Goal: Transaction & Acquisition: Purchase product/service

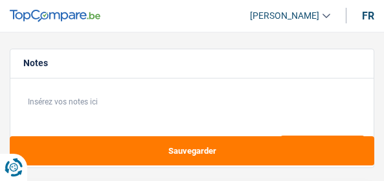
select select "refinancing"
select select "120"
select select "refinancing"
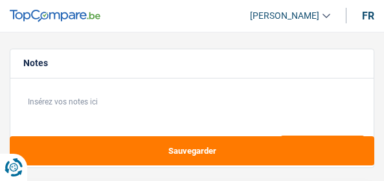
select select "120"
select select "invalid"
select select "familyAllowances"
select select "disabilityPension"
select select "ownerWithMortgage"
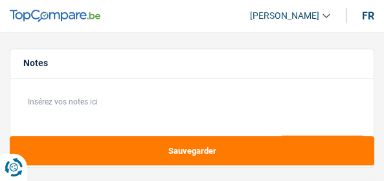
select select "refinancing"
select select "120"
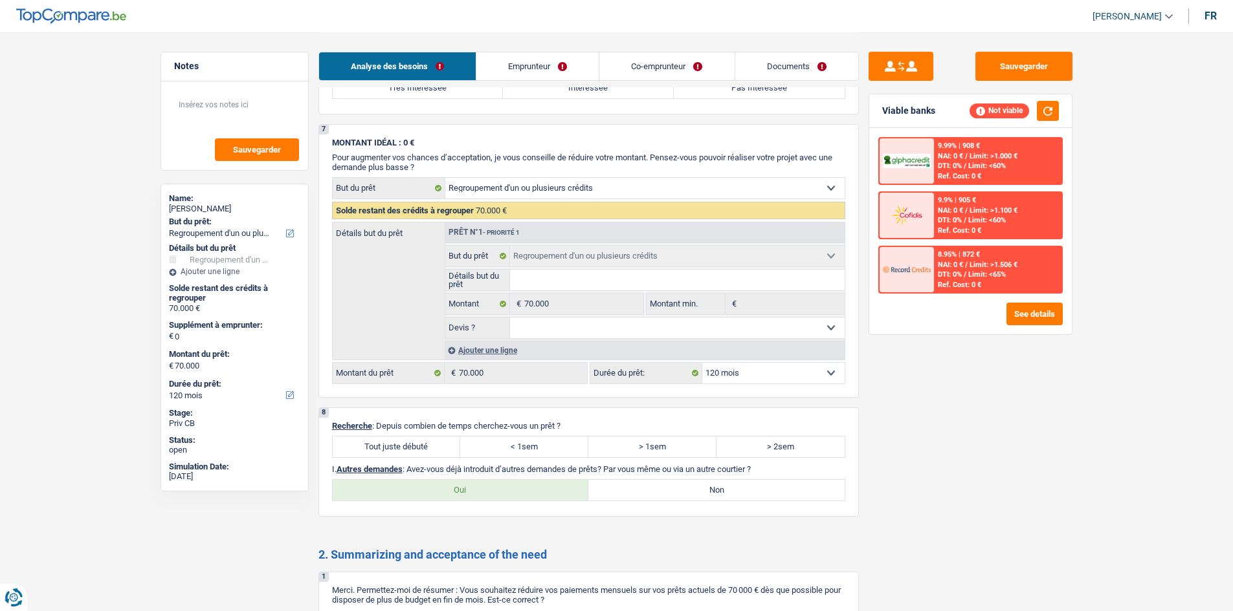
scroll to position [822, 0]
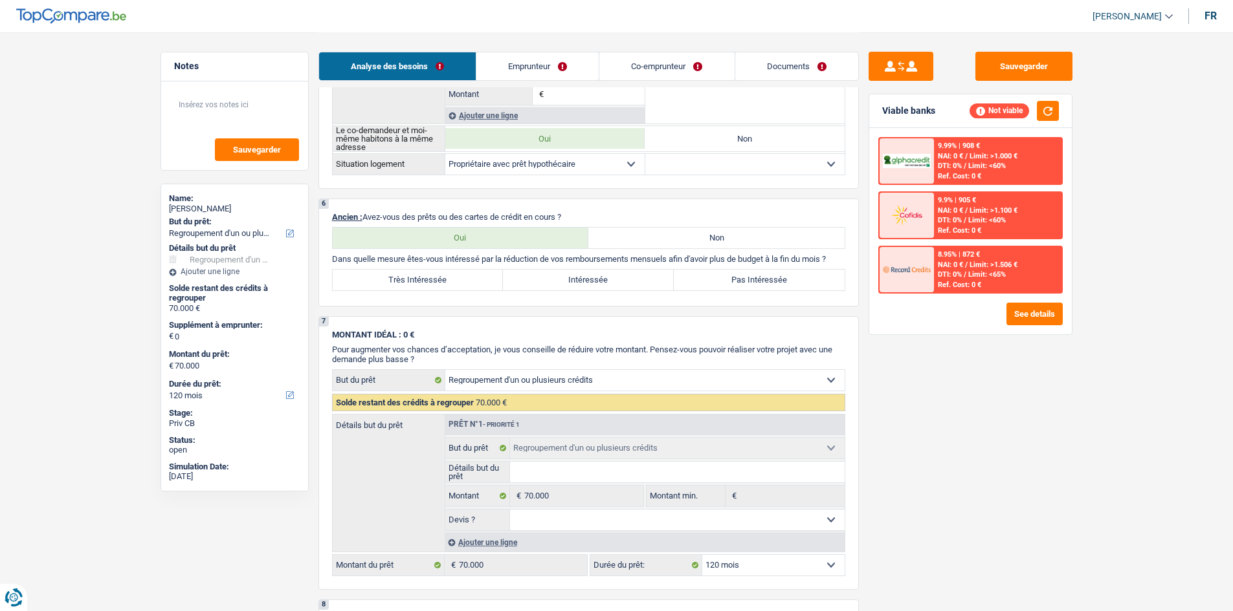
click at [383, 180] on label "Non" at bounding box center [716, 238] width 256 height 21
click at [383, 180] on input "Non" at bounding box center [716, 238] width 256 height 21
radio input "true"
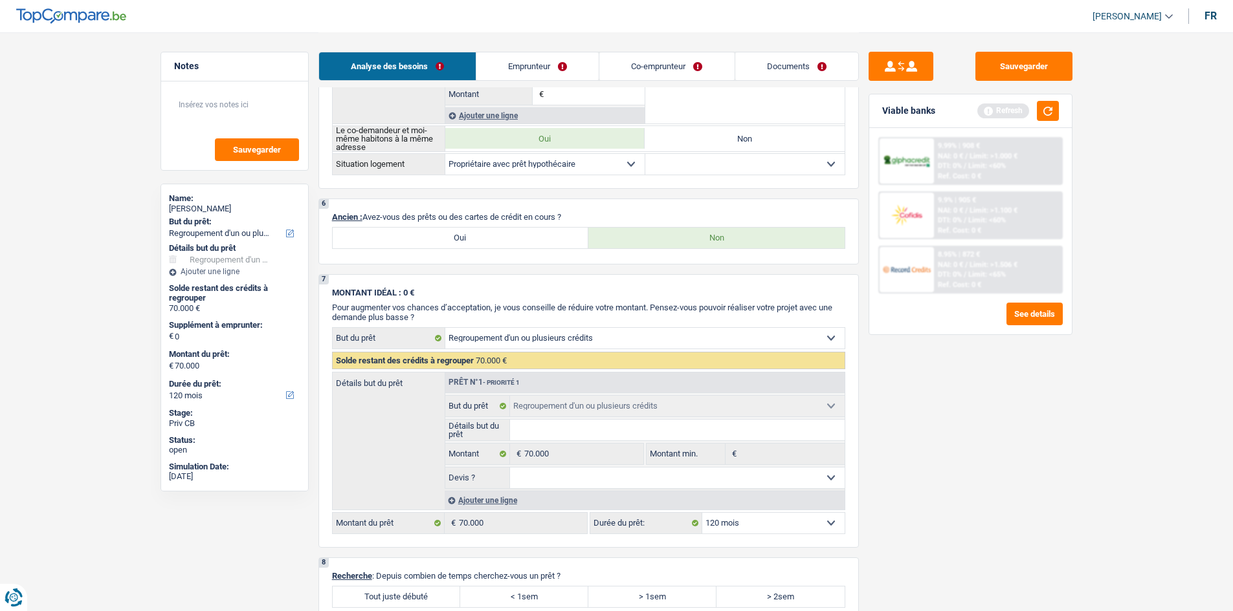
click at [383, 180] on label "Oui" at bounding box center [461, 238] width 256 height 21
click at [383, 180] on input "Oui" at bounding box center [461, 238] width 256 height 21
radio input "true"
select select "mortgage"
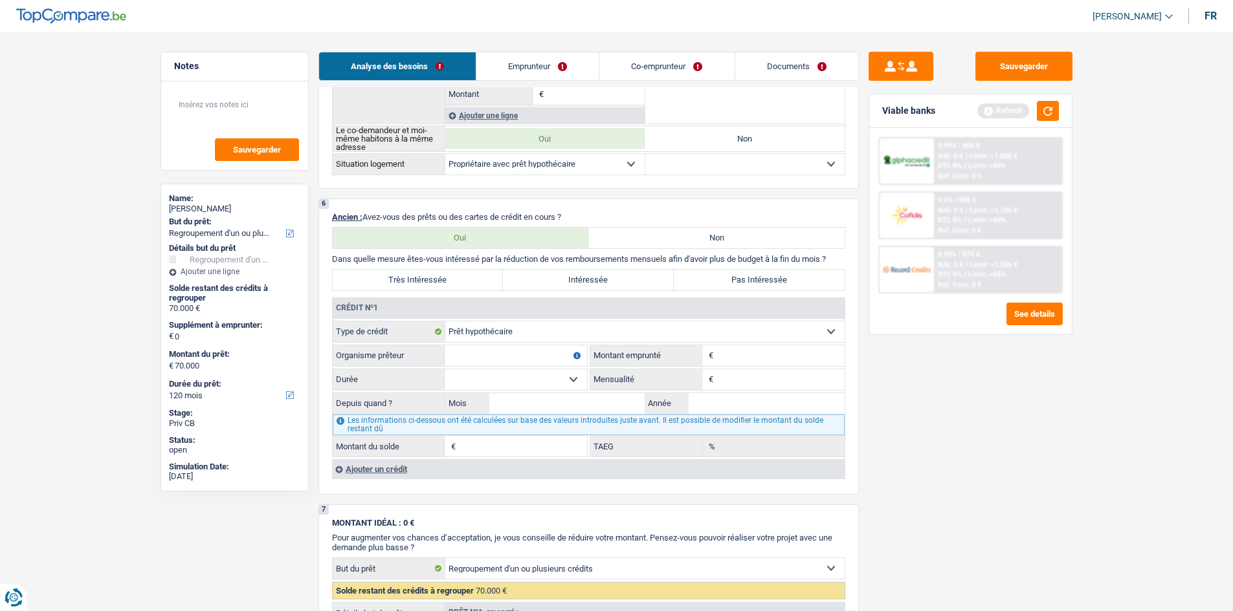
click at [383, 180] on div "6 Ancien : Avez-vous des prêts ou des cartes de crédit en cours ? Oui Non Dans …" at bounding box center [588, 347] width 540 height 296
click at [383, 180] on div "Ajouter un crédit" at bounding box center [588, 468] width 512 height 19
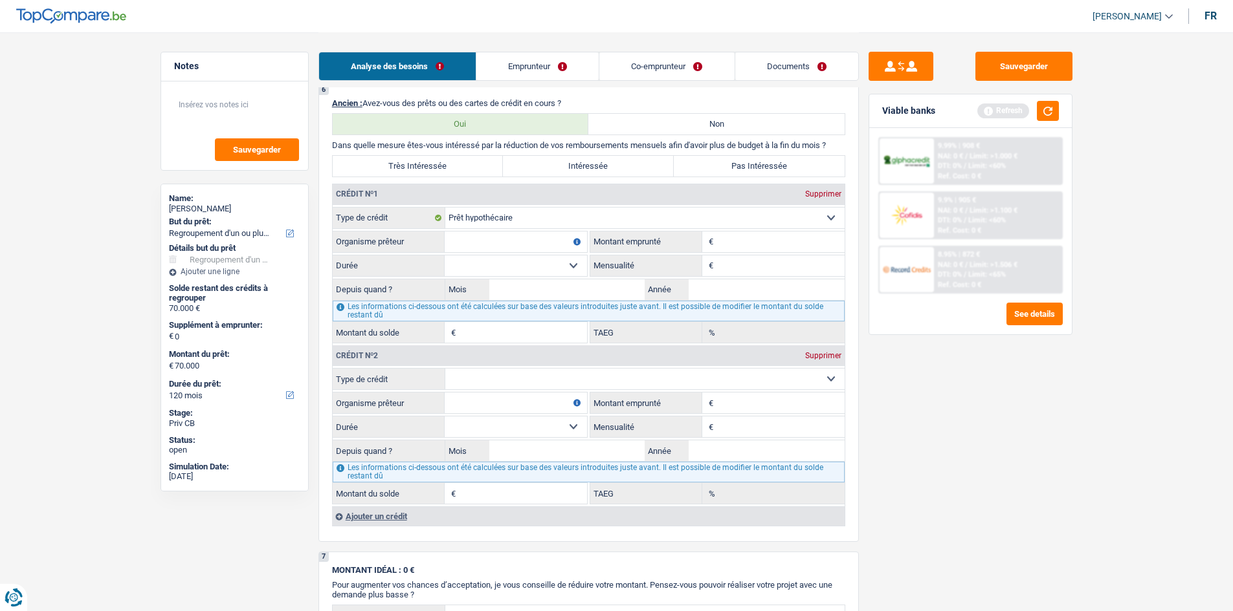
scroll to position [1081, 0]
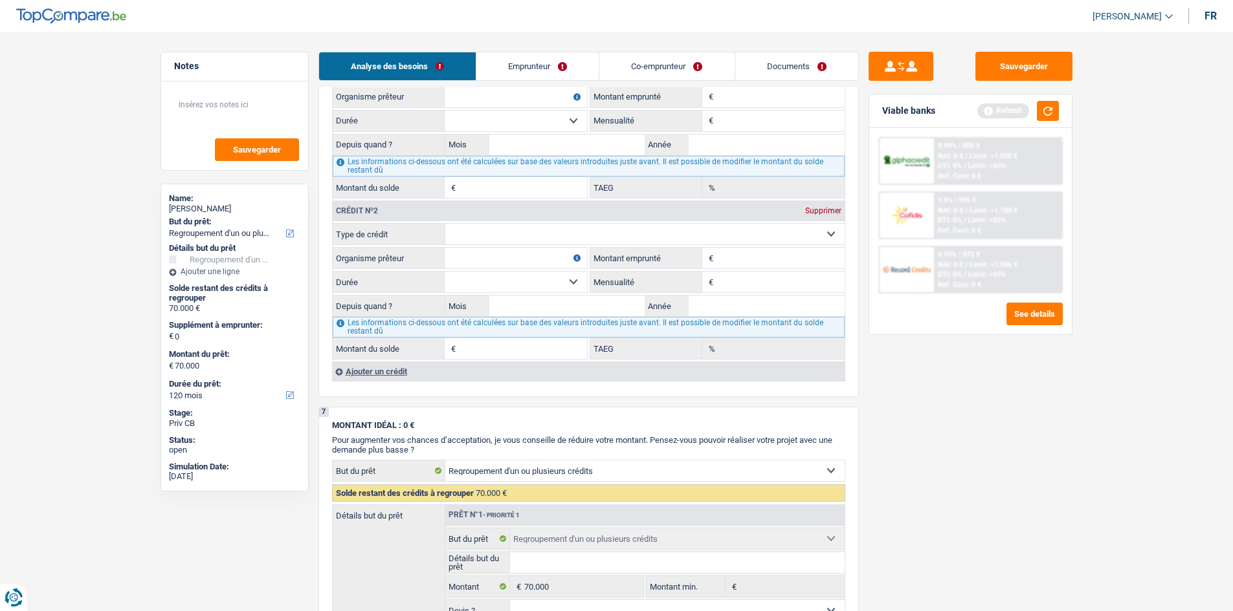
click at [383, 180] on div "Ajouter un crédit" at bounding box center [588, 371] width 512 height 19
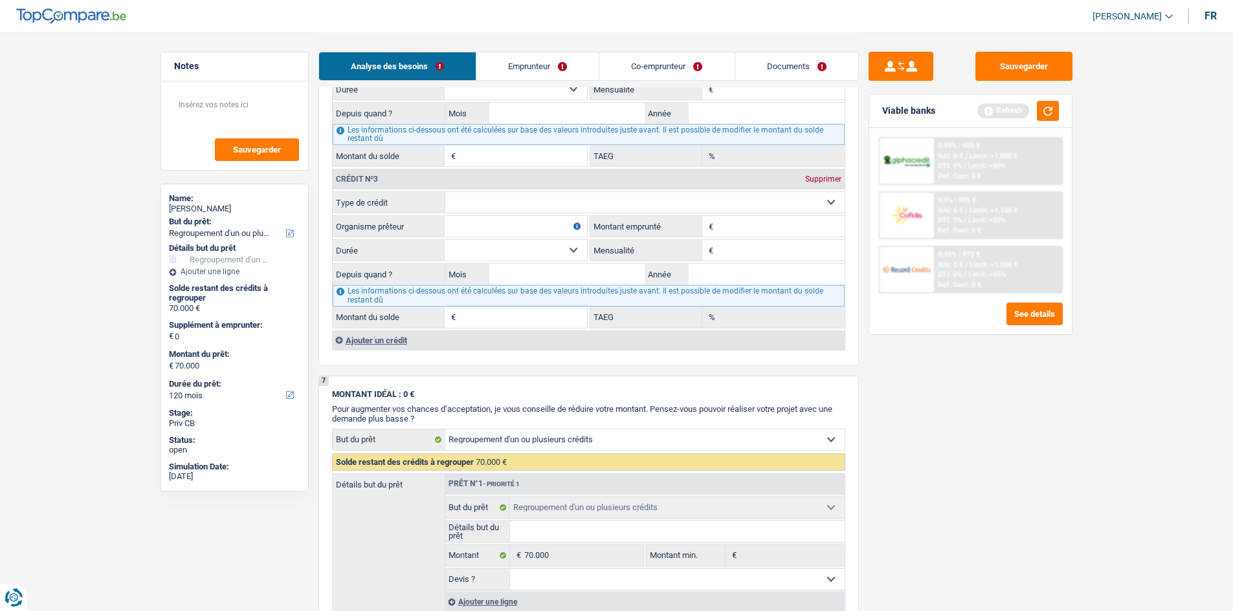
scroll to position [1275, 0]
click at [383, 180] on div "Ajouter un crédit" at bounding box center [588, 338] width 512 height 19
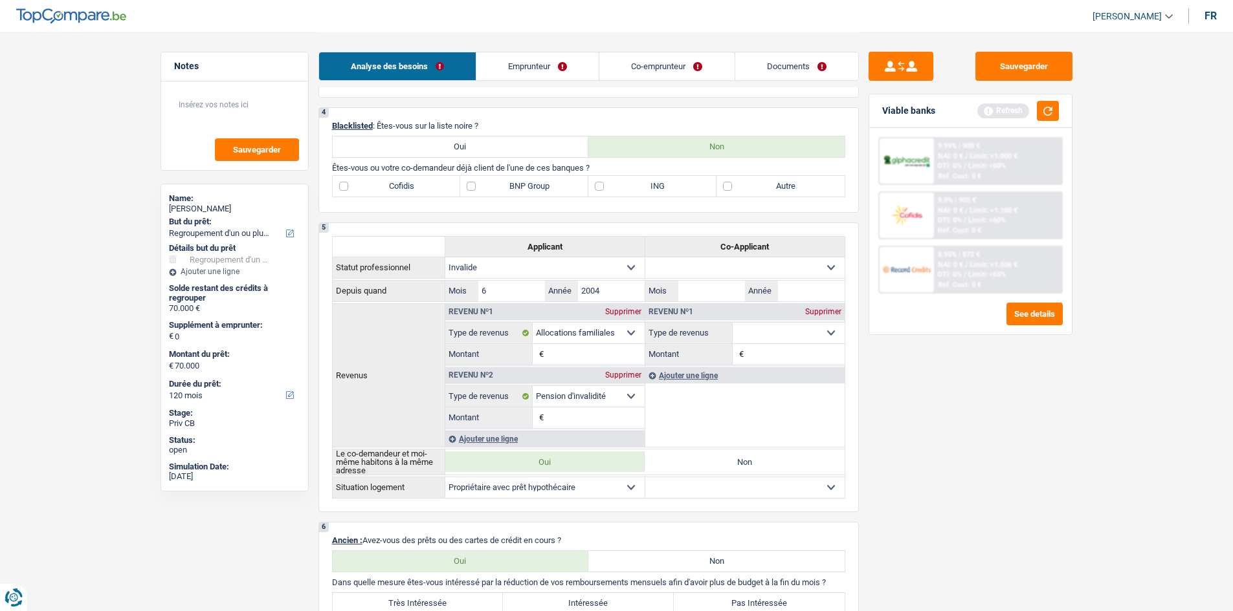
scroll to position [110, 0]
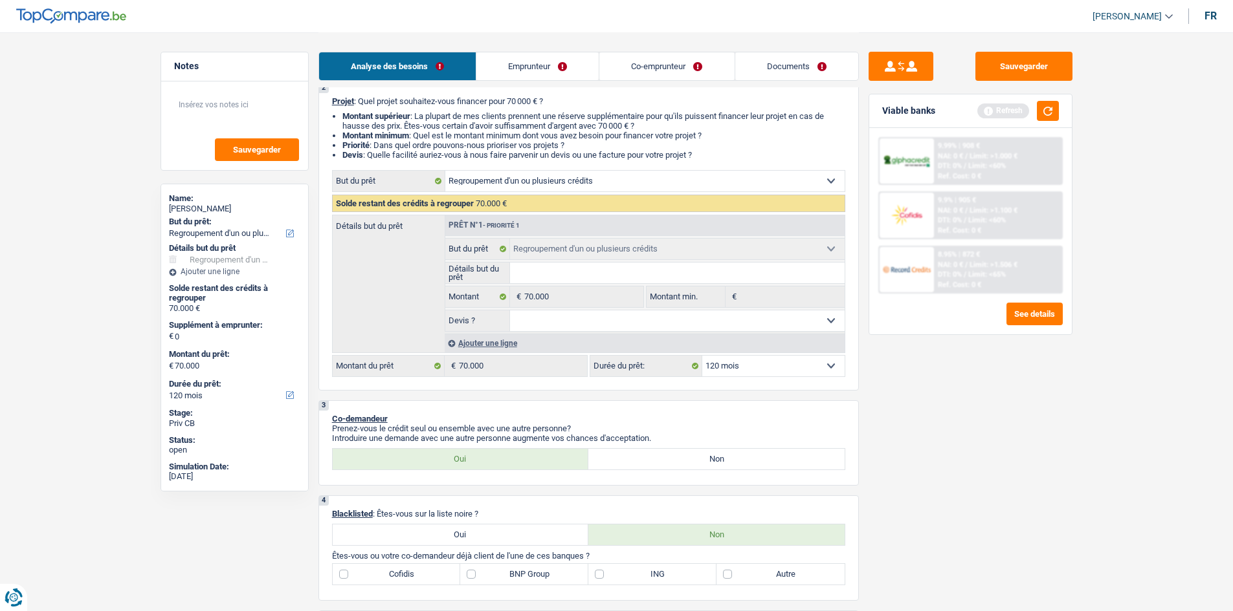
click at [383, 180] on select "Confort maison: meubles, textile, peinture, électroménager, outillage non-profe…" at bounding box center [644, 181] width 399 height 21
select select "other"
click at [383, 171] on select "Confort maison: meubles, textile, peinture, électroménager, outillage non-profe…" at bounding box center [644, 181] width 399 height 21
select select "other"
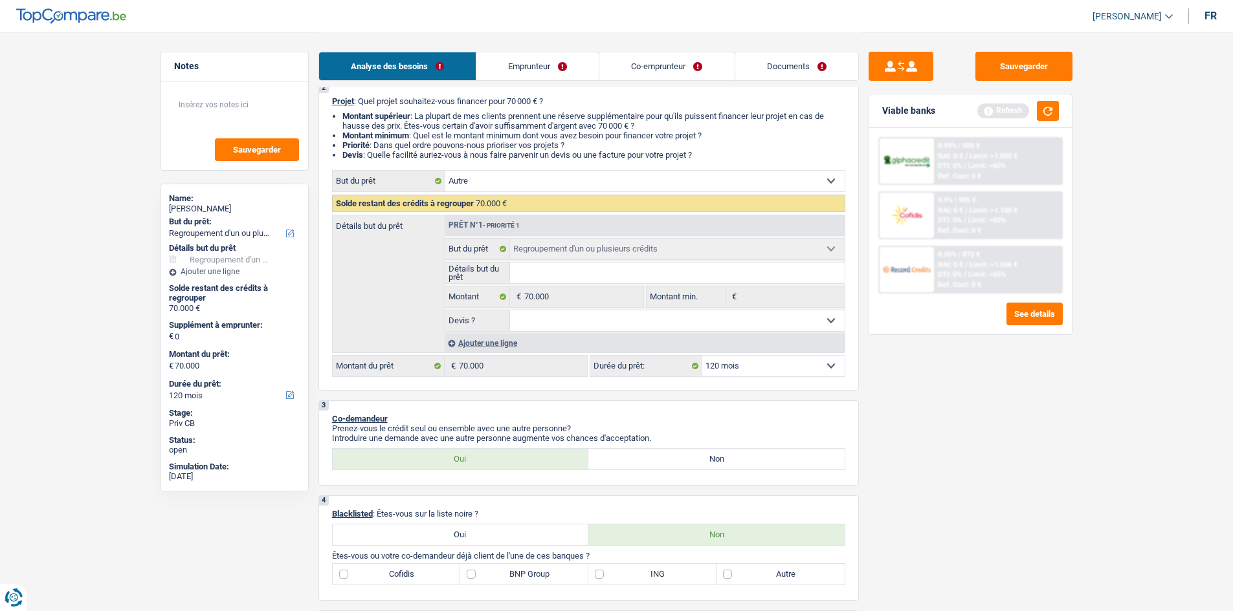
select select "other"
select select "refinancing"
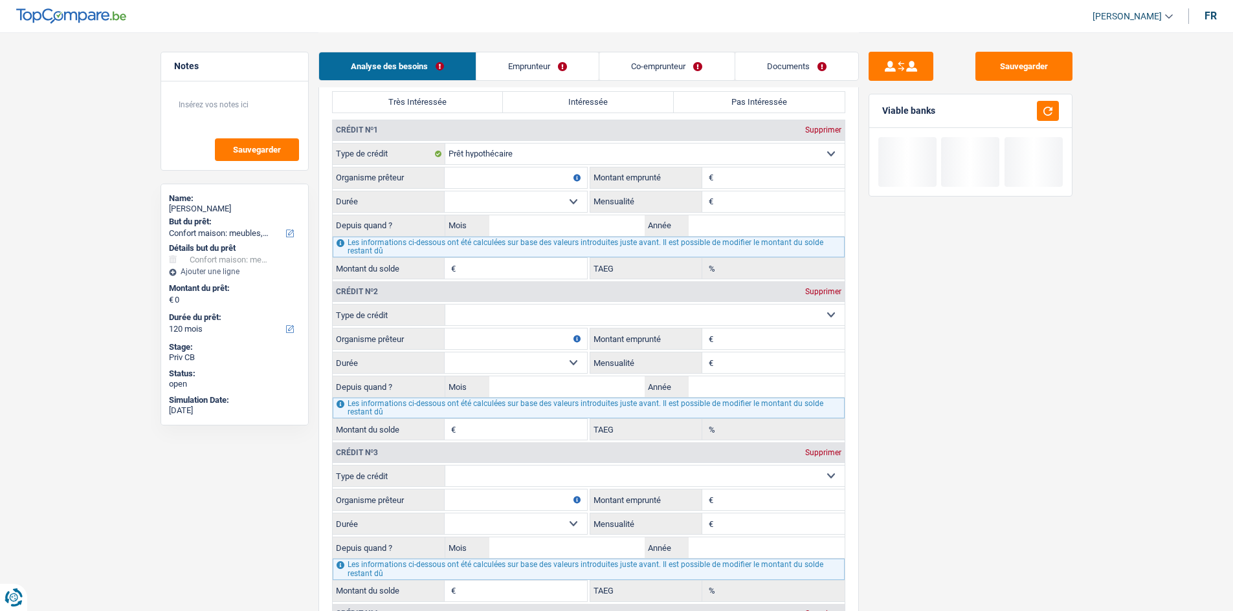
scroll to position [951, 0]
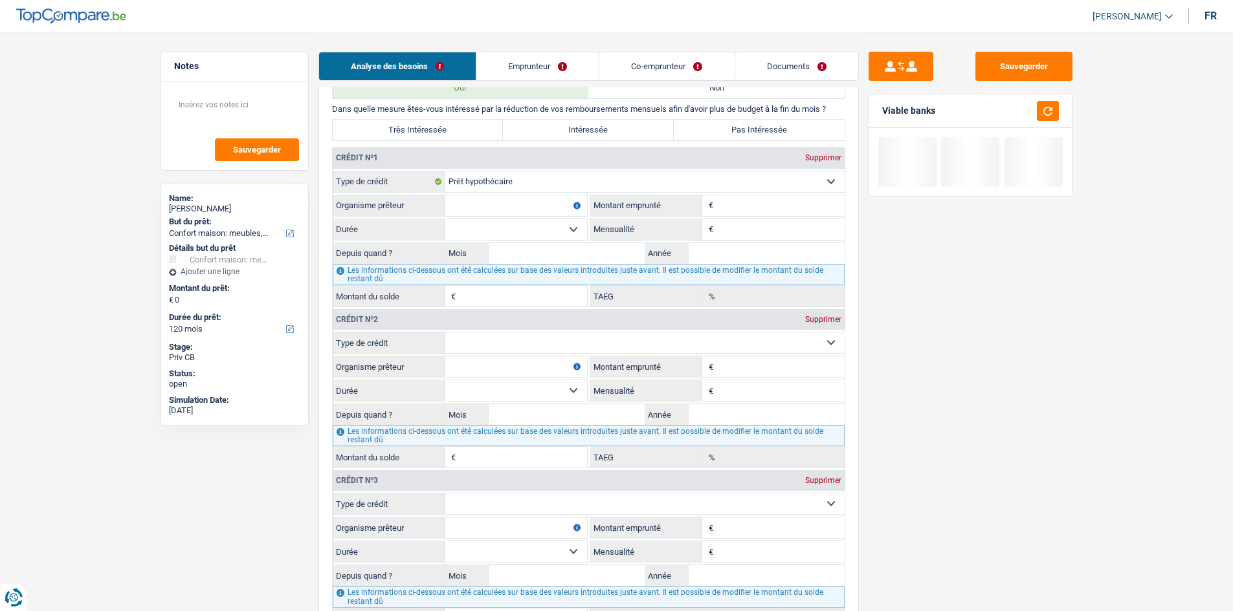
click at [383, 47] on div "Analyse des besoins Emprunteur Co-emprunteur Documents" at bounding box center [588, 59] width 540 height 55
click at [383, 67] on link "Emprunteur" at bounding box center [537, 66] width 122 height 28
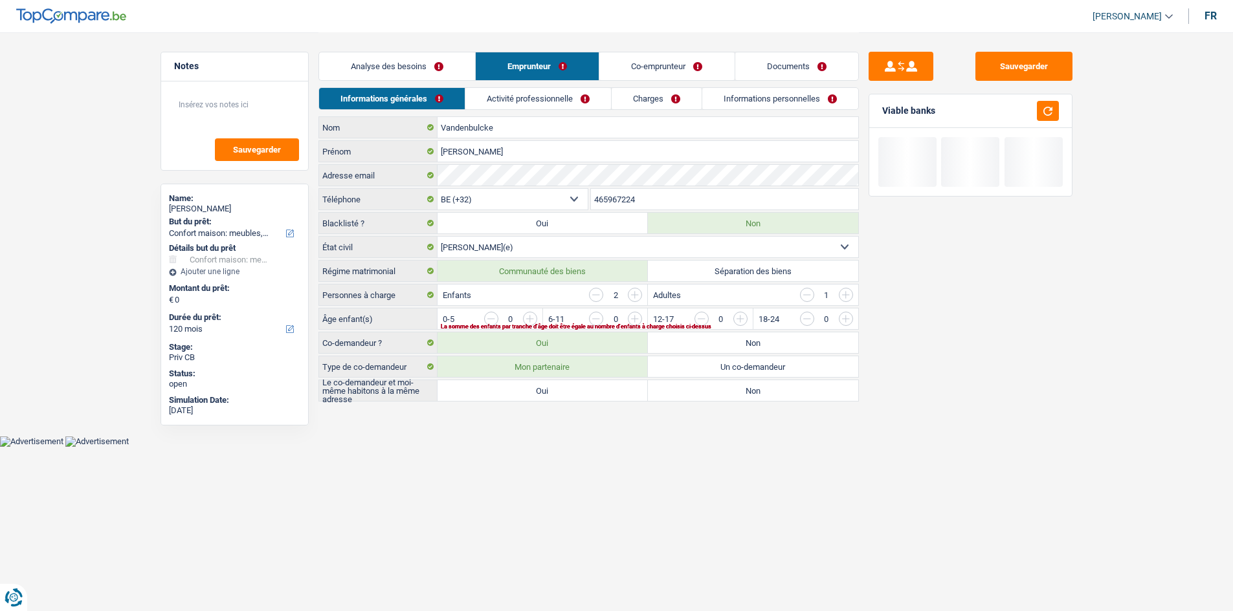
scroll to position [0, 0]
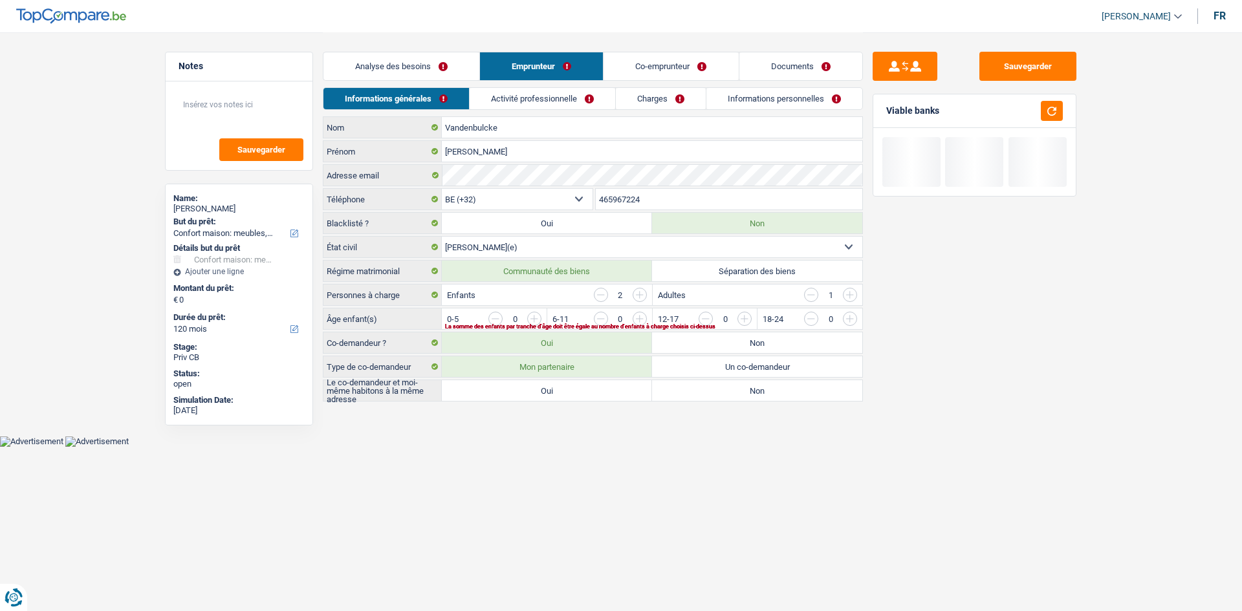
click at [383, 94] on link "Activité professionnelle" at bounding box center [543, 98] width 146 height 21
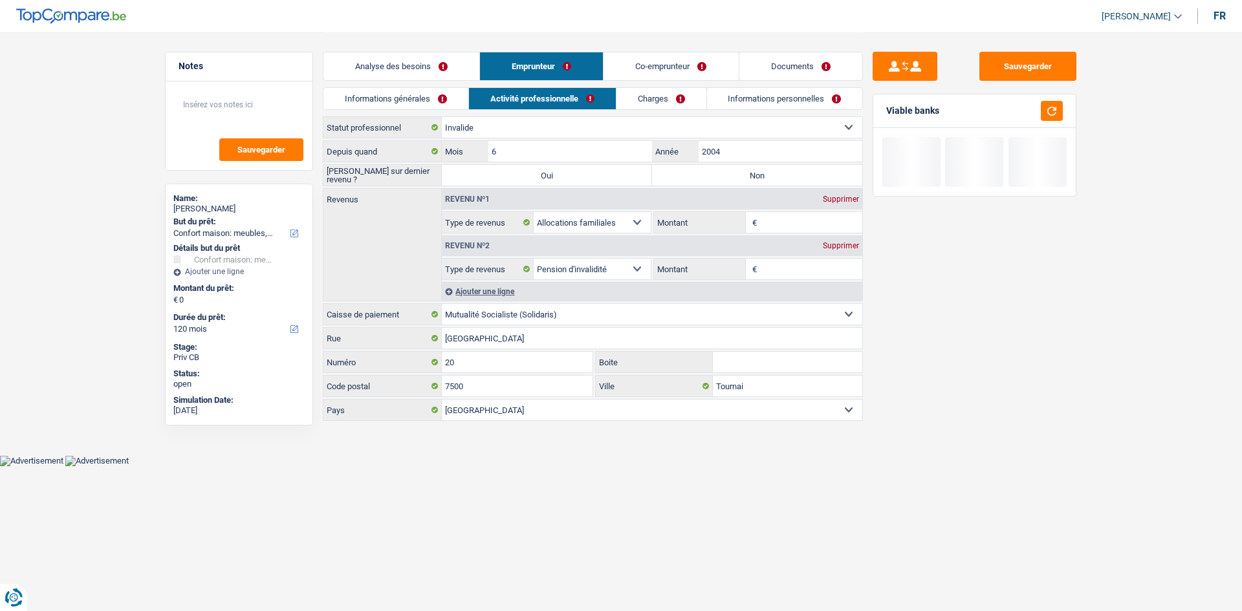
click at [383, 96] on link "Charges" at bounding box center [662, 98] width 90 height 21
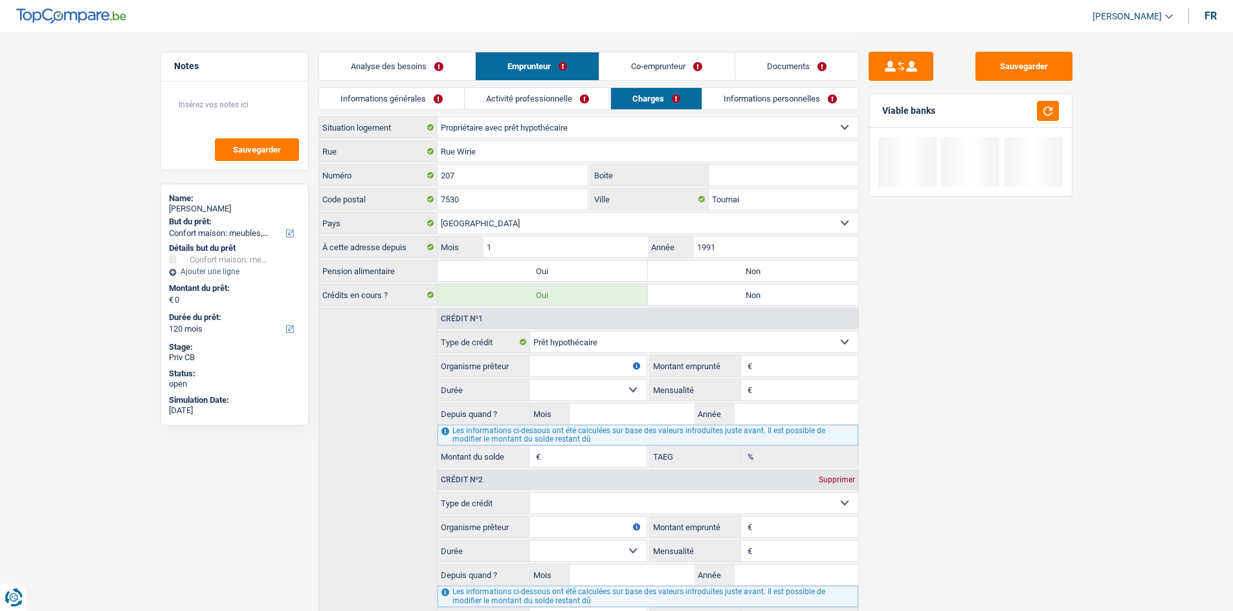
click at [383, 116] on div "Locataire Propriétaire avec prêt hypothécaire Propriétaire sans prêt hypothécai…" at bounding box center [588, 127] width 540 height 22
click at [383, 96] on link "Informations personnelles" at bounding box center [780, 98] width 156 height 21
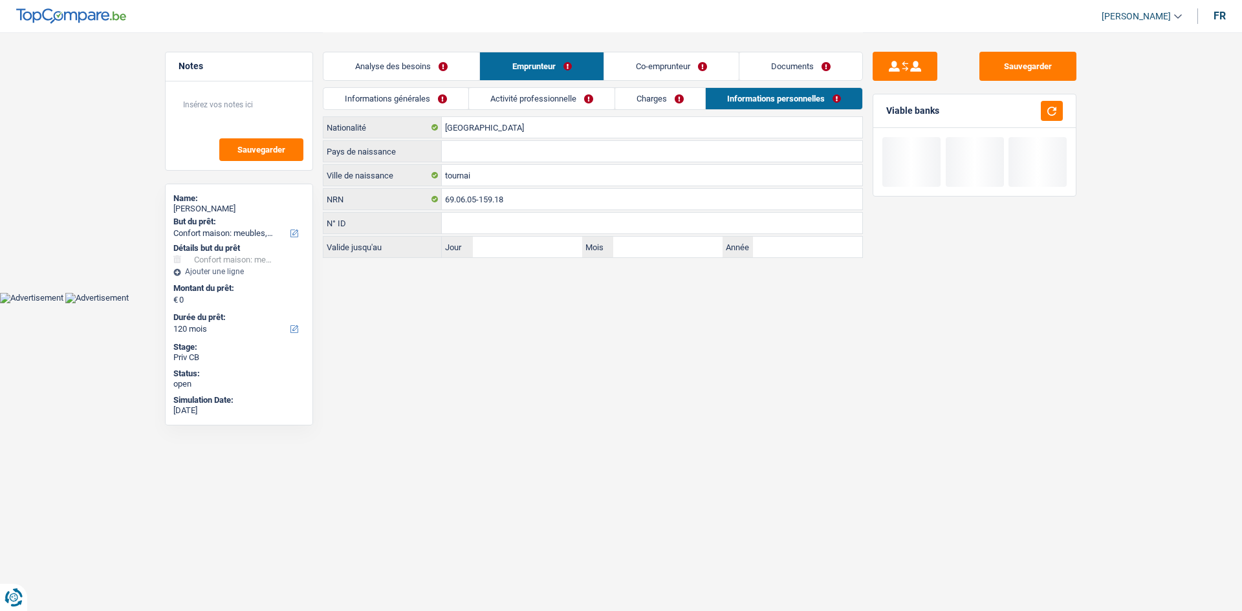
click at [381, 100] on link "Informations générales" at bounding box center [396, 98] width 145 height 21
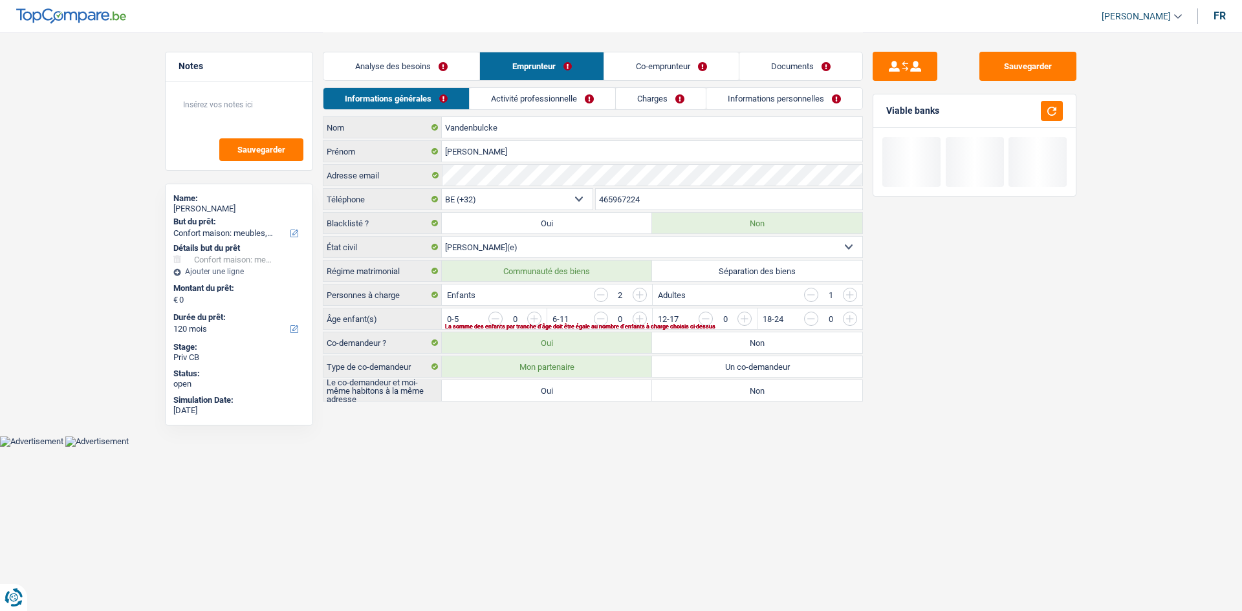
click at [383, 65] on link "Analyse des besoins" at bounding box center [402, 66] width 156 height 28
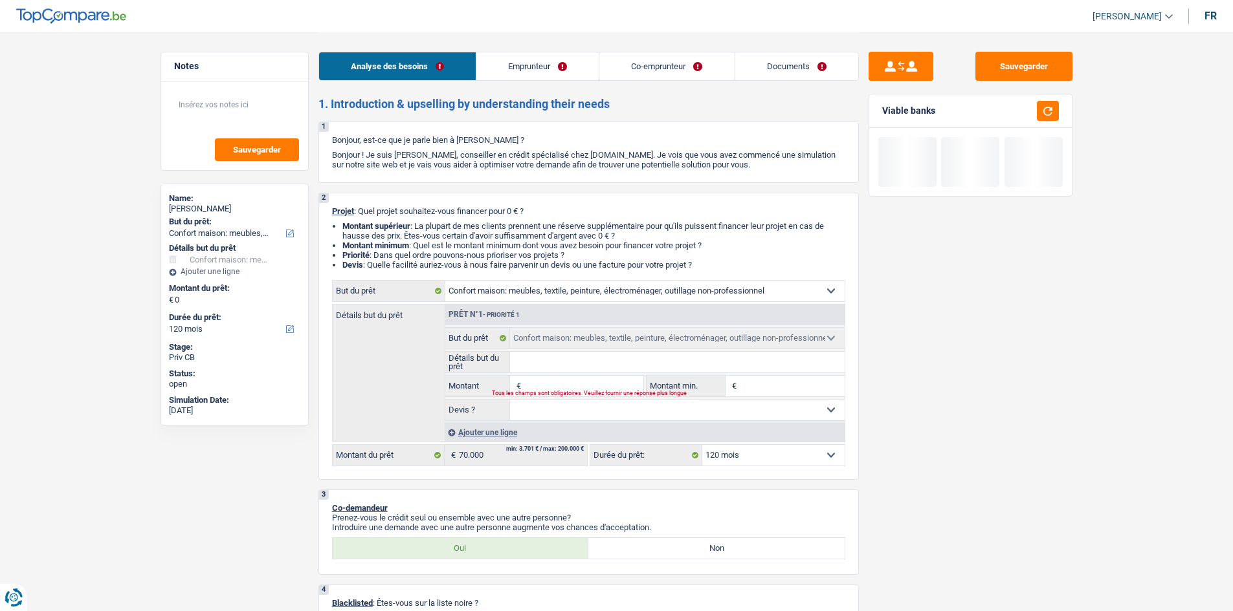
click at [383, 74] on link "Documents" at bounding box center [796, 66] width 123 height 28
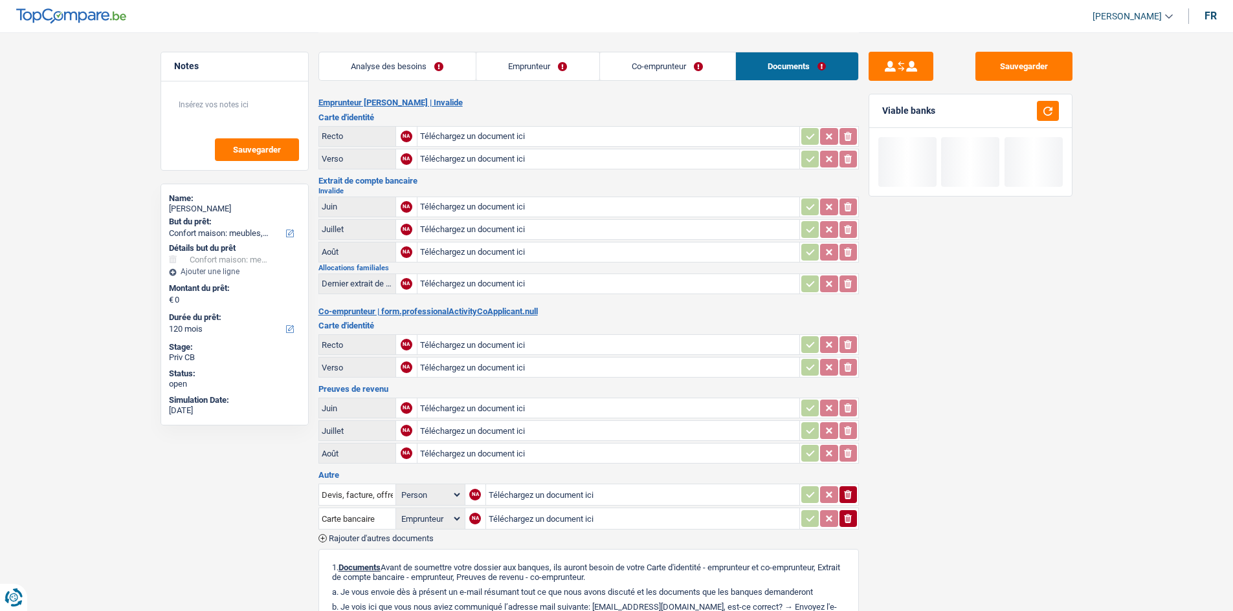
click at [383, 71] on link "Co-emprunteur" at bounding box center [667, 66] width 135 height 28
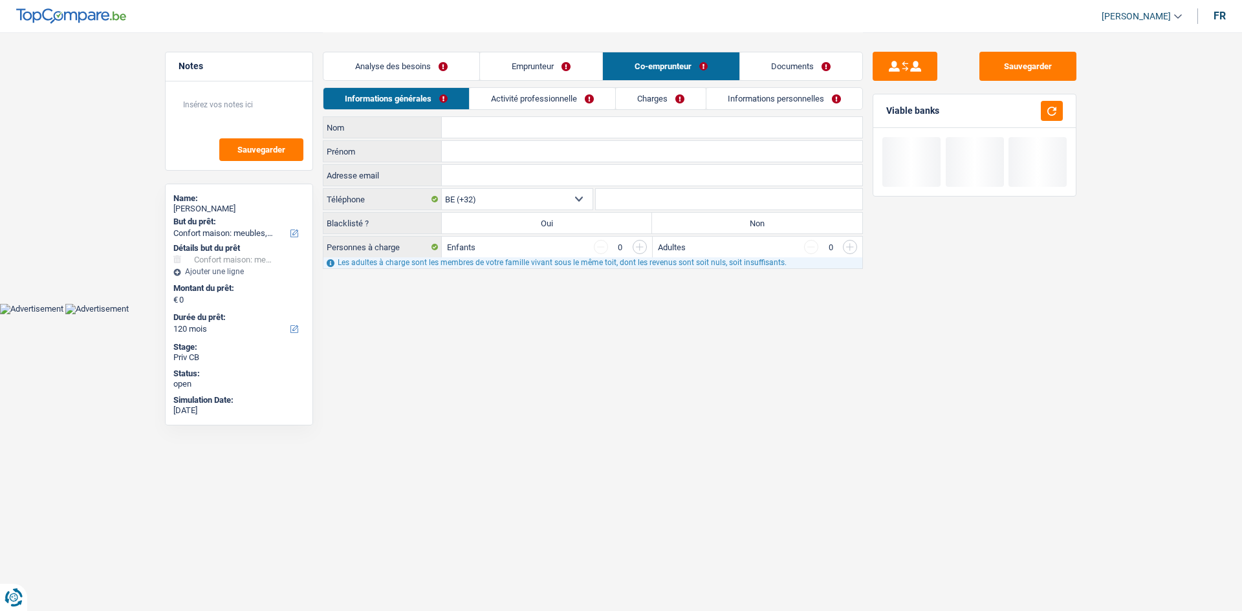
click at [383, 102] on link "Activité professionnelle" at bounding box center [543, 98] width 146 height 21
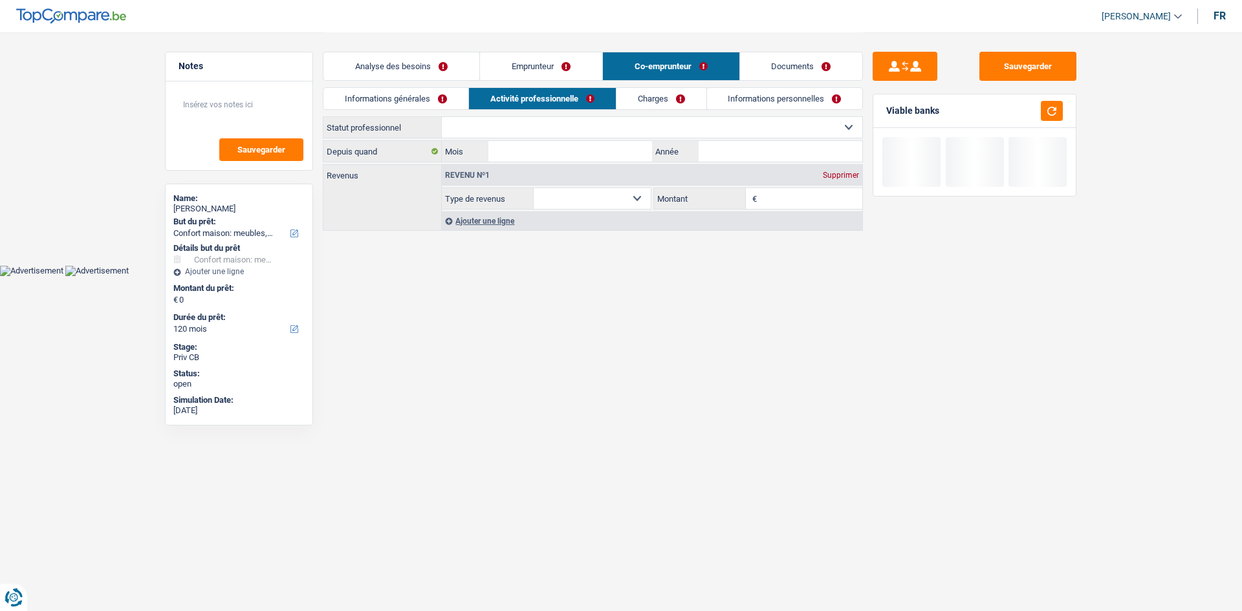
click at [383, 104] on link "Charges" at bounding box center [662, 98] width 90 height 21
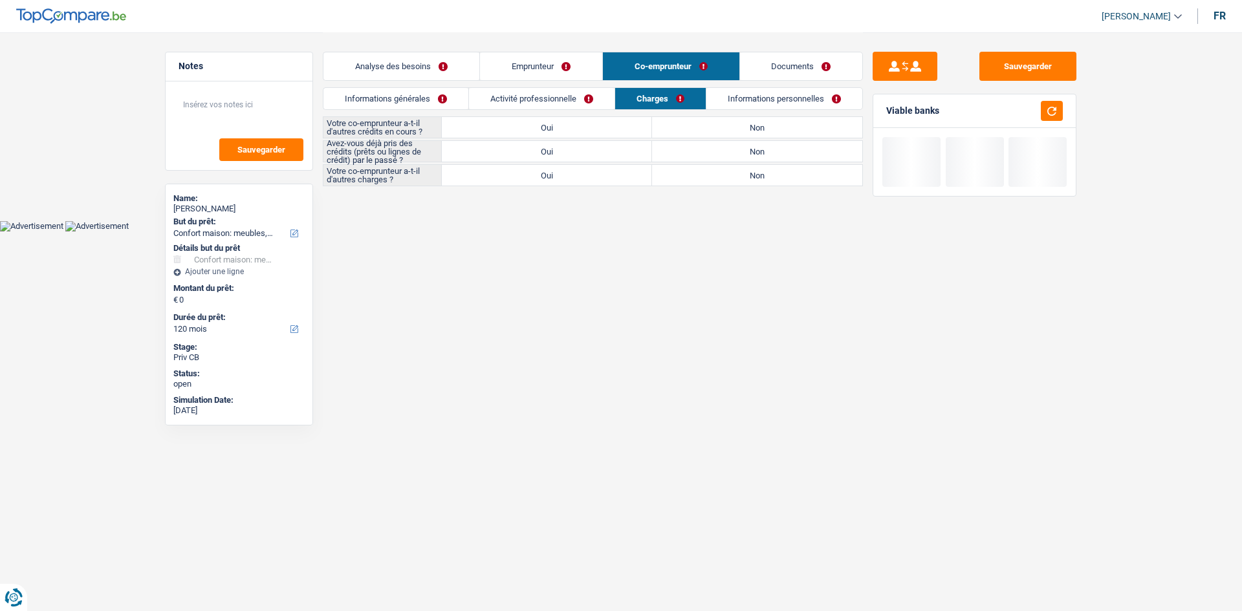
click at [383, 94] on link "Informations personnelles" at bounding box center [785, 98] width 156 height 21
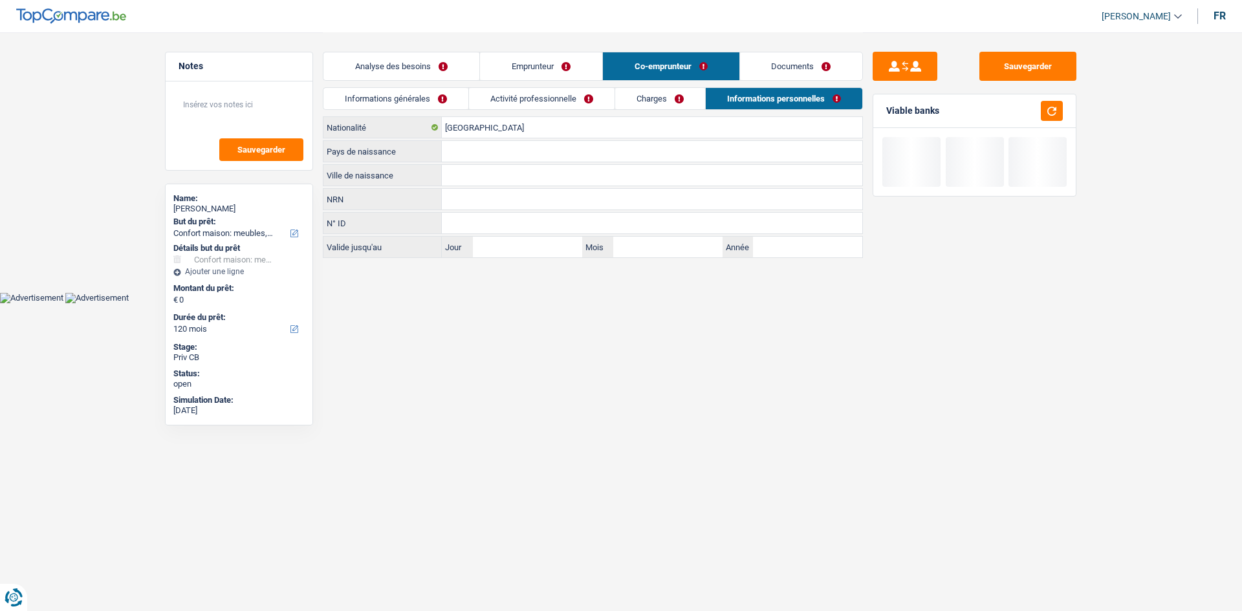
click at [383, 66] on link "Emprunteur" at bounding box center [541, 66] width 122 height 28
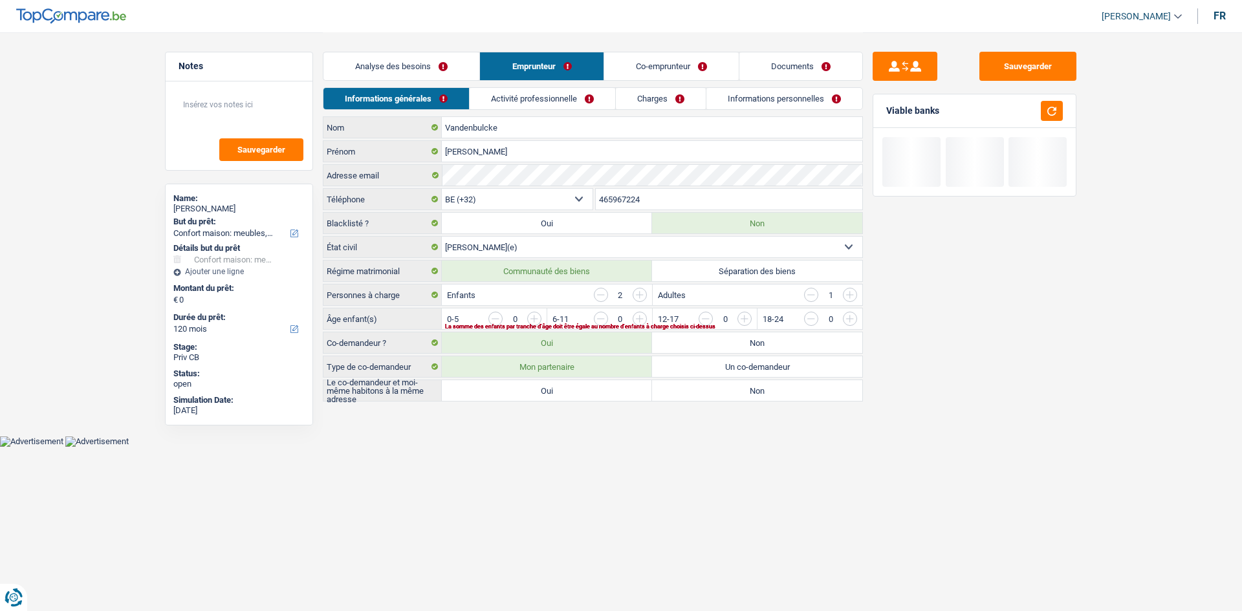
click at [383, 74] on link "Analyse des besoins" at bounding box center [402, 66] width 156 height 28
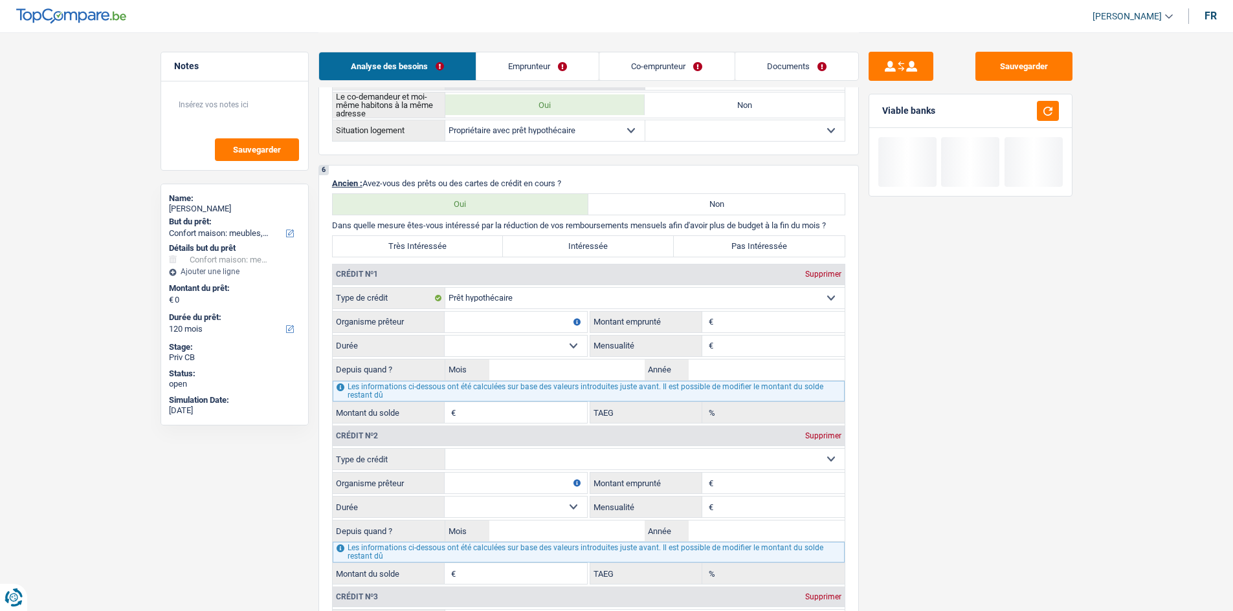
scroll to position [1035, 0]
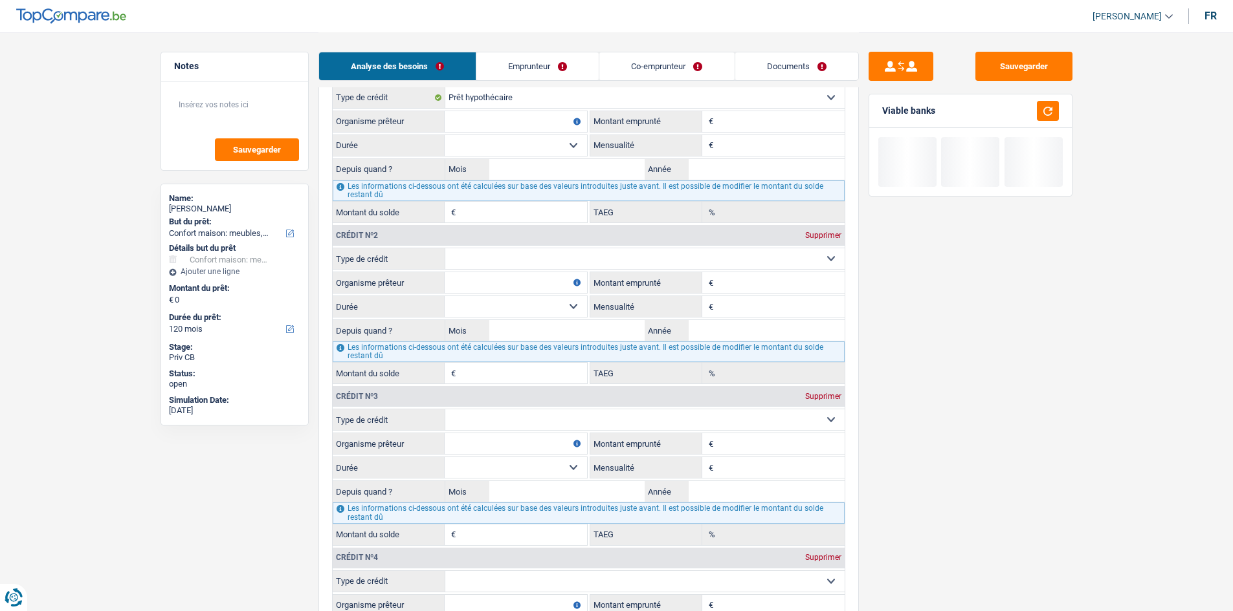
click at [383, 180] on select "Carte ou ouverture de crédit Prêt hypothécaire Vente à tempérament Prêt à tempé…" at bounding box center [644, 258] width 399 height 21
drag, startPoint x: 1062, startPoint y: 320, endPoint x: 1024, endPoint y: 339, distance: 43.4
click at [383, 180] on div "Sauvegarder Viable banks" at bounding box center [970, 321] width 223 height 539
click at [383, 180] on select "Carte ou ouverture de crédit Prêt hypothécaire Vente à tempérament Prêt à tempé…" at bounding box center [644, 258] width 399 height 21
select select "personalLoan"
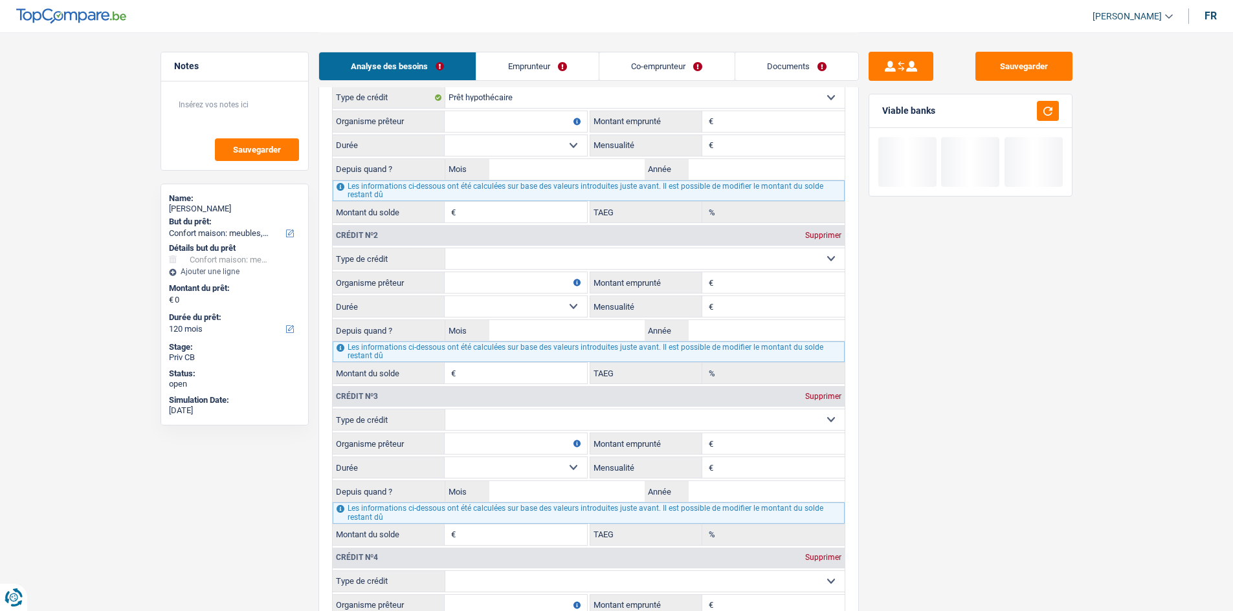
type input "0"
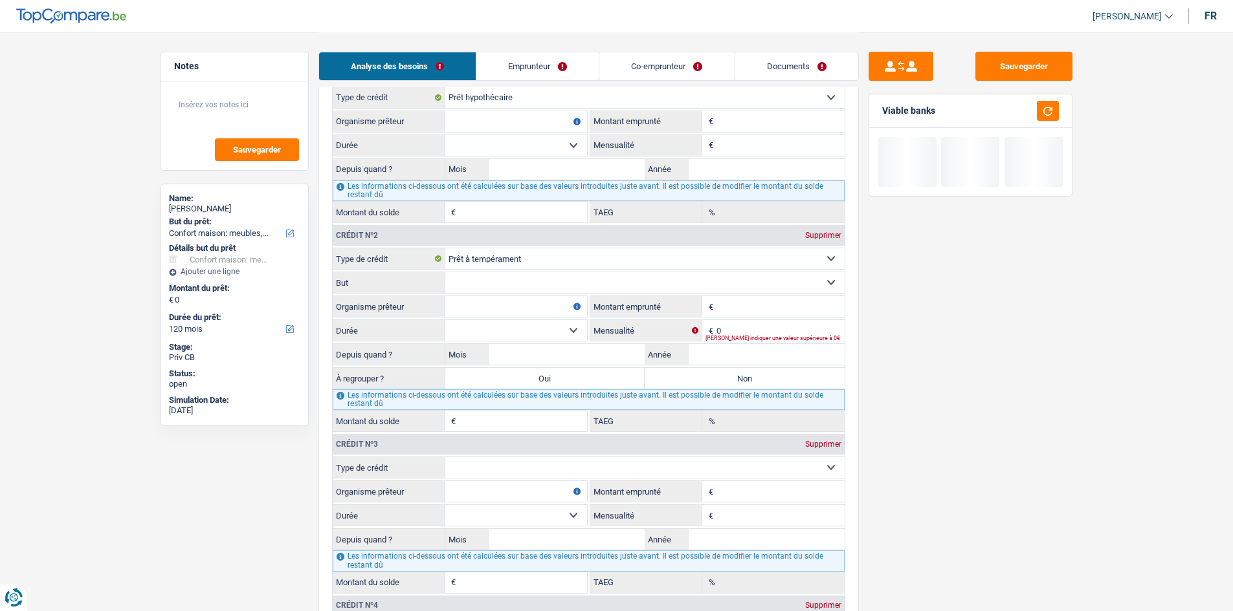
click at [383, 180] on input "Organisme prêteur" at bounding box center [516, 306] width 142 height 21
click at [383, 180] on input "COfidis" at bounding box center [516, 306] width 142 height 21
type input "Cofidis"
click at [383, 180] on div "Sauvegarder Viable banks" at bounding box center [970, 321] width 223 height 539
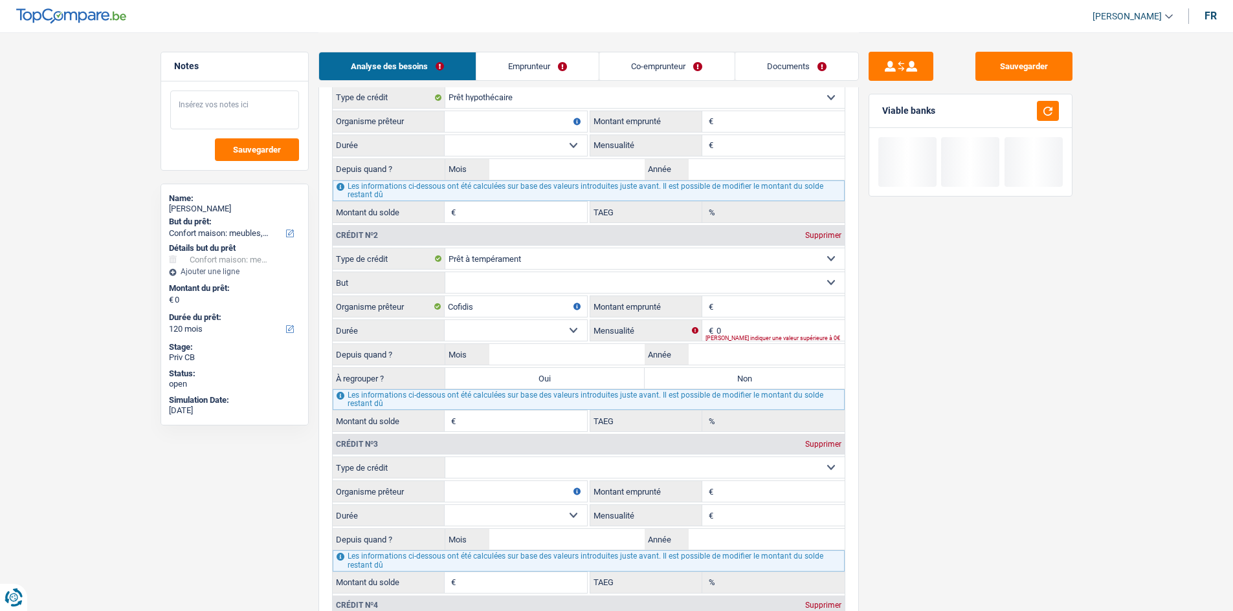
click at [225, 122] on textarea at bounding box center [234, 110] width 129 height 39
type textarea "57387"
drag, startPoint x: 1045, startPoint y: 410, endPoint x: 983, endPoint y: 371, distance: 73.6
click at [383, 180] on div "Sauvegarder Viable banks" at bounding box center [970, 321] width 223 height 539
click at [383, 180] on fieldset "Confort maison: meubles, textile, peinture, électroménager, outillage non-profe…" at bounding box center [589, 283] width 512 height 22
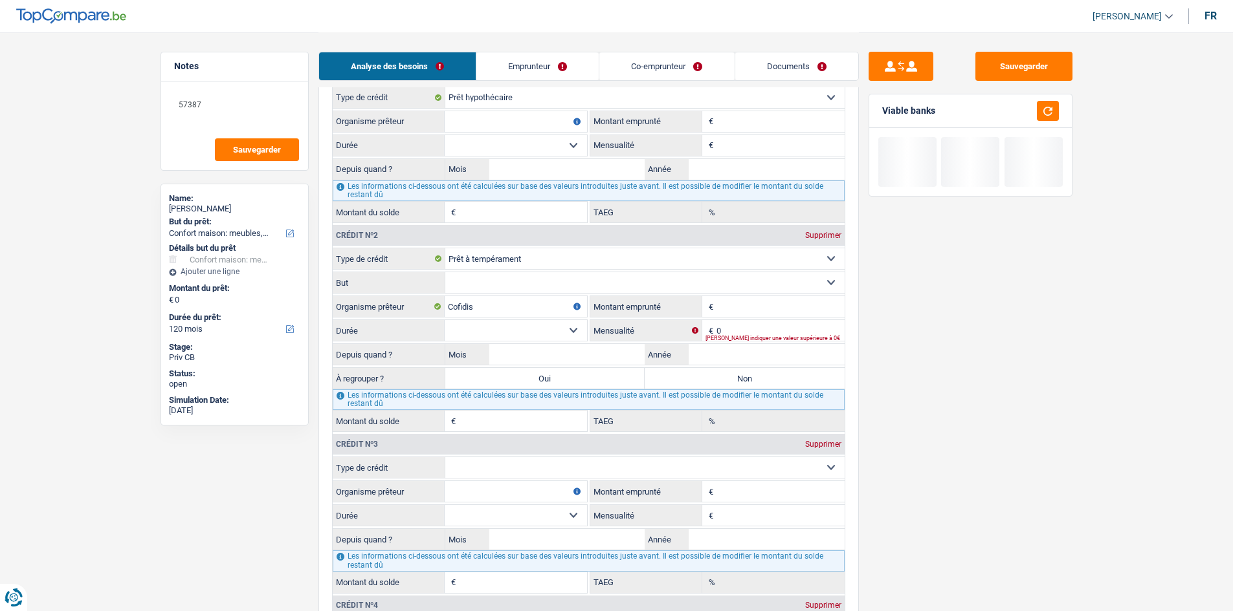
click at [383, 180] on input "Montant emprunté" at bounding box center [780, 306] width 128 height 21
click at [383, 180] on select "Confort maison: meubles, textile, peinture, électroménager, outillage non-profe…" at bounding box center [644, 282] width 399 height 21
select select "smallWorks"
click at [383, 180] on select "Confort maison: meubles, textile, peinture, électroménager, outillage non-profe…" at bounding box center [644, 282] width 399 height 21
click at [383, 180] on input "Montant emprunté" at bounding box center [780, 306] width 128 height 21
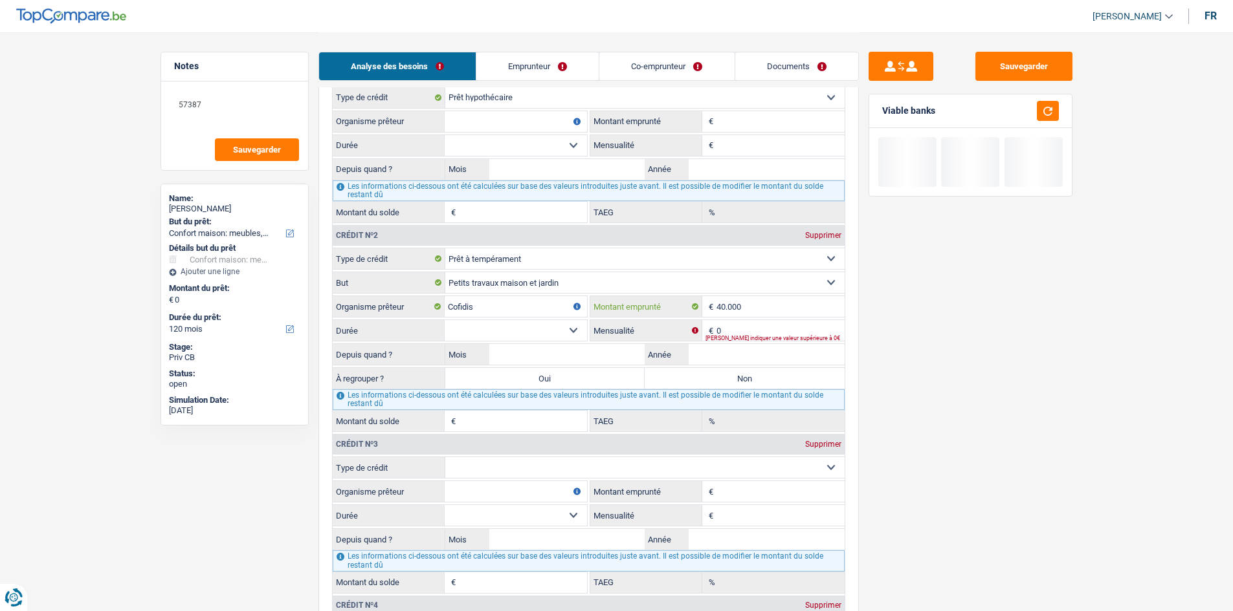
type input "40.000"
click at [383, 180] on input "0" at bounding box center [780, 330] width 128 height 21
type input "671"
click at [383, 180] on input "Année" at bounding box center [766, 354] width 156 height 21
type input "2025"
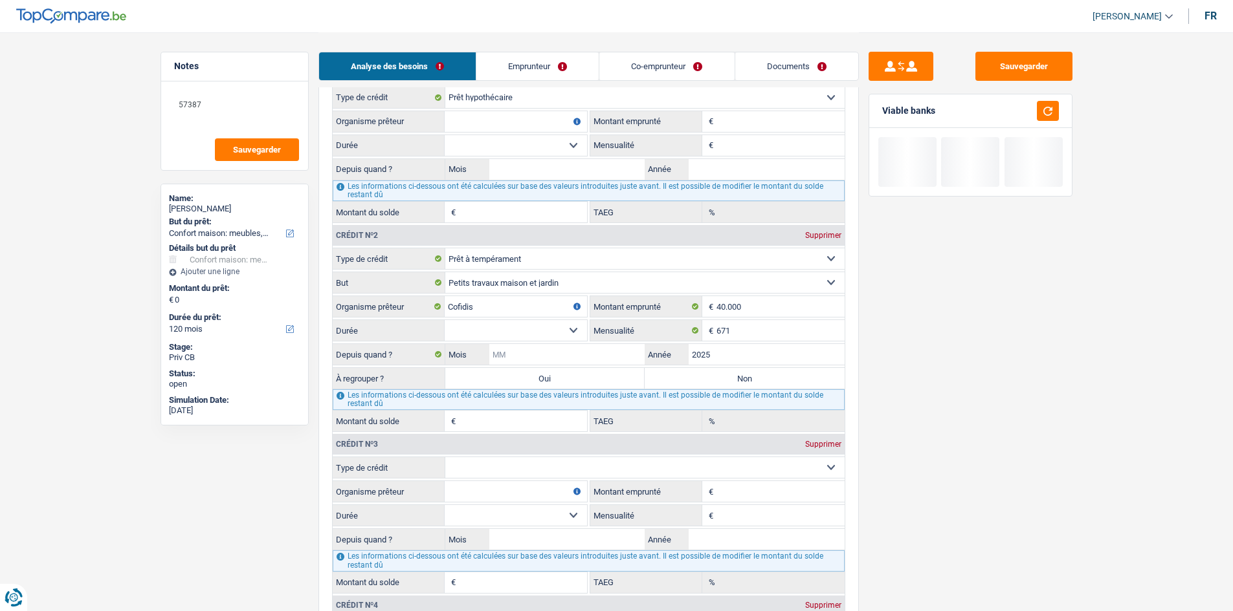
click at [383, 180] on input "Mois" at bounding box center [567, 354] width 156 height 21
type input "2"
click at [383, 180] on select "12 mois 18 mois 24 mois 30 mois 36 mois 42 mois 48 mois 60 mois 72 mois 84 mois…" at bounding box center [516, 330] width 142 height 21
select select "120"
click at [383, 180] on select "12 mois 18 mois 24 mois 30 mois 36 mois 42 mois 48 mois 60 mois 72 mois 84 mois…" at bounding box center [516, 330] width 142 height 21
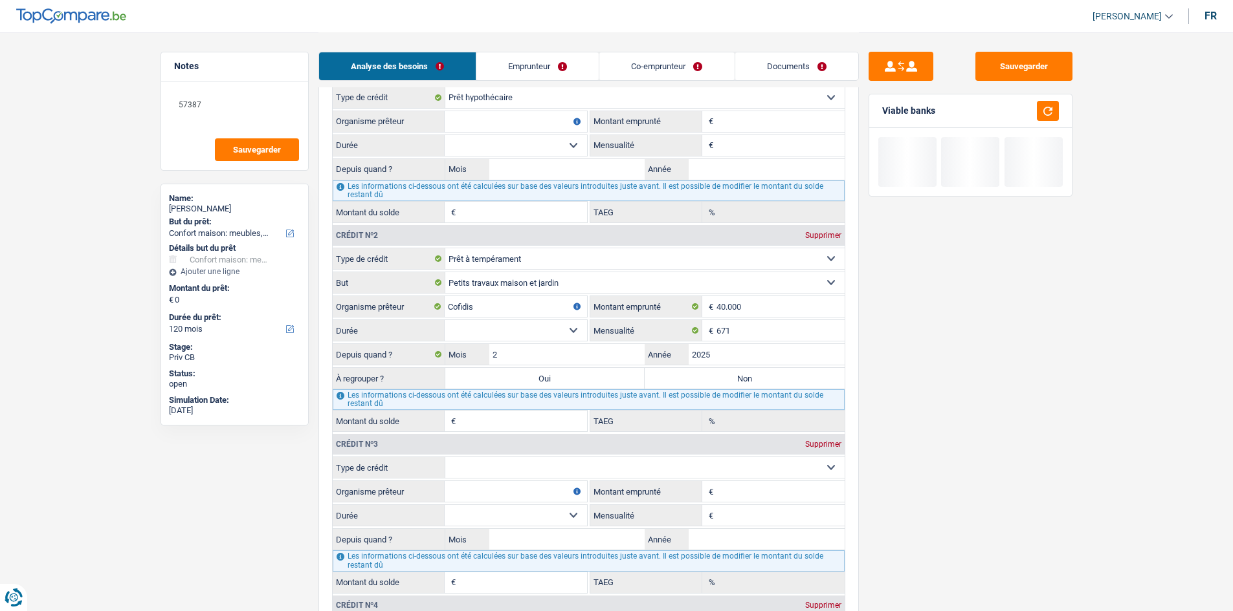
type input "38.857"
type input "17,27"
drag, startPoint x: 983, startPoint y: 538, endPoint x: 1009, endPoint y: 496, distance: 49.7
click at [383, 180] on div "Sauvegarder Viable banks" at bounding box center [970, 321] width 223 height 539
click at [383, 180] on select "12 mois 18 mois 24 mois 30 mois 36 mois 42 mois 48 mois 60 mois 72 mois 84 mois…" at bounding box center [516, 330] width 142 height 21
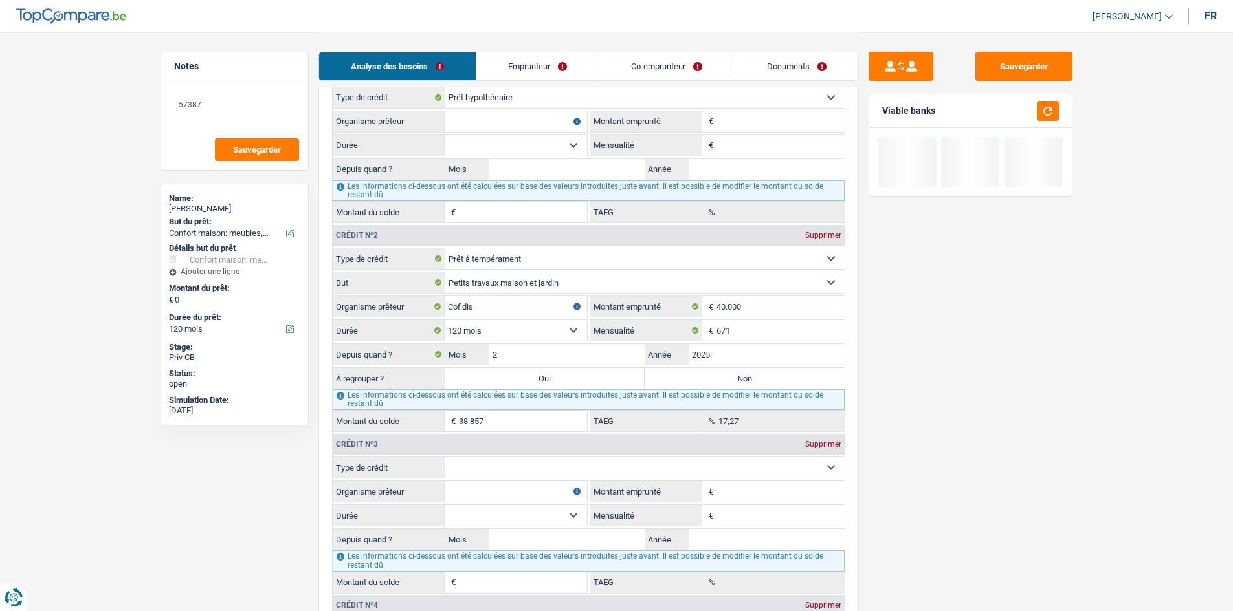
select select "144"
click at [383, 180] on select "12 mois 18 mois 24 mois 30 mois 36 mois 42 mois 48 mois 60 mois 72 mois 84 mois…" at bounding box center [516, 330] width 142 height 21
type input "39.312"
type input "19,19"
click at [383, 180] on div "Sauvegarder Viable banks" at bounding box center [970, 321] width 223 height 539
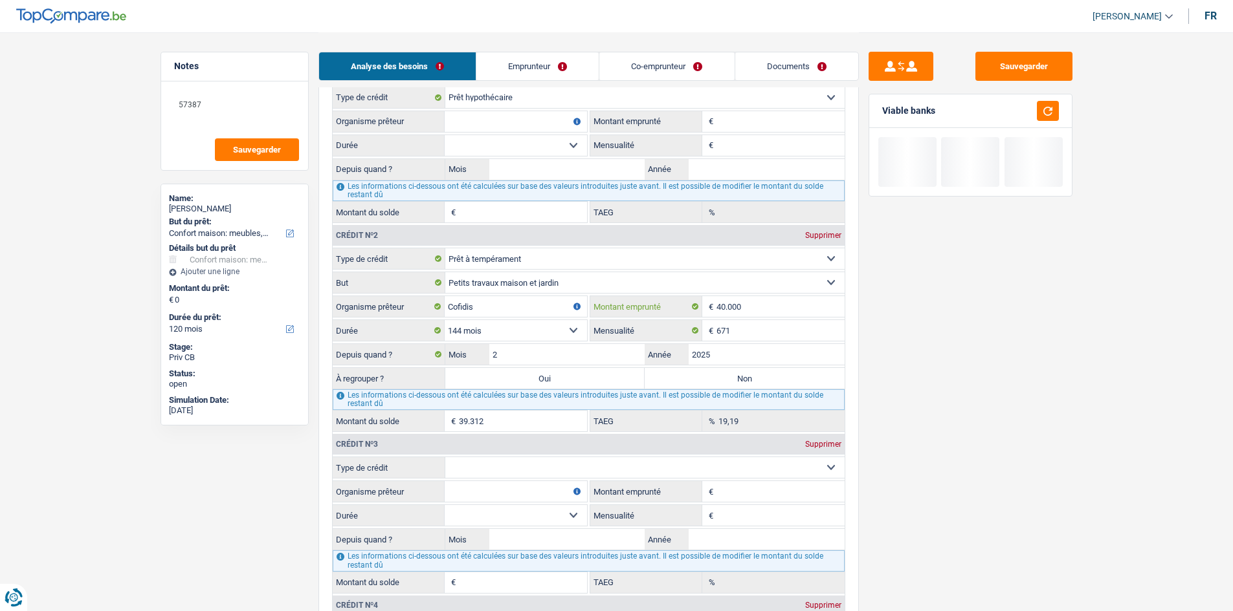
click at [383, 180] on input "40.000" at bounding box center [780, 306] width 128 height 21
type input "4.000"
select select
type input "4"
type input "57.648"
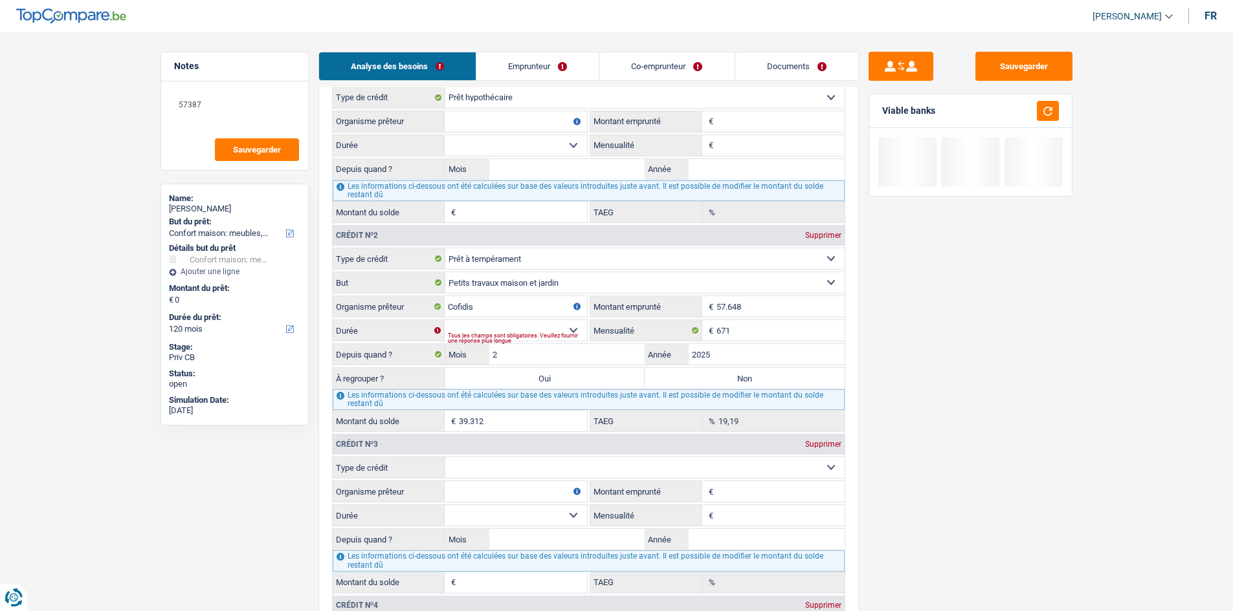
click at [383, 180] on div "Sauvegarder Viable banks" at bounding box center [970, 321] width 223 height 539
click at [383, 180] on select "12 mois 18 mois 24 mois 30 mois 36 mois 42 mois 48 mois 60 mois 72 mois 84 mois…" at bounding box center [516, 330] width 142 height 21
select select "144"
click at [383, 180] on select "12 mois 18 mois 24 mois 30 mois 36 mois 42 mois 48 mois 60 mois 72 mois 84 mois…" at bounding box center [516, 330] width 142 height 21
type input "55.867"
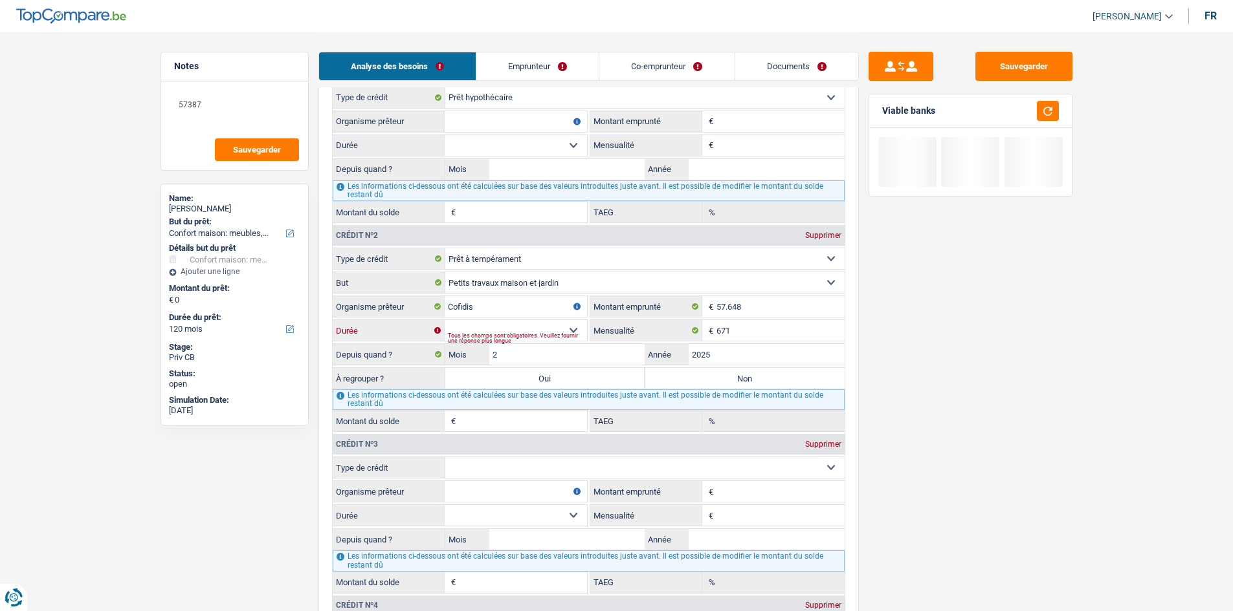
type input "9,88"
drag, startPoint x: 922, startPoint y: 388, endPoint x: 916, endPoint y: 380, distance: 9.6
click at [383, 180] on div "Sauvegarder Viable banks" at bounding box center [970, 321] width 223 height 539
click at [233, 99] on textarea "57387" at bounding box center [234, 110] width 129 height 39
type textarea "5"
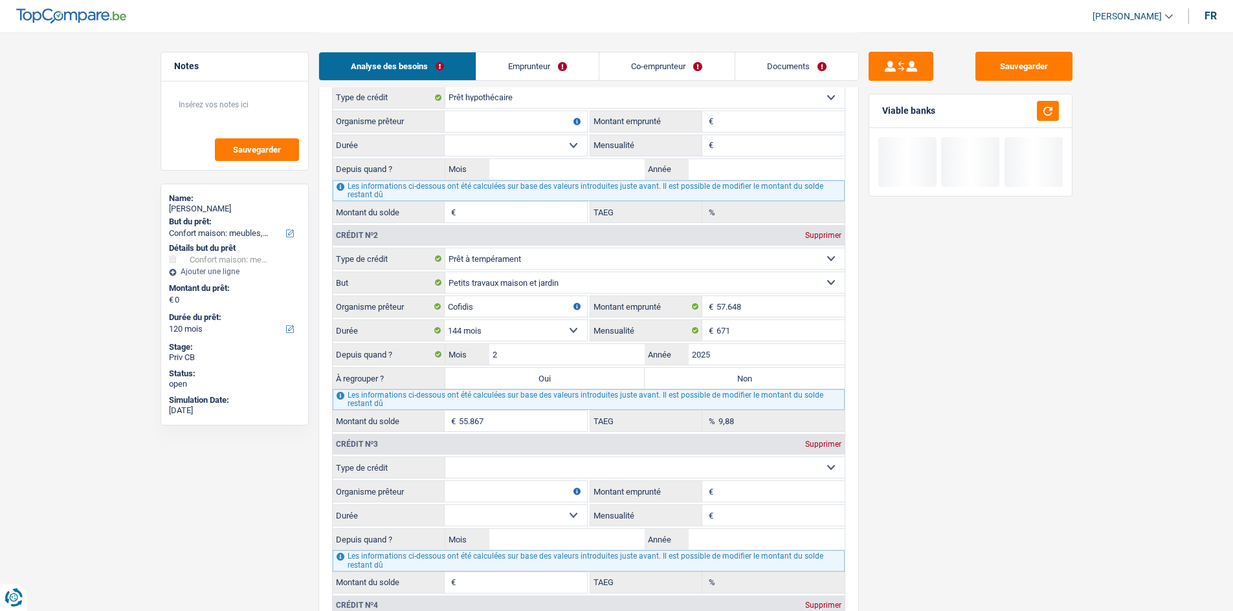
click at [383, 180] on input "55.867" at bounding box center [523, 421] width 128 height 21
click at [383, 180] on input "2025" at bounding box center [766, 354] width 156 height 21
type input "2015"
click at [383, 180] on div "Sauvegarder Viable banks" at bounding box center [970, 321] width 223 height 539
type input "10.050"
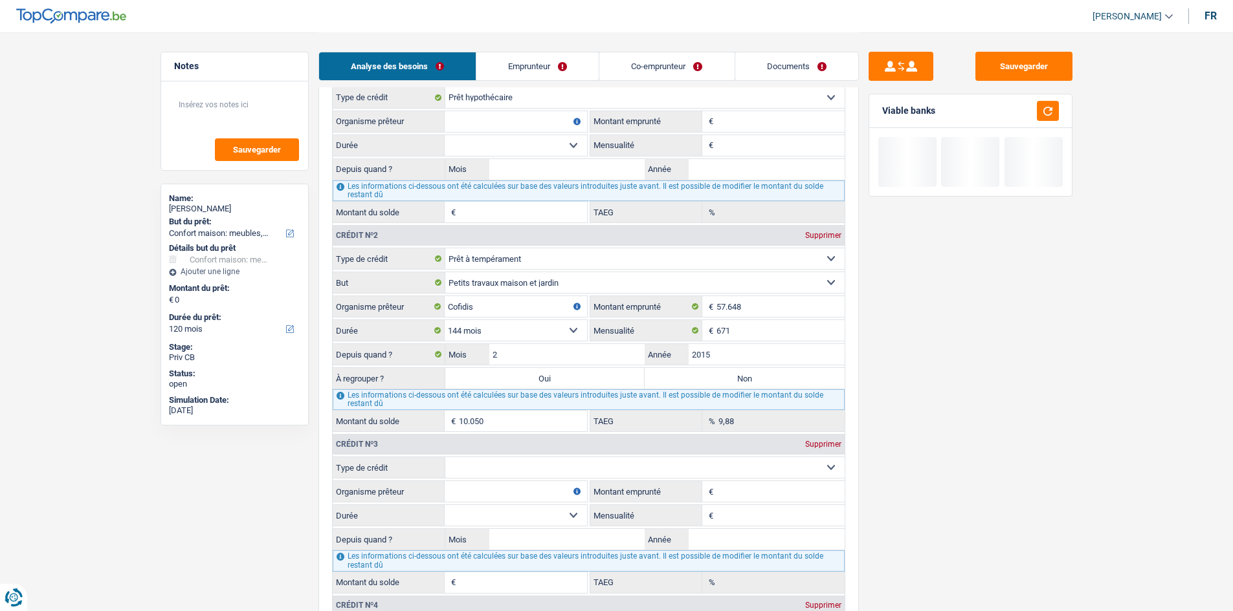
drag, startPoint x: 530, startPoint y: 256, endPoint x: 540, endPoint y: 265, distance: 13.8
click at [383, 180] on select "Carte ou ouverture de crédit Prêt hypothécaire Vente à tempérament Prêt à tempé…" at bounding box center [644, 258] width 399 height 21
select select "creditConsolidation"
click at [383, 180] on select "Carte ou ouverture de crédit Prêt hypothécaire Vente à tempérament Prêt à tempé…" at bounding box center [644, 258] width 399 height 21
select select
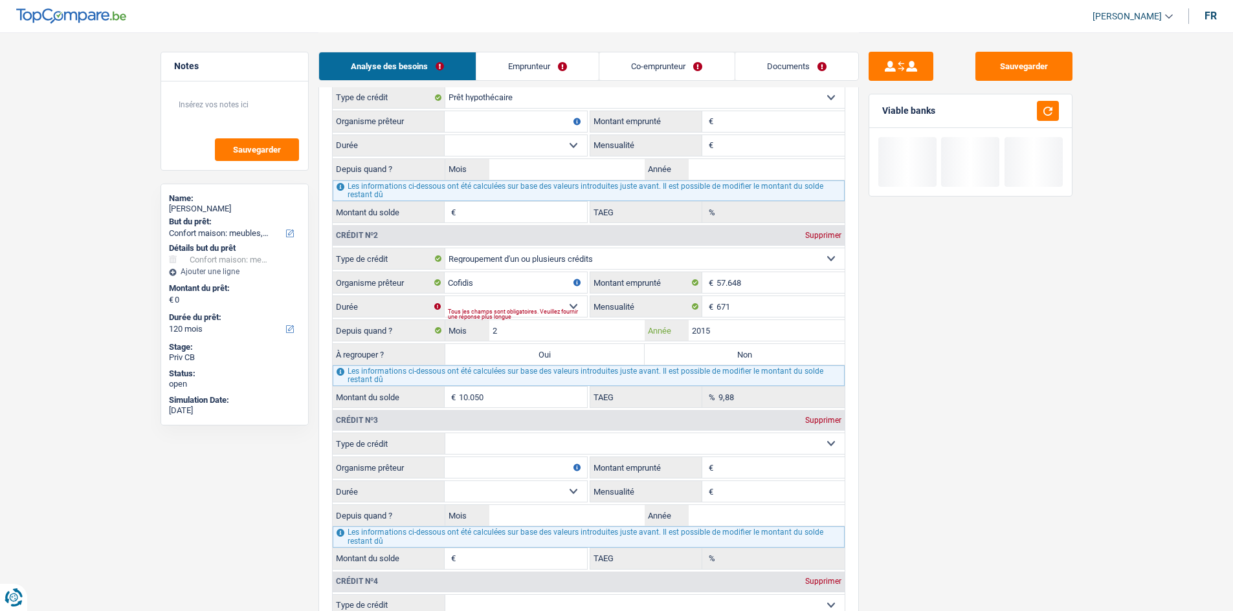
click at [383, 180] on input "2015" at bounding box center [766, 330] width 156 height 21
type input "2025"
click at [383, 180] on select "12 mois 18 mois 24 mois 30 mois 36 mois 42 mois 48 mois 60 mois 72 mois 84 mois…" at bounding box center [516, 306] width 142 height 21
select select "144"
click at [383, 180] on select "12 mois 18 mois 24 mois 30 mois 36 mois 42 mois 48 mois 60 mois 72 mois 84 mois…" at bounding box center [516, 306] width 142 height 21
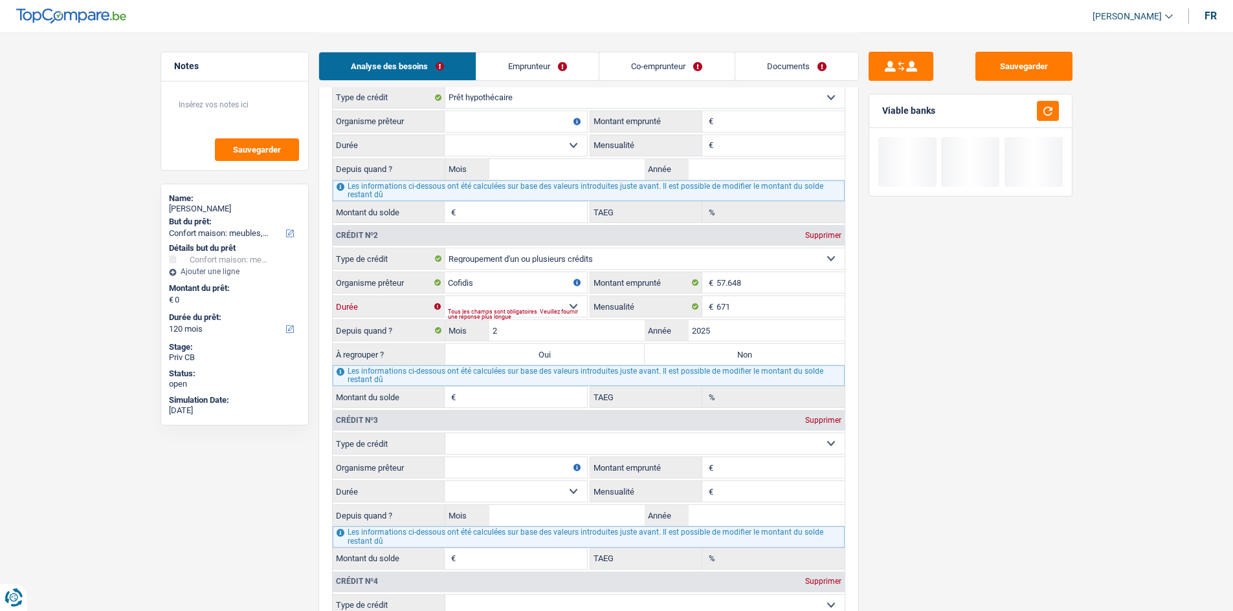
type input "55.867"
type input "9,88"
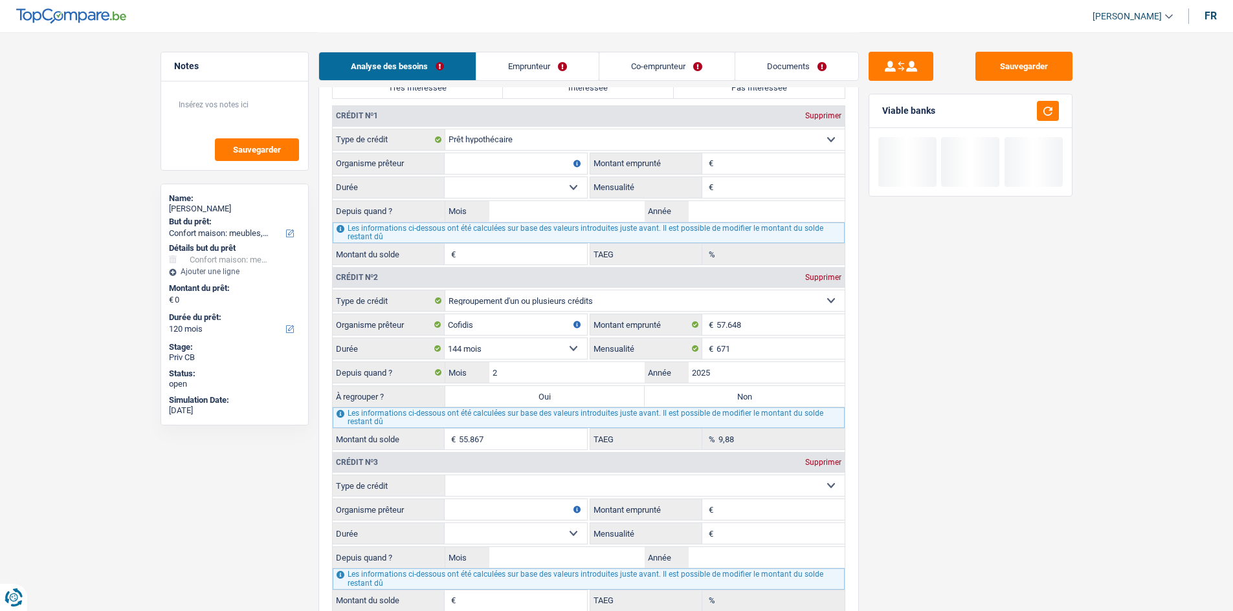
scroll to position [971, 0]
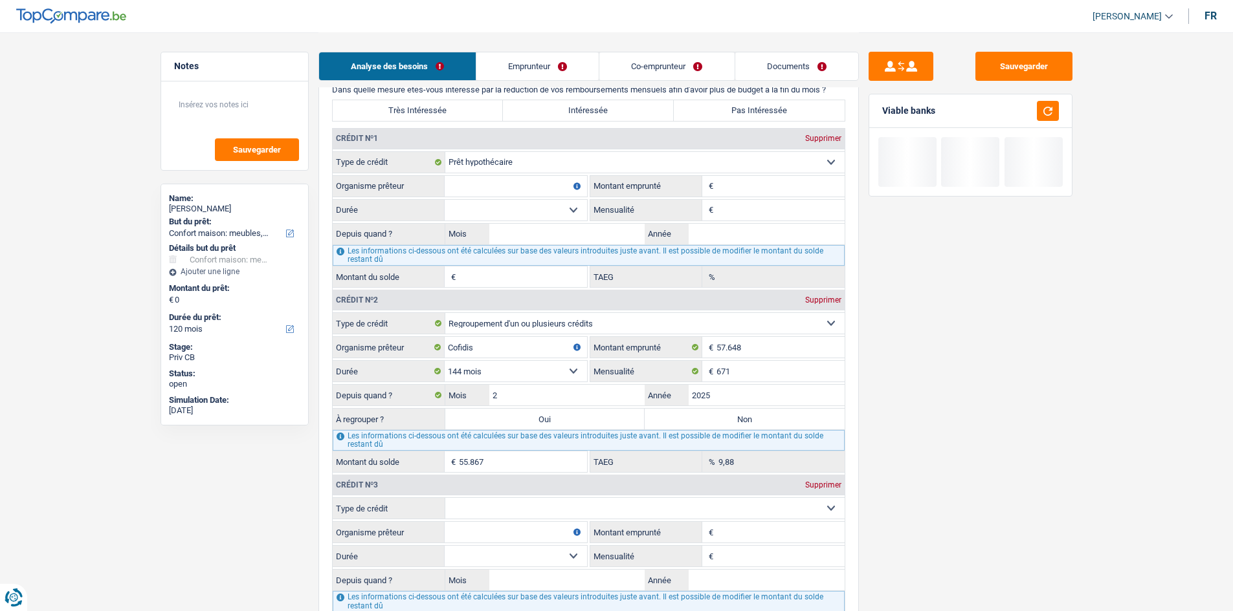
click at [383, 180] on input "Montant" at bounding box center [780, 186] width 128 height 21
click at [383, 180] on input "Année" at bounding box center [766, 234] width 156 height 21
type input "2005"
click at [383, 180] on input "Mois" at bounding box center [567, 234] width 156 height 21
type input "5"
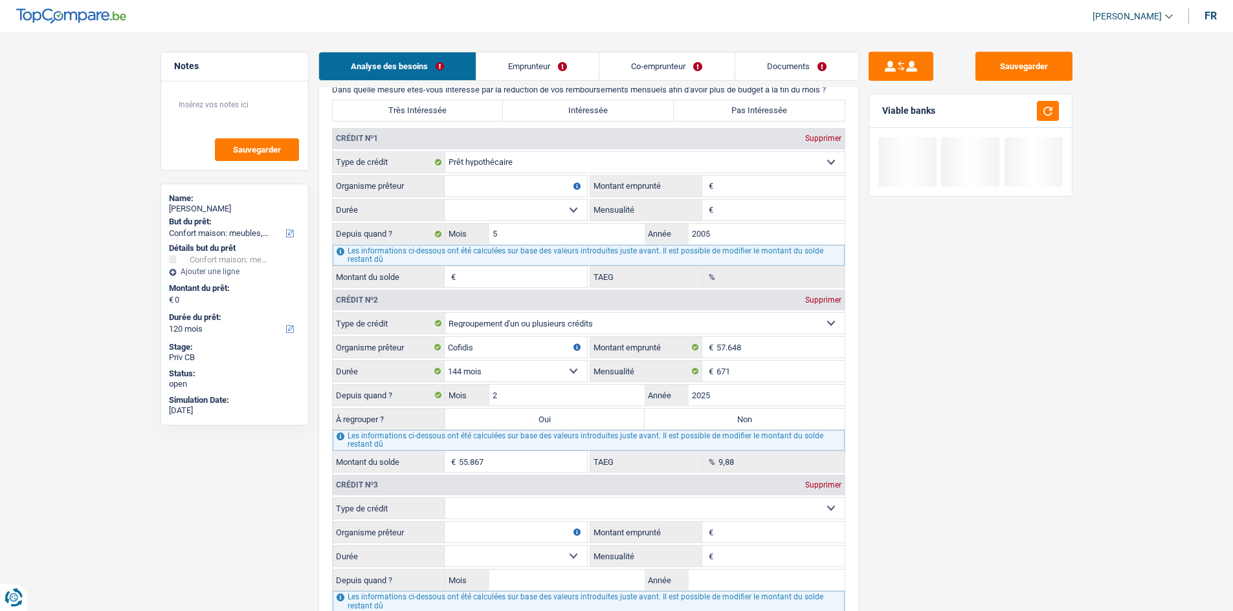
drag, startPoint x: 533, startPoint y: 208, endPoint x: 522, endPoint y: 203, distance: 12.2
click at [383, 180] on select "120 mois 132 mois 144 mois 180 mois 240 mois 300 mois 360 mois 420 mois Sélecti…" at bounding box center [516, 210] width 142 height 21
select select "360"
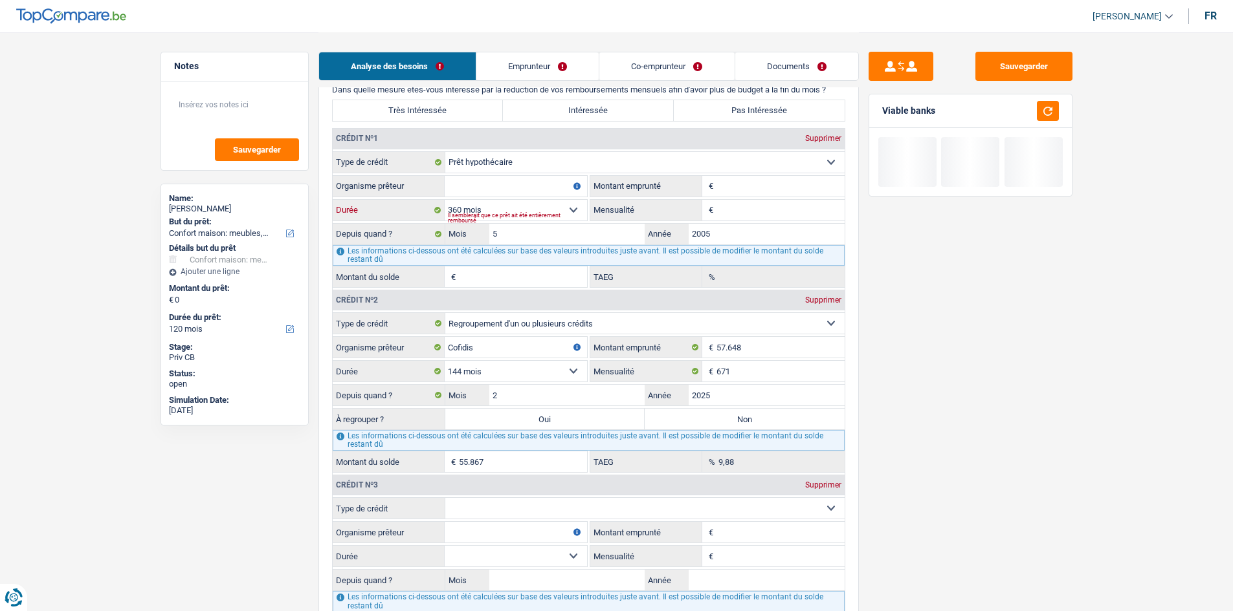
click at [383, 180] on select "120 mois 132 mois 144 mois 180 mois 240 mois 300 mois 360 mois 420 mois Sélecti…" at bounding box center [516, 210] width 142 height 21
drag, startPoint x: 535, startPoint y: 178, endPoint x: 560, endPoint y: 179, distance: 25.3
click at [383, 178] on input "Organisme prêteur" at bounding box center [516, 186] width 142 height 21
type input "ING"
click at [383, 180] on input "Montant" at bounding box center [780, 186] width 128 height 21
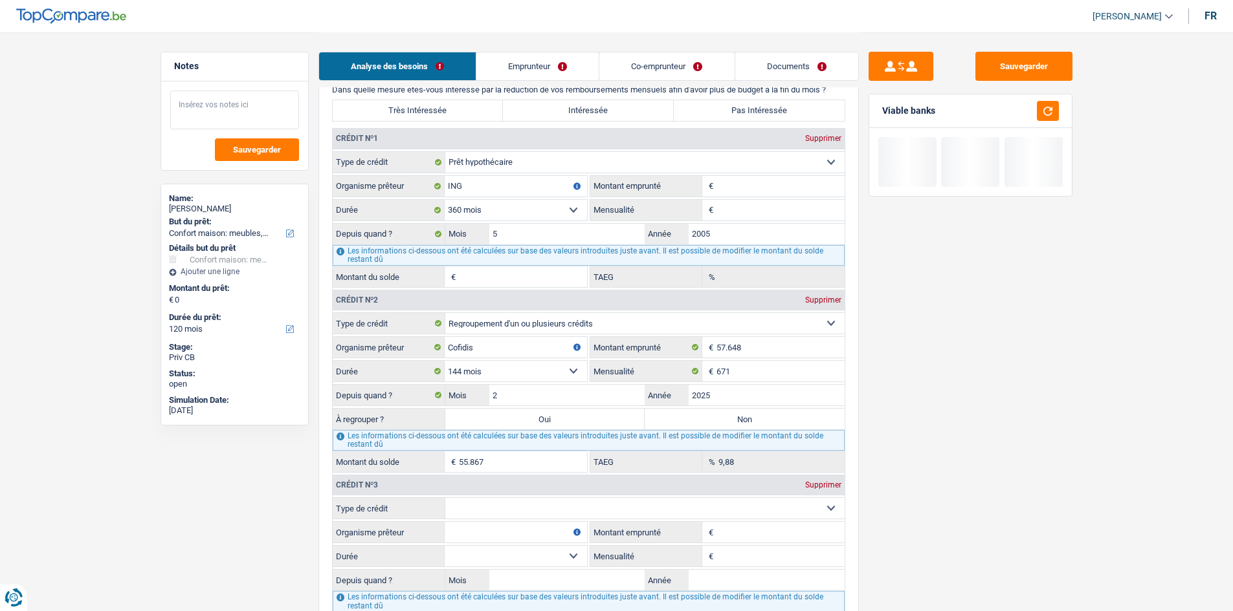
click at [248, 100] on textarea at bounding box center [234, 110] width 129 height 39
type textarea "62000"
click at [383, 180] on div "Sauvegarder Viable banks" at bounding box center [970, 321] width 223 height 539
click at [383, 180] on input "Mensualité" at bounding box center [780, 210] width 128 height 21
type input "268"
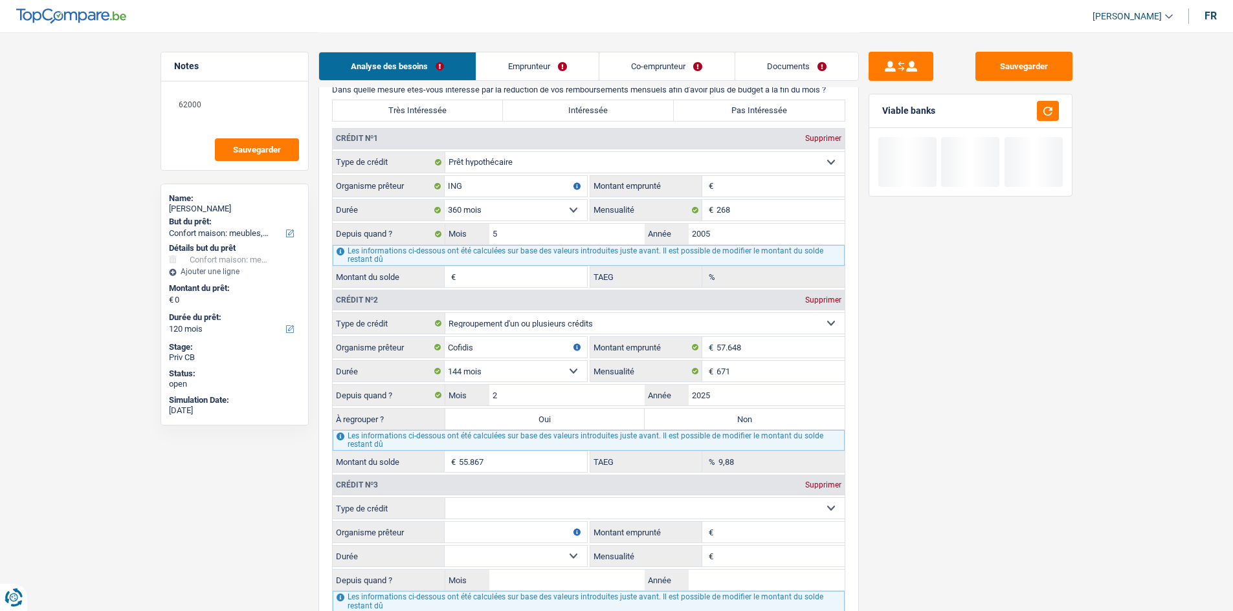
drag, startPoint x: 1107, startPoint y: 419, endPoint x: 958, endPoint y: 315, distance: 181.8
click at [383, 180] on main "Notes 62000 Sauvegarder Name: Christophe Vandenbulcke But du prêt: Confort mais…" at bounding box center [616, 272] width 1233 height 2487
click at [383, 180] on input "Montant" at bounding box center [780, 186] width 128 height 21
type input "2"
select select
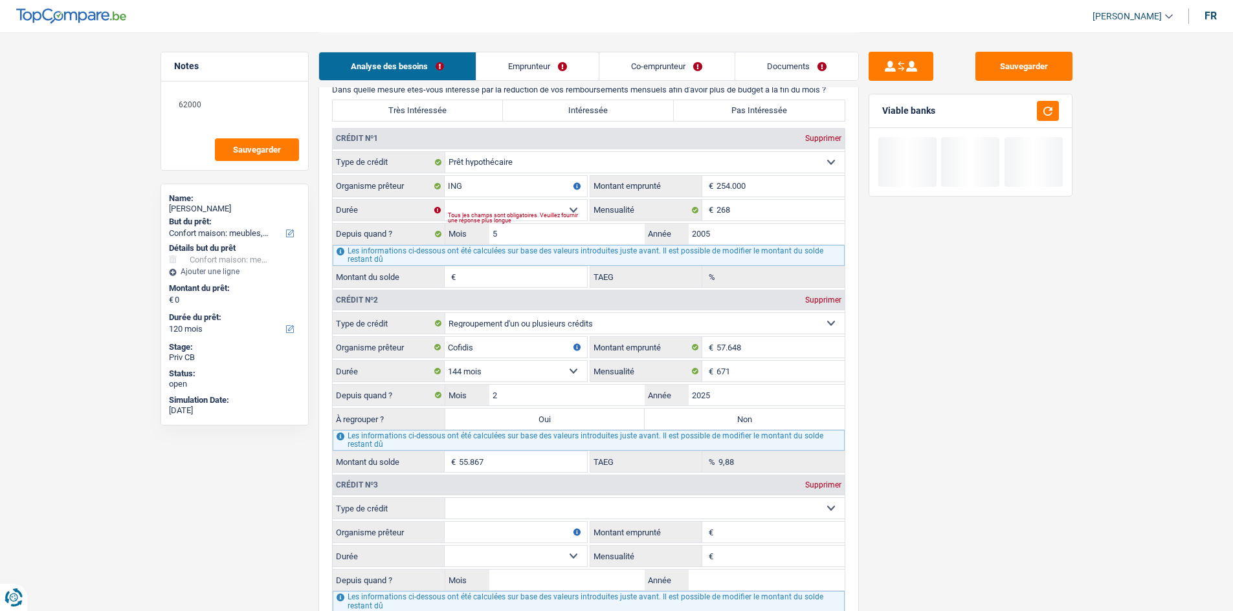
type input "254.000"
click at [383, 180] on div "Tous les champs sont obligatoires. Veuillez fournir une réponse plus longue" at bounding box center [517, 217] width 139 height 5
click at [383, 180] on select "120 mois 132 mois 144 mois 180 mois 240 mois 300 mois 360 mois 420 mois Sélecti…" at bounding box center [516, 210] width 142 height 21
select select "360"
click at [383, 180] on select "120 mois 132 mois 144 mois 180 mois 240 mois 300 mois 360 mois 420 mois Sélecti…" at bounding box center [516, 210] width 142 height 21
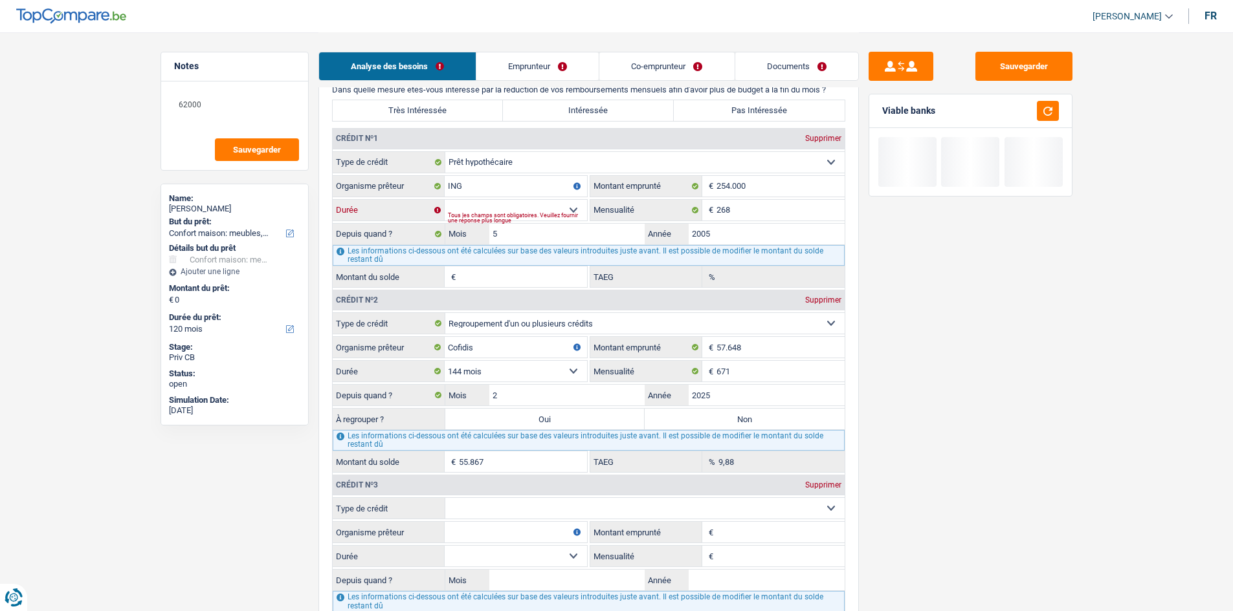
type input "41.008"
type input "0,00"
click at [383, 180] on input "254.000" at bounding box center [780, 186] width 128 height 21
type input "25.400"
select select
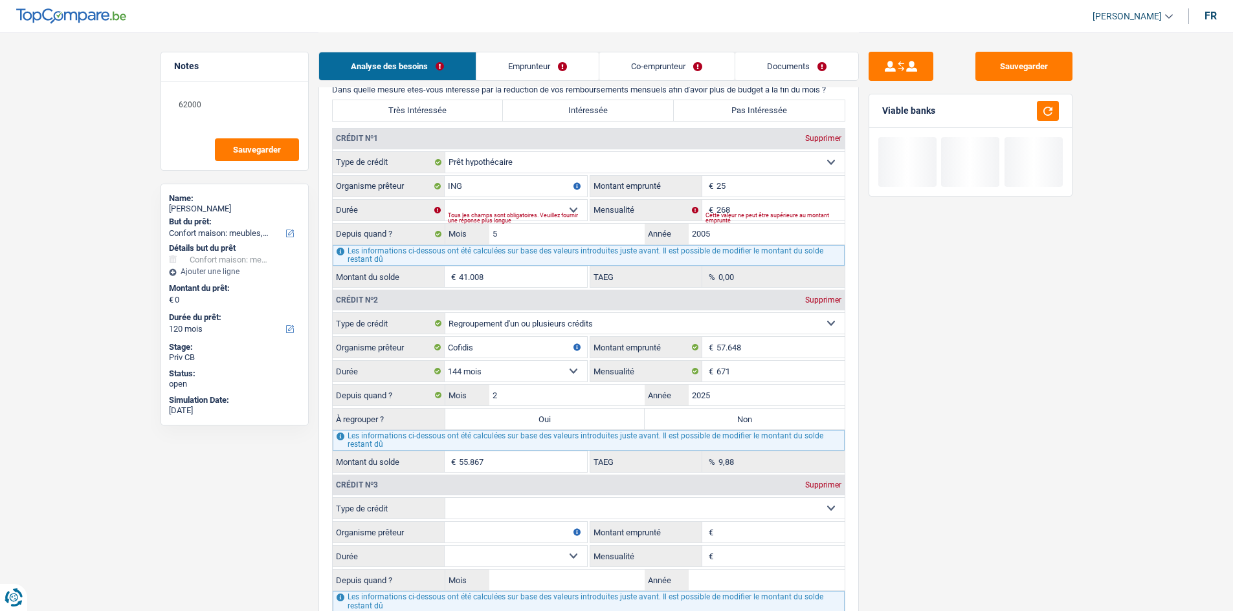
type input "2"
type input "50.000"
click at [383, 180] on select "120 mois 132 mois 144 mois 180 mois 240 mois 300 mois 360 mois 420 mois Sélecti…" at bounding box center [516, 210] width 142 height 21
select select "420"
click at [383, 180] on select "120 mois 132 mois 144 mois 180 mois 240 mois 300 mois 360 mois 420 mois Sélecti…" at bounding box center [516, 210] width 142 height 21
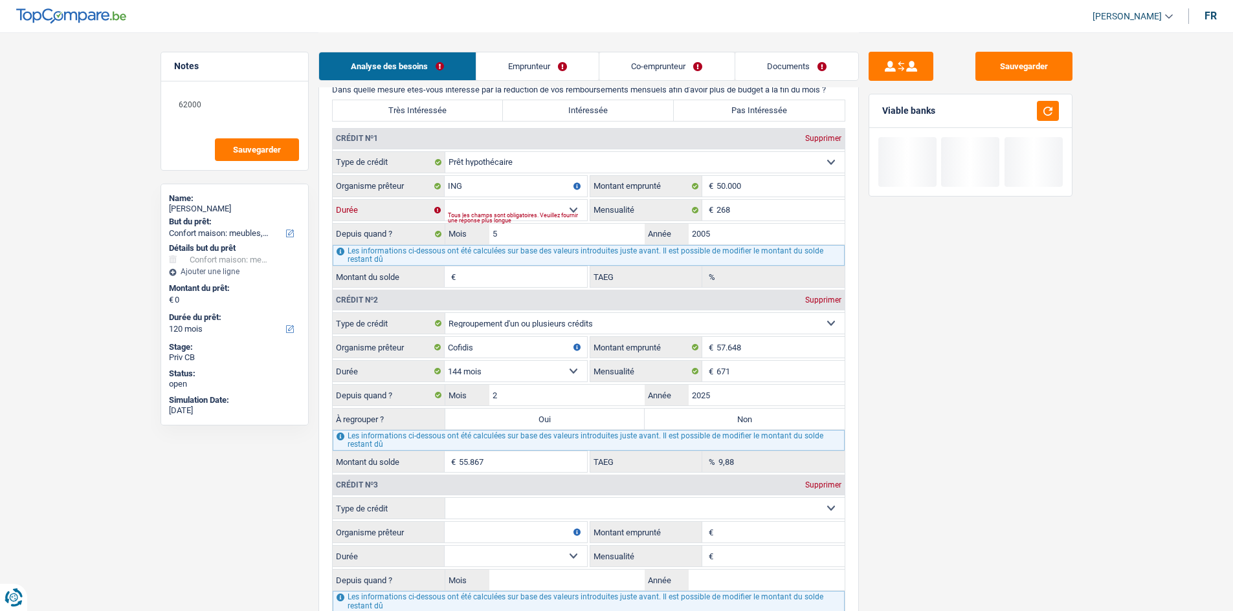
type input "1"
type input "0,00"
drag, startPoint x: 505, startPoint y: 210, endPoint x: 508, endPoint y: 217, distance: 7.6
click at [383, 180] on select "120 mois 132 mois 144 mois 180 mois 240 mois 300 mois 360 mois 420 mois Sélecti…" at bounding box center [516, 210] width 142 height 21
select select "360"
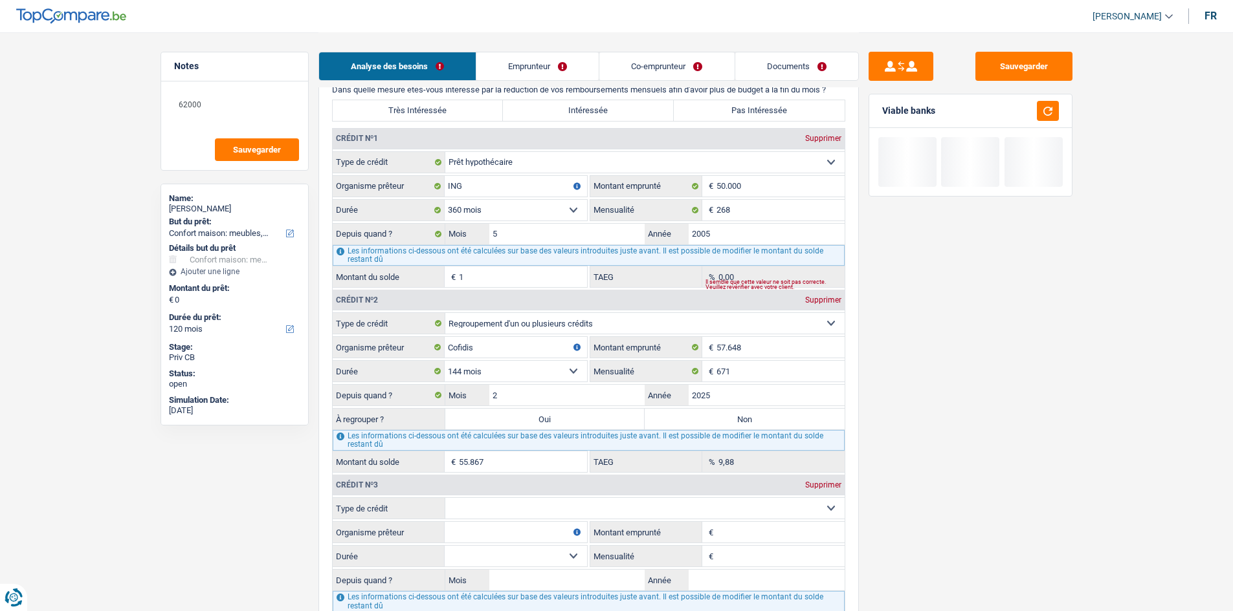
click at [383, 180] on select "120 mois 132 mois 144 mois 180 mois 240 mois 300 mois 360 mois 420 mois Sélecti…" at bounding box center [516, 210] width 142 height 21
type input "24.462"
type input "5,10"
click at [383, 180] on input "50.000" at bounding box center [780, 186] width 128 height 21
type input "5.000"
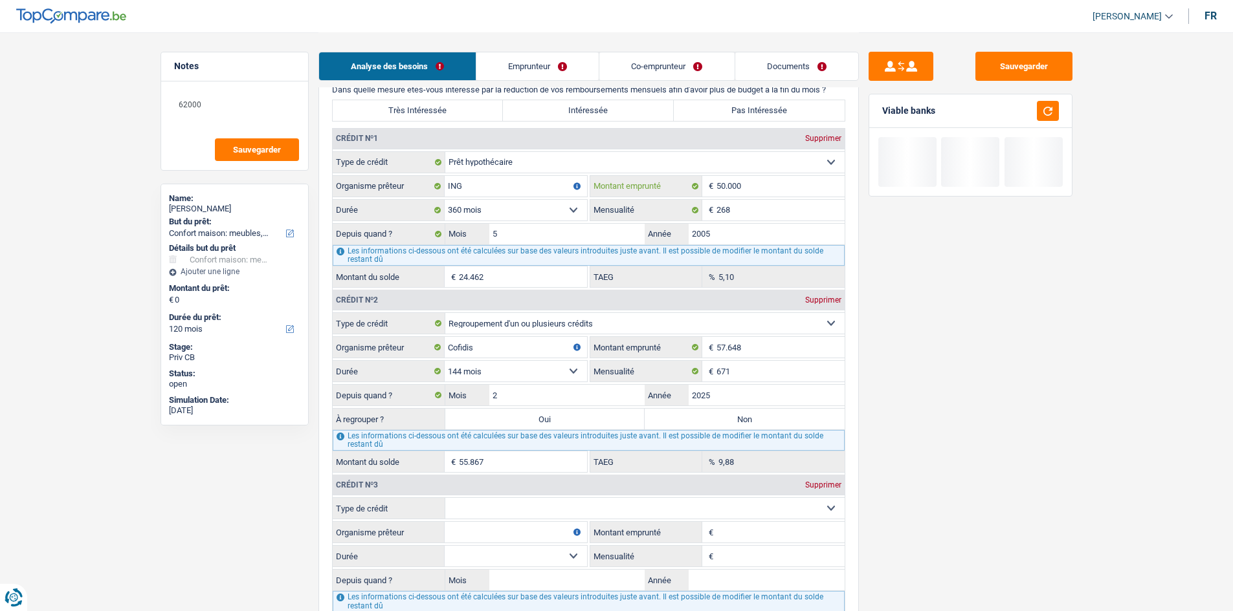
select select
type input "5"
type input "38.000"
click at [383, 180] on div "Sauvegarder Viable banks" at bounding box center [970, 321] width 223 height 539
click at [383, 180] on select "120 mois 132 mois 144 mois 180 mois 240 mois 300 mois 360 mois 420 mois Sélecti…" at bounding box center [516, 210] width 142 height 21
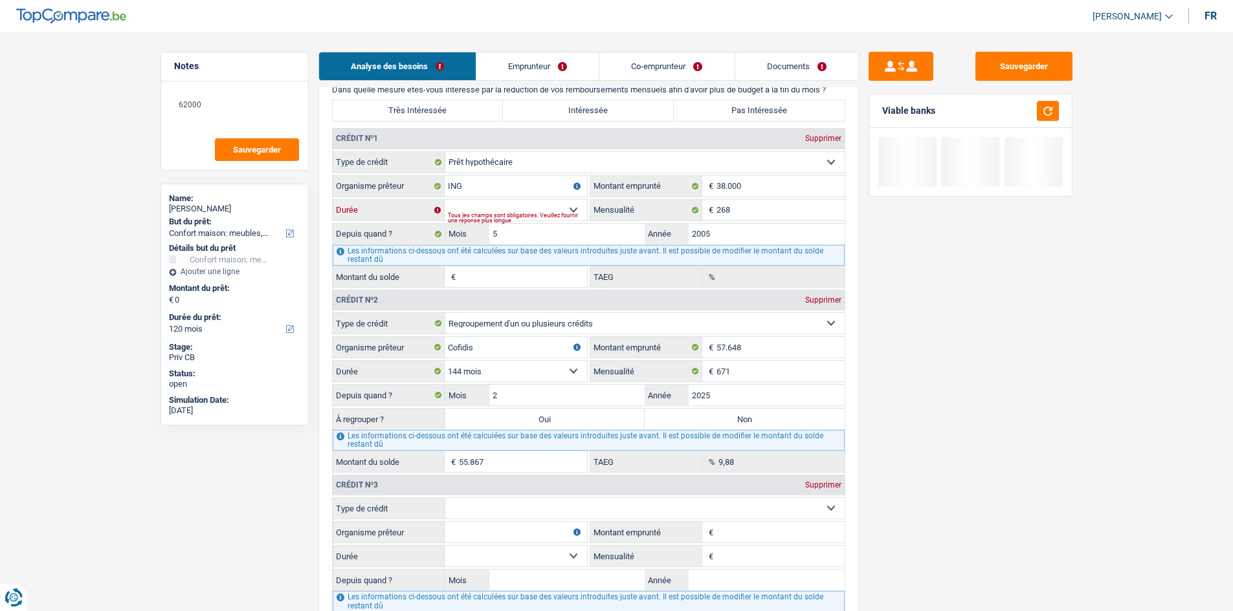
select select "360"
click at [383, 180] on select "120 mois 132 mois 144 mois 180 mois 240 mois 300 mois 360 mois 420 mois Sélecti…" at bounding box center [516, 210] width 142 height 21
type input "1"
type input "0,00"
click at [383, 180] on input "38.000" at bounding box center [780, 186] width 128 height 21
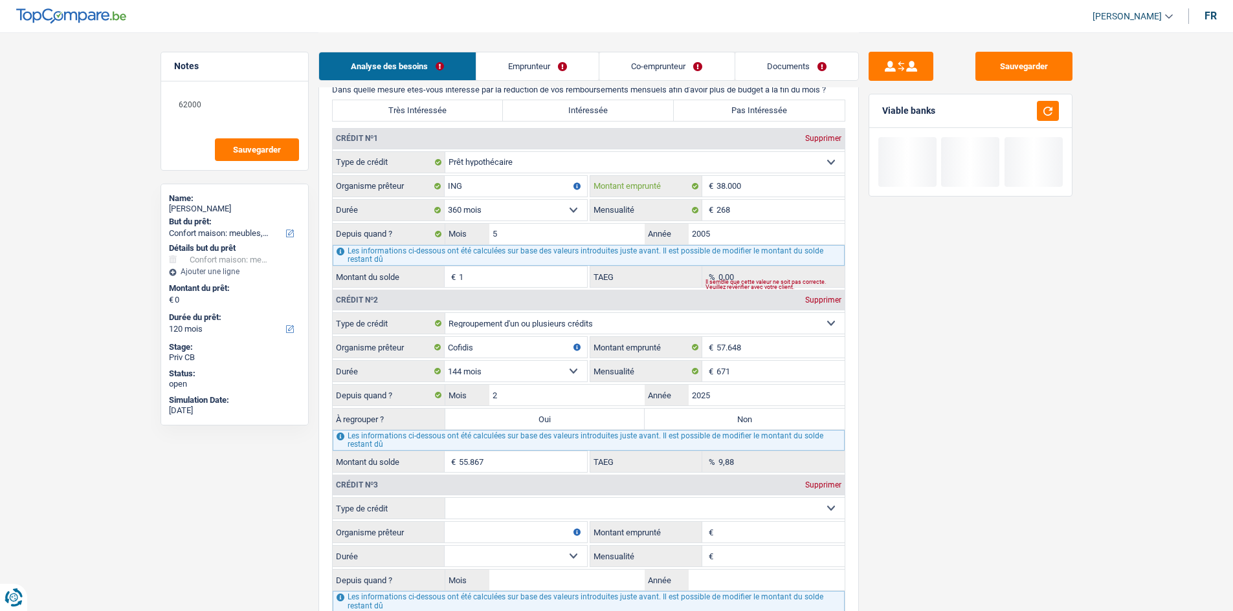
type input "3.800"
select select
type input "3"
type input "120.000"
drag, startPoint x: 899, startPoint y: 253, endPoint x: 498, endPoint y: 185, distance: 406.9
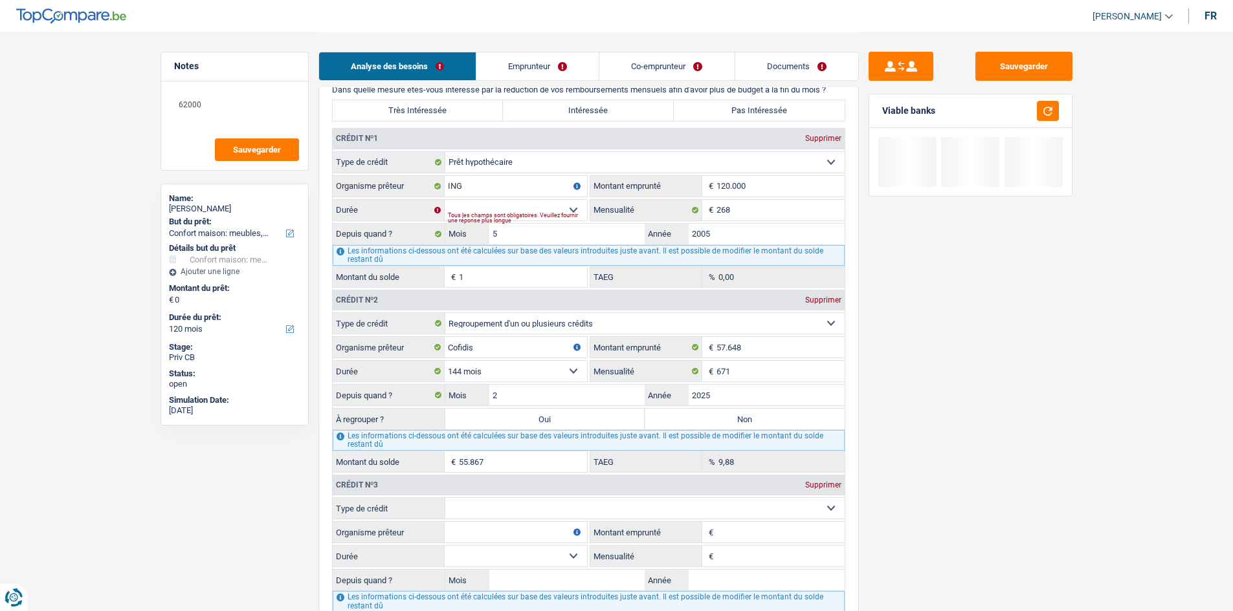
click at [383, 180] on div "Sauvegarder Viable banks" at bounding box center [970, 321] width 223 height 539
click at [383, 180] on fieldset "Carte ou ouverture de crédit Prêt hypothécaire Vente à tempérament Prêt à tempé…" at bounding box center [589, 219] width 512 height 137
click at [383, 180] on select "120 mois 132 mois 144 mois 180 mois 240 mois 300 mois 360 mois 420 mois Sélecti…" at bounding box center [516, 210] width 142 height 21
select select "360"
click at [383, 180] on select "120 mois 132 mois 144 mois 180 mois 240 mois 300 mois 360 mois 420 mois Sélecti…" at bounding box center [516, 210] width 142 height 21
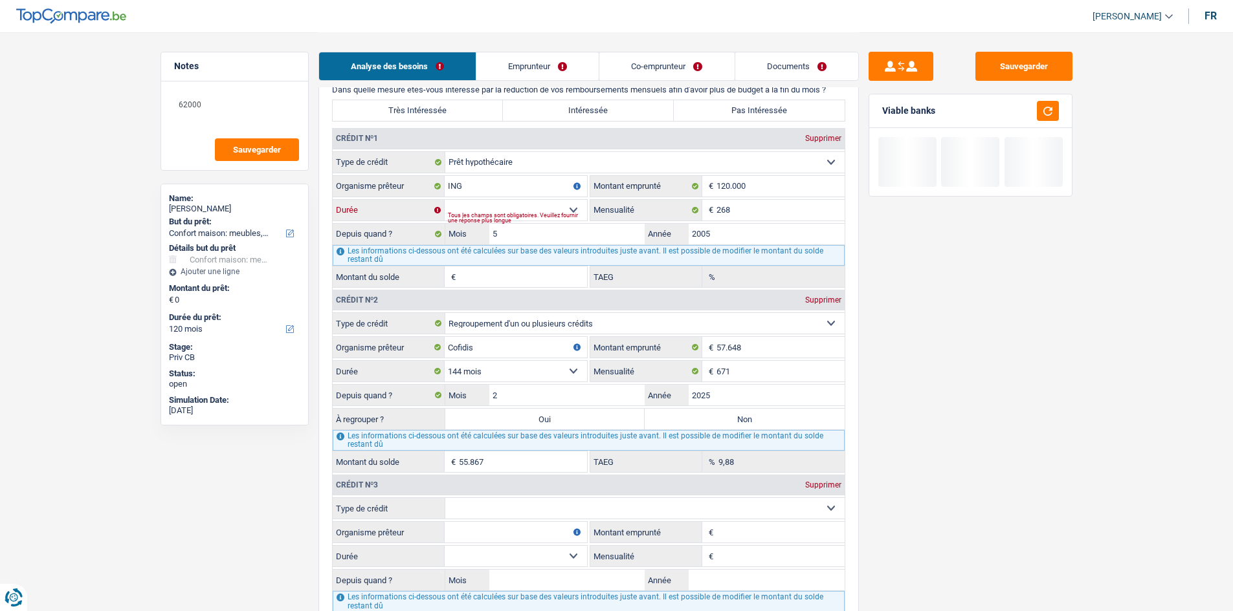
type input "33.005"
type input "0,00"
click at [383, 180] on input "120.000" at bounding box center [780, 186] width 128 height 21
type input "12.000"
select select
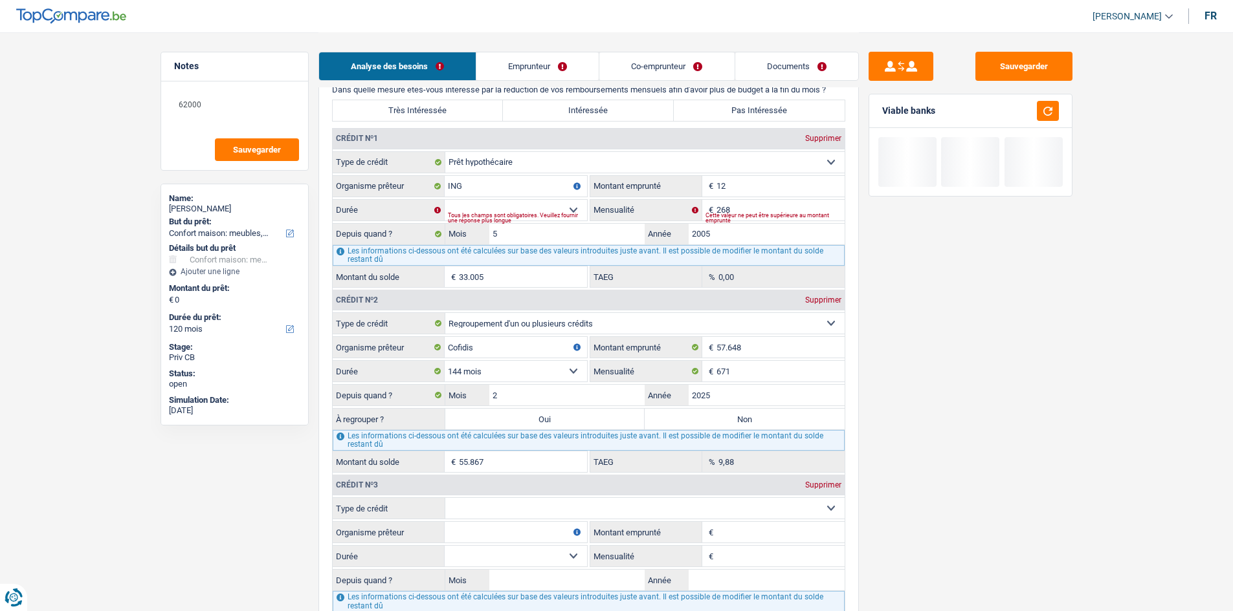
type input "1"
type input "200.000"
drag, startPoint x: 855, startPoint y: 261, endPoint x: 622, endPoint y: 201, distance: 240.6
click at [383, 180] on div "6 Ancien : Avez-vous des prêts ou des cartes de crédit en cours ? Oui Non Dans …" at bounding box center [588, 431] width 540 height 805
click at [383, 180] on select "120 mois 132 mois 144 mois 180 mois 240 mois 300 mois 360 mois 420 mois Sélecti…" at bounding box center [516, 210] width 142 height 21
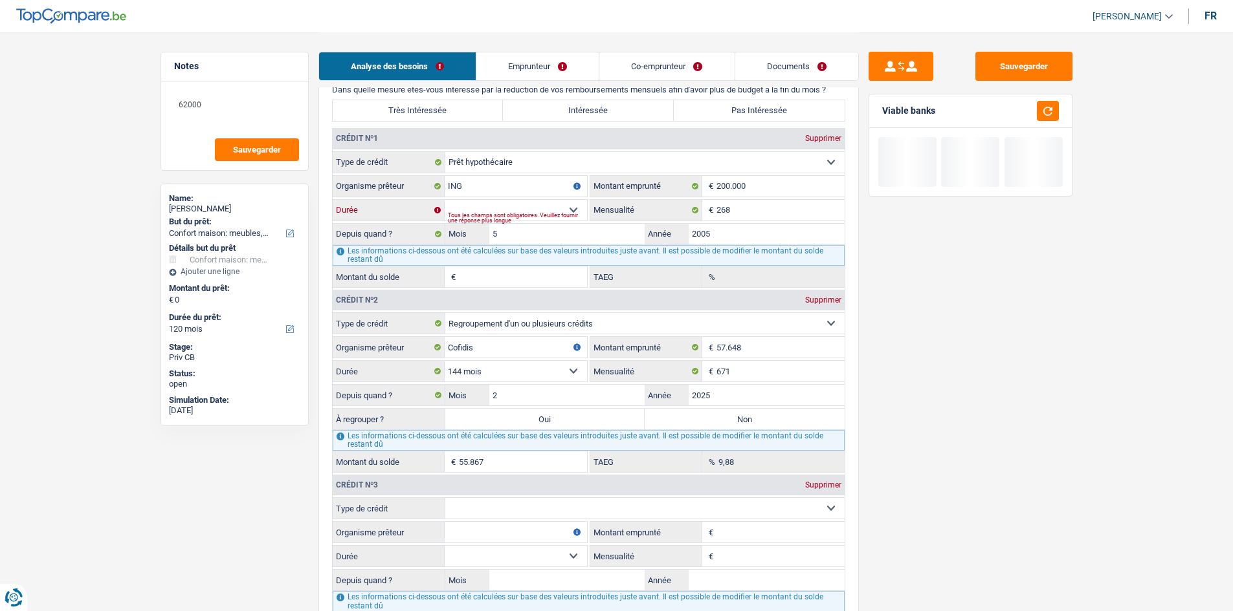
select select "360"
click at [383, 180] on select "120 mois 132 mois 144 mois 180 mois 240 mois 300 mois 360 mois 420 mois Sélecti…" at bounding box center [516, 210] width 142 height 21
type input "38.359"
type input "0,00"
click at [383, 180] on input "200.000" at bounding box center [780, 186] width 128 height 21
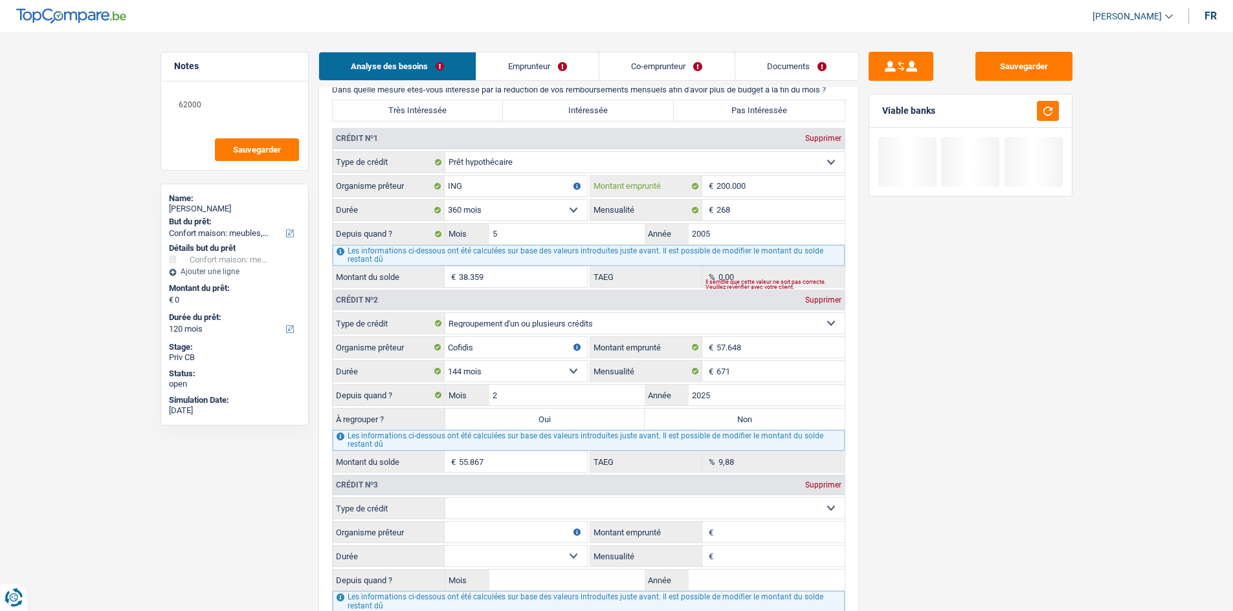
type input "20.000"
select select
type input "2"
type input "260.000"
click at [383, 180] on div "Sauvegarder Viable banks" at bounding box center [970, 321] width 223 height 539
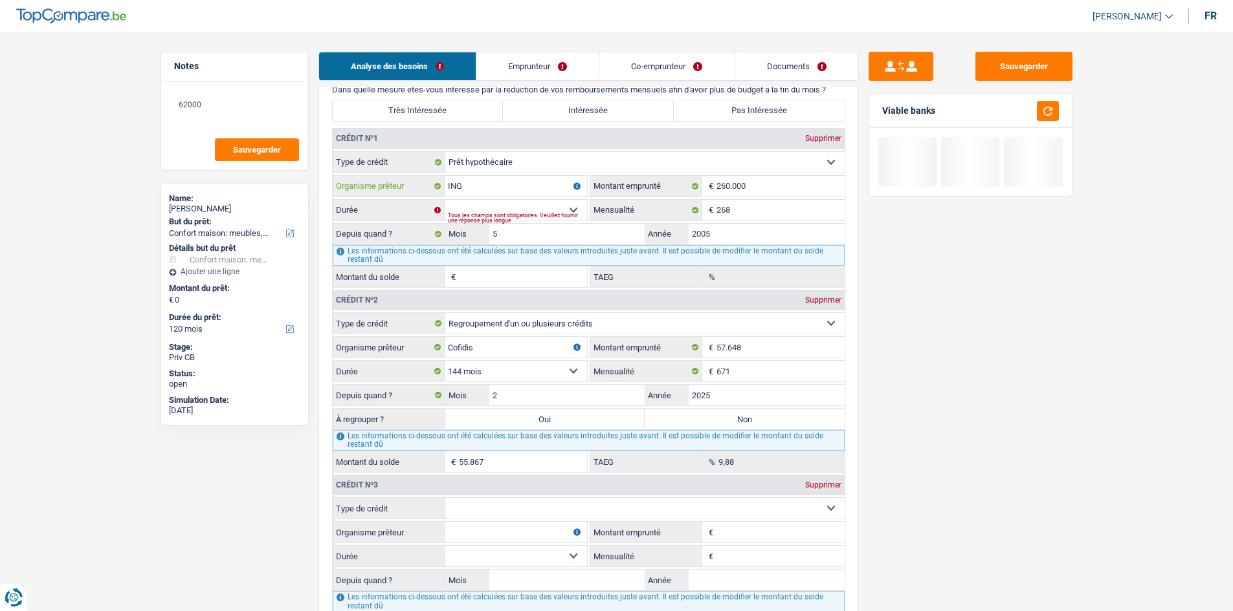
click at [383, 180] on input "ING" at bounding box center [516, 186] width 142 height 21
click at [383, 180] on select "120 mois 132 mois 144 mois 180 mois 240 mois 300 mois 360 mois 420 mois Sélecti…" at bounding box center [516, 210] width 142 height 21
select select "360"
click at [383, 180] on select "120 mois 132 mois 144 mois 180 mois 240 mois 300 mois 360 mois 420 mois Sélecti…" at bounding box center [516, 210] width 142 height 21
type input "41.273"
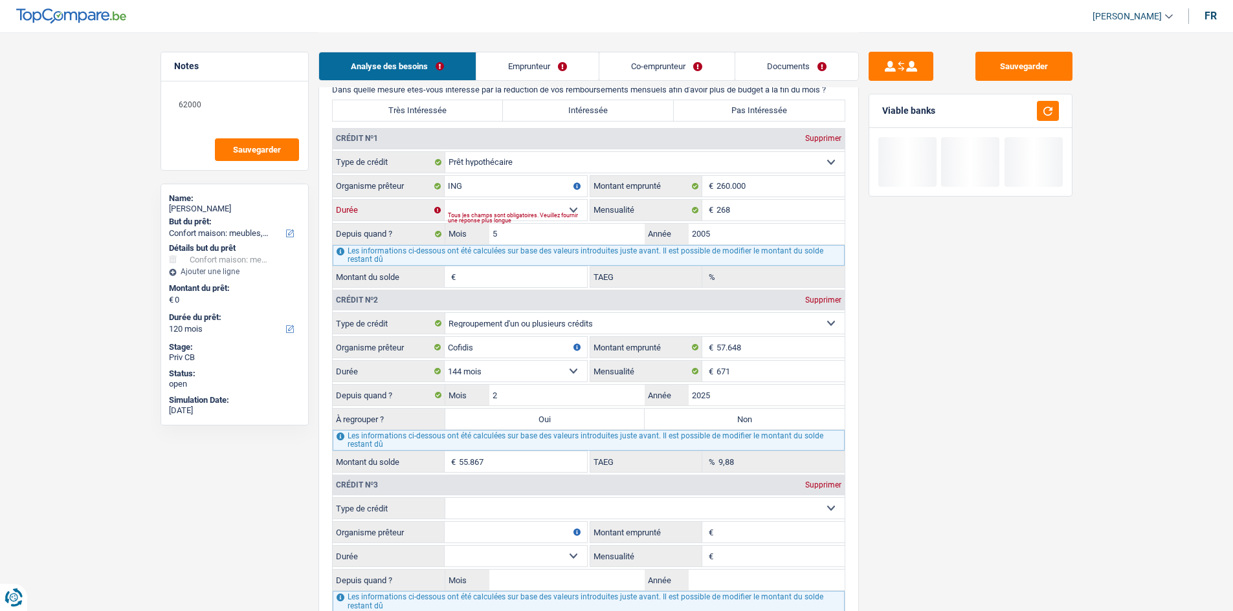
type input "0,00"
drag, startPoint x: 789, startPoint y: 193, endPoint x: 931, endPoint y: 225, distance: 145.8
click at [383, 180] on input "260.000" at bounding box center [780, 186] width 128 height 21
type input "2.600"
select select
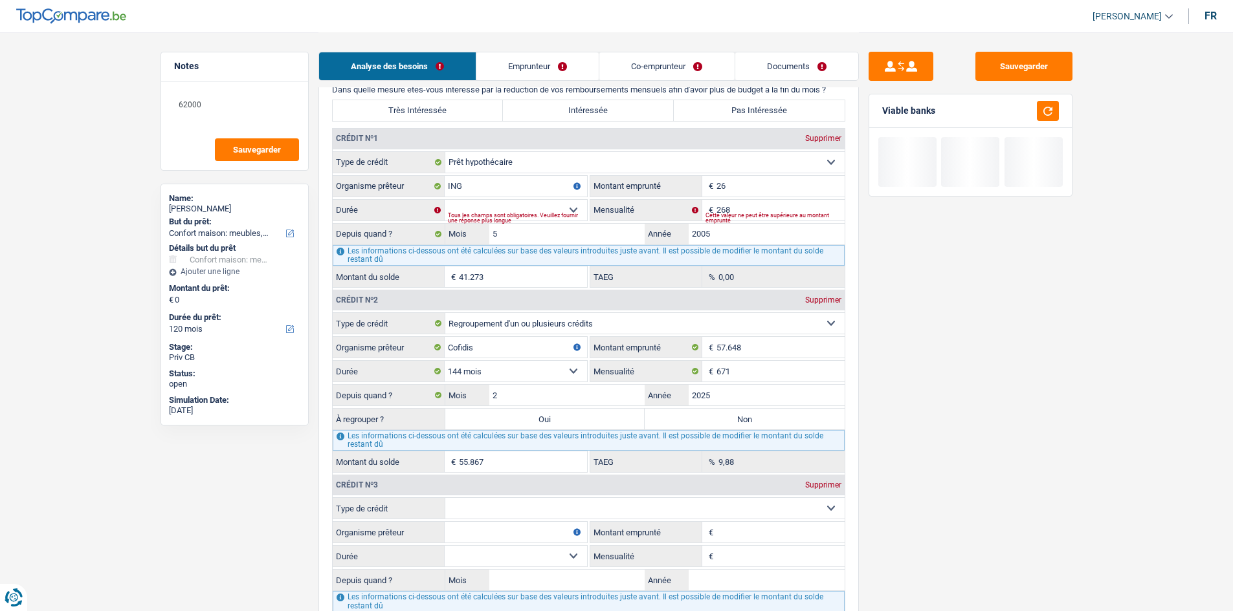
type input "2"
type input "480.000"
click at [383, 180] on select "120 mois 132 mois 144 mois 180 mois 240 mois 300 mois 360 mois 420 mois Sélecti…" at bounding box center [516, 210] width 142 height 21
select select "360"
click at [383, 180] on select "120 mois 132 mois 144 mois 180 mois 240 mois 300 mois 360 mois 420 mois Sélecti…" at bounding box center [516, 210] width 142 height 21
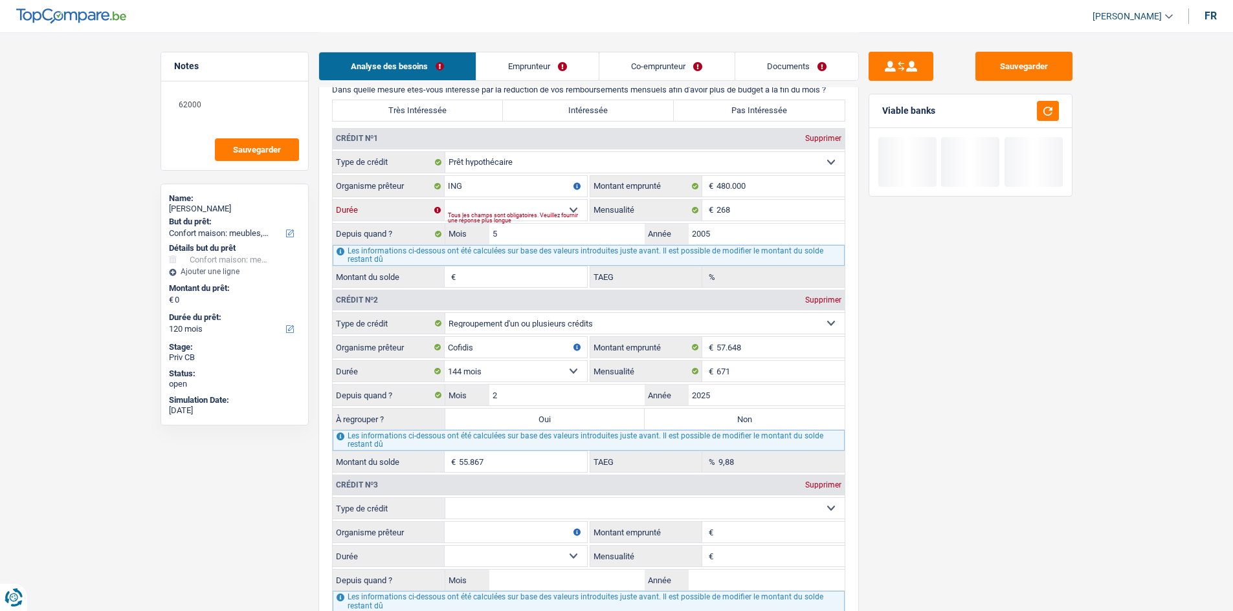
type input "48.639"
type input "0,00"
click at [383, 170] on select "Carte ou ouverture de crédit Prêt hypothécaire Vente à tempérament Prêt à tempé…" at bounding box center [644, 162] width 399 height 21
drag, startPoint x: 969, startPoint y: 221, endPoint x: 769, endPoint y: 182, distance: 203.7
click at [383, 180] on div "Sauvegarder Viable banks" at bounding box center [970, 321] width 223 height 539
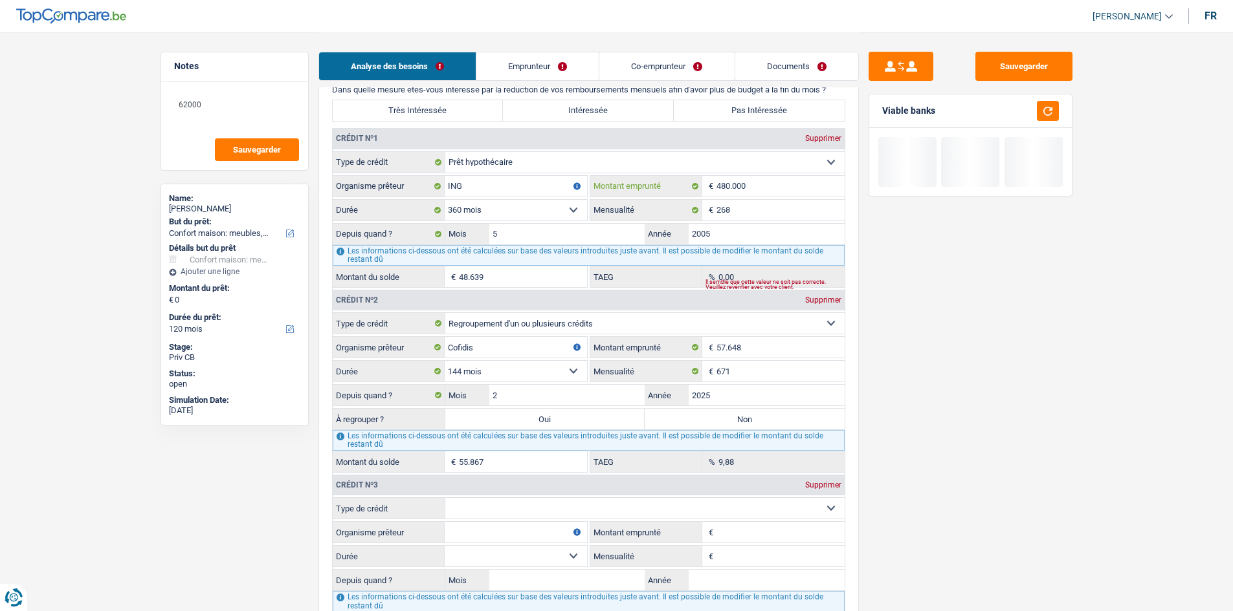
click at [383, 180] on input "480.000" at bounding box center [780, 186] width 128 height 21
type input "48.000"
select select
type input "4"
type input "700.000"
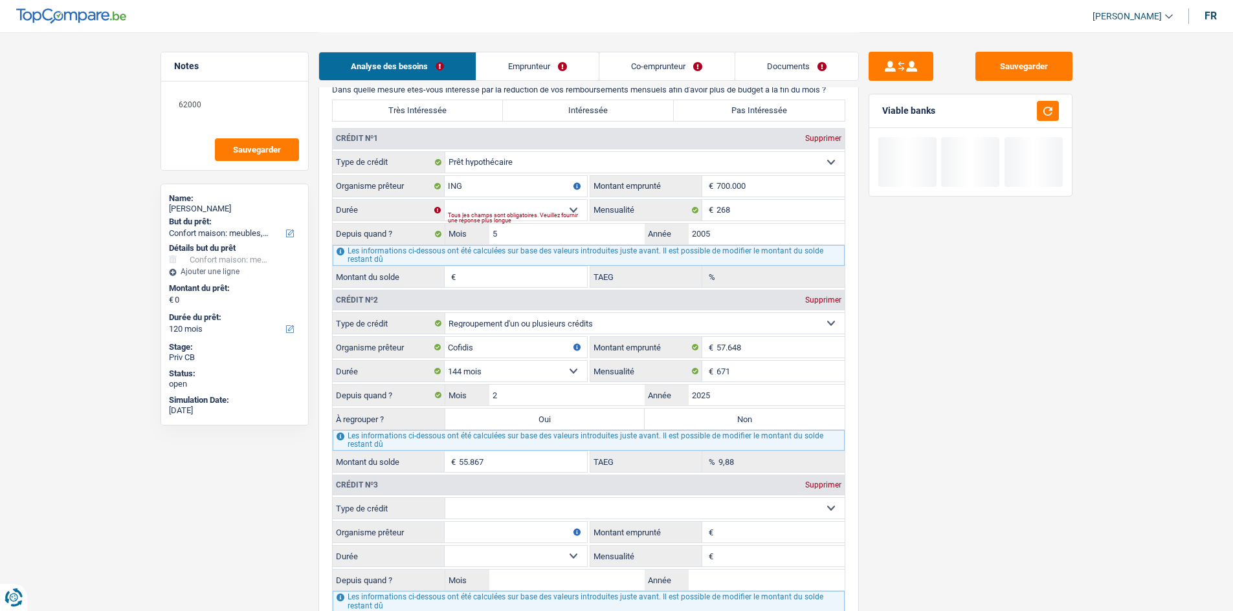
click at [383, 180] on div "Sauvegarder Viable banks" at bounding box center [970, 321] width 223 height 539
drag, startPoint x: 518, startPoint y: 203, endPoint x: 518, endPoint y: 216, distance: 13.6
click at [383, 180] on select "120 mois 132 mois 144 mois 180 mois 240 mois 300 mois 360 mois 420 mois Sélecti…" at bounding box center [516, 210] width 142 height 21
select select "360"
click at [383, 180] on select "120 mois 132 mois 144 mois 180 mois 240 mois 300 mois 360 mois 420 mois Sélecti…" at bounding box center [516, 210] width 142 height 21
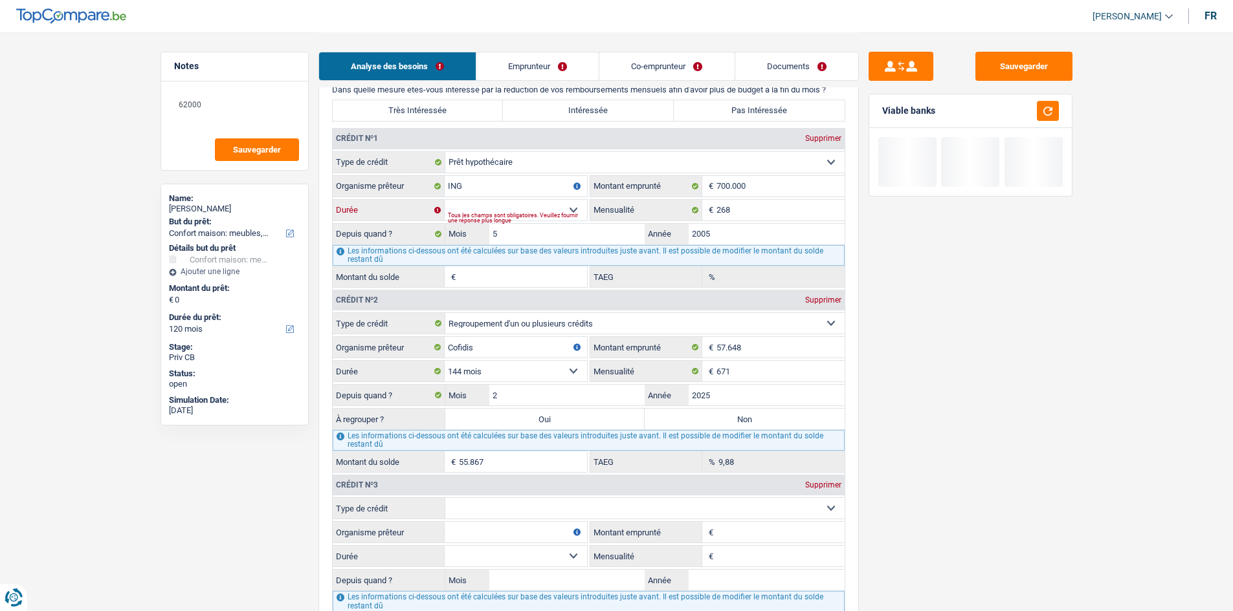
type input "53.639"
type input "0,00"
click at [383, 180] on input "700.000" at bounding box center [780, 186] width 128 height 21
type input "70.000"
select select
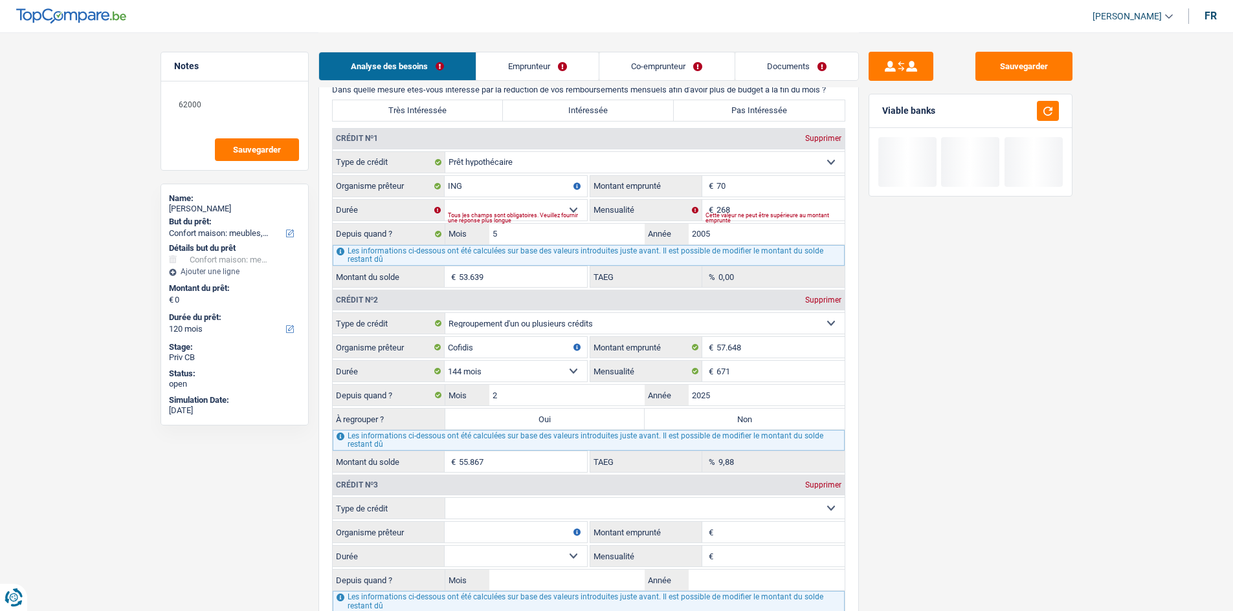
type input "7"
type input "800.000"
click at [383, 180] on div "Sauvegarder Viable banks" at bounding box center [970, 321] width 223 height 539
click at [383, 180] on div "Tous les champs sont obligatoires. Veuillez fournir une réponse plus longue" at bounding box center [517, 217] width 139 height 5
click at [383, 180] on select "120 mois 132 mois 144 mois 180 mois 240 mois 300 mois 360 mois 420 mois Sélecti…" at bounding box center [516, 210] width 142 height 21
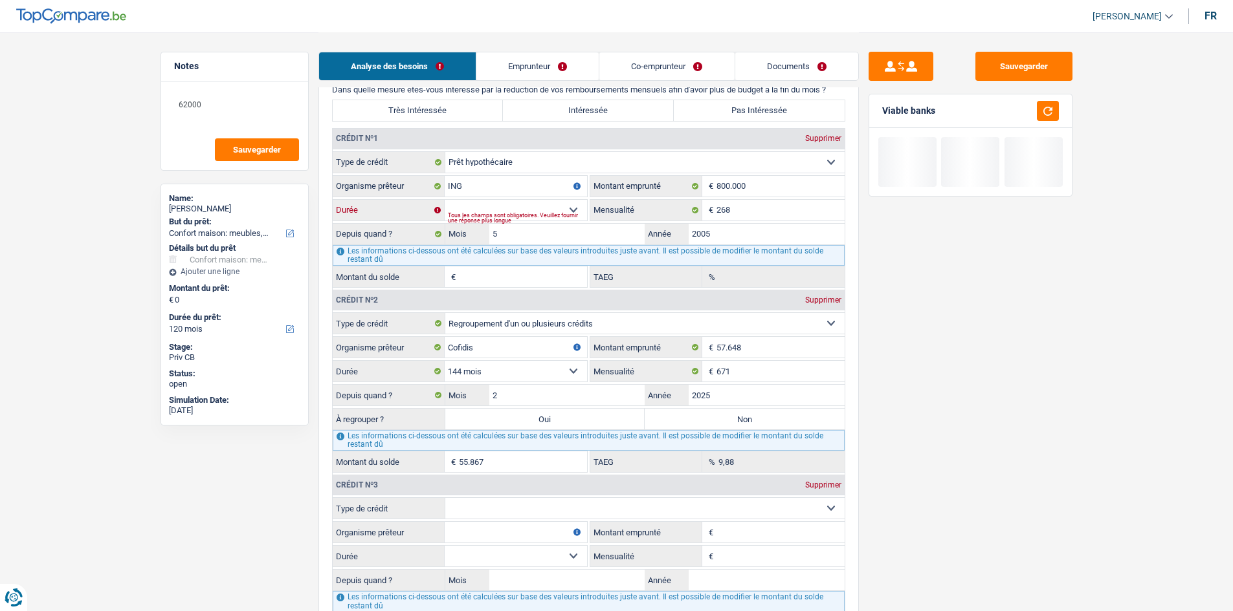
select select "360"
click at [383, 180] on select "120 mois 132 mois 144 mois 180 mois 240 mois 300 mois 360 mois 420 mois Sélecti…" at bounding box center [516, 210] width 142 height 21
type input "55.507"
type input "0,00"
click at [383, 180] on input "800.000" at bounding box center [780, 186] width 128 height 21
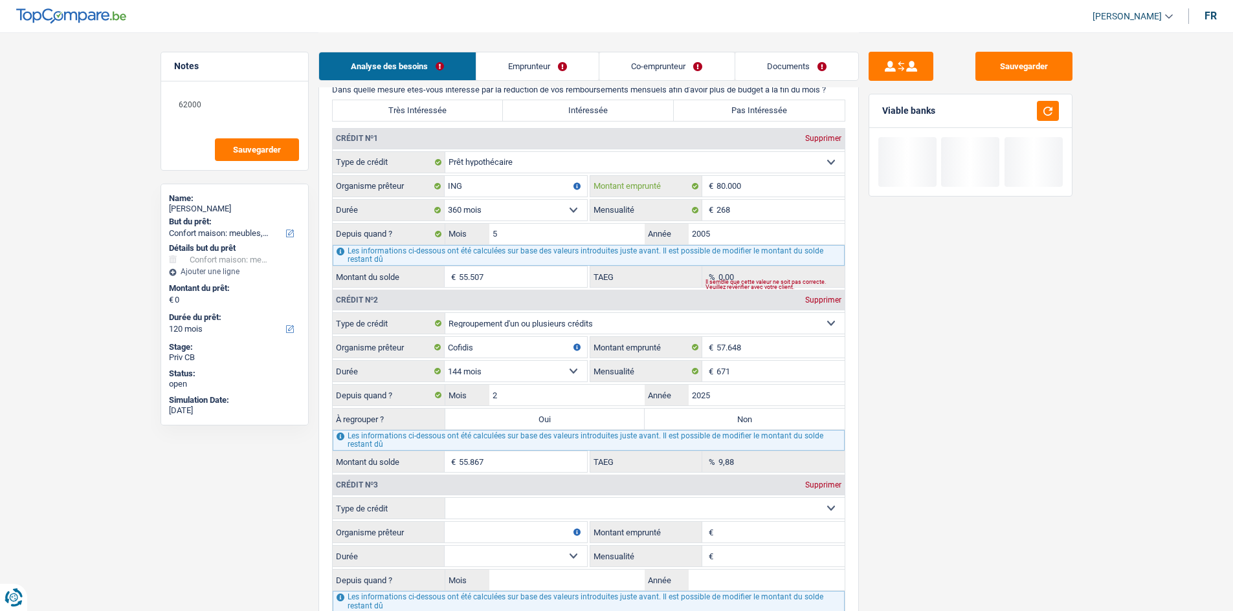
type input "8.000"
select select
type input "8"
type input "900.000"
click at [383, 180] on select "120 mois 132 mois 144 mois 180 mois 240 mois 300 mois 360 mois 420 mois Sélecti…" at bounding box center [516, 210] width 142 height 21
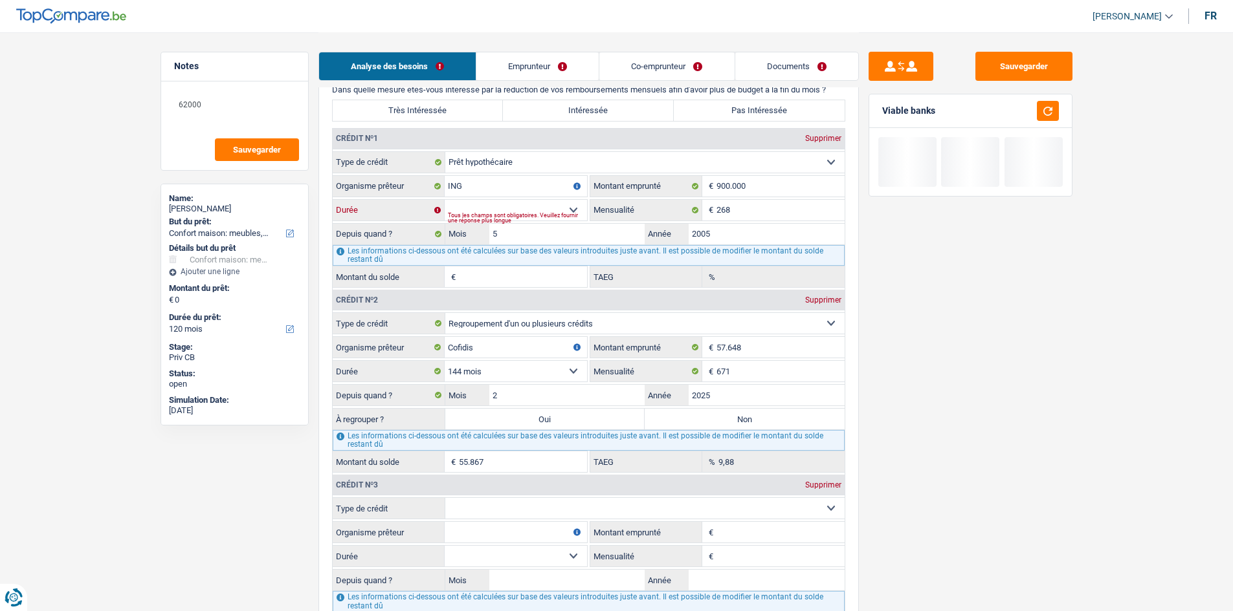
select select "360"
click at [383, 180] on select "120 mois 132 mois 144 mois 180 mois 240 mois 300 mois 360 mois 420 mois Sélecti…" at bounding box center [516, 210] width 142 height 21
type input "57.201"
type input "0,00"
drag, startPoint x: 291, startPoint y: 115, endPoint x: 364, endPoint y: 148, distance: 79.9
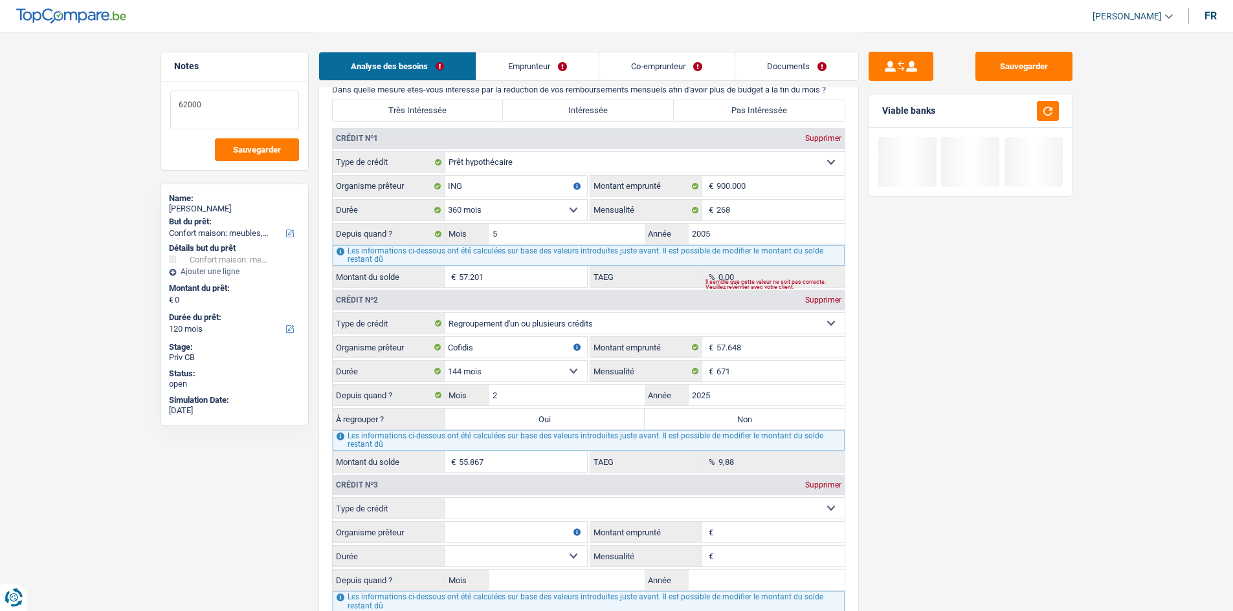
click at [0, 28] on html "Vous avez le contrôle de vos données Nous utilisons des cookies, tout comme nos…" at bounding box center [616, 277] width 1233 height 2497
click at [383, 180] on div "Sauvegarder Viable banks" at bounding box center [970, 321] width 223 height 539
drag, startPoint x: 509, startPoint y: 280, endPoint x: 605, endPoint y: 339, distance: 113.3
click at [383, 180] on input "57.201" at bounding box center [523, 277] width 128 height 21
type input "5"
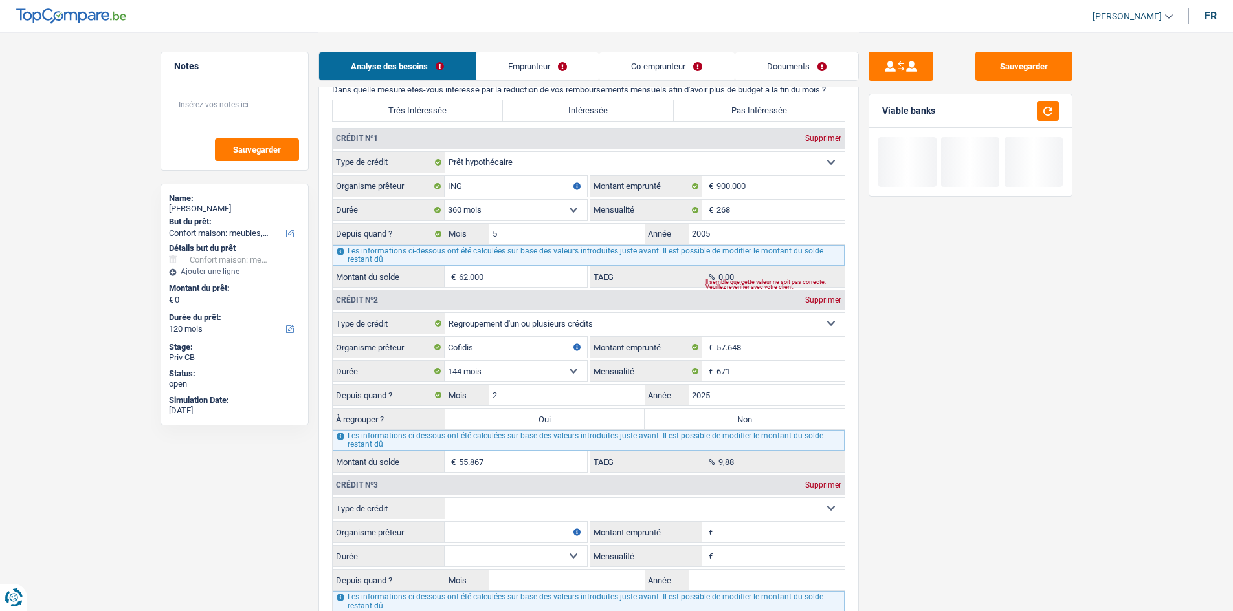
type input "62.000"
click at [383, 180] on div "Sauvegarder Viable banks" at bounding box center [970, 321] width 223 height 539
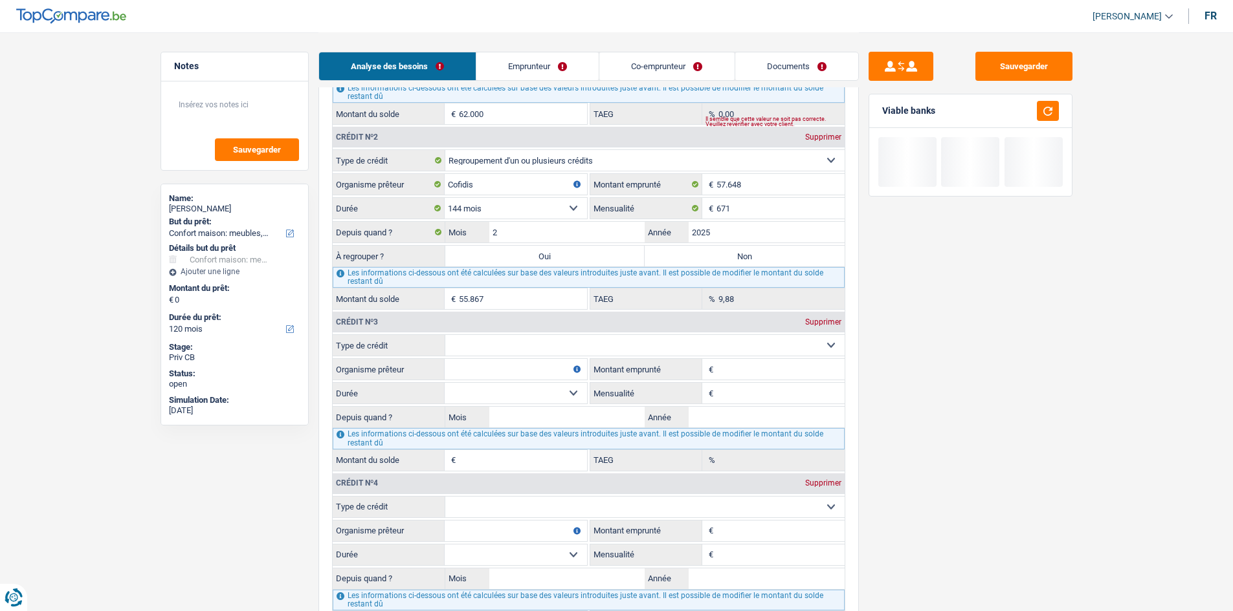
scroll to position [1229, 0]
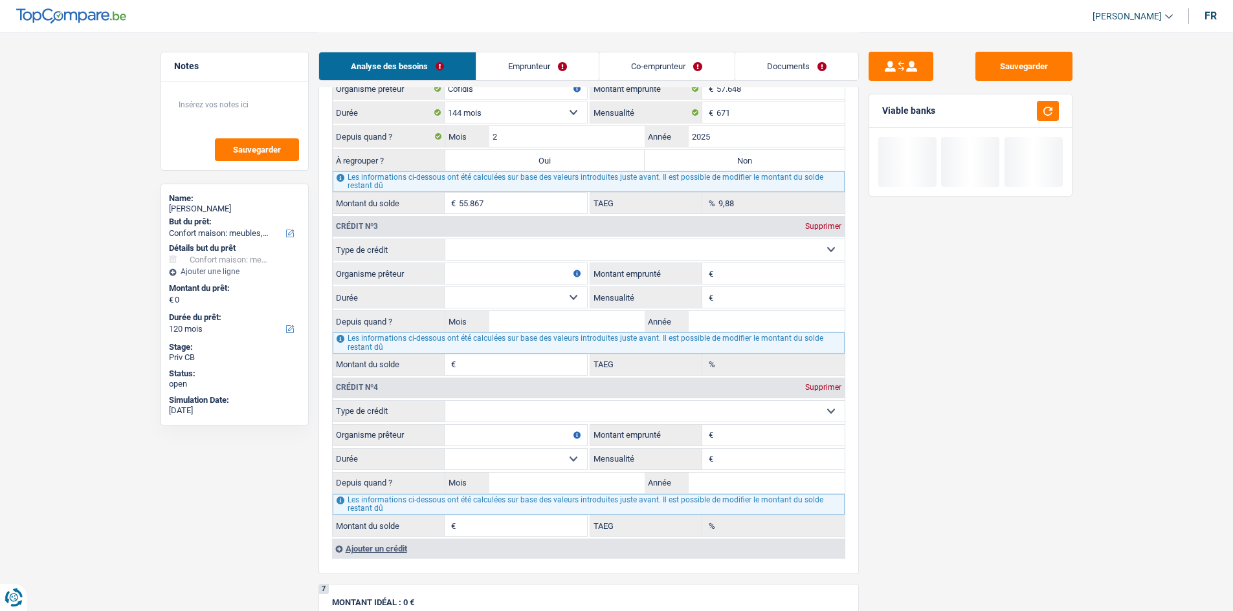
click at [383, 180] on select "Carte ou ouverture de crédit Prêt hypothécaire Vente à tempérament Prêt à tempé…" at bounding box center [644, 249] width 399 height 21
select select "carLoan"
type input "0"
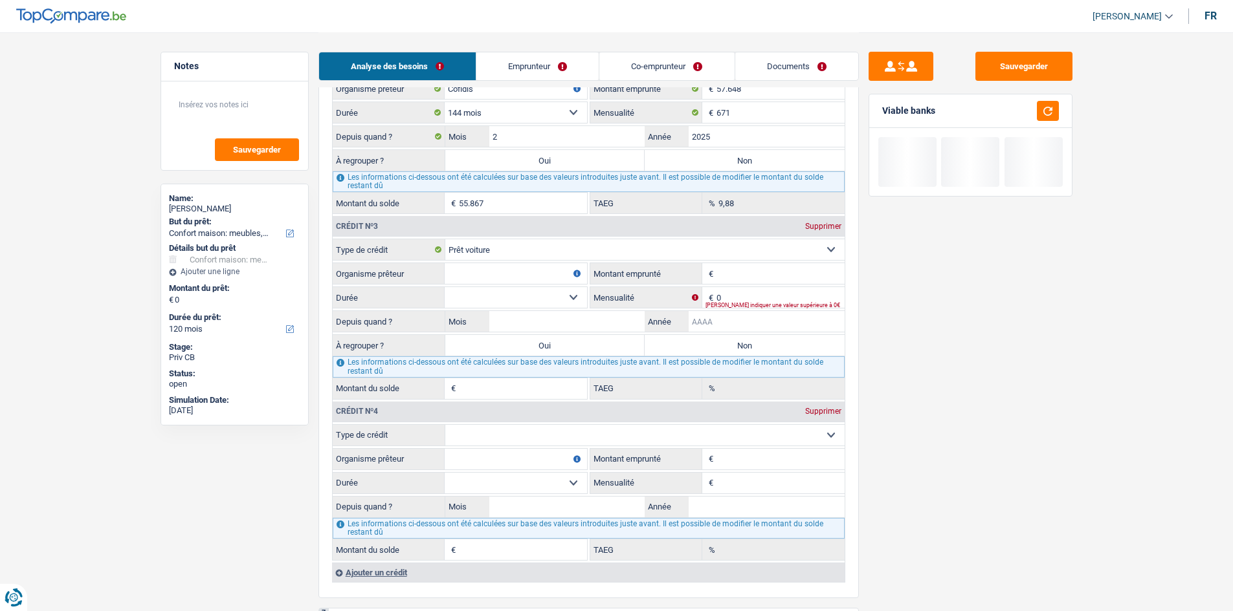
drag, startPoint x: 736, startPoint y: 329, endPoint x: 727, endPoint y: 273, distance: 57.0
click at [383, 180] on fieldset "Carte ou ouverture de crédit Prêt hypothécaire Vente à tempérament Prêt à tempé…" at bounding box center [589, 319] width 512 height 160
type input "2020"
click at [383, 180] on input "Mois" at bounding box center [567, 321] width 156 height 21
type input "8"
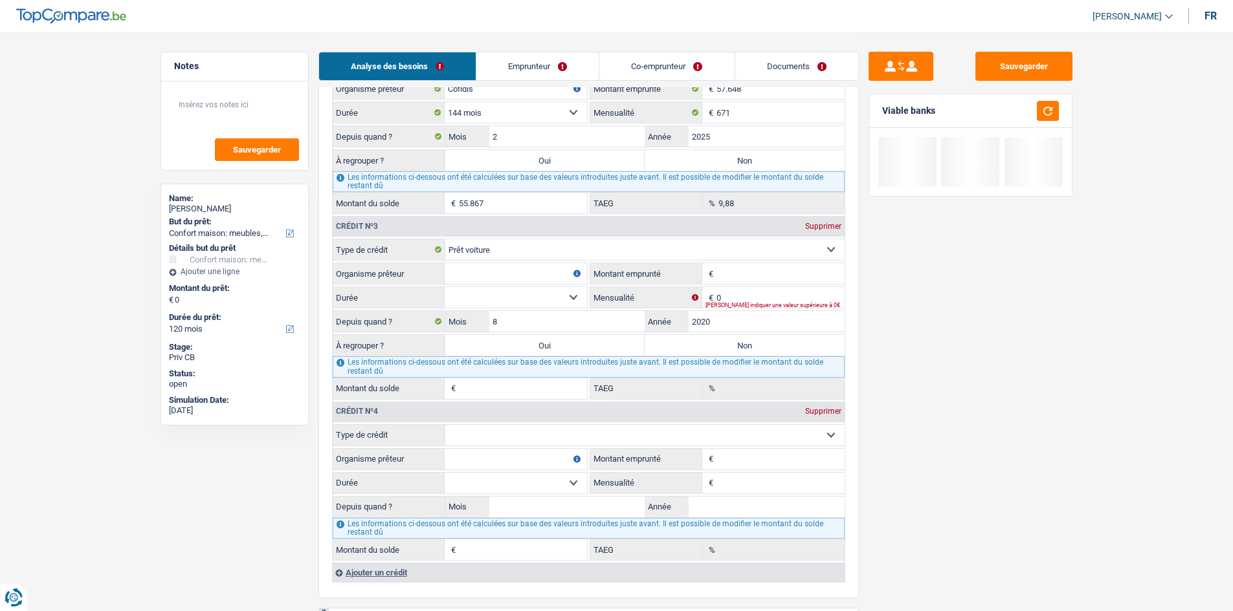
click at [383, 180] on select "12 mois 18 mois 24 mois Sélectionner une option" at bounding box center [516, 297] width 142 height 21
drag, startPoint x: 1056, startPoint y: 339, endPoint x: 800, endPoint y: 263, distance: 266.6
click at [383, 180] on div "Sauvegarder Viable banks" at bounding box center [970, 321] width 223 height 539
click at [383, 180] on input "0" at bounding box center [780, 297] width 128 height 21
click at [383, 180] on input "Montant emprunté" at bounding box center [780, 273] width 128 height 21
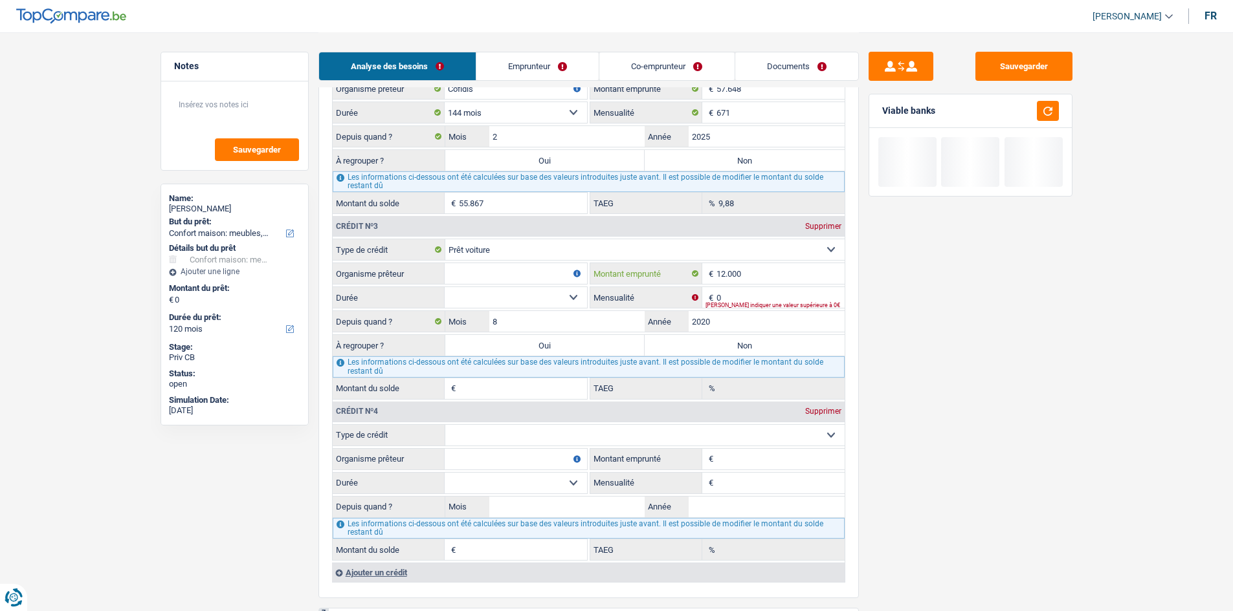
type input "12.000"
click at [383, 180] on input "0" at bounding box center [780, 297] width 128 height 21
type input "197"
drag, startPoint x: 547, startPoint y: 294, endPoint x: 545, endPoint y: 301, distance: 7.4
click at [383, 180] on select "12 mois 18 mois 24 mois 30 mois 36 mois 42 mois 48 mois 60 mois Sélectionner un…" at bounding box center [516, 297] width 142 height 21
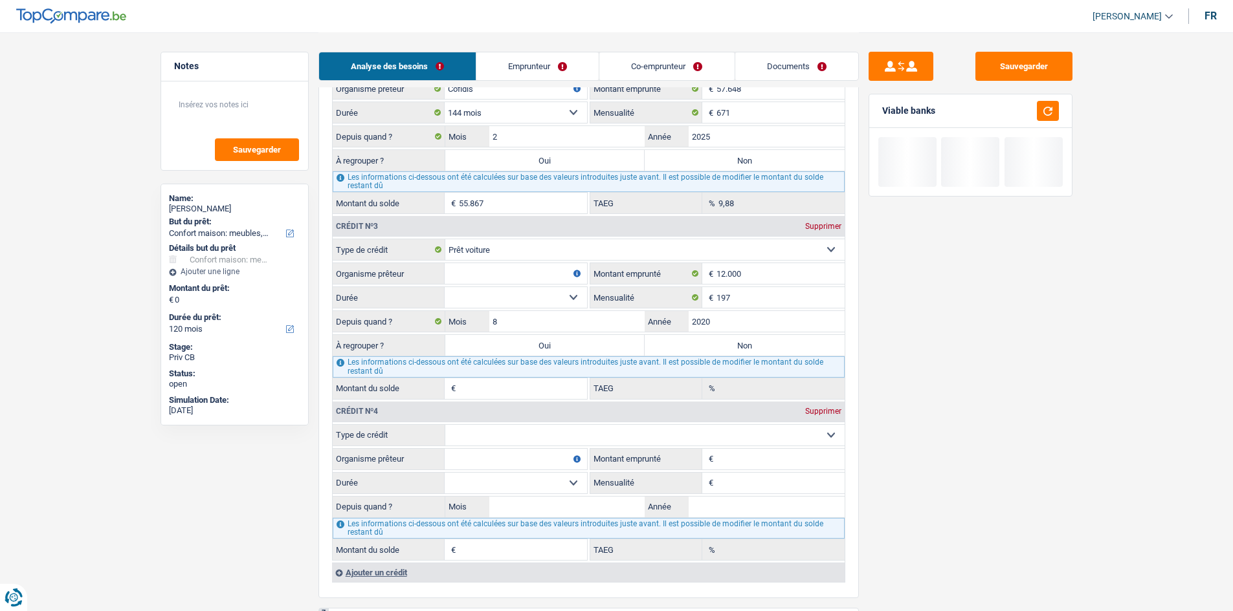
select select "60"
click at [383, 180] on select "12 mois 18 mois 24 mois 30 mois 36 mois 42 mois 48 mois 60 mois Sélectionner un…" at bounding box center [516, 297] width 142 height 21
type input "1"
type input "0,00"
click at [383, 180] on input "Organisme prêteur" at bounding box center [516, 273] width 142 height 21
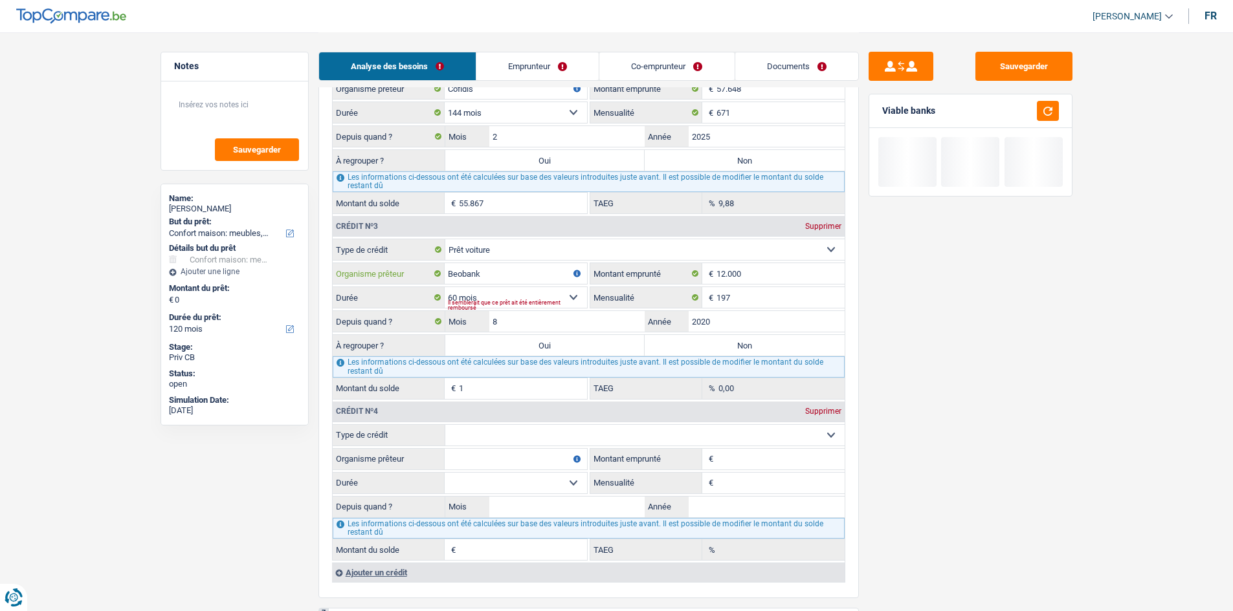
type input "Beobank"
click at [383, 180] on main "Notes Sauvegarder Name: Christophe Vandenbulcke But du prêt: Confort maison: me…" at bounding box center [616, 26] width 1233 height 2511
click at [383, 180] on select "Carte ou ouverture de crédit Prêt hypothécaire Vente à tempérament Prêt à tempé…" at bounding box center [644, 435] width 399 height 21
select select "cardOrCredit"
type input "0"
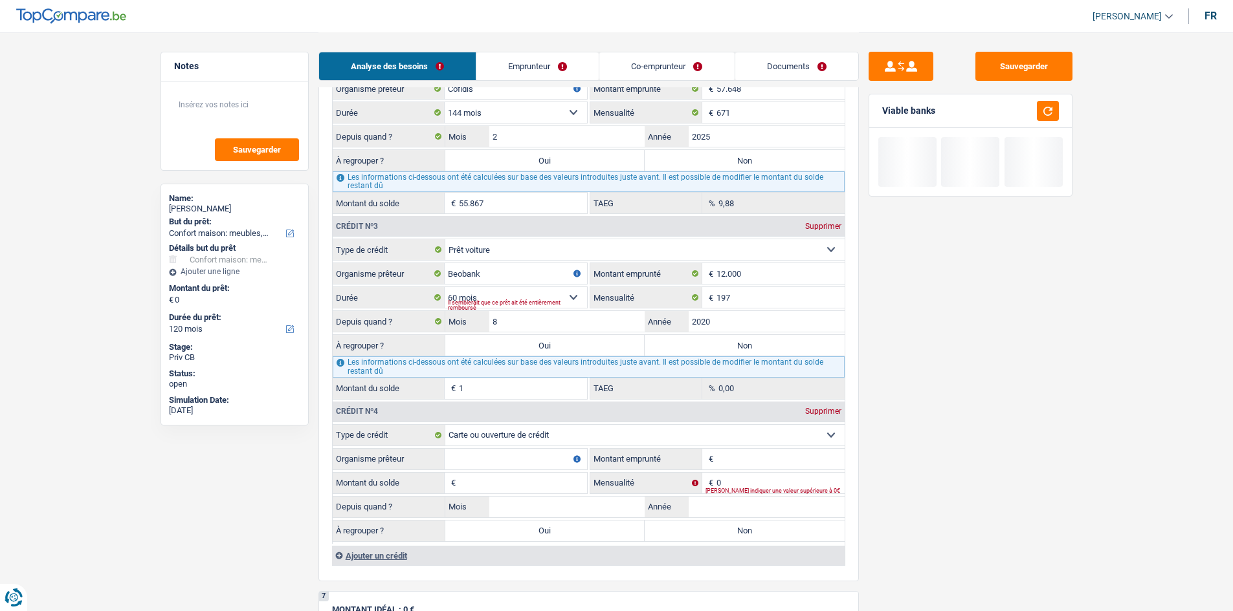
scroll to position [1359, 0]
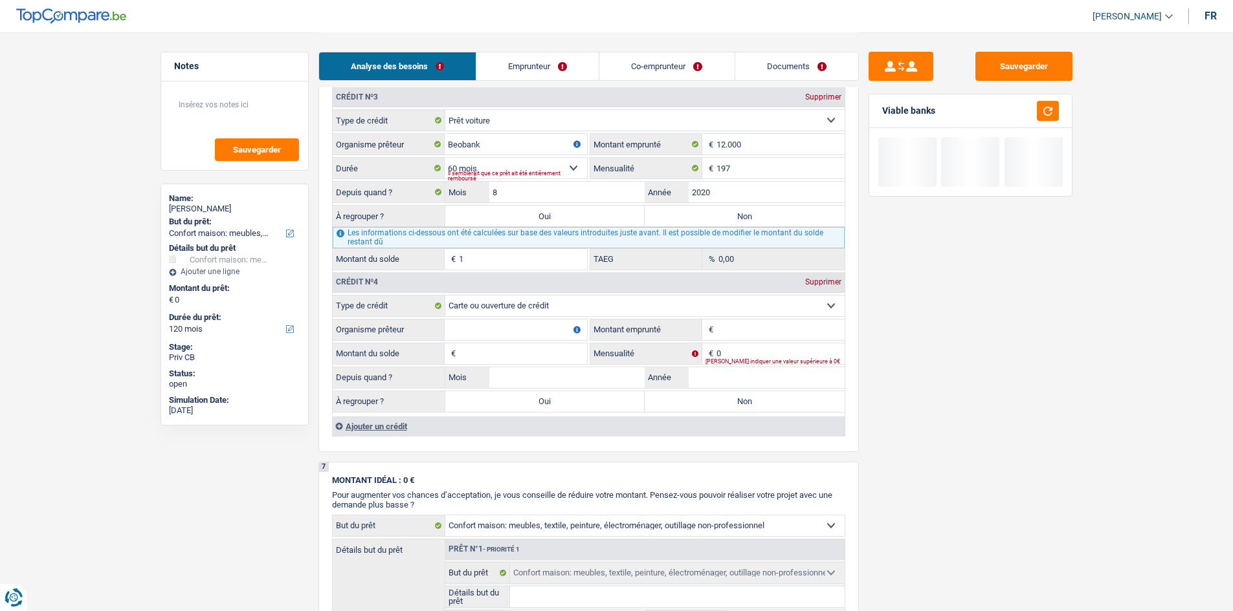
click at [383, 180] on div "Ajouter un crédit" at bounding box center [588, 426] width 512 height 19
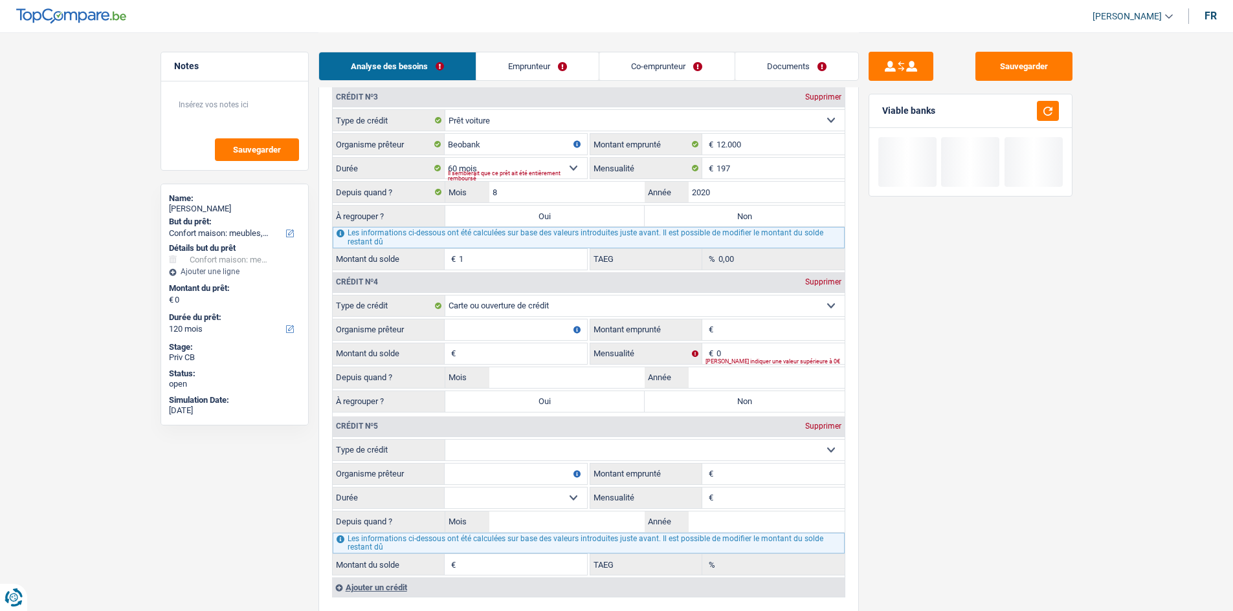
click at [383, 180] on select "Carte ou ouverture de crédit Prêt hypothécaire Vente à tempérament Prêt à tempé…" at bounding box center [644, 450] width 399 height 21
select select "cardOrCredit"
type input "0"
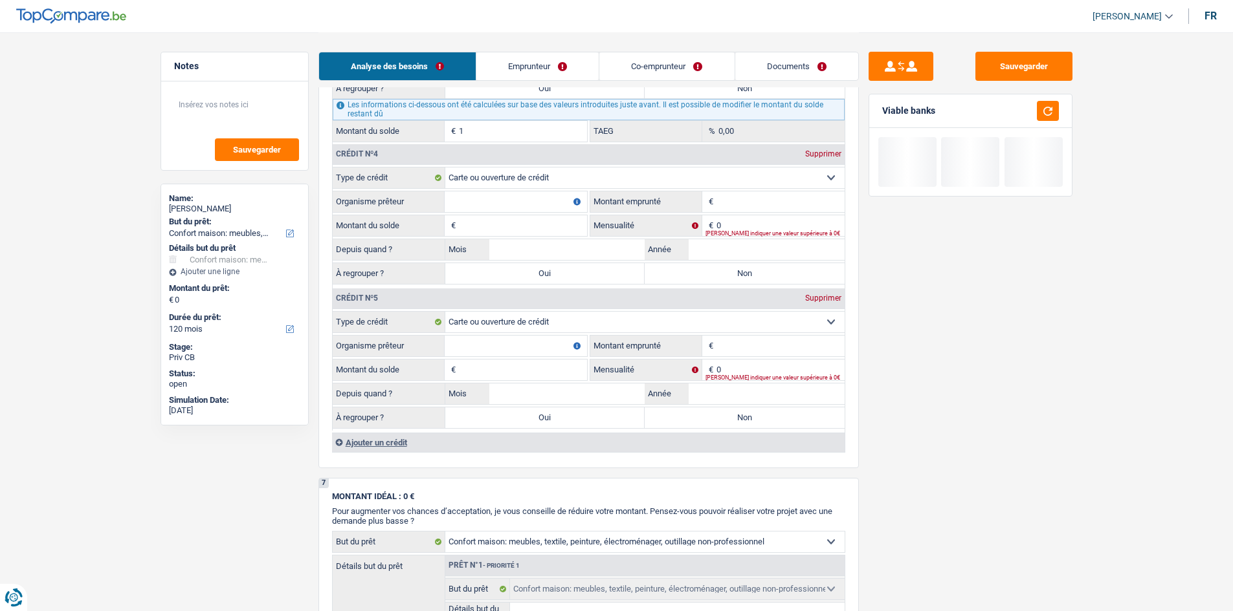
scroll to position [1488, 0]
click at [383, 180] on input "Organisme prêteur" at bounding box center [516, 200] width 142 height 21
type input "Cofidis"
click at [383, 180] on input "Montant emprunté" at bounding box center [780, 200] width 128 height 21
type input "2.500"
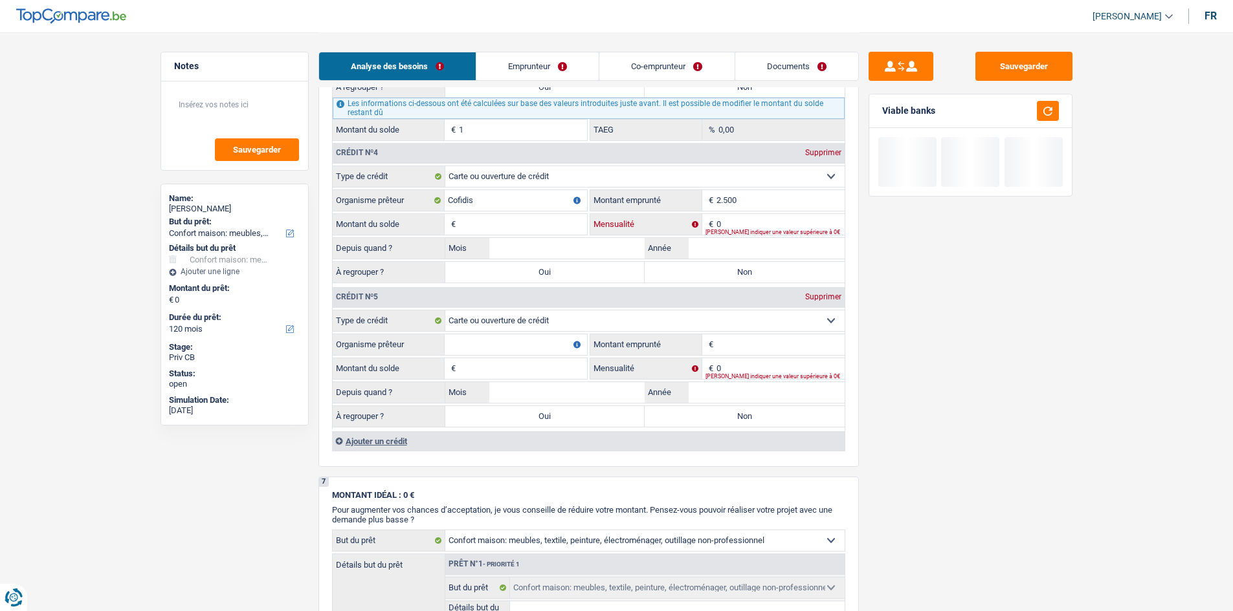
click at [383, 180] on input "0" at bounding box center [780, 224] width 128 height 21
type input "65"
click at [383, 180] on input "Montant du solde" at bounding box center [523, 224] width 128 height 21
type input "2.500"
drag, startPoint x: 506, startPoint y: 351, endPoint x: 497, endPoint y: 322, distance: 30.5
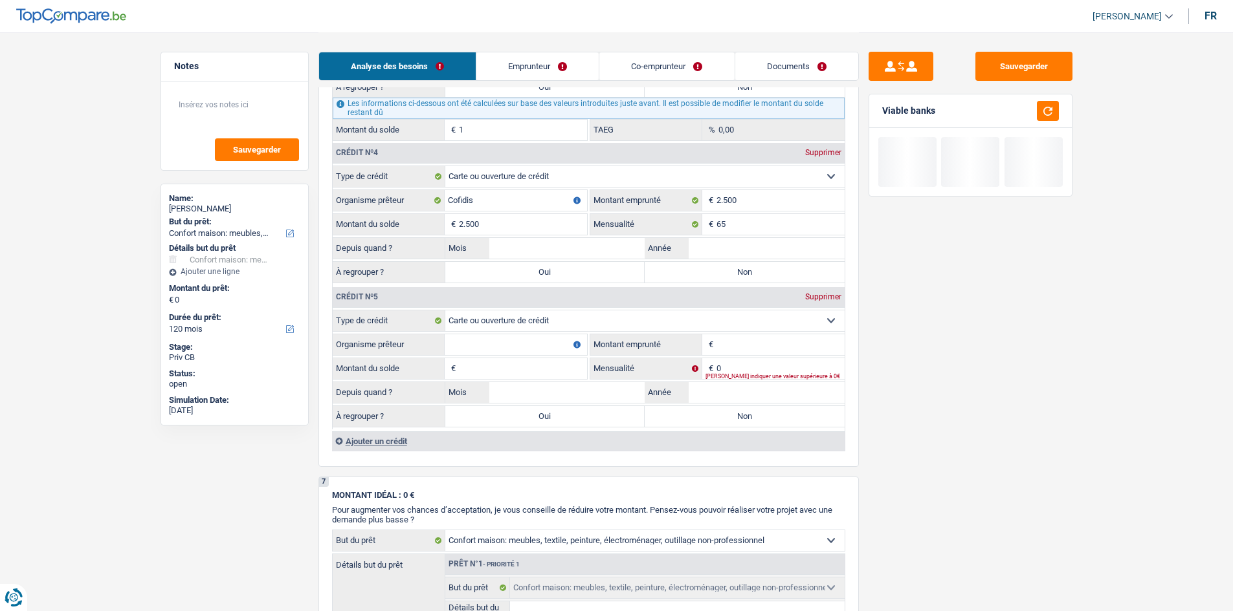
click at [383, 180] on fieldset "Carte ou ouverture de crédit Prêt hypothécaire Vente à tempérament Prêt à tempé…" at bounding box center [589, 370] width 512 height 120
type input "buy way"
drag, startPoint x: 756, startPoint y: 348, endPoint x: 753, endPoint y: 359, distance: 11.3
click at [383, 180] on input "Montant emprunté" at bounding box center [780, 345] width 128 height 21
type input "3.500"
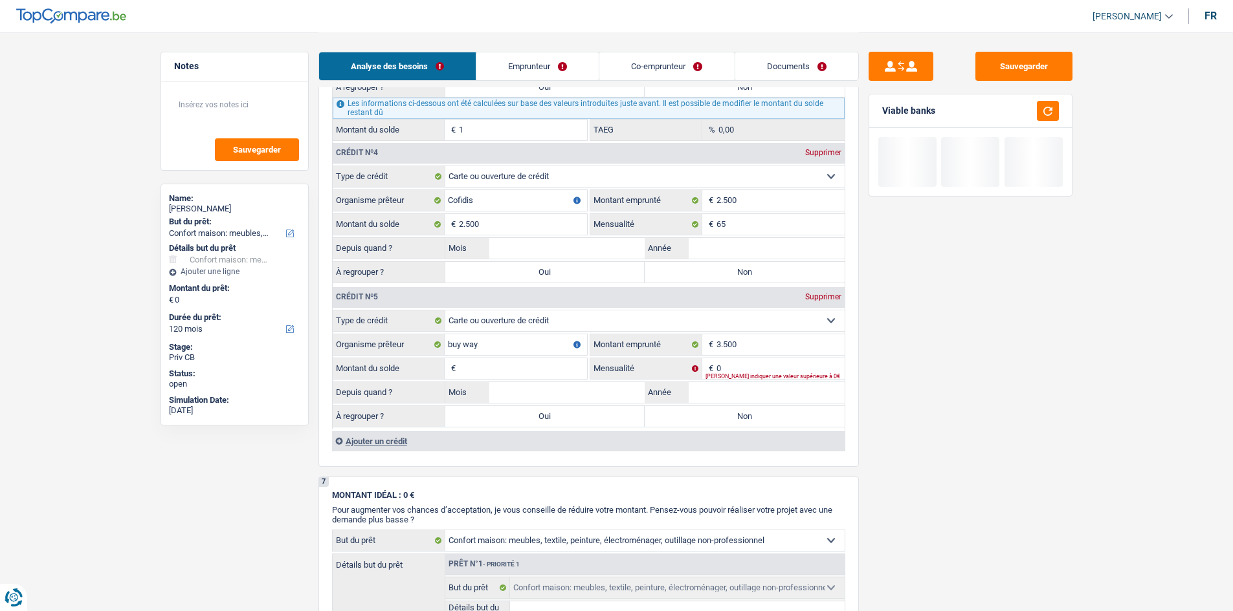
click at [383, 180] on input "Montant du solde" at bounding box center [523, 368] width 128 height 21
type input "3.500"
click at [379, 180] on div "Ajouter un crédit" at bounding box center [588, 441] width 512 height 19
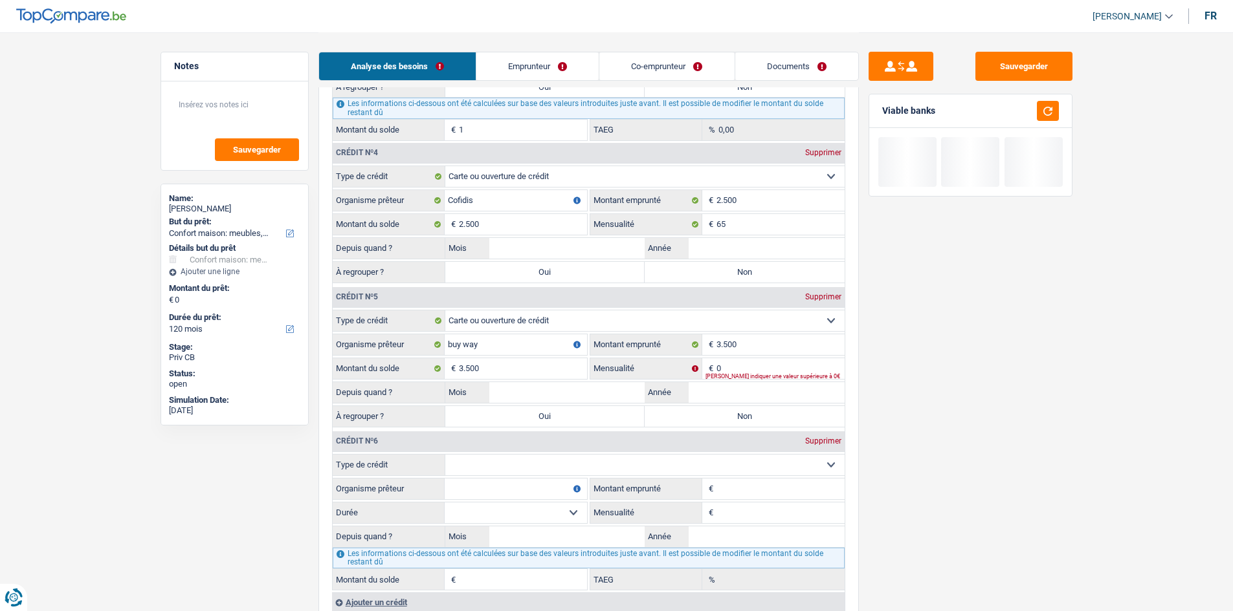
drag, startPoint x: 509, startPoint y: 465, endPoint x: 516, endPoint y: 475, distance: 12.6
click at [383, 180] on select "Carte ou ouverture de crédit Prêt hypothécaire Vente à tempérament Prêt à tempé…" at bounding box center [644, 465] width 399 height 21
select select "cardOrCredit"
type input "0"
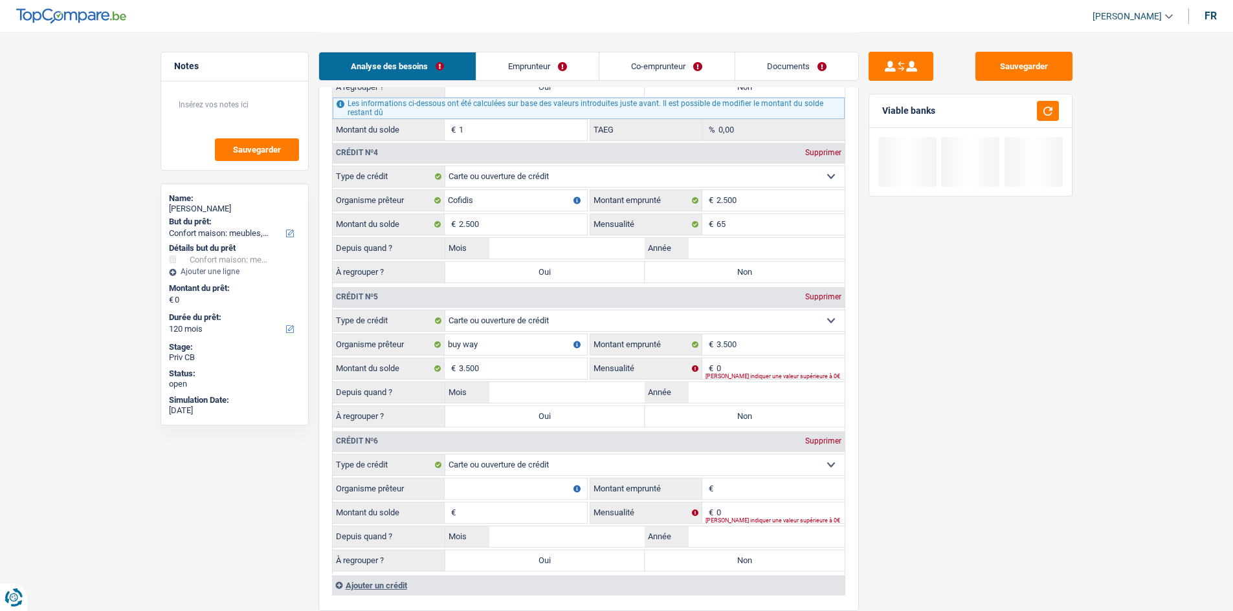
click at [383, 180] on input "Organisme prêteur" at bounding box center [516, 489] width 142 height 21
type input "cetelem"
click at [383, 180] on input "Montant emprunté" at bounding box center [780, 489] width 128 height 21
type input "1.250"
click at [383, 180] on div "Sauvegarder Viable banks" at bounding box center [970, 321] width 223 height 539
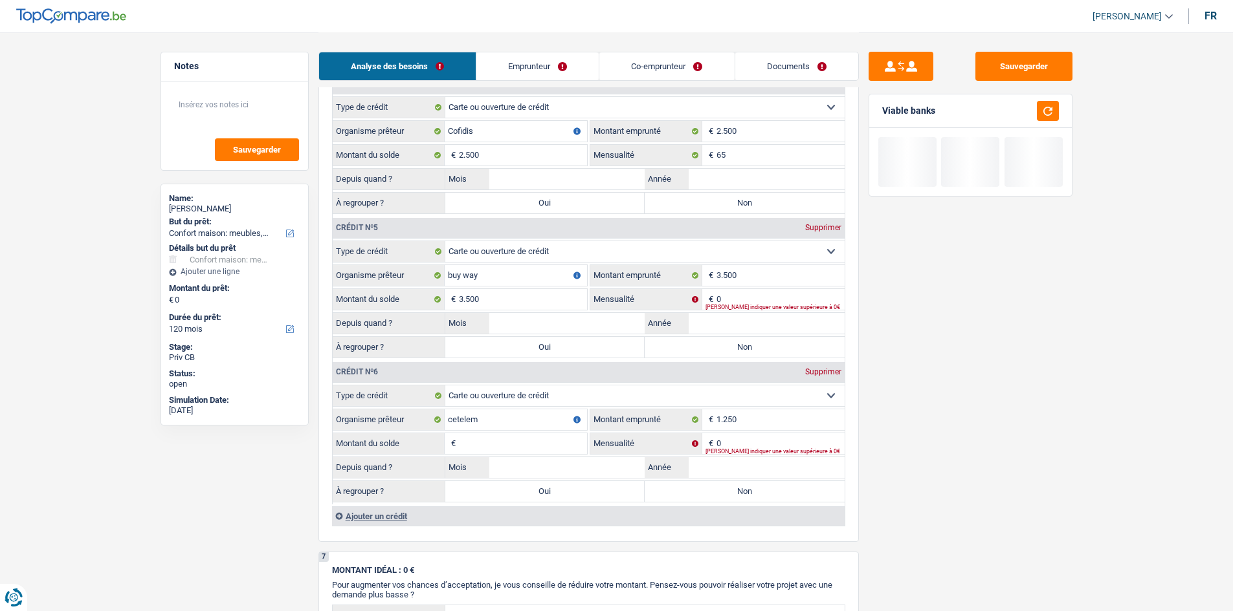
scroll to position [1618, 0]
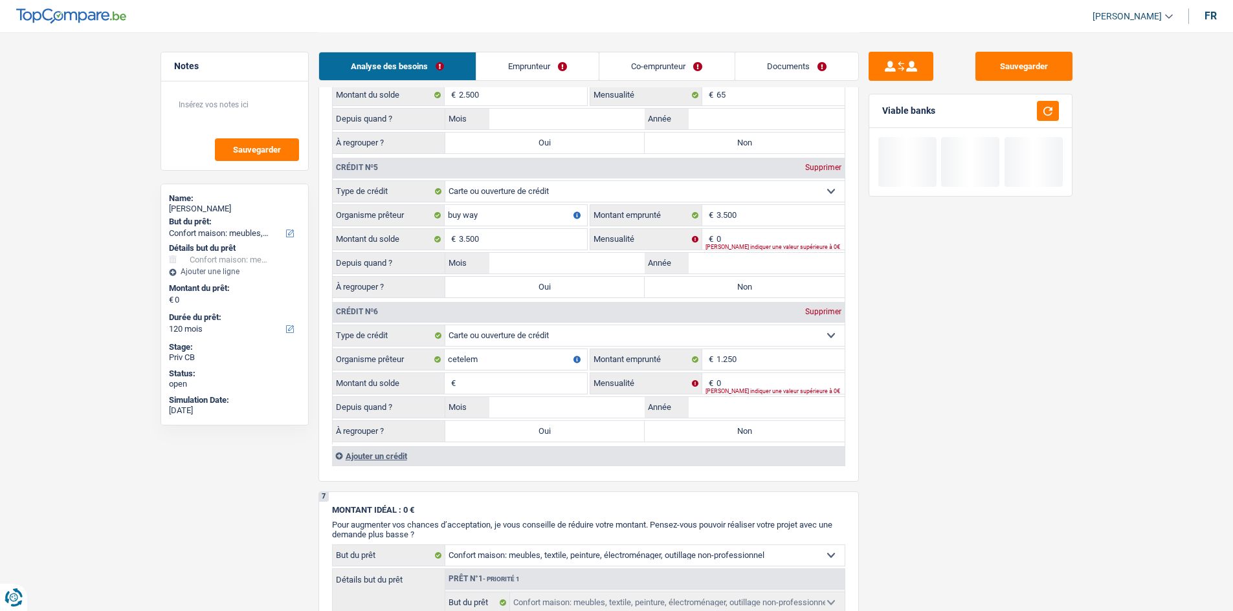
click at [383, 180] on div "Ajouter un crédit" at bounding box center [588, 455] width 512 height 19
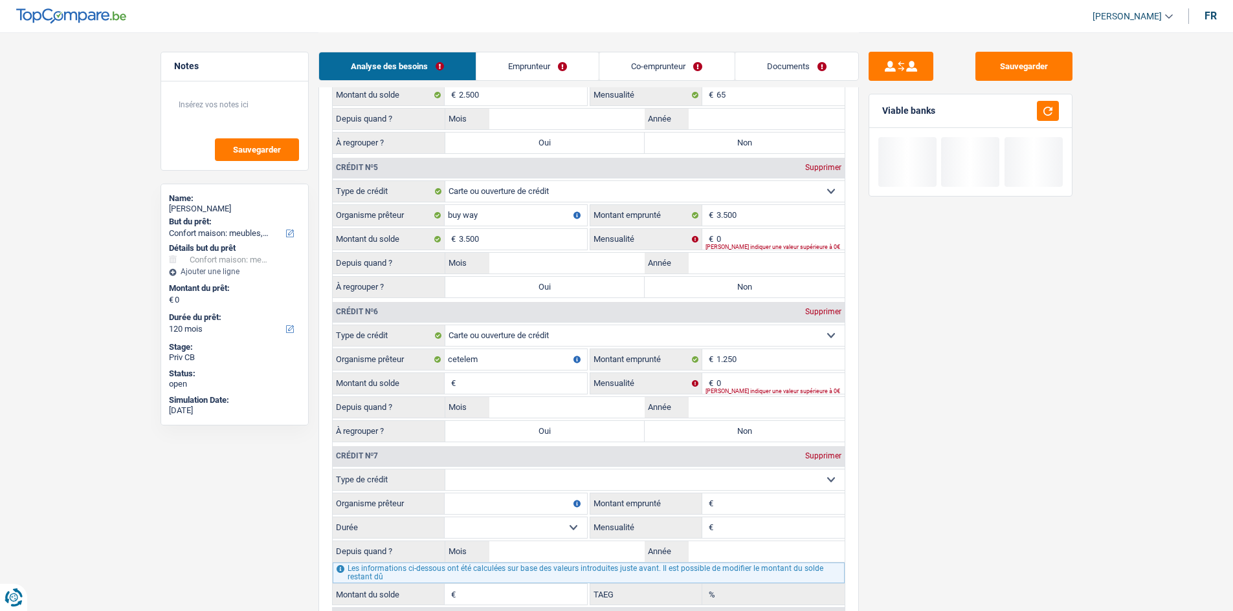
click at [383, 180] on select "Carte ou ouverture de crédit Prêt hypothécaire Vente à tempérament Prêt à tempé…" at bounding box center [644, 480] width 399 height 21
select select "cardOrCredit"
type input "0"
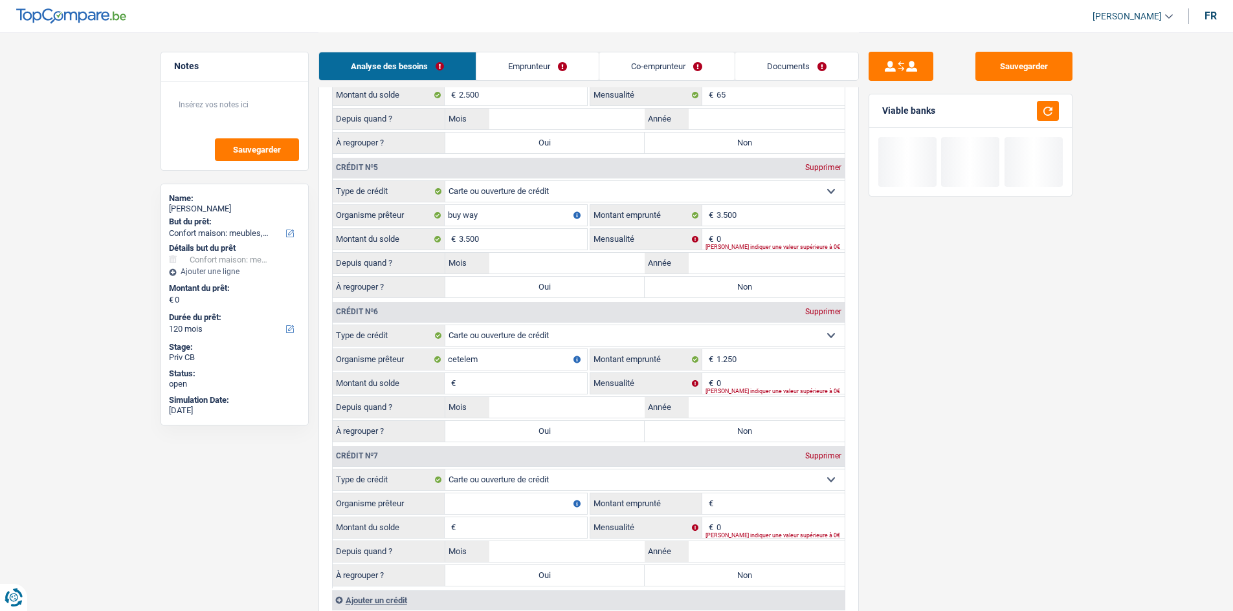
click at [383, 180] on input "Organisme prêteur" at bounding box center [516, 504] width 142 height 21
type input "santandeur"
click at [383, 180] on input "Montant emprunté" at bounding box center [780, 504] width 128 height 21
type input "1.250"
click at [383, 180] on div "Sauvegarder Viable banks" at bounding box center [970, 321] width 223 height 539
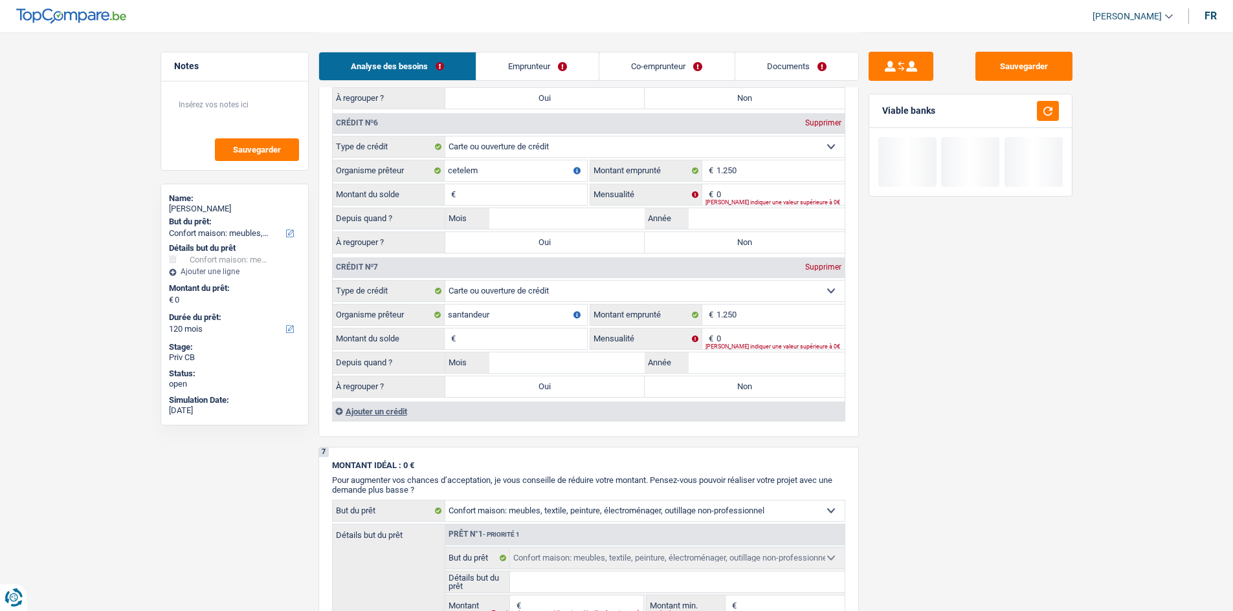
scroll to position [1812, 0]
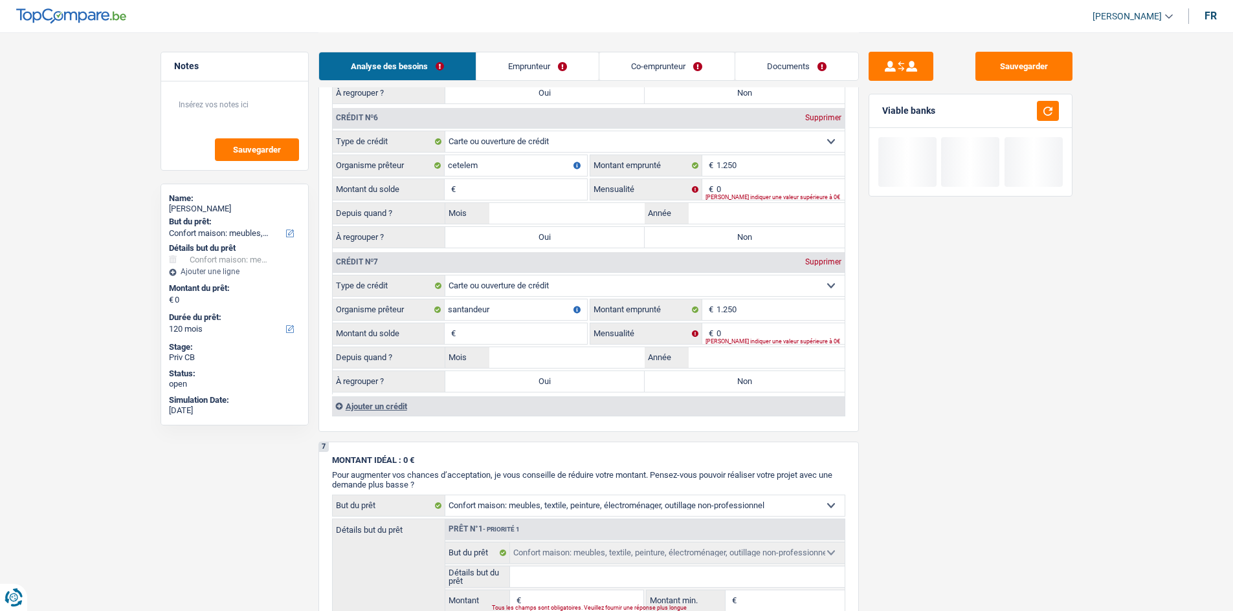
click at [383, 180] on div "Ajouter un crédit" at bounding box center [588, 406] width 512 height 19
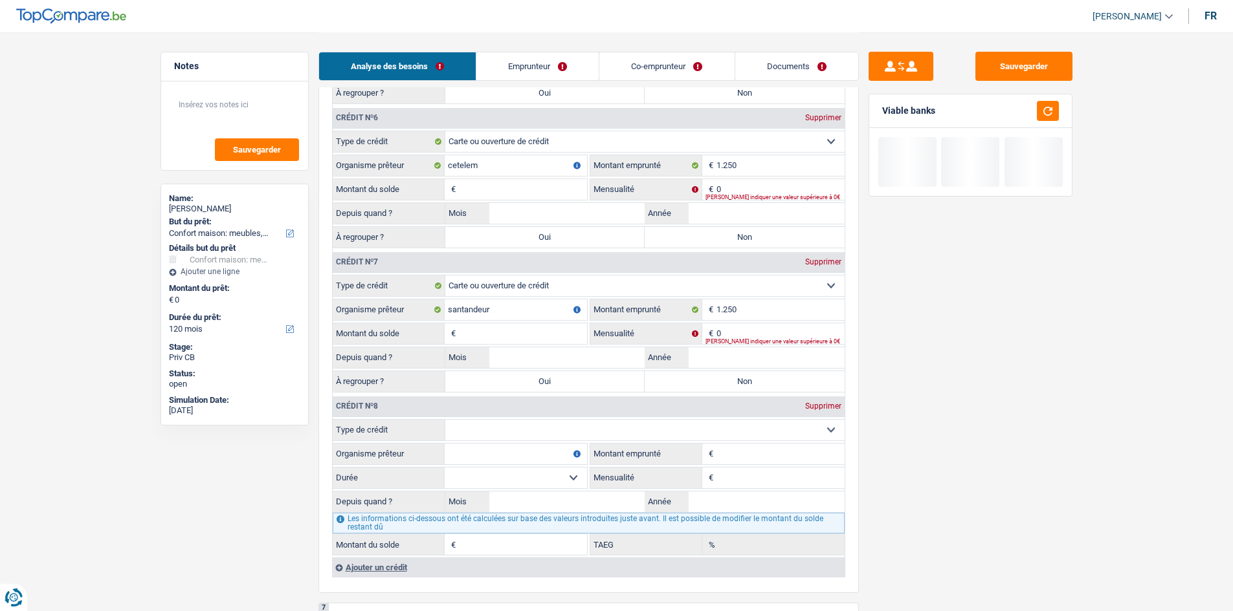
drag, startPoint x: 408, startPoint y: 411, endPoint x: 530, endPoint y: 437, distance: 125.1
click at [383, 180] on select "Carte ou ouverture de crédit Prêt hypothécaire Vente à tempérament Prêt à tempé…" at bounding box center [644, 430] width 399 height 21
select select "cardOrCredit"
type input "0"
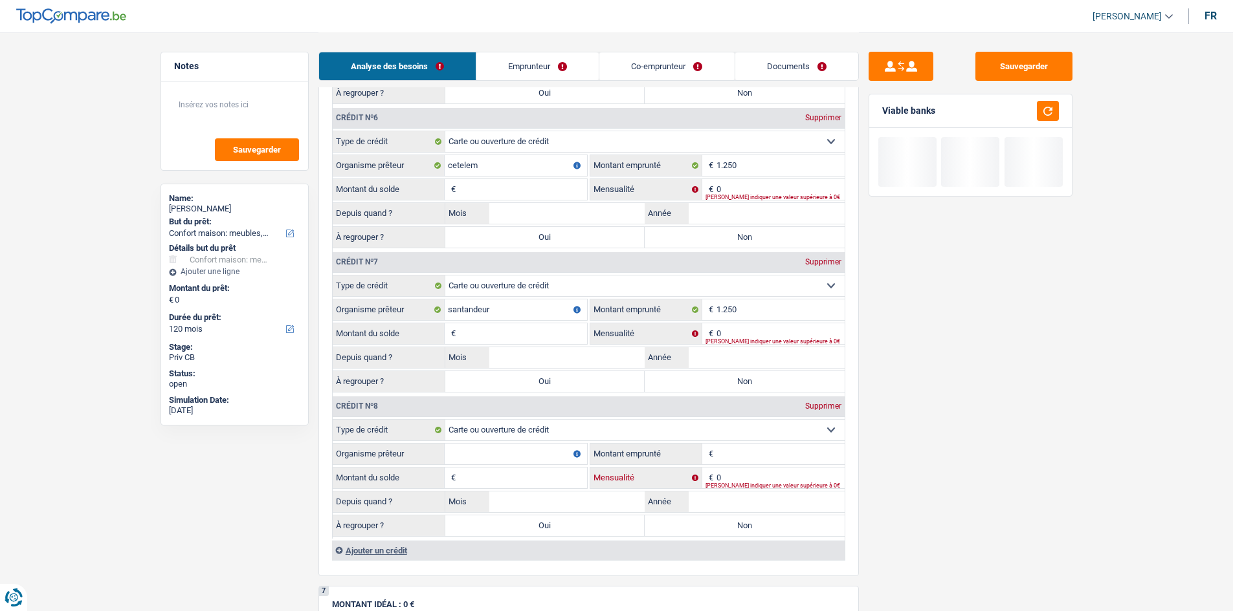
click at [383, 180] on fieldset "Carte ou ouverture de crédit Prêt hypothécaire Vente à tempérament Prêt à tempé…" at bounding box center [589, 479] width 512 height 120
click at [383, 180] on input "Montant emprunté" at bounding box center [780, 454] width 128 height 21
type input "1.250"
click at [383, 180] on input "Organisme prêteur" at bounding box center [516, 454] width 142 height 21
type input "fimaser"
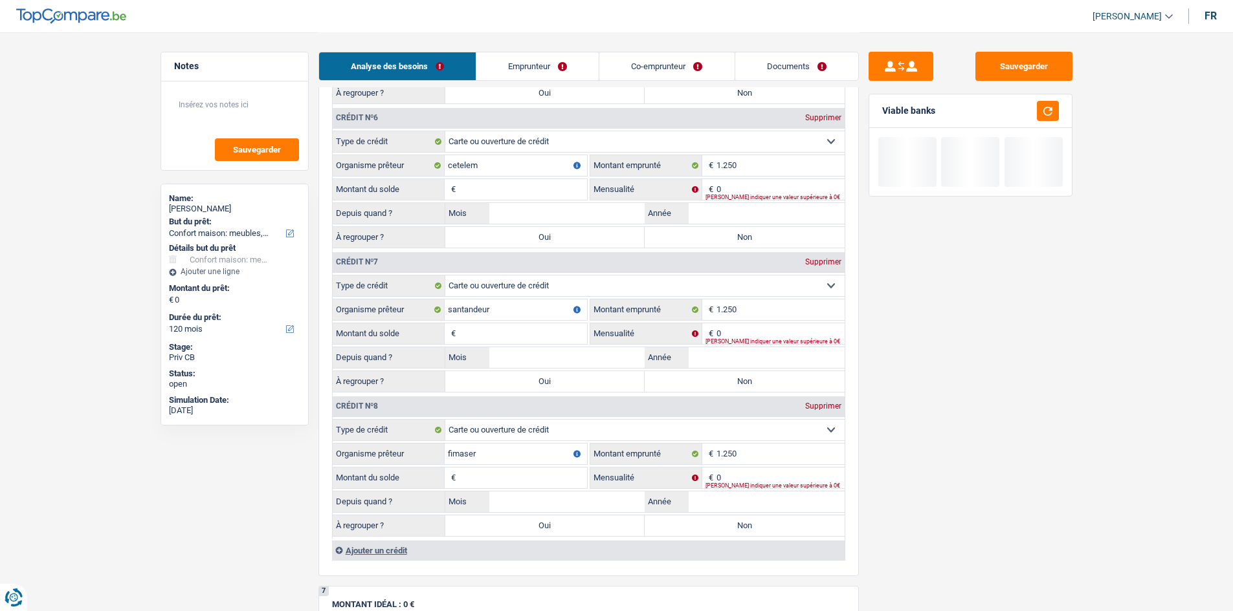
click at [383, 180] on div "Sauvegarder Viable banks" at bounding box center [970, 321] width 223 height 539
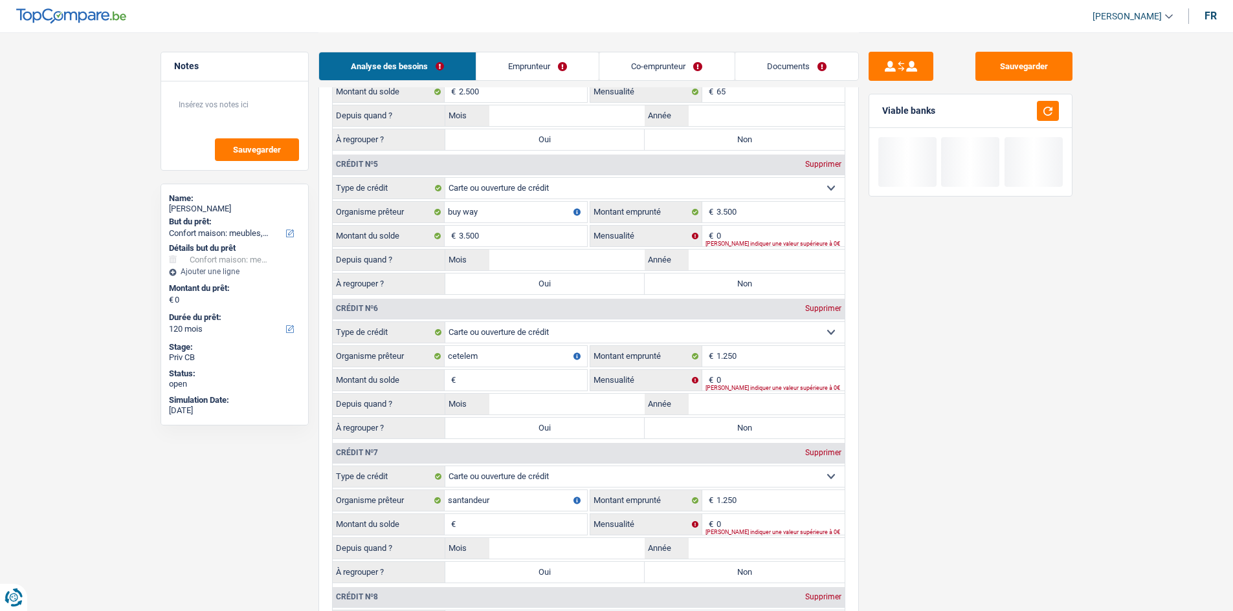
scroll to position [1553, 0]
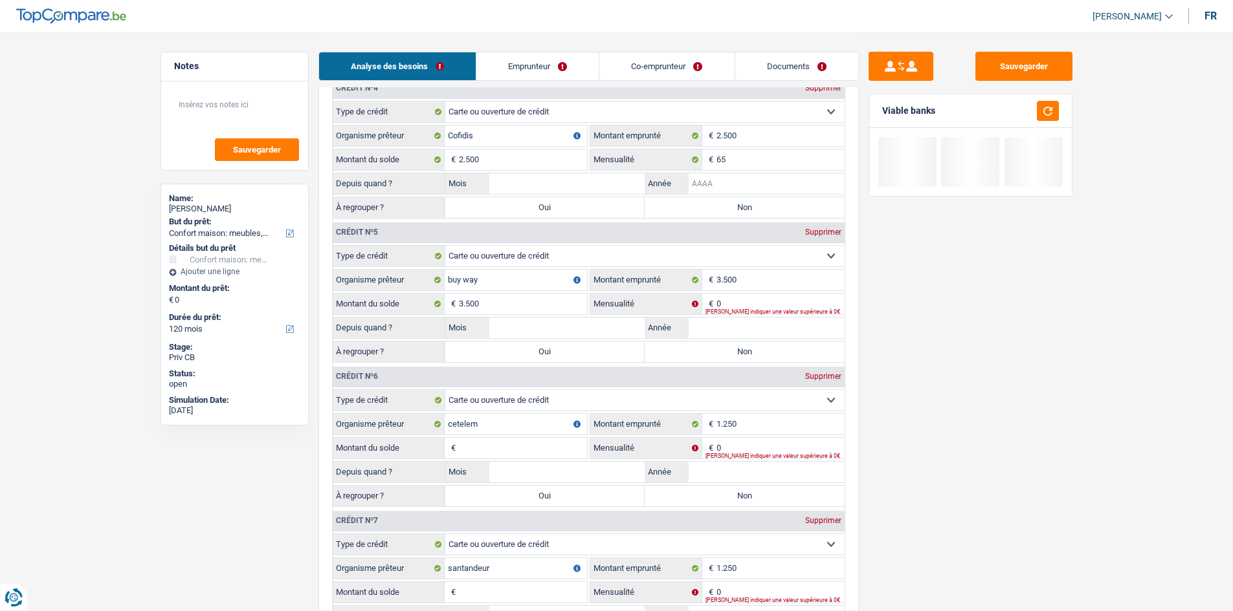
click at [383, 180] on input "Année" at bounding box center [766, 183] width 156 height 21
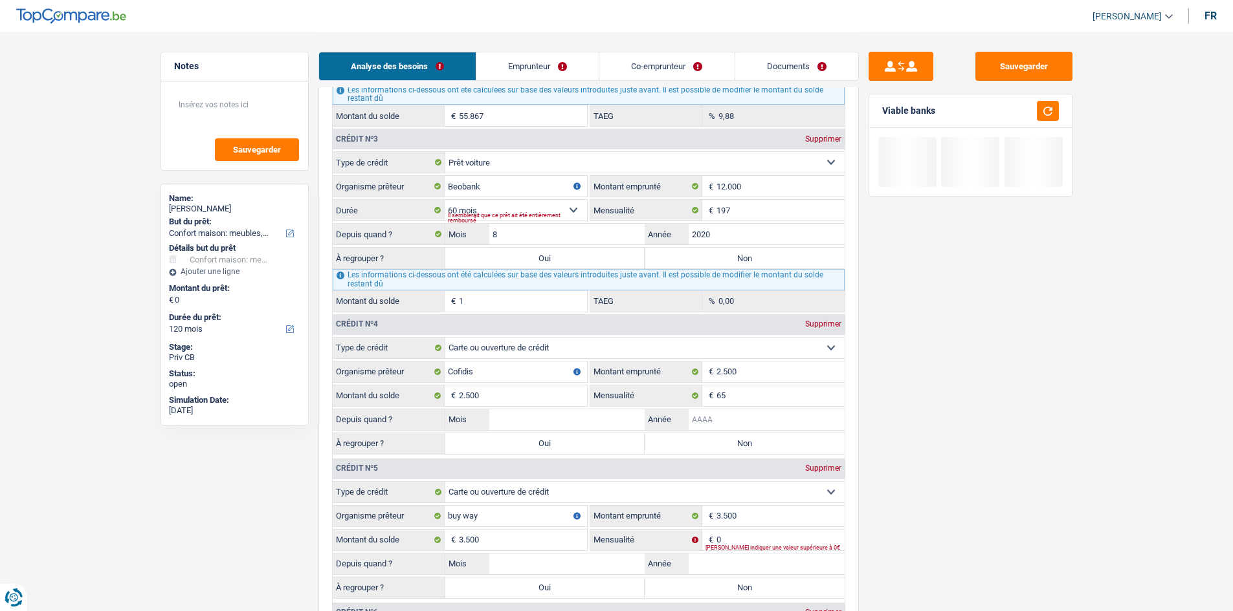
scroll to position [1294, 0]
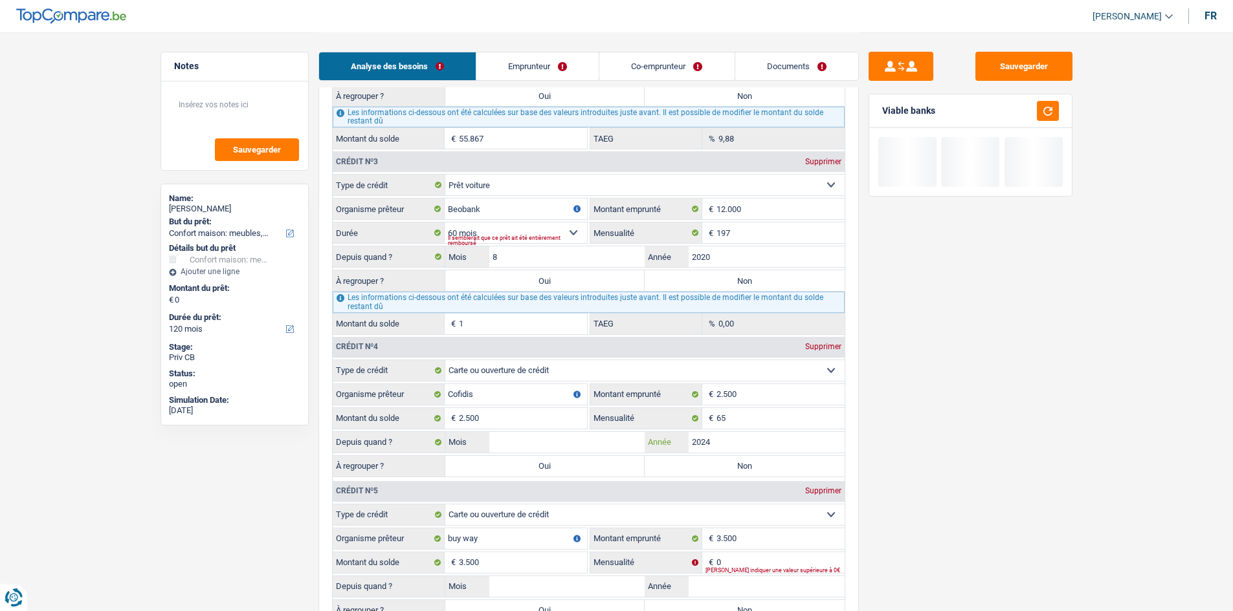
type input "2024"
click at [383, 180] on input "Mois" at bounding box center [567, 442] width 156 height 21
type input "3"
click at [383, 180] on main "Notes Sauvegarder Name: Christophe Vandenbulcke But du prêt: Confort maison: me…" at bounding box center [616, 241] width 1233 height 3070
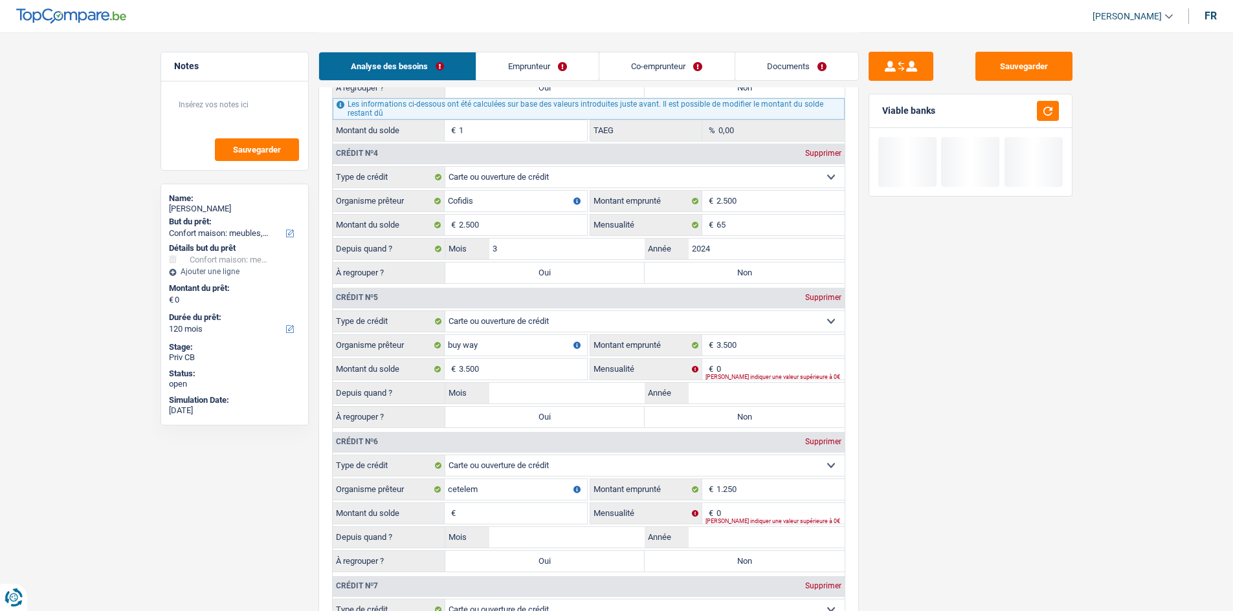
scroll to position [1488, 0]
click at [383, 180] on input "0" at bounding box center [780, 368] width 128 height 21
click at [383, 180] on input "Année" at bounding box center [766, 392] width 156 height 21
type input "20"
click at [383, 180] on input "0" at bounding box center [780, 368] width 128 height 21
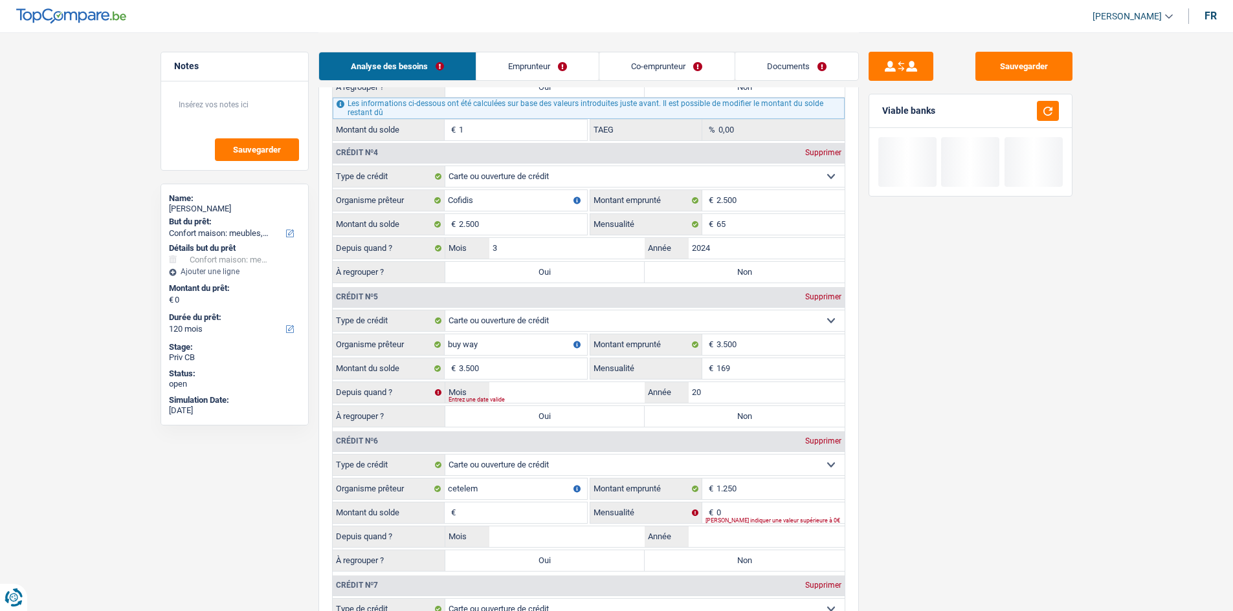
type input "169"
drag, startPoint x: 1022, startPoint y: 350, endPoint x: 928, endPoint y: 395, distance: 104.5
click at [383, 180] on div "Sauvegarder Viable banks" at bounding box center [970, 321] width 223 height 539
click at [383, 180] on div "Entrez une date valide" at bounding box center [625, 400] width 355 height 5
click at [383, 180] on input "20" at bounding box center [766, 392] width 156 height 21
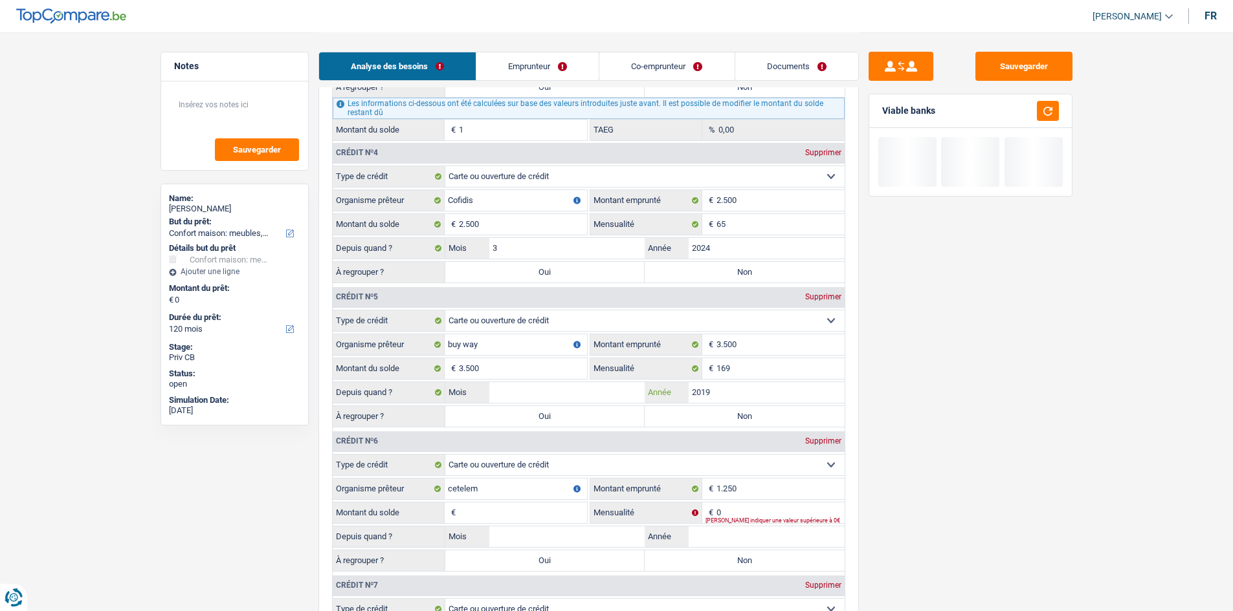
type input "2019"
click at [383, 180] on input "Mois" at bounding box center [567, 392] width 156 height 21
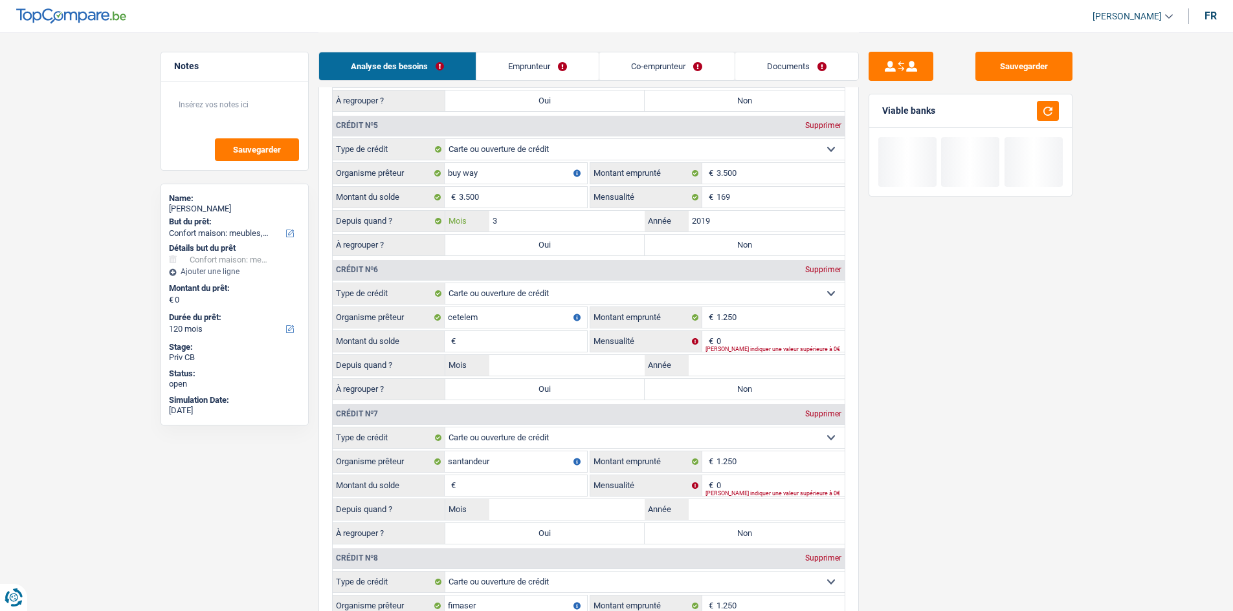
scroll to position [1682, 0]
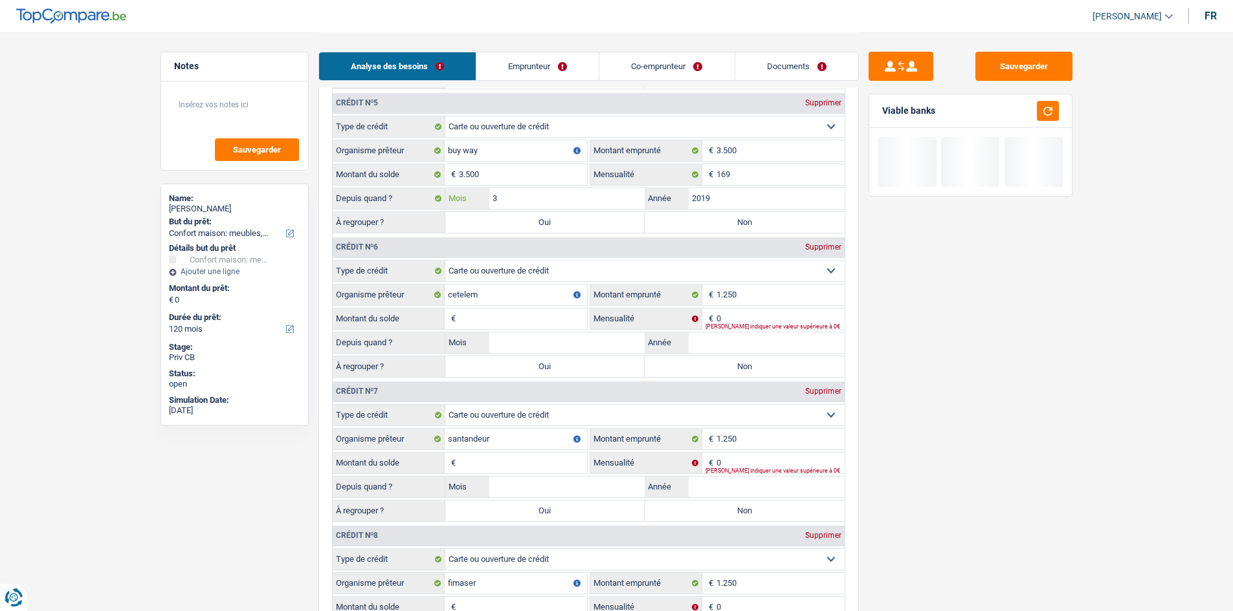
type input "3"
click at [383, 180] on input "0" at bounding box center [780, 319] width 128 height 21
click at [383, 180] on input "Année" at bounding box center [766, 343] width 156 height 21
click at [383, 180] on input "Mois" at bounding box center [567, 343] width 156 height 21
click at [383, 180] on input "Année" at bounding box center [766, 487] width 156 height 21
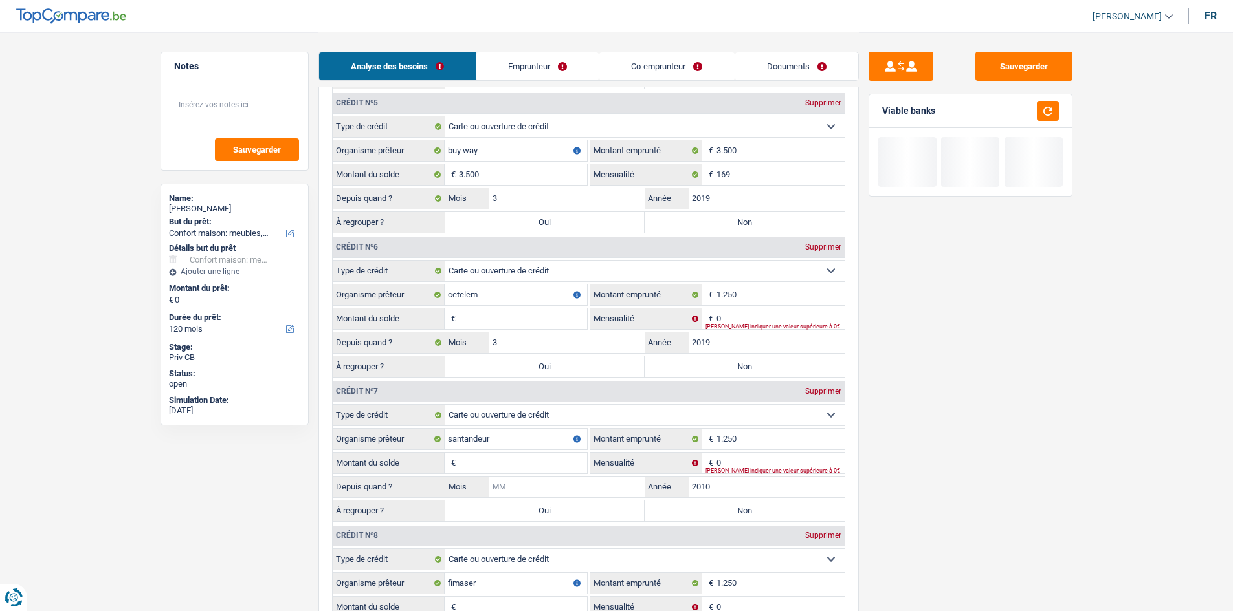
click at [383, 180] on input "Mois" at bounding box center [567, 487] width 156 height 21
click at [383, 180] on div "Sauvegarder Viable banks" at bounding box center [970, 321] width 223 height 539
click at [383, 180] on input "2" at bounding box center [567, 487] width 156 height 21
click at [383, 180] on div "Sauvegarder Viable banks" at bounding box center [970, 321] width 223 height 539
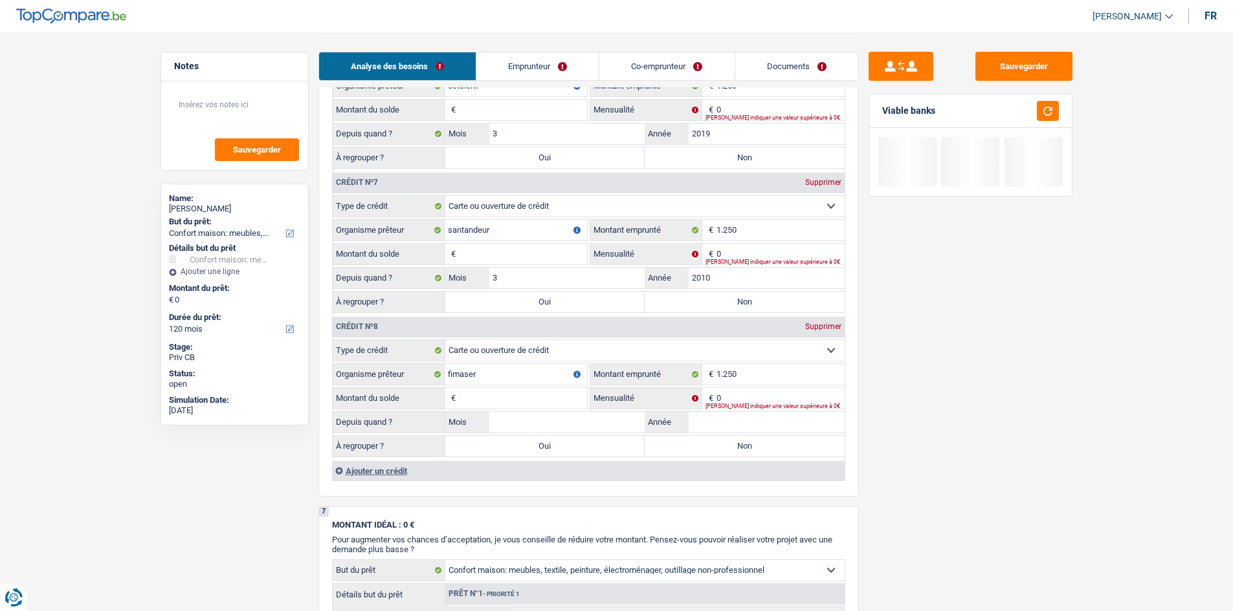
scroll to position [1876, 0]
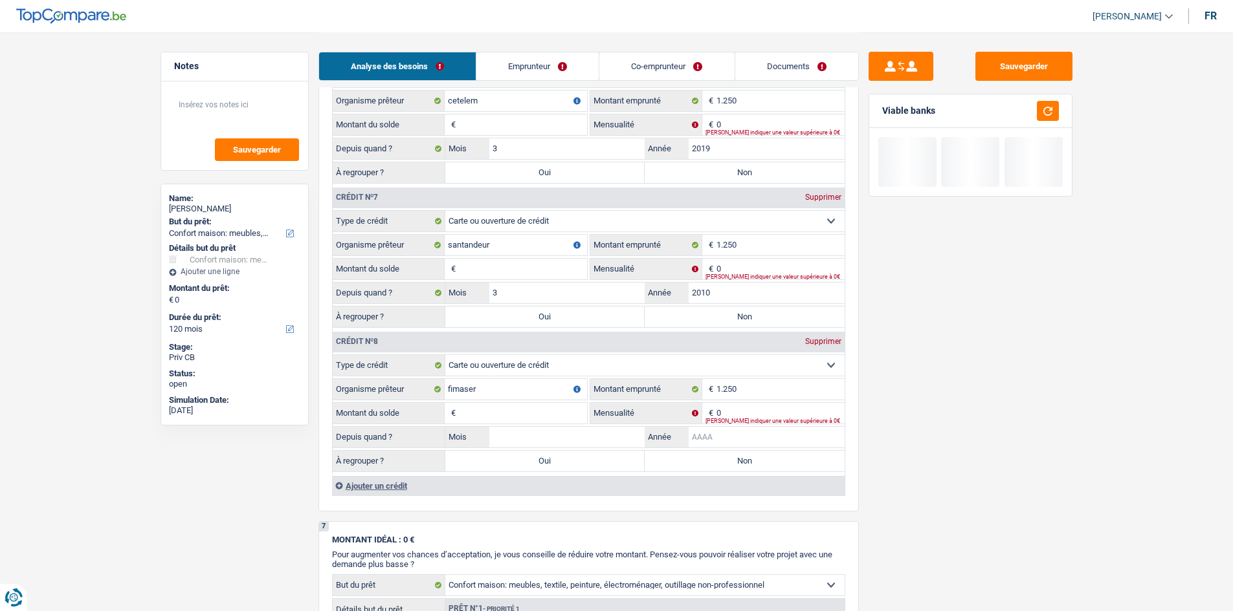
click at [383, 180] on input "Année" at bounding box center [766, 437] width 156 height 21
click at [383, 180] on input "Mois" at bounding box center [567, 437] width 156 height 21
click at [383, 180] on div "Sauvegarder Viable banks" at bounding box center [970, 321] width 223 height 539
click at [383, 180] on fieldset "Carte ou ouverture de crédit Prêt hypothécaire Vente à tempérament Prêt à tempé…" at bounding box center [589, 415] width 512 height 120
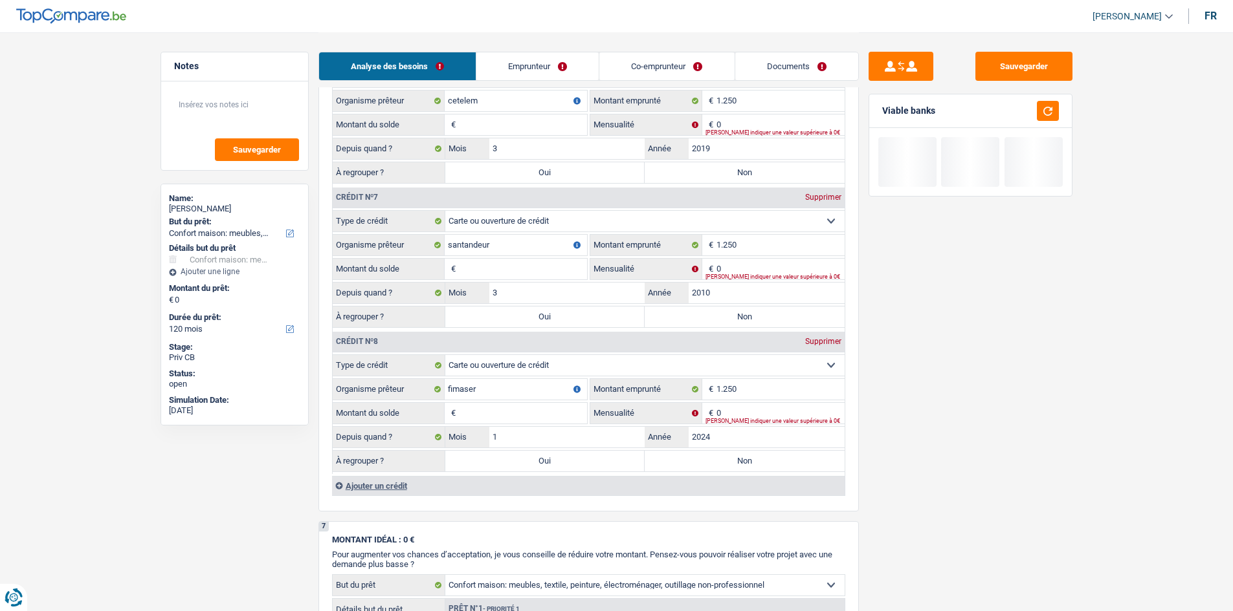
click at [383, 180] on input "Montant du solde" at bounding box center [523, 413] width 128 height 21
drag, startPoint x: 520, startPoint y: 280, endPoint x: 542, endPoint y: 261, distance: 28.4
click at [383, 180] on fieldset "Carte ou ouverture de crédit Prêt hypothécaire Vente à tempérament Prêt à tempé…" at bounding box center [589, 270] width 512 height 120
click at [383, 180] on input "Montant du solde" at bounding box center [523, 269] width 128 height 21
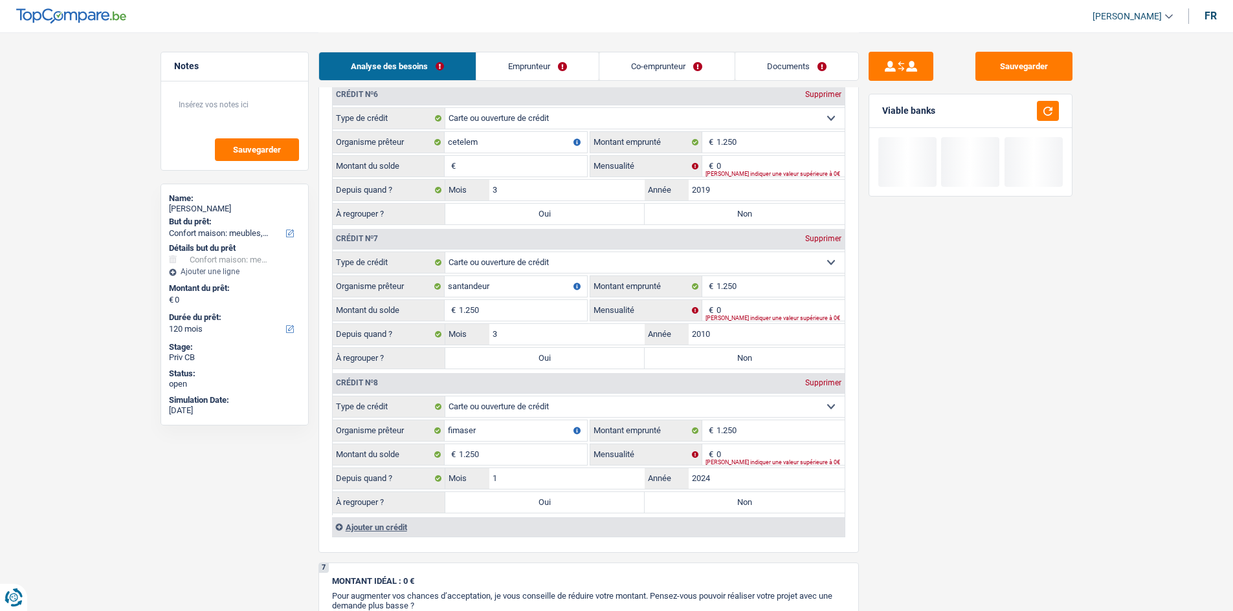
scroll to position [1812, 0]
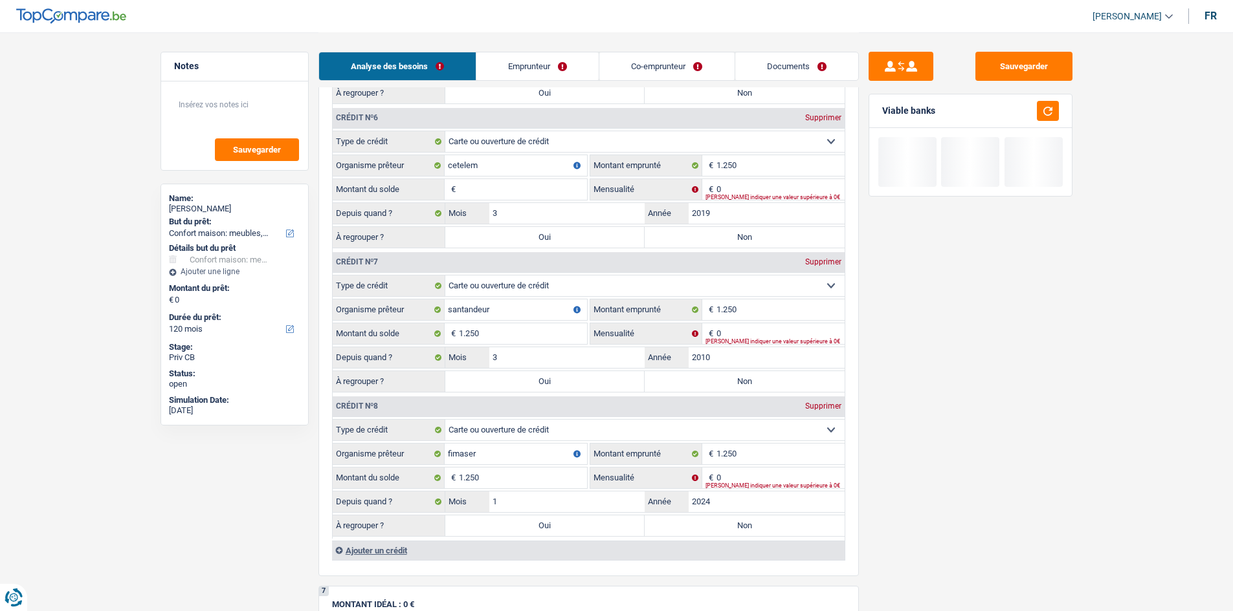
click at [383, 180] on input "Montant du solde" at bounding box center [523, 189] width 128 height 21
drag, startPoint x: 1027, startPoint y: 388, endPoint x: 1024, endPoint y: 398, distance: 10.0
click at [383, 180] on div "Sauvegarder Viable banks" at bounding box center [970, 321] width 223 height 539
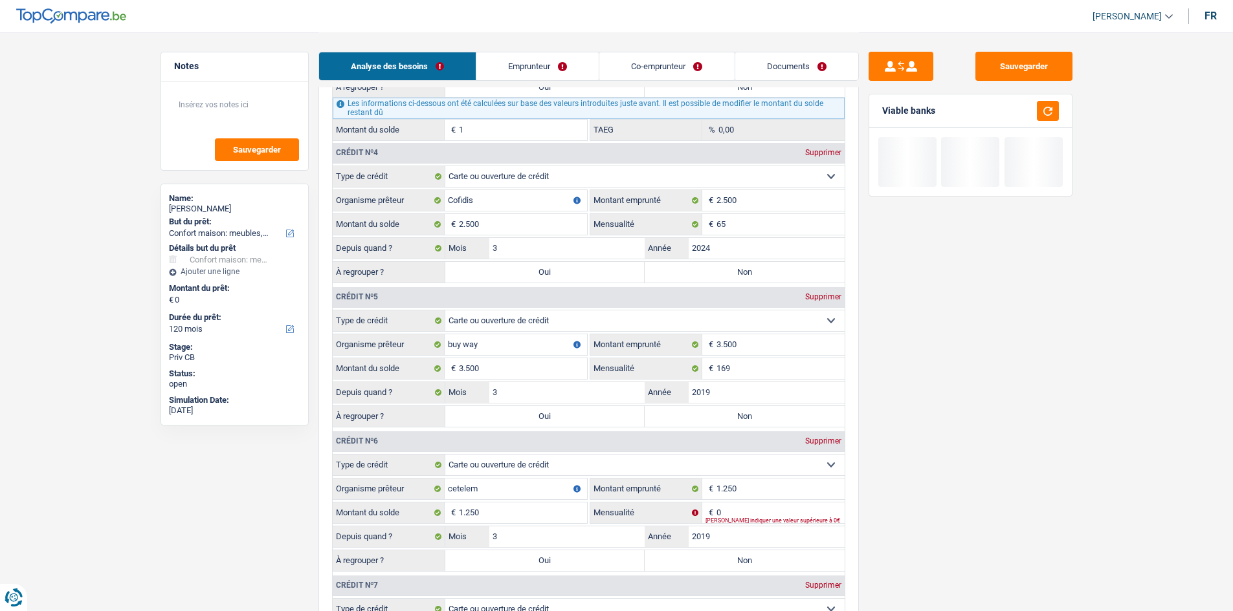
scroll to position [1682, 0]
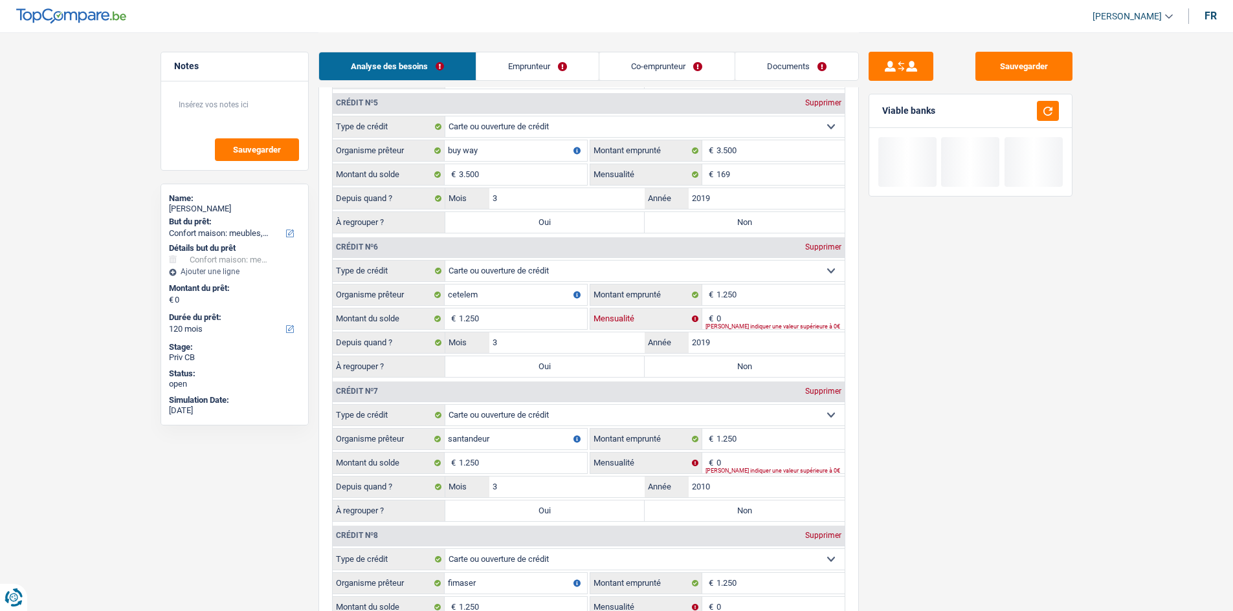
click at [383, 180] on input "0" at bounding box center [780, 319] width 128 height 21
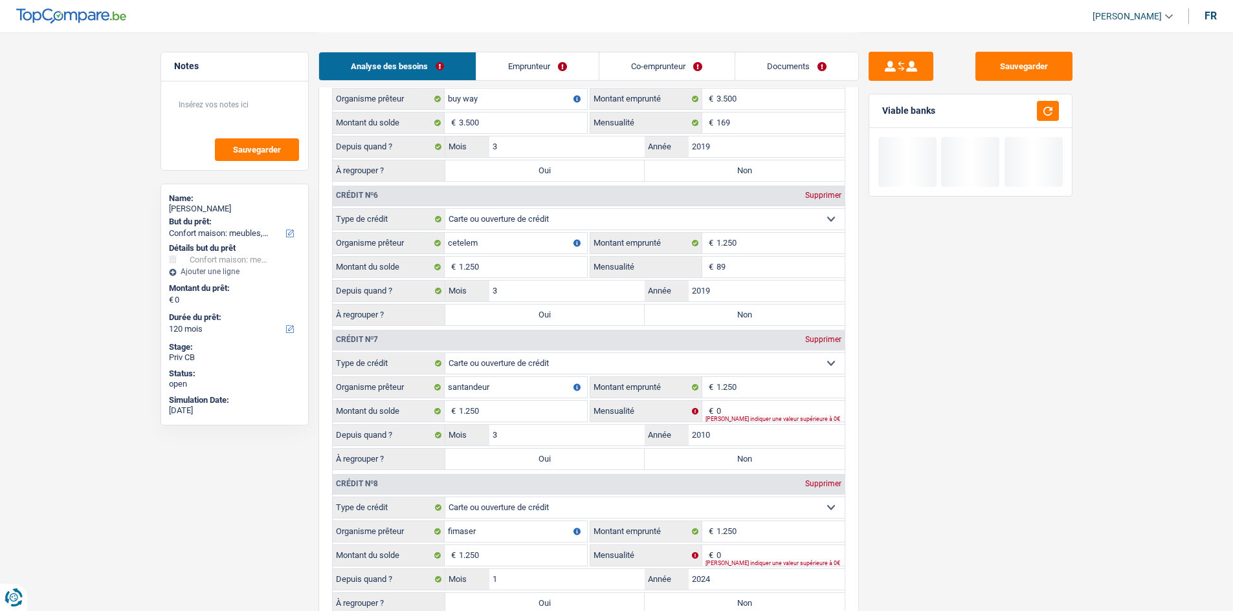
scroll to position [1812, 0]
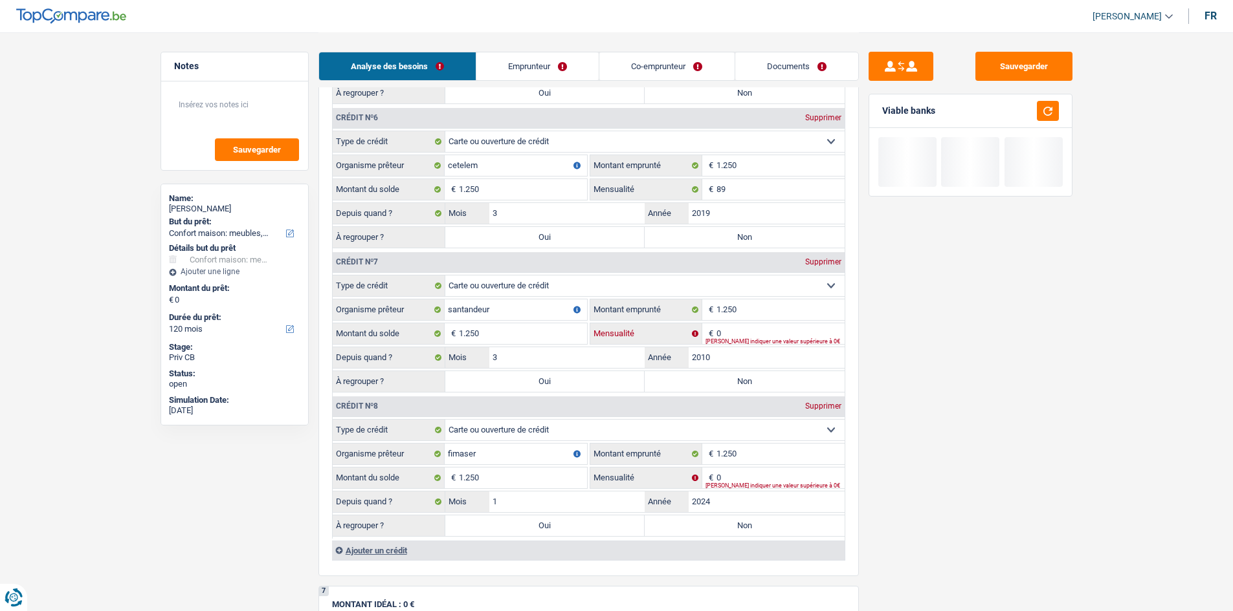
click at [383, 180] on input "0" at bounding box center [780, 334] width 128 height 21
click at [383, 180] on input "0" at bounding box center [780, 478] width 128 height 21
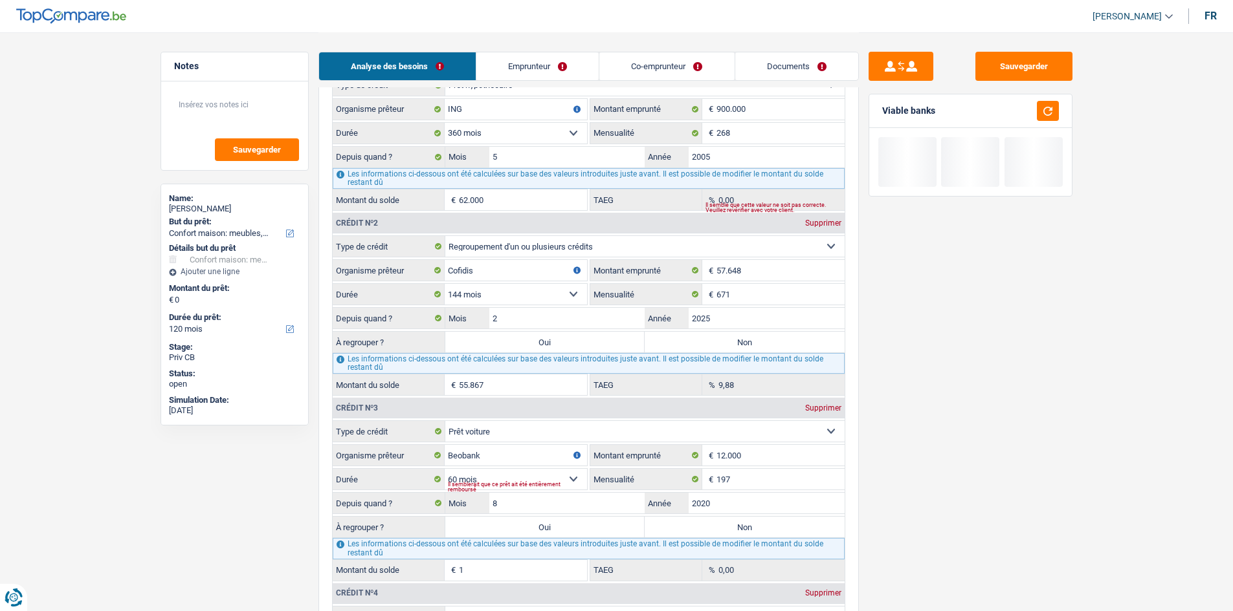
scroll to position [841, 0]
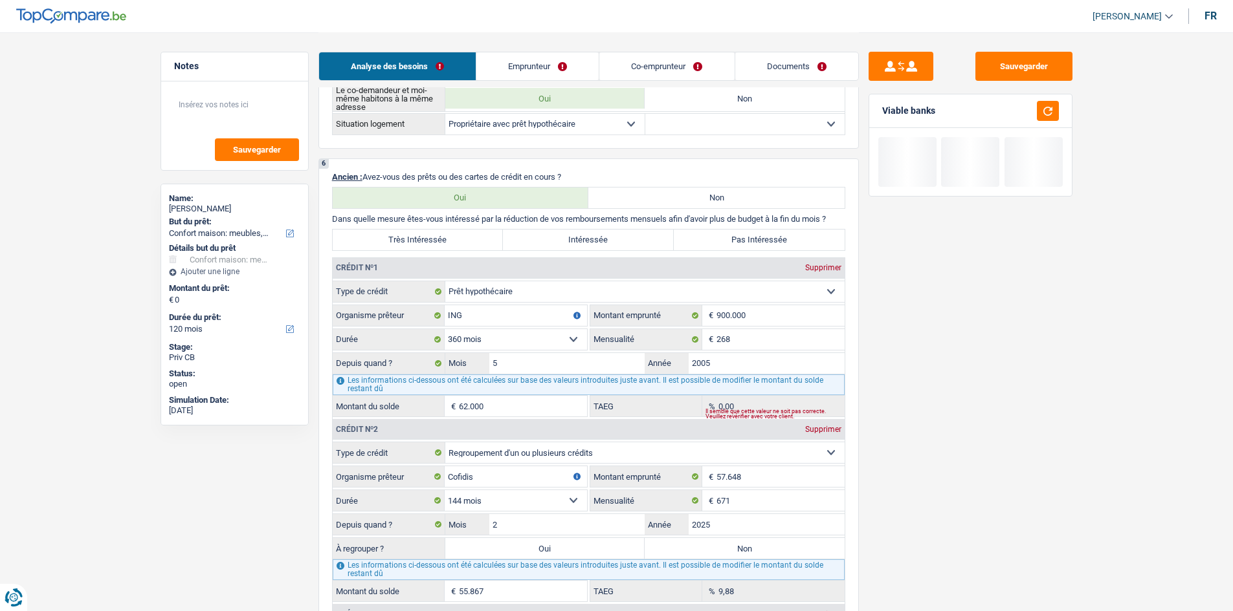
click at [383, 60] on link "Emprunteur" at bounding box center [537, 66] width 122 height 28
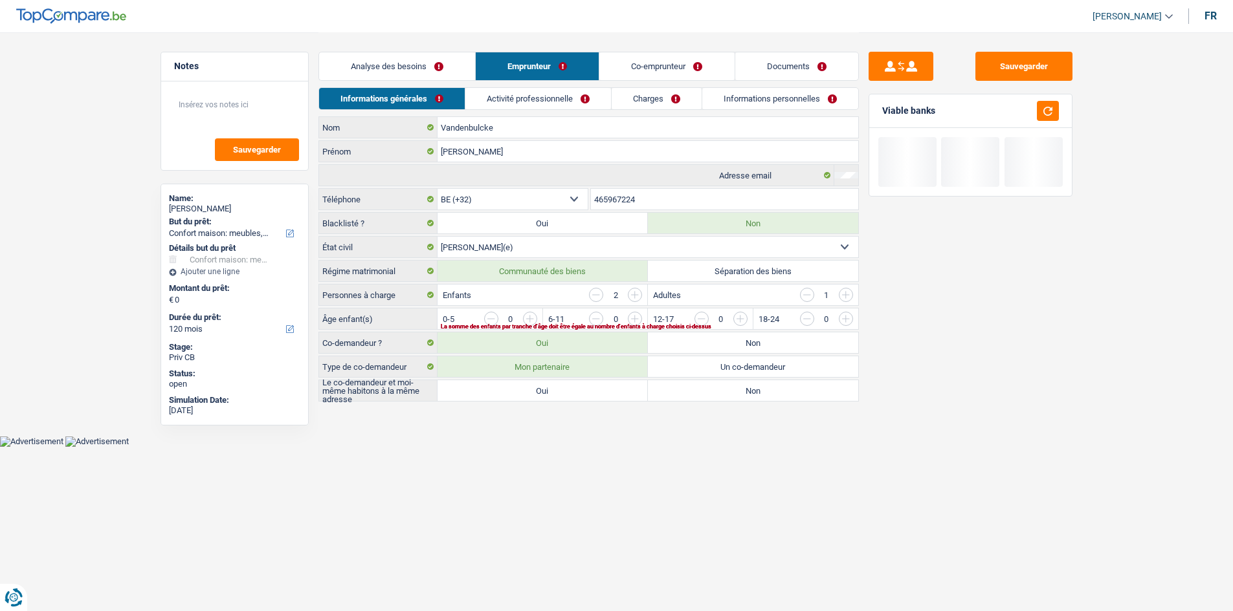
scroll to position [0, 0]
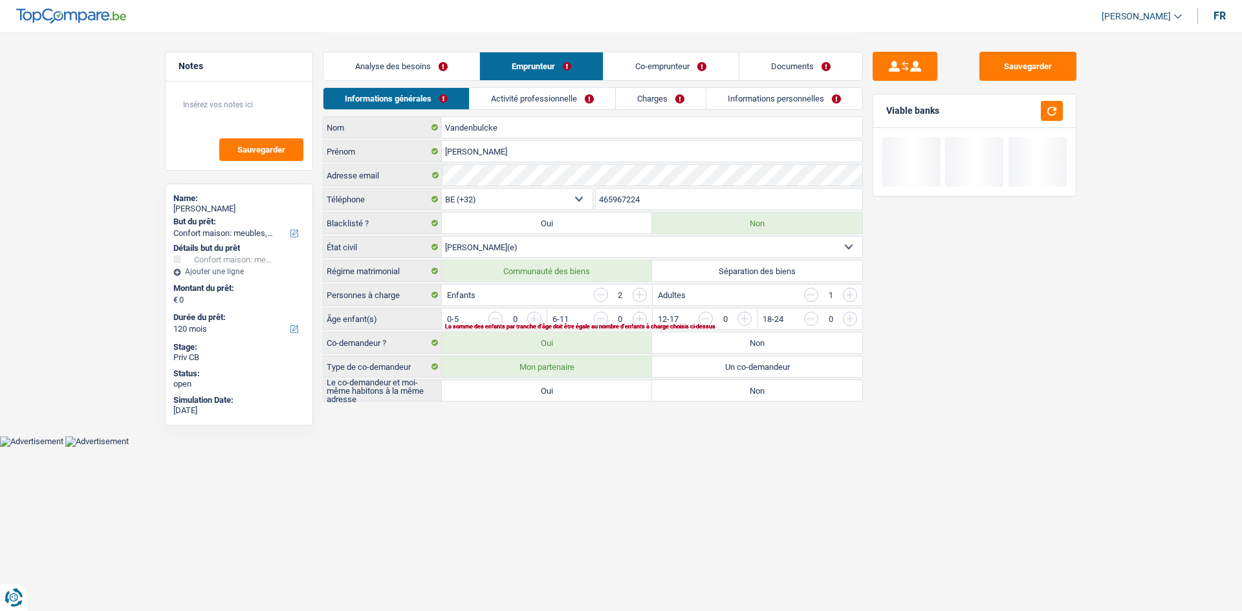
click at [383, 86] on div "Analyse des besoins Emprunteur Co-emprunteur Documents" at bounding box center [593, 59] width 540 height 55
click at [383, 89] on link "Activité professionnelle" at bounding box center [543, 98] width 146 height 21
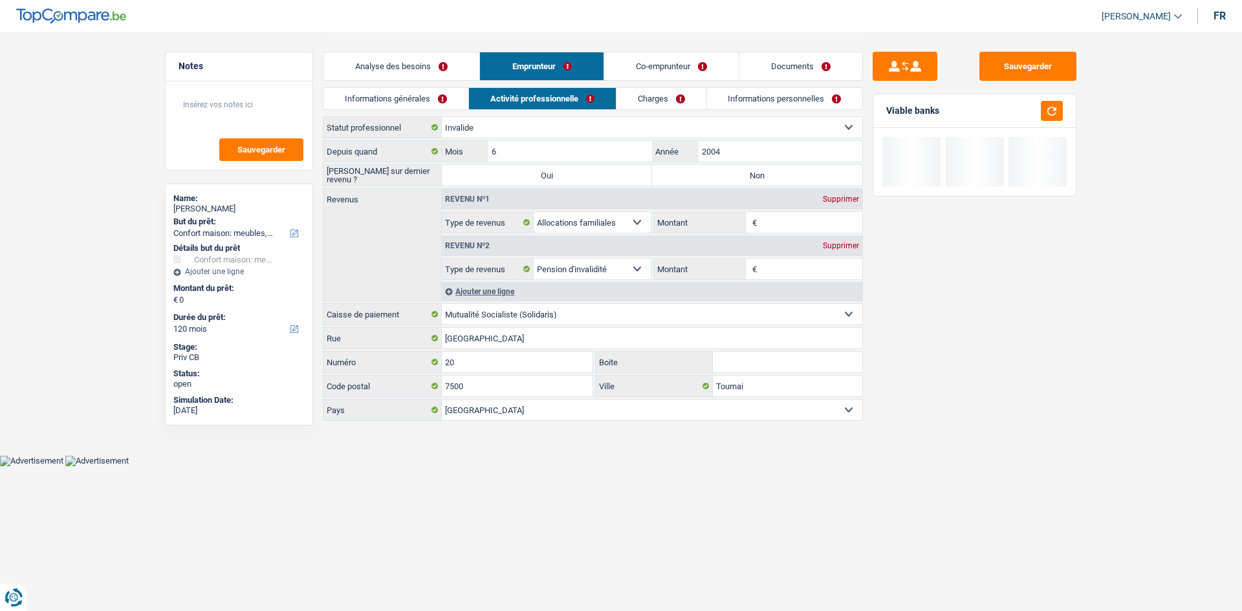
click at [383, 54] on link "Co-emprunteur" at bounding box center [671, 66] width 135 height 28
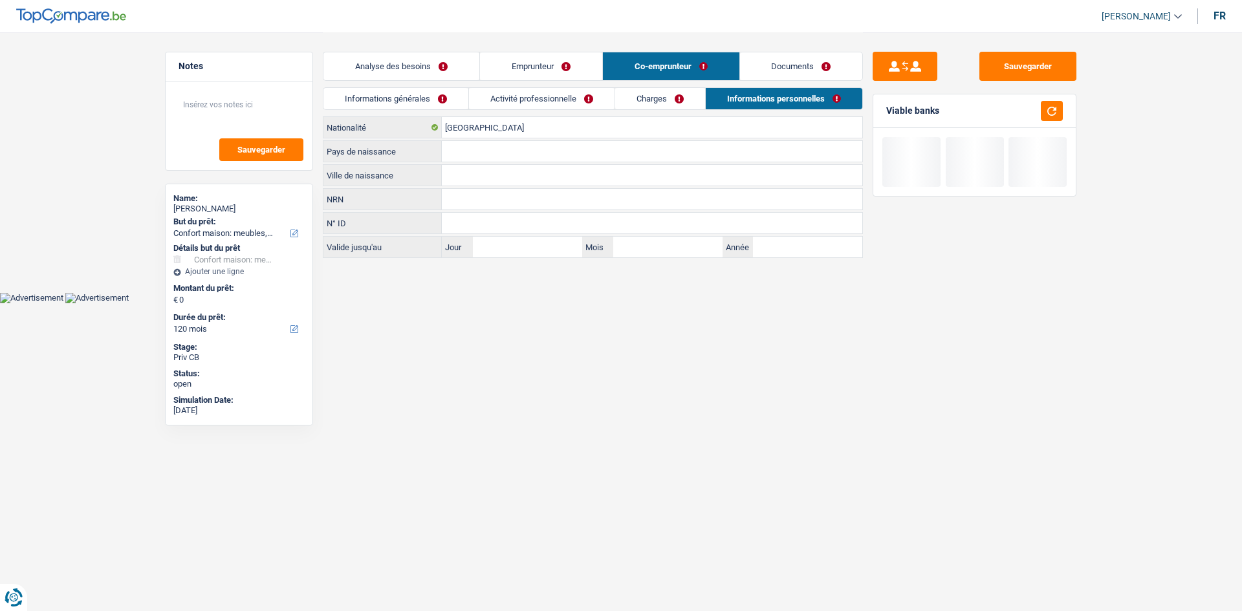
click at [383, 91] on link "Activité professionnelle" at bounding box center [542, 98] width 146 height 21
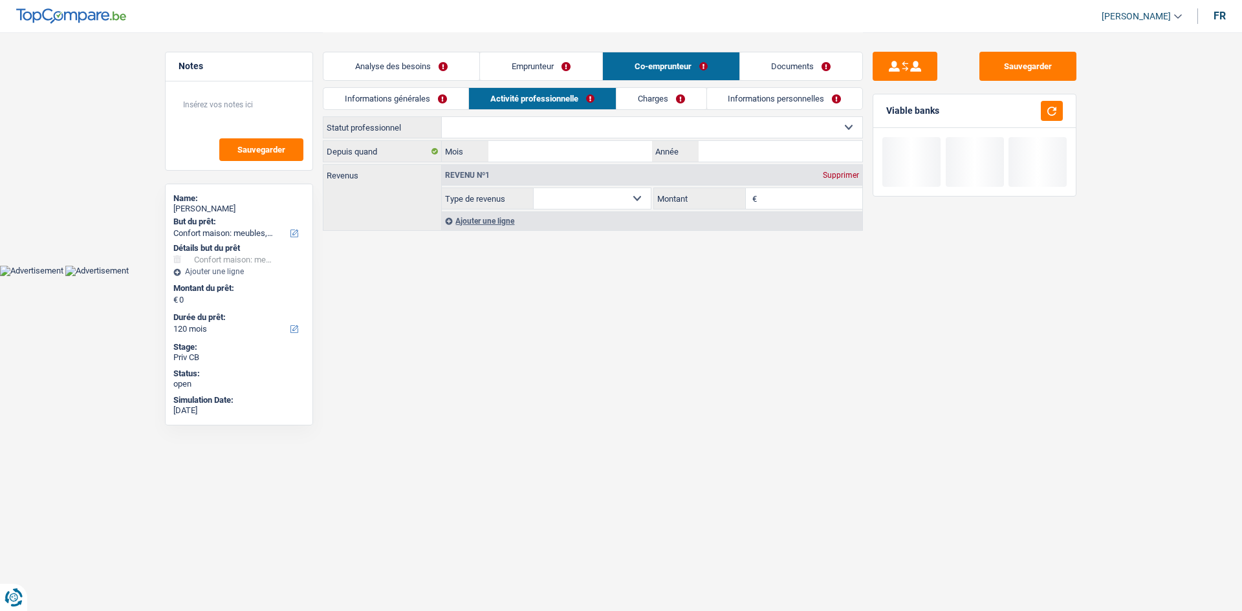
click at [360, 48] on div "Analyse des besoins Emprunteur Co-emprunteur Documents" at bounding box center [593, 59] width 540 height 55
click at [383, 83] on div "Analyse des besoins Emprunteur Co-emprunteur Documents" at bounding box center [593, 59] width 540 height 55
click at [383, 80] on link "Emprunteur" at bounding box center [541, 66] width 122 height 28
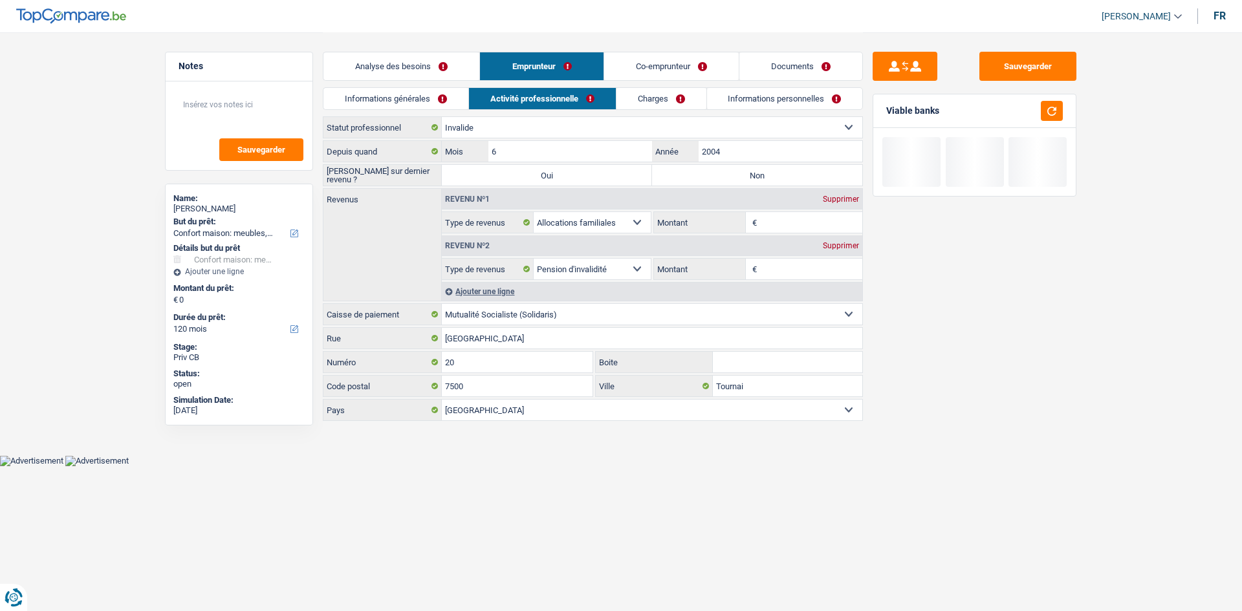
click at [383, 100] on link "Informations générales" at bounding box center [396, 98] width 145 height 21
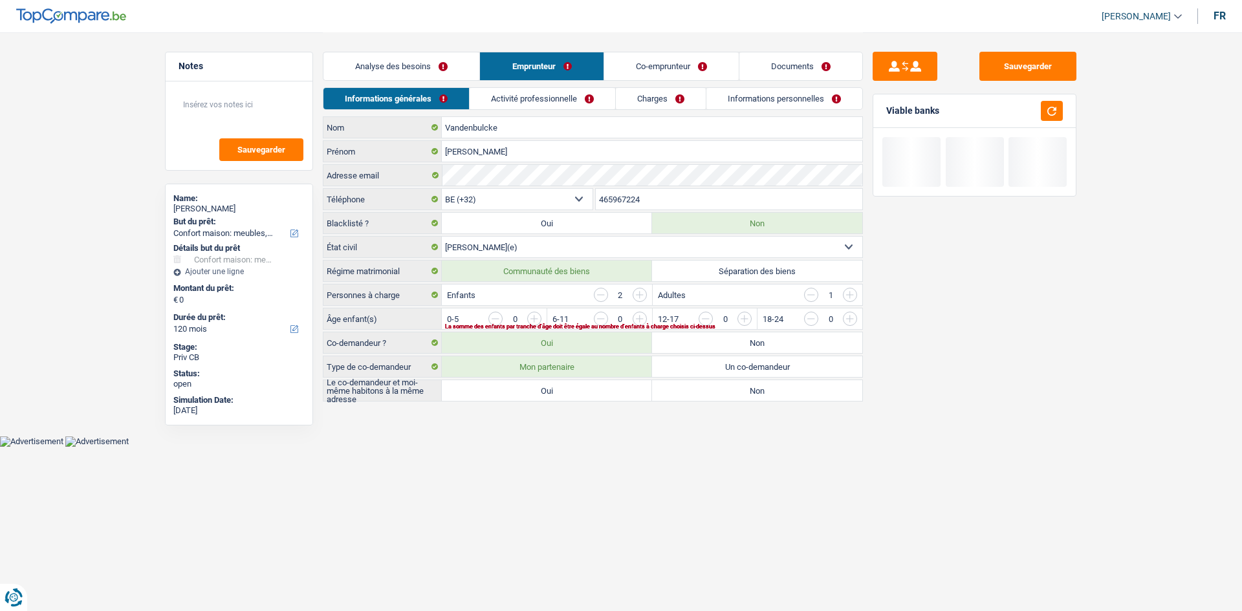
click at [383, 180] on label "Oui" at bounding box center [547, 390] width 210 height 21
click at [383, 180] on input "Oui" at bounding box center [547, 390] width 210 height 21
drag, startPoint x: 815, startPoint y: 293, endPoint x: 857, endPoint y: 320, distance: 49.2
click at [383, 180] on input "button" at bounding box center [811, 295] width 14 height 14
click at [383, 180] on input "button" at bounding box center [1112, 322] width 539 height 21
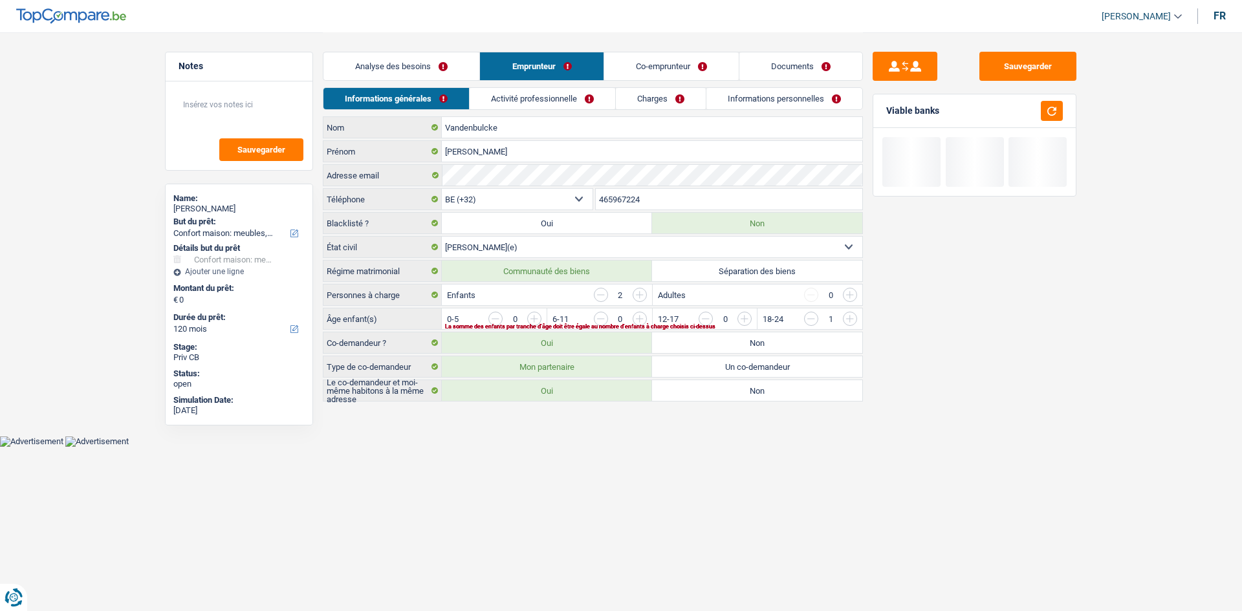
click at [383, 180] on input "button" at bounding box center [1112, 322] width 539 height 21
click at [383, 180] on div "0" at bounding box center [830, 295] width 53 height 14
click at [383, 180] on input "button" at bounding box center [850, 295] width 14 height 14
click at [383, 85] on div "Analyse des besoins Emprunteur Co-emprunteur Documents" at bounding box center [593, 59] width 540 height 55
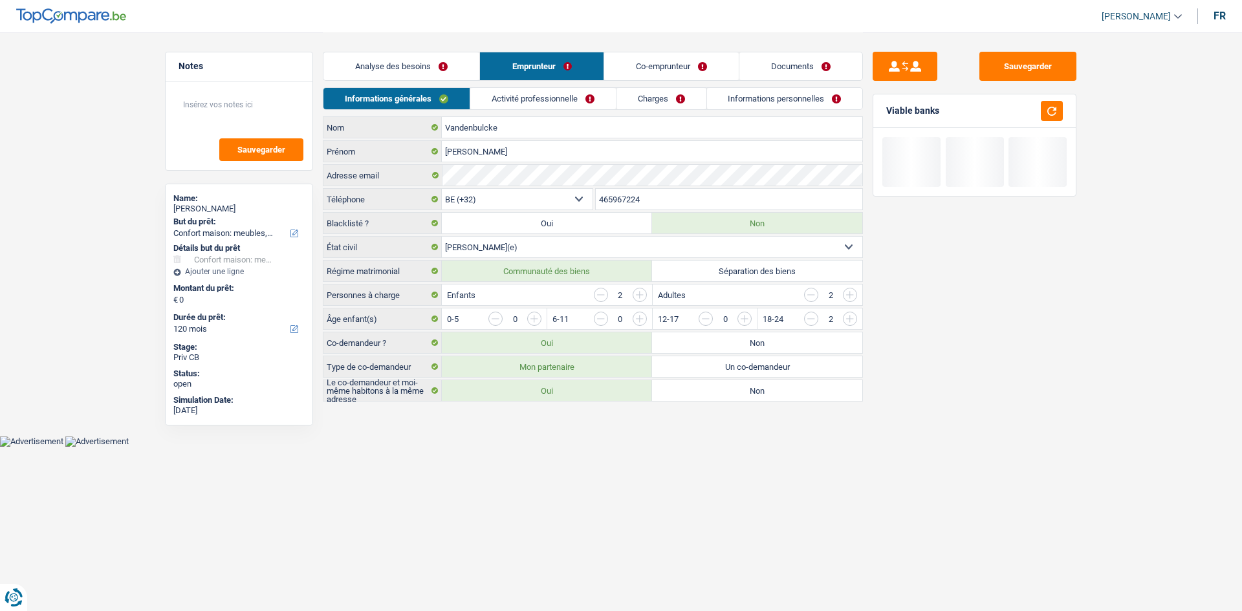
click at [383, 95] on link "Activité professionnelle" at bounding box center [543, 98] width 146 height 21
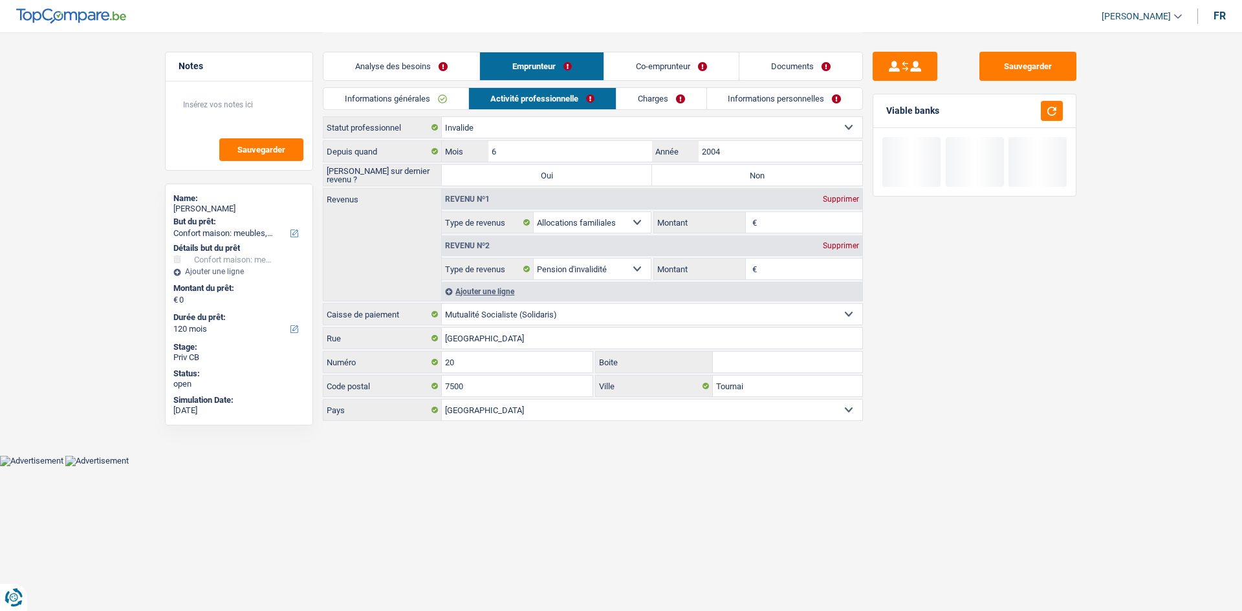
drag, startPoint x: 719, startPoint y: 179, endPoint x: 730, endPoint y: 164, distance: 18.5
click at [383, 178] on label "Non" at bounding box center [757, 175] width 210 height 21
click at [383, 178] on input "Non" at bounding box center [757, 175] width 210 height 21
click at [383, 150] on input "2004" at bounding box center [781, 151] width 164 height 21
click at [383, 180] on input "Montant" at bounding box center [811, 222] width 103 height 21
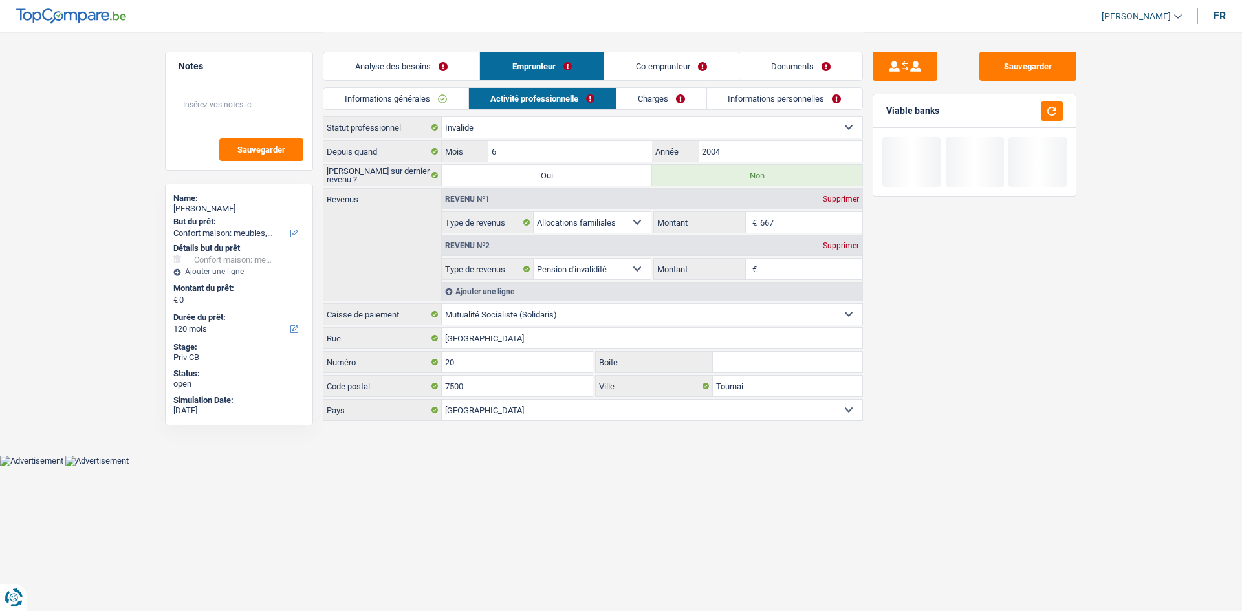
click at [383, 180] on div "Sauvegarder Viable banks" at bounding box center [974, 321] width 223 height 539
click at [383, 180] on input "Montant" at bounding box center [811, 269] width 103 height 21
click at [383, 180] on div "Sauvegarder Viable banks" at bounding box center [974, 321] width 223 height 539
click at [383, 89] on link "Charges" at bounding box center [662, 98] width 90 height 21
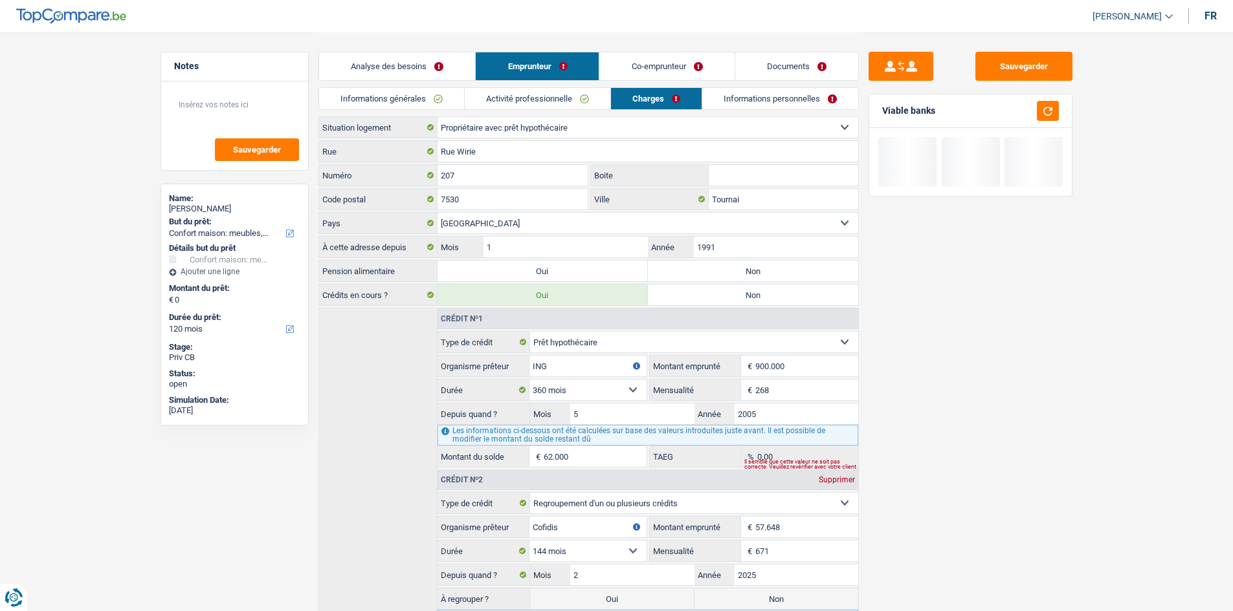
click at [383, 106] on link "Activité professionnelle" at bounding box center [538, 98] width 146 height 21
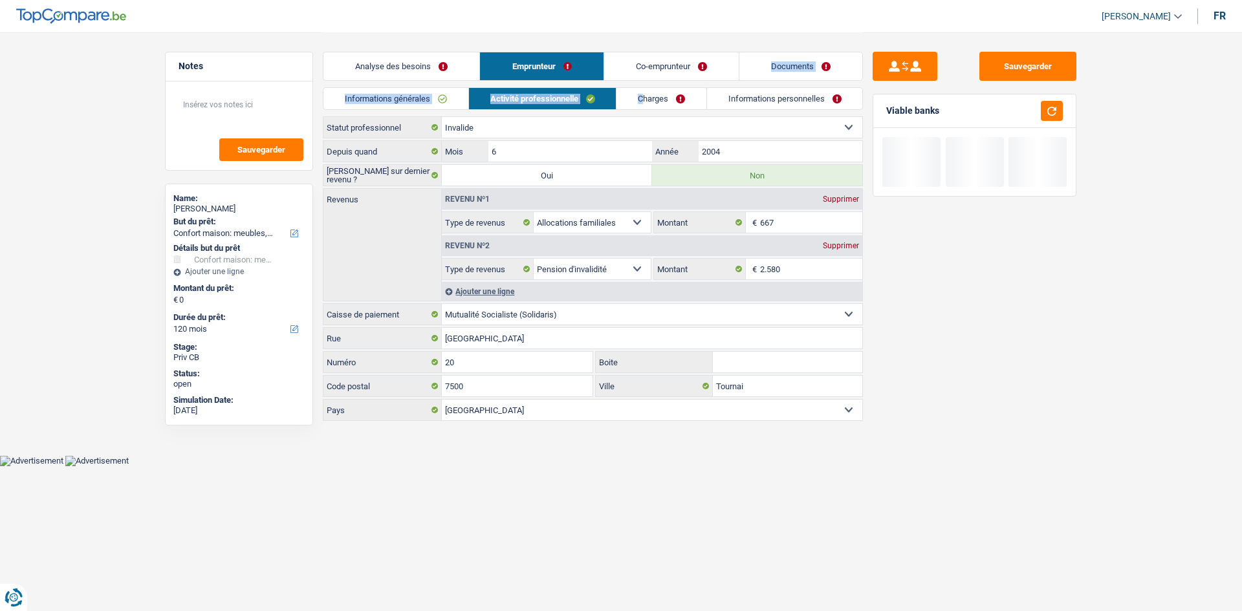
click at [383, 92] on div "Analyse des besoins Emprunteur Co-emprunteur Documents 1. Introduction & upsell…" at bounding box center [593, 227] width 540 height 391
click at [383, 92] on link "Charges" at bounding box center [662, 98] width 90 height 21
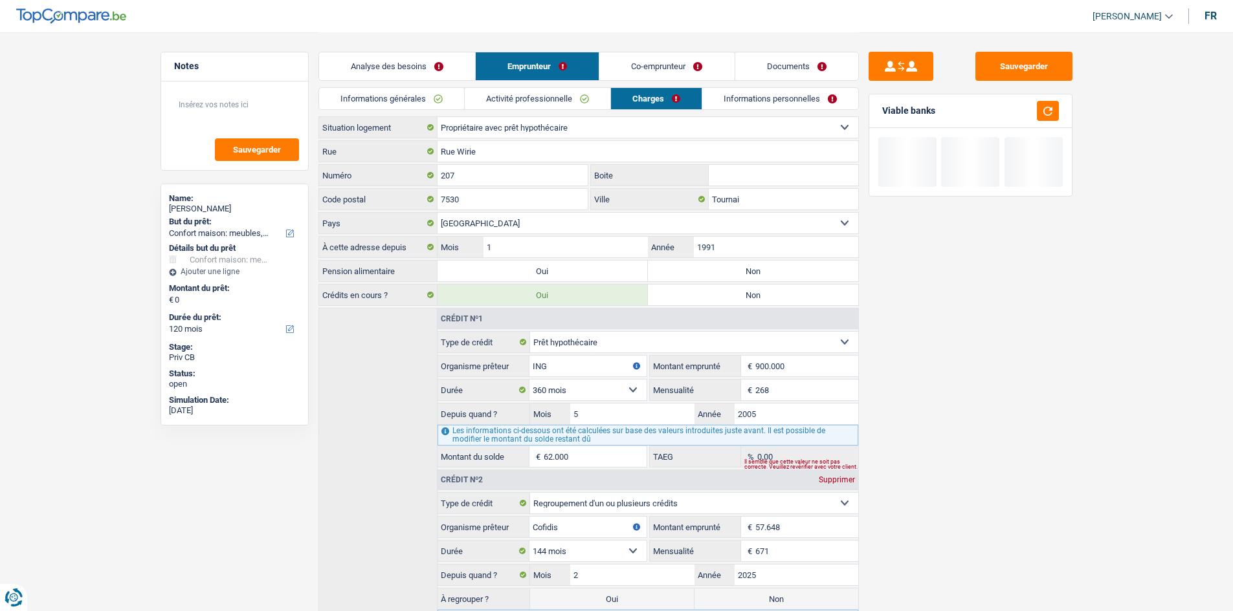
click at [383, 180] on div "À cette adresse depuis 1 Mois / 1991 Année" at bounding box center [588, 247] width 540 height 22
click at [383, 180] on label "Non" at bounding box center [753, 271] width 210 height 21
click at [383, 180] on input "Non" at bounding box center [753, 271] width 210 height 21
click at [383, 90] on link "Informations personnelles" at bounding box center [780, 98] width 156 height 21
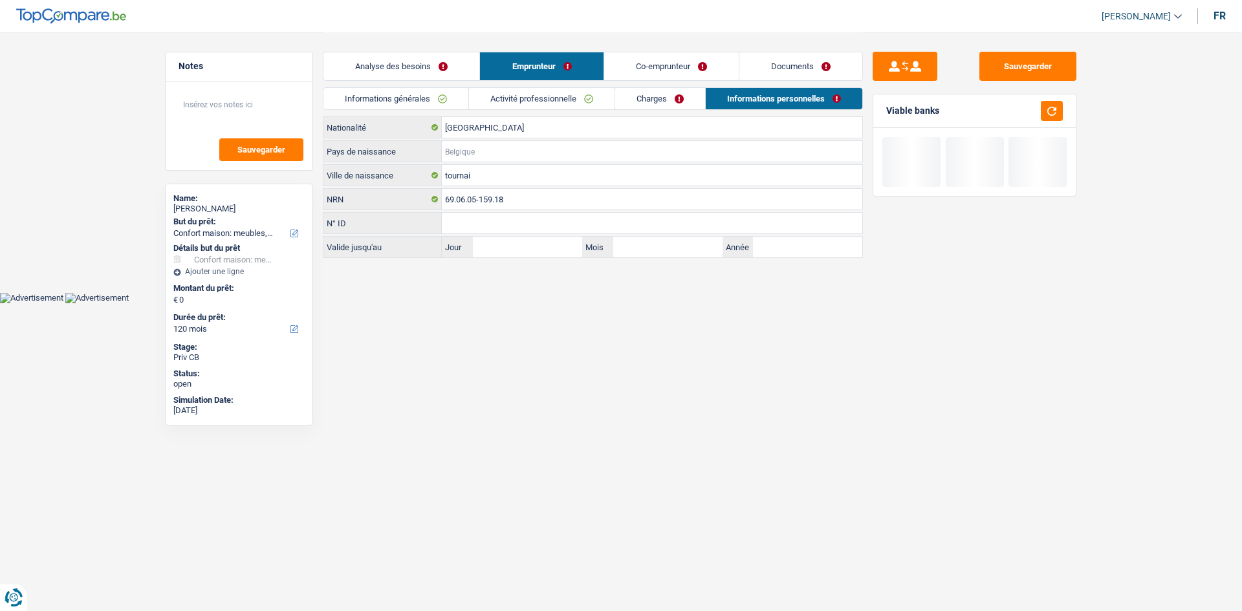
click at [383, 142] on input "Pays de naissance" at bounding box center [652, 151] width 421 height 21
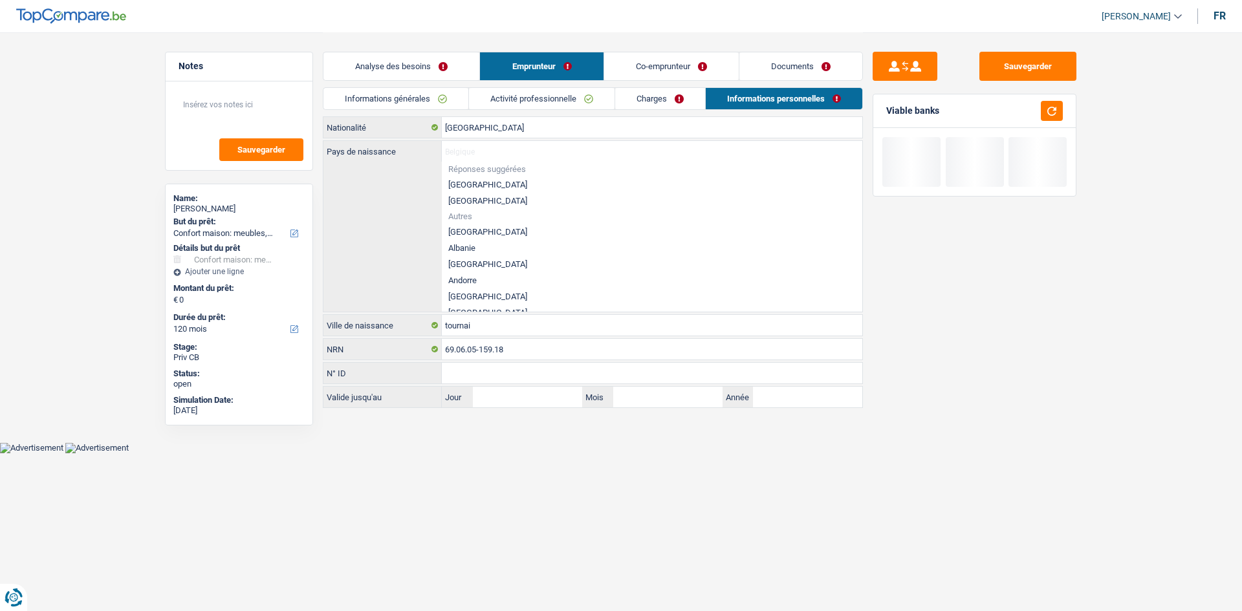
click at [383, 178] on li "[GEOGRAPHIC_DATA]" at bounding box center [652, 185] width 421 height 16
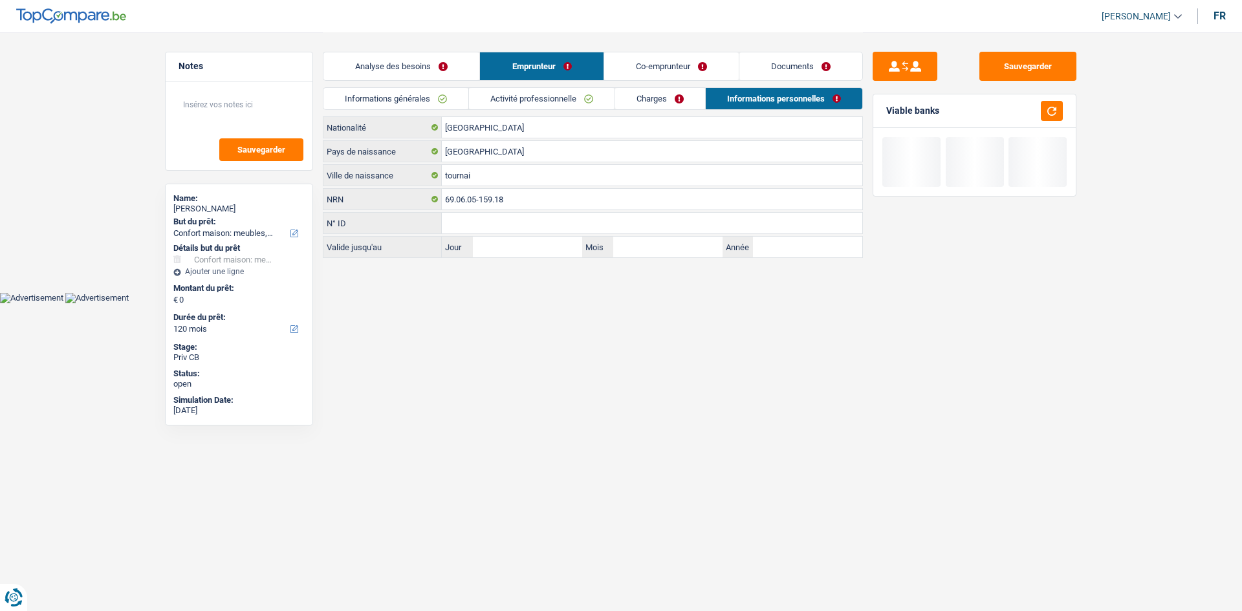
click at [383, 111] on div "Informations générales Activité professionnelle Charges Informations personnell…" at bounding box center [593, 101] width 540 height 29
click at [383, 104] on link "Charges" at bounding box center [660, 98] width 90 height 21
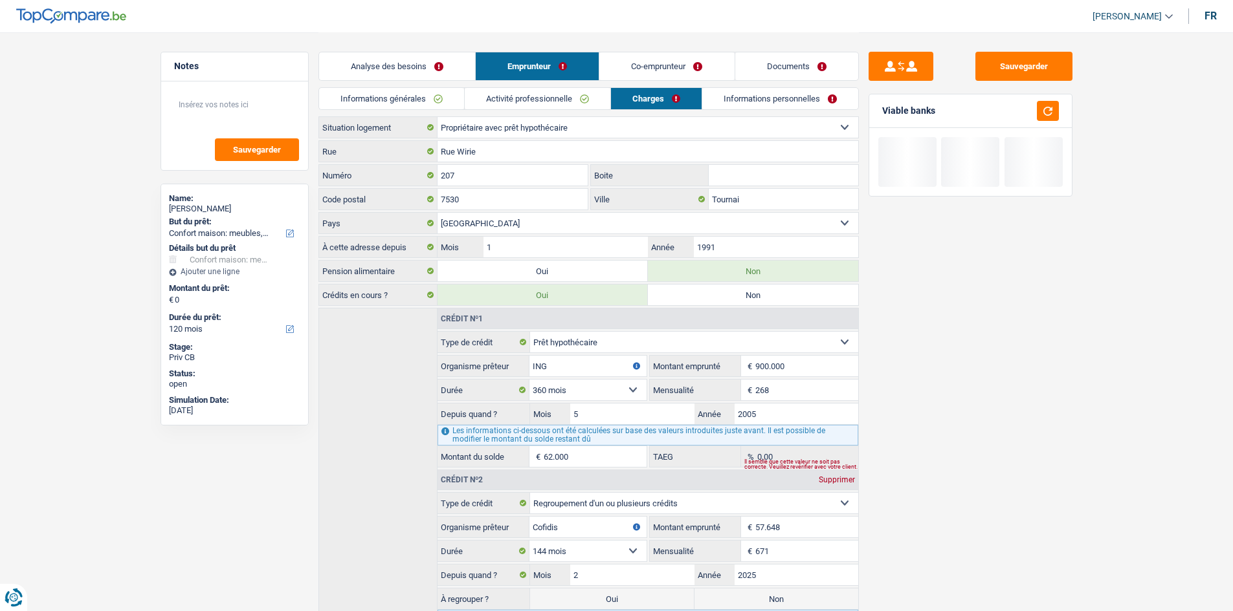
click at [383, 137] on select "Locataire Propriétaire avec prêt hypothécaire Propriétaire sans prêt hypothécai…" at bounding box center [647, 127] width 421 height 21
drag, startPoint x: 1044, startPoint y: 388, endPoint x: 1030, endPoint y: 379, distance: 16.9
click at [383, 180] on div "Sauvegarder Viable banks" at bounding box center [970, 321] width 223 height 539
click at [383, 142] on input "Rue Wirie" at bounding box center [647, 151] width 421 height 21
click at [383, 180] on input "Tournai" at bounding box center [783, 199] width 149 height 21
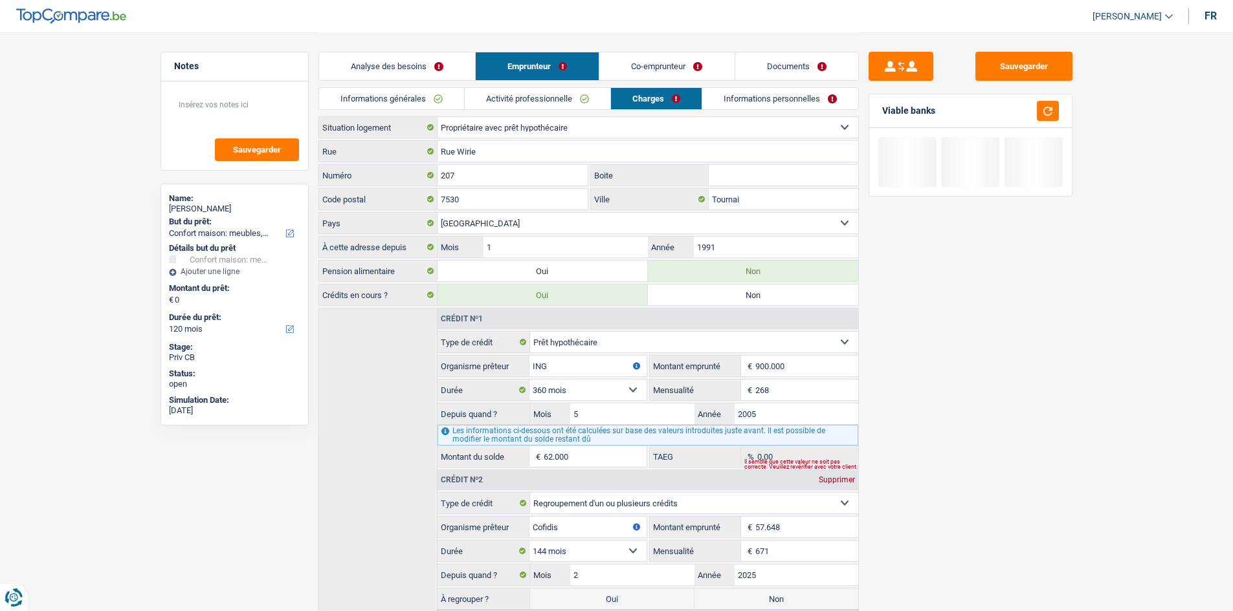
click at [383, 180] on div "Sauvegarder Viable banks" at bounding box center [970, 321] width 223 height 539
click at [383, 104] on link "Informations personnelles" at bounding box center [780, 98] width 156 height 21
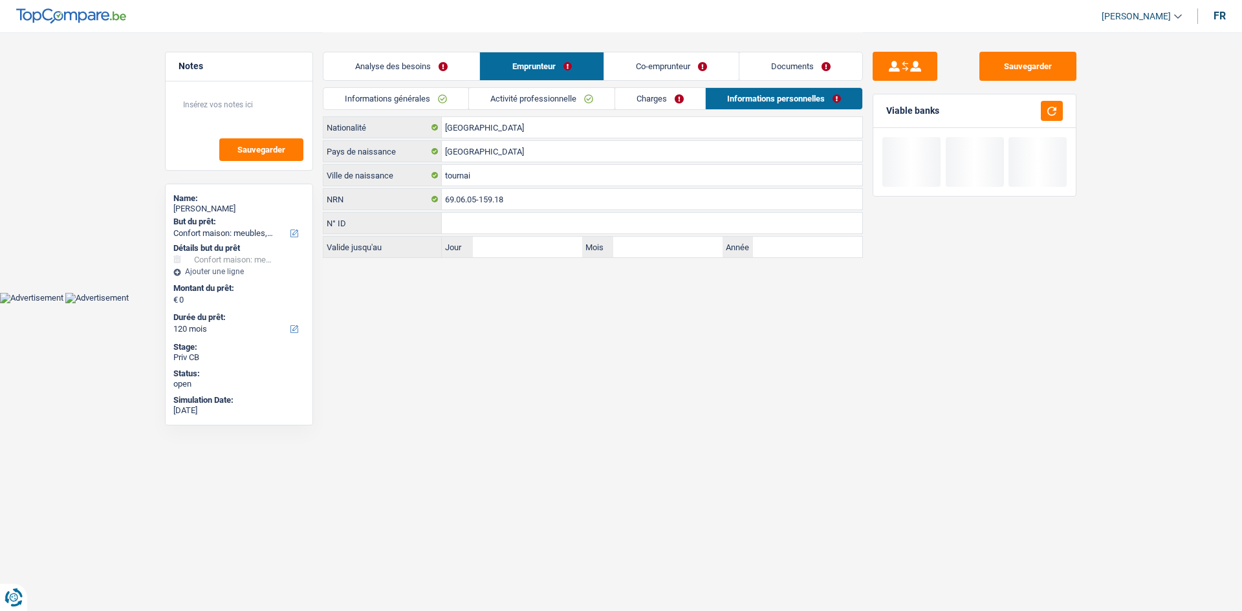
click at [383, 71] on link "Co-emprunteur" at bounding box center [671, 66] width 135 height 28
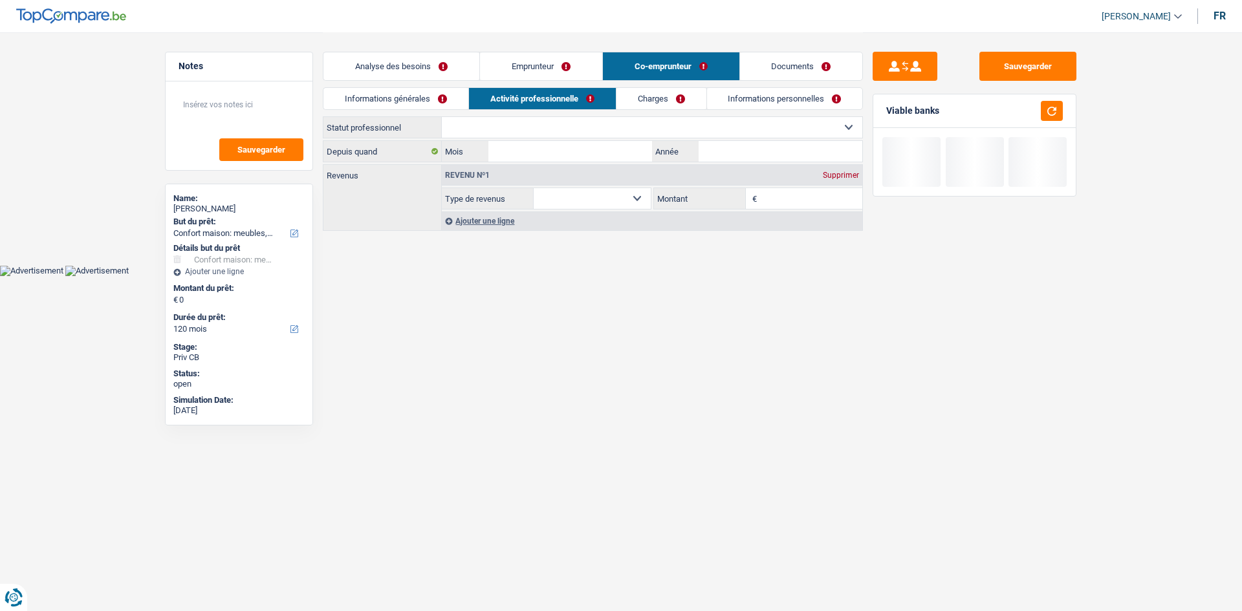
click at [383, 103] on link "Informations générales" at bounding box center [396, 98] width 145 height 21
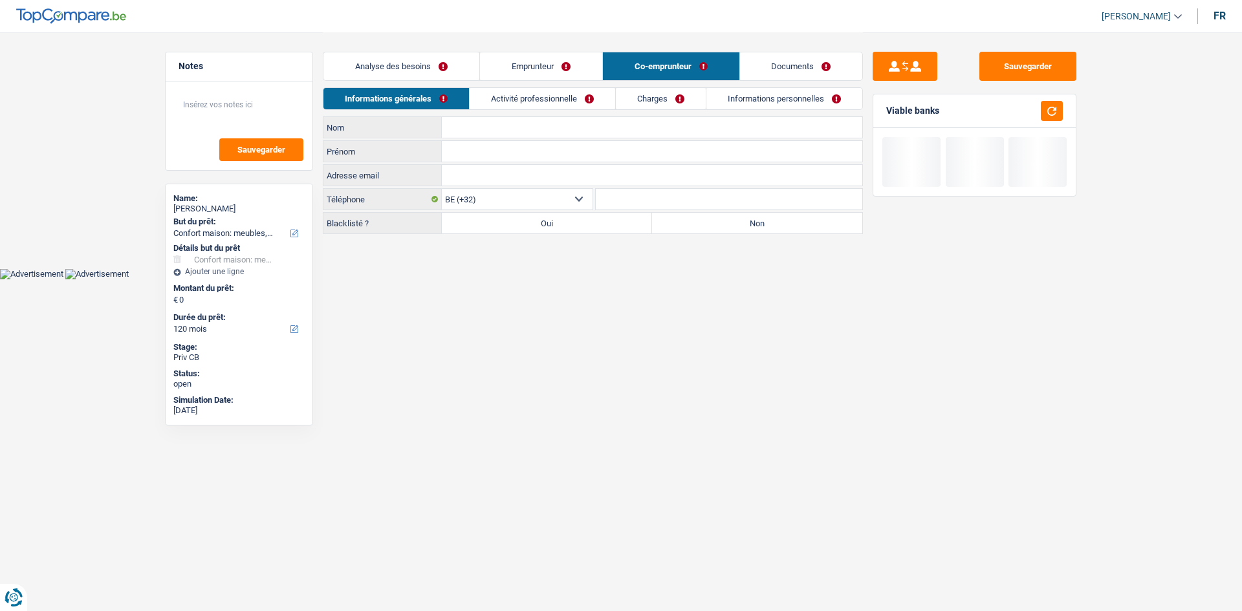
click at [383, 123] on input "Nom" at bounding box center [652, 127] width 421 height 21
click at [383, 159] on input "Prénom" at bounding box center [652, 151] width 421 height 21
click at [383, 98] on link "Activité professionnelle" at bounding box center [543, 98] width 146 height 21
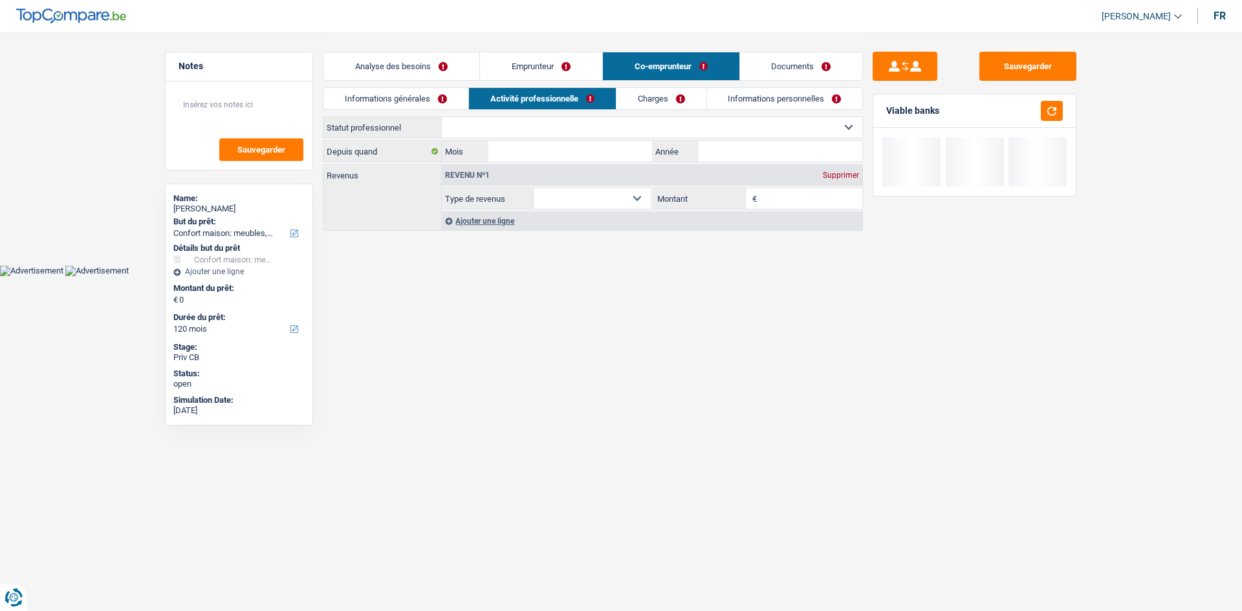
click at [383, 91] on link "Informations générales" at bounding box center [396, 98] width 145 height 21
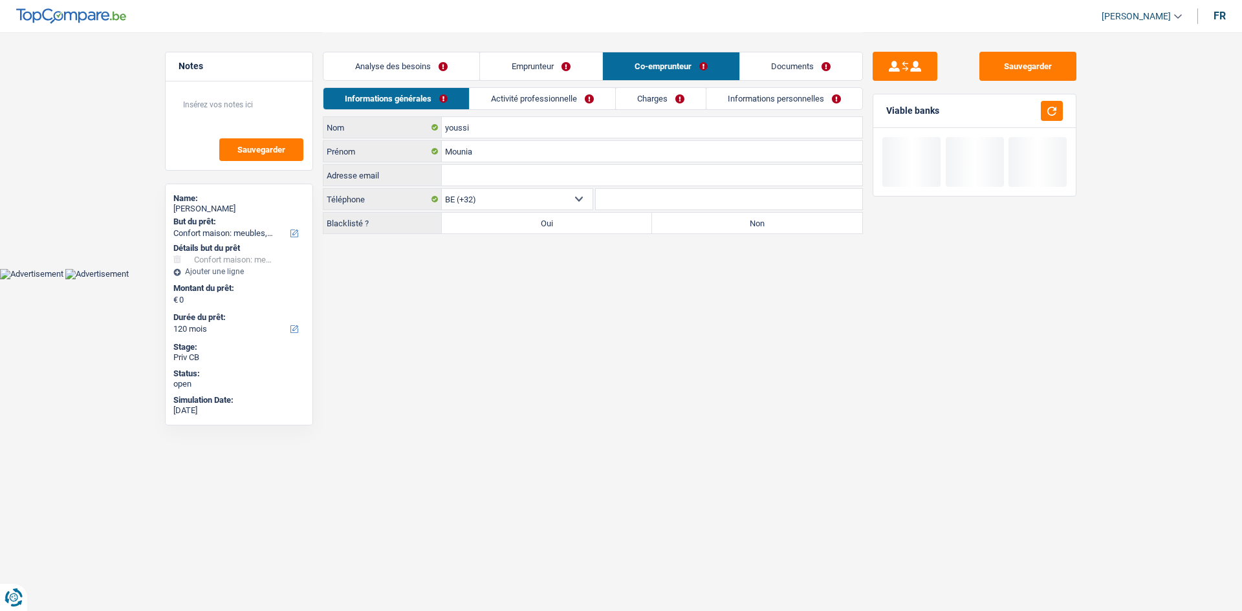
click at [383, 180] on label "Non" at bounding box center [757, 223] width 210 height 21
click at [383, 180] on input "Non" at bounding box center [757, 223] width 210 height 21
click at [383, 98] on link "Activité professionnelle" at bounding box center [543, 98] width 146 height 21
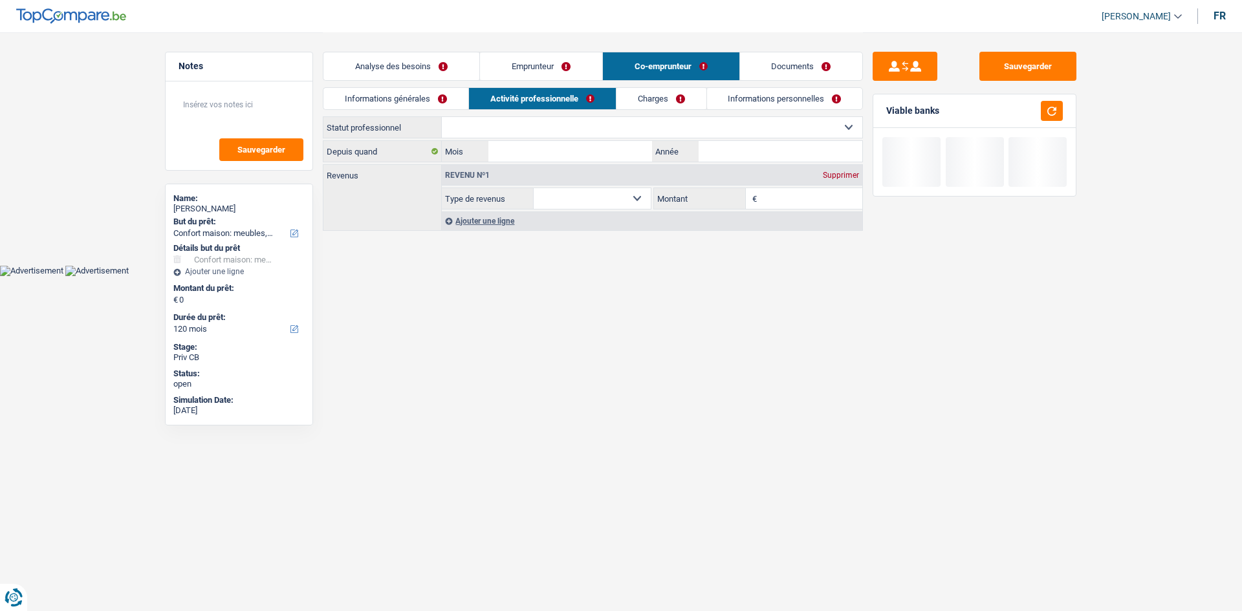
click at [383, 97] on link "Informations personnelles" at bounding box center [785, 98] width 156 height 21
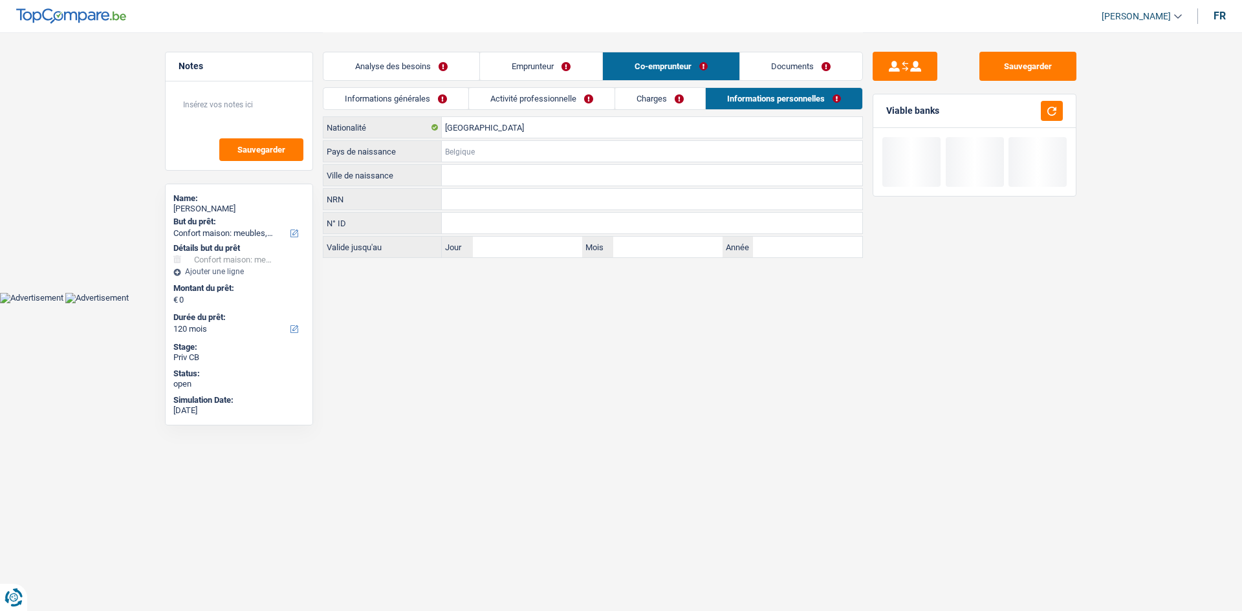
click at [383, 159] on input "Pays de naissance" at bounding box center [652, 151] width 421 height 21
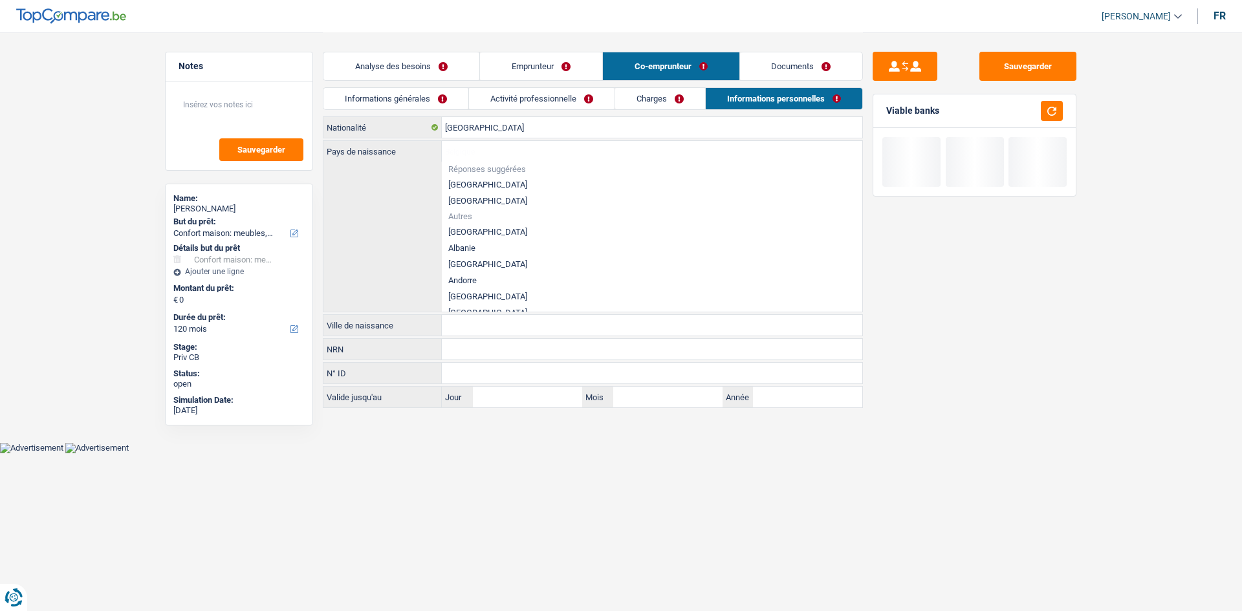
click at [383, 180] on li "[GEOGRAPHIC_DATA]" at bounding box center [652, 185] width 421 height 16
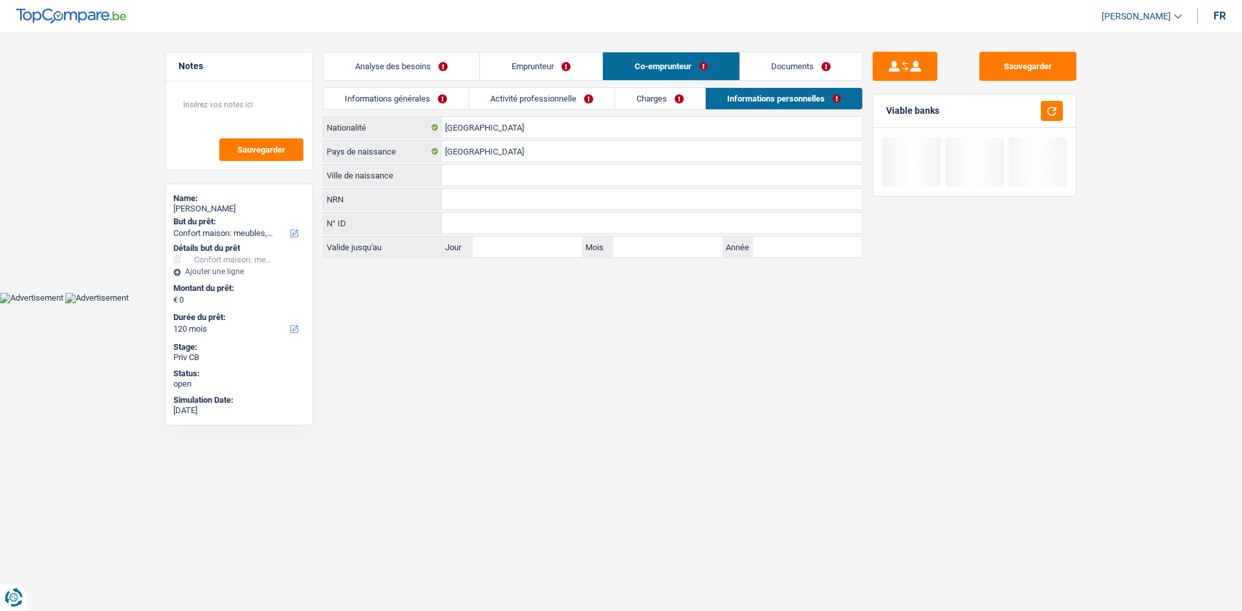
click at [383, 102] on link "Activité professionnelle" at bounding box center [542, 98] width 146 height 21
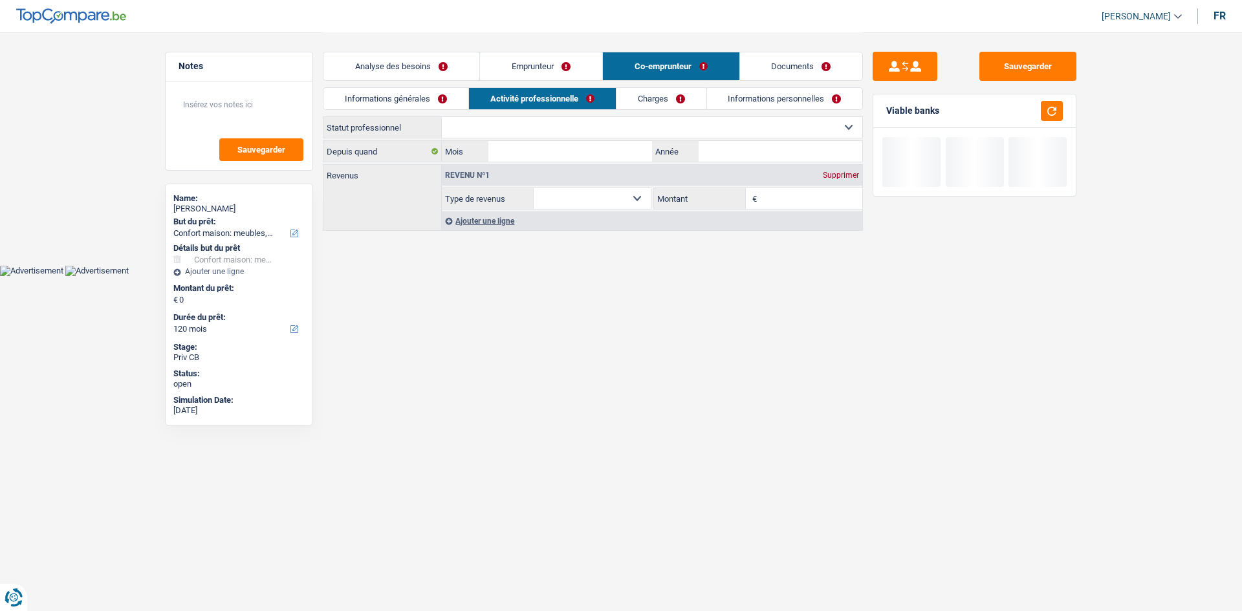
click at [383, 132] on select "Ouvrier Employé privé Employé public Invalide Indépendant Pensionné Chômeur Mut…" at bounding box center [652, 127] width 421 height 21
click at [383, 117] on select "Ouvrier Employé privé Employé public Invalide Indépendant Pensionné Chômeur Mut…" at bounding box center [652, 127] width 421 height 21
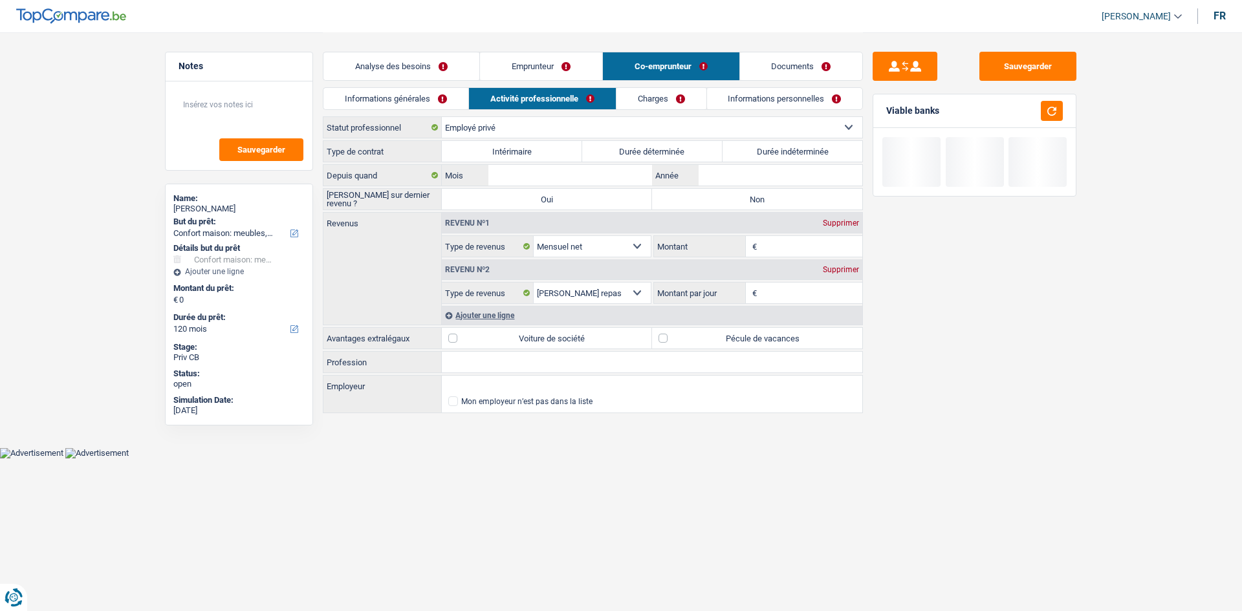
click at [383, 157] on label "Durée indéterminée" at bounding box center [793, 151] width 140 height 21
click at [383, 157] on input "Durée indéterminée" at bounding box center [793, 151] width 140 height 21
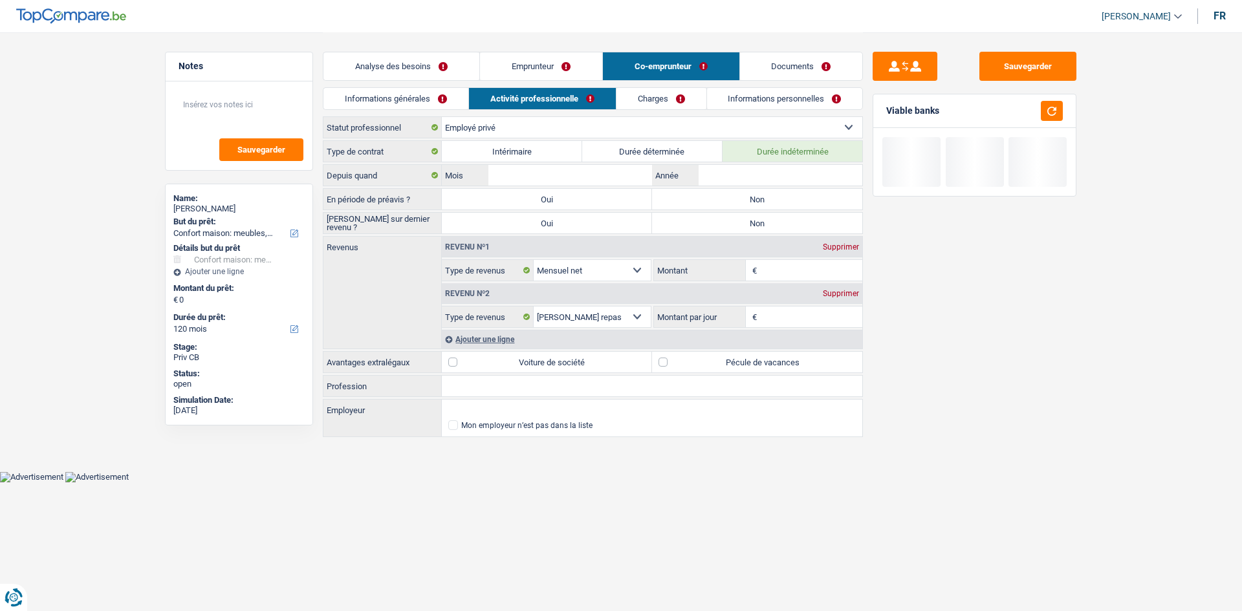
click at [383, 180] on label "Non" at bounding box center [757, 199] width 210 height 21
click at [383, 180] on input "Non" at bounding box center [757, 199] width 210 height 21
click at [383, 180] on label "Non" at bounding box center [757, 223] width 210 height 21
click at [383, 180] on input "Non" at bounding box center [757, 223] width 210 height 21
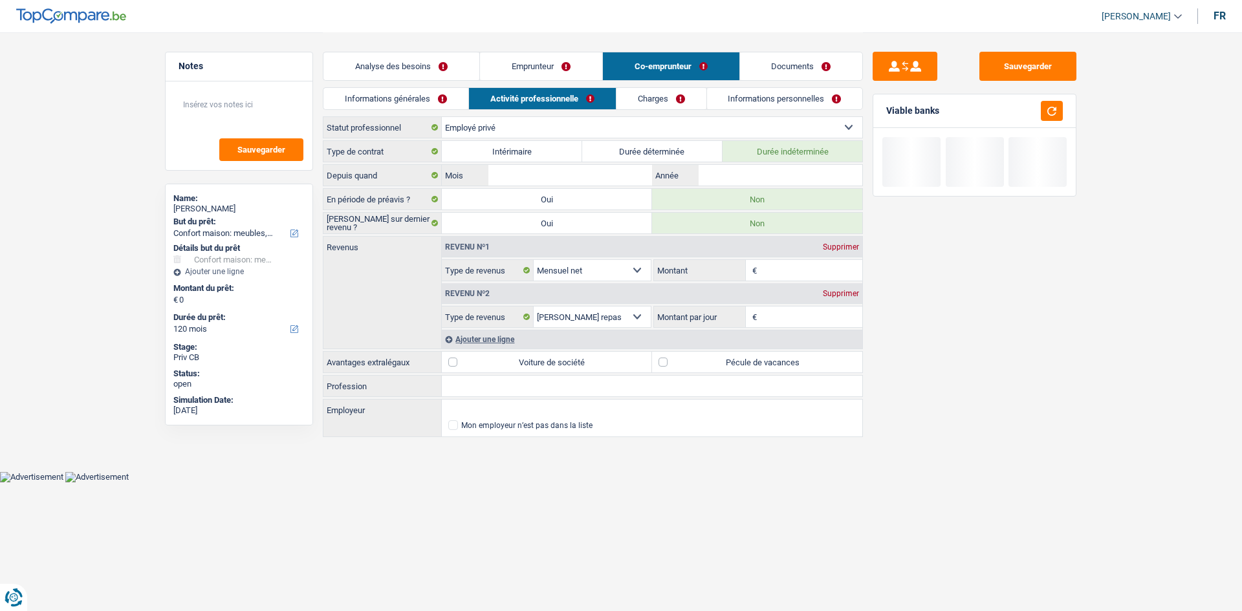
click at [383, 180] on input "Profession" at bounding box center [652, 386] width 421 height 21
click at [383, 180] on input "Montant" at bounding box center [811, 270] width 103 height 21
drag, startPoint x: 1020, startPoint y: 274, endPoint x: 1017, endPoint y: 245, distance: 28.7
click at [383, 180] on div "Sauvegarder Viable banks" at bounding box center [974, 321] width 223 height 539
click at [383, 177] on input "Année" at bounding box center [781, 175] width 164 height 21
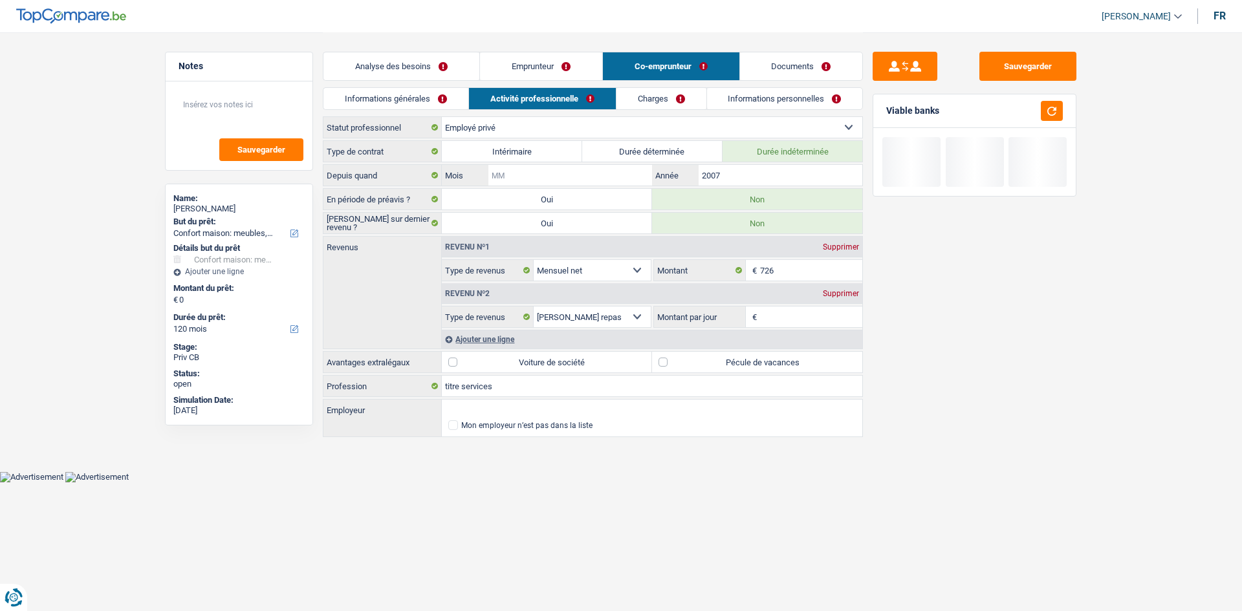
click at [383, 168] on input "Mois" at bounding box center [571, 175] width 164 height 21
click at [383, 180] on input "Montant par jour" at bounding box center [811, 317] width 103 height 21
click at [383, 180] on input "Employeur" at bounding box center [652, 410] width 421 height 21
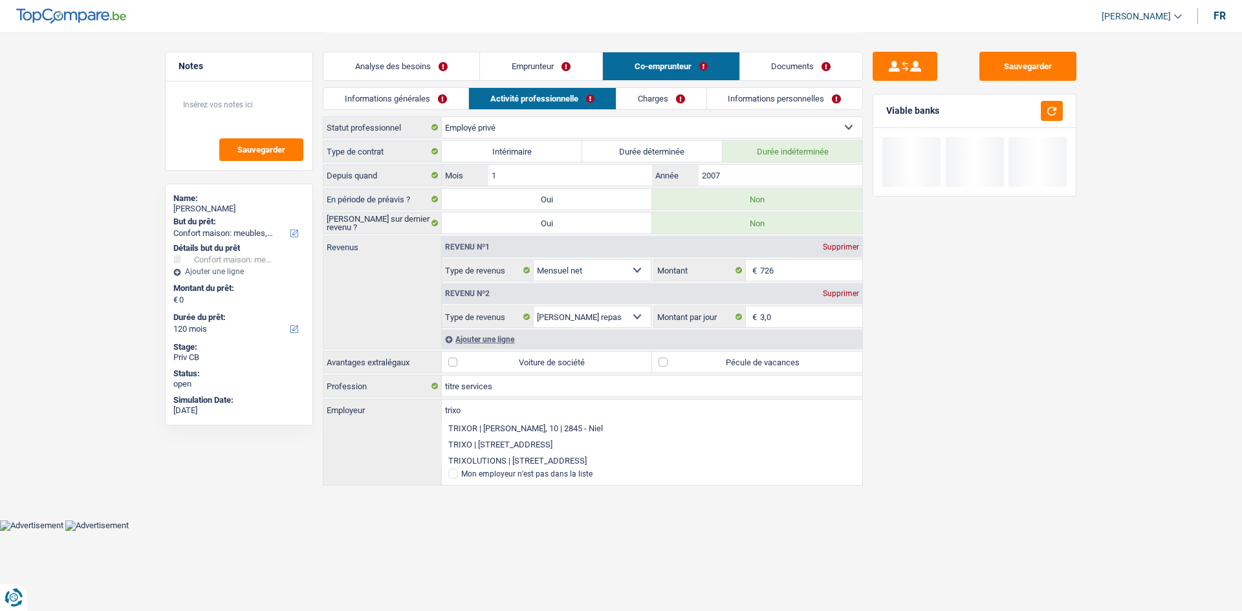
click at [383, 180] on input "trixo" at bounding box center [652, 410] width 421 height 21
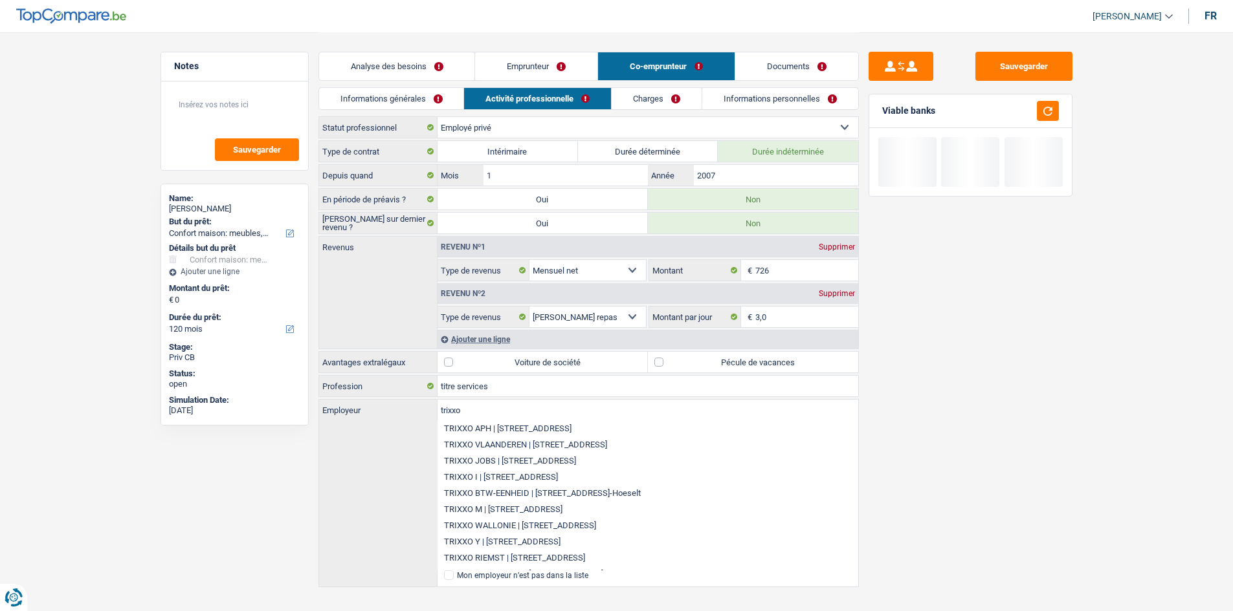
click at [383, 112] on div "Informations générales Activité professionnelle Charges Informations personnell…" at bounding box center [588, 101] width 540 height 29
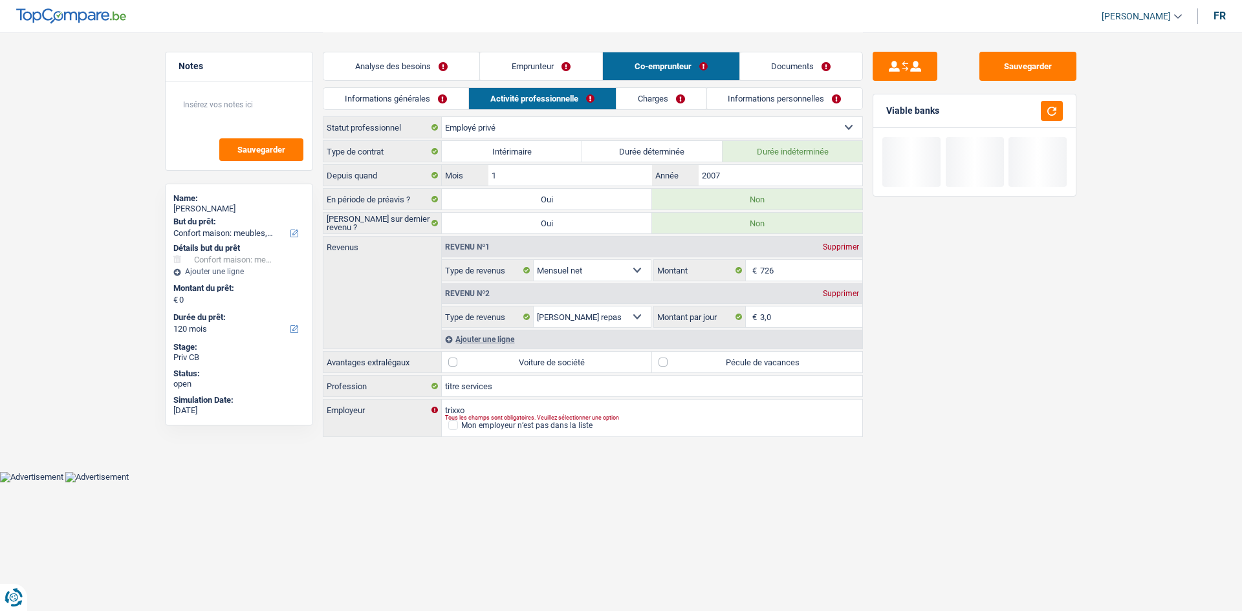
drag, startPoint x: 684, startPoint y: 102, endPoint x: 740, endPoint y: 135, distance: 65.3
click at [383, 102] on link "Charges" at bounding box center [662, 98] width 90 height 21
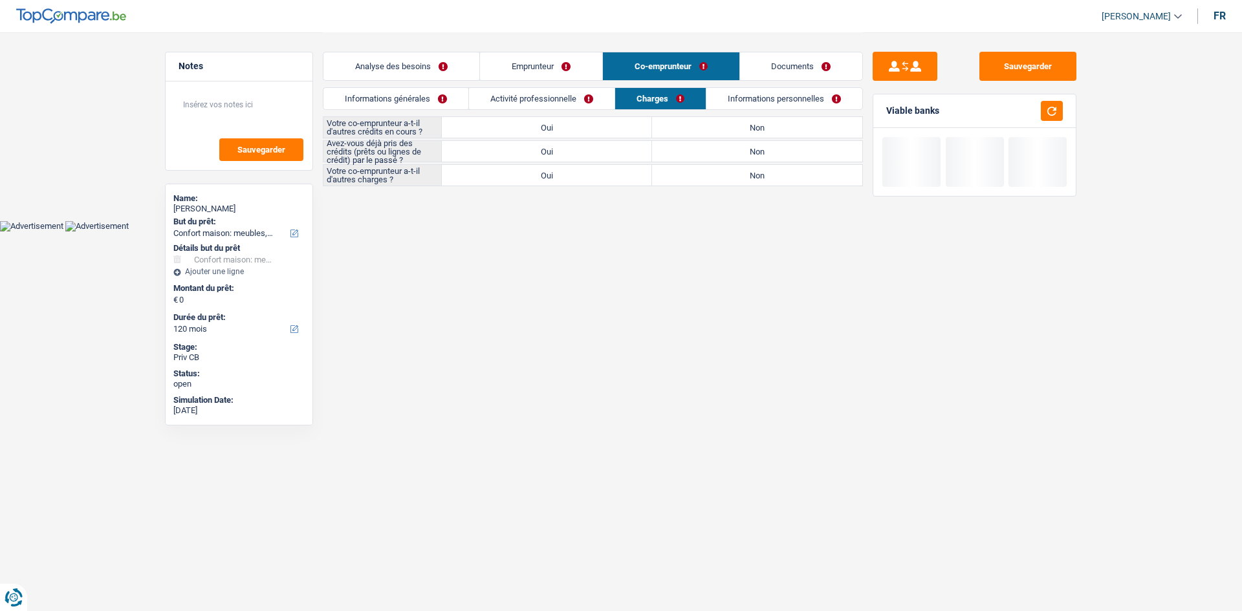
click at [383, 124] on label "Non" at bounding box center [757, 127] width 210 height 21
click at [383, 124] on input "Non" at bounding box center [757, 127] width 210 height 21
click at [383, 180] on div "Analyse des besoins Emprunteur Co-emprunteur Documents 1. Introduction & upsell…" at bounding box center [593, 110] width 540 height 156
click at [383, 158] on label "Oui" at bounding box center [547, 151] width 210 height 21
click at [383, 158] on input "Oui" at bounding box center [547, 151] width 210 height 21
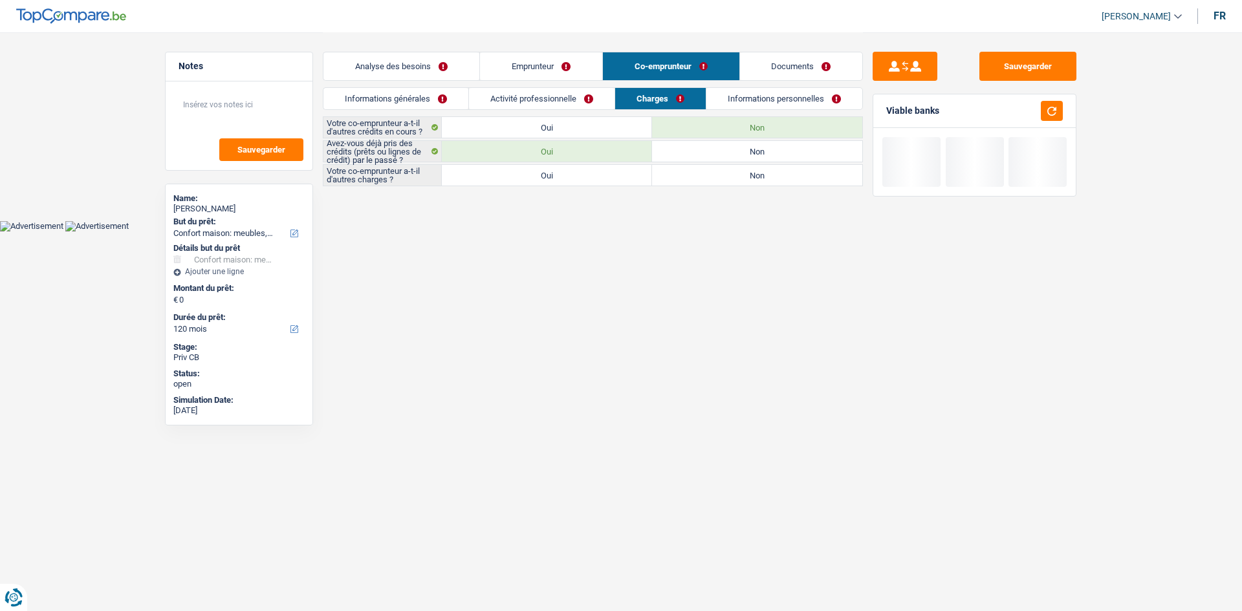
click at [383, 175] on label "Non" at bounding box center [757, 175] width 210 height 21
click at [383, 175] on input "Non" at bounding box center [757, 175] width 210 height 21
click at [383, 104] on link "Informations personnelles" at bounding box center [785, 98] width 156 height 21
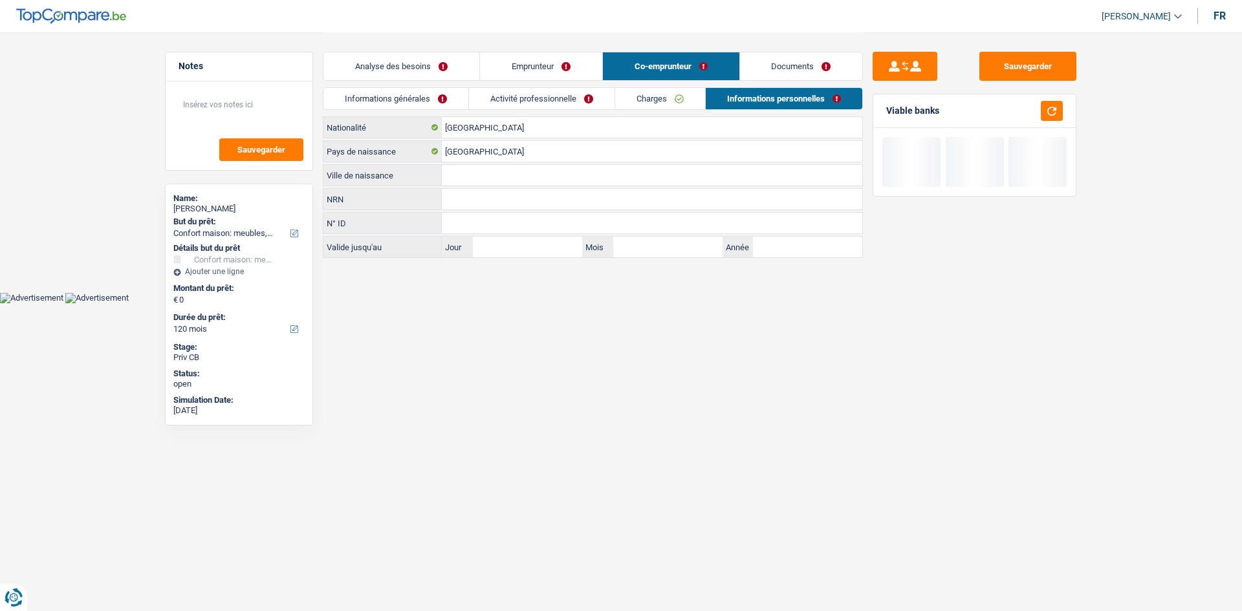
click at [383, 177] on input "Ville de naissance" at bounding box center [652, 175] width 421 height 21
click at [383, 156] on input "[GEOGRAPHIC_DATA]" at bounding box center [652, 151] width 421 height 21
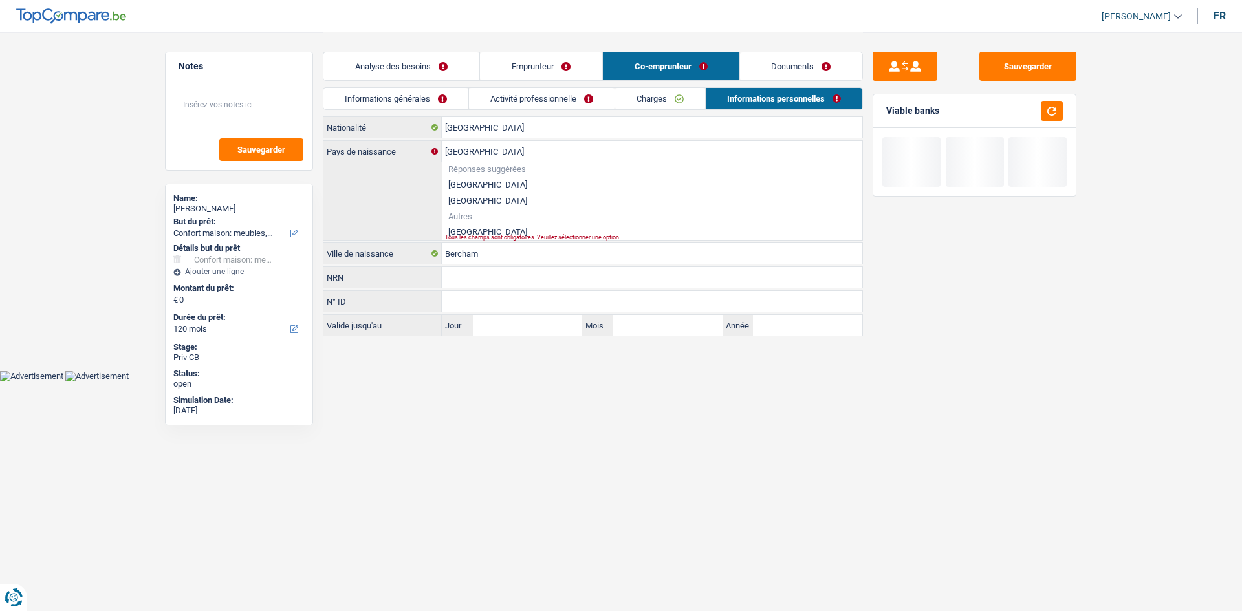
click at [383, 180] on li "Maroc" at bounding box center [652, 232] width 421 height 16
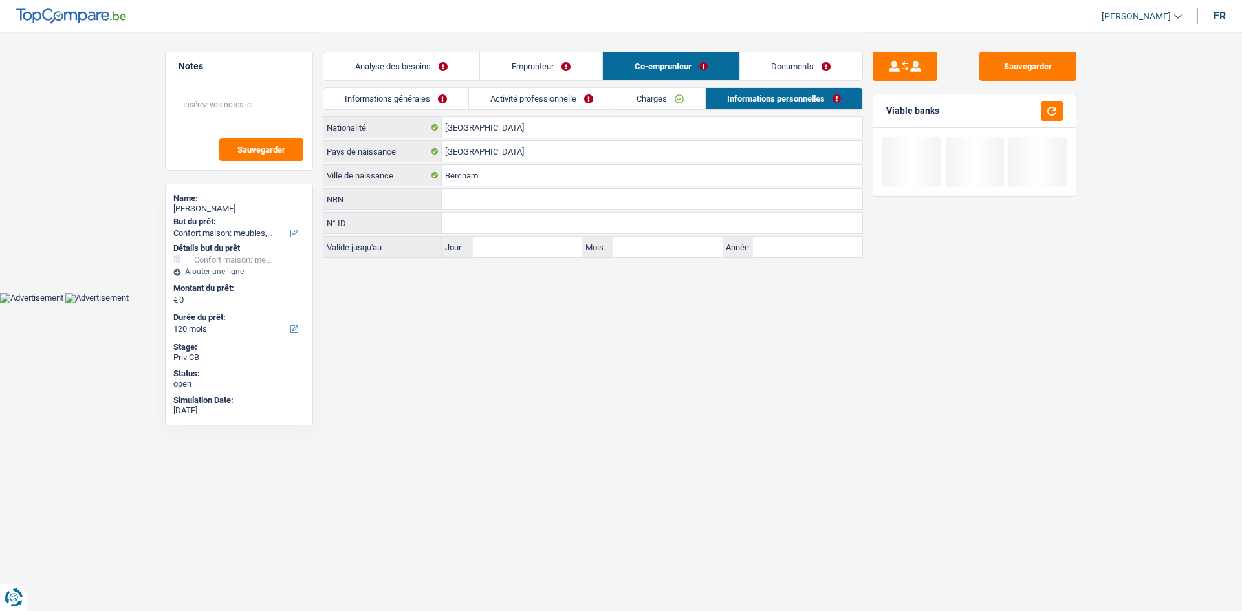
click at [383, 65] on link "Analyse des besoins" at bounding box center [402, 66] width 156 height 28
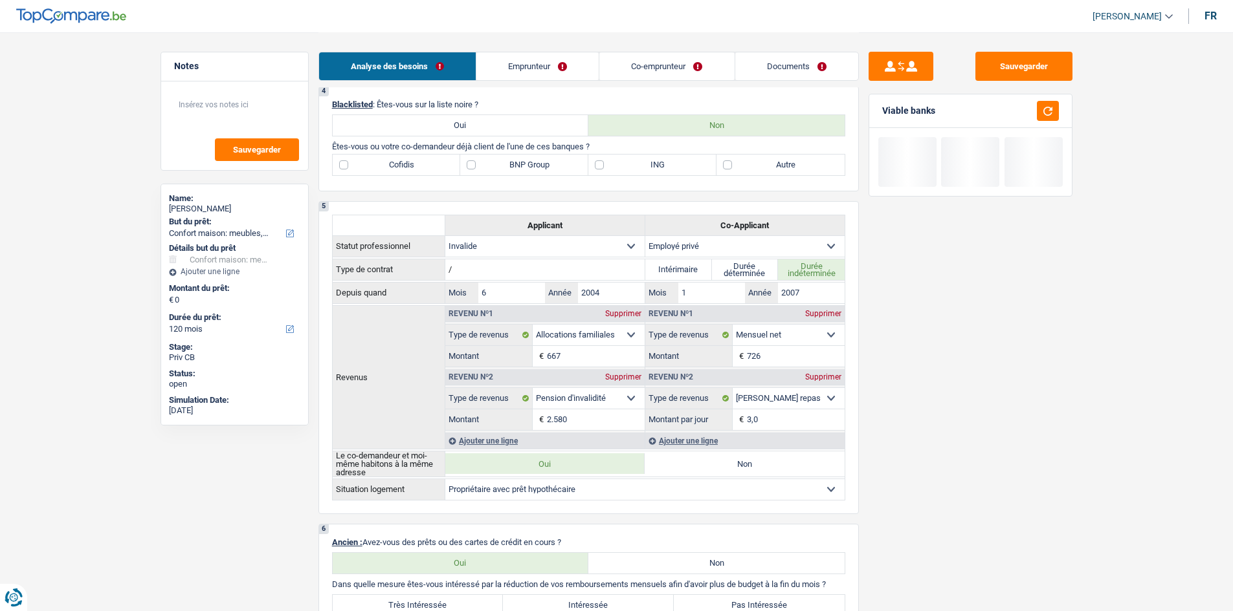
scroll to position [388, 0]
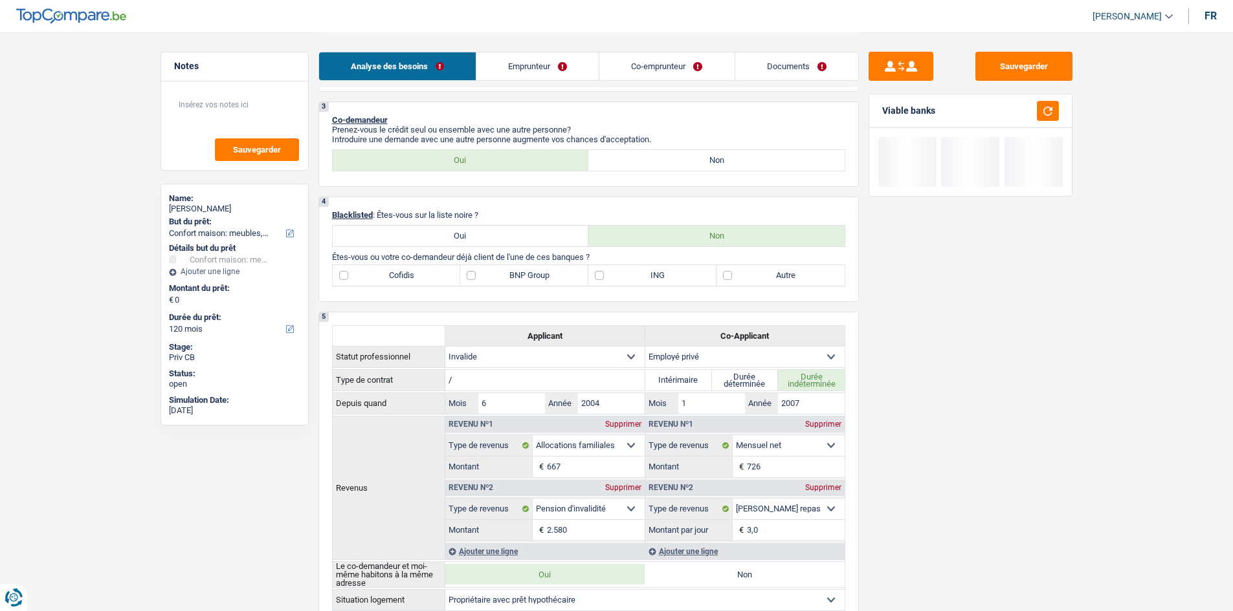
click at [383, 180] on label "ING" at bounding box center [652, 275] width 128 height 21
click at [383, 180] on input "ING" at bounding box center [652, 275] width 128 height 21
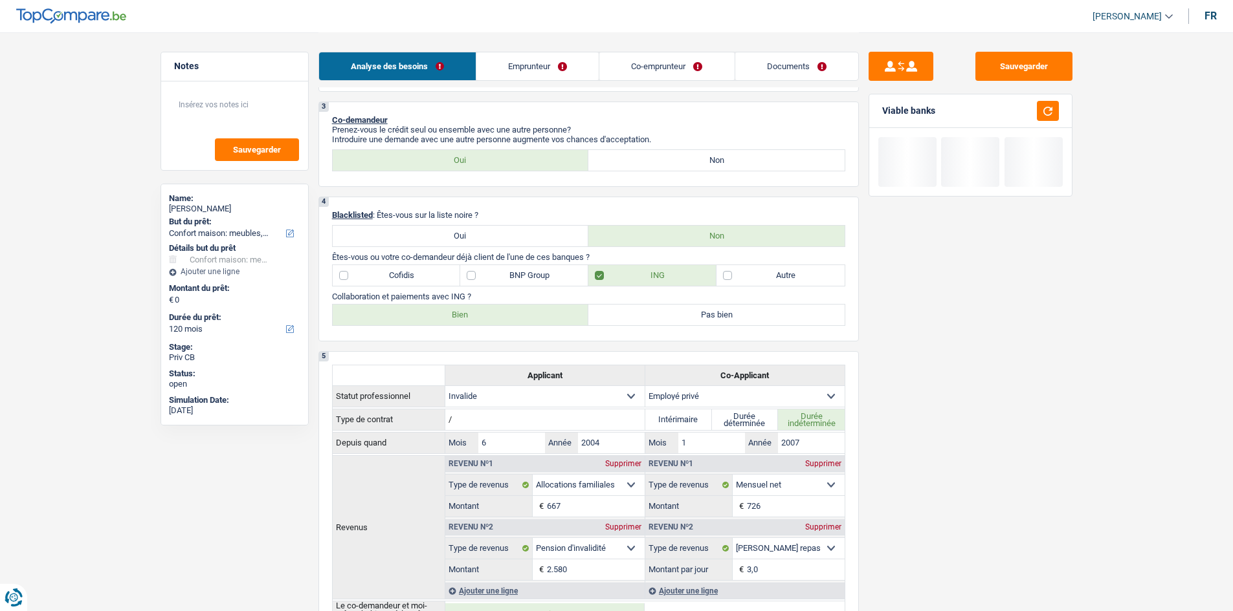
click at [383, 180] on label "Cofidis" at bounding box center [397, 275] width 128 height 21
click at [383, 180] on input "Cofidis" at bounding box center [397, 275] width 128 height 21
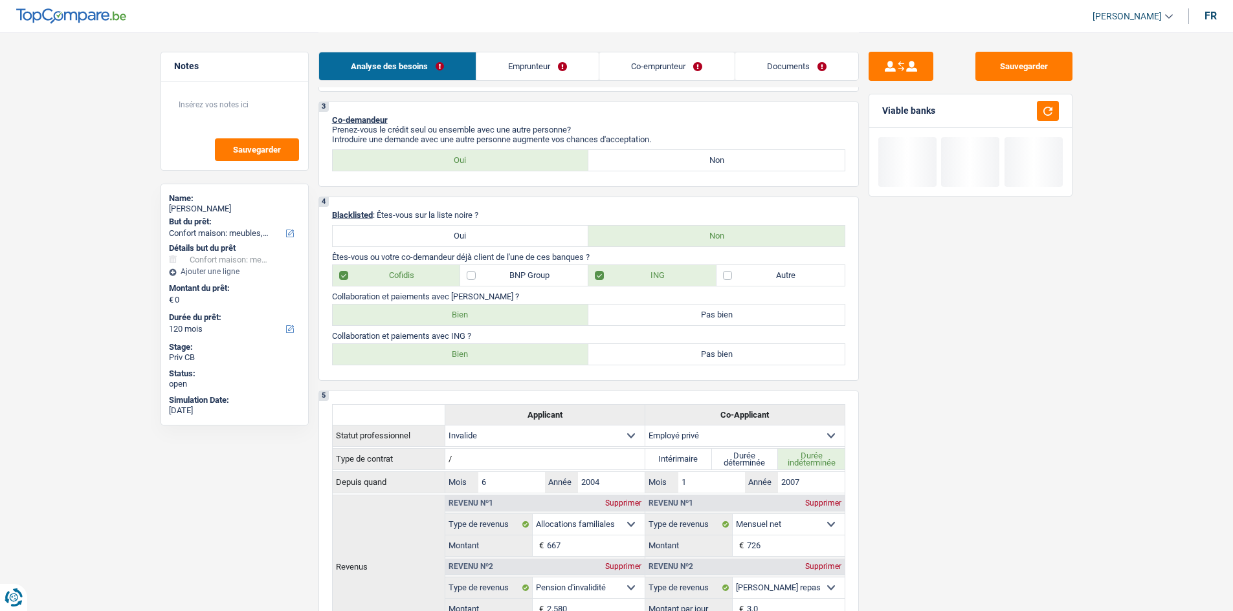
drag, startPoint x: 497, startPoint y: 309, endPoint x: 499, endPoint y: 298, distance: 10.5
click at [383, 180] on div "Collaboration et paiements avec Cofidis ? Bien Pas bien Tous les champs sont ob…" at bounding box center [588, 309] width 513 height 34
click at [383, 180] on label "Bien" at bounding box center [461, 354] width 256 height 21
click at [383, 180] on input "Bien" at bounding box center [461, 354] width 256 height 21
click at [383, 180] on label "Bien" at bounding box center [461, 315] width 256 height 21
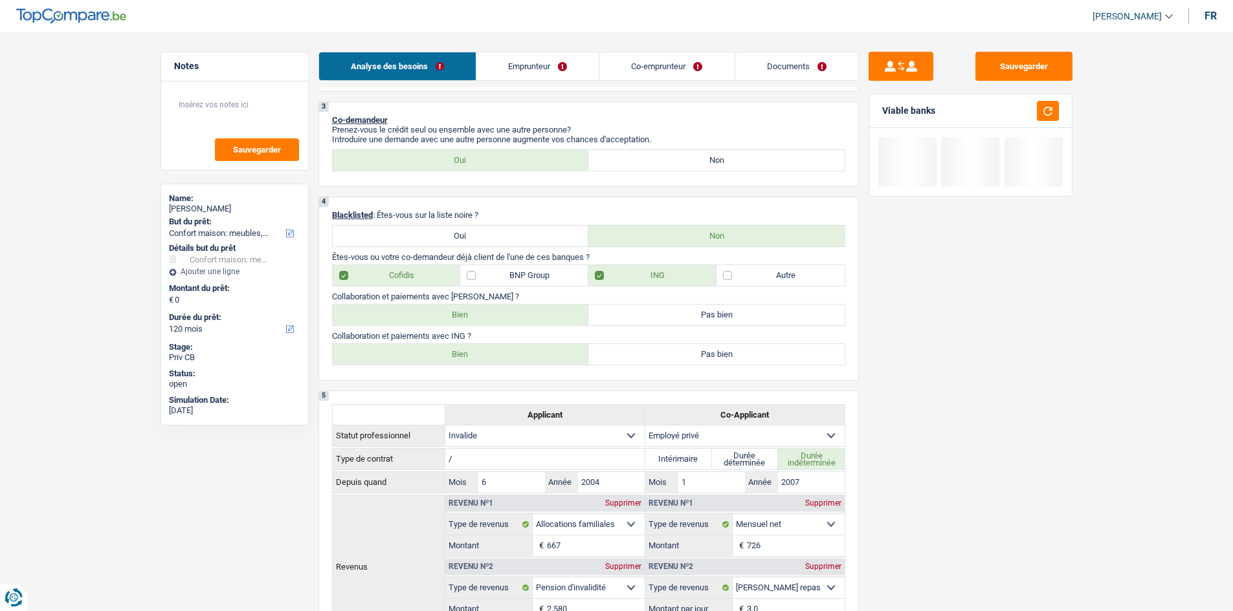
click at [383, 180] on input "Bien" at bounding box center [461, 315] width 256 height 21
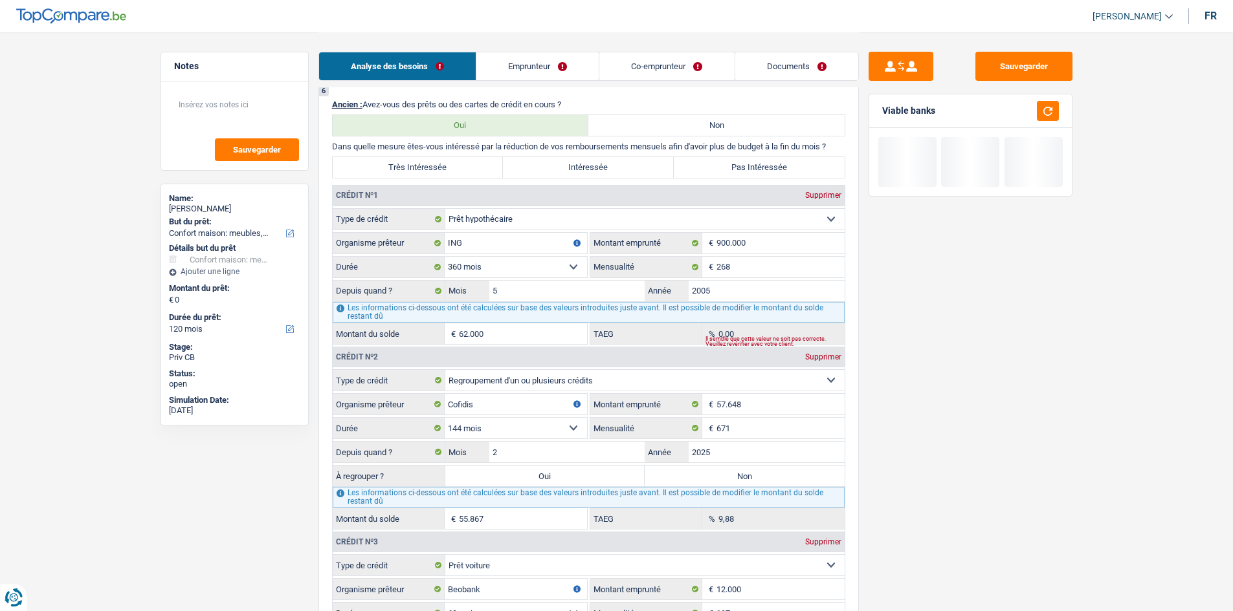
scroll to position [1035, 0]
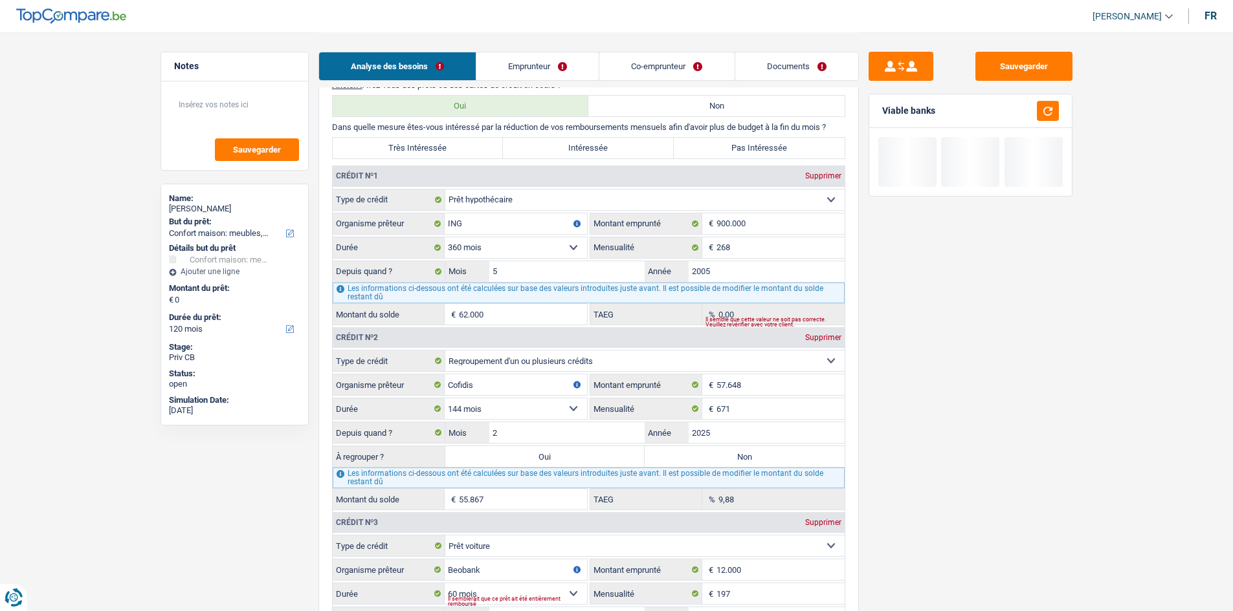
click at [383, 147] on label "Très Intéressée" at bounding box center [418, 148] width 171 height 21
click at [383, 147] on input "Très Intéressée" at bounding box center [418, 148] width 171 height 21
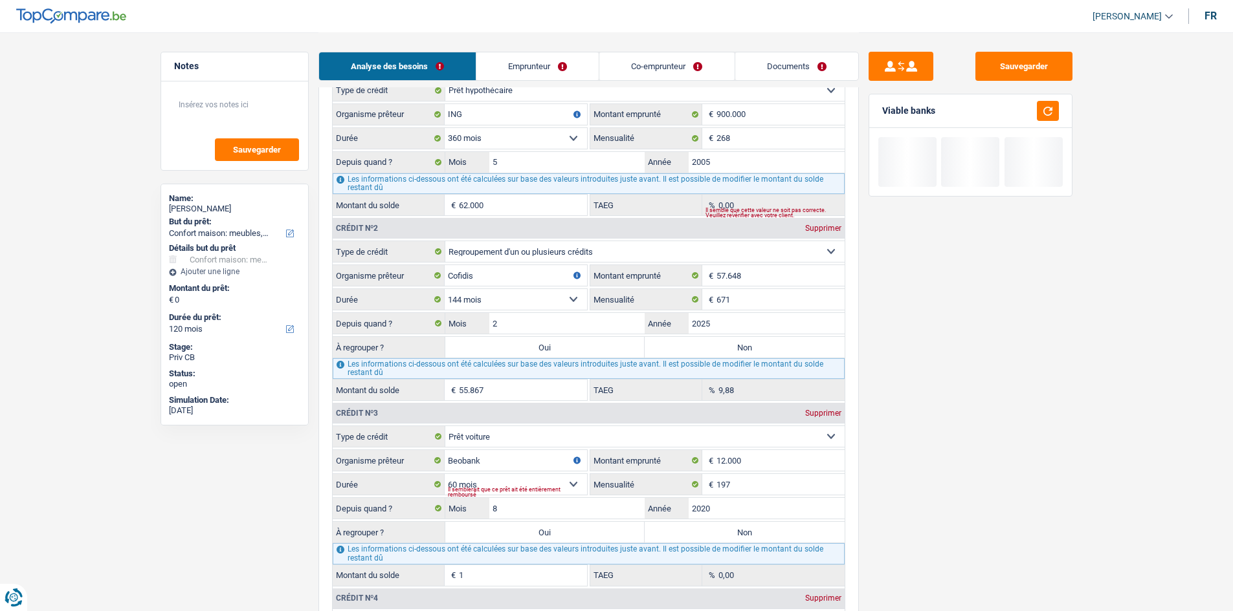
scroll to position [1165, 0]
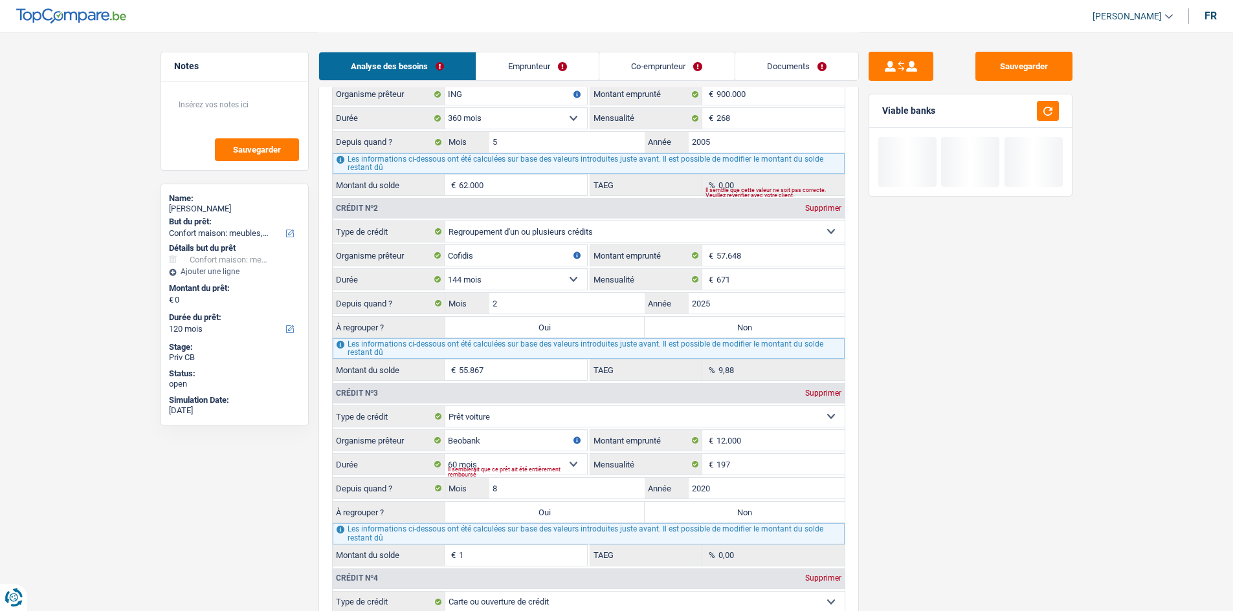
click at [383, 180] on label "Oui" at bounding box center [545, 327] width 200 height 21
click at [383, 180] on input "Oui" at bounding box center [545, 327] width 200 height 21
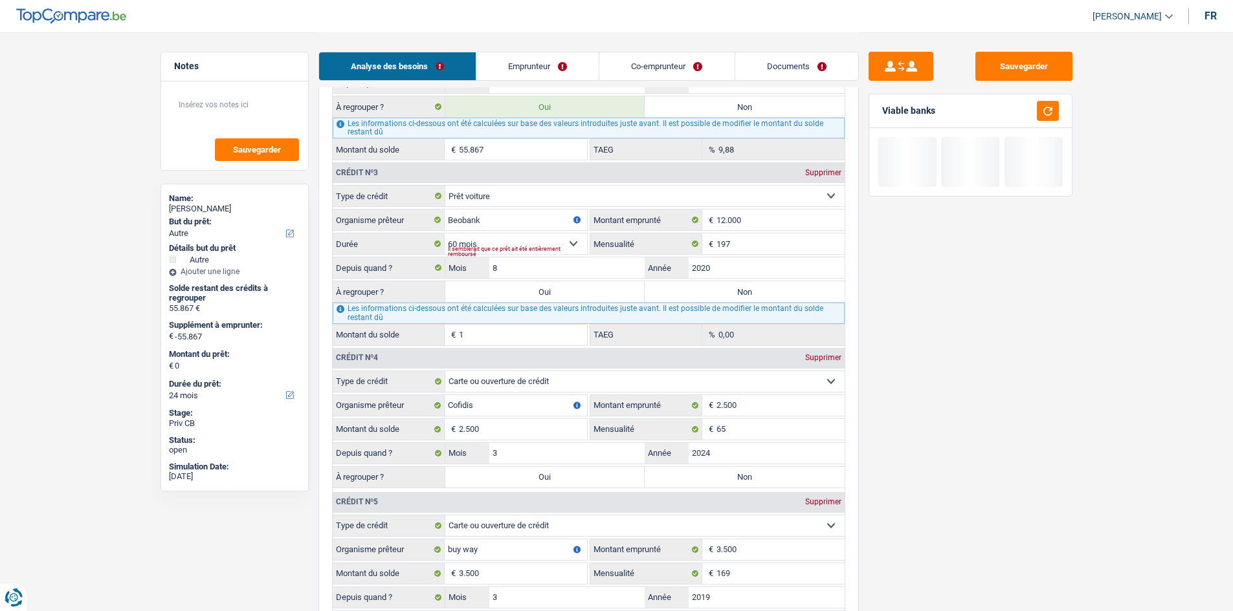
scroll to position [1424, 0]
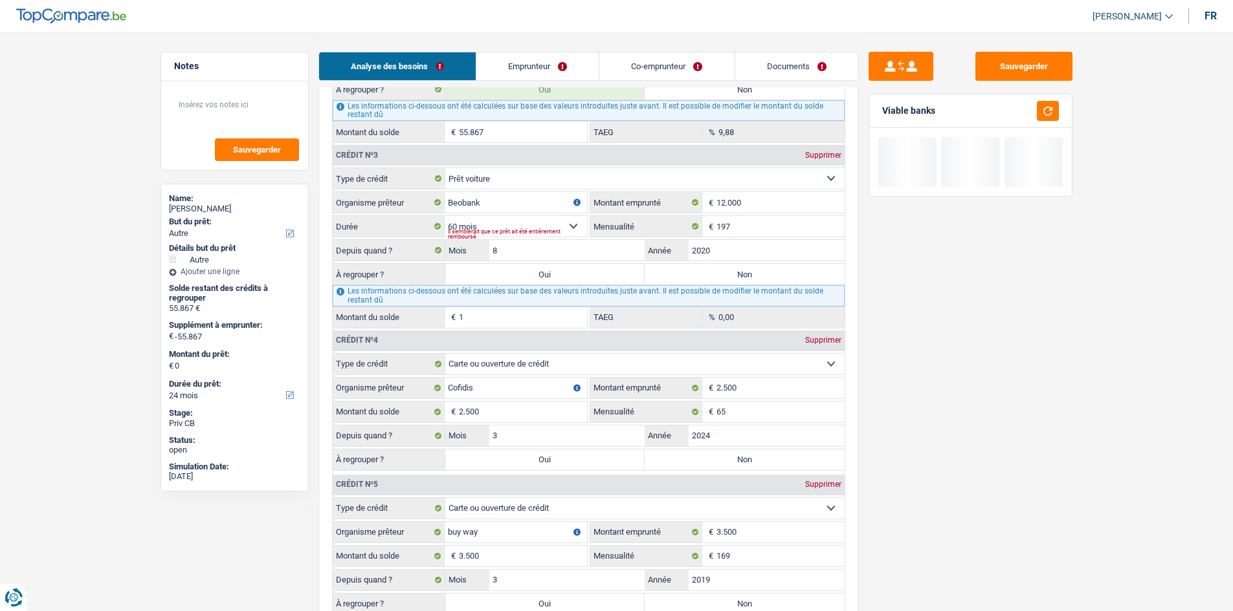
click at [383, 180] on label "Oui" at bounding box center [545, 274] width 200 height 21
click at [383, 180] on input "Oui" at bounding box center [545, 274] width 200 height 21
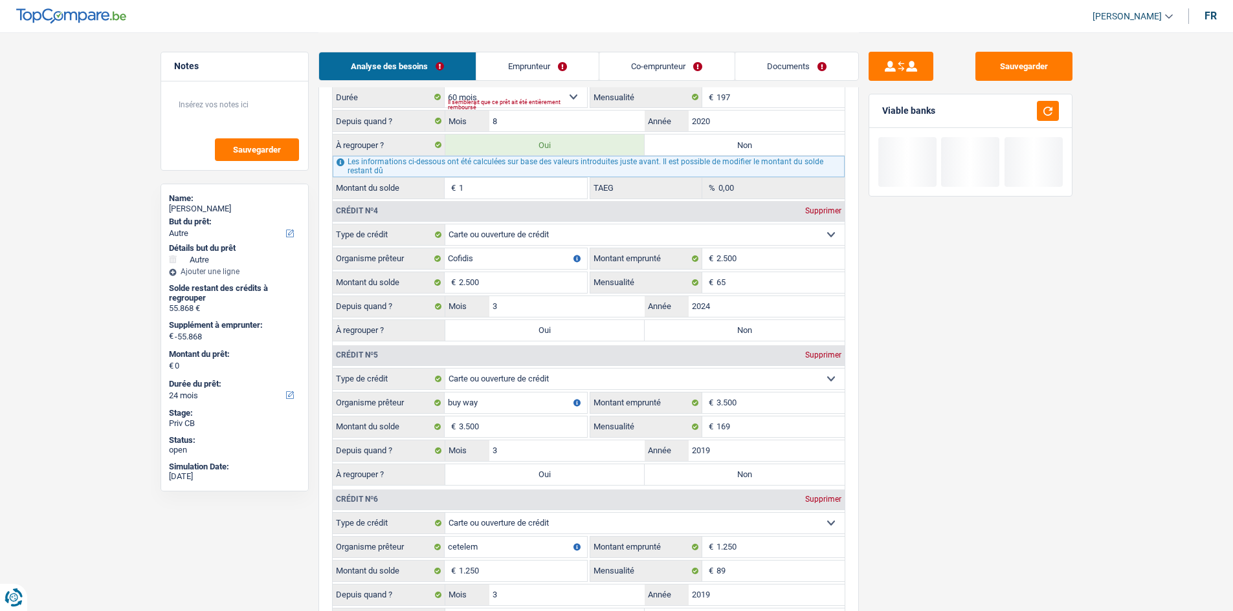
click at [383, 180] on label "Oui" at bounding box center [545, 330] width 200 height 21
click at [383, 180] on input "Oui" at bounding box center [545, 330] width 200 height 21
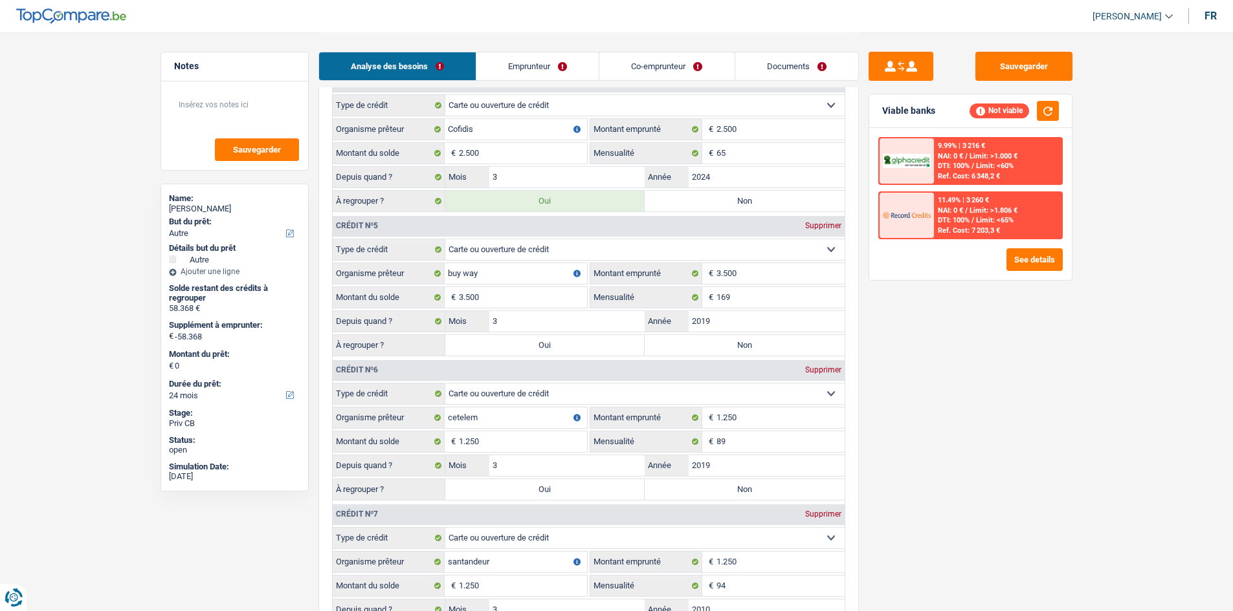
click at [383, 180] on label "Oui" at bounding box center [545, 345] width 200 height 21
click at [383, 180] on input "Oui" at bounding box center [545, 345] width 200 height 21
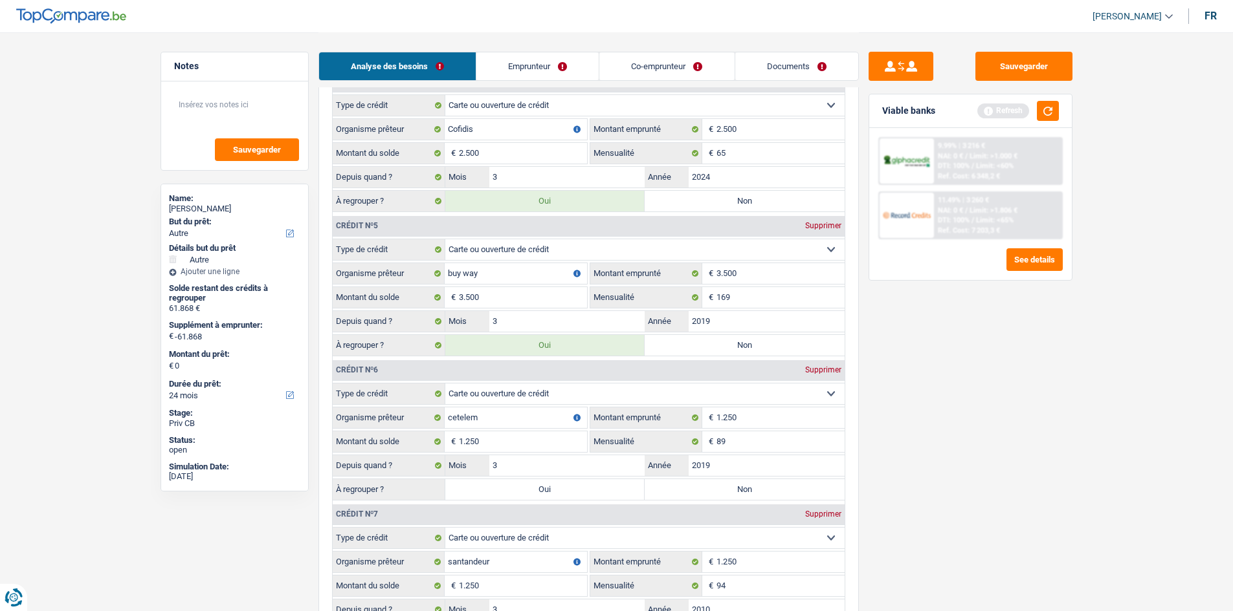
scroll to position [1876, 0]
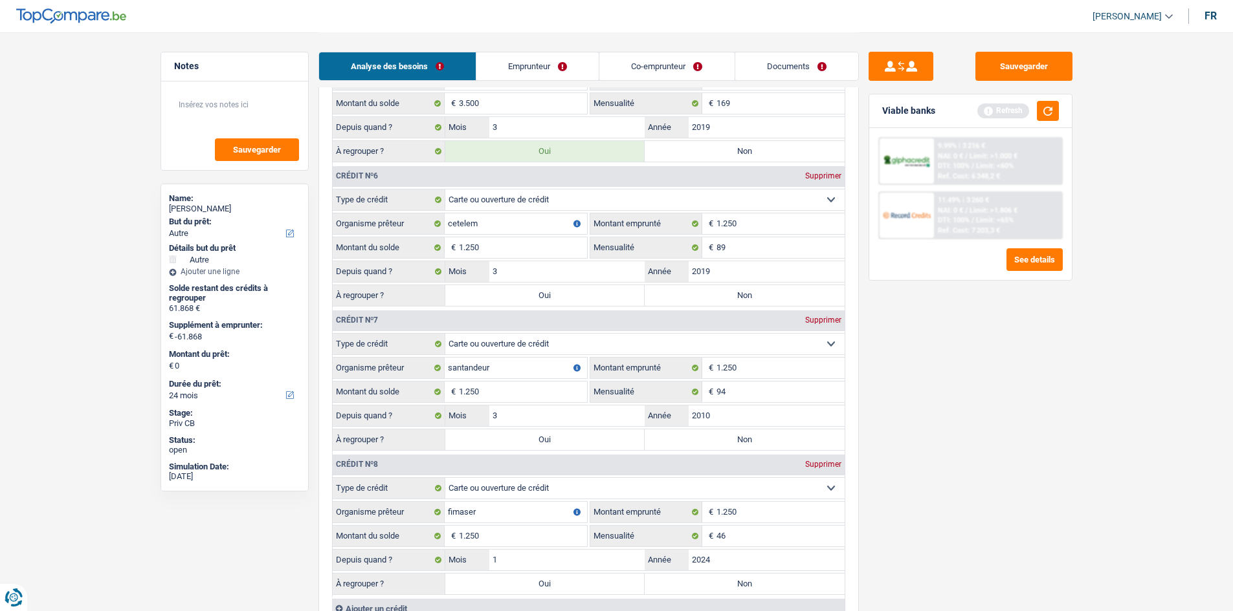
click at [383, 180] on label "Oui" at bounding box center [545, 295] width 200 height 21
click at [383, 180] on input "Oui" at bounding box center [545, 295] width 200 height 21
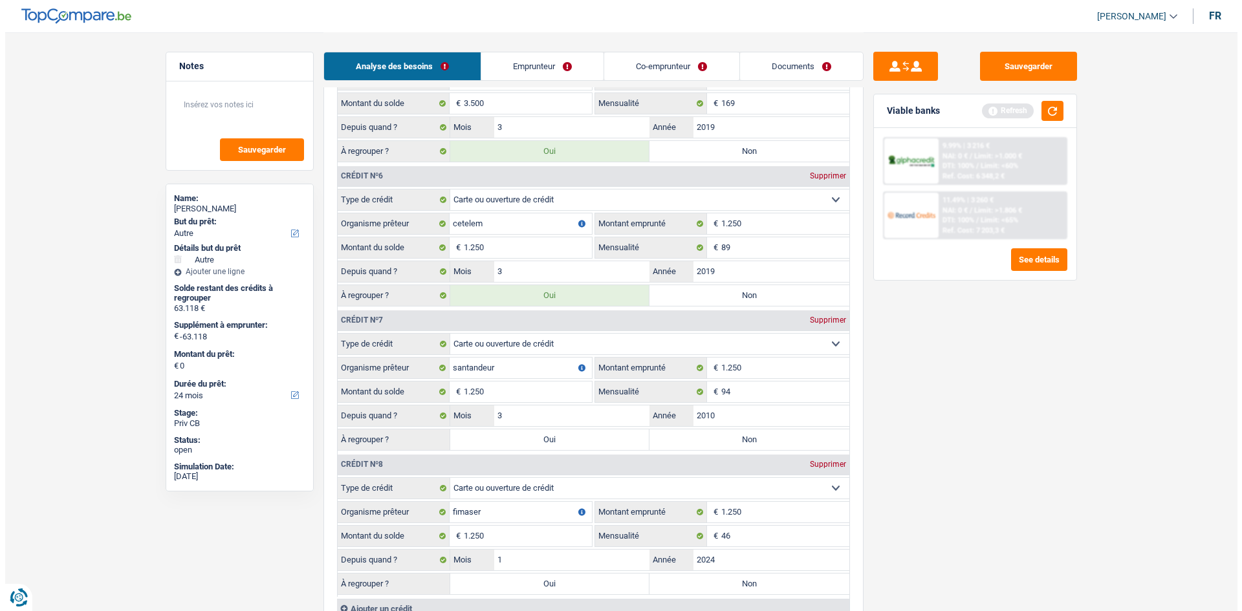
scroll to position [2006, 0]
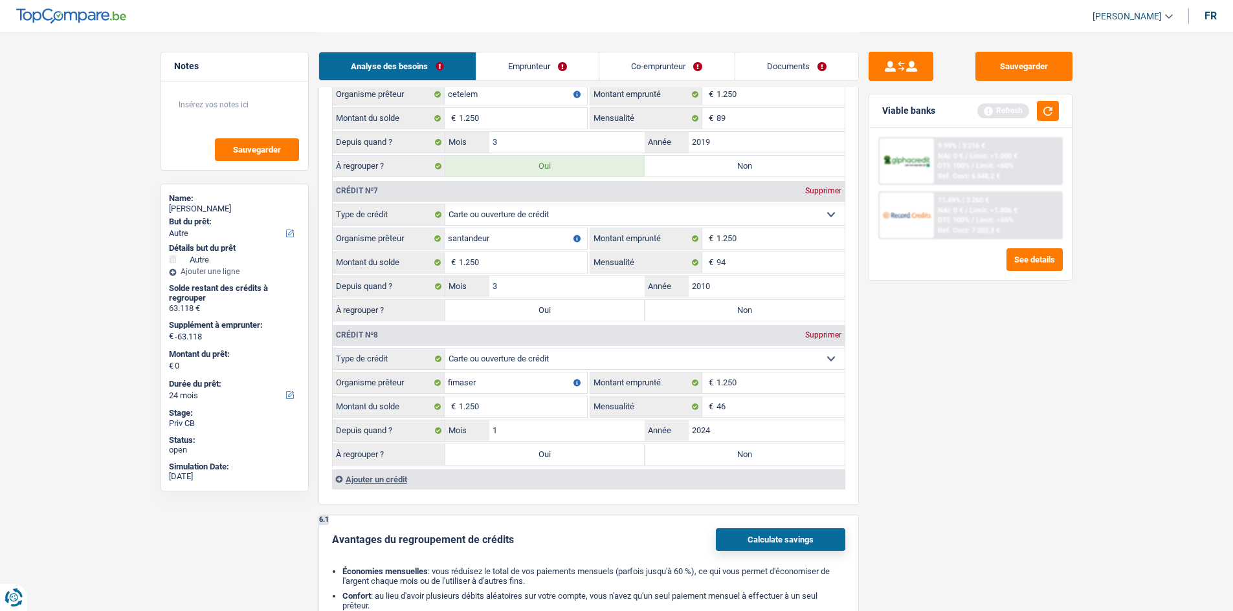
click at [383, 180] on fieldset "Carte ou ouverture de crédit Prêt hypothécaire Vente à tempérament Prêt à tempé…" at bounding box center [589, 264] width 512 height 120
click at [383, 180] on label "Oui" at bounding box center [545, 310] width 200 height 21
click at [383, 180] on input "Oui" at bounding box center [545, 310] width 200 height 21
click at [383, 180] on label "Oui" at bounding box center [545, 310] width 200 height 21
click at [383, 180] on input "Oui" at bounding box center [545, 310] width 200 height 21
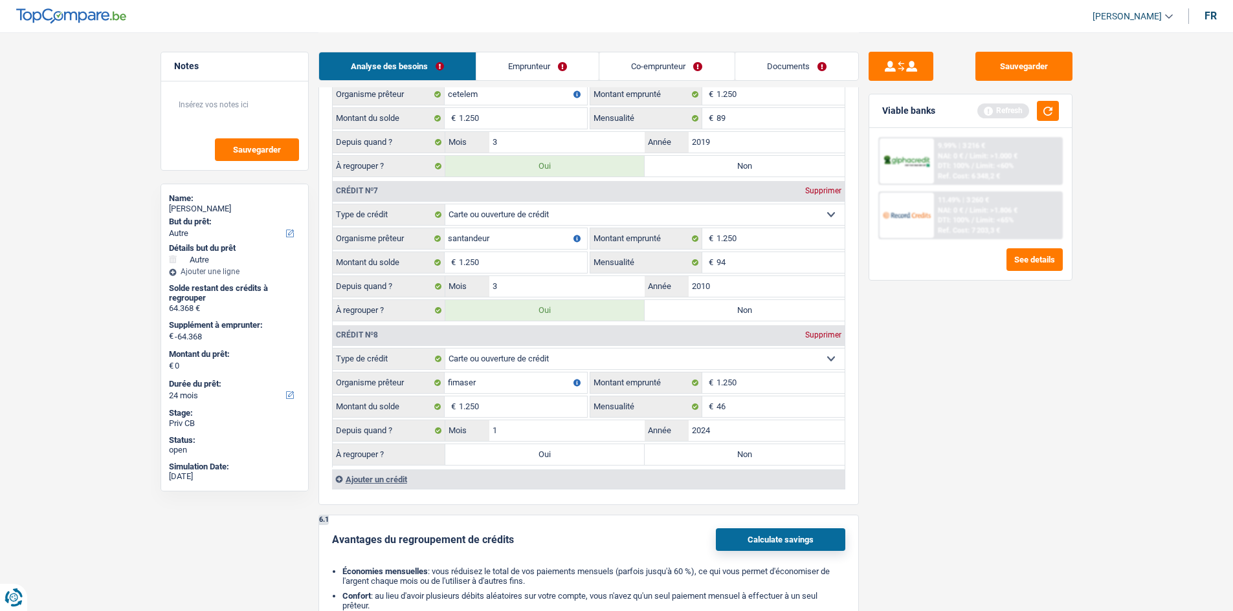
click at [383, 180] on fieldset "Carte ou ouverture de crédit Prêt hypothécaire Vente à tempérament Prêt à tempé…" at bounding box center [589, 408] width 512 height 120
click at [383, 180] on label "Oui" at bounding box center [545, 455] width 200 height 21
click at [383, 180] on input "Oui" at bounding box center [545, 455] width 200 height 21
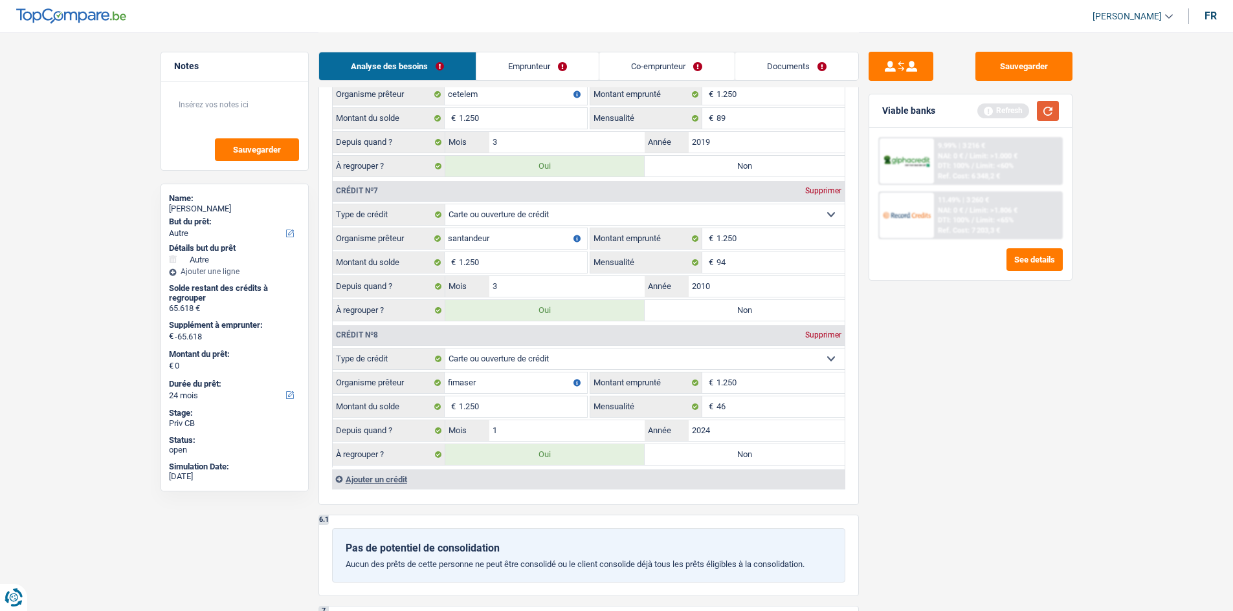
click at [383, 113] on button "button" at bounding box center [1048, 111] width 22 height 20
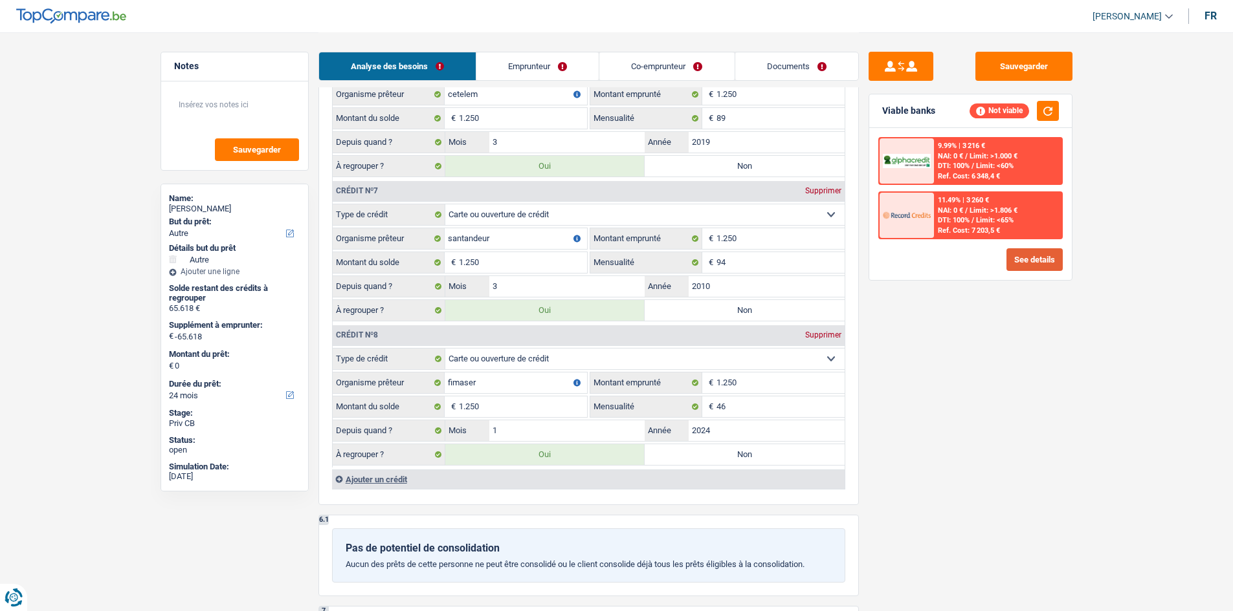
click at [383, 180] on button "See details" at bounding box center [1034, 259] width 56 height 23
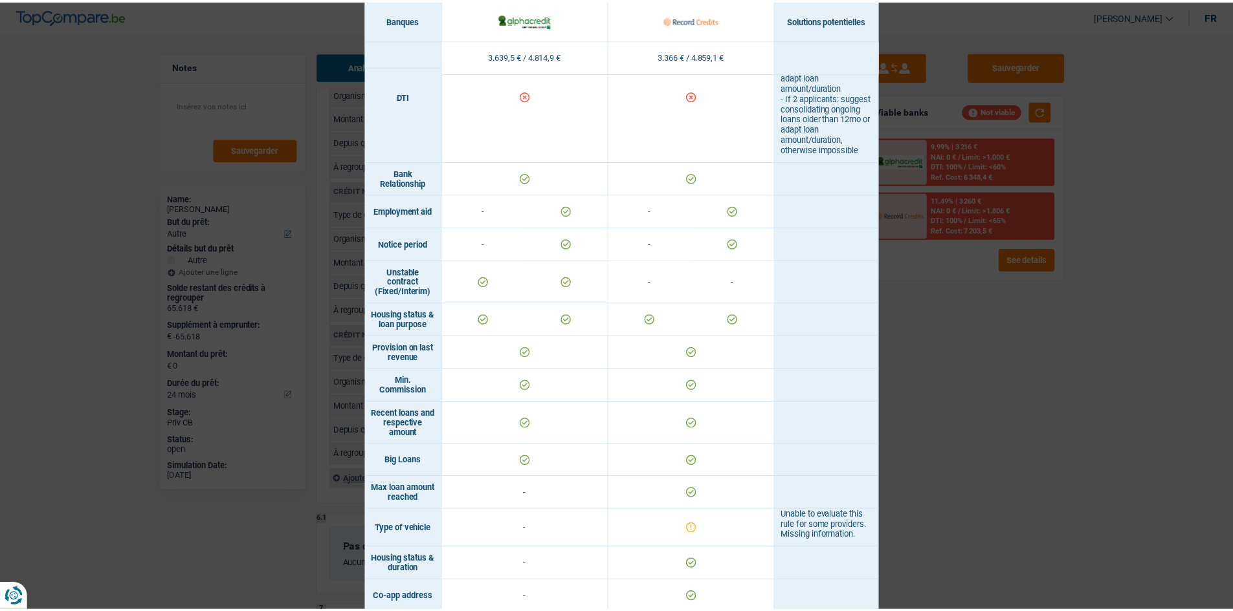
scroll to position [734, 0]
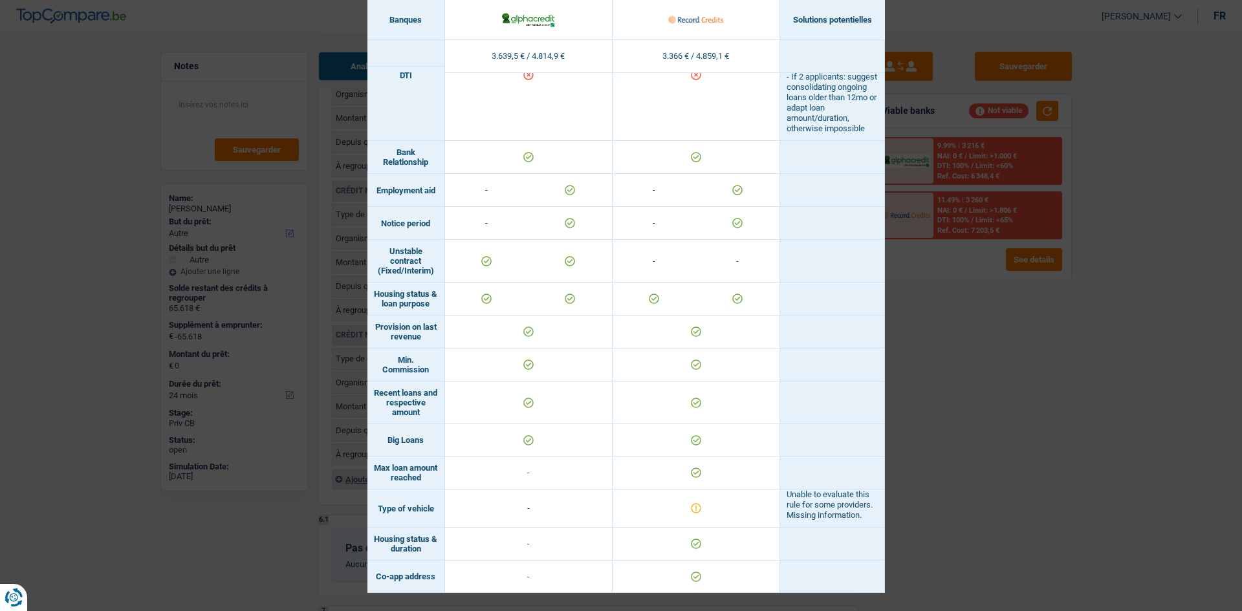
click at [383, 180] on div "Banks conditions × Banques Solutions potentielles Revenus / Charges 3.639,5 € /…" at bounding box center [621, 305] width 1242 height 611
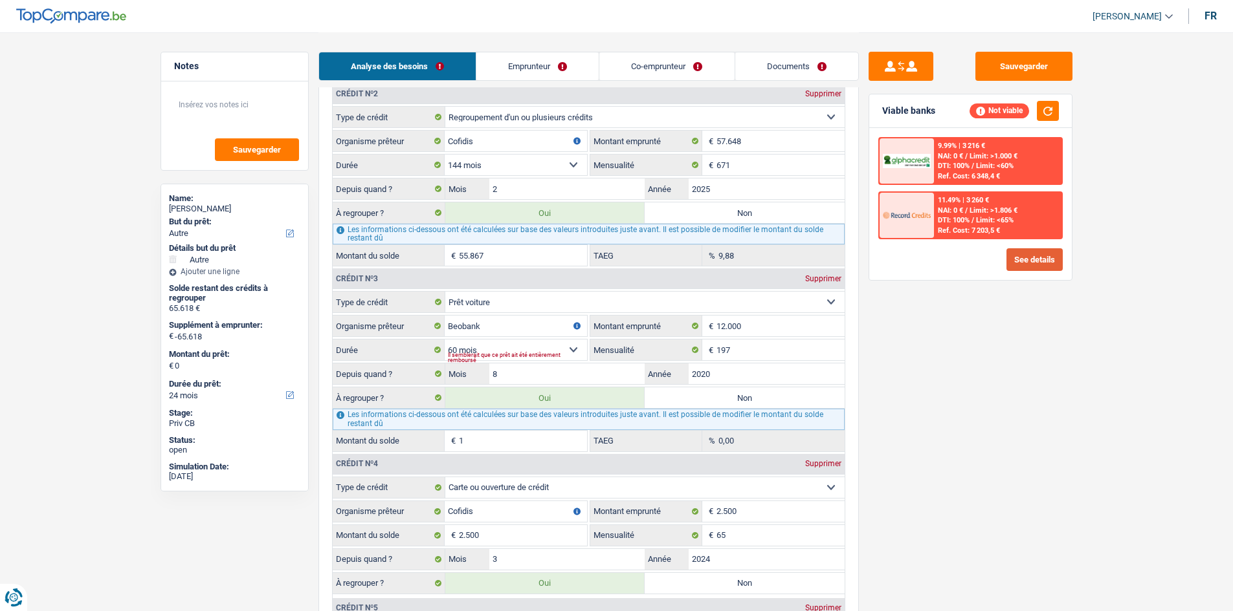
scroll to position [1229, 0]
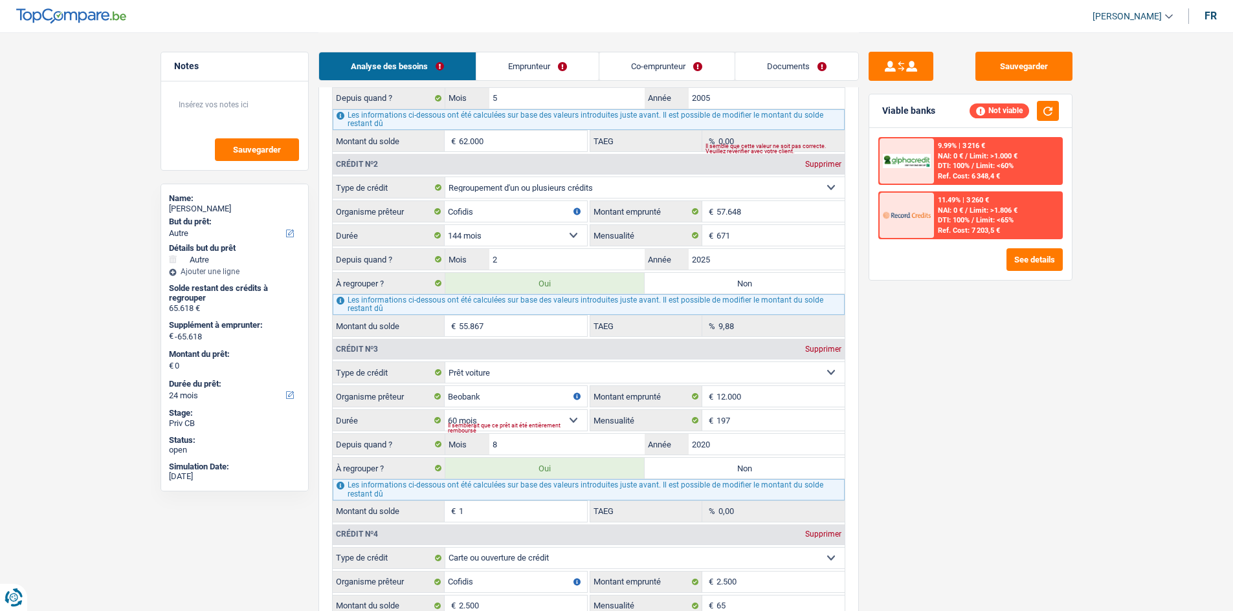
click at [383, 180] on fieldset "12 mois 18 mois 24 mois 30 mois 36 mois 42 mois 48 mois 60 mois 72 mois 84 mois…" at bounding box center [460, 236] width 254 height 22
click at [383, 180] on input "2" at bounding box center [567, 259] width 156 height 21
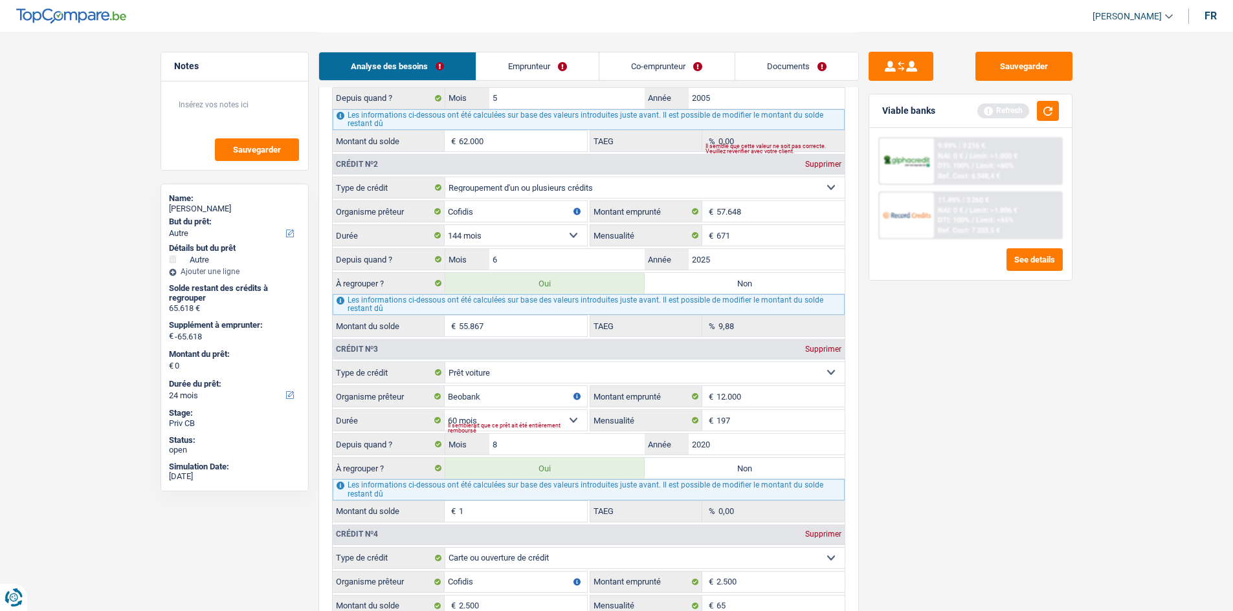
click at [383, 180] on main "Notes Sauvegarder Name: Christophe Vandenbulcke But du prêt: Confort maison: me…" at bounding box center [616, 429] width 1233 height 3316
click at [383, 118] on div "Refresh" at bounding box center [1018, 111] width 82 height 20
click at [383, 121] on div "Viable banks Refresh" at bounding box center [970, 111] width 203 height 34
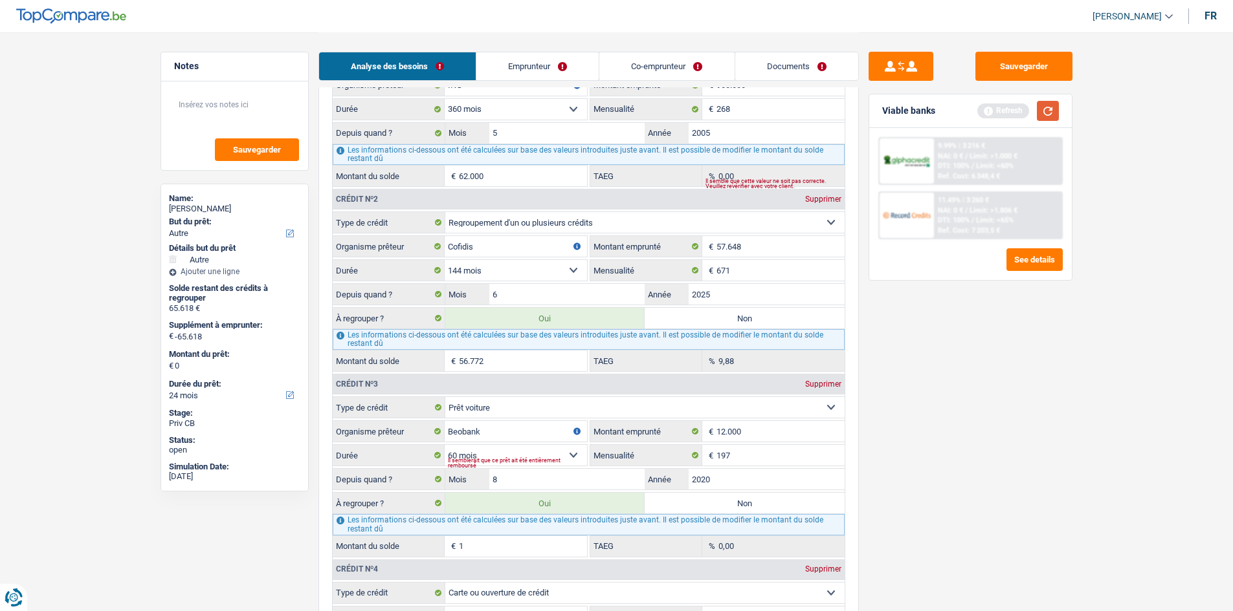
scroll to position [1165, 0]
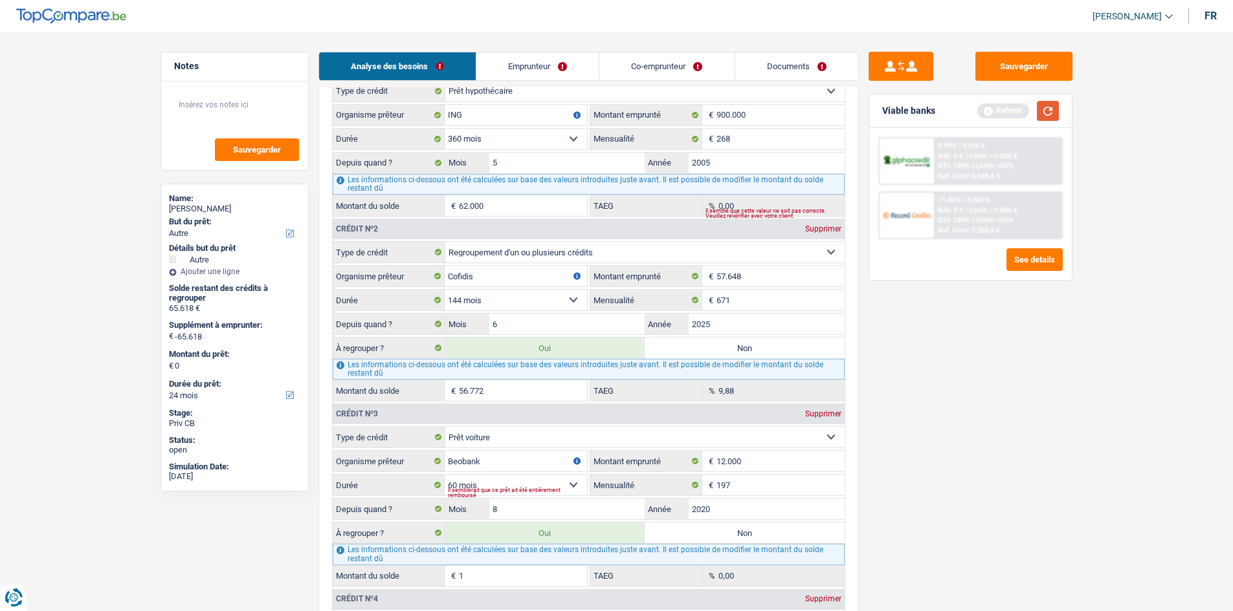
click at [383, 103] on button "button" at bounding box center [1048, 111] width 22 height 20
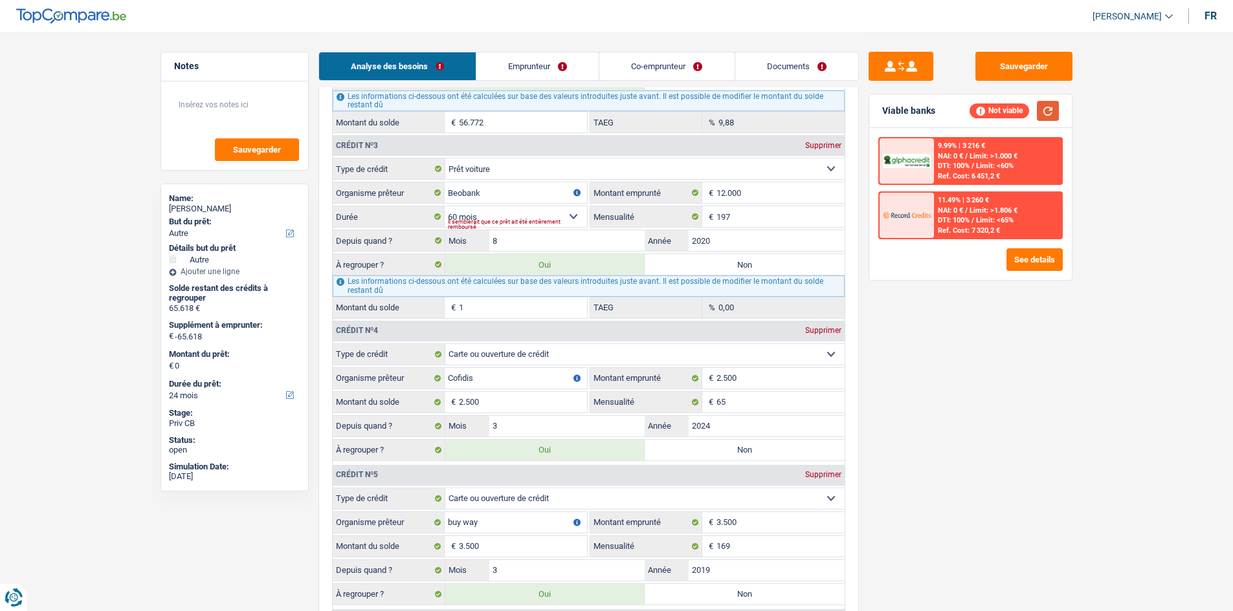
scroll to position [1424, 0]
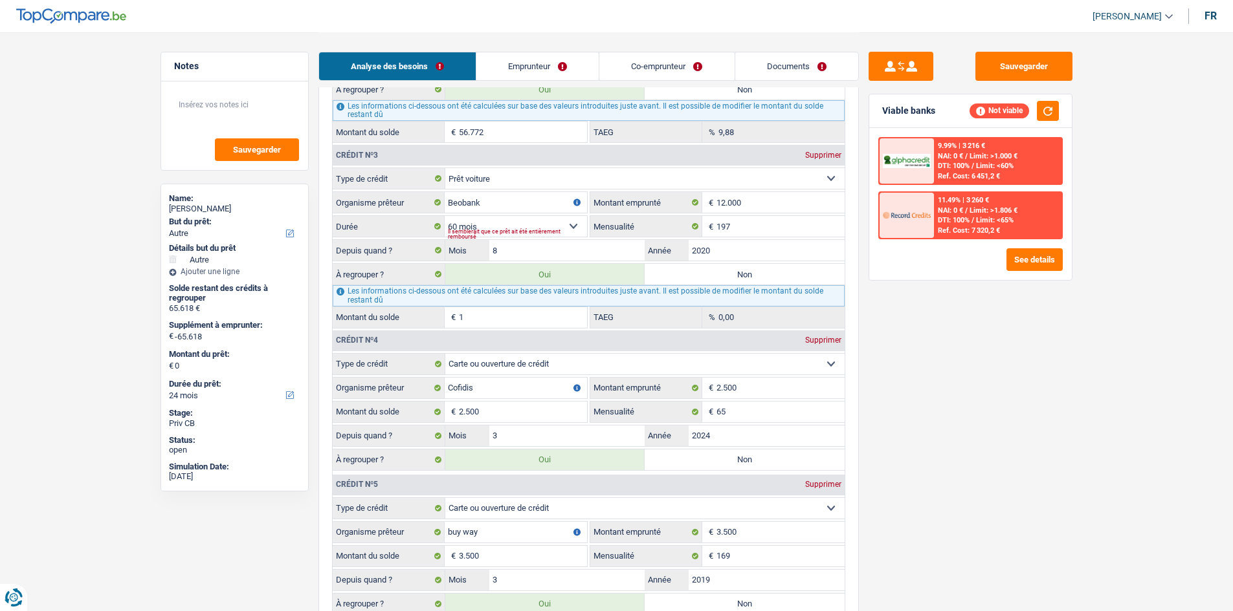
click at [383, 180] on label "Non" at bounding box center [744, 274] width 200 height 21
click at [383, 180] on input "Non" at bounding box center [744, 274] width 200 height 21
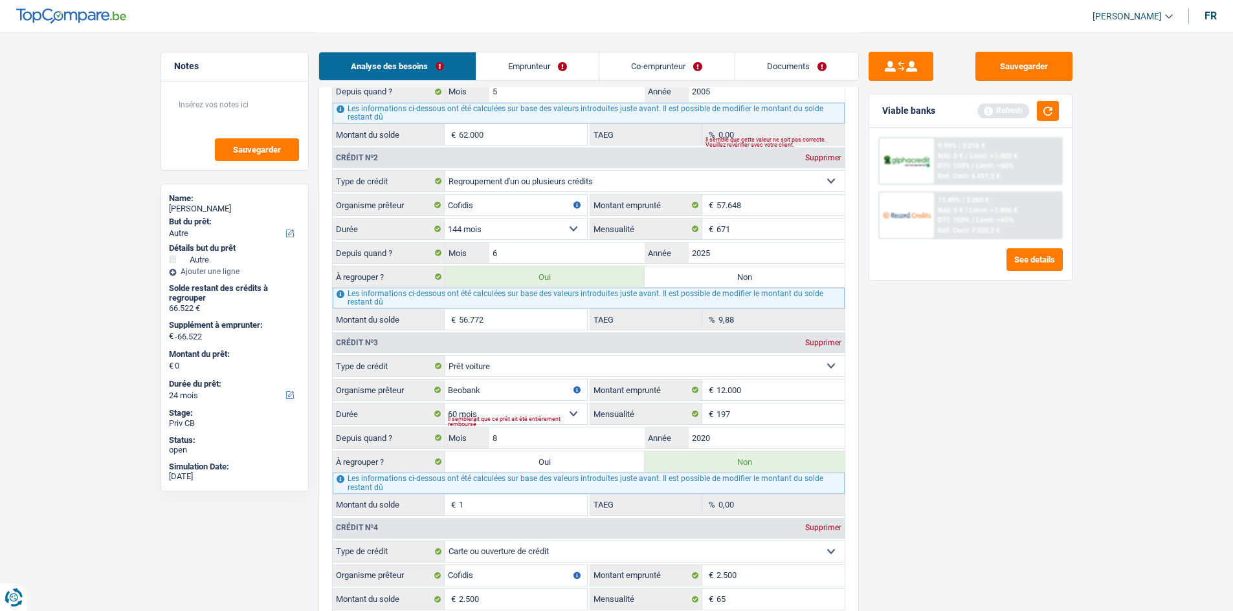
scroll to position [1229, 0]
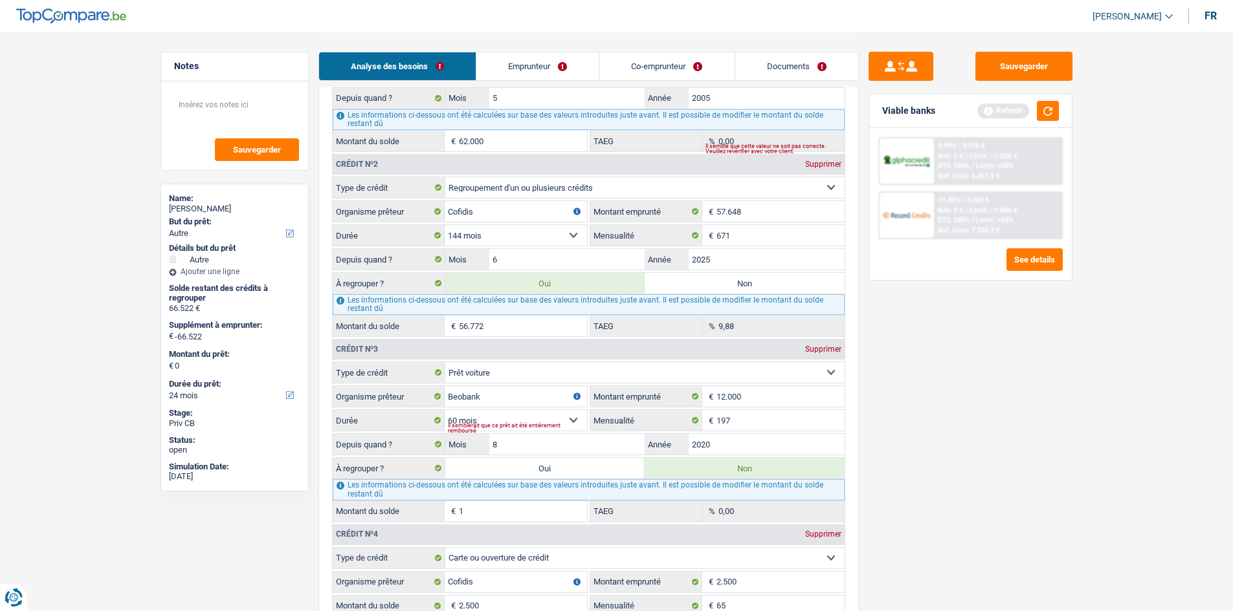
click at [383, 180] on label "Non" at bounding box center [744, 283] width 200 height 21
click at [383, 180] on input "Non" at bounding box center [744, 283] width 200 height 21
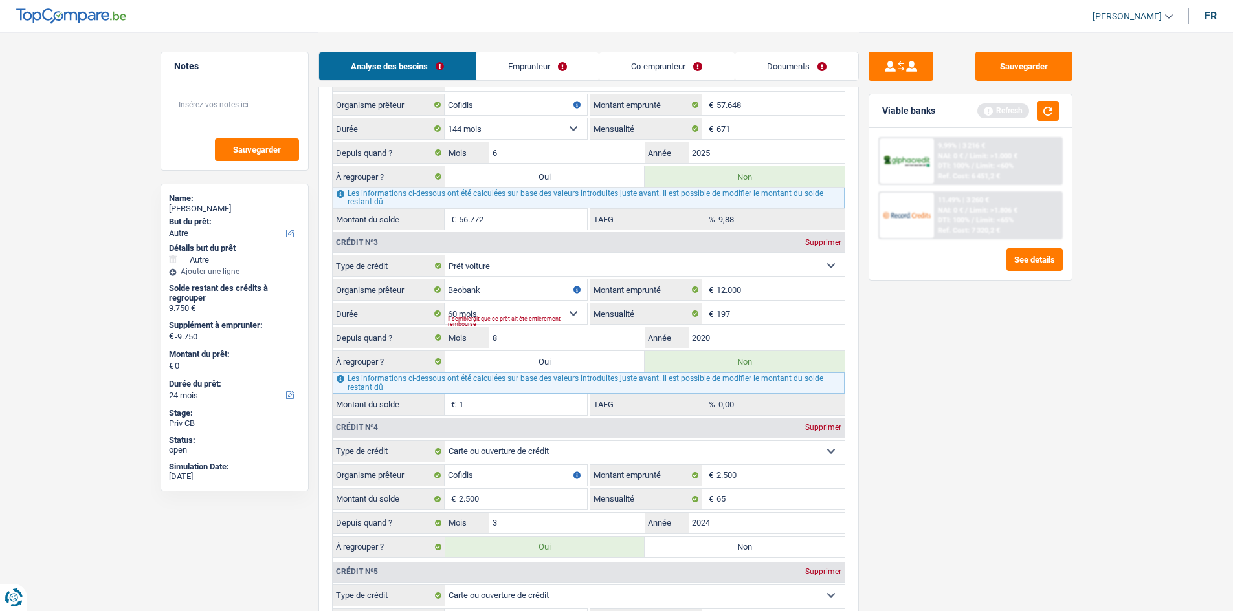
scroll to position [1359, 0]
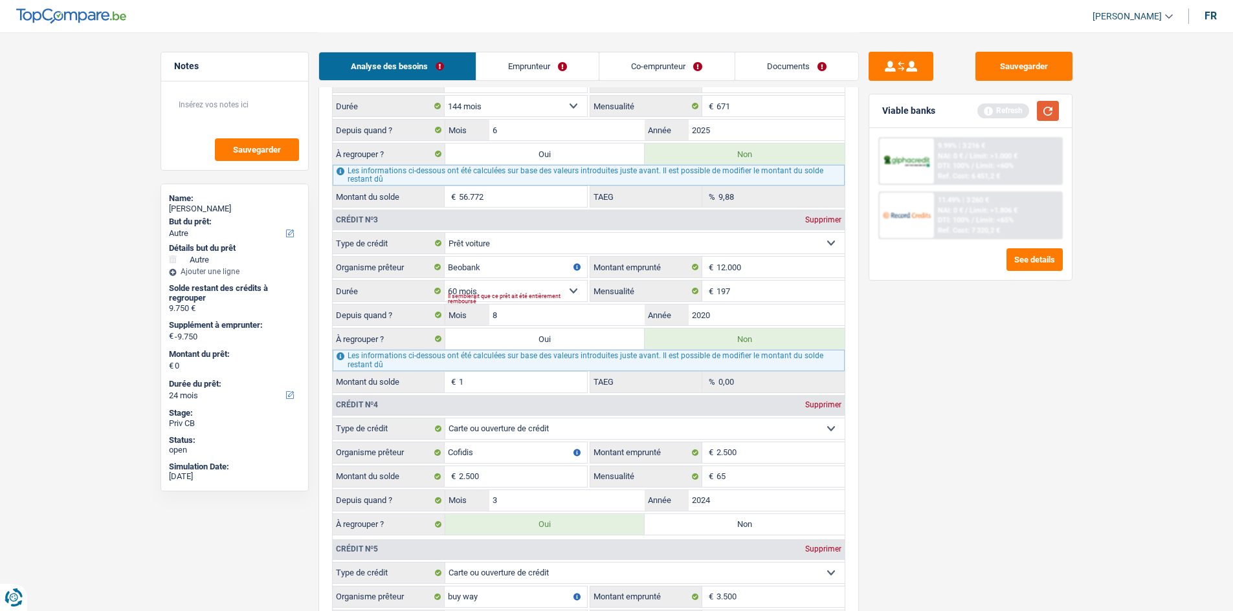
click at [383, 112] on button "button" at bounding box center [1048, 111] width 22 height 20
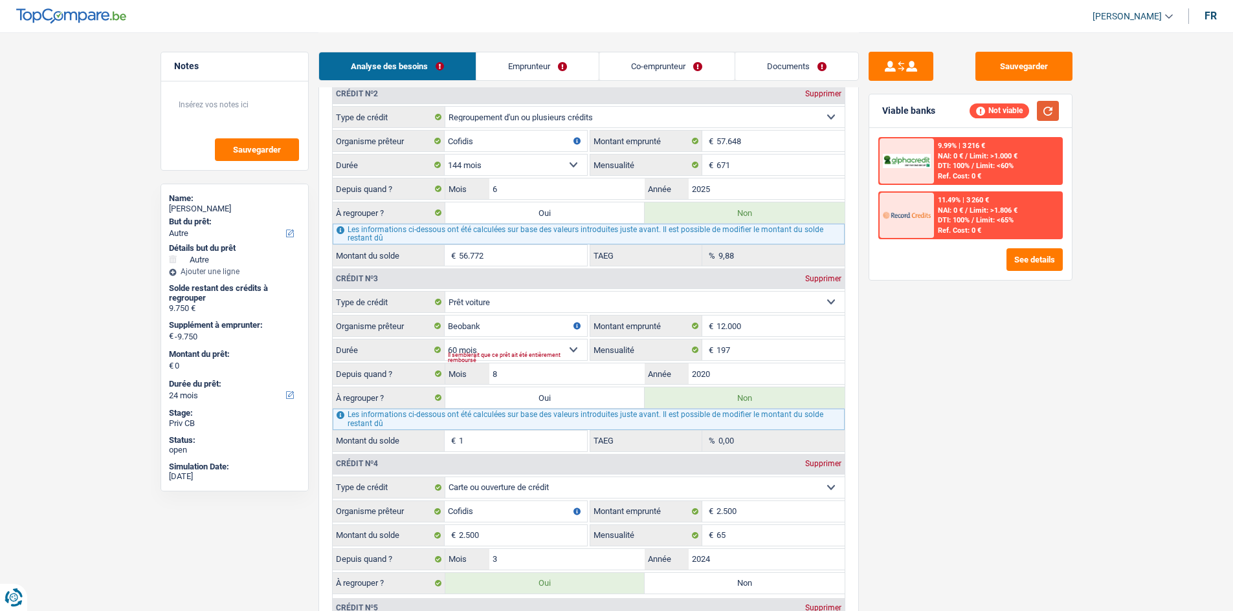
scroll to position [1100, 0]
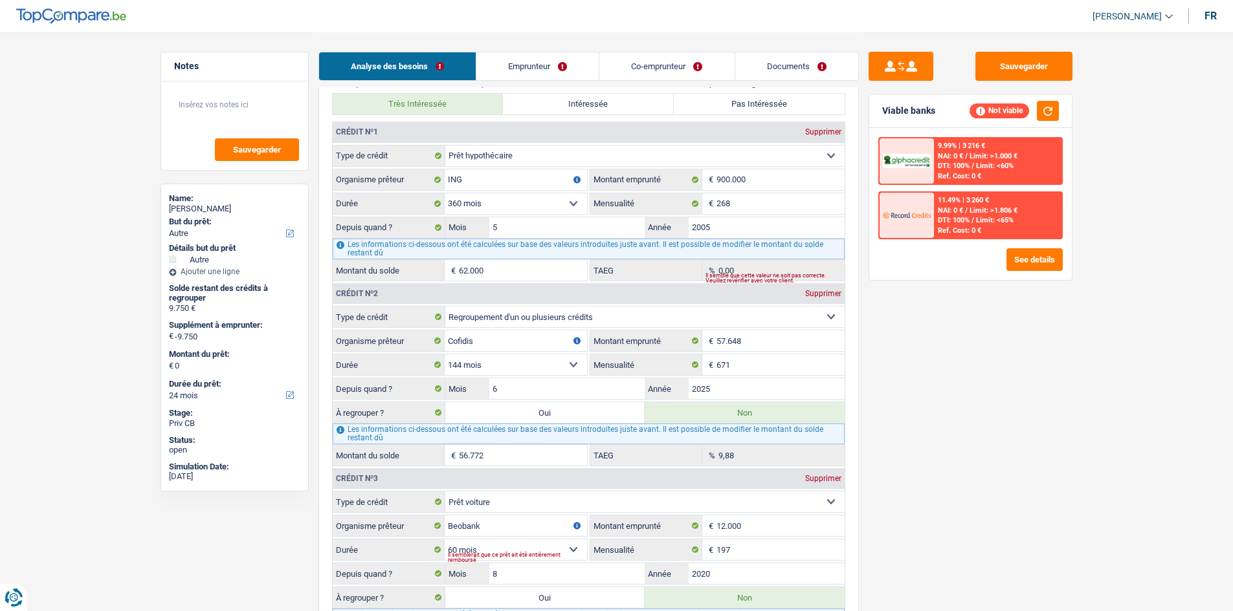
drag, startPoint x: 564, startPoint y: 81, endPoint x: 565, endPoint y: 98, distance: 16.9
click at [383, 81] on div "Analyse des besoins Emprunteur Co-emprunteur Documents" at bounding box center [588, 59] width 540 height 55
click at [383, 67] on link "Emprunteur" at bounding box center [537, 66] width 122 height 28
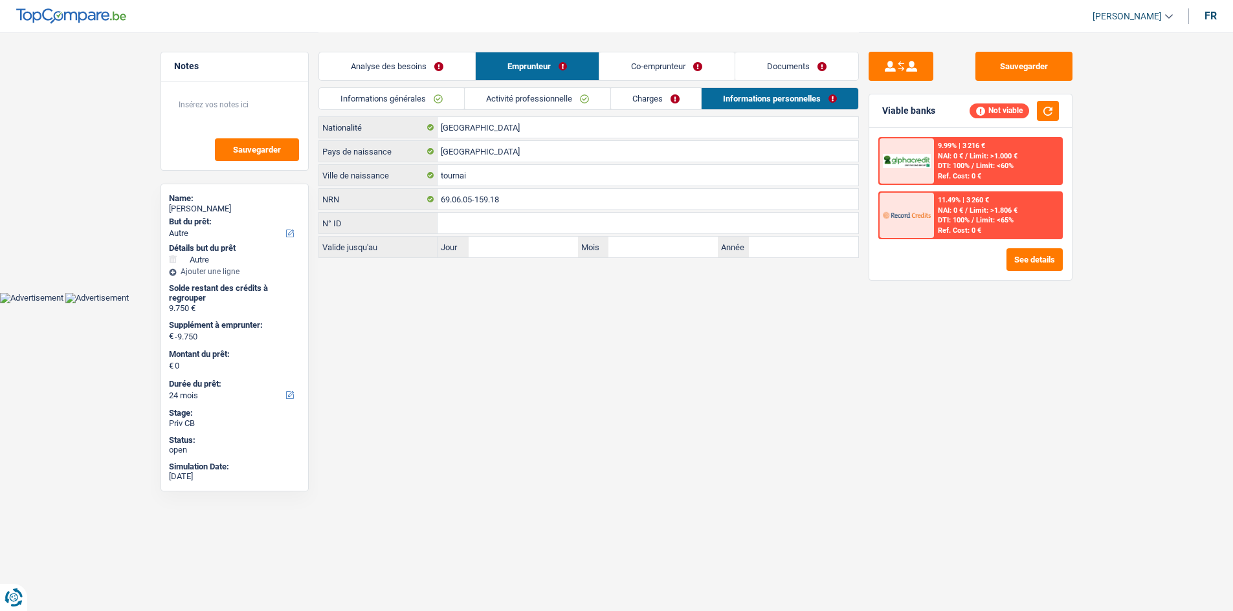
scroll to position [0, 0]
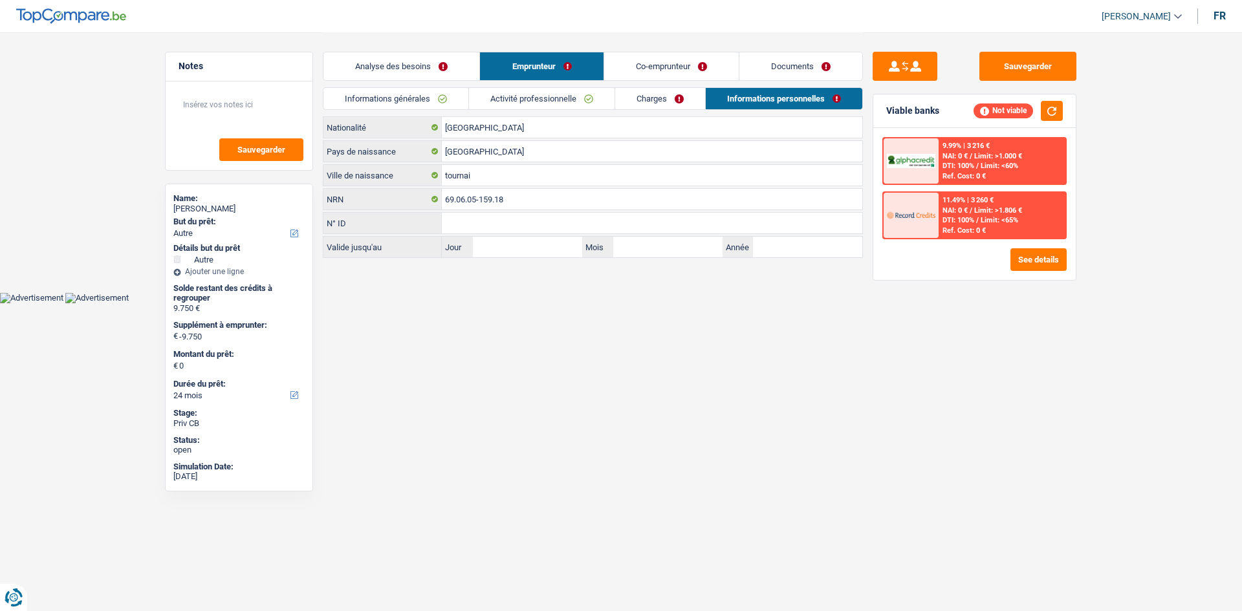
click at [383, 115] on div "Informations générales Activité professionnelle Charges Informations personnell…" at bounding box center [593, 101] width 540 height 29
click at [383, 94] on link "Charges" at bounding box center [660, 98] width 90 height 21
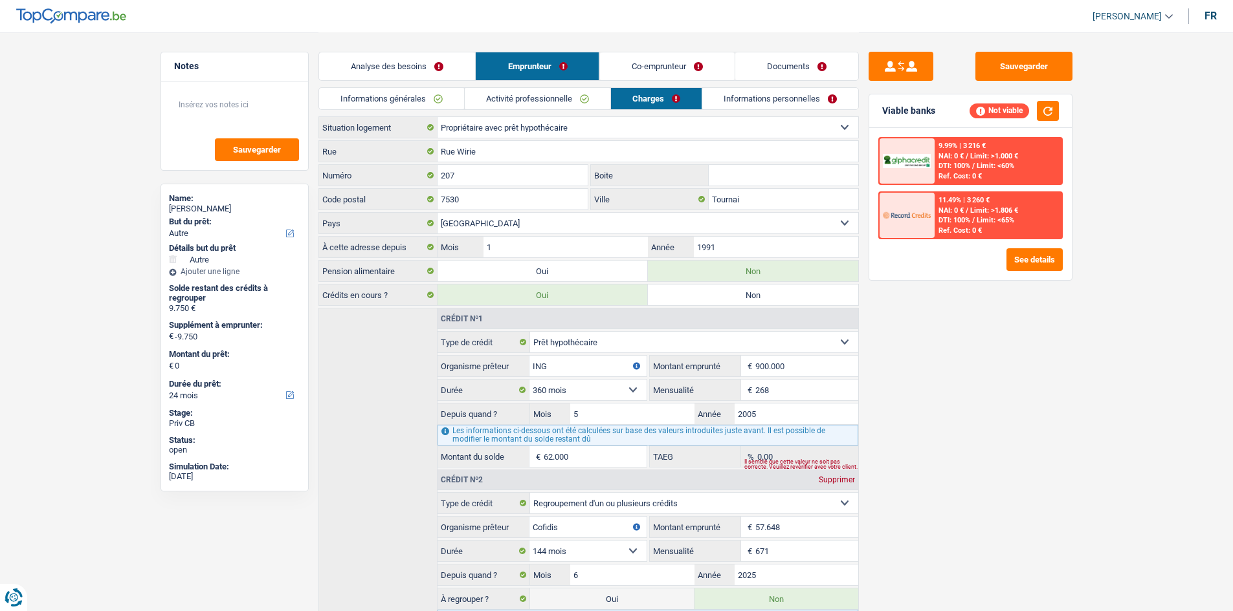
click at [383, 87] on div "Analyse des besoins Emprunteur Co-emprunteur Documents" at bounding box center [588, 59] width 540 height 55
click at [379, 103] on link "Informations générales" at bounding box center [391, 98] width 145 height 21
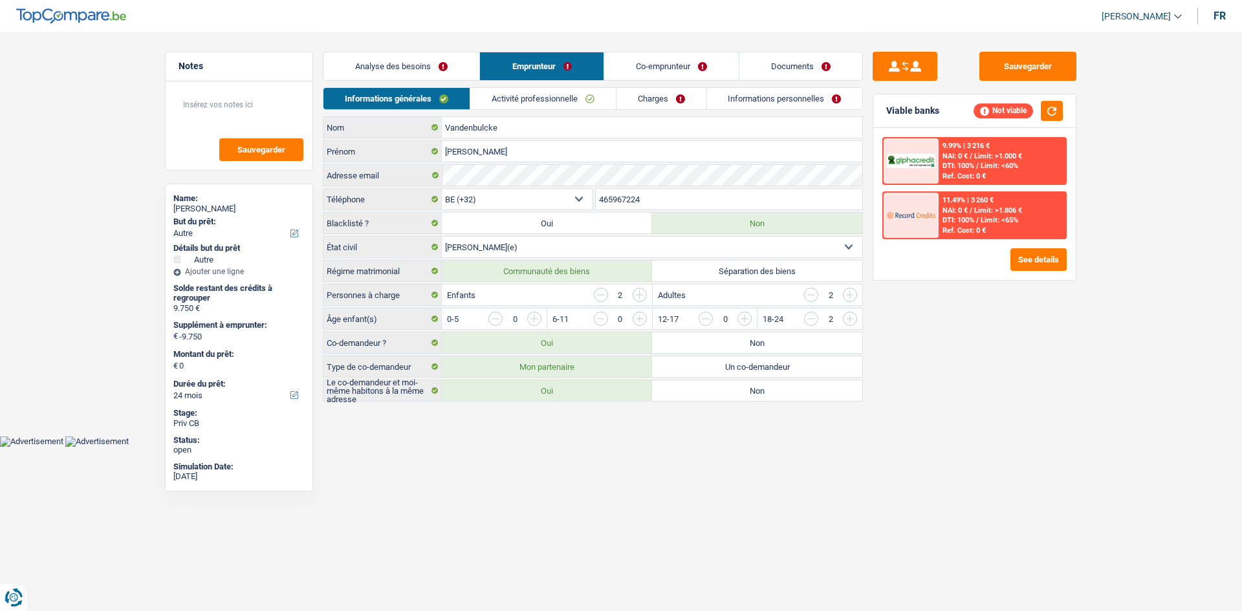
click at [383, 66] on link "Analyse des besoins" at bounding box center [402, 66] width 156 height 28
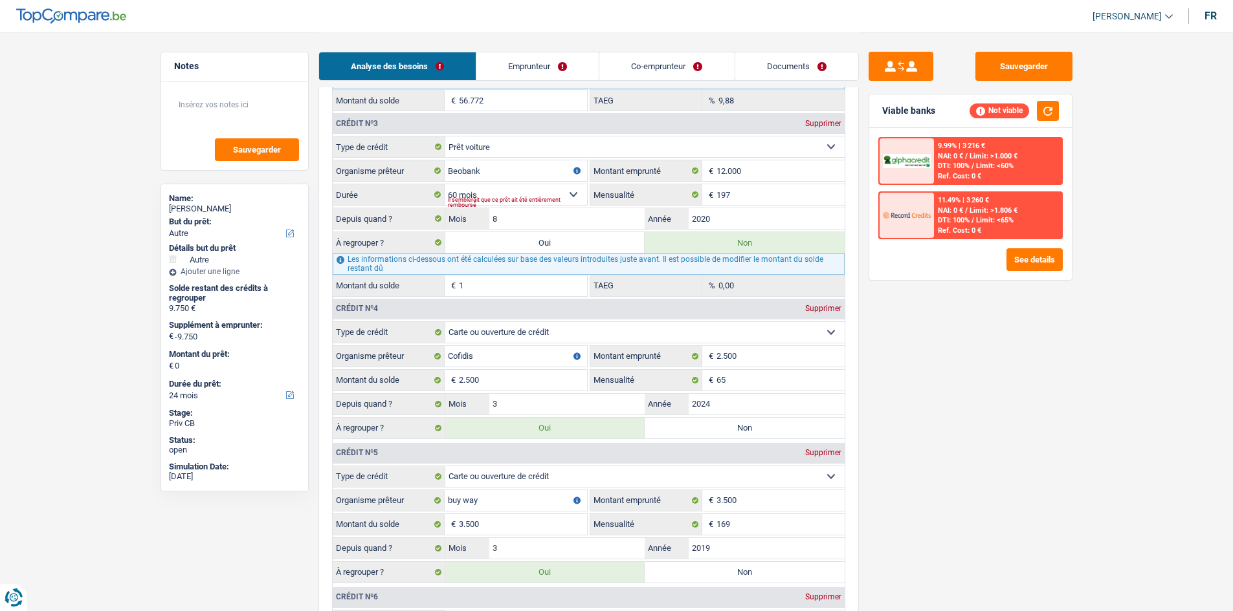
scroll to position [1424, 0]
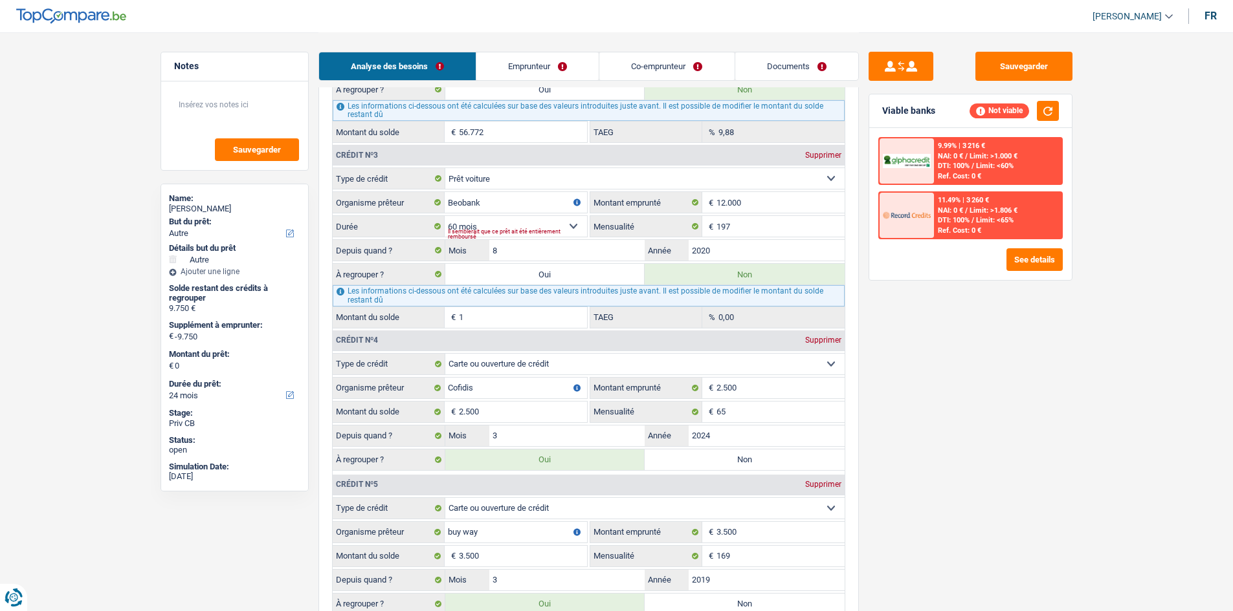
drag, startPoint x: 534, startPoint y: 270, endPoint x: 949, endPoint y: 333, distance: 420.0
click at [383, 180] on label "Oui" at bounding box center [545, 274] width 200 height 21
click at [383, 180] on input "Oui" at bounding box center [545, 274] width 200 height 21
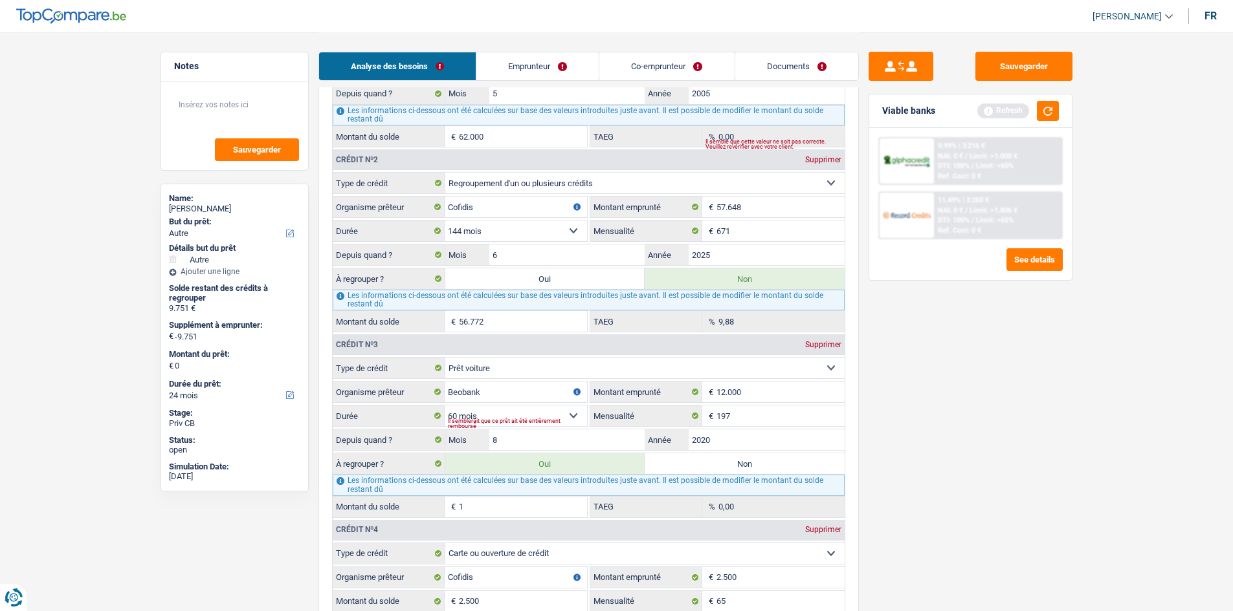
scroll to position [1229, 0]
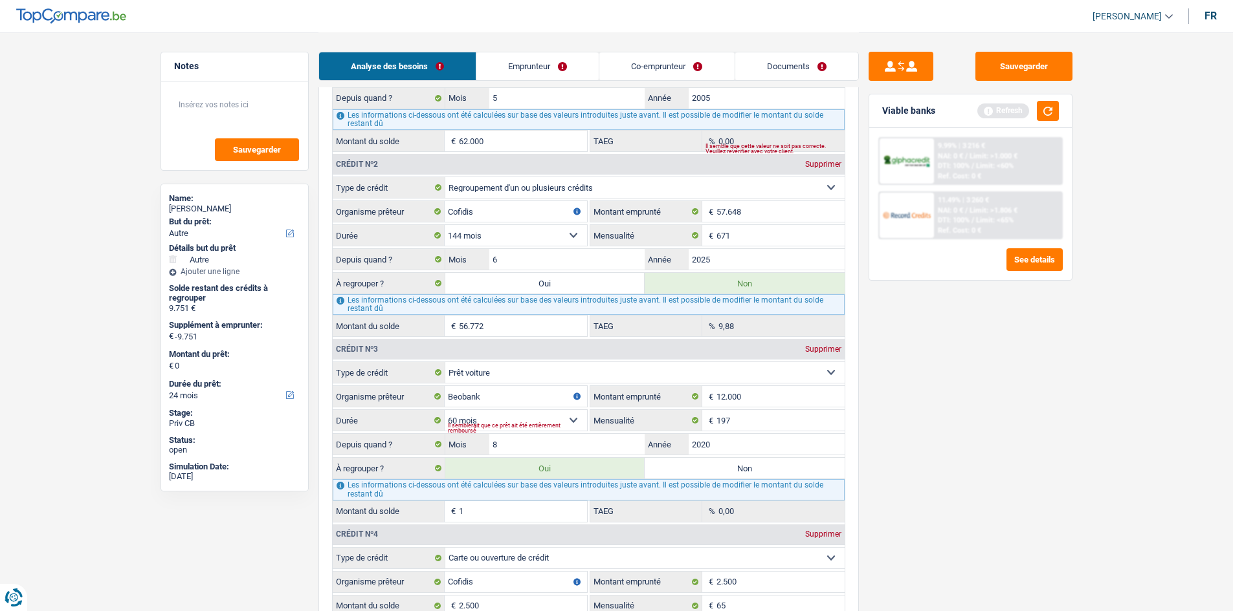
click at [383, 180] on label "Oui" at bounding box center [545, 283] width 200 height 21
click at [383, 180] on input "Oui" at bounding box center [545, 283] width 200 height 21
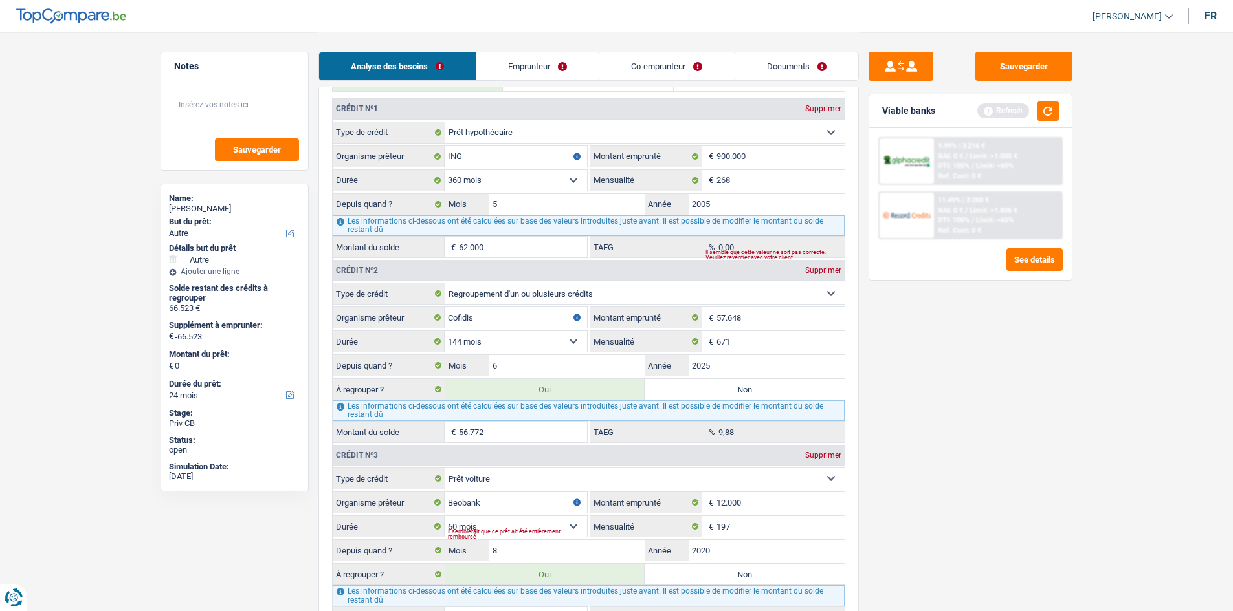
scroll to position [1100, 0]
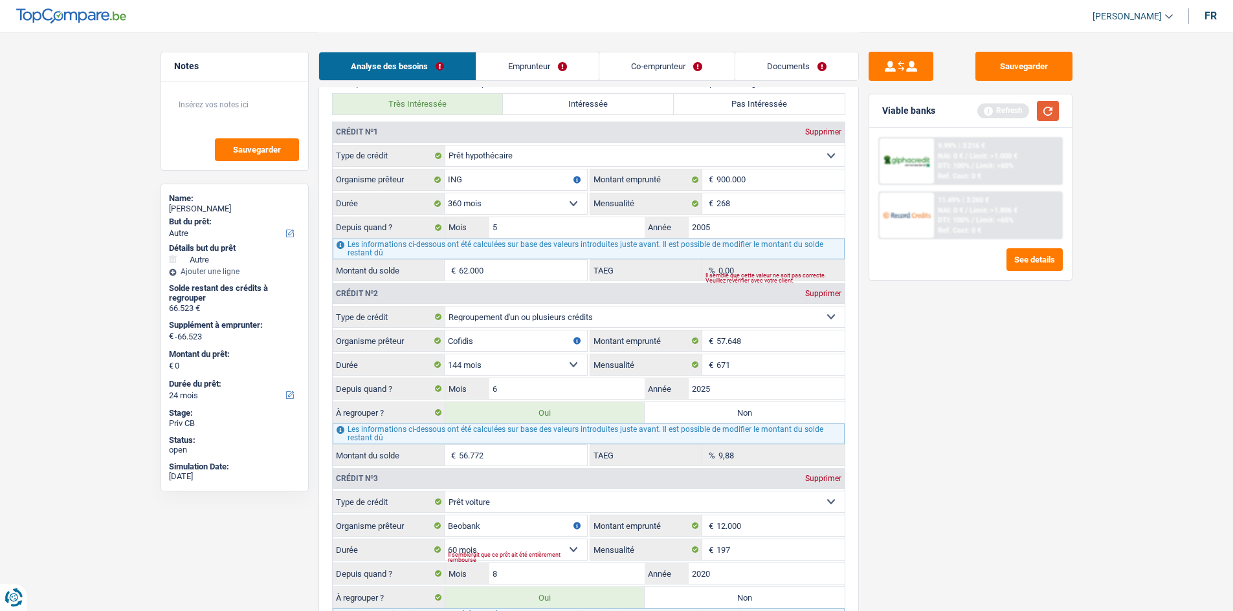
click at [383, 111] on button "button" at bounding box center [1048, 111] width 22 height 20
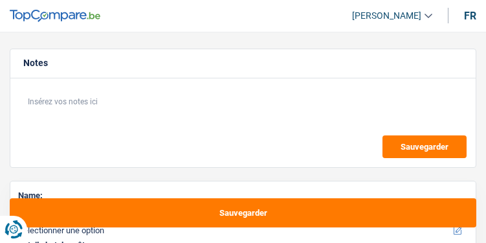
select select "60"
select select "worker"
select select "familyAllowances"
select select "netSalary"
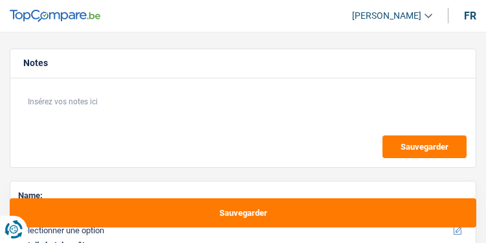
select select "rents"
select select "carLoan"
select select "48"
select select "renovationLoan"
select select "24"
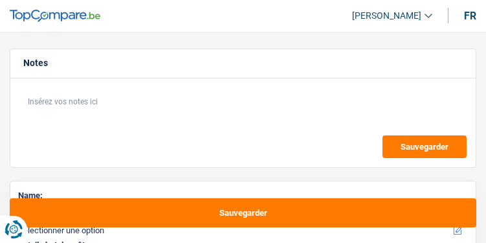
select select "60"
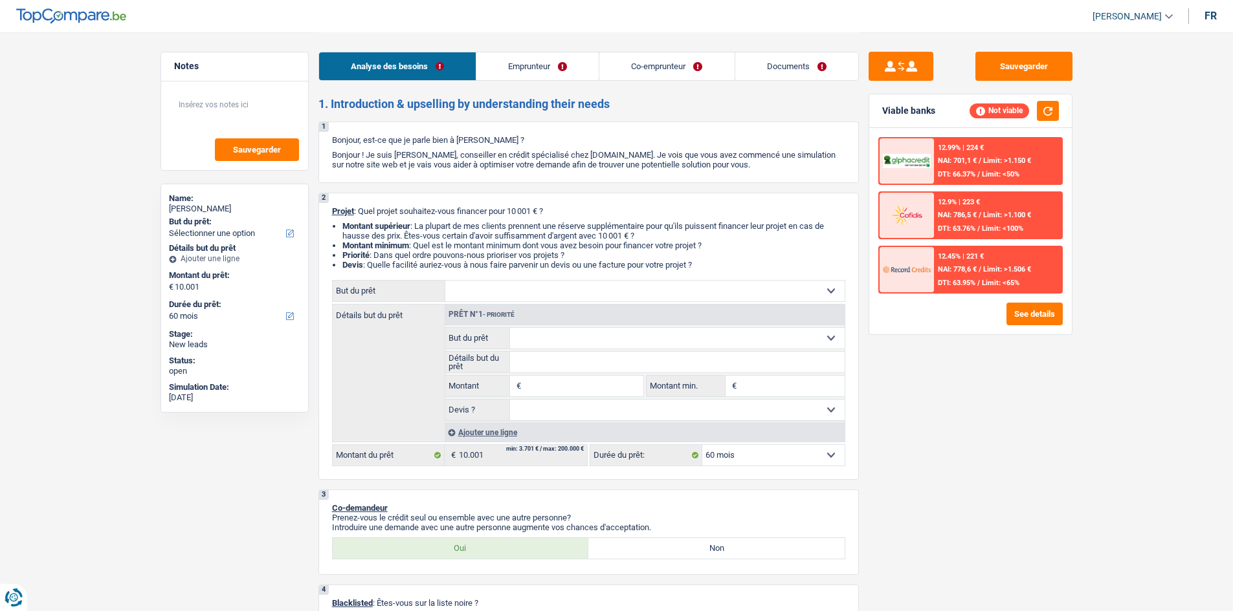
click at [485, 242] on select "Confort maison: meubles, textile, peinture, électroménager, outillage non-profe…" at bounding box center [644, 291] width 399 height 21
select select "medical"
click at [445, 242] on select "Confort maison: meubles, textile, peinture, électroménager, outillage non-profe…" at bounding box center [644, 291] width 399 height 21
select select "medical"
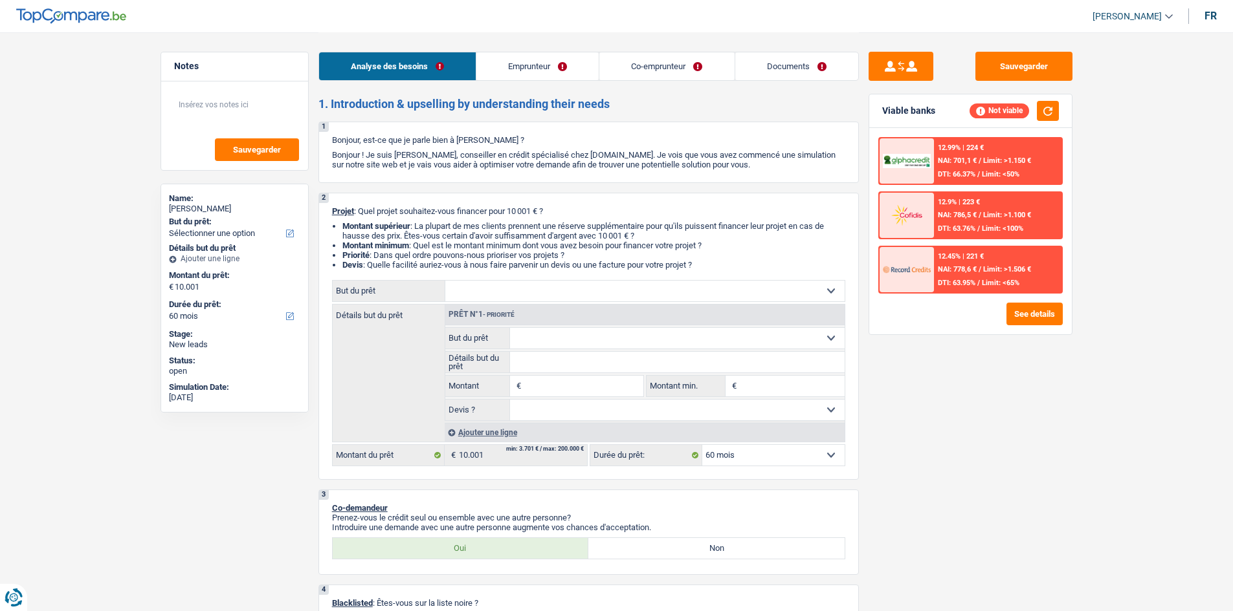
type input "10.001"
select select "medical"
type input "10.001"
select select "medical"
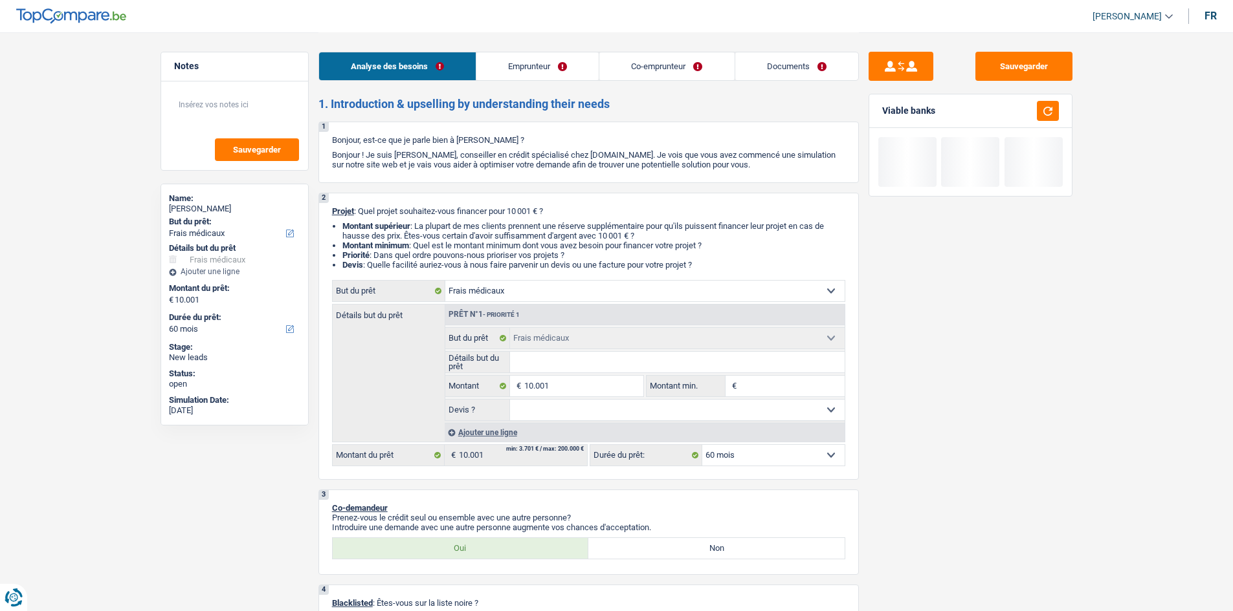
click at [485, 242] on input "Détails but du prêt" at bounding box center [677, 362] width 335 height 21
type input "d"
type input "de"
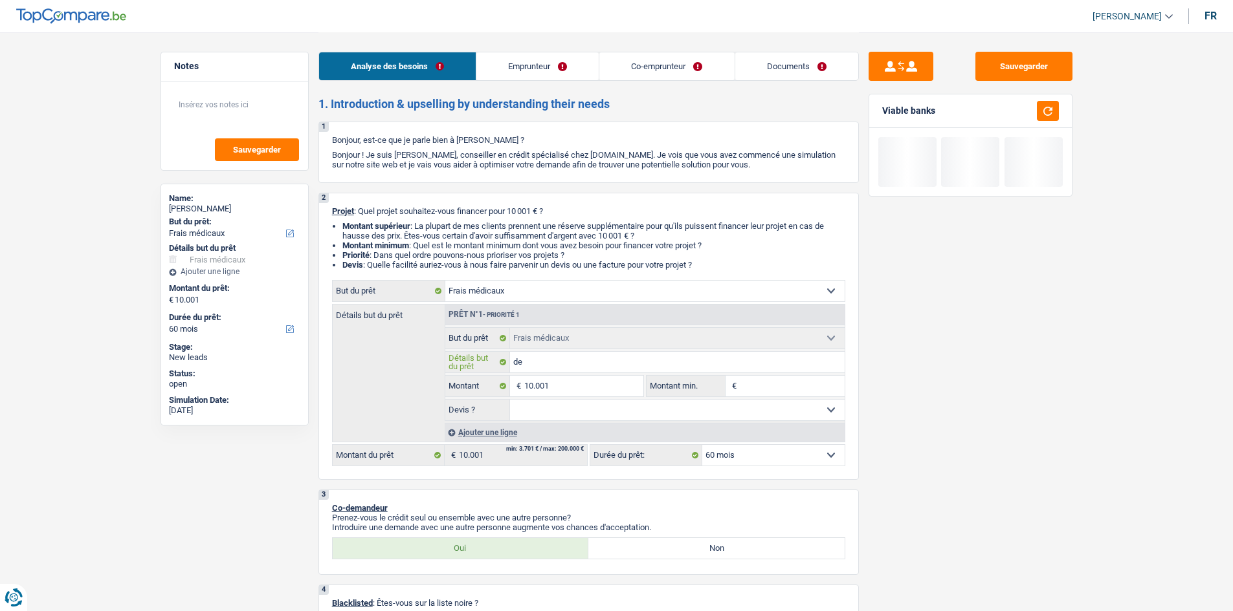
type input "den"
type input "dent"
type input "denti"
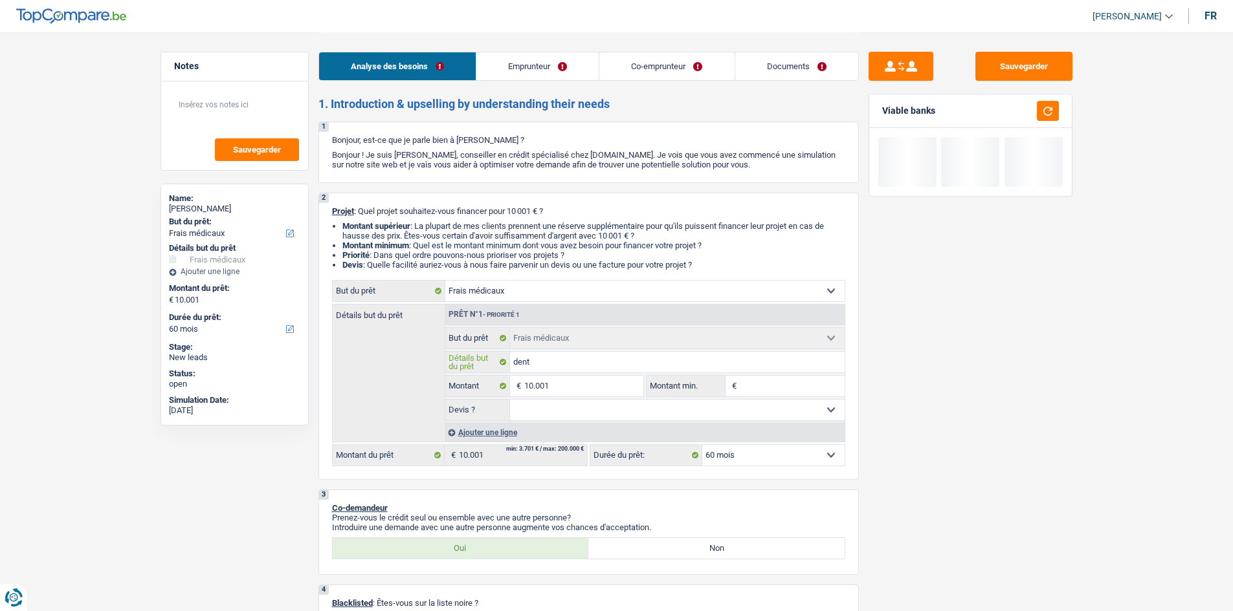
type input "denti"
type input "dentit"
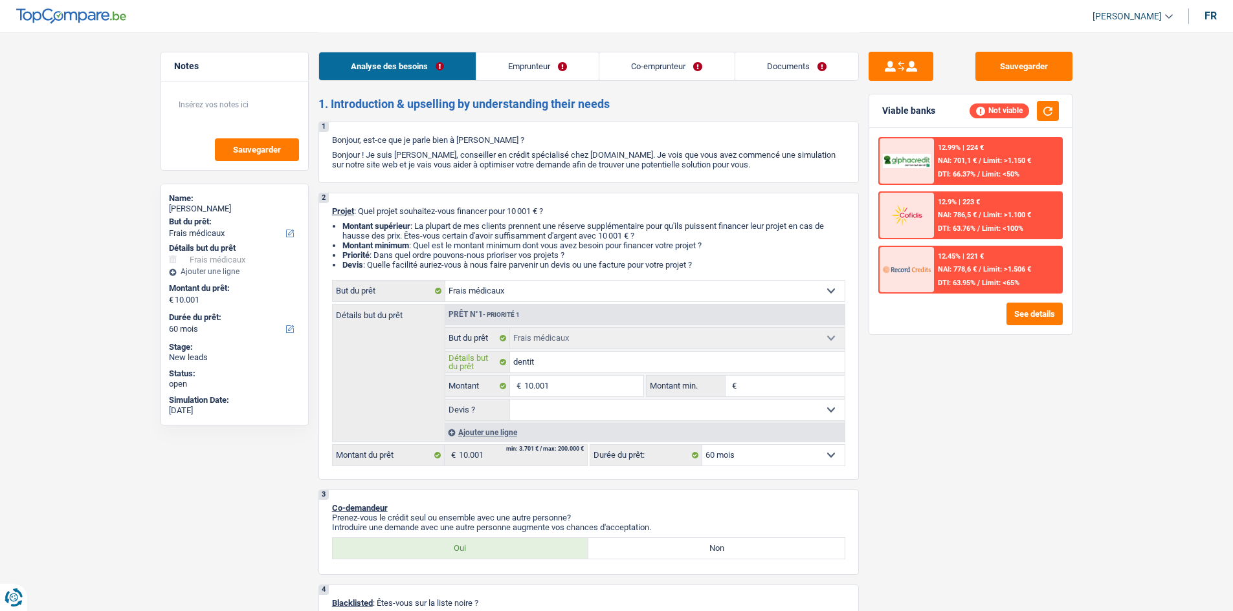
type input "dentiti"
type input "dentitio"
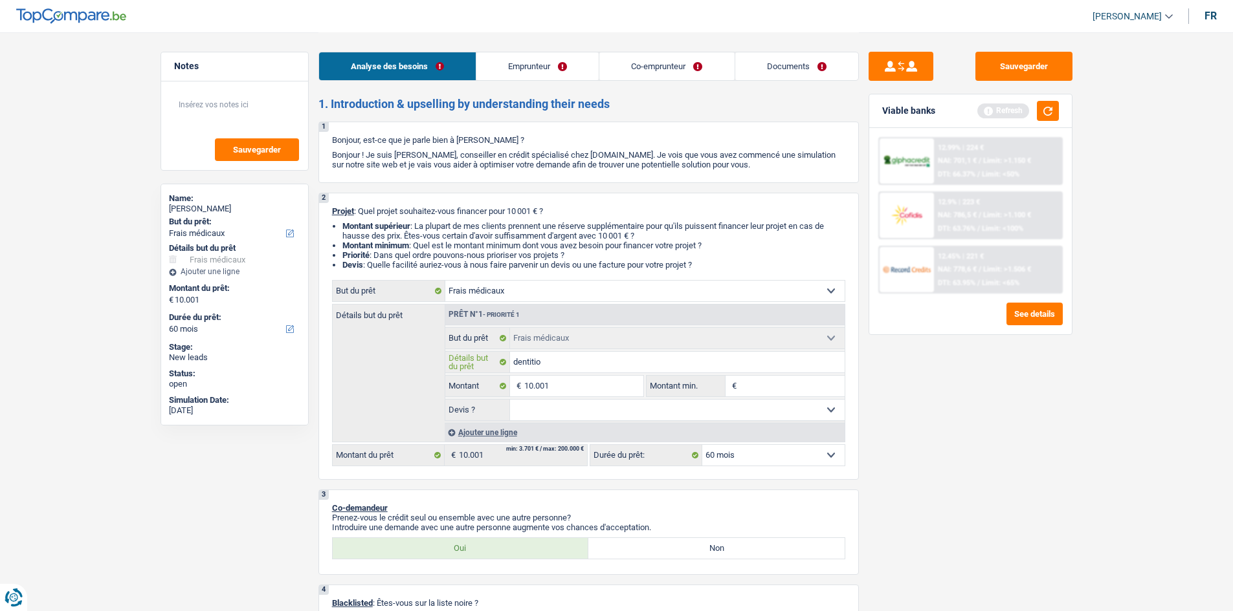
type input "dentition"
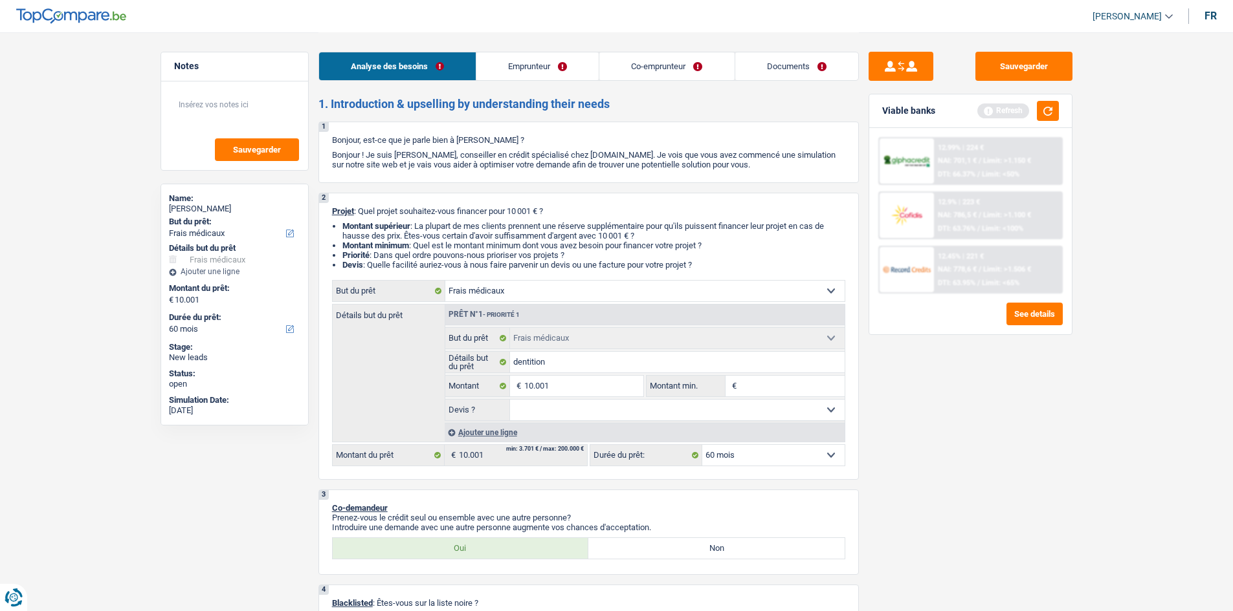
click at [485, 242] on div "Sauvegarder Viable banks Refresh 12.99% | 224 € NAI: 701,1 € / Limit: >1.150 € …" at bounding box center [970, 321] width 223 height 539
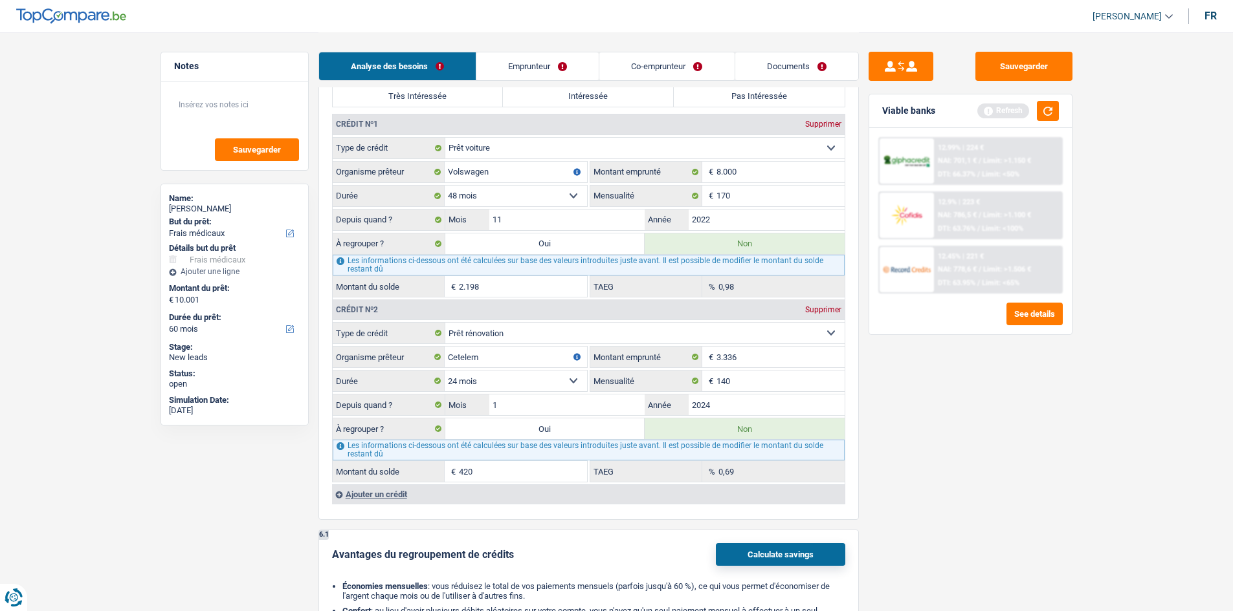
scroll to position [971, 0]
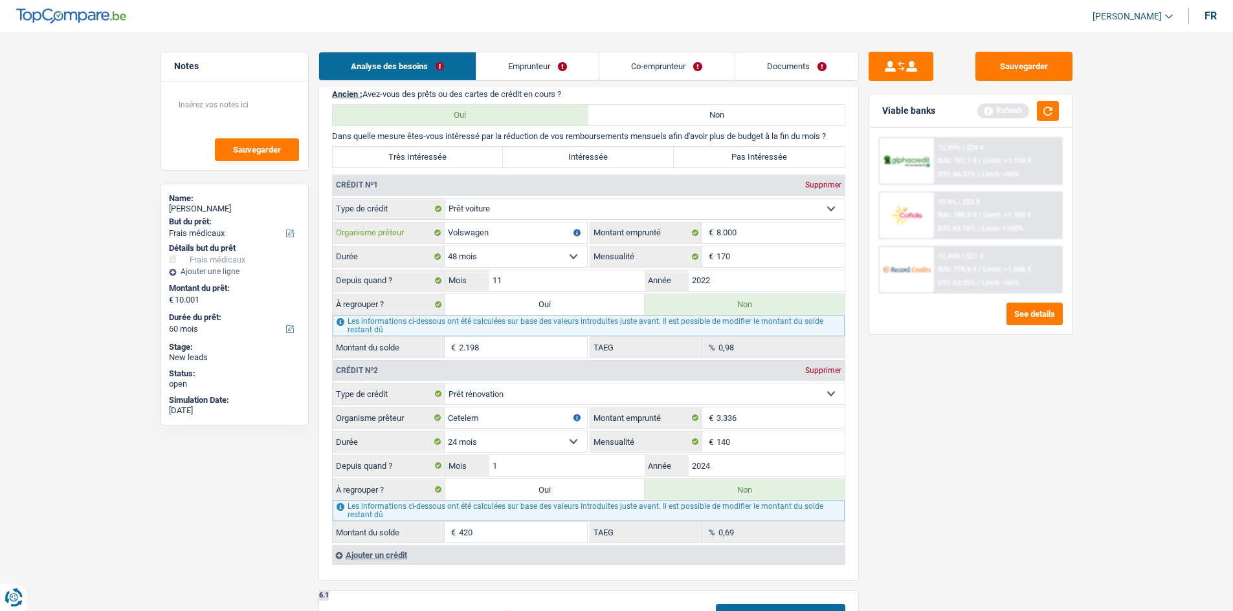
click at [485, 236] on input "Volswagen" at bounding box center [516, 233] width 142 height 21
type input "Volswagen"
click at [485, 242] on div "Sauvegarder Viable banks Refresh 12.99% | 224 € NAI: 701,1 € / Limit: >1.150 € …" at bounding box center [970, 321] width 223 height 539
click at [485, 242] on input "Cetelem" at bounding box center [516, 418] width 142 height 21
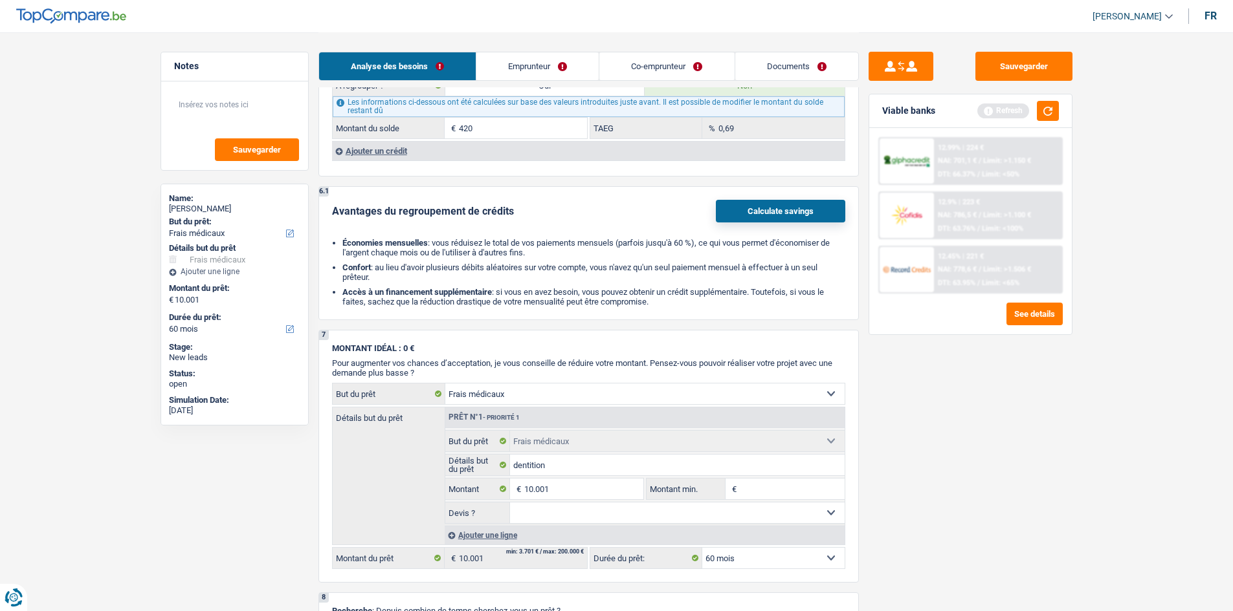
scroll to position [1488, 0]
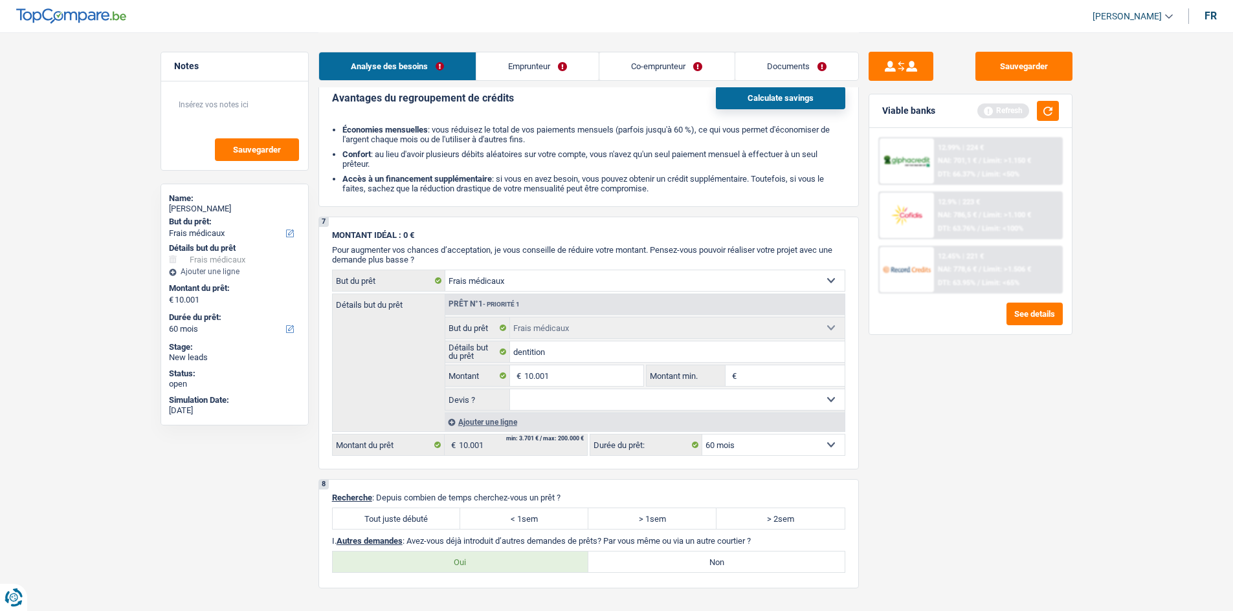
drag, startPoint x: 396, startPoint y: 521, endPoint x: 742, endPoint y: 452, distance: 352.4
click at [396, 242] on label "Tout juste débuté" at bounding box center [397, 519] width 128 height 21
click at [396, 242] on input "Tout juste débuté" at bounding box center [397, 519] width 128 height 21
radio input "true"
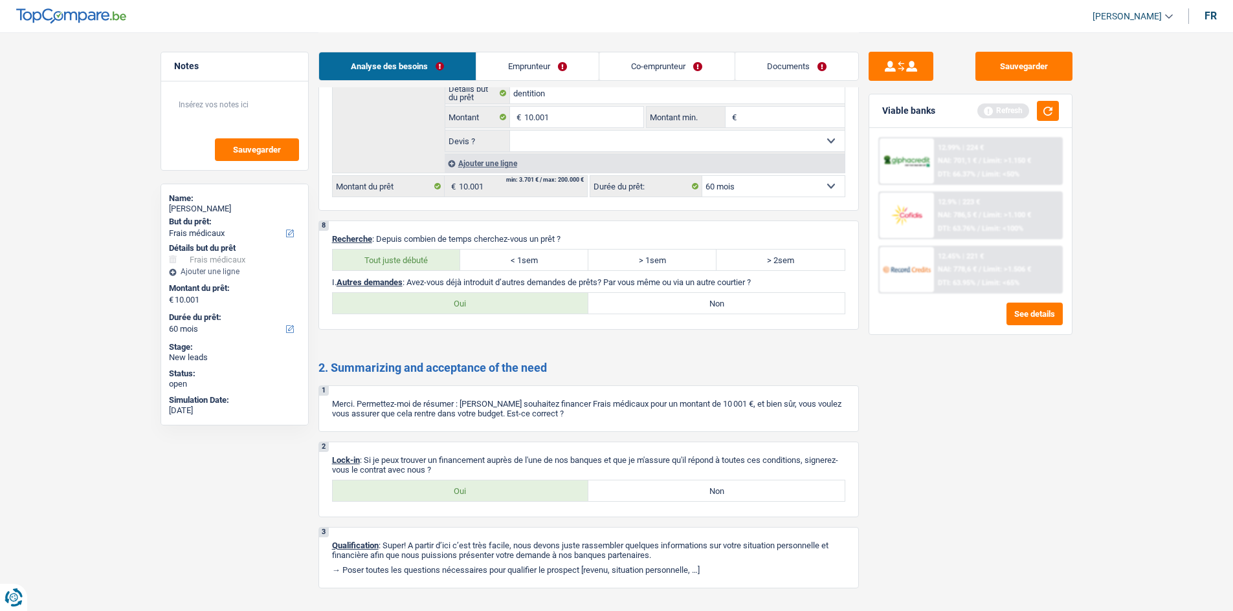
click at [485, 242] on div "2 Lock-in : Si je peux trouver un financement auprès de l'une de nos banques et…" at bounding box center [588, 480] width 540 height 76
click at [482, 242] on label "Oui" at bounding box center [461, 491] width 256 height 21
click at [482, 242] on input "Oui" at bounding box center [461, 491] width 256 height 21
radio input "true"
click at [485, 242] on label "Oui" at bounding box center [461, 303] width 256 height 21
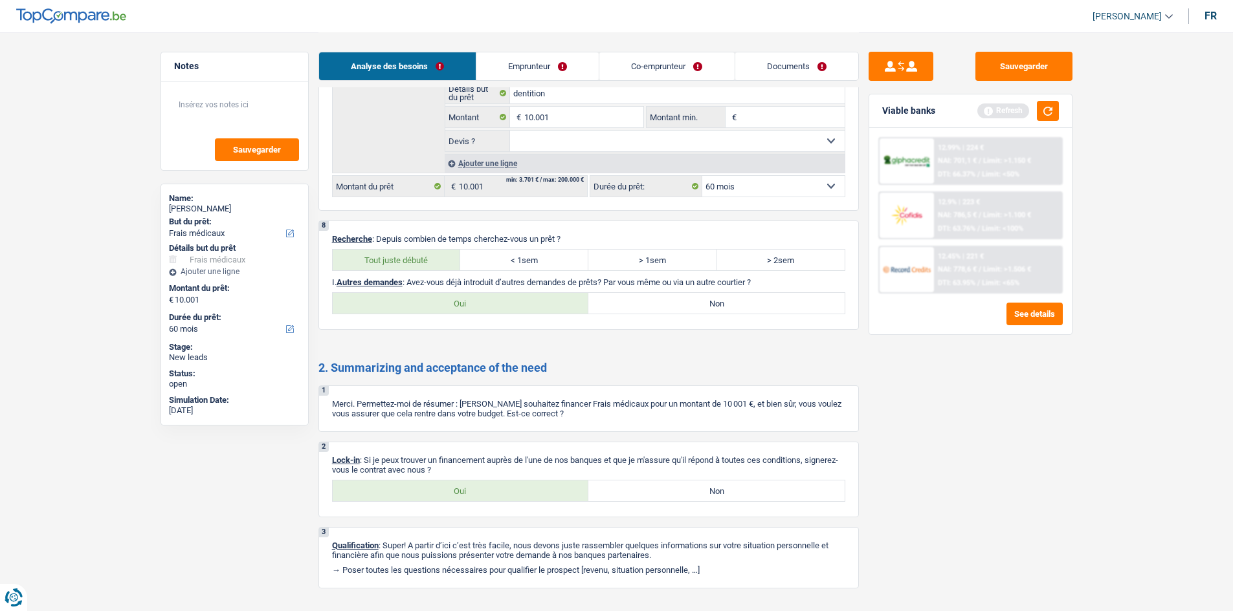
click at [485, 242] on input "Oui" at bounding box center [461, 303] width 256 height 21
radio input "true"
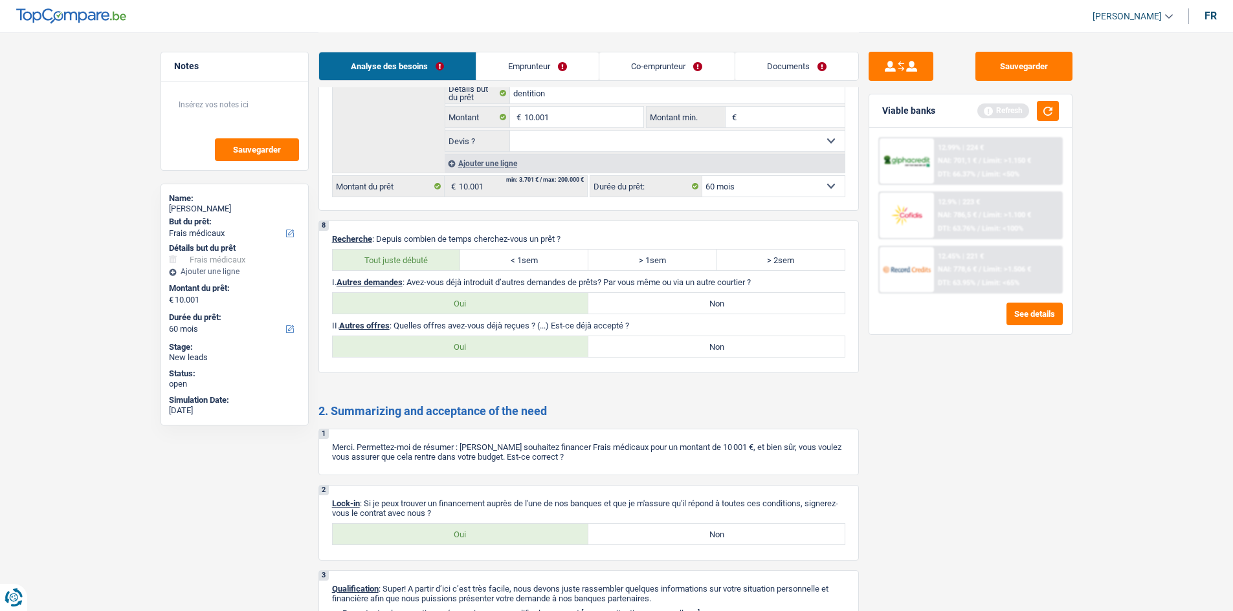
click at [485, 242] on label "Non" at bounding box center [716, 346] width 256 height 21
click at [485, 242] on input "Non" at bounding box center [716, 346] width 256 height 21
radio input "true"
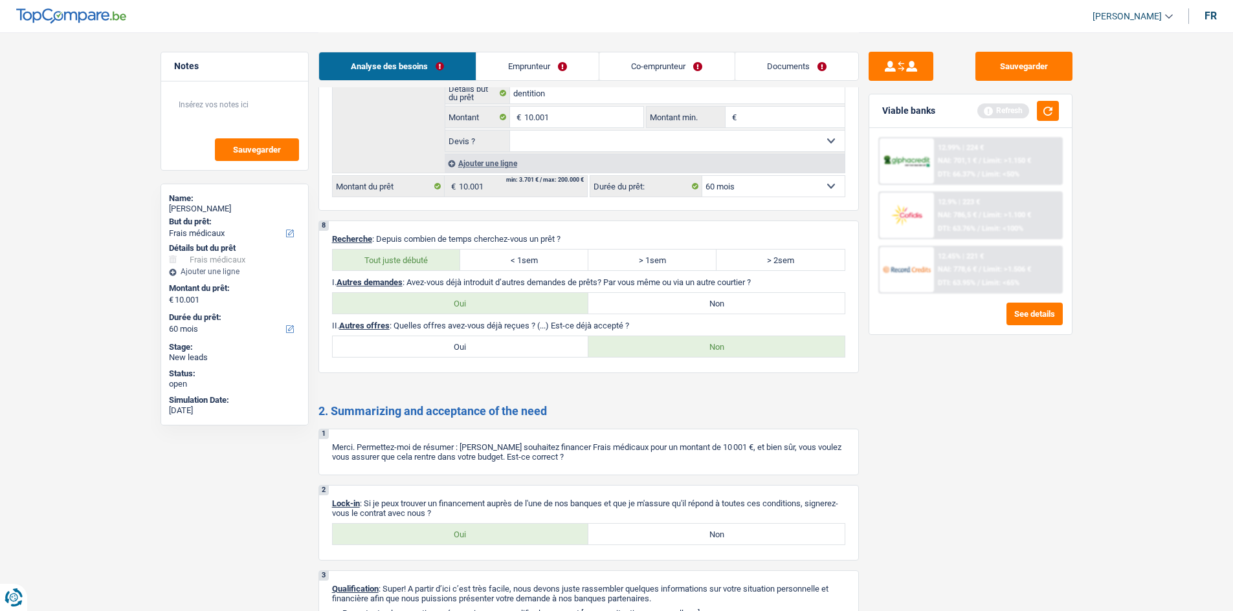
click at [485, 147] on select "Oui Non Non répondu Sélectionner une option" at bounding box center [677, 141] width 335 height 21
select select "yes"
click at [485, 131] on select "Oui Non Non répondu Sélectionner une option" at bounding box center [677, 141] width 335 height 21
select select "yes"
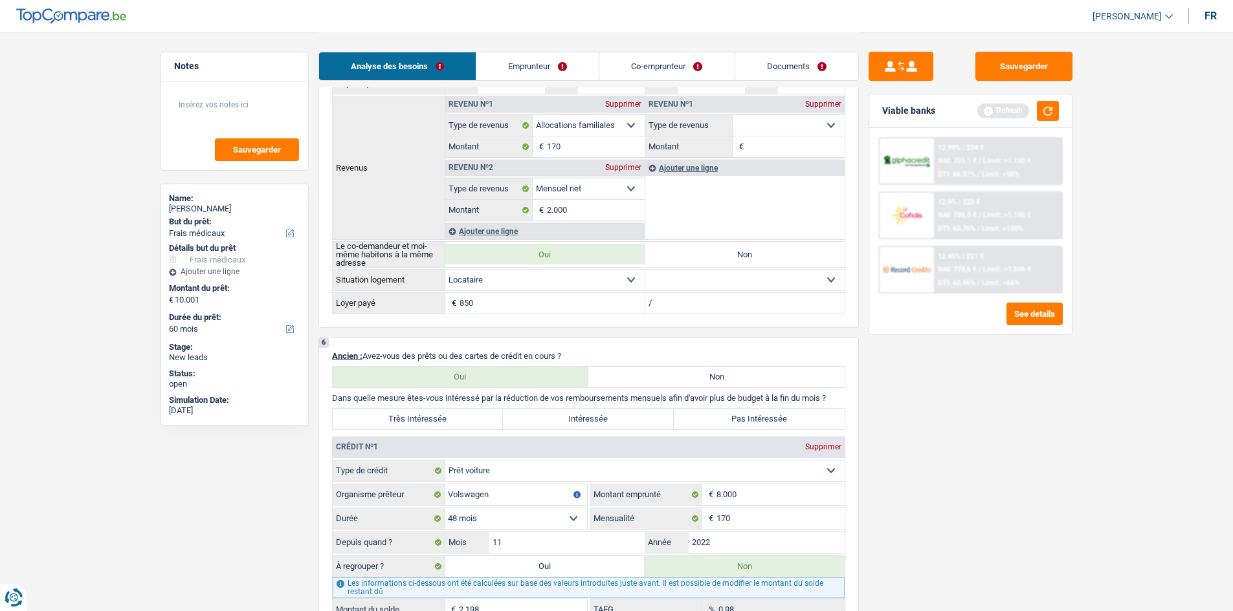
scroll to position [518, 0]
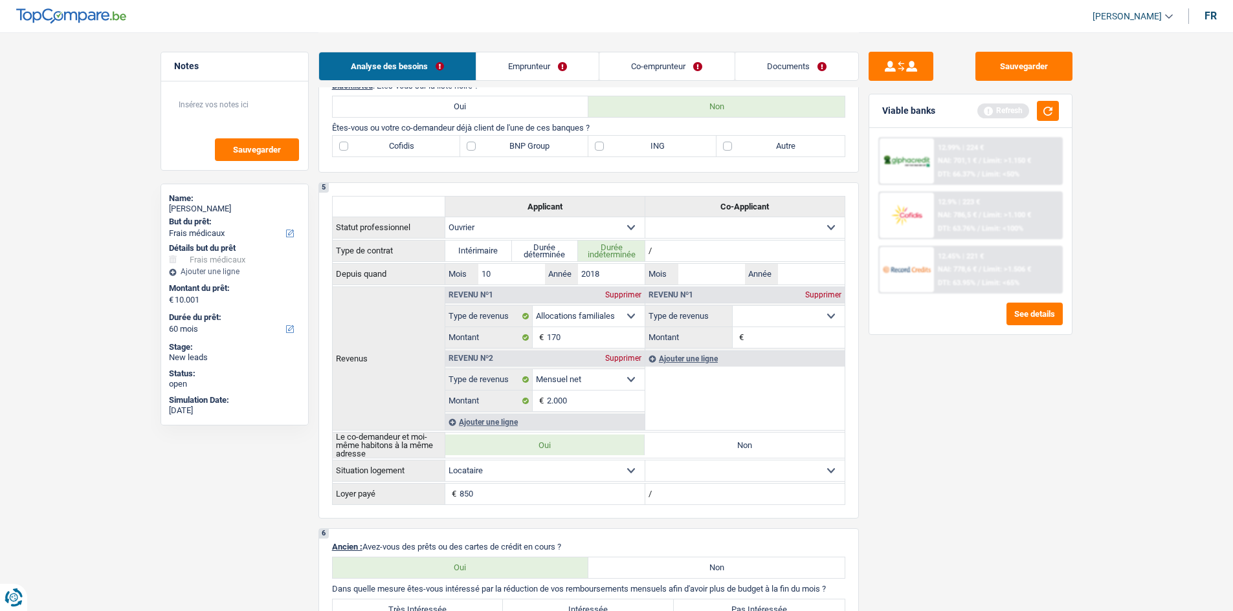
click at [485, 38] on div "Analyse des besoins Emprunteur Co-emprunteur Documents" at bounding box center [588, 59] width 540 height 55
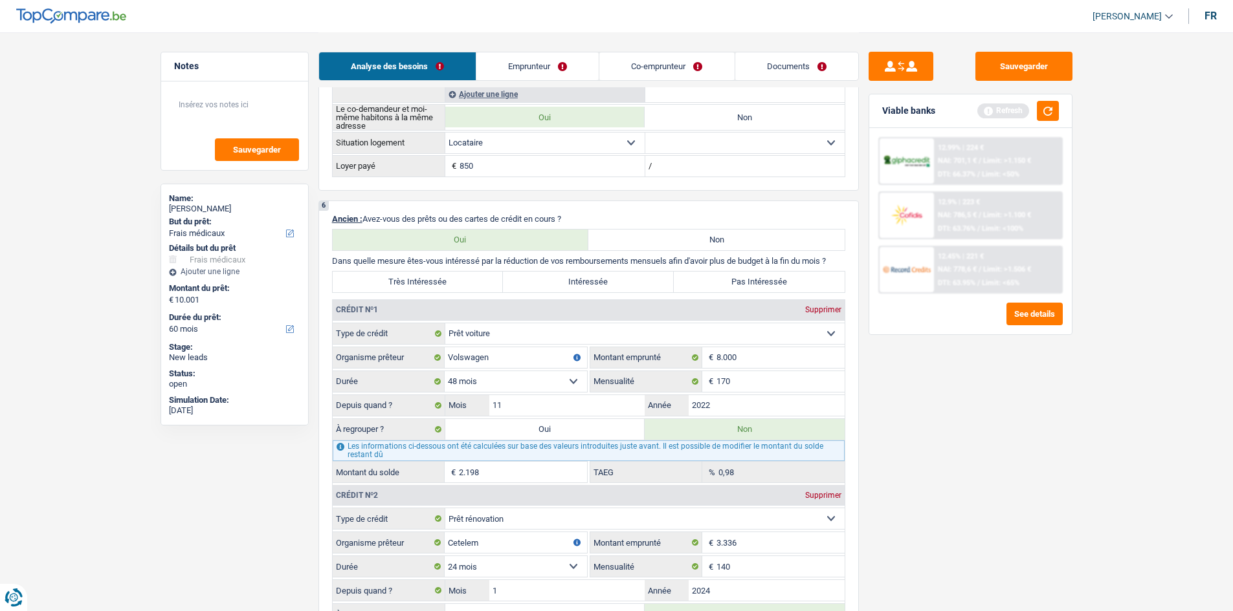
scroll to position [906, 0]
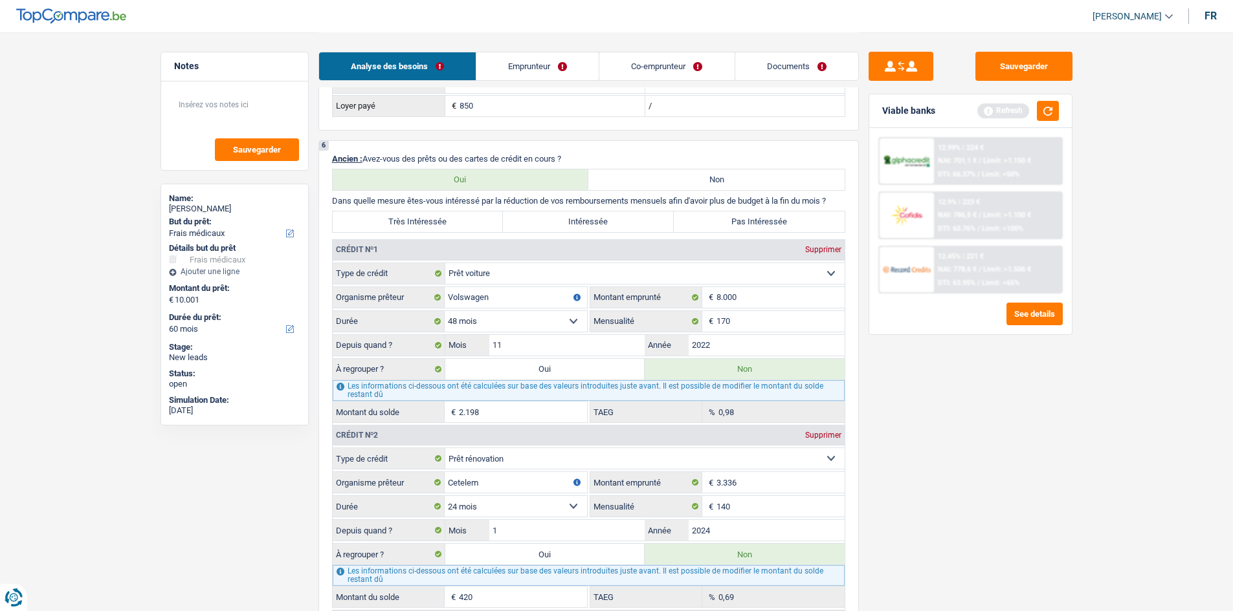
click at [485, 215] on label "Pas Intéressée" at bounding box center [759, 222] width 171 height 21
click at [485, 215] on input "Pas Intéressée" at bounding box center [759, 222] width 171 height 21
radio input "true"
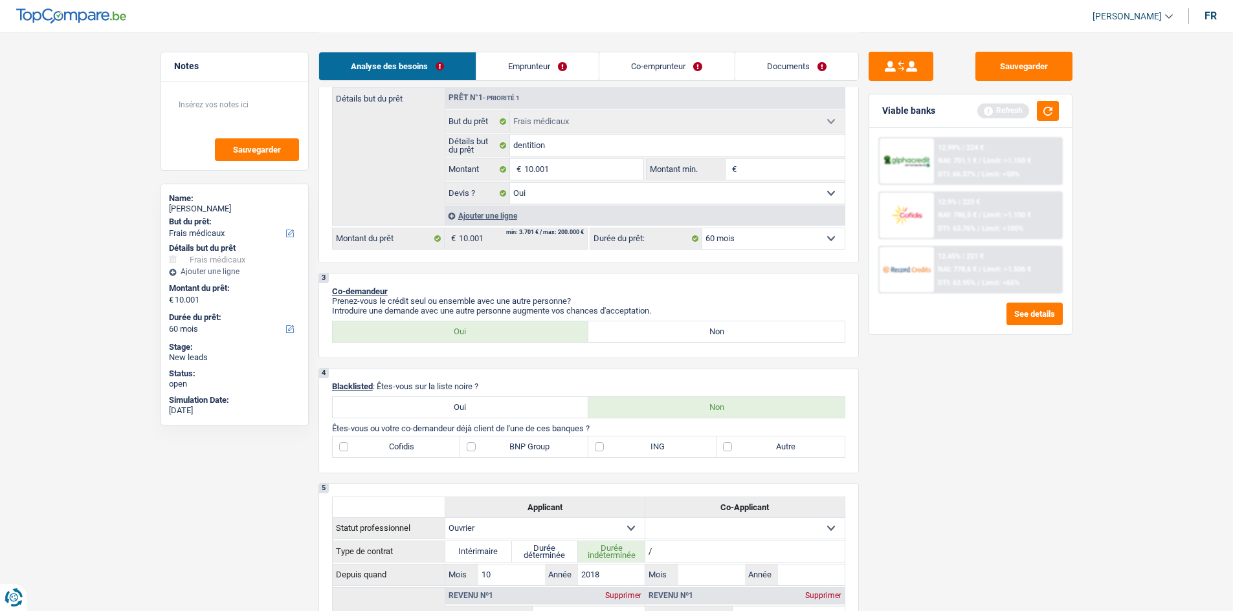
scroll to position [194, 0]
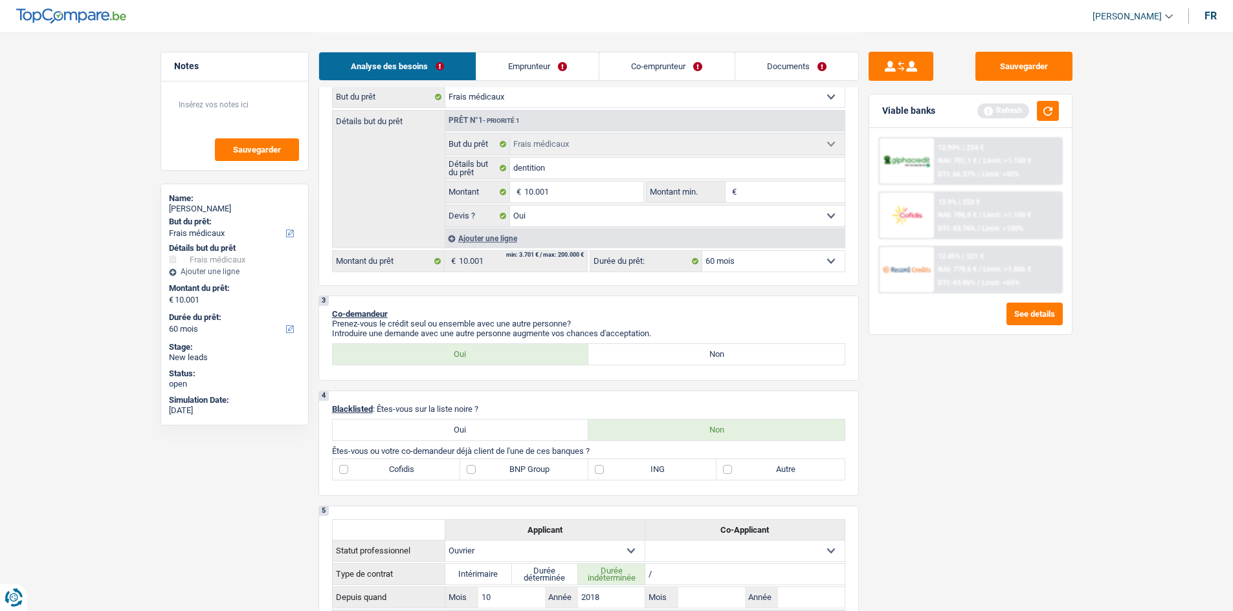
drag, startPoint x: 507, startPoint y: 470, endPoint x: 492, endPoint y: 483, distance: 20.2
click at [485, 242] on label "BNP Group" at bounding box center [524, 469] width 128 height 21
click at [485, 242] on input "BNP Group" at bounding box center [524, 469] width 128 height 21
checkbox input "true"
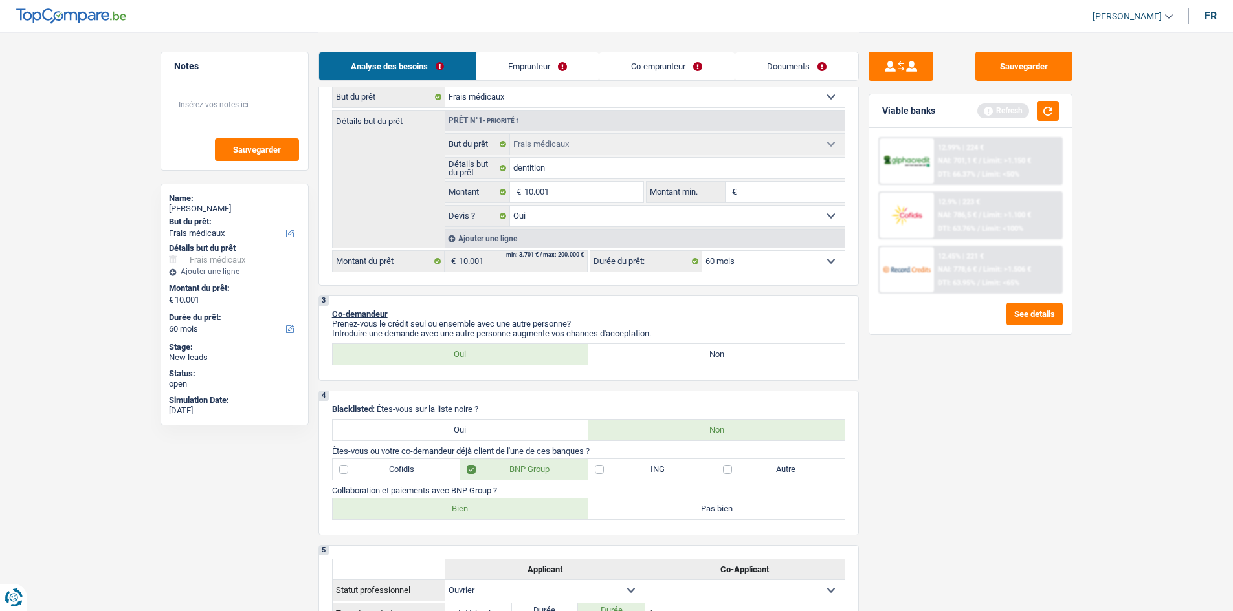
click at [439, 242] on label "Bien" at bounding box center [461, 509] width 256 height 21
click at [439, 242] on input "Bien" at bounding box center [461, 509] width 256 height 21
radio input "true"
click at [485, 242] on label "Autre" at bounding box center [780, 469] width 128 height 21
click at [485, 242] on input "Autre" at bounding box center [780, 469] width 128 height 21
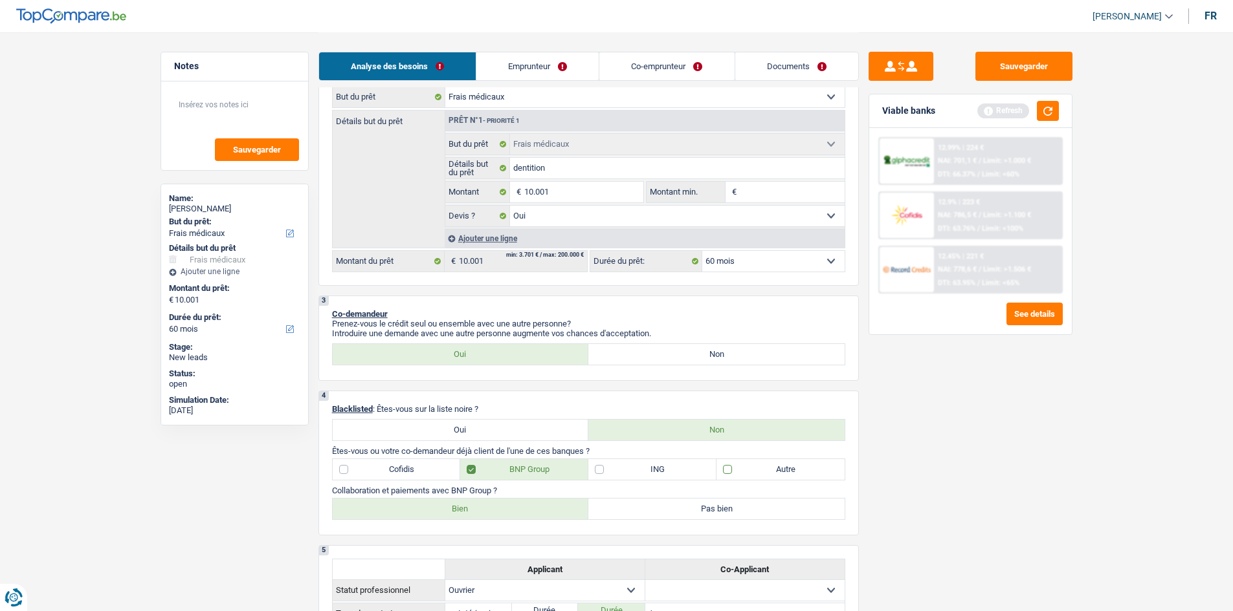
checkbox input "true"
click at [485, 59] on link "Emprunteur" at bounding box center [537, 66] width 122 height 28
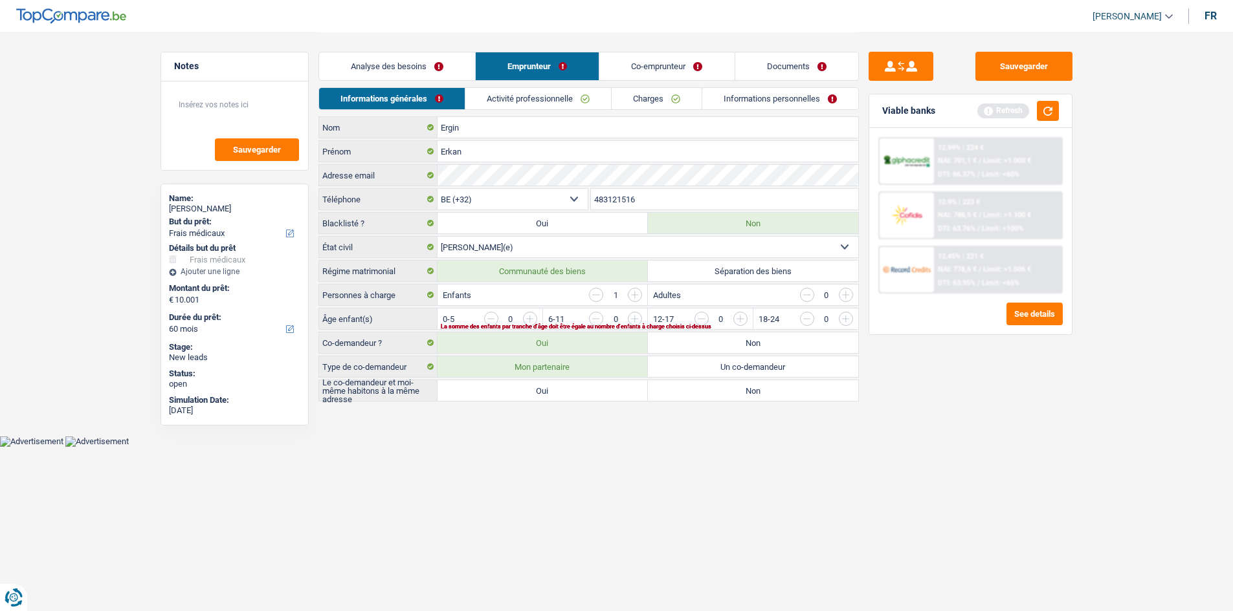
scroll to position [0, 0]
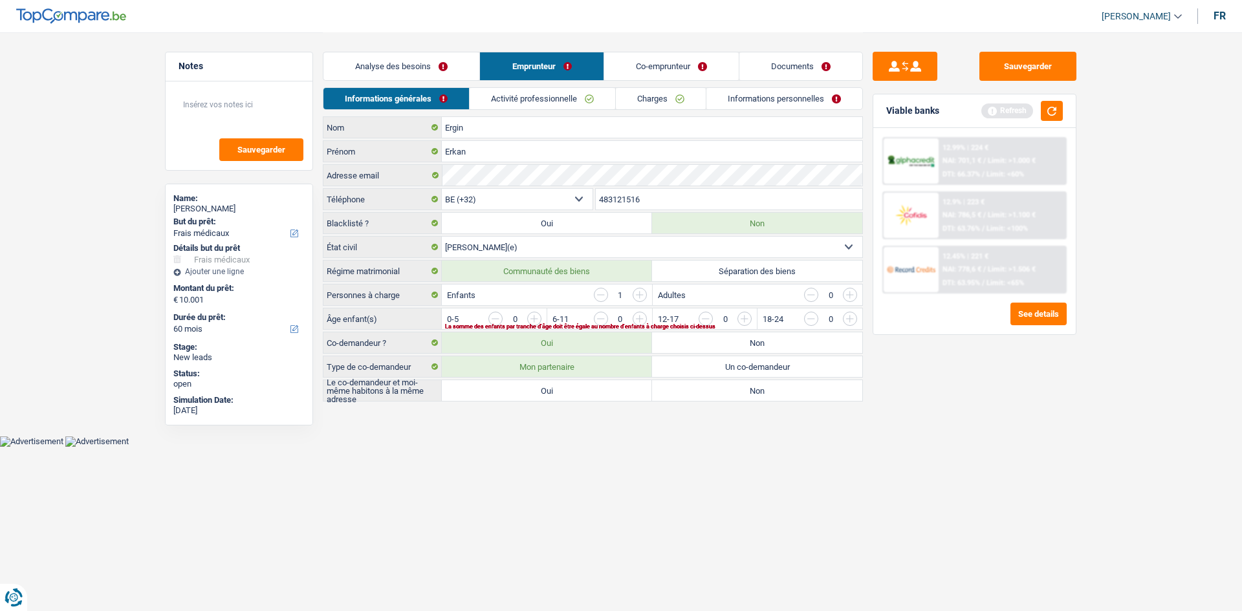
drag, startPoint x: 542, startPoint y: 58, endPoint x: 775, endPoint y: 498, distance: 497.6
click at [485, 242] on html "Vous avez le contrôle de vos données Nous utilisons des cookies, tout comme nos…" at bounding box center [621, 223] width 1242 height 447
click at [485, 242] on label "Oui" at bounding box center [547, 390] width 210 height 21
click at [485, 242] on input "Oui" at bounding box center [547, 390] width 210 height 21
radio input "true"
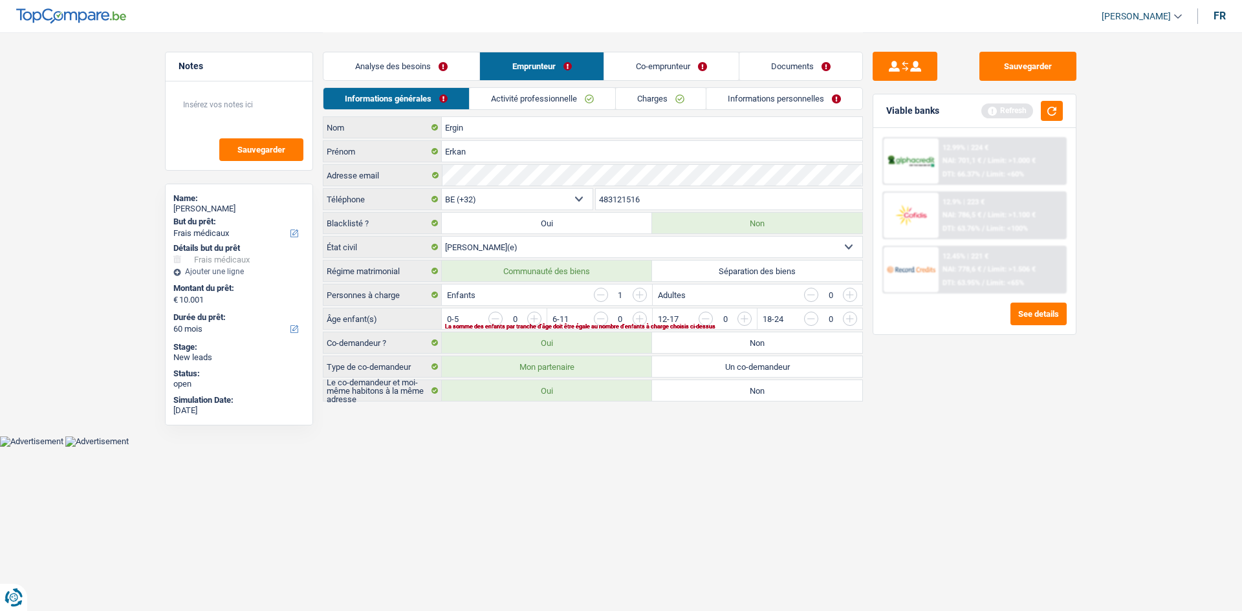
click at [485, 242] on input "button" at bounding box center [796, 322] width 539 height 21
drag, startPoint x: 529, startPoint y: 102, endPoint x: 547, endPoint y: 131, distance: 34.3
click at [485, 102] on link "Activité professionnelle" at bounding box center [543, 98] width 146 height 21
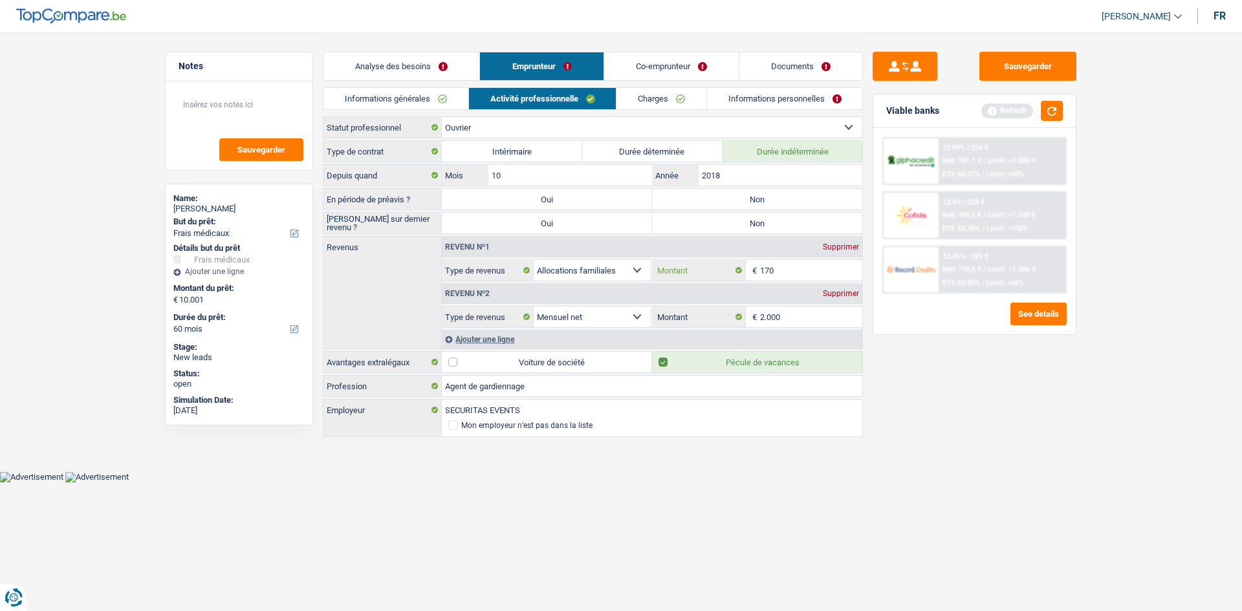
click at [485, 242] on input "170" at bounding box center [811, 270] width 103 height 21
click at [485, 195] on label "Non" at bounding box center [757, 199] width 210 height 21
click at [485, 195] on input "Non" at bounding box center [757, 199] width 210 height 21
radio input "true"
click at [485, 212] on div "Type de contrat Intérimaire Durée déterminée Durée indéterminée Depuis quand 10…" at bounding box center [593, 289] width 540 height 299
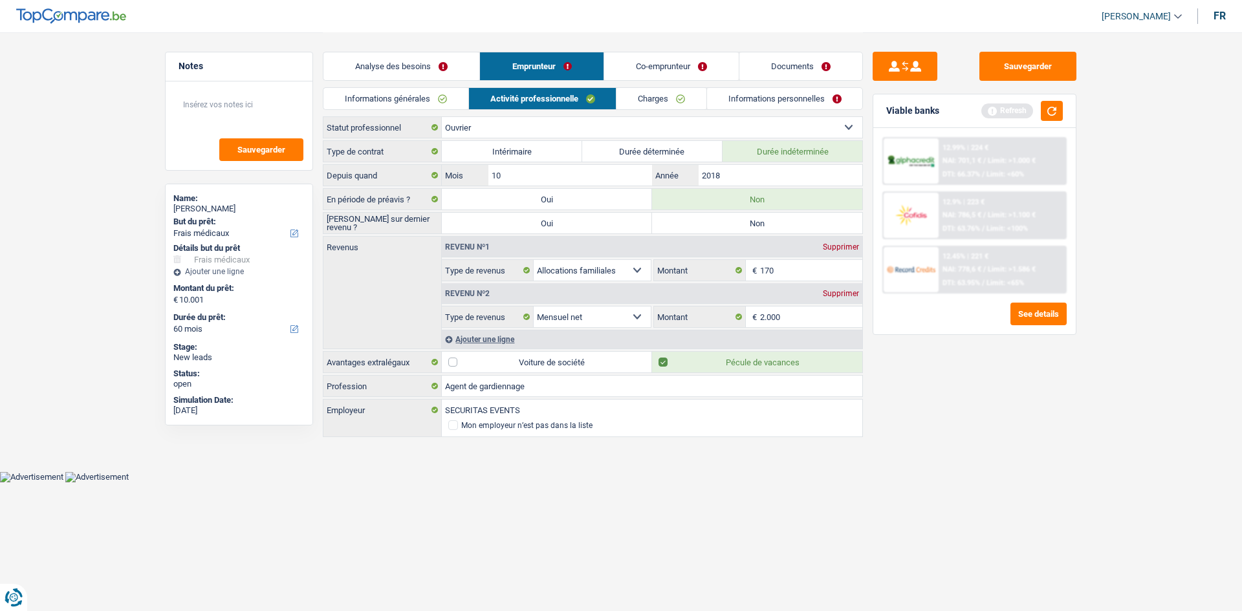
drag, startPoint x: 787, startPoint y: 227, endPoint x: 790, endPoint y: 199, distance: 28.7
click at [485, 203] on div "Type de contrat Intérimaire Durée déterminée Durée indéterminée Depuis quand 10…" at bounding box center [593, 289] width 540 height 299
click at [485, 210] on div "En période de préavis ? Oui Non" at bounding box center [593, 199] width 540 height 22
click at [485, 217] on label "Non" at bounding box center [757, 223] width 210 height 21
click at [485, 217] on input "Non" at bounding box center [757, 223] width 210 height 21
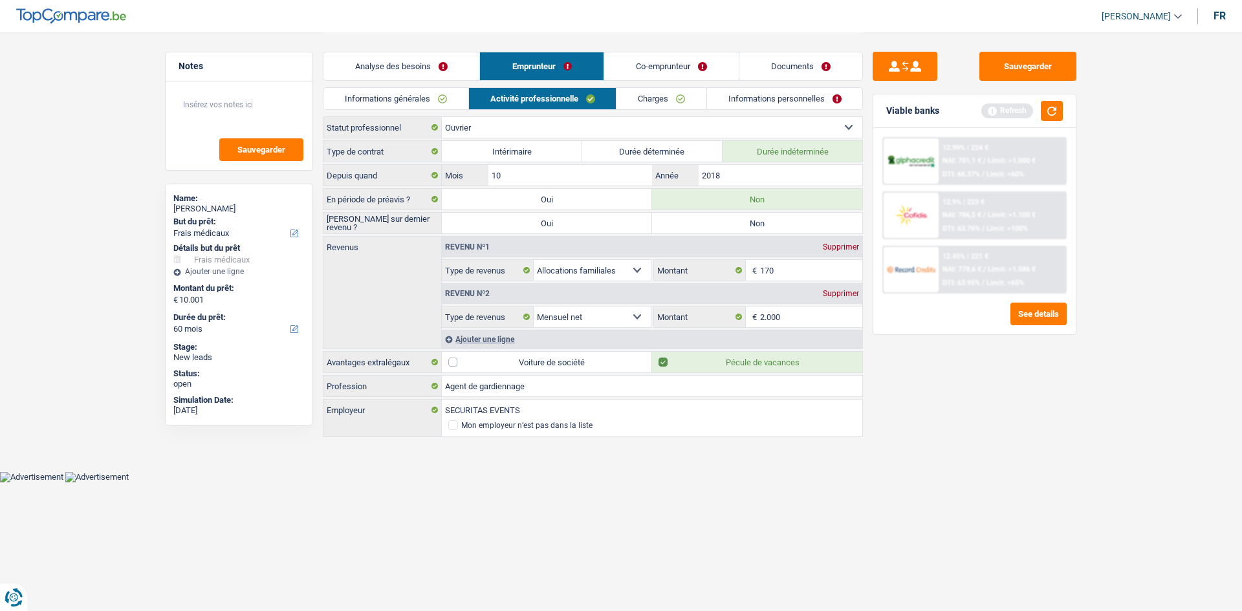
radio input "true"
click at [485, 242] on input "170" at bounding box center [811, 270] width 103 height 21
click at [485, 242] on div "Sauvegarder Viable banks Refresh 12.99% | 224 € NAI: 701,1 € / Limit: >1.000 € …" at bounding box center [974, 321] width 223 height 539
click at [485, 242] on input "2.000" at bounding box center [811, 317] width 103 height 21
type input "2.500"
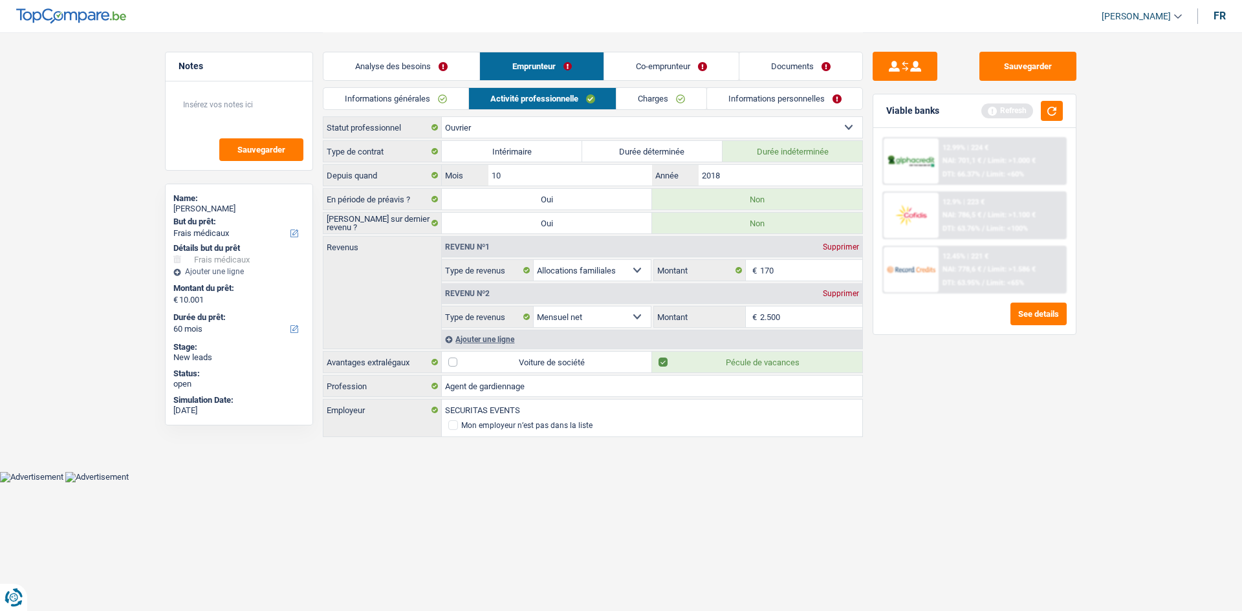
click at [485, 242] on div "Sauvegarder Viable banks Refresh 12.99% | 224 € NAI: 701,1 € / Limit: >1.000 € …" at bounding box center [974, 321] width 223 height 539
click at [485, 242] on div "Ajouter une ligne" at bounding box center [652, 339] width 421 height 19
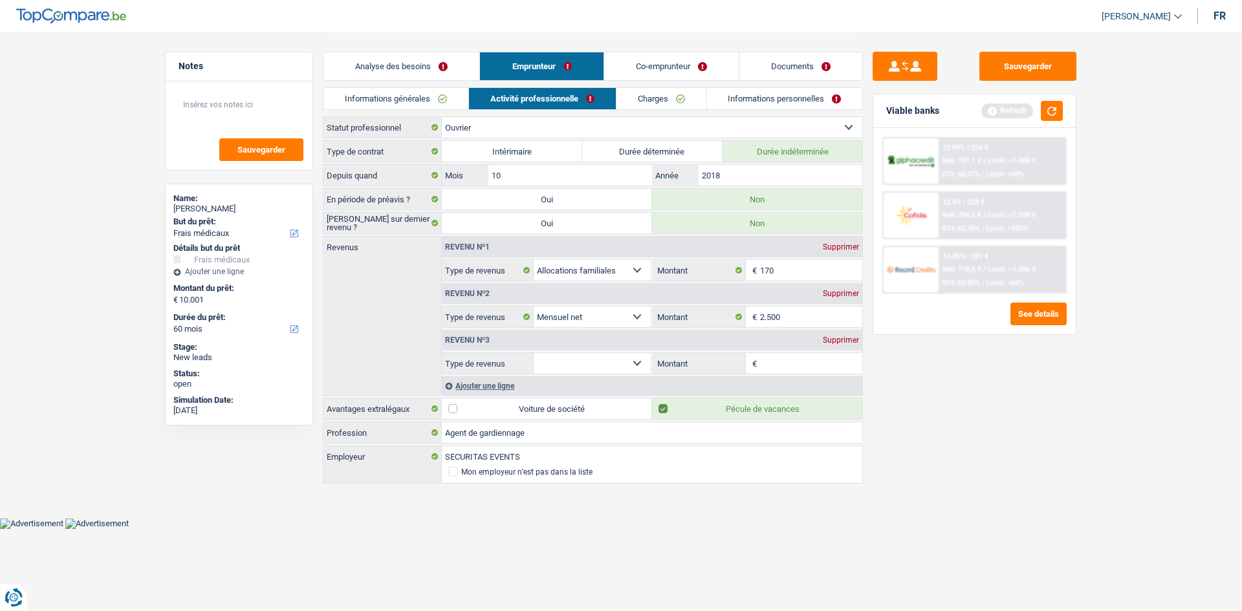
drag, startPoint x: 577, startPoint y: 366, endPoint x: 568, endPoint y: 373, distance: 11.5
click at [485, 242] on select "Allocation d'handicap Allocations chômage Allocations familiales Chèques repas …" at bounding box center [592, 363] width 117 height 21
select select "mealVouchers"
click at [485, 242] on select "Allocation d'handicap Allocations chômage Allocations familiales Chèques repas …" at bounding box center [592, 363] width 117 height 21
drag, startPoint x: 795, startPoint y: 364, endPoint x: 804, endPoint y: 362, distance: 9.2
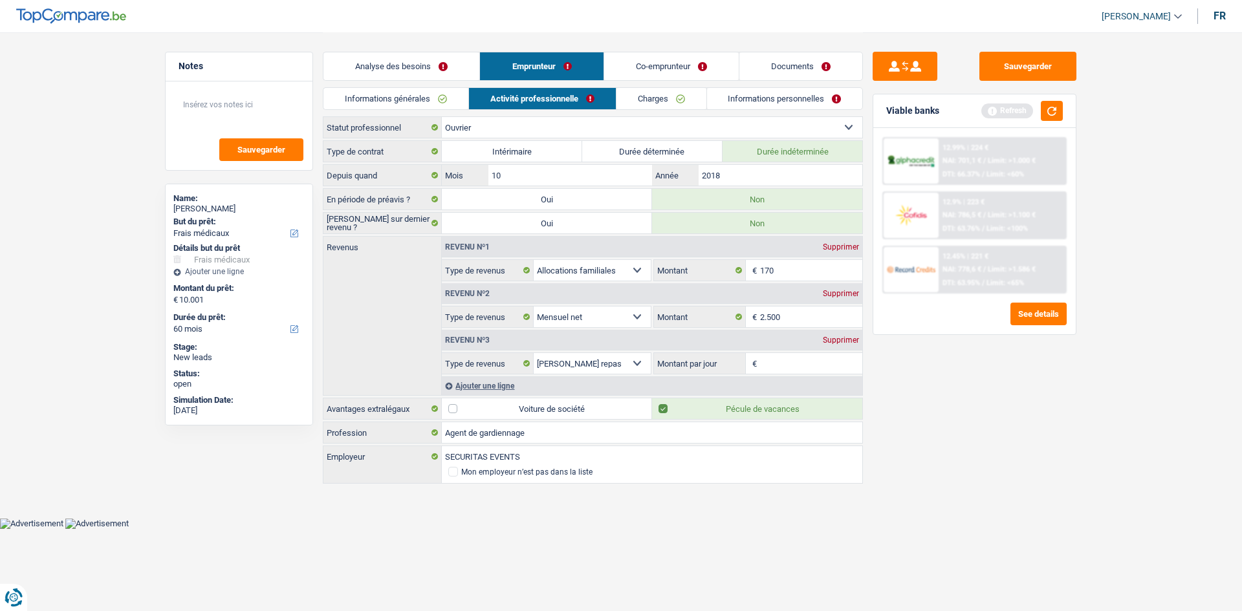
click at [485, 242] on input "Montant par jour" at bounding box center [811, 363] width 103 height 21
type input "4,0"
click at [485, 242] on div "Sauvegarder Viable banks Refresh 12.99% | 224 € NAI: 701,1 € / Limit: >1.000 € …" at bounding box center [974, 321] width 223 height 539
click at [485, 106] on link "Charges" at bounding box center [662, 98] width 90 height 21
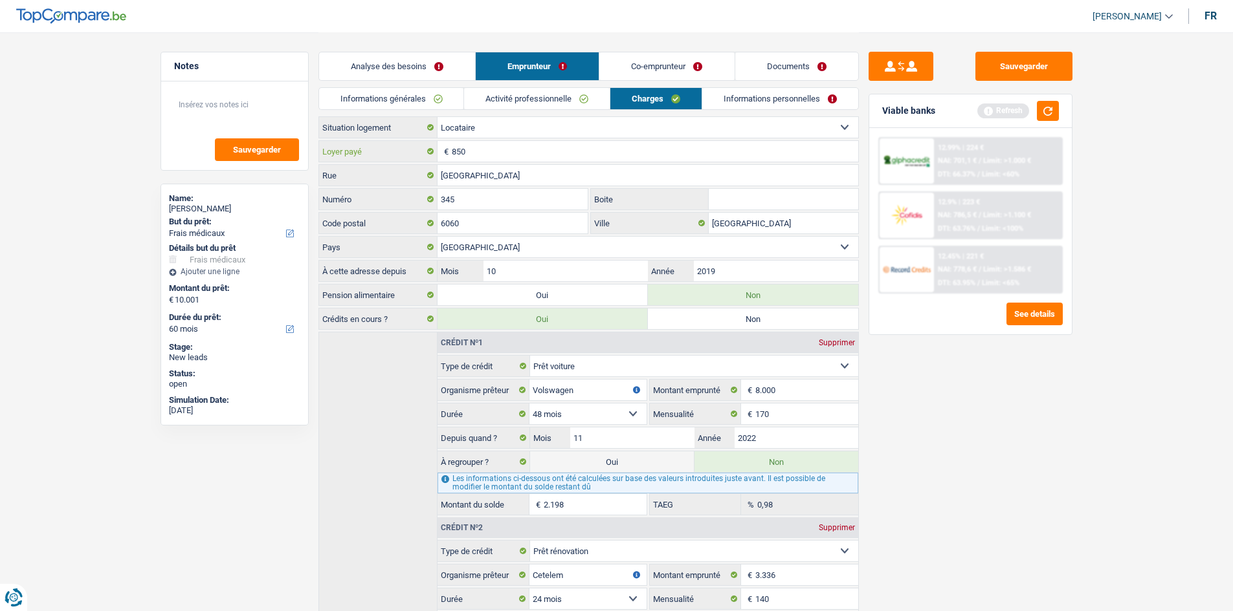
click at [485, 151] on input "850" at bounding box center [655, 151] width 406 height 21
click at [485, 91] on link "Informations personnelles" at bounding box center [780, 98] width 156 height 21
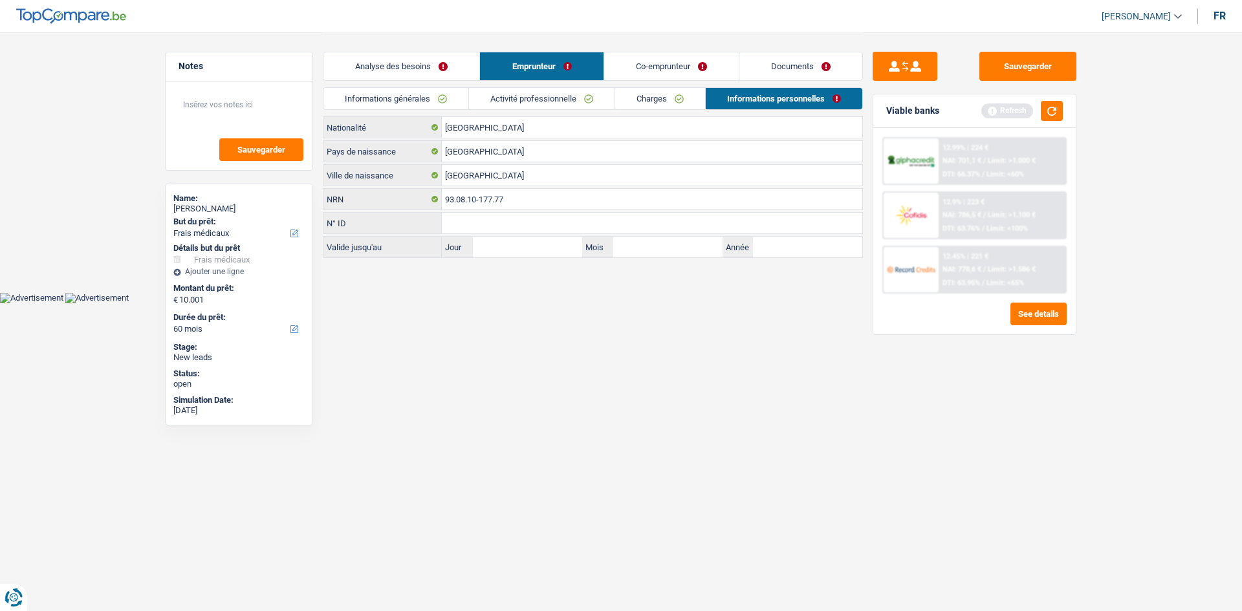
click at [485, 69] on link "Co-emprunteur" at bounding box center [671, 66] width 135 height 28
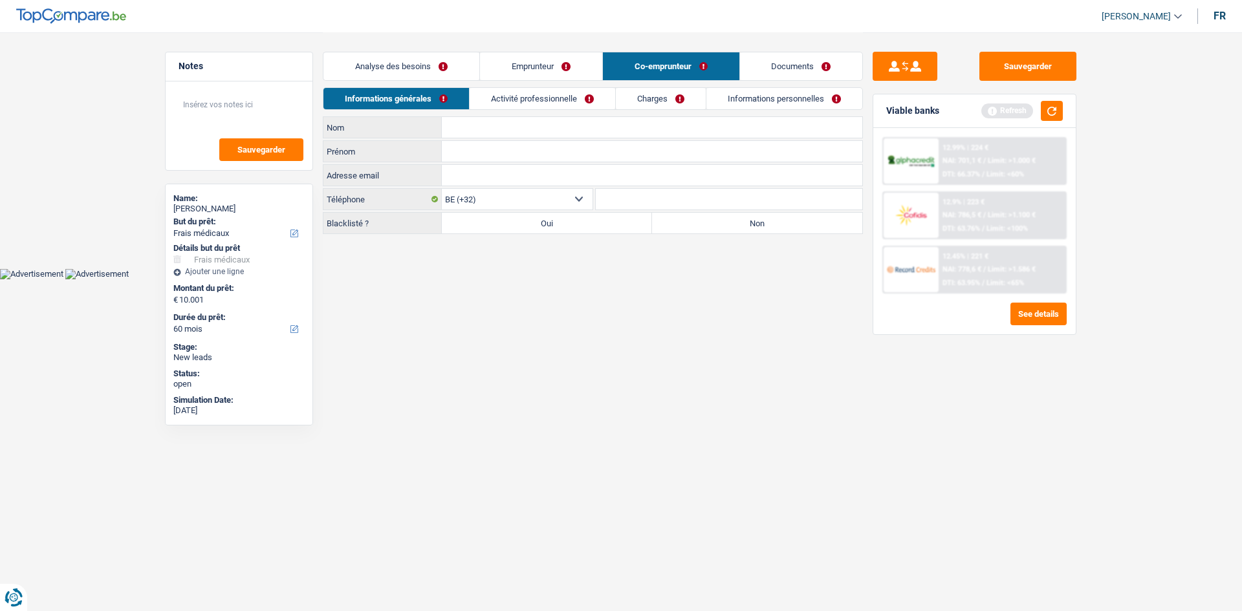
click at [485, 120] on input "Nom" at bounding box center [652, 127] width 421 height 21
click at [463, 130] on input "Yalssine" at bounding box center [652, 127] width 421 height 21
click at [461, 125] on input "Yalsine" at bounding box center [652, 127] width 421 height 21
type input "Yalcine"
click at [485, 147] on input "Prénom" at bounding box center [652, 151] width 421 height 21
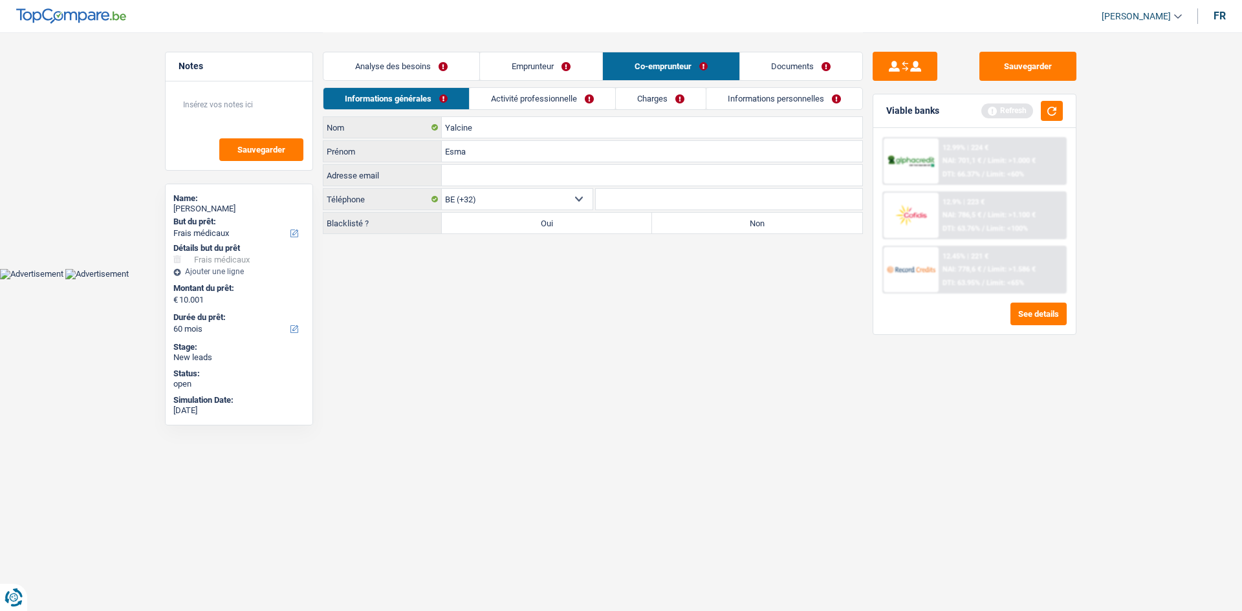
type input "Esma"
click at [485, 242] on html "Vous avez le contrôle de vos données Nous utilisons des cookies, tout comme nos…" at bounding box center [621, 140] width 1242 height 280
click at [485, 220] on label "Non" at bounding box center [757, 223] width 210 height 21
click at [485, 220] on input "Non" at bounding box center [757, 223] width 210 height 21
radio input "true"
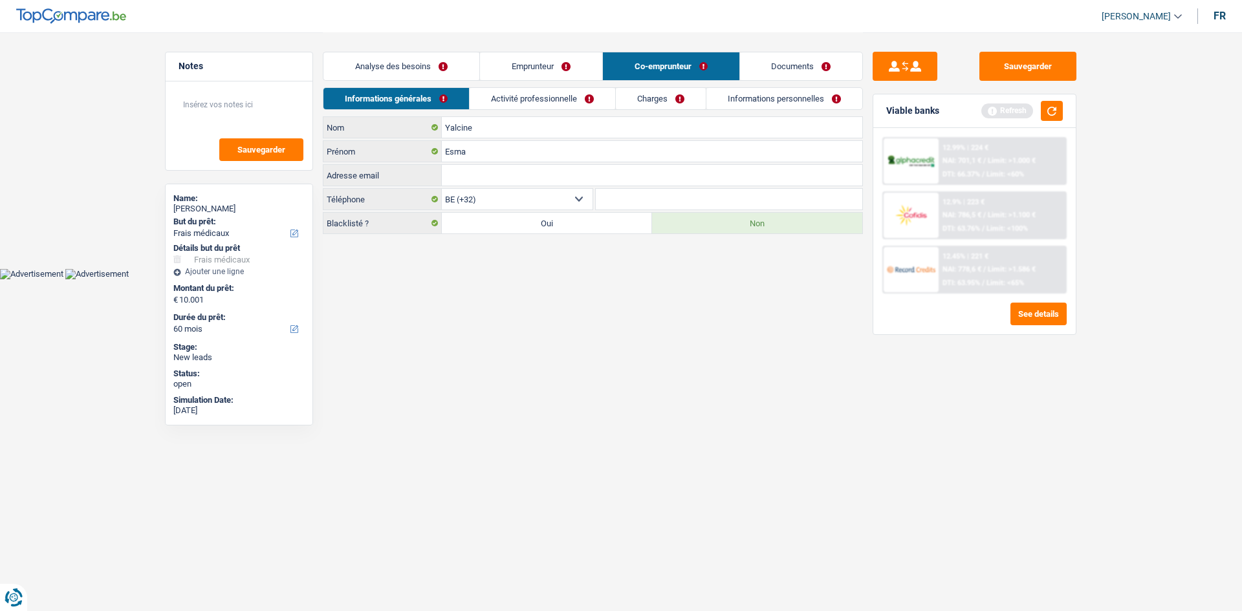
click at [485, 98] on link "Activité professionnelle" at bounding box center [543, 98] width 146 height 21
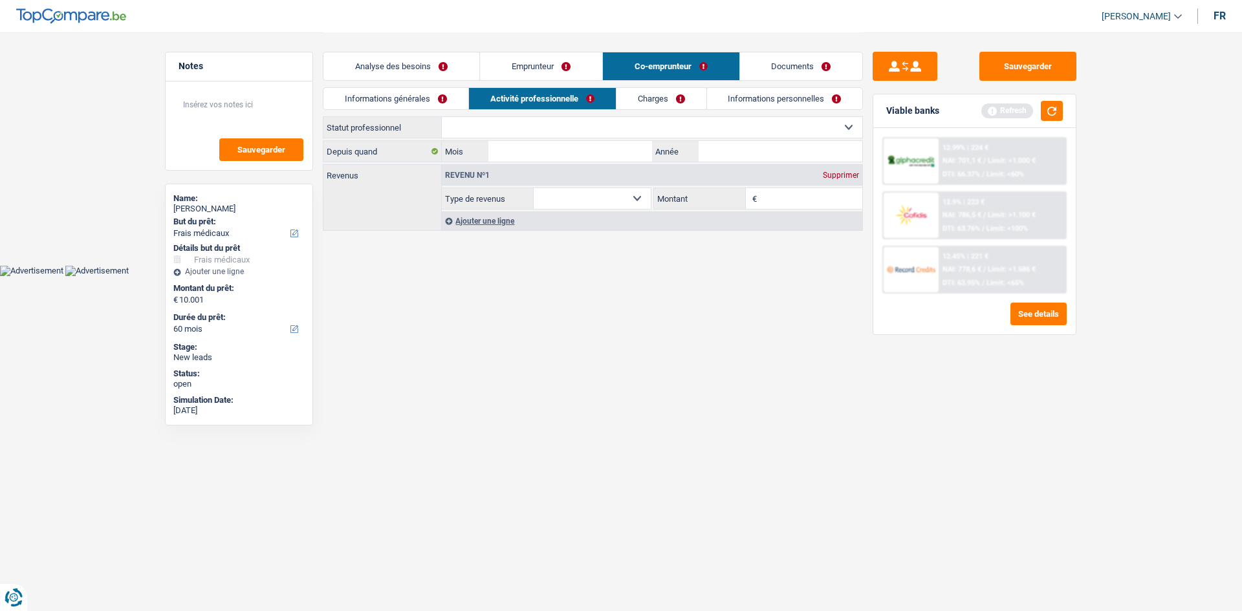
click at [485, 127] on select "Ouvrier Employé privé Employé public Invalide Indépendant Pensionné Chômeur Mut…" at bounding box center [652, 127] width 421 height 21
select select "privateEmployee"
click at [442, 117] on select "Ouvrier Employé privé Employé public Invalide Indépendant Pensionné Chômeur Mut…" at bounding box center [652, 127] width 421 height 21
select select "netSalary"
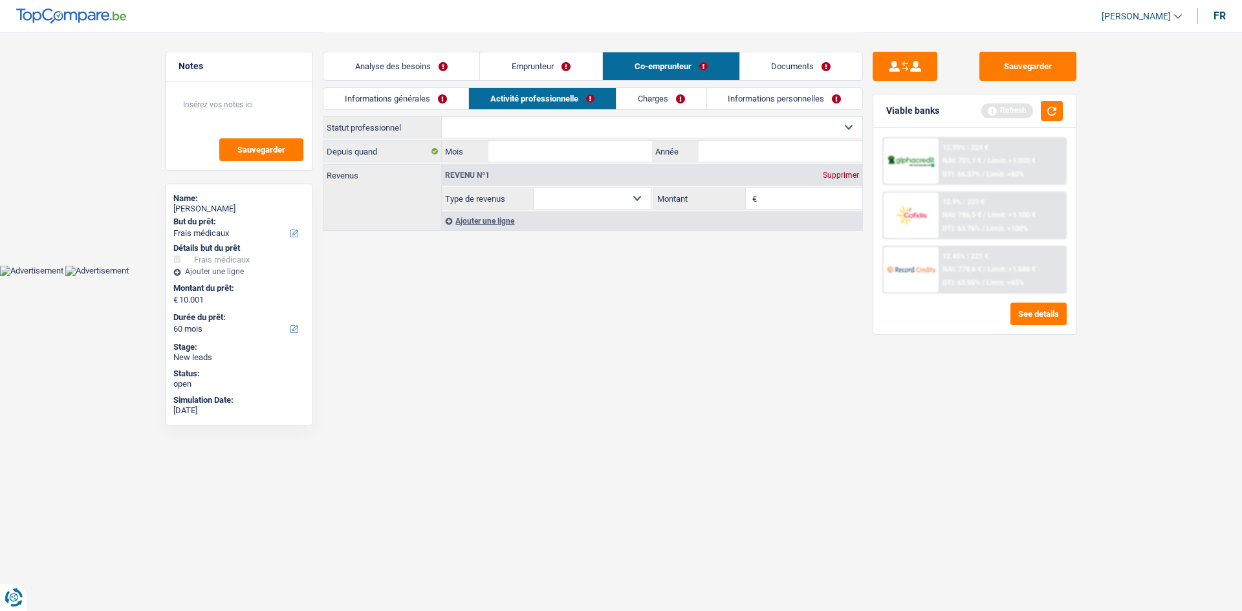
select select "mealVouchers"
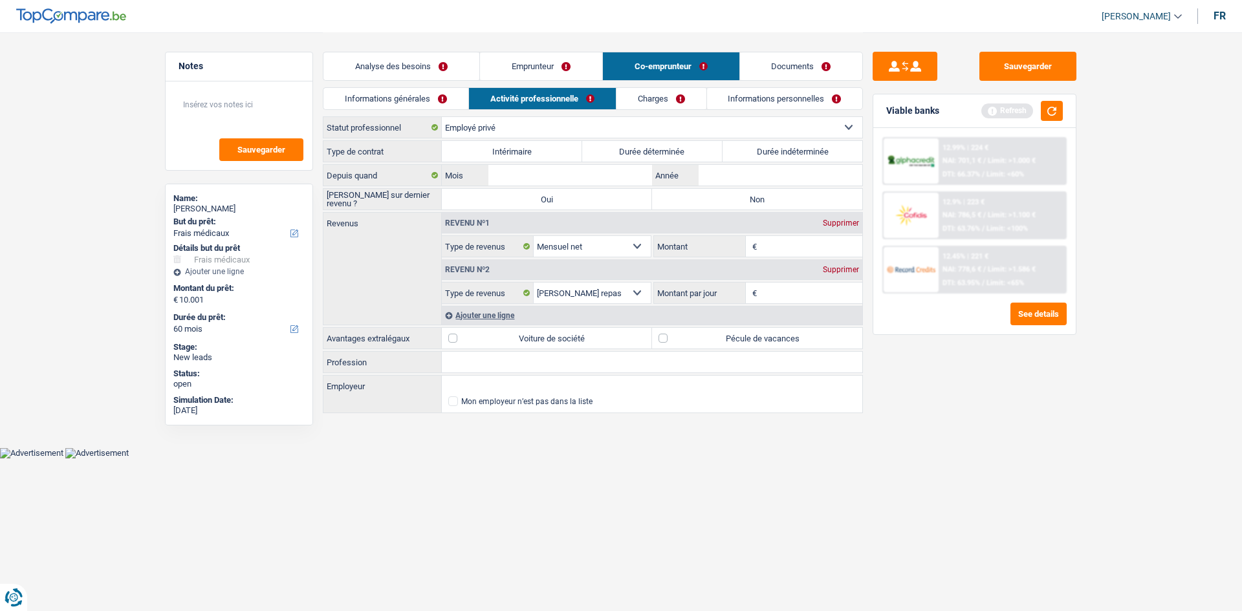
click at [485, 154] on label "Intérimaire" at bounding box center [512, 151] width 140 height 21
click at [485, 154] on input "Intérimaire" at bounding box center [512, 151] width 140 height 21
radio input "true"
click at [485, 195] on label "Non" at bounding box center [757, 199] width 210 height 21
click at [485, 195] on input "Non" at bounding box center [757, 199] width 210 height 21
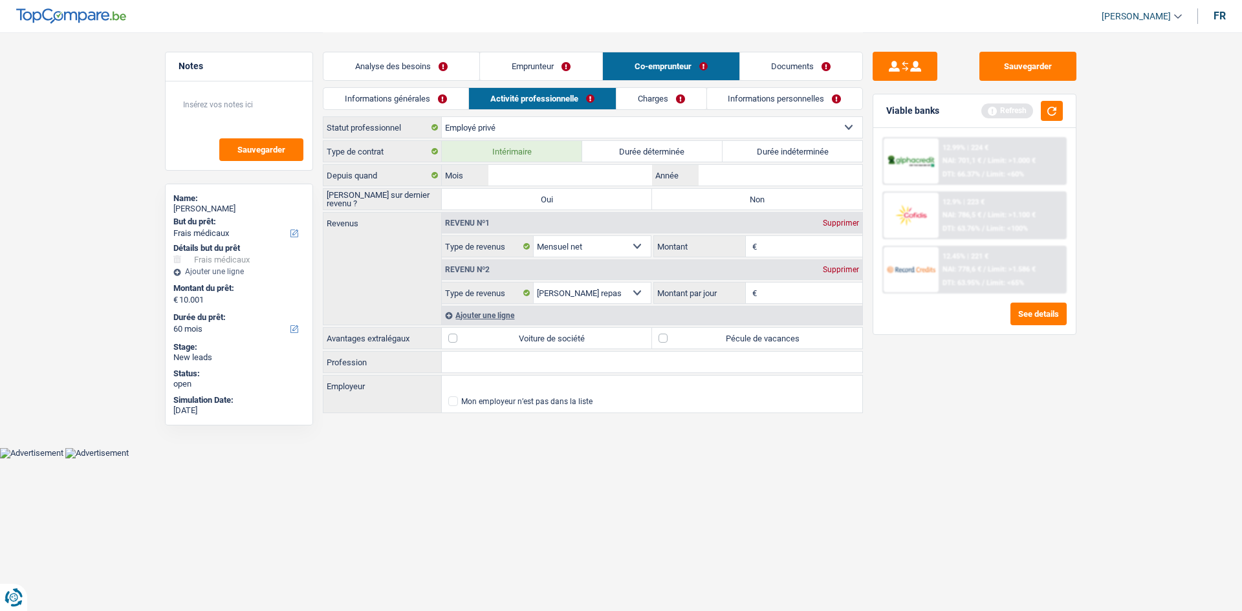
radio input "true"
drag, startPoint x: 481, startPoint y: 385, endPoint x: 457, endPoint y: 361, distance: 33.9
click at [481, 242] on input "Employeur" at bounding box center [652, 386] width 421 height 21
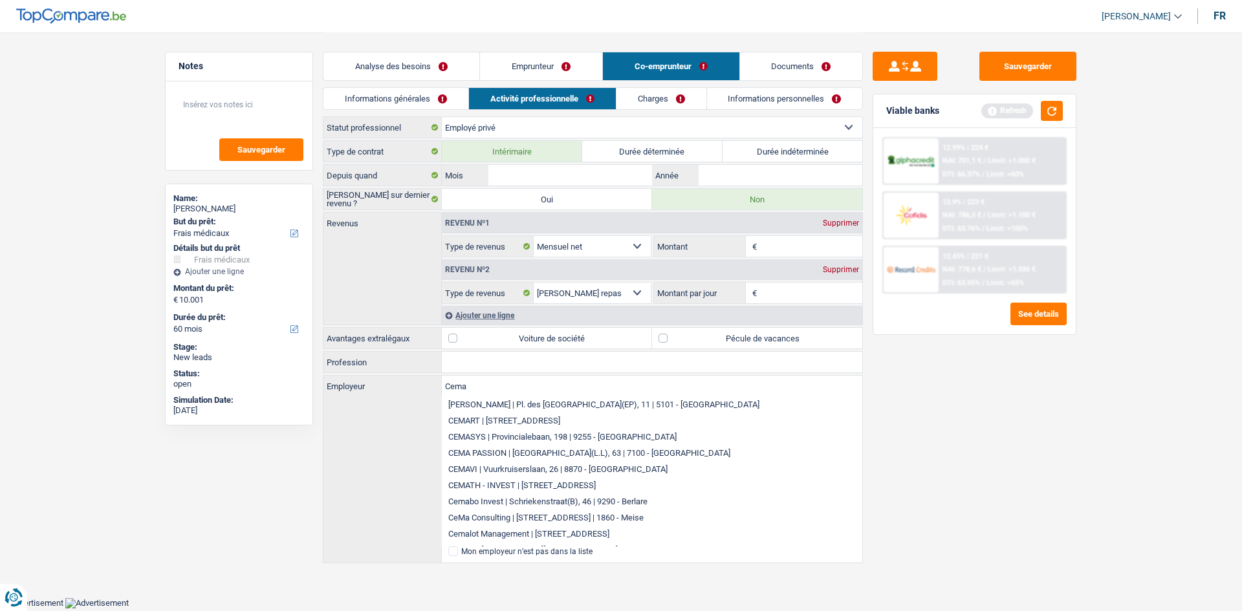
click at [485, 242] on li "Cemabo Invest | Schriekenstraat(B), 46 | 9290 - Berlare" at bounding box center [652, 502] width 421 height 16
type input "Cemabo Invest | Schriekenstraat(B), 46 | 9290 - Berlare"
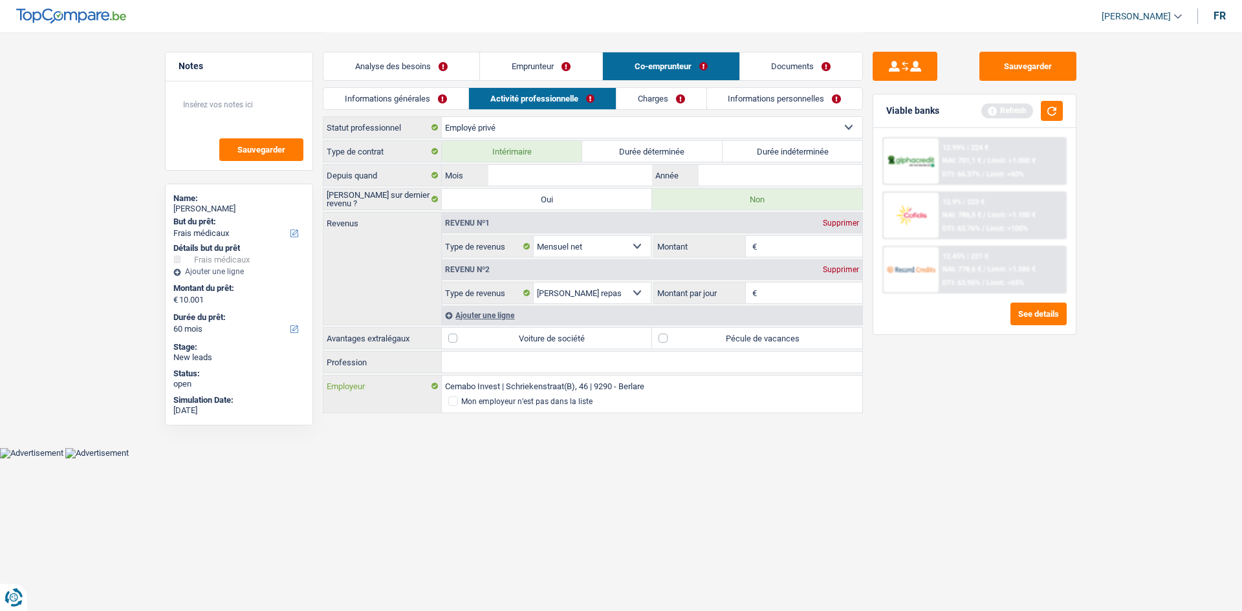
click at [485, 242] on input "Cemabo Invest | Schriekenstraat(B), 46 | 9290 - Berlare" at bounding box center [652, 386] width 421 height 21
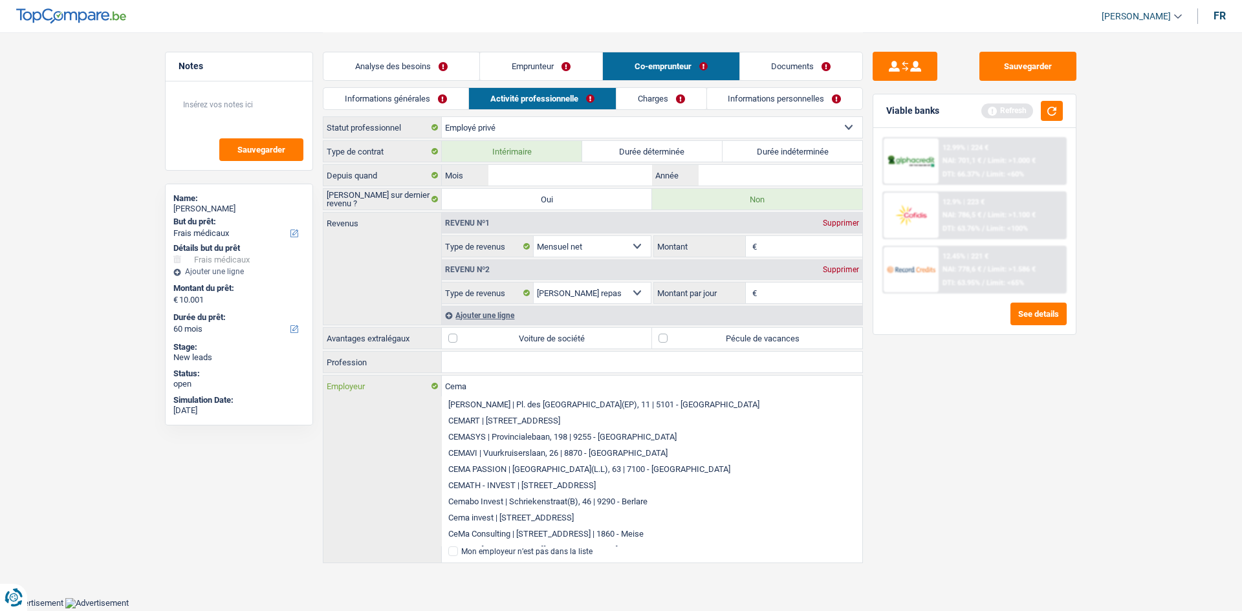
type input "Cema"
click at [485, 242] on main "Notes Sauvegarder Name: Erkan Ergin But du prêt: Confort maison: meubles, texti…" at bounding box center [621, 299] width 1242 height 598
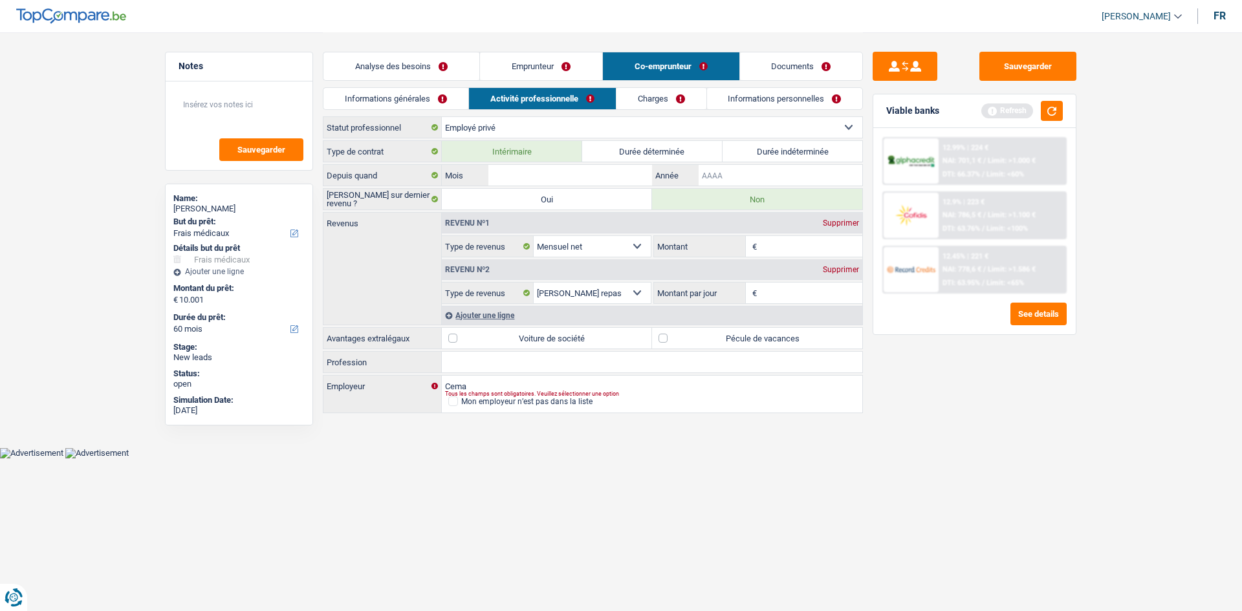
click at [485, 171] on input "Année" at bounding box center [781, 175] width 164 height 21
type input "2023"
click at [485, 168] on input "Mois" at bounding box center [571, 175] width 164 height 21
type input "6"
click at [485, 242] on main "Notes Sauvegarder Name: Erkan Ergin But du prêt: Confort maison: meubles, texti…" at bounding box center [621, 224] width 1242 height 448
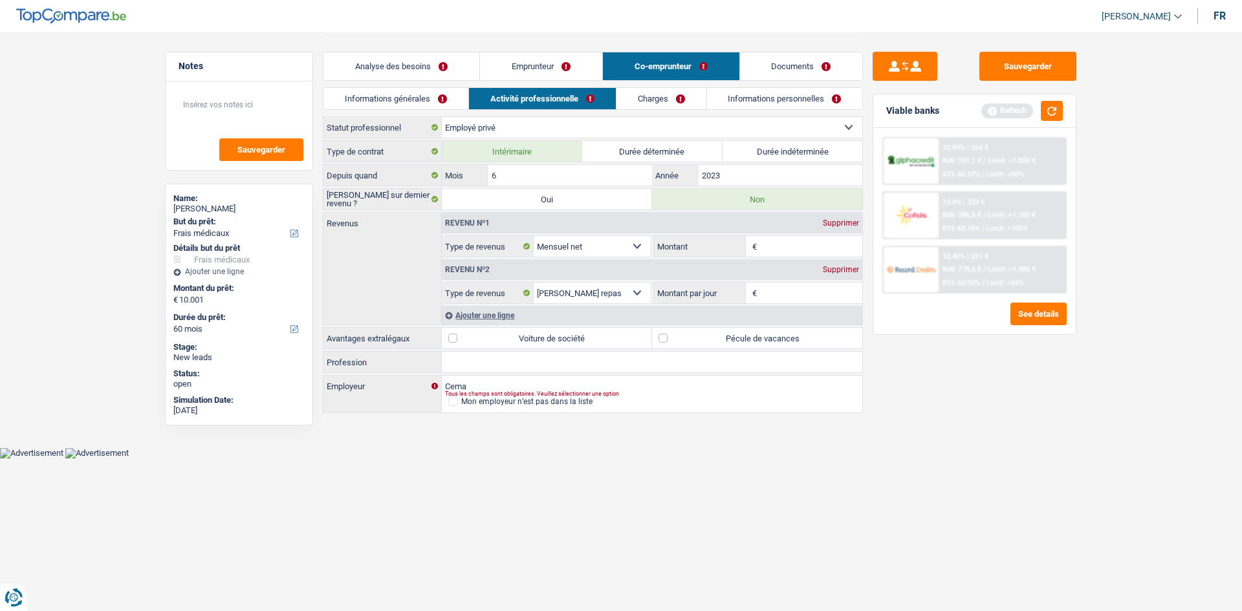
click at [485, 242] on input "Montant" at bounding box center [811, 246] width 103 height 21
type input "2.000"
click at [485, 242] on input "Montant par jour" at bounding box center [811, 293] width 103 height 21
type input "8,0"
click at [485, 242] on html "Vous avez le contrôle de vos données Nous utilisons des cookies, tout comme nos…" at bounding box center [621, 229] width 1242 height 459
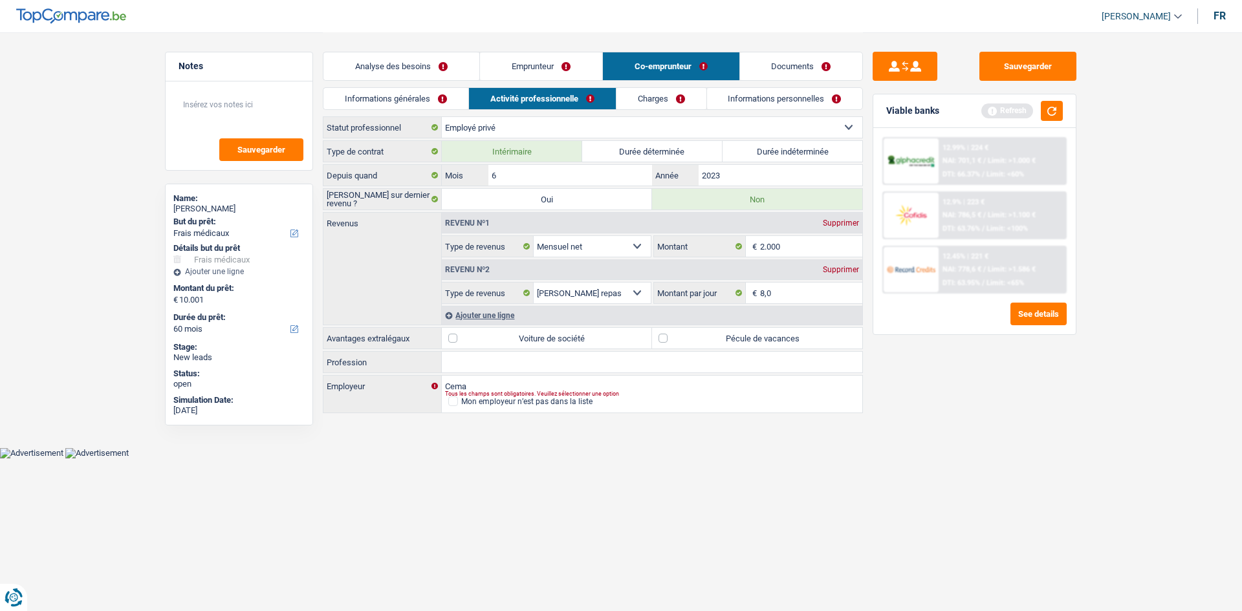
click at [485, 242] on label "Pécule de vacances" at bounding box center [757, 338] width 210 height 21
click at [485, 242] on input "Pécule de vacances" at bounding box center [757, 338] width 210 height 21
checkbox input "true"
click at [485, 242] on label "Voiture de société" at bounding box center [547, 338] width 210 height 21
click at [485, 242] on input "Voiture de société" at bounding box center [547, 338] width 210 height 21
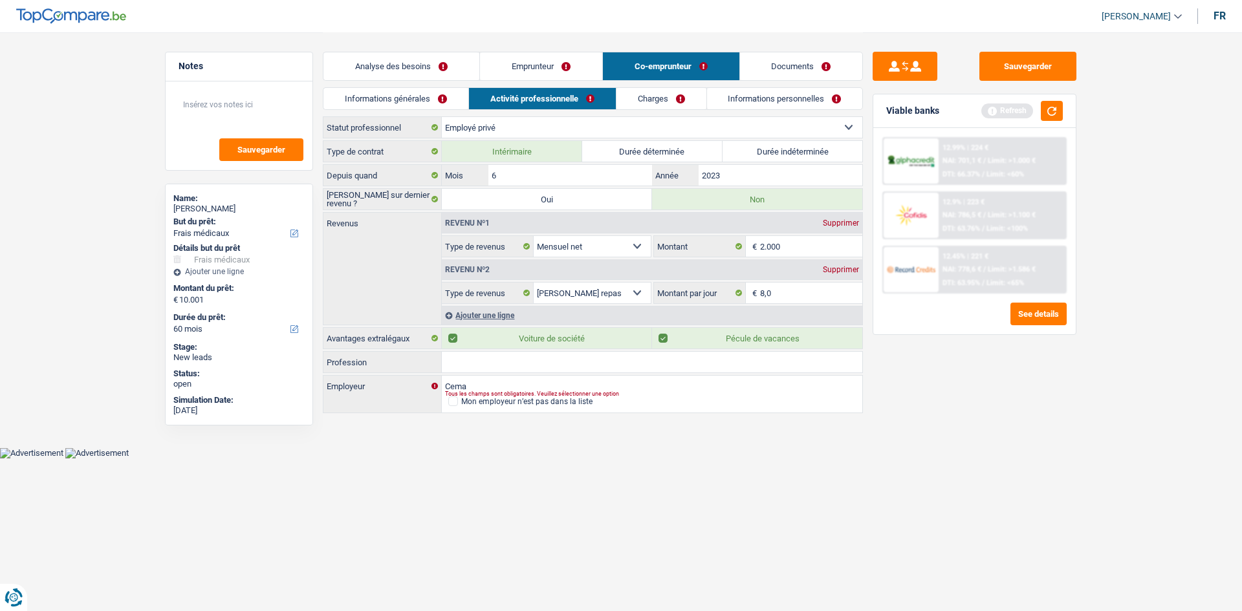
click at [485, 242] on label "Voiture de société" at bounding box center [547, 338] width 210 height 21
click at [485, 242] on input "Voiture de société" at bounding box center [547, 338] width 210 height 21
checkbox input "false"
click at [485, 242] on input "Profession" at bounding box center [652, 362] width 421 height 21
type input "Preparatrice de commande"
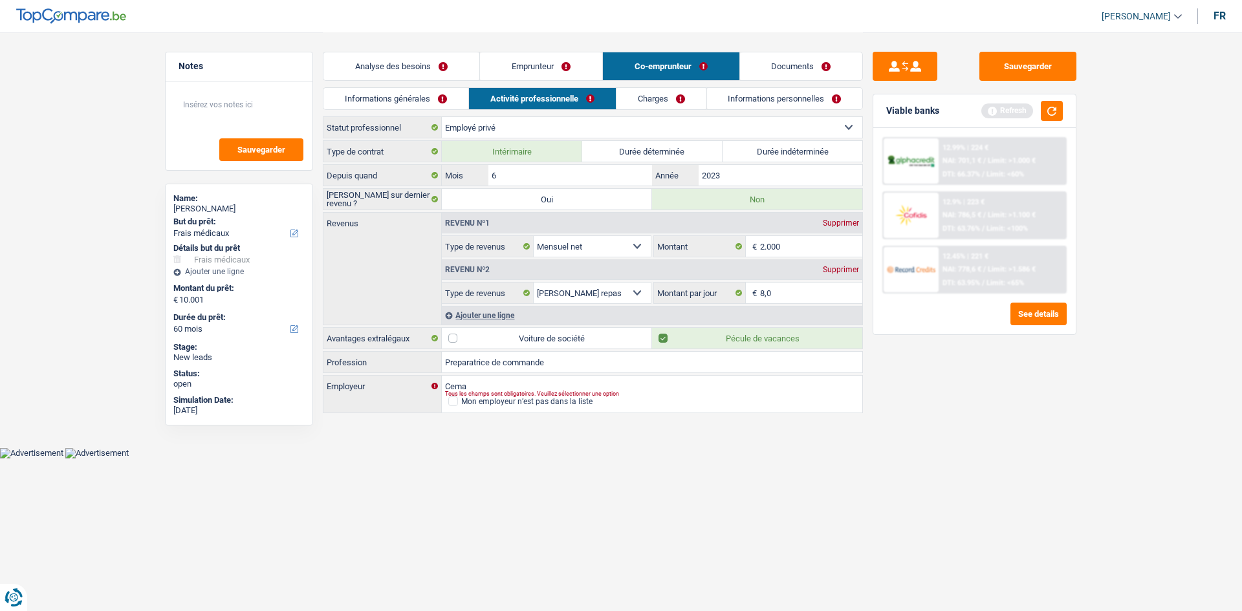
click at [485, 107] on link "Charges" at bounding box center [662, 98] width 90 height 21
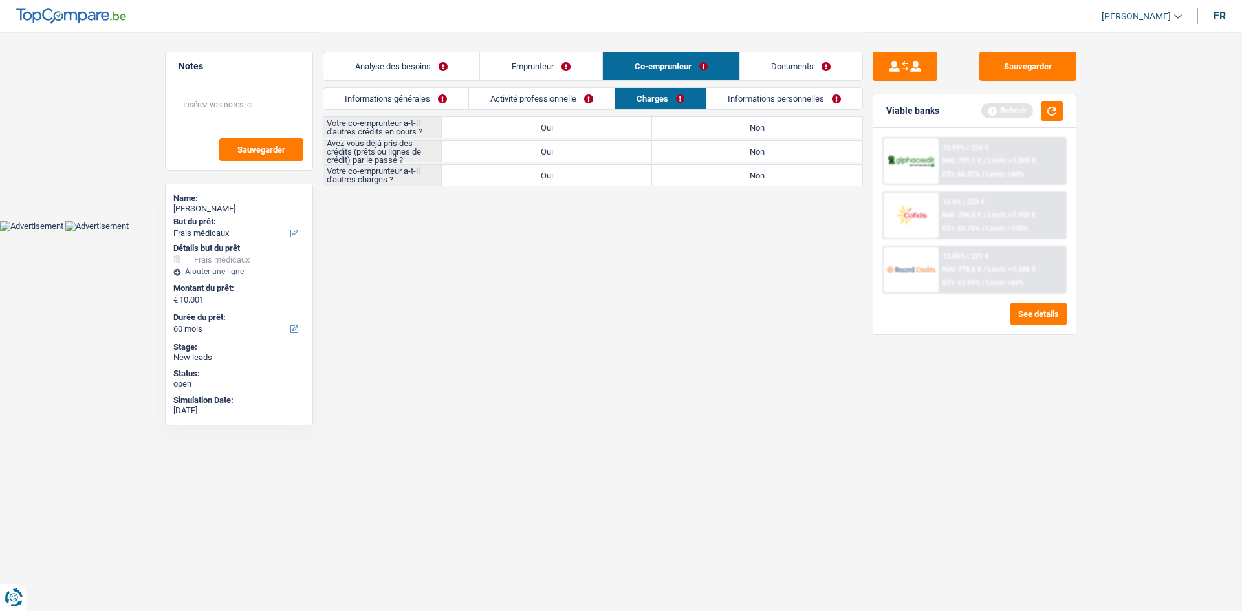
click at [485, 138] on div "Votre co-emprunteur a-t-il d'autres crédits en cours ? Oui Non Tous les champs …" at bounding box center [593, 151] width 540 height 70
click at [485, 131] on label "Non" at bounding box center [757, 127] width 210 height 21
click at [485, 131] on input "Non" at bounding box center [757, 127] width 210 height 21
radio input "true"
click at [485, 171] on label "Non" at bounding box center [757, 175] width 210 height 21
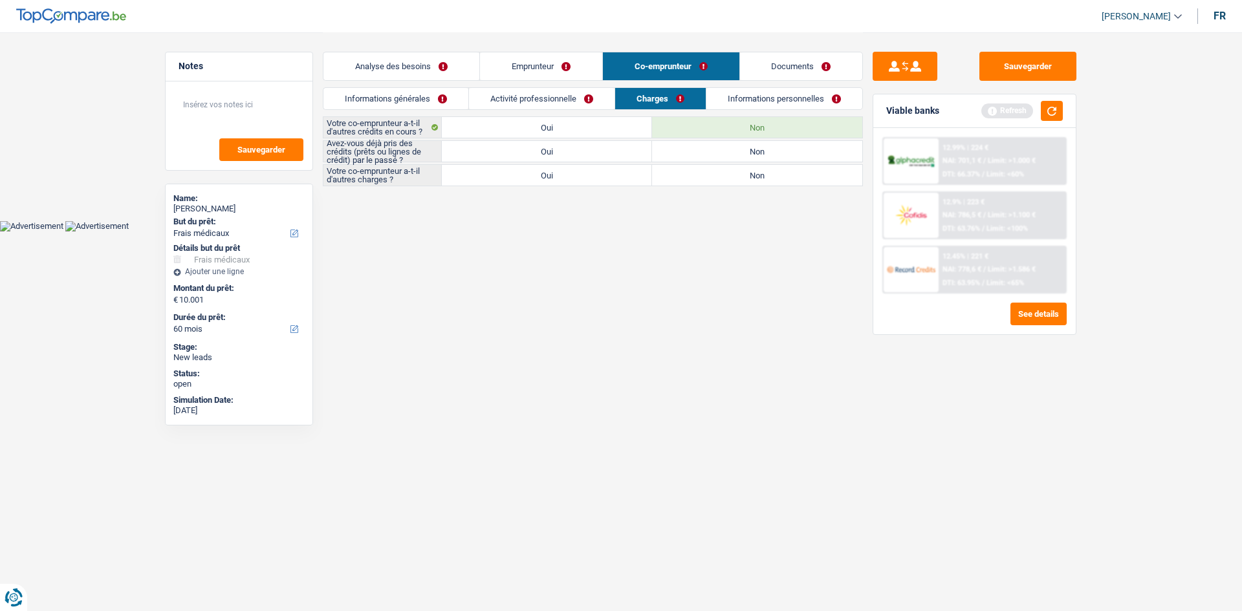
click at [485, 171] on input "Non" at bounding box center [757, 175] width 210 height 21
radio input "true"
click at [485, 153] on label "Oui" at bounding box center [547, 151] width 210 height 21
click at [485, 153] on input "Oui" at bounding box center [547, 151] width 210 height 21
radio input "true"
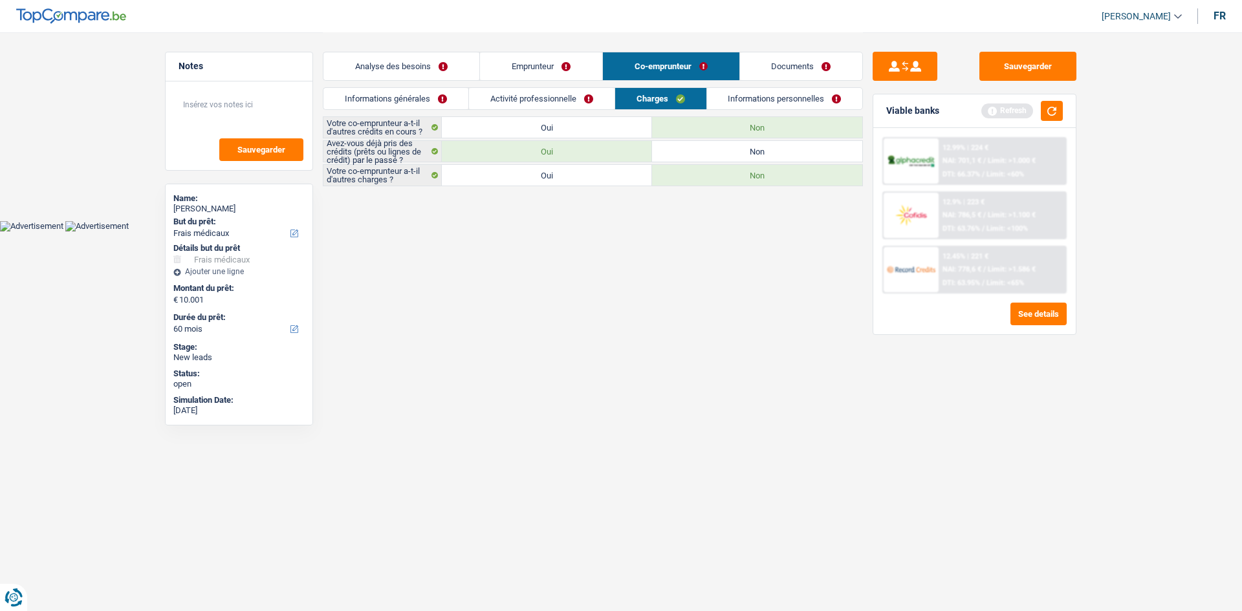
click at [485, 104] on link "Informations personnelles" at bounding box center [785, 98] width 156 height 21
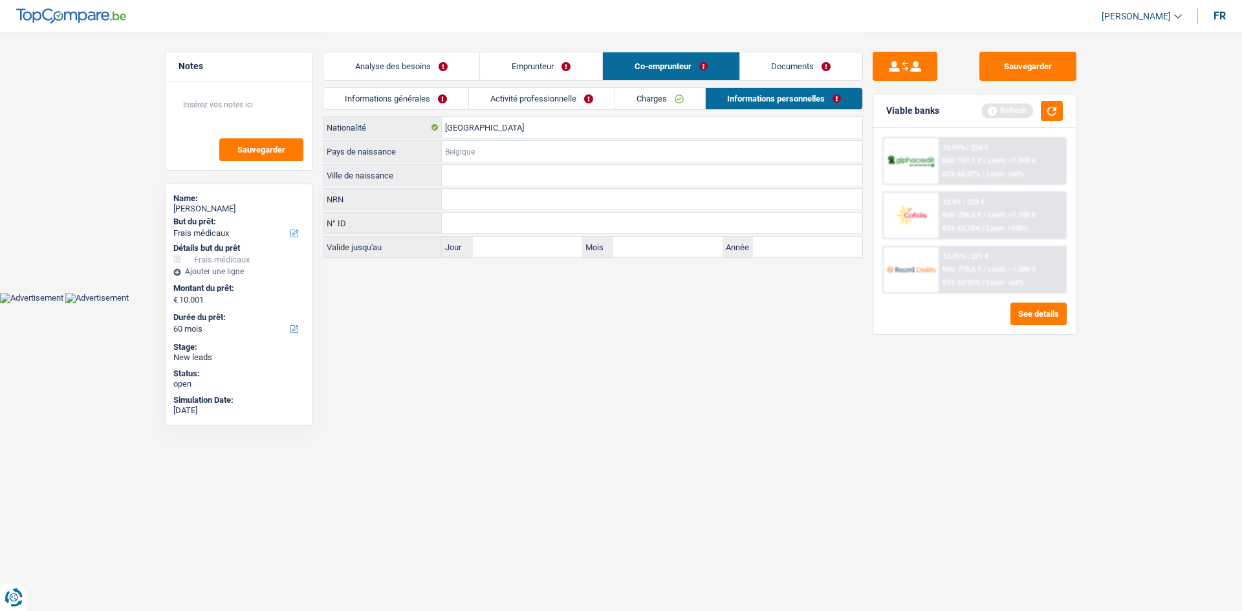
click at [485, 161] on input "Pays de naissance" at bounding box center [652, 151] width 421 height 21
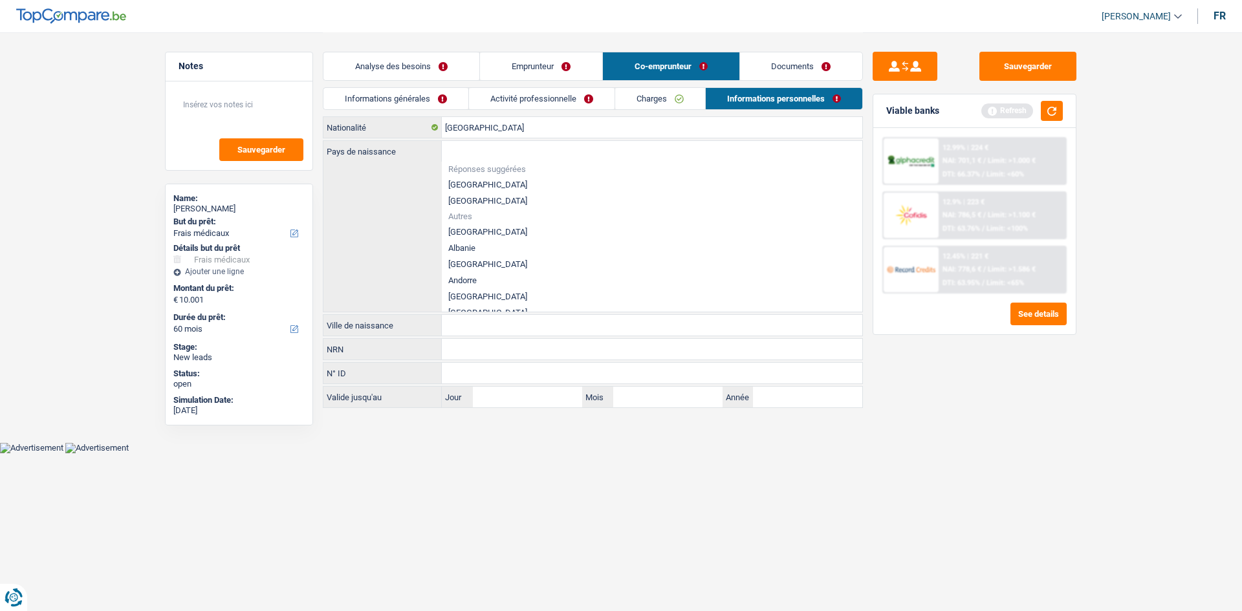
click at [485, 179] on li "[GEOGRAPHIC_DATA]" at bounding box center [652, 185] width 421 height 16
type input "[GEOGRAPHIC_DATA]"
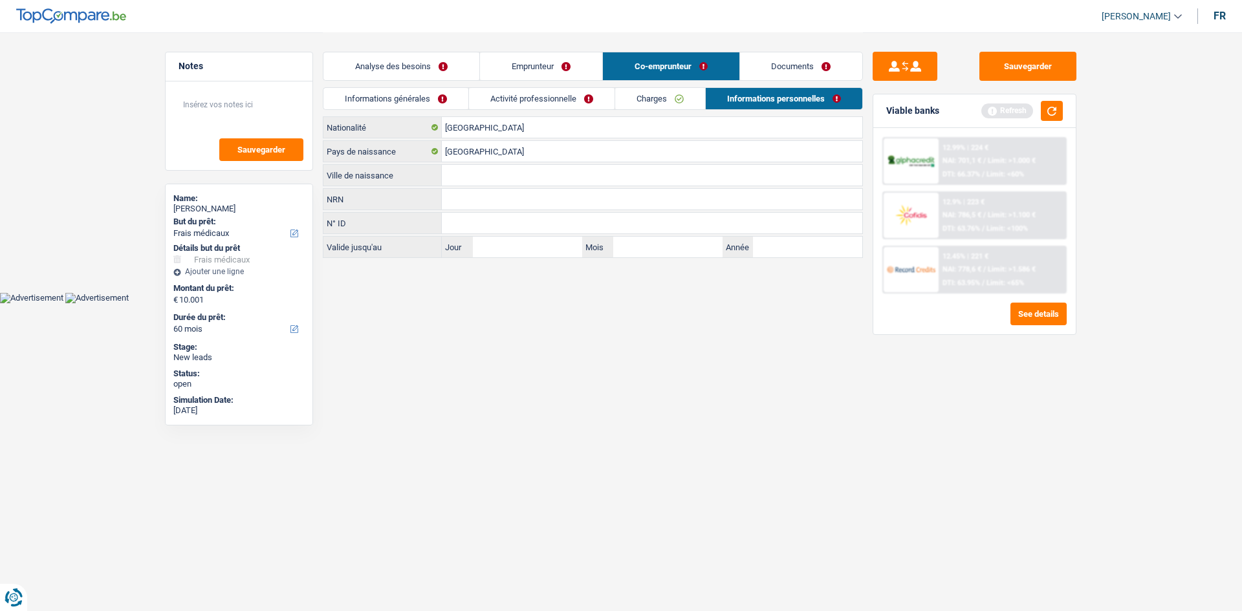
click at [485, 169] on input "Ville de naissance" at bounding box center [652, 175] width 421 height 21
click at [485, 242] on html "Vous avez le contrôle de vos données Nous utilisons des cookies, tout comme nos…" at bounding box center [621, 151] width 1242 height 303
click at [485, 168] on input "Charelroi" at bounding box center [652, 175] width 421 height 21
type input "Charleroi"
drag, startPoint x: 384, startPoint y: 61, endPoint x: 832, endPoint y: 131, distance: 453.9
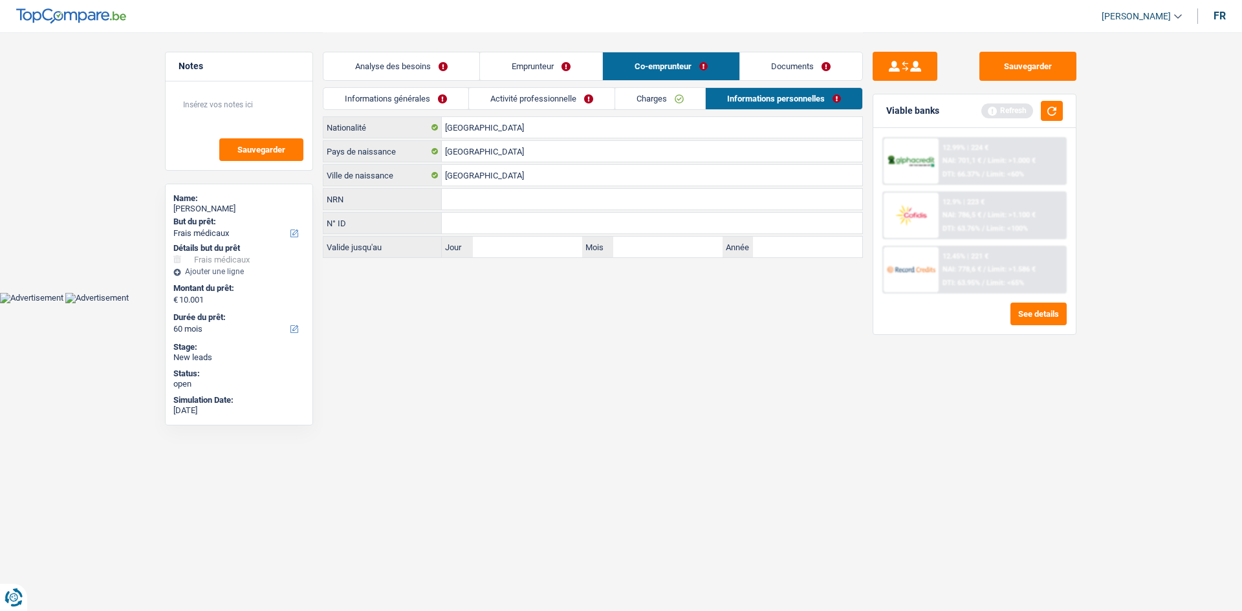
click at [384, 61] on link "Analyse des besoins" at bounding box center [402, 66] width 156 height 28
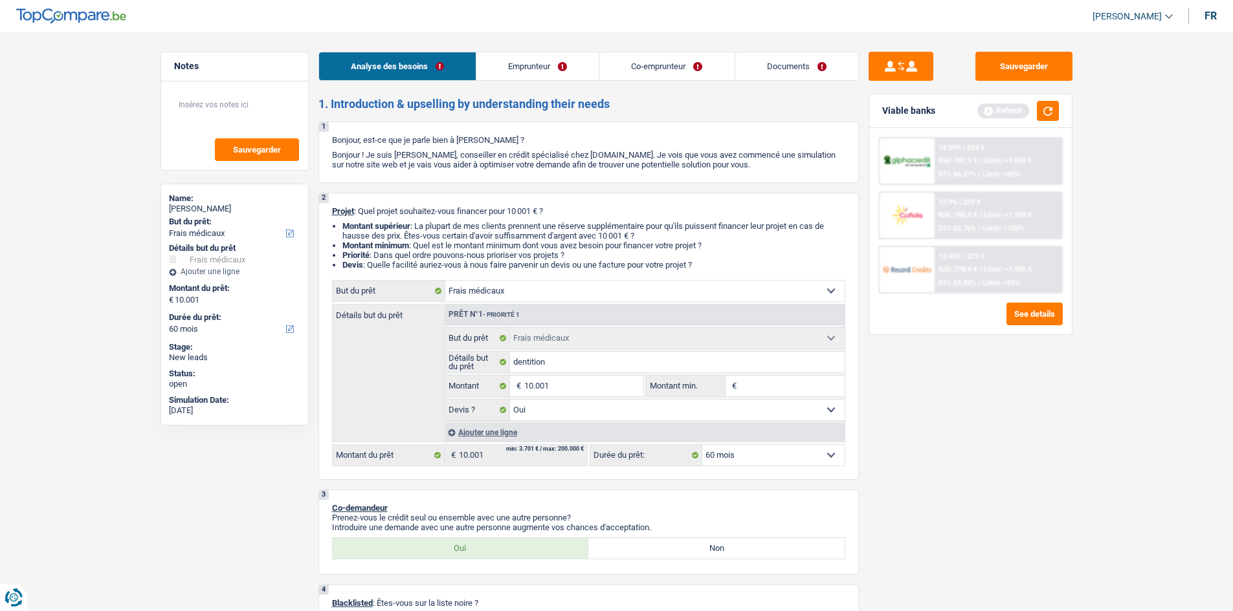
click at [485, 113] on div "Viable banks Refresh" at bounding box center [970, 111] width 203 height 34
click at [485, 119] on button "button" at bounding box center [1048, 111] width 22 height 20
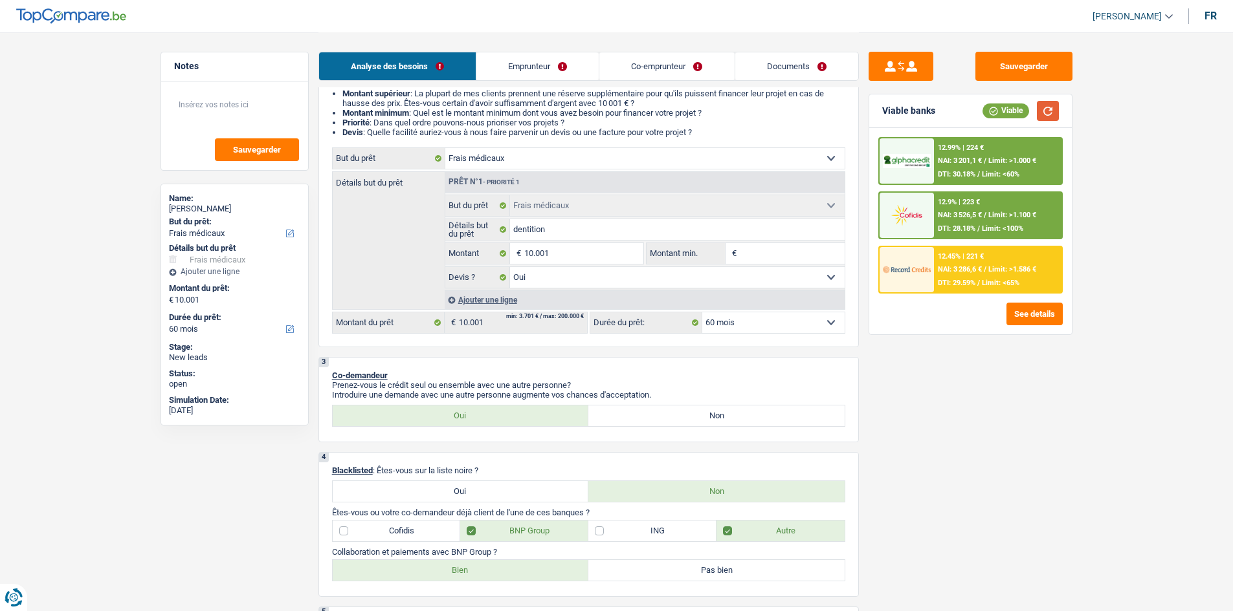
scroll to position [129, 0]
click at [485, 228] on input "dentition" at bounding box center [677, 233] width 335 height 21
type input "entition"
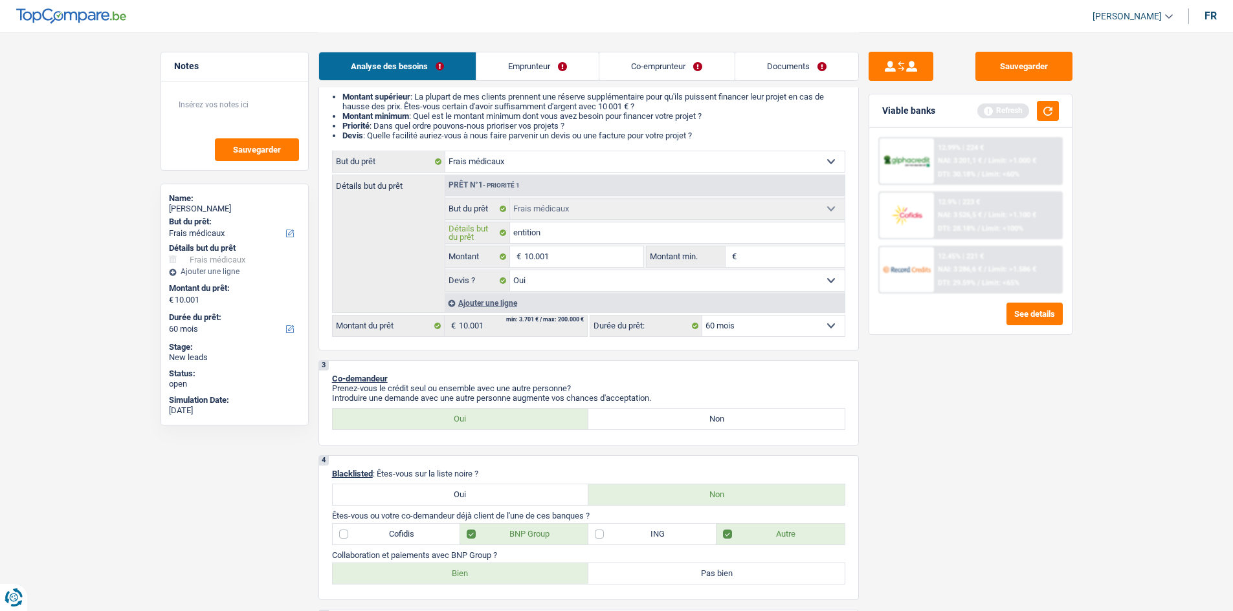
type input "Dentition"
drag, startPoint x: 1180, startPoint y: 592, endPoint x: 1155, endPoint y: 582, distance: 26.4
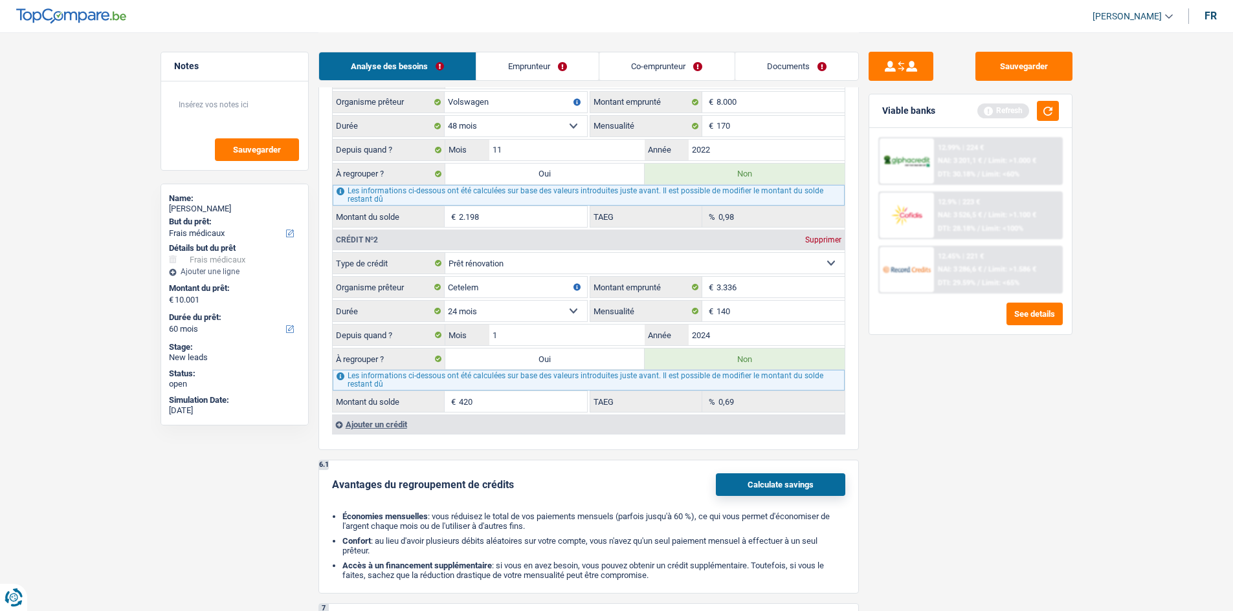
scroll to position [1010, 0]
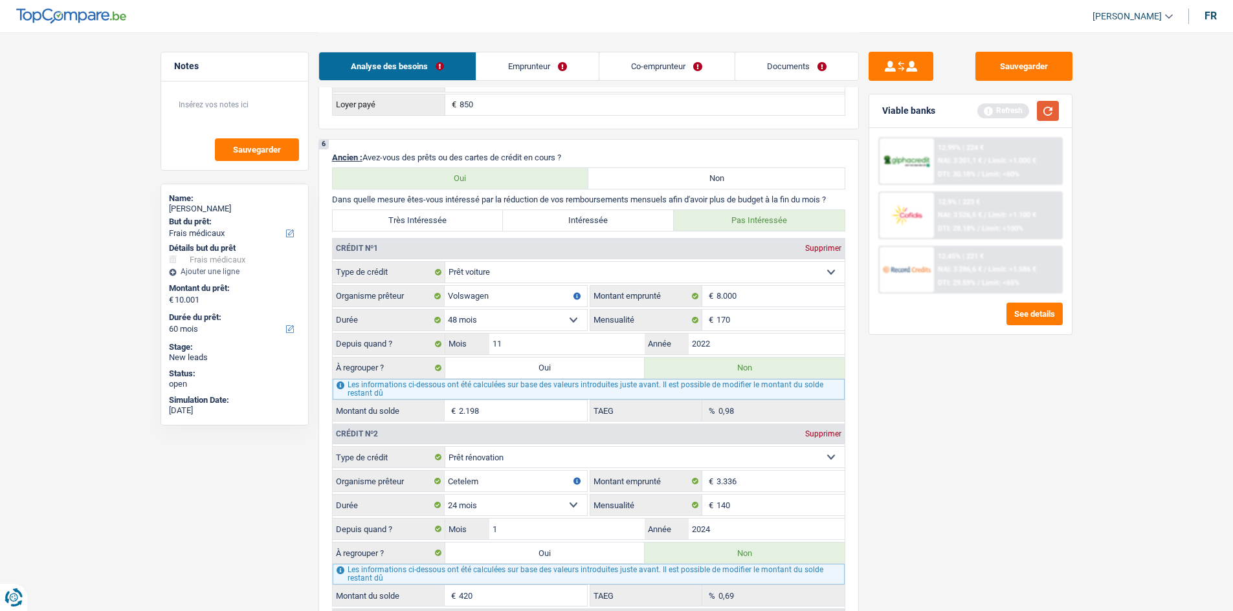
click at [485, 118] on button "button" at bounding box center [1048, 111] width 22 height 20
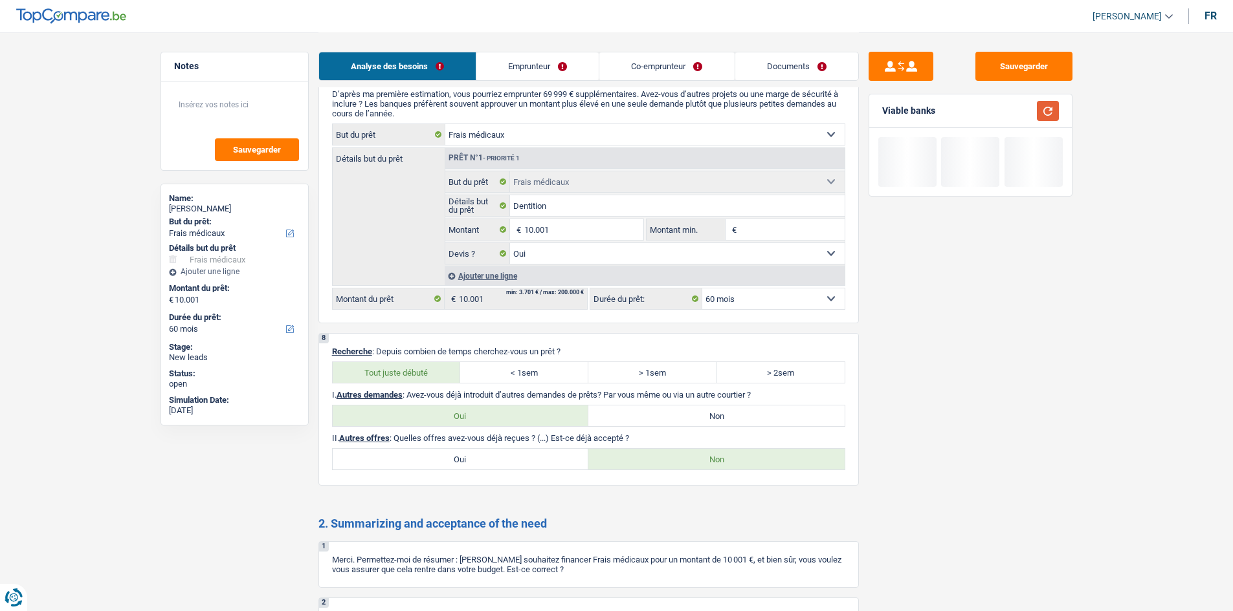
scroll to position [1851, 0]
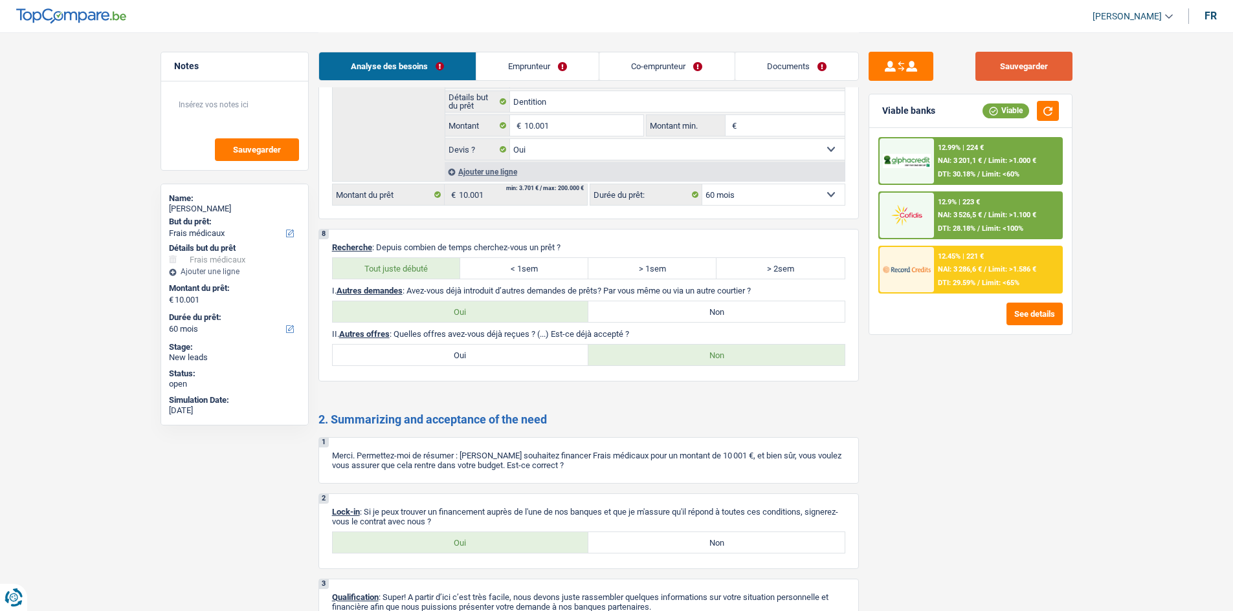
click at [485, 56] on button "Sauvegarder" at bounding box center [1023, 66] width 97 height 29
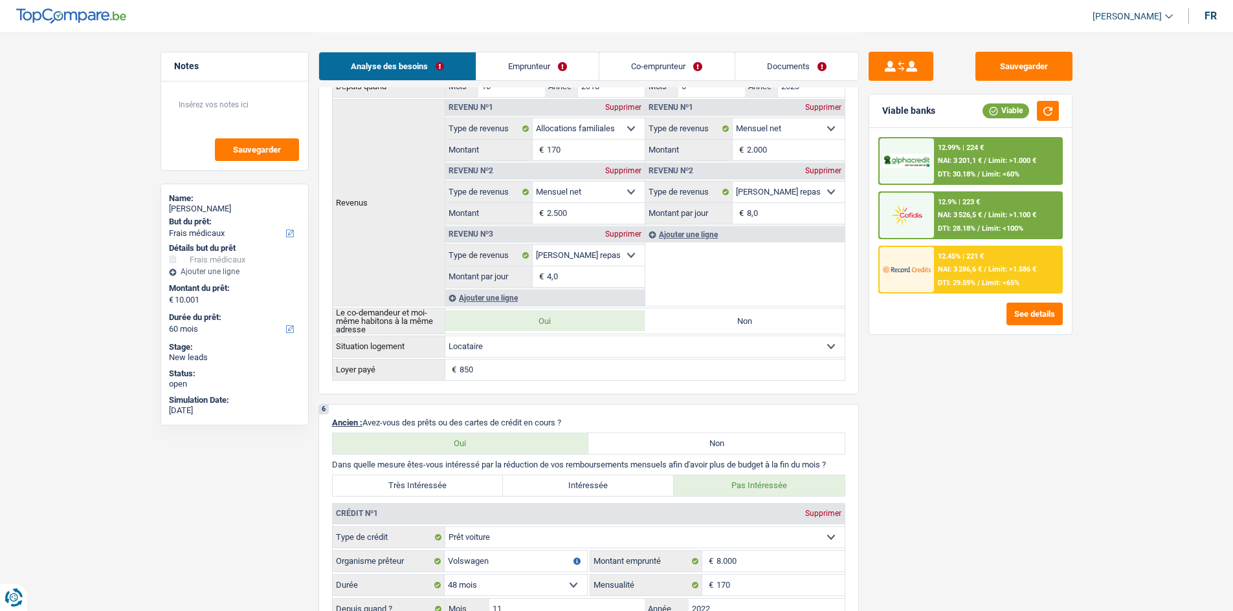
scroll to position [557, 0]
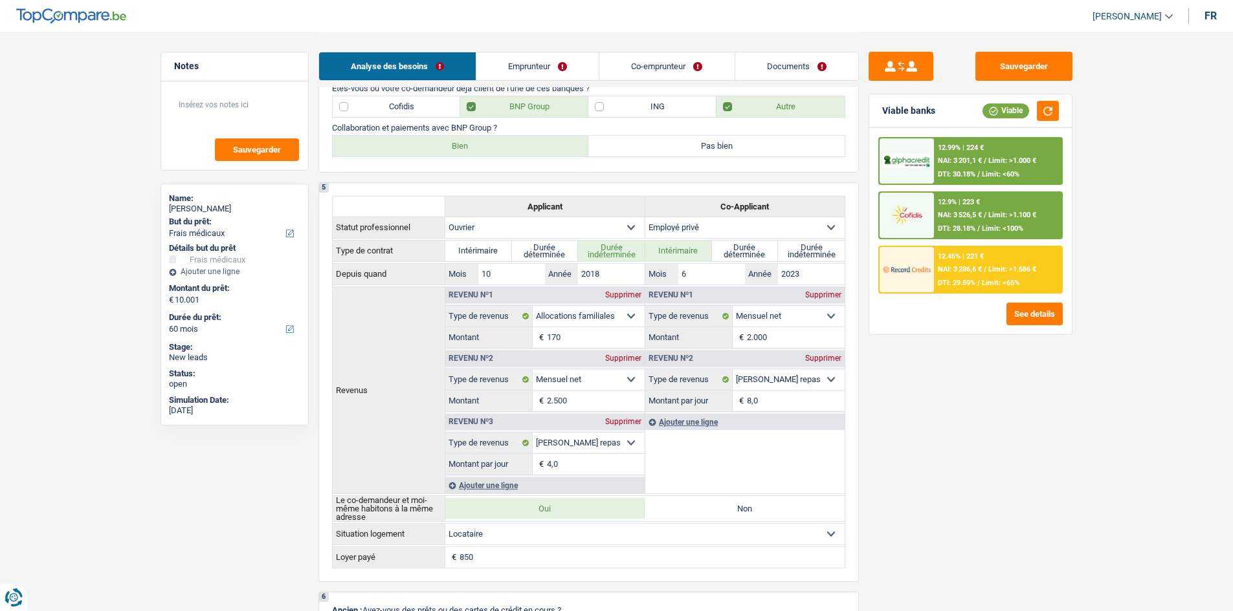
click at [485, 171] on span "DTI: 30.18%" at bounding box center [957, 174] width 38 height 8
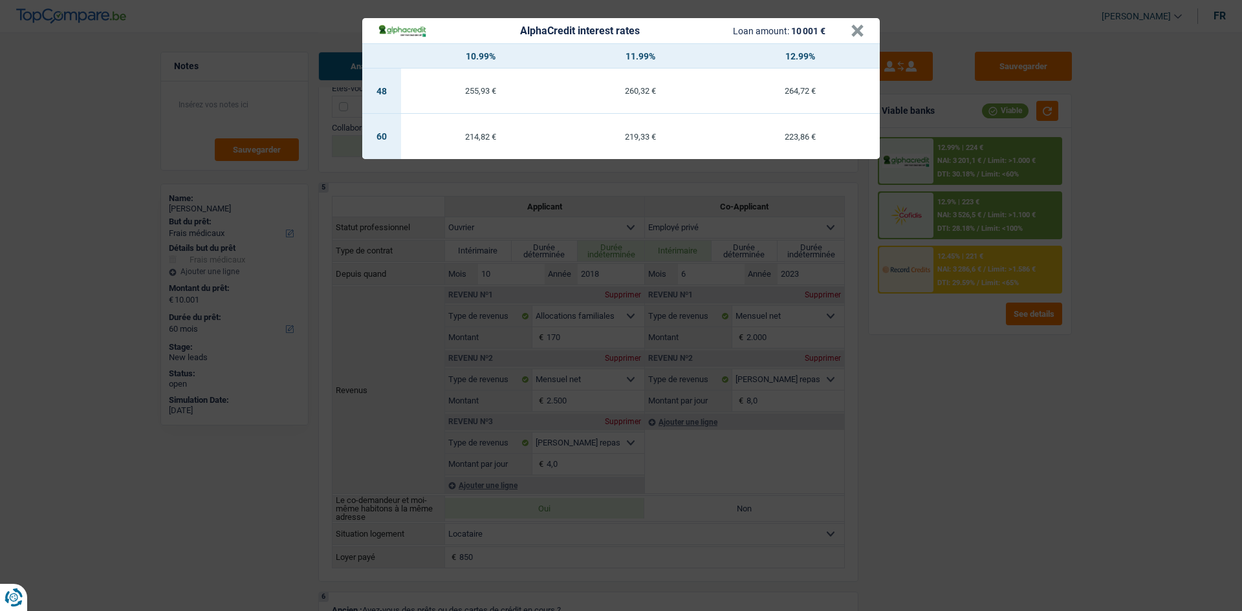
click at [485, 242] on div "AlphaCredit interest rates Loan amount: 10 001 € × 10.99% 11.99% 12.99% 48 255,…" at bounding box center [621, 305] width 1242 height 611
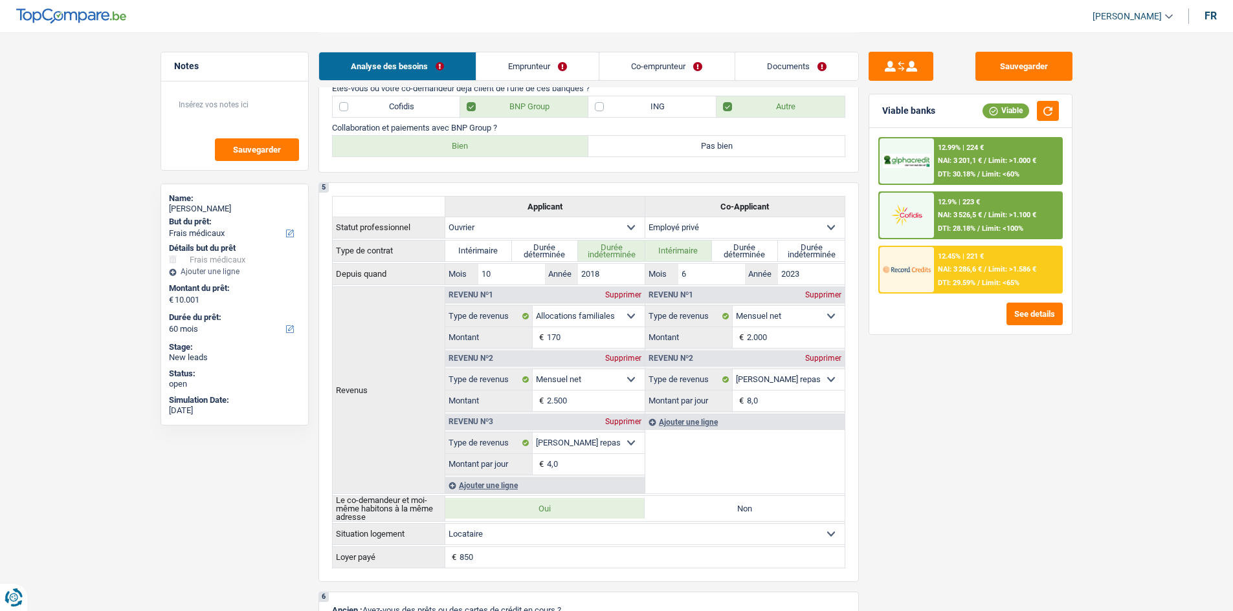
click at [485, 156] on div "12.99% | 224 € NAI: 3 201,1 € / Limit: >1.000 € DTI: 30.18% / Limit: <60%" at bounding box center [997, 160] width 127 height 45
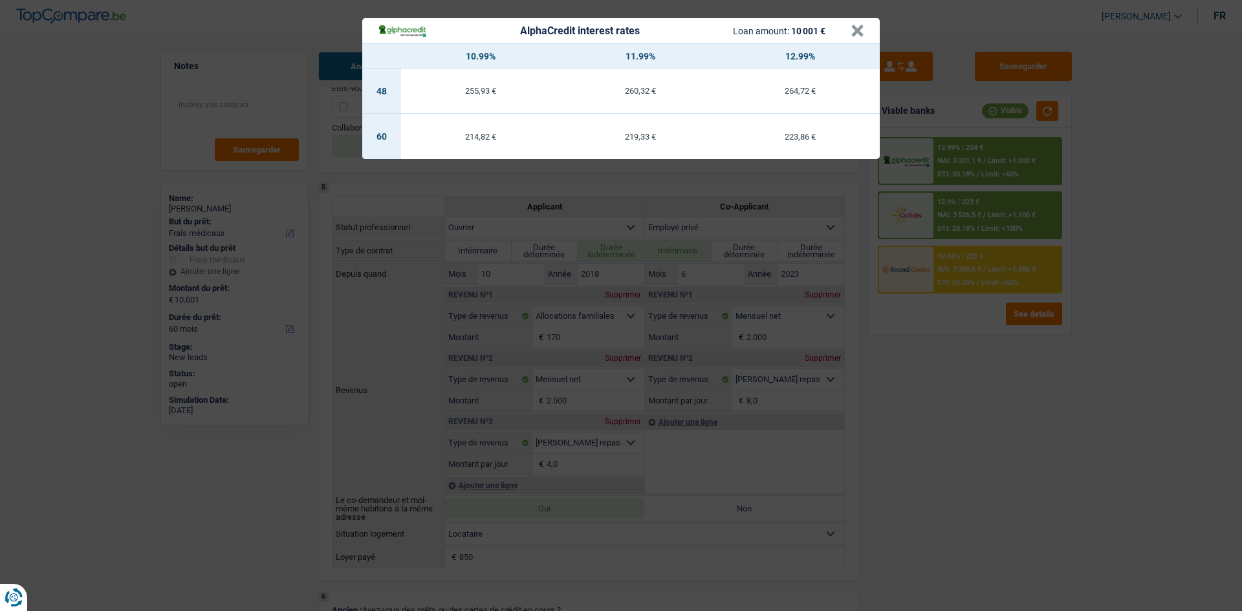
click at [485, 242] on div "AlphaCredit interest rates Loan amount: 10 001 € × 10.99% 11.99% 12.99% 48 255,…" at bounding box center [621, 305] width 1242 height 611
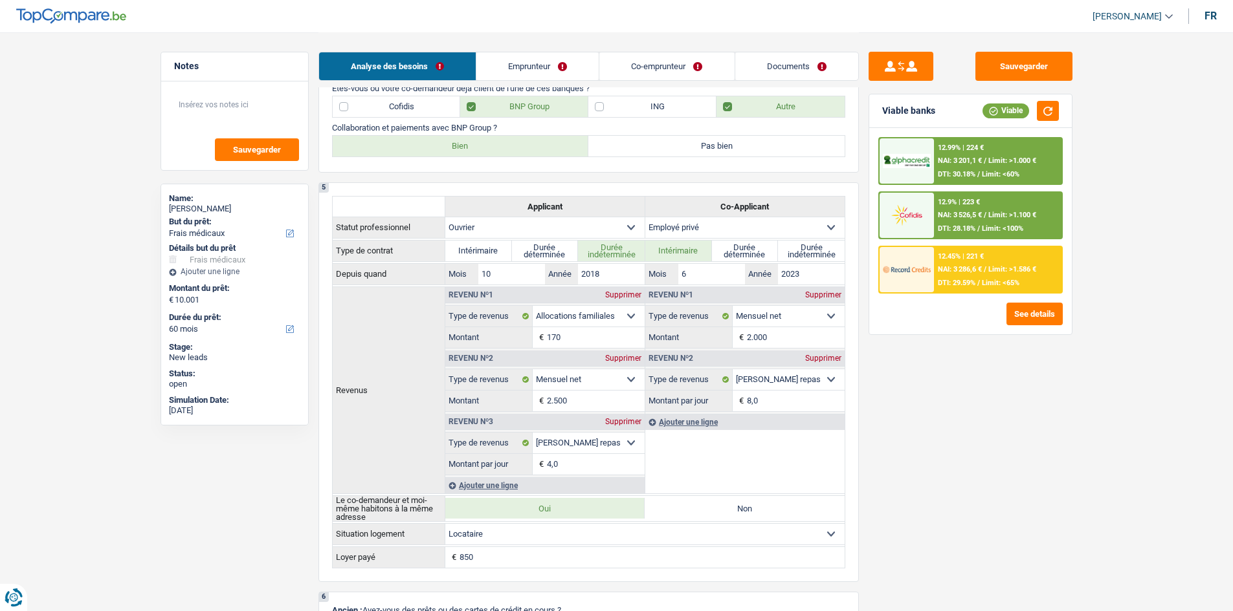
click at [485, 242] on span "Limit: >1.586 €" at bounding box center [1012, 269] width 48 height 8
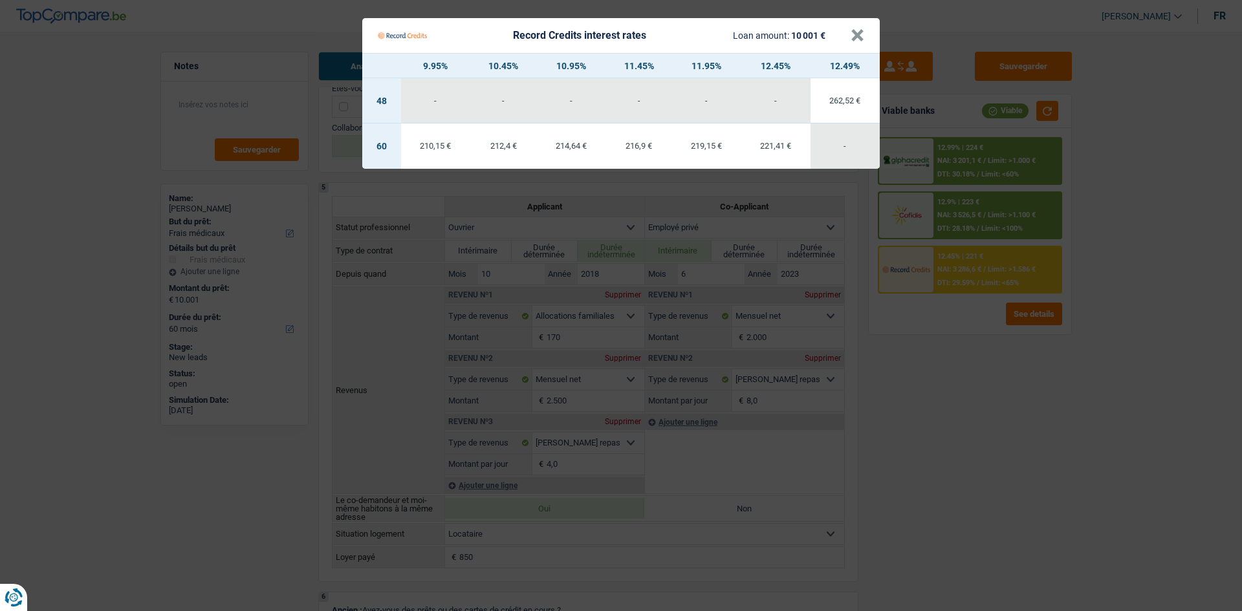
click at [485, 242] on Credits "Record Credits interest rates Loan amount: 10 001 € × 9.95% 10.45% 10.95% 11.45…" at bounding box center [621, 305] width 1242 height 611
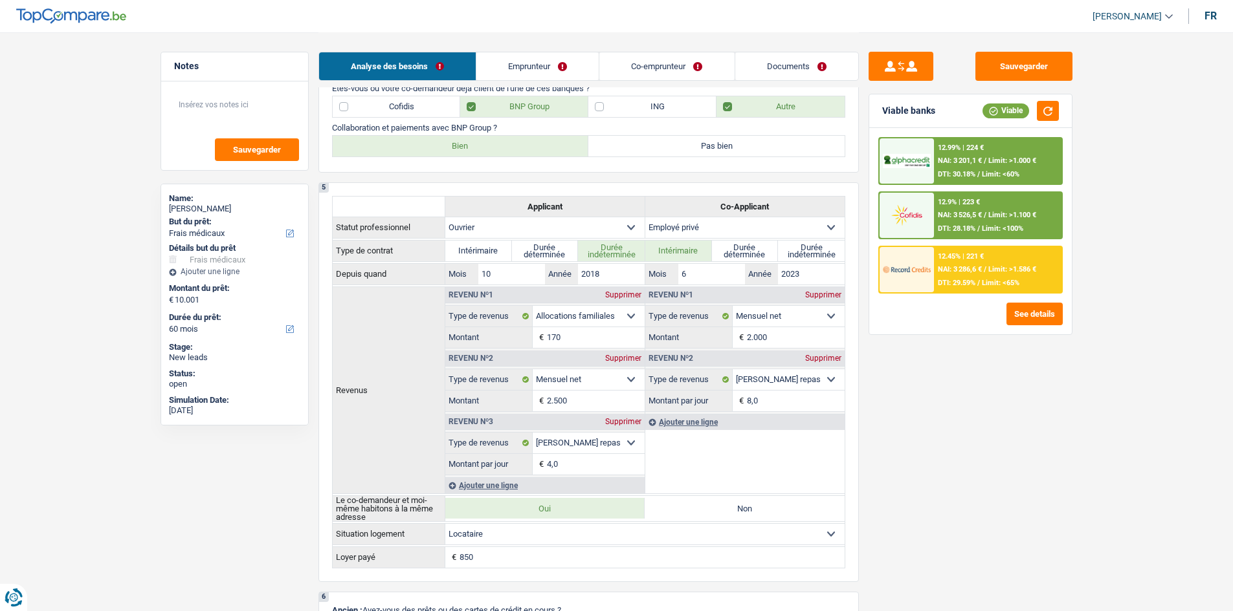
click at [485, 199] on div "12.9% | 223 €" at bounding box center [959, 202] width 42 height 8
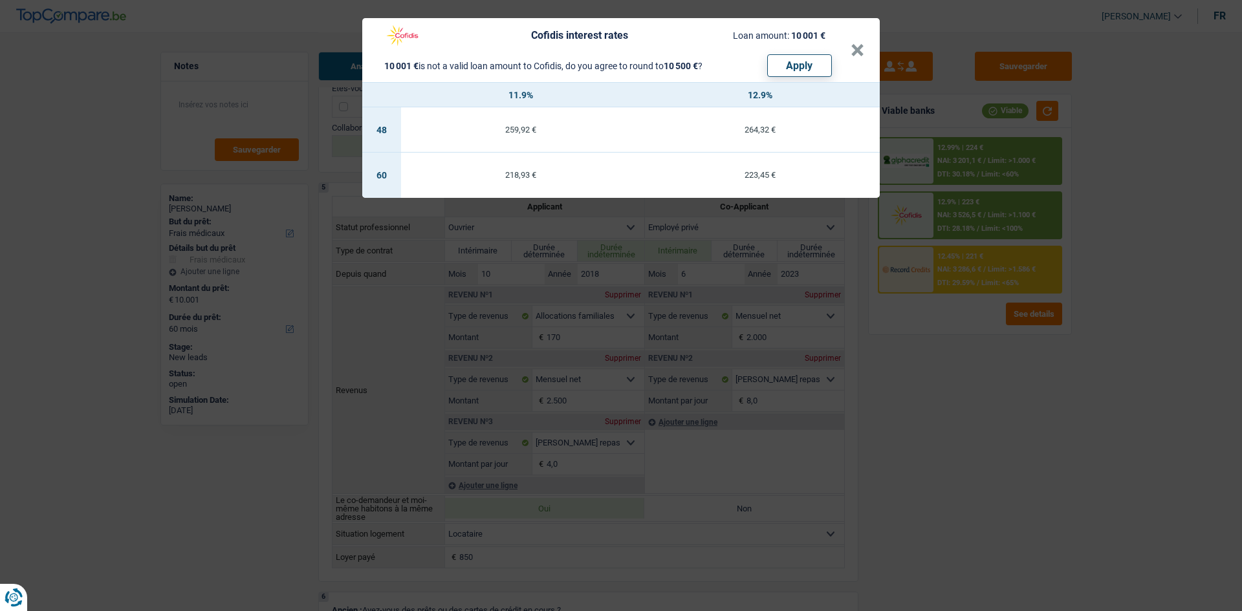
click at [485, 207] on div "Cofidis interest rates Loan amount: 10 001 € 10 001 € is not a valid loan amoun…" at bounding box center [621, 305] width 1242 height 611
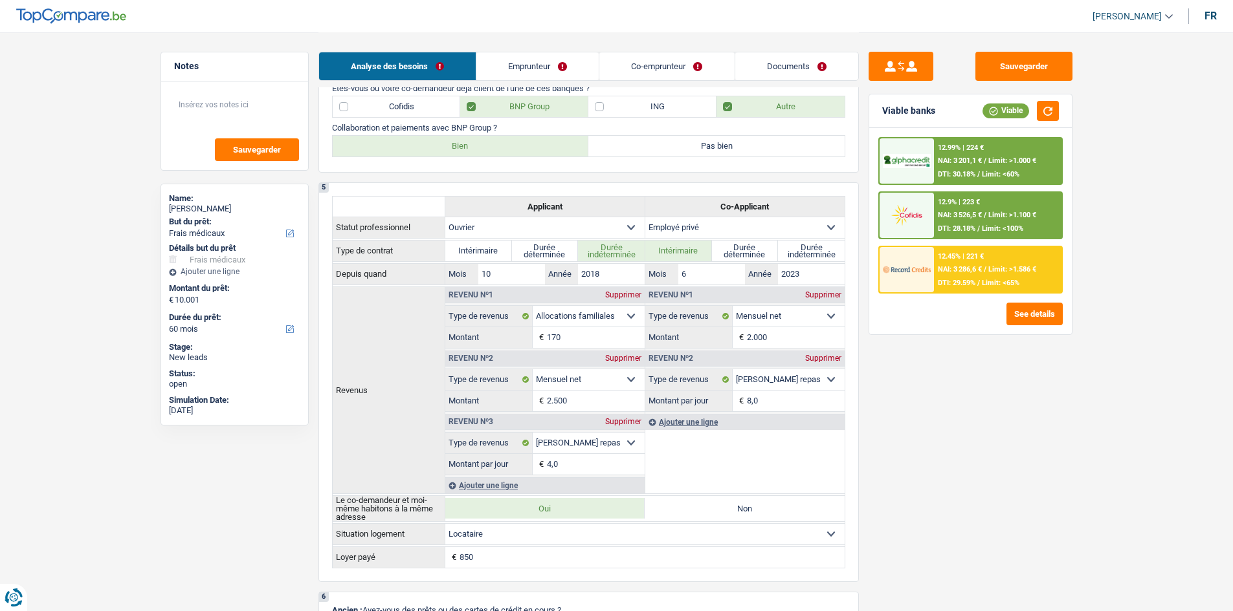
click at [485, 167] on div "12.99% | 224 € NAI: 3 201,1 € / Limit: >1.000 € DTI: 30.18% / Limit: <60%" at bounding box center [997, 160] width 127 height 45
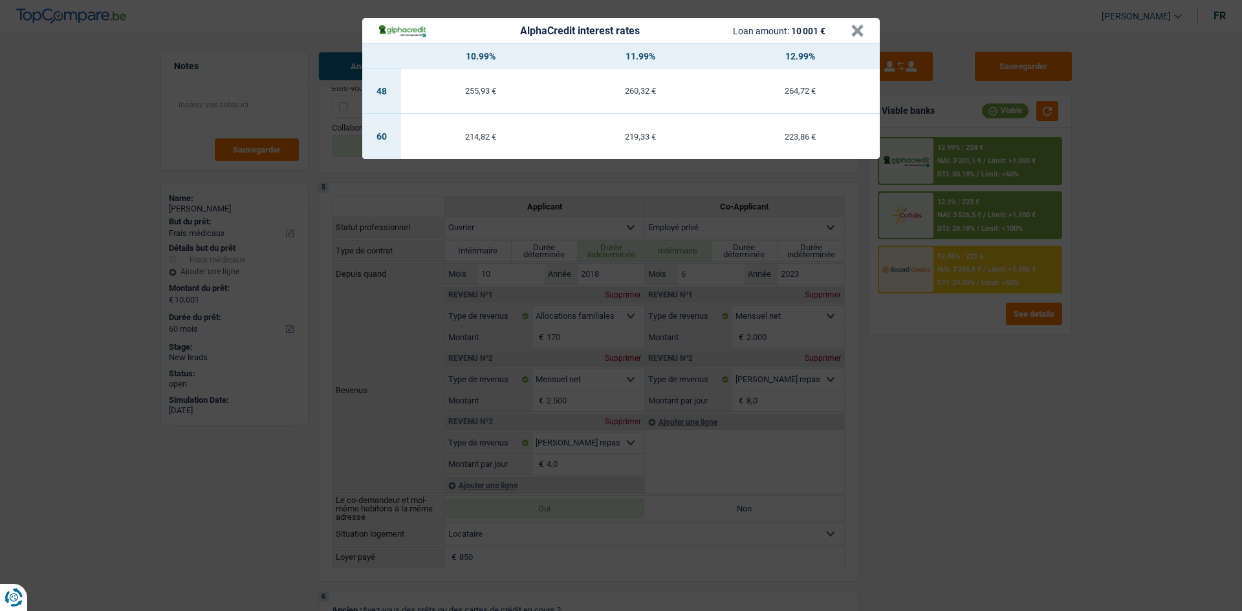
click at [485, 242] on div "AlphaCredit interest rates Loan amount: 10 001 € × 10.99% 11.99% 12.99% 48 255,…" at bounding box center [621, 305] width 1242 height 611
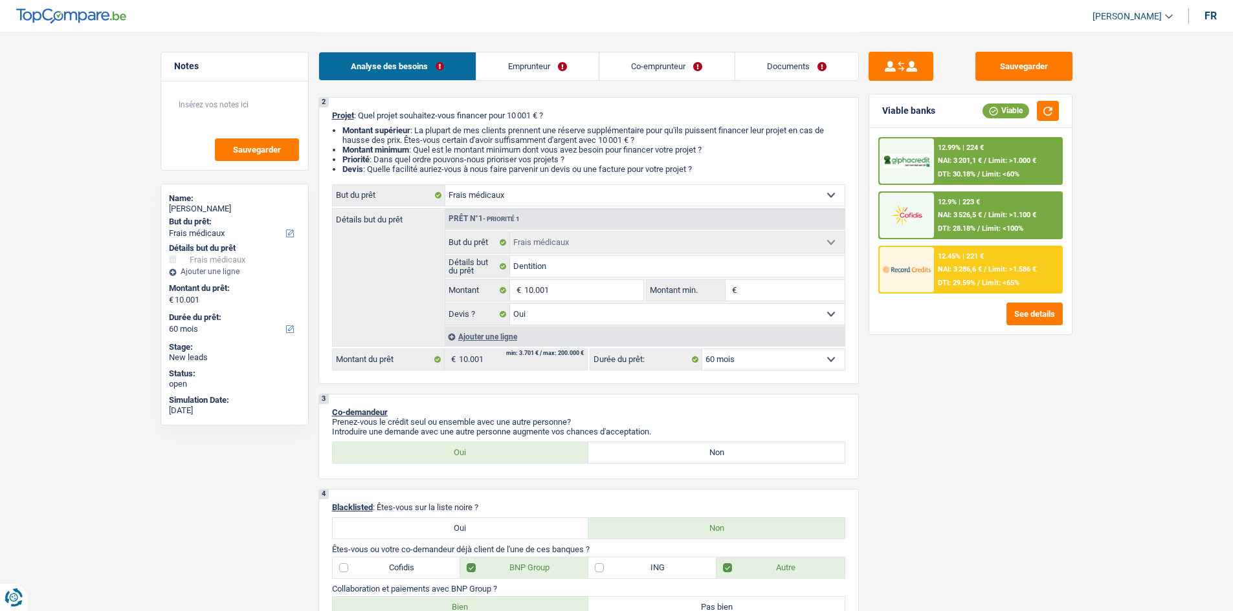
scroll to position [39, 0]
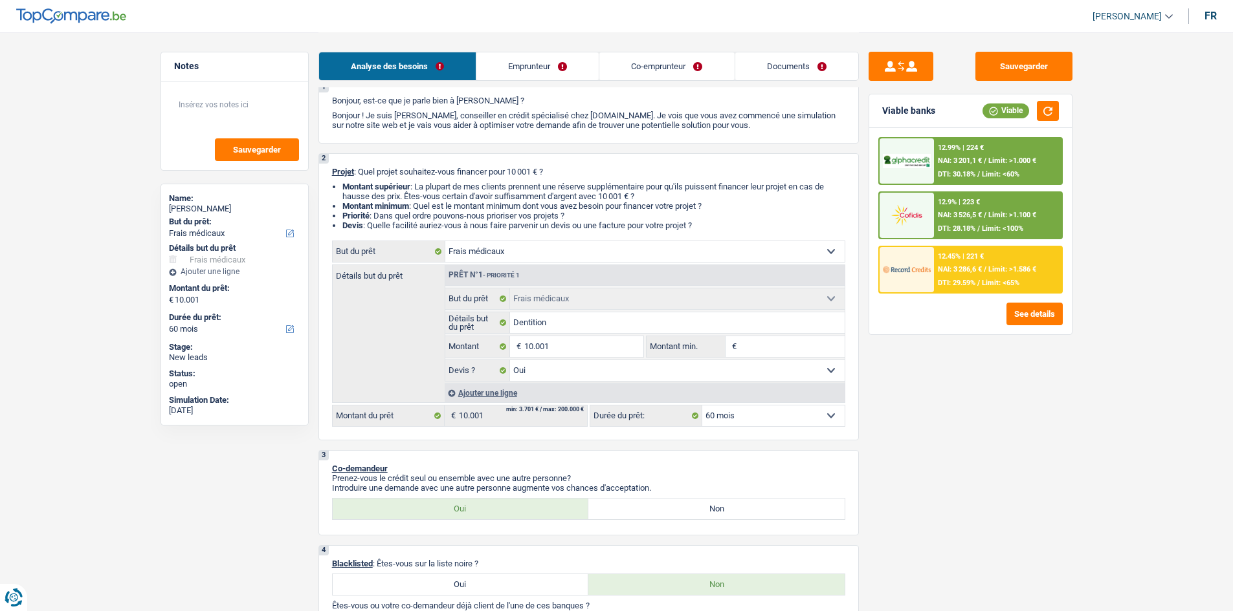
click at [485, 242] on div "12.45% | 221 €" at bounding box center [961, 256] width 46 height 8
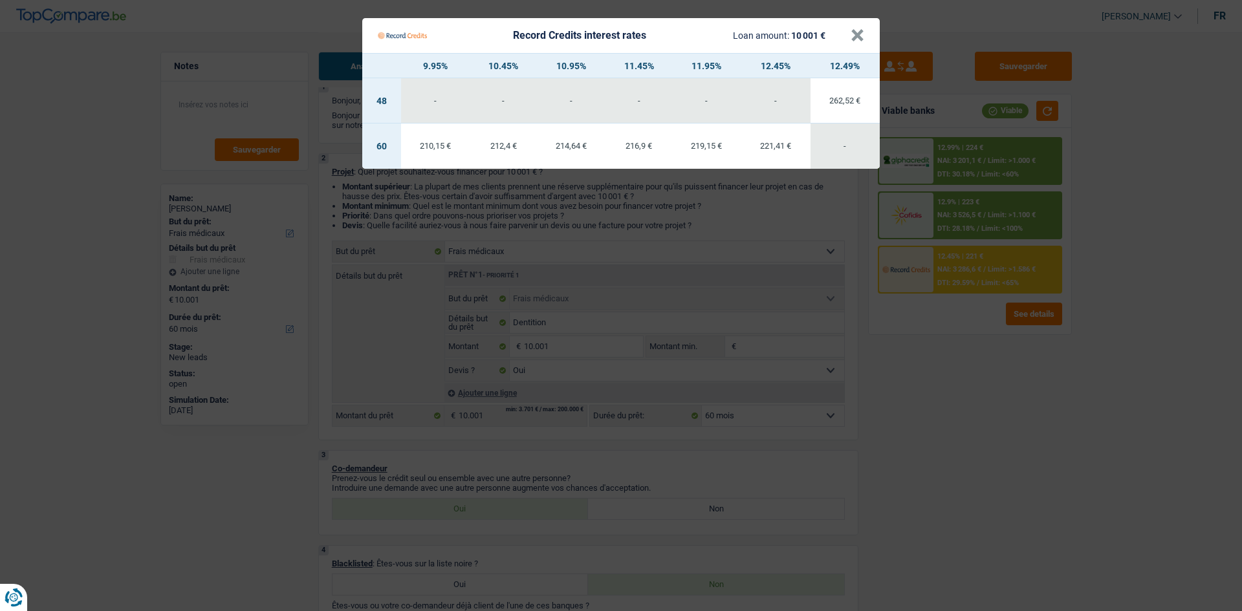
click at [485, 242] on Credits "Record Credits interest rates Loan amount: 10 001 € × 9.95% 10.45% 10.95% 11.45…" at bounding box center [621, 305] width 1242 height 611
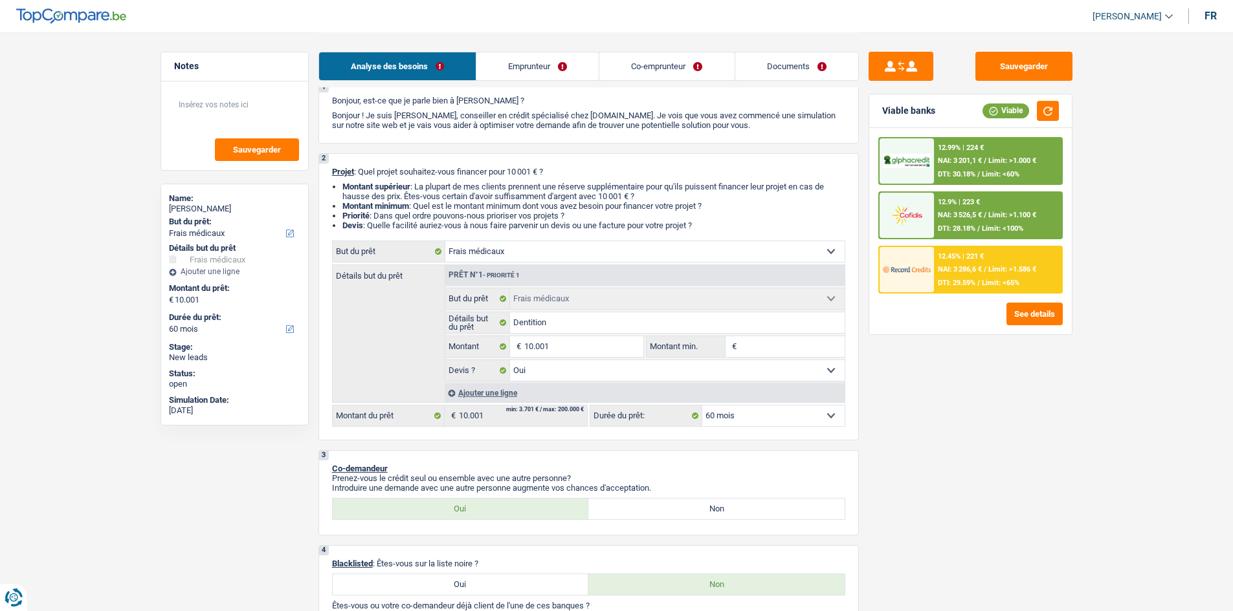
click at [234, 88] on div "Sauvegarder" at bounding box center [234, 126] width 147 height 89
click at [225, 104] on textarea at bounding box center [234, 110] width 129 height 39
type textarea "D"
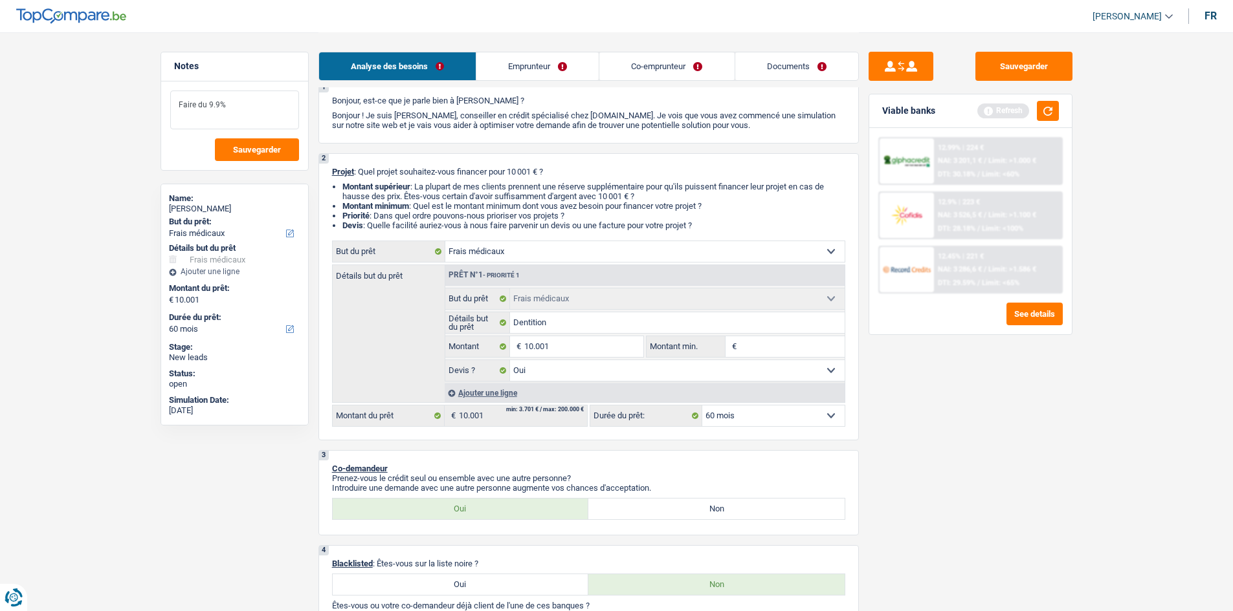
type textarea "Faire du 9.9%"
click at [269, 148] on span "Sauvegarder" at bounding box center [257, 150] width 48 height 8
click at [485, 65] on link "Documents" at bounding box center [796, 66] width 123 height 28
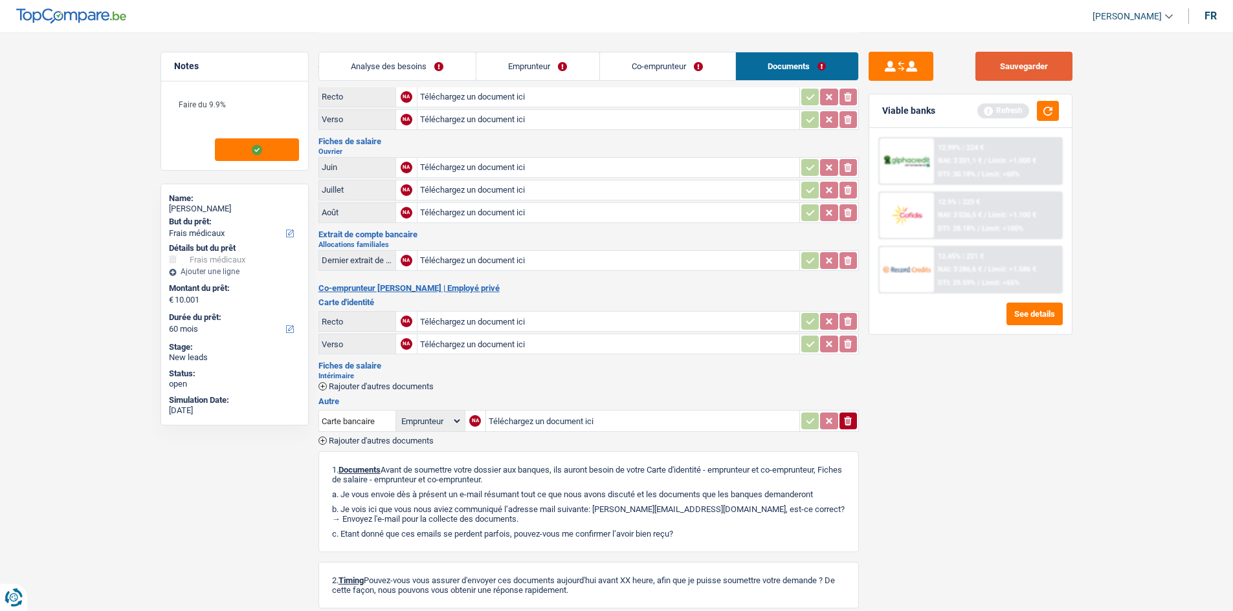
click at [485, 63] on button "Sauvegarder" at bounding box center [1023, 66] width 97 height 29
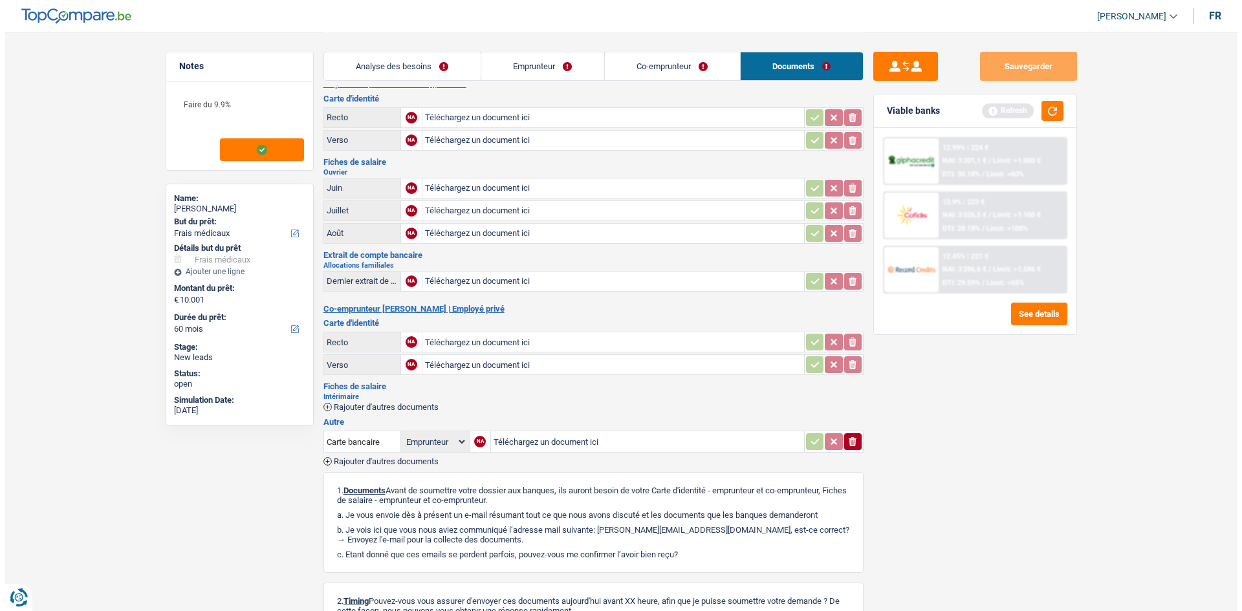
scroll to position [0, 0]
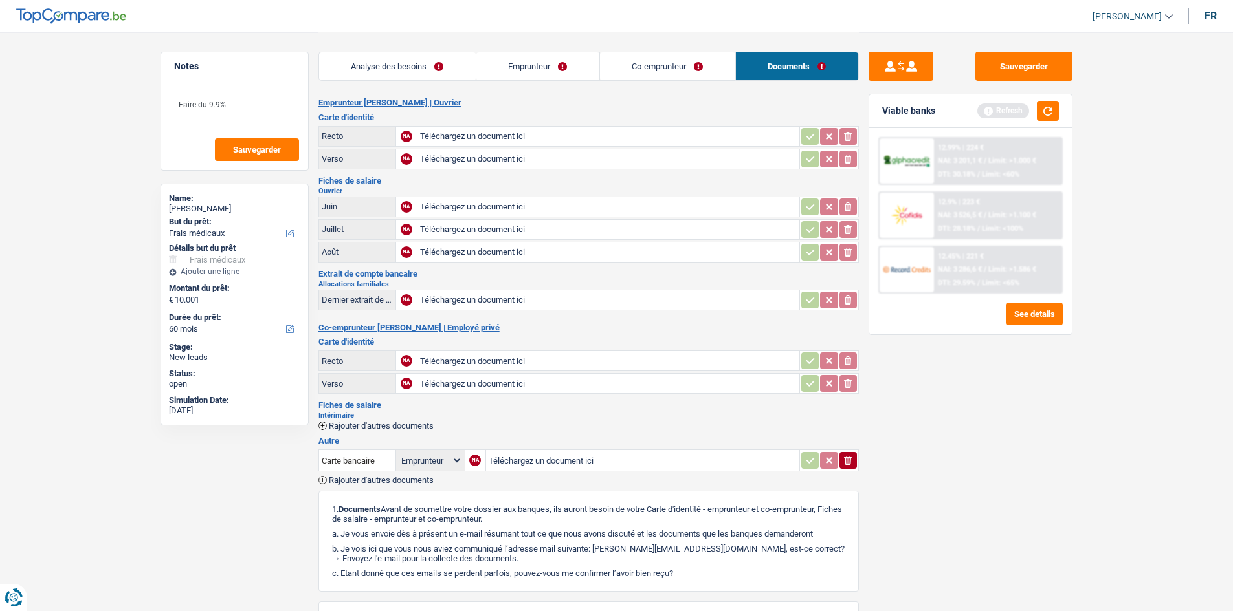
click at [485, 50] on div "Analyse des besoins Emprunteur Co-emprunteur Documents" at bounding box center [588, 59] width 540 height 55
click at [485, 71] on link "Emprunteur" at bounding box center [537, 66] width 123 height 28
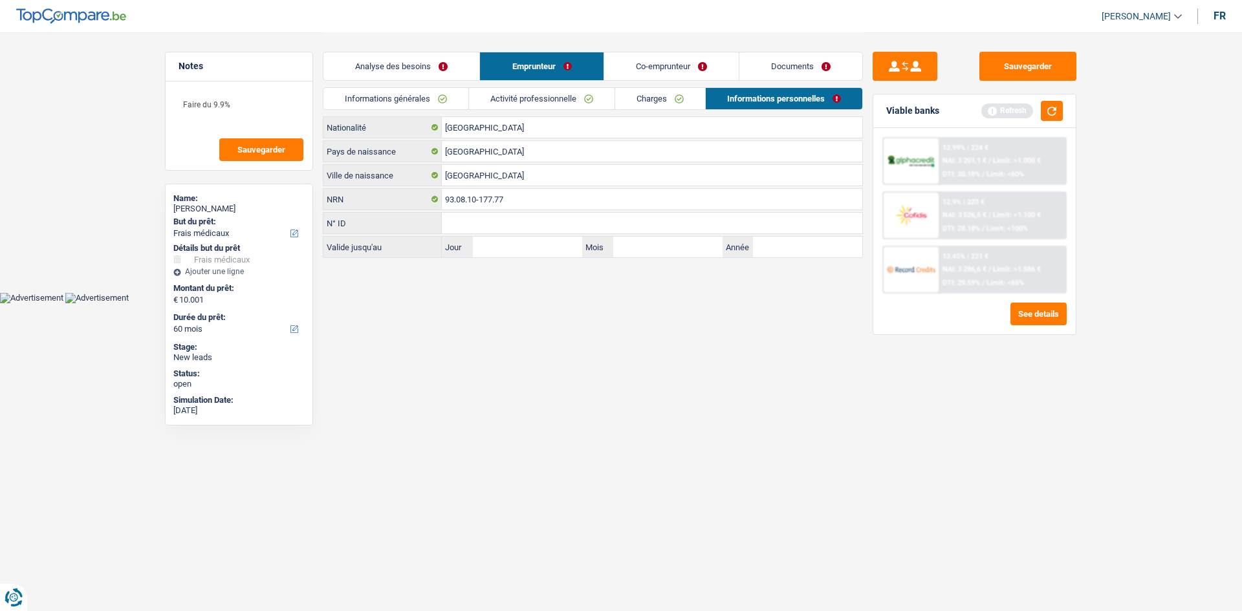
click at [430, 104] on link "Informations générales" at bounding box center [396, 98] width 145 height 21
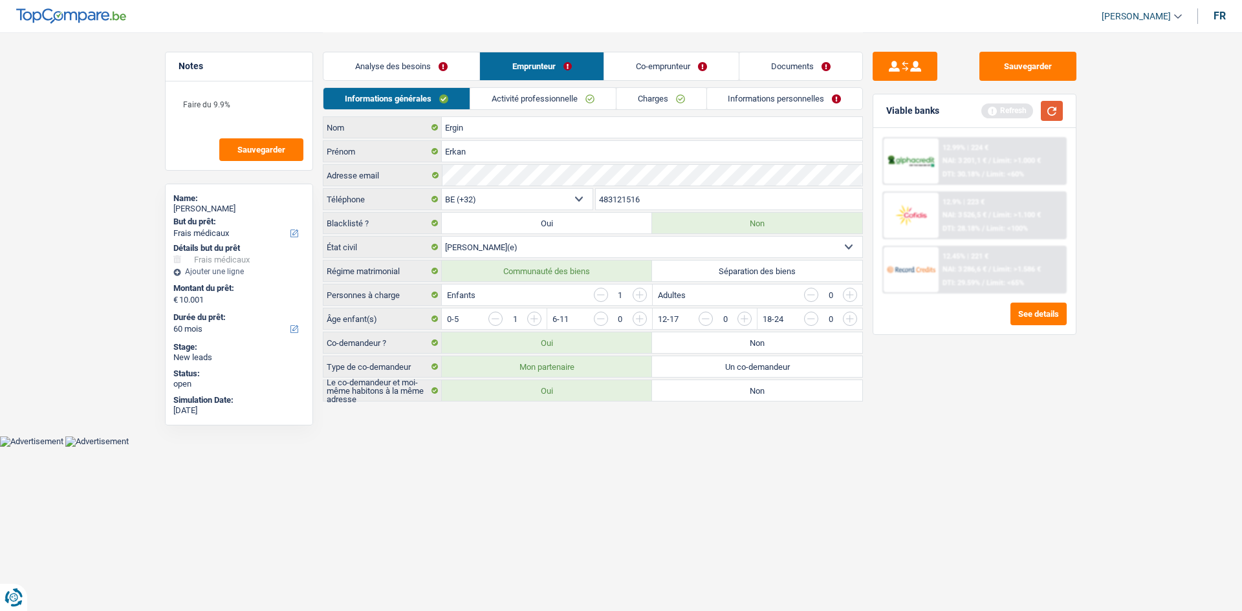
click at [485, 113] on button "button" at bounding box center [1052, 111] width 22 height 20
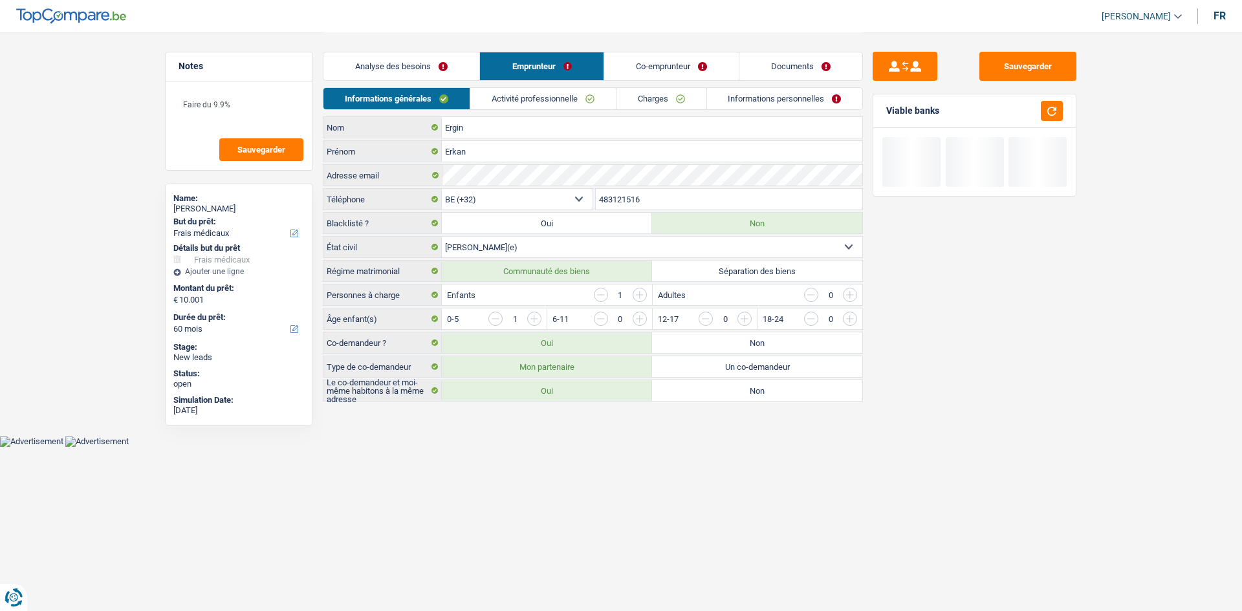
click at [433, 56] on link "Analyse des besoins" at bounding box center [402, 66] width 156 height 28
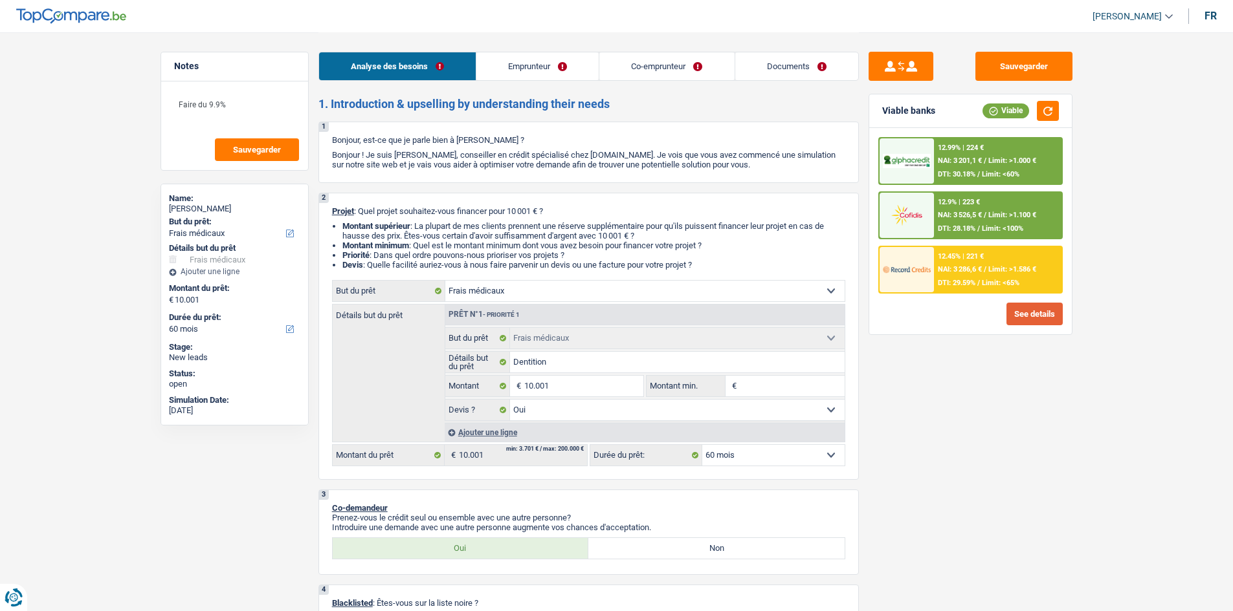
click at [485, 242] on button "See details" at bounding box center [1034, 314] width 56 height 23
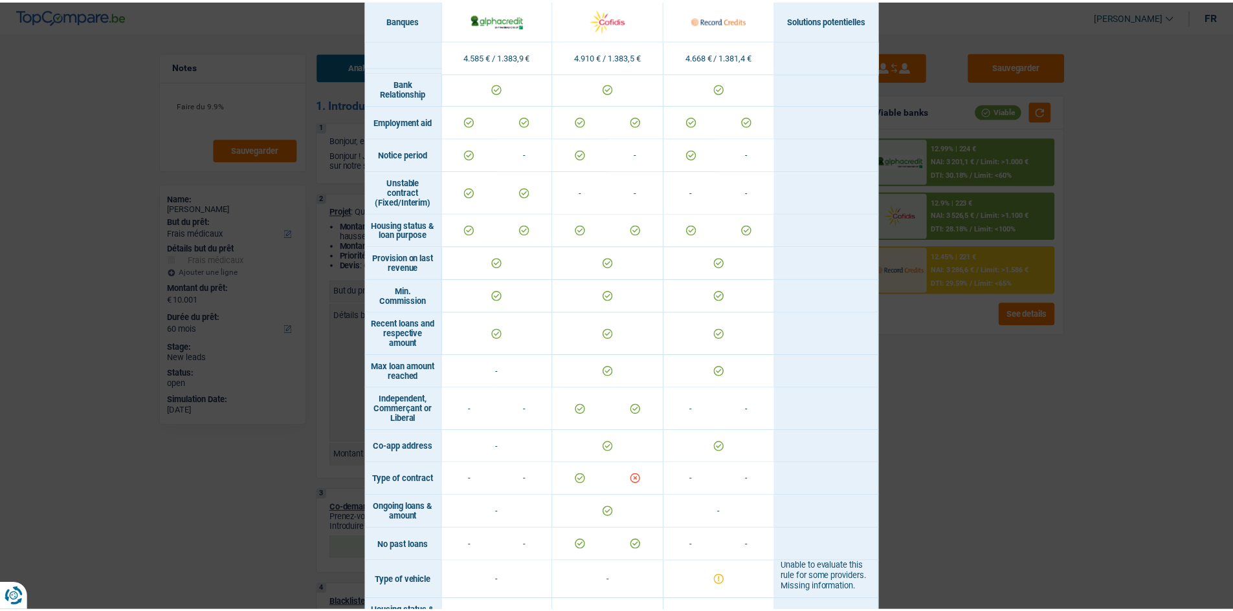
scroll to position [692, 0]
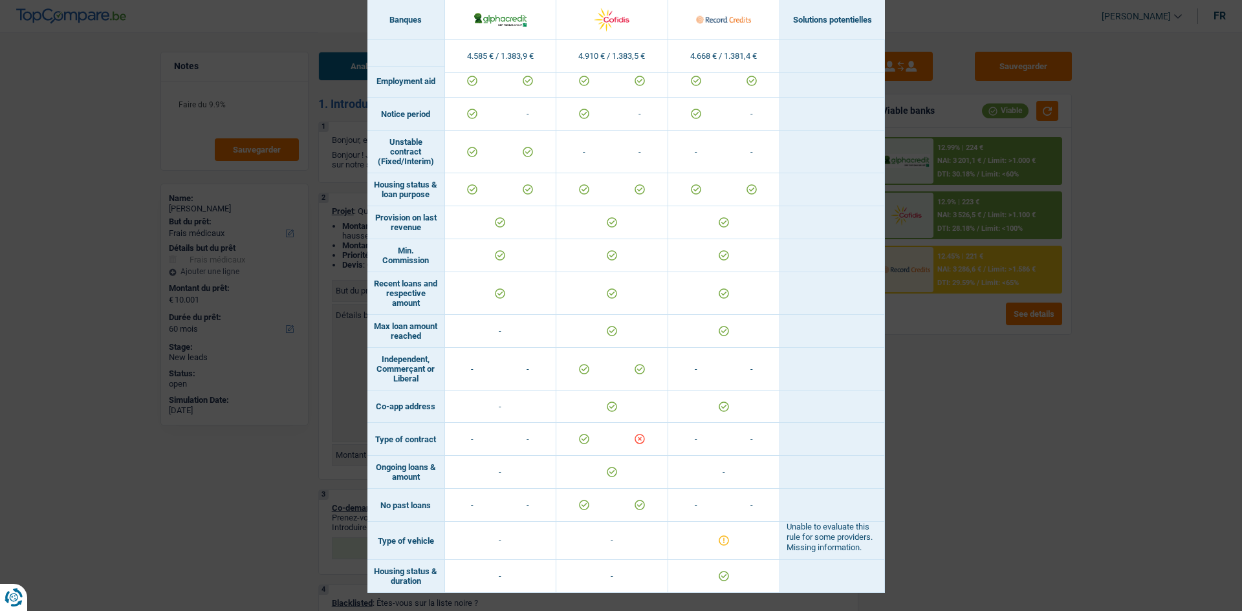
click at [485, 242] on div "Banks conditions × Banques Solutions potentielles Revenus / Charges 4.585 € / 1…" at bounding box center [621, 305] width 1242 height 611
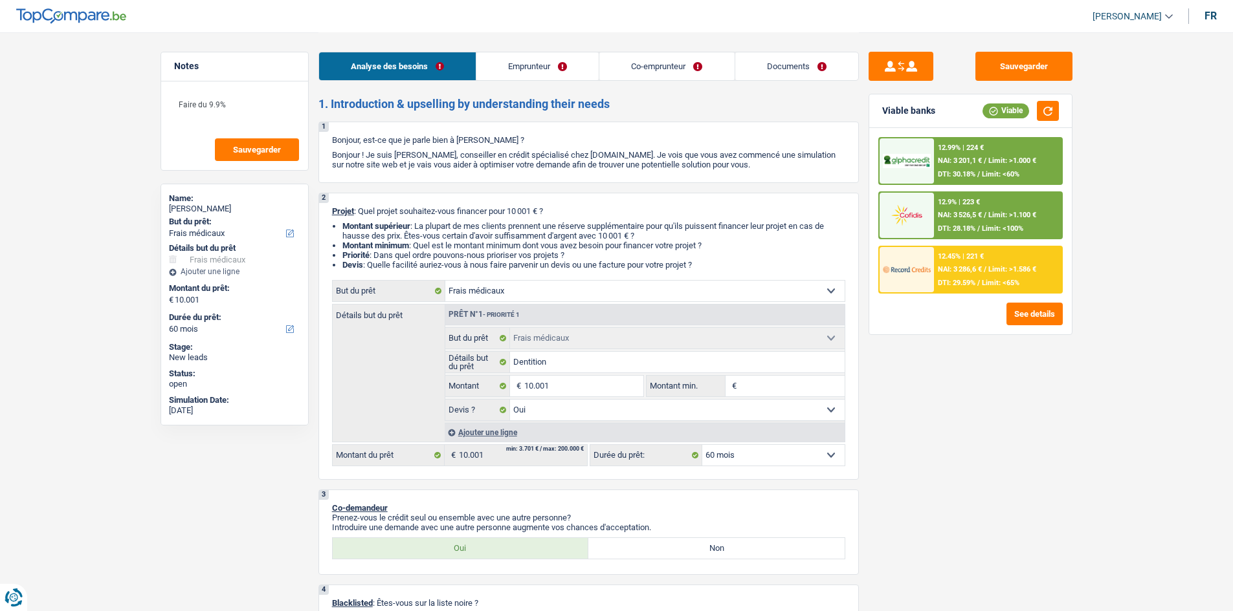
click at [485, 67] on link "Emprunteur" at bounding box center [537, 66] width 122 height 28
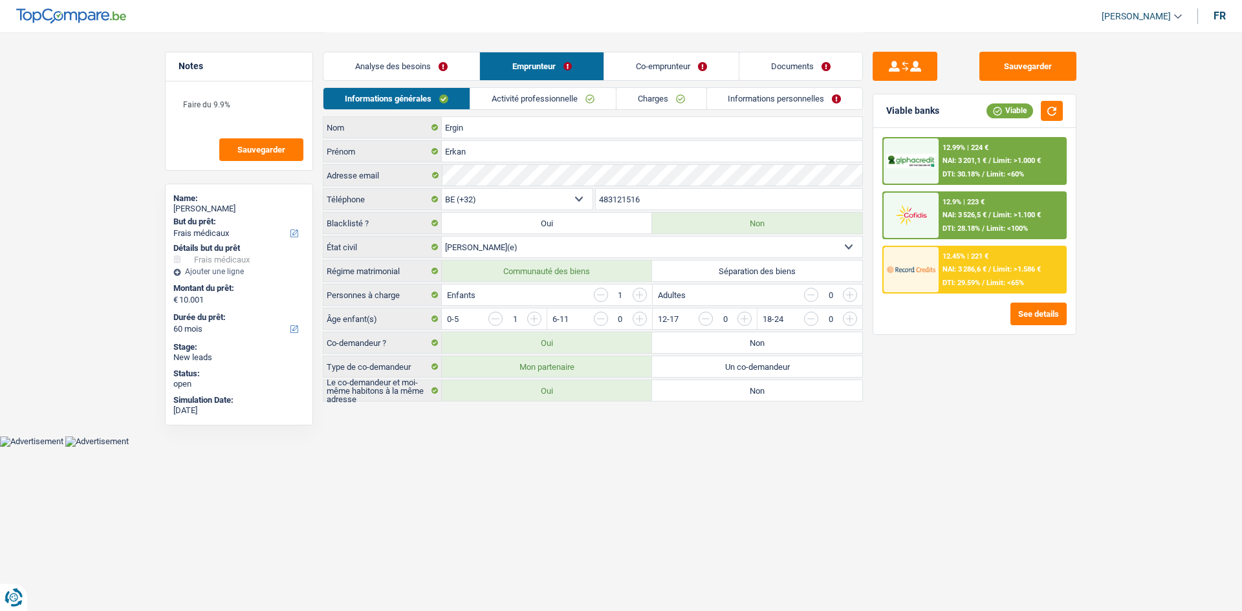
click at [485, 242] on label "Séparation des biens" at bounding box center [757, 271] width 210 height 21
click at [485, 242] on input "Séparation des biens" at bounding box center [757, 271] width 210 height 21
radio input "true"
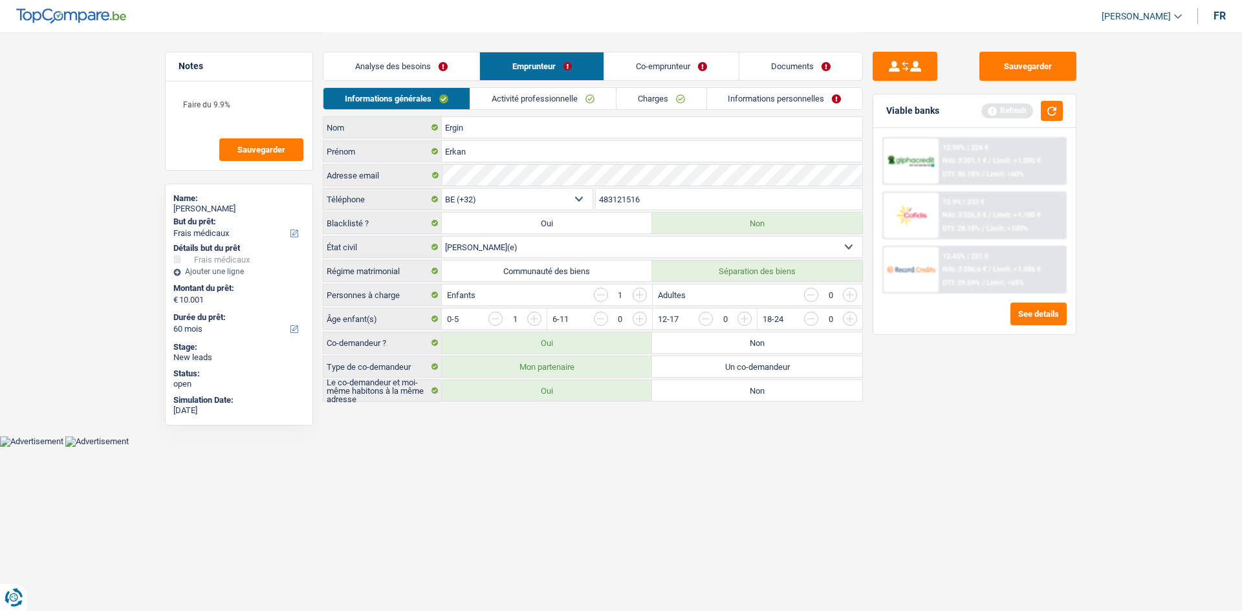
drag, startPoint x: 465, startPoint y: 64, endPoint x: 494, endPoint y: 89, distance: 38.5
click at [467, 64] on link "Analyse des besoins" at bounding box center [402, 66] width 156 height 28
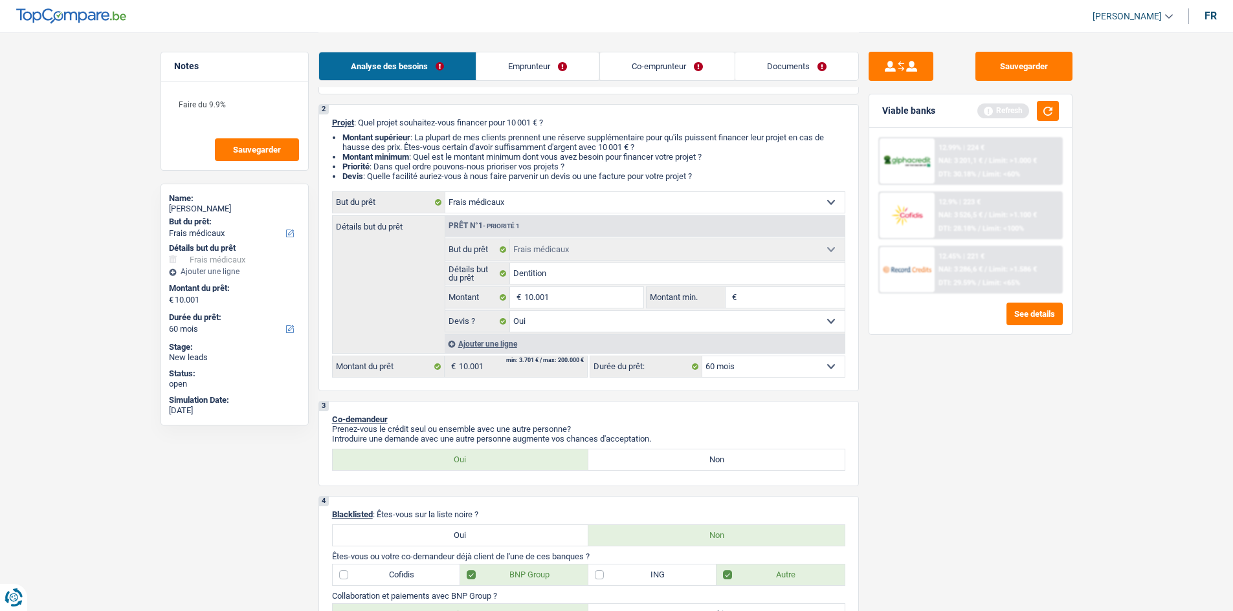
scroll to position [194, 0]
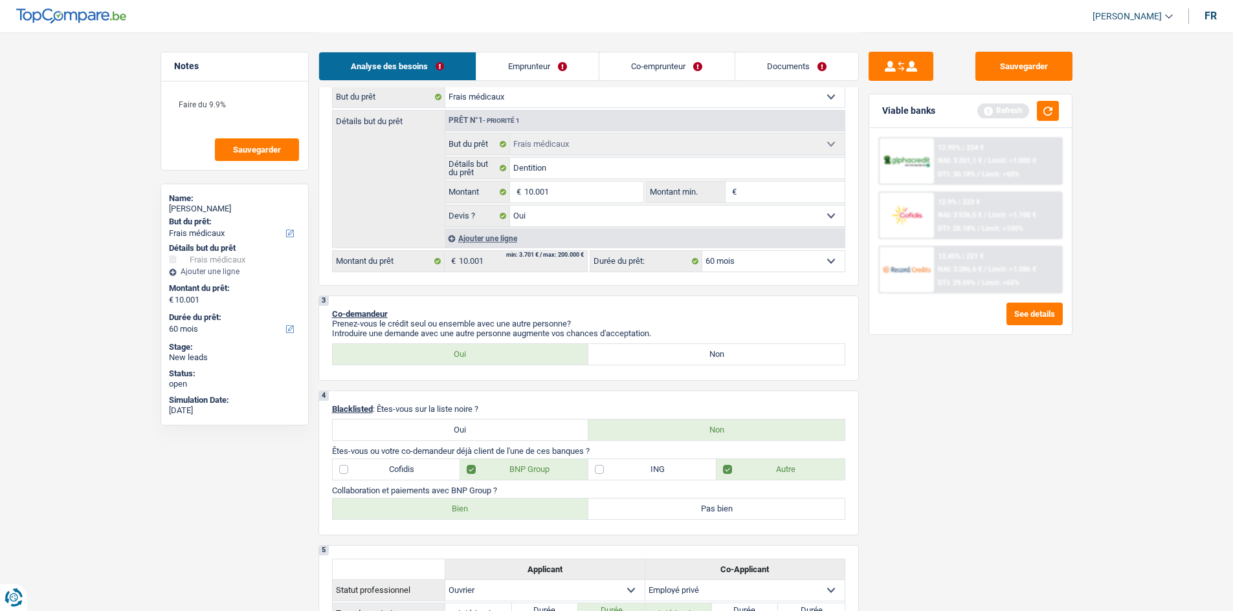
click at [485, 242] on div "3 Co-demandeur Prenez-vous le crédit seul ou ensemble avec une autre personne? …" at bounding box center [588, 338] width 540 height 85
click at [485, 242] on label "Non" at bounding box center [716, 354] width 256 height 21
click at [485, 242] on input "Non" at bounding box center [716, 354] width 256 height 21
radio input "true"
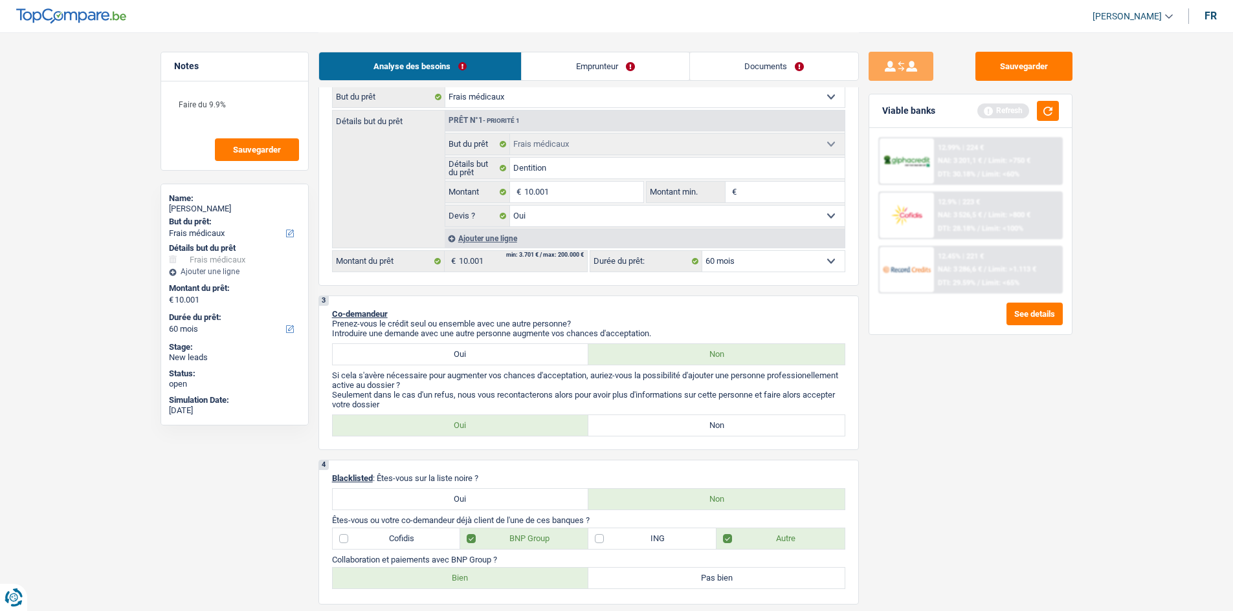
click at [485, 242] on label "Oui" at bounding box center [461, 425] width 256 height 21
click at [485, 242] on input "Oui" at bounding box center [461, 425] width 256 height 21
radio input "true"
click at [485, 102] on button "button" at bounding box center [1048, 111] width 22 height 20
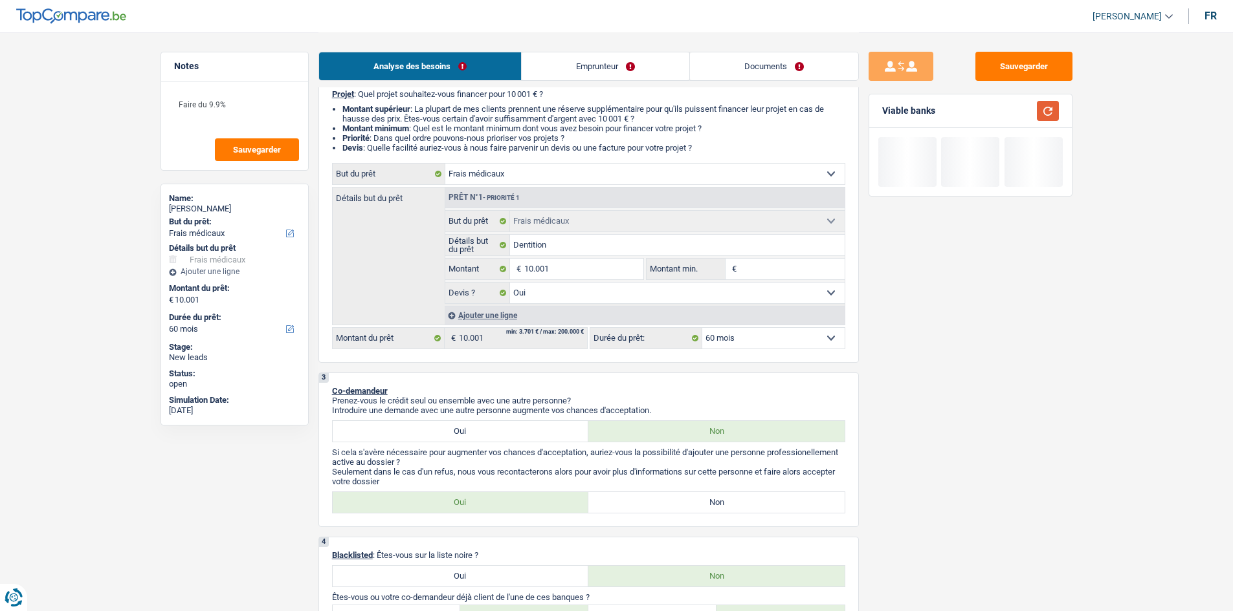
scroll to position [0, 0]
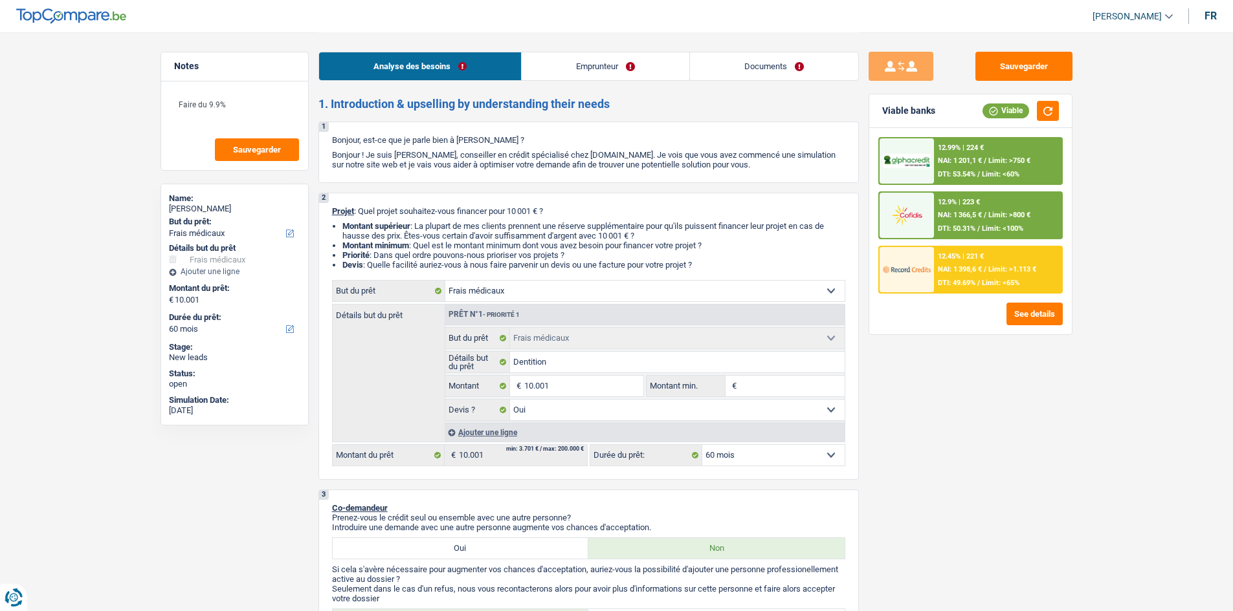
click at [485, 192] on div "12.9% | 223 € NAI: 1 366,5 € / Limit: >800 € DTI: 50.31% / Limit: <100%" at bounding box center [970, 216] width 184 height 48
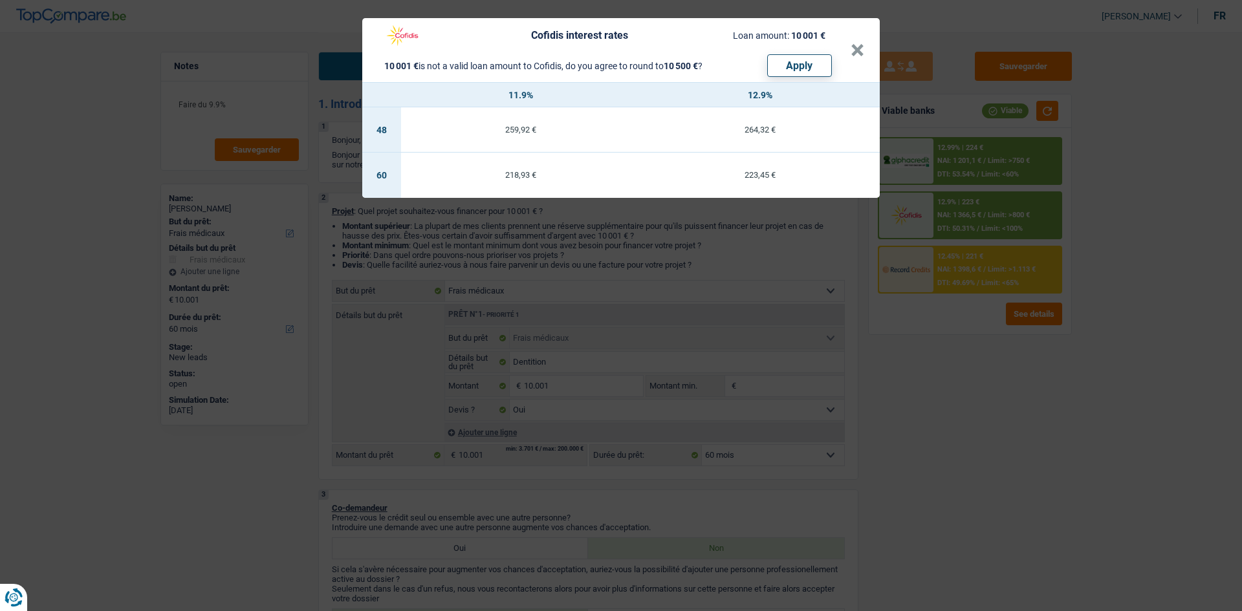
click at [485, 242] on div "Cofidis interest rates Loan amount: 10 001 € 10 001 € is not a valid loan amoun…" at bounding box center [621, 305] width 1242 height 611
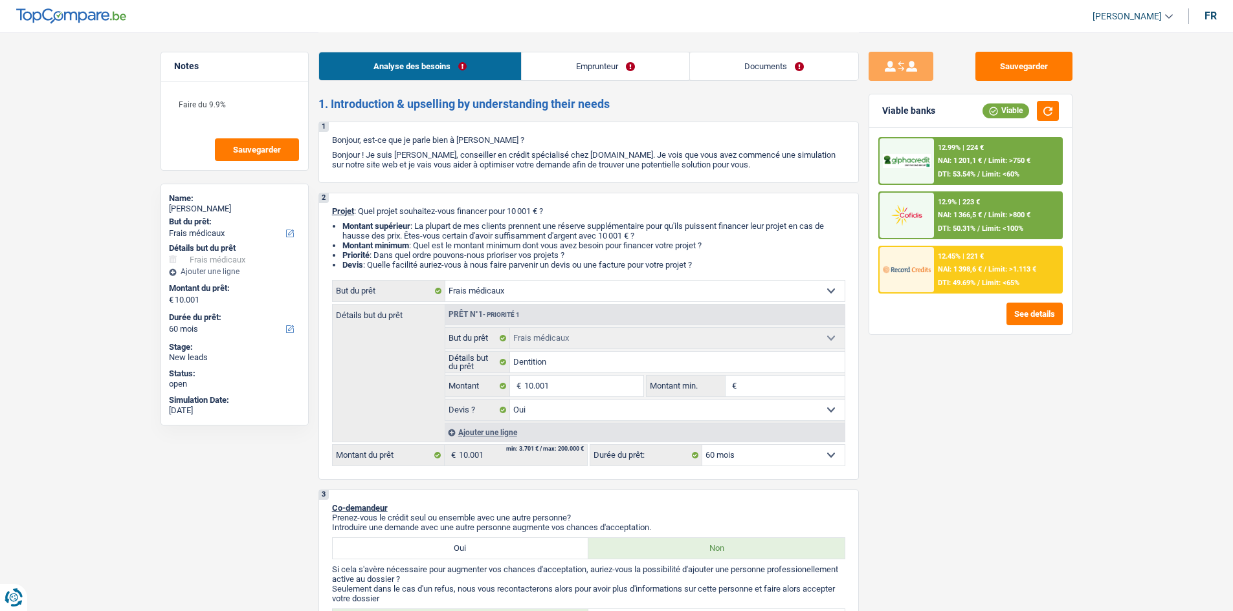
drag, startPoint x: 579, startPoint y: 63, endPoint x: 632, endPoint y: 76, distance: 54.1
click at [485, 63] on link "Emprunteur" at bounding box center [606, 66] width 168 height 28
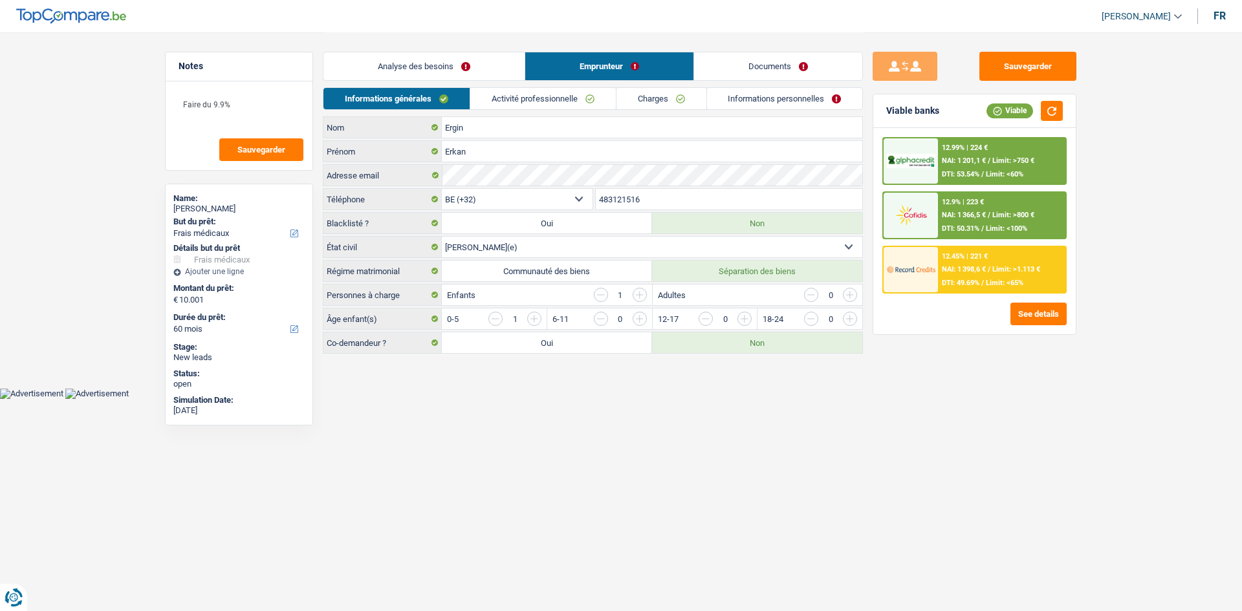
click at [485, 99] on link "Activité professionnelle" at bounding box center [543, 98] width 146 height 21
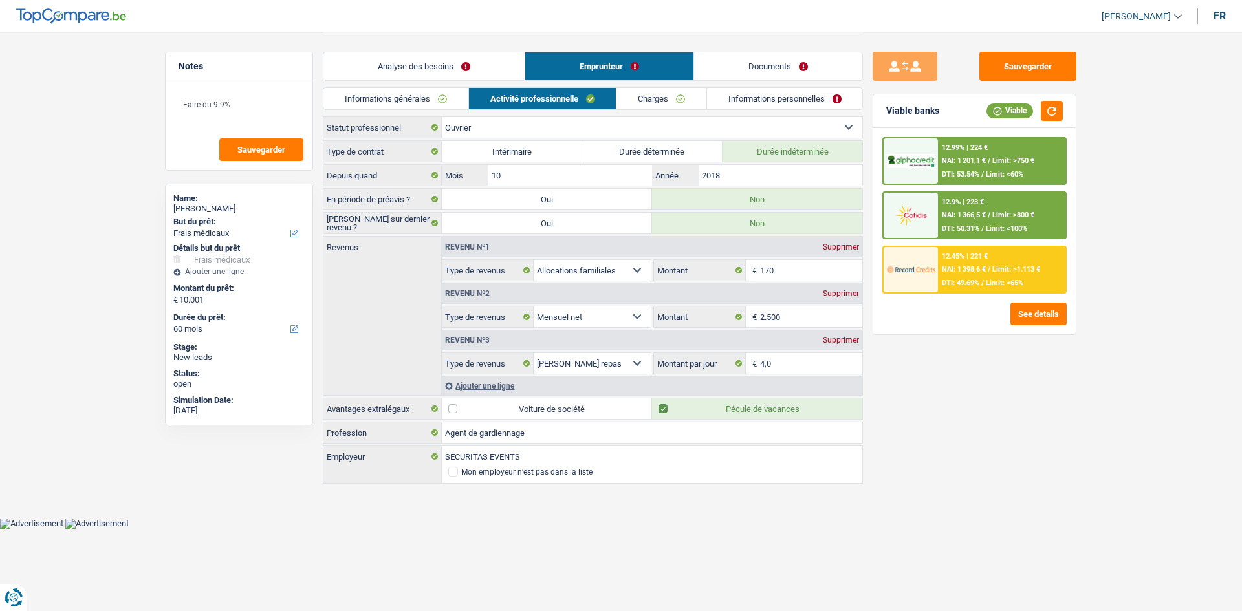
click at [485, 98] on link "Charges" at bounding box center [662, 98] width 90 height 21
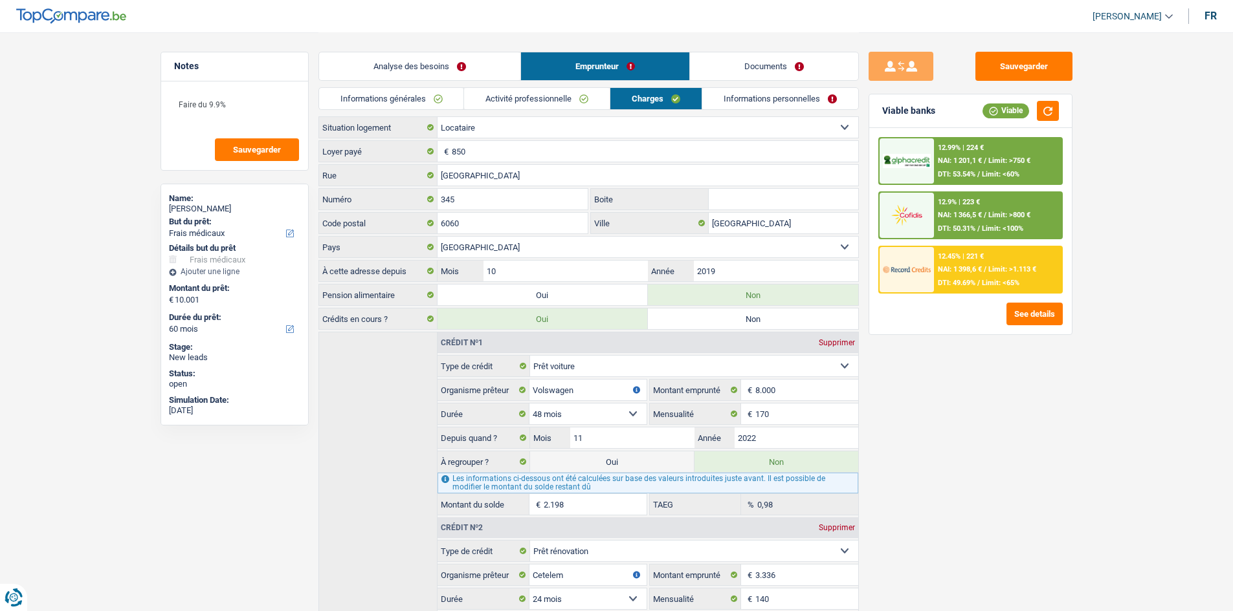
click at [485, 100] on link "Informations personnelles" at bounding box center [780, 98] width 156 height 21
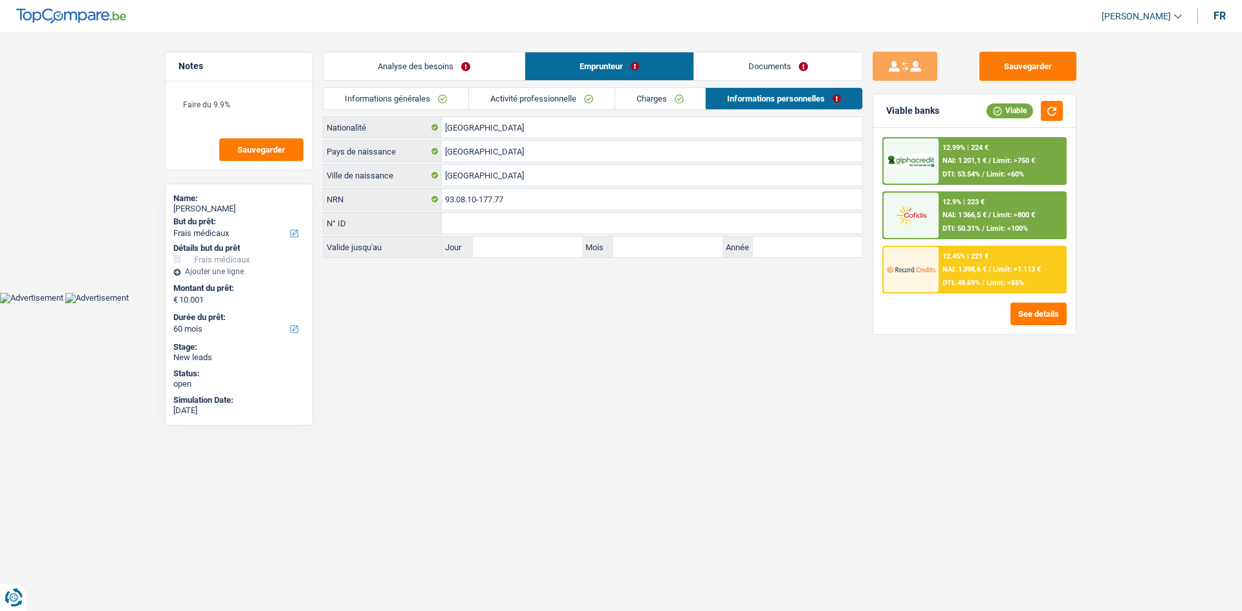
click at [485, 96] on link "Charges" at bounding box center [660, 98] width 90 height 21
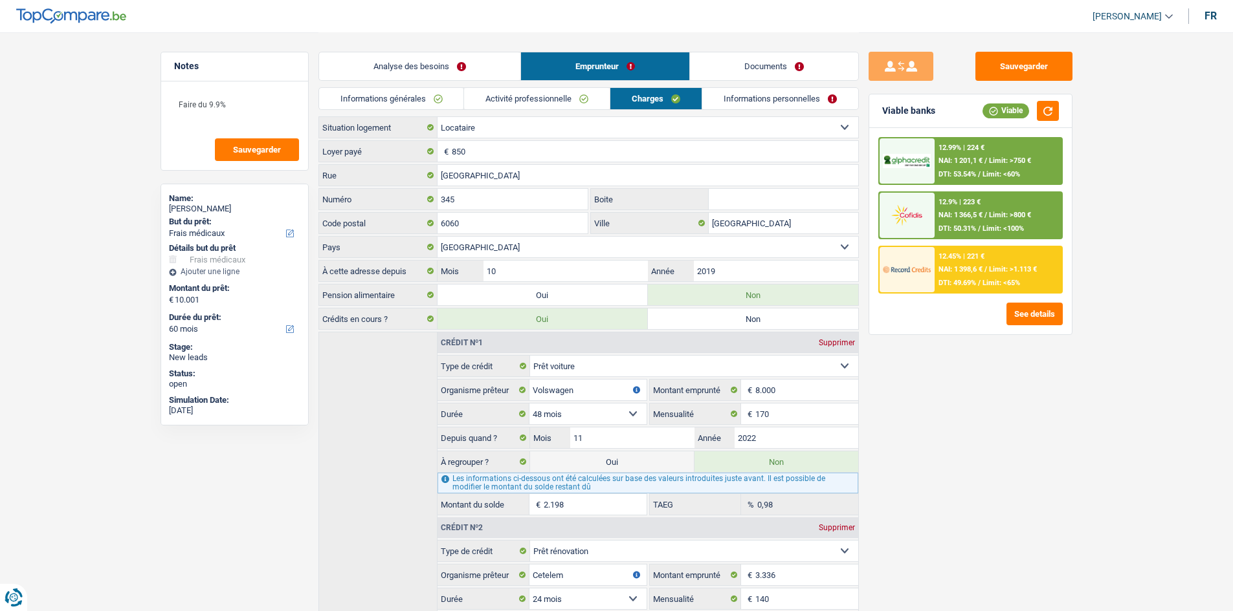
click at [485, 97] on link "Activité professionnelle" at bounding box center [537, 98] width 146 height 21
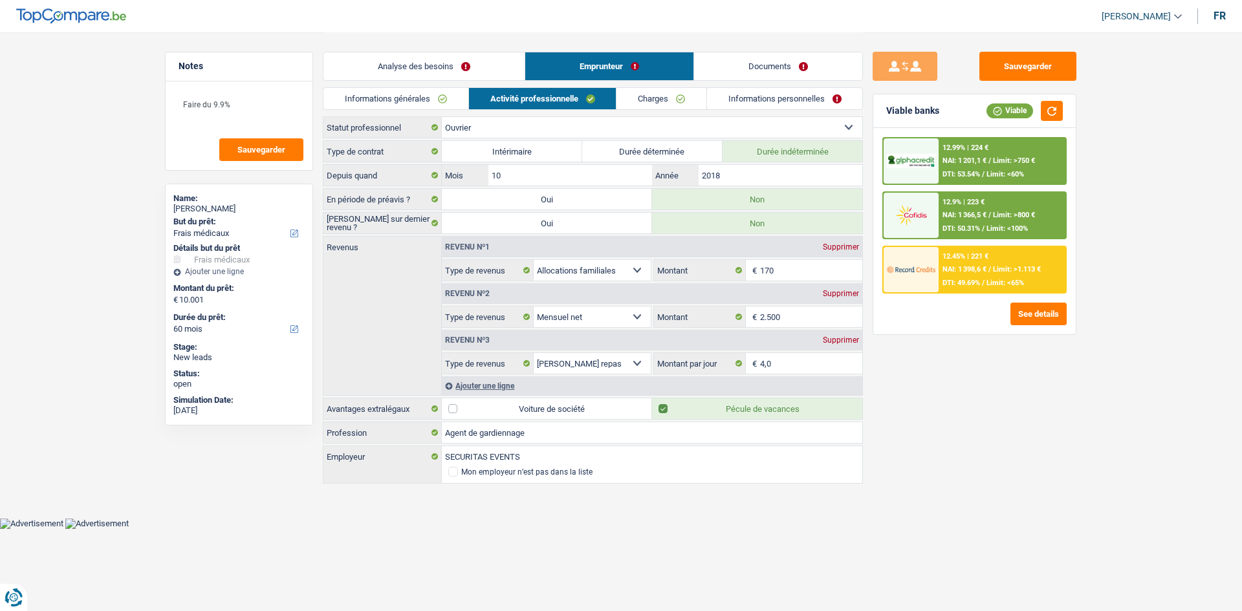
click at [435, 100] on link "Informations générales" at bounding box center [396, 98] width 145 height 21
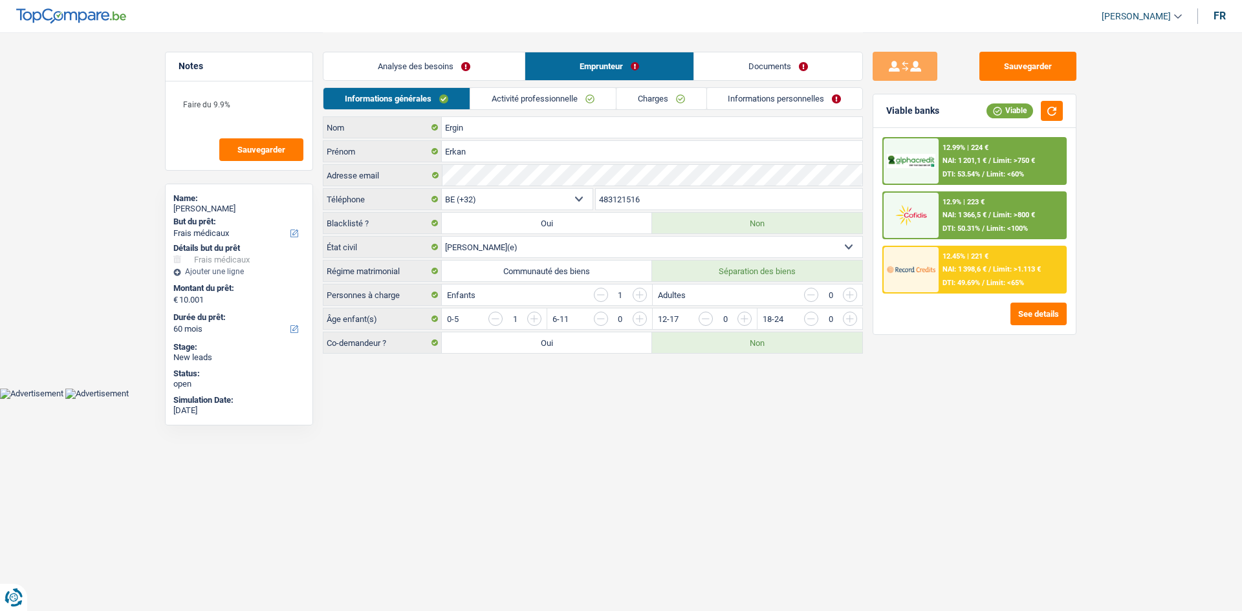
click at [441, 67] on link "Analyse des besoins" at bounding box center [424, 66] width 201 height 28
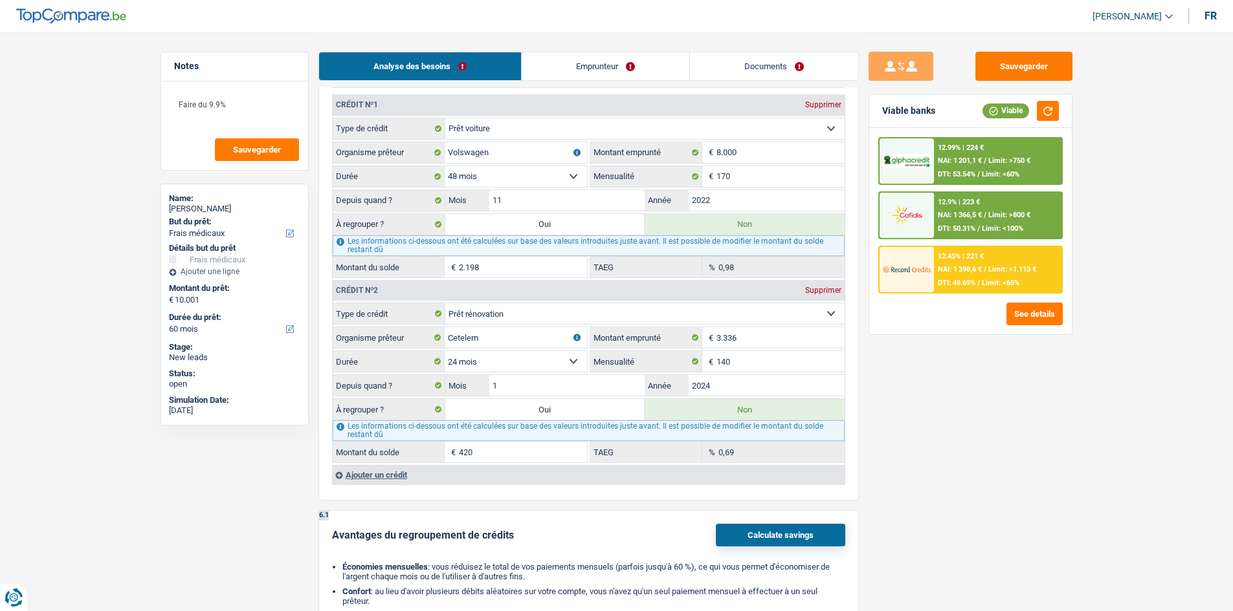
scroll to position [1165, 0]
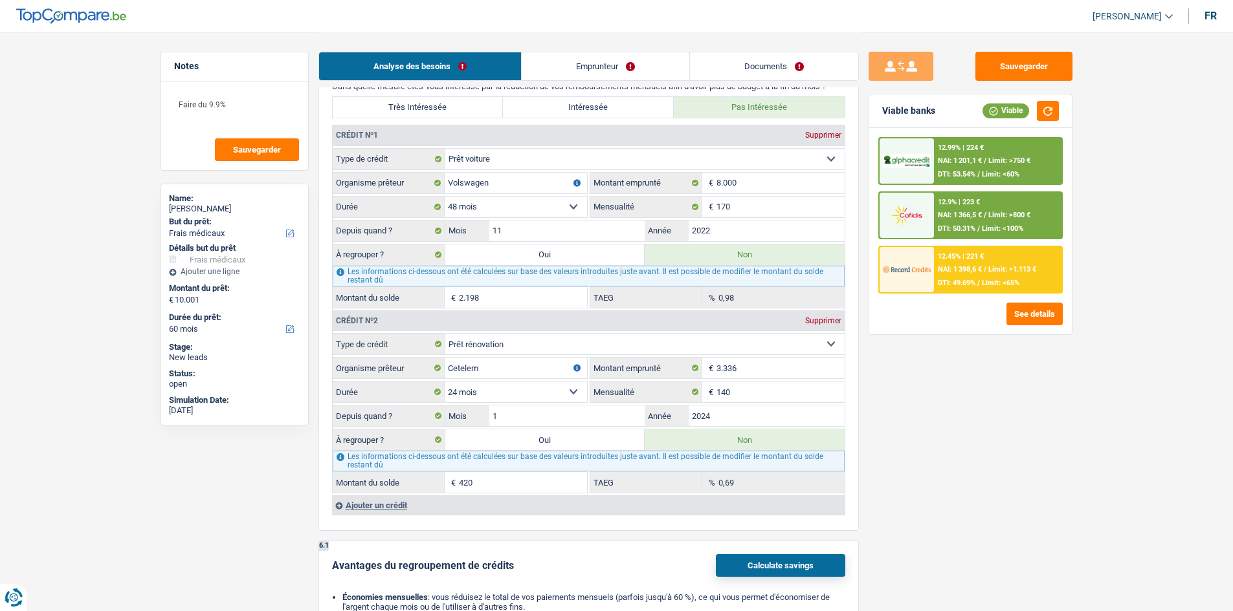
click at [485, 242] on label "Oui" at bounding box center [545, 255] width 200 height 21
click at [485, 242] on input "Oui" at bounding box center [545, 255] width 200 height 21
radio input "true"
type input "12.199"
type input "2.198"
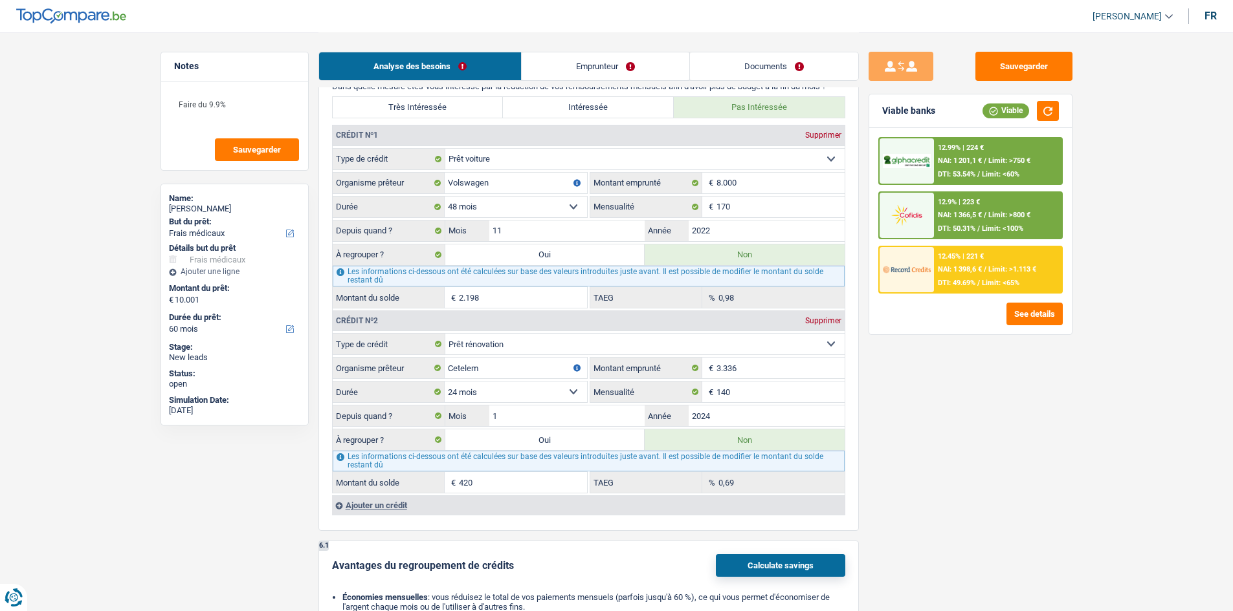
select select
radio input "false"
type input "2.198"
select select
select select "refinancing"
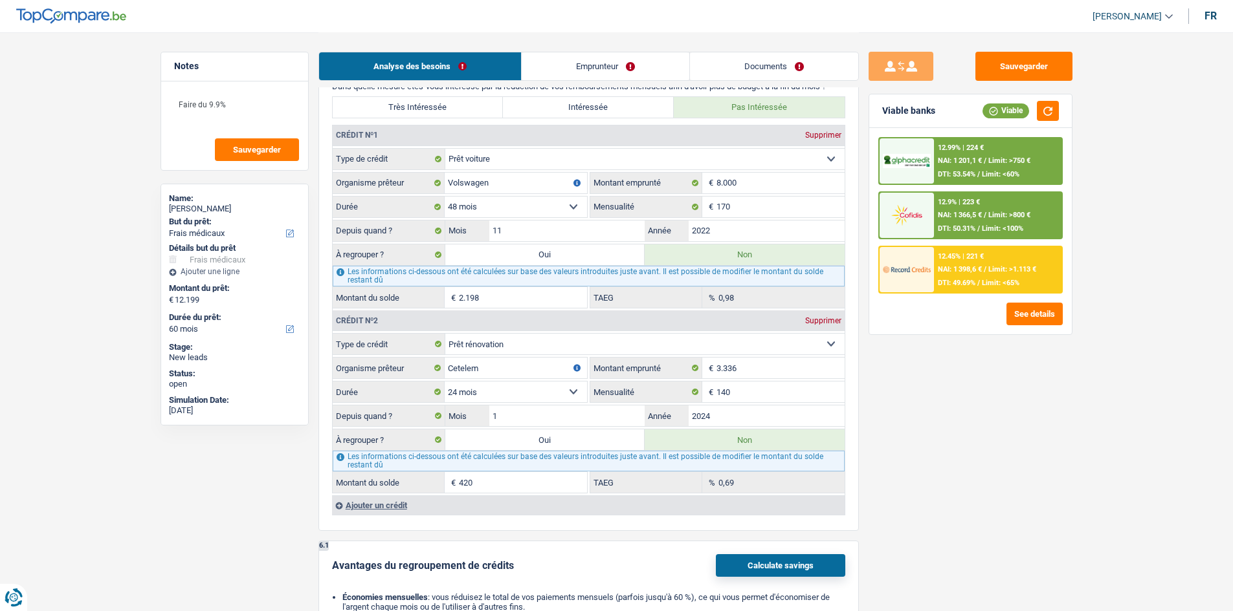
select select "refinancing"
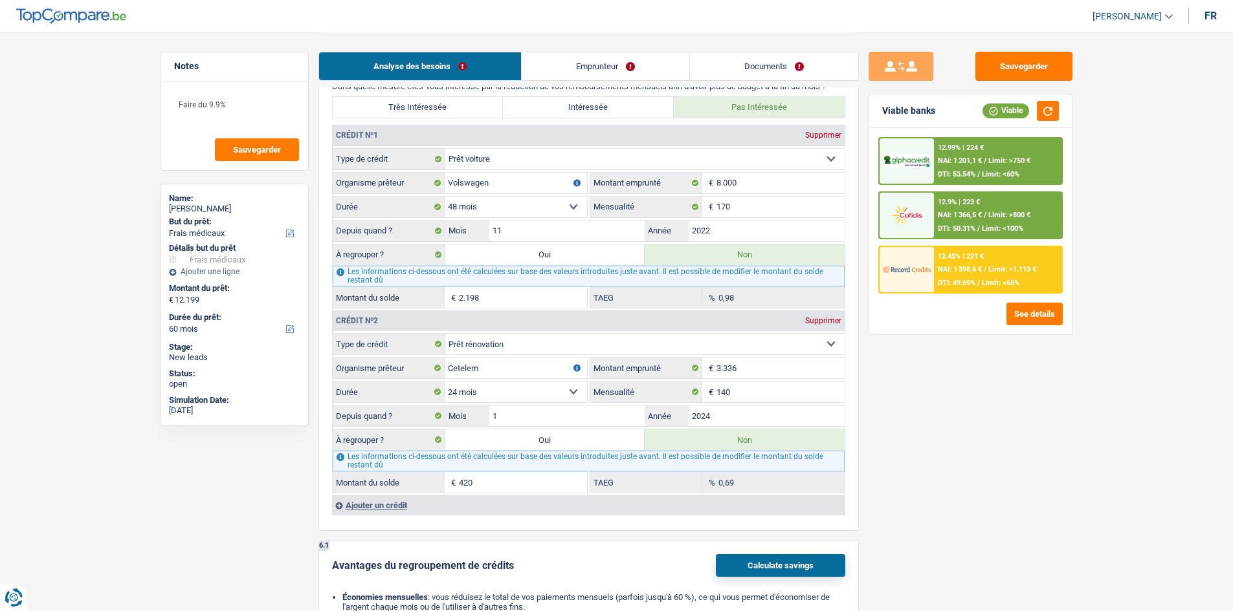
select select "medical"
select select "yes"
select select "medical"
select select "yes"
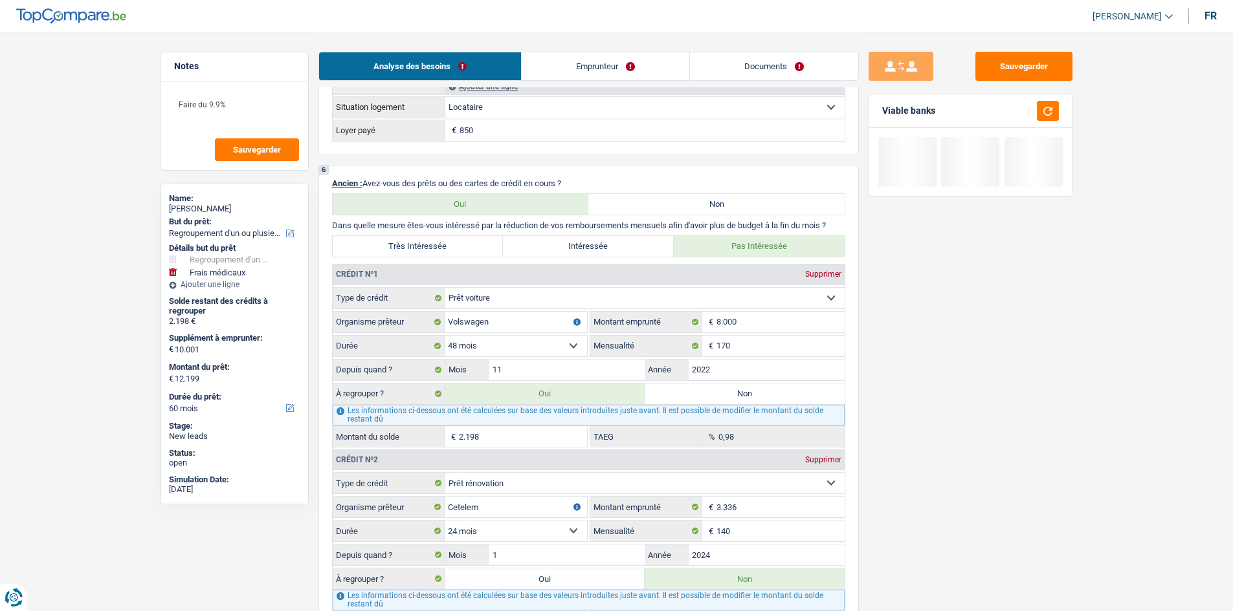
scroll to position [1229, 0]
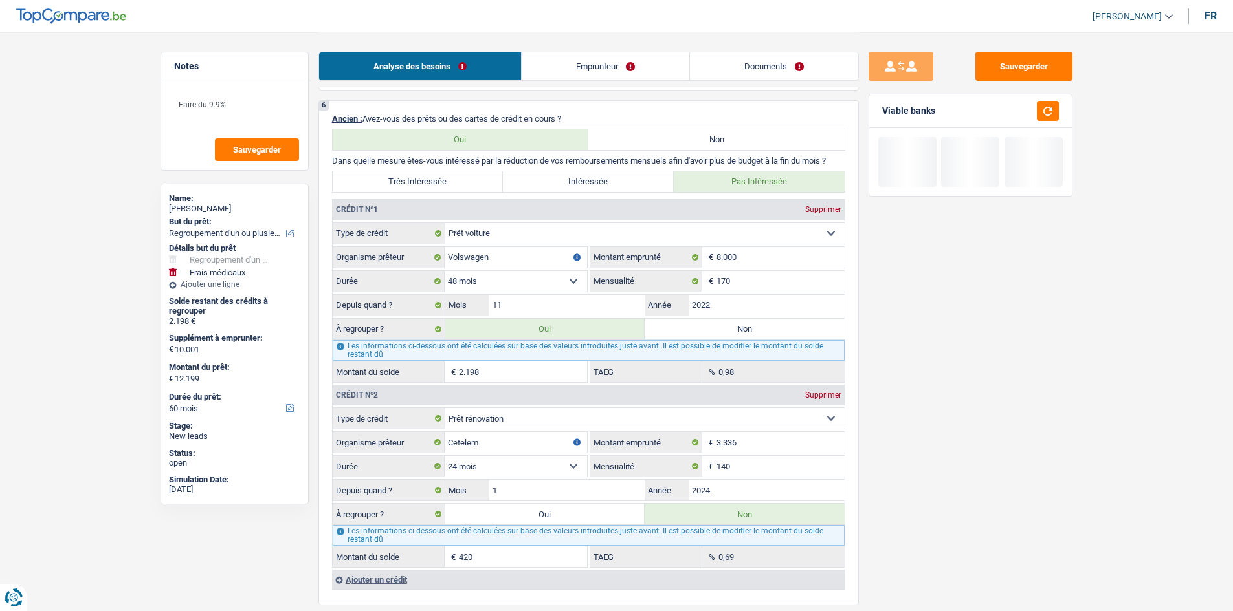
click at [485, 242] on label "Oui" at bounding box center [545, 514] width 200 height 21
click at [485, 242] on input "Oui" at bounding box center [545, 514] width 200 height 21
radio input "true"
type input "2.618"
radio input "false"
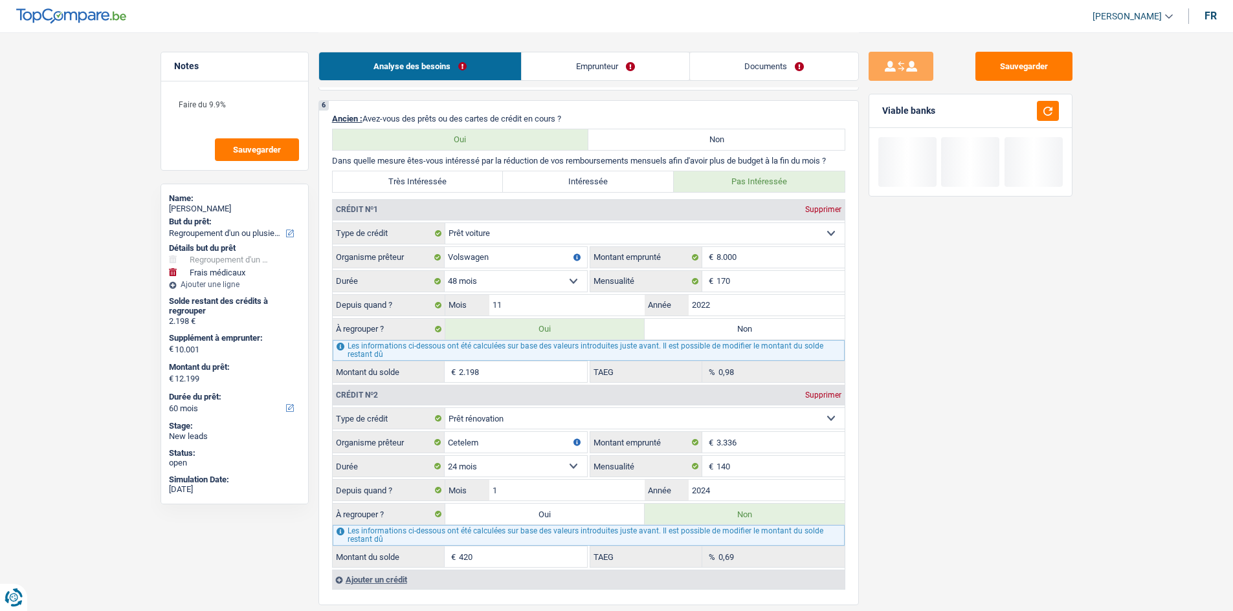
type input "2.618"
type input "12.619"
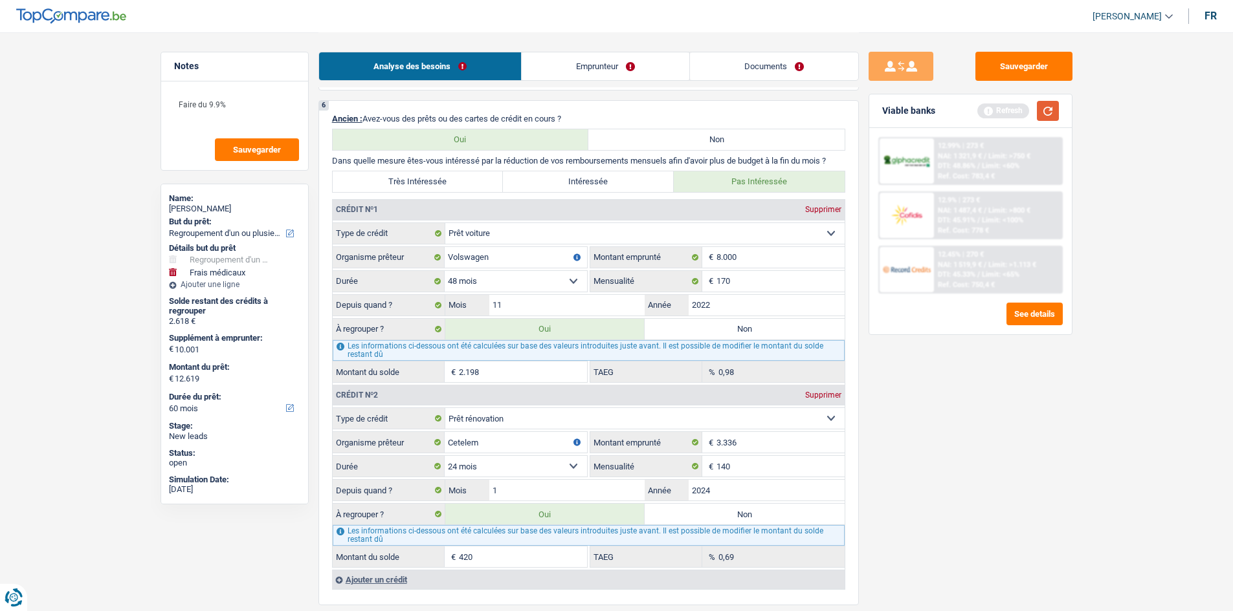
click at [485, 112] on button "button" at bounding box center [1048, 111] width 22 height 20
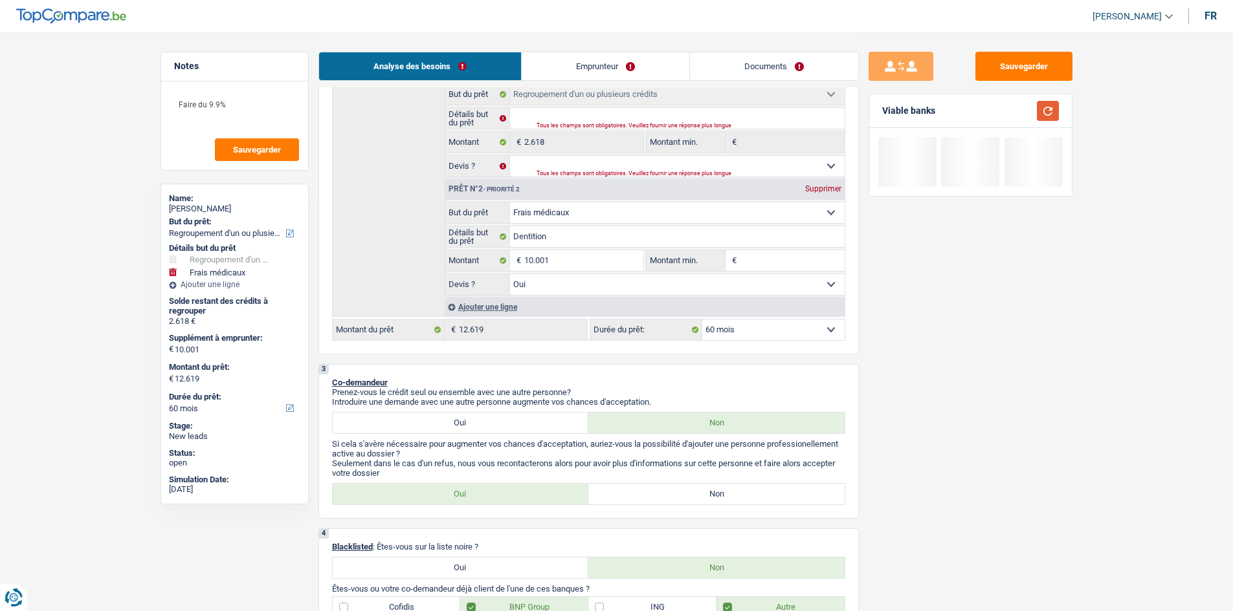
scroll to position [259, 0]
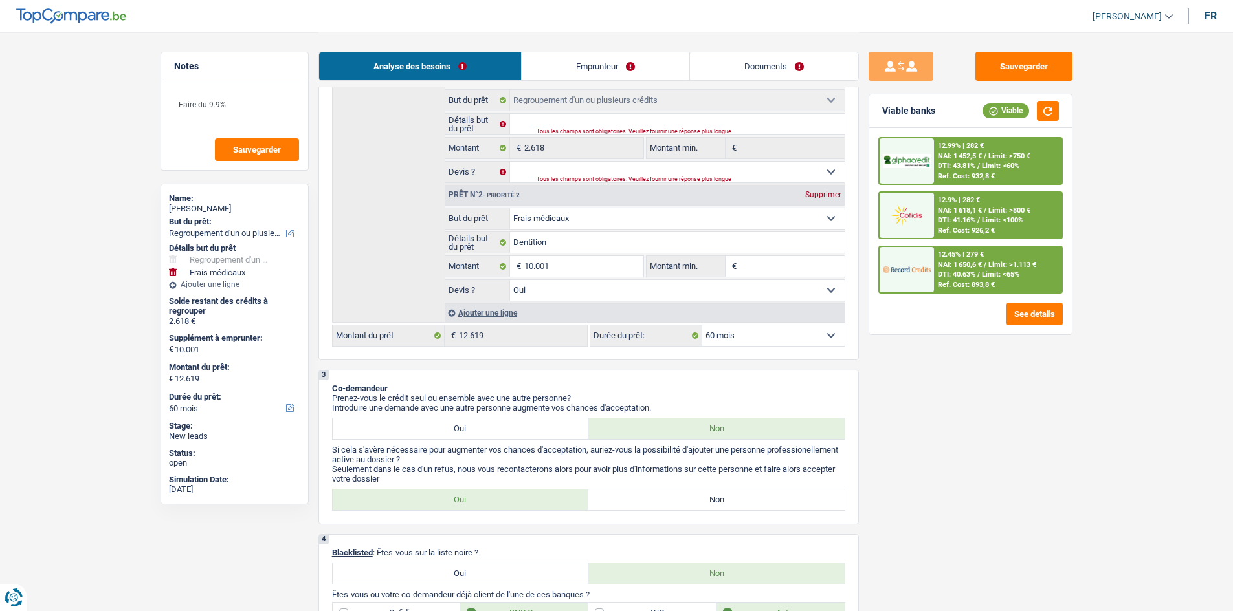
click at [485, 210] on span "NAI: 1 618,1 €" at bounding box center [960, 210] width 44 height 8
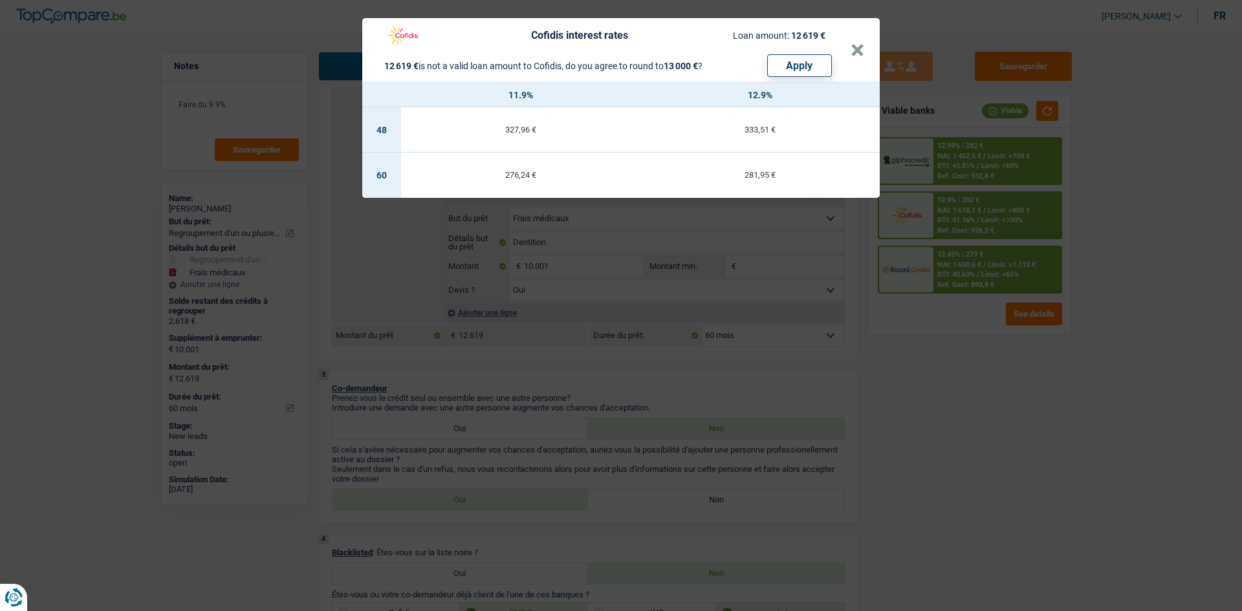
click at [485, 242] on div "Cofidis interest rates Loan amount: 12 619 € 12 619 € is not a valid loan amoun…" at bounding box center [621, 305] width 1242 height 611
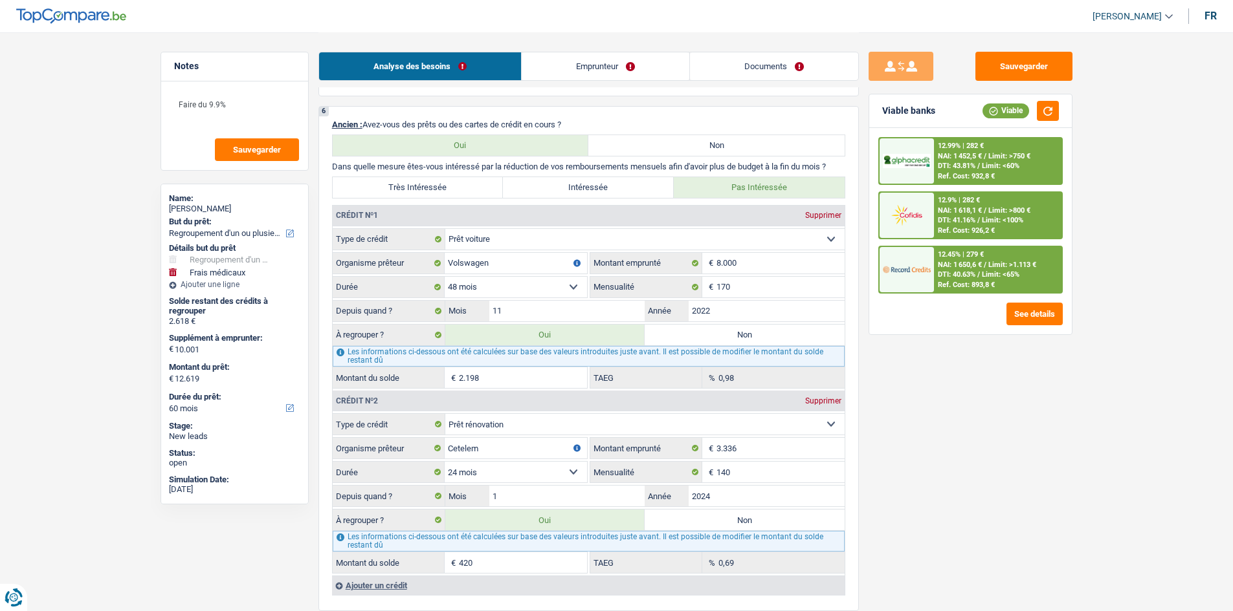
scroll to position [1229, 0]
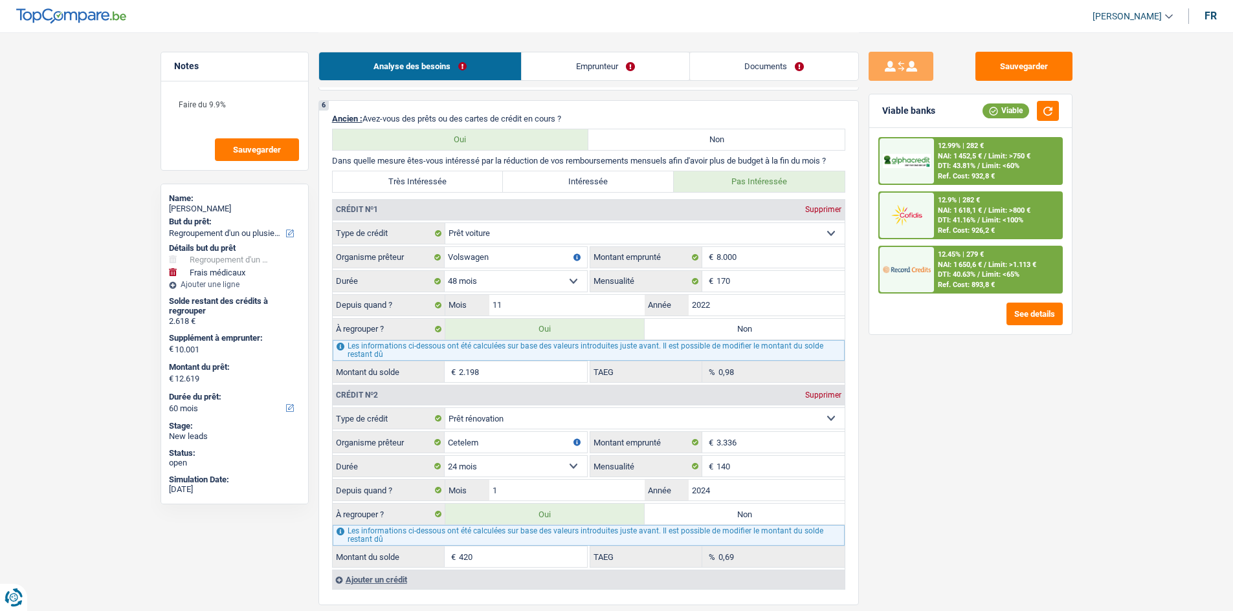
click at [472, 242] on input "420" at bounding box center [523, 557] width 128 height 21
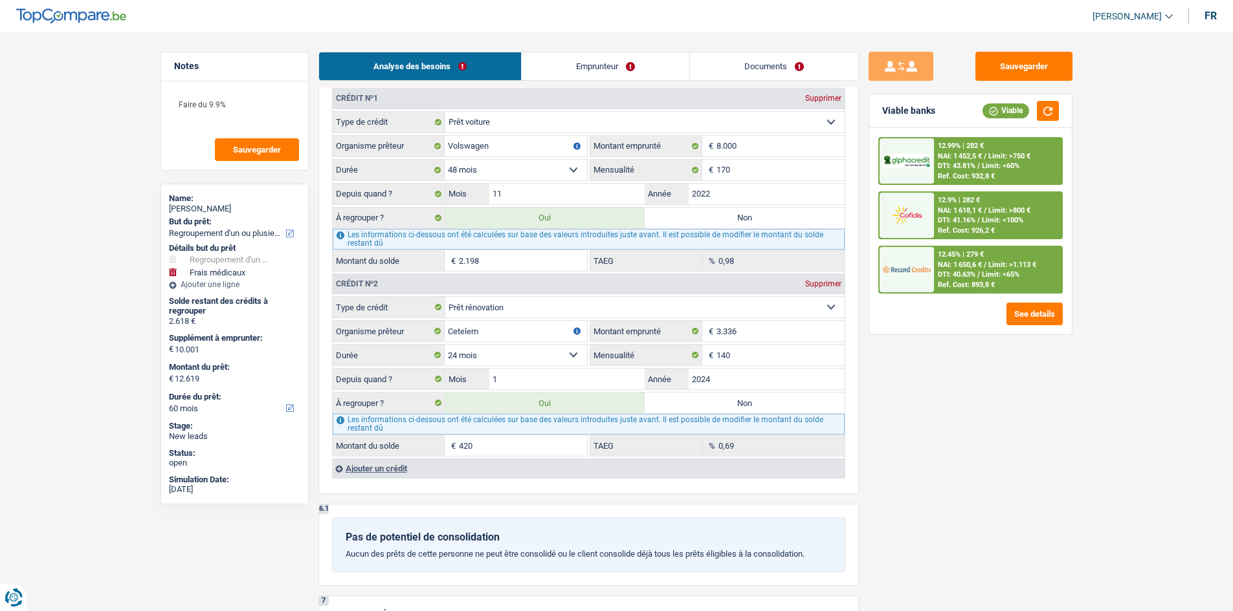
scroll to position [1359, 0]
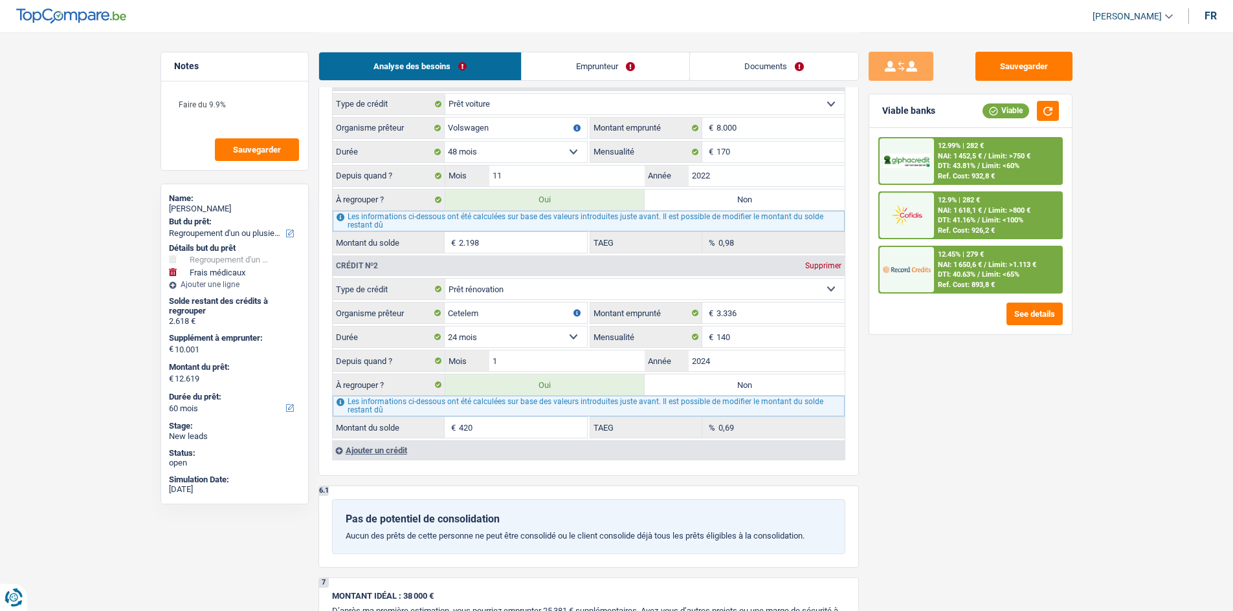
click at [485, 214] on span "Limit: >800 €" at bounding box center [1009, 210] width 42 height 8
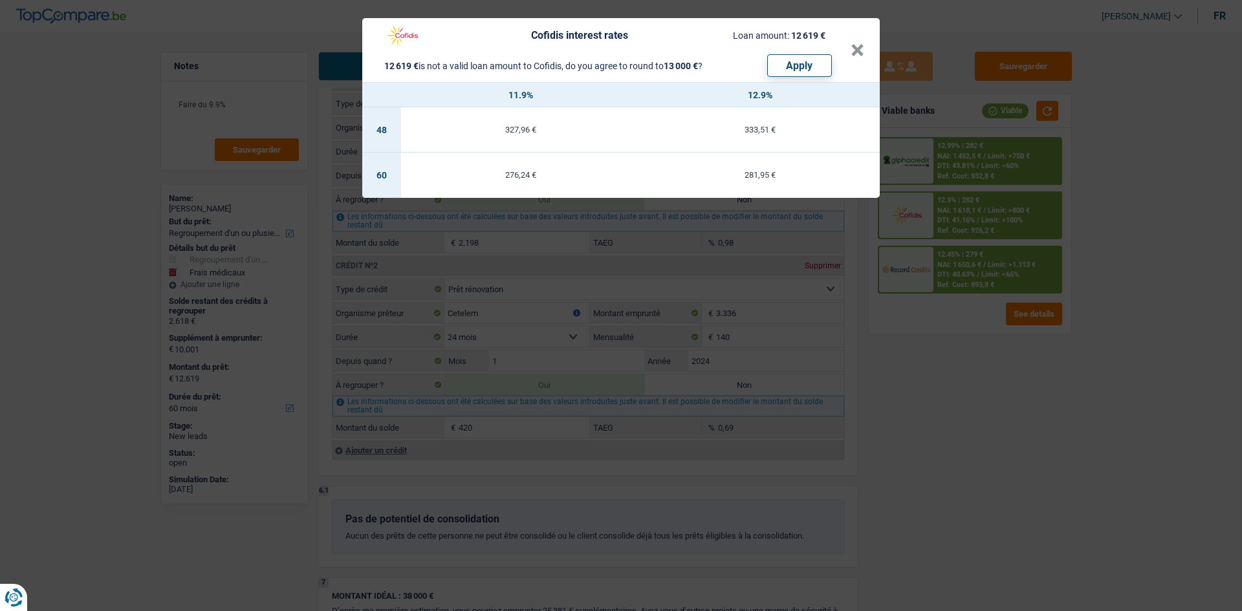
click at [485, 242] on div "Cofidis interest rates Loan amount: 12 619 € 12 619 € is not a valid loan amoun…" at bounding box center [621, 305] width 1242 height 611
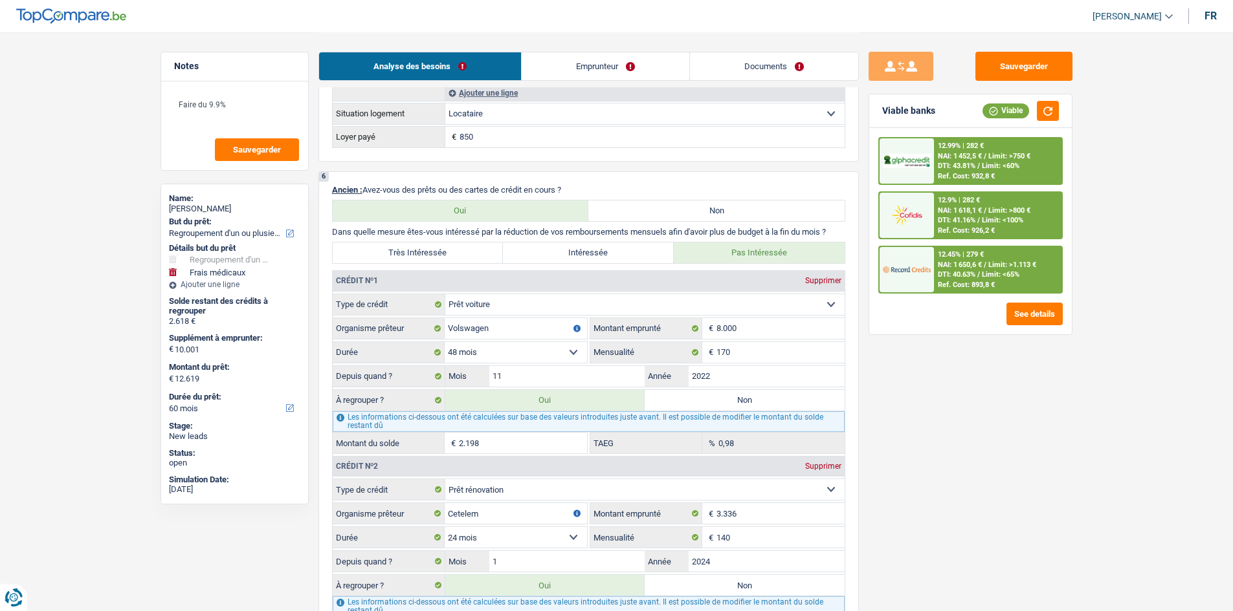
scroll to position [1294, 0]
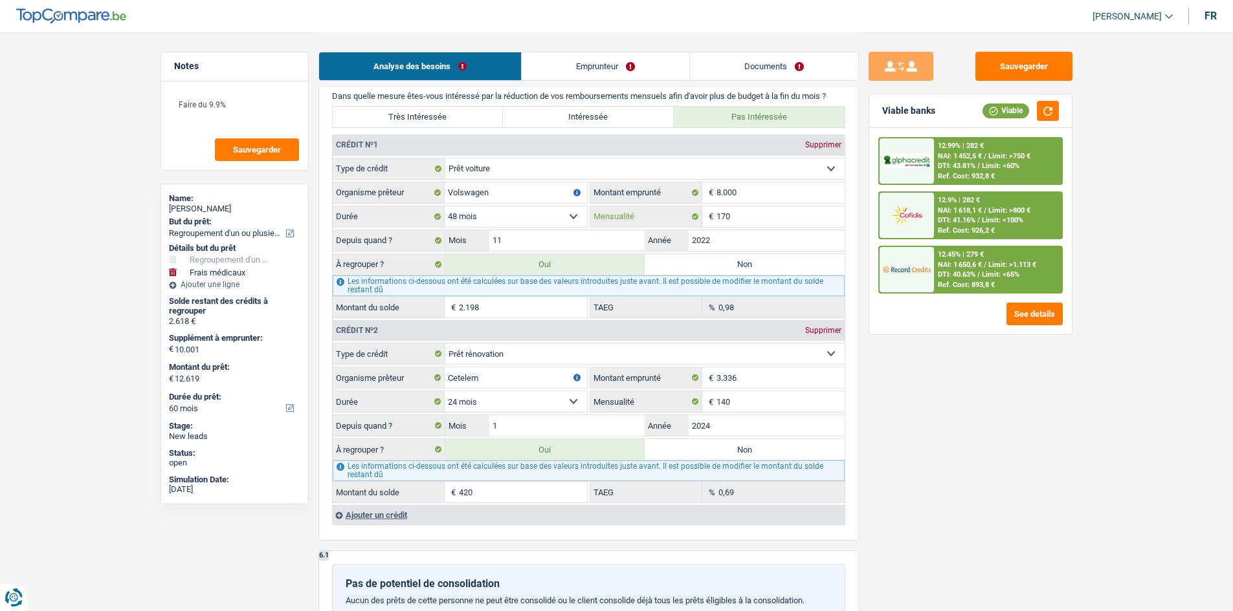
click at [485, 224] on input "170" at bounding box center [780, 216] width 128 height 21
click at [485, 242] on input "140" at bounding box center [780, 401] width 128 height 21
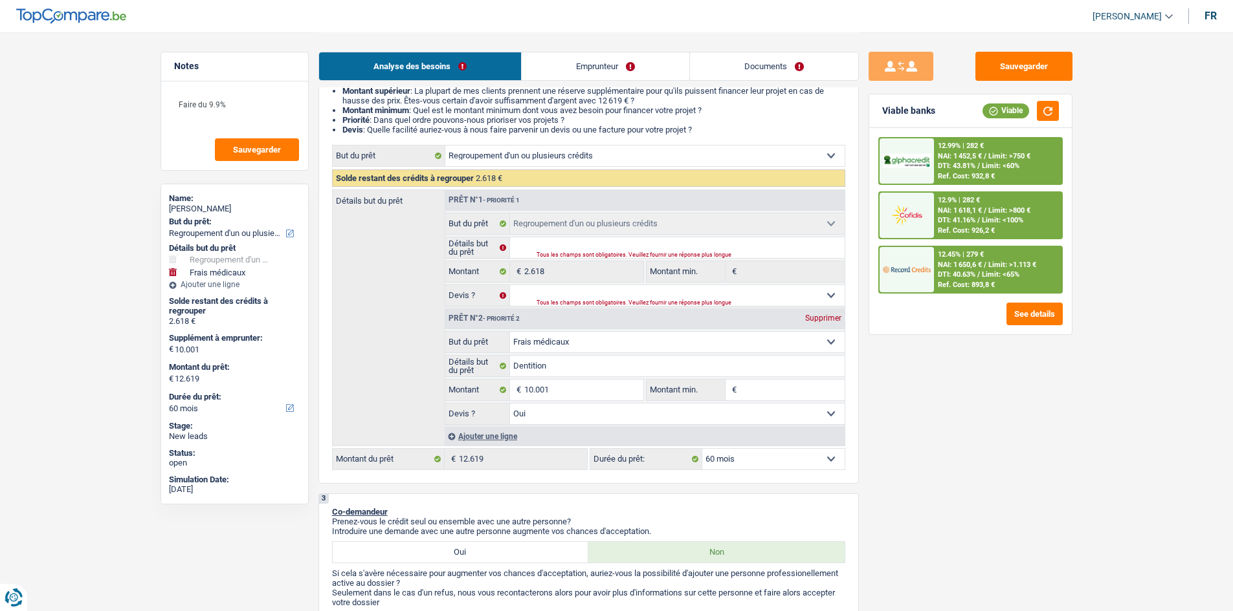
scroll to position [324, 0]
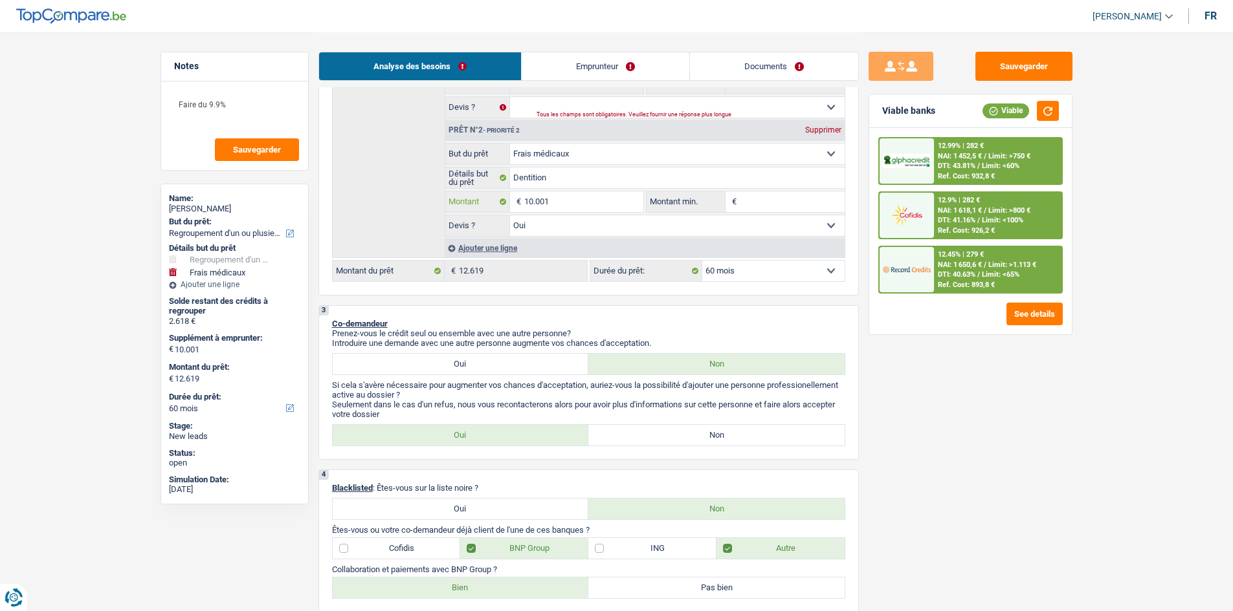
click at [485, 204] on input "10.001" at bounding box center [583, 202] width 118 height 21
type input "1.000"
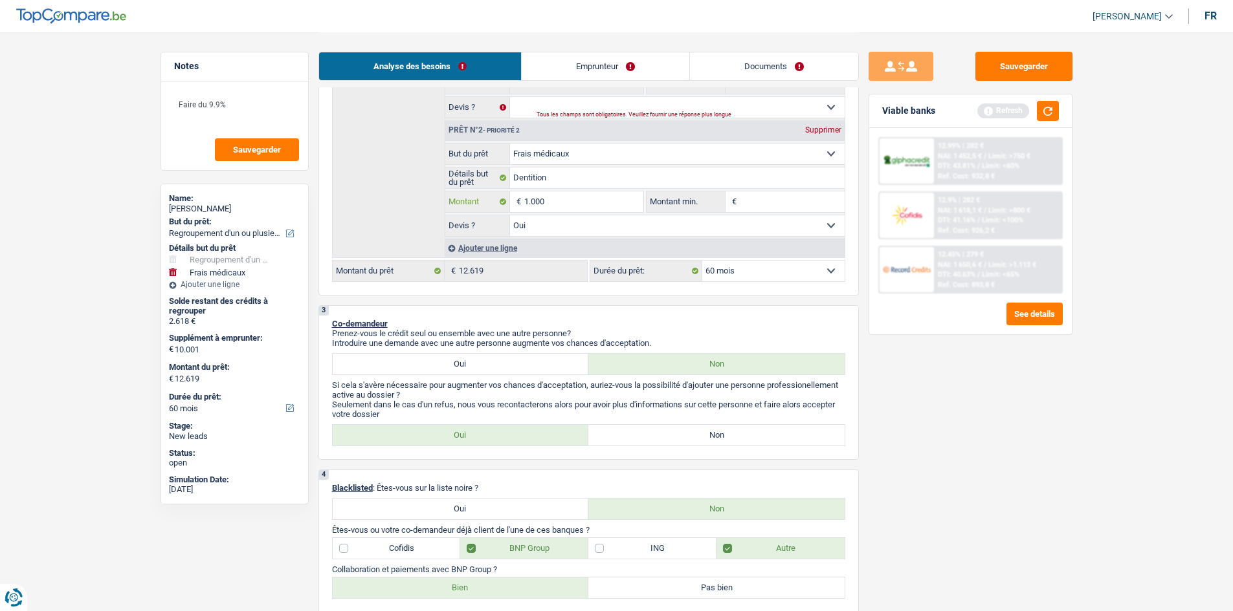
type input "100"
type input "10"
type input "1"
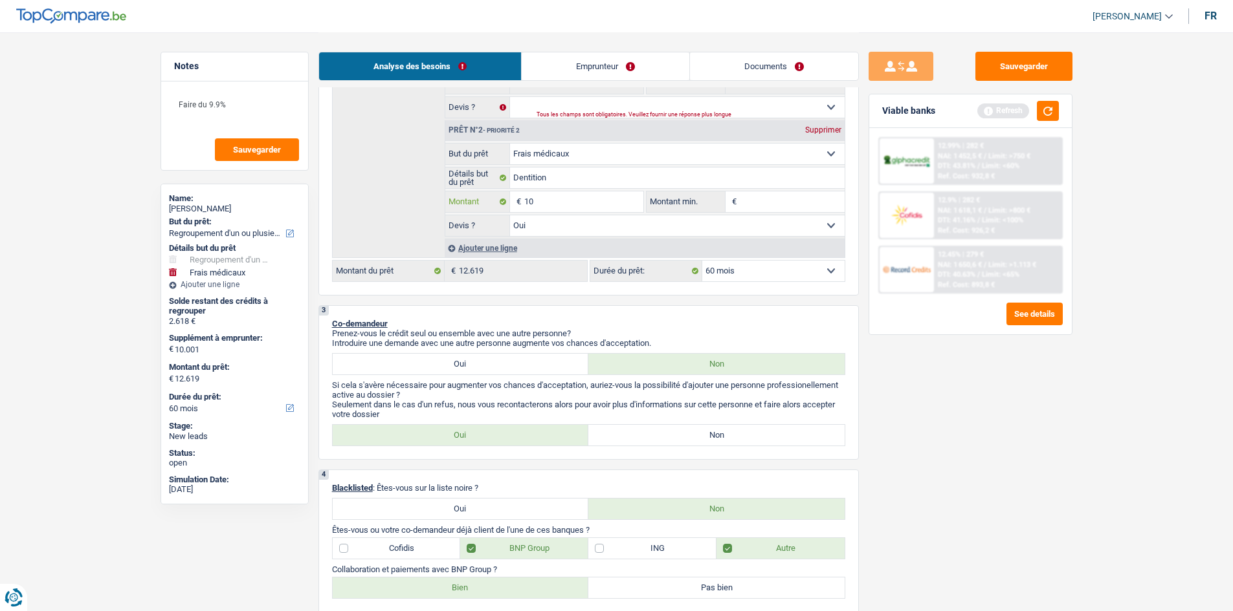
type input "1"
type input "8"
type input "80"
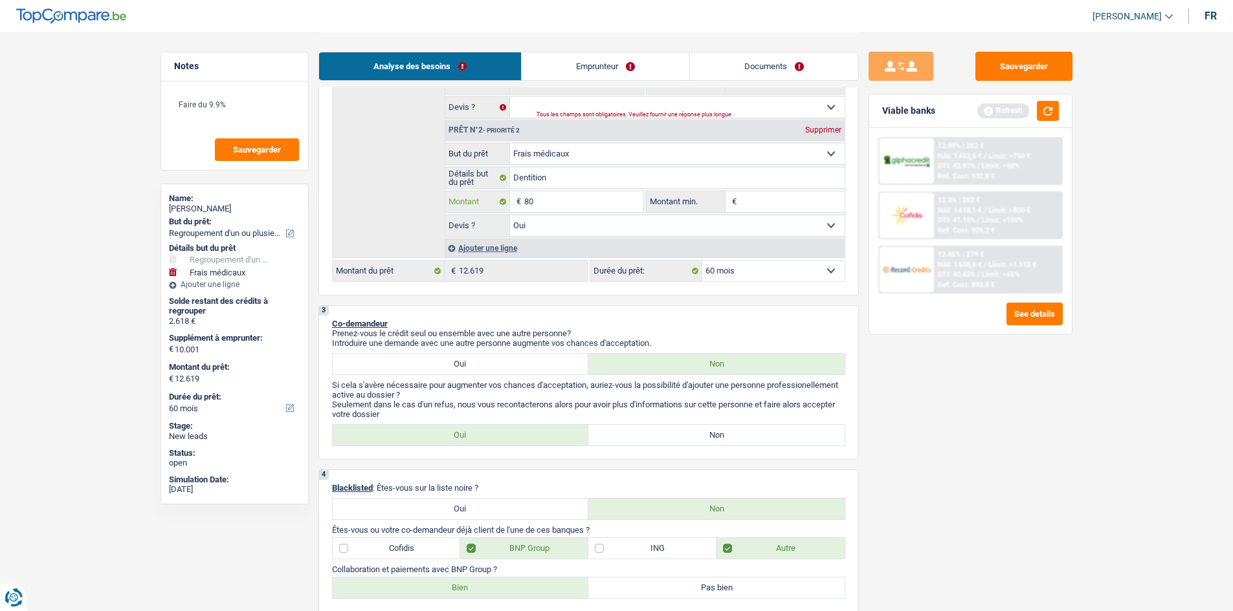
type input "800"
type input "8.000"
type input "80.000"
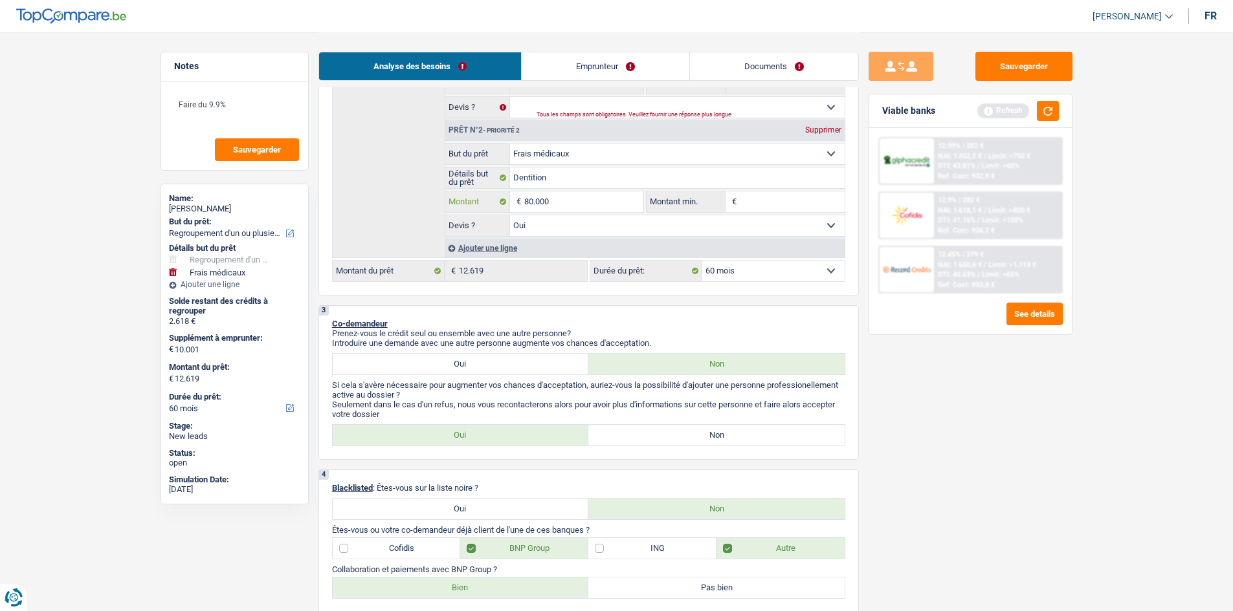
type input "80.000"
type input "8.000"
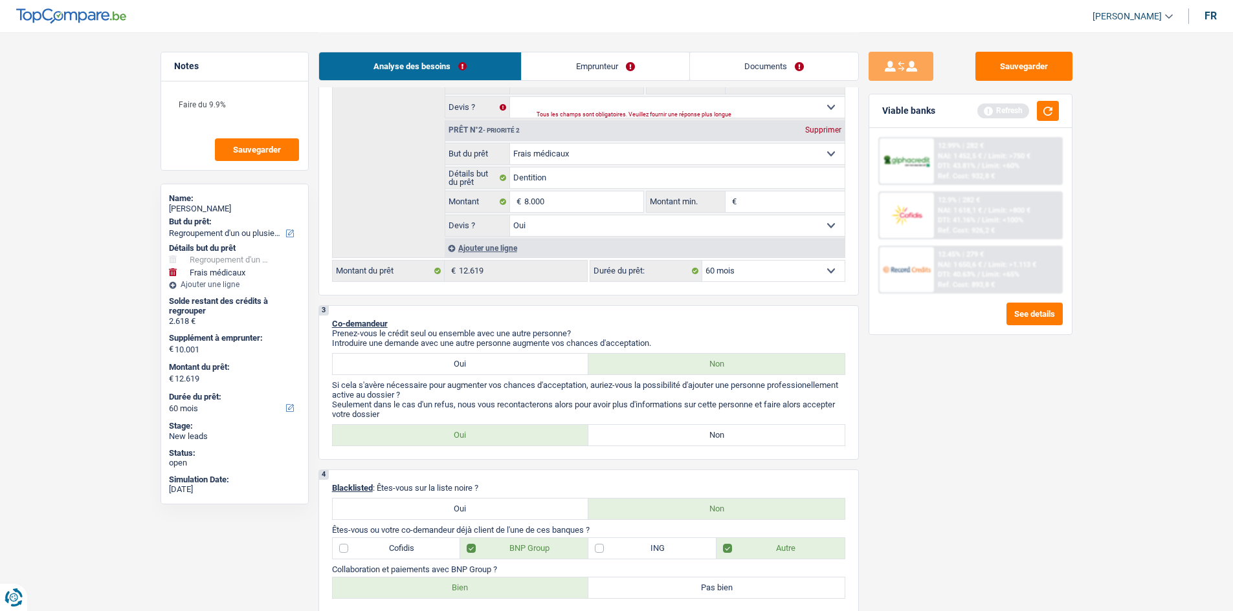
type input "10.618"
click at [485, 242] on div "Sauvegarder Viable banks Refresh 12.99% | 282 € NAI: 1 452,5 € / Limit: >750 € …" at bounding box center [970, 321] width 223 height 539
click at [485, 107] on button "button" at bounding box center [1048, 111] width 22 height 20
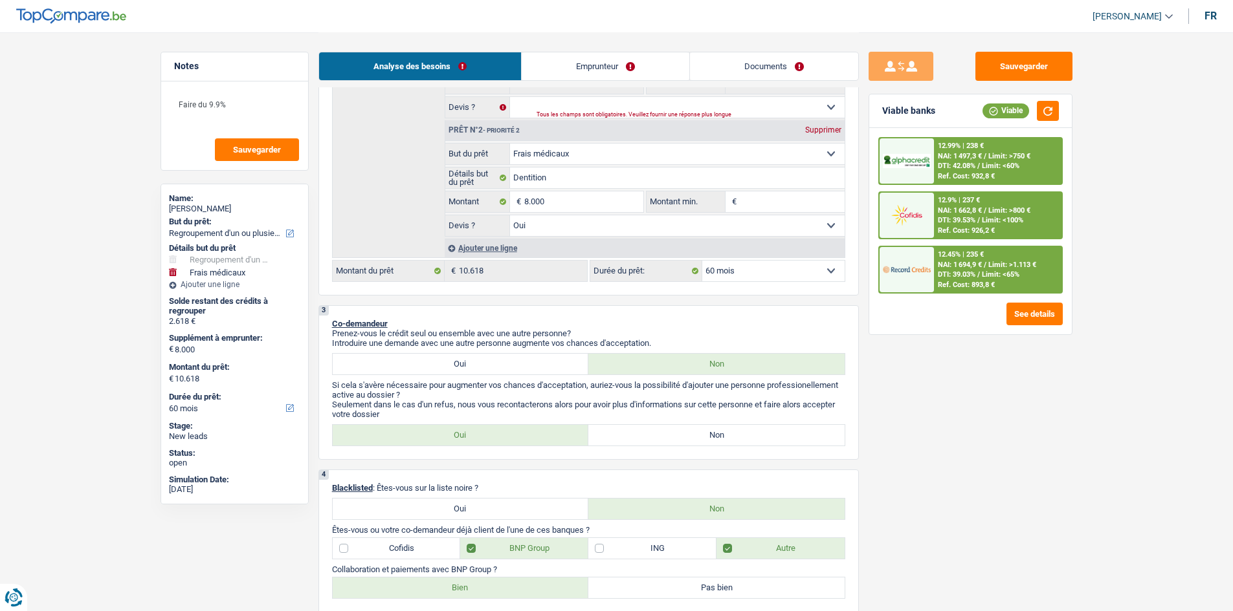
click at [485, 226] on div "12.9% | 237 € NAI: 1 662,8 € / Limit: >800 € DTI: 39.53% / Limit: <100% Ref. Co…" at bounding box center [997, 215] width 127 height 45
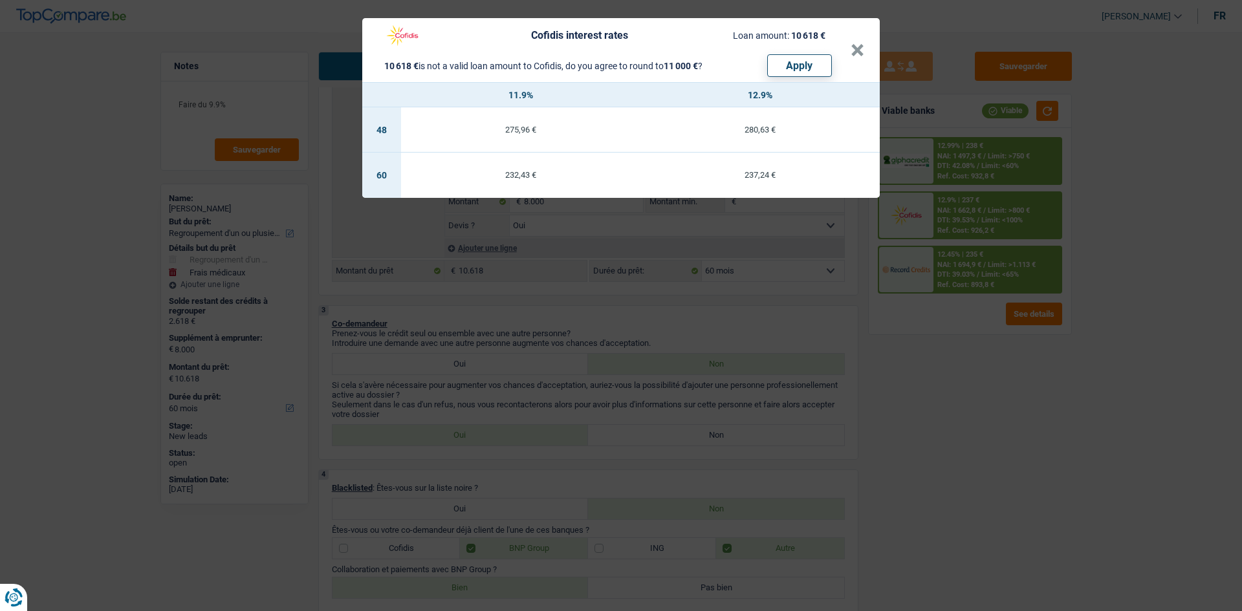
click at [485, 242] on div "Cofidis interest rates Loan amount: 10 618 € 10 618 € is not a valid loan amoun…" at bounding box center [621, 305] width 1242 height 611
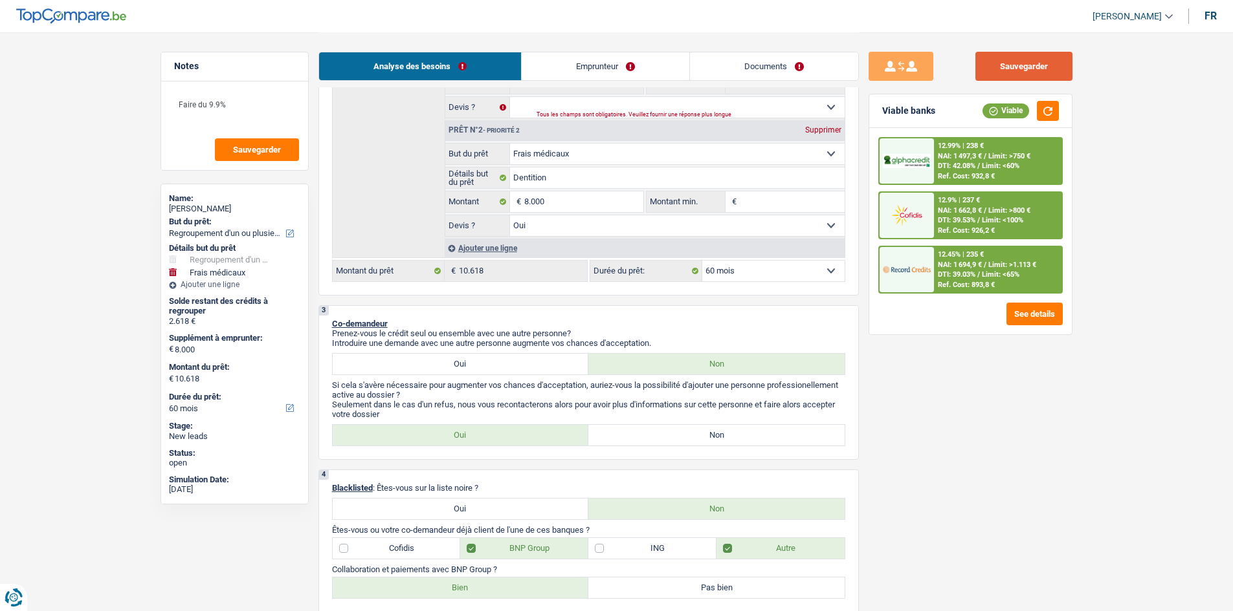
click at [485, 55] on button "Sauvegarder" at bounding box center [1023, 66] width 97 height 29
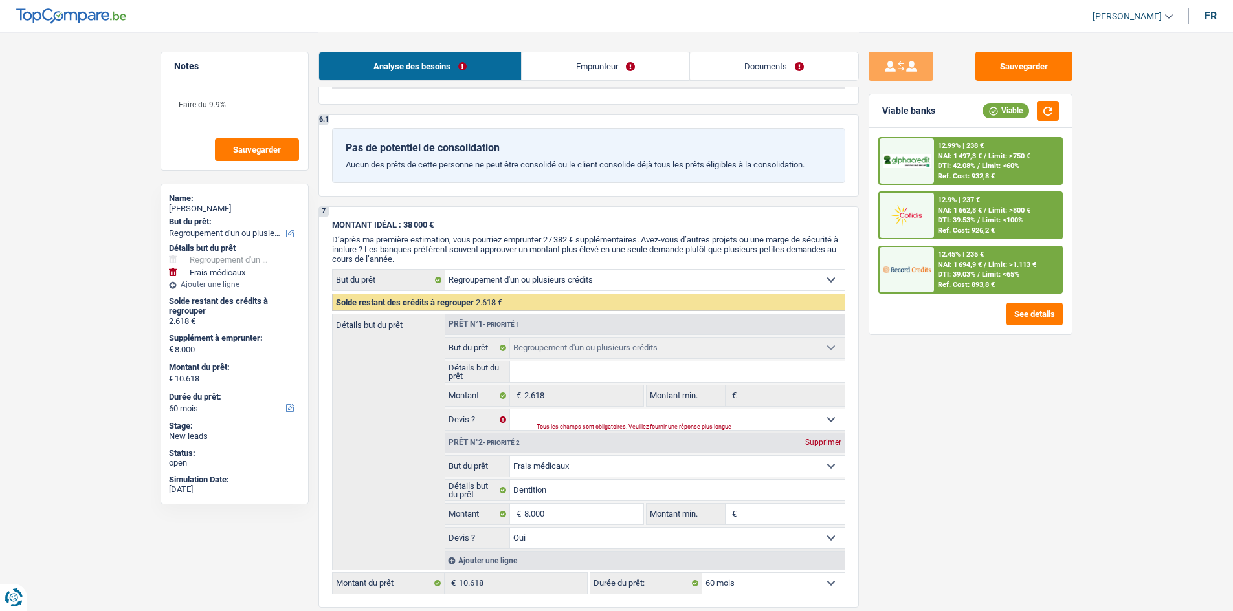
scroll to position [1876, 0]
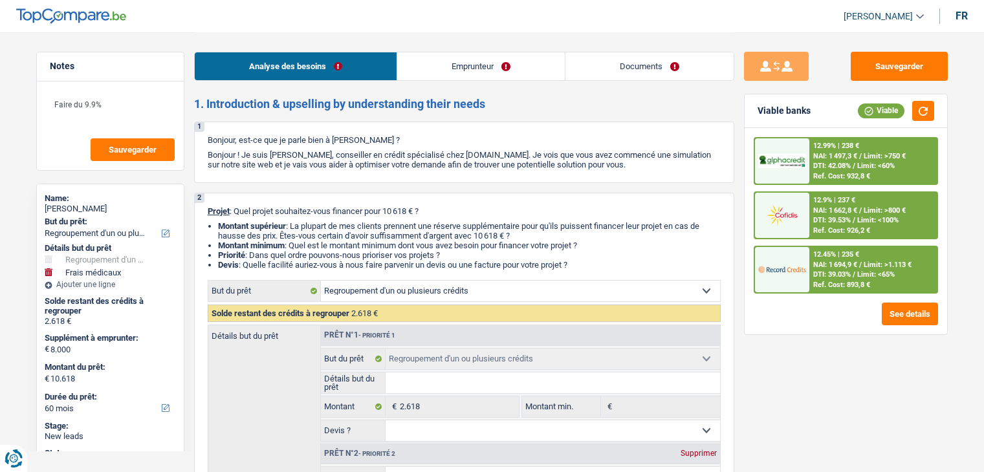
select select "refinancing"
select select "medical"
select select "60"
select select "refinancing"
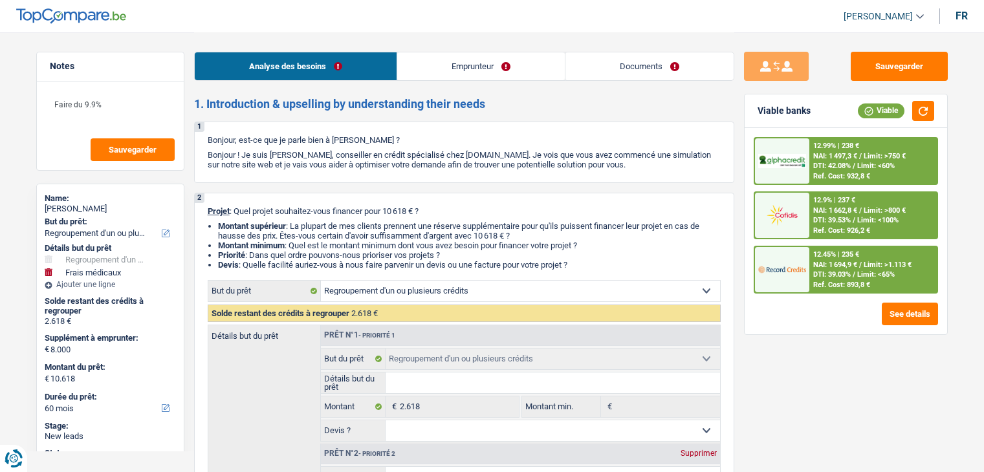
select select "refinancing"
select select "medical"
select select "yes"
select select "60"
select select "worker"
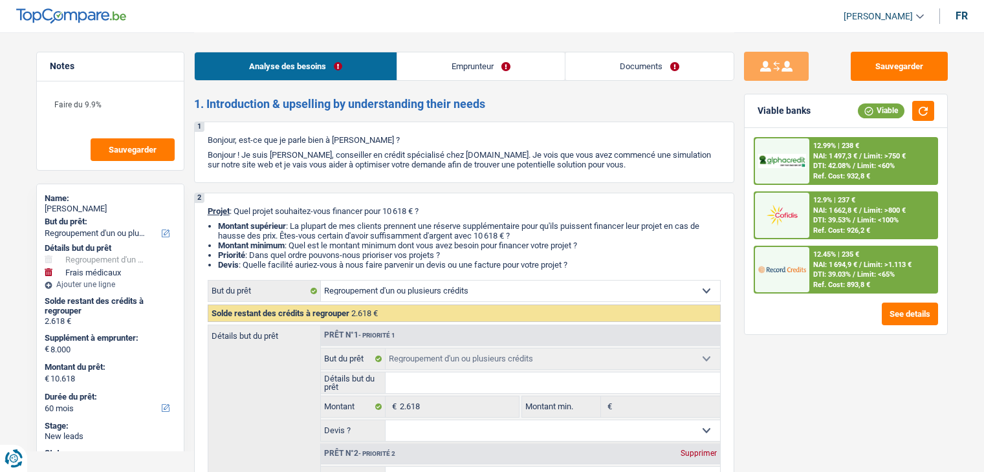
select select "familyAllowances"
select select "netSalary"
select select "mealVouchers"
select select "rents"
select select "carLoan"
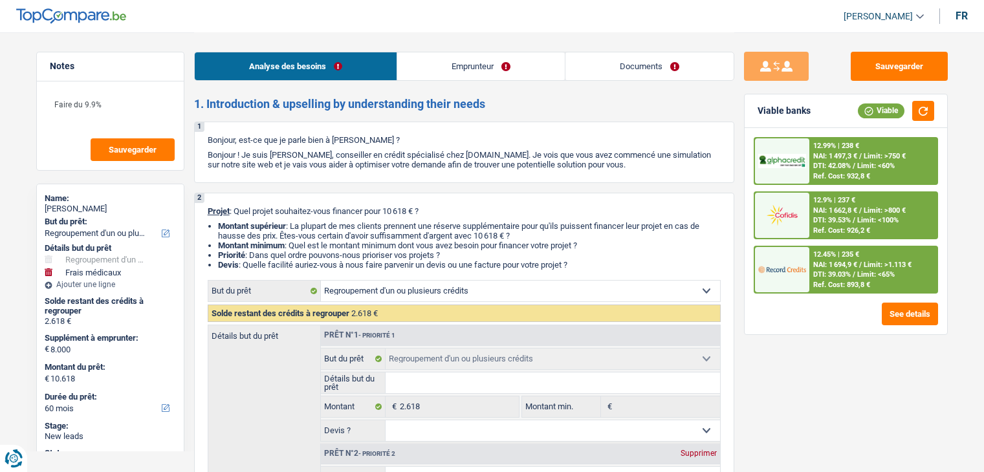
select select "48"
select select "renovationLoan"
select select "24"
select select "refinancing"
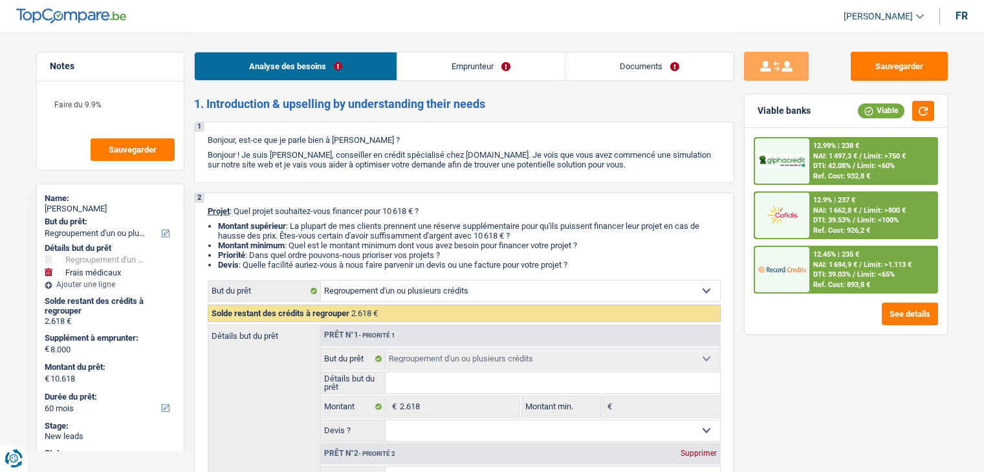
select select "medical"
select select "yes"
select select "60"
click at [153, 109] on textarea "Faire du 9.9%" at bounding box center [110, 110] width 129 height 39
click at [842, 206] on span "NAI: 1 662,8 €" at bounding box center [835, 210] width 44 height 8
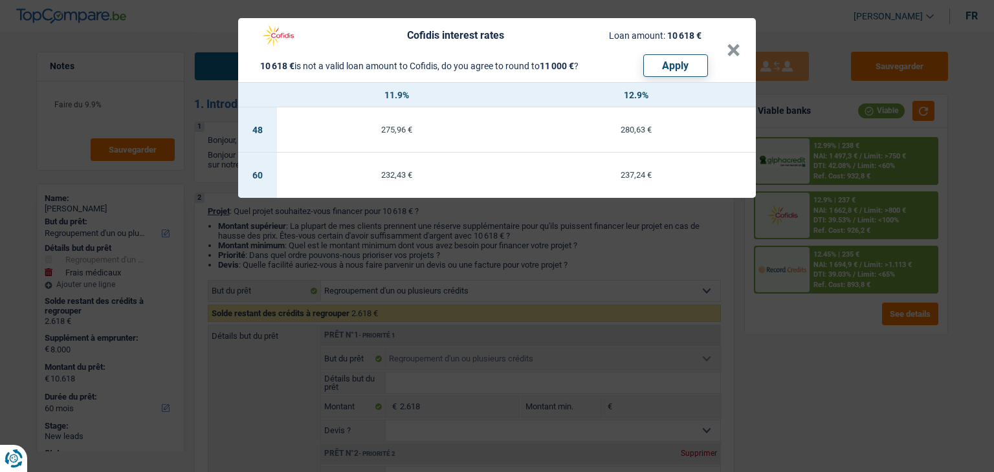
click at [186, 91] on div "Cofidis interest rates Loan amount: 10 618 € 10 618 € is not a valid loan amoun…" at bounding box center [497, 236] width 994 height 472
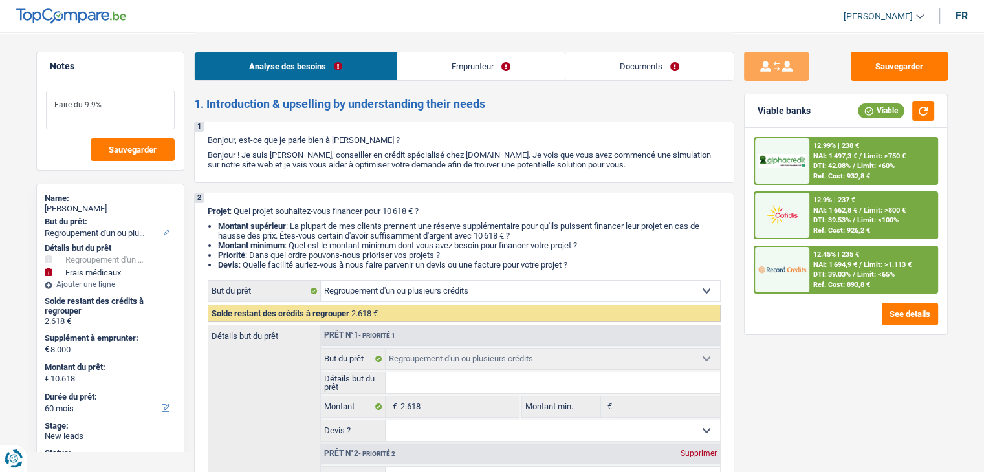
drag, startPoint x: 133, startPoint y: 102, endPoint x: 299, endPoint y: 153, distance: 174.2
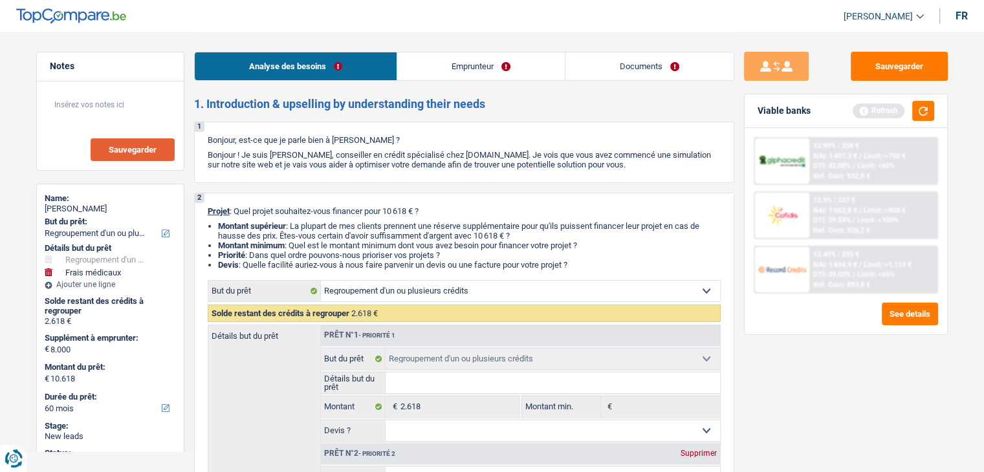
click at [122, 146] on span "Sauvegarder" at bounding box center [133, 150] width 48 height 8
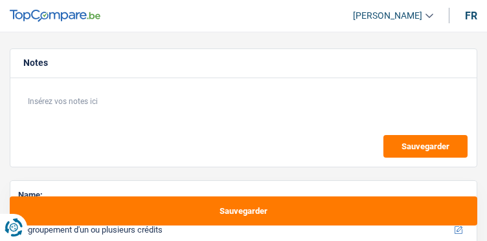
select select "refinancing"
select select "medical"
select select "60"
select select "refinancing"
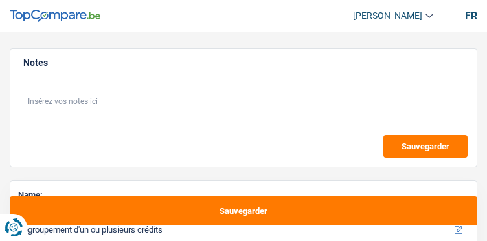
select select "refinancing"
select select "medical"
select select "yes"
select select "60"
select select "worker"
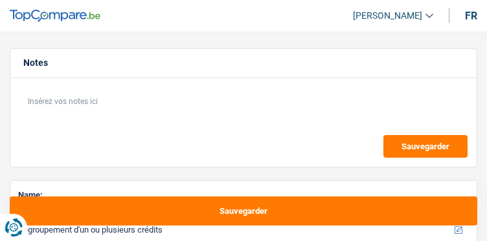
select select "familyAllowances"
select select "netSalary"
select select "mealVouchers"
select select "rents"
select select "carLoan"
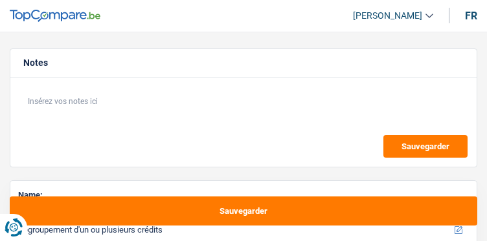
select select "48"
select select "renovationLoan"
select select "24"
select select "refinancing"
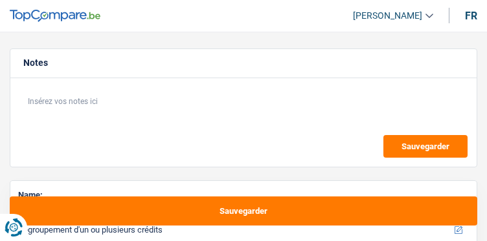
select select "medical"
select select "yes"
select select "60"
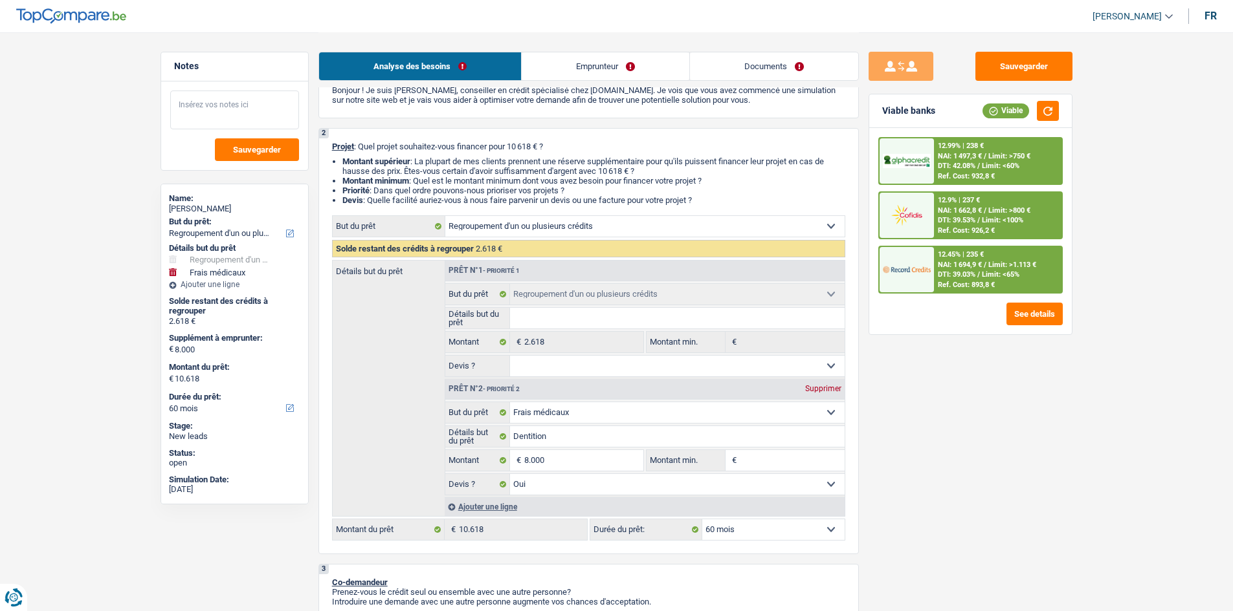
click at [232, 94] on textarea at bounding box center [234, 110] width 129 height 39
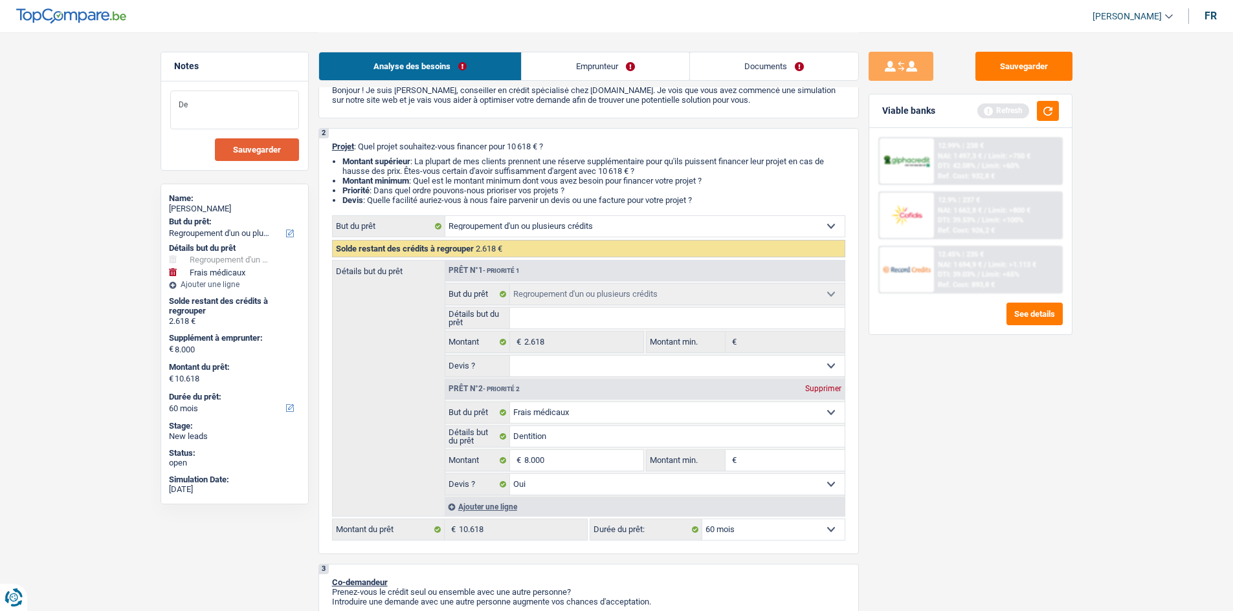
type textarea "D"
type textarea "Demande seule chez cofidis marié en communauté"
click at [269, 146] on span "Sauvegarder" at bounding box center [257, 150] width 48 height 8
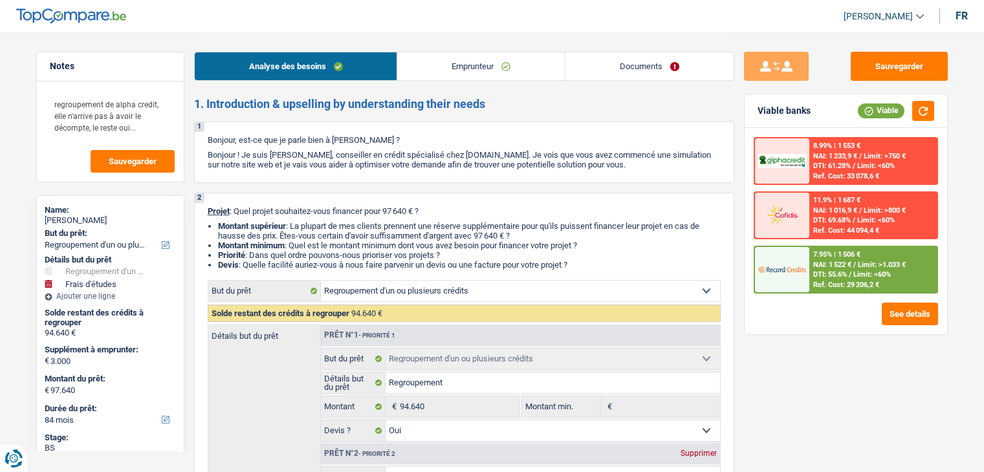
select select "refinancing"
select select "study"
select select "84"
select select "refinancing"
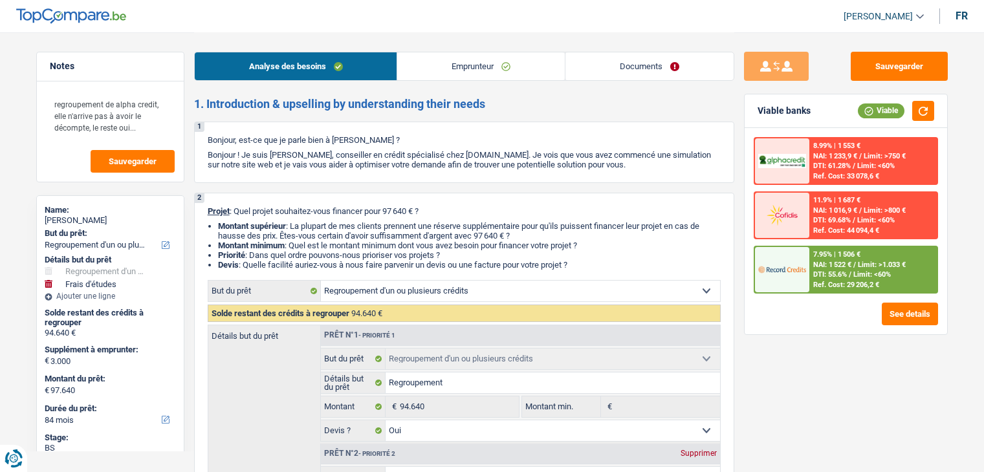
select select "refinancing"
select select "yes"
select select "study"
select select "yes"
select select "84"
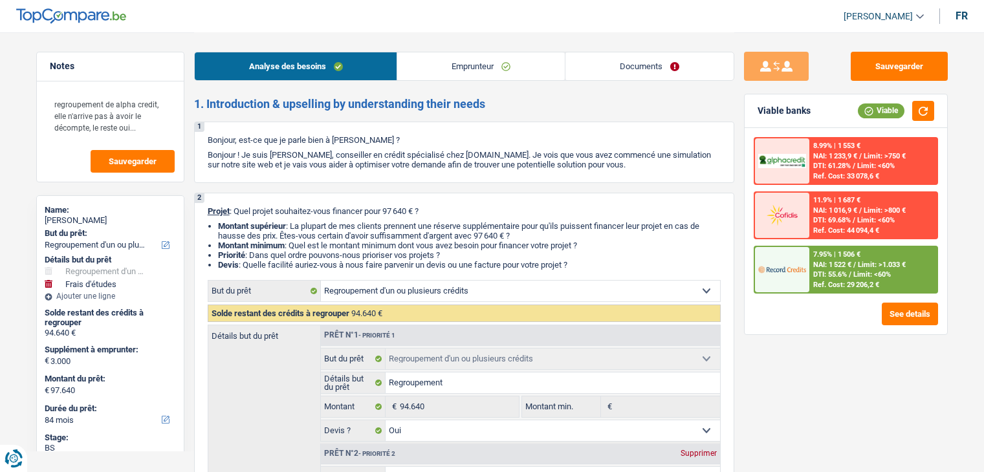
select select "publicEmployee"
select select "familyAllowances"
select select "netSalary"
select select "mealVouchers"
select select "liveWithParents"
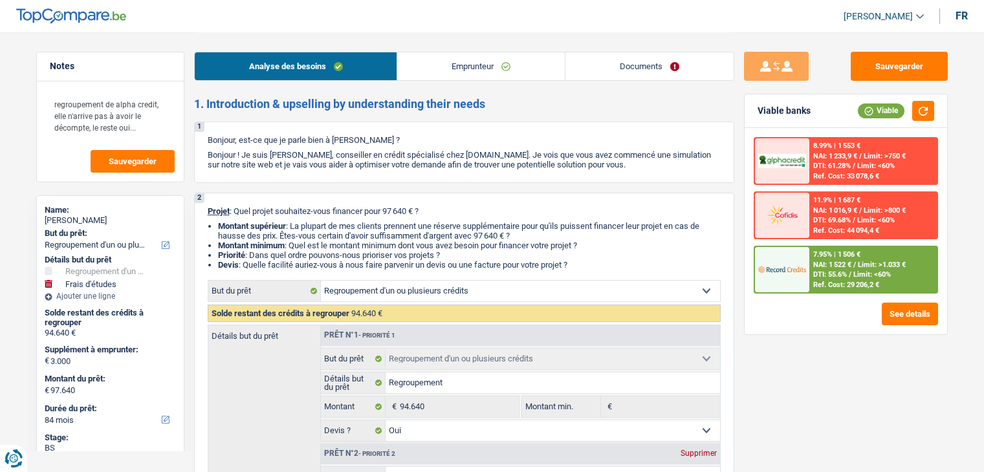
select select "creditConsolidation"
select select "96"
select select "personalLoan"
select select "smallWorks"
select select "120"
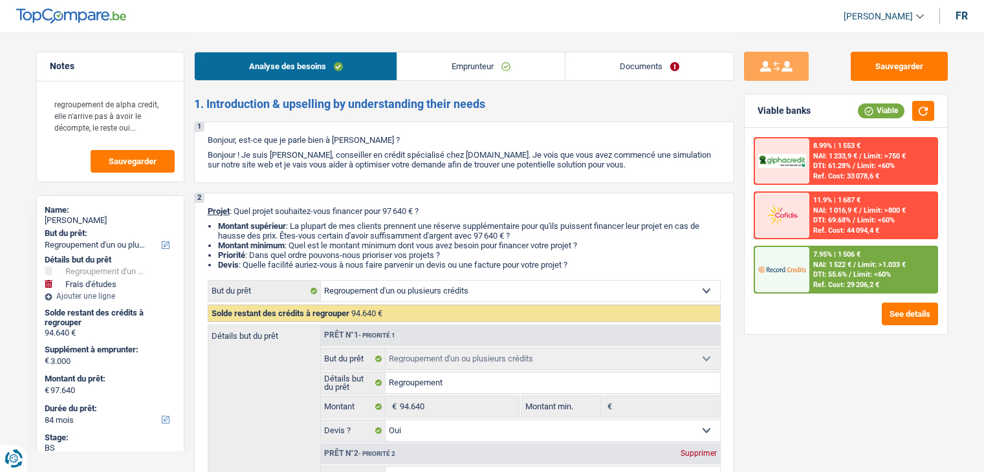
select select "personalLoan"
select select "education"
select select "60"
select select "cardOrCredit"
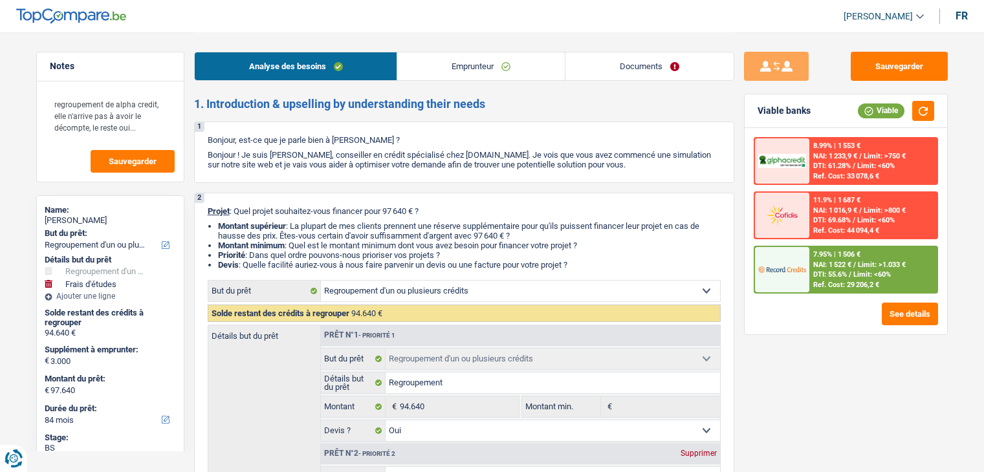
select select "refinancing"
select select "yes"
select select "study"
select select "yes"
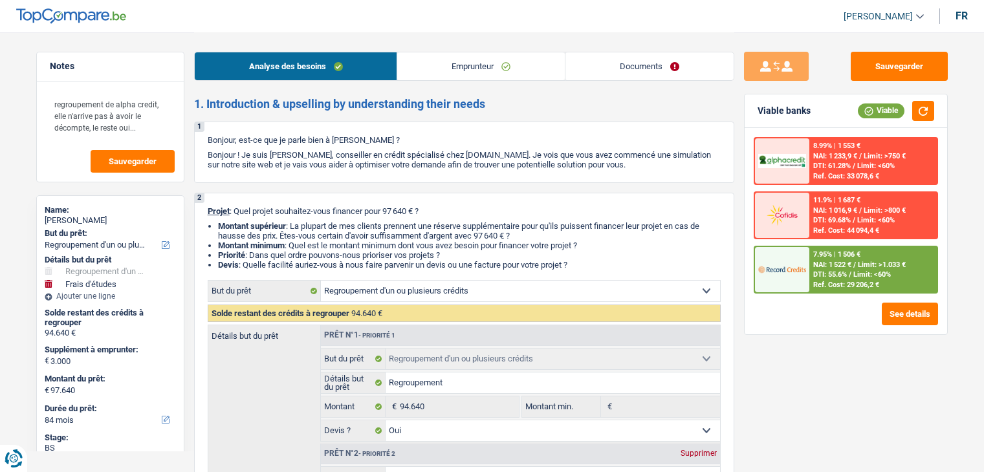
select select "84"
drag, startPoint x: 471, startPoint y: 52, endPoint x: 531, endPoint y: 71, distance: 62.2
click at [471, 52] on link "Emprunteur" at bounding box center [481, 66] width 168 height 28
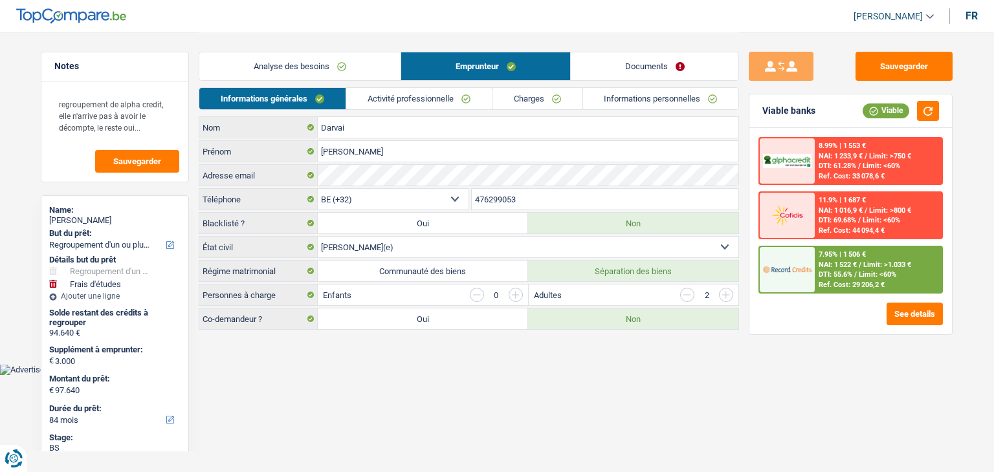
click at [482, 102] on link "Activité professionnelle" at bounding box center [419, 98] width 146 height 21
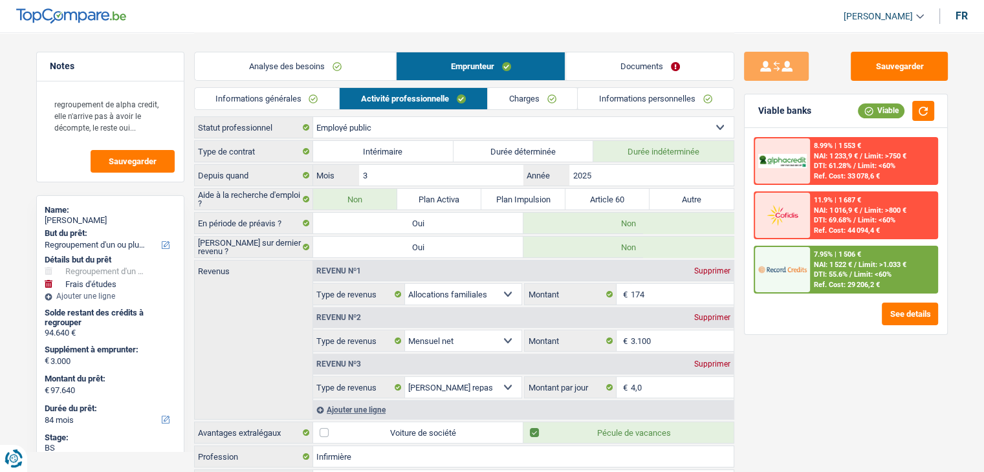
click at [555, 102] on link "Charges" at bounding box center [533, 98] width 90 height 21
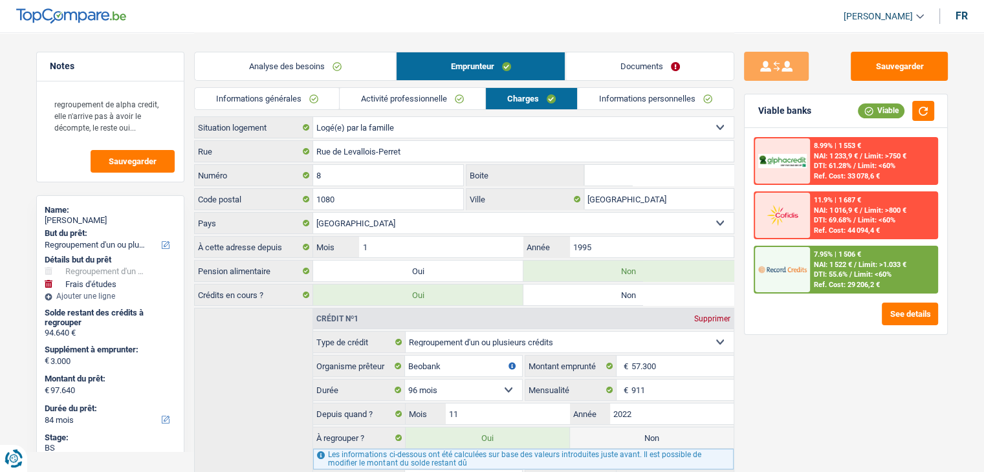
click at [669, 97] on link "Informations personnelles" at bounding box center [656, 98] width 156 height 21
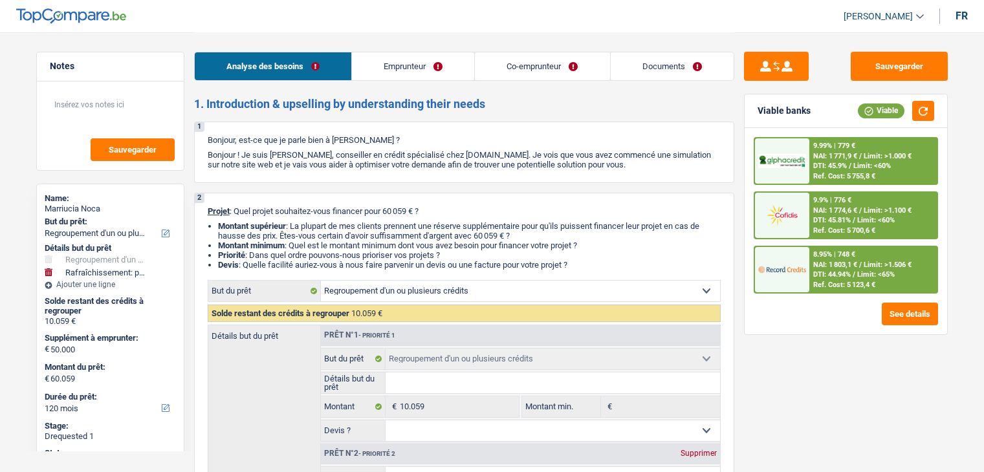
select select "refinancing"
select select "houseOrGarden"
select select "120"
select select "refinancing"
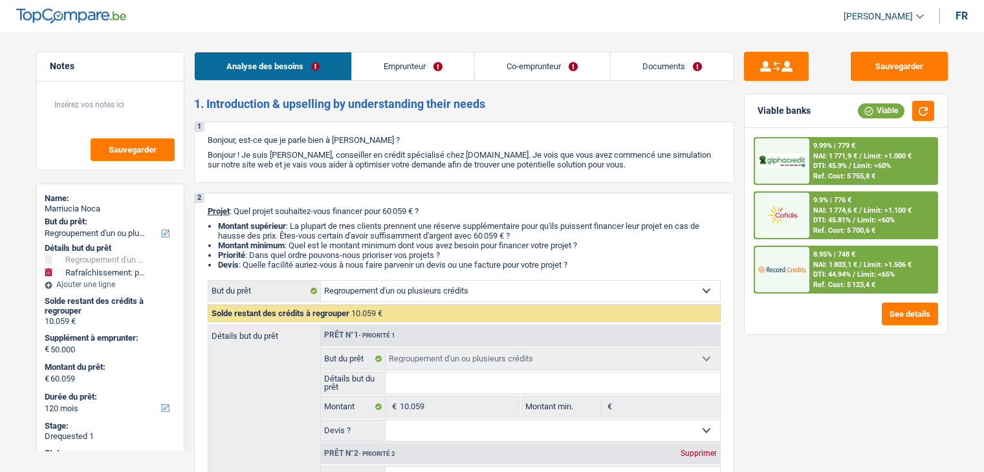
select select "refinancing"
select select "houseOrGarden"
select select "yes"
select select "120"
select select "mutuality"
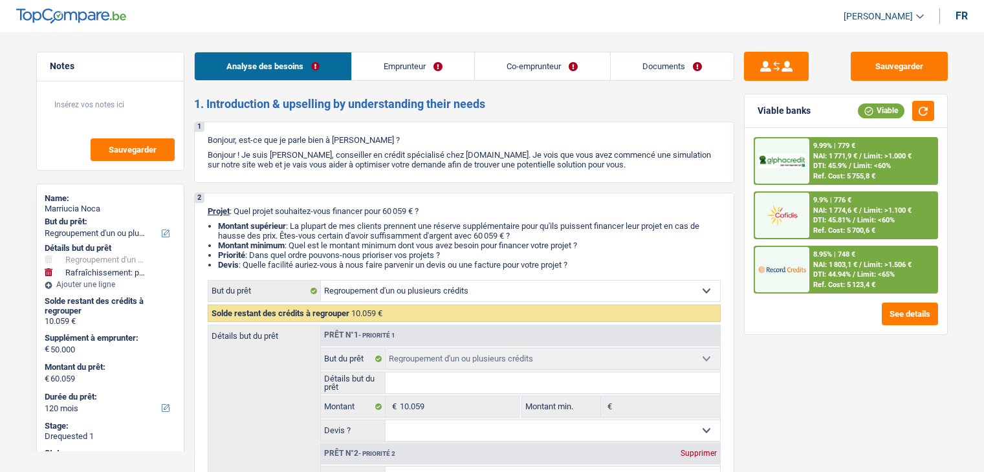
select select "retired"
select select "mutualityIndemnity"
select select "pension"
select select "ownerWithMortgage"
select select "mortgage"
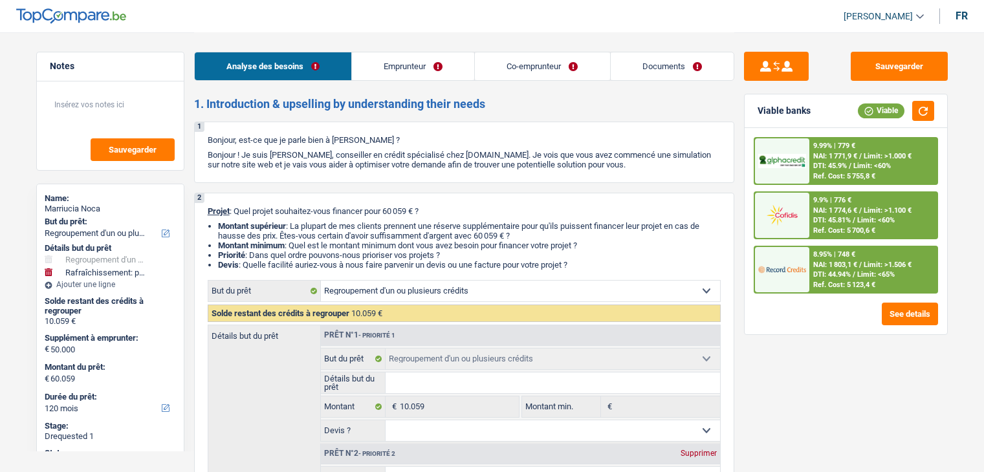
select select "420"
select select "personalLoan"
select select "other"
select select "84"
select select "refinancing"
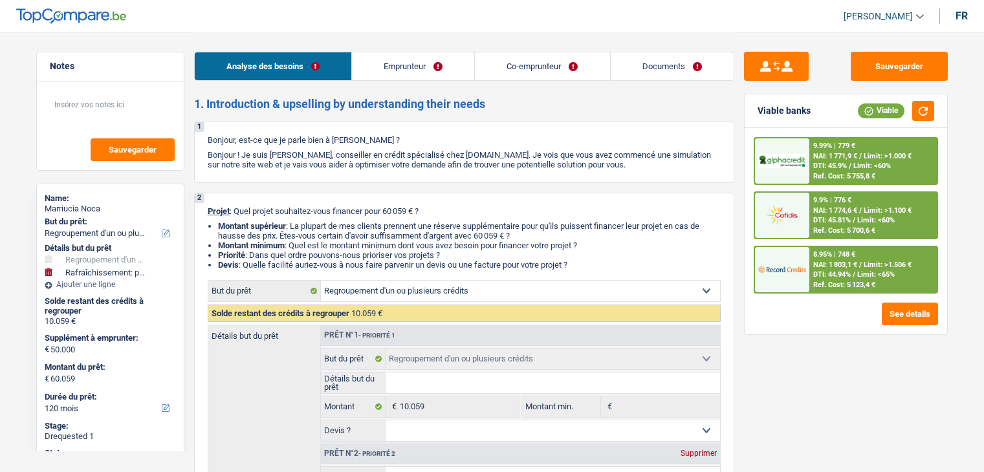
select select "refinancing"
select select "houseOrGarden"
select select "yes"
select select "120"
select select "applicant"
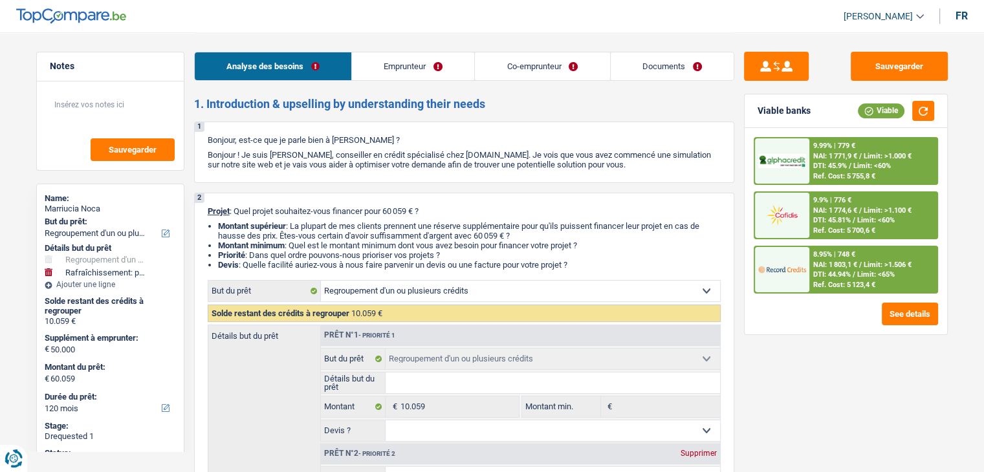
click at [666, 54] on link "Documents" at bounding box center [672, 66] width 123 height 28
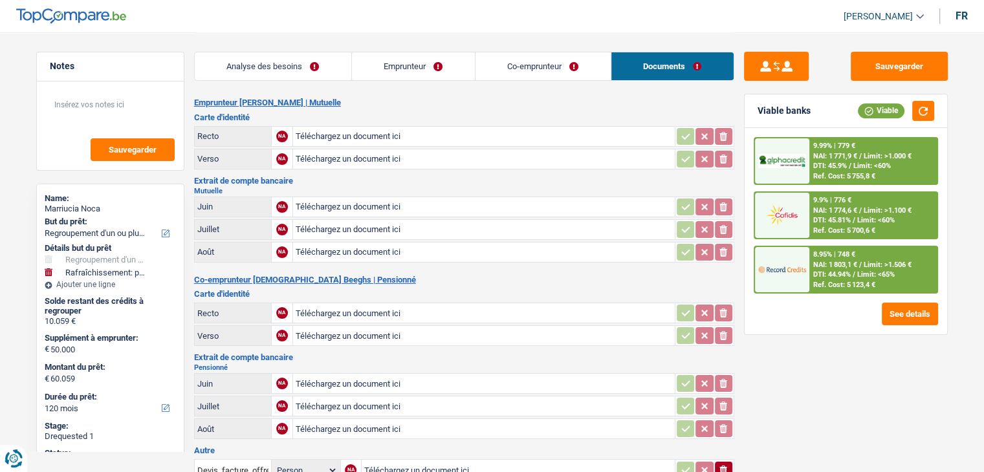
drag, startPoint x: 184, startPoint y: 89, endPoint x: 824, endPoint y: 413, distance: 717.7
click at [824, 413] on div "Notes Sauvegarder Name: [PERSON_NAME] But du prêt: Confort maison: meubles, tex…" at bounding box center [493, 401] width 932 height 739
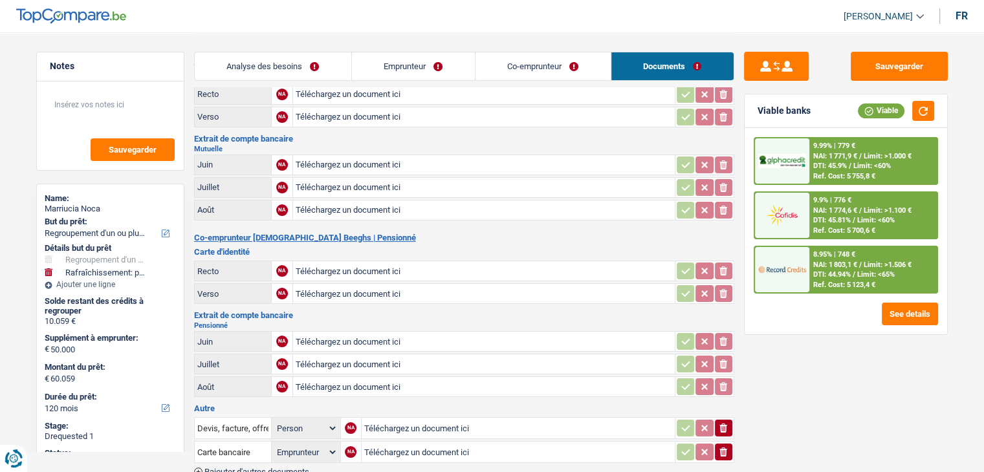
scroll to position [65, 0]
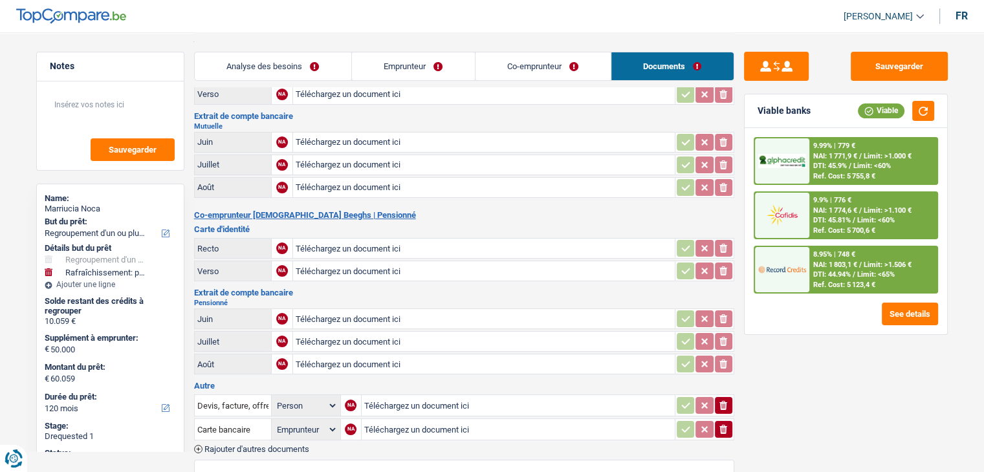
click at [286, 68] on link "Analyse des besoins" at bounding box center [273, 66] width 157 height 28
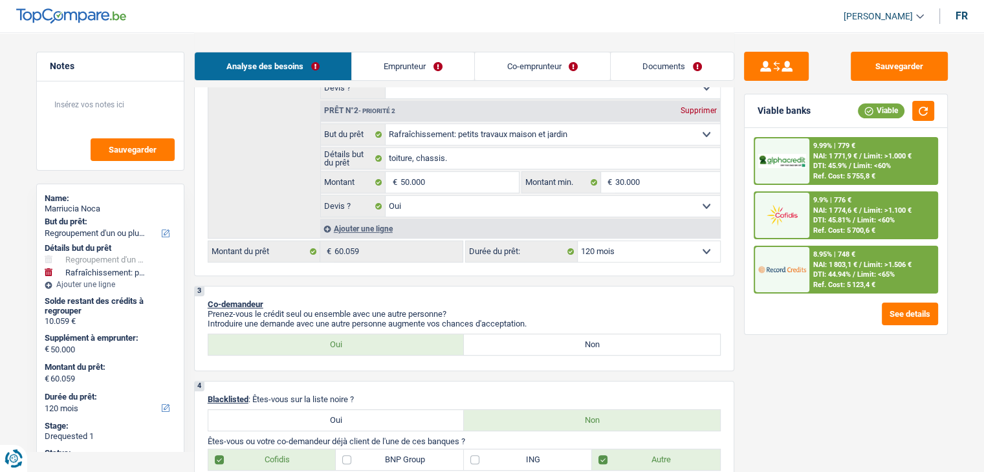
scroll to position [453, 0]
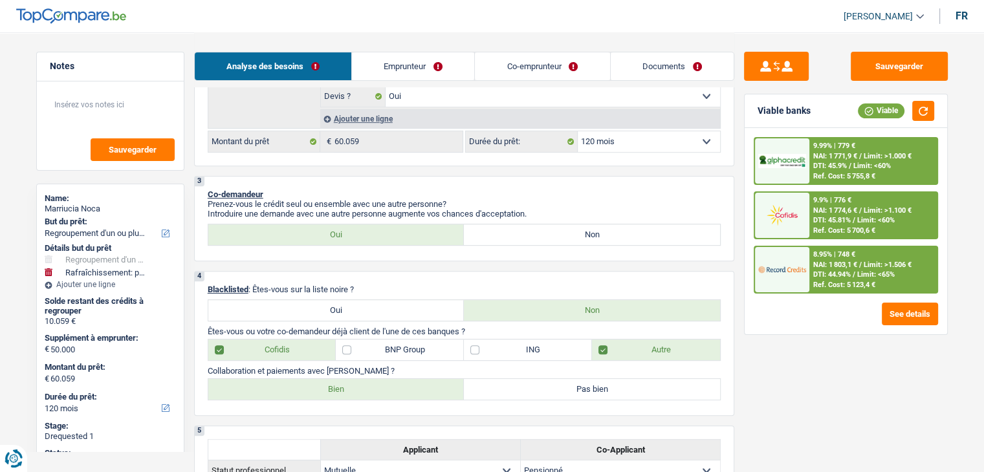
click at [839, 279] on div "8.95% | 748 € NAI: 1 803,1 € / Limit: >1.506 € DTI: 44.94% / Limit: <65% Ref. C…" at bounding box center [872, 269] width 127 height 45
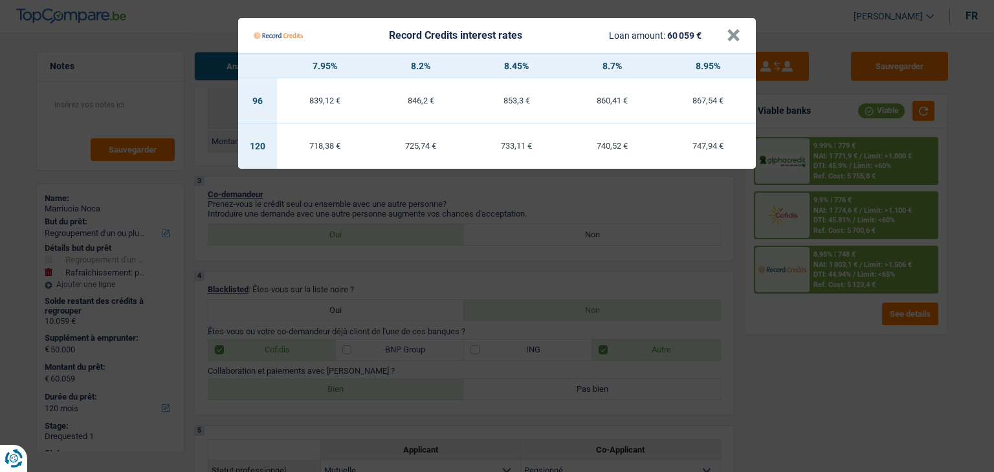
click at [814, 378] on Credits "Record Credits interest rates Loan amount: 60 059 € × 7.95% 8.2% 8.45% 8.7% 8.9…" at bounding box center [497, 236] width 994 height 472
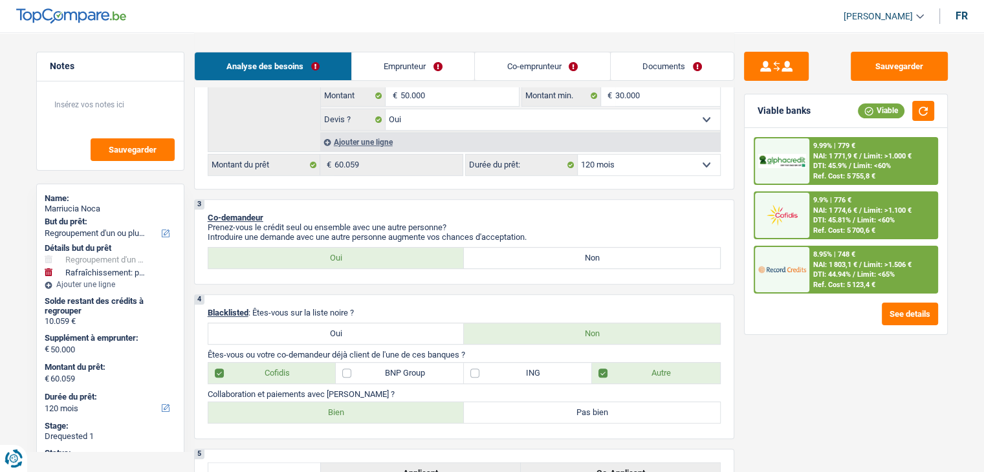
scroll to position [194, 0]
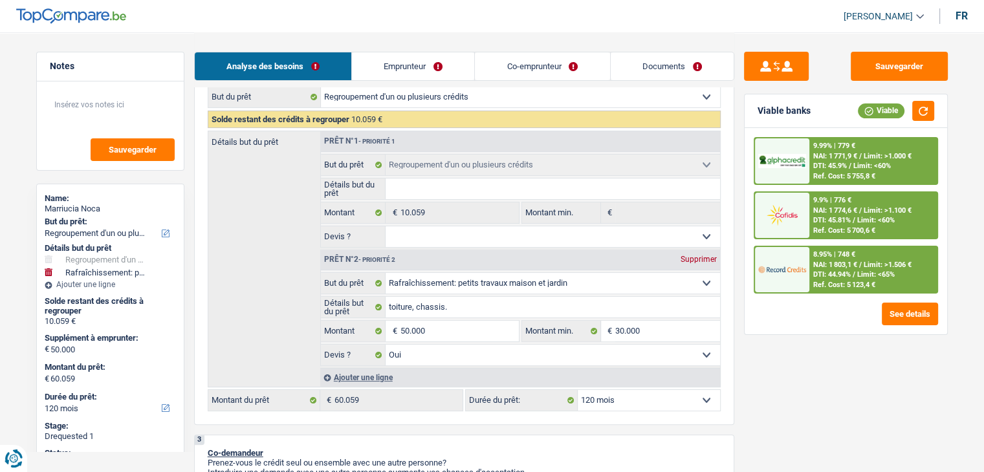
click at [701, 71] on link "Documents" at bounding box center [672, 66] width 123 height 28
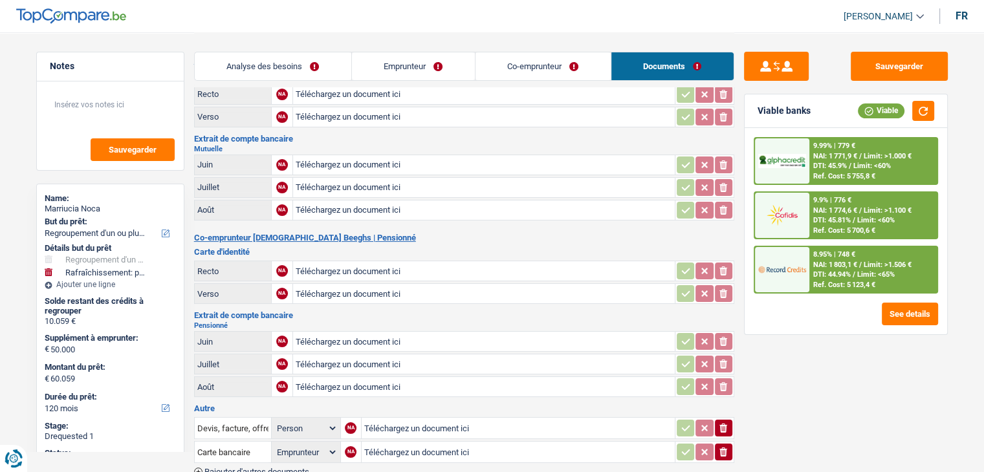
scroll to position [65, 0]
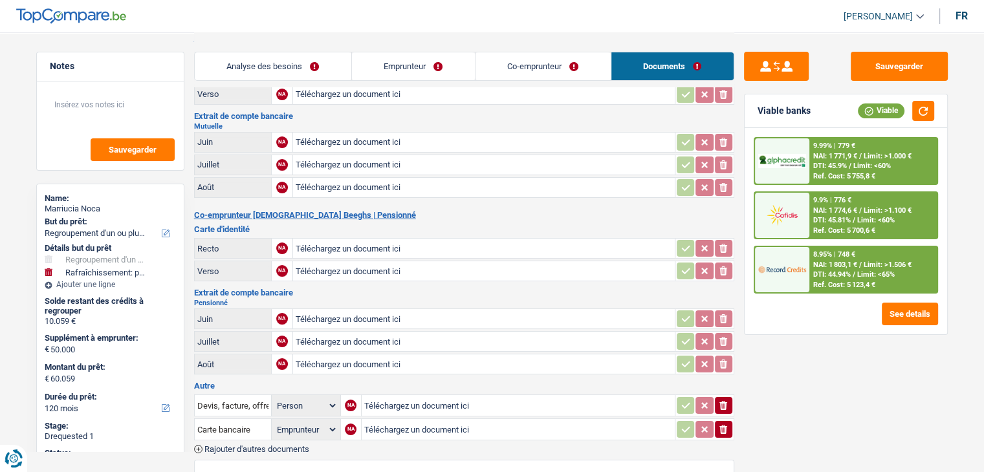
click at [276, 67] on link "Analyse des besoins" at bounding box center [273, 66] width 157 height 28
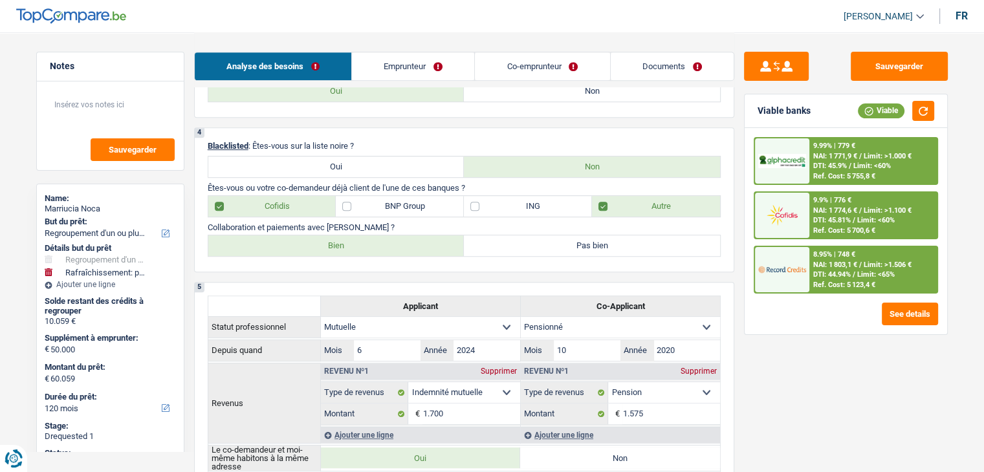
scroll to position [324, 0]
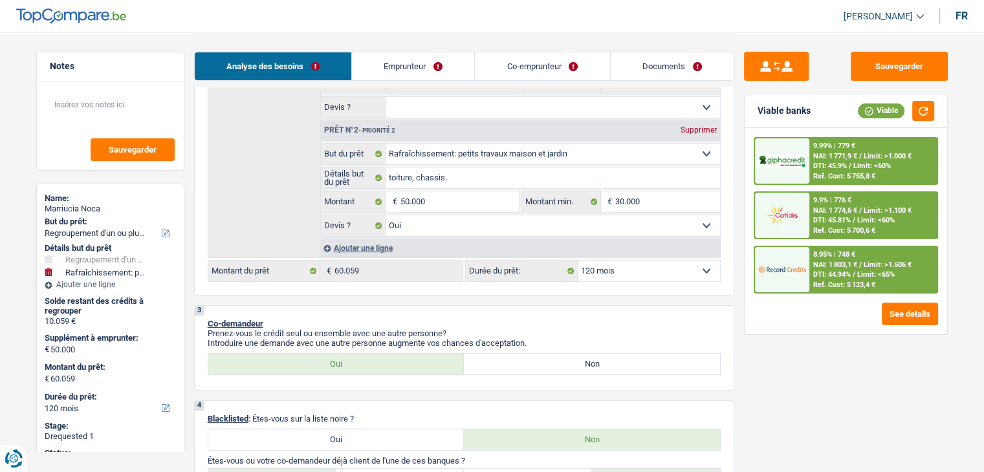
click at [674, 56] on link "Documents" at bounding box center [672, 66] width 123 height 28
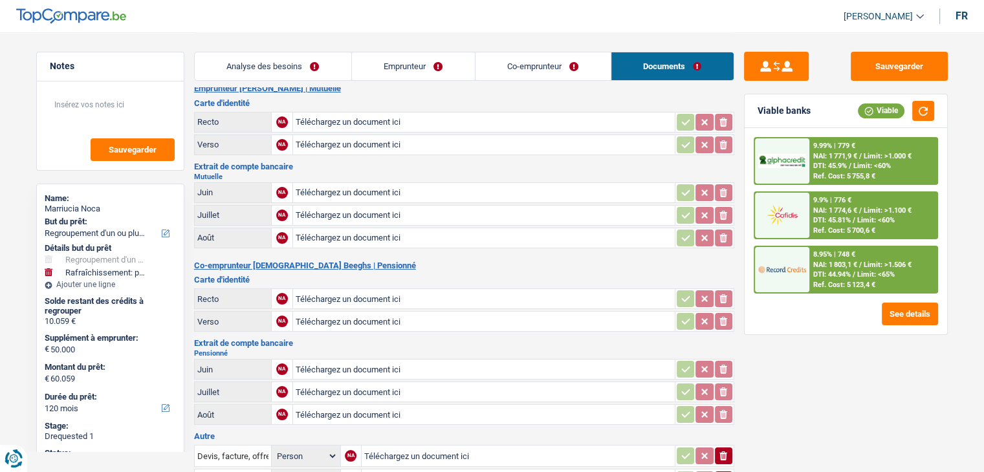
scroll to position [0, 0]
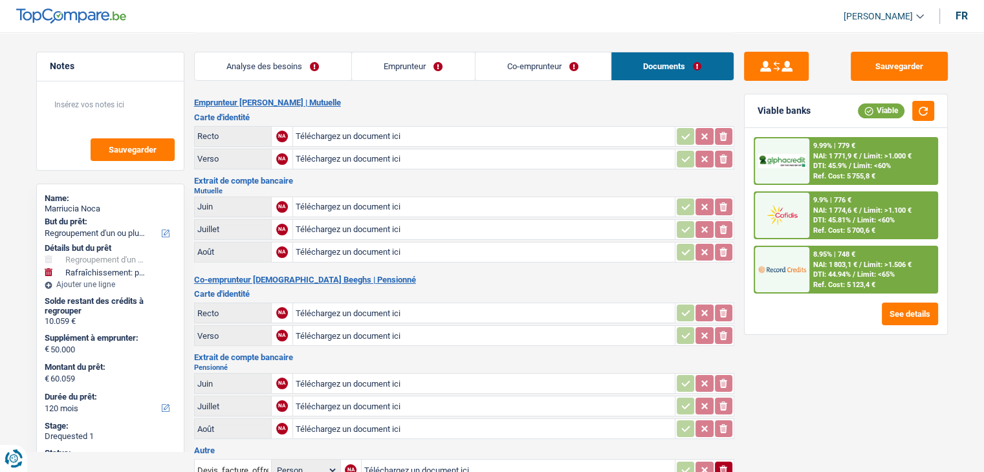
click at [287, 68] on link "Analyse des besoins" at bounding box center [273, 66] width 157 height 28
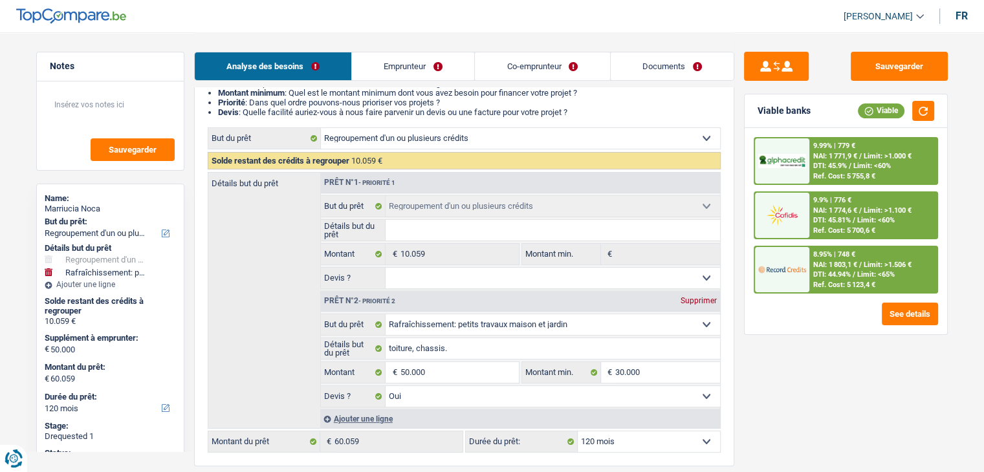
scroll to position [259, 0]
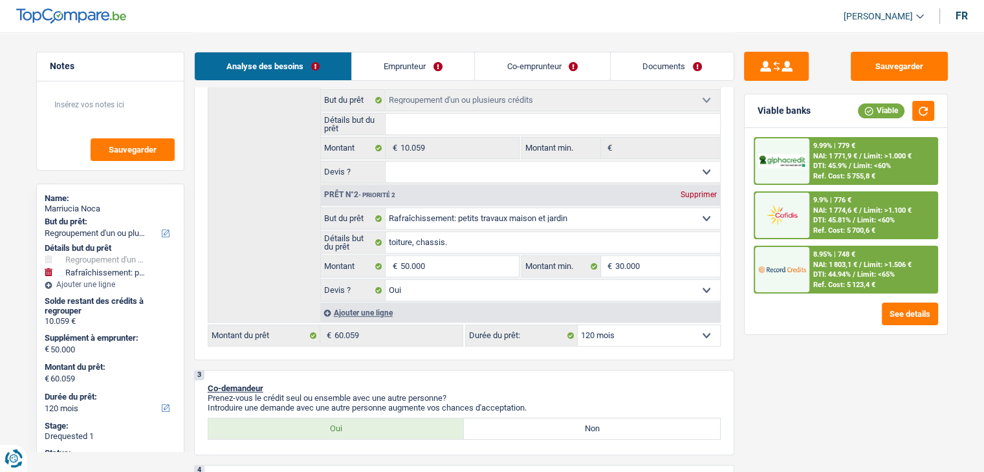
click at [665, 60] on link "Documents" at bounding box center [672, 66] width 123 height 28
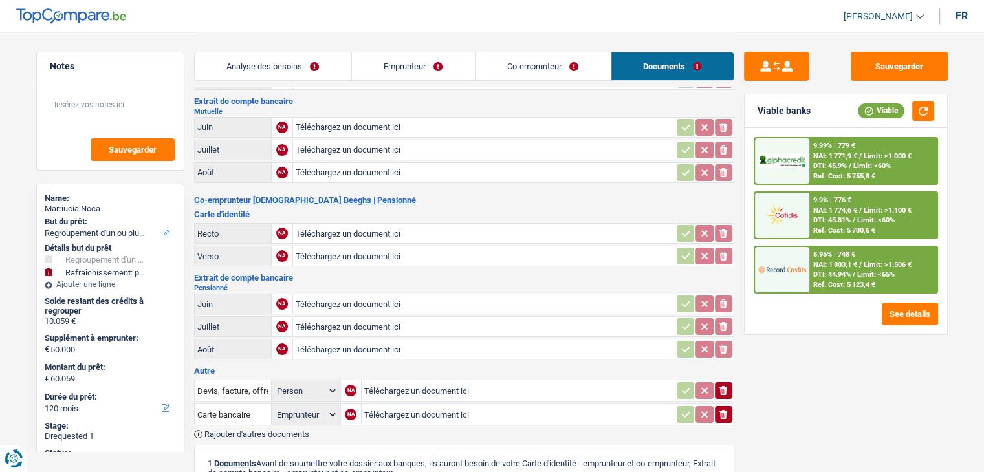
scroll to position [194, 0]
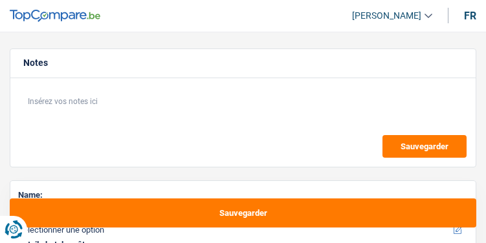
select select "120"
select select "worker"
select select "netSalary"
select select "rents"
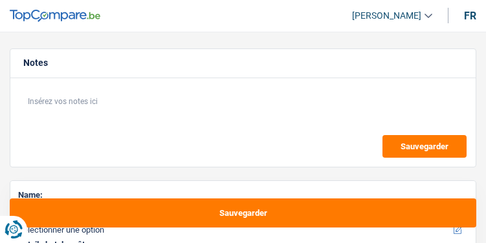
select select "120"
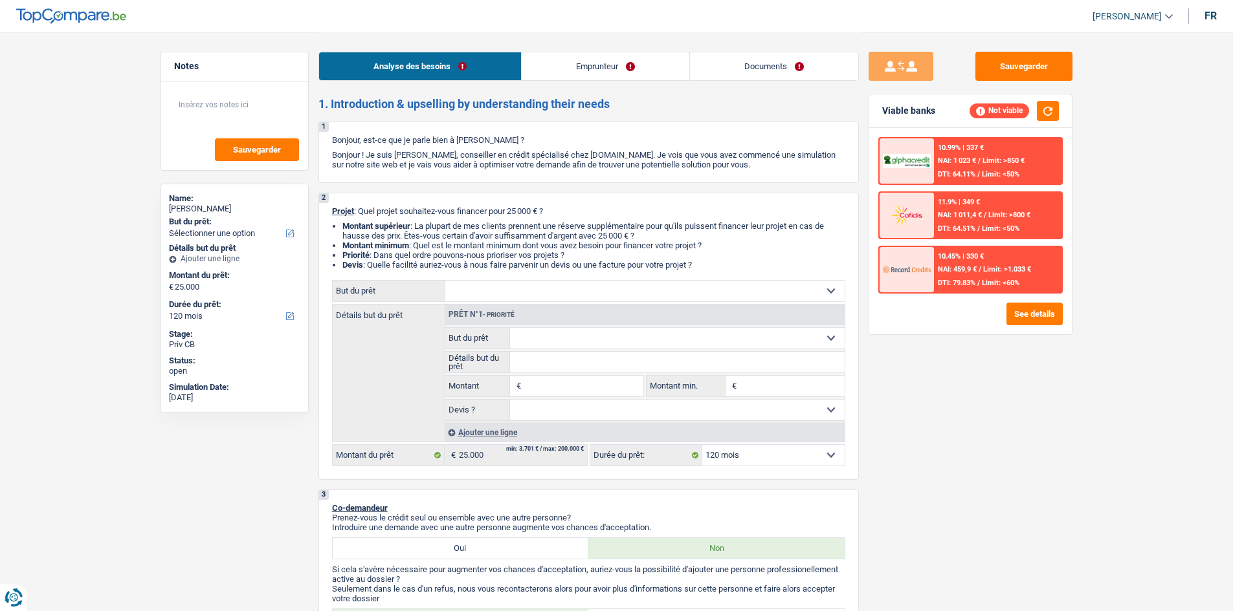
click at [485, 61] on link "Emprunteur" at bounding box center [606, 66] width 168 height 28
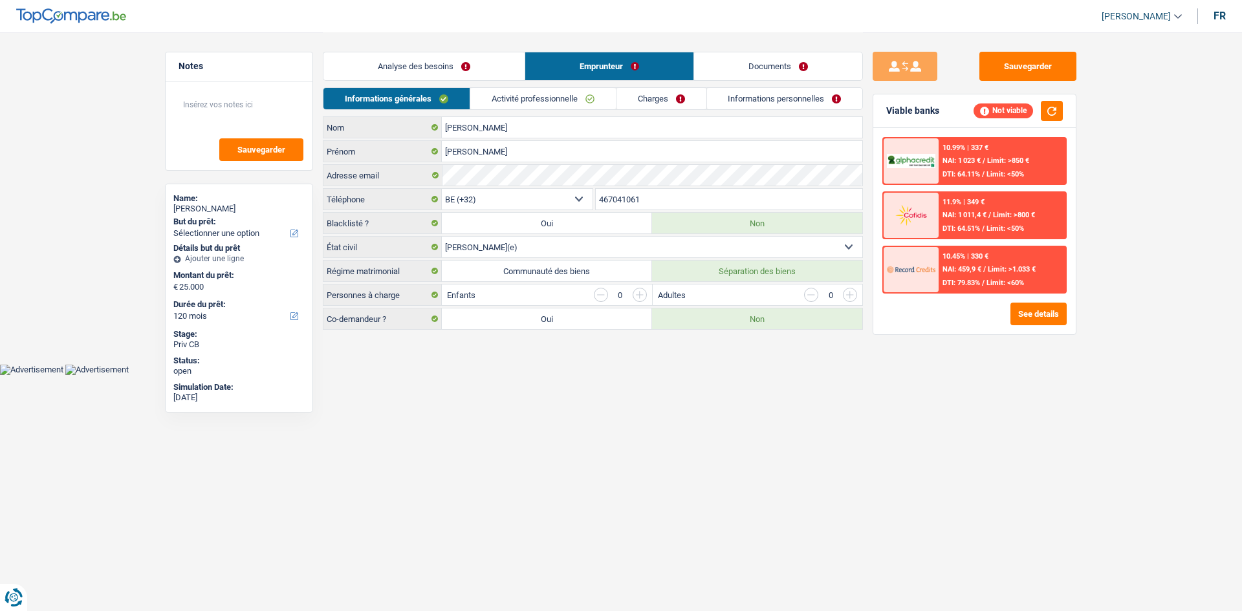
click at [485, 100] on link "Activité professionnelle" at bounding box center [543, 98] width 146 height 21
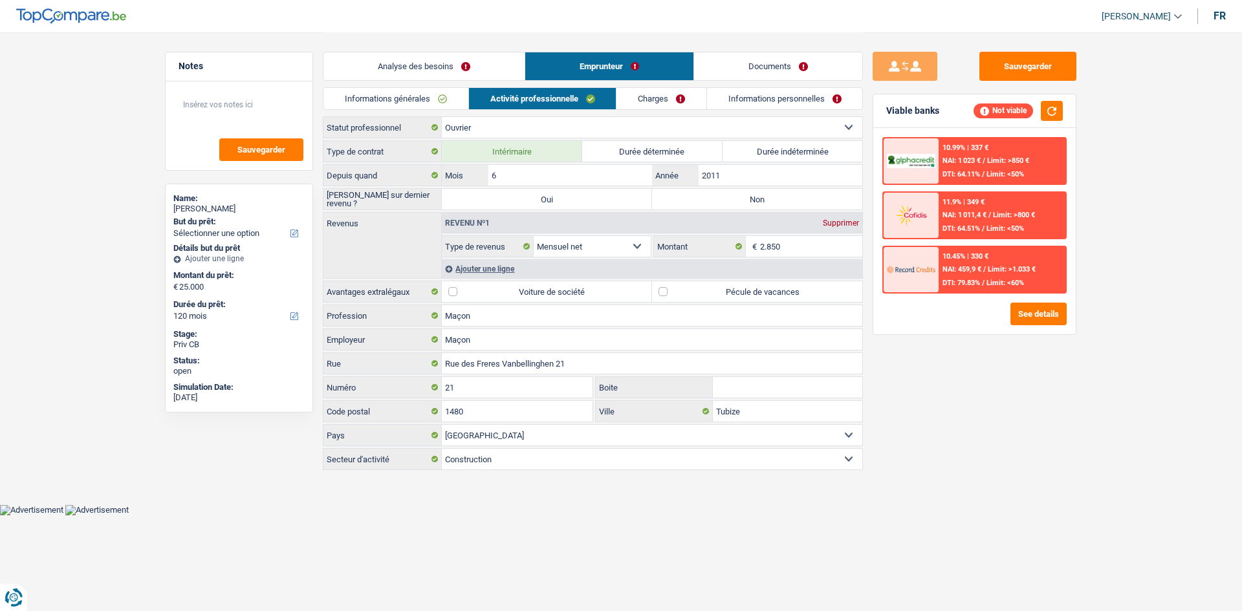
drag, startPoint x: 626, startPoint y: 100, endPoint x: 658, endPoint y: 104, distance: 31.9
click at [485, 101] on link "Charges" at bounding box center [662, 98] width 90 height 21
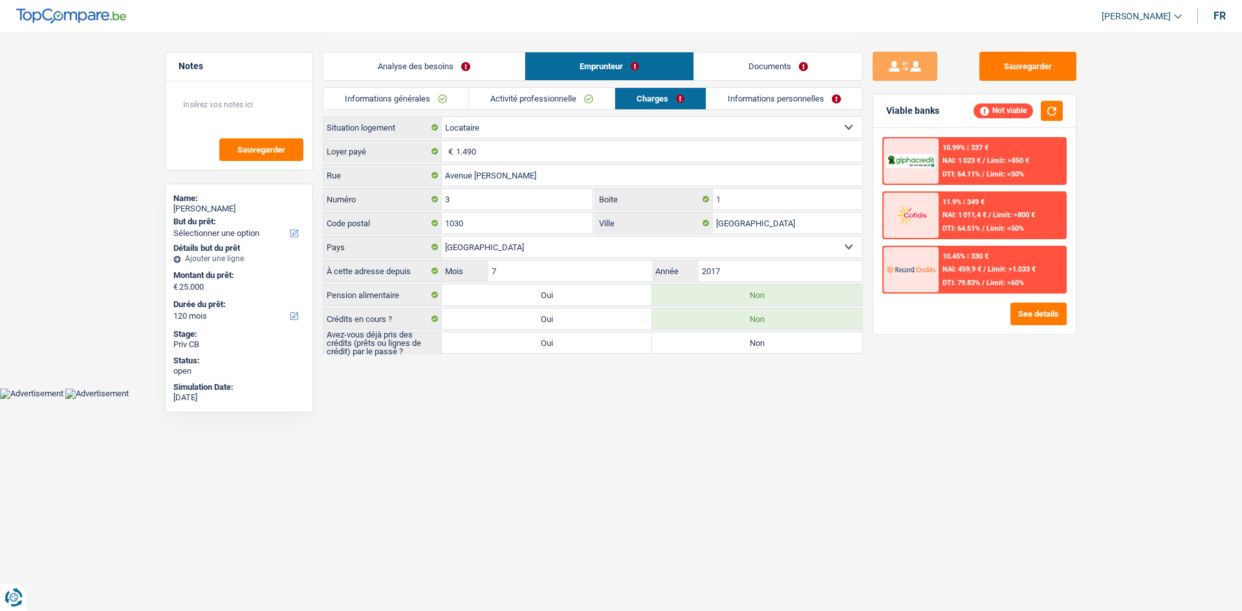
click at [485, 90] on link "Informations personnelles" at bounding box center [785, 98] width 156 height 21
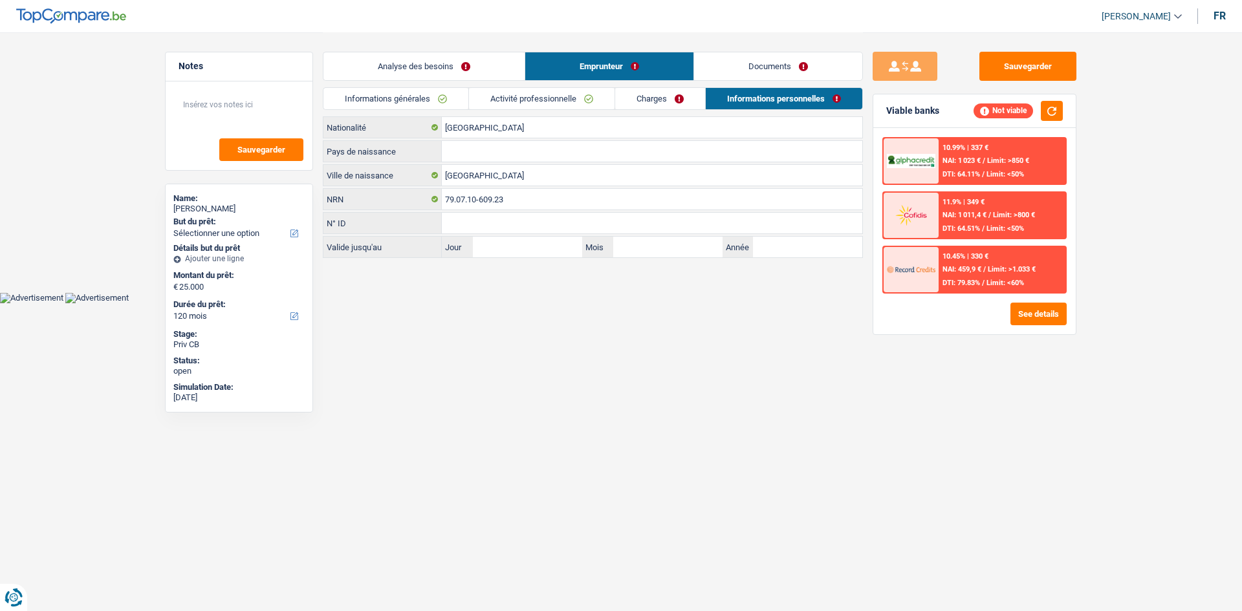
click at [485, 71] on link "Documents" at bounding box center [778, 66] width 168 height 28
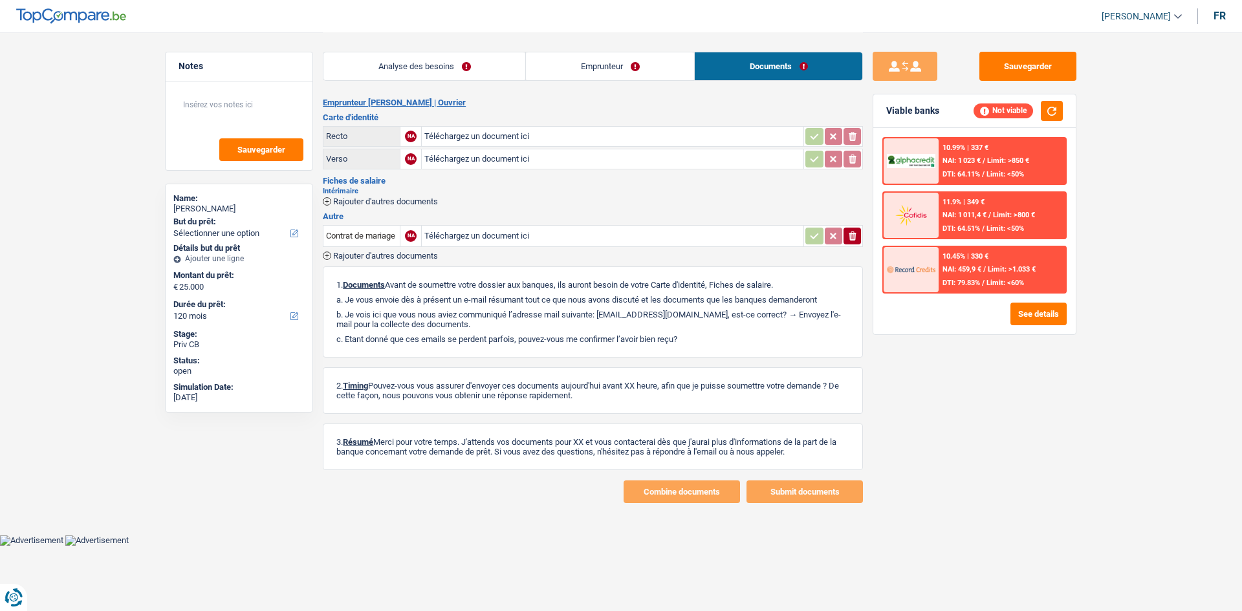
click at [451, 68] on link "Analyse des besoins" at bounding box center [425, 66] width 202 height 28
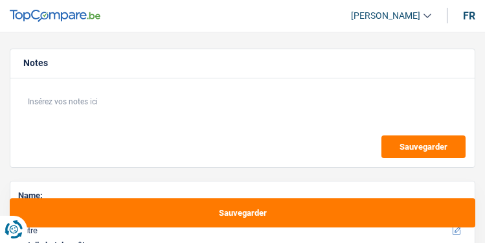
select select "other"
select select "60"
select select "other"
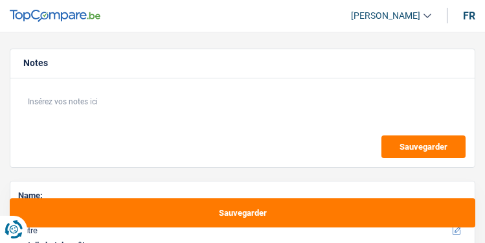
select select "60"
select select "cpasMargin"
select select "familyAllowances"
select select "mutualityIndemnity"
select select "socialSecurity"
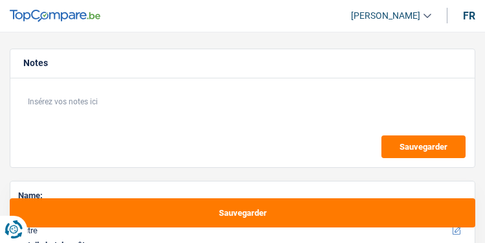
select select "other"
select select "60"
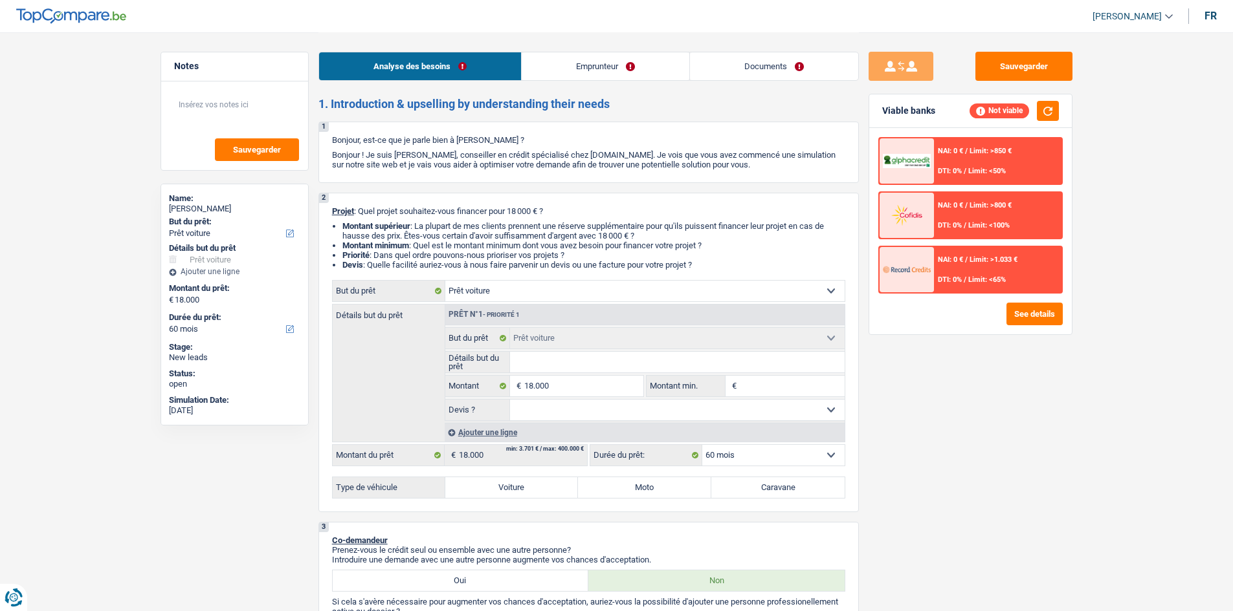
select select "car"
select select "60"
select select "car"
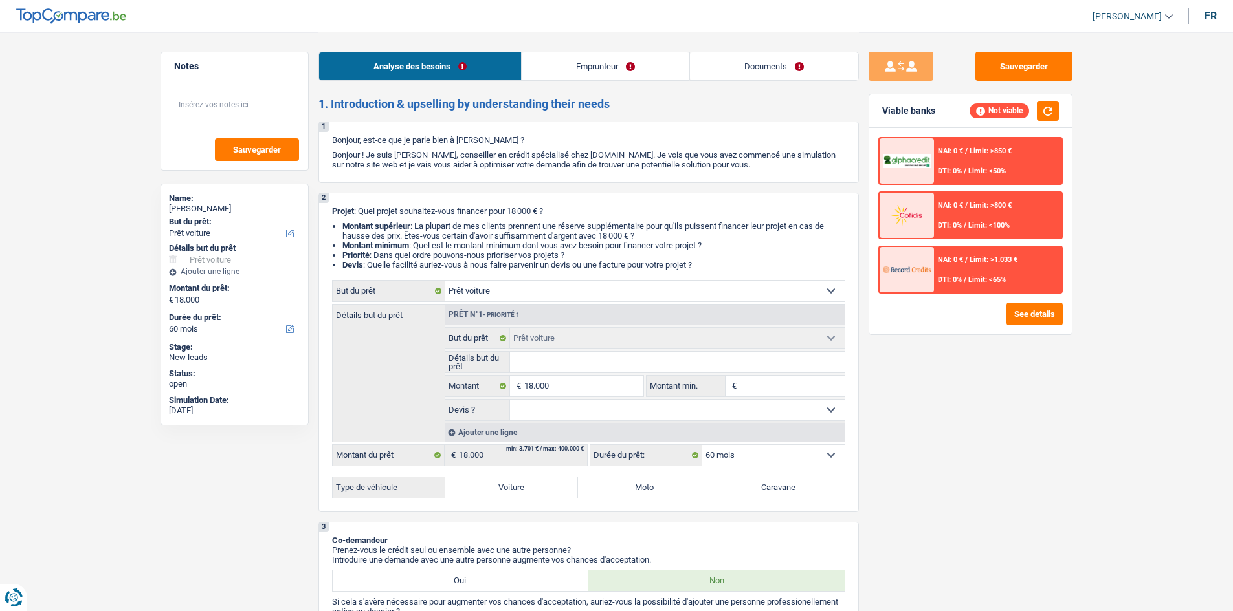
select select "60"
select select "publicEmployee"
select select "netSalary"
select select "mealVouchers"
select select "car"
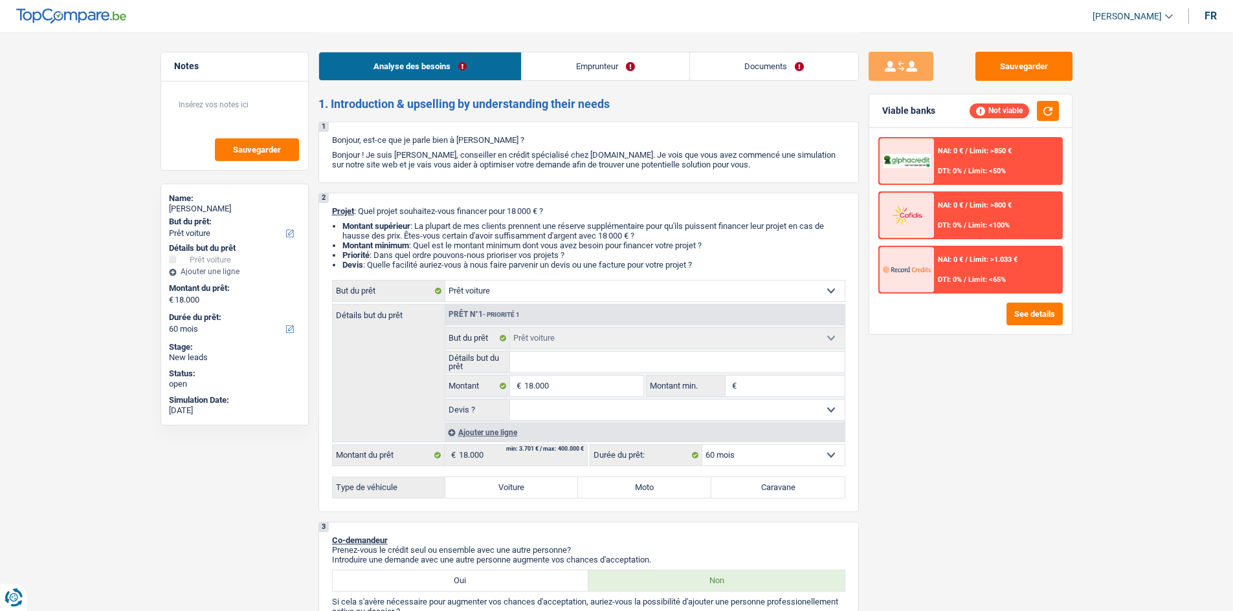
select select "car"
select select "60"
drag, startPoint x: 623, startPoint y: 63, endPoint x: 635, endPoint y: 136, distance: 73.4
click at [623, 63] on link "Emprunteur" at bounding box center [606, 66] width 168 height 28
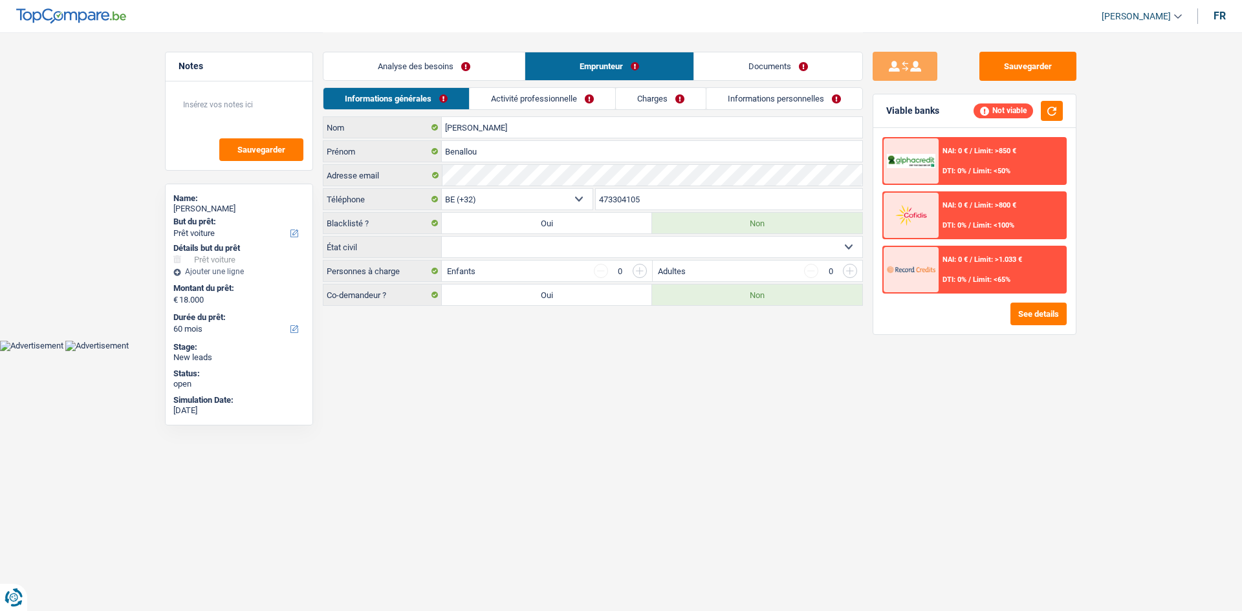
click at [602, 97] on link "Activité professionnelle" at bounding box center [543, 98] width 146 height 21
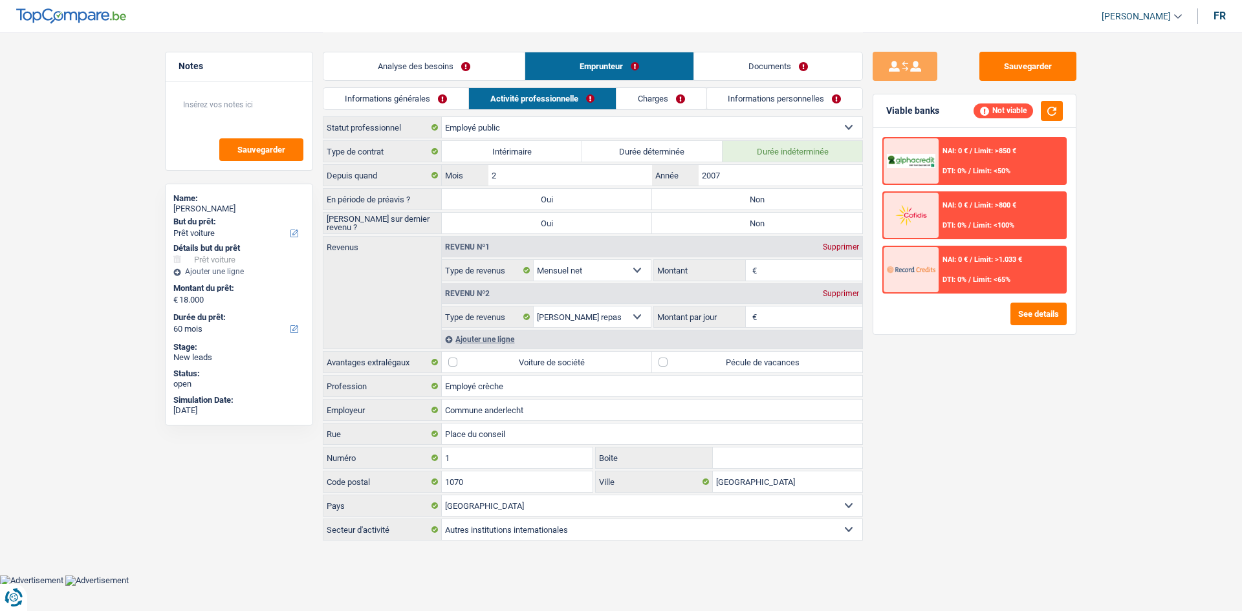
click at [648, 97] on link "Charges" at bounding box center [662, 98] width 90 height 21
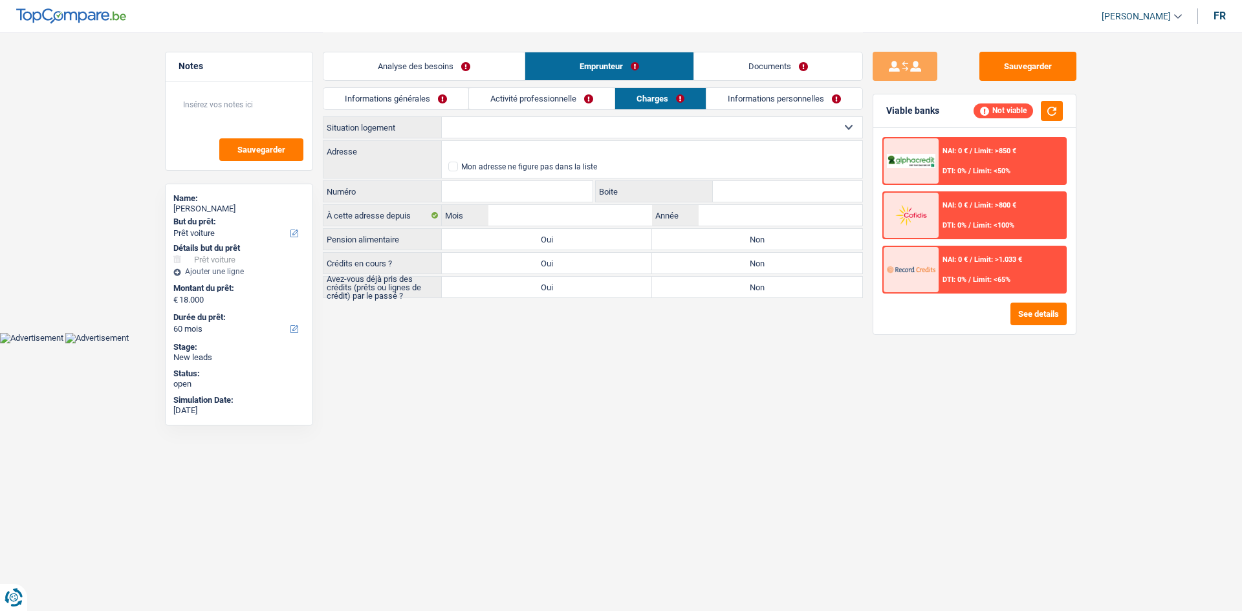
click at [772, 93] on link "Informations personnelles" at bounding box center [785, 98] width 156 height 21
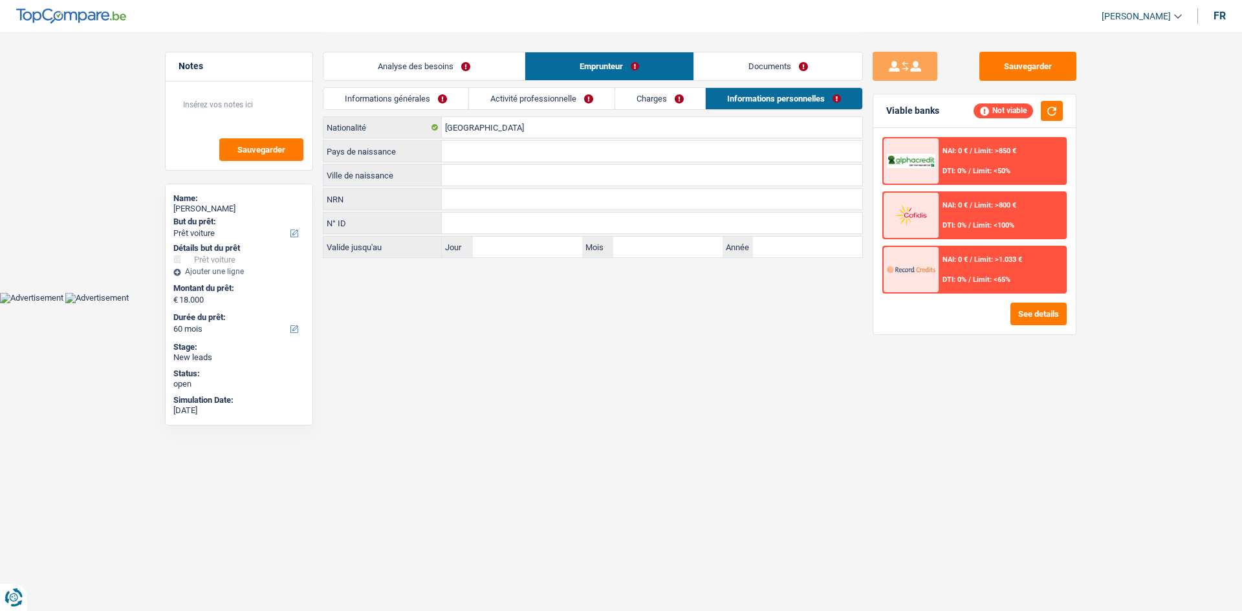
click at [773, 65] on link "Documents" at bounding box center [778, 66] width 168 height 28
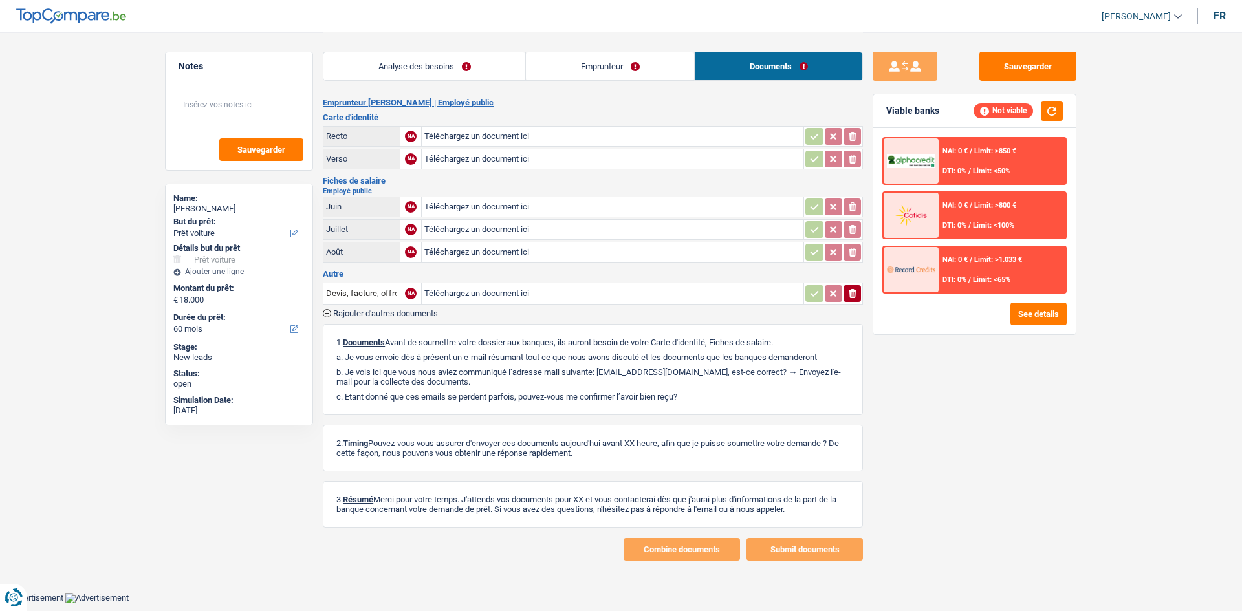
click at [481, 77] on link "Analyse des besoins" at bounding box center [425, 66] width 202 height 28
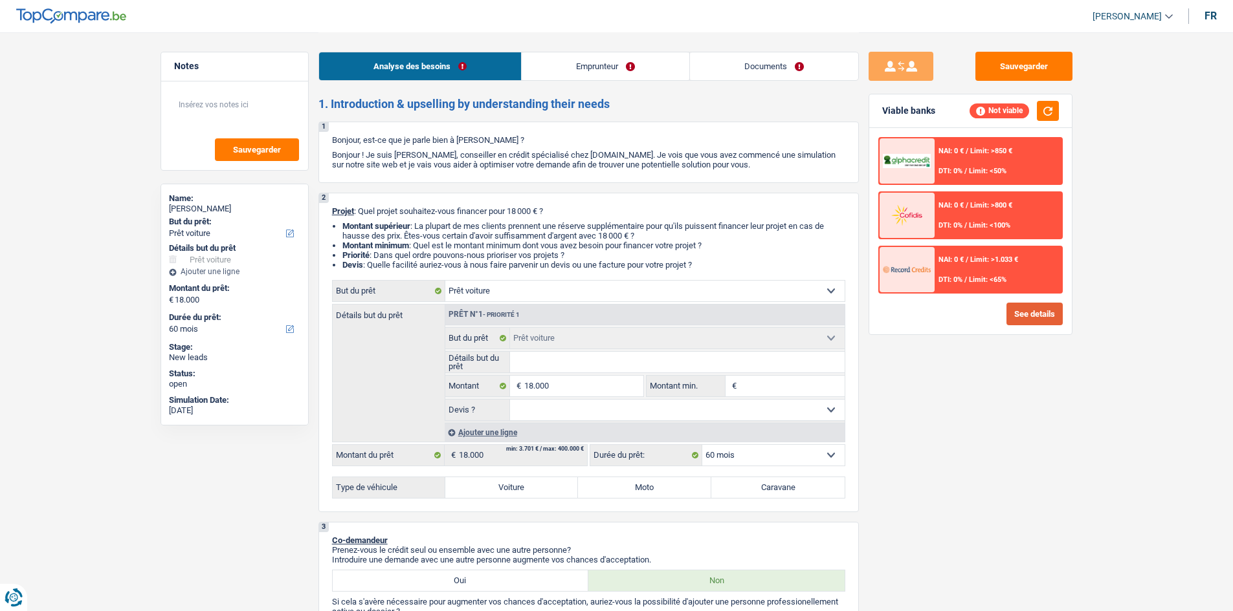
click at [1029, 311] on button "See details" at bounding box center [1034, 314] width 56 height 23
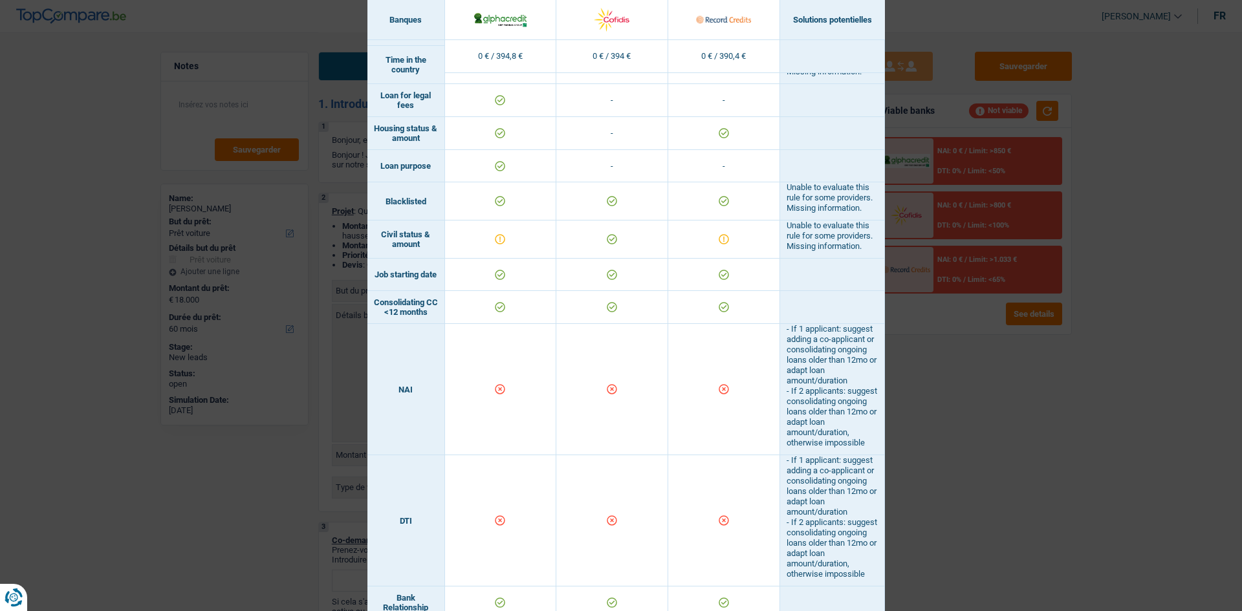
scroll to position [453, 0]
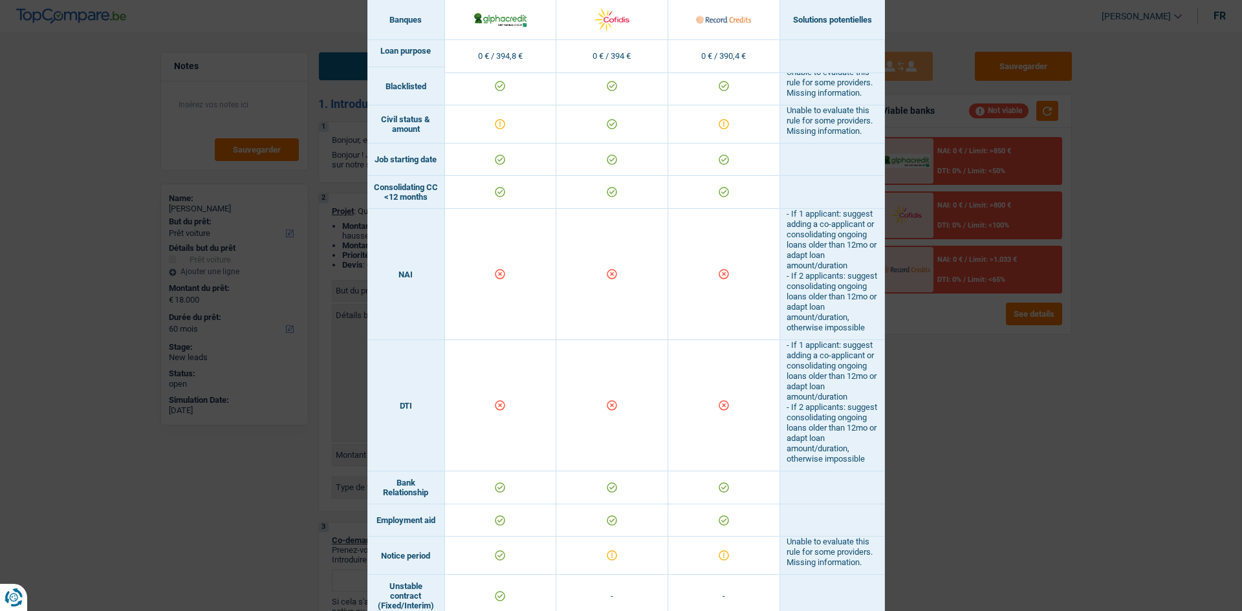
click at [964, 386] on div "Banks conditions × Banques Solutions potentielles Revenus / Charges 0 € / 394,8…" at bounding box center [621, 305] width 1242 height 611
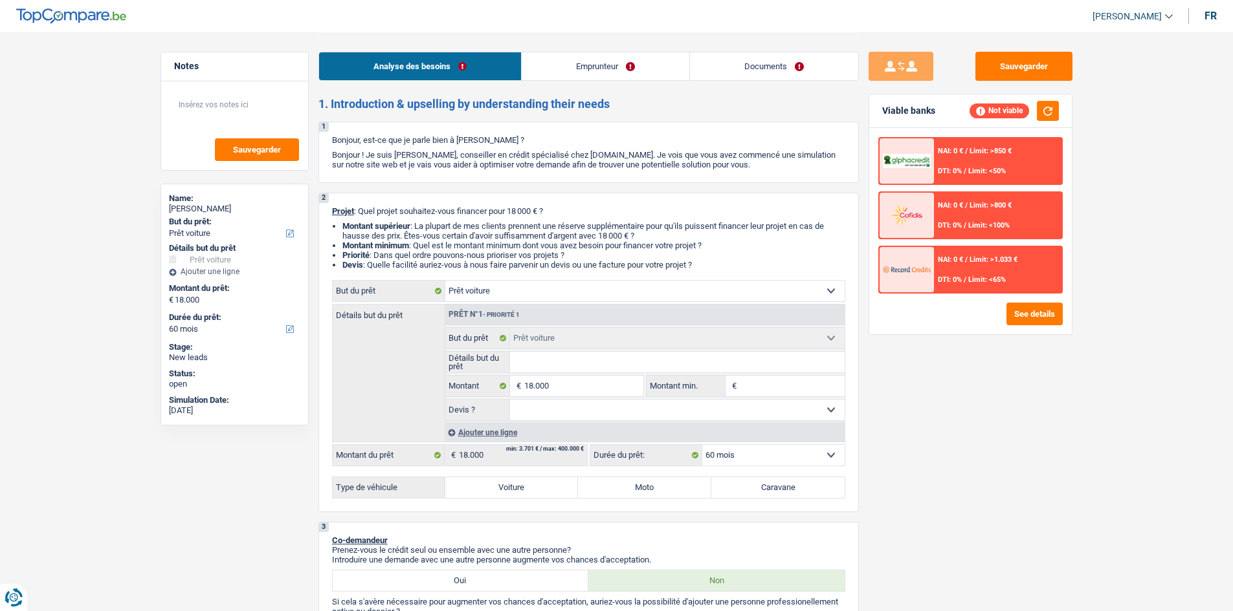
click at [946, 272] on div "NAI: 0 € / Limit: >1.033 € DTI: 0% / Limit: <65%" at bounding box center [997, 269] width 127 height 45
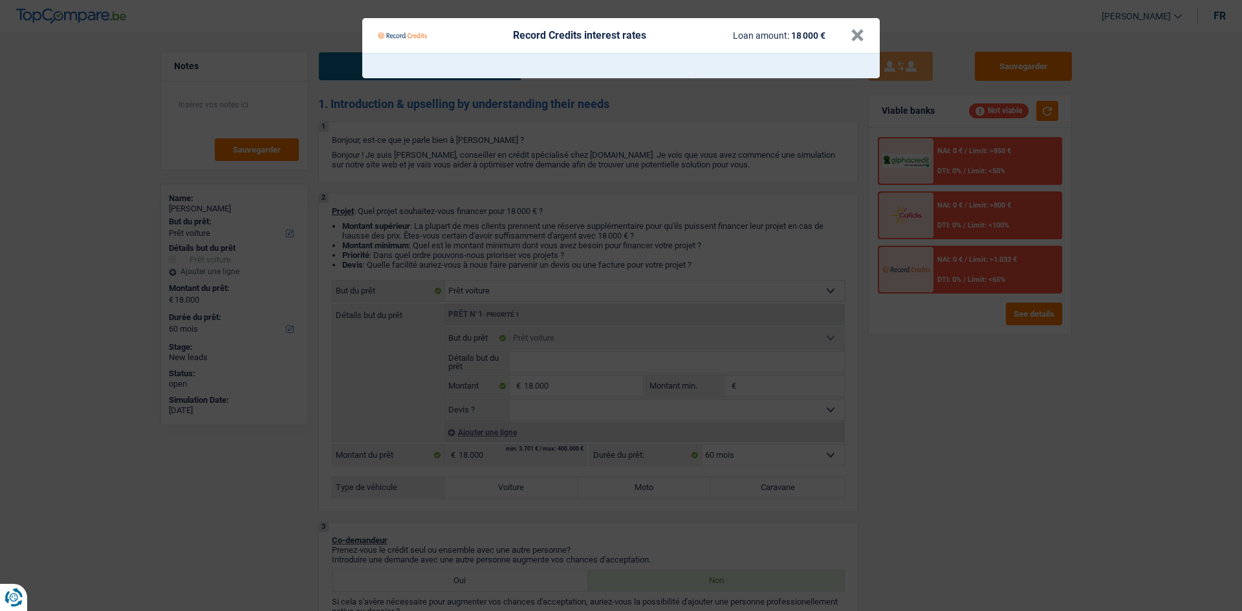
click at [971, 415] on Credits "Record Credits interest rates Loan amount: 18 000 € ×" at bounding box center [621, 305] width 1242 height 611
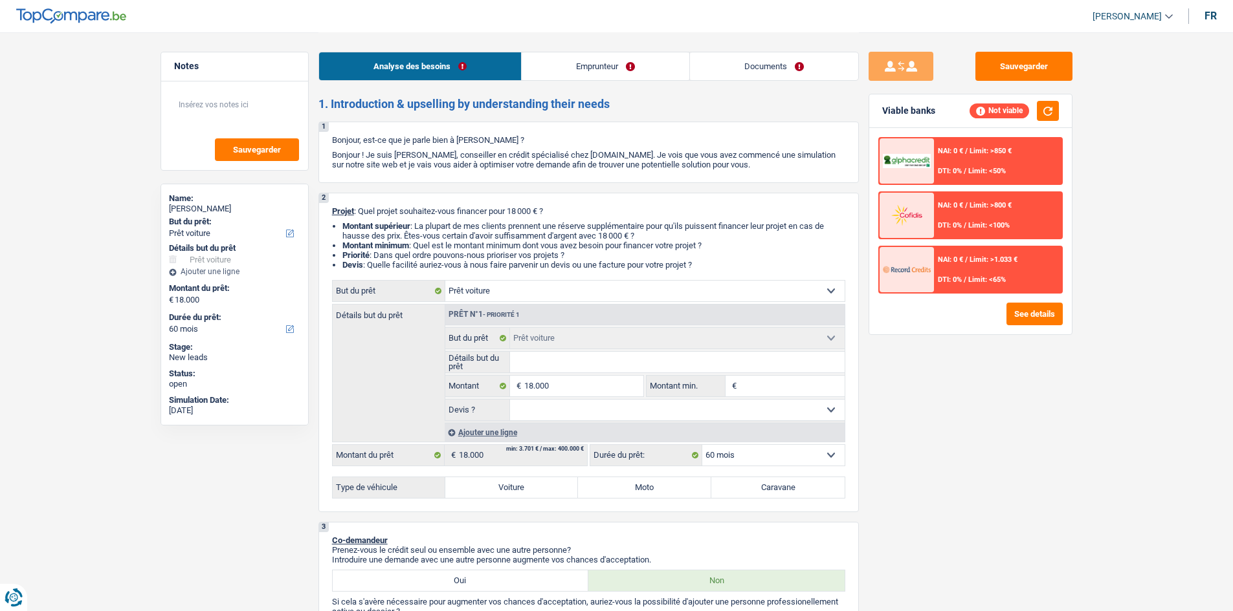
click at [1026, 151] on div "NAI: 0 € / Limit: >850 € DTI: 0% / Limit: <50%" at bounding box center [997, 160] width 127 height 45
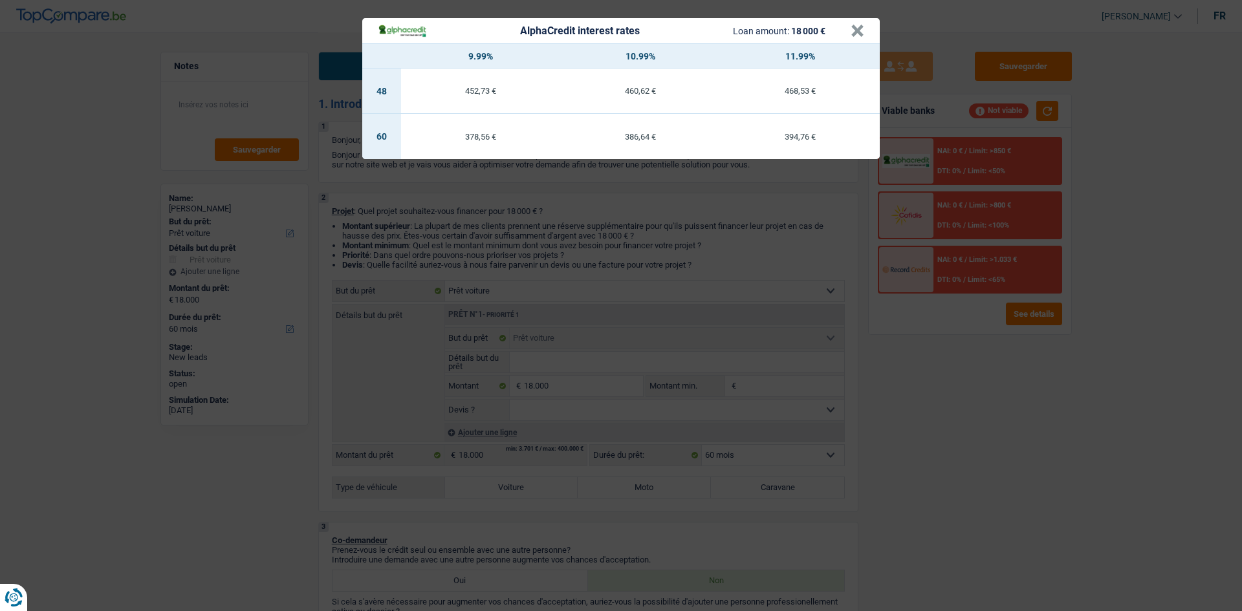
click at [1002, 421] on div "AlphaCredit interest rates Loan amount: 18 000 € × 9.99% 10.99% 11.99% 48 452,7…" at bounding box center [621, 305] width 1242 height 611
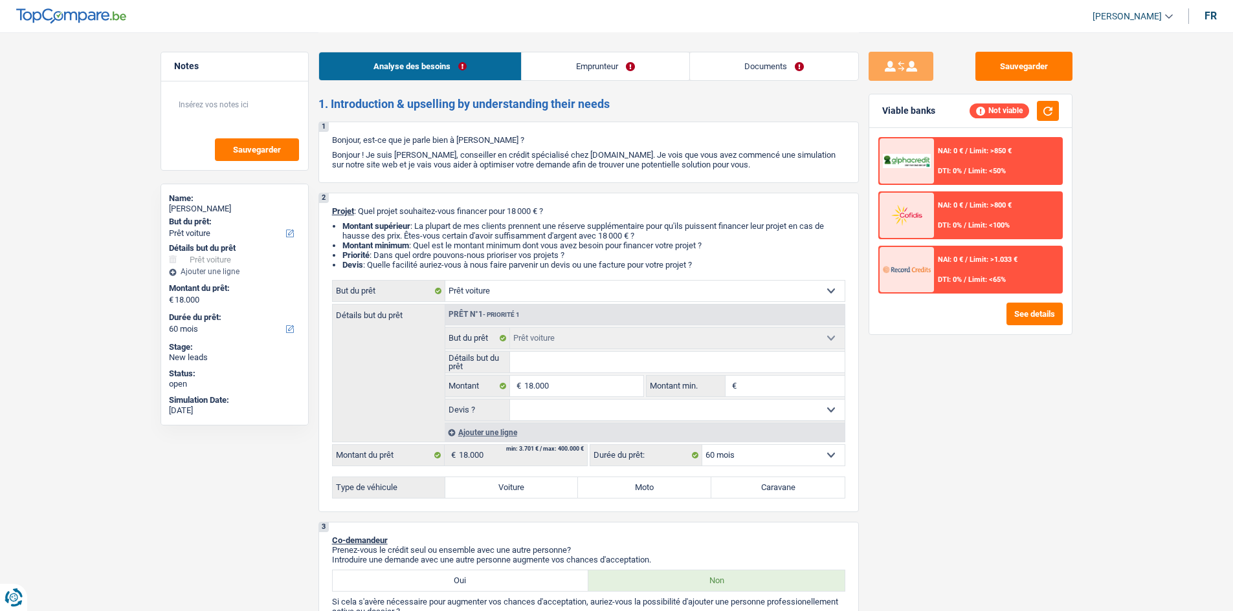
click at [989, 214] on div "NAI: 0 € / Limit: >800 € DTI: 0% / Limit: <100%" at bounding box center [997, 215] width 127 height 45
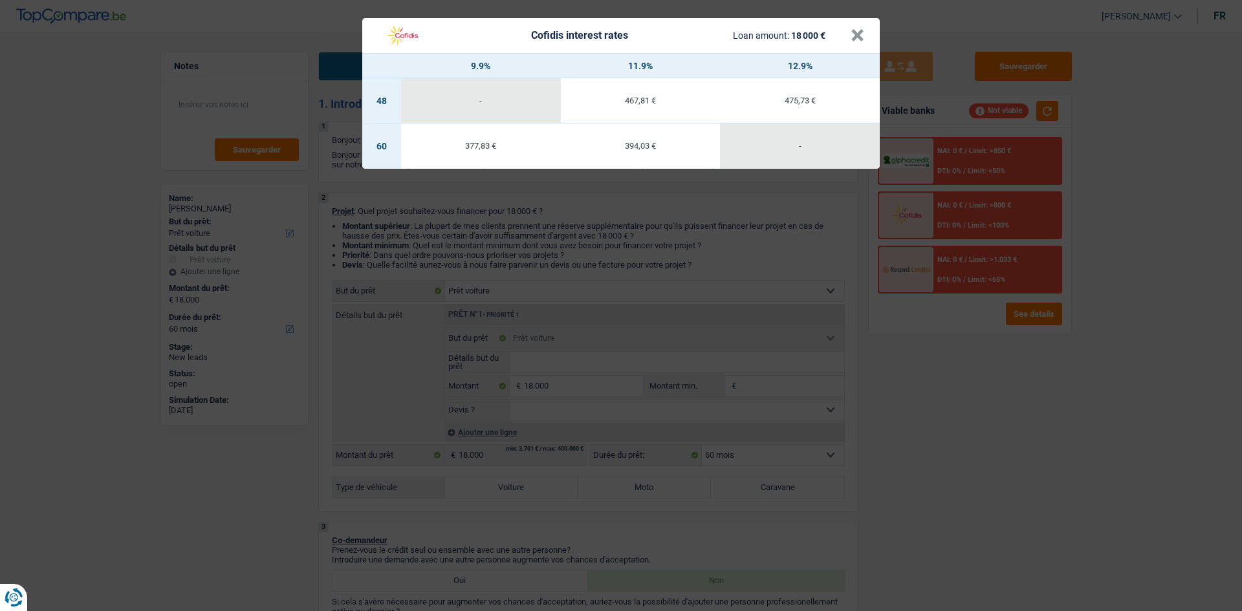
click at [970, 410] on div "Cofidis interest rates Loan amount: 18 000 € × 9.9% 11.9% 12.9% 48 - 467,81 € 4…" at bounding box center [621, 305] width 1242 height 611
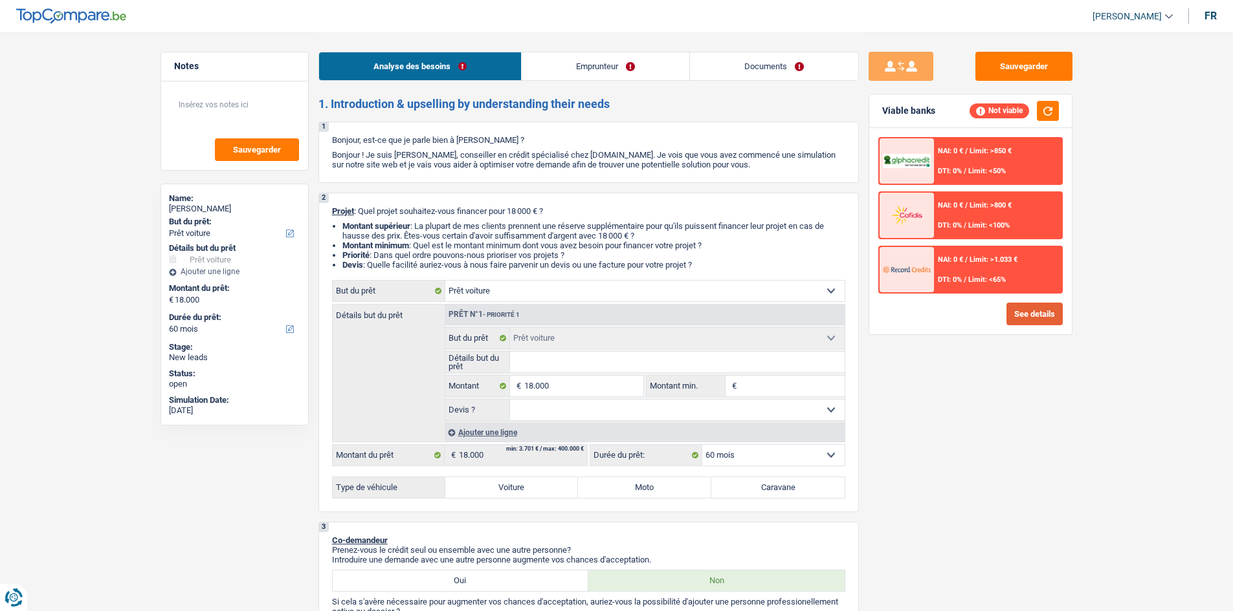
click at [1040, 309] on button "See details" at bounding box center [1034, 314] width 56 height 23
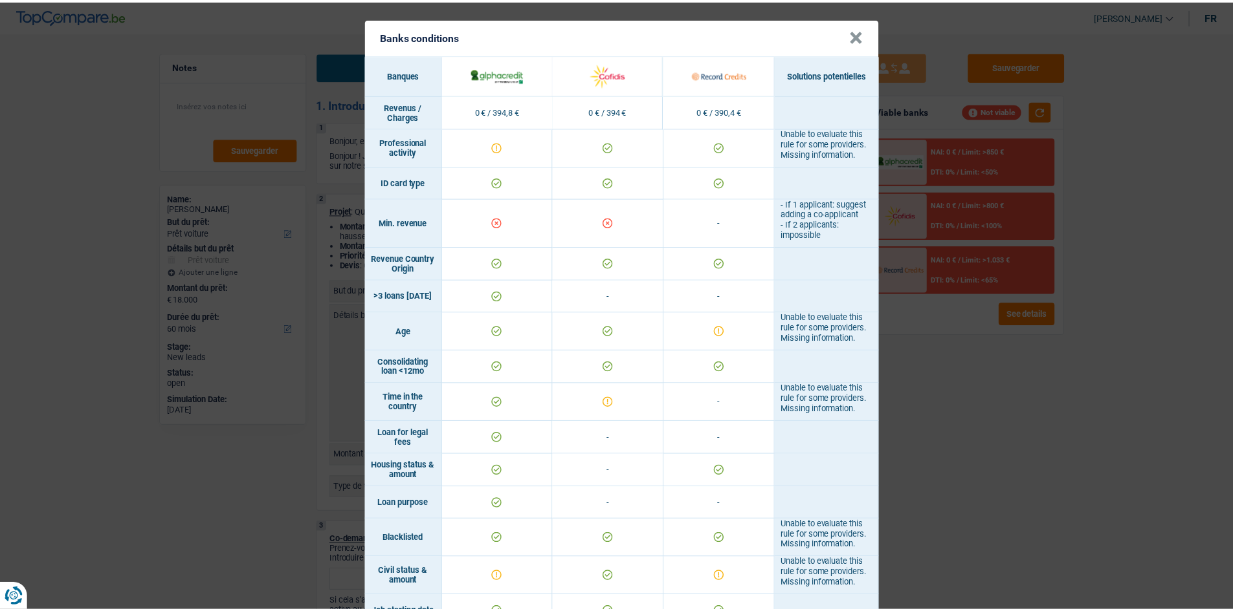
scroll to position [0, 0]
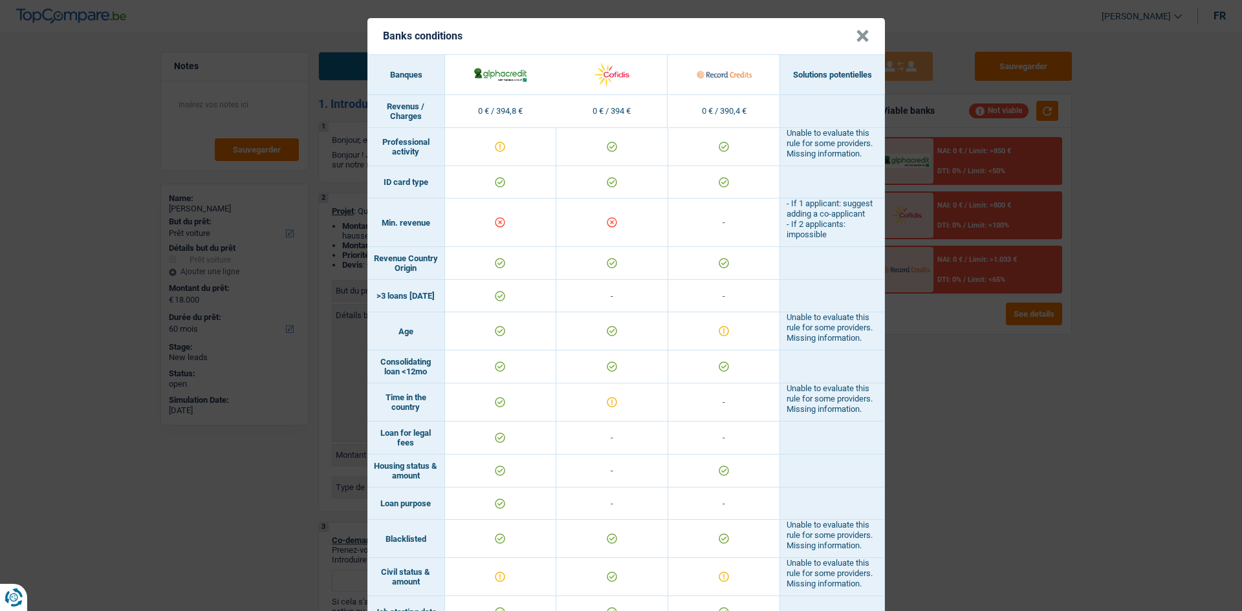
click at [989, 521] on div "Banks conditions × Banques Solutions potentielles Revenus / Charges 0 € / 394,8…" at bounding box center [621, 305] width 1242 height 611
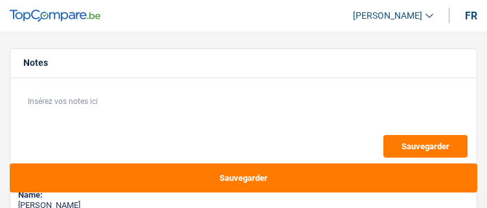
select select "60"
select select "noProfession"
select select "60"
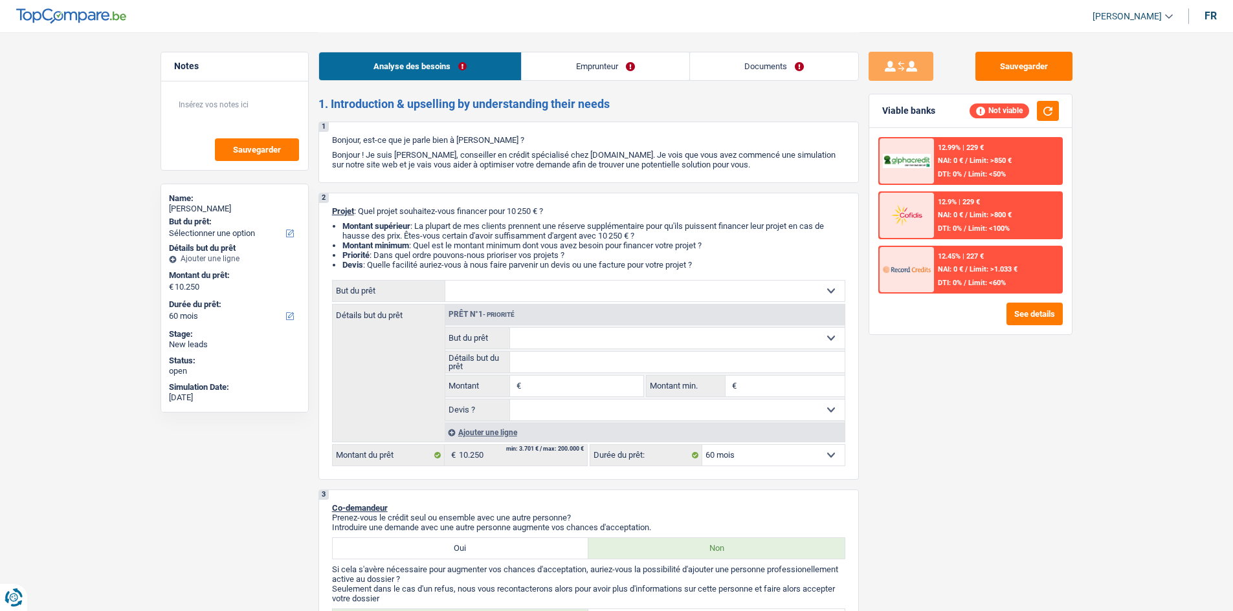
click at [486, 72] on link "Emprunteur" at bounding box center [606, 66] width 168 height 28
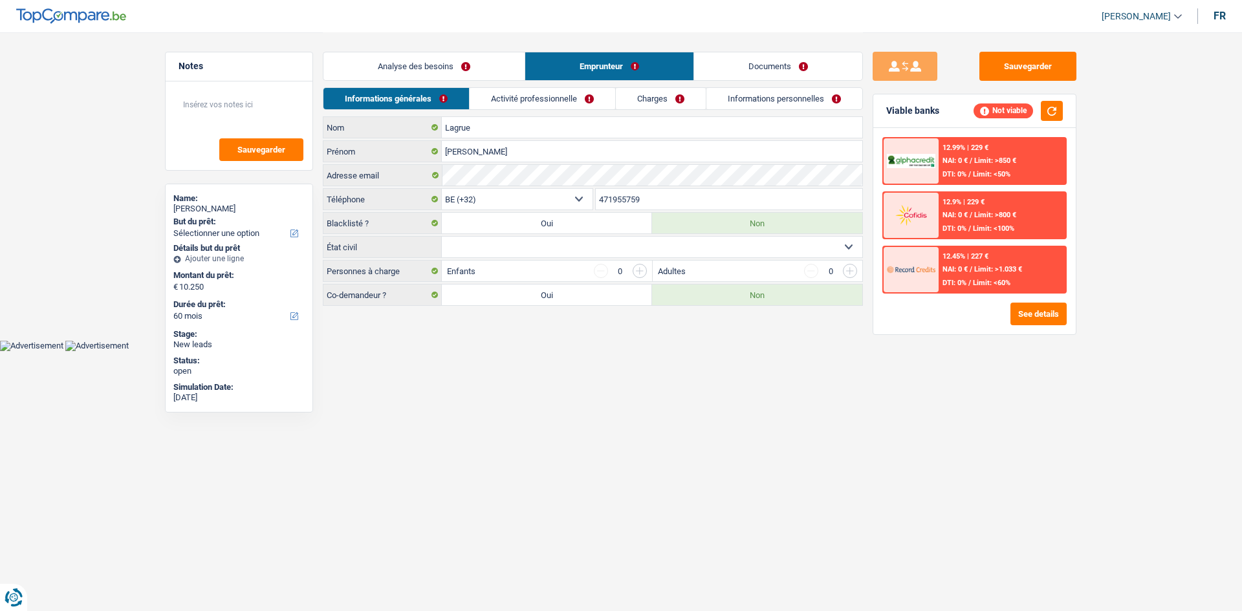
click at [486, 102] on link "Activité professionnelle" at bounding box center [543, 98] width 146 height 21
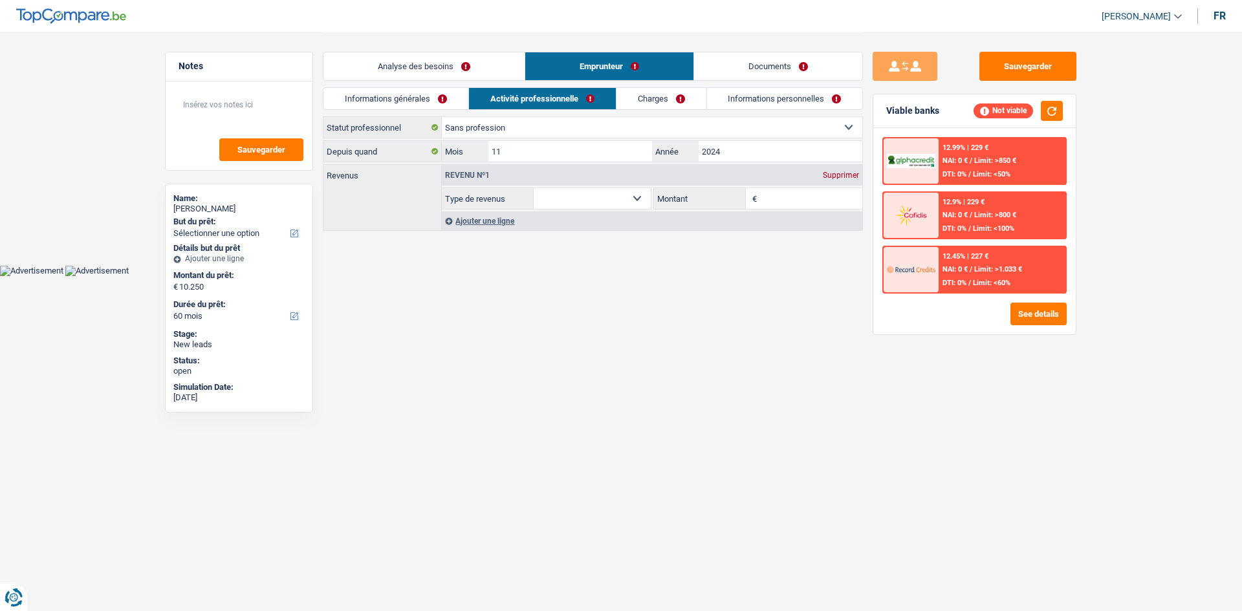
click at [486, 95] on link "Charges" at bounding box center [662, 98] width 90 height 21
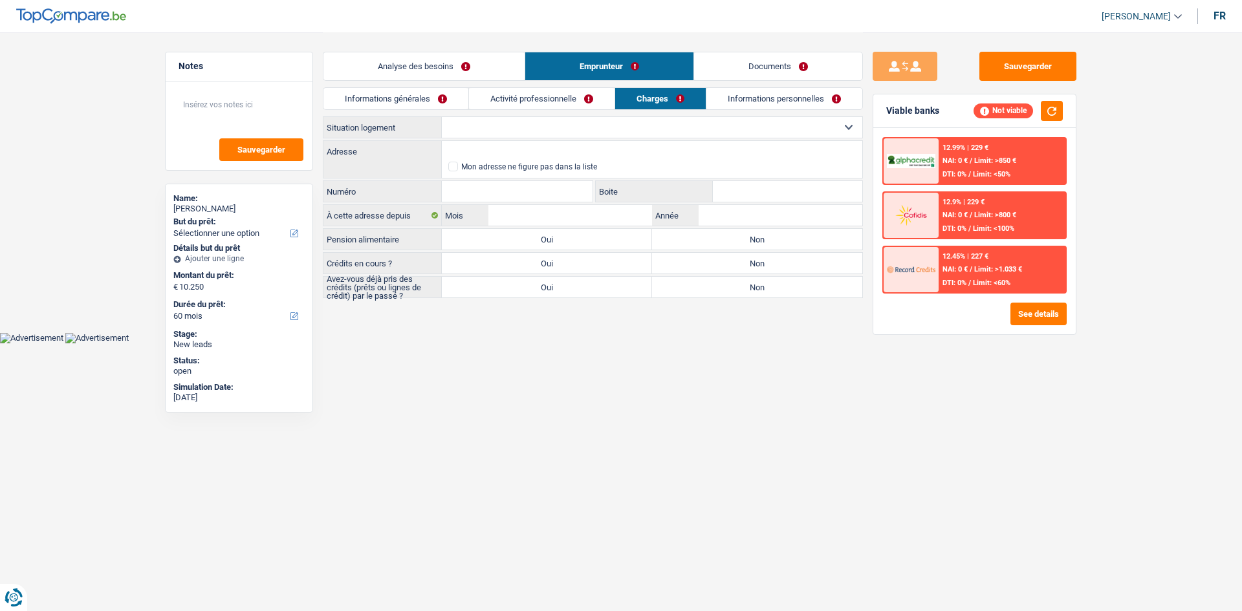
click at [486, 94] on link "Informations personnelles" at bounding box center [785, 98] width 156 height 21
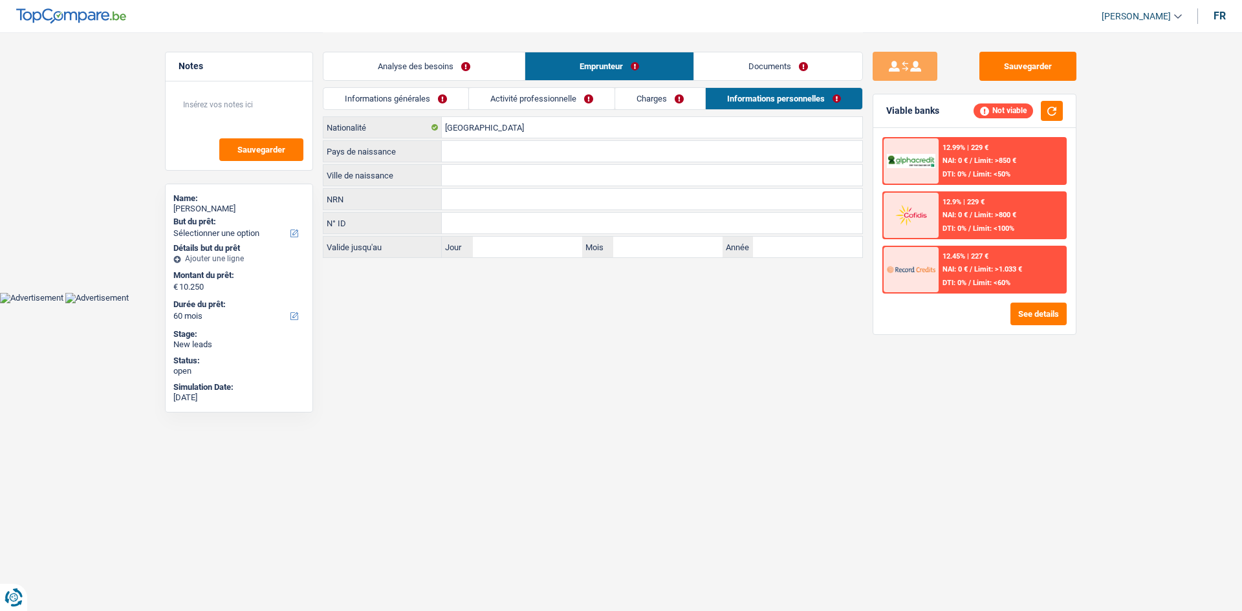
click at [486, 54] on link "Documents" at bounding box center [778, 66] width 168 height 28
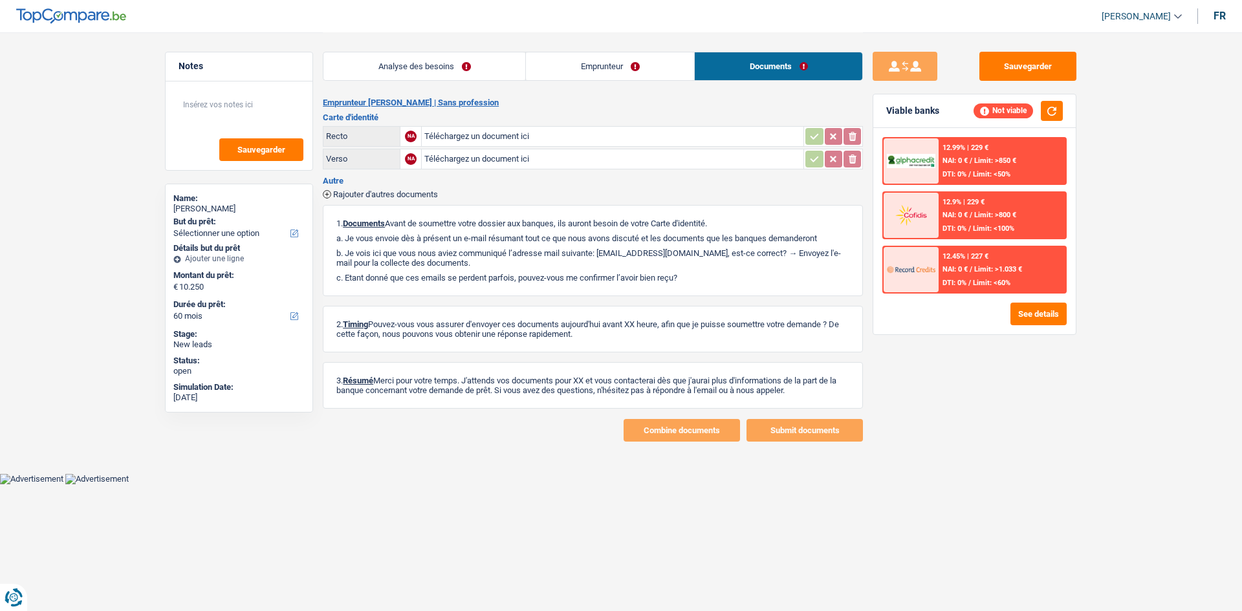
click at [486, 62] on link "Emprunteur" at bounding box center [610, 66] width 168 height 28
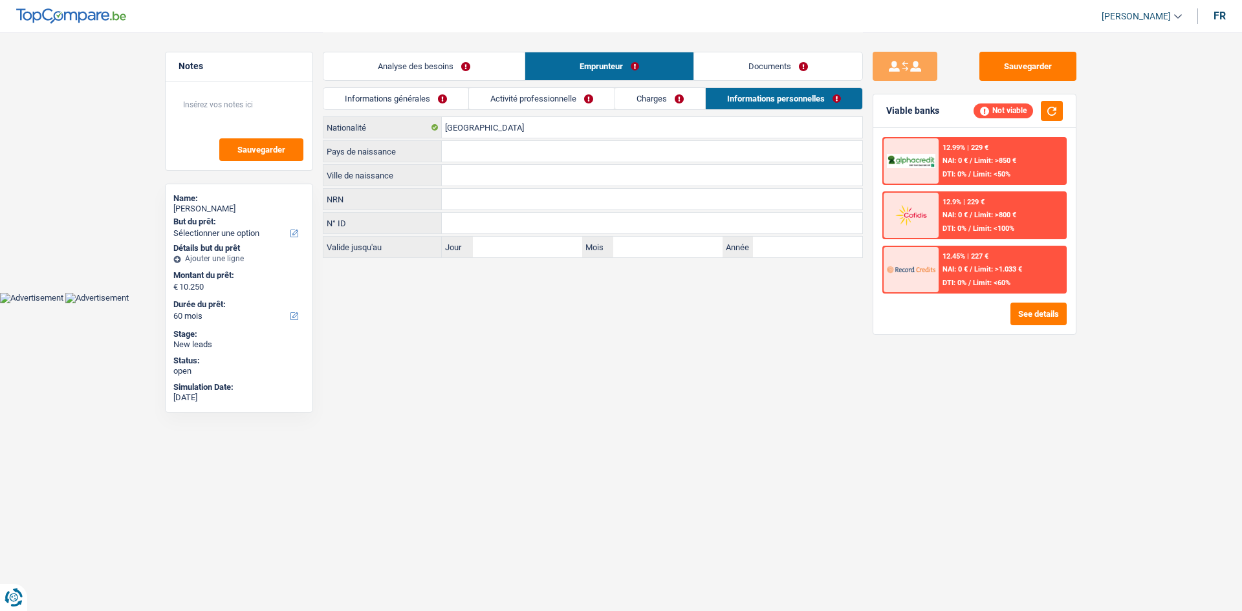
click at [486, 94] on link "Activité professionnelle" at bounding box center [542, 98] width 146 height 21
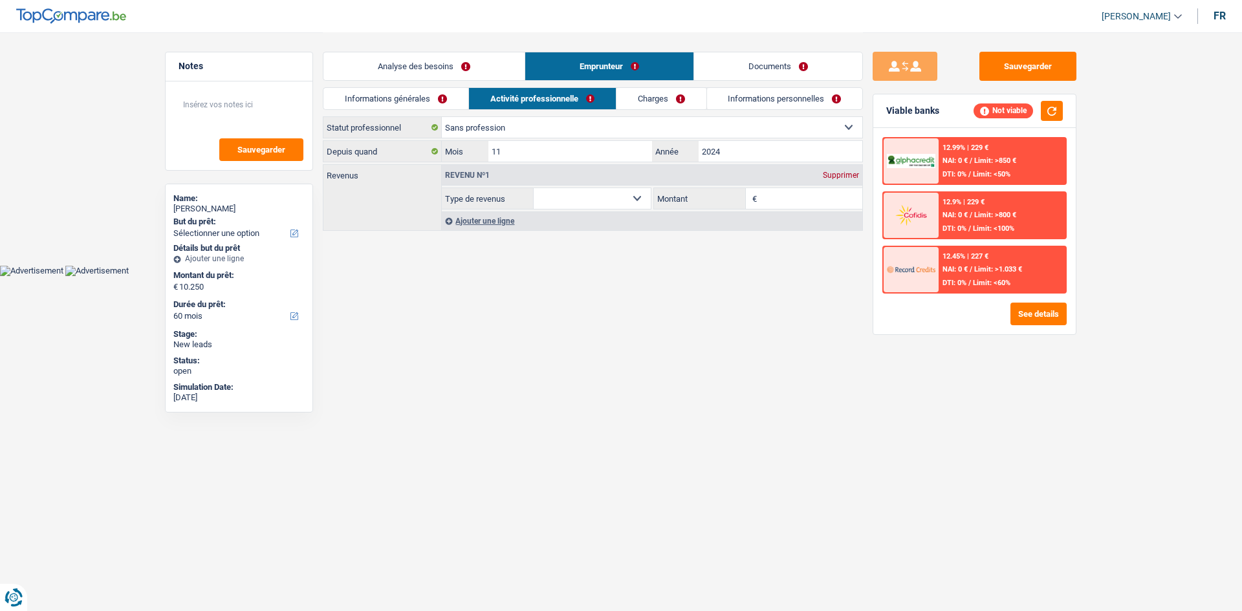
click at [486, 129] on select "Ouvrier Employé privé Employé public Invalide Indépendant Pensionné Chômeur Mut…" at bounding box center [652, 127] width 421 height 21
select select "privateEmployee"
click at [442, 117] on select "Ouvrier Employé privé Employé public Invalide Indépendant Pensionné Chômeur Mut…" at bounding box center [652, 127] width 421 height 21
select select "netSalary"
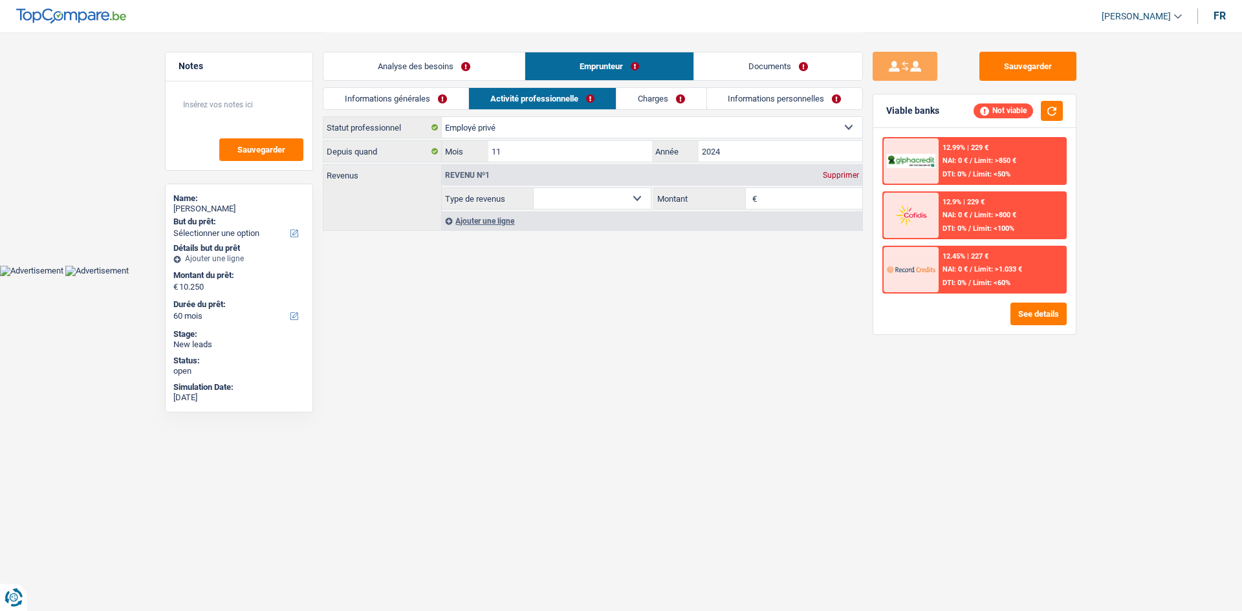
select select "mealVouchers"
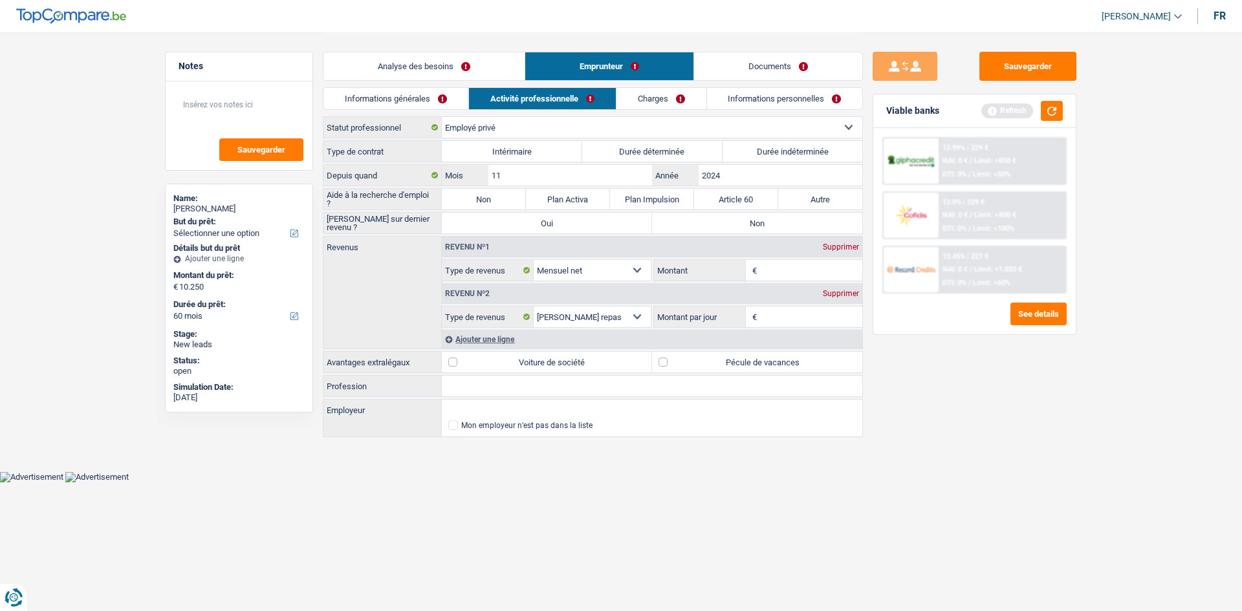
click at [486, 151] on label "Durée indéterminée" at bounding box center [793, 151] width 140 height 21
click at [486, 151] on input "Durée indéterminée" at bounding box center [793, 151] width 140 height 21
radio input "true"
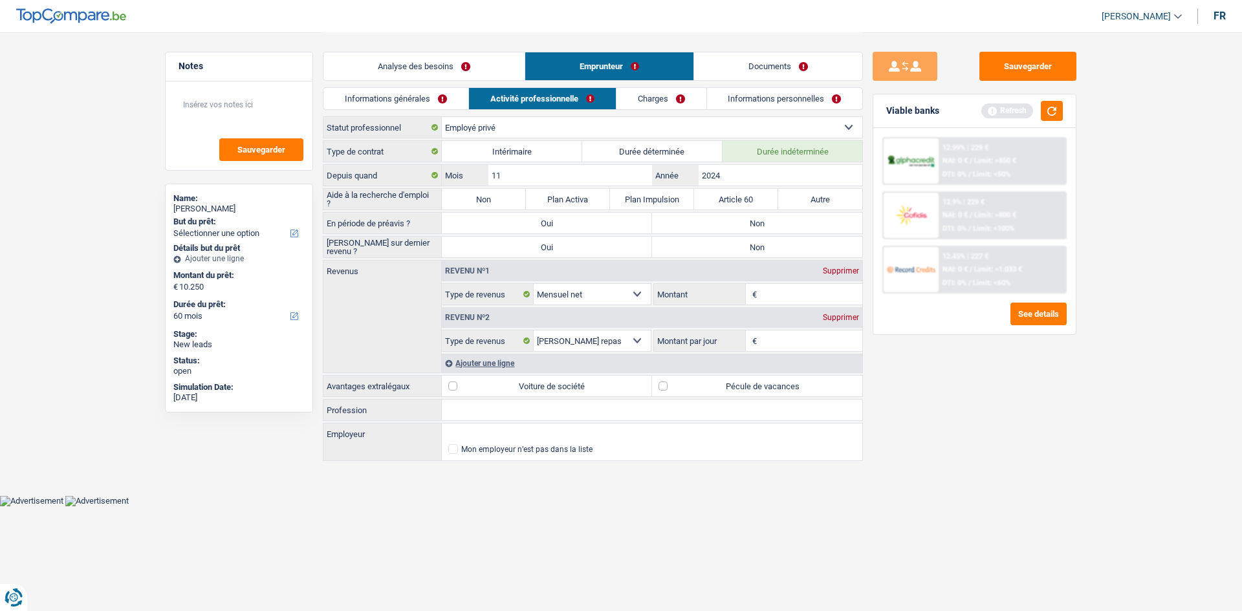
click at [486, 187] on div "Type de contrat Intérimaire Durée déterminée Durée indéterminée Depuis quand 11…" at bounding box center [593, 301] width 540 height 323
click at [472, 192] on label "Non" at bounding box center [484, 199] width 84 height 21
click at [472, 192] on input "Non" at bounding box center [484, 199] width 84 height 21
radio input "true"
click at [486, 208] on label "Non" at bounding box center [757, 223] width 210 height 21
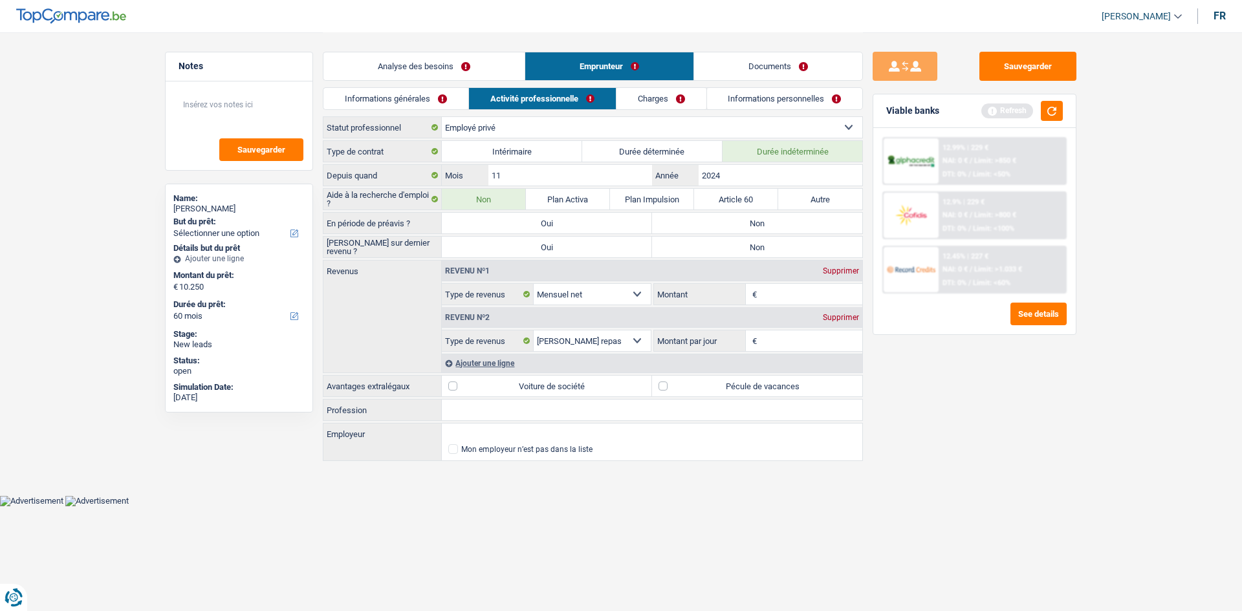
click at [486, 208] on input "Non" at bounding box center [757, 223] width 210 height 21
radio input "true"
click at [486, 208] on label "Non" at bounding box center [757, 247] width 210 height 21
click at [486, 208] on input "Non" at bounding box center [757, 247] width 210 height 21
radio input "true"
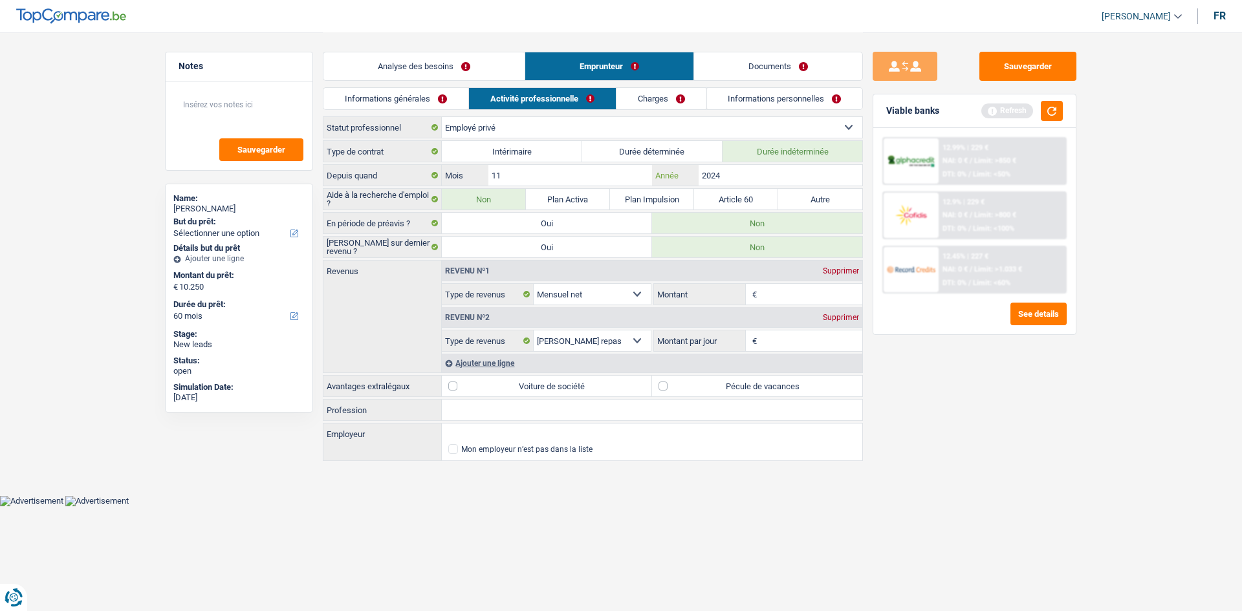
click at [486, 174] on input "2024" at bounding box center [781, 175] width 164 height 21
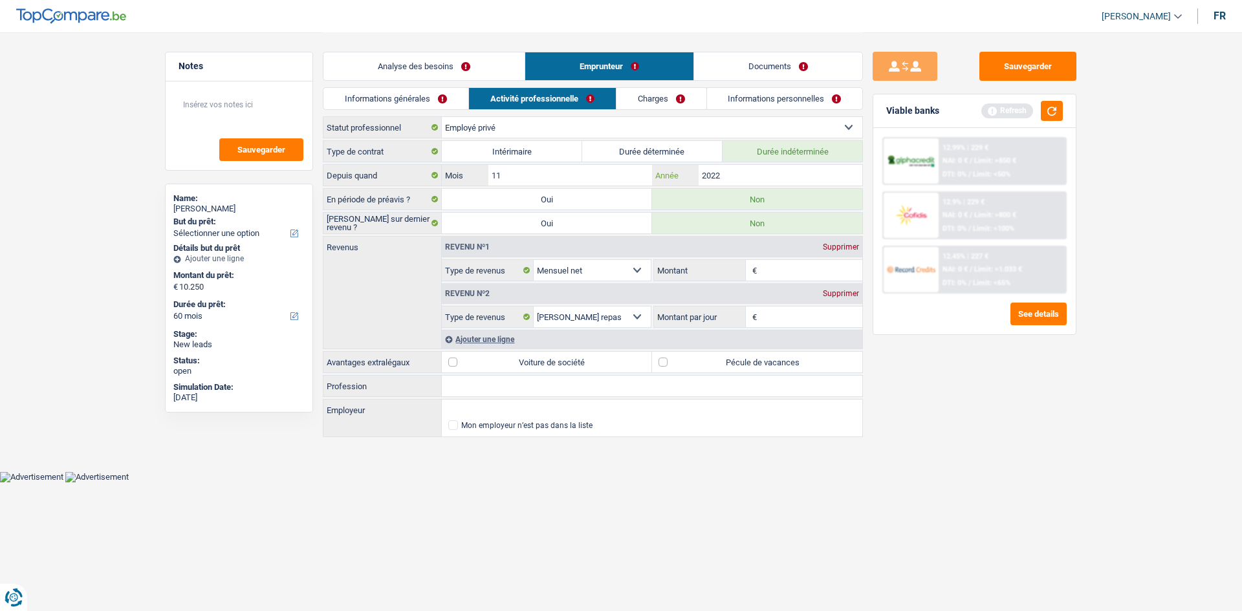
type input "2022"
click at [486, 174] on input "11" at bounding box center [571, 175] width 164 height 21
type input "1"
type input "5"
click at [486, 179] on input "2022" at bounding box center [781, 175] width 164 height 21
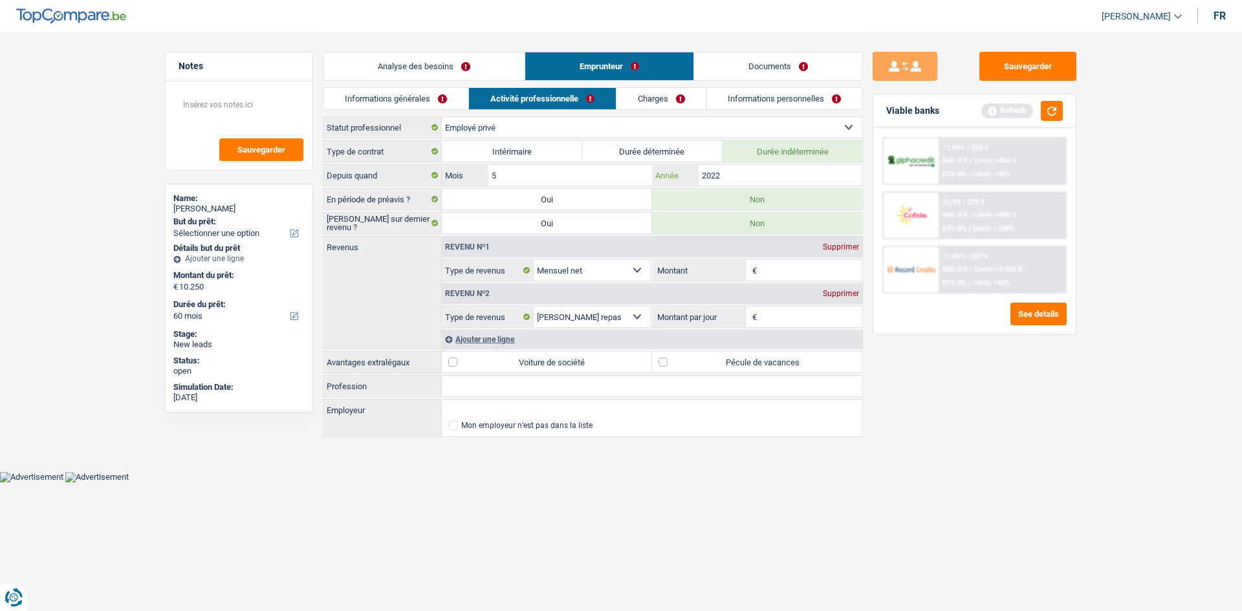
click at [486, 179] on input "2022" at bounding box center [781, 175] width 164 height 21
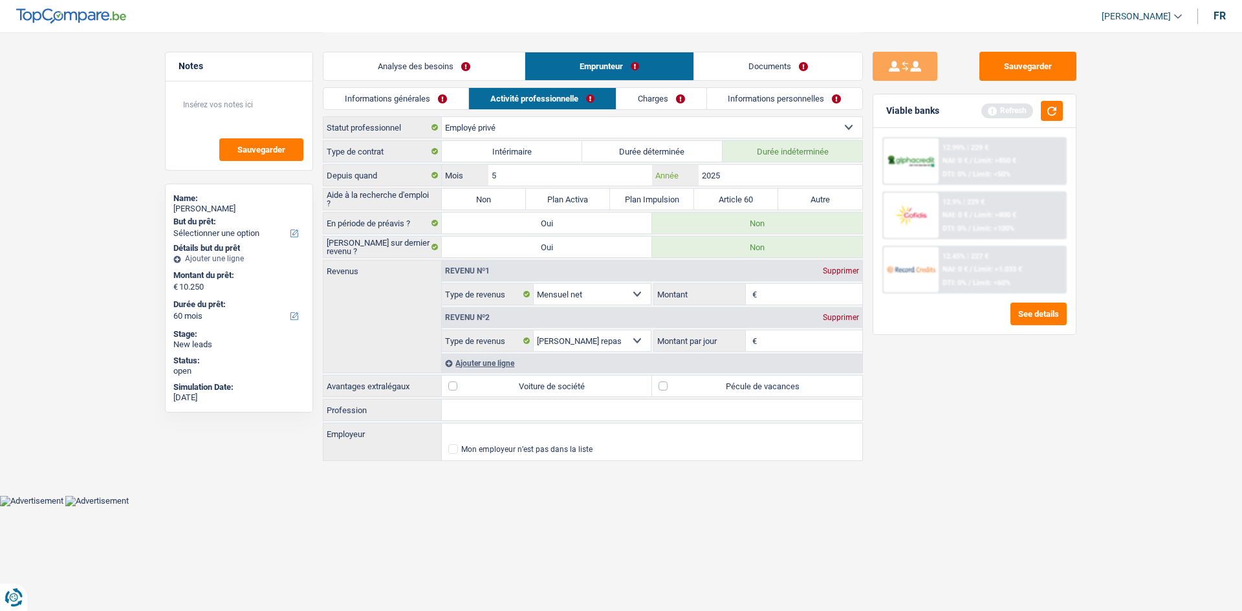
type input "2025"
click at [486, 208] on input "Montant" at bounding box center [811, 294] width 103 height 21
type input "2.275"
click at [486, 208] on input "Montant par jour" at bounding box center [811, 341] width 103 height 21
click at [486, 208] on label "Pécule de vacances" at bounding box center [757, 386] width 210 height 21
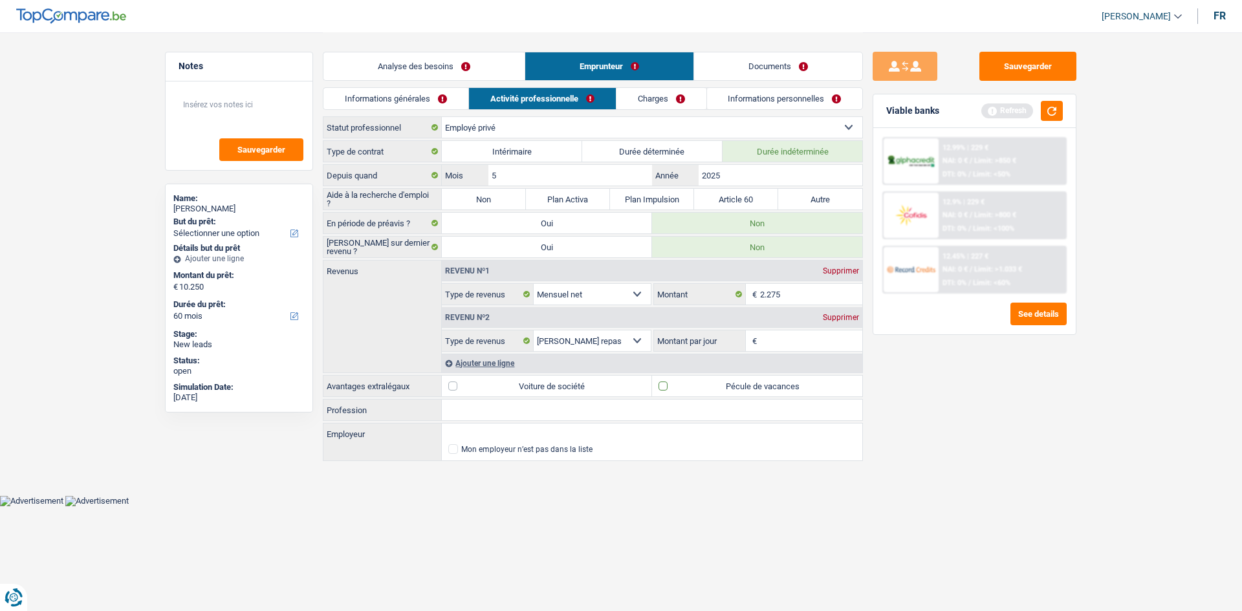
click at [486, 208] on input "Pécule de vacances" at bounding box center [757, 386] width 210 height 21
checkbox input "true"
click at [486, 208] on div "Ajouter une ligne" at bounding box center [652, 363] width 421 height 19
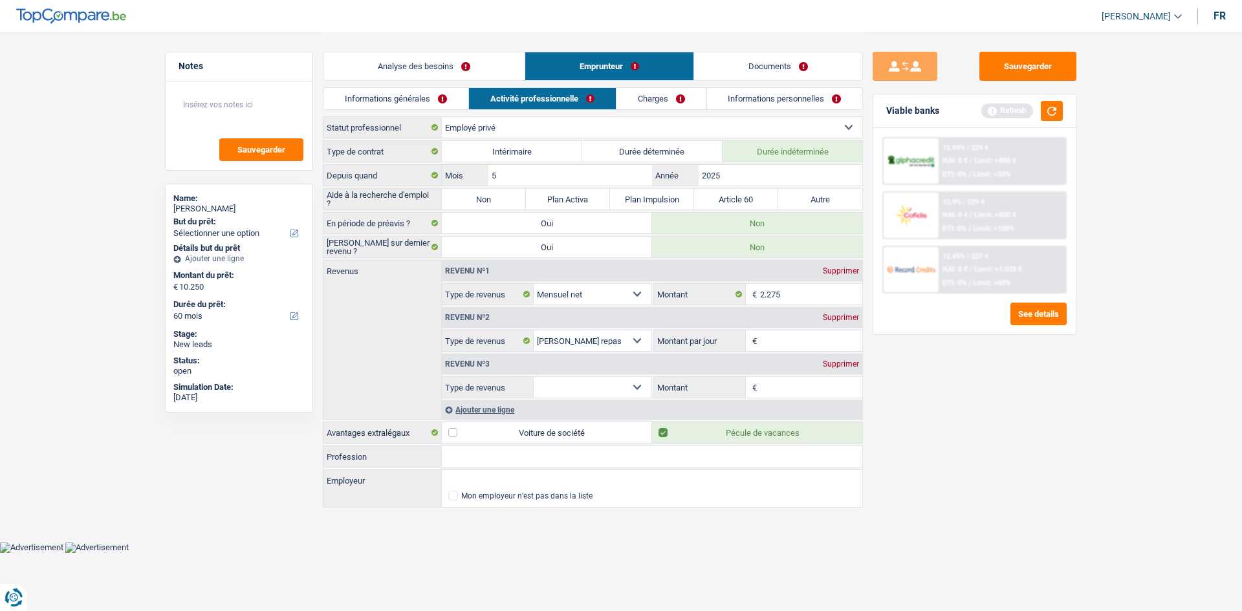
click at [486, 208] on div "Supprimer" at bounding box center [841, 364] width 43 height 8
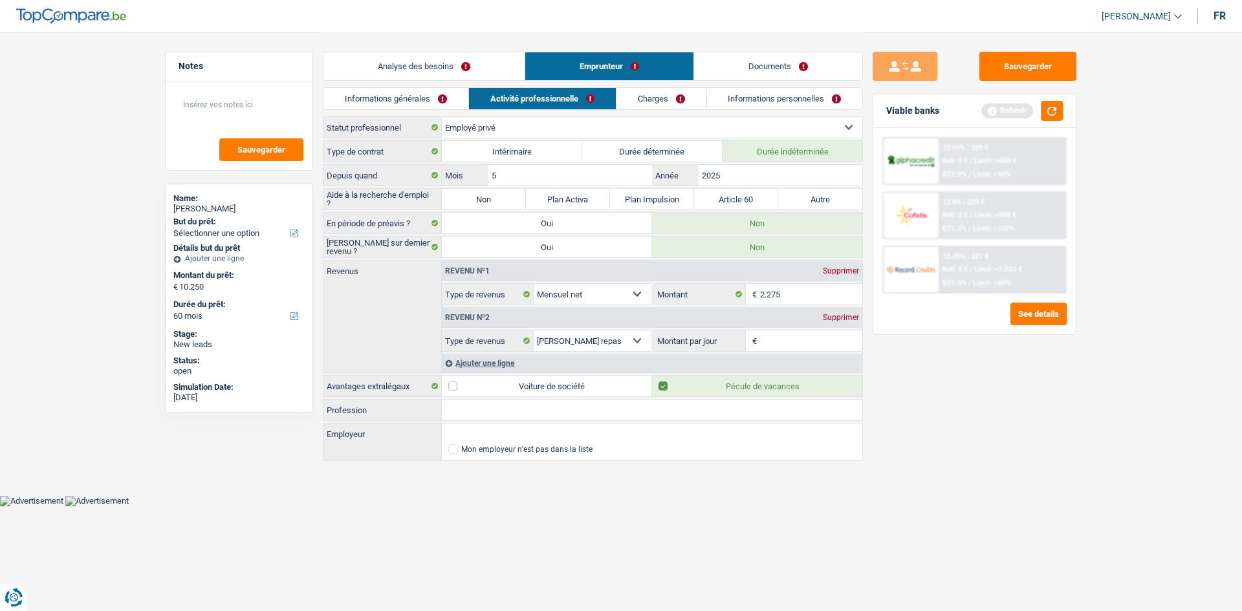
click at [486, 208] on input "Montant par jour" at bounding box center [811, 341] width 103 height 21
type input "8,0"
click at [486, 208] on div "Sauvegarder Viable banks Refresh 12.99% | 229 € NAI: 0 € / Limit: >850 € DTI: 0…" at bounding box center [974, 321] width 223 height 539
click at [486, 208] on input "Profession" at bounding box center [652, 410] width 421 height 21
type input "C"
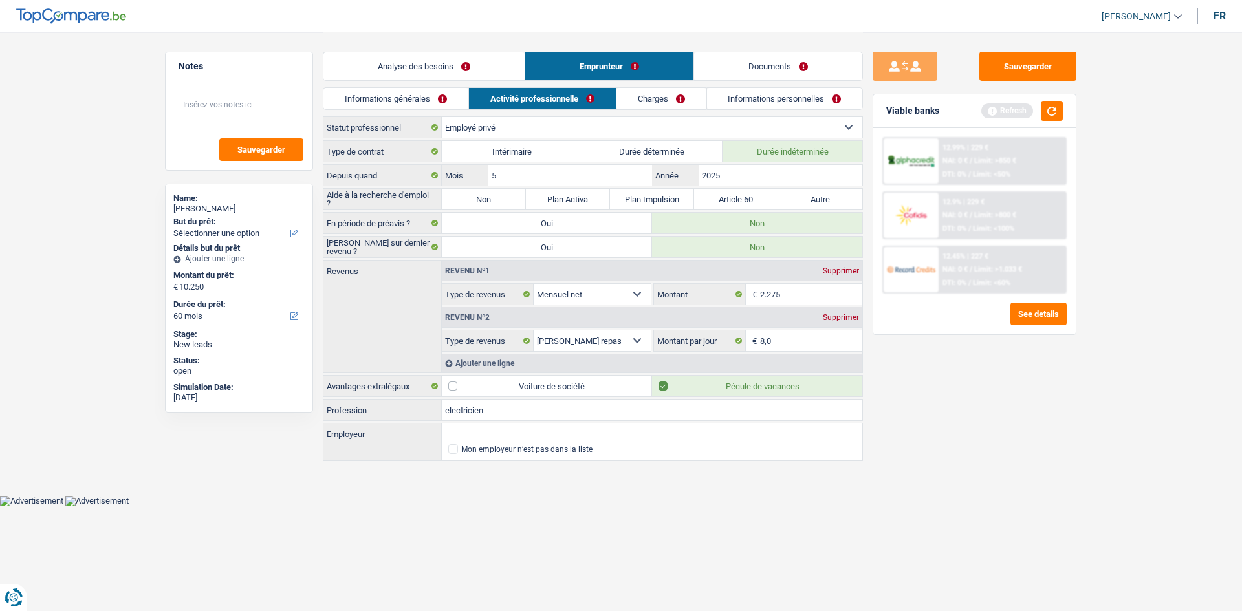
type input "electricien"
click at [486, 208] on input "Employeur" at bounding box center [652, 434] width 421 height 21
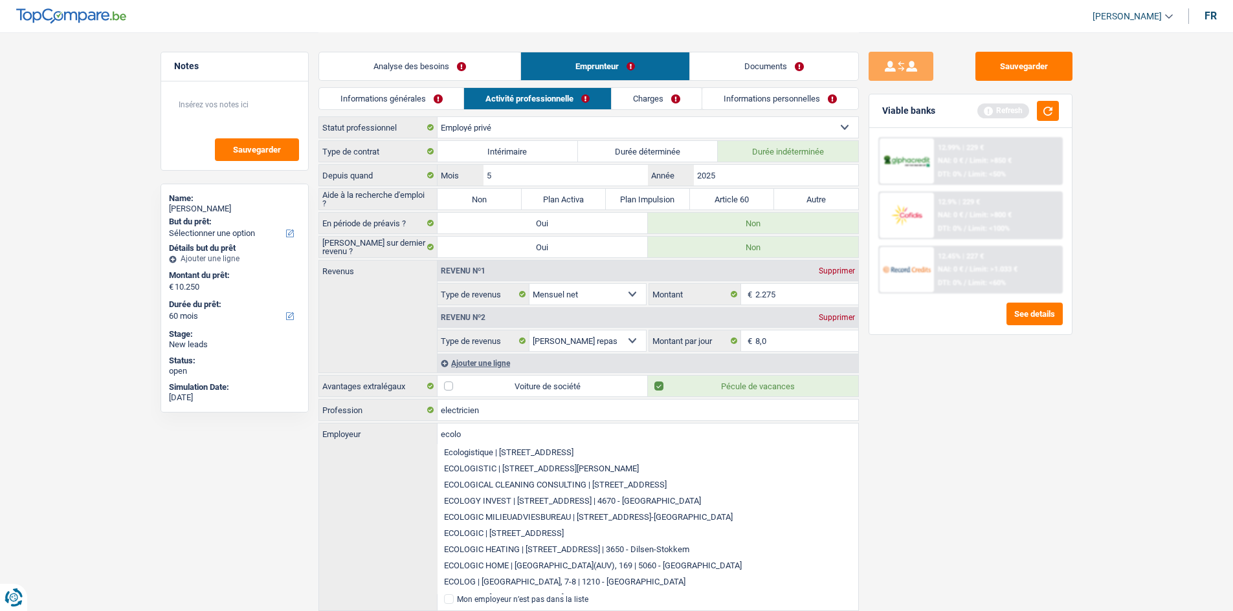
click at [486, 208] on li "Ecologistique | [STREET_ADDRESS]" at bounding box center [647, 453] width 421 height 16
type input "Ecologistique | [STREET_ADDRESS]"
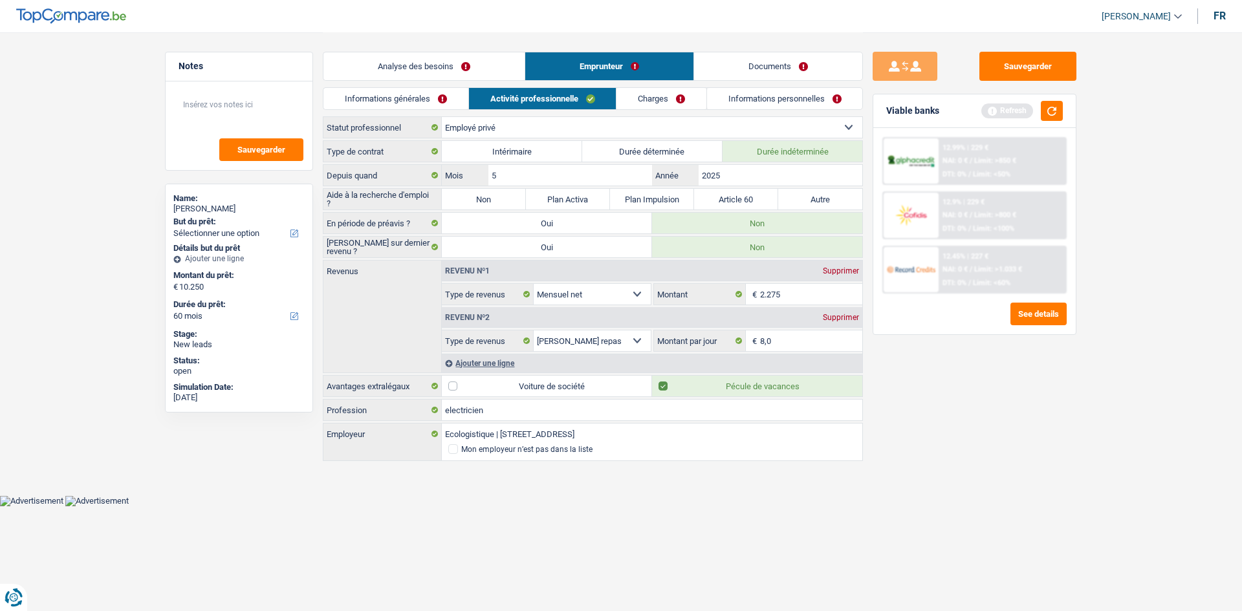
drag, startPoint x: 499, startPoint y: 61, endPoint x: 789, endPoint y: 266, distance: 355.3
click at [486, 61] on link "Analyse des besoins" at bounding box center [424, 66] width 201 height 28
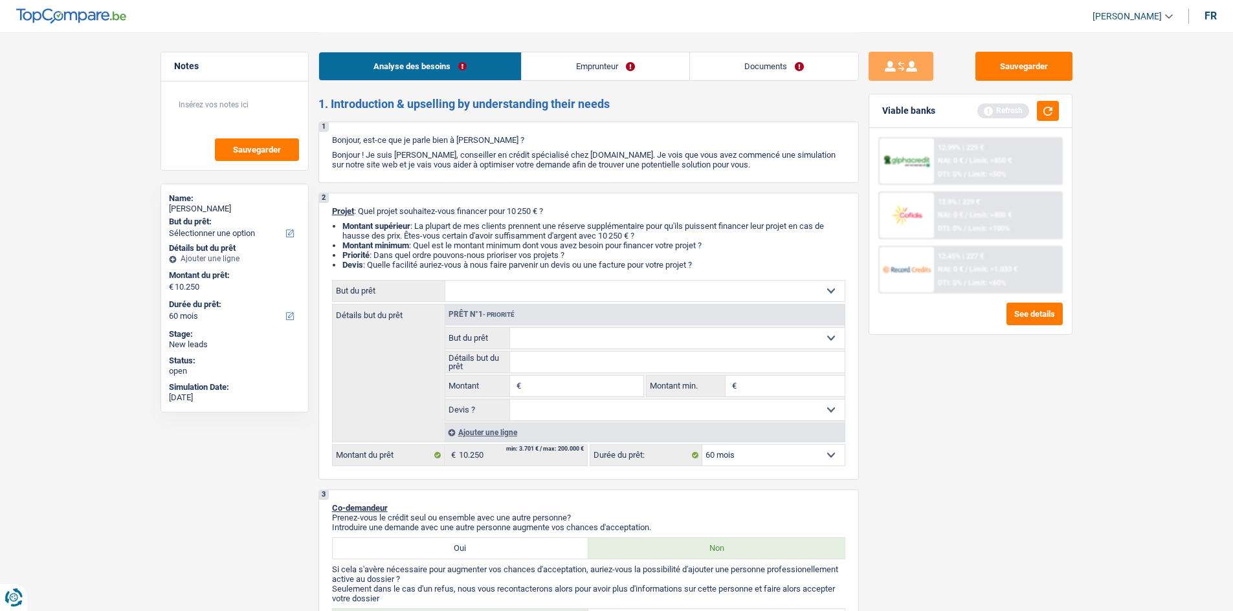
click at [486, 109] on div "Viable banks Refresh" at bounding box center [970, 111] width 203 height 34
click at [486, 56] on link "Emprunteur" at bounding box center [606, 66] width 168 height 28
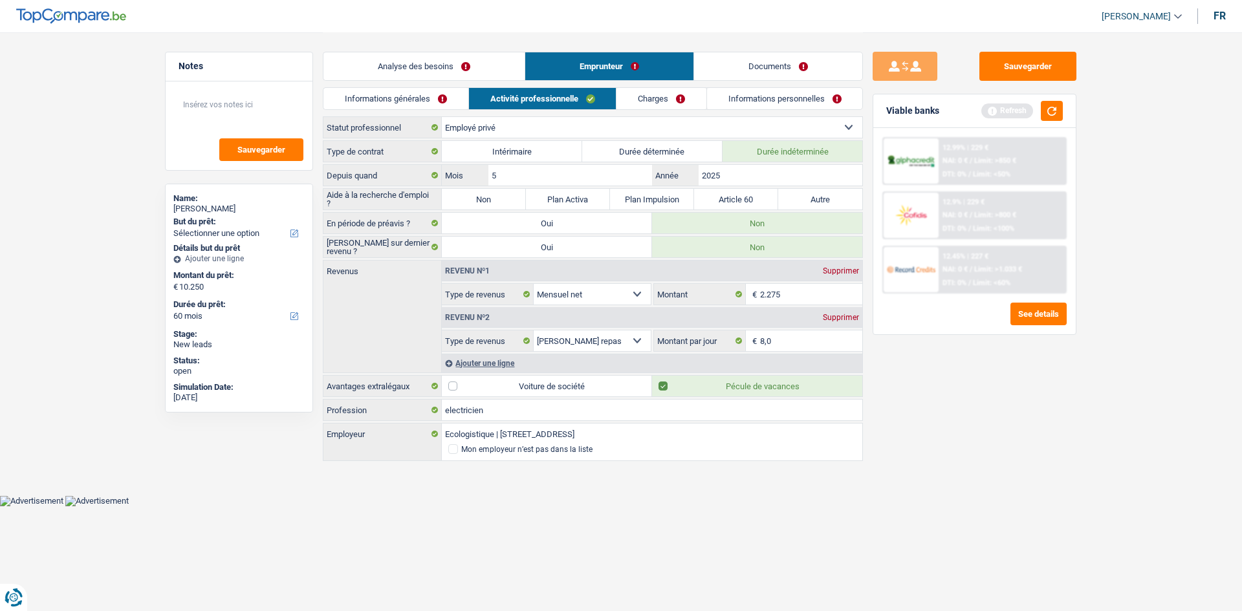
click at [486, 87] on li "Charges" at bounding box center [661, 98] width 91 height 23
click at [486, 89] on link "Charges" at bounding box center [662, 98] width 90 height 21
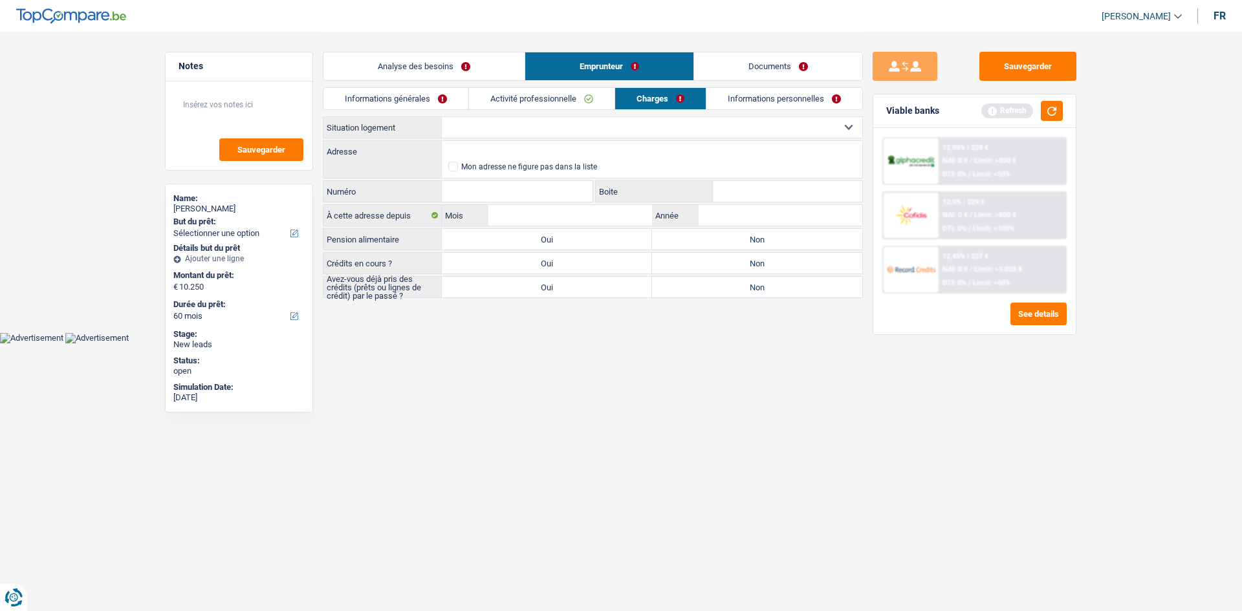
click at [456, 60] on link "Analyse des besoins" at bounding box center [424, 66] width 201 height 28
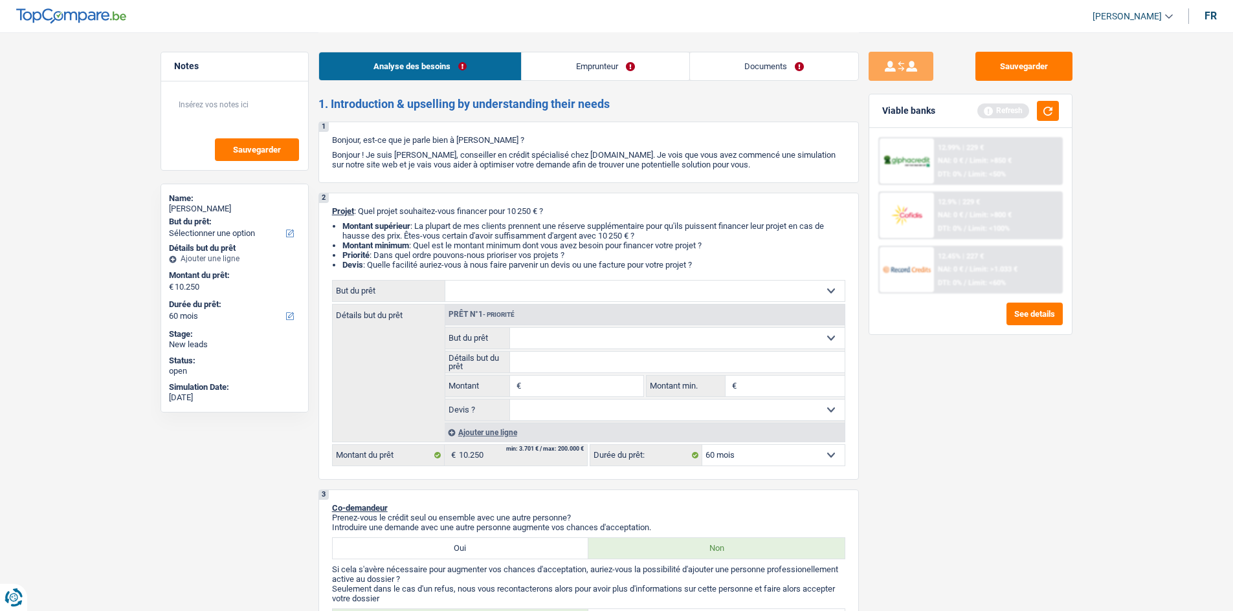
click at [486, 208] on select "Confort maison: meubles, textile, peinture, électroménager, outillage non-profe…" at bounding box center [644, 291] width 399 height 21
select select "household"
click at [445, 208] on select "Confort maison: meubles, textile, peinture, électroménager, outillage non-profe…" at bounding box center [644, 291] width 399 height 21
select select "household"
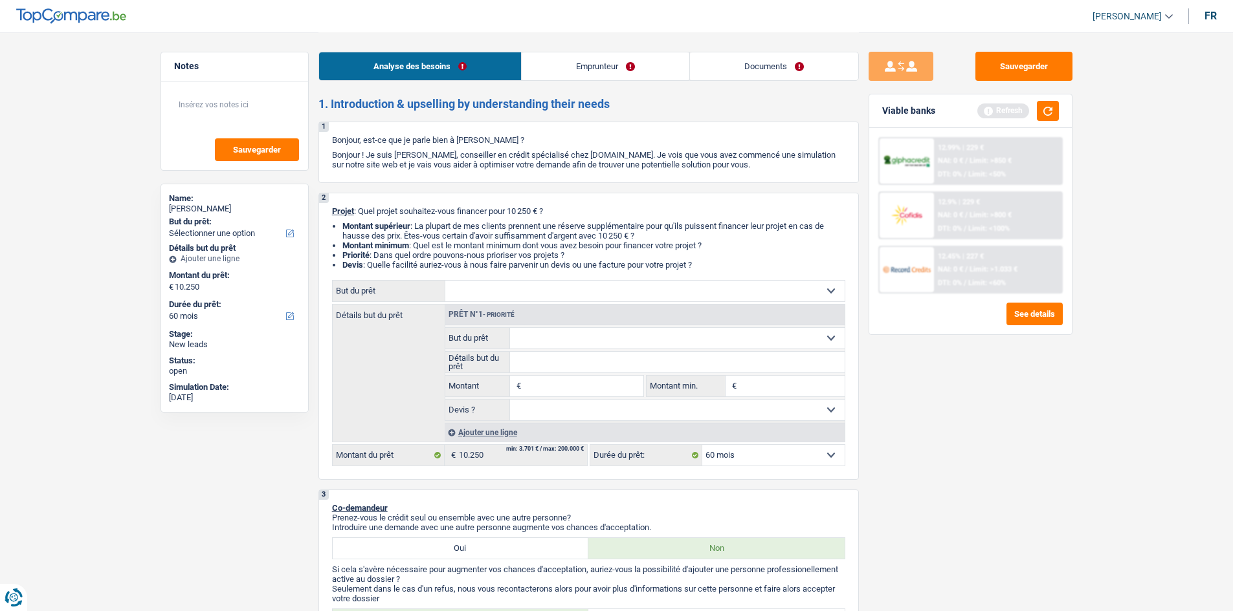
type input "10.250"
select select "household"
type input "10.250"
select select "household"
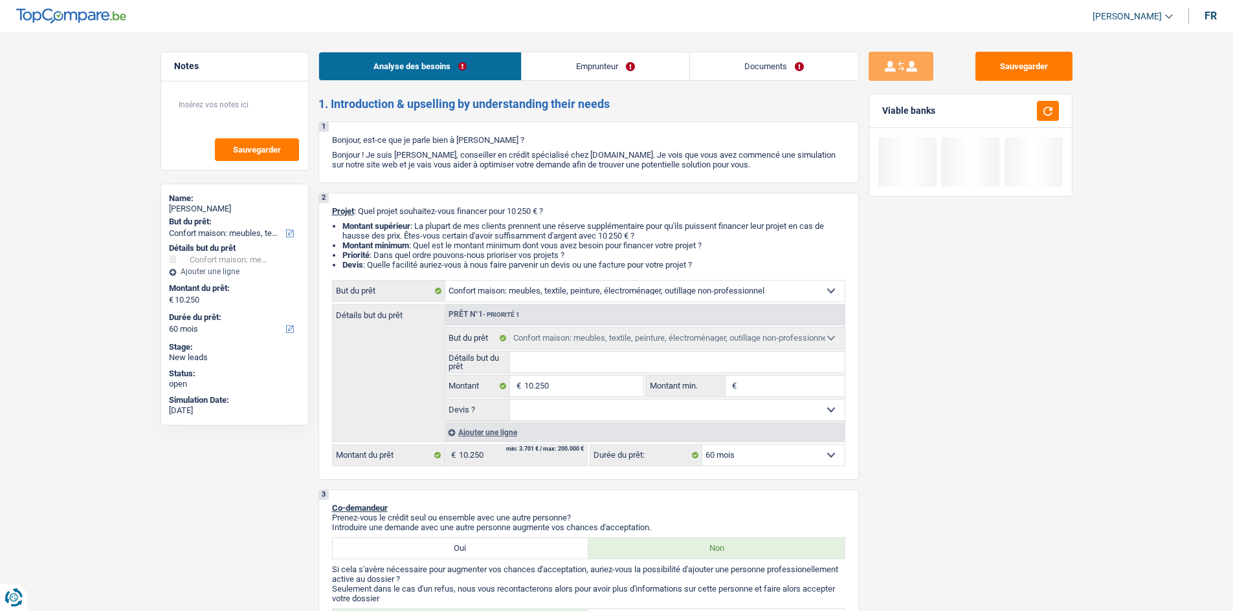
drag, startPoint x: 588, startPoint y: 355, endPoint x: 672, endPoint y: 375, distance: 86.3
click at [486, 208] on input "Détails but du prêt" at bounding box center [677, 362] width 335 height 21
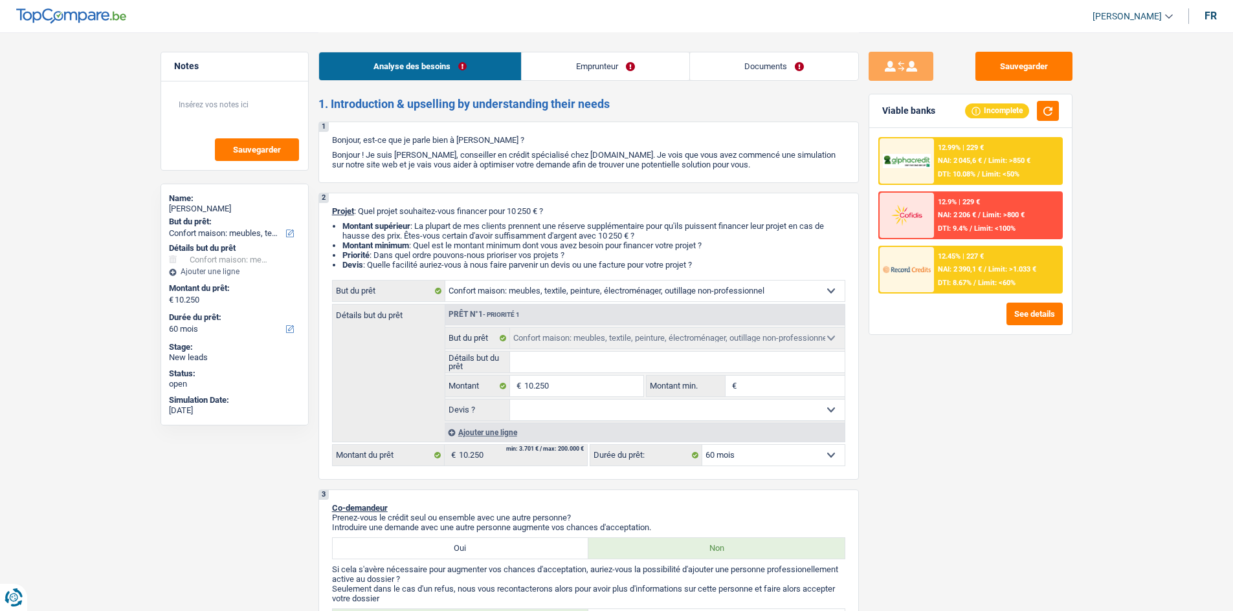
type input "m"
type input "me"
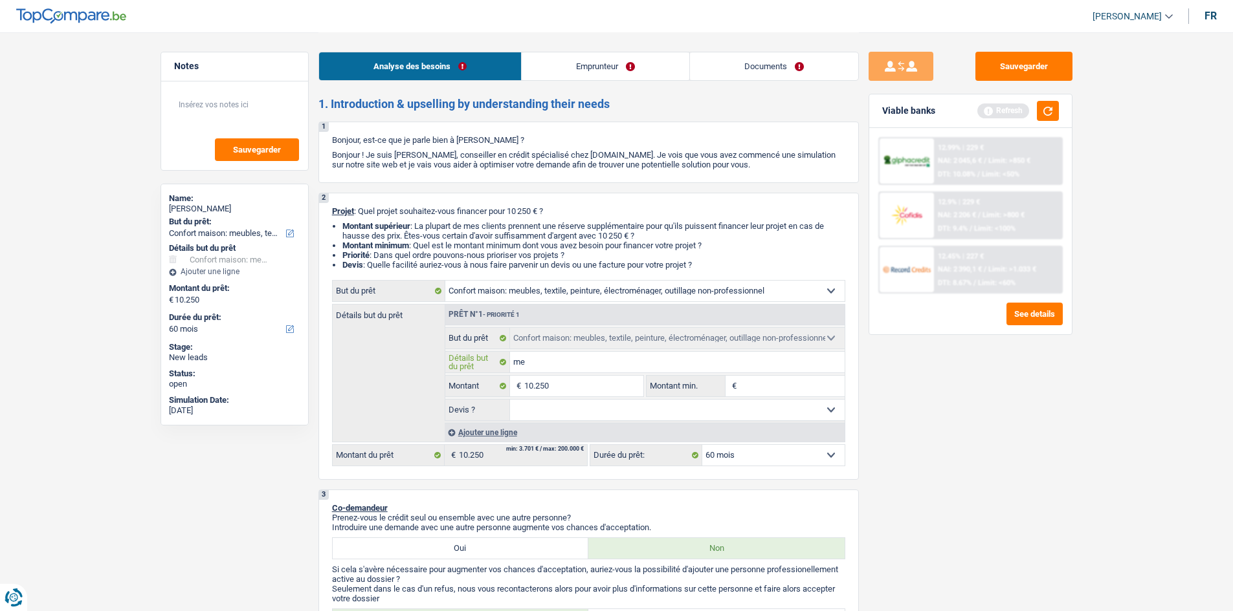
type input "meu"
type input "meub"
type input "meubl"
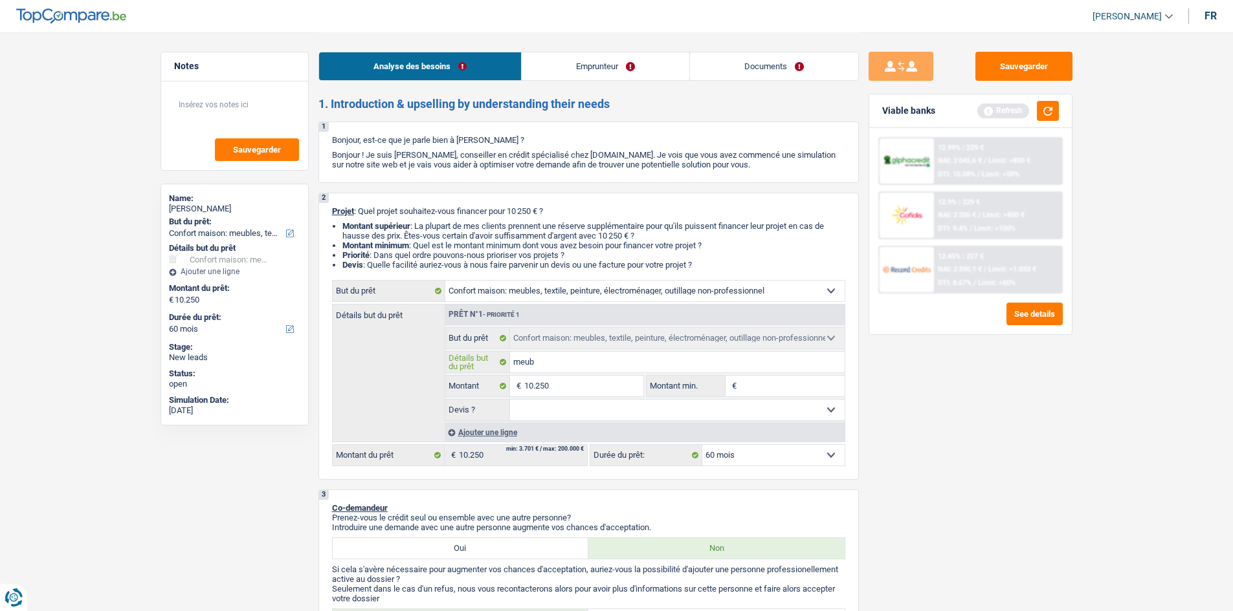
type input "meubl"
type input "meuble"
type input "meubles"
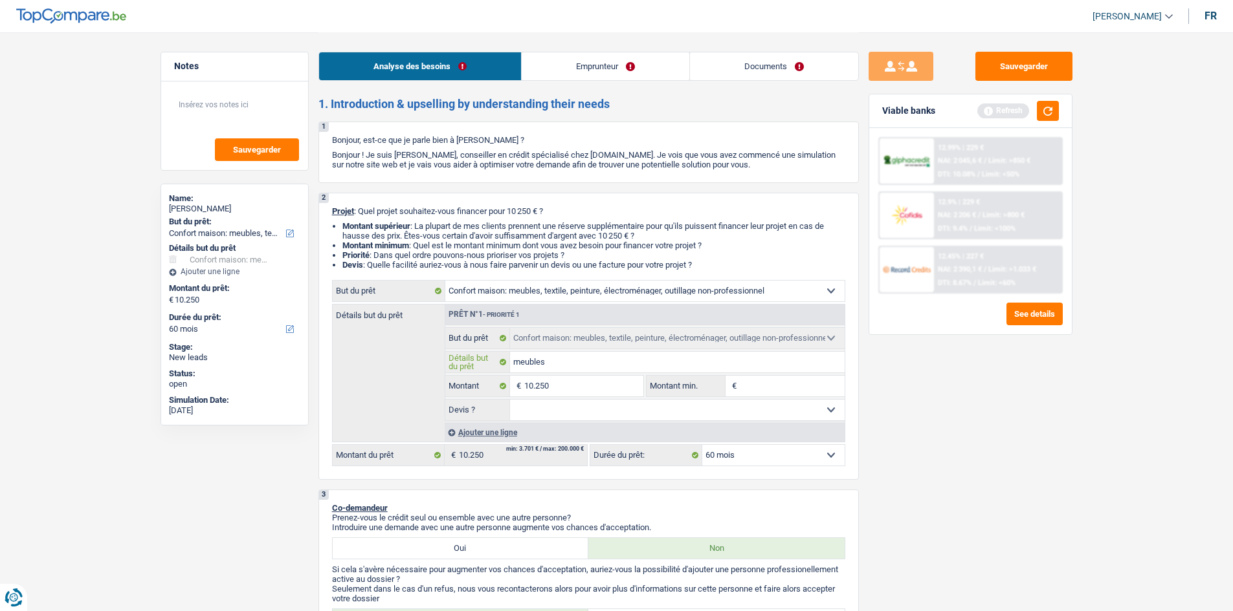
type input "meubles"
type input "meubles,"
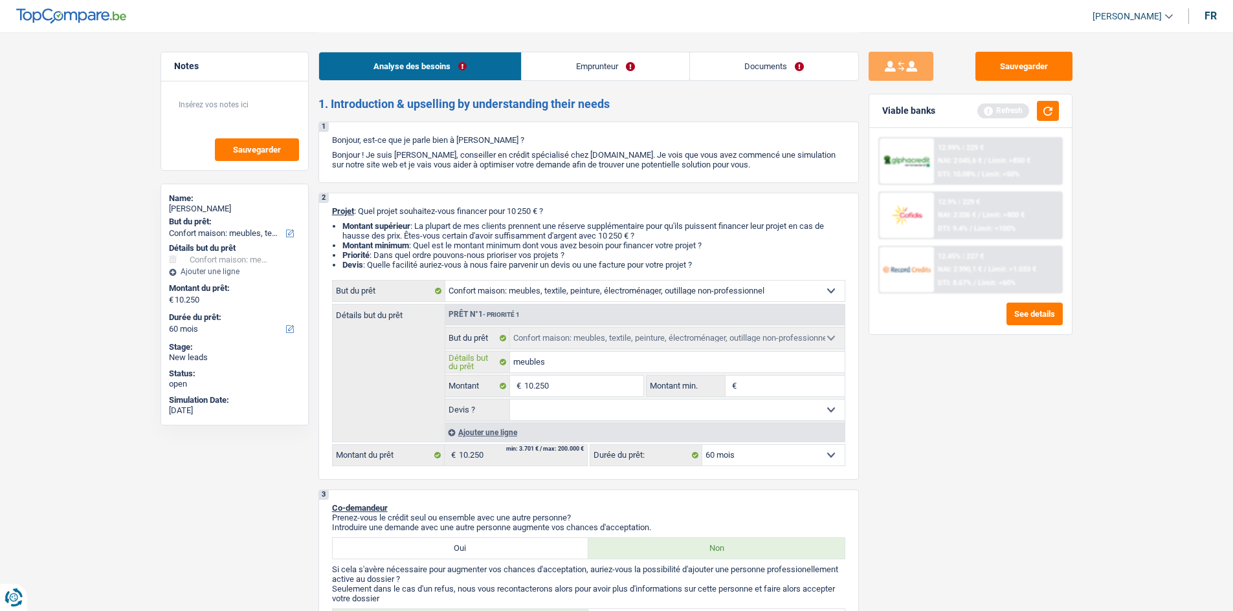
type input "meubles,"
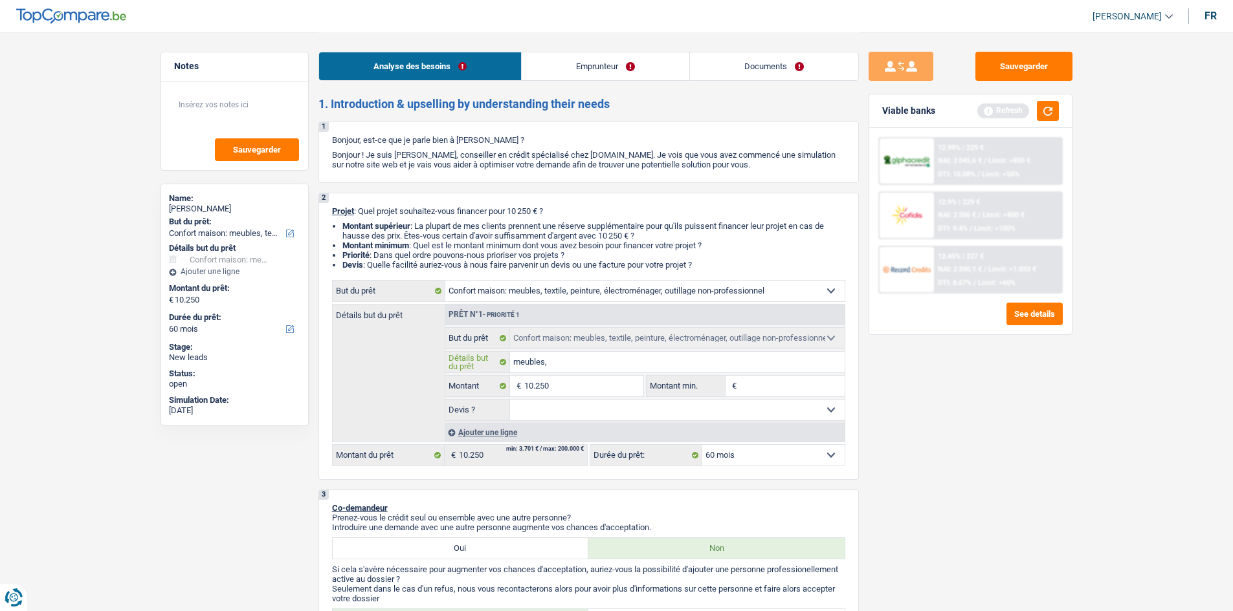
type input "meubles"
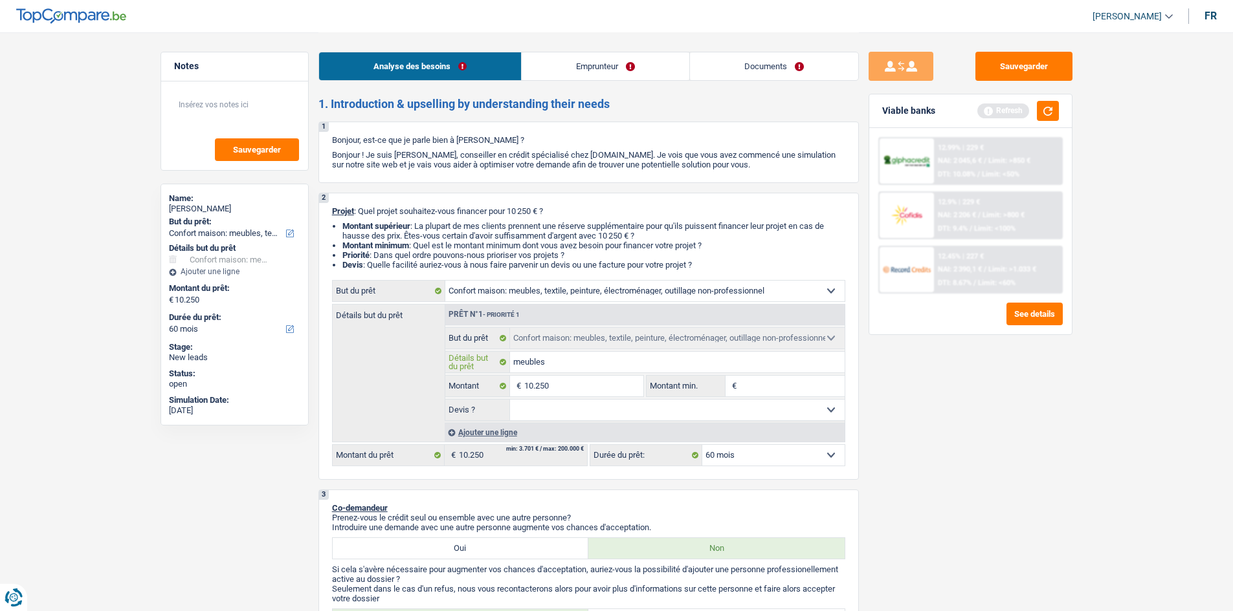
type input "meubles"
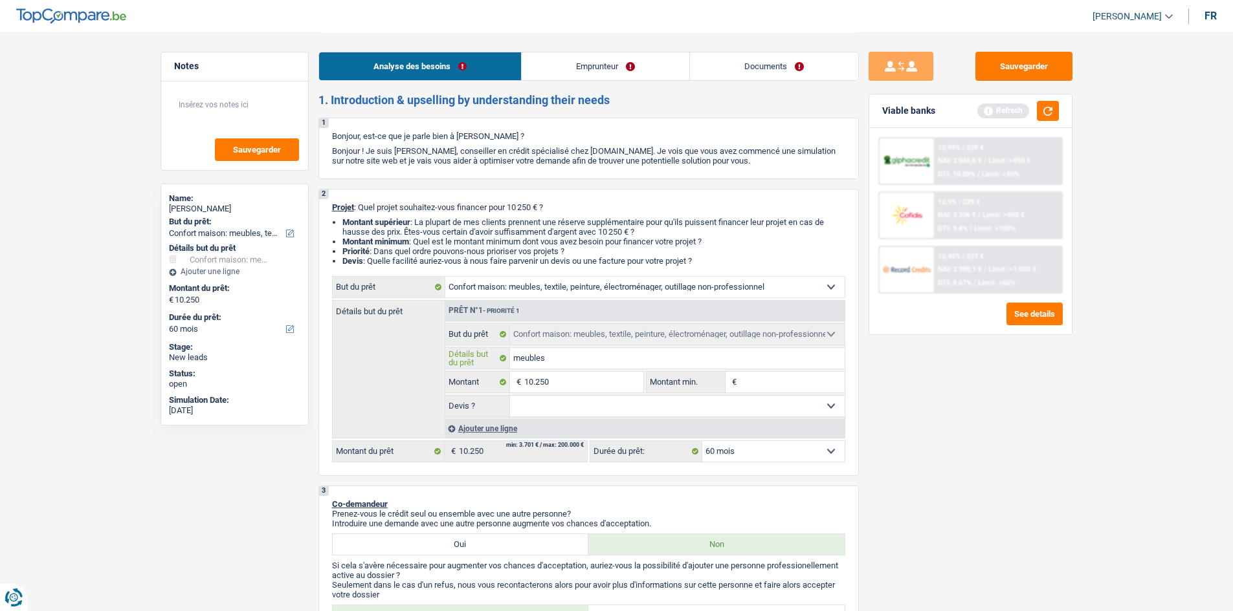
scroll to position [65, 0]
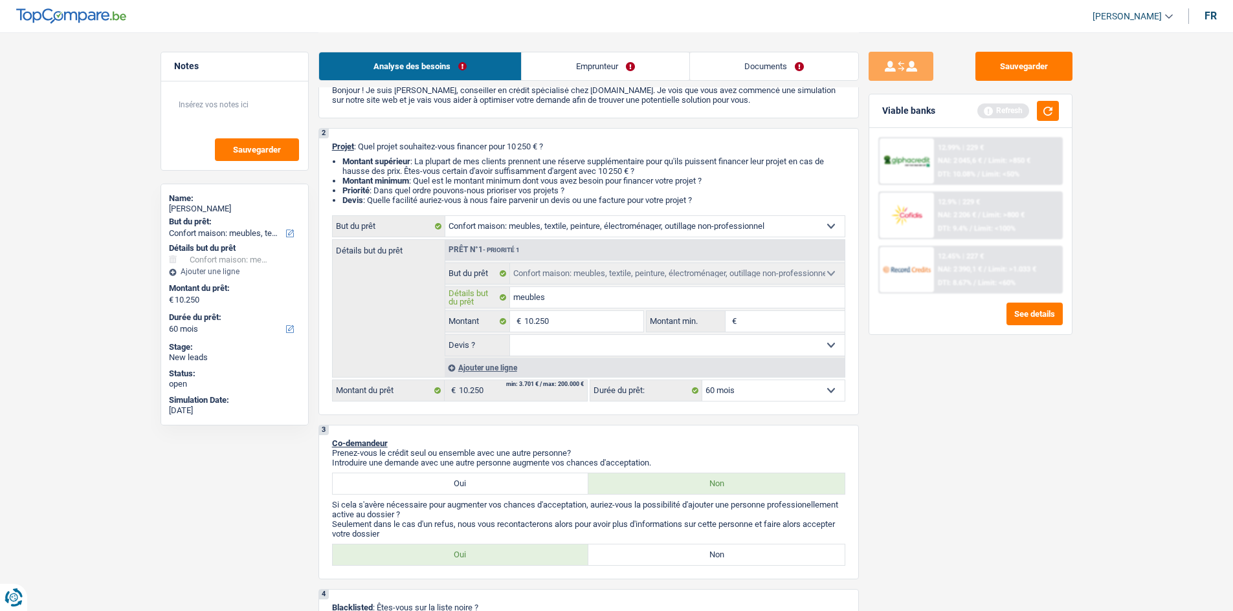
type input "meubles"
click at [486, 208] on div "Sauvegarder Viable banks Refresh 12.99% | 229 € NAI: 2 045,6 € / Limit: >850 € …" at bounding box center [970, 321] width 223 height 539
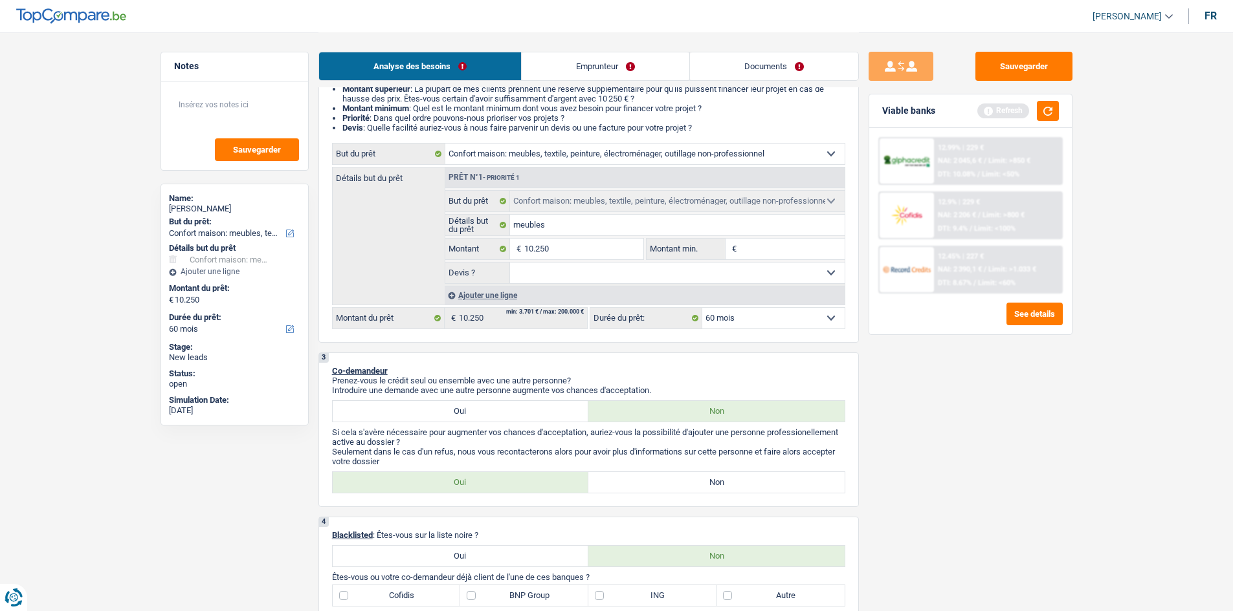
scroll to position [259, 0]
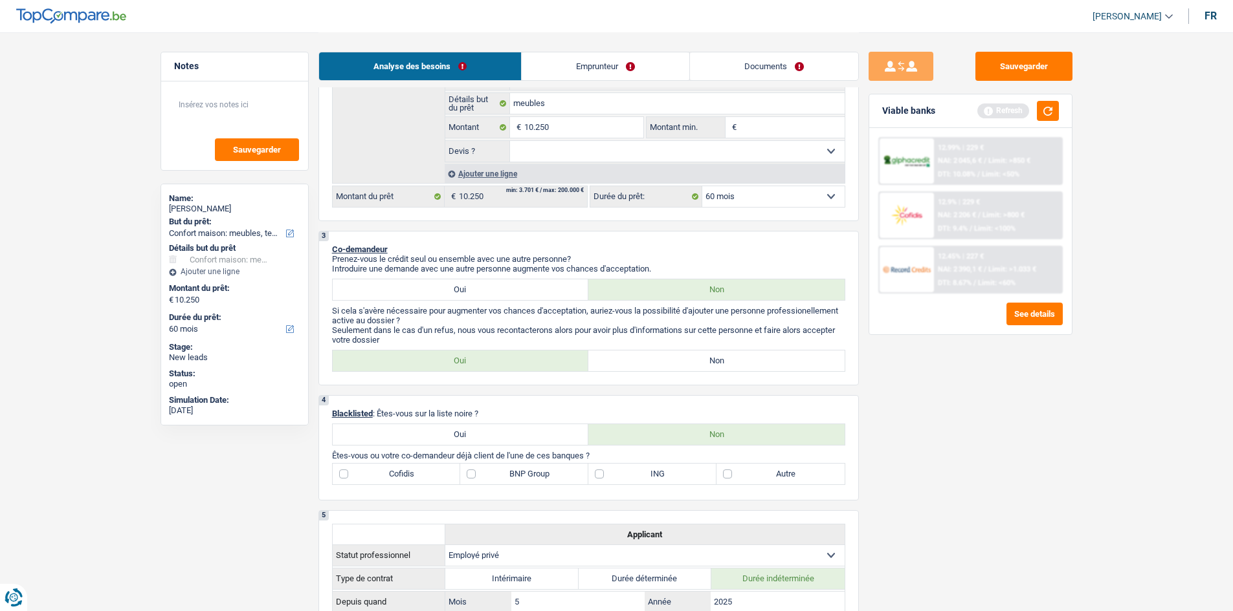
click at [486, 157] on select "Oui Non Non répondu Sélectionner une option" at bounding box center [677, 151] width 335 height 21
select select "yes"
click at [486, 141] on select "Oui Non Non répondu Sélectionner une option" at bounding box center [677, 151] width 335 height 21
select select "yes"
click at [486, 208] on label "Non" at bounding box center [716, 361] width 256 height 21
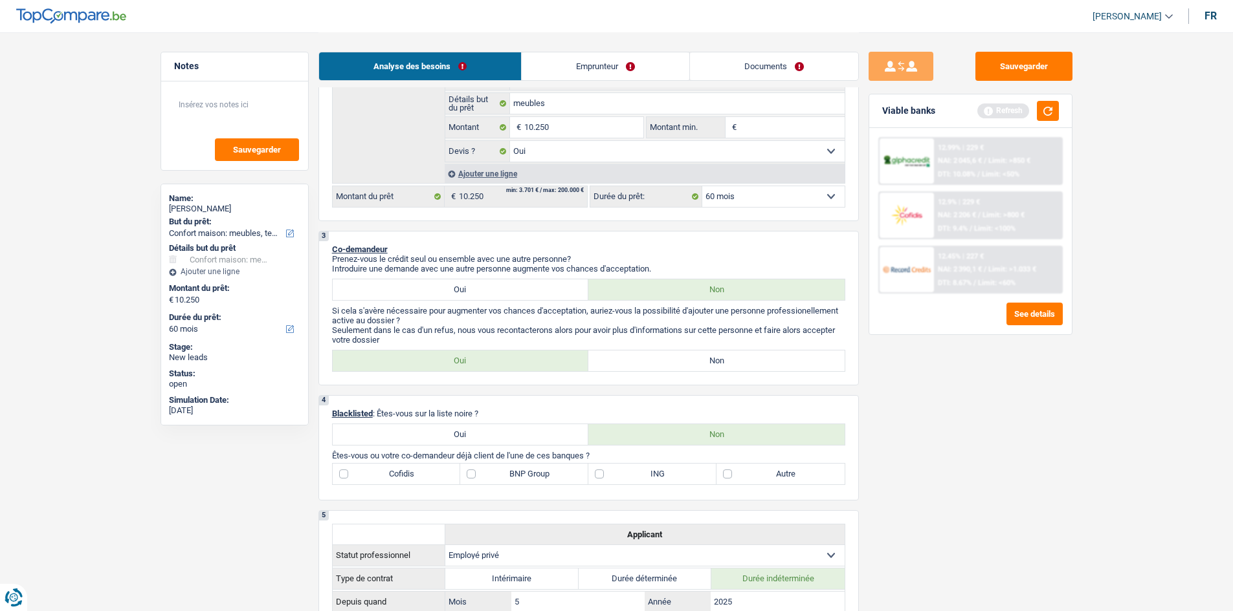
click at [486, 208] on input "Non" at bounding box center [716, 361] width 256 height 21
radio input "true"
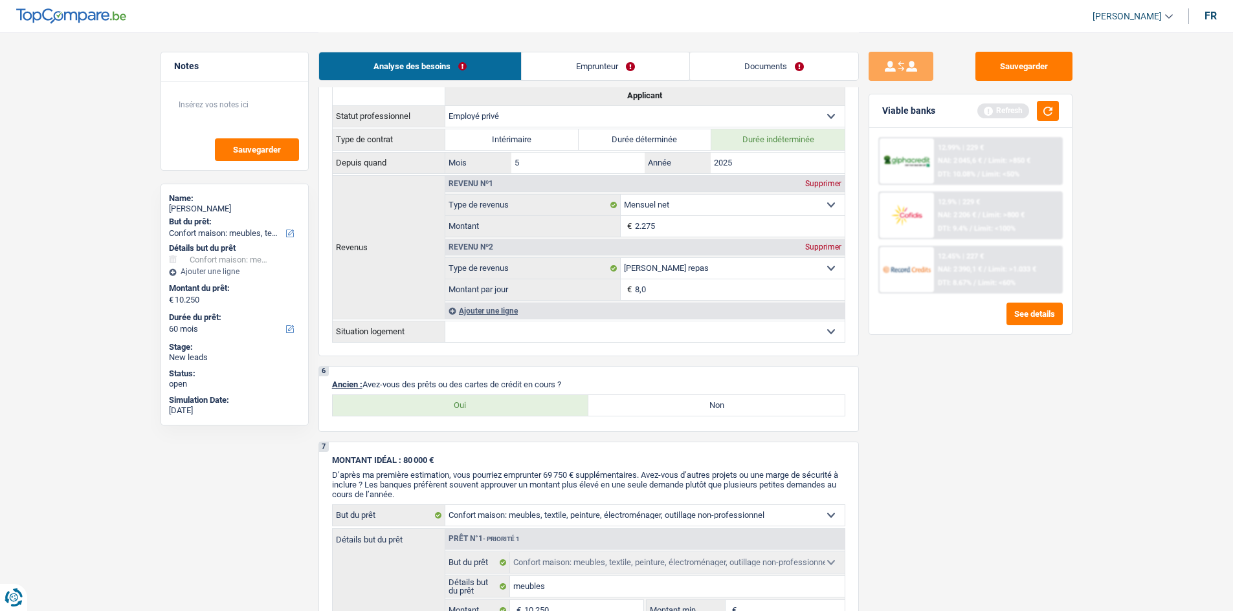
scroll to position [712, 0]
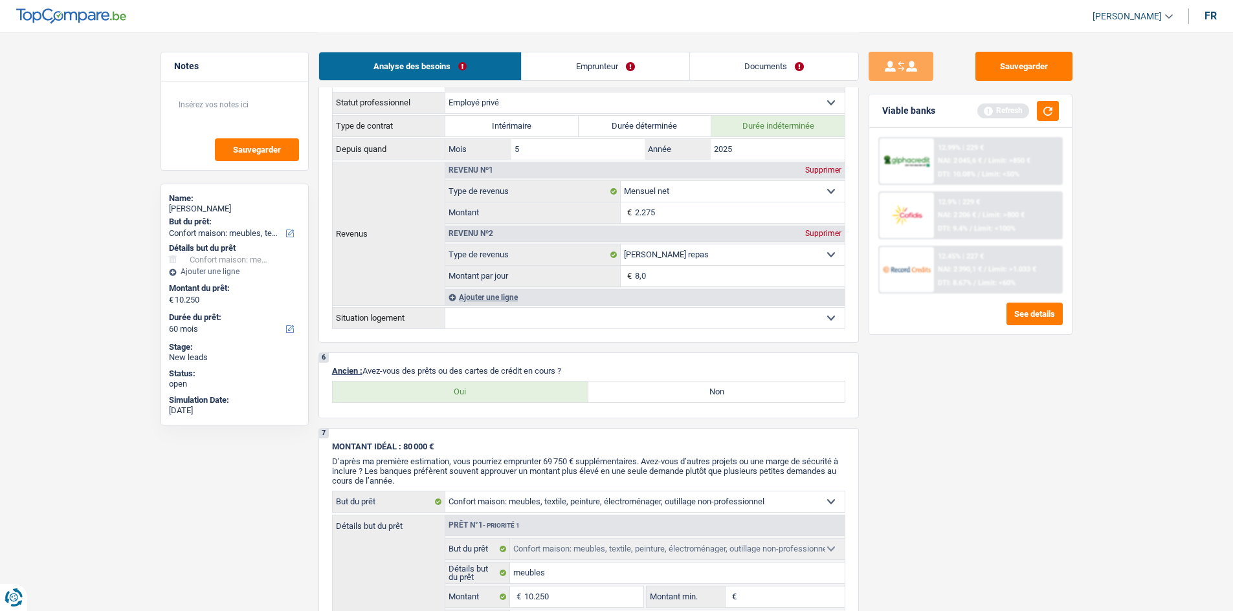
click at [486, 208] on div "Oui Non Tous les champs sont obligatoires. Veuillez sélectionner une option" at bounding box center [588, 392] width 513 height 22
click at [486, 208] on label "Non" at bounding box center [716, 392] width 256 height 21
click at [486, 208] on input "Non" at bounding box center [716, 392] width 256 height 21
radio input "true"
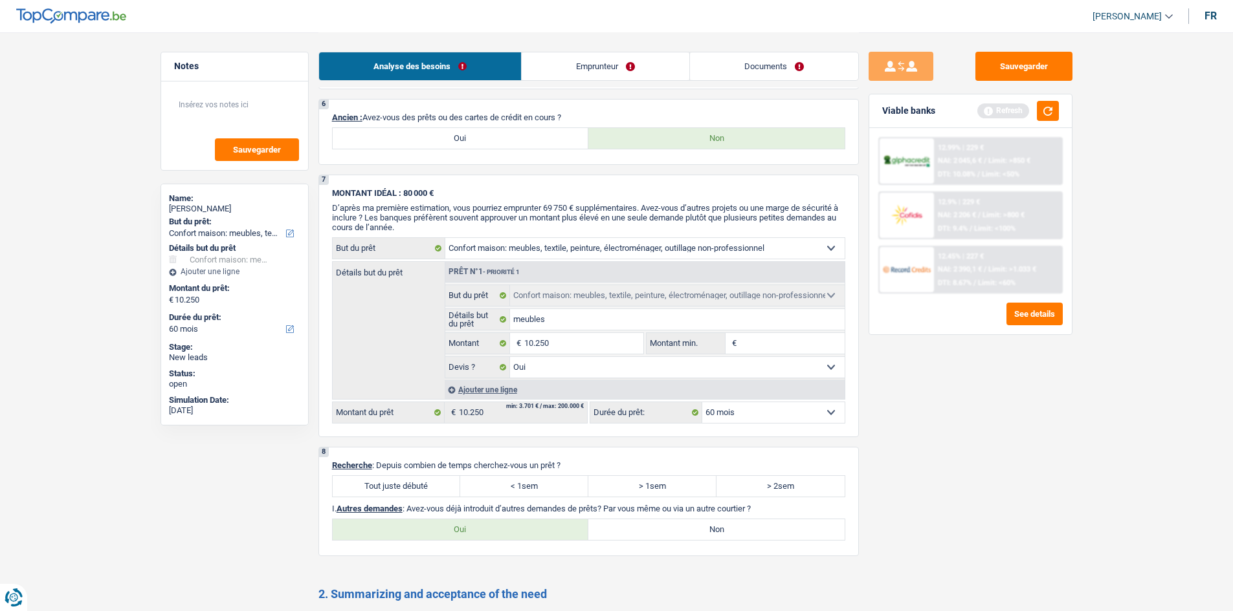
scroll to position [1100, 0]
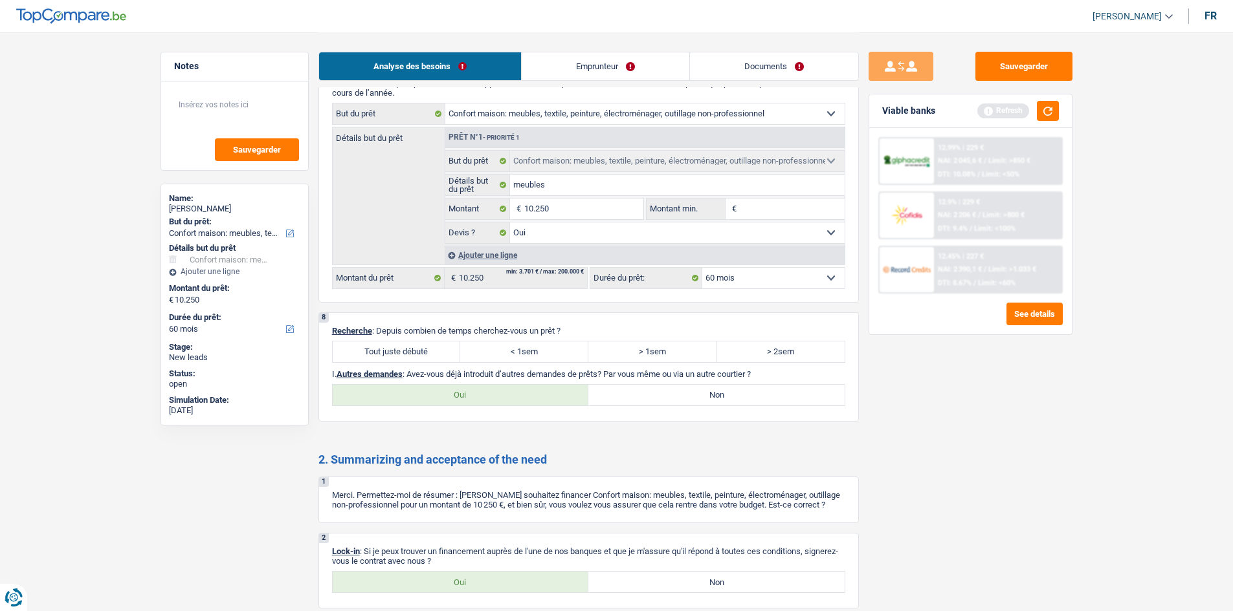
drag, startPoint x: 630, startPoint y: 77, endPoint x: 653, endPoint y: 103, distance: 34.8
click at [486, 77] on link "Emprunteur" at bounding box center [606, 66] width 168 height 28
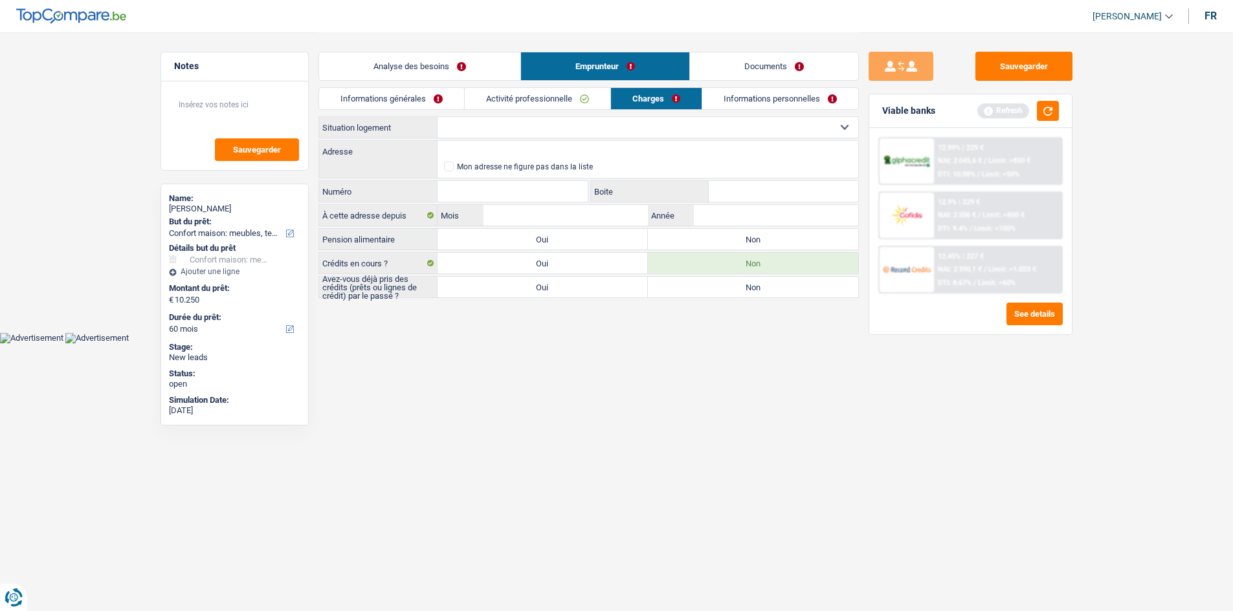
scroll to position [0, 0]
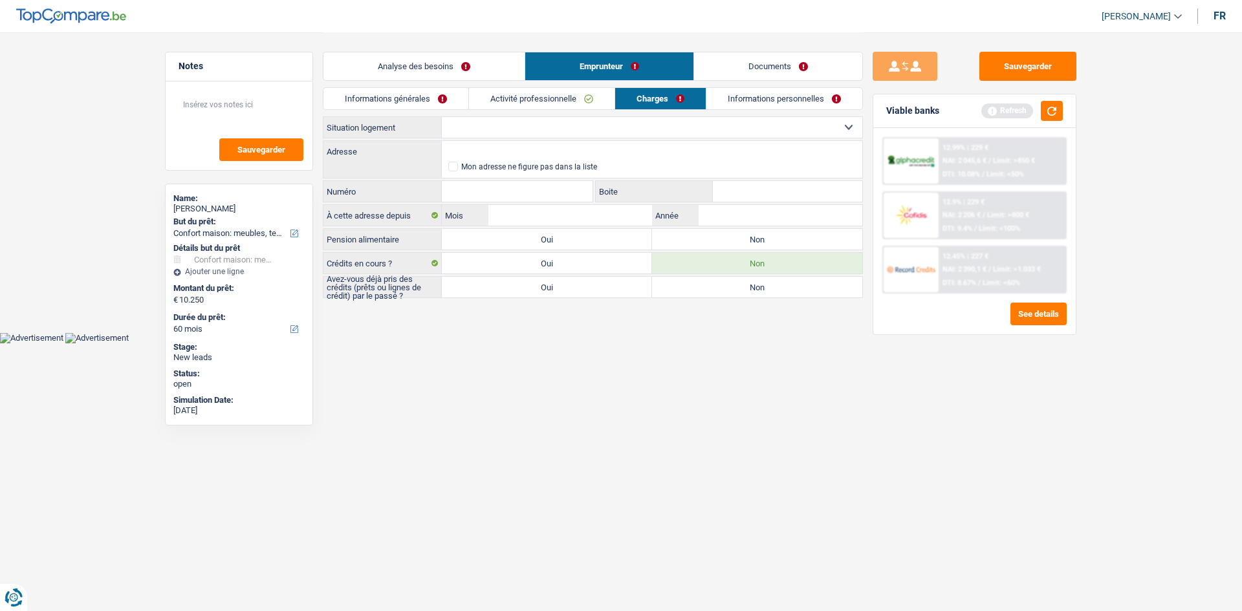
click at [486, 208] on label "Non" at bounding box center [757, 287] width 210 height 21
click at [486, 208] on input "Non" at bounding box center [757, 287] width 210 height 21
radio input "true"
click at [428, 62] on link "Analyse des besoins" at bounding box center [424, 66] width 201 height 28
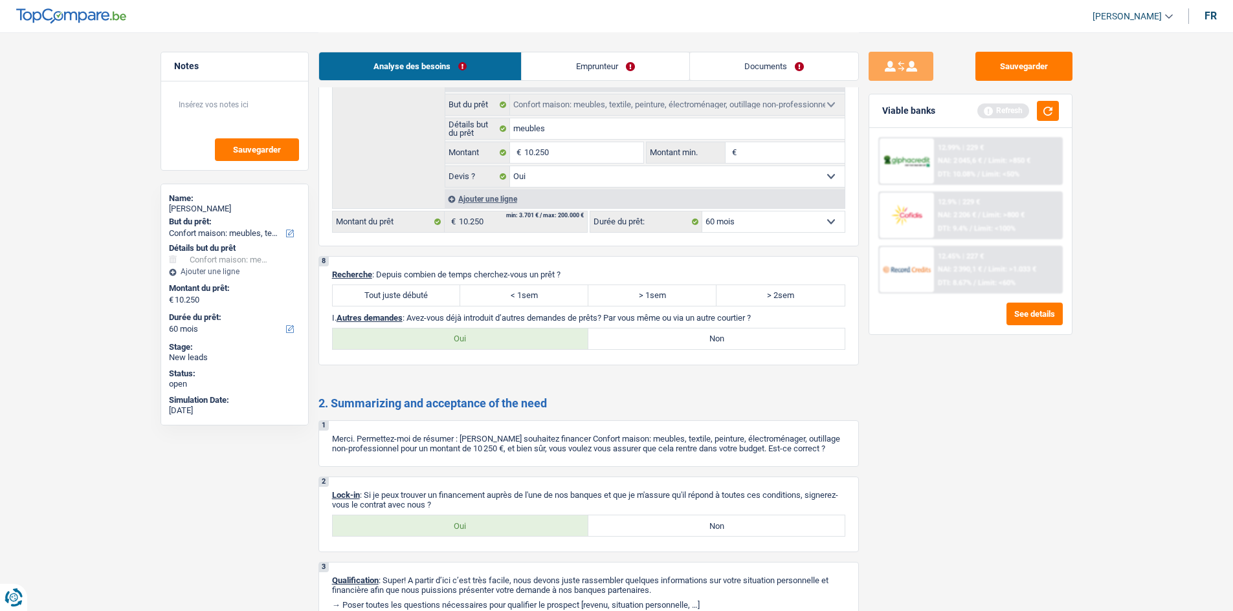
scroll to position [1165, 0]
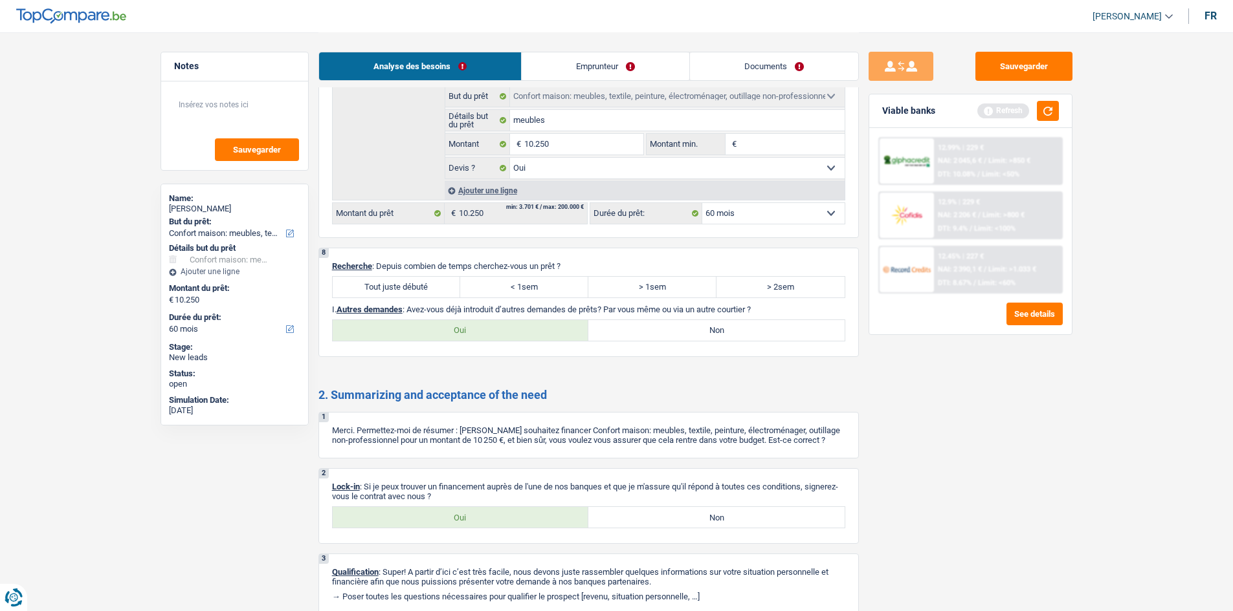
click at [379, 208] on label "Tout juste débuté" at bounding box center [397, 287] width 128 height 21
click at [379, 208] on input "Tout juste débuté" at bounding box center [397, 287] width 128 height 21
radio input "true"
click at [480, 208] on label "Oui" at bounding box center [461, 517] width 256 height 21
click at [480, 208] on input "Oui" at bounding box center [461, 517] width 256 height 21
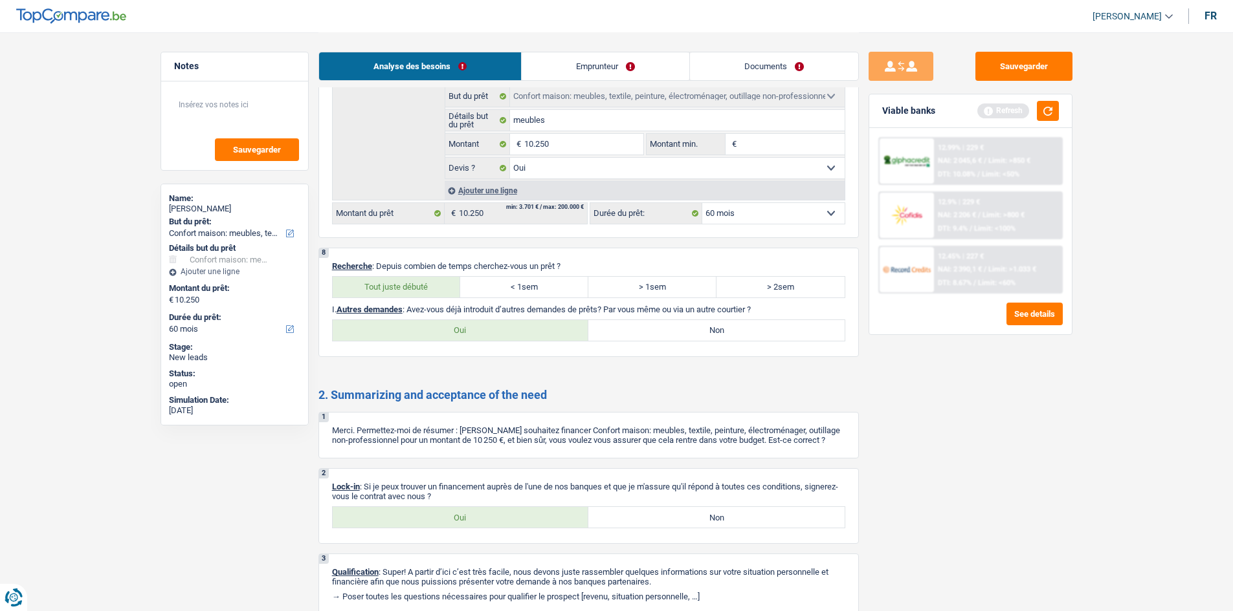
radio input "true"
click at [486, 208] on label "Non" at bounding box center [716, 330] width 256 height 21
click at [486, 208] on input "Non" at bounding box center [716, 330] width 256 height 21
radio input "true"
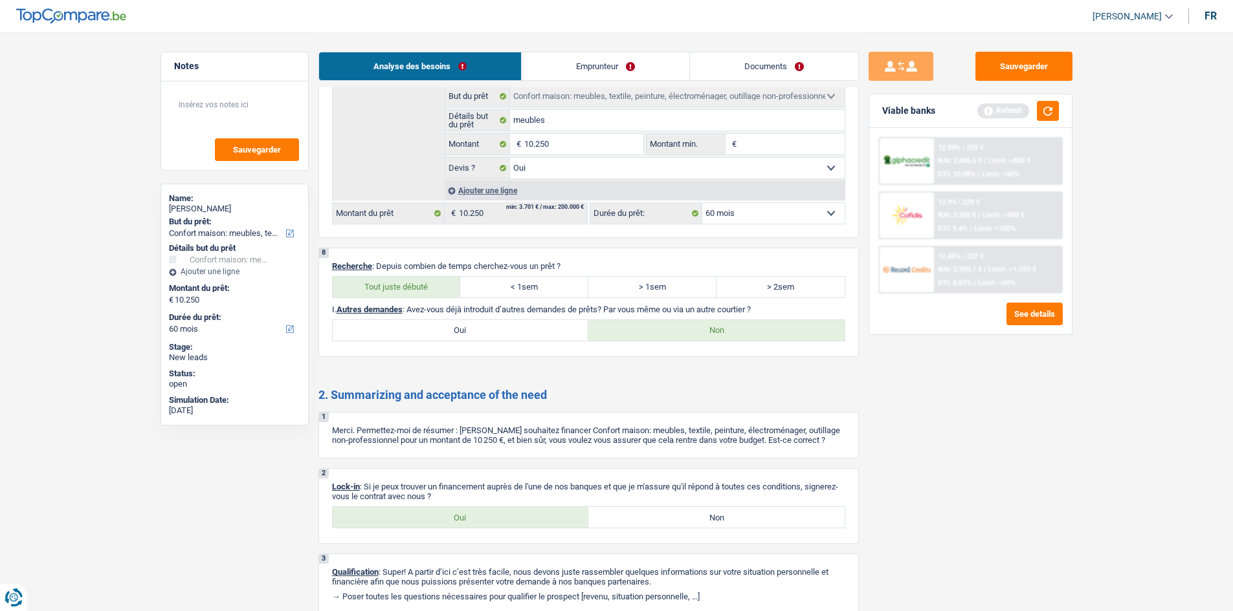
click at [486, 69] on link "Emprunteur" at bounding box center [606, 66] width 168 height 28
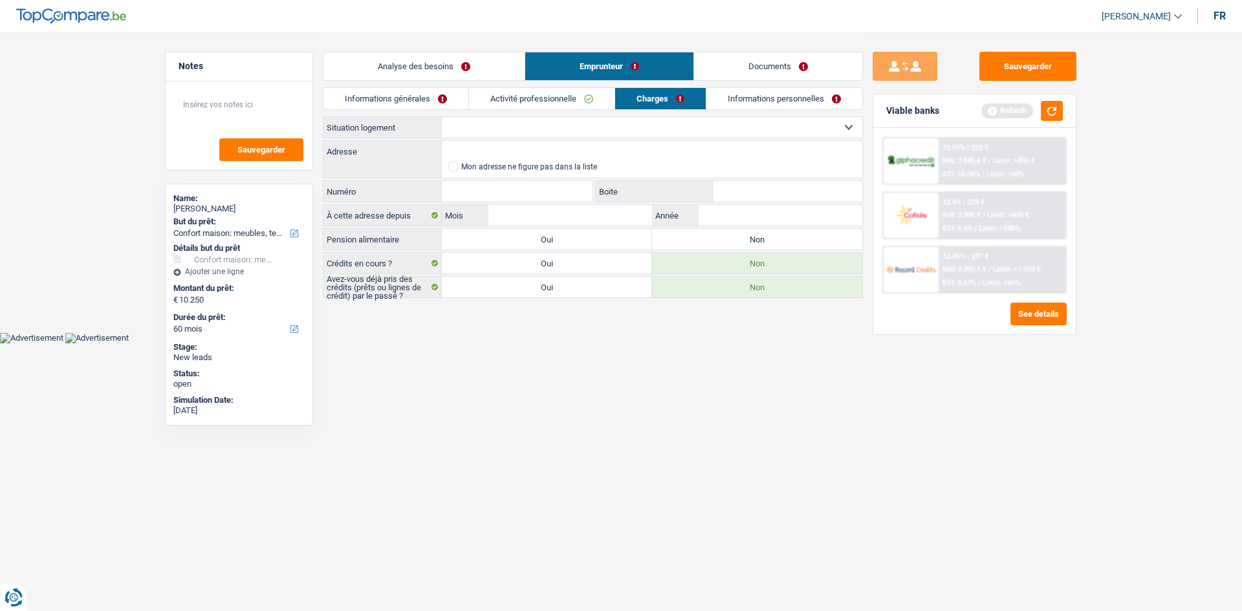
click at [386, 98] on link "Informations générales" at bounding box center [396, 98] width 145 height 21
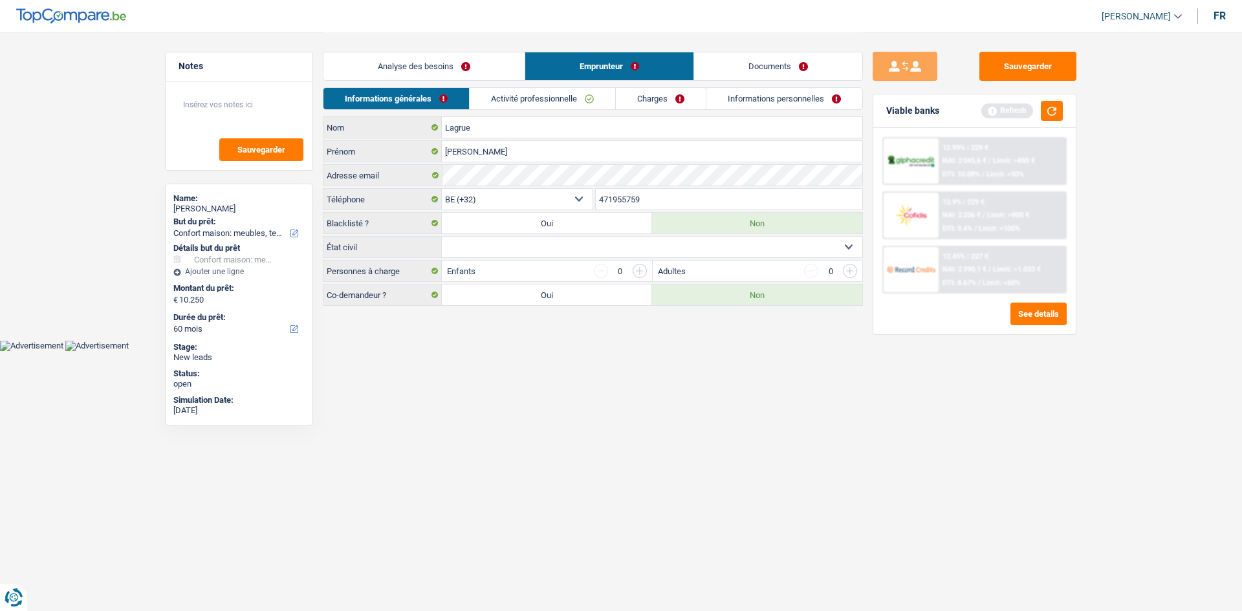
click at [486, 208] on select "Célibataire Marié(e) Cohabitant(e) légal(e) Divorcé(e) Veuf(ve) Séparé (de fait…" at bounding box center [652, 247] width 421 height 21
select select "single"
click at [442, 208] on select "Célibataire Marié(e) Cohabitant(e) légal(e) Divorcé(e) Veuf(ve) Séparé (de fait…" at bounding box center [652, 247] width 421 height 21
click at [486, 96] on link "Activité professionnelle" at bounding box center [543, 98] width 146 height 21
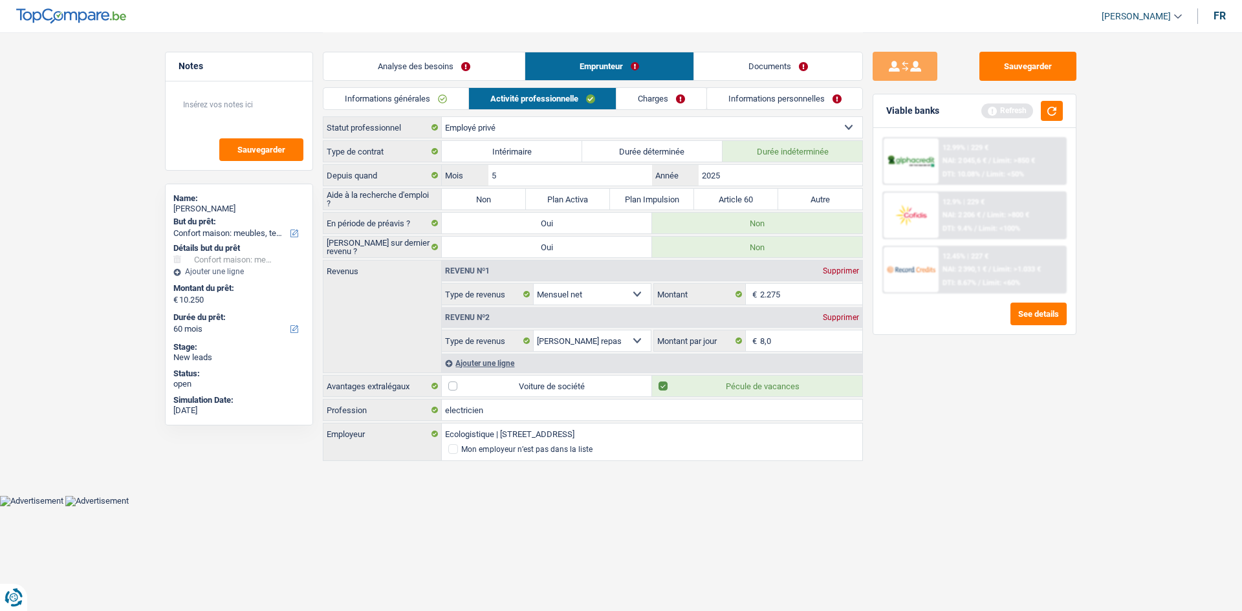
click at [486, 105] on link "Charges" at bounding box center [662, 98] width 90 height 21
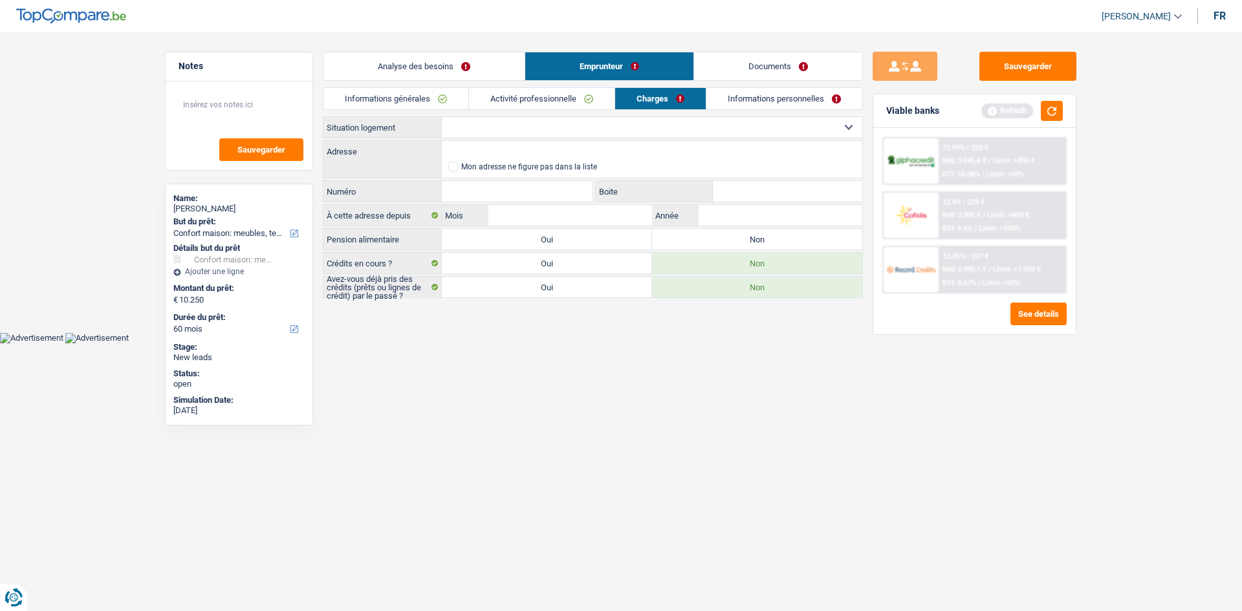
drag, startPoint x: 553, startPoint y: 129, endPoint x: 540, endPoint y: 136, distance: 14.2
click at [486, 129] on select "Locataire Propriétaire avec prêt hypothécaire Propriétaire sans prêt hypothécai…" at bounding box center [652, 127] width 421 height 21
select select "rents"
click at [442, 117] on select "Locataire Propriétaire avec prêt hypothécaire Propriétaire sans prêt hypothécai…" at bounding box center [652, 127] width 421 height 21
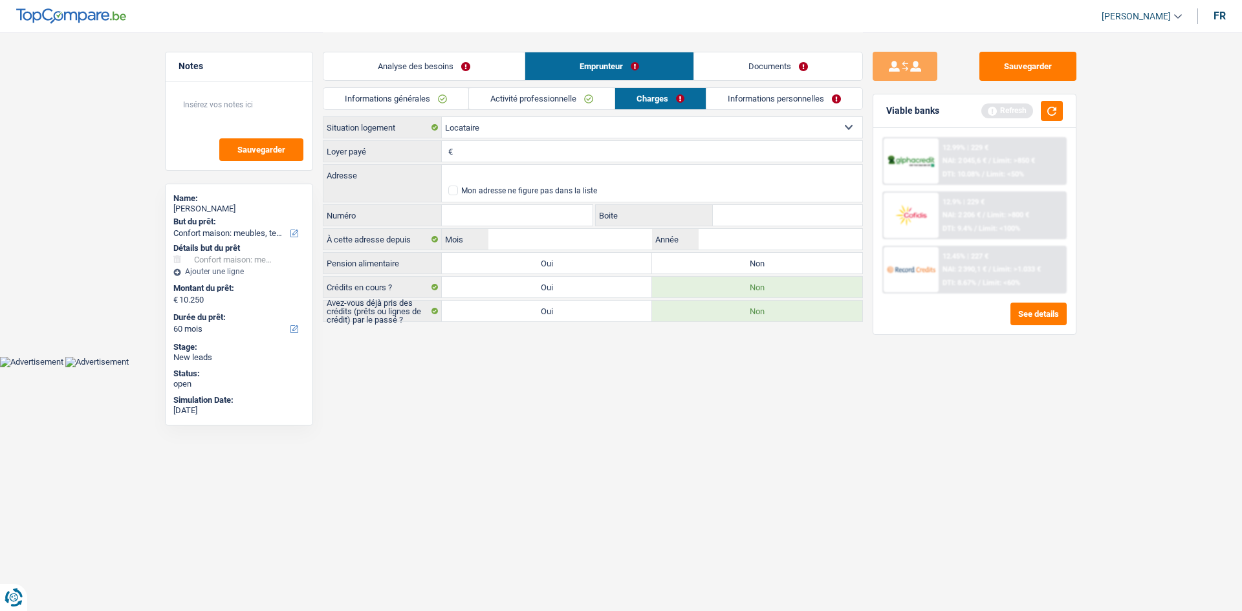
click at [483, 149] on input "Loyer payé" at bounding box center [659, 151] width 406 height 21
type input "8"
type input "680"
click at [486, 166] on input "Adresse" at bounding box center [652, 175] width 421 height 21
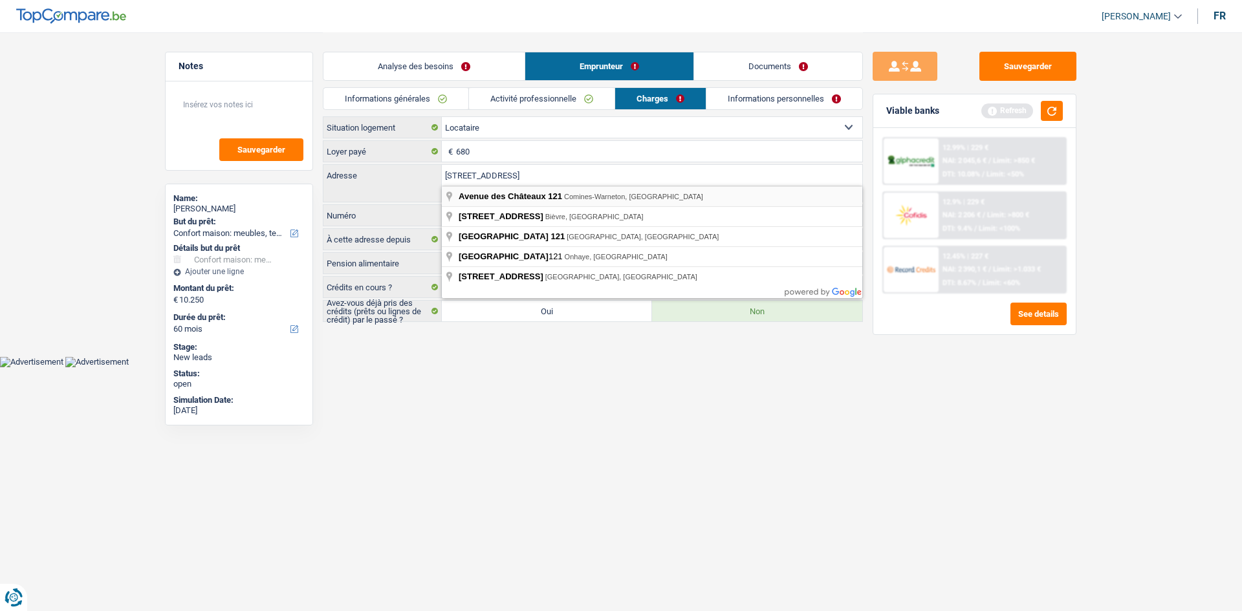
type input "Avenue des Châteaux, 7780, Comines-Warneton, BE"
type input "121"
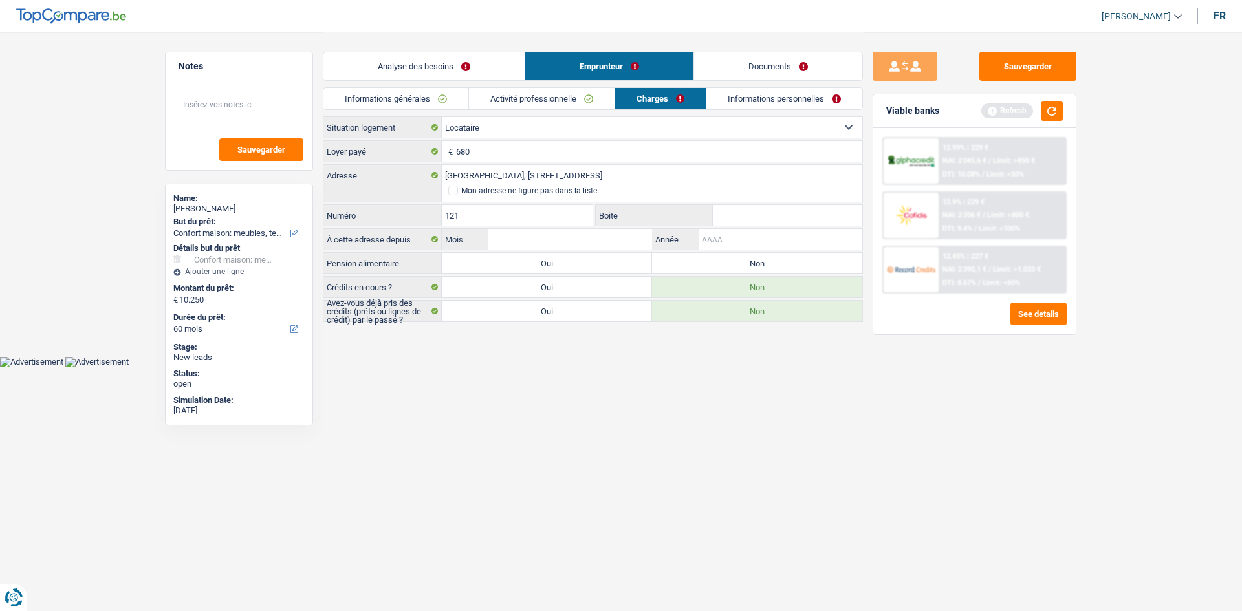
click at [486, 208] on input "Année" at bounding box center [781, 239] width 164 height 21
click at [486, 208] on label "Non" at bounding box center [757, 263] width 210 height 21
click at [486, 208] on input "Non" at bounding box center [757, 263] width 210 height 21
radio input "true"
click at [486, 208] on input "Année" at bounding box center [781, 239] width 164 height 21
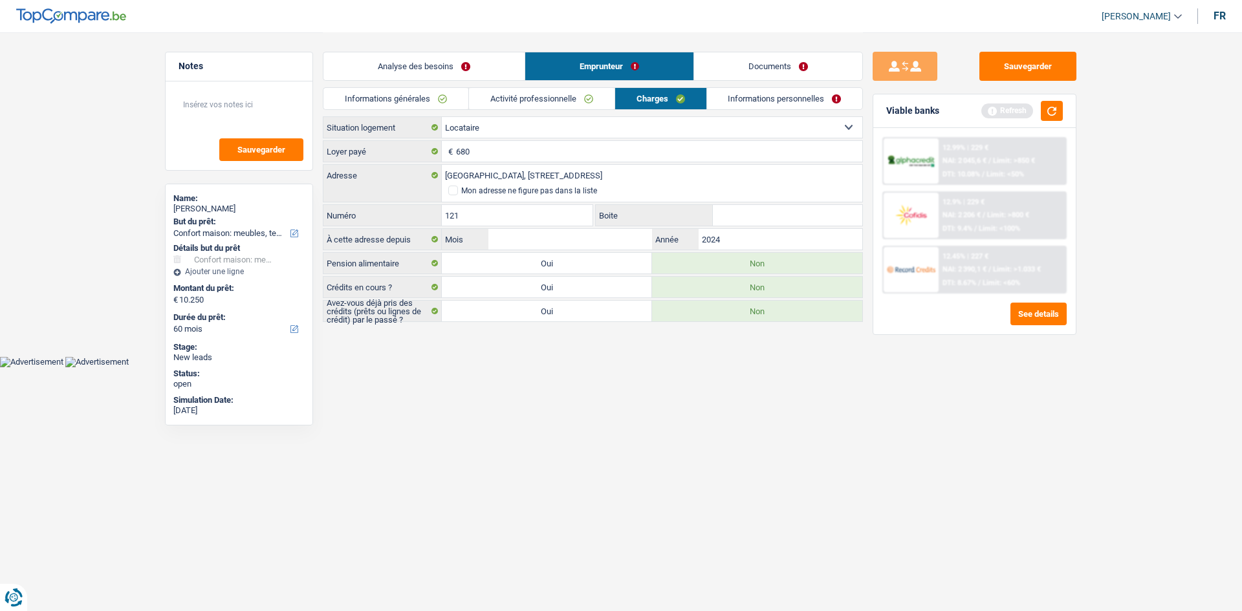
type input "2024"
click at [486, 208] on input "Mois" at bounding box center [571, 239] width 164 height 21
type input "08"
click at [486, 103] on link "Informations personnelles" at bounding box center [785, 98] width 156 height 21
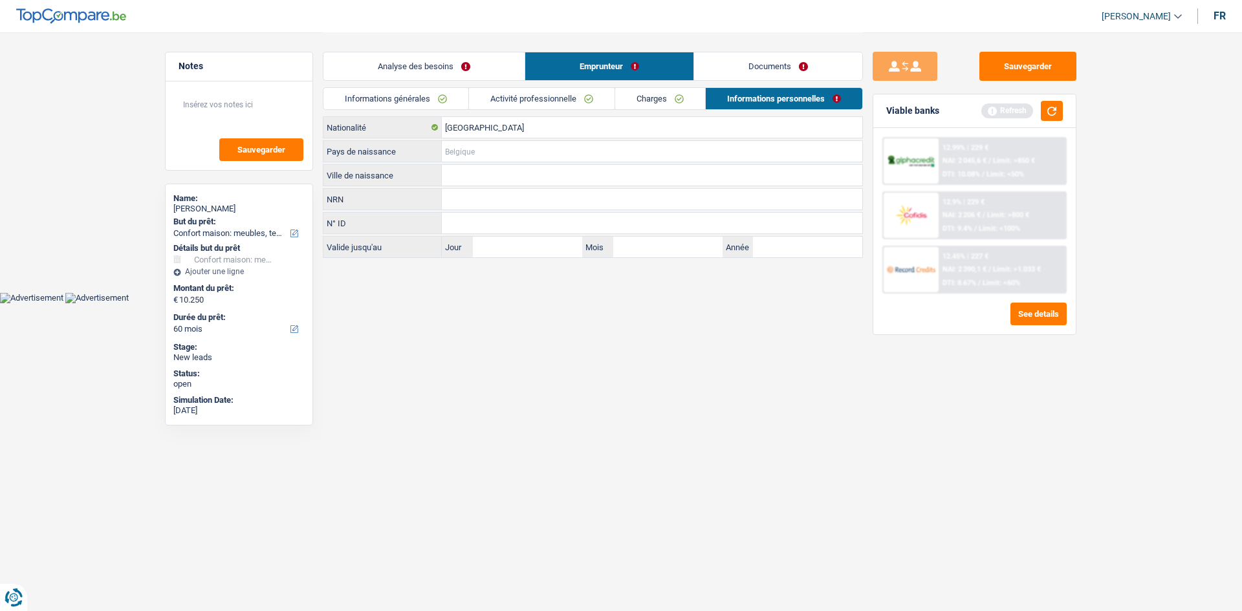
click at [486, 152] on input "Pays de naissance" at bounding box center [652, 151] width 421 height 21
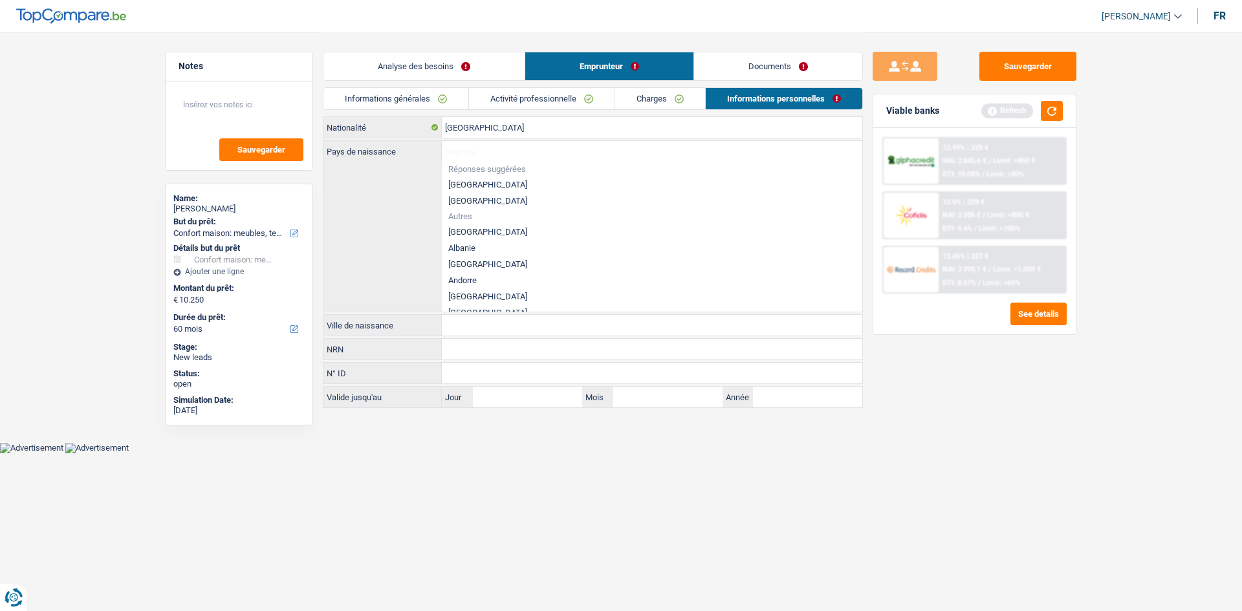
click at [486, 184] on li "[GEOGRAPHIC_DATA]" at bounding box center [652, 185] width 421 height 16
type input "[GEOGRAPHIC_DATA]"
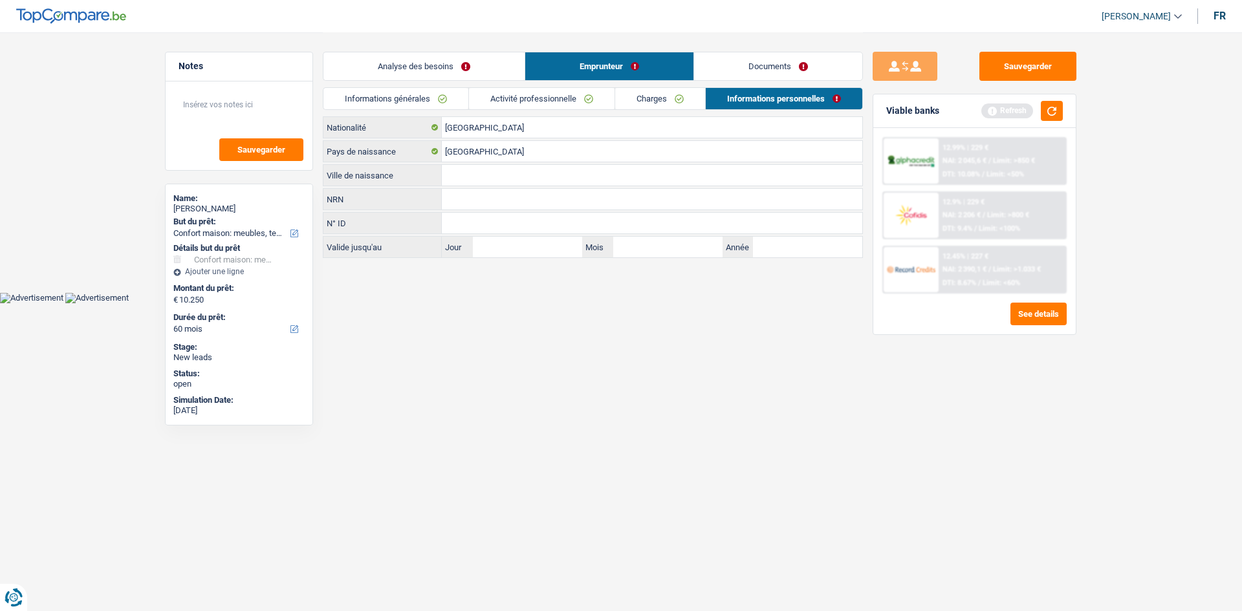
click at [486, 180] on input "Ville de naissance" at bounding box center [652, 175] width 421 height 21
type input "Moucron"
click at [486, 100] on link "Charges" at bounding box center [660, 98] width 90 height 21
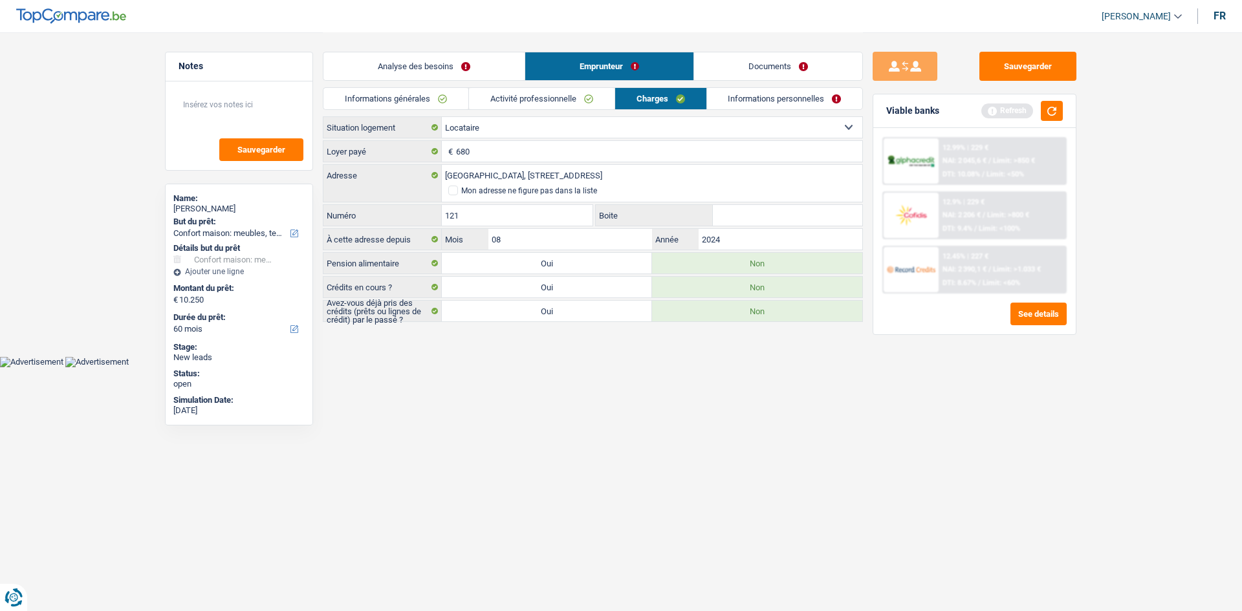
click at [486, 76] on link "Documents" at bounding box center [778, 66] width 168 height 28
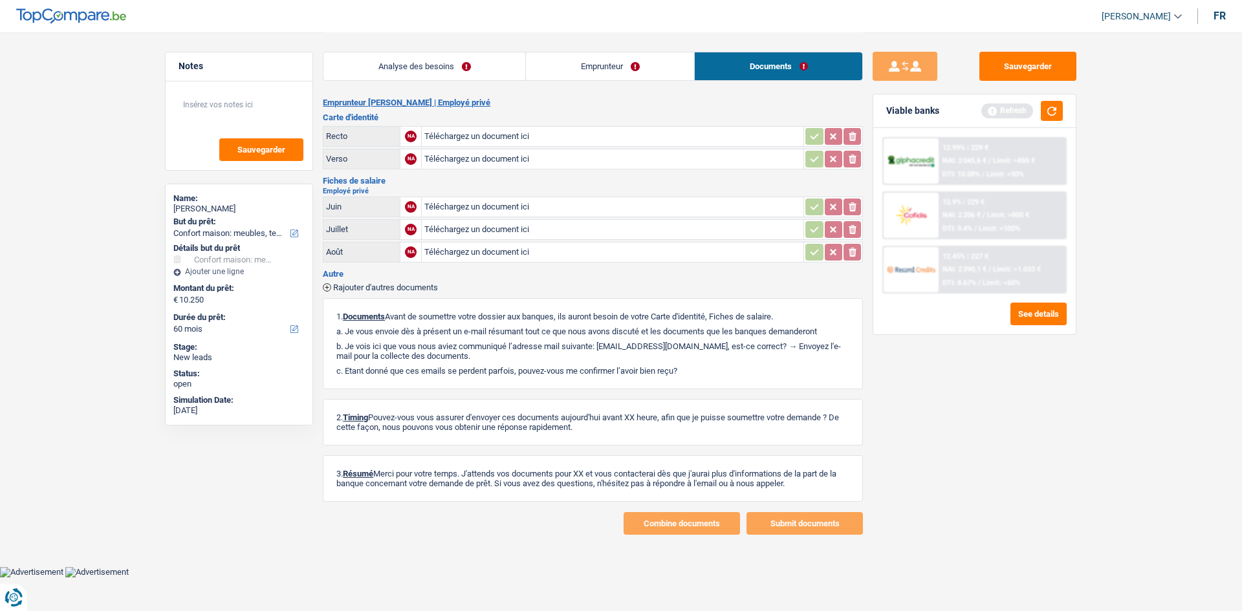
click at [486, 78] on link "Emprunteur" at bounding box center [610, 66] width 168 height 28
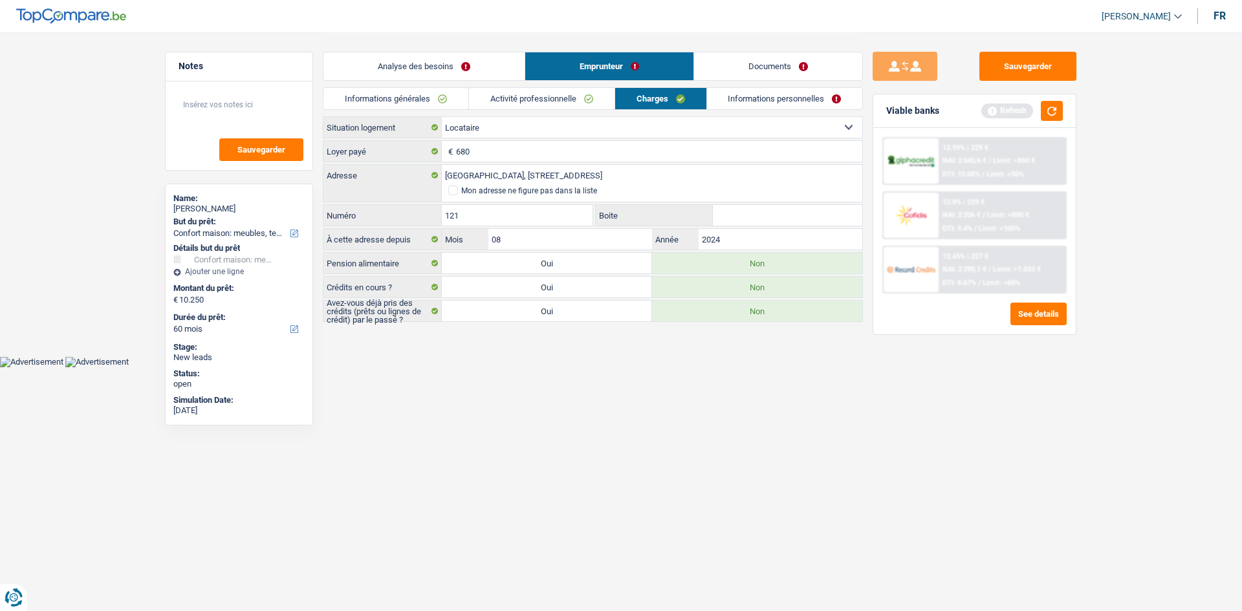
click at [486, 103] on link "Activité professionnelle" at bounding box center [542, 98] width 146 height 21
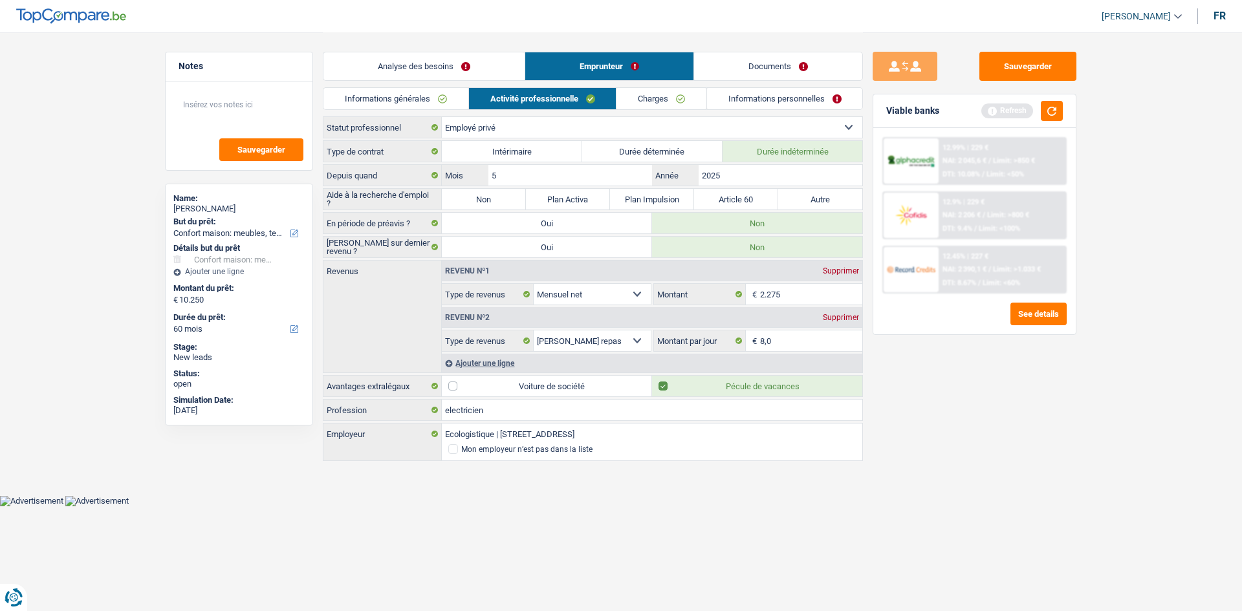
click at [443, 103] on link "Informations générales" at bounding box center [396, 98] width 145 height 21
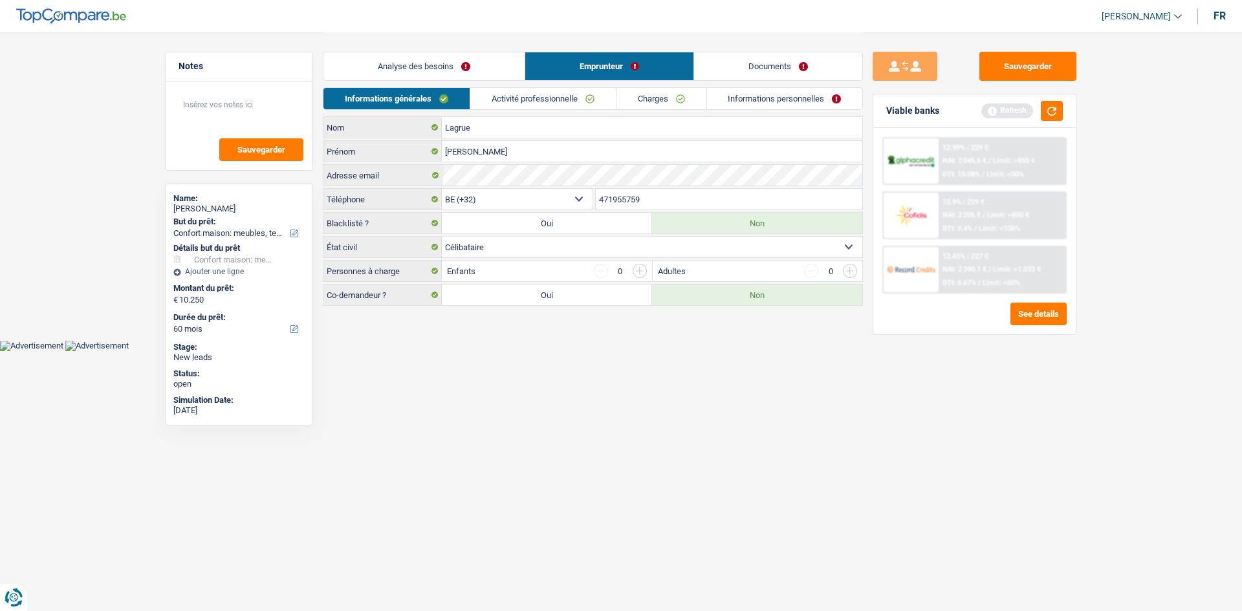
click at [458, 52] on li "Analyse des besoins" at bounding box center [424, 66] width 202 height 29
click at [486, 109] on button "button" at bounding box center [1052, 111] width 22 height 20
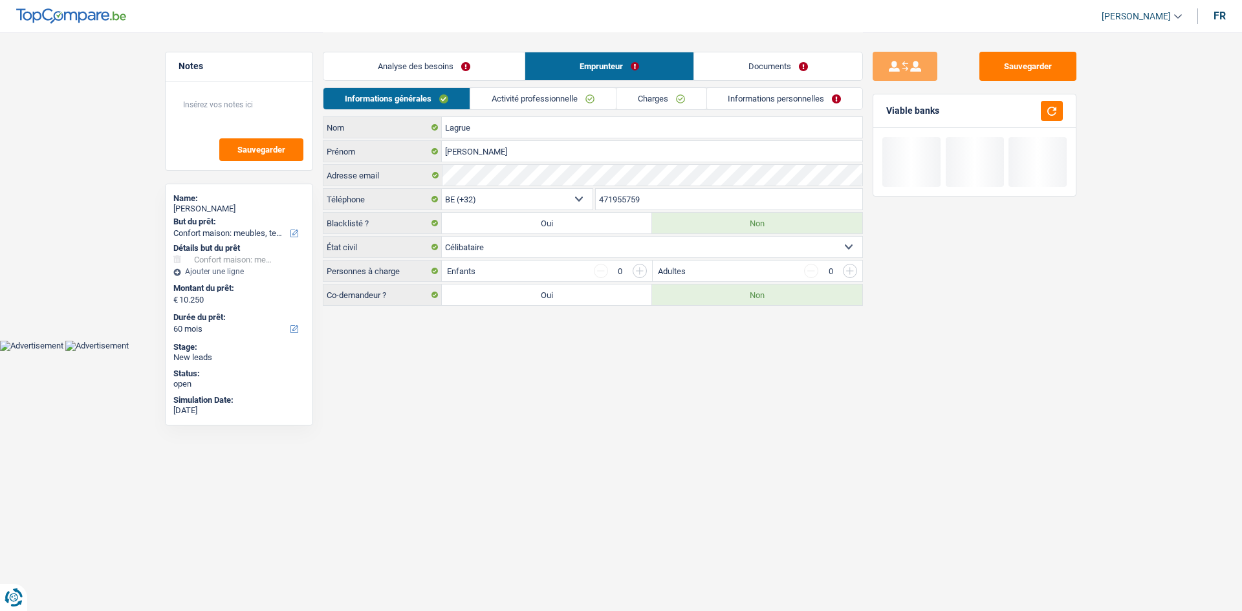
drag, startPoint x: 408, startPoint y: 62, endPoint x: 415, endPoint y: 58, distance: 9.0
click at [406, 62] on link "Analyse des besoins" at bounding box center [424, 66] width 201 height 28
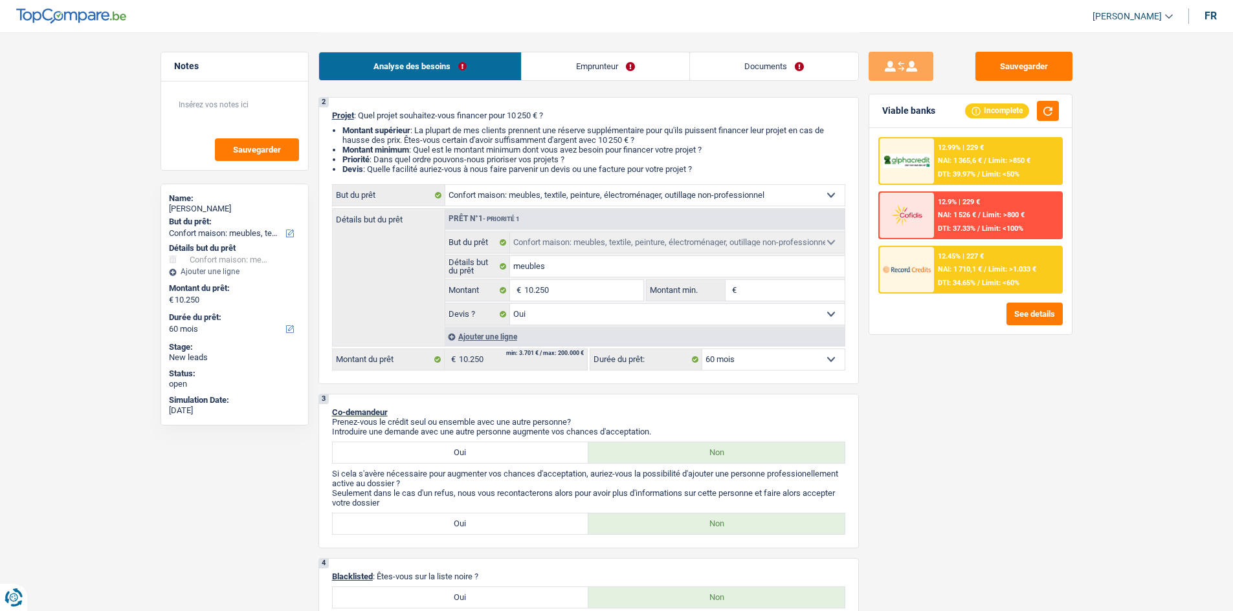
scroll to position [79, 0]
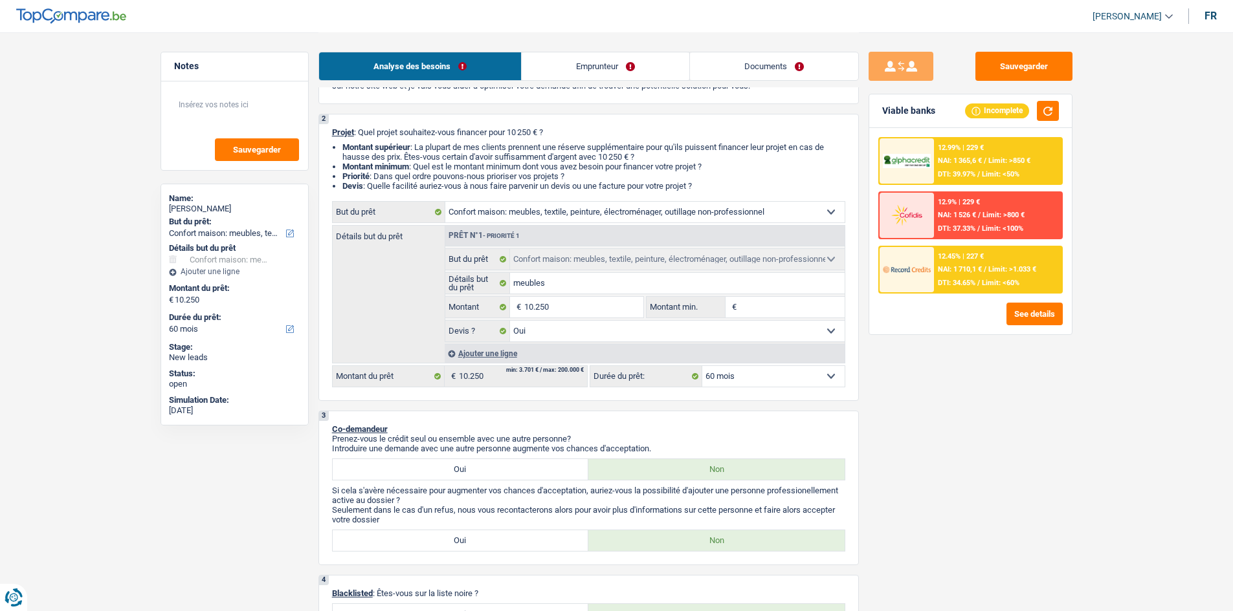
click at [486, 208] on span "Limit: >1.033 €" at bounding box center [1012, 269] width 48 height 8
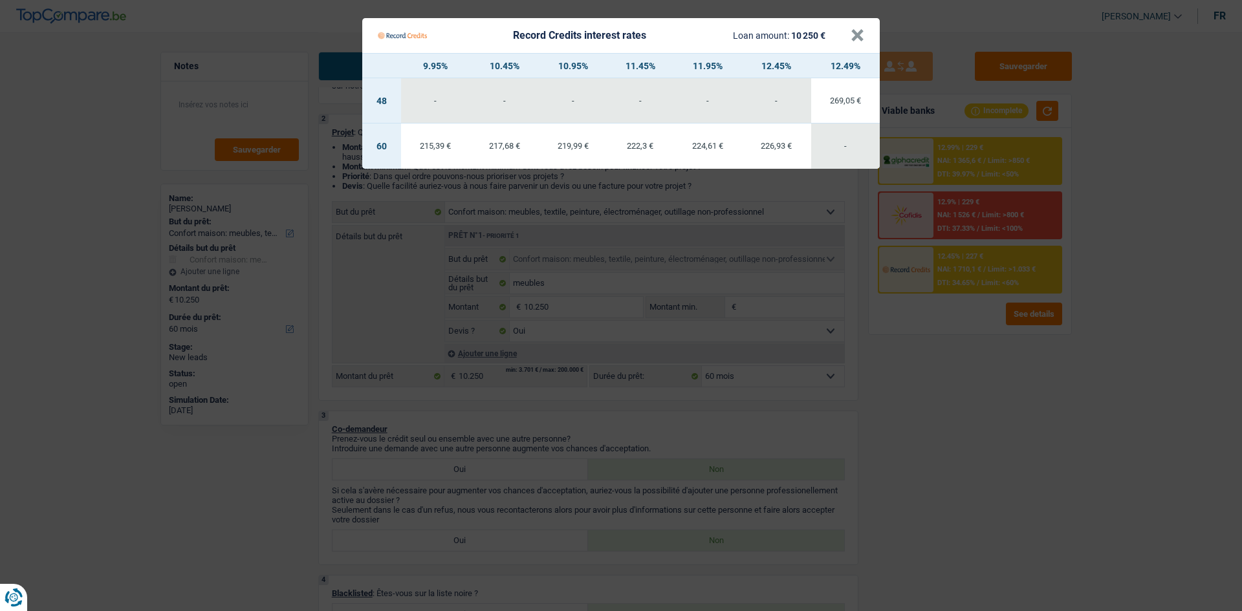
click at [486, 208] on Credits "Record Credits interest rates Loan amount: 10 250 € × 9.95% 10.45% 10.95% 11.45…" at bounding box center [621, 305] width 1242 height 611
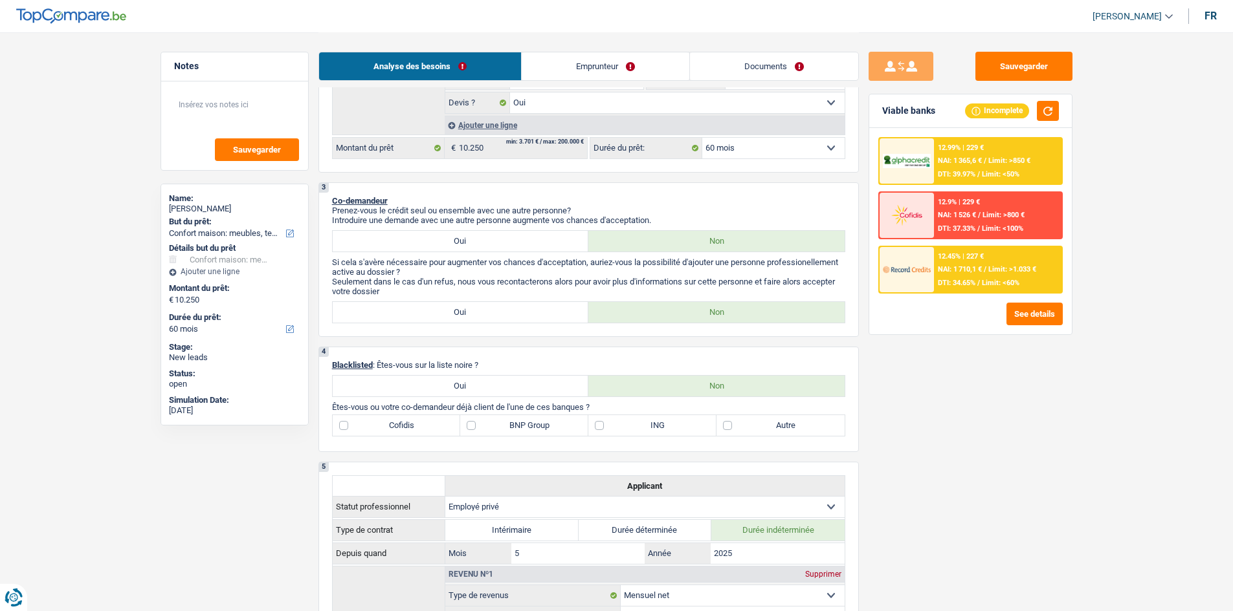
scroll to position [338, 0]
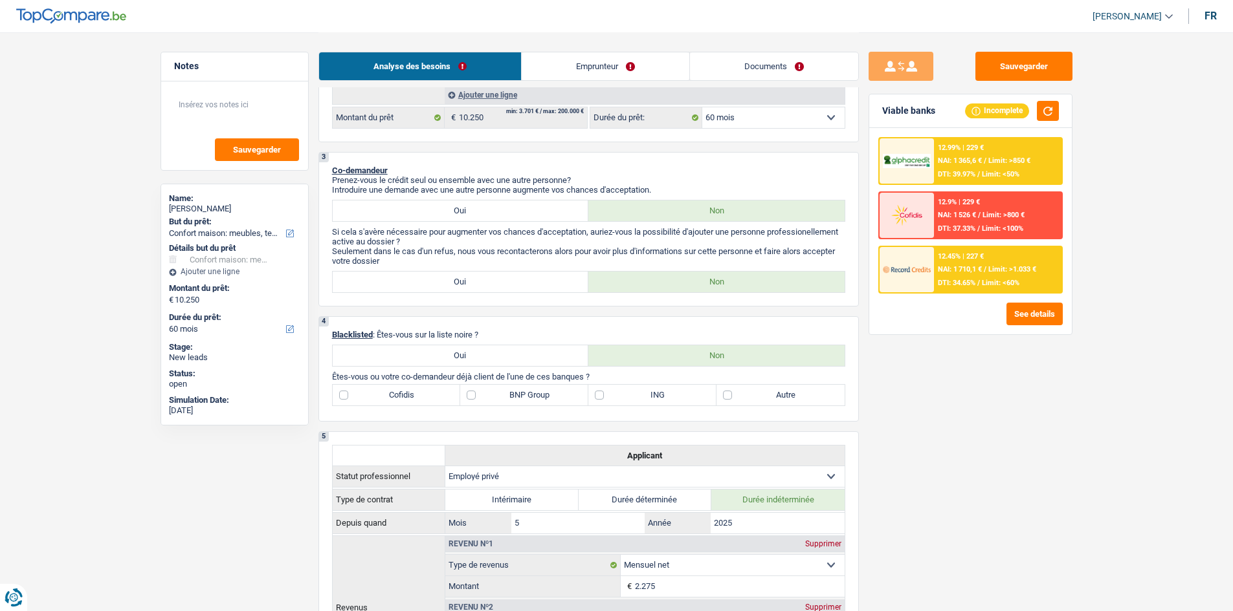
click at [486, 208] on label "BNP Group" at bounding box center [524, 395] width 128 height 21
click at [486, 208] on input "BNP Group" at bounding box center [524, 395] width 128 height 21
checkbox input "true"
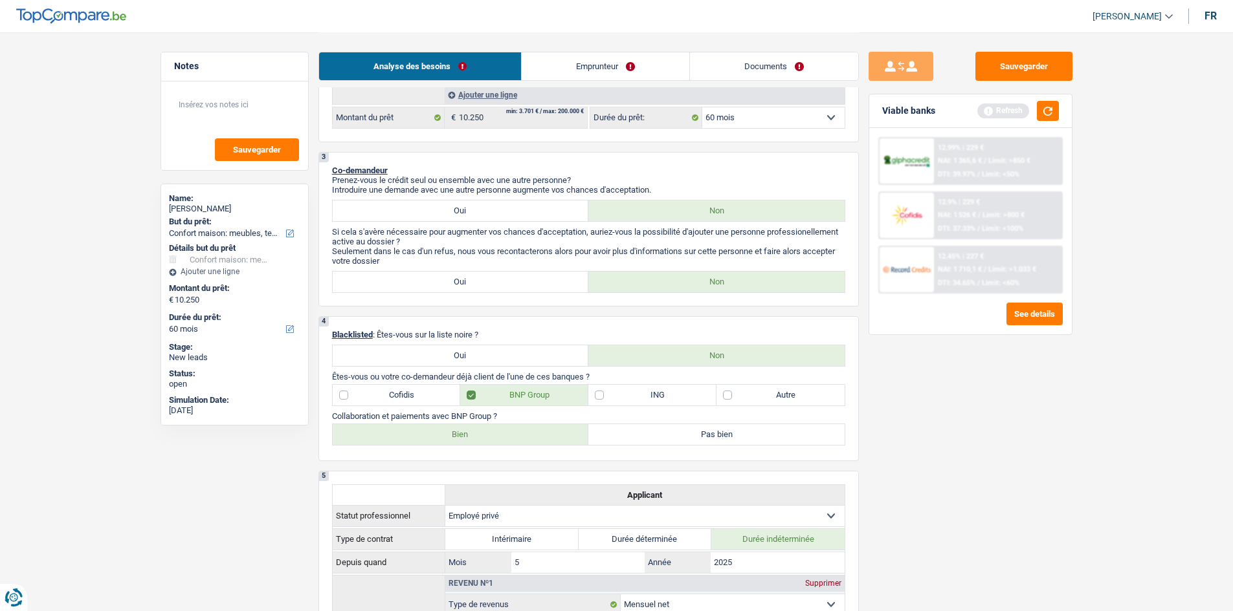
click at [478, 208] on label "Bien" at bounding box center [461, 434] width 256 height 21
click at [478, 208] on input "Bien" at bounding box center [461, 434] width 256 height 21
radio input "true"
click at [486, 208] on label "Autre" at bounding box center [780, 395] width 128 height 21
click at [486, 208] on input "Autre" at bounding box center [780, 395] width 128 height 21
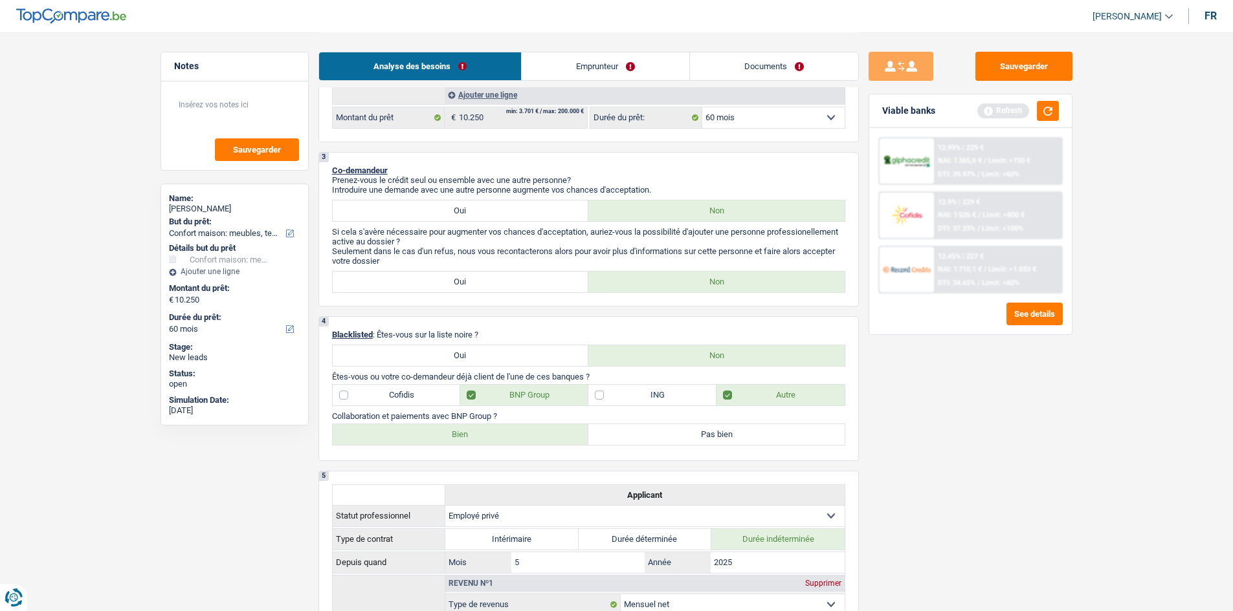
click at [486, 208] on label "Autre" at bounding box center [780, 395] width 128 height 21
click at [486, 208] on input "Autre" at bounding box center [780, 395] width 128 height 21
checkbox input "false"
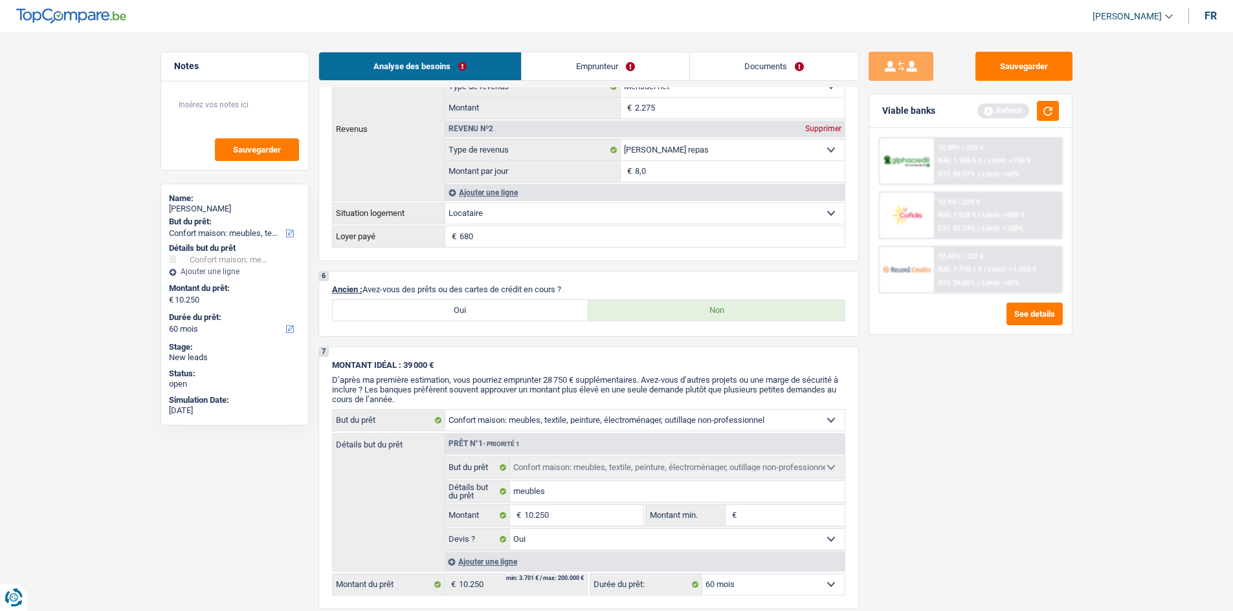
scroll to position [985, 0]
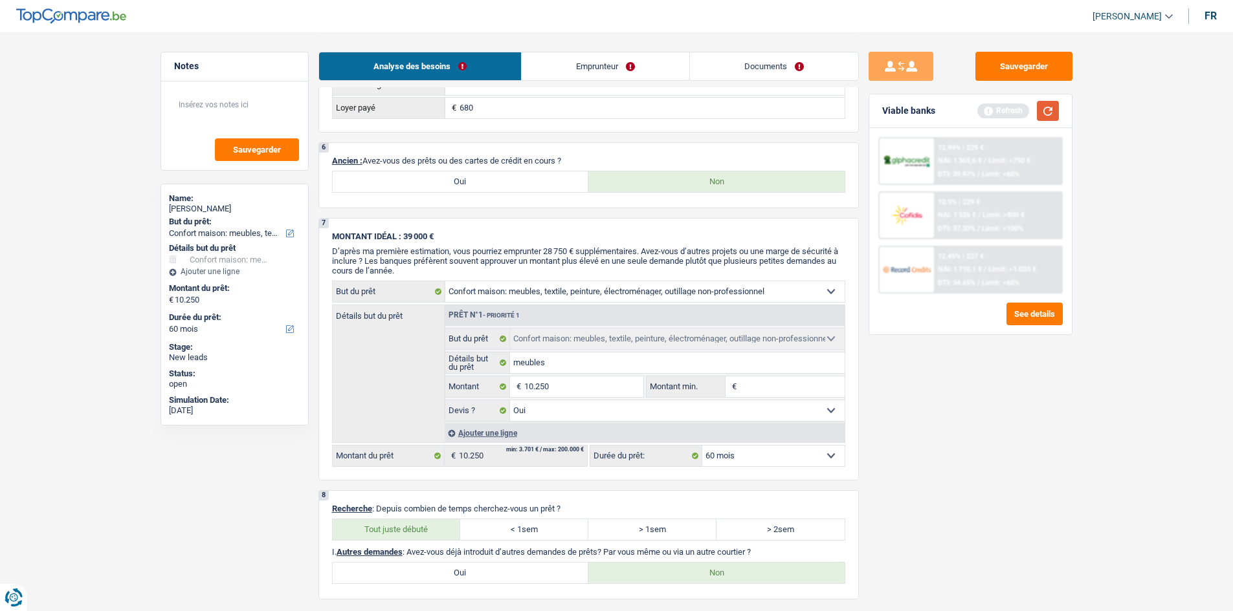
click at [486, 111] on button "button" at bounding box center [1048, 111] width 22 height 20
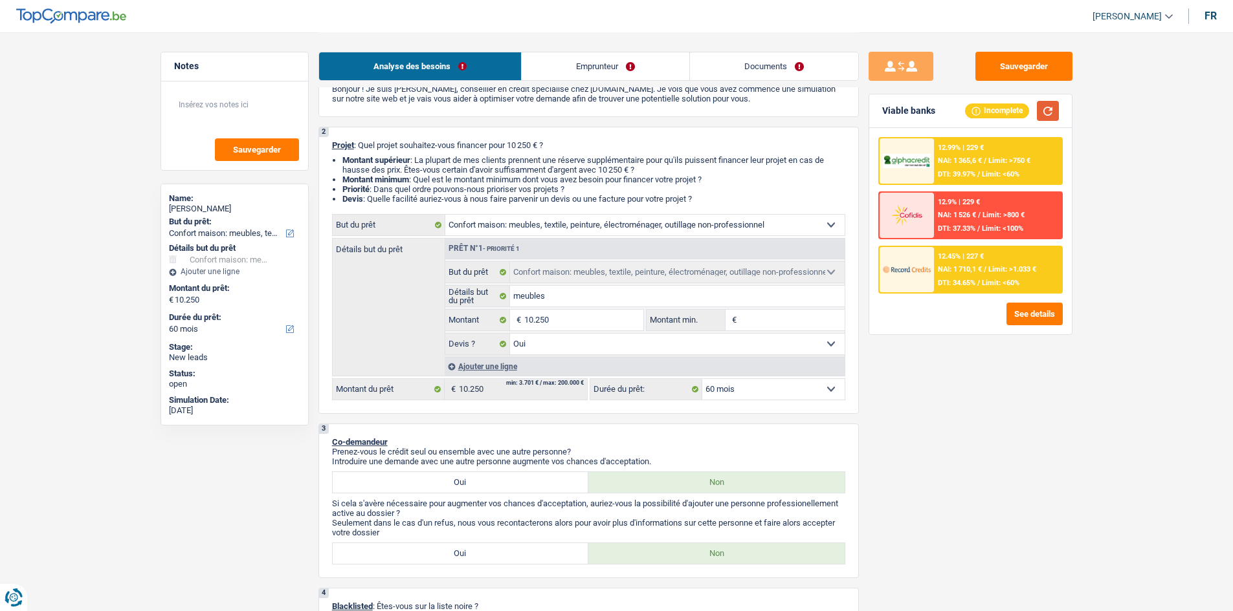
scroll to position [0, 0]
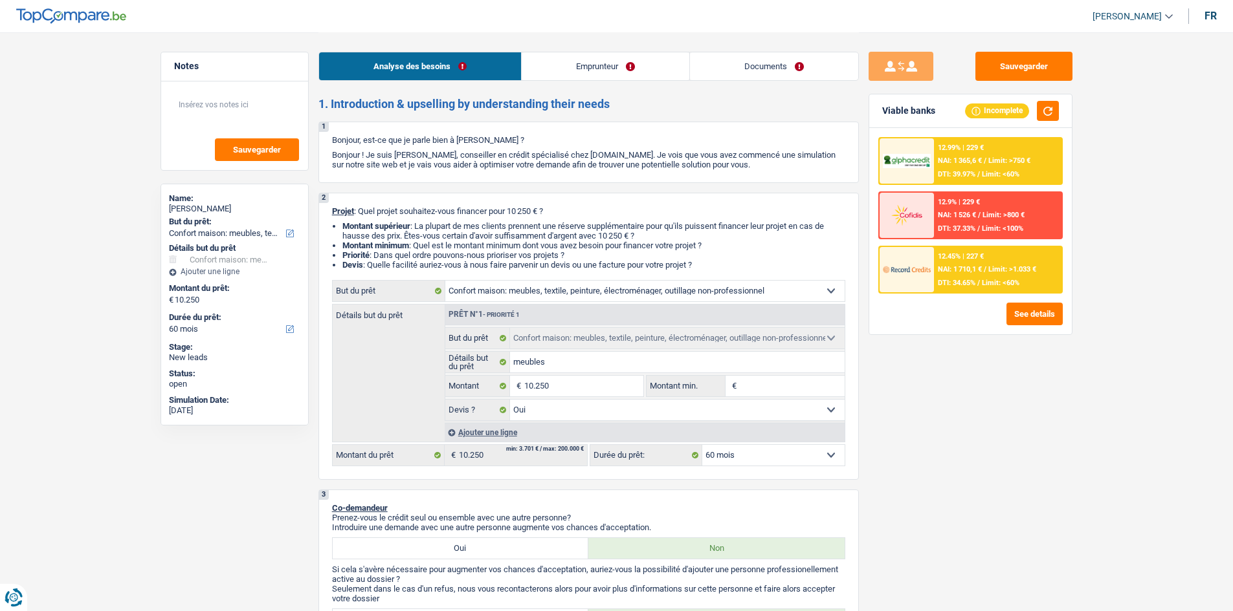
drag, startPoint x: 625, startPoint y: 76, endPoint x: 637, endPoint y: 76, distance: 12.3
click at [486, 76] on link "Emprunteur" at bounding box center [606, 66] width 168 height 28
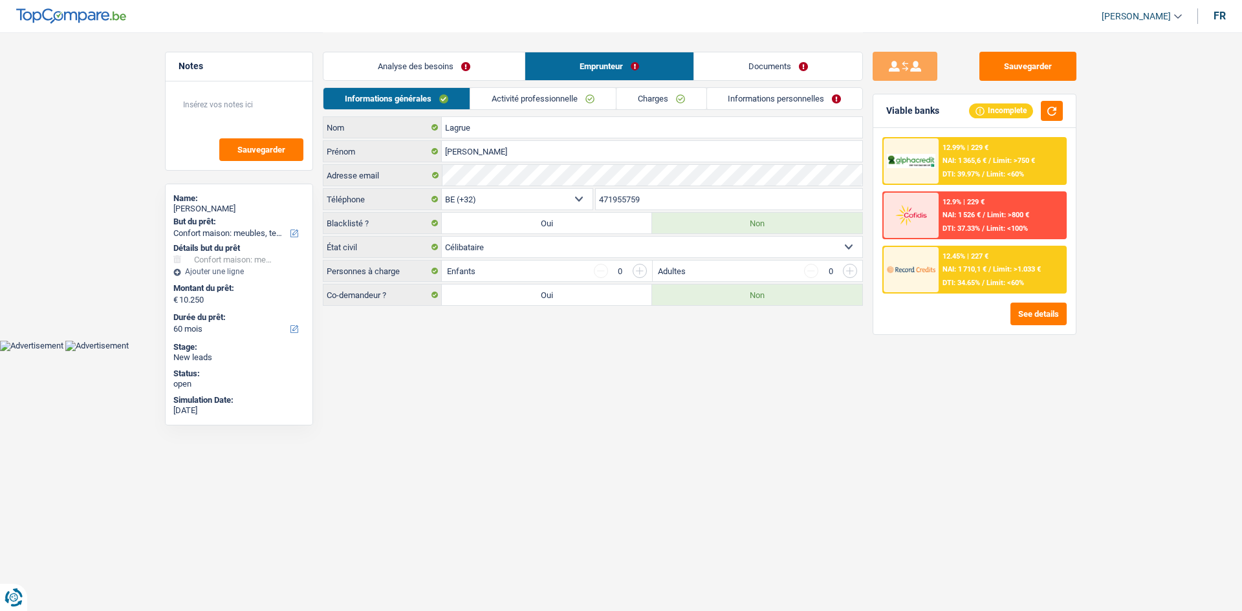
click at [486, 93] on link "Informations personnelles" at bounding box center [785, 98] width 156 height 21
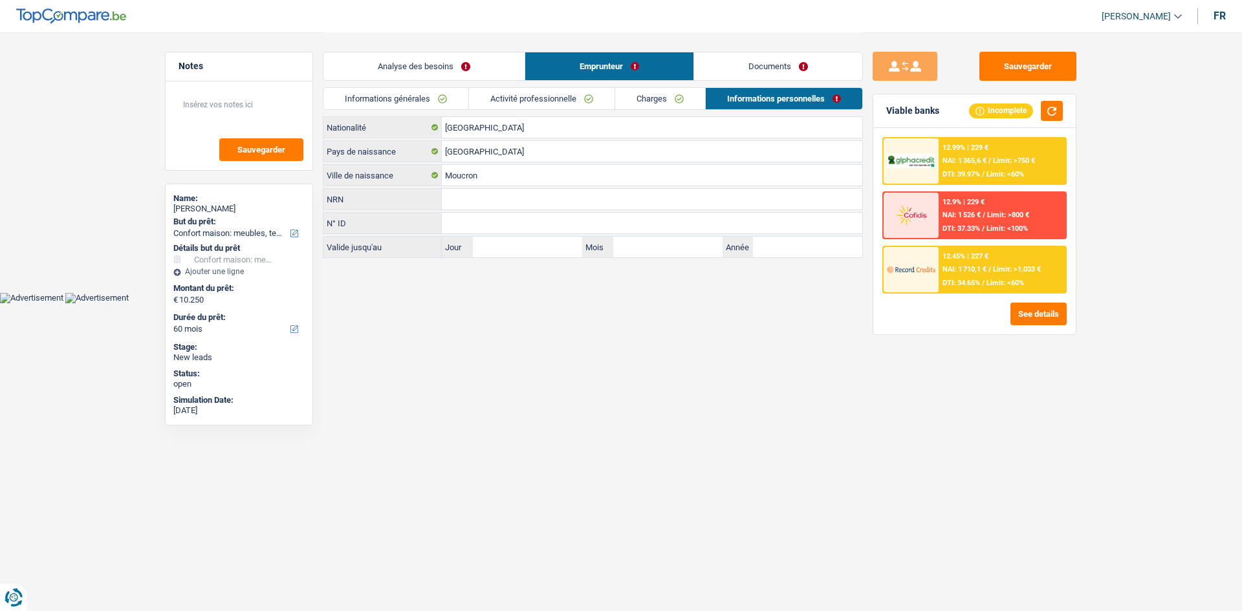
click at [486, 100] on link "Charges" at bounding box center [660, 98] width 90 height 21
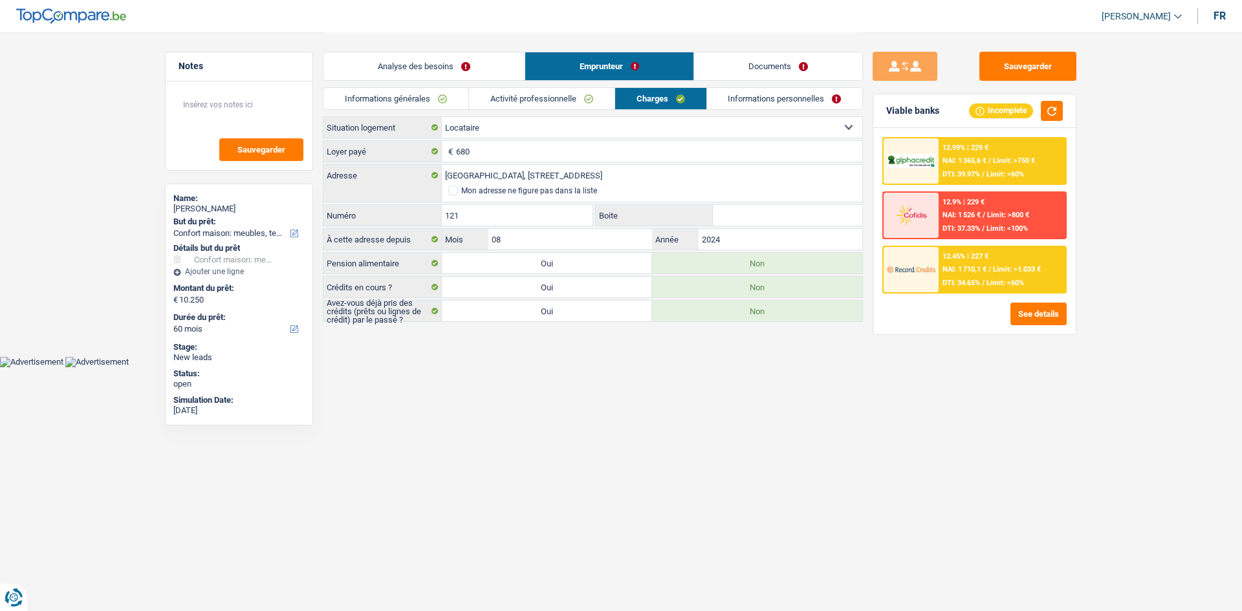
click at [486, 60] on link "Documents" at bounding box center [778, 66] width 168 height 28
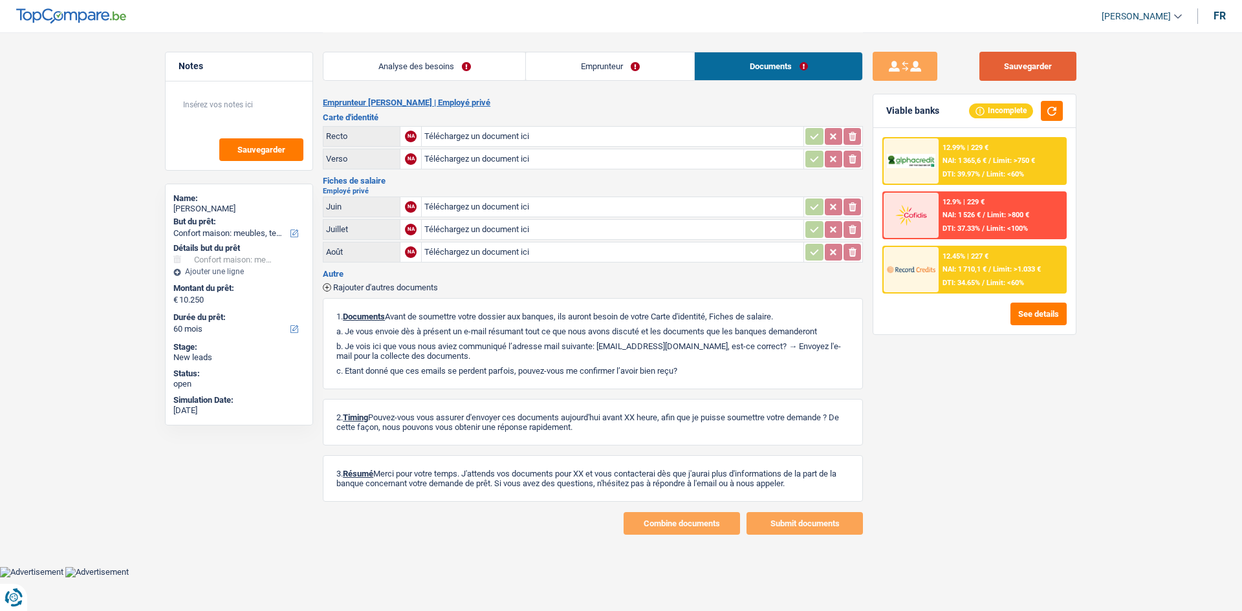
click at [486, 70] on button "Sauvegarder" at bounding box center [1028, 66] width 97 height 29
drag, startPoint x: 458, startPoint y: 54, endPoint x: 1118, endPoint y: 205, distance: 677.0
click at [458, 54] on link "Analyse des besoins" at bounding box center [425, 66] width 202 height 28
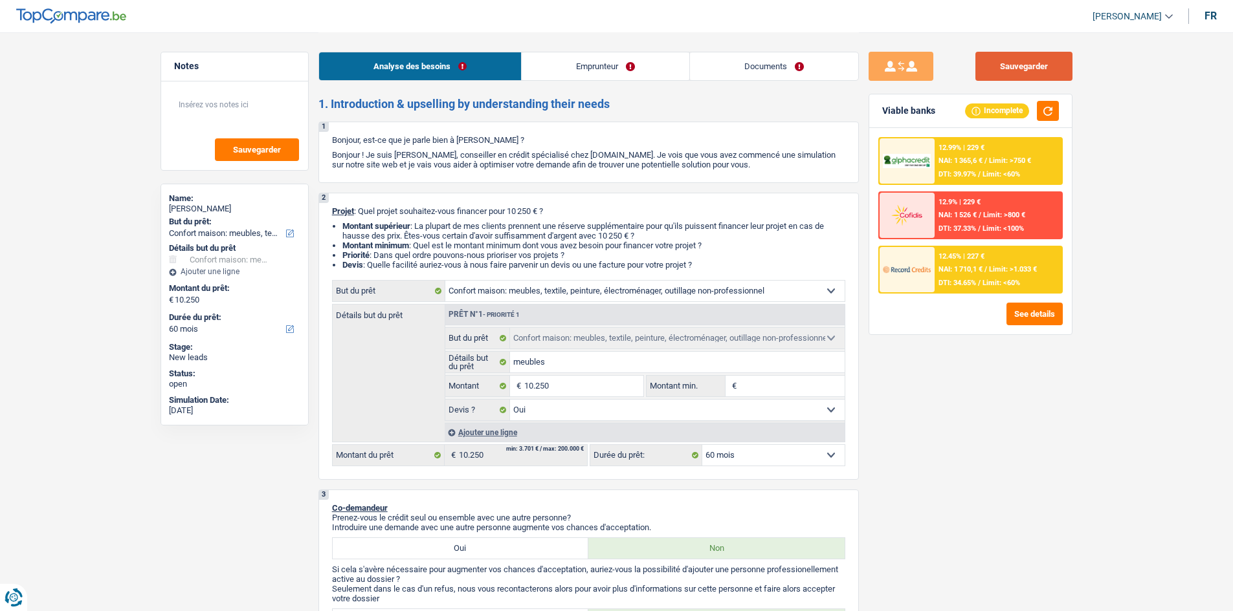
click at [486, 62] on button "Sauvegarder" at bounding box center [1023, 66] width 97 height 29
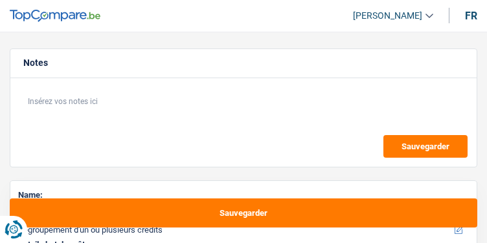
select select "refinancing"
select select "other"
select select "120"
select select "refinancing"
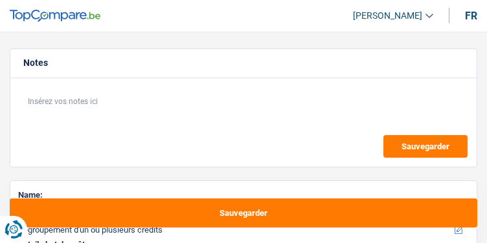
select select "refinancing"
select select "other"
select select "120"
select select "mutuality"
select select "familyAllowances"
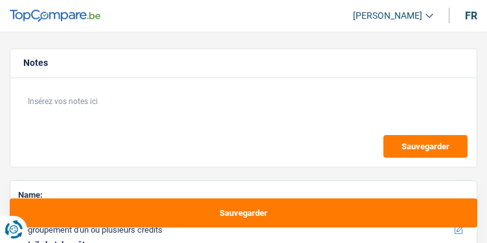
select select "mutualityIndemnity"
select select "rents"
select select "cardOrCredit"
select select "refinancing"
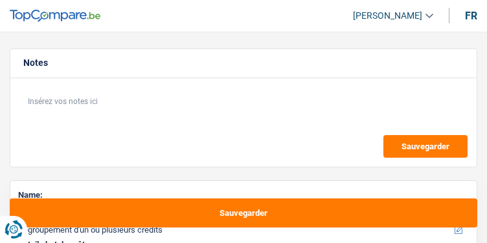
select select "other"
select select "120"
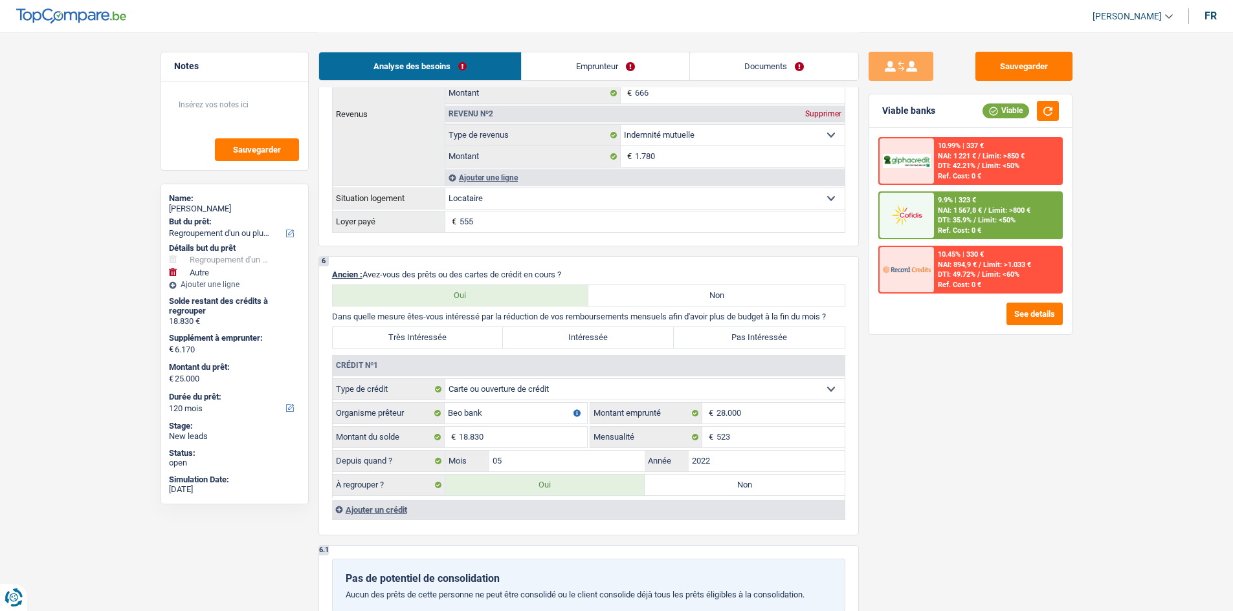
scroll to position [1035, 0]
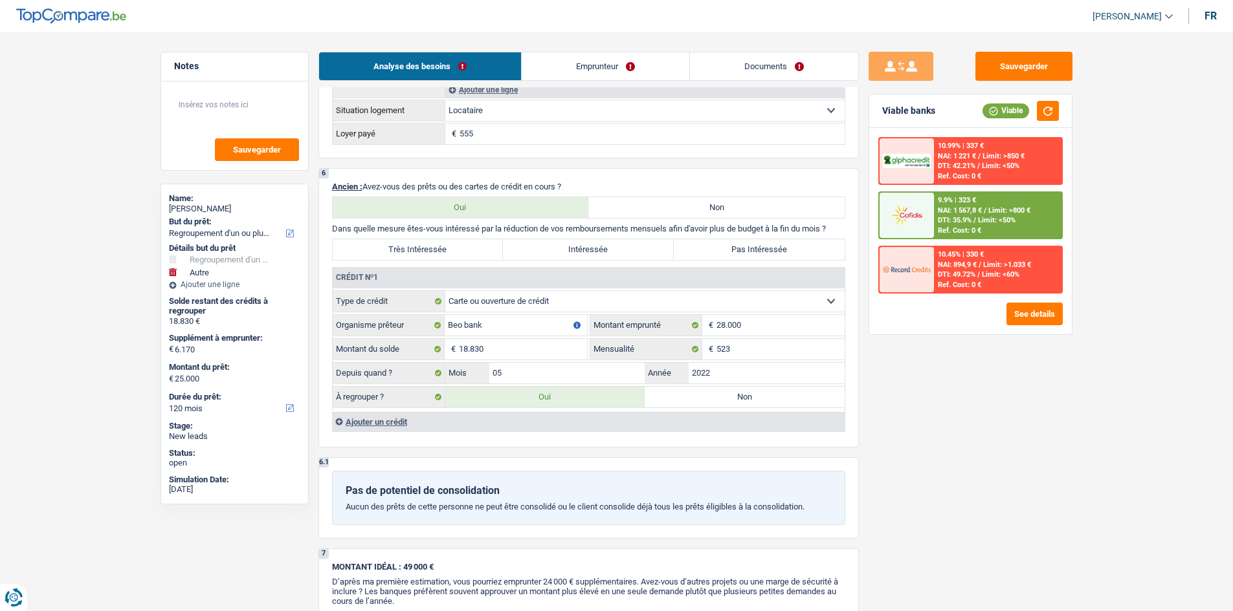
click at [486, 243] on select "Carte ou ouverture de crédit Prêt hypothécaire Vente à tempérament Prêt à tempé…" at bounding box center [644, 301] width 399 height 21
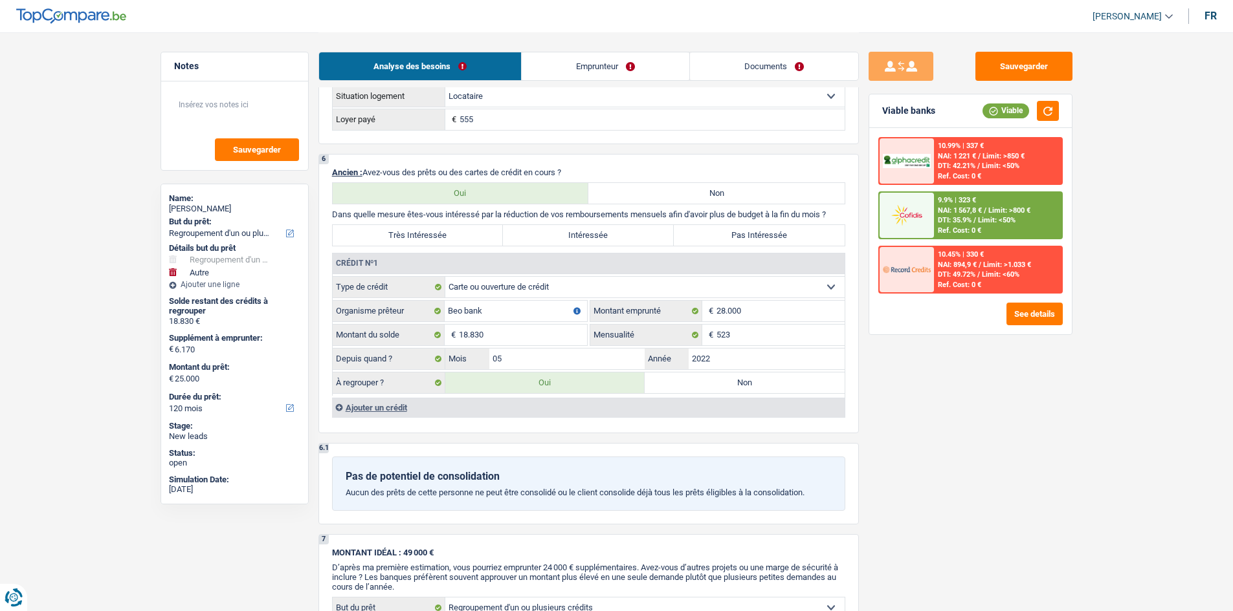
scroll to position [1027, 0]
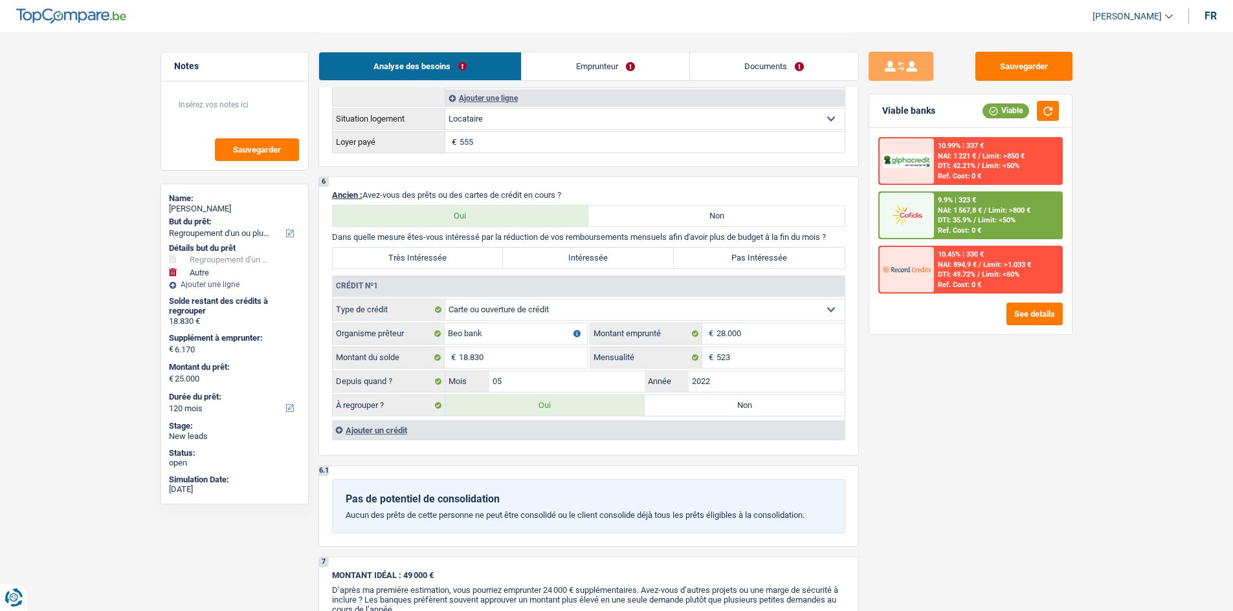
click at [486, 243] on select "Carte ou ouverture de crédit Prêt hypothécaire Vente à tempérament Prêt à tempé…" at bounding box center [644, 310] width 399 height 21
select select "personalLoan"
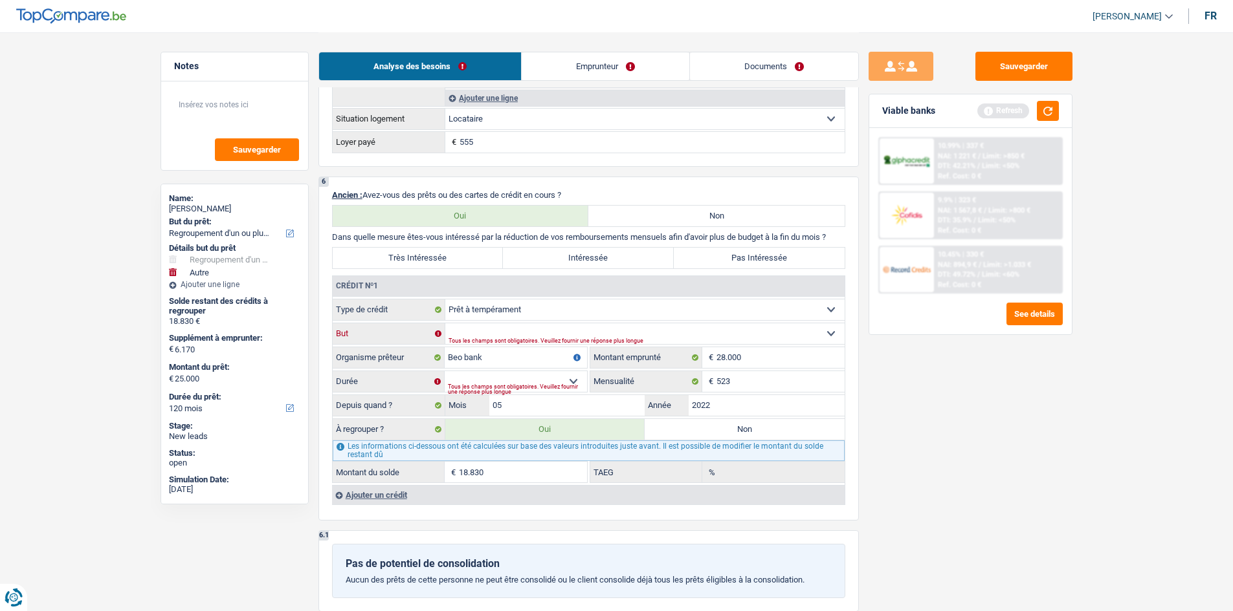
click at [486, 243] on select "Confort maison: meubles, textile, peinture, électroménager, outillage non-profe…" at bounding box center [644, 334] width 399 height 21
select select "other"
click at [445, 243] on select "Confort maison: meubles, textile, peinture, électroménager, outillage non-profe…" at bounding box center [644, 334] width 399 height 21
drag, startPoint x: 514, startPoint y: 336, endPoint x: 515, endPoint y: 342, distance: 6.5
click at [486, 243] on select "Confort maison: meubles, textile, peinture, électroménager, outillage non-profe…" at bounding box center [644, 334] width 399 height 21
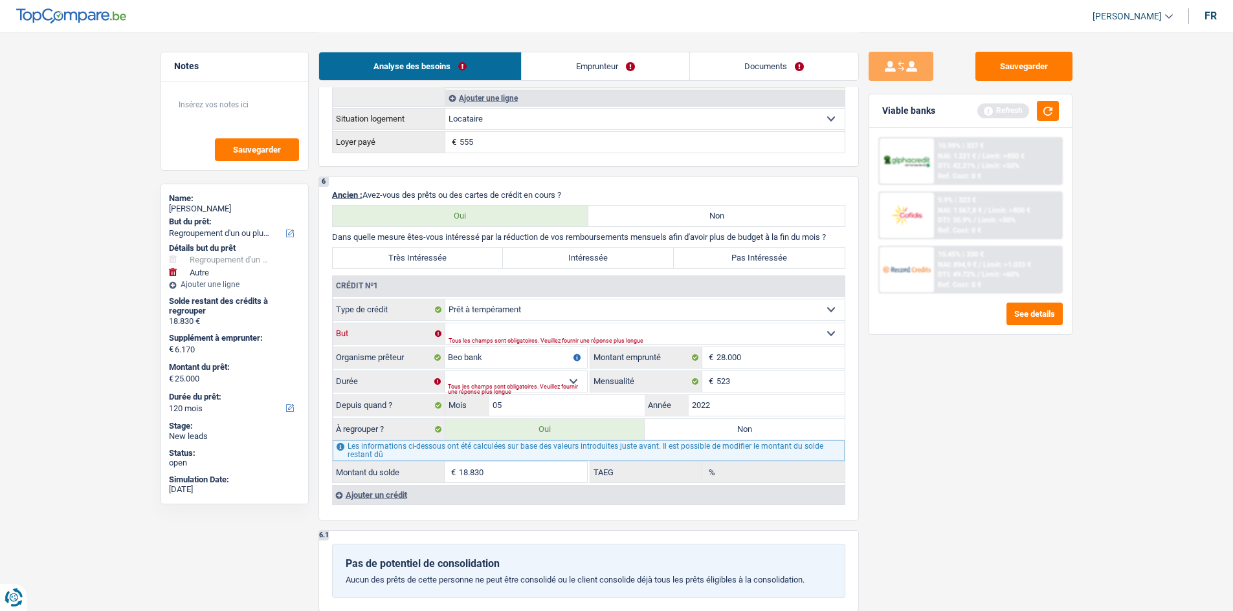
click at [445, 243] on select "Confort maison: meubles, textile, peinture, électroménager, outillage non-profe…" at bounding box center [644, 334] width 399 height 21
click at [486, 243] on select "12 mois 18 mois 24 mois 30 mois 36 mois 42 mois 48 mois 60 mois 72 mois 84 mois…" at bounding box center [516, 381] width 142 height 21
select select "120"
type input "23.472"
type input "20,77"
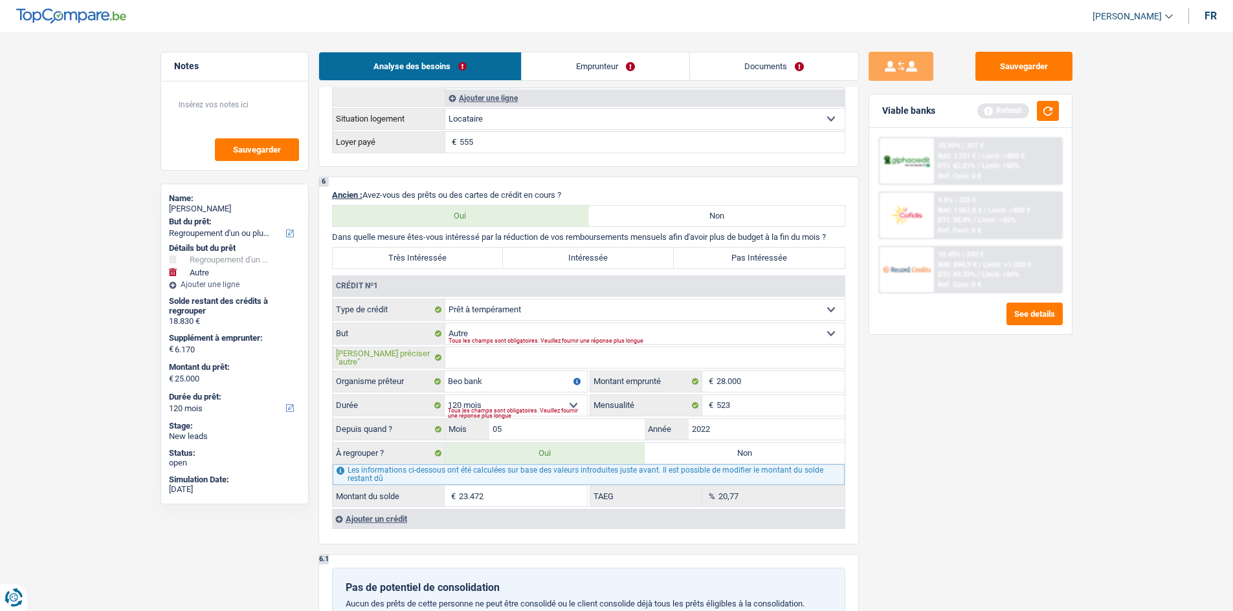
click at [486, 243] on input "[PERSON_NAME] préciser "autre"" at bounding box center [644, 357] width 399 height 21
type input "voiture"
click at [486, 58] on link "Emprunteur" at bounding box center [606, 66] width 168 height 28
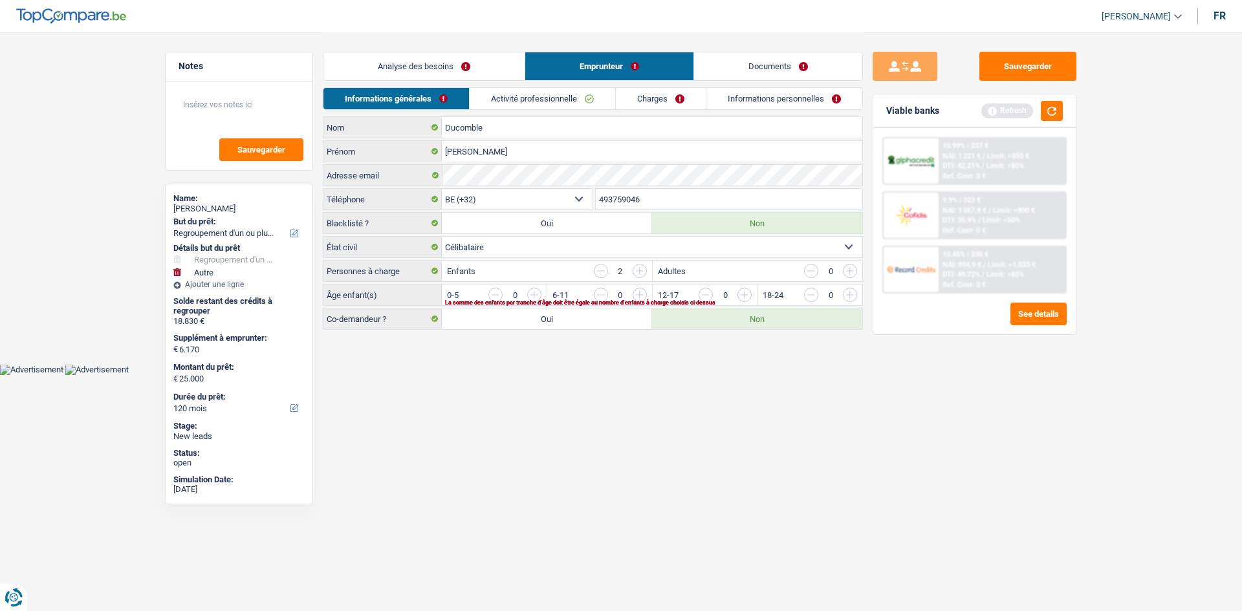
click at [486, 241] on select "Célibataire Marié(e) Cohabitant(e) légal(e) Divorcé(e) Veuf(ve) Séparé (de fait…" at bounding box center [652, 247] width 421 height 21
select select "divorced"
click at [442, 237] on select "Célibataire Marié(e) Cohabitant(e) légal(e) Divorcé(e) Veuf(ve) Séparé (de fait…" at bounding box center [652, 247] width 421 height 21
click at [486, 63] on link "Analyse des besoins" at bounding box center [424, 66] width 201 height 28
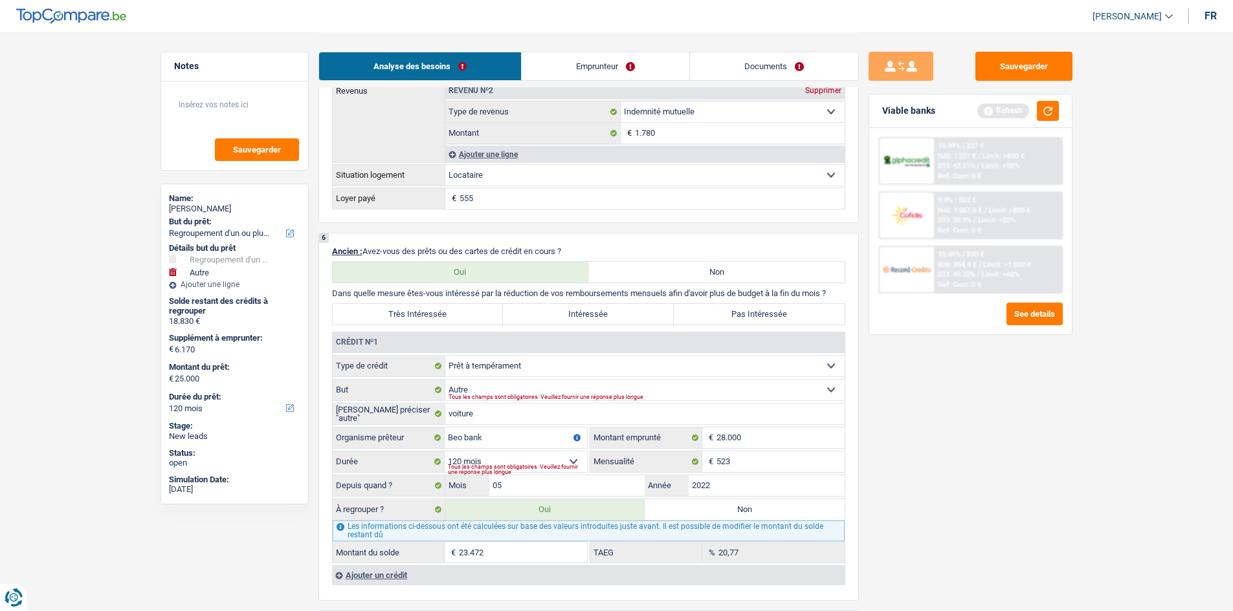
scroll to position [1100, 0]
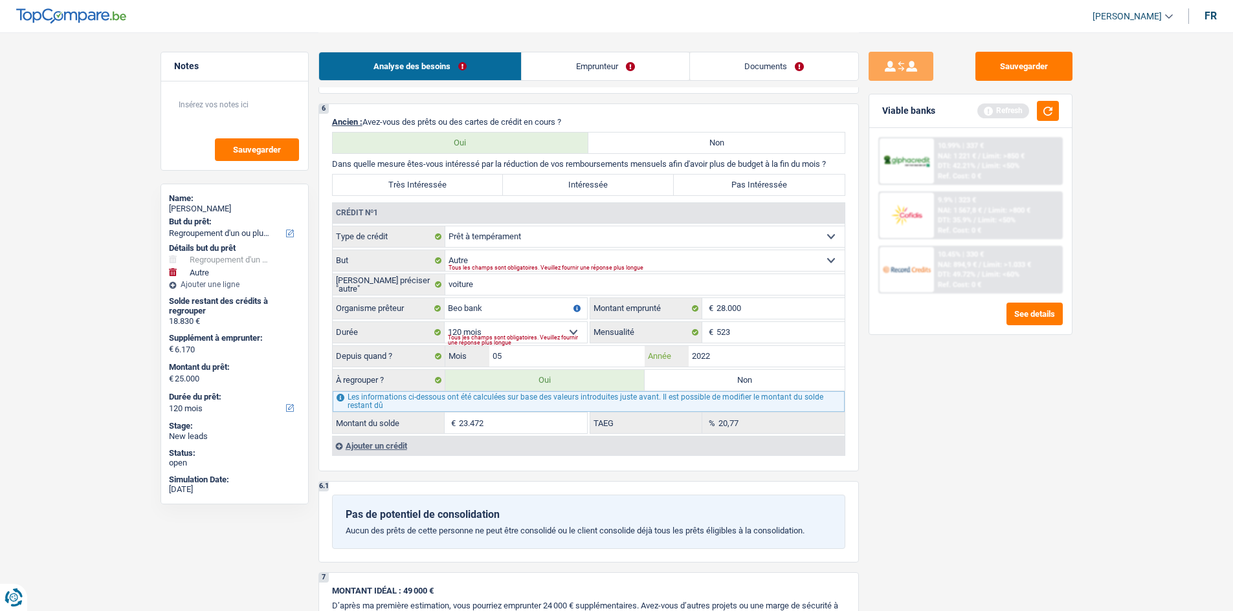
click at [486, 243] on input "2022" at bounding box center [766, 356] width 156 height 21
drag, startPoint x: 793, startPoint y: 378, endPoint x: 874, endPoint y: 349, distance: 85.7
click at [486, 243] on label "Non" at bounding box center [744, 380] width 200 height 21
click at [486, 243] on input "Non" at bounding box center [744, 380] width 200 height 21
radio input "true"
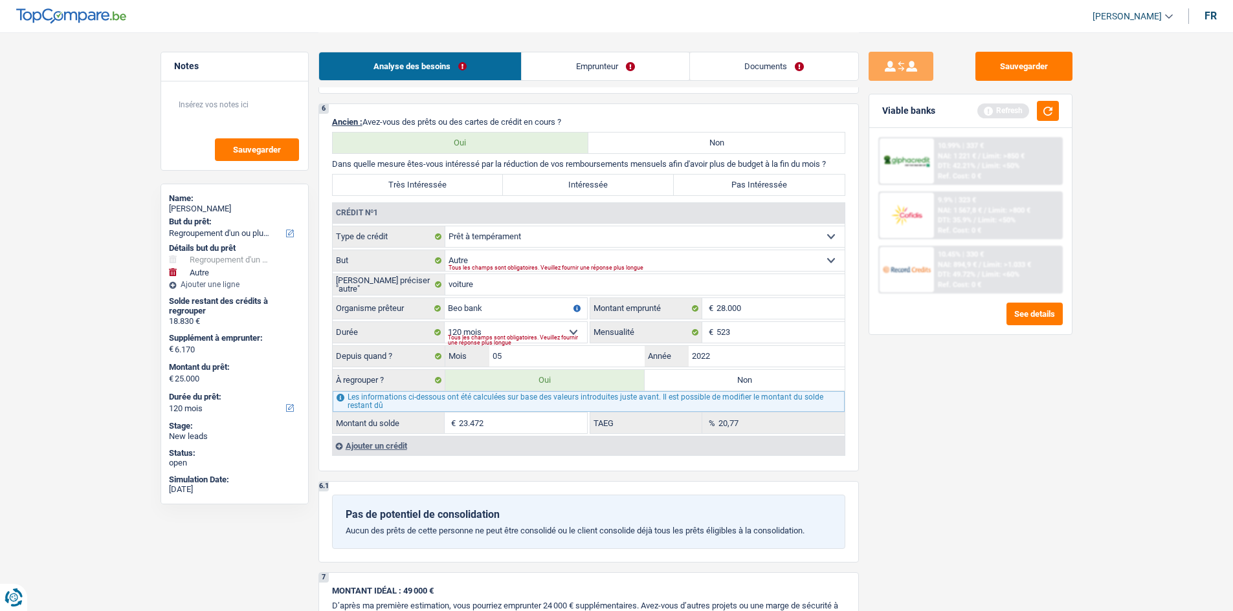
select select "other"
select select "42"
select select "other"
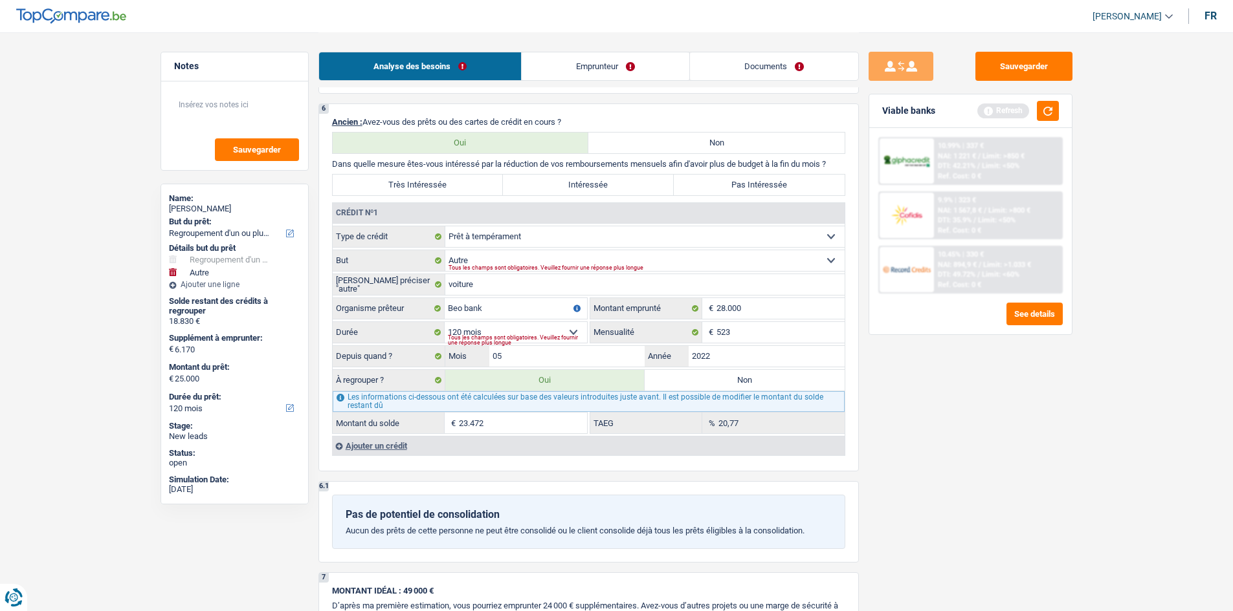
type input "6.170"
select select "42"
radio input "false"
select select "other"
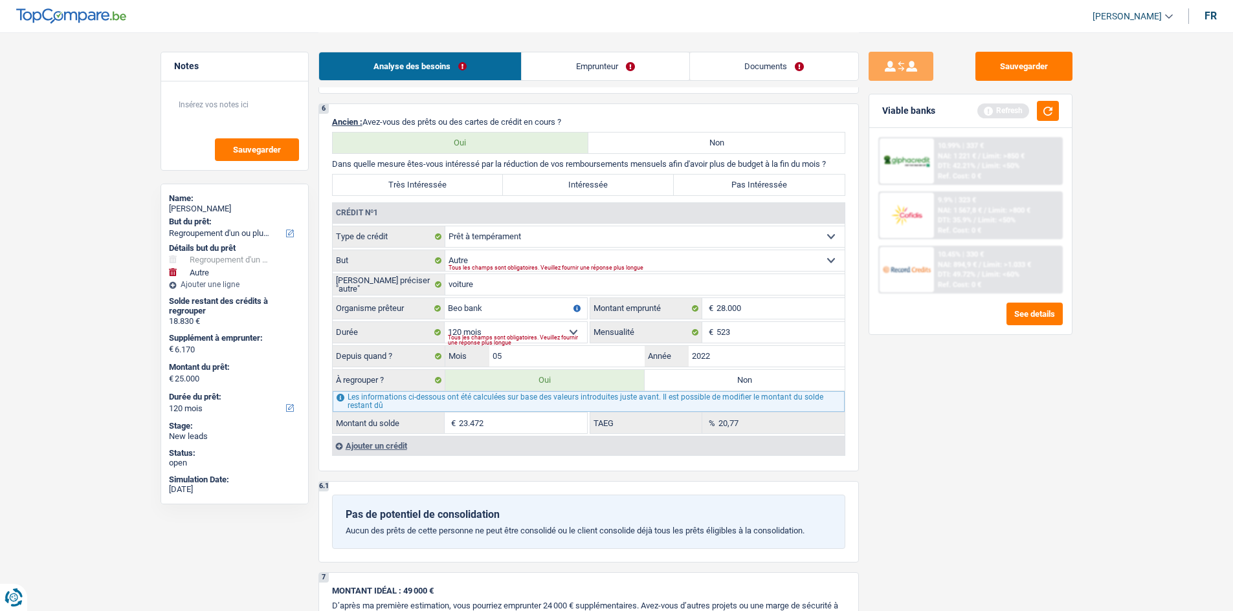
type input "6.170"
select select "42"
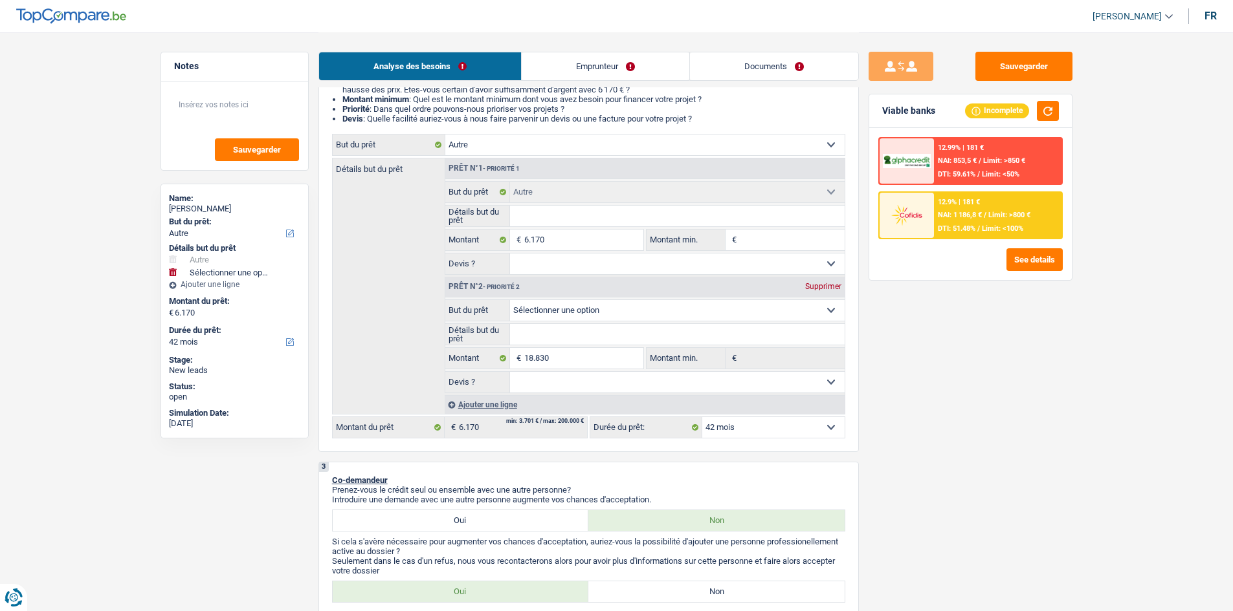
scroll to position [129, 0]
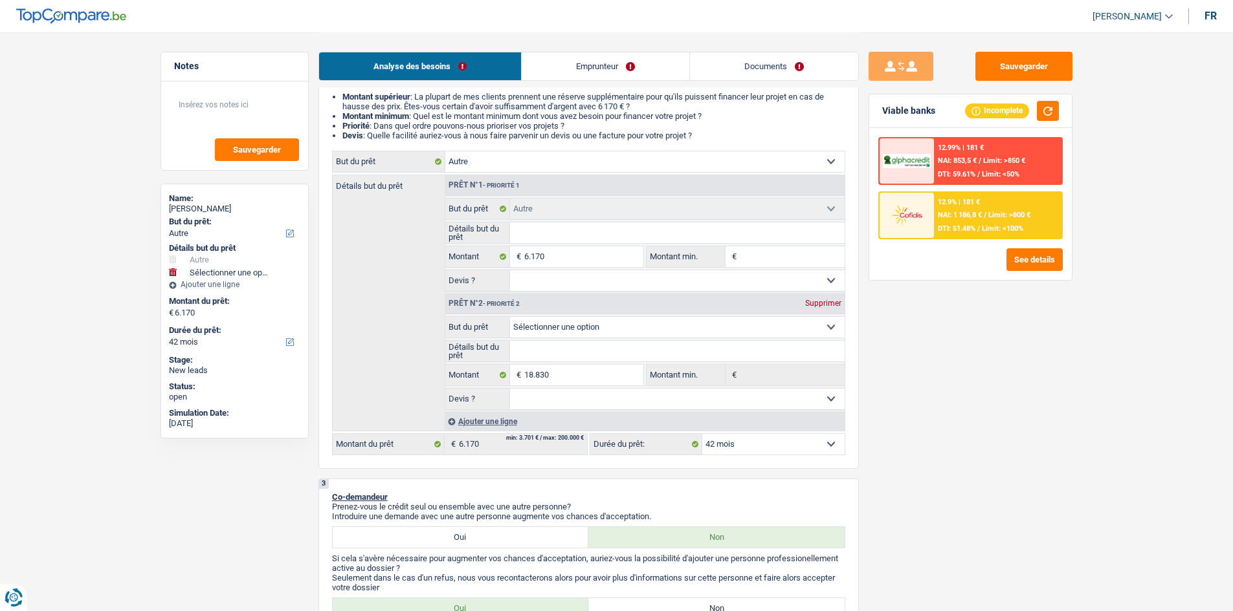
click at [486, 243] on div "Supprimer" at bounding box center [823, 304] width 43 height 8
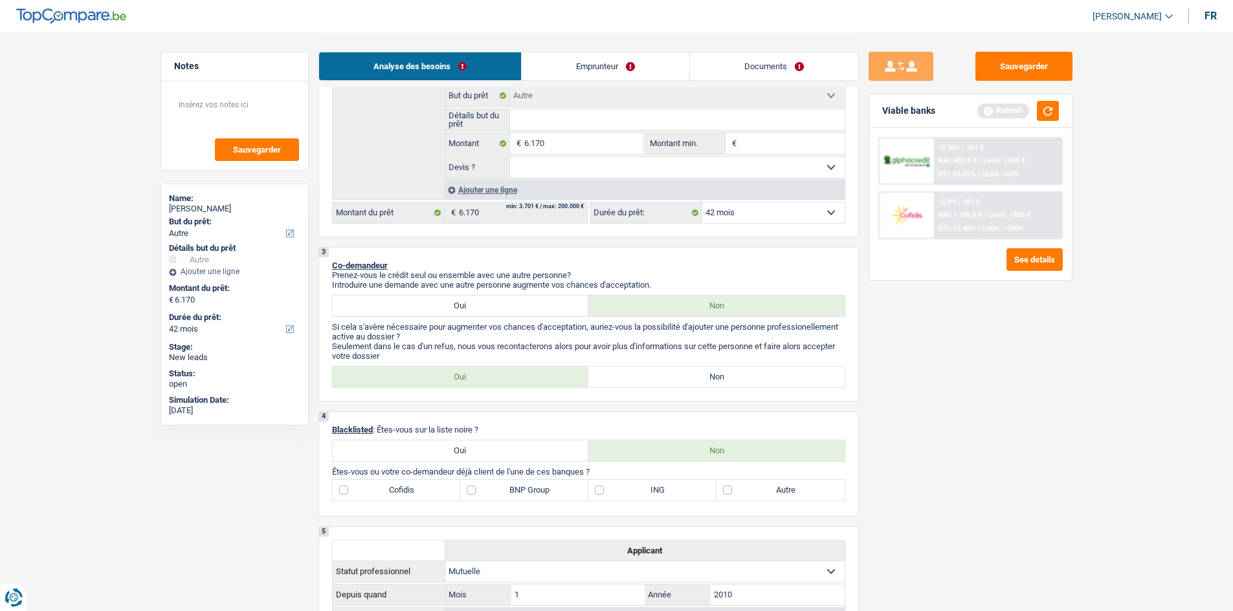
scroll to position [453, 0]
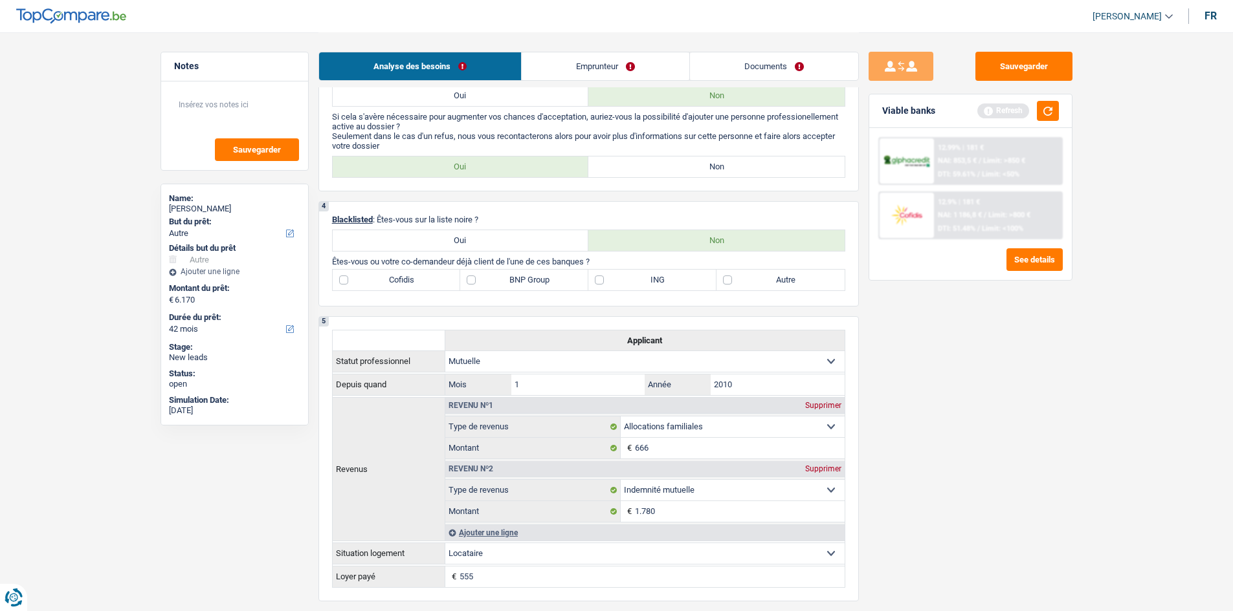
click at [486, 170] on label "Non" at bounding box center [716, 167] width 256 height 21
click at [486, 170] on input "Non" at bounding box center [716, 167] width 256 height 21
radio input "true"
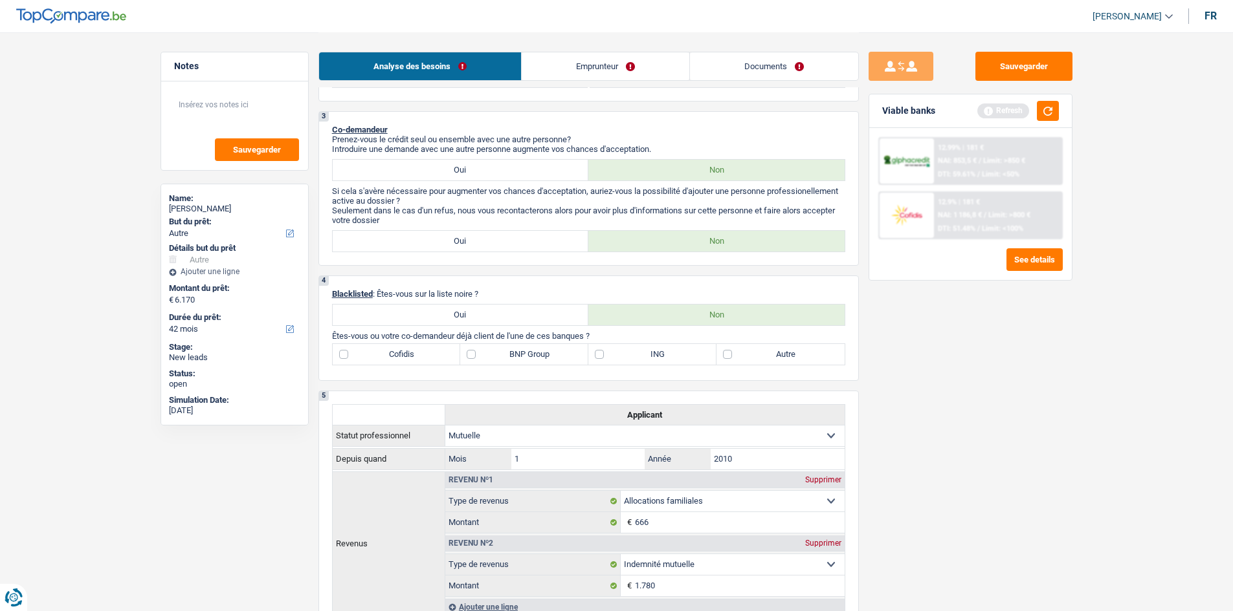
scroll to position [518, 0]
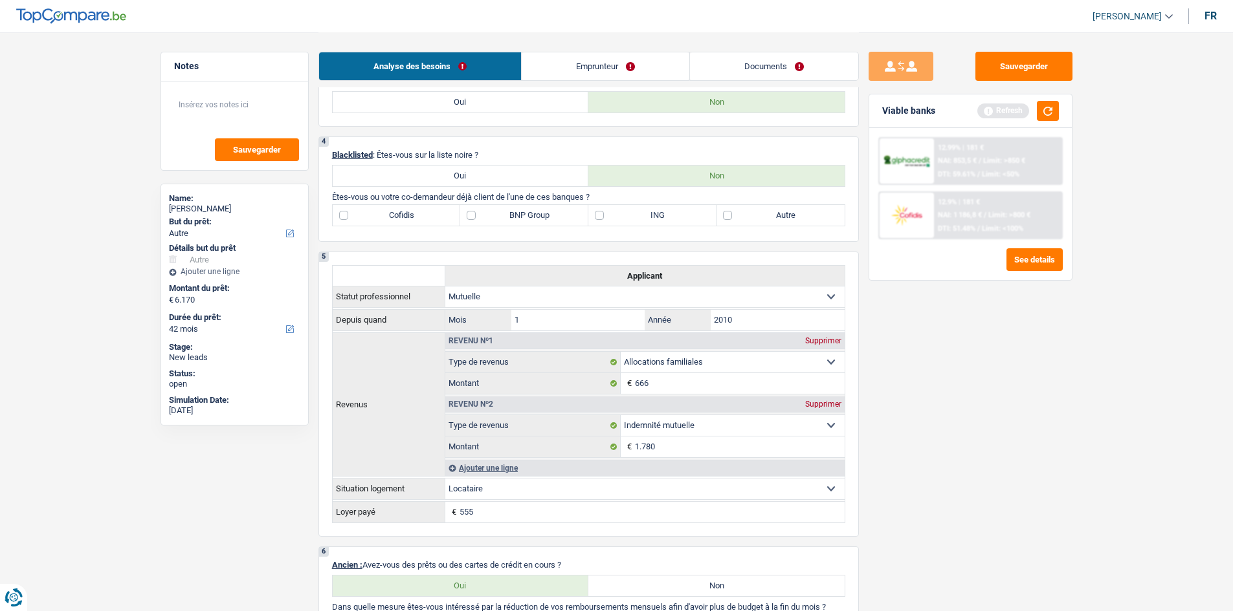
drag, startPoint x: 817, startPoint y: 209, endPoint x: 888, endPoint y: 296, distance: 112.6
click at [486, 206] on label "Autre" at bounding box center [780, 215] width 128 height 21
click at [486, 206] on input "Autre" at bounding box center [780, 215] width 128 height 21
checkbox input "true"
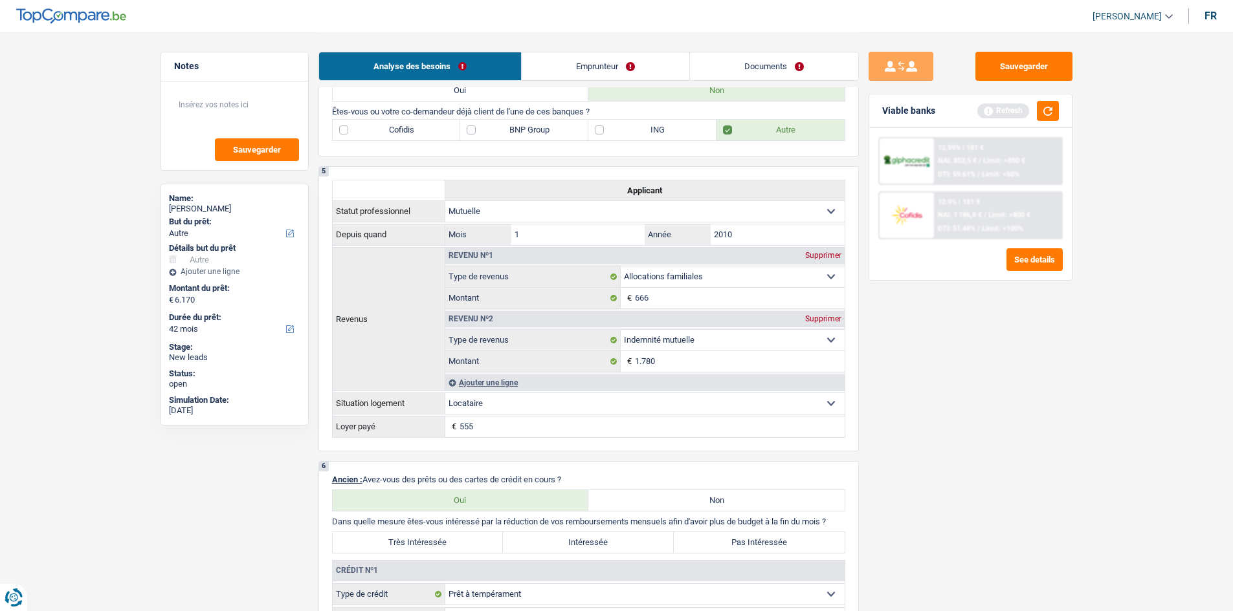
scroll to position [841, 0]
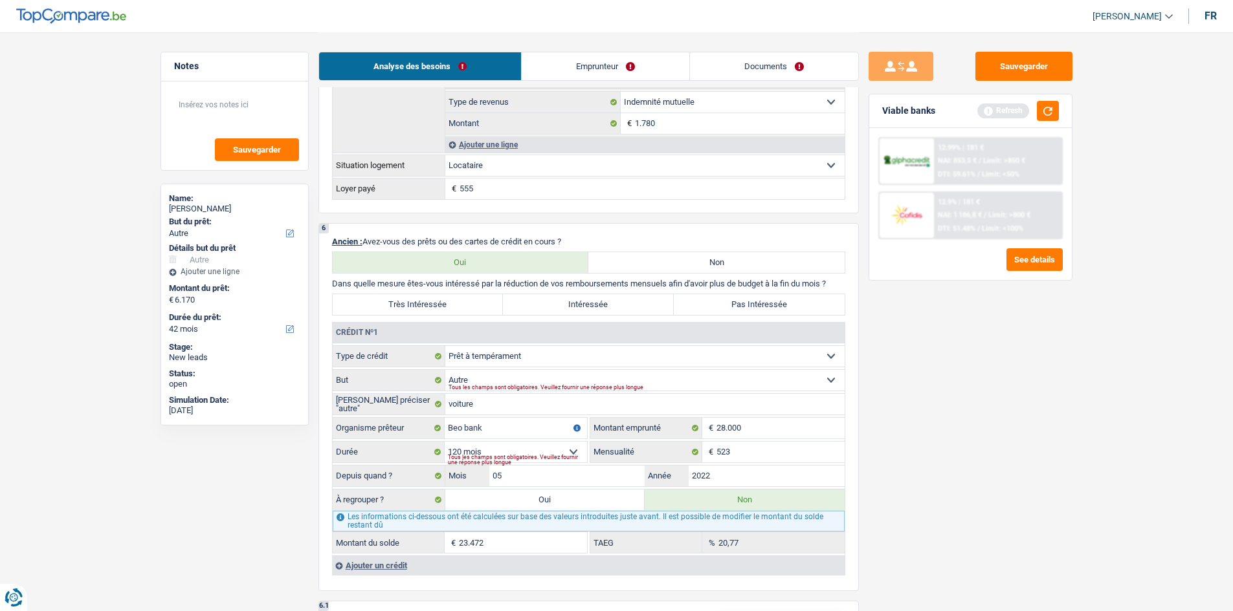
click at [481, 243] on label "Très Intéressée" at bounding box center [418, 304] width 171 height 21
click at [481, 243] on input "Très Intéressée" at bounding box center [418, 304] width 171 height 21
radio input "true"
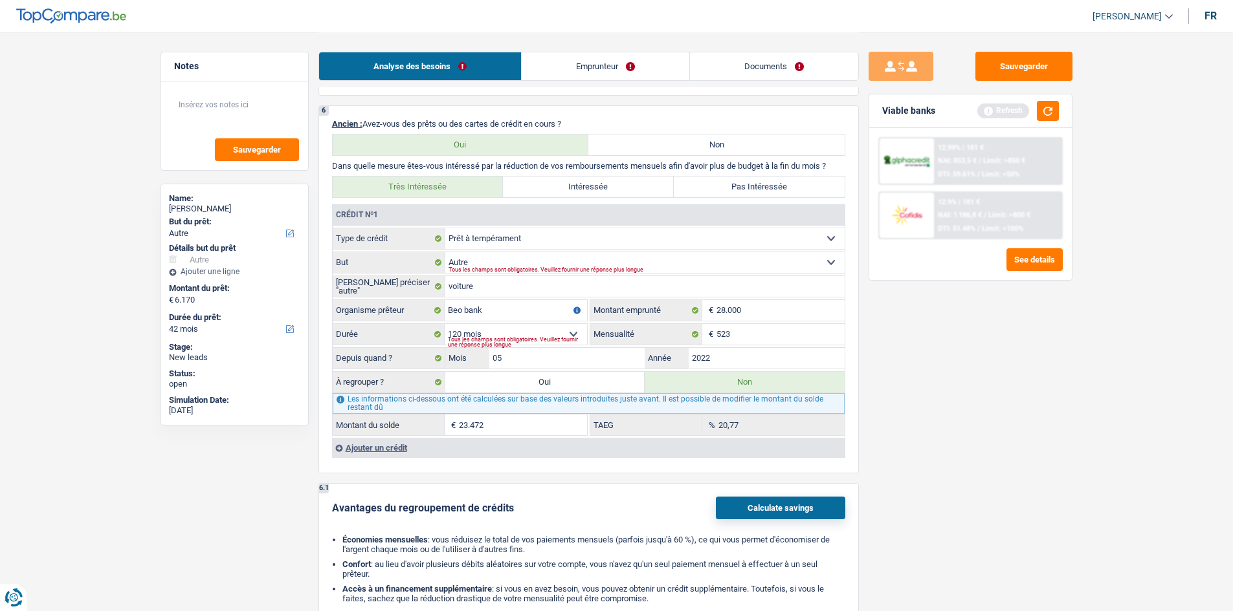
scroll to position [971, 0]
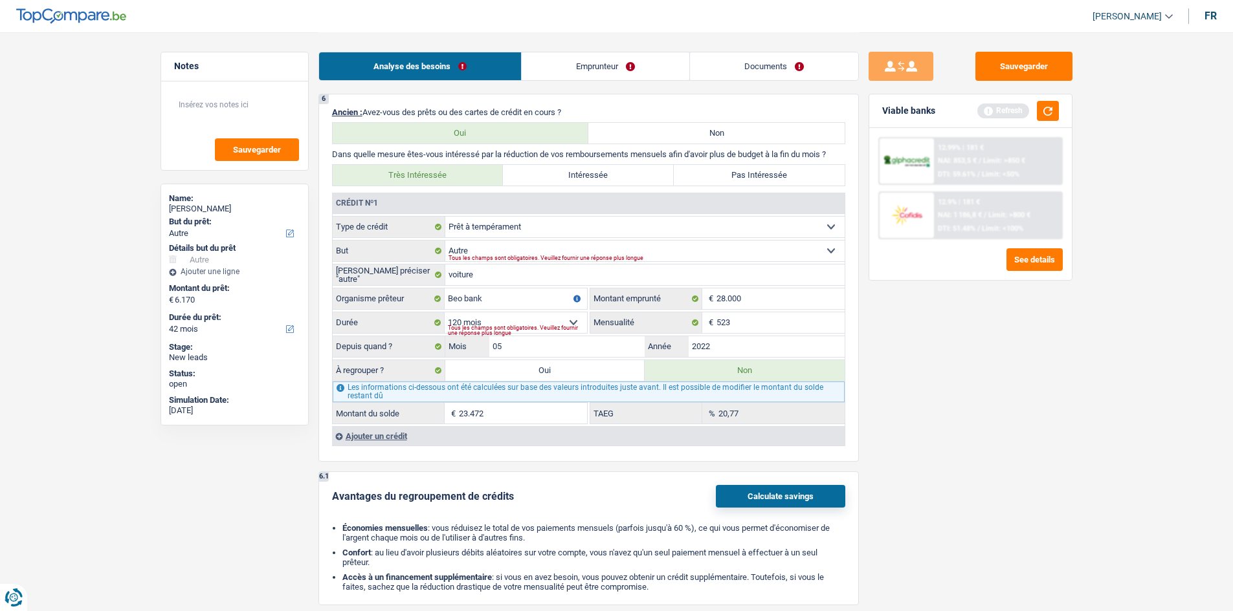
drag, startPoint x: 603, startPoint y: 47, endPoint x: 596, endPoint y: 54, distance: 10.5
click at [486, 46] on div "Analyse des besoins Emprunteur Documents" at bounding box center [588, 59] width 540 height 55
click at [486, 63] on link "Emprunteur" at bounding box center [606, 66] width 168 height 28
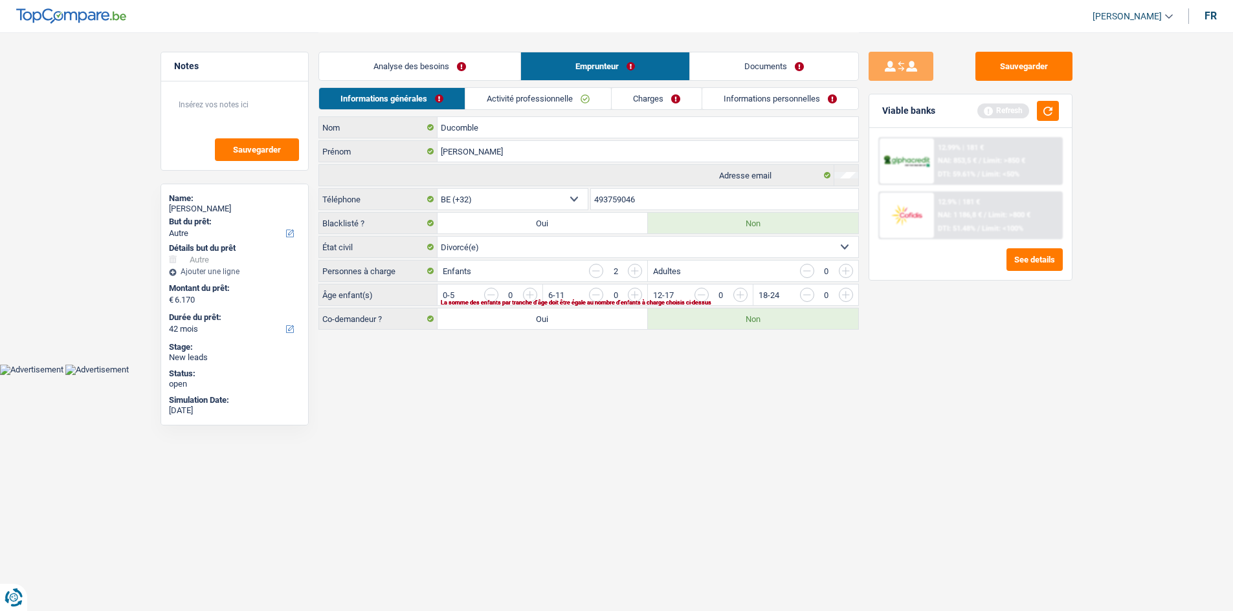
scroll to position [0, 0]
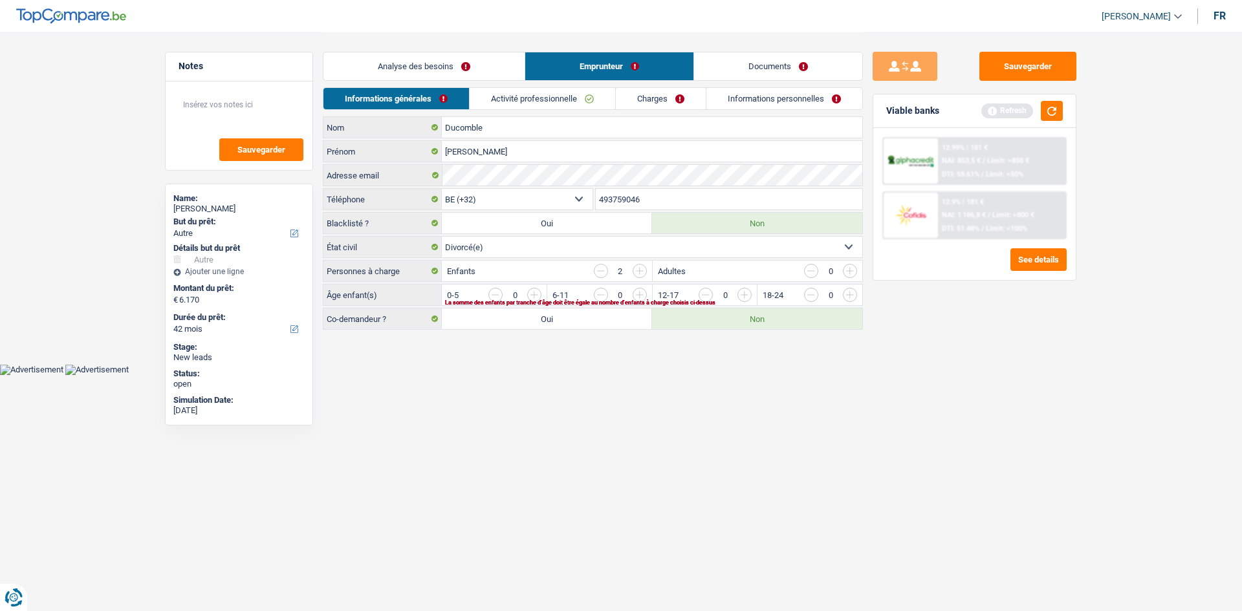
click at [486, 93] on link "Activité professionnelle" at bounding box center [543, 98] width 146 height 21
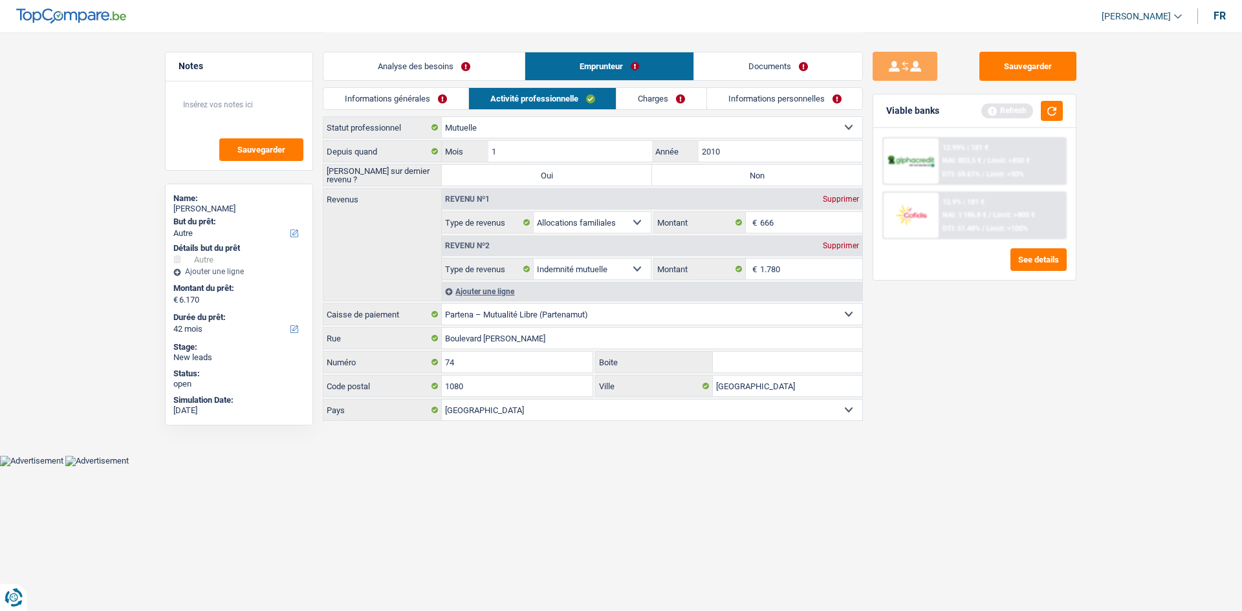
click at [486, 243] on div "Ajouter une ligne" at bounding box center [652, 291] width 421 height 19
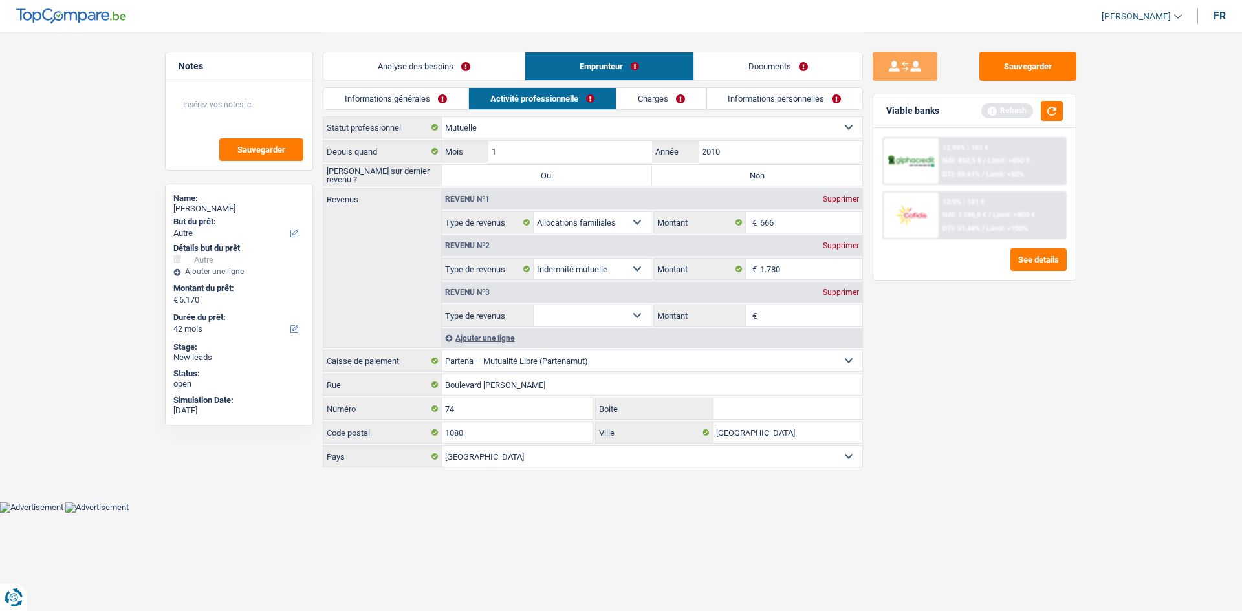
click at [486, 243] on select "Allocation d'handicap Allocations chômage Allocations familiales Chèques repas …" at bounding box center [592, 315] width 117 height 21
select select "alimony"
click at [486, 243] on select "Allocation d'handicap Allocations chômage Allocations familiales Chèques repas …" at bounding box center [592, 315] width 117 height 21
click at [486, 243] on input "Montant" at bounding box center [811, 315] width 103 height 21
type input "450"
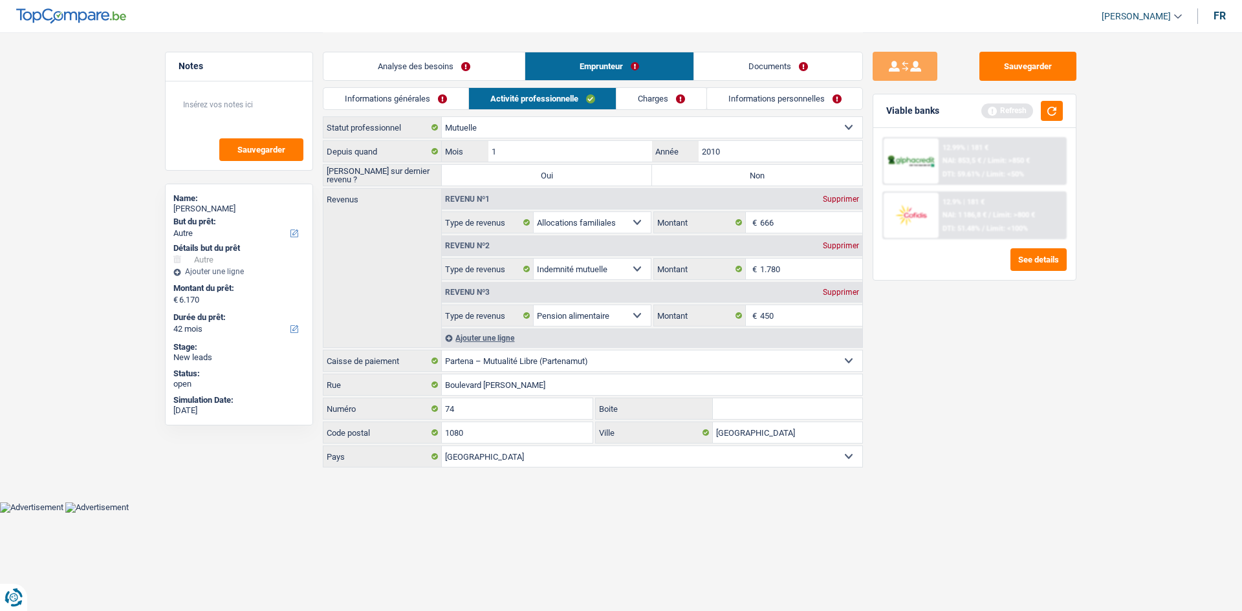
click at [486, 243] on div "Sauvegarder Viable banks Refresh 12.99% | 181 € NAI: 853,5 € / Limit: >850 € DT…" at bounding box center [974, 321] width 223 height 539
drag, startPoint x: 375, startPoint y: 92, endPoint x: 449, endPoint y: 148, distance: 92.8
click at [375, 92] on link "Informations générales" at bounding box center [396, 98] width 145 height 21
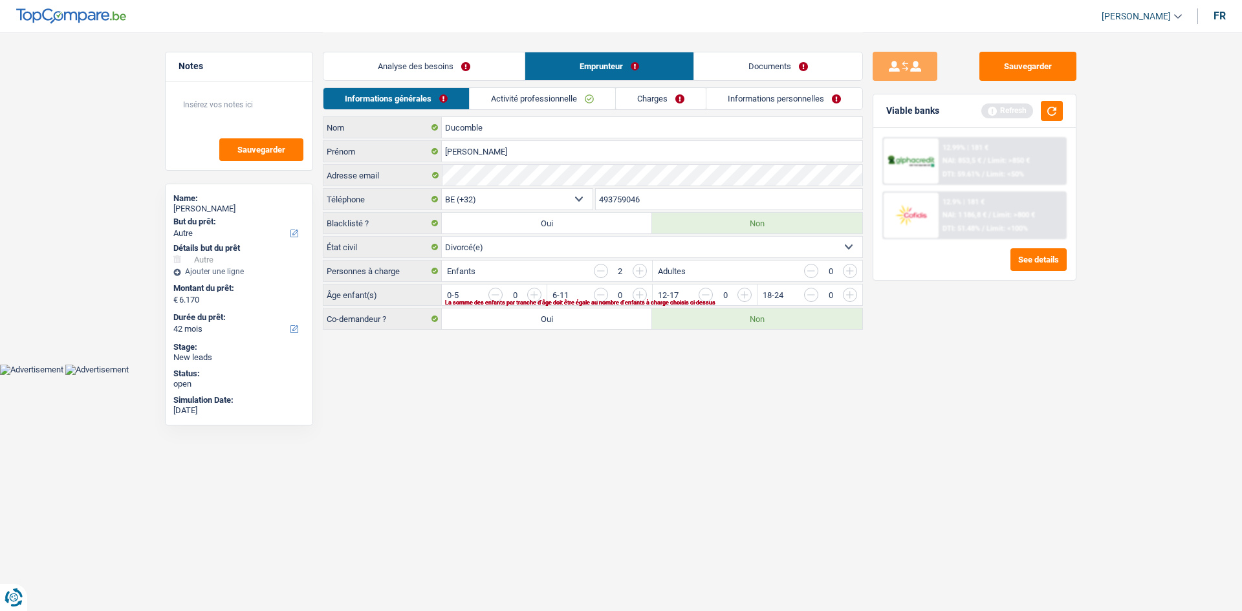
click at [486, 243] on input "button" at bounding box center [850, 271] width 14 height 14
click at [486, 243] on input "button" at bounding box center [1112, 298] width 539 height 21
click at [486, 94] on link "Activité professionnelle" at bounding box center [543, 98] width 146 height 21
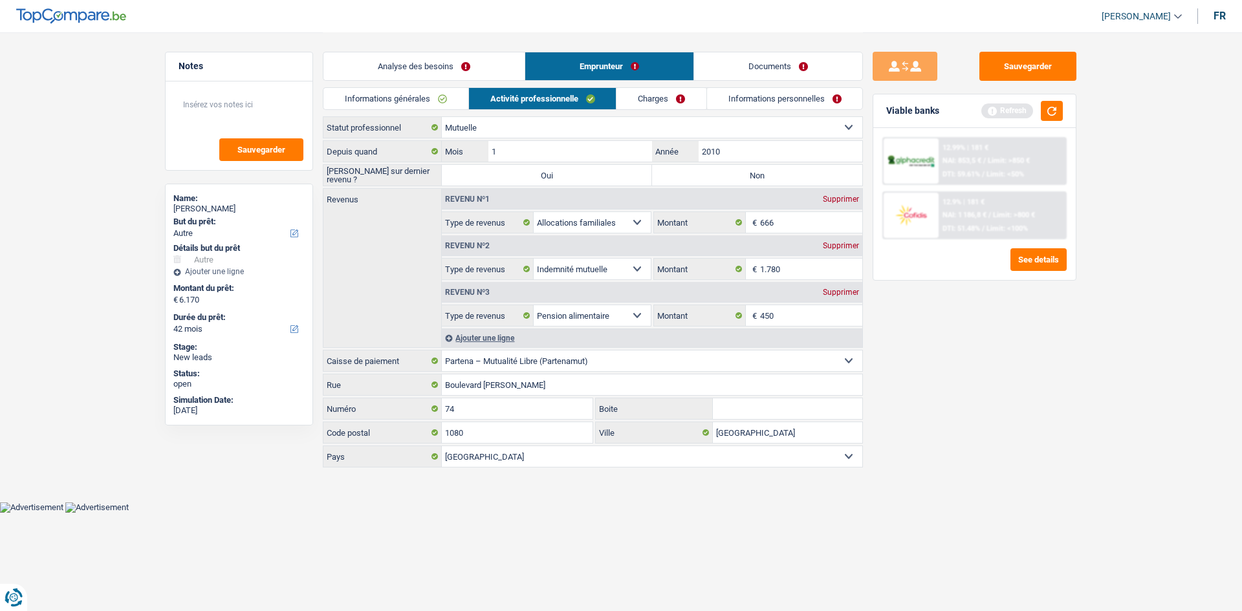
click at [486, 184] on label "Non" at bounding box center [757, 175] width 210 height 21
click at [486, 184] on input "Non" at bounding box center [757, 175] width 210 height 21
radio input "true"
click at [486, 152] on input "2010" at bounding box center [781, 151] width 164 height 21
click at [404, 100] on link "Informations générales" at bounding box center [396, 98] width 145 height 21
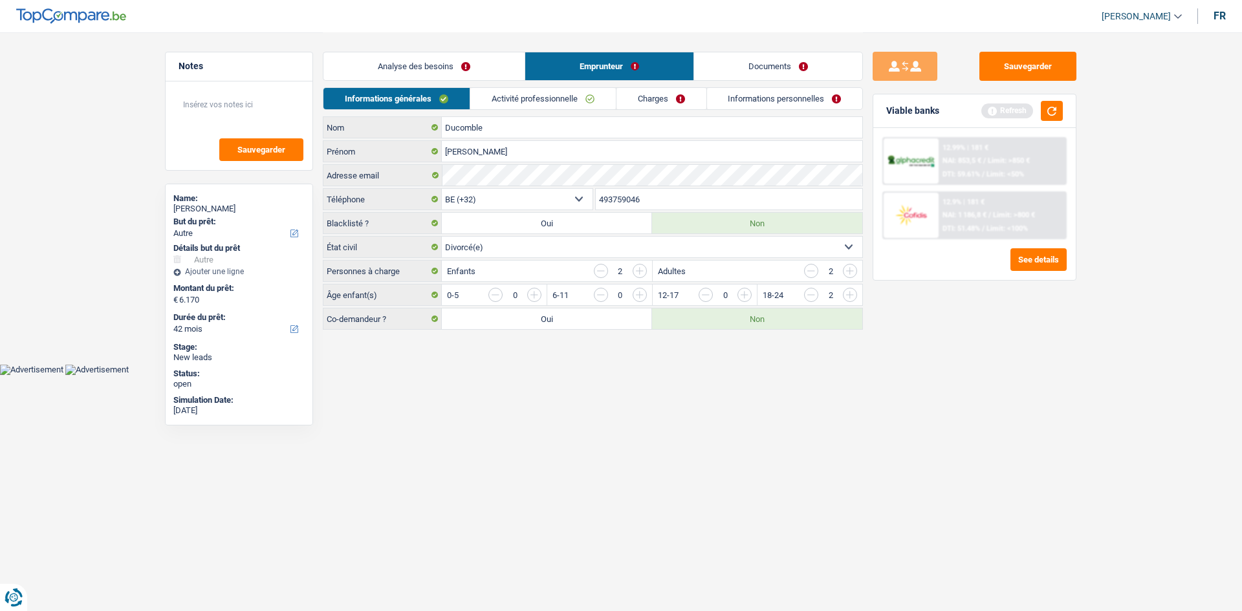
click at [486, 107] on link "Activité professionnelle" at bounding box center [543, 98] width 146 height 21
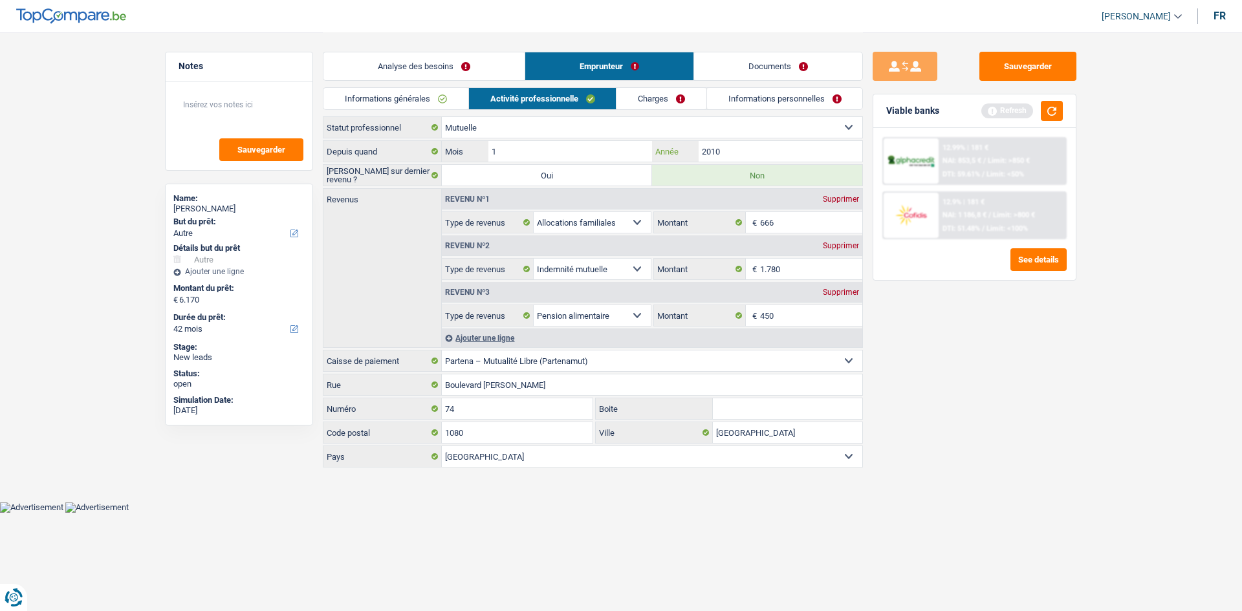
click at [486, 155] on input "2010" at bounding box center [781, 151] width 164 height 21
click at [486, 217] on input "666" at bounding box center [811, 222] width 103 height 21
click at [486, 96] on link "Charges" at bounding box center [662, 98] width 90 height 21
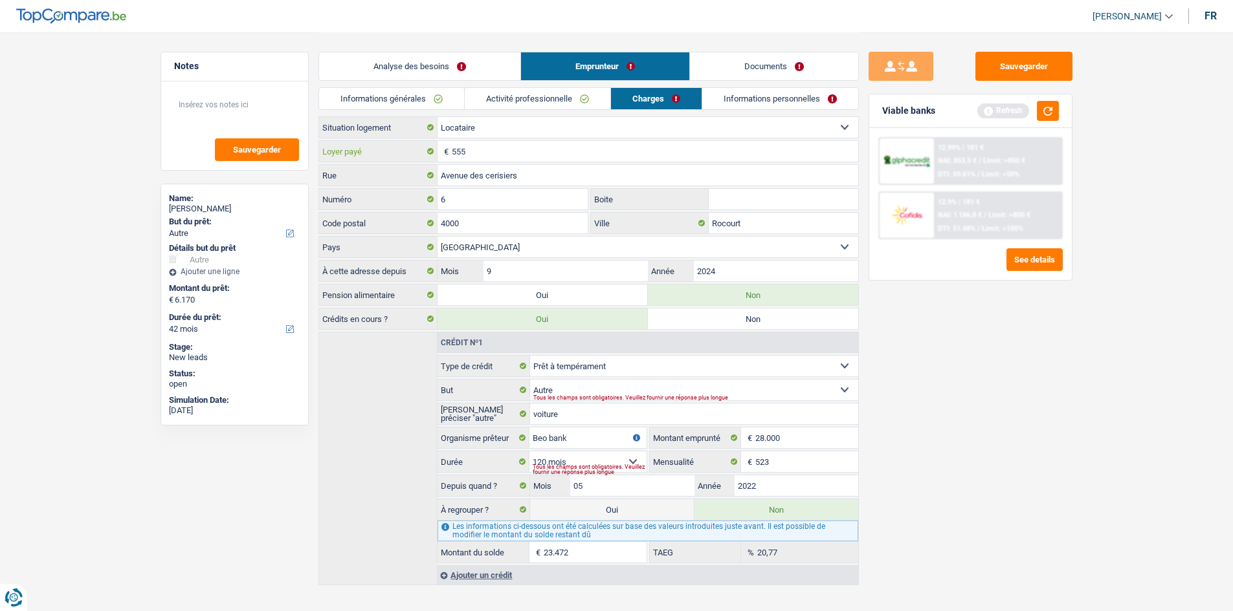
click at [486, 147] on input "555" at bounding box center [655, 151] width 406 height 21
click at [486, 92] on link "Informations personnelles" at bounding box center [780, 98] width 156 height 21
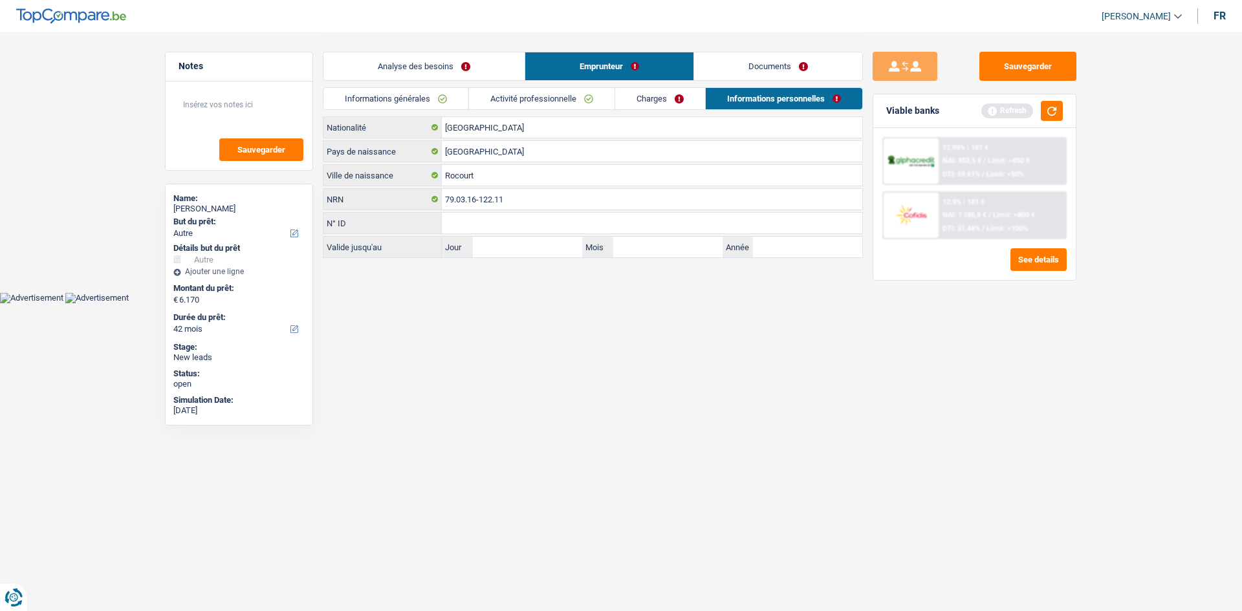
click at [412, 74] on link "Analyse des besoins" at bounding box center [424, 66] width 201 height 28
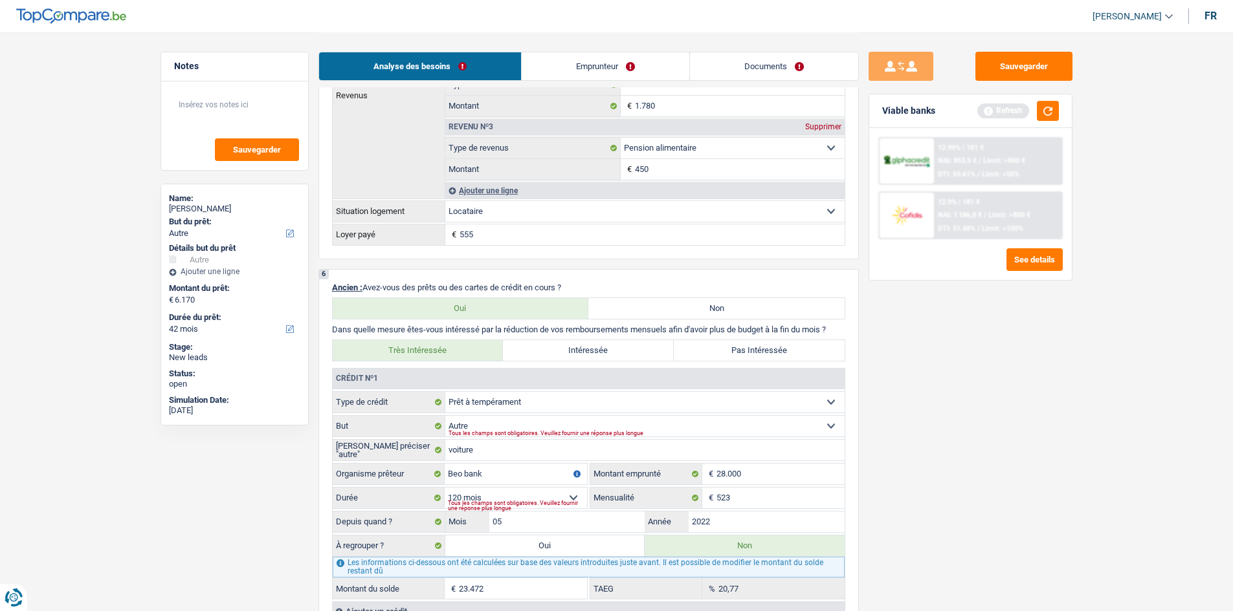
scroll to position [971, 0]
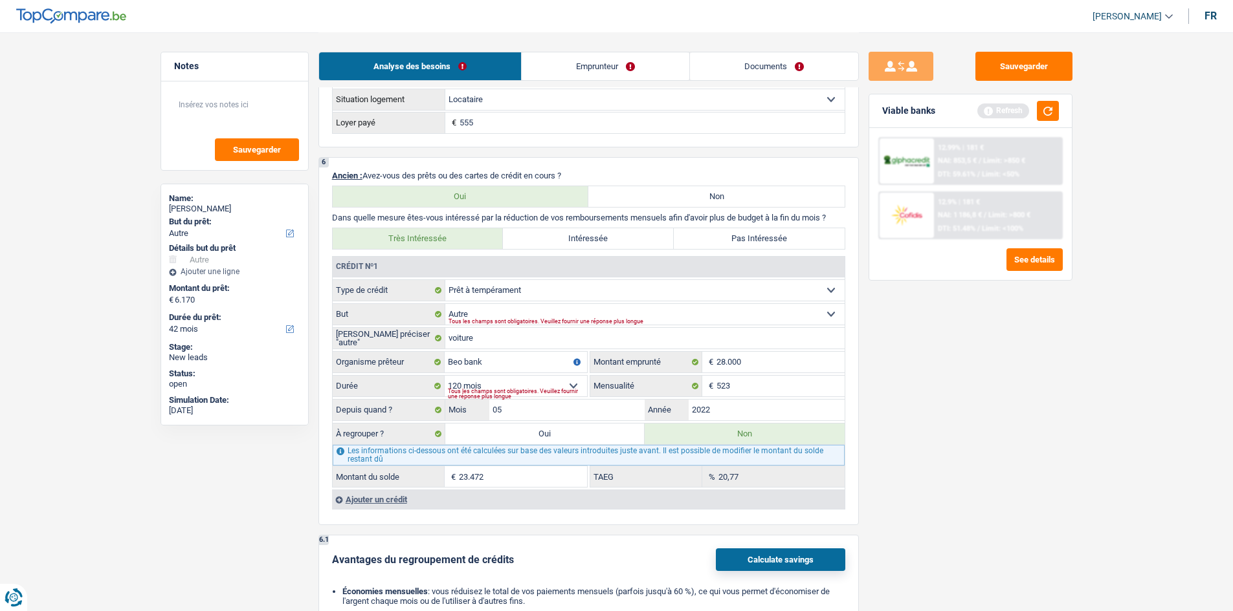
click at [486, 243] on label "Oui" at bounding box center [545, 434] width 200 height 21
click at [486, 243] on input "Oui" at bounding box center [545, 434] width 200 height 21
radio input "true"
type input "23.472"
radio input "false"
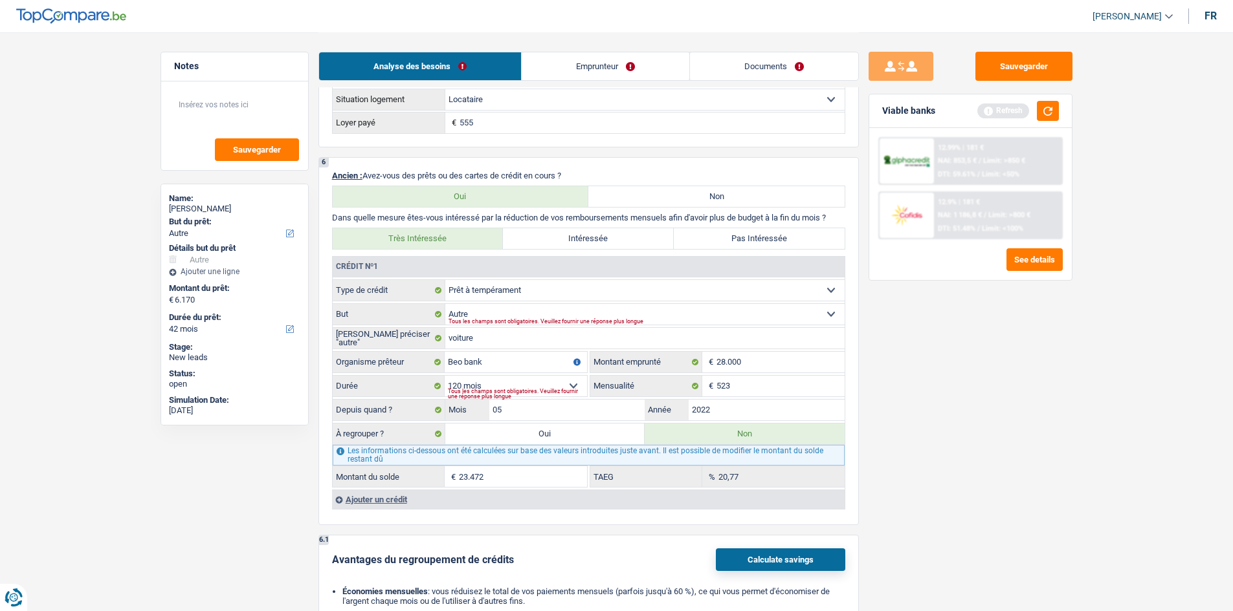
type input "23.472"
type input "29.642"
select select "refinancing"
select select "120"
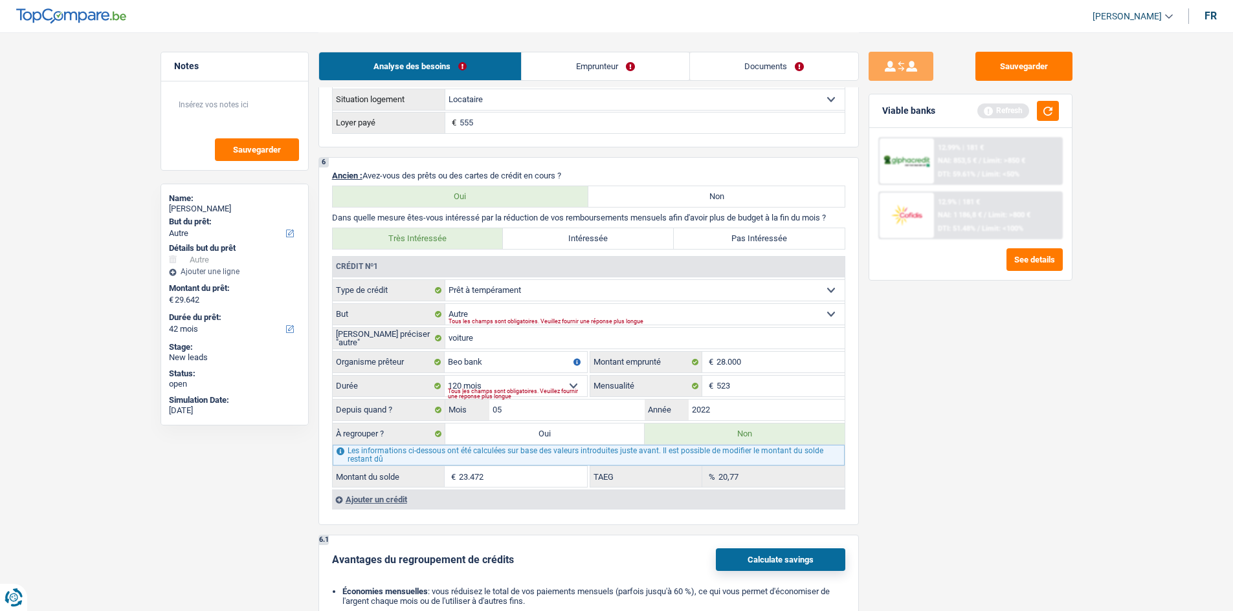
select select "refinancing"
select select "120"
select select "refinancing"
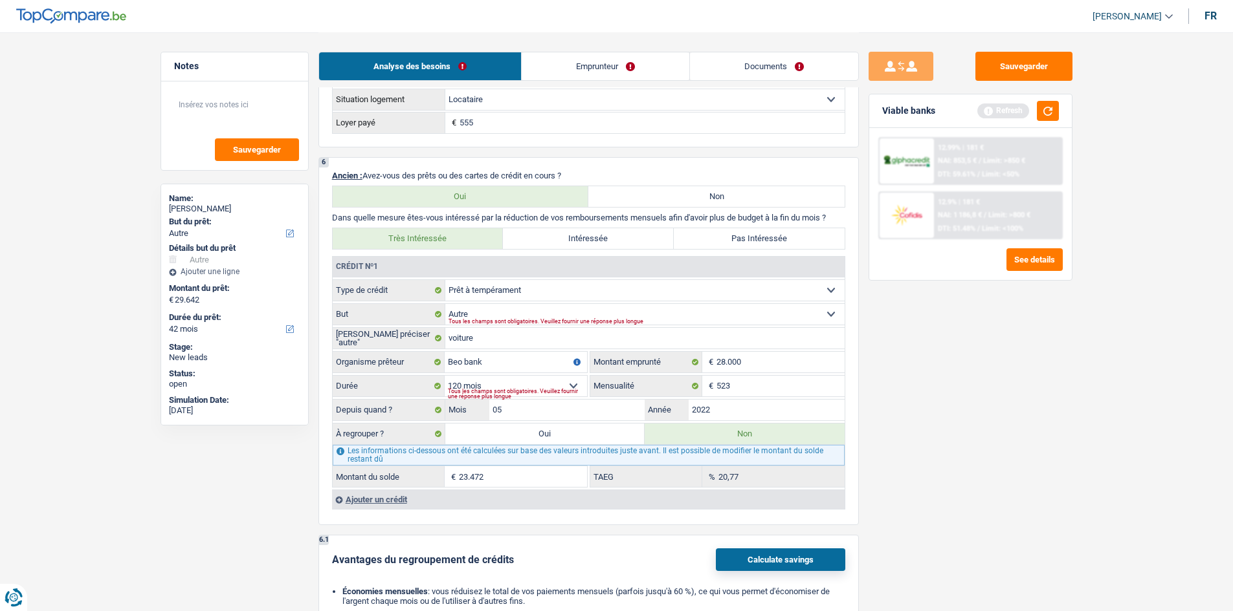
select select "120"
select select "other"
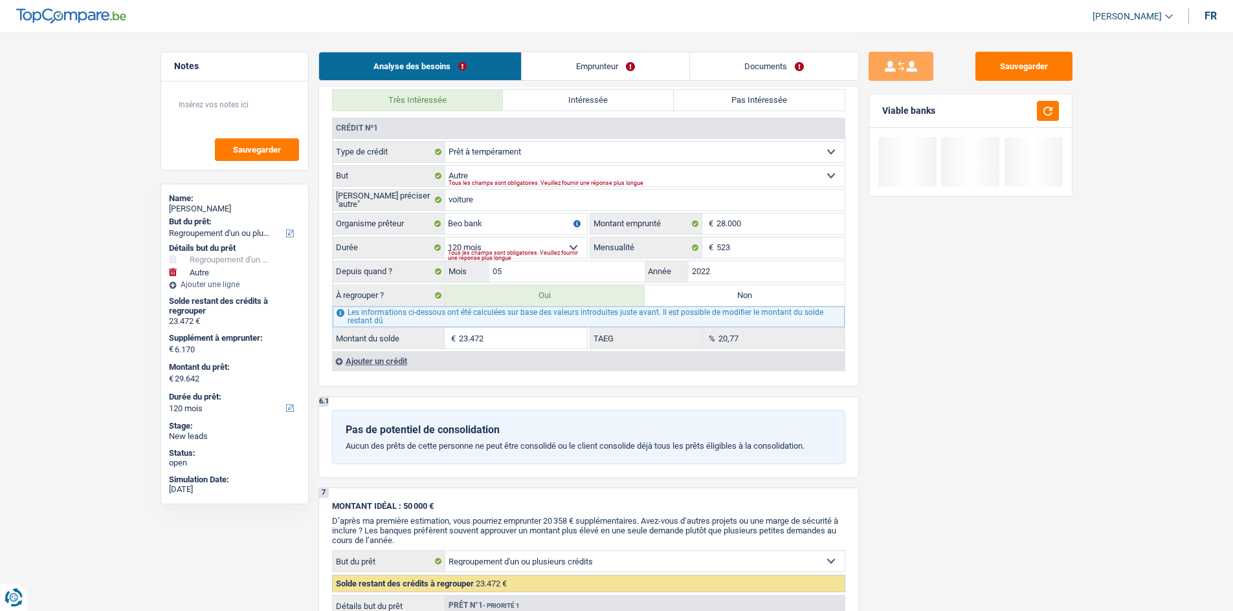
scroll to position [1294, 0]
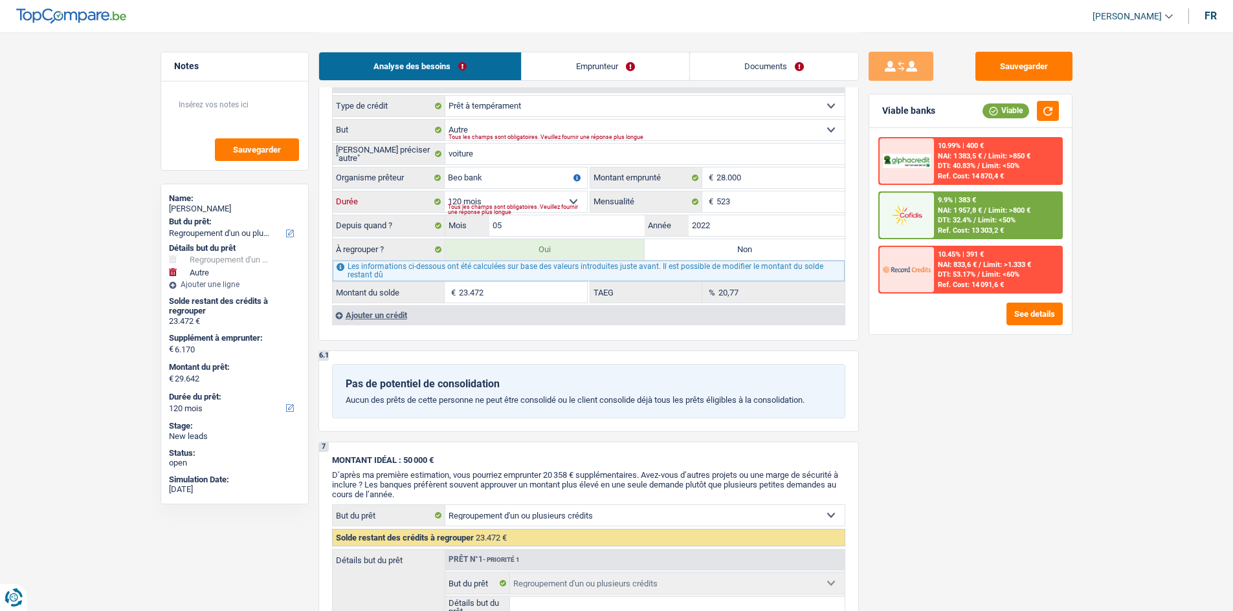
click at [486, 199] on select "12 mois 18 mois 24 mois 30 mois 36 mois 42 mois 48 mois 60 mois 72 mois 84 mois…" at bounding box center [516, 202] width 142 height 21
select select "60"
click at [445, 192] on select "12 mois 18 mois 24 mois 30 mois 36 mois 42 mois 48 mois 60 mois 72 mois 84 mois…" at bounding box center [516, 202] width 142 height 21
type input "9.568"
type input "4,68"
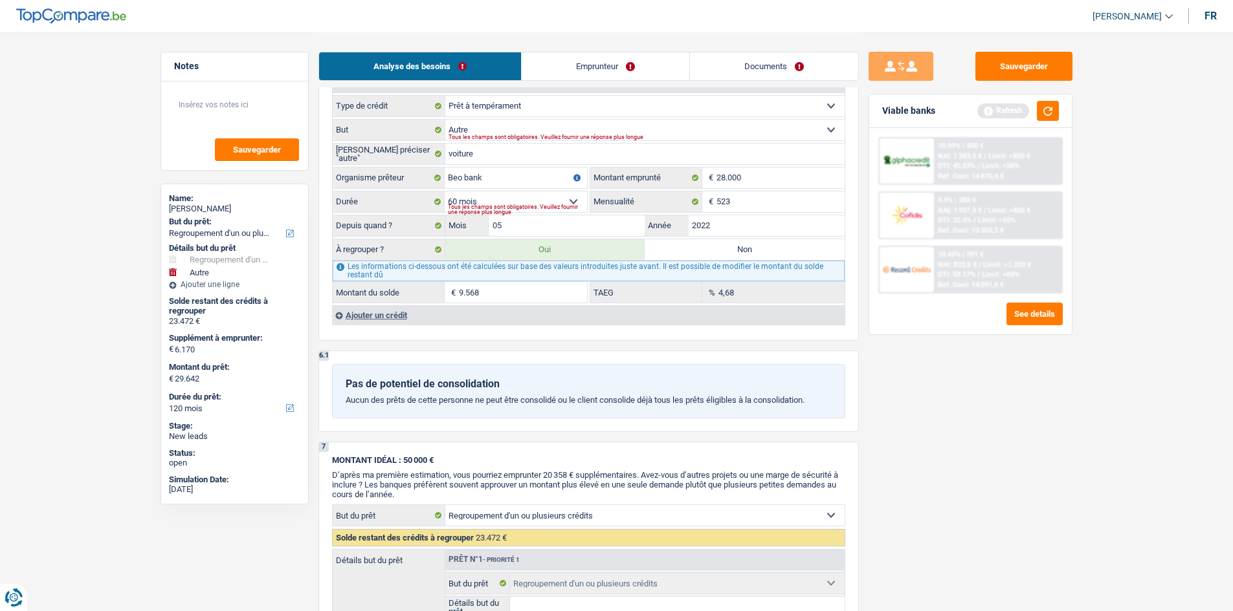
click at [486, 207] on div "Tous les champs sont obligatoires. Veuillez fournir une réponse plus longue" at bounding box center [517, 209] width 139 height 5
click at [486, 197] on select "12 mois 18 mois 24 mois 30 mois 36 mois 42 mois 48 mois 60 mois 72 mois 84 mois…" at bounding box center [516, 202] width 142 height 21
select select "72"
click at [445, 192] on select "12 mois 18 mois 24 mois 30 mois 36 mois 42 mois 48 mois 60 mois 72 mois 84 mois…" at bounding box center [516, 202] width 142 height 21
type input "14.182"
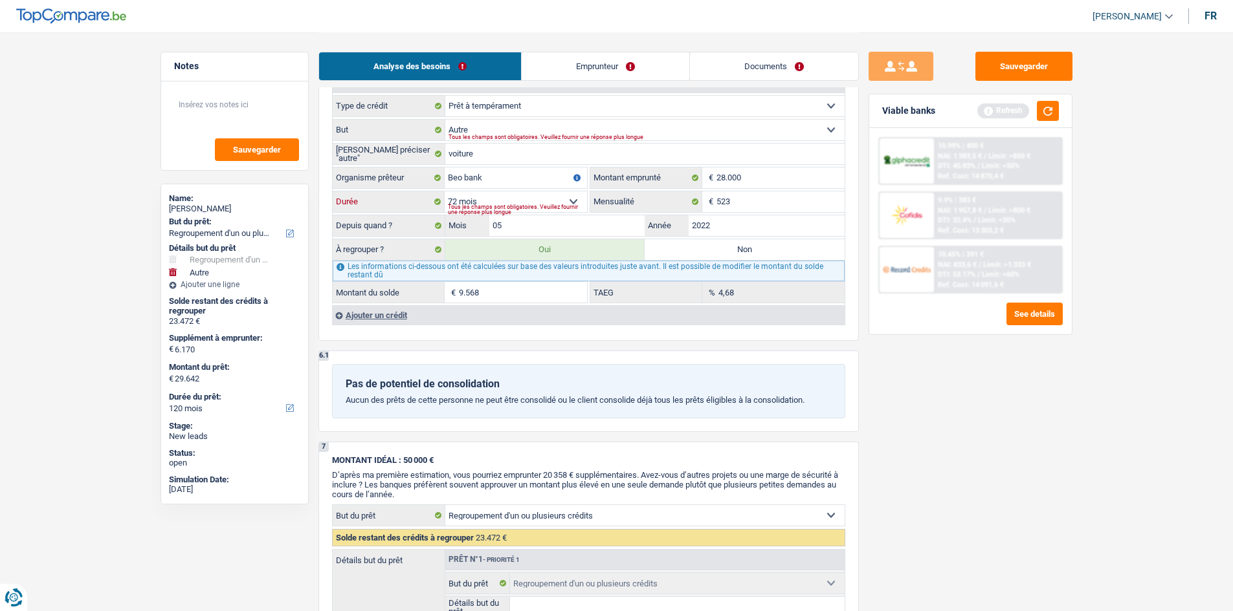
type input "10,80"
click at [486, 192] on select "12 mois 18 mois 24 mois 30 mois 36 mois 42 mois 48 mois 60 mois 72 mois 84 mois…" at bounding box center [516, 202] width 142 height 21
select select "84"
click at [445, 192] on select "12 mois 18 mois 24 mois 30 mois 36 mois 42 mois 48 mois 60 mois 72 mois 84 mois…" at bounding box center [516, 202] width 142 height 21
type input "17.638"
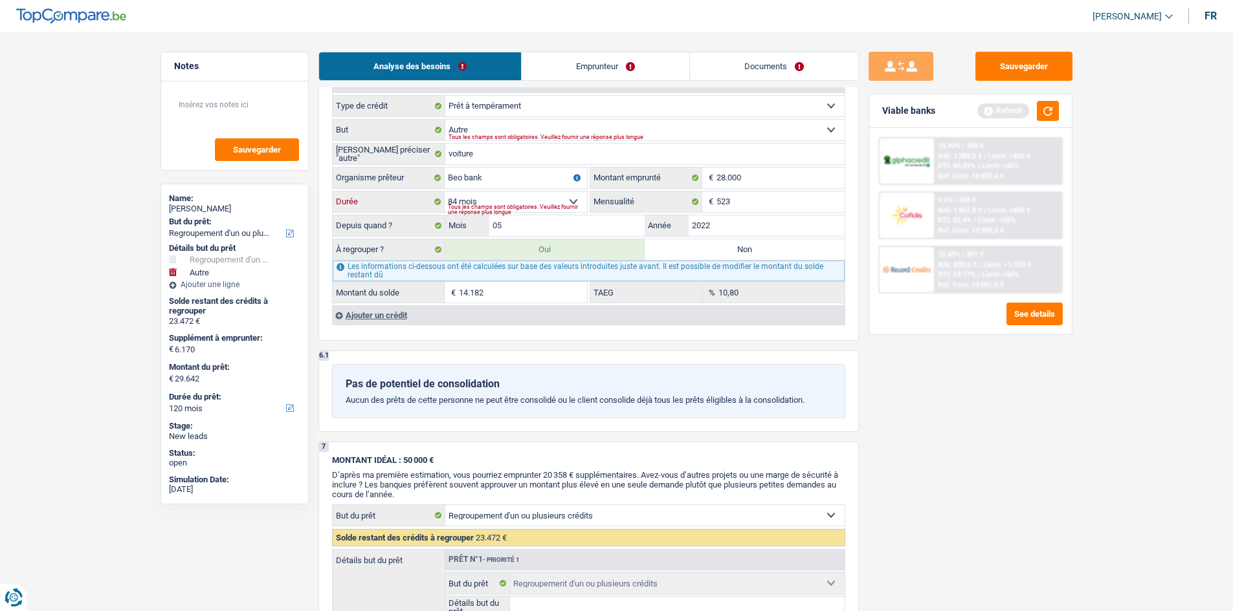
type input "14,81"
click at [483, 192] on select "12 mois 18 mois 24 mois 30 mois 36 mois 42 mois 48 mois 60 mois 72 mois 84 mois…" at bounding box center [516, 202] width 142 height 21
select select "96"
click at [445, 192] on select "12 mois 18 mois 24 mois 30 mois 36 mois 42 mois 48 mois 60 mois 72 mois 84 mois…" at bounding box center [516, 202] width 142 height 21
type input "20.190"
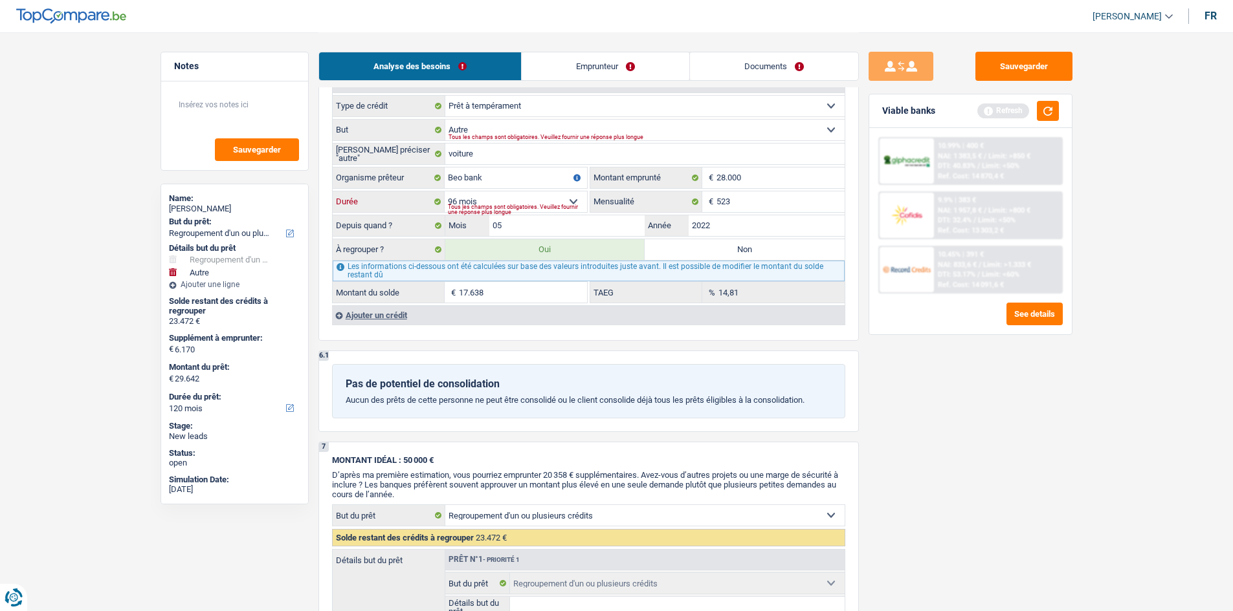
type input "17,52"
click at [486, 197] on select "12 mois 18 mois 24 mois 30 mois 36 mois 42 mois 48 mois 60 mois 72 mois 84 mois…" at bounding box center [516, 202] width 142 height 21
select select "72"
click at [445, 192] on select "12 mois 18 mois 24 mois 30 mois 36 mois 42 mois 48 mois 60 mois 72 mois 84 mois…" at bounding box center [516, 202] width 142 height 21
type input "14.182"
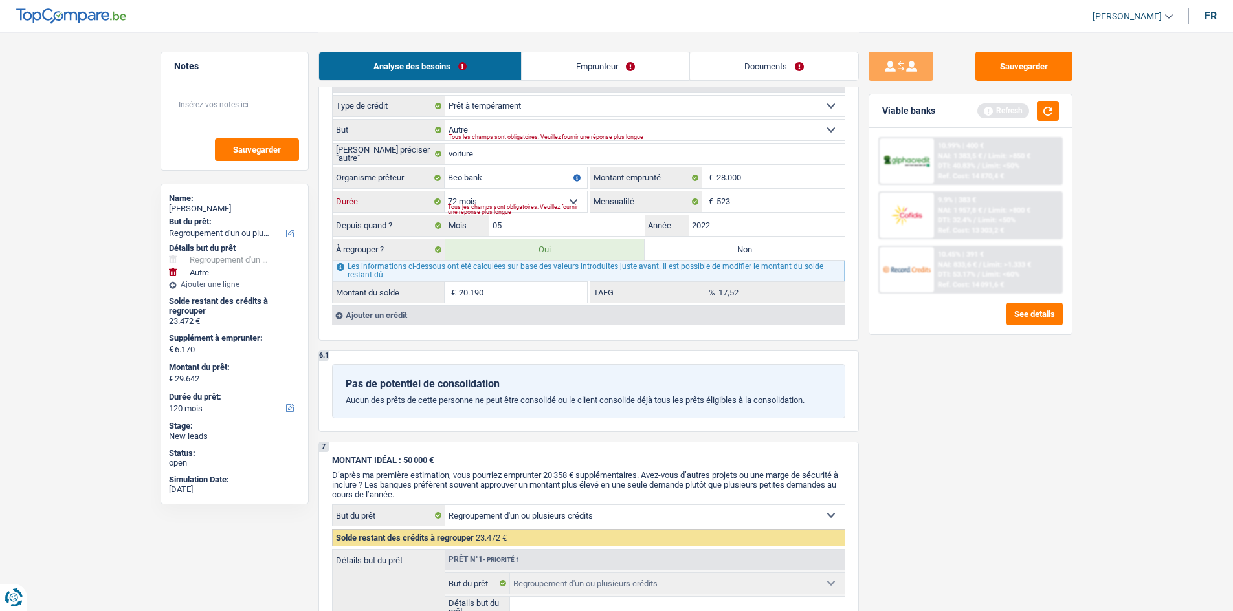
type input "10,80"
click at [486, 120] on button "button" at bounding box center [1048, 111] width 22 height 20
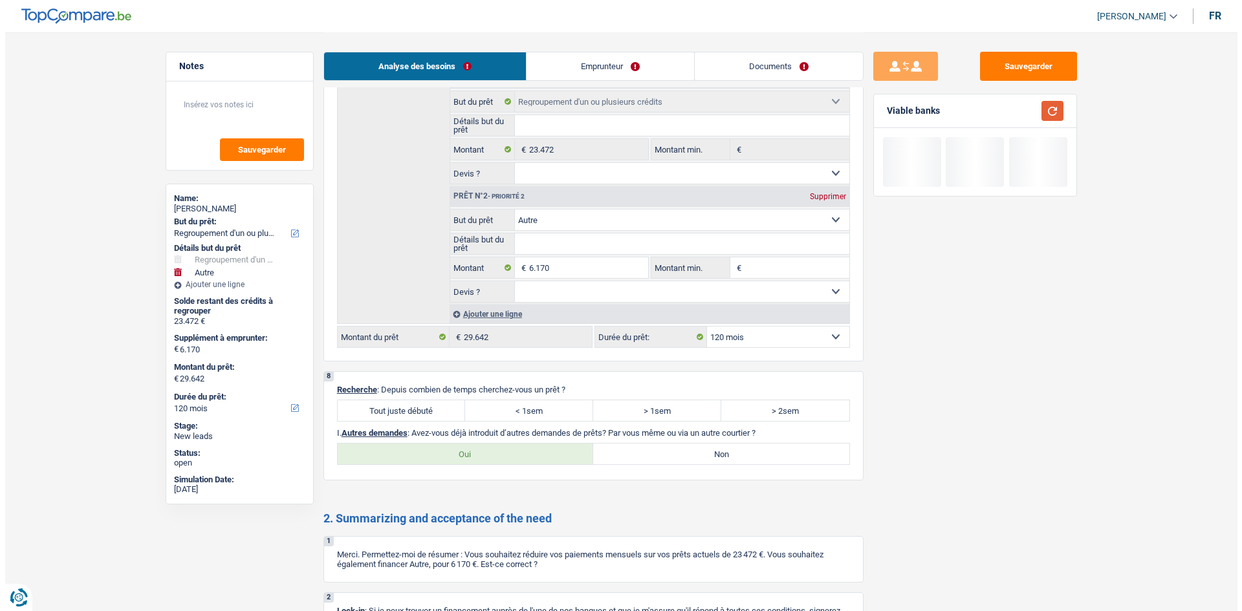
scroll to position [1876, 0]
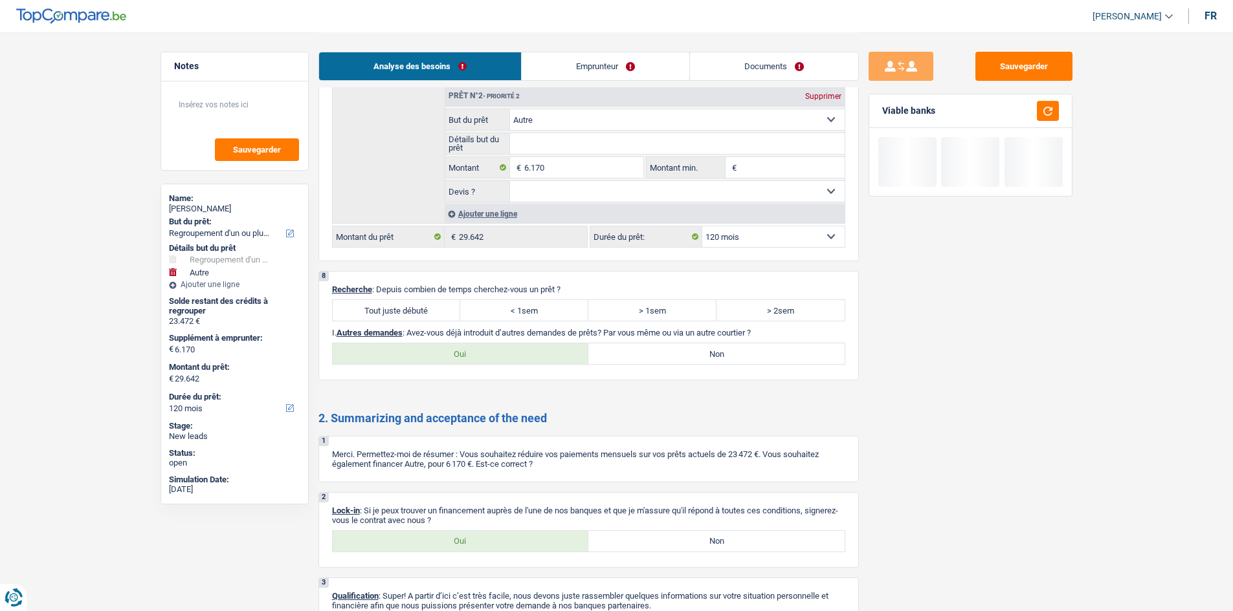
click at [419, 243] on label "Tout juste débuté" at bounding box center [397, 310] width 128 height 21
click at [419, 243] on input "Tout juste débuté" at bounding box center [397, 310] width 128 height 21
radio input "true"
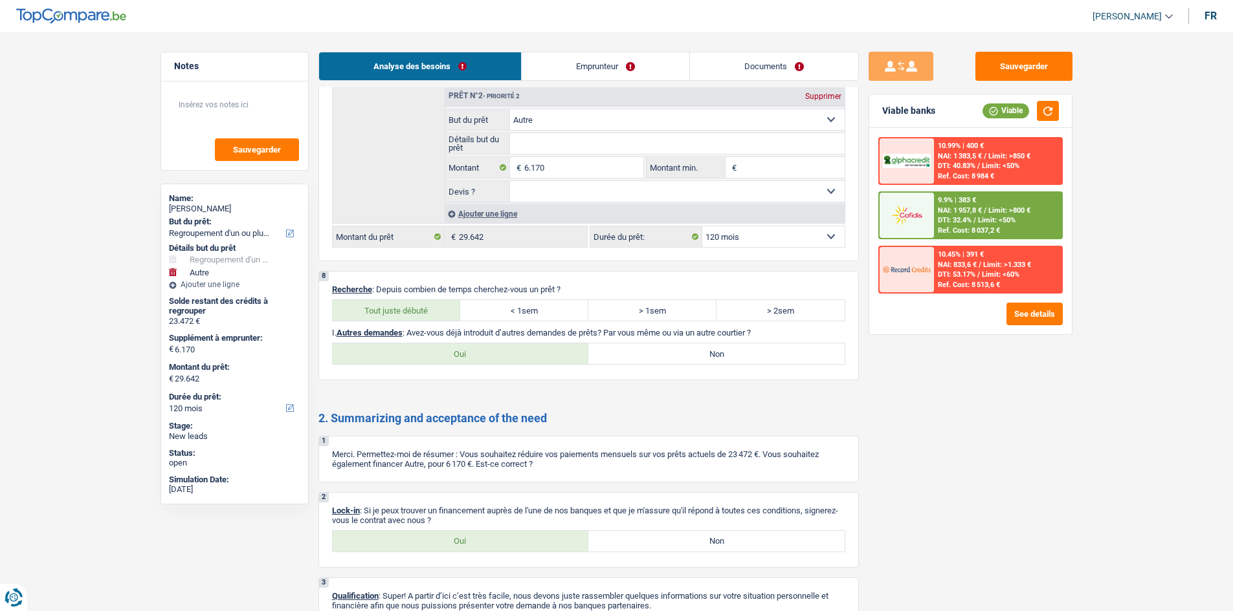
drag, startPoint x: 473, startPoint y: 531, endPoint x: 564, endPoint y: 555, distance: 93.5
click at [474, 243] on label "Oui" at bounding box center [461, 541] width 256 height 21
click at [474, 243] on input "Oui" at bounding box center [461, 541] width 256 height 21
radio input "true"
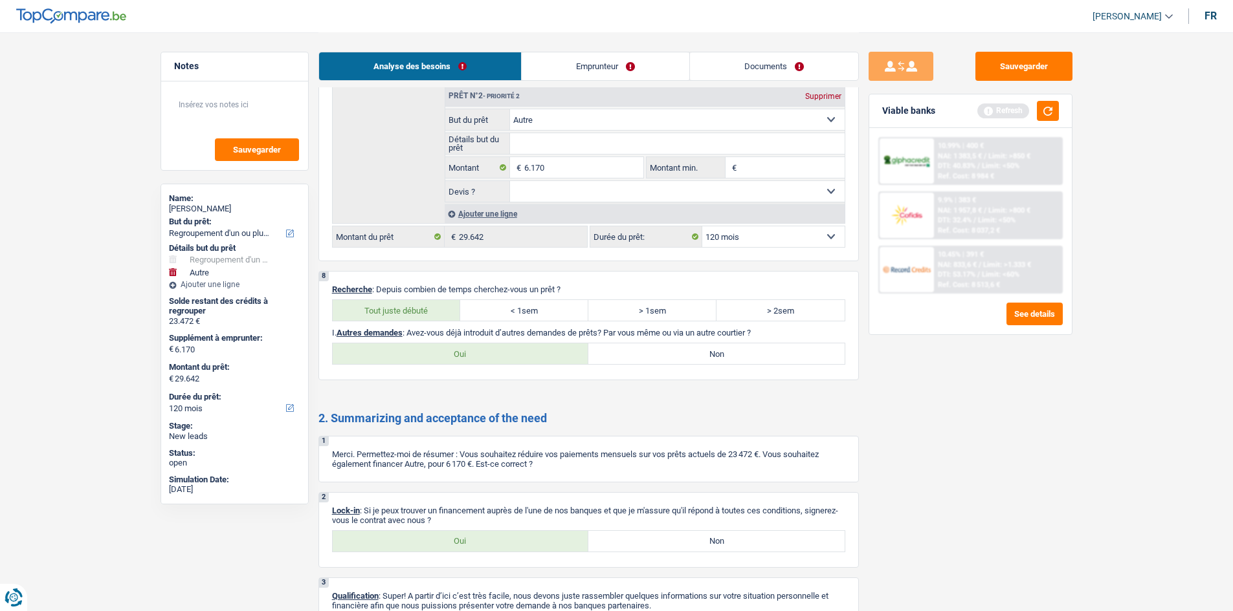
drag, startPoint x: 678, startPoint y: 349, endPoint x: 1001, endPoint y: 388, distance: 325.3
click at [486, 243] on label "Non" at bounding box center [716, 354] width 256 height 21
click at [486, 243] on input "Non" at bounding box center [716, 354] width 256 height 21
radio input "true"
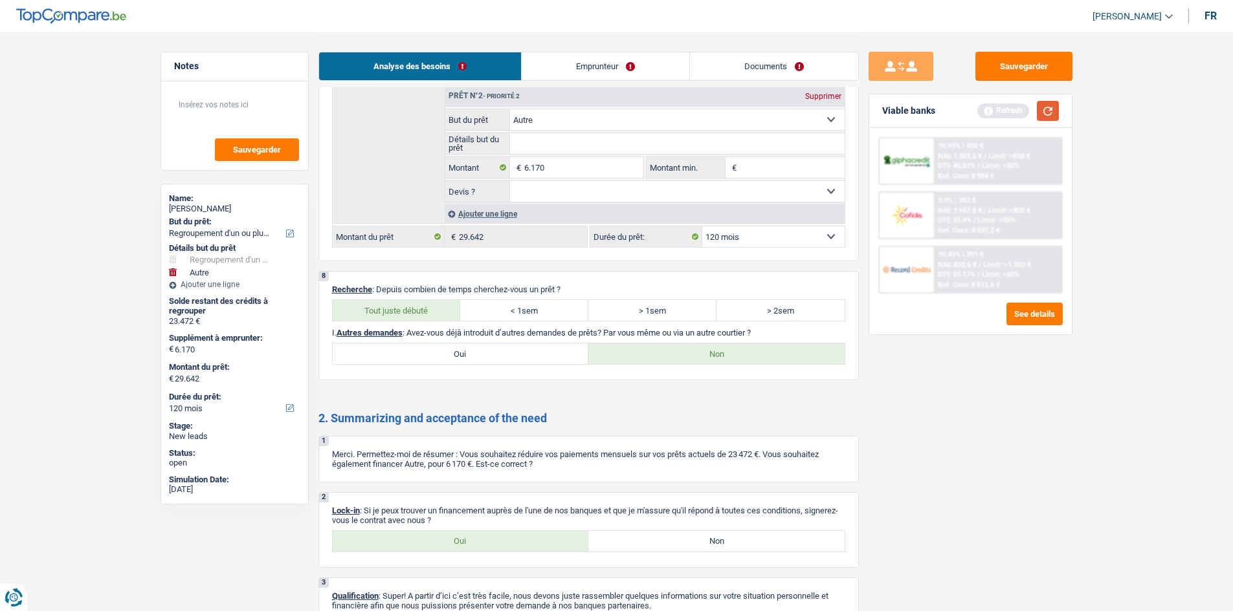
click at [486, 116] on button "button" at bounding box center [1048, 111] width 22 height 20
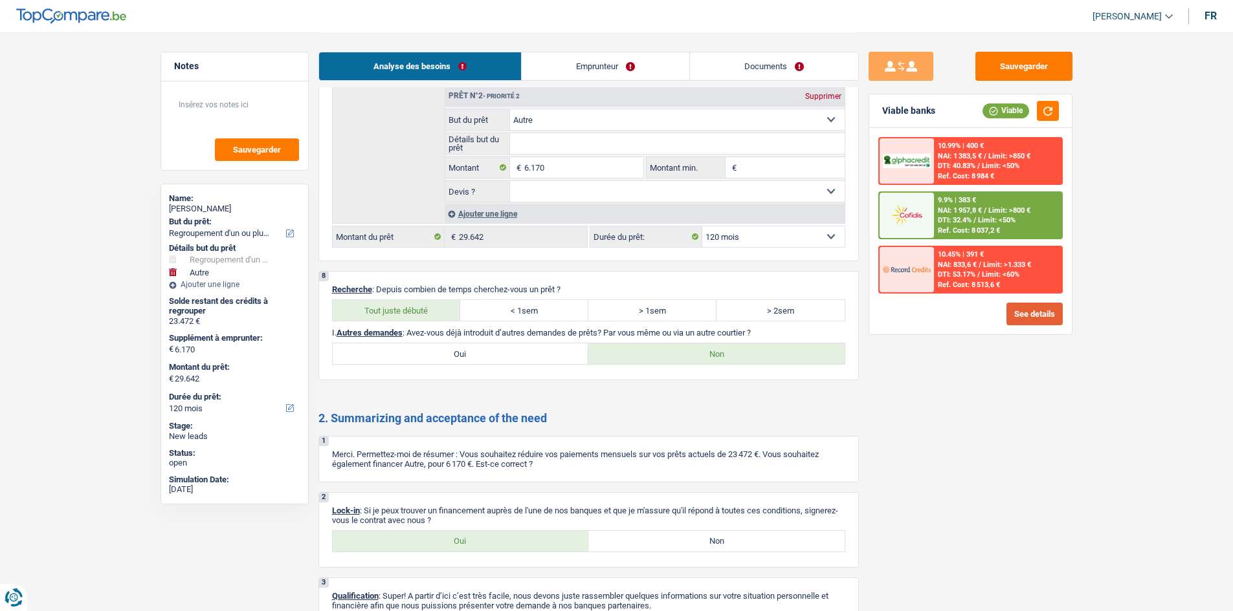
click at [486, 243] on button "See details" at bounding box center [1034, 314] width 56 height 23
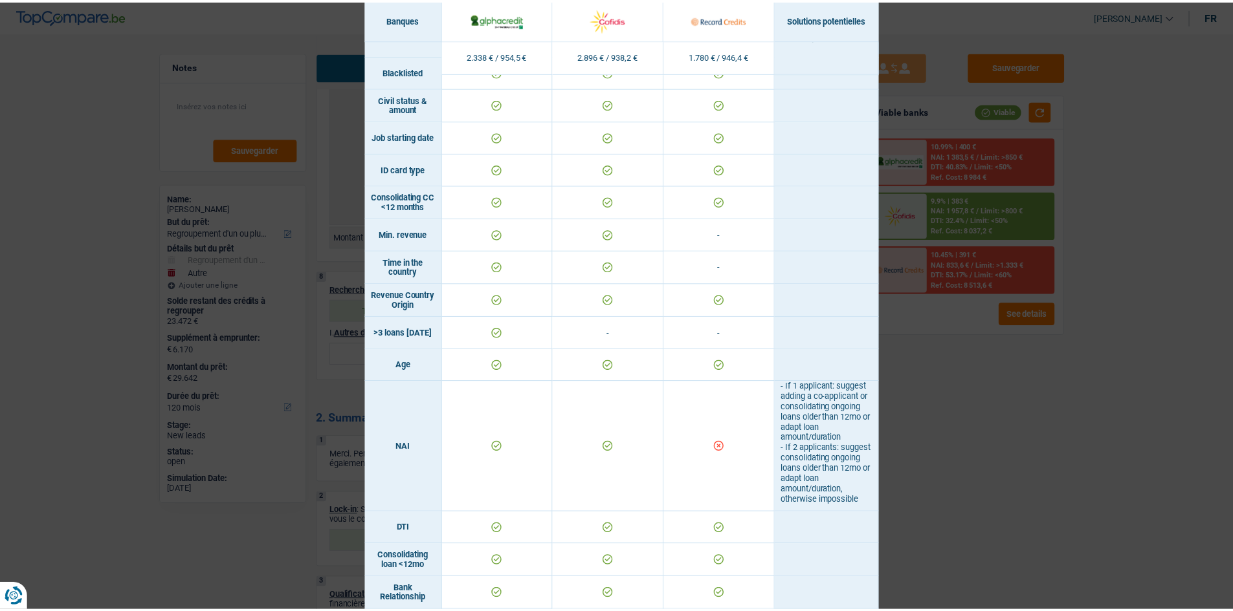
scroll to position [388, 0]
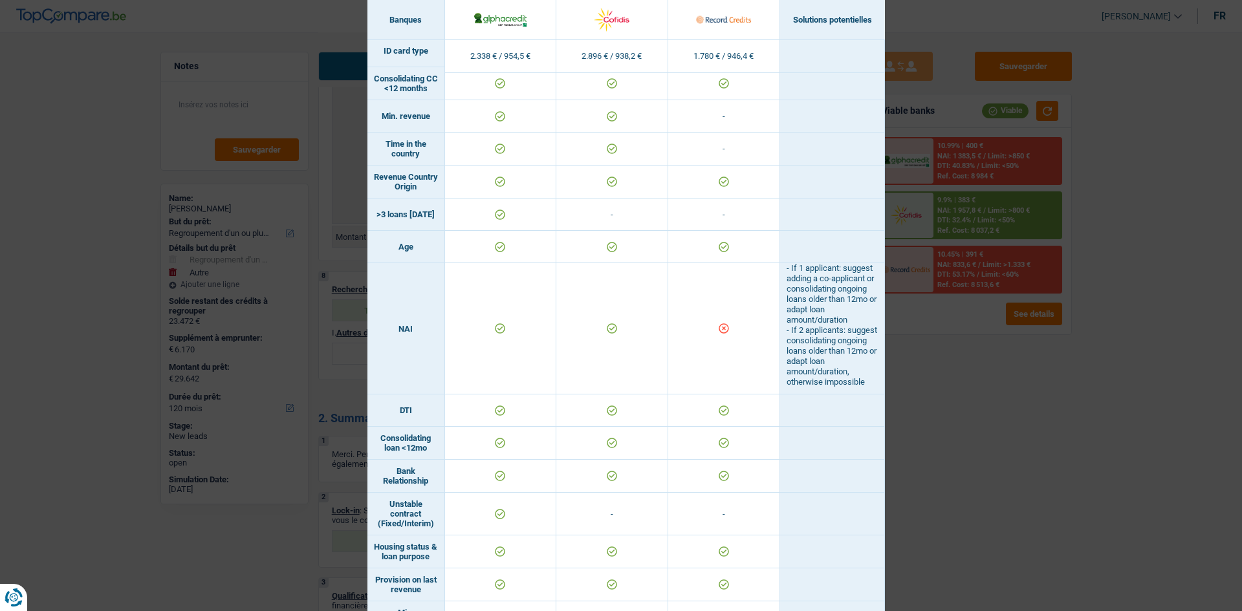
click at [486, 243] on div "Banks conditions × Banques Solutions potentielles Revenus / Charges 2.338 € / 9…" at bounding box center [621, 305] width 1242 height 611
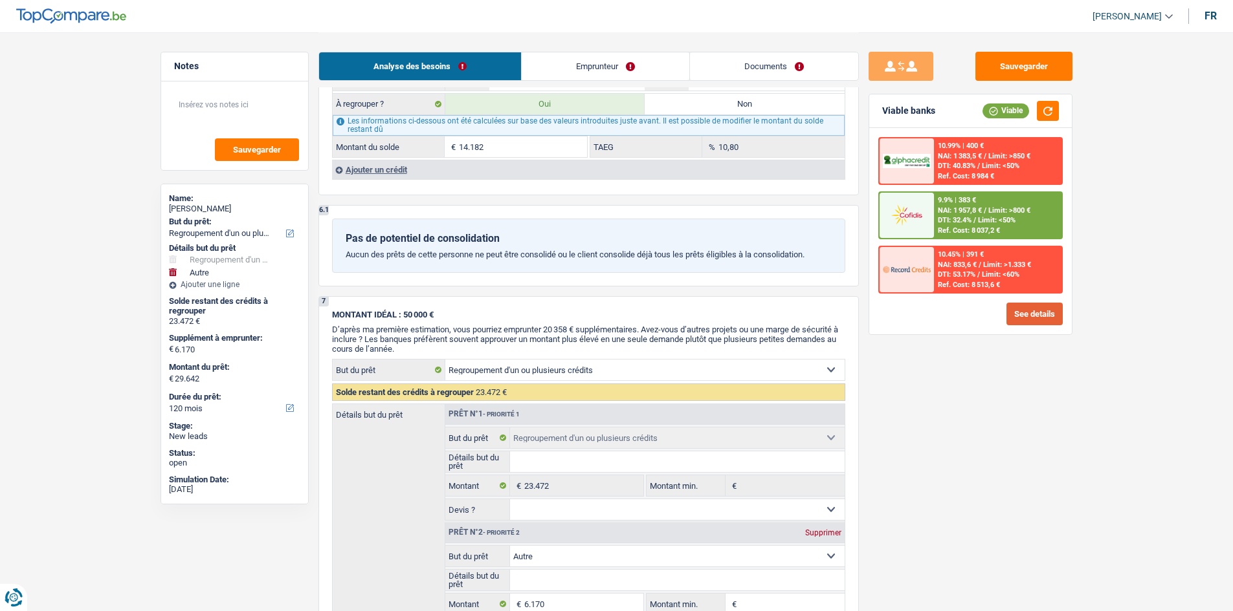
scroll to position [1229, 0]
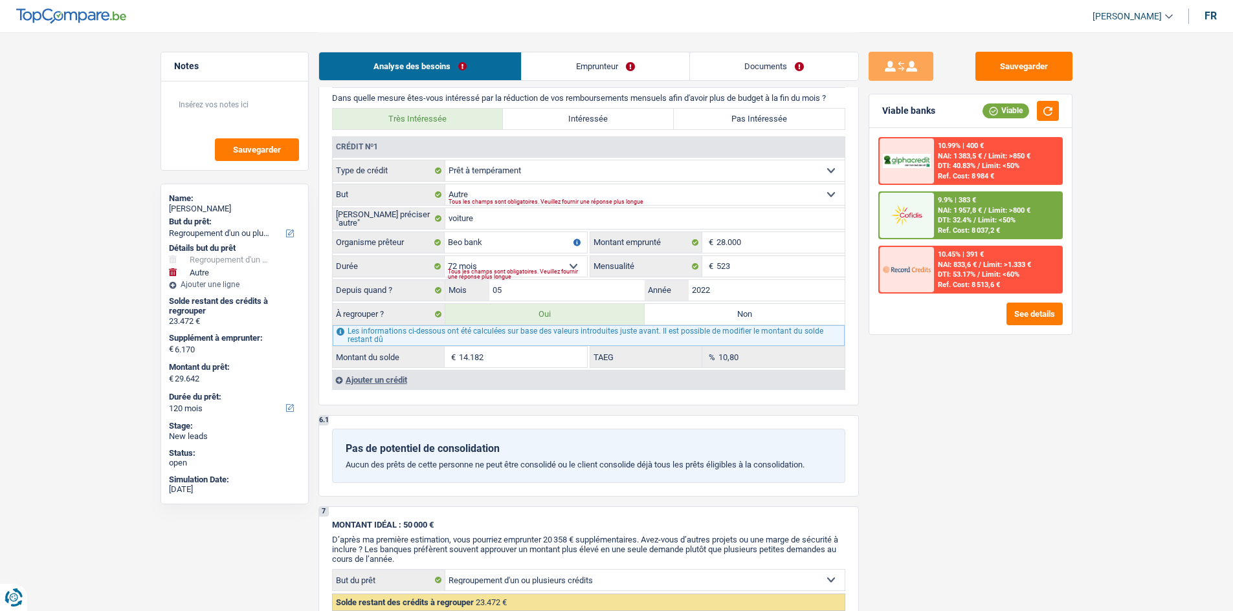
click at [433, 243] on div "Ajouter un crédit" at bounding box center [588, 379] width 512 height 19
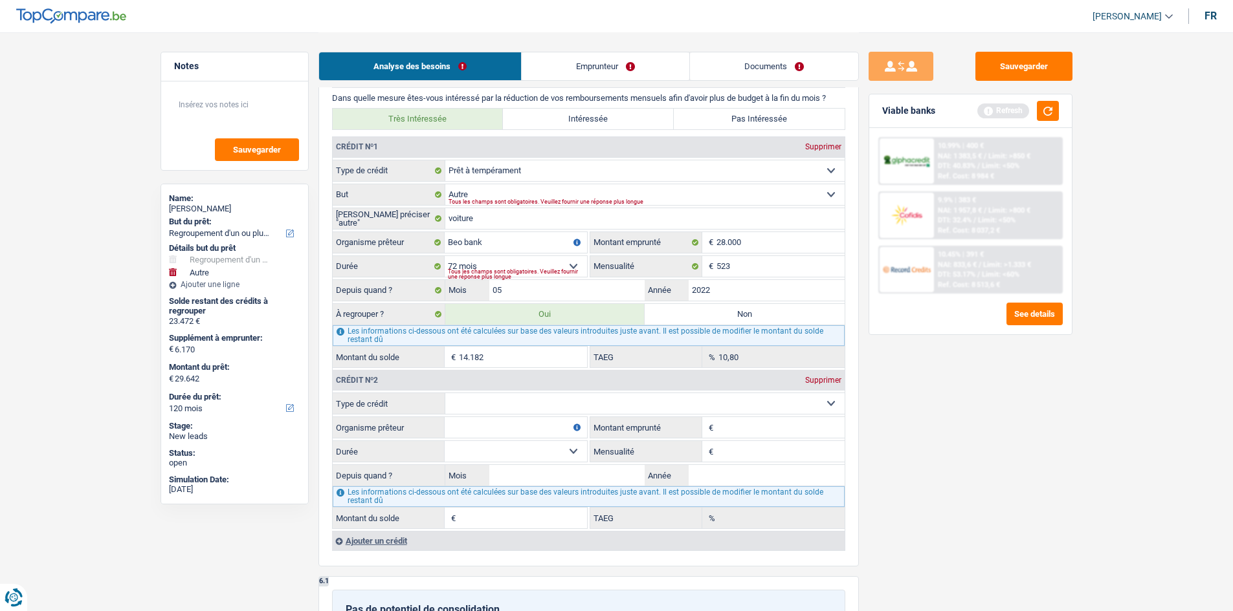
click at [486, 243] on select "Carte ou ouverture de crédit Prêt hypothécaire Vente à tempérament Prêt à tempé…" at bounding box center [644, 403] width 399 height 21
select select "cardOrCredit"
type input "0"
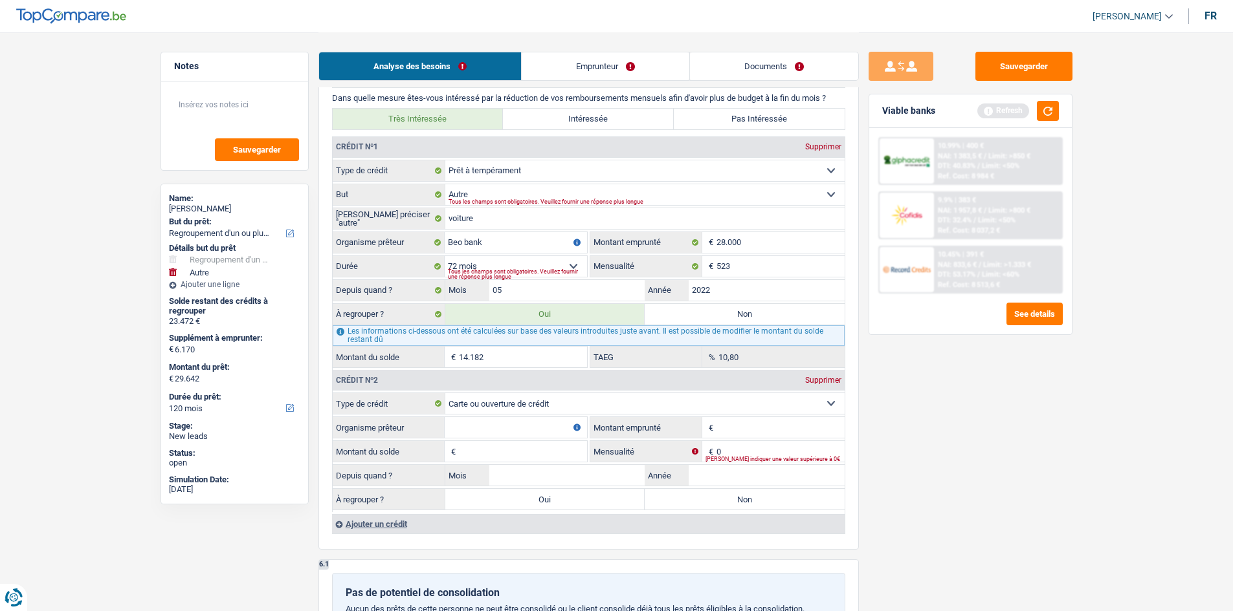
click at [486, 243] on input "Organisme prêteur" at bounding box center [516, 427] width 142 height 21
type input "beobank"
click at [486, 243] on input "Montant" at bounding box center [780, 427] width 128 height 21
type input "2"
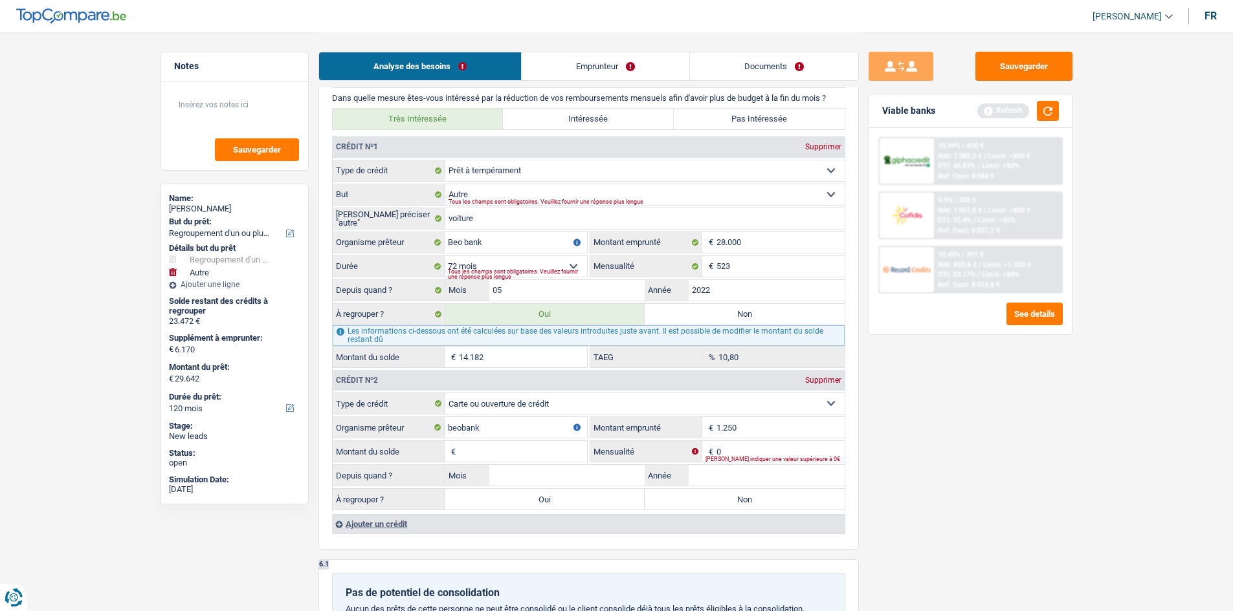
type input "1.250"
click at [486, 243] on input "Montant du solde" at bounding box center [523, 451] width 128 height 21
type input "1.250"
click at [486, 243] on input "0" at bounding box center [780, 451] width 128 height 21
type input "60"
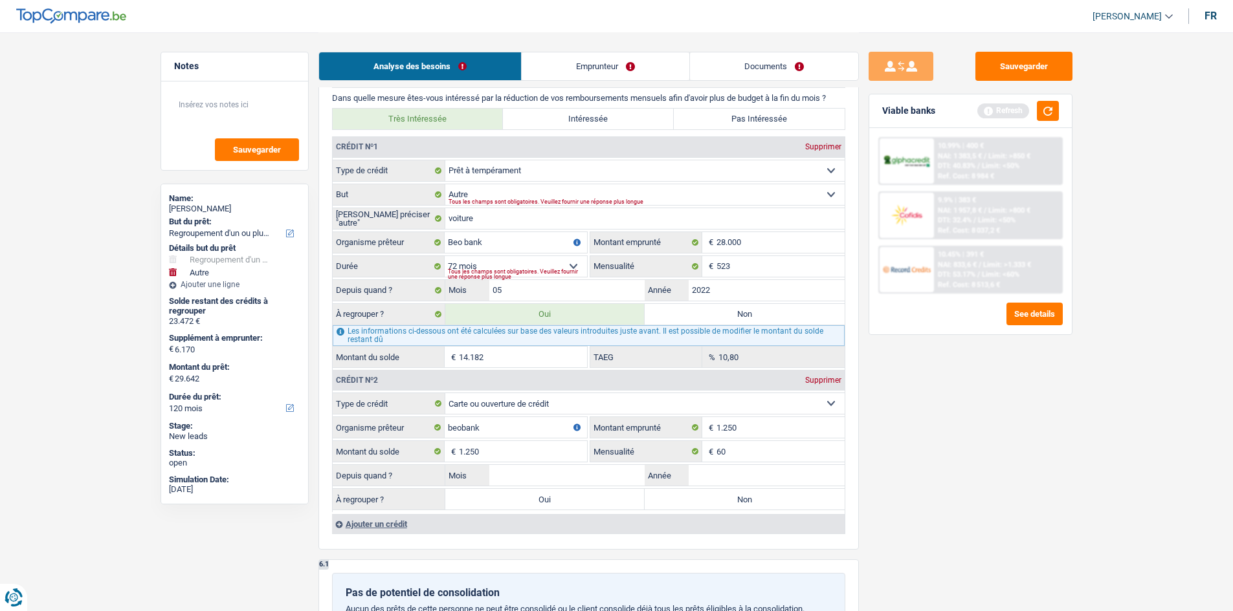
drag, startPoint x: 1007, startPoint y: 500, endPoint x: 995, endPoint y: 489, distance: 16.1
click at [486, 243] on div "Sauvegarder Viable banks Refresh 10.99% | 400 € NAI: 1 383,5 € / Limit: >850 € …" at bounding box center [970, 321] width 223 height 539
click at [486, 243] on input "Année" at bounding box center [766, 475] width 156 height 21
type input "2022"
click at [486, 243] on input "Mois" at bounding box center [567, 475] width 156 height 21
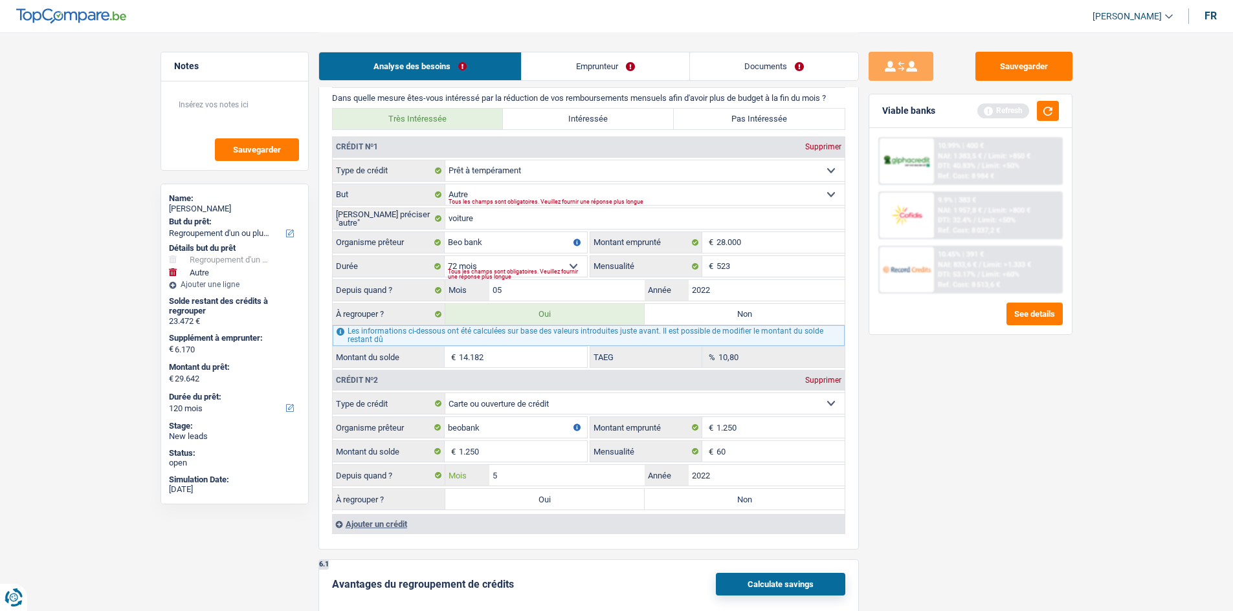
type input "5"
click at [486, 243] on div "Sauvegarder Viable banks Refresh 10.99% | 400 € NAI: 1 383,5 € / Limit: >850 € …" at bounding box center [970, 321] width 223 height 539
click at [485, 243] on label "Oui" at bounding box center [545, 499] width 200 height 21
click at [485, 243] on input "Oui" at bounding box center [545, 499] width 200 height 21
radio input "true"
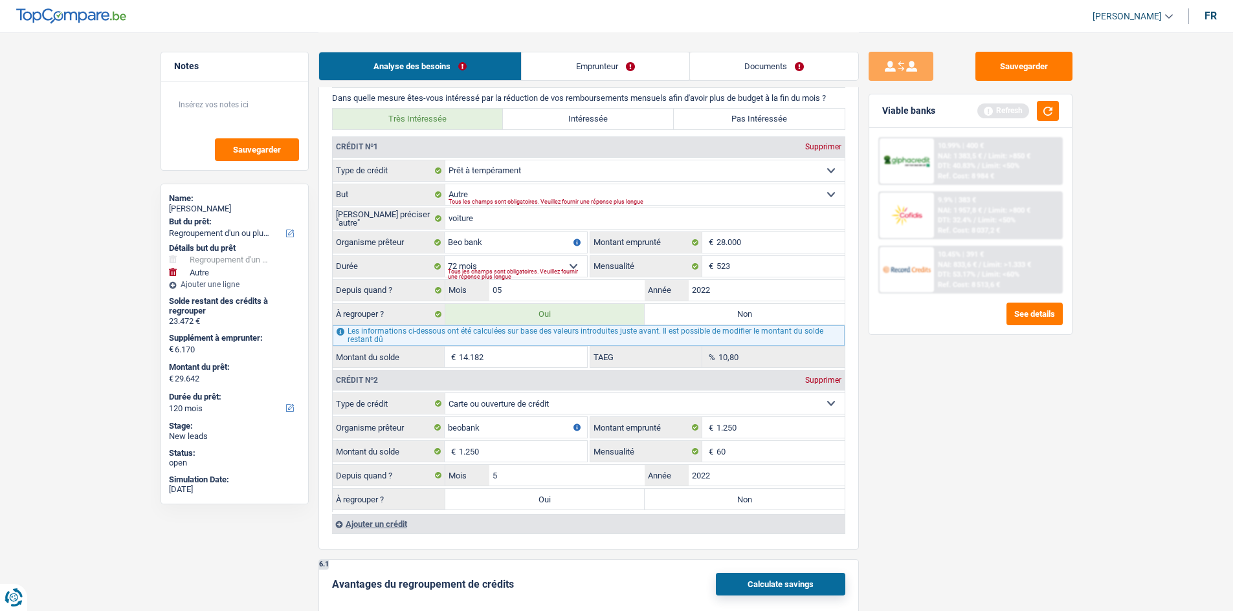
type input "15.432"
type input "21.602"
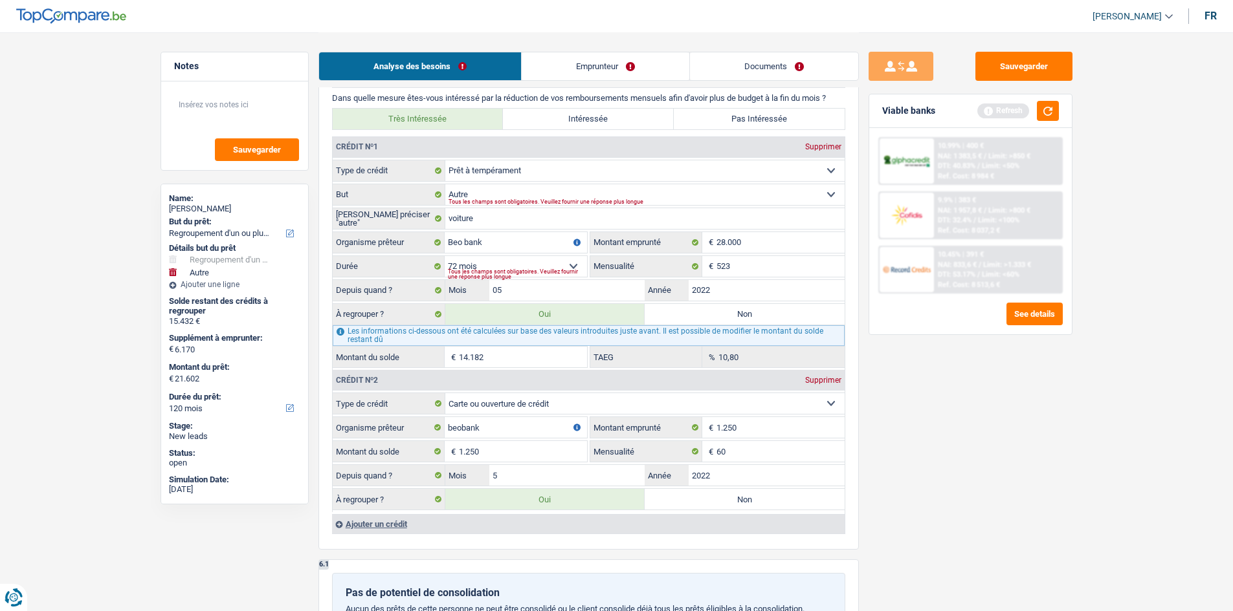
click at [486, 117] on div "Viable banks Refresh" at bounding box center [970, 111] width 203 height 34
click at [486, 111] on button "button" at bounding box center [1048, 111] width 22 height 20
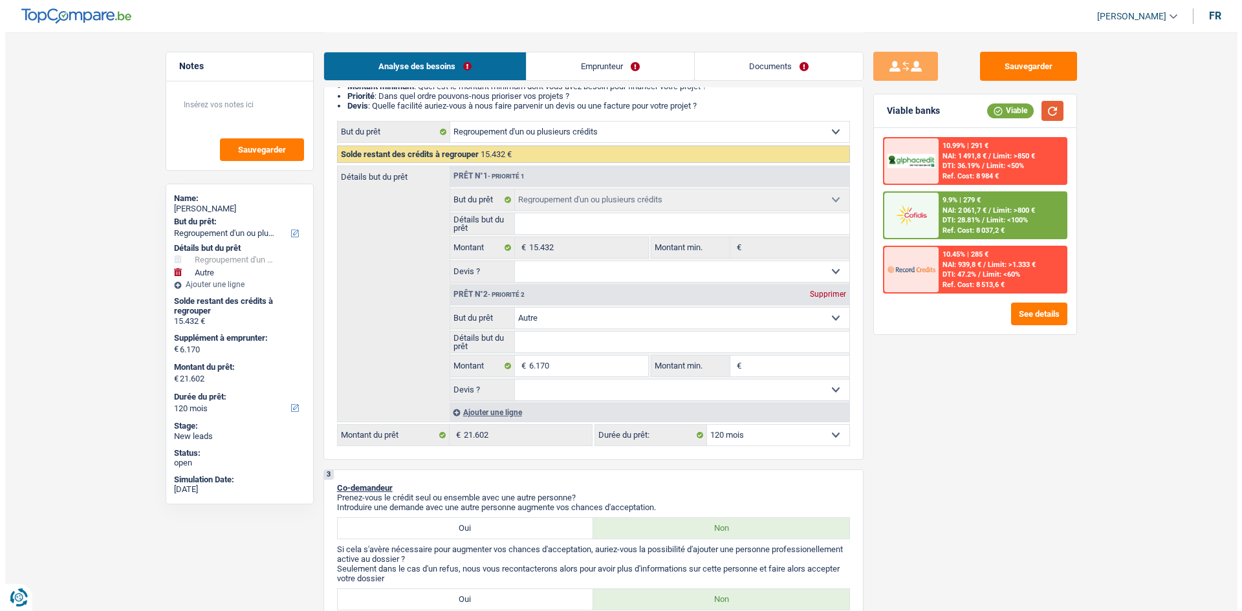
scroll to position [0, 0]
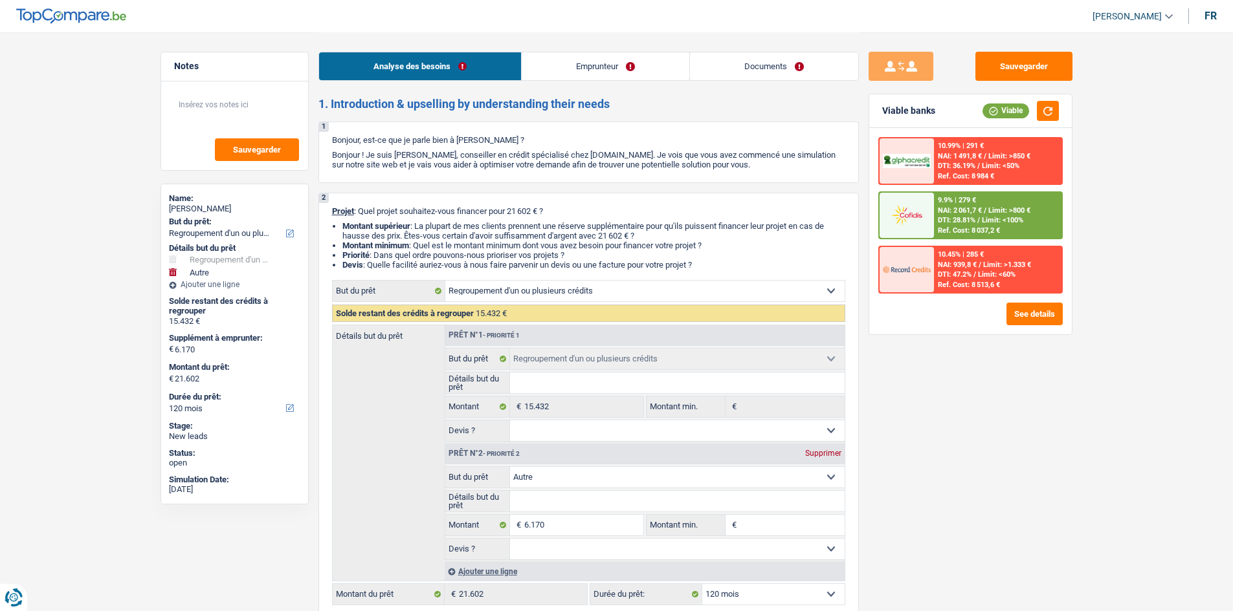
click at [486, 65] on link "Emprunteur" at bounding box center [606, 66] width 168 height 28
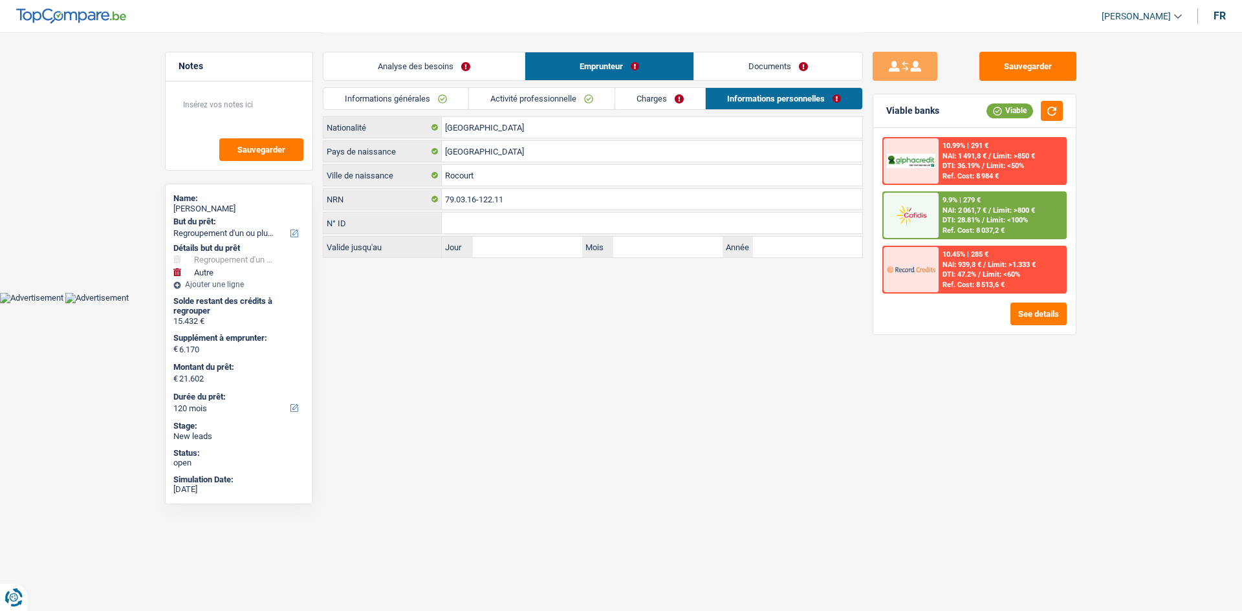
click at [486, 91] on link "Charges" at bounding box center [660, 98] width 90 height 21
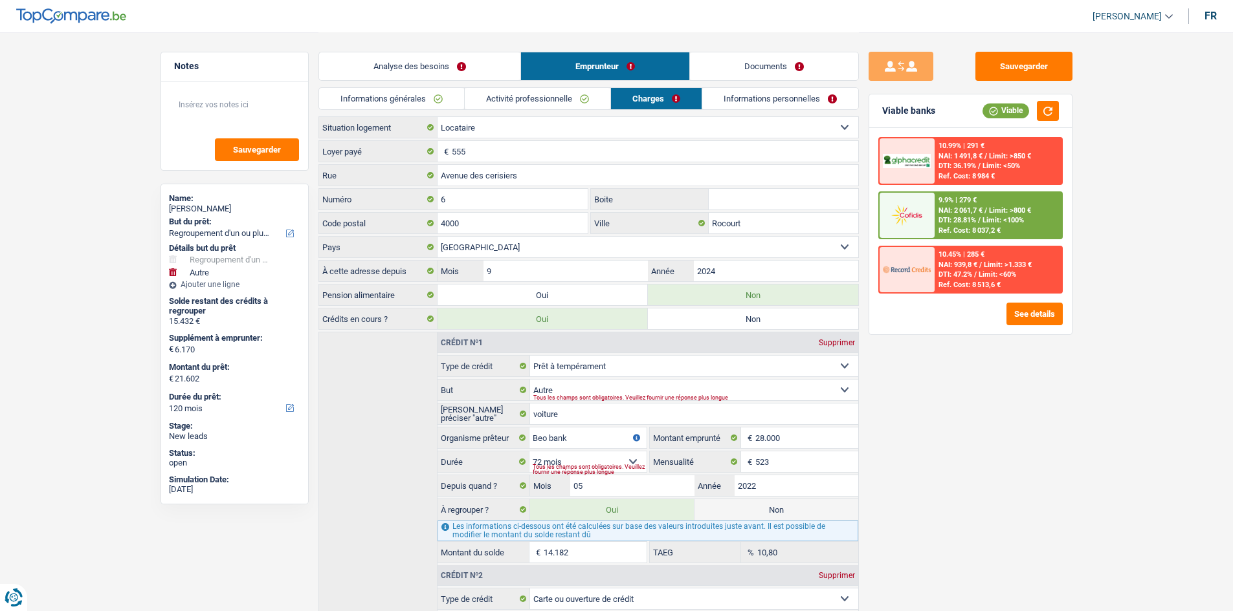
click at [486, 105] on link "Activité professionnelle" at bounding box center [538, 98] width 146 height 21
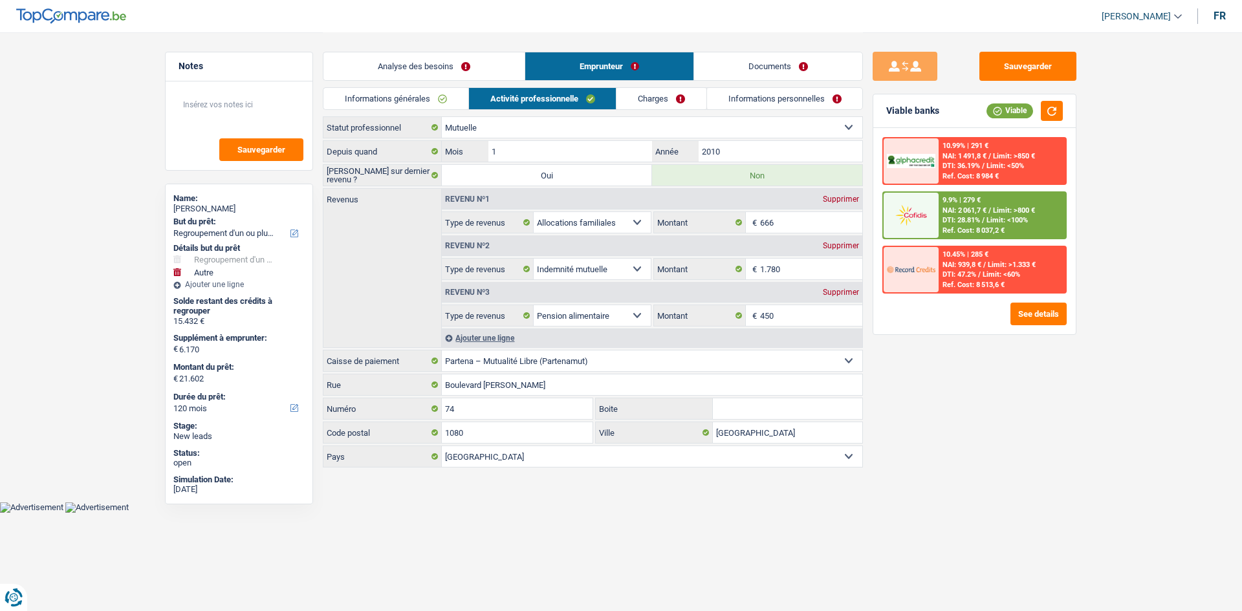
click at [423, 108] on link "Informations générales" at bounding box center [396, 98] width 145 height 21
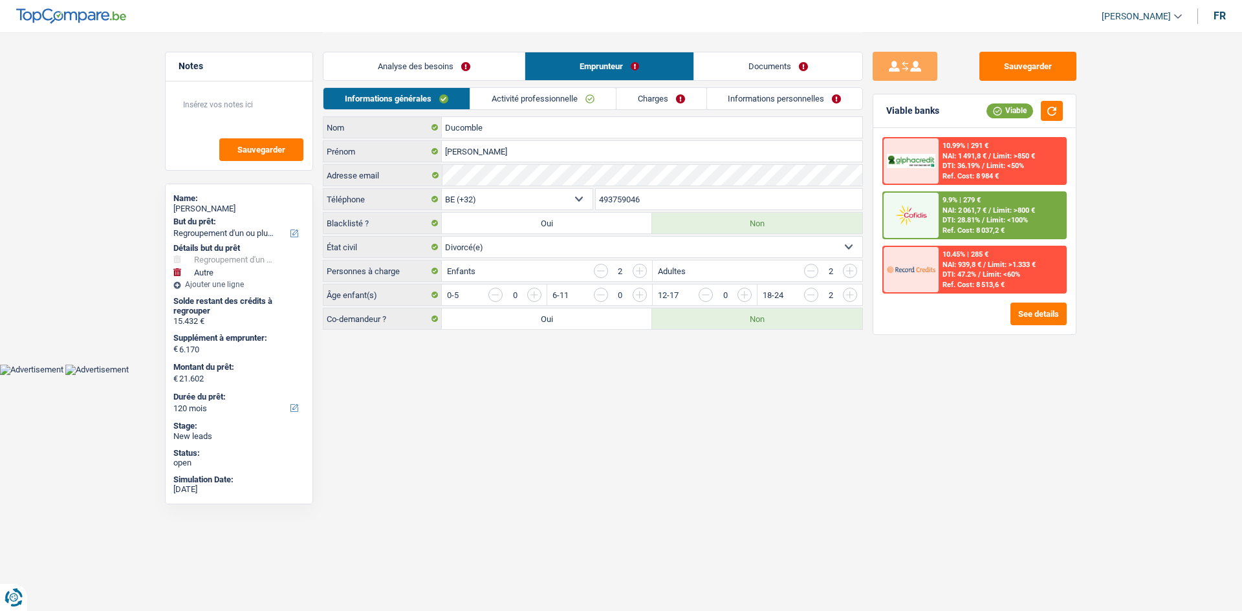
click at [486, 65] on link "Documents" at bounding box center [778, 66] width 168 height 28
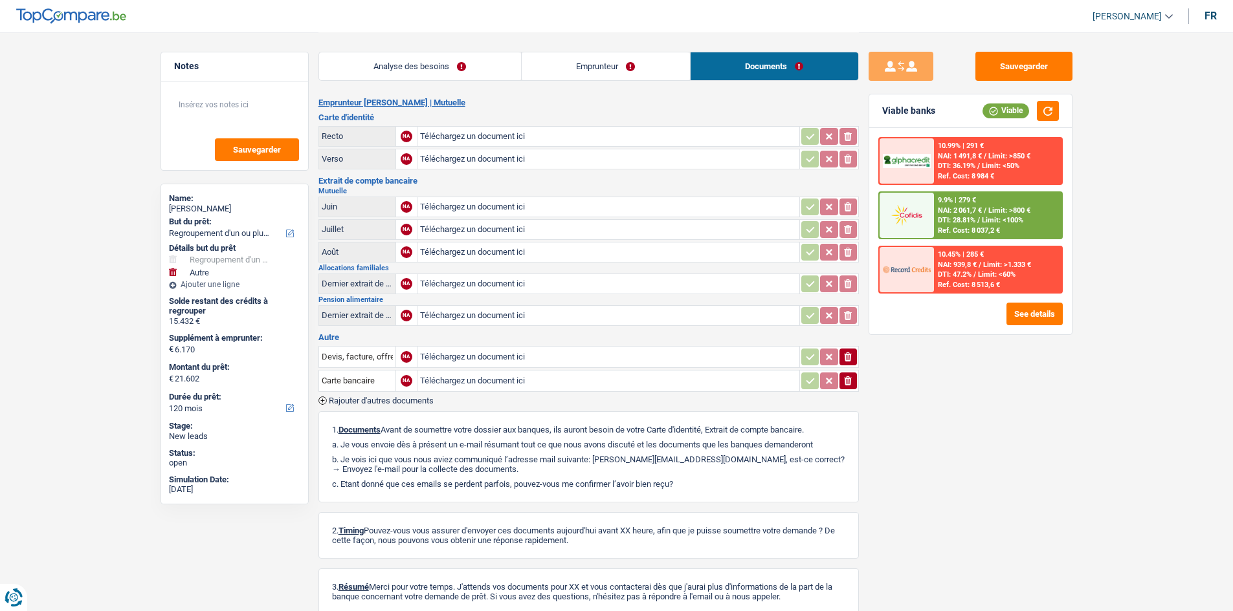
click at [375, 57] on link "Analyse des besoins" at bounding box center [420, 66] width 202 height 28
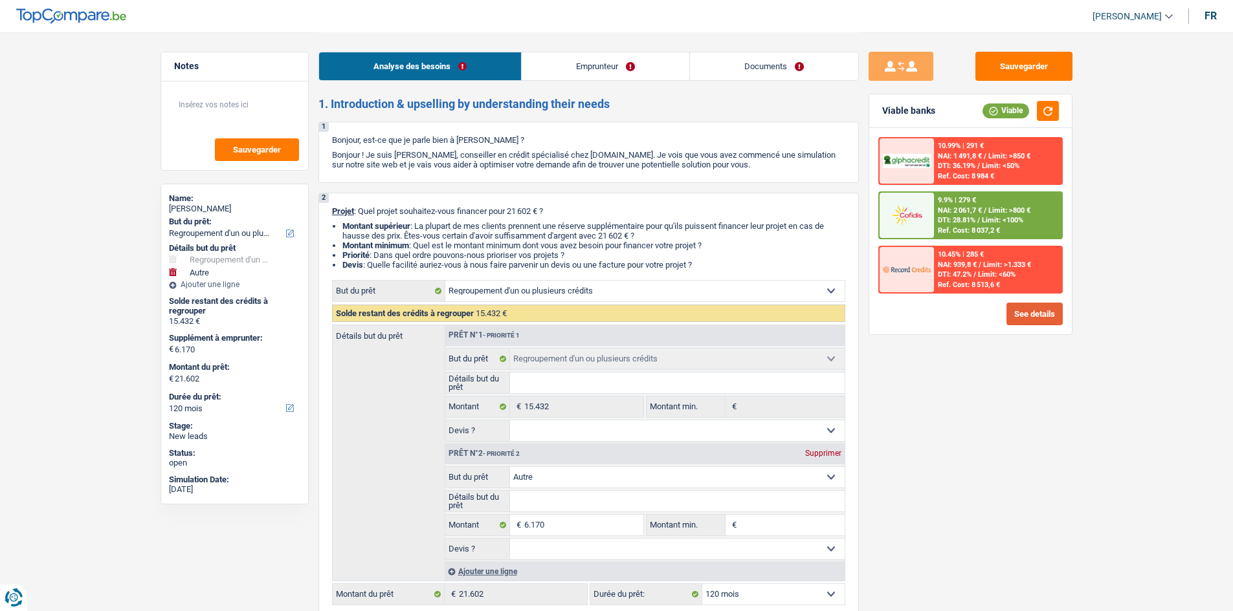
click at [486, 243] on button "See details" at bounding box center [1034, 314] width 56 height 23
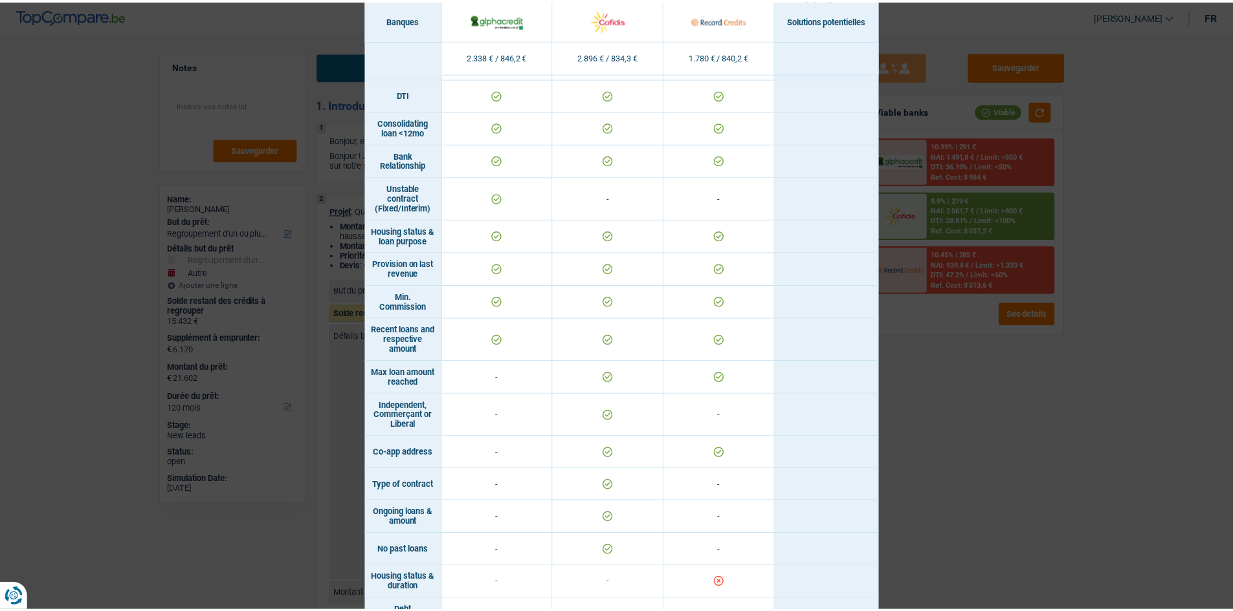
scroll to position [776, 0]
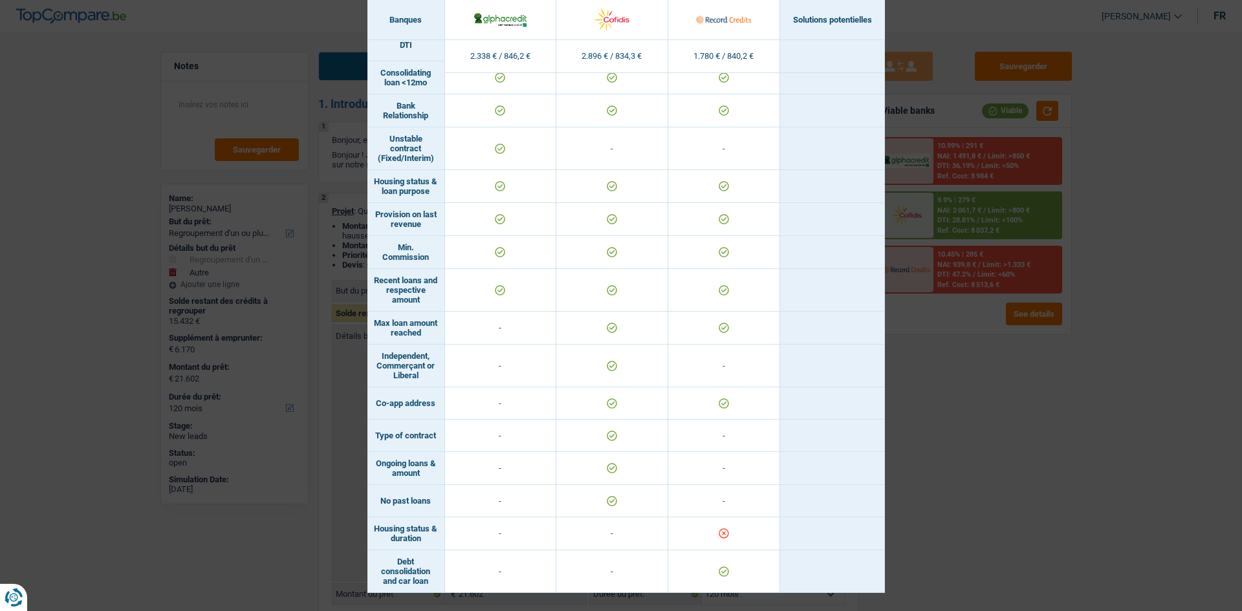
click at [486, 243] on div "Banks conditions × Banques Solutions potentielles Revenus / Charges 2.338 € / 8…" at bounding box center [621, 305] width 1242 height 611
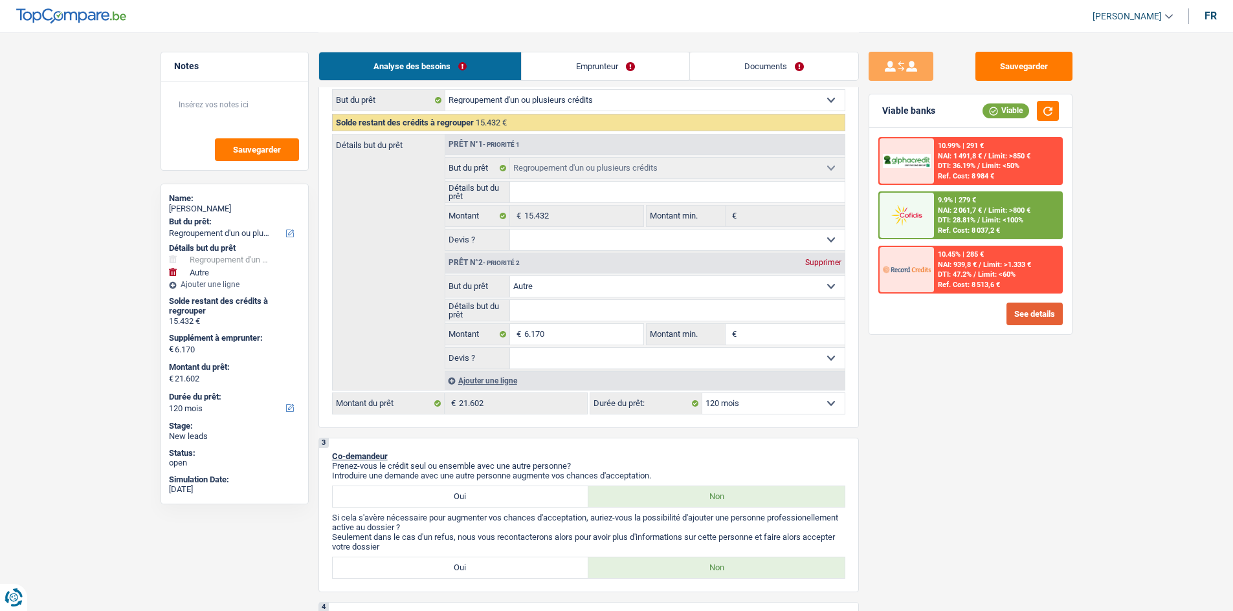
scroll to position [324, 0]
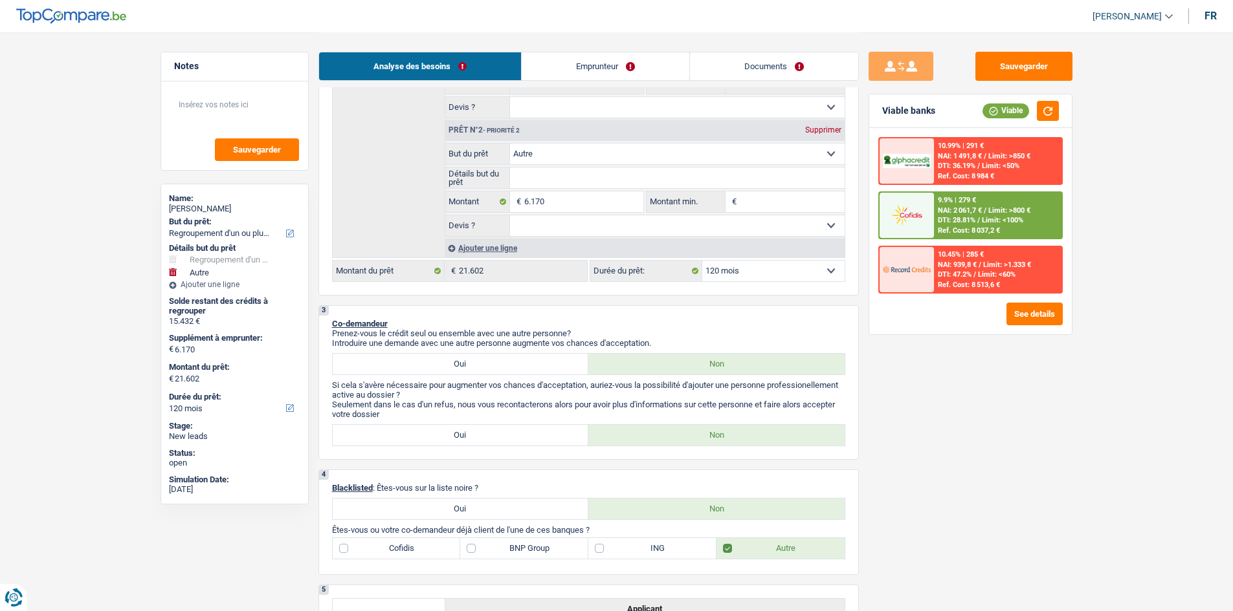
click at [486, 153] on select "Confort maison: meubles, textile, peinture, électroménager, outillage non-profe…" at bounding box center [677, 154] width 335 height 21
select select "household"
click at [486, 144] on select "Confort maison: meubles, textile, peinture, électroménager, outillage non-profe…" at bounding box center [677, 154] width 335 height 21
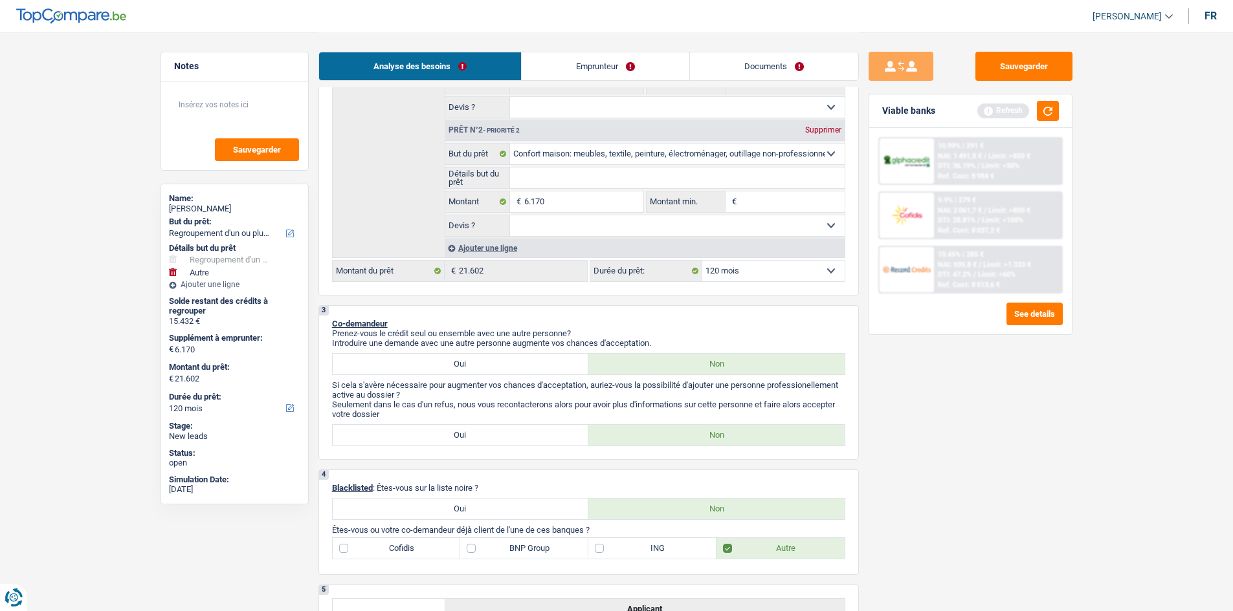
select select "household"
click at [486, 181] on input "Détails but du prêt" at bounding box center [677, 178] width 335 height 21
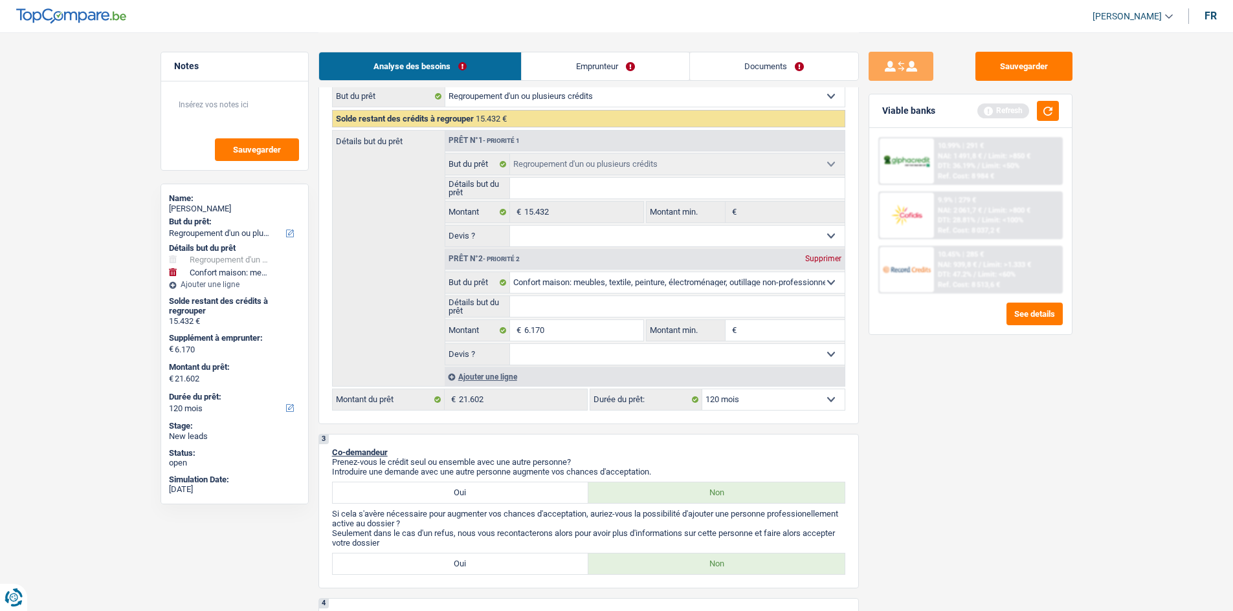
scroll to position [194, 0]
click at [486, 243] on input "Détails but du prêt" at bounding box center [677, 307] width 335 height 21
type input "m"
type input "me"
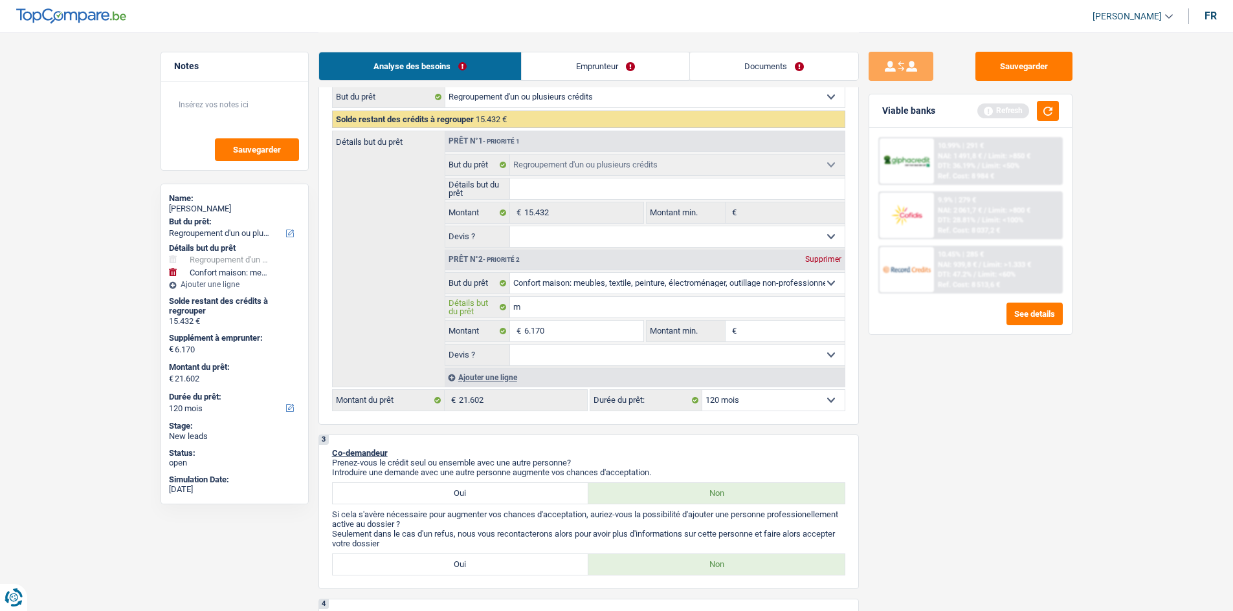
type input "me"
type input "meu"
type input "meub"
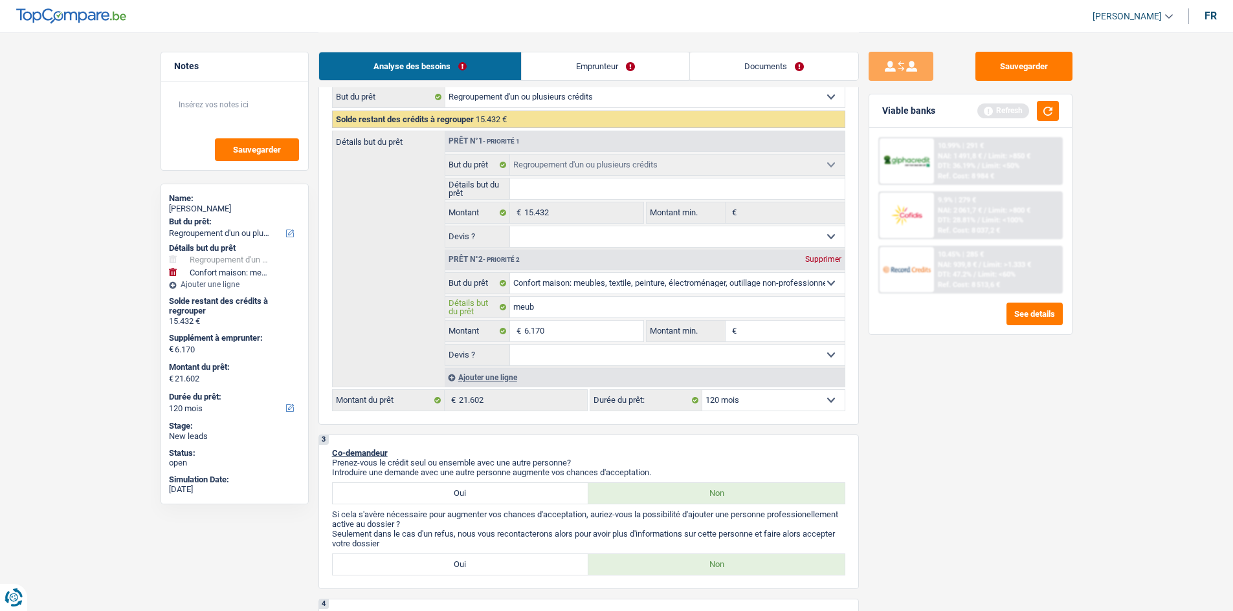
type input "meubl"
type input "meuble"
type input "meubles"
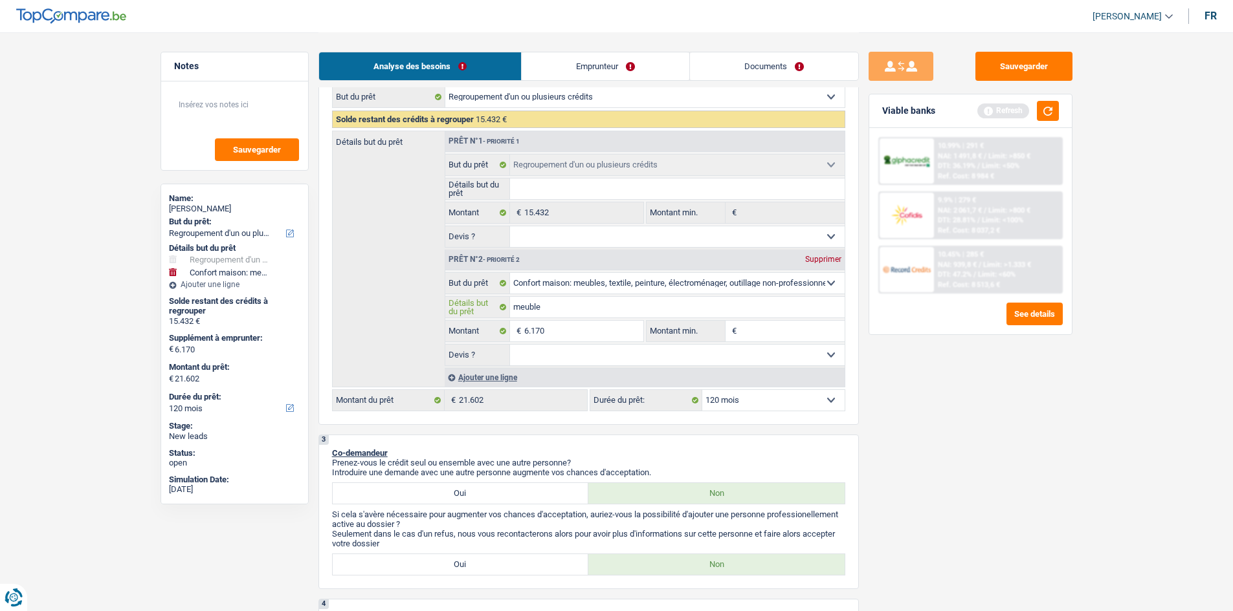
type input "meubles"
type input "meubless"
type input "meubles"
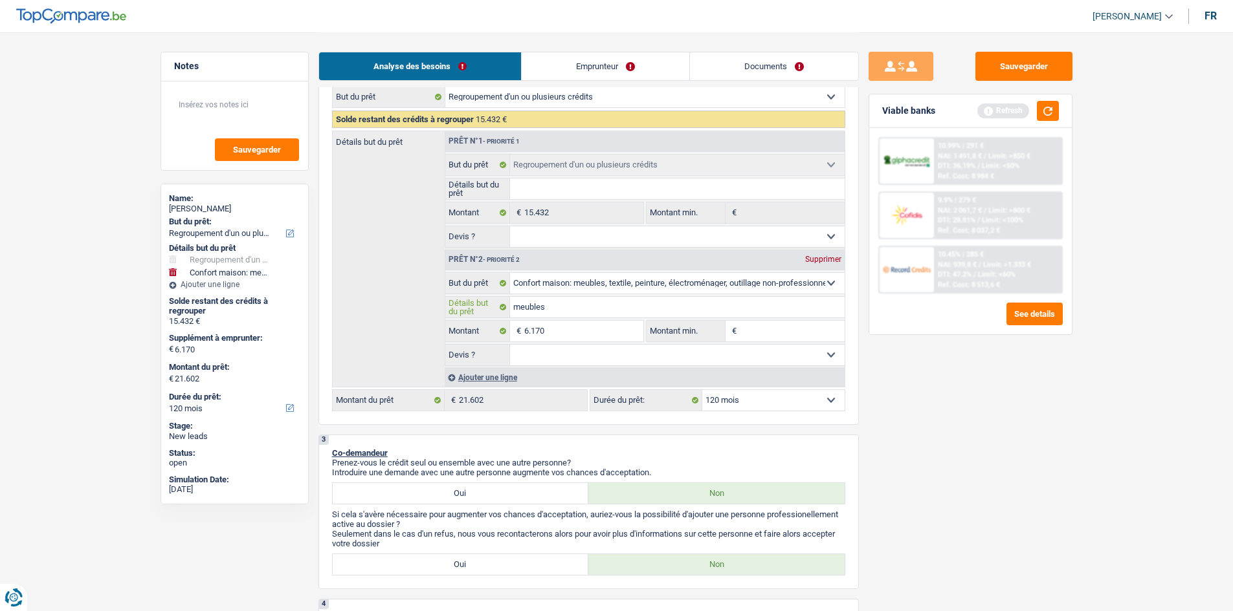
type input "meubles"
click at [486, 243] on select "Oui Non Non répondu Sélectionner une option" at bounding box center [677, 355] width 335 height 21
select select "yes"
click at [486, 243] on select "Oui Non Non répondu Sélectionner une option" at bounding box center [677, 355] width 335 height 21
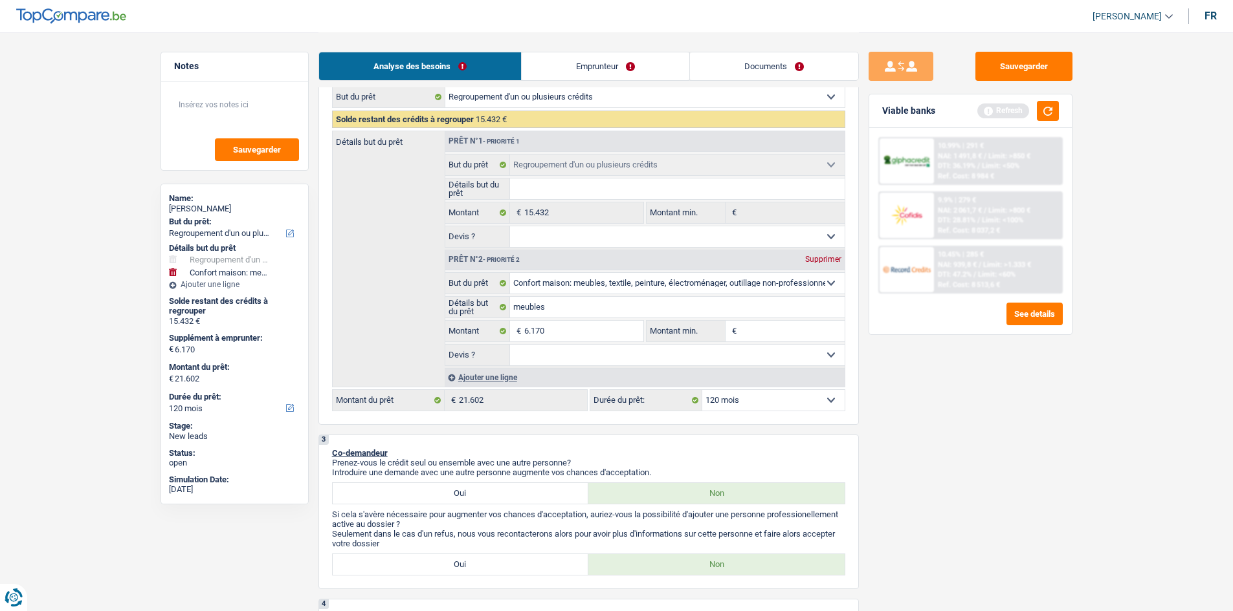
select select "yes"
drag, startPoint x: 787, startPoint y: 58, endPoint x: 843, endPoint y: 54, distance: 55.8
click at [486, 58] on link "Documents" at bounding box center [774, 66] width 168 height 28
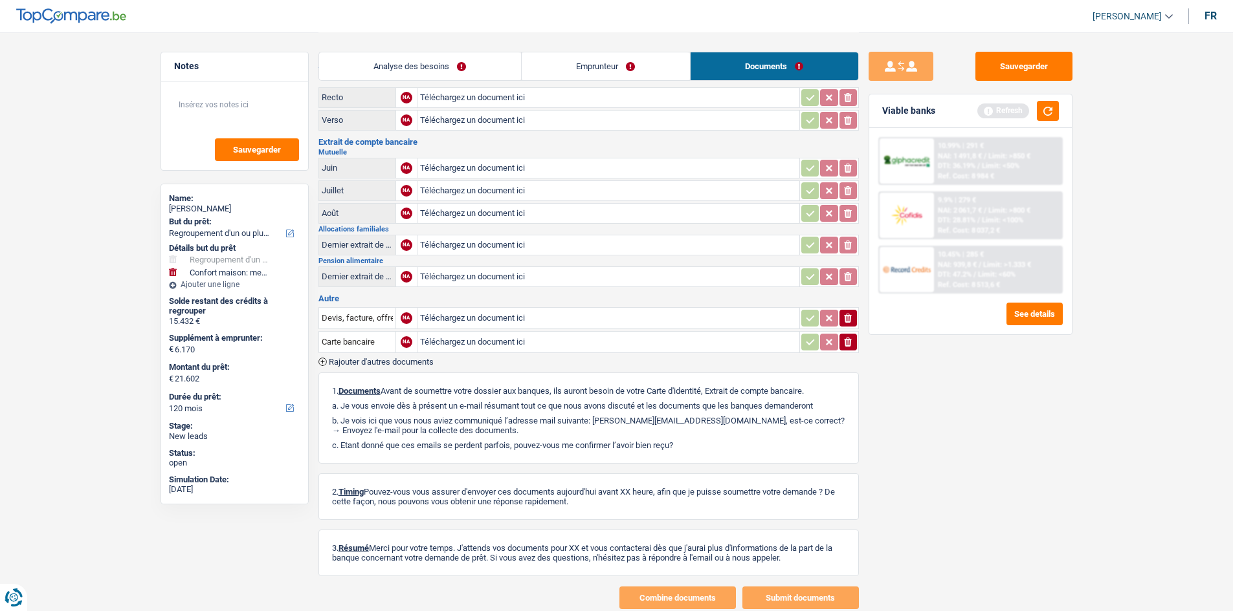
scroll to position [0, 0]
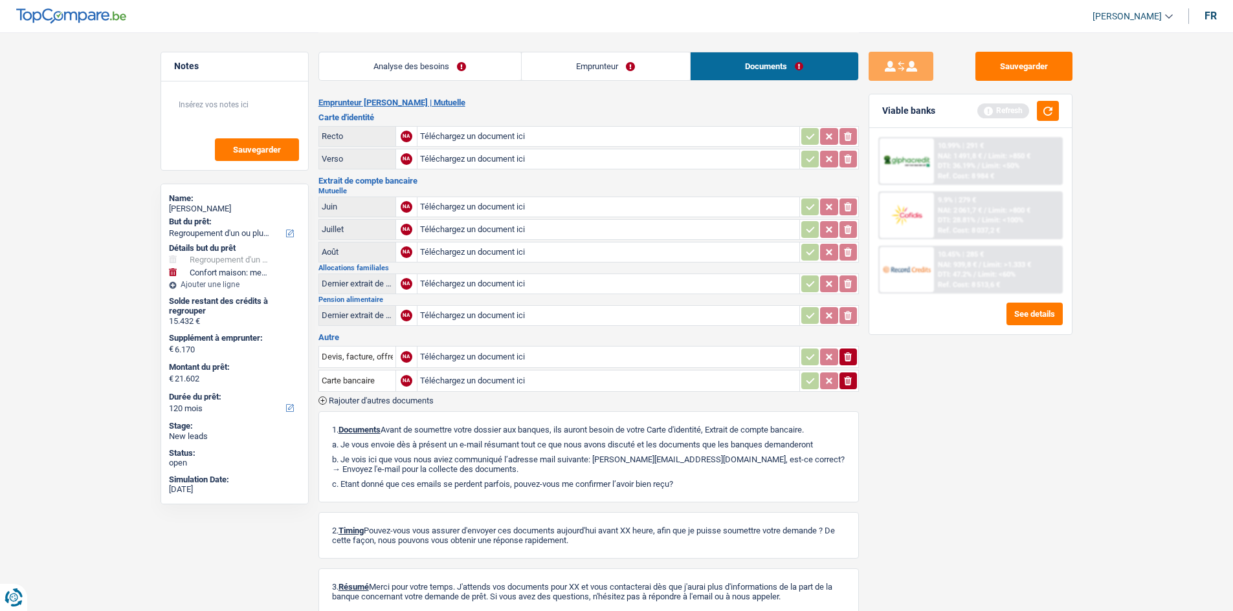
click at [362, 63] on link "Analyse des besoins" at bounding box center [420, 66] width 202 height 28
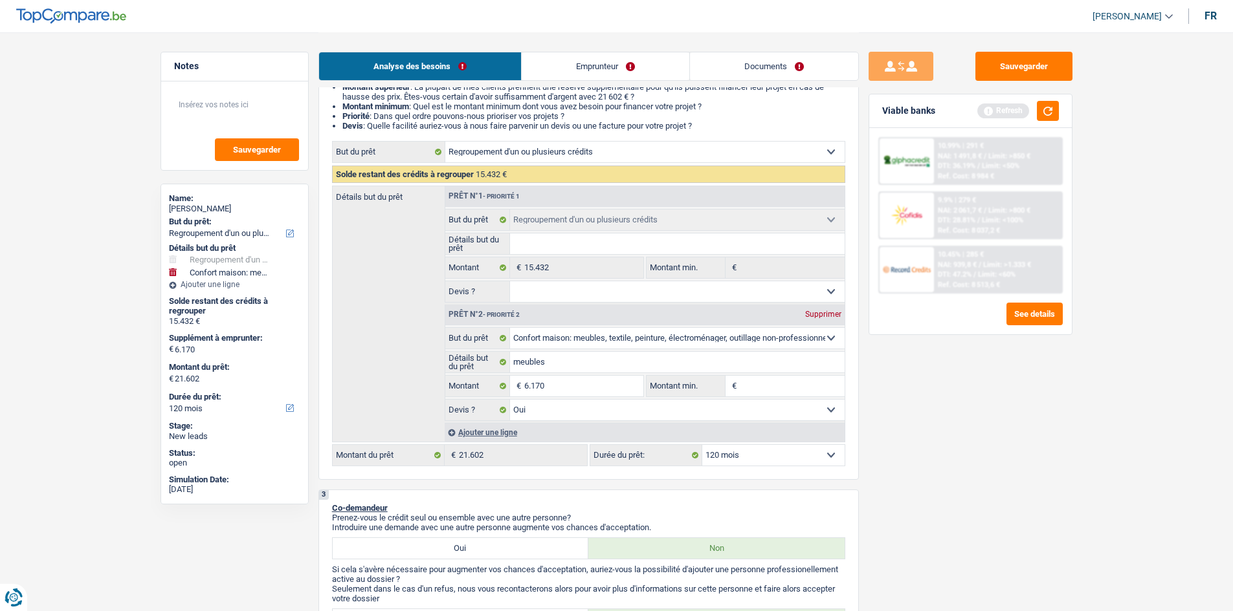
scroll to position [259, 0]
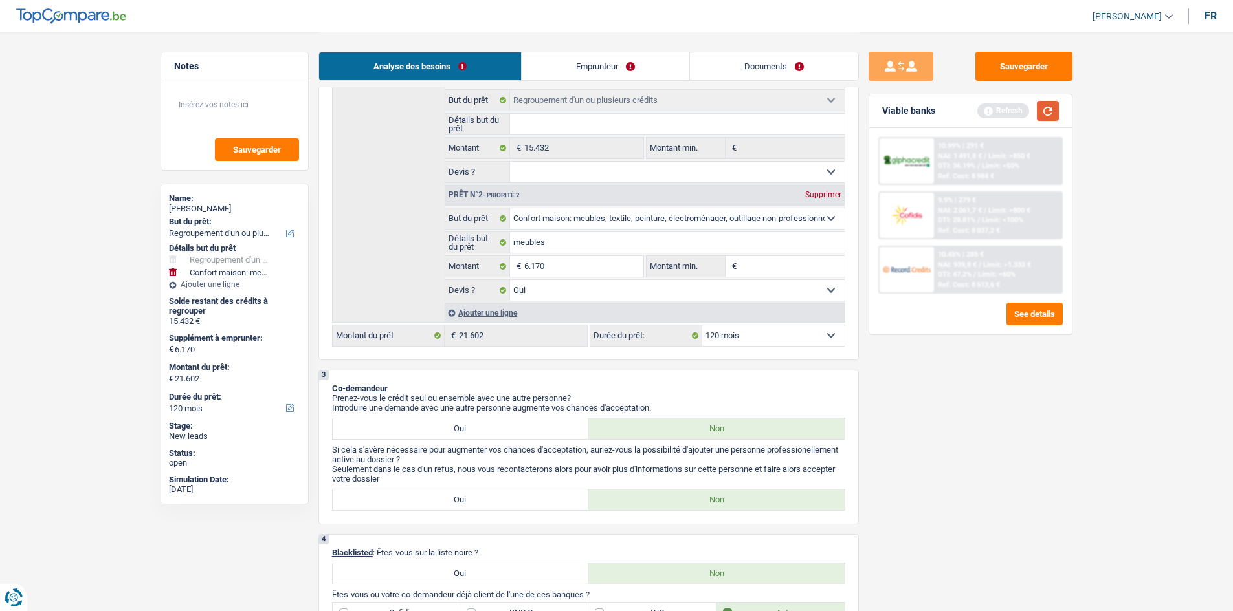
click at [486, 111] on button "button" at bounding box center [1048, 111] width 22 height 20
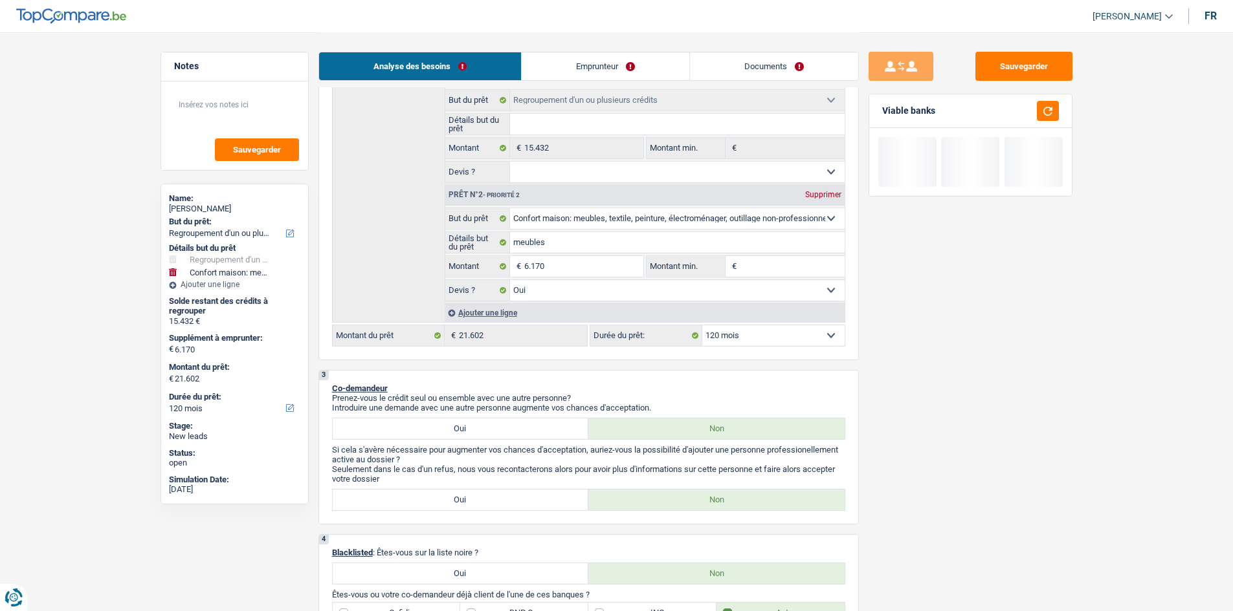
click at [486, 243] on select "12 mois 18 mois 24 mois 30 mois 36 mois 42 mois 48 mois 60 mois 72 mois 84 mois…" at bounding box center [773, 335] width 142 height 21
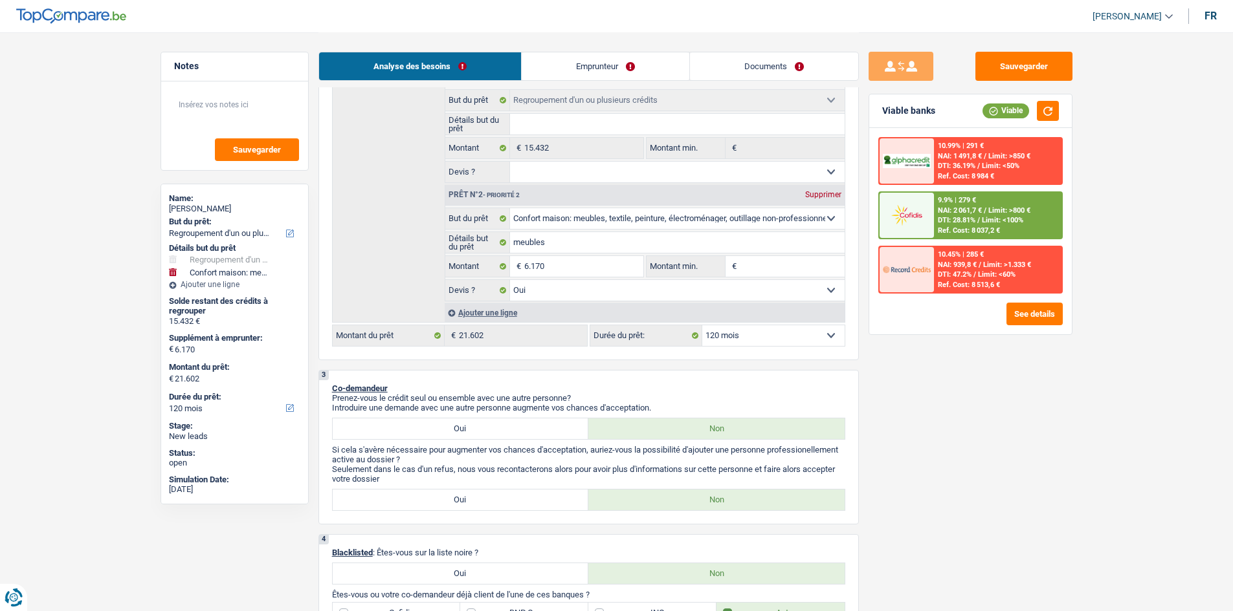
select select "84"
click at [486, 243] on select "12 mois 18 mois 24 mois 30 mois 36 mois 42 mois 48 mois 60 mois 72 mois 84 mois…" at bounding box center [773, 335] width 142 height 21
select select "84"
click at [486, 243] on select "12 mois 18 mois 24 mois 30 mois 36 mois 42 mois 48 mois 60 mois 72 mois 84 mois…" at bounding box center [773, 335] width 142 height 21
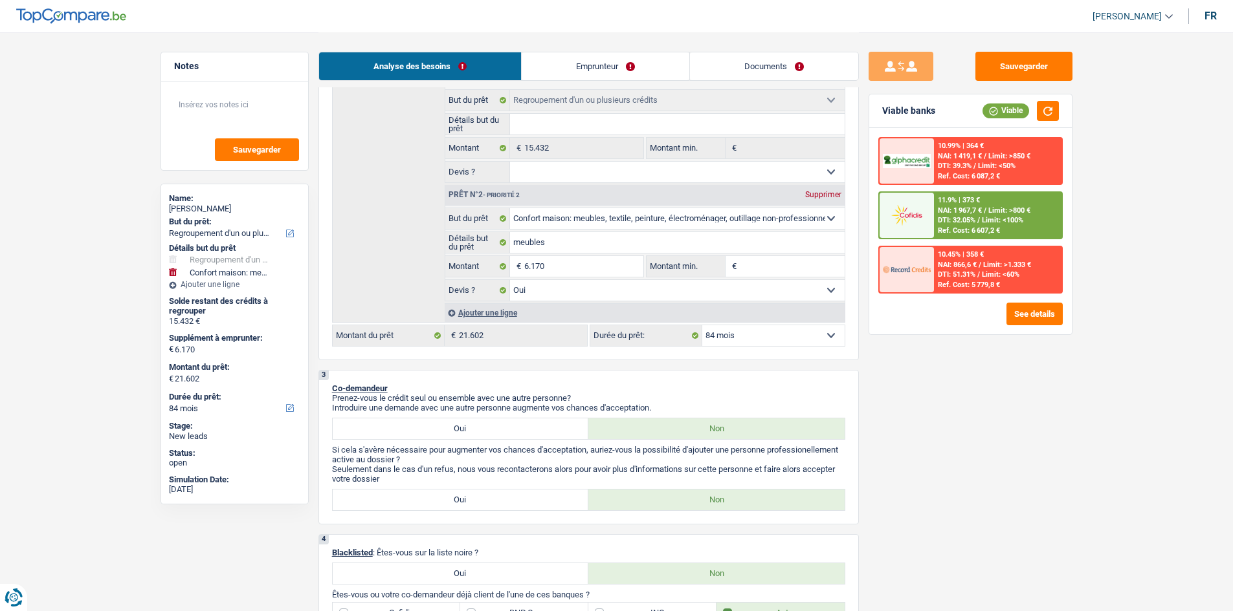
select select "48"
click at [486, 243] on select "12 mois 18 mois 24 mois 30 mois 36 mois 42 mois 48 mois 60 mois 72 mois 84 mois…" at bounding box center [773, 335] width 142 height 21
select select "48"
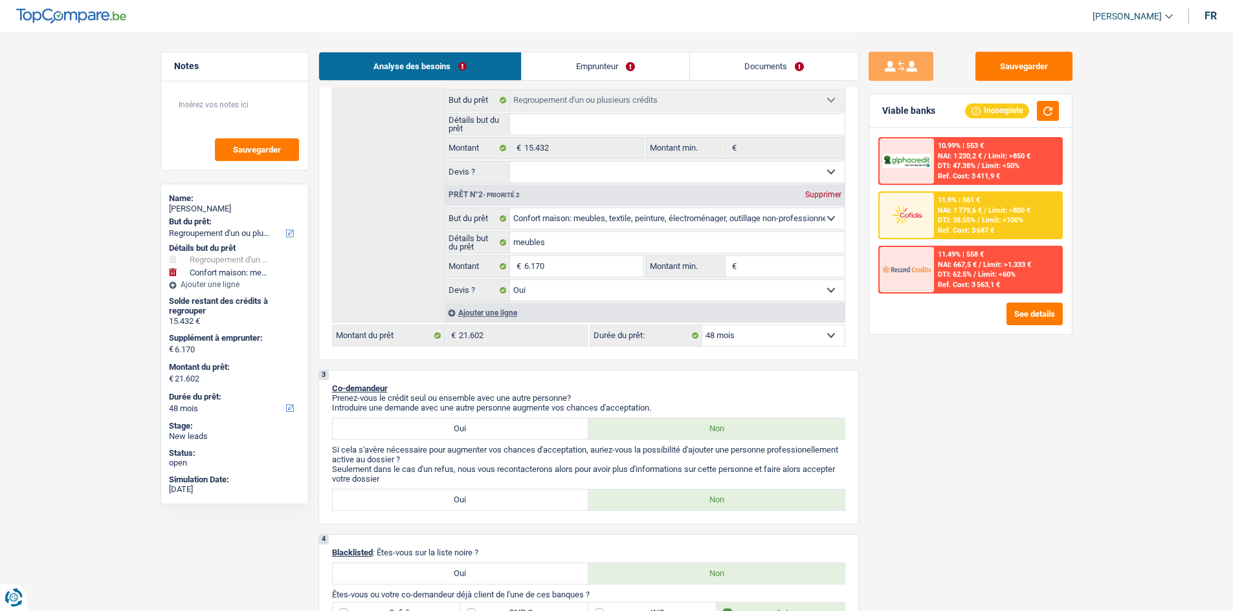
drag, startPoint x: 789, startPoint y: 331, endPoint x: 778, endPoint y: 329, distance: 11.2
click at [486, 243] on select "12 mois 18 mois 24 mois 30 mois 36 mois 42 mois 48 mois 60 mois 72 mois 84 mois…" at bounding box center [773, 335] width 142 height 21
select select "60"
click at [486, 243] on select "12 mois 18 mois 24 mois 30 mois 36 mois 42 mois 48 mois 60 mois 72 mois 84 mois…" at bounding box center [773, 335] width 142 height 21
select select "60"
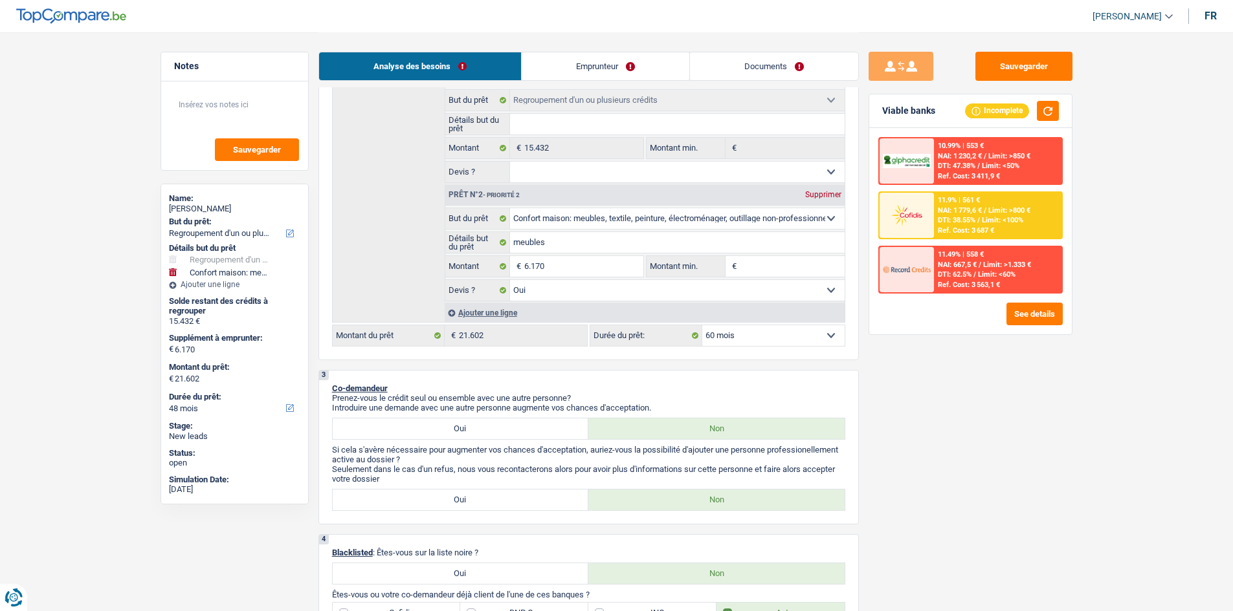
select select "60"
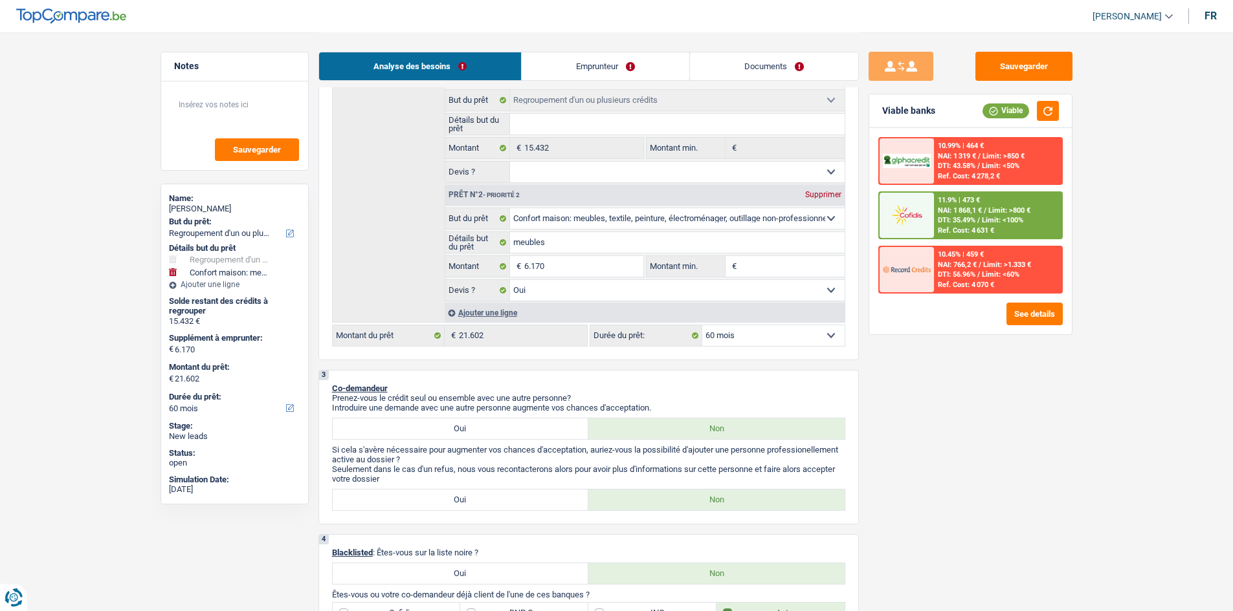
drag, startPoint x: 760, startPoint y: 338, endPoint x: 754, endPoint y: 344, distance: 8.3
click at [486, 243] on select "12 mois 18 mois 24 mois 30 mois 36 mois 42 mois 48 mois 60 mois 72 mois 84 mois…" at bounding box center [773, 335] width 142 height 21
select select "84"
click at [486, 243] on select "12 mois 18 mois 24 mois 30 mois 36 mois 42 mois 48 mois 60 mois 72 mois 84 mois…" at bounding box center [773, 335] width 142 height 21
select select "84"
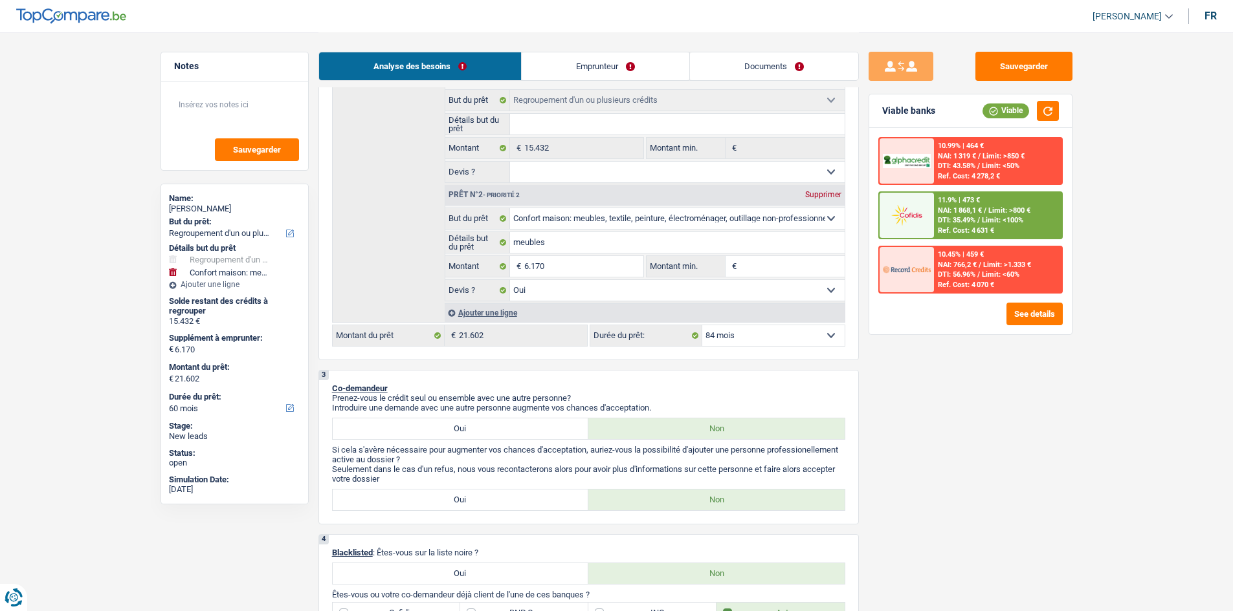
select select "84"
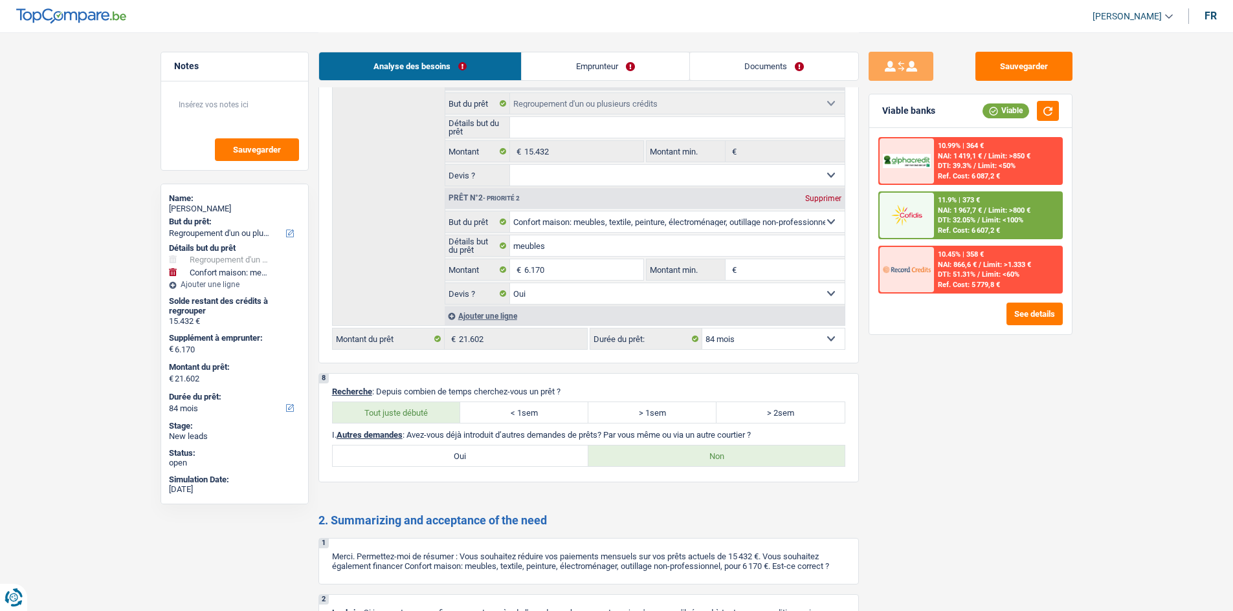
scroll to position [2100, 0]
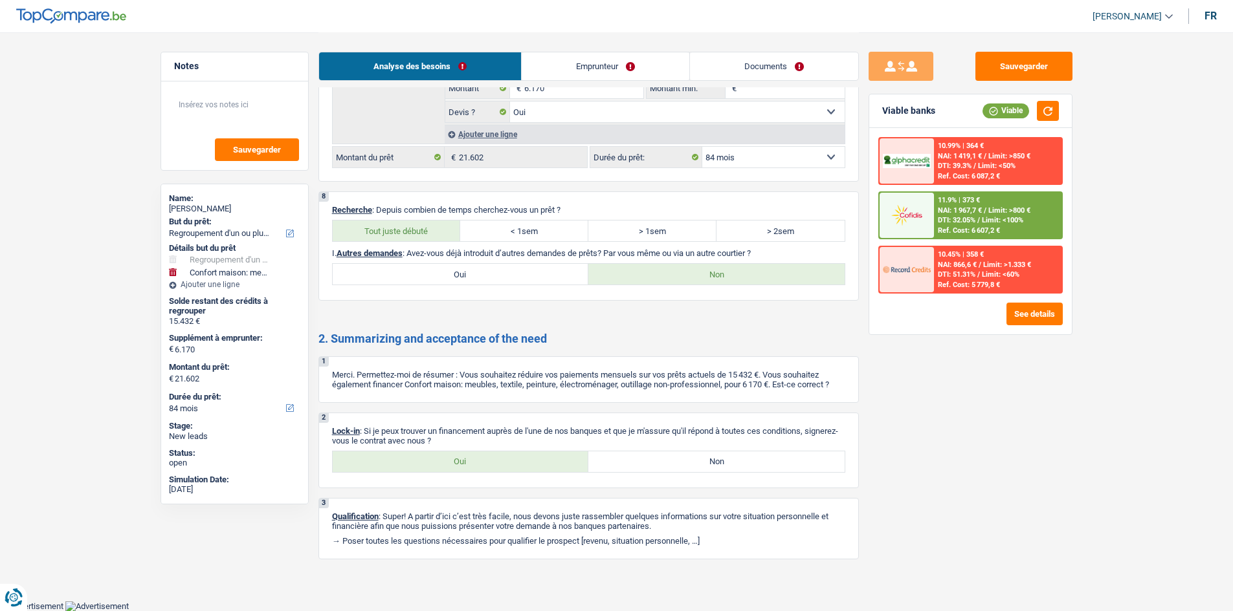
click at [486, 56] on button "Sauvegarder" at bounding box center [1023, 66] width 97 height 29
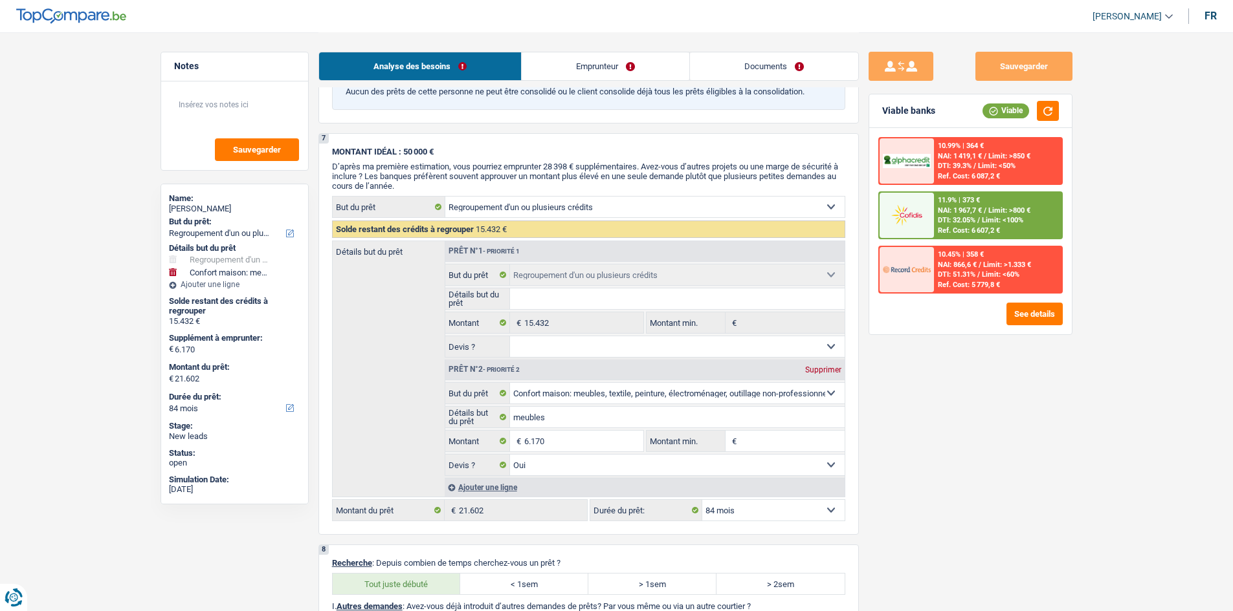
scroll to position [1647, 0]
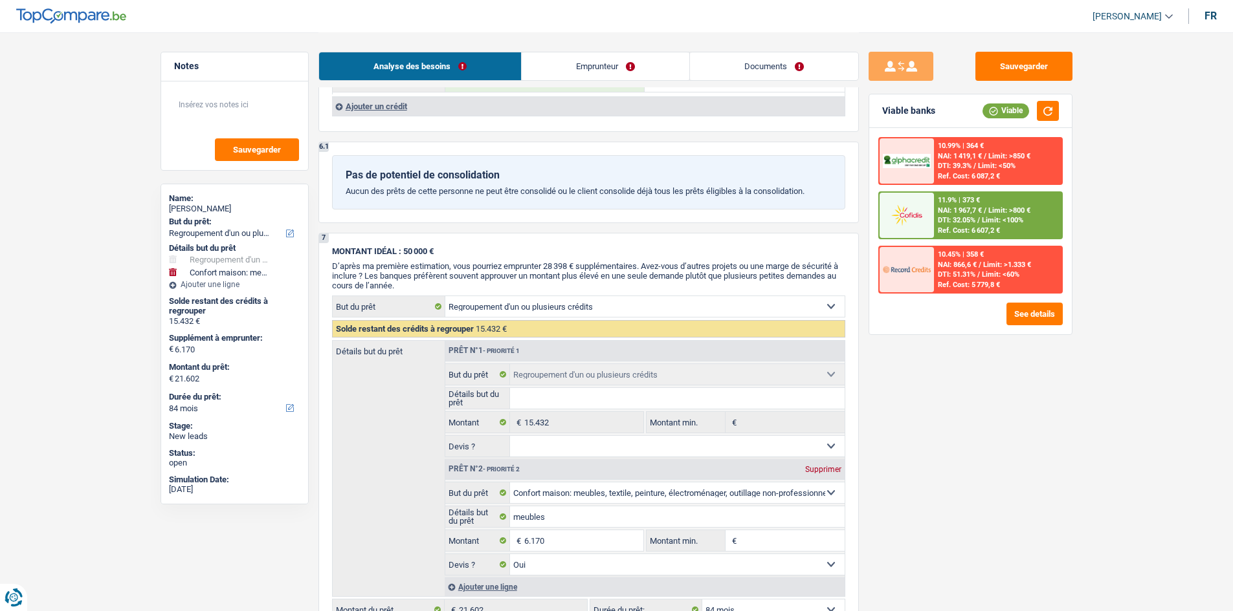
click at [486, 70] on link "Documents" at bounding box center [774, 66] width 168 height 28
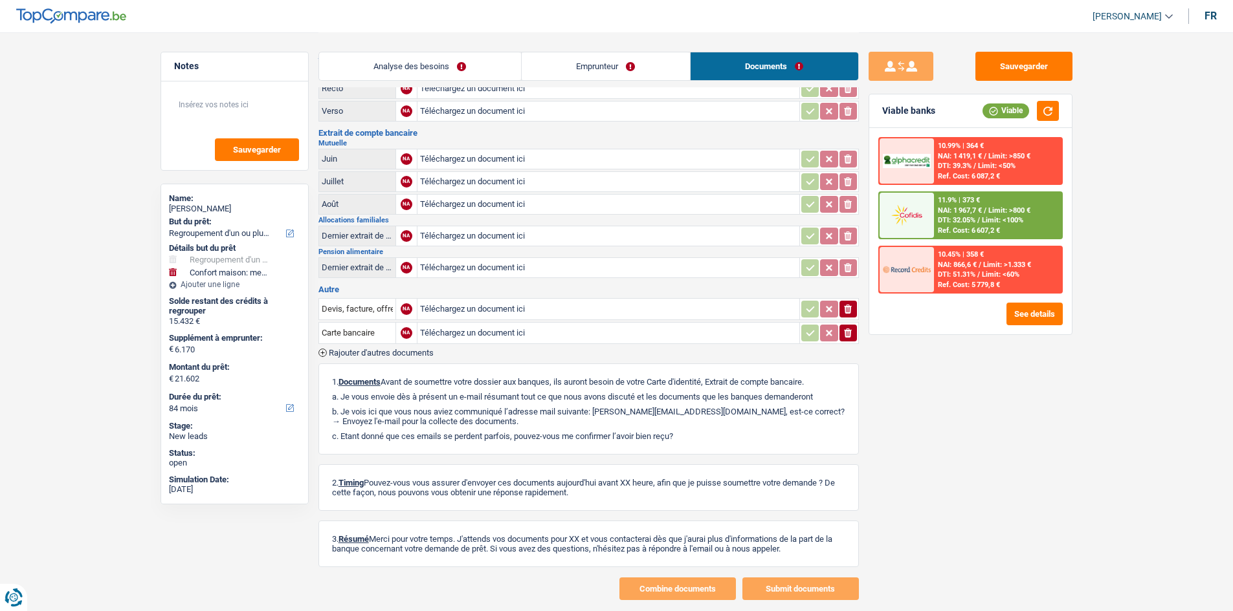
scroll to position [0, 0]
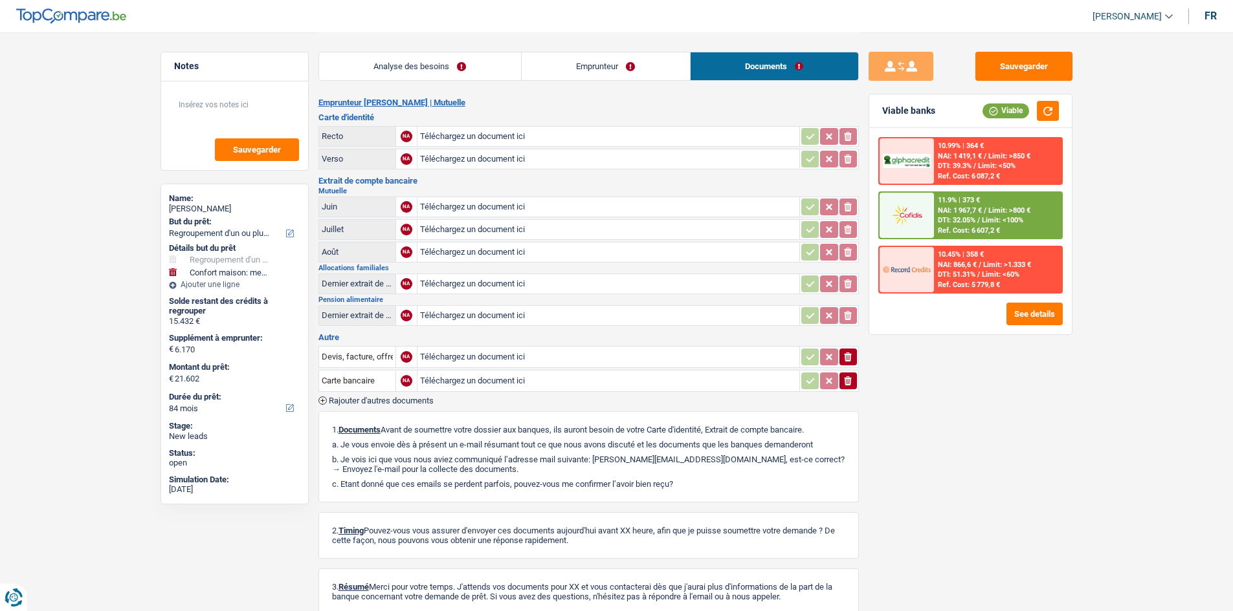
click at [461, 61] on link "Analyse des besoins" at bounding box center [420, 66] width 202 height 28
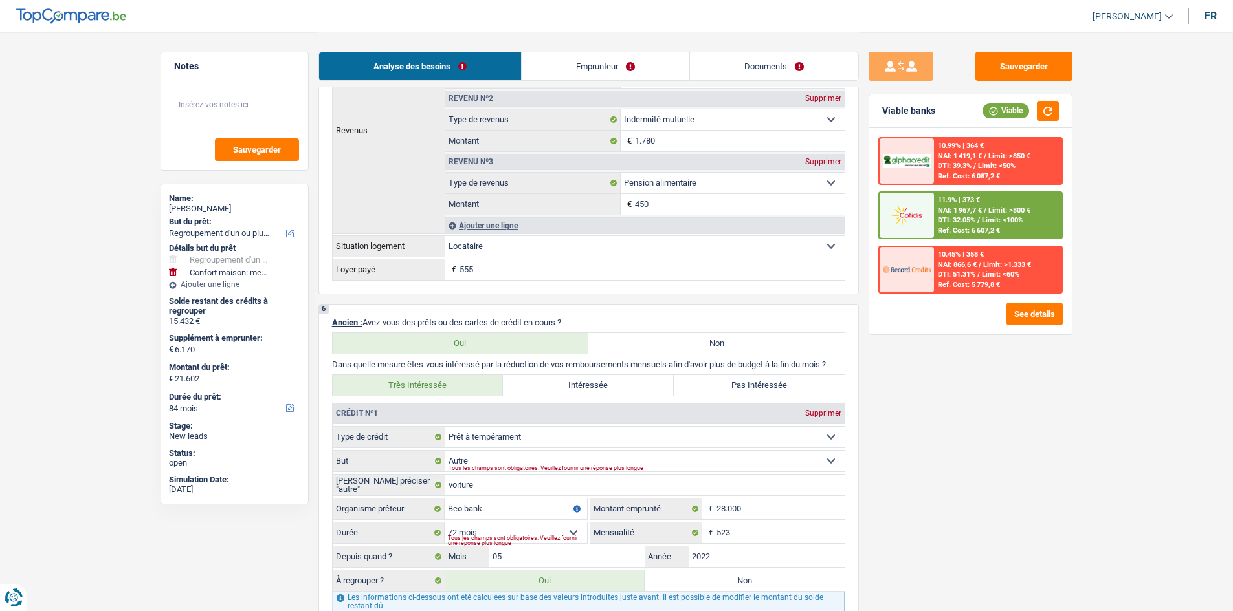
scroll to position [962, 0]
click at [486, 67] on button "Sauvegarder" at bounding box center [1023, 66] width 97 height 29
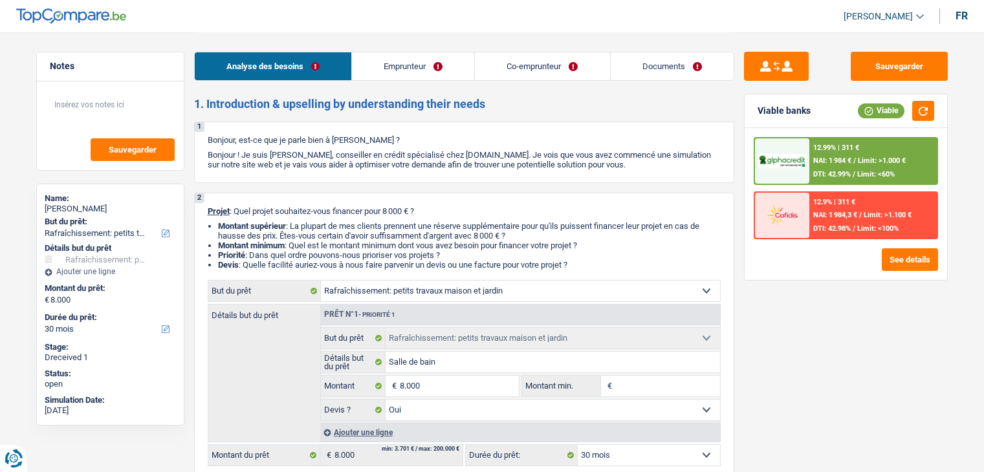
select select "houseOrGarden"
select select "30"
select select "houseOrGarden"
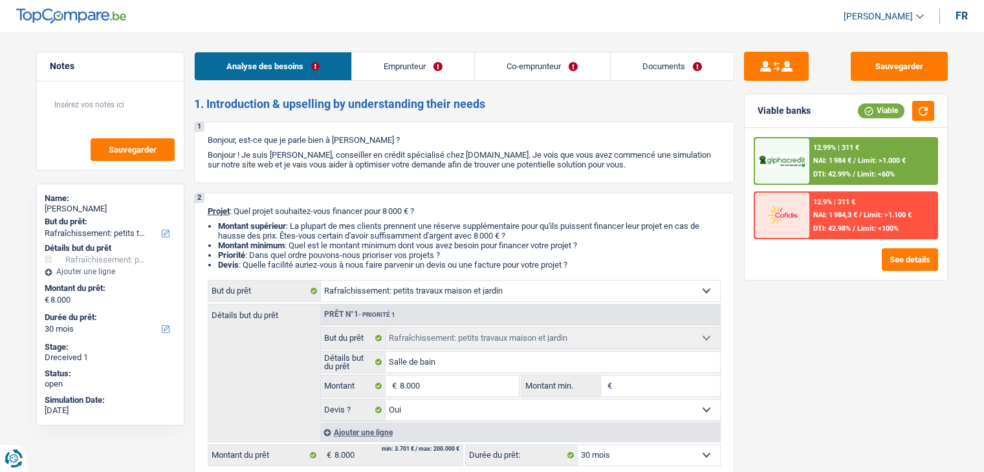
select select "yes"
select select "30"
select select "unemployed"
select select "privateEmployee"
select select "unemployment"
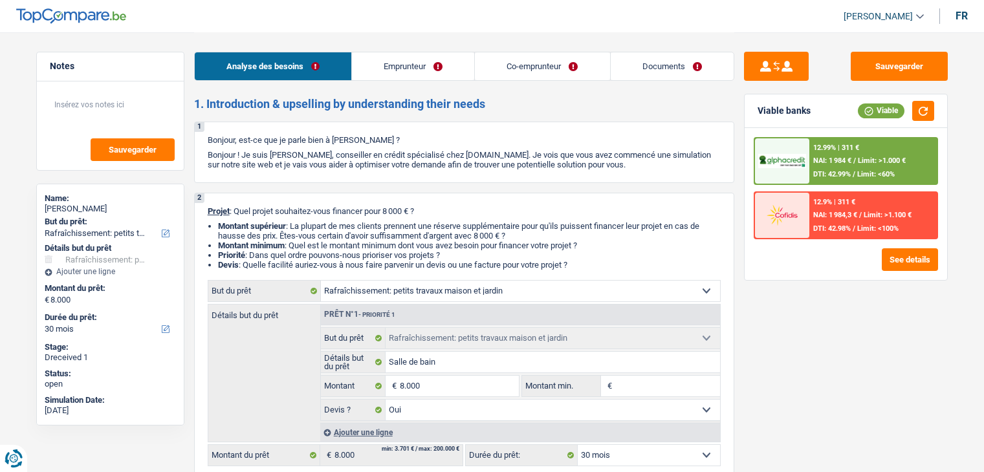
select select "netSalary"
select select "mealVouchers"
select select "ownerWithMortgage"
select select "mortgage"
select select "240"
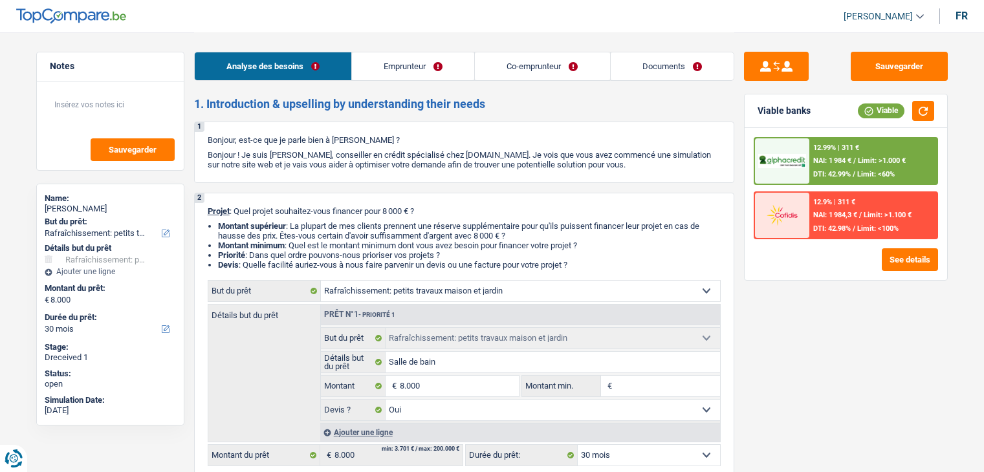
select select "renovationLoan"
select select "60"
select select "personalSale"
select select "48"
select select "houseOrGarden"
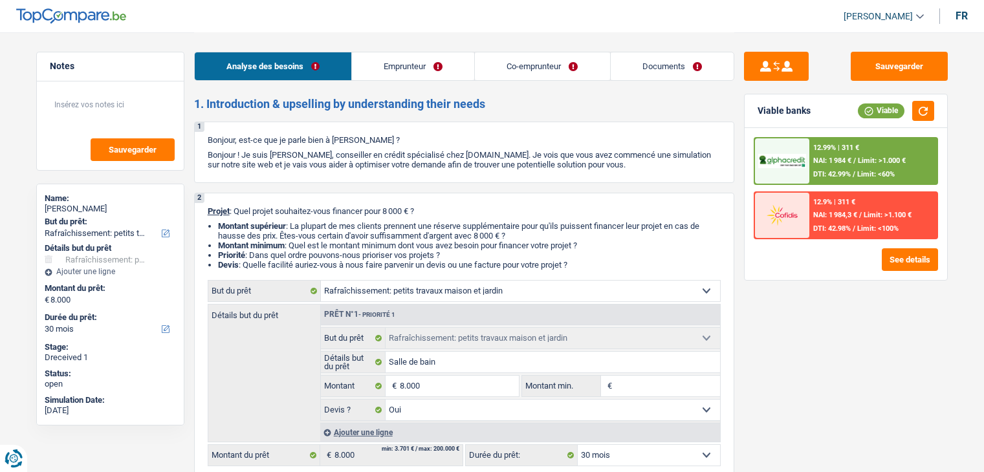
select select "houseOrGarden"
select select "yes"
select select "30"
select select "applicant"
click at [663, 67] on link "Documents" at bounding box center [672, 66] width 123 height 28
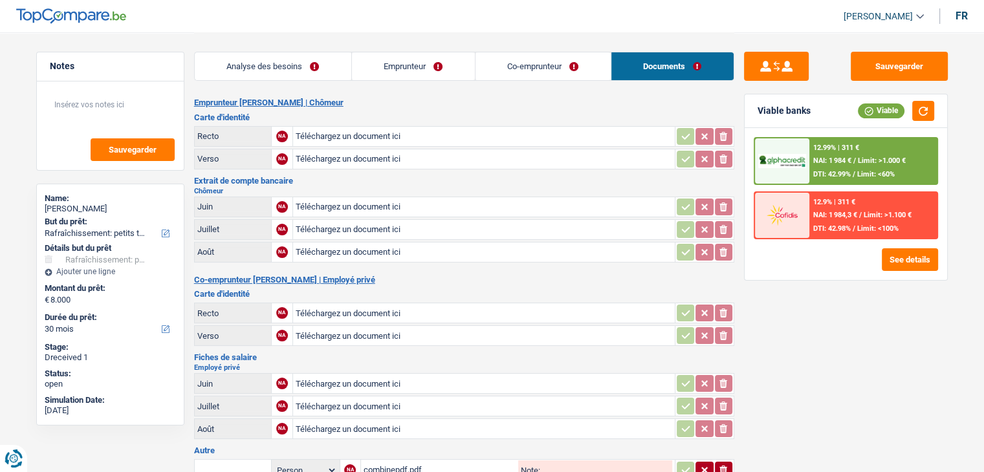
click at [305, 68] on link "Analyse des besoins" at bounding box center [273, 66] width 157 height 28
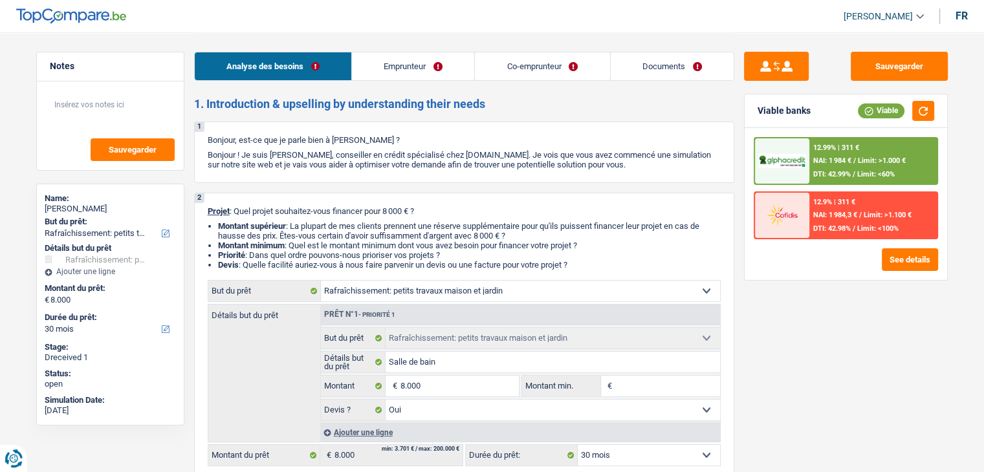
click at [679, 82] on div "Analyse des besoins Emprunteur Co-emprunteur Documents" at bounding box center [464, 59] width 540 height 55
click at [675, 80] on link "Documents" at bounding box center [672, 66] width 123 height 28
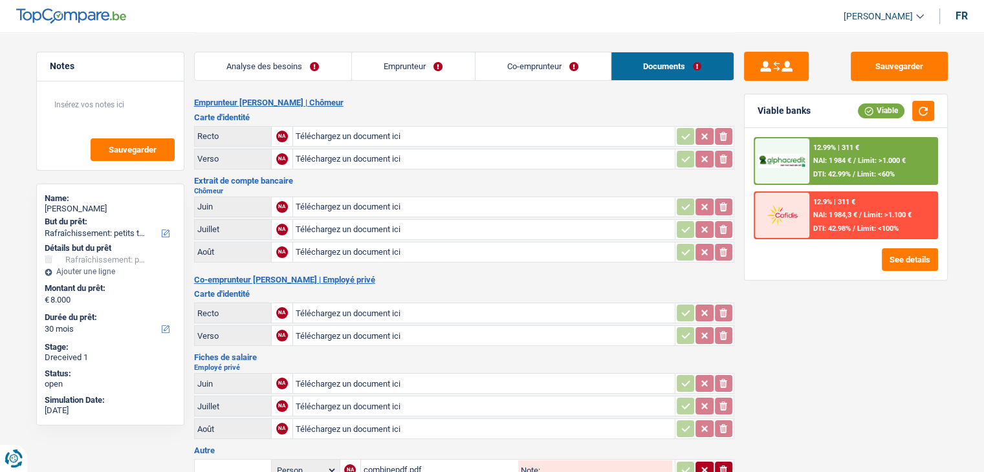
click at [316, 76] on link "Analyse des besoins" at bounding box center [273, 66] width 157 height 28
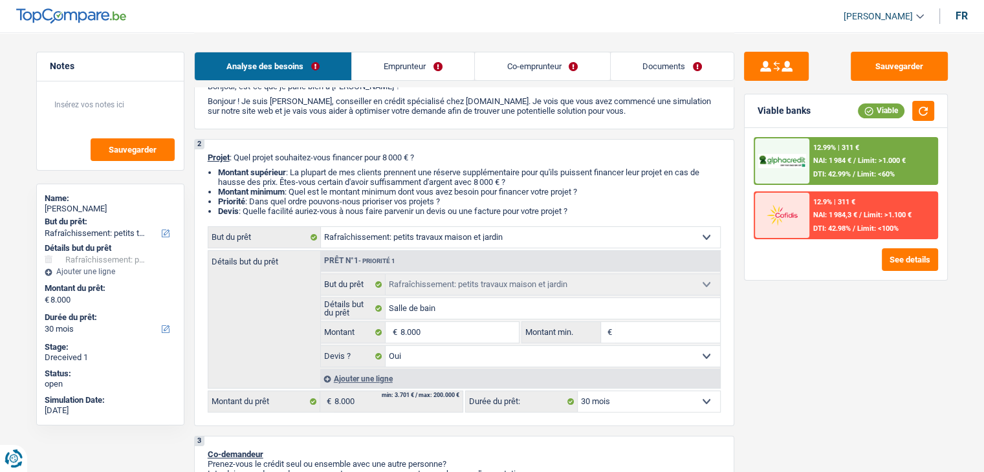
scroll to position [129, 0]
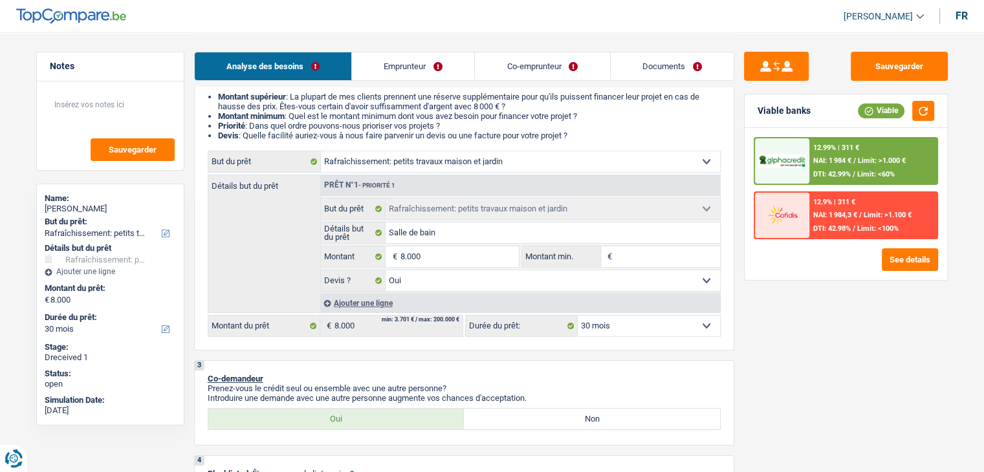
click at [814, 146] on div "12.99% | 311 €" at bounding box center [836, 148] width 46 height 8
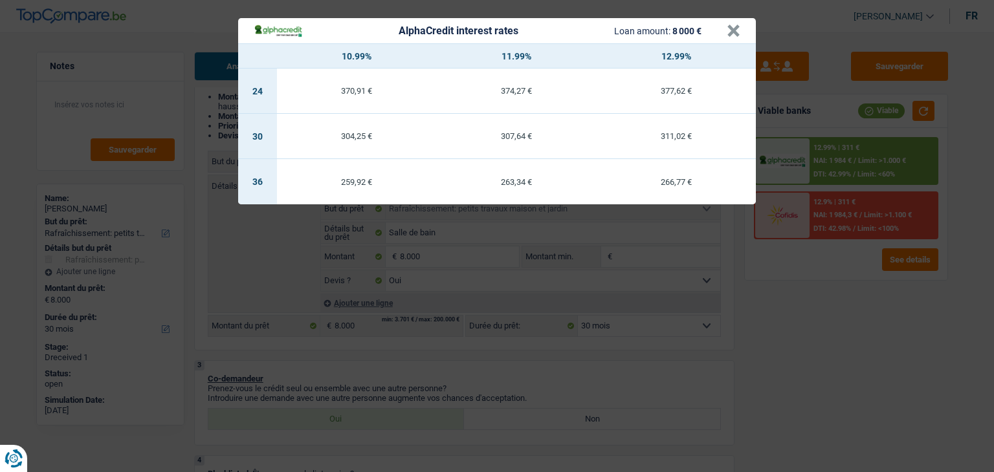
click at [890, 360] on div "AlphaCredit interest rates Loan amount: 8 000 € × 10.99% 11.99% 12.99% 24 370,9…" at bounding box center [497, 236] width 994 height 472
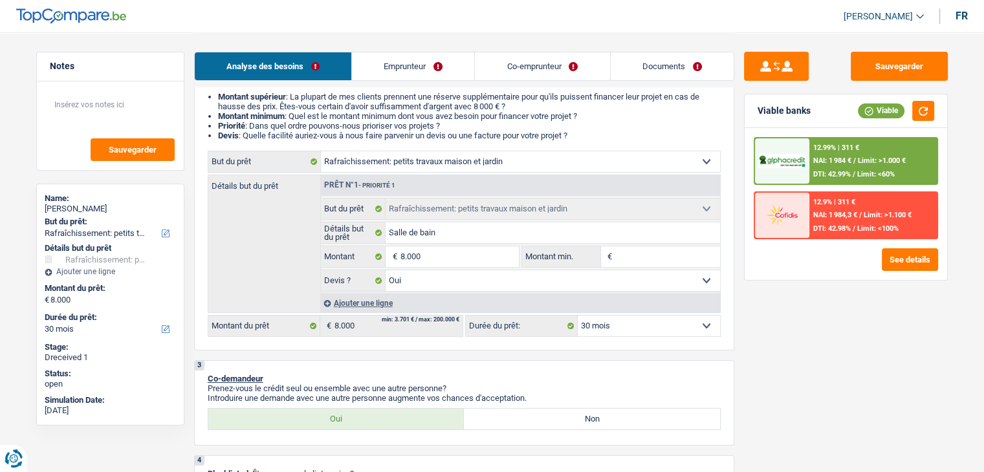
click at [866, 174] on span "Limit: <60%" at bounding box center [876, 174] width 38 height 8
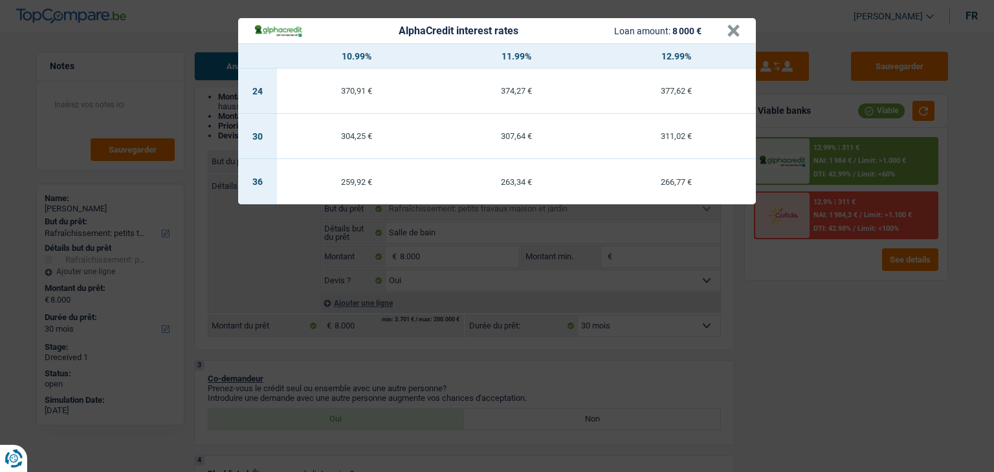
click at [857, 285] on div "AlphaCredit interest rates Loan amount: 8 000 € × 10.99% 11.99% 12.99% 24 370,9…" at bounding box center [497, 236] width 994 height 472
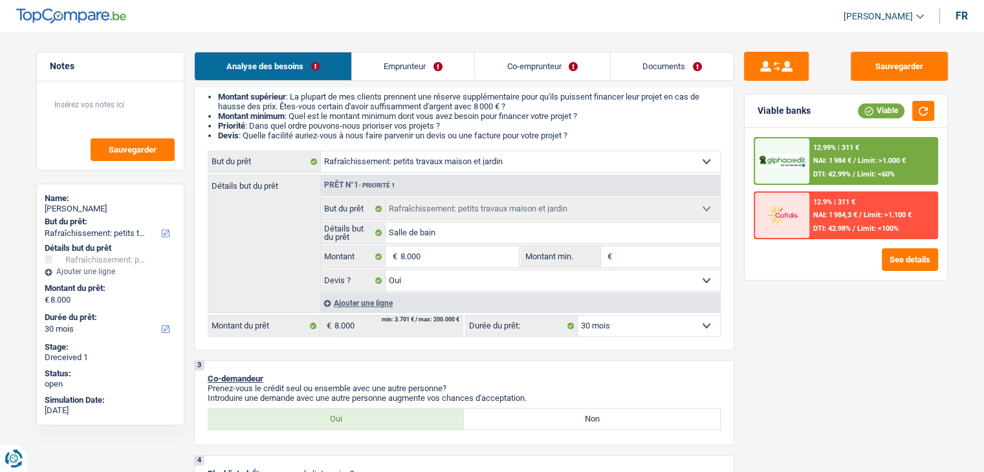
click at [872, 149] on div "12.99% | 311 € NAI: 1 984 € / Limit: >1.000 € DTI: 42.99% / Limit: <60%" at bounding box center [872, 160] width 127 height 45
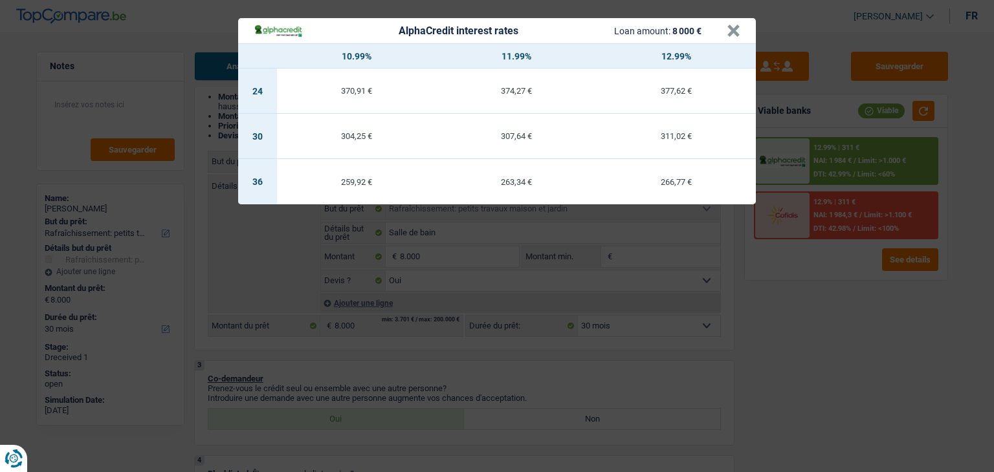
click at [816, 291] on div "AlphaCredit interest rates Loan amount: 8 000 € × 10.99% 11.99% 12.99% 24 370,9…" at bounding box center [497, 236] width 994 height 472
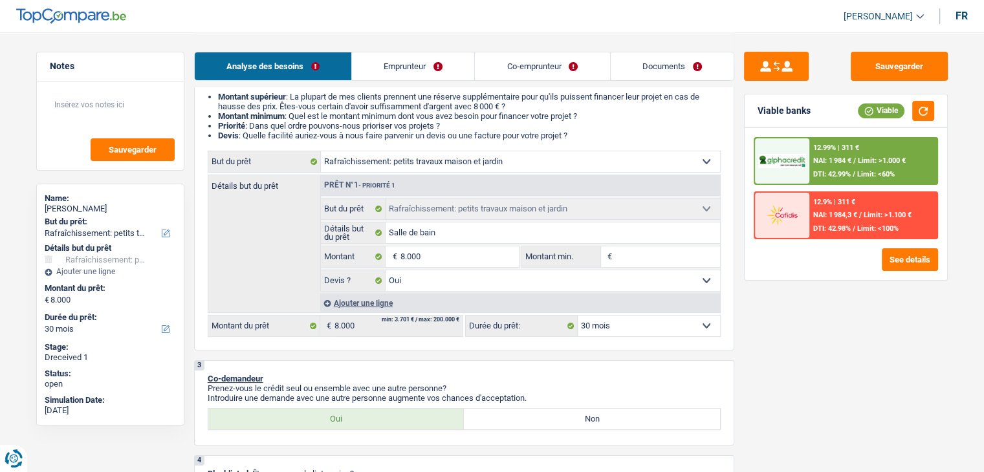
click at [455, 80] on li "Emprunteur" at bounding box center [412, 66] width 123 height 29
click at [689, 55] on link "Documents" at bounding box center [672, 66] width 123 height 28
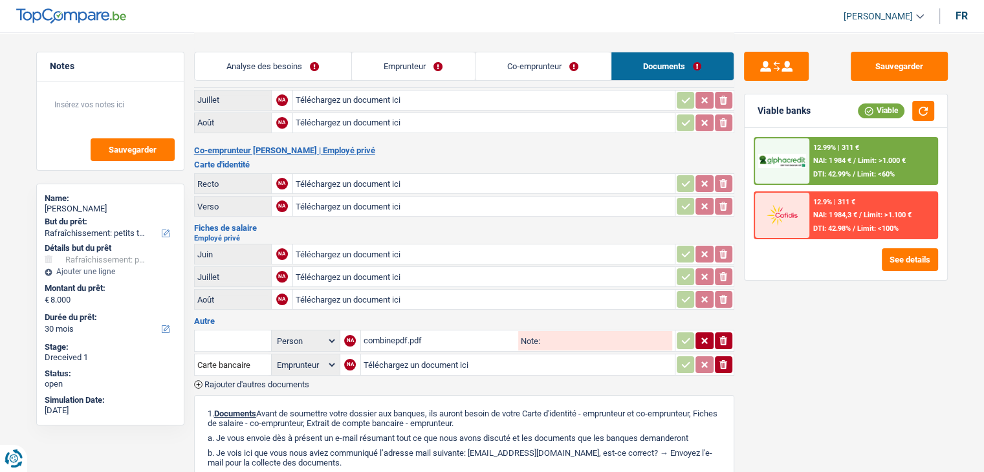
click at [580, 61] on link "Co-emprunteur" at bounding box center [543, 66] width 135 height 28
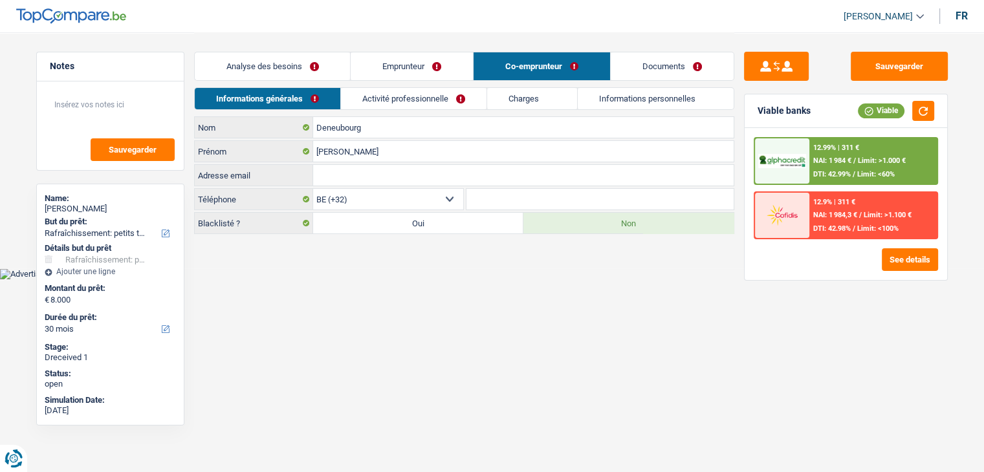
scroll to position [0, 0]
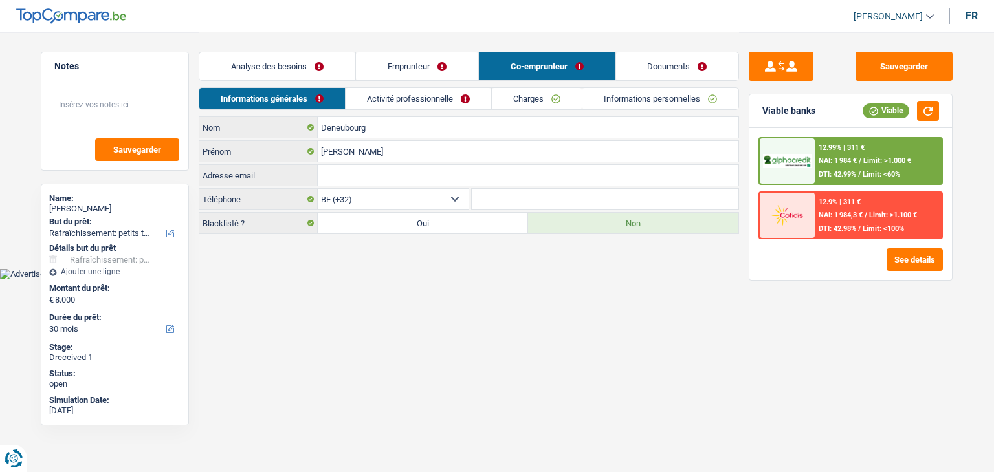
drag, startPoint x: 467, startPoint y: 67, endPoint x: 504, endPoint y: 68, distance: 37.5
click at [466, 66] on link "Emprunteur" at bounding box center [417, 66] width 122 height 28
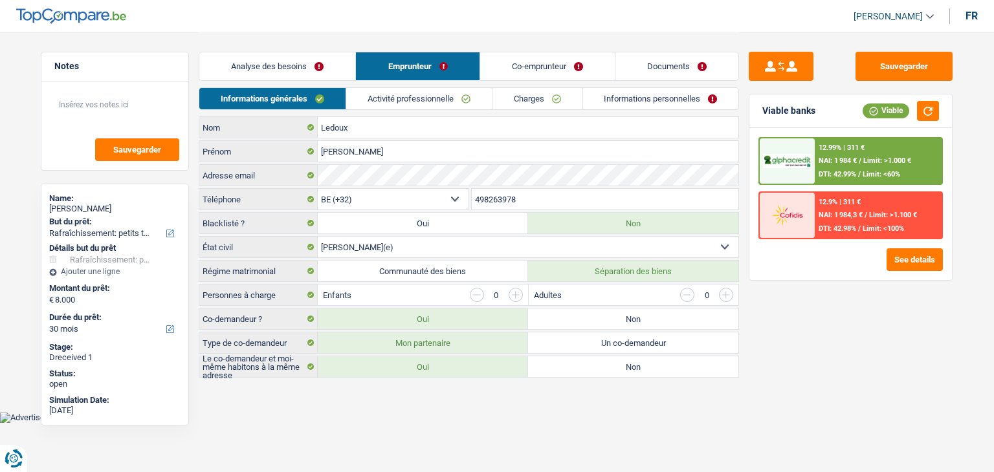
click at [842, 158] on span "NAI: 1 984 €" at bounding box center [838, 161] width 38 height 8
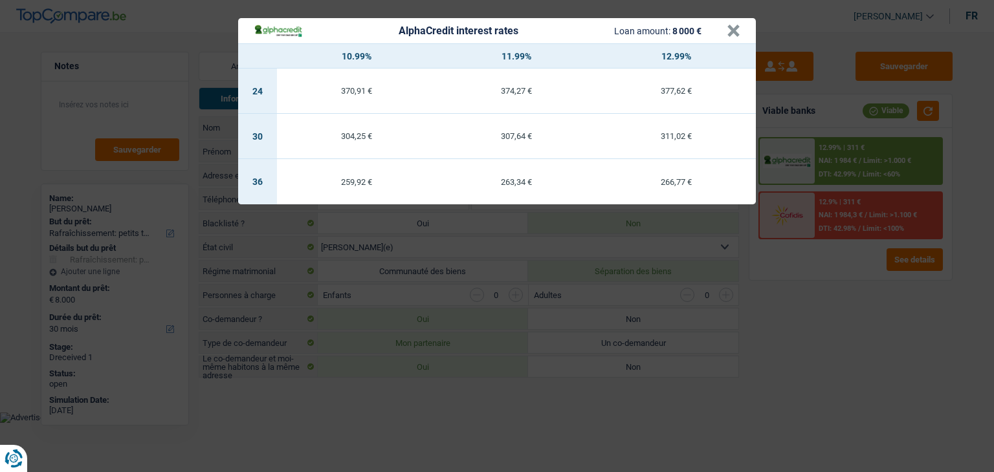
drag, startPoint x: 781, startPoint y: 294, endPoint x: 721, endPoint y: 293, distance: 60.2
click at [782, 294] on div "AlphaCredit interest rates Loan amount: 8 000 € × 10.99% 11.99% 12.99% 24 370,9…" at bounding box center [497, 236] width 994 height 472
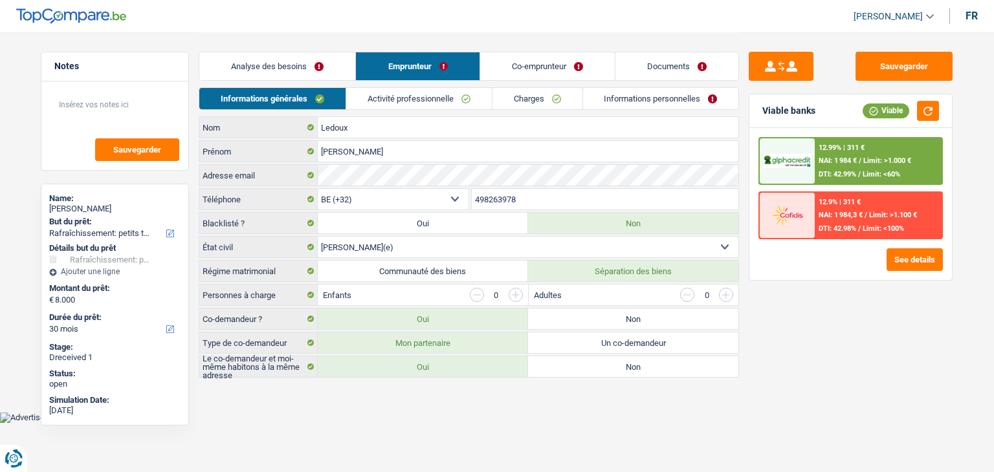
click at [309, 64] on link "Analyse des besoins" at bounding box center [277, 66] width 156 height 28
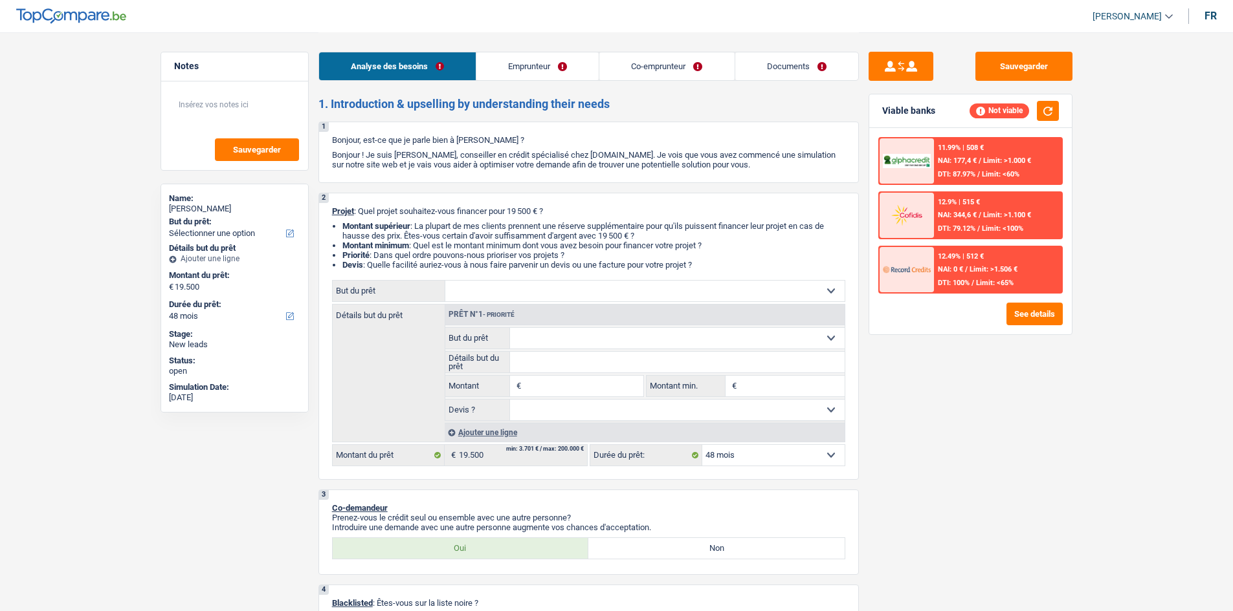
select select "48"
select select "mutuality"
select select "familyAllowances"
select select "mutualityIndemnity"
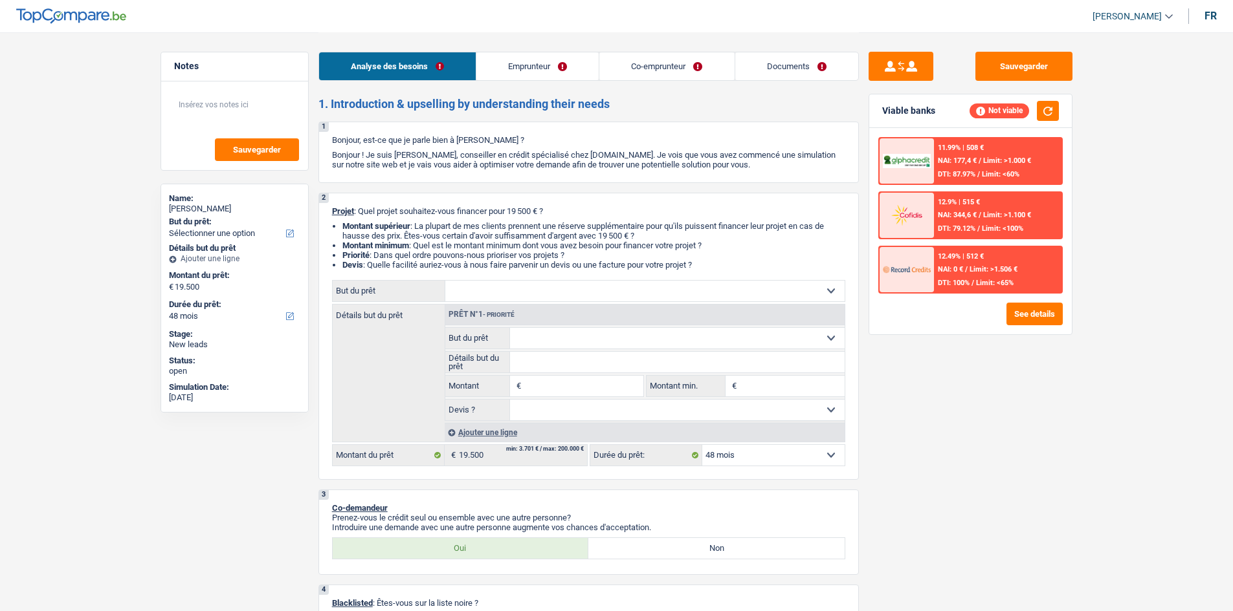
select select "ownerWithMortgage"
select select "mortgage"
select select "300"
select select "48"
click at [870, 357] on div "Sauvegarder Viable banks Not viable 11.99% | 508 € NAI: 177,4 € / Limit: >1.000…" at bounding box center [970, 321] width 223 height 539
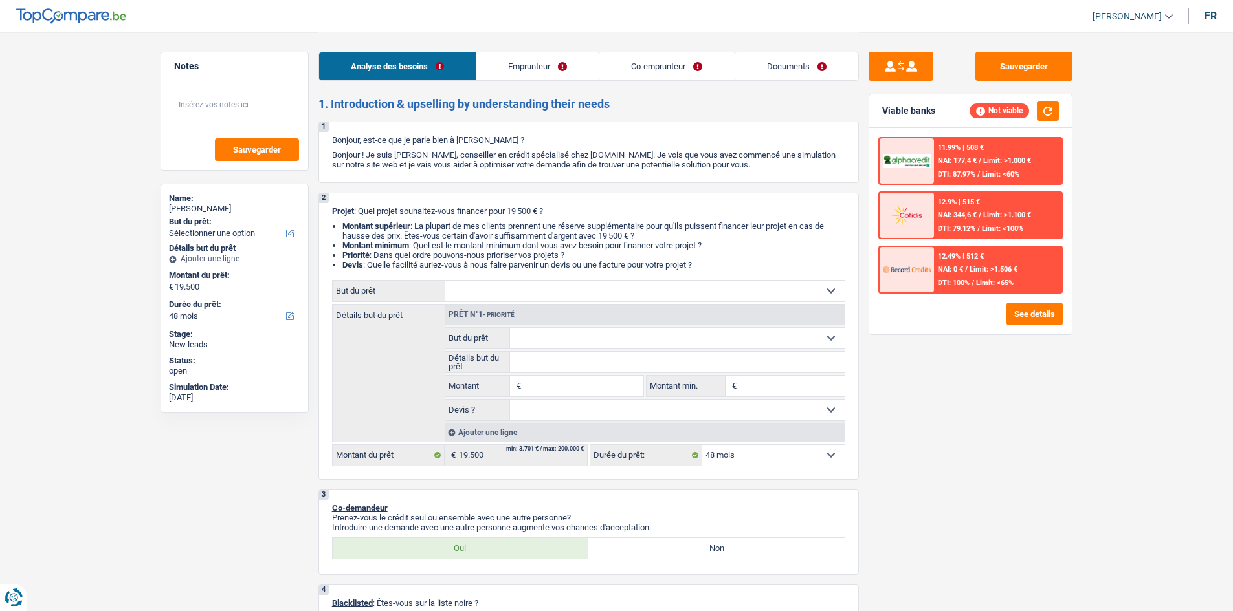
click at [569, 85] on div "Analyse des besoins Emprunteur Co-emprunteur Documents" at bounding box center [588, 59] width 540 height 55
drag, startPoint x: 569, startPoint y: 74, endPoint x: 553, endPoint y: 69, distance: 17.6
click at [569, 74] on link "Emprunteur" at bounding box center [537, 66] width 122 height 28
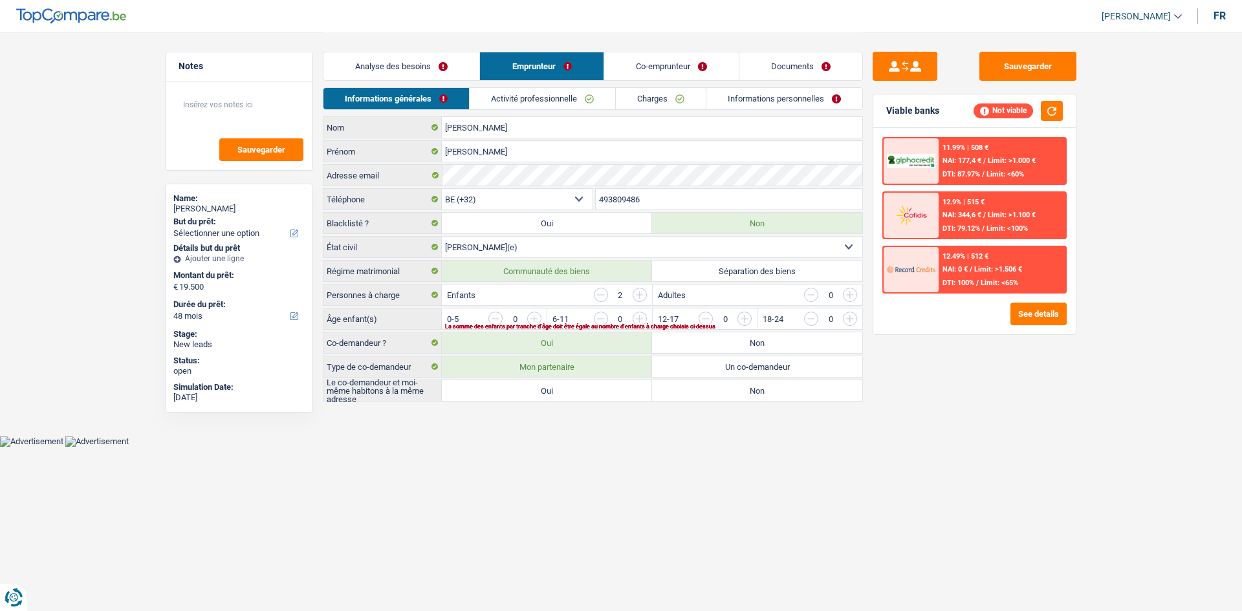
click at [567, 104] on link "Activité professionnelle" at bounding box center [543, 98] width 146 height 21
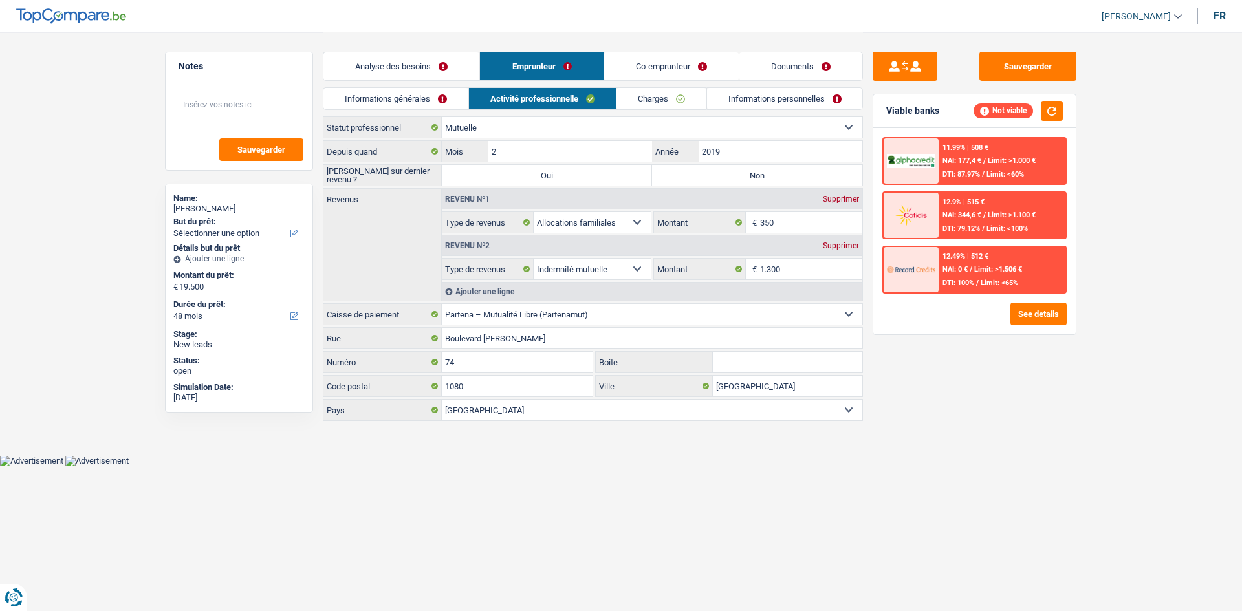
click at [450, 65] on link "Analyse des besoins" at bounding box center [402, 66] width 156 height 28
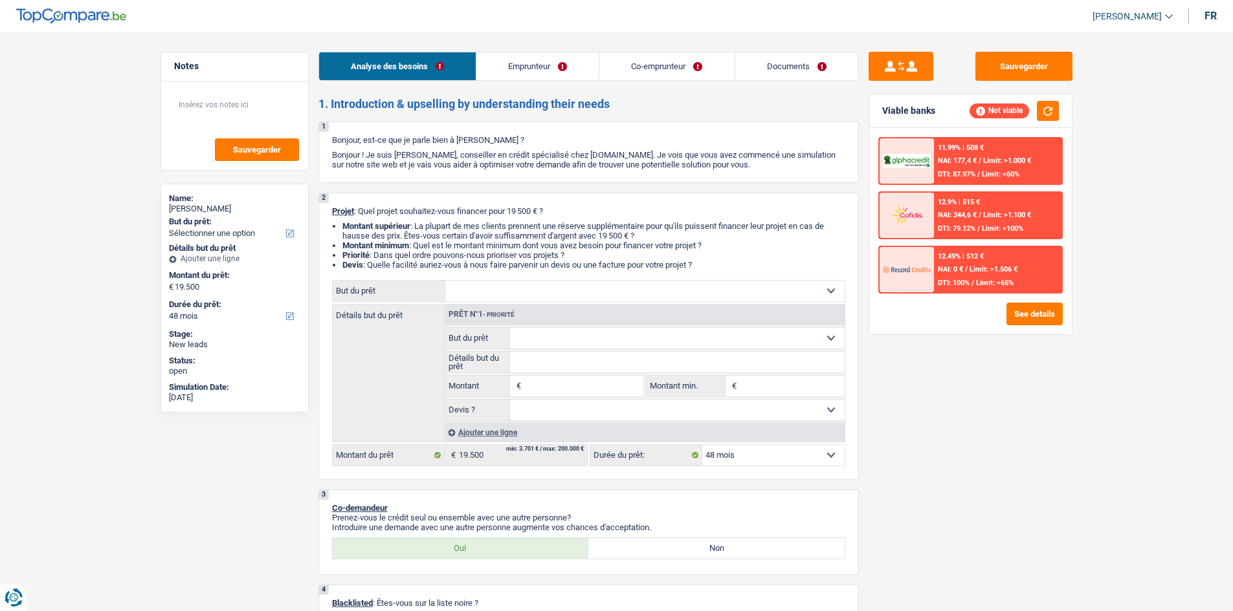
drag, startPoint x: 568, startPoint y: 290, endPoint x: 615, endPoint y: 264, distance: 53.3
click at [568, 290] on select "Confort maison: meubles, textile, peinture, électroménager, outillage non-profe…" at bounding box center [644, 291] width 399 height 21
select select "medical"
click at [445, 281] on select "Confort maison: meubles, textile, peinture, électroménager, outillage non-profe…" at bounding box center [644, 291] width 399 height 21
select select "medical"
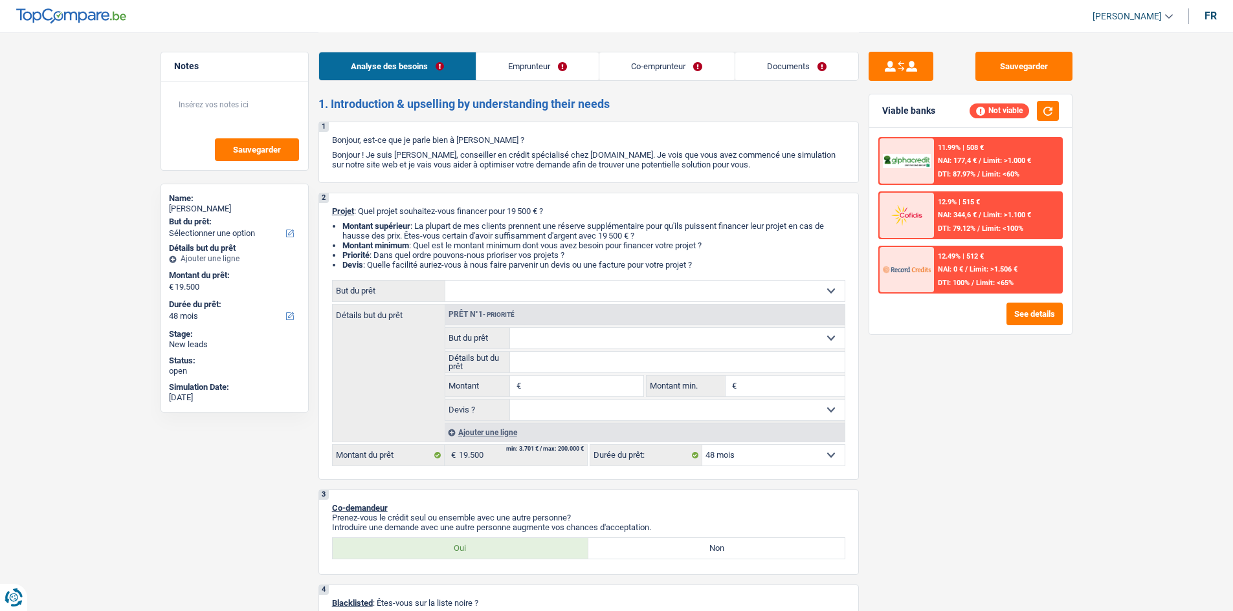
select select "medical"
type input "19.500"
select select "medical"
type input "19.500"
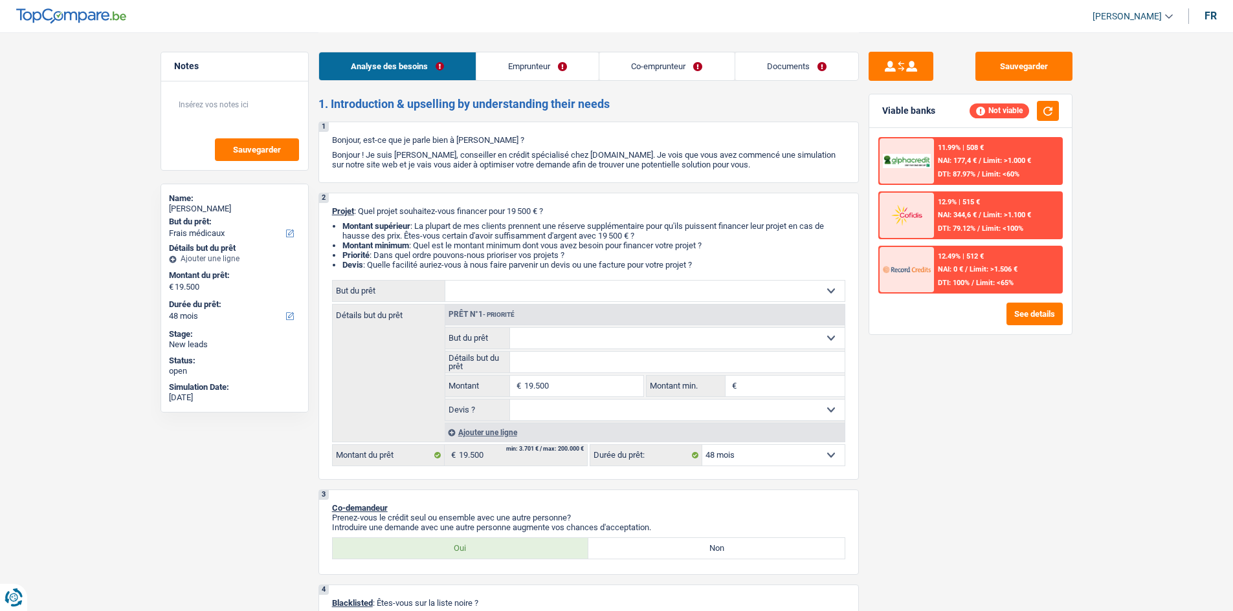
select select "medical"
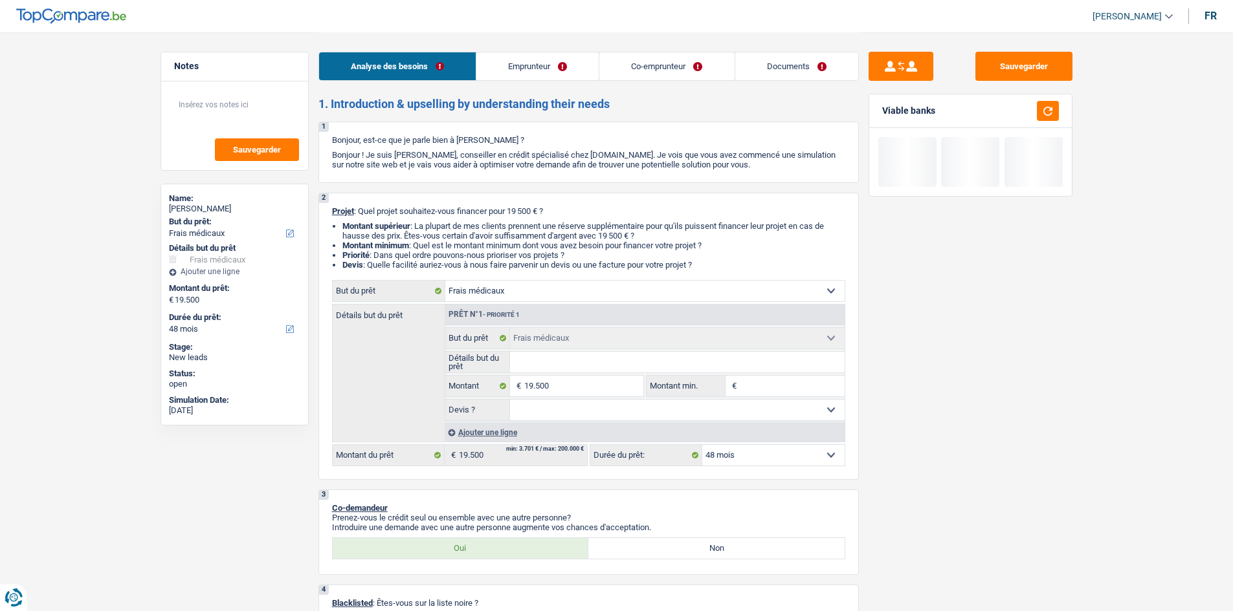
click at [582, 296] on select "Confort maison: meubles, textile, peinture, électroménager, outillage non-profe…" at bounding box center [644, 291] width 399 height 21
select select "familyEvent"
click at [445, 281] on select "Confort maison: meubles, textile, peinture, électroménager, outillage non-profe…" at bounding box center [644, 291] width 399 height 21
select select "medical"
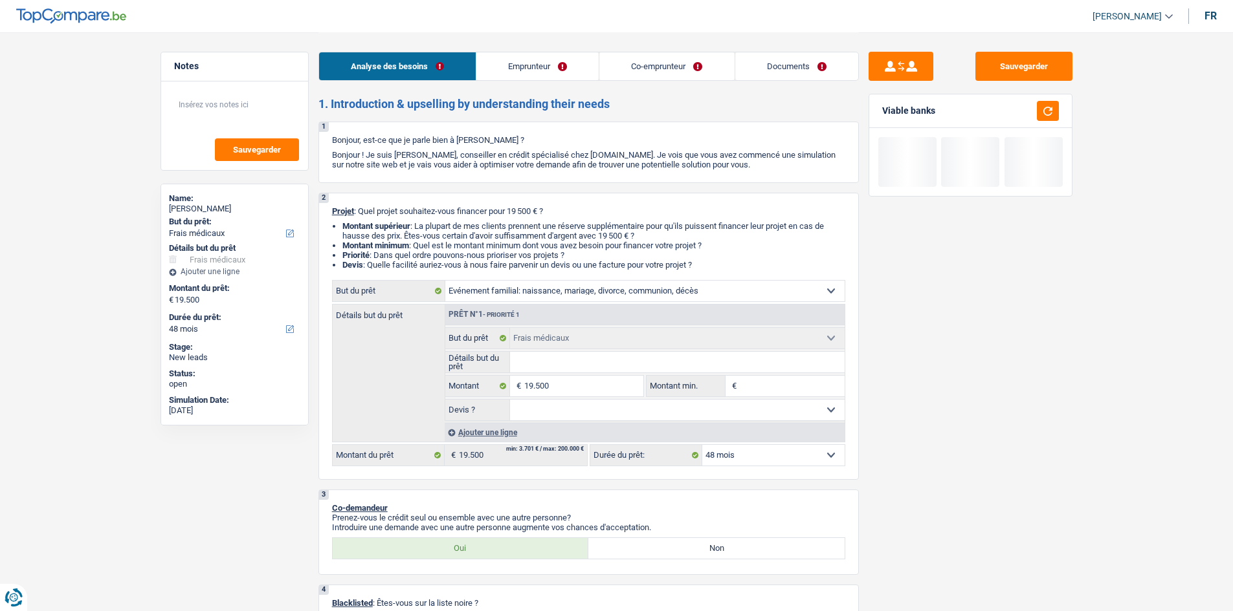
select select "medical"
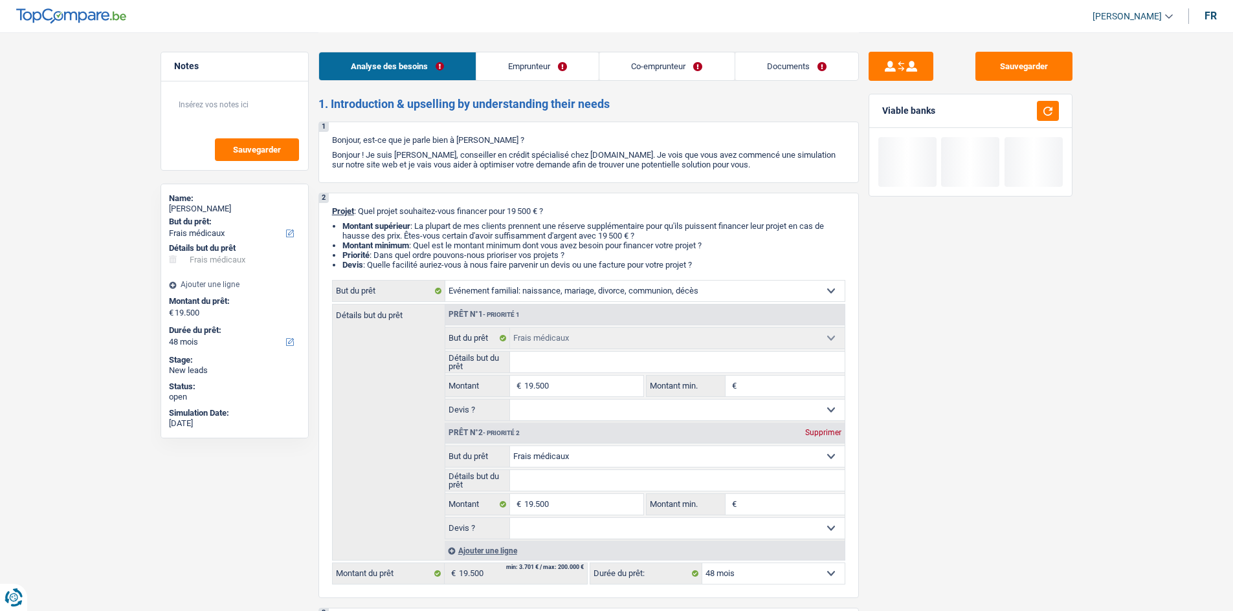
select select "familyEvent"
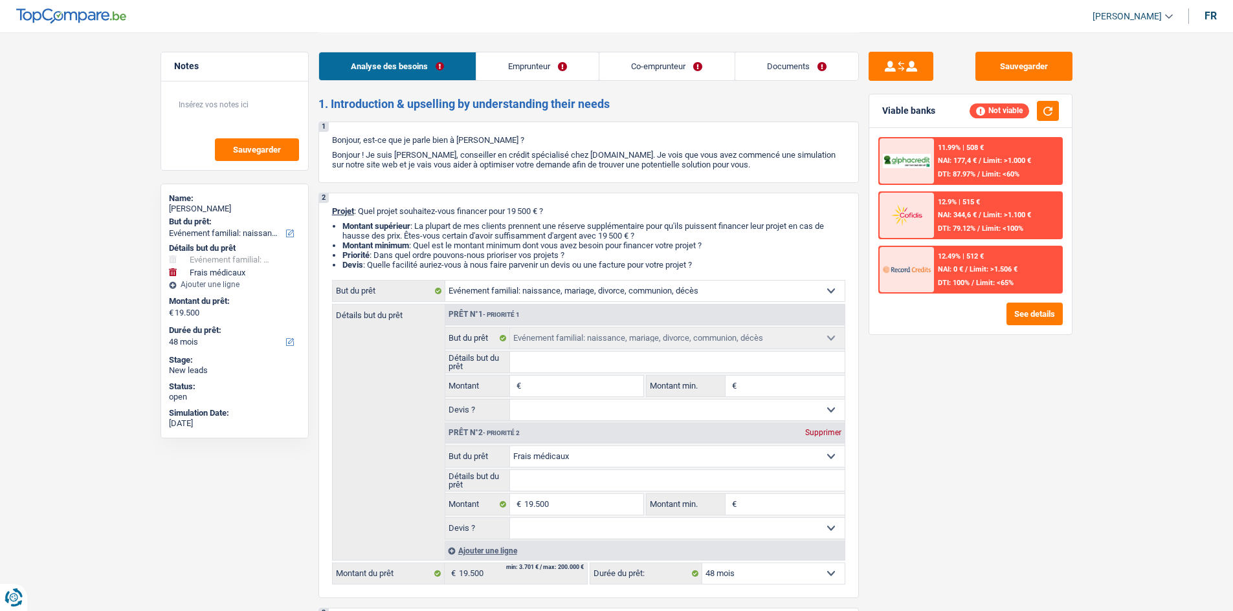
click at [833, 430] on div "Supprimer" at bounding box center [823, 433] width 43 height 8
type input "0"
select select
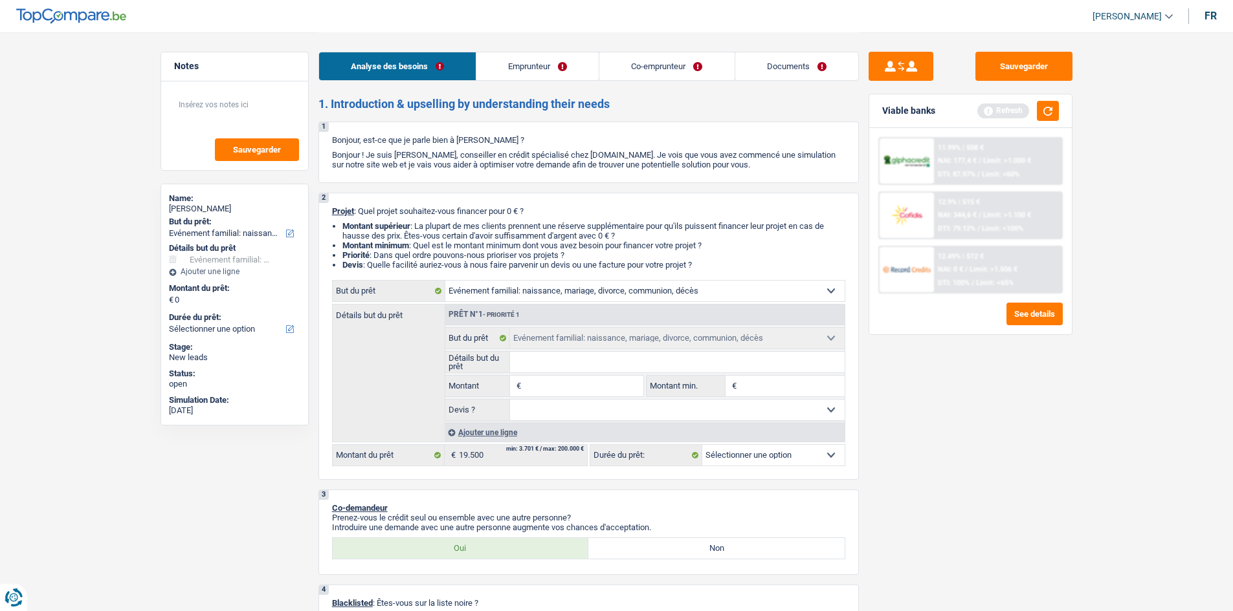
click at [577, 364] on input "Détails but du prêt" at bounding box center [677, 362] width 335 height 21
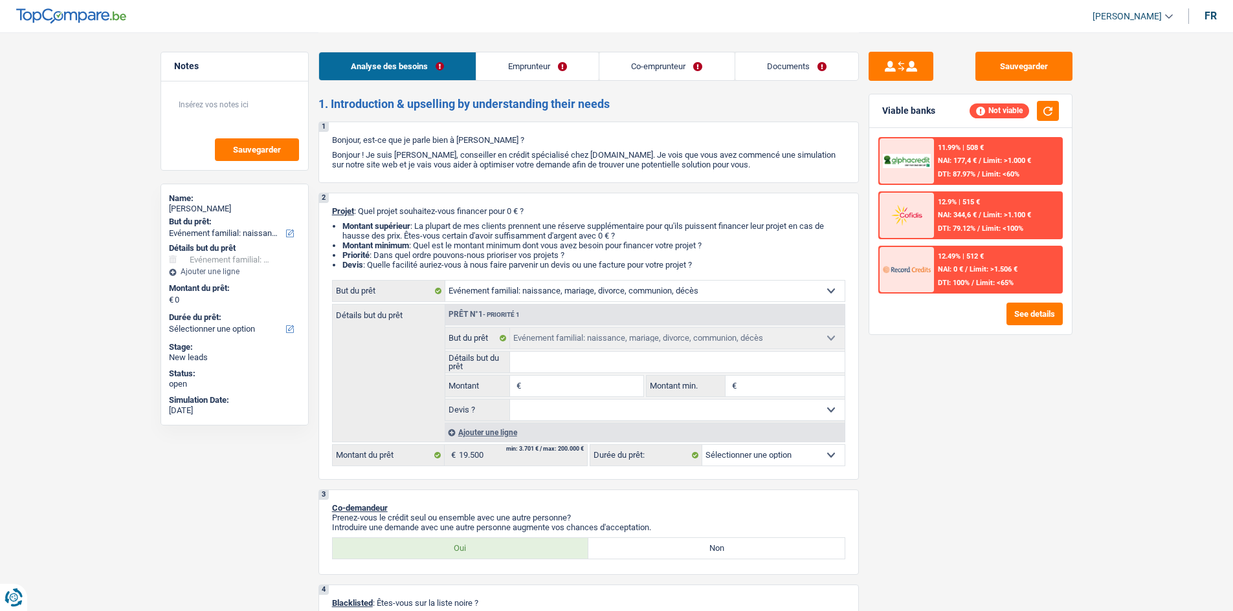
type input "a"
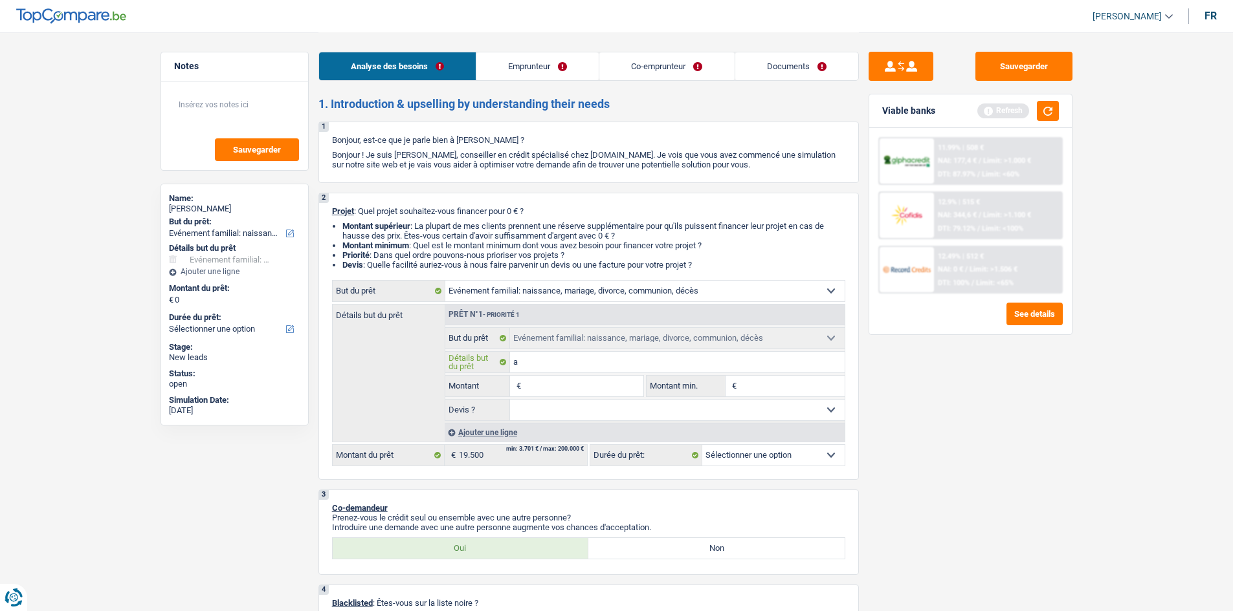
type input "an"
type input "ann"
type input "anni"
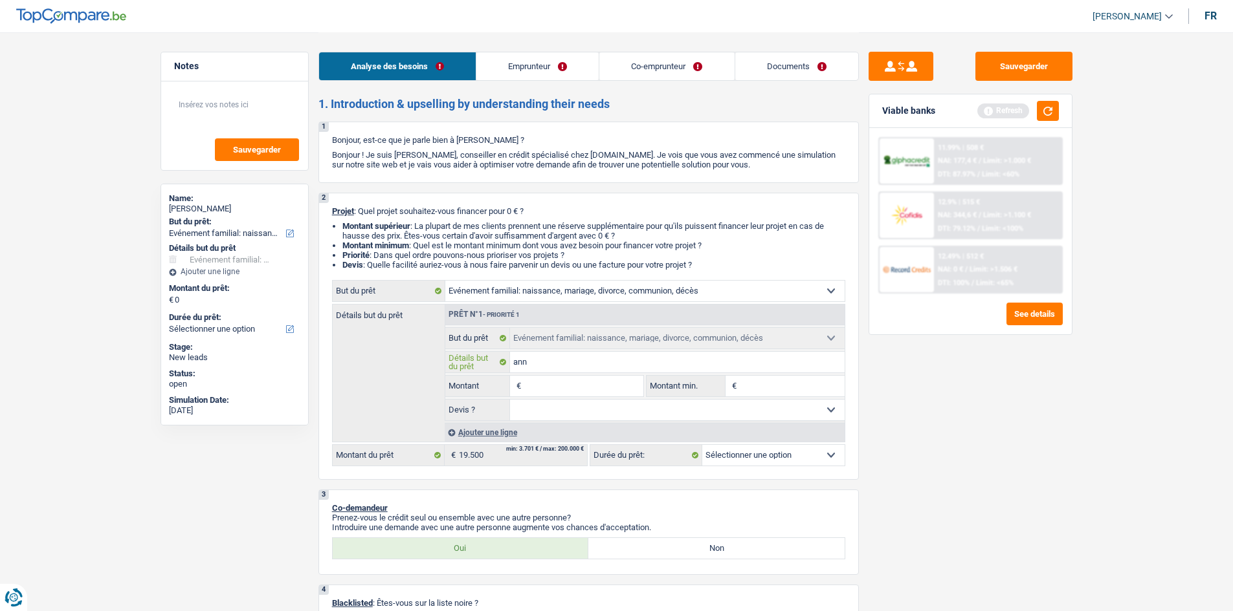
type input "anni"
type input "anniv"
type input "annive"
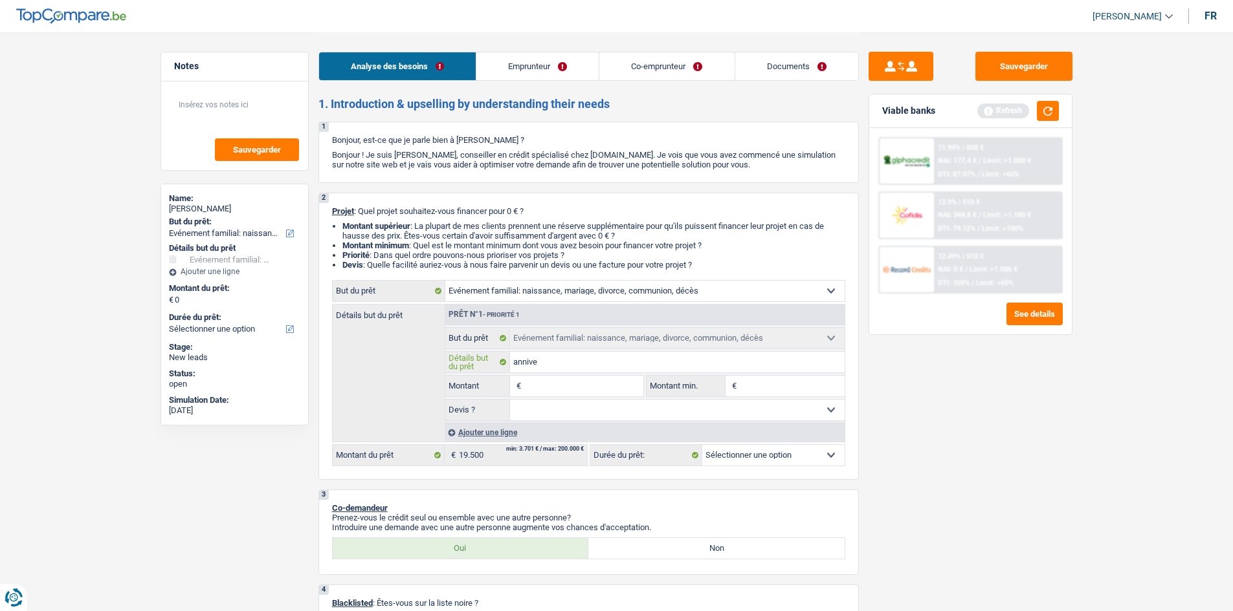
type input "anniver"
type input "annivers"
type input "anniversi"
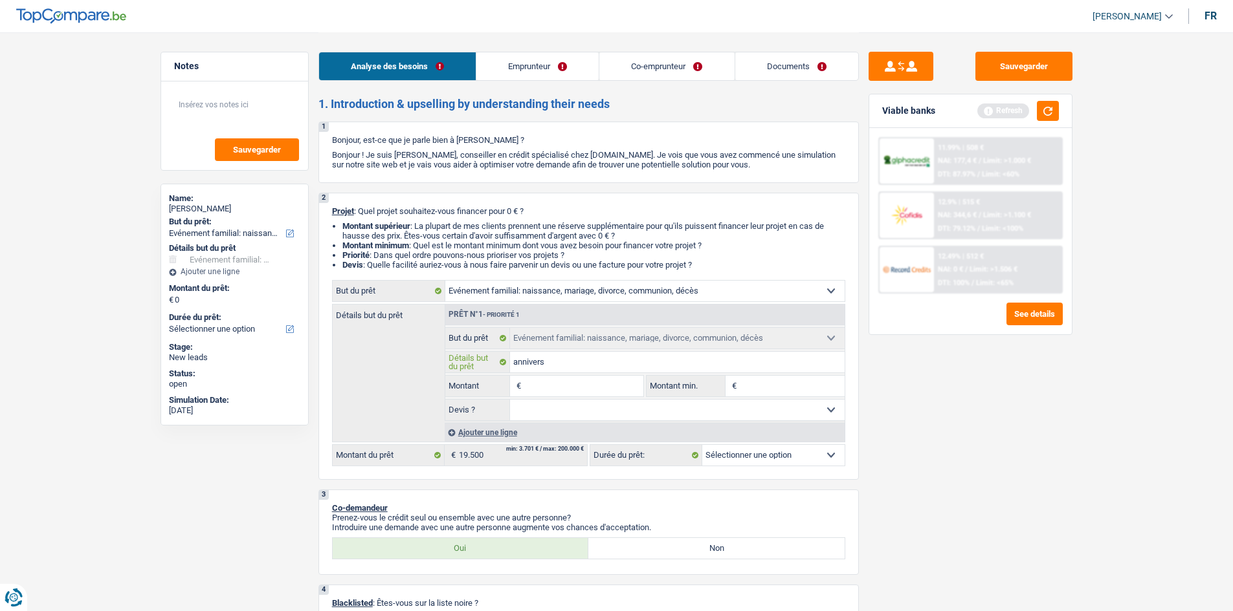
type input "anniversi"
type input "annivers"
type input "anniversa"
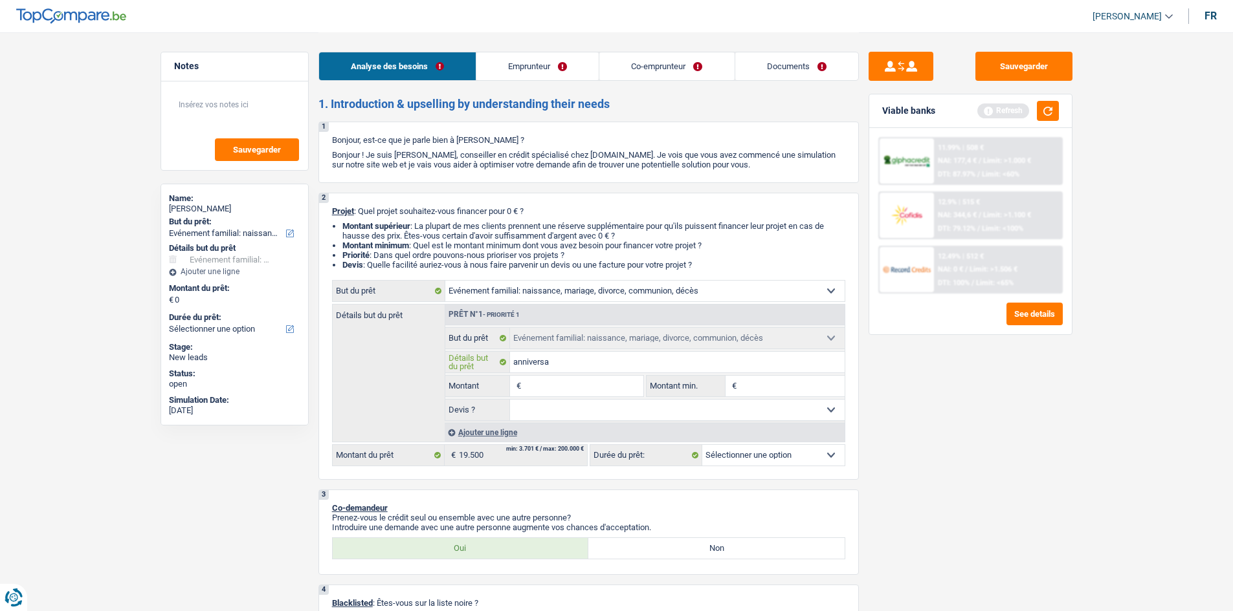
type input "anniversai"
type input "anniversair"
type input "anniversaire"
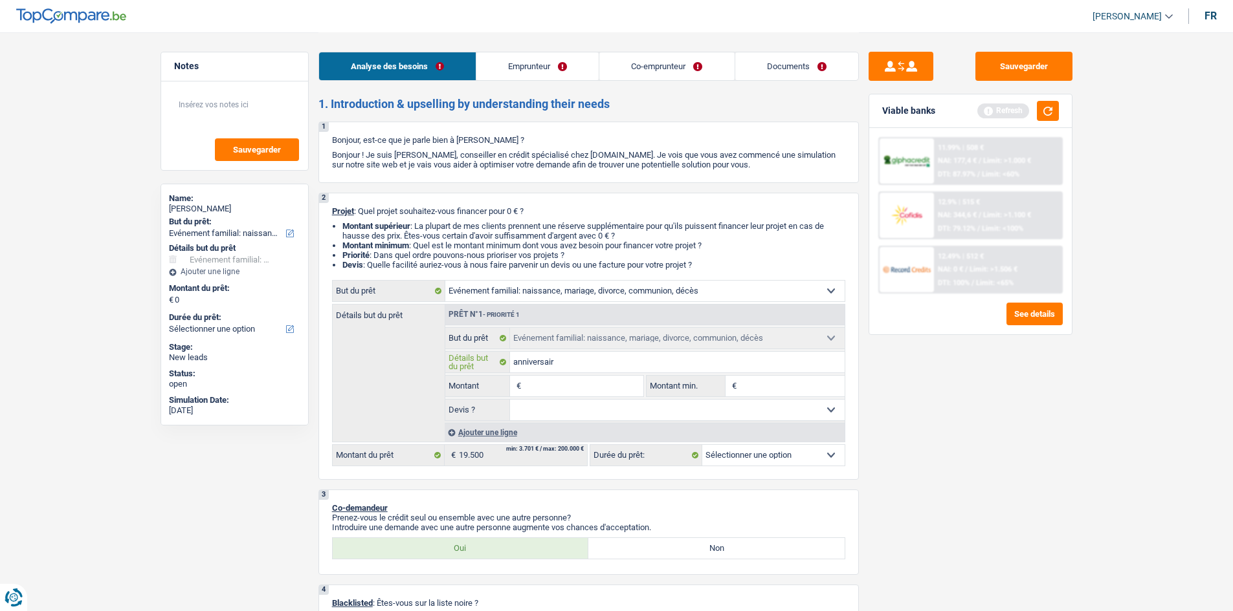
type input "anniversaire"
click at [634, 382] on input "Montant" at bounding box center [583, 386] width 118 height 21
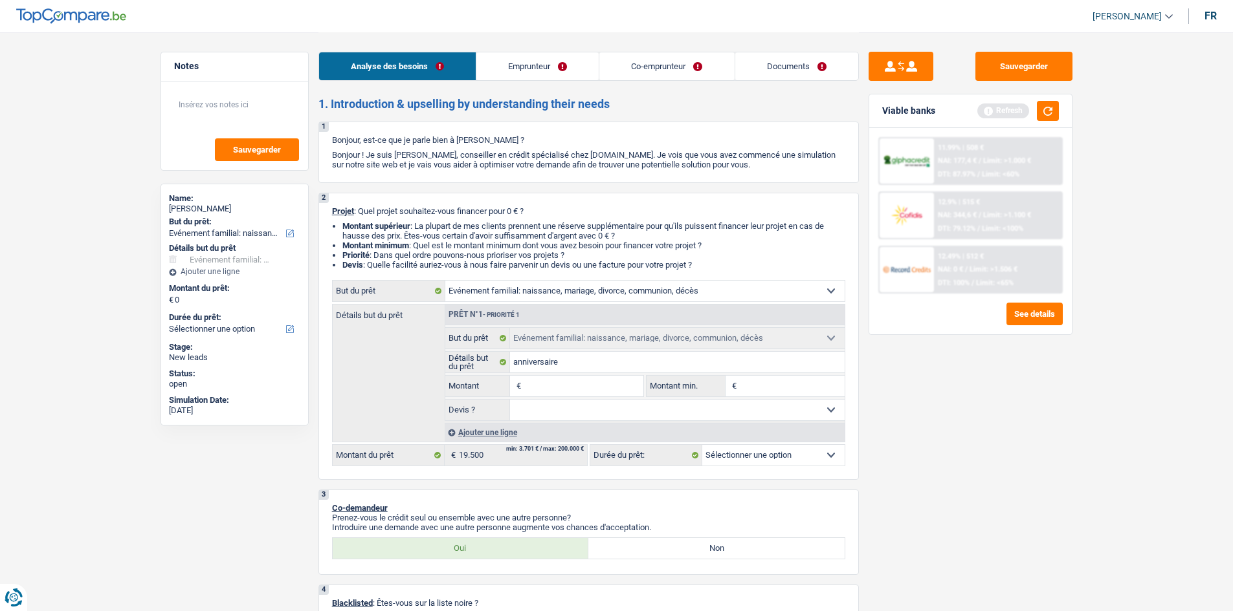
type input "2"
type input "20"
type input "200"
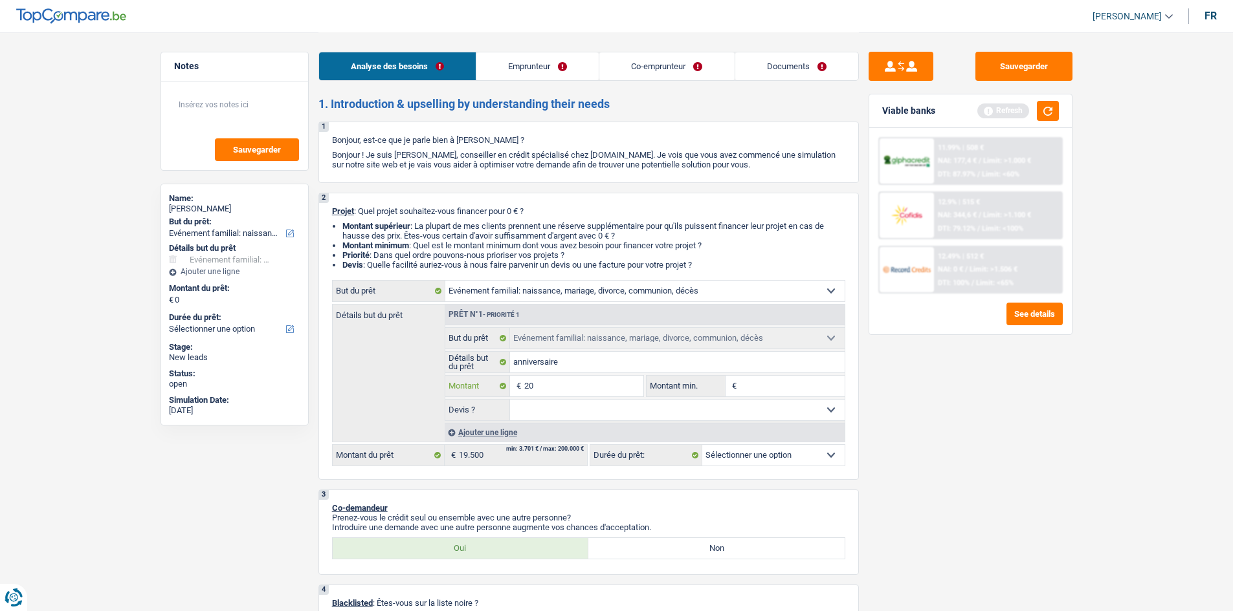
type input "200"
type input "2.000"
type input "20.000"
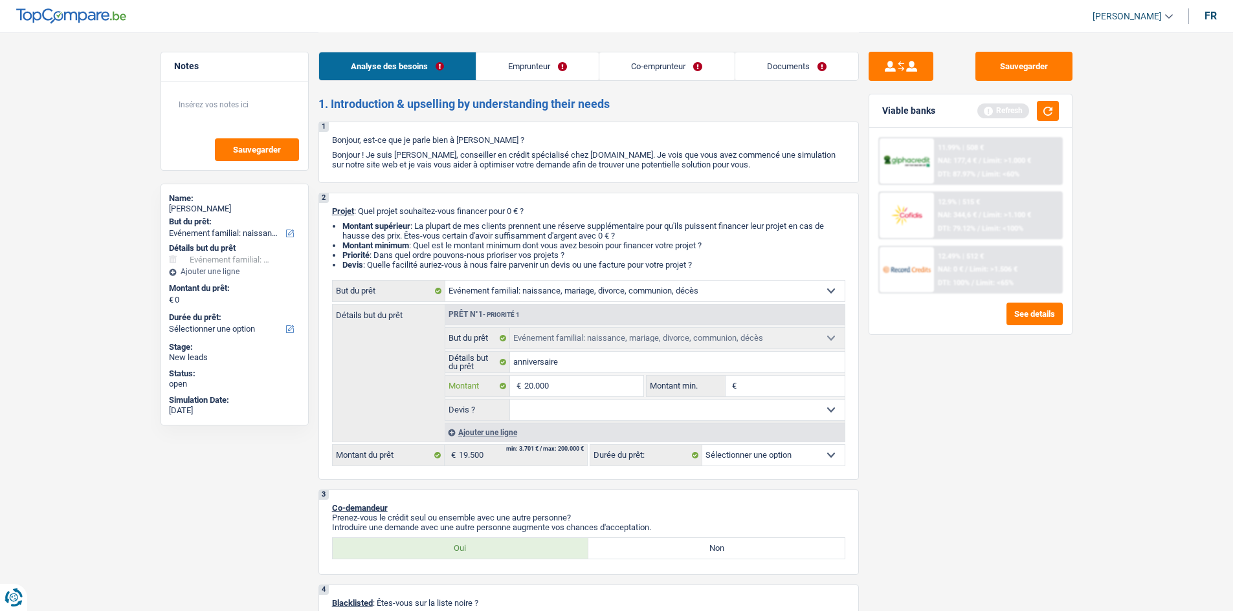
type input "20.000"
select select "84"
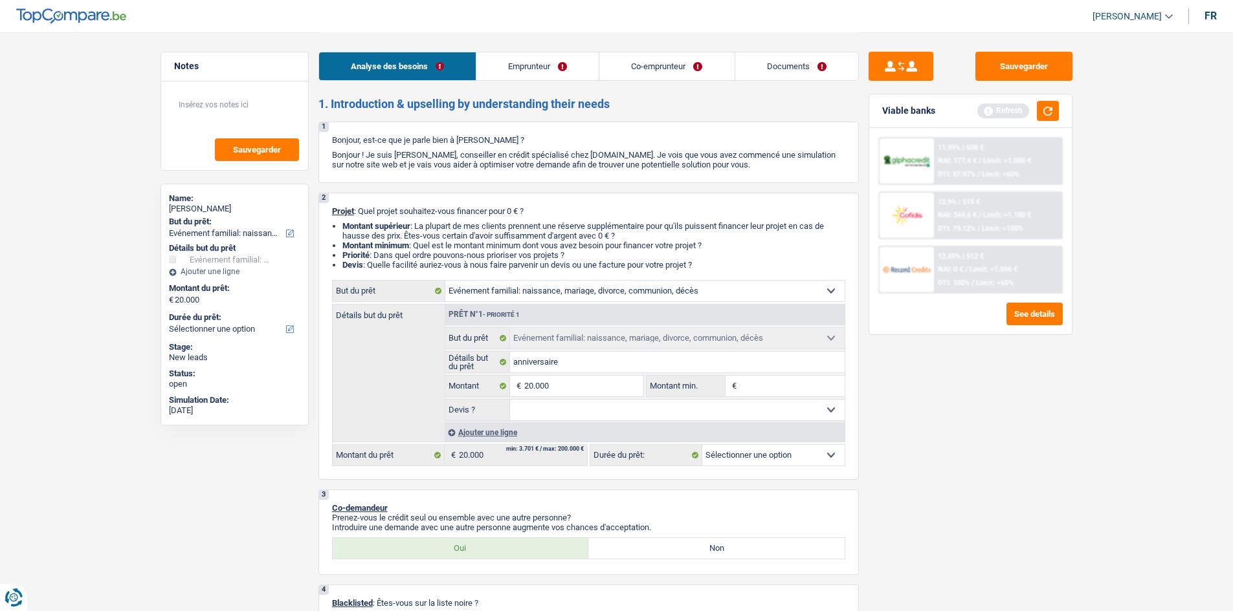
select select "84"
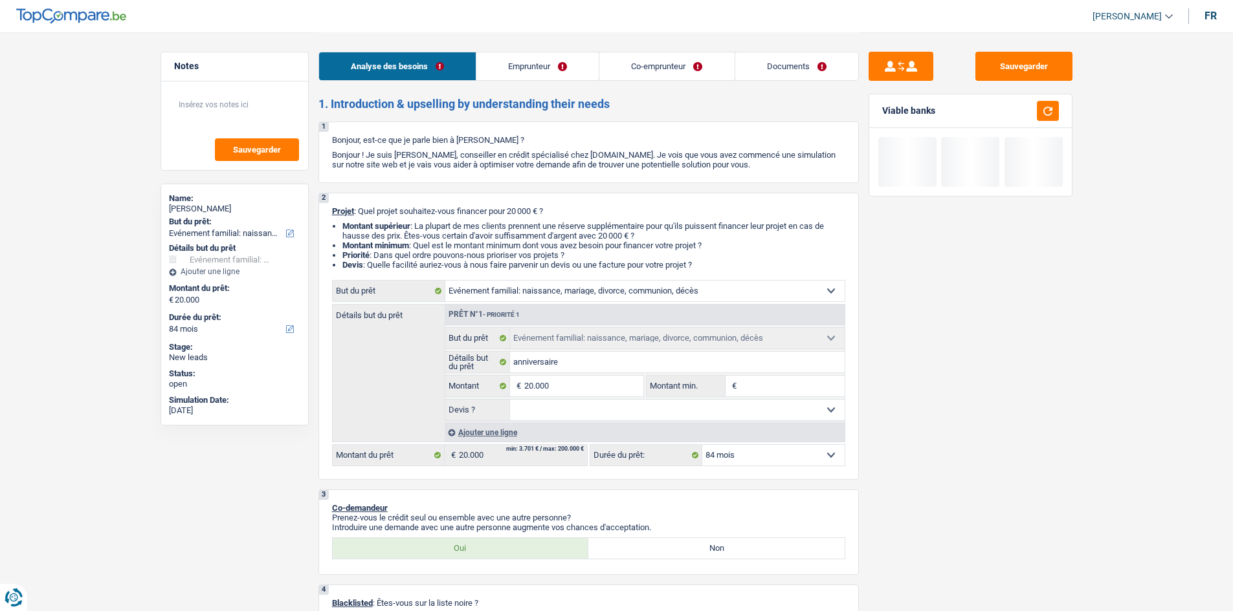
click at [1050, 475] on div "Sauvegarder Viable banks" at bounding box center [970, 321] width 223 height 539
drag, startPoint x: 551, startPoint y: 60, endPoint x: 542, endPoint y: 56, distance: 9.6
click at [551, 60] on link "Emprunteur" at bounding box center [537, 66] width 122 height 28
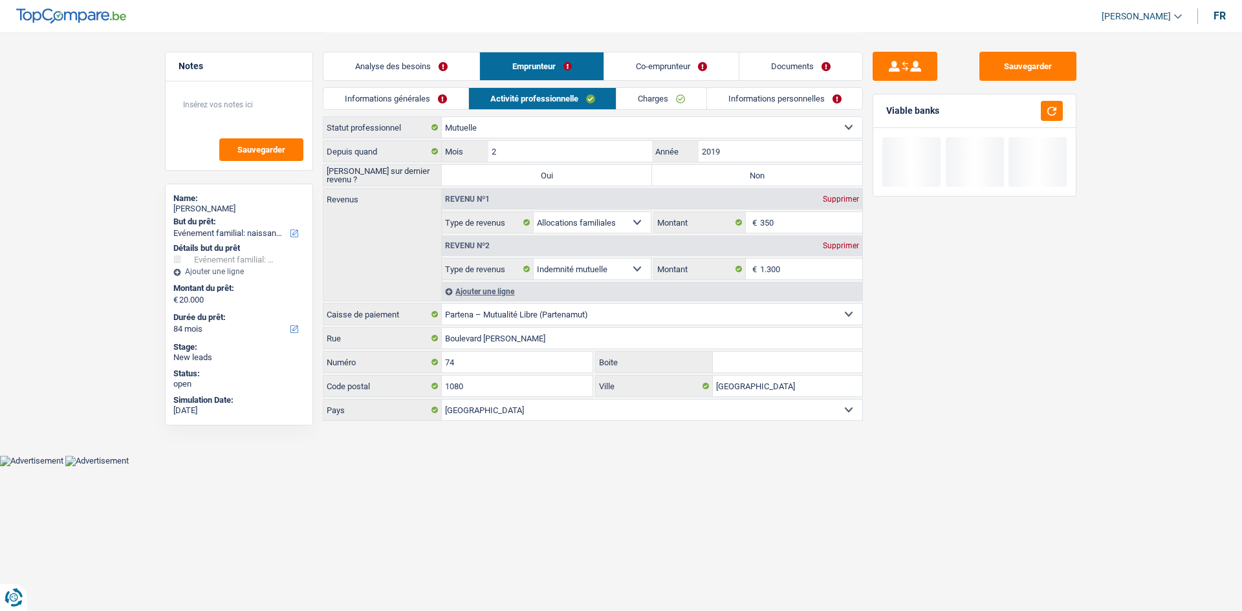
click at [457, 102] on link "Informations générales" at bounding box center [396, 98] width 145 height 21
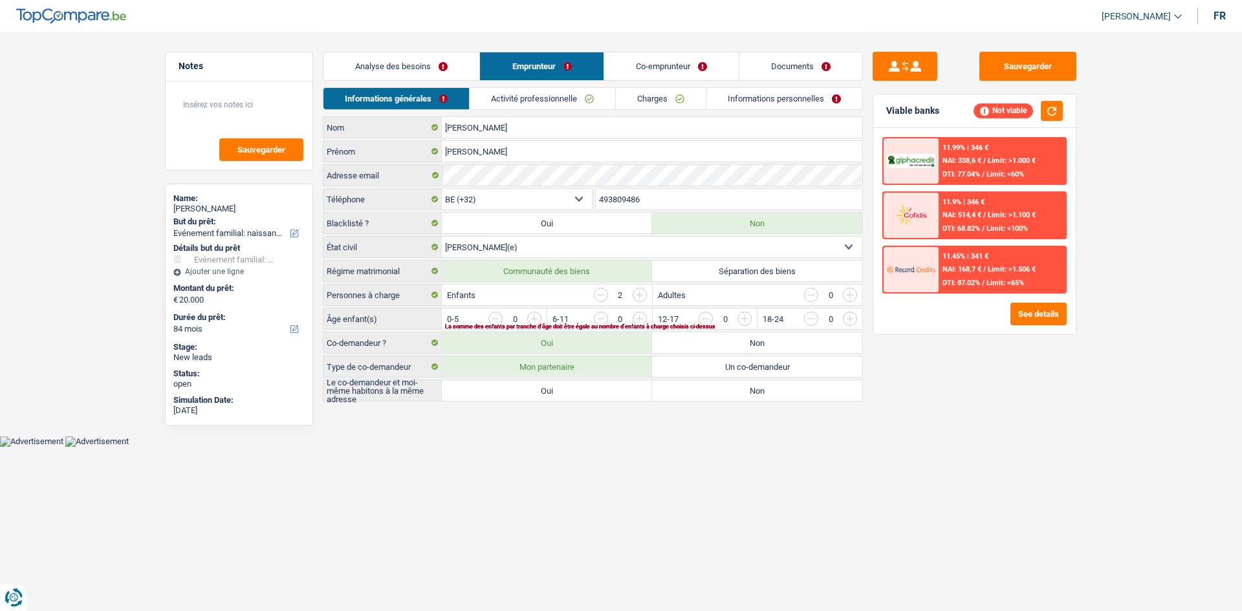
click at [567, 385] on label "Oui" at bounding box center [547, 390] width 210 height 21
click at [567, 385] on input "Oui" at bounding box center [547, 390] width 210 height 21
radio input "true"
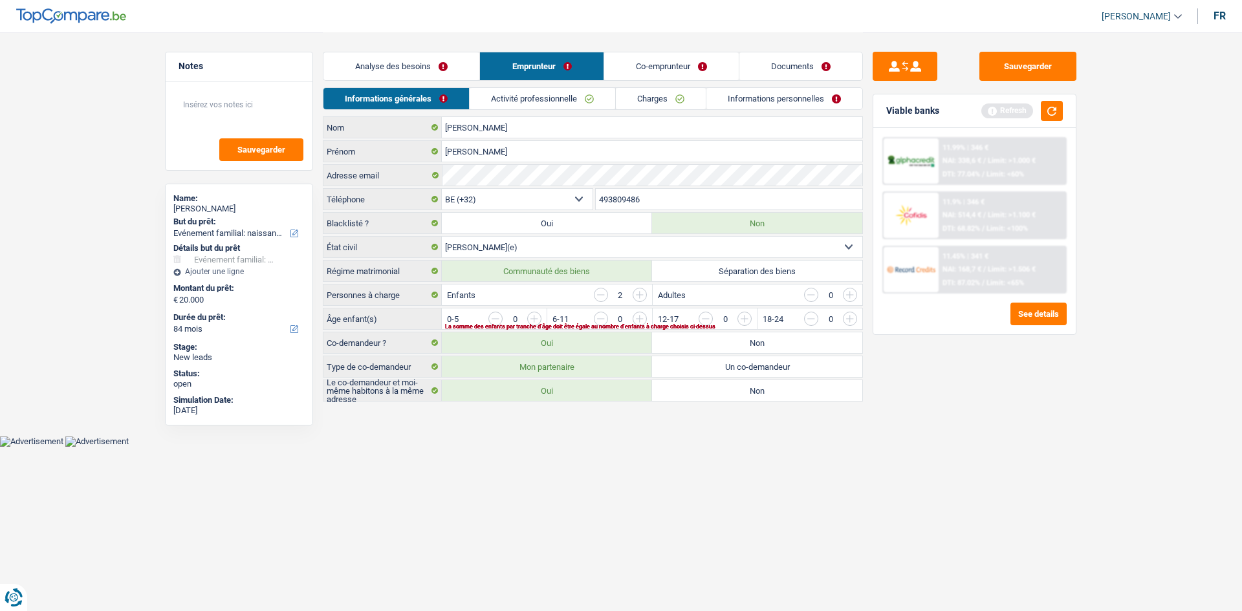
click at [849, 320] on input "button" at bounding box center [1112, 322] width 539 height 21
click at [633, 314] on input "button" at bounding box center [902, 322] width 539 height 21
click at [512, 99] on link "Activité professionnelle" at bounding box center [543, 98] width 146 height 21
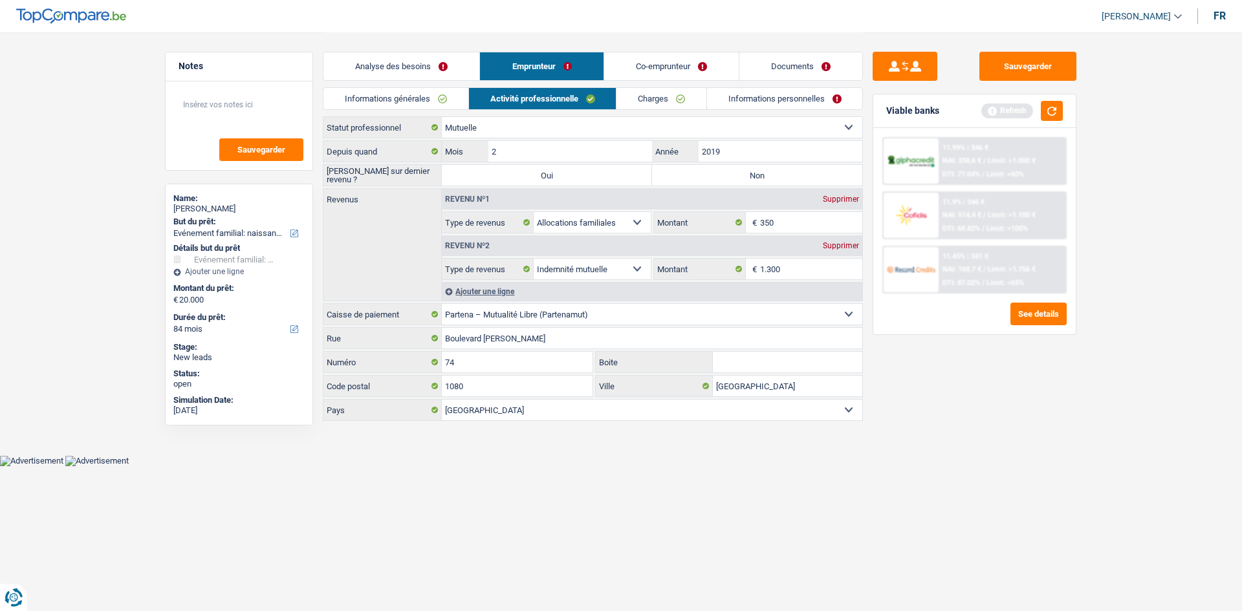
drag, startPoint x: 763, startPoint y: 179, endPoint x: 781, endPoint y: 173, distance: 18.8
click at [764, 178] on label "Non" at bounding box center [757, 175] width 210 height 21
click at [780, 151] on input "2019" at bounding box center [781, 151] width 164 height 21
click at [779, 173] on label "Non" at bounding box center [757, 175] width 210 height 21
click at [779, 173] on input "Non" at bounding box center [757, 175] width 210 height 21
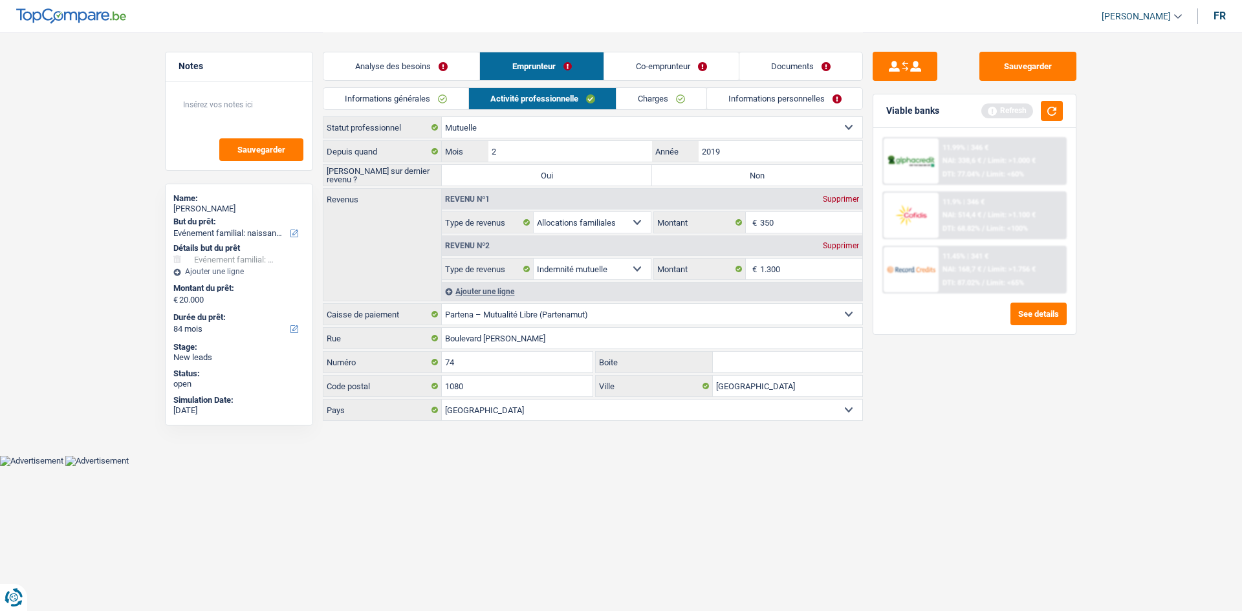
radio input "true"
click at [817, 225] on input "350" at bounding box center [811, 222] width 103 height 21
click at [807, 269] on input "1.300" at bounding box center [811, 269] width 103 height 21
click at [681, 89] on link "Charges" at bounding box center [662, 98] width 90 height 21
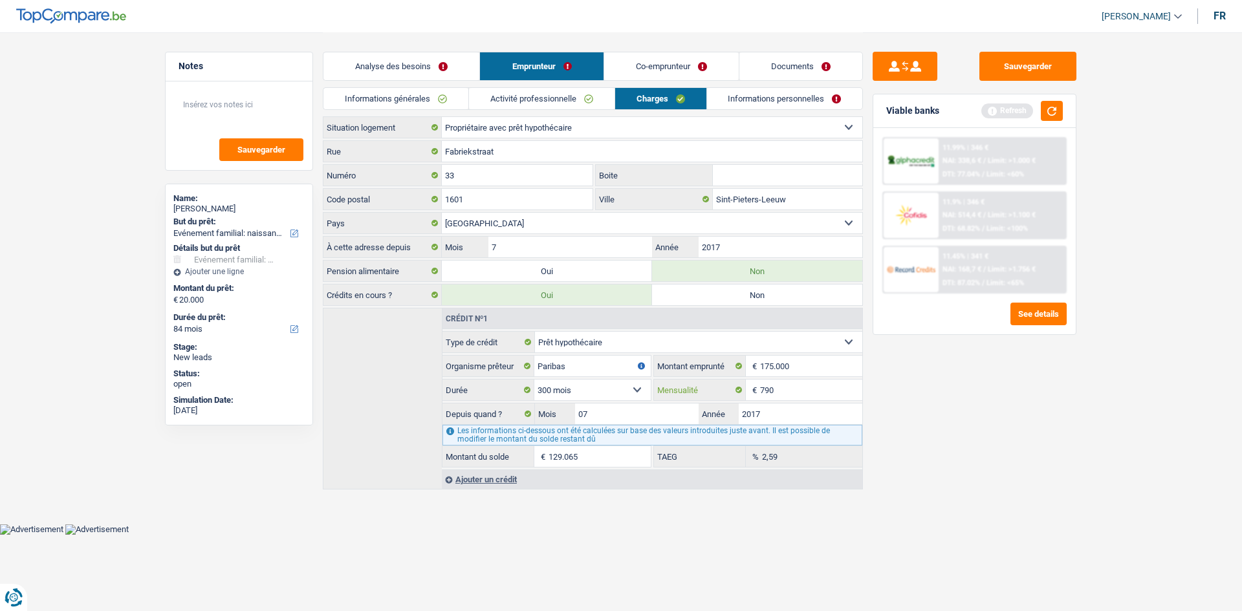
click at [819, 395] on input "790" at bounding box center [811, 390] width 102 height 21
drag, startPoint x: 1072, startPoint y: 454, endPoint x: 1065, endPoint y: 446, distance: 10.5
click at [1071, 454] on div "Sauvegarder Viable banks Refresh 11.99% | 346 € NAI: 338,6 € / Limit: >1.000 € …" at bounding box center [974, 321] width 223 height 539
click at [806, 199] on input "Sint-Pieters-Leeuw" at bounding box center [787, 199] width 149 height 21
click at [769, 93] on link "Informations personnelles" at bounding box center [785, 98] width 156 height 21
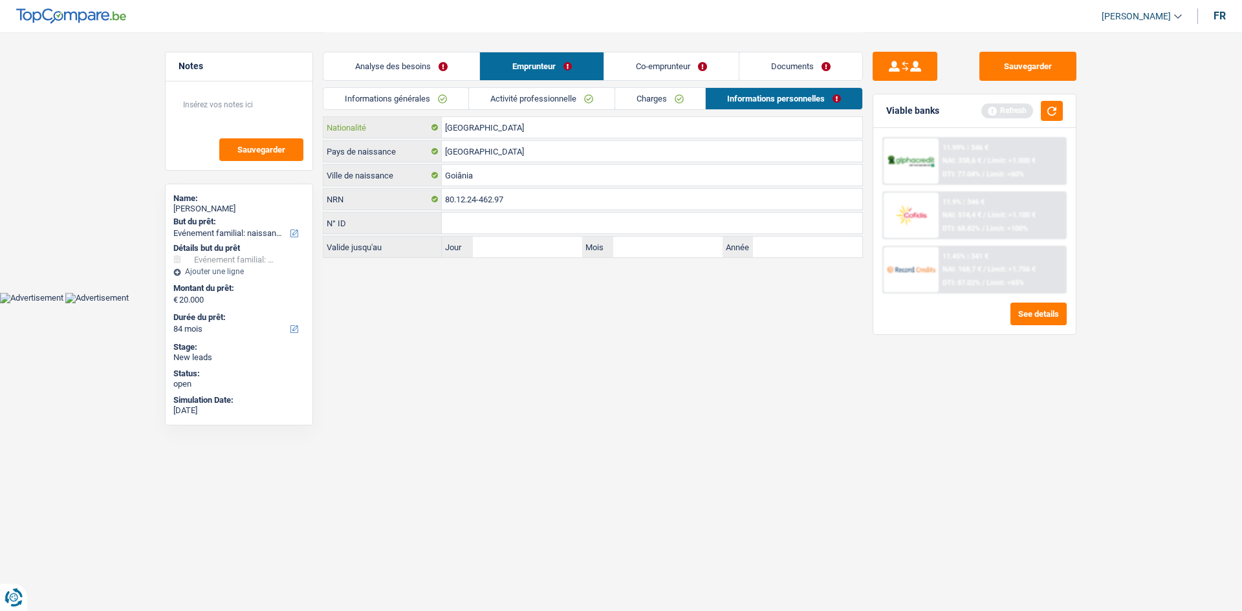
drag, startPoint x: 525, startPoint y: 118, endPoint x: 1242, endPoint y: 397, distance: 768.4
click at [524, 124] on input "[GEOGRAPHIC_DATA]" at bounding box center [652, 127] width 421 height 21
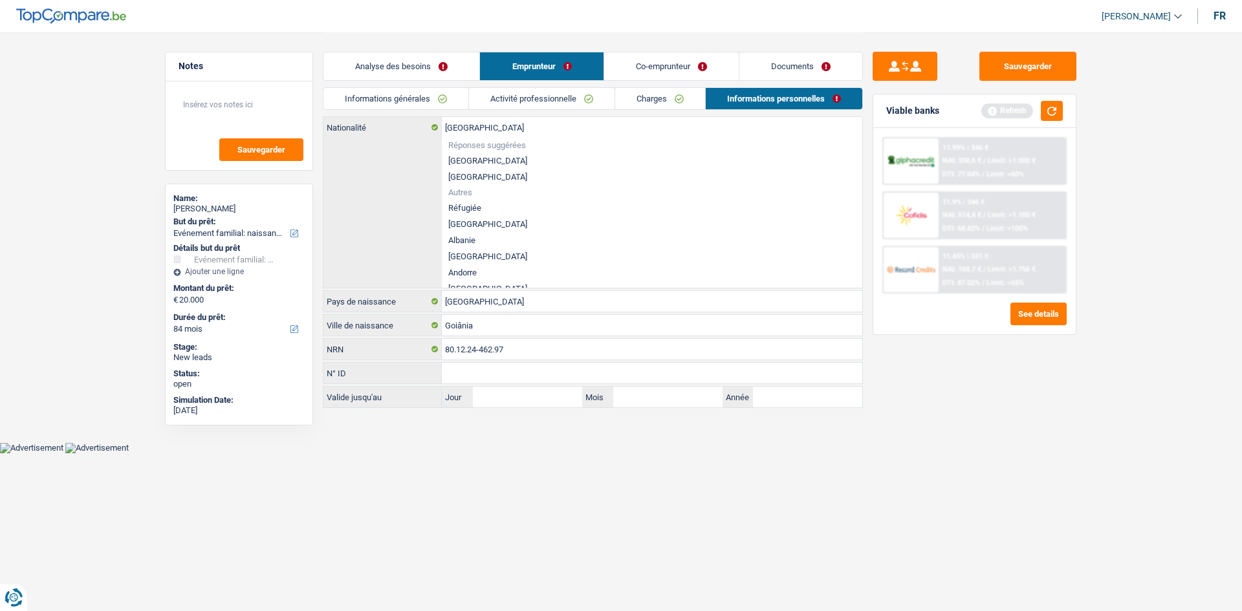
click at [624, 72] on link "Co-emprunteur" at bounding box center [671, 66] width 135 height 28
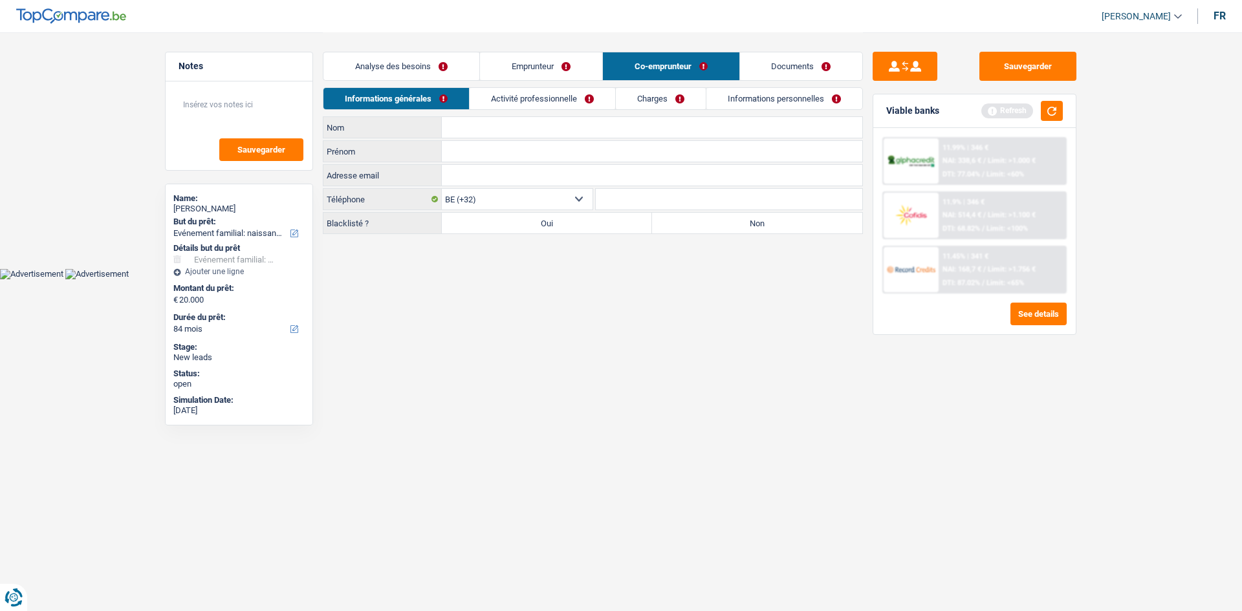
drag, startPoint x: 530, startPoint y: 57, endPoint x: 629, endPoint y: 74, distance: 100.4
click at [531, 57] on link "Emprunteur" at bounding box center [541, 66] width 122 height 28
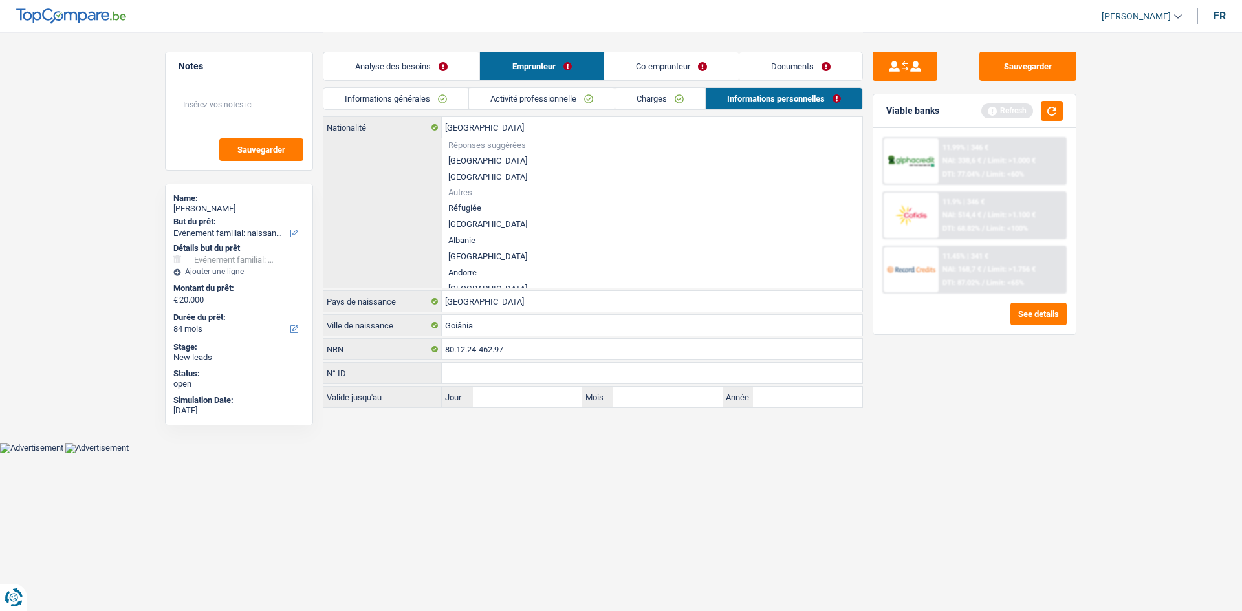
click at [919, 377] on div "Sauvegarder Viable banks Refresh 11.99% | 346 € NAI: 338,6 € / Limit: >1.000 € …" at bounding box center [974, 321] width 223 height 539
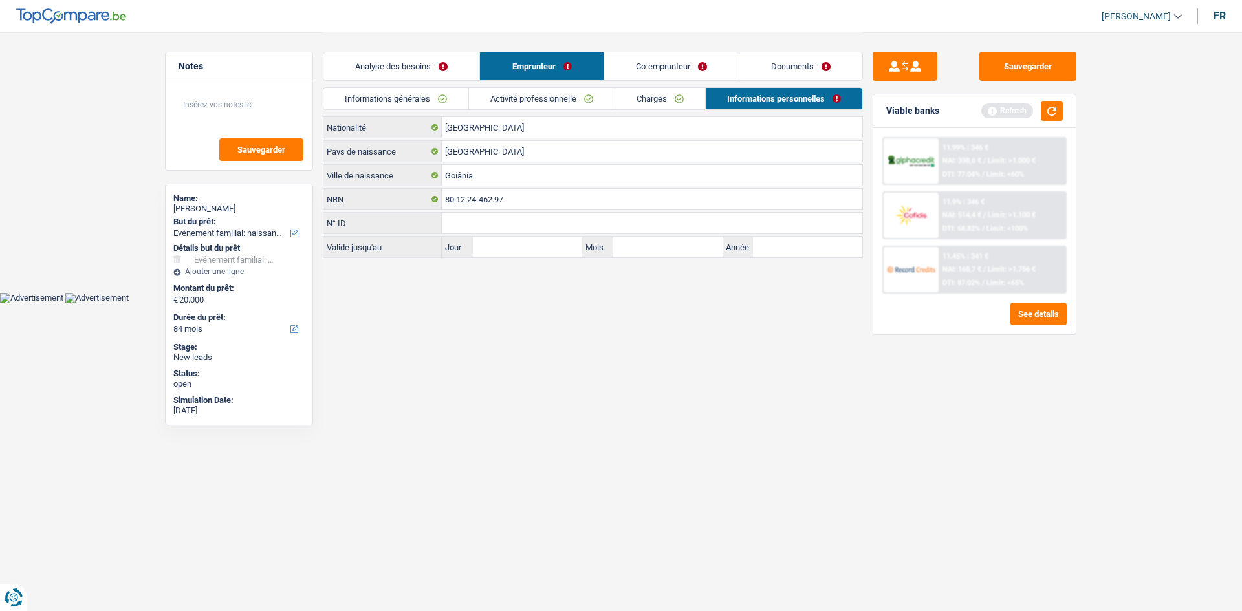
click at [432, 96] on link "Informations générales" at bounding box center [396, 98] width 145 height 21
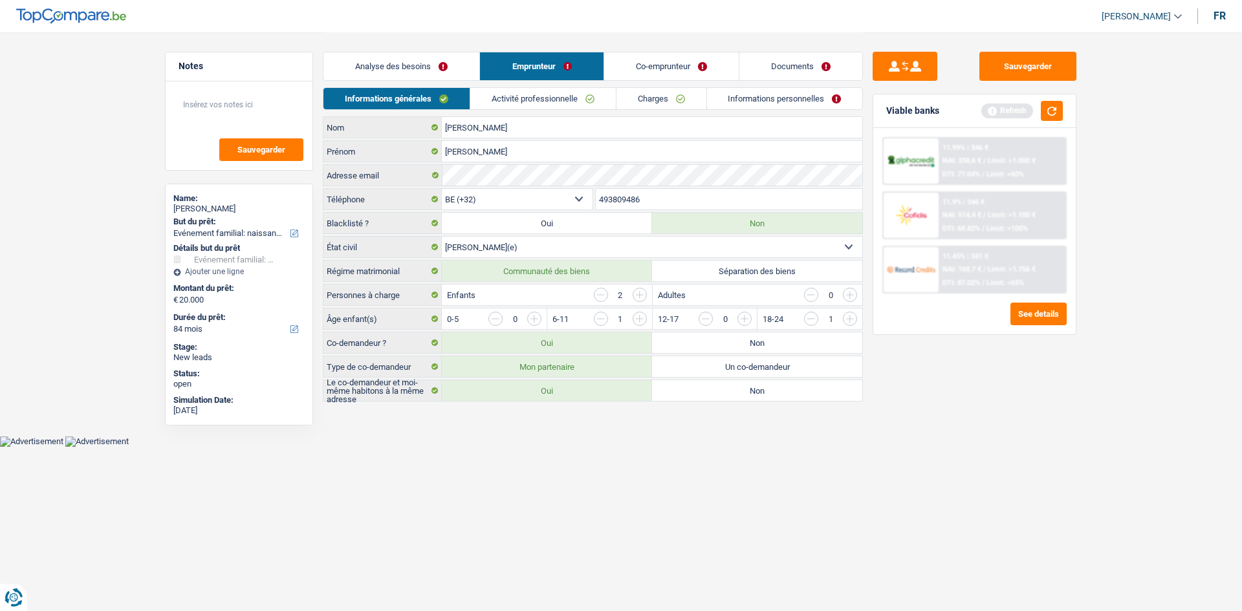
click at [432, 51] on div "Analyse des besoins Emprunteur Co-emprunteur Documents" at bounding box center [593, 59] width 540 height 55
click at [410, 68] on link "Analyse des besoins" at bounding box center [402, 66] width 156 height 28
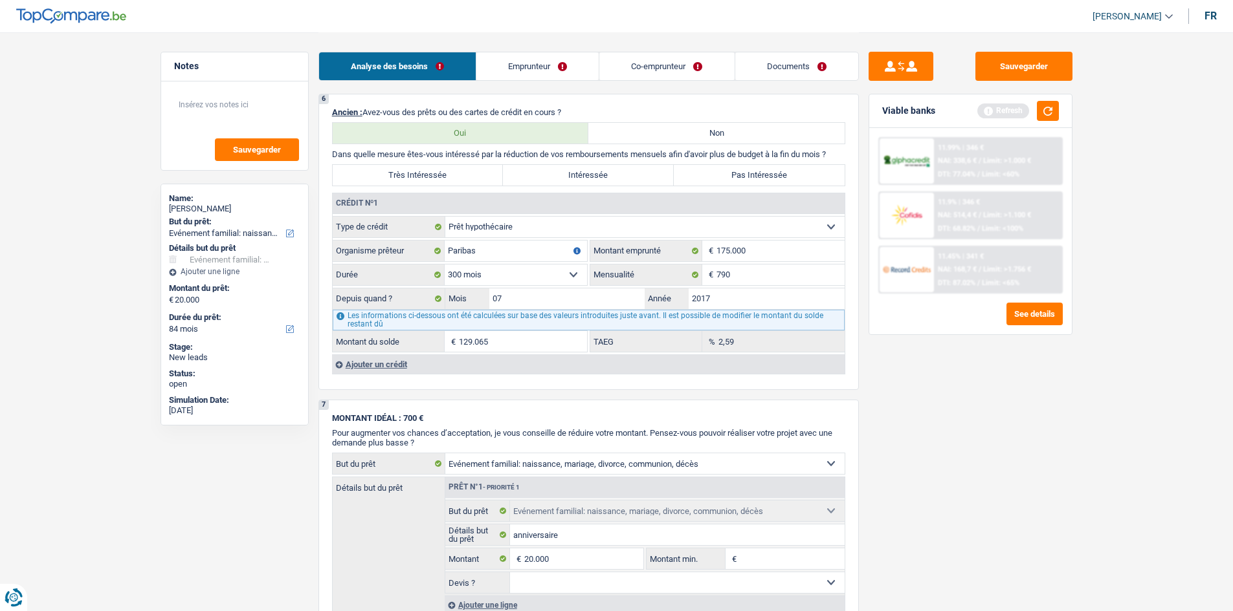
scroll to position [1377, 0]
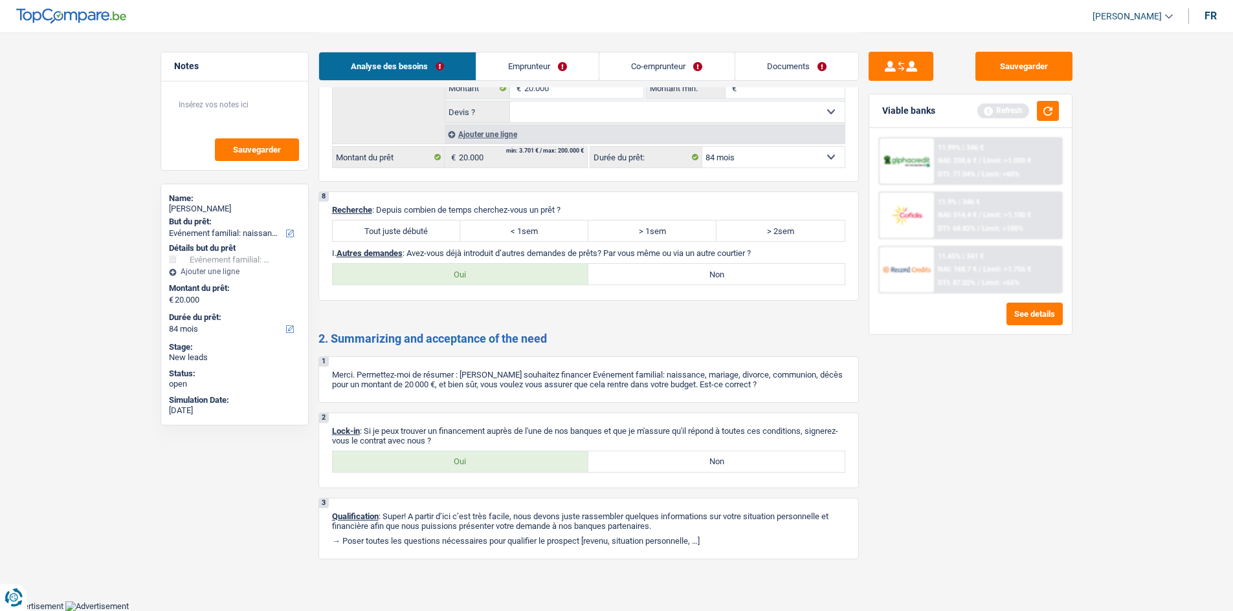
click at [412, 240] on label "Tout juste débuté" at bounding box center [397, 231] width 128 height 21
click at [412, 240] on input "Tout juste débuté" at bounding box center [397, 231] width 128 height 21
radio input "true"
click at [487, 462] on label "Oui" at bounding box center [461, 462] width 256 height 21
click at [487, 462] on input "Oui" at bounding box center [461, 462] width 256 height 21
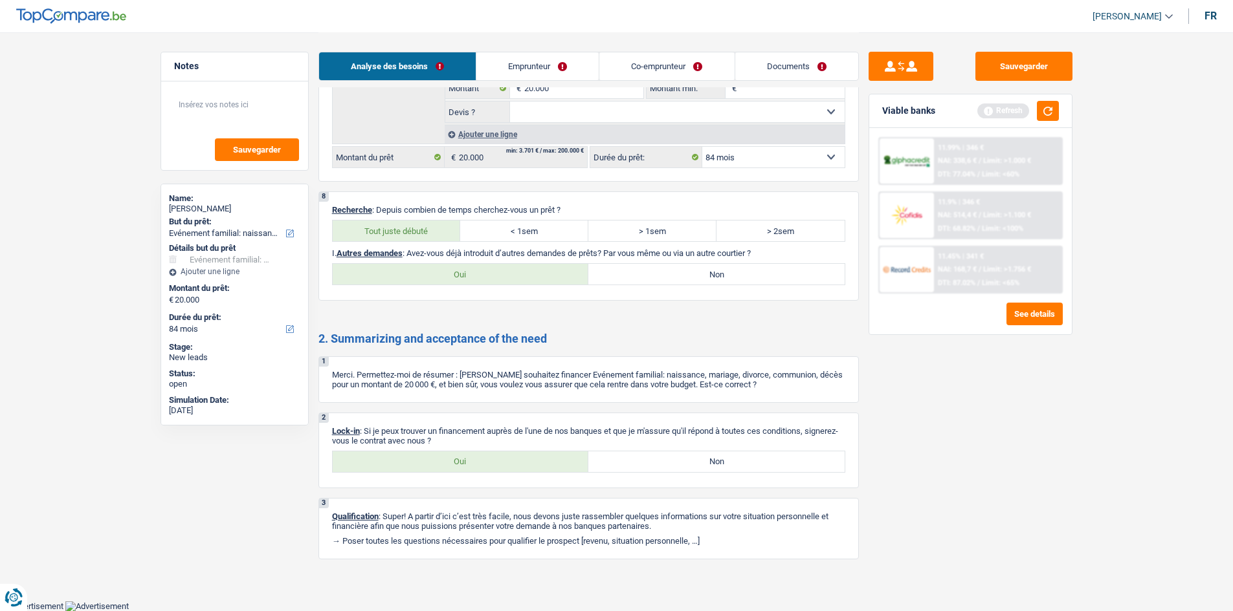
radio input "true"
click at [698, 284] on label "Non" at bounding box center [716, 274] width 256 height 21
click at [698, 284] on input "Non" at bounding box center [716, 274] width 256 height 21
radio input "true"
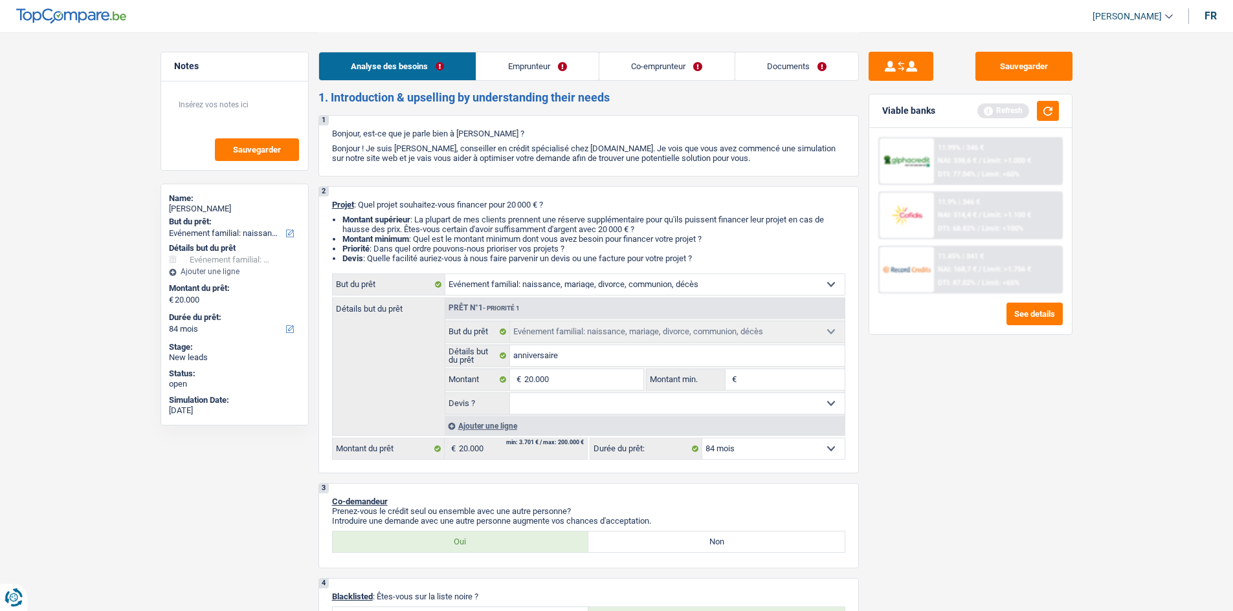
scroll to position [0, 0]
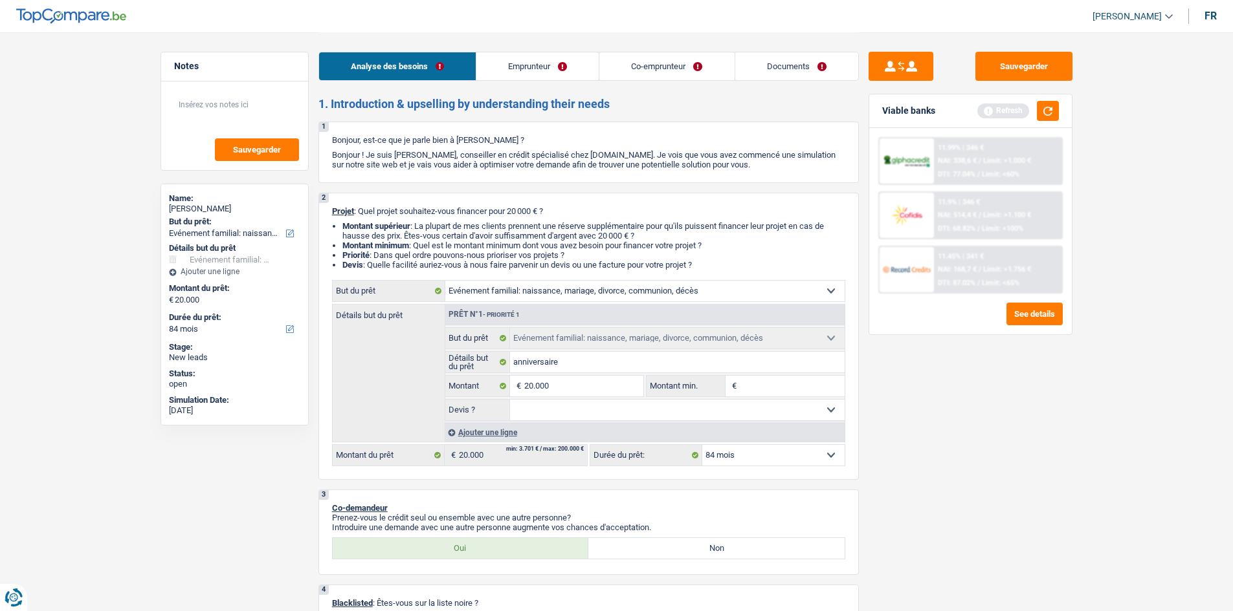
click at [549, 65] on link "Emprunteur" at bounding box center [537, 66] width 122 height 28
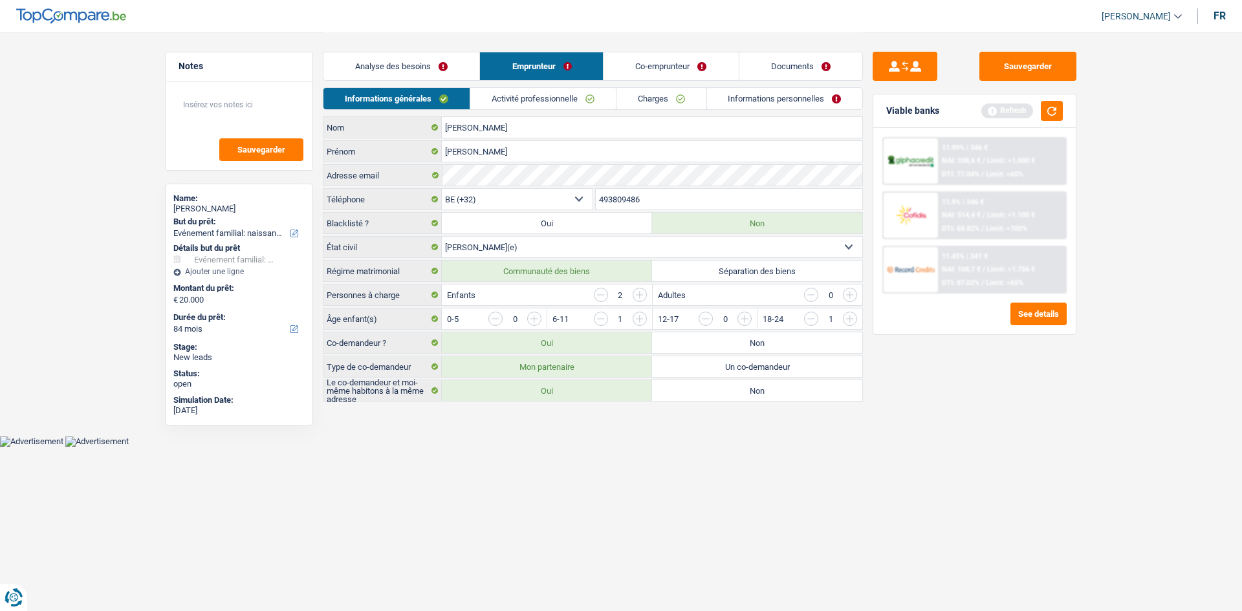
click at [535, 93] on link "Activité professionnelle" at bounding box center [543, 98] width 146 height 21
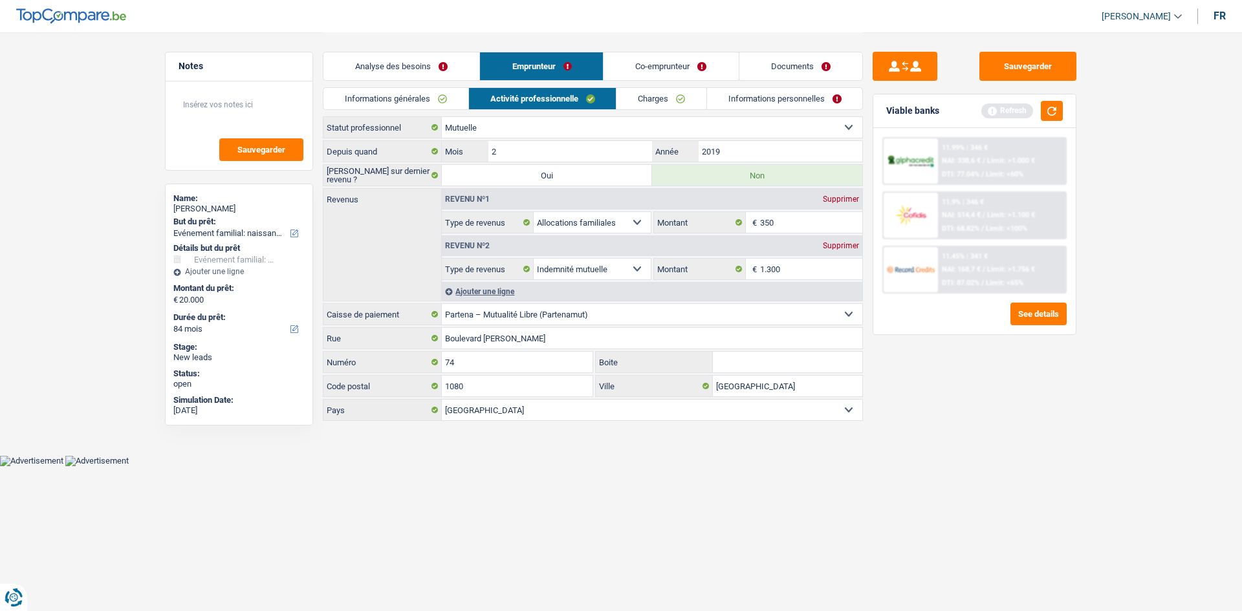
click at [650, 51] on div "Analyse des besoins Emprunteur Co-emprunteur Documents" at bounding box center [593, 59] width 540 height 55
click at [636, 45] on div "Analyse des besoins Emprunteur Co-emprunteur Documents" at bounding box center [593, 59] width 540 height 55
click at [655, 69] on link "Co-emprunteur" at bounding box center [671, 66] width 135 height 28
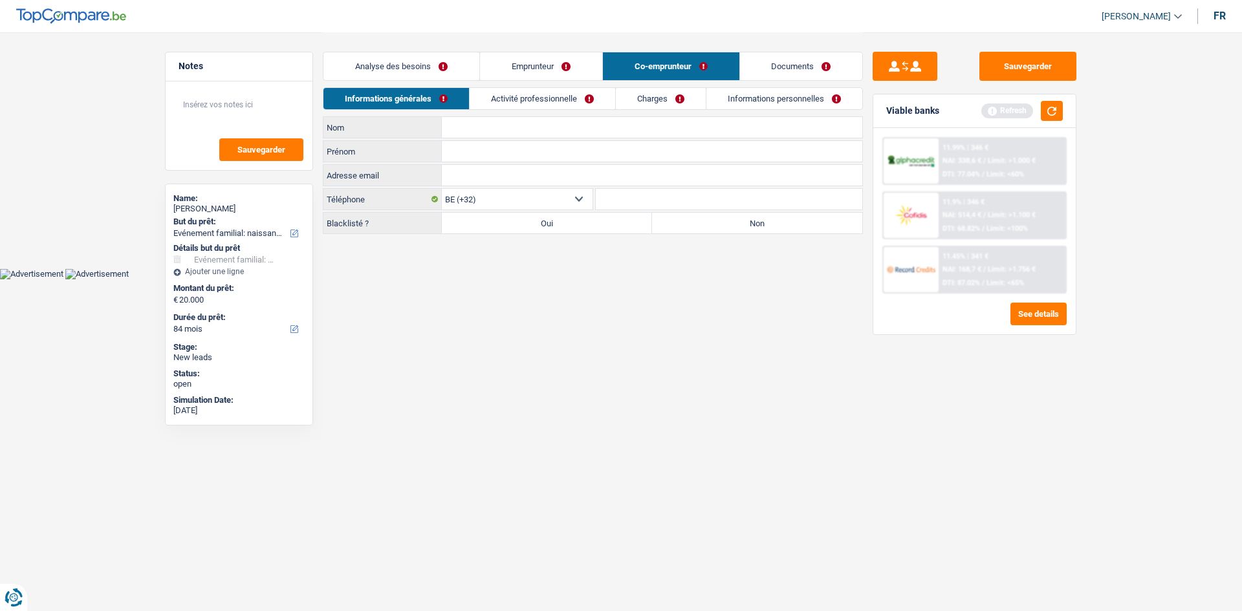
click at [454, 120] on input "Nom" at bounding box center [652, 127] width 421 height 21
type input "[PERSON_NAME]"
drag, startPoint x: 499, startPoint y: 156, endPoint x: 499, endPoint y: 128, distance: 27.8
click at [498, 156] on input "Prénom" at bounding box center [652, 151] width 421 height 21
type input "[PERSON_NAME]"
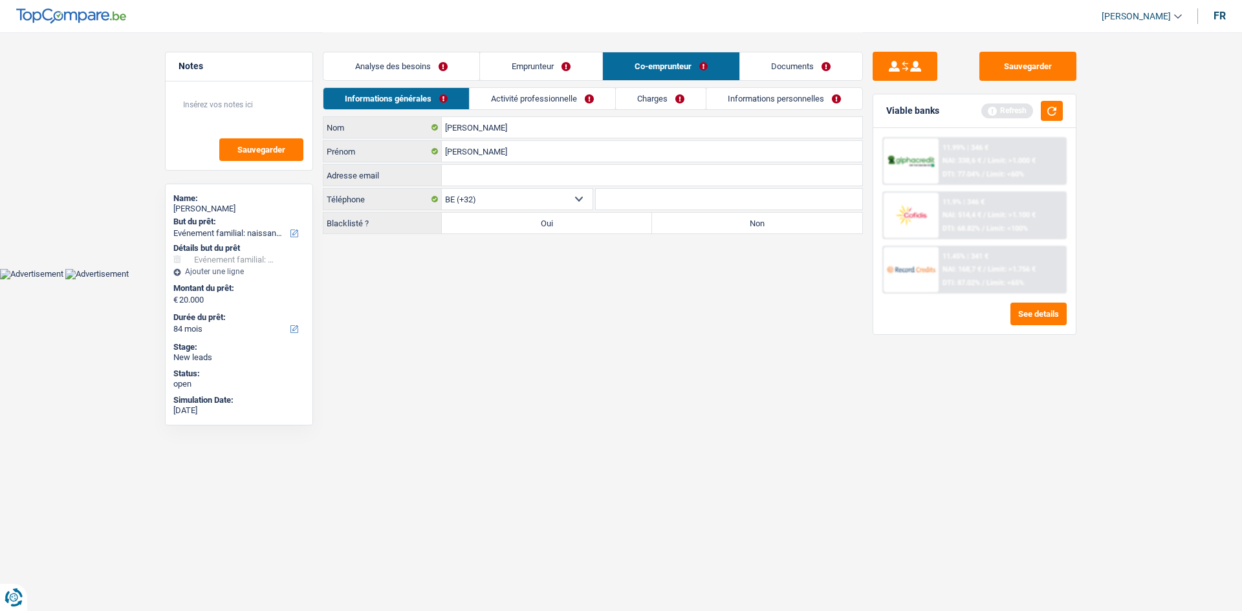
click at [733, 221] on label "Non" at bounding box center [757, 223] width 210 height 21
click at [733, 221] on input "Non" at bounding box center [757, 223] width 210 height 21
radio input "true"
drag, startPoint x: 545, startPoint y: 99, endPoint x: 584, endPoint y: 104, distance: 38.4
click at [545, 99] on link "Activité professionnelle" at bounding box center [543, 98] width 146 height 21
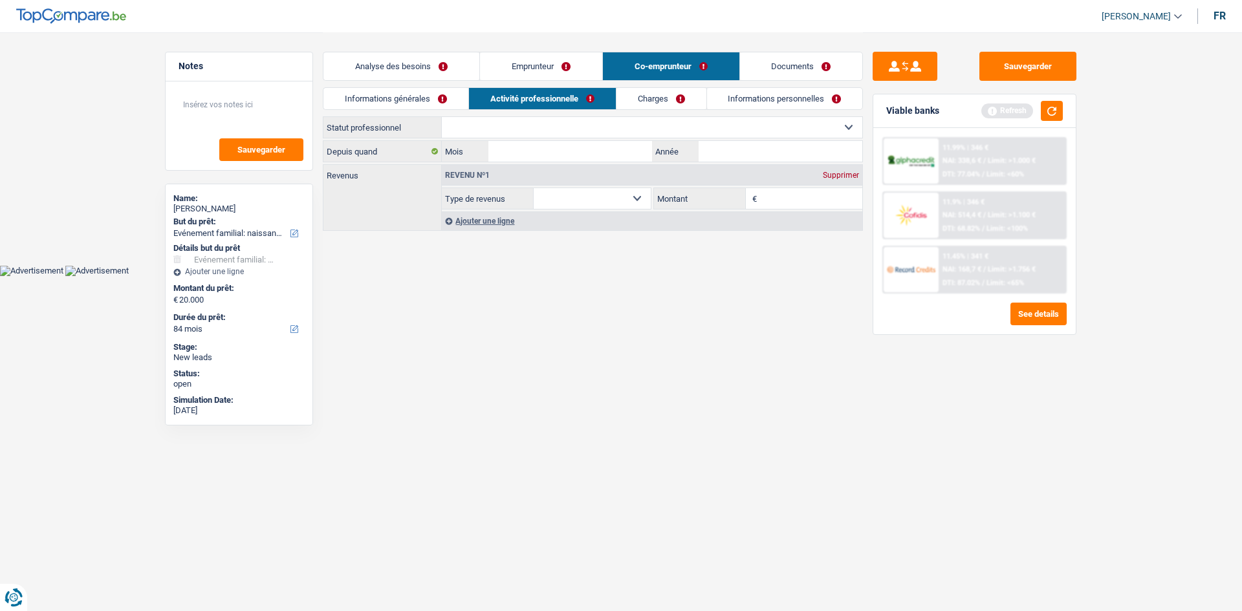
click at [516, 133] on select "Ouvrier Employé privé Employé public Invalide Indépendant Pensionné Chômeur Mut…" at bounding box center [652, 127] width 421 height 21
select select "privateEmployee"
click at [442, 117] on select "Ouvrier Employé privé Employé public Invalide Indépendant Pensionné Chômeur Mut…" at bounding box center [652, 127] width 421 height 21
select select "netSalary"
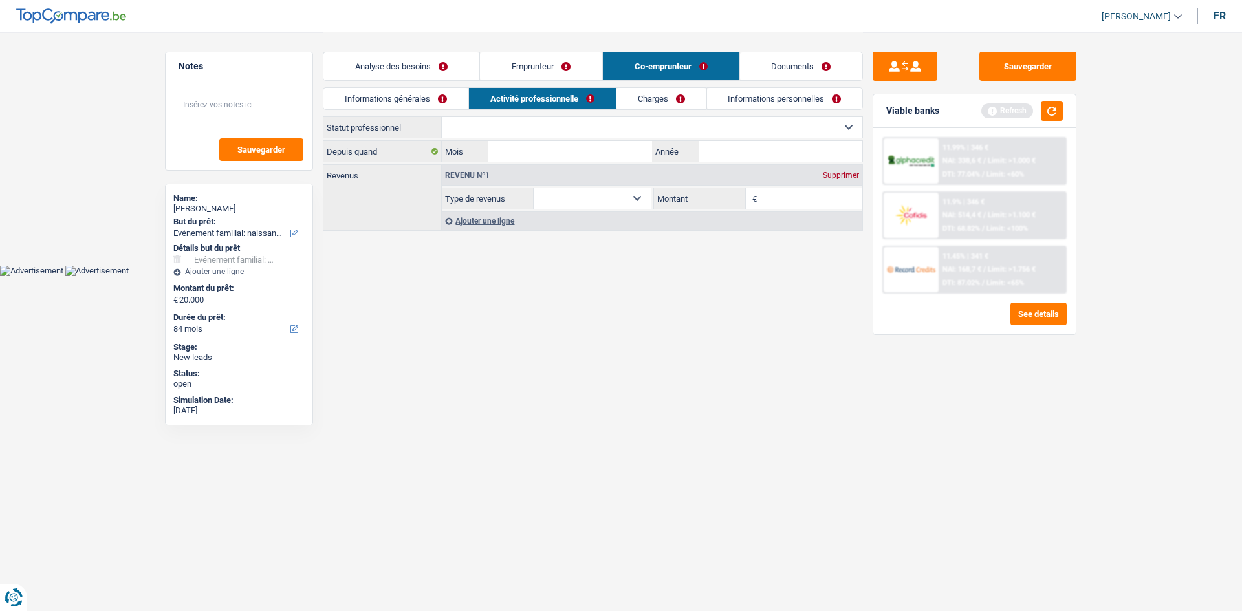
select select "mealVouchers"
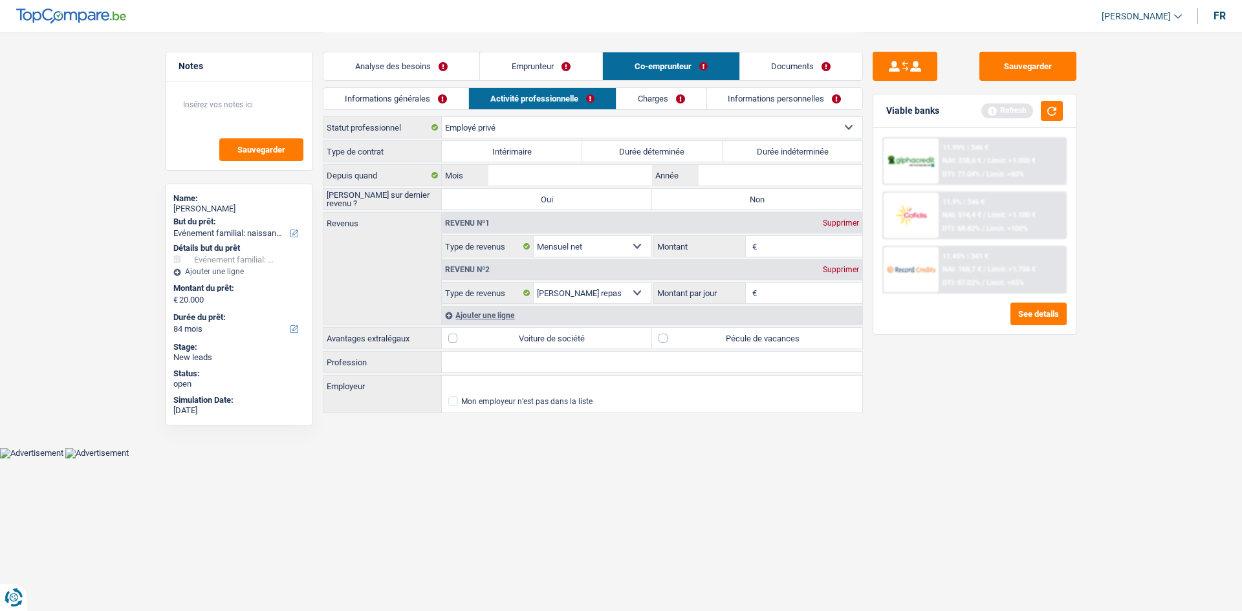
click at [822, 138] on div "Ouvrier Employé privé Employé public Invalide Indépendant Pensionné Chômeur Mut…" at bounding box center [593, 265] width 540 height 299
click at [812, 142] on label "Durée indéterminée" at bounding box center [793, 151] width 140 height 21
click at [812, 142] on input "Durée indéterminée" at bounding box center [793, 151] width 140 height 21
radio input "true"
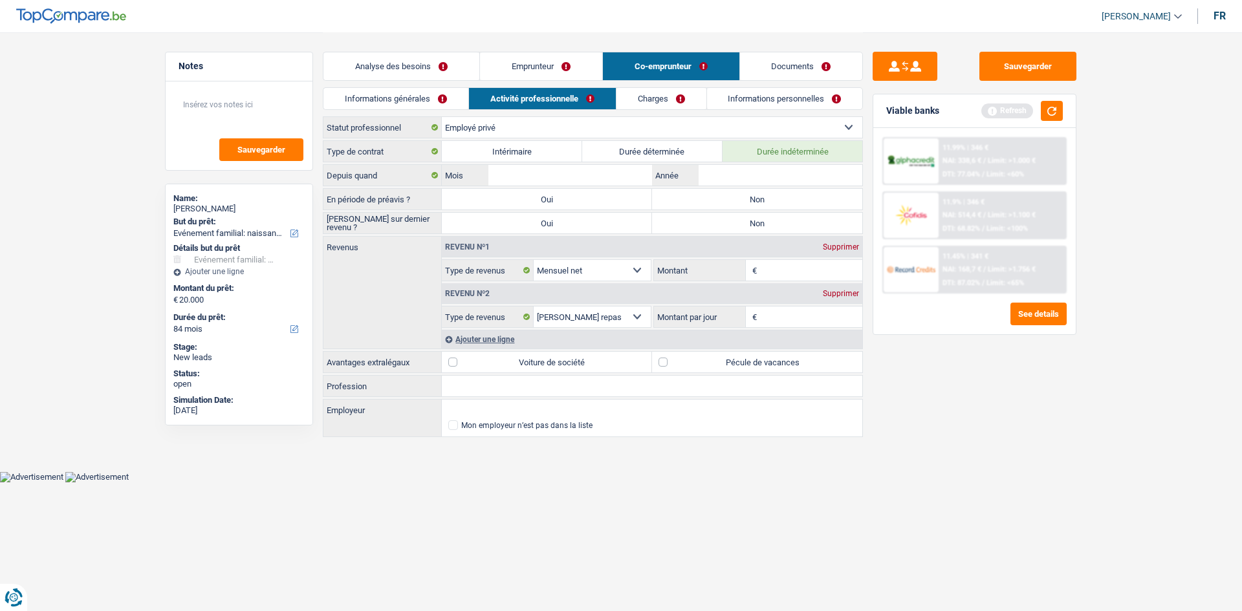
click at [781, 195] on label "Non" at bounding box center [757, 199] width 210 height 21
click at [781, 195] on input "Non" at bounding box center [757, 199] width 210 height 21
radio input "true"
click at [765, 219] on label "Non" at bounding box center [757, 223] width 210 height 21
click at [765, 219] on input "Non" at bounding box center [757, 223] width 210 height 21
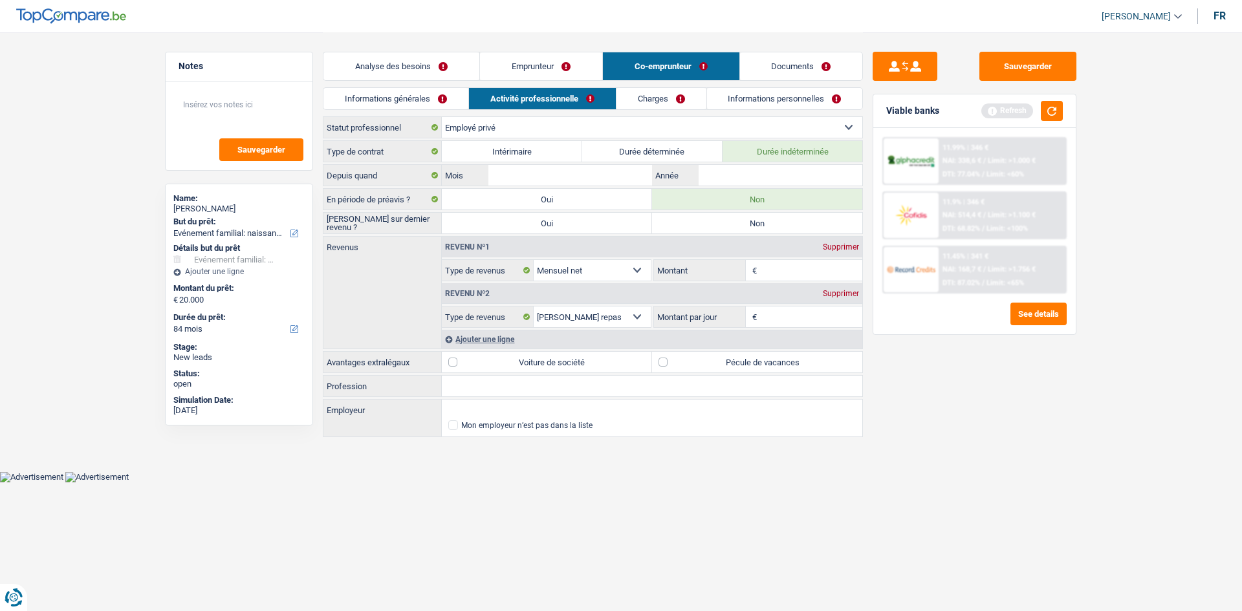
radio input "true"
click at [630, 131] on select "Ouvrier Employé privé Employé public Invalide Indépendant Pensionné Chômeur Mut…" at bounding box center [652, 127] width 421 height 21
select select "publicEmployee"
click at [442, 117] on select "Ouvrier Employé privé Employé public Invalide Indépendant Pensionné Chômeur Mut…" at bounding box center [652, 127] width 421 height 21
radio input "false"
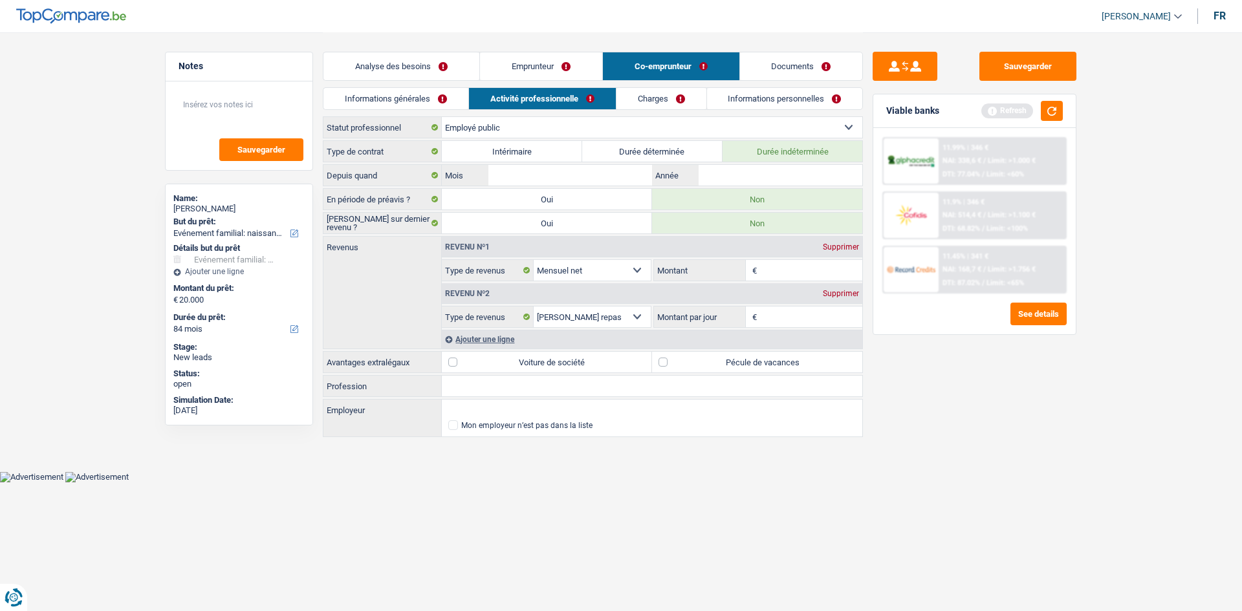
radio input "false"
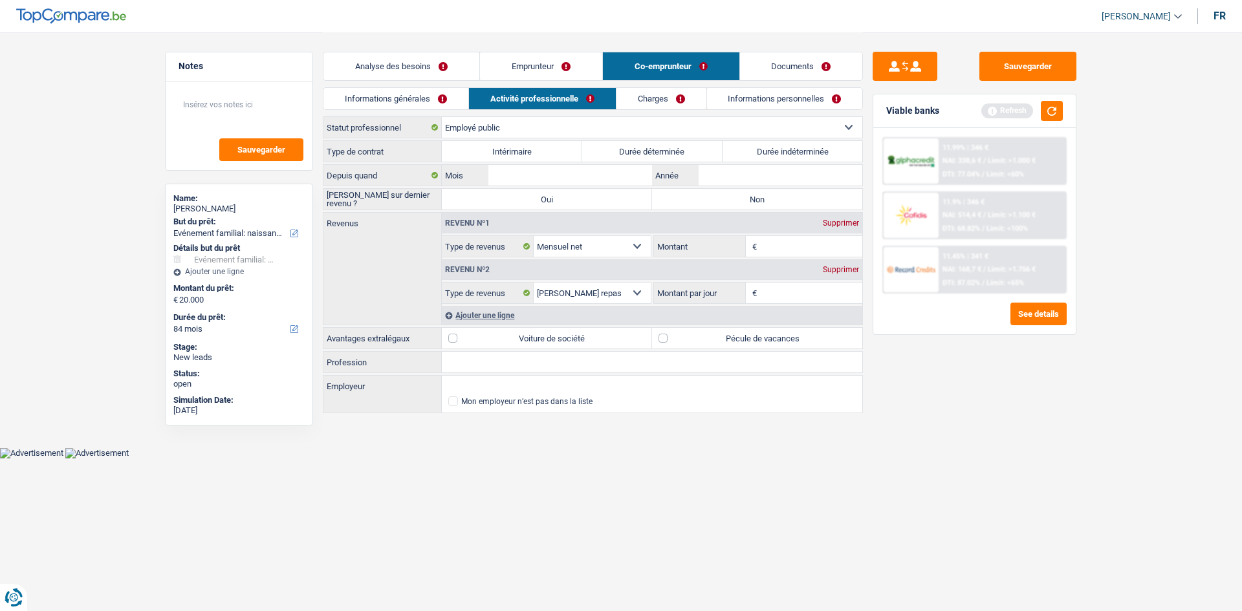
click at [686, 129] on select "Ouvrier Employé privé Employé public Invalide Indépendant Pensionné Chômeur Mut…" at bounding box center [652, 127] width 421 height 21
select select "privateEmployee"
click at [442, 117] on select "Ouvrier Employé privé Employé public Invalide Indépendant Pensionné Chômeur Mut…" at bounding box center [652, 127] width 421 height 21
click at [806, 153] on label "Durée indéterminée" at bounding box center [793, 151] width 140 height 21
click at [806, 153] on input "Durée indéterminée" at bounding box center [793, 151] width 140 height 21
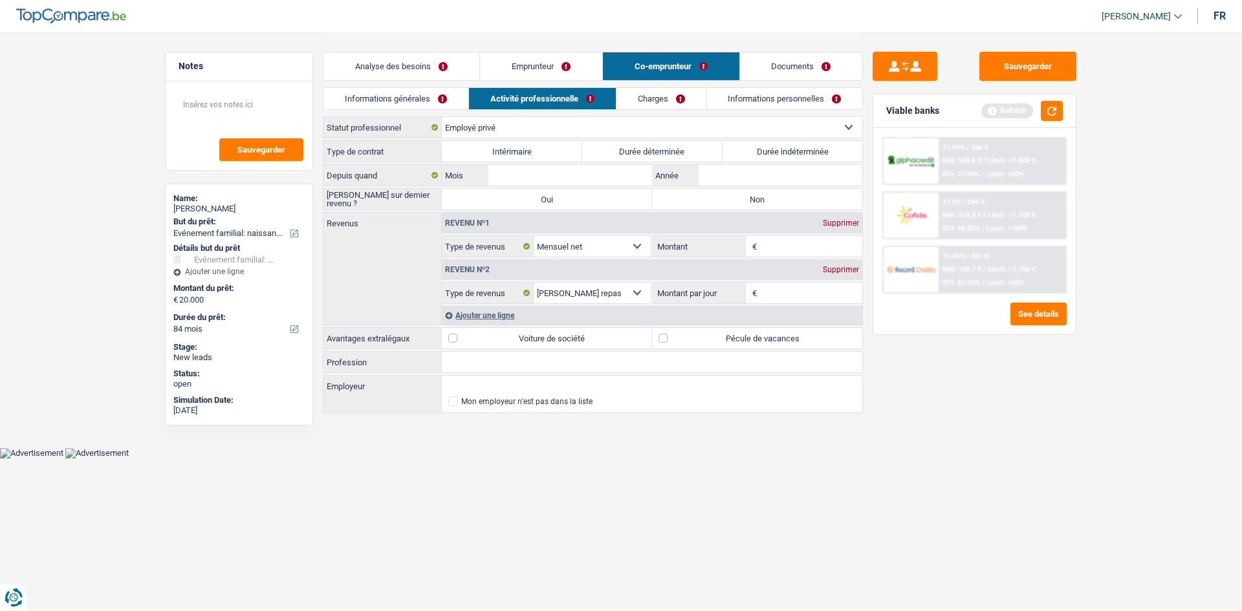
radio input "true"
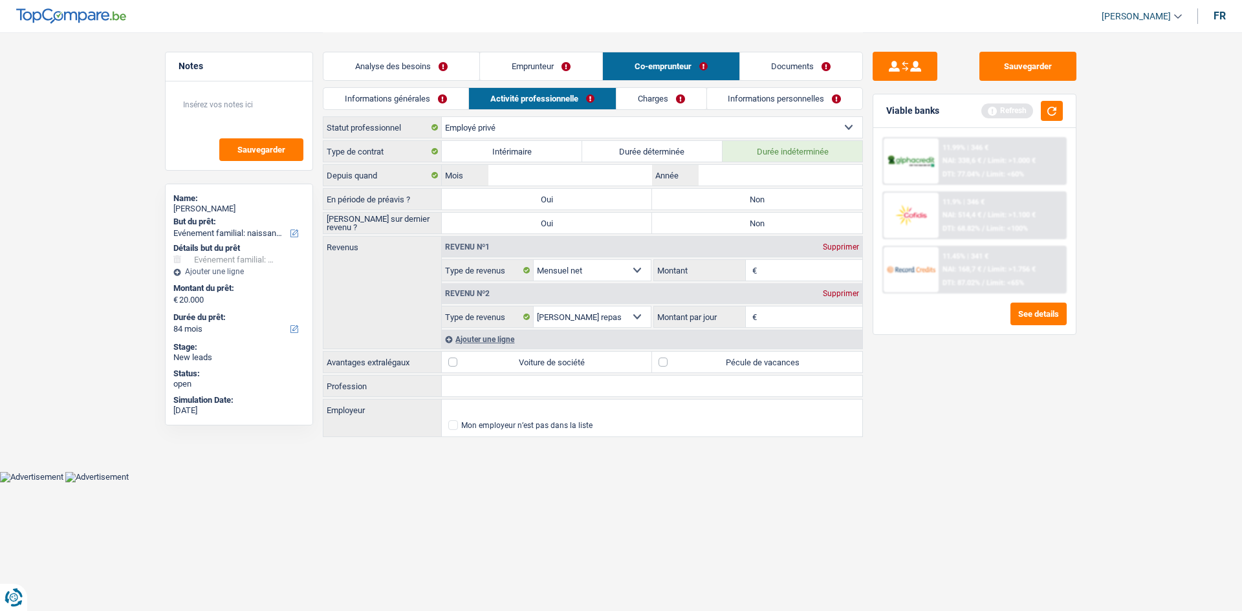
click at [802, 194] on label "Non" at bounding box center [757, 199] width 210 height 21
click at [802, 194] on input "Non" at bounding box center [757, 199] width 210 height 21
radio input "true"
click at [771, 221] on label "Non" at bounding box center [757, 223] width 210 height 21
click at [771, 221] on input "Non" at bounding box center [757, 223] width 210 height 21
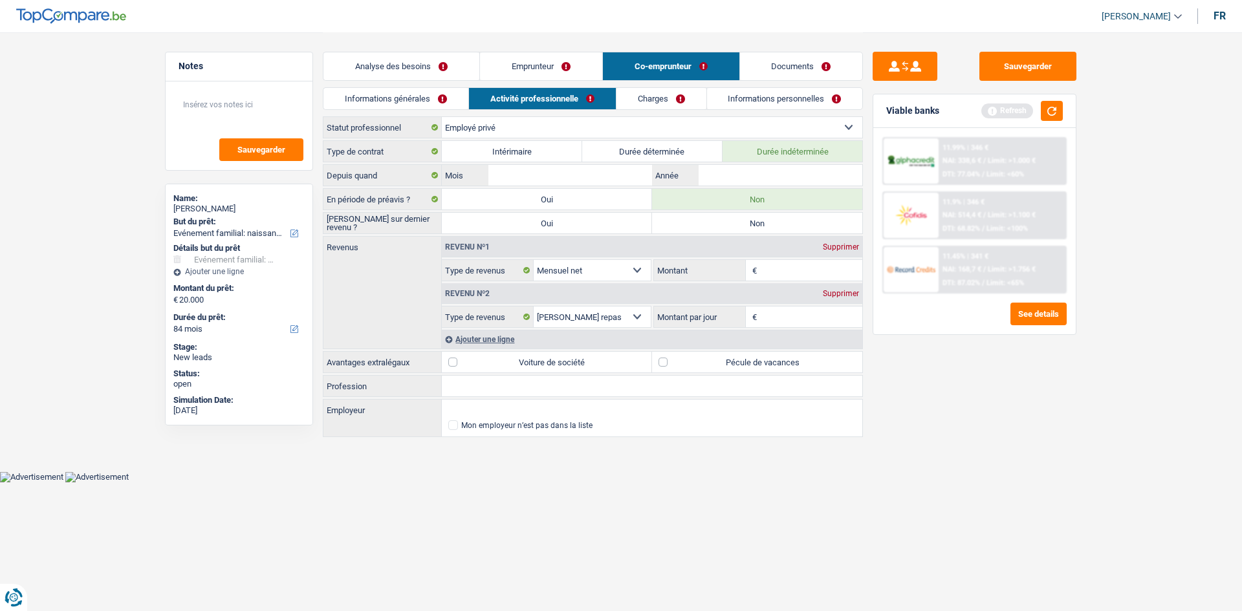
radio input "true"
click at [804, 171] on input "Année" at bounding box center [781, 175] width 164 height 21
type input "2012"
click at [619, 170] on input "Mois" at bounding box center [571, 175] width 164 height 21
type input "7"
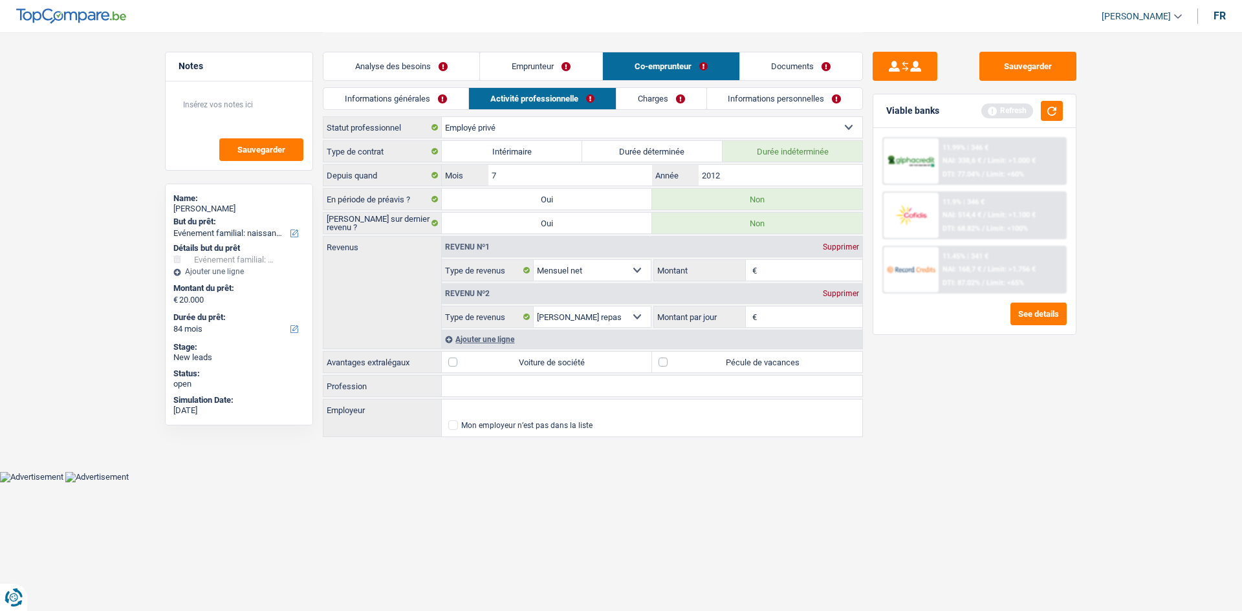
click at [787, 272] on input "Montant" at bounding box center [811, 270] width 103 height 21
click at [738, 365] on label "Pécule de vacances" at bounding box center [757, 362] width 210 height 21
click at [785, 280] on input "Montant" at bounding box center [811, 270] width 103 height 21
click at [771, 364] on label "Pécule de vacances" at bounding box center [757, 362] width 210 height 21
click at [771, 364] on input "Pécule de vacances" at bounding box center [757, 362] width 210 height 21
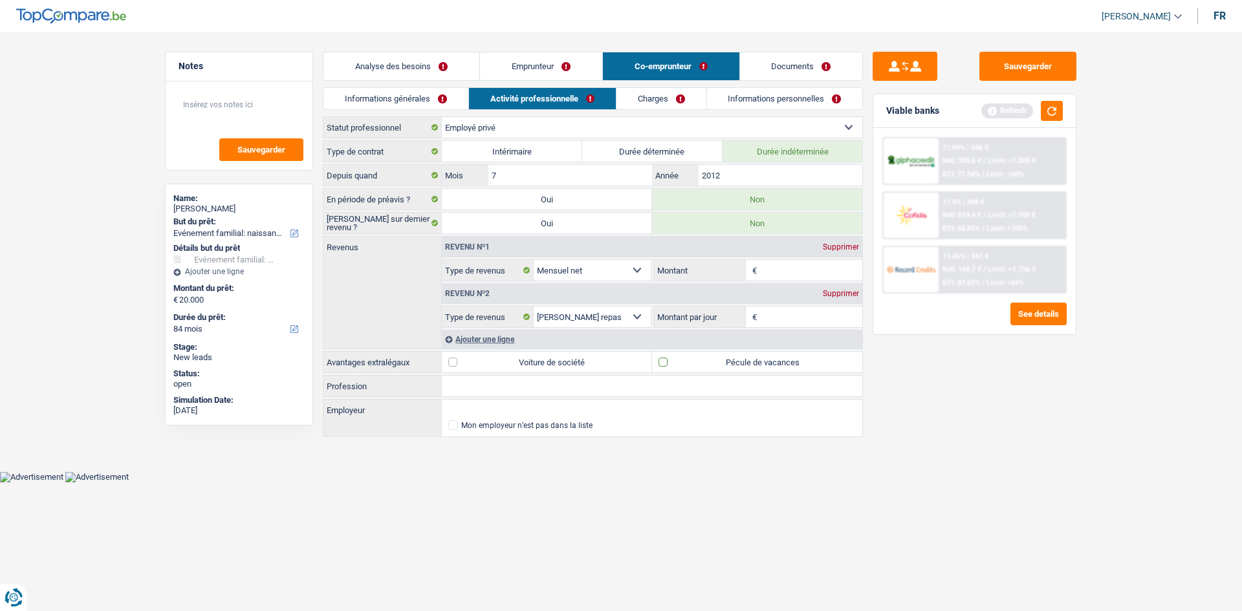
checkbox input "true"
click at [817, 280] on input "Montant" at bounding box center [811, 270] width 103 height 21
type input "2.400"
click at [1224, 483] on html "Vous avez le contrôle de vos données Nous utilisons des cookies, tout comme nos…" at bounding box center [621, 241] width 1242 height 483
click at [804, 323] on input "Montant par jour" at bounding box center [811, 317] width 103 height 21
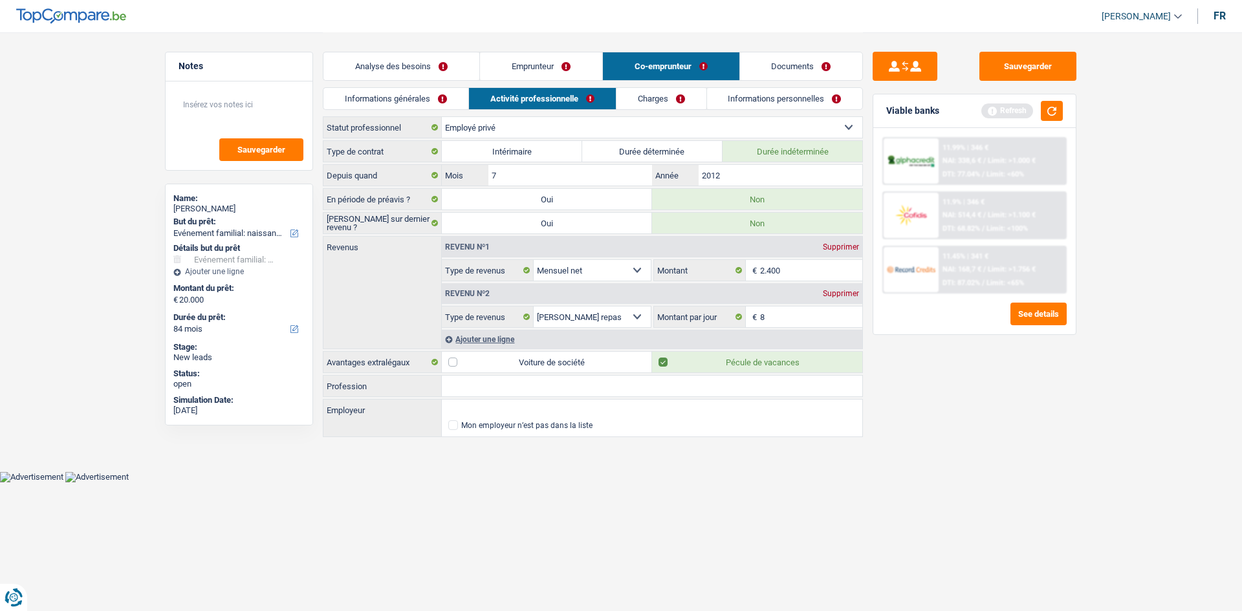
click at [552, 381] on input "Profession" at bounding box center [652, 386] width 421 height 21
type input "8,0"
type input "Chauffeur"
click at [522, 415] on input "Employeur" at bounding box center [652, 410] width 421 height 21
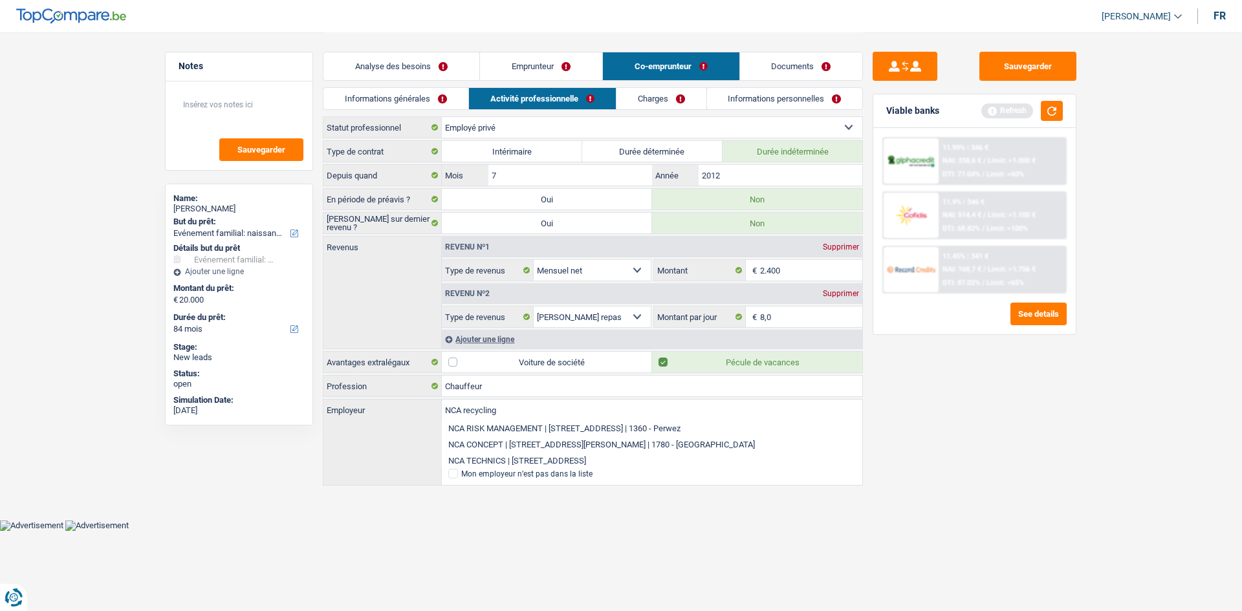
type input "NCA recycling"
click at [1071, 516] on div "Sauvegarder Viable banks Refresh 11.99% | 346 € NAI: 338,6 € / Limit: >1.000 € …" at bounding box center [974, 321] width 223 height 539
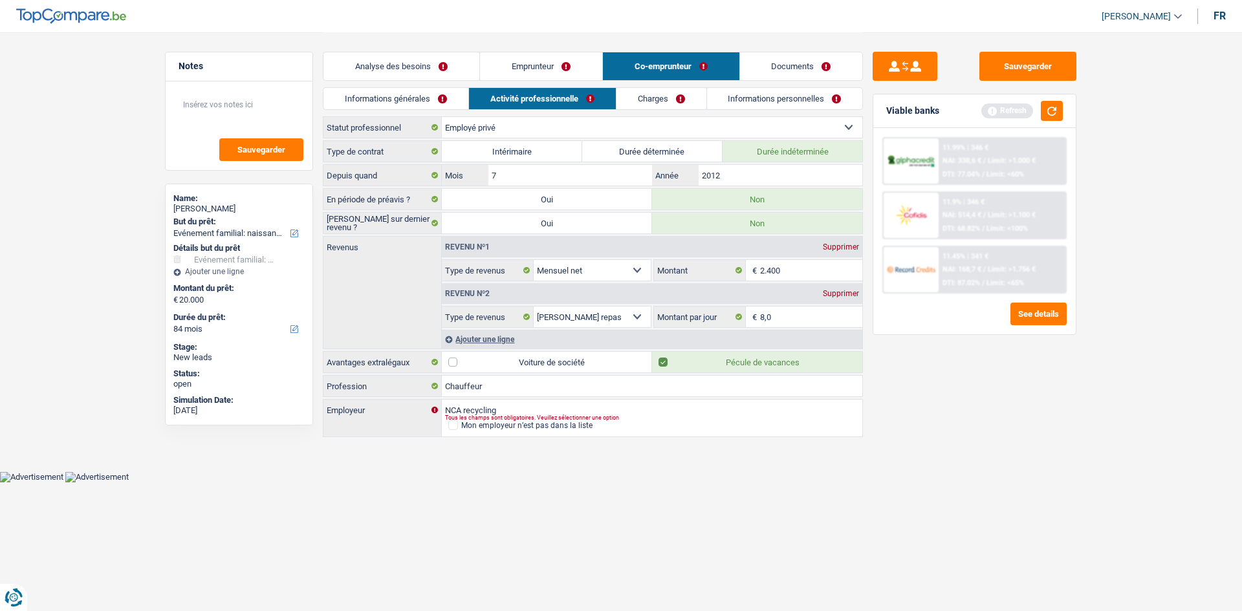
click at [687, 98] on link "Charges" at bounding box center [662, 98] width 90 height 21
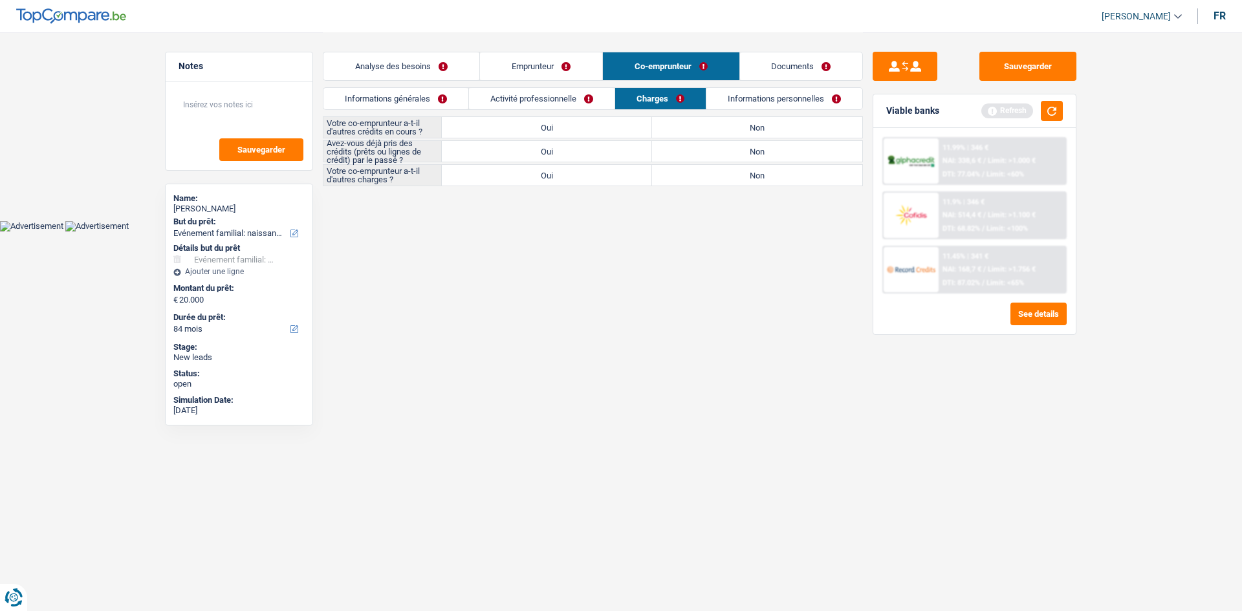
click at [701, 122] on label "Non" at bounding box center [757, 127] width 210 height 21
click at [701, 122] on input "Non" at bounding box center [757, 127] width 210 height 21
radio input "true"
click at [707, 173] on label "Non" at bounding box center [757, 175] width 210 height 21
click at [707, 173] on input "Non" at bounding box center [757, 175] width 210 height 21
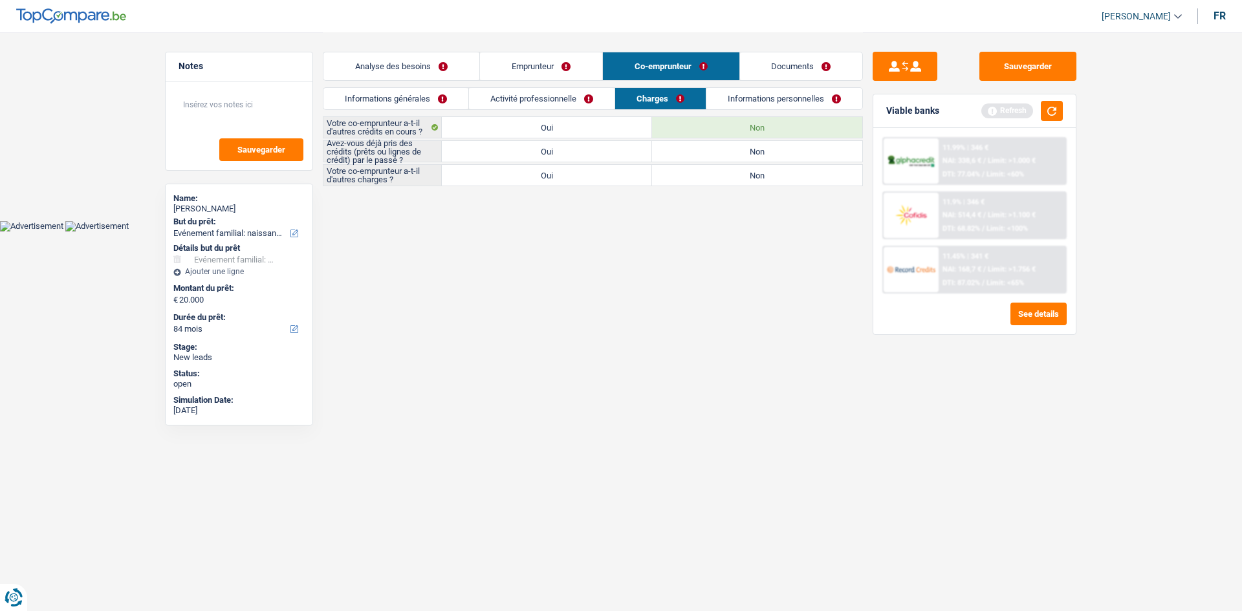
radio input "true"
click at [581, 149] on label "Oui" at bounding box center [547, 151] width 210 height 21
click at [581, 149] on input "Oui" at bounding box center [547, 151] width 210 height 21
radio input "true"
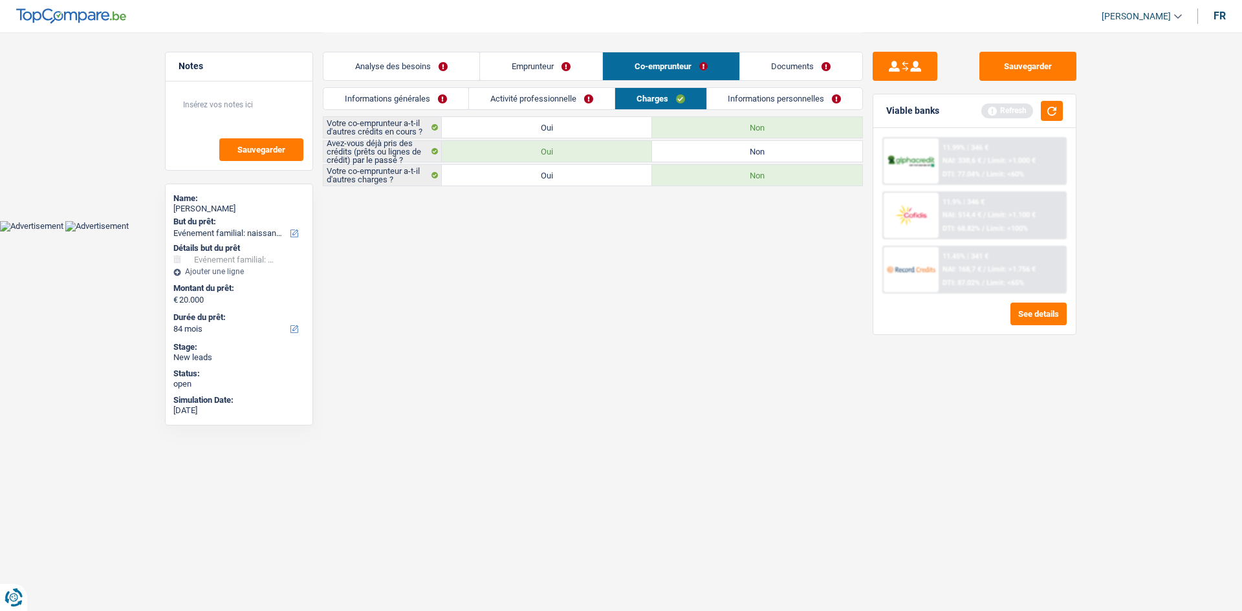
click at [821, 102] on link "Informations personnelles" at bounding box center [785, 98] width 156 height 21
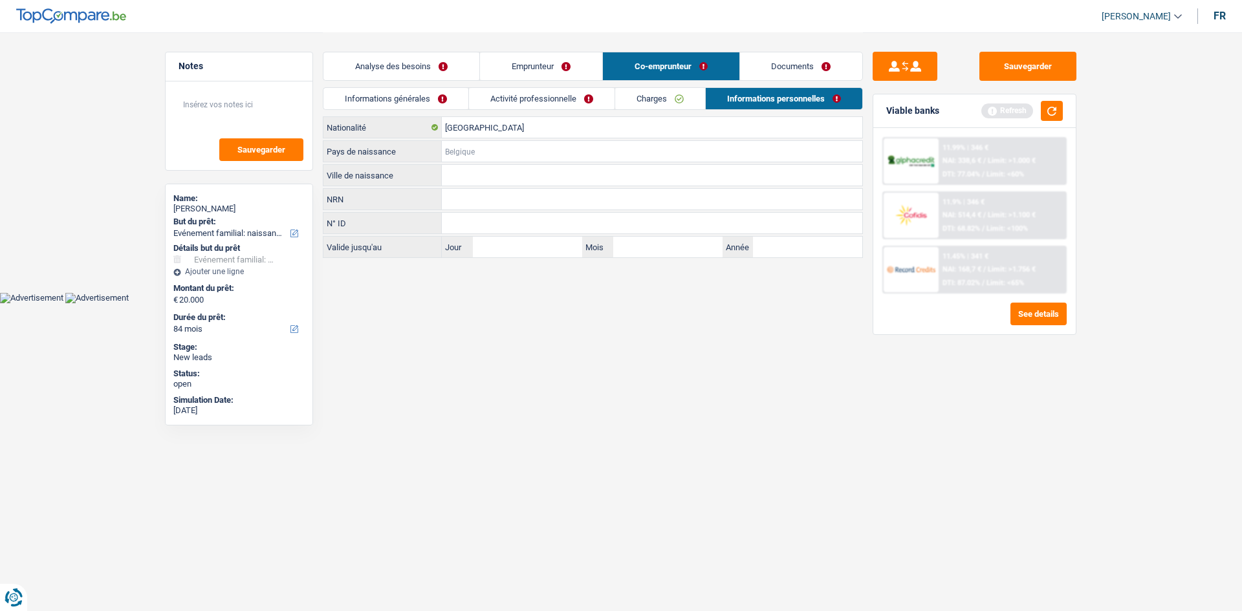
click at [501, 149] on input "Pays de naissance" at bounding box center [652, 151] width 421 height 21
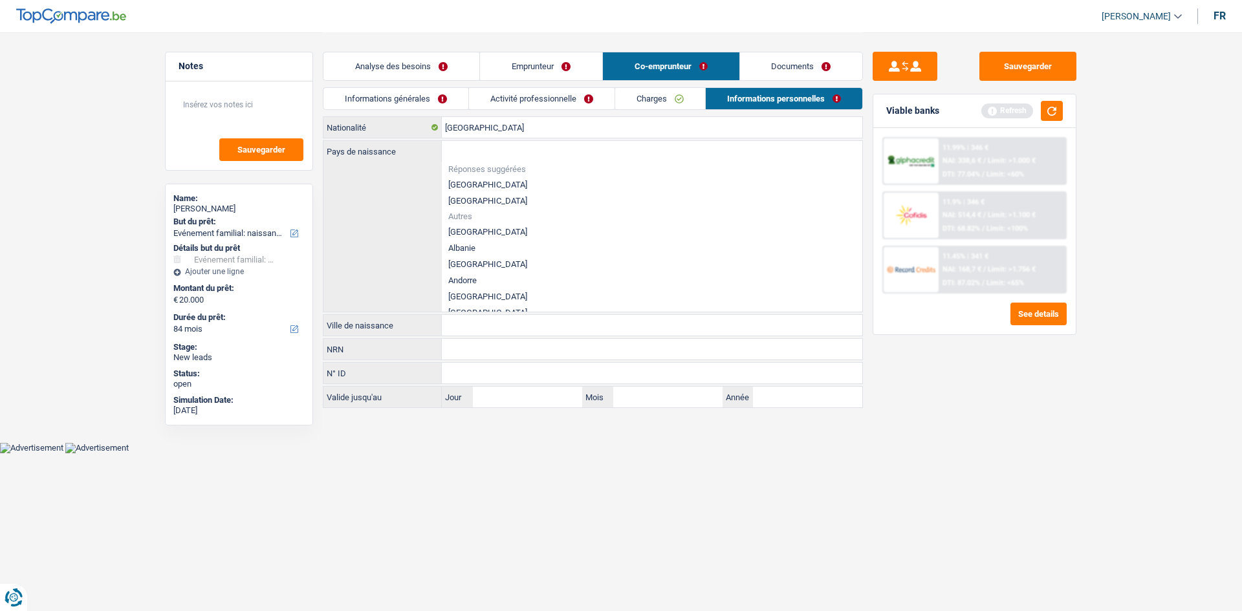
click at [460, 179] on li "[GEOGRAPHIC_DATA]" at bounding box center [652, 185] width 421 height 16
type input "[GEOGRAPHIC_DATA]"
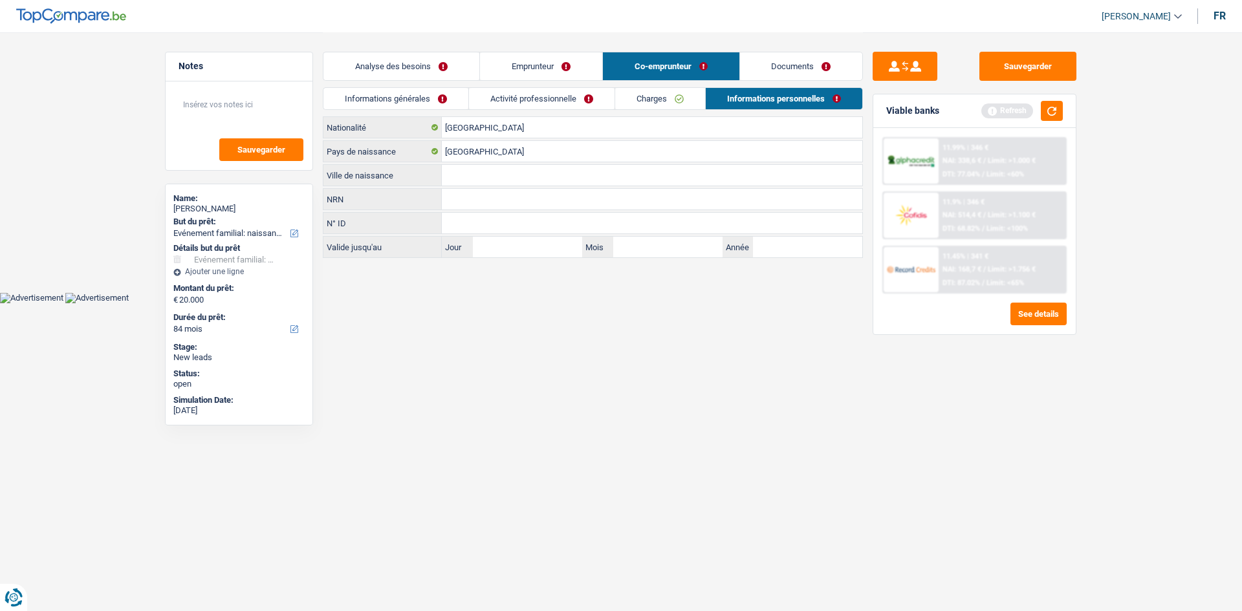
click at [489, 175] on input "Ville de naissance" at bounding box center [652, 175] width 421 height 21
click at [538, 160] on input "[GEOGRAPHIC_DATA]" at bounding box center [652, 151] width 421 height 21
type input "[GEOGRAPHIC_DATA]"
click at [515, 303] on html "Vous avez le contrôle de vos données Nous utilisons des cookies, tout comme nos…" at bounding box center [621, 151] width 1242 height 303
click at [497, 160] on div "Tous les champs sont obligatoires. Veuillez sélectionner une option" at bounding box center [632, 159] width 374 height 5
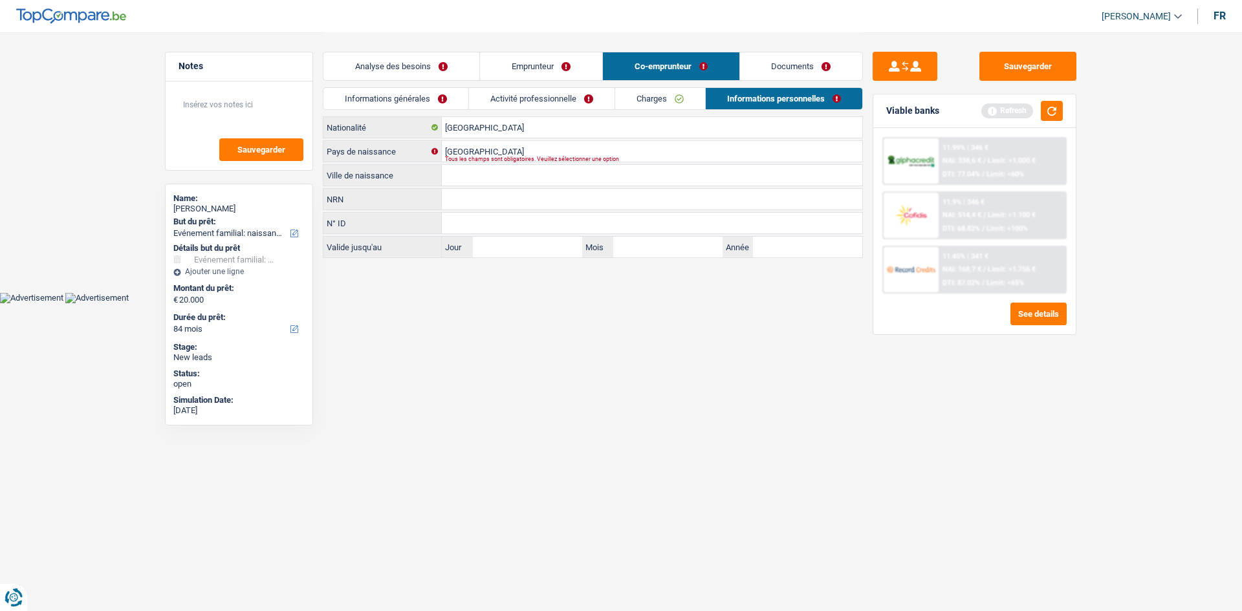
click at [487, 165] on input "Ville de naissance" at bounding box center [652, 175] width 421 height 21
type input "rio de janero"
click at [599, 303] on html "Vous avez le contrôle de vos données Nous utilisons des cookies, tout comme nos…" at bounding box center [621, 151] width 1242 height 303
click at [681, 89] on link "Charges" at bounding box center [660, 98] width 90 height 21
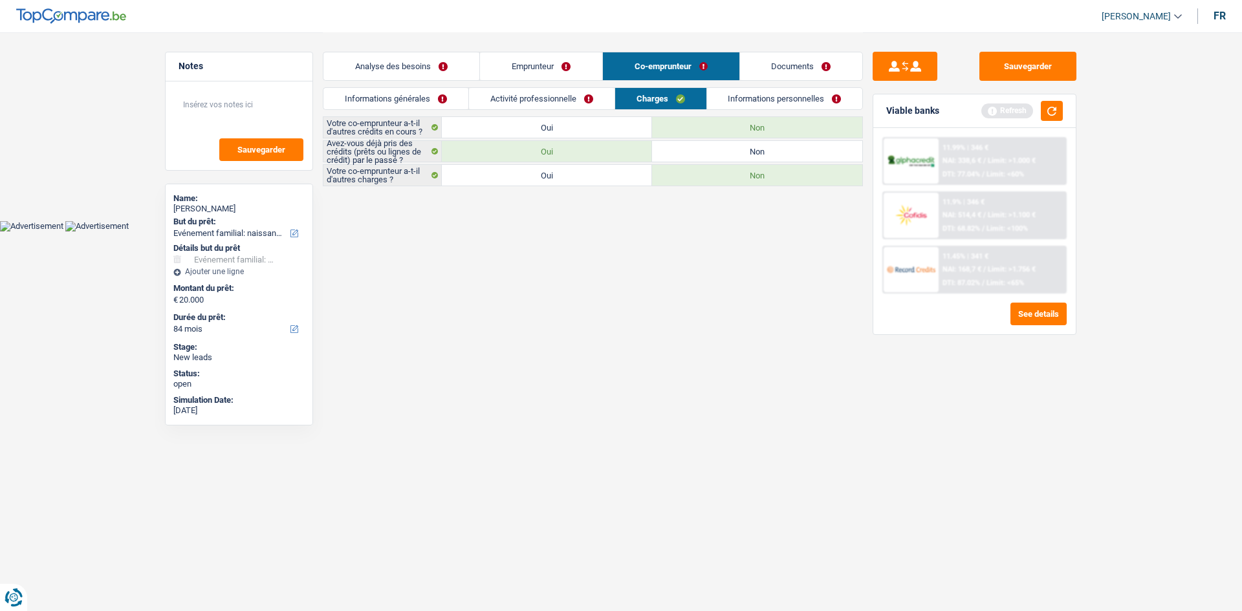
click at [589, 107] on link "Activité professionnelle" at bounding box center [542, 98] width 146 height 21
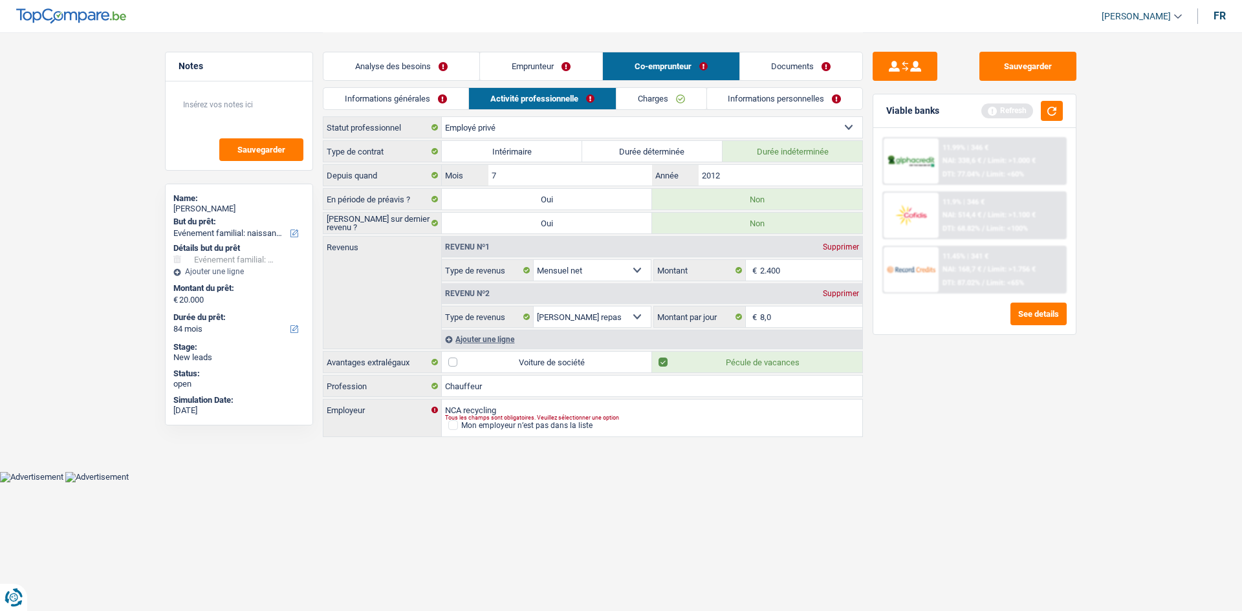
click at [375, 94] on link "Informations générales" at bounding box center [396, 98] width 145 height 21
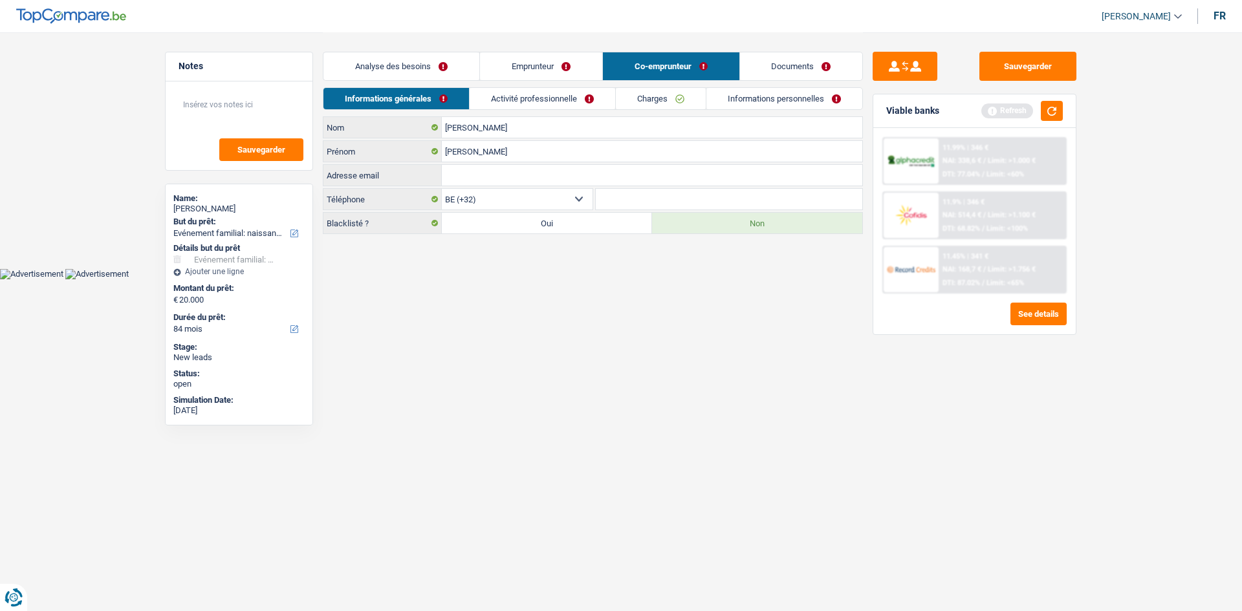
click at [766, 68] on link "Documents" at bounding box center [801, 66] width 123 height 28
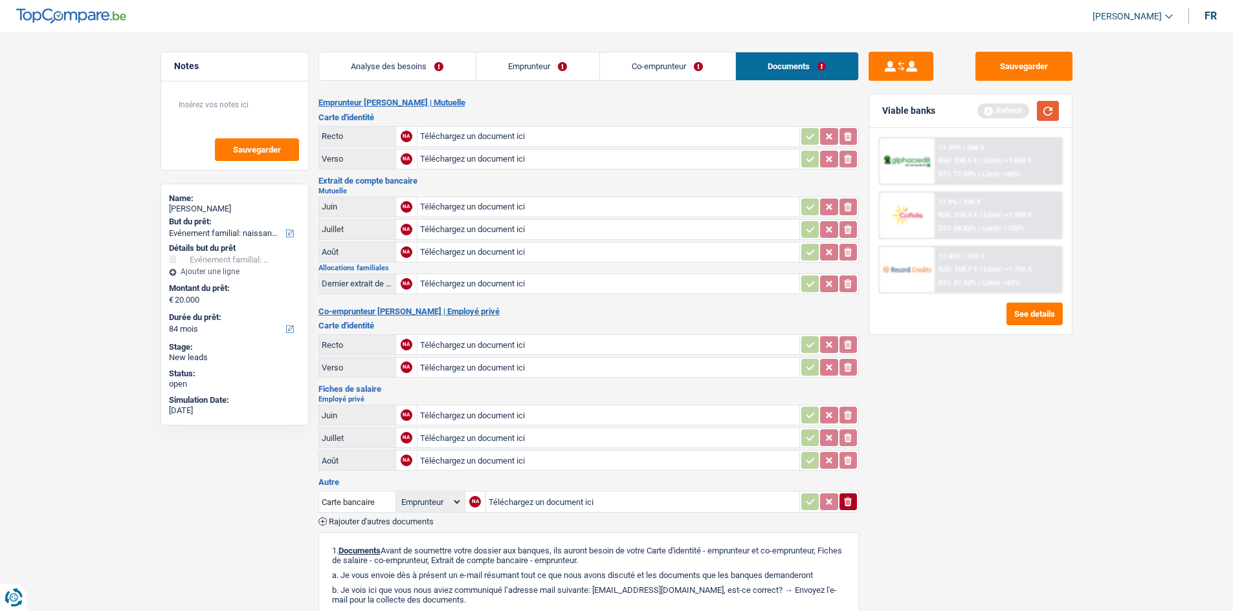
click at [1045, 106] on button "button" at bounding box center [1048, 111] width 22 height 20
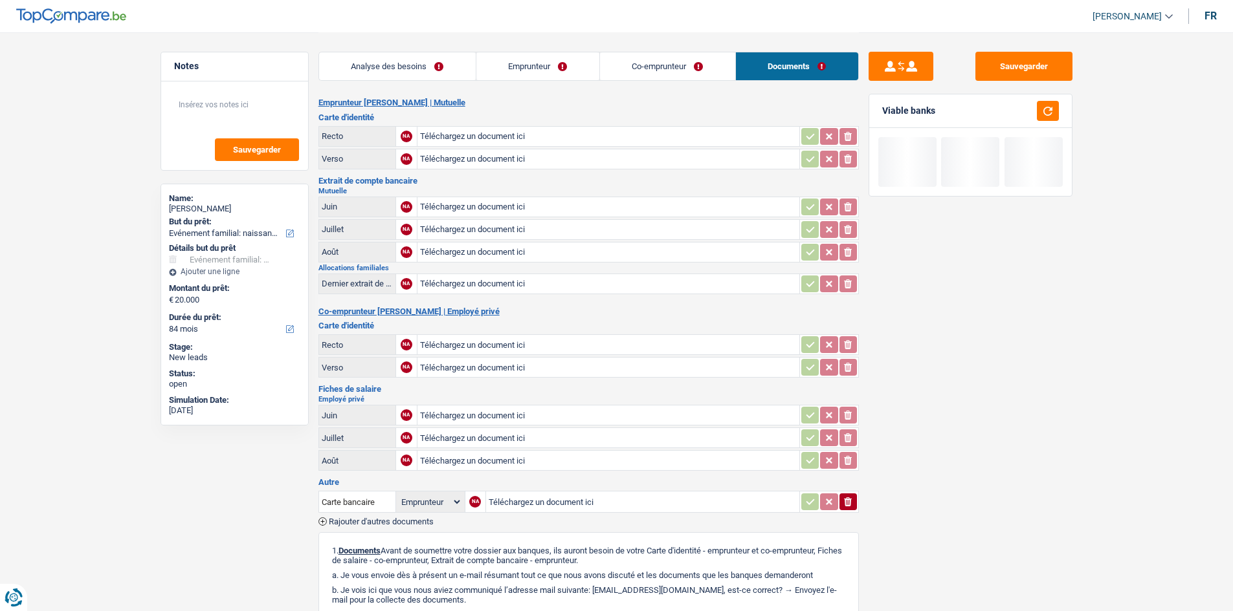
click at [398, 54] on link "Analyse des besoins" at bounding box center [397, 66] width 157 height 28
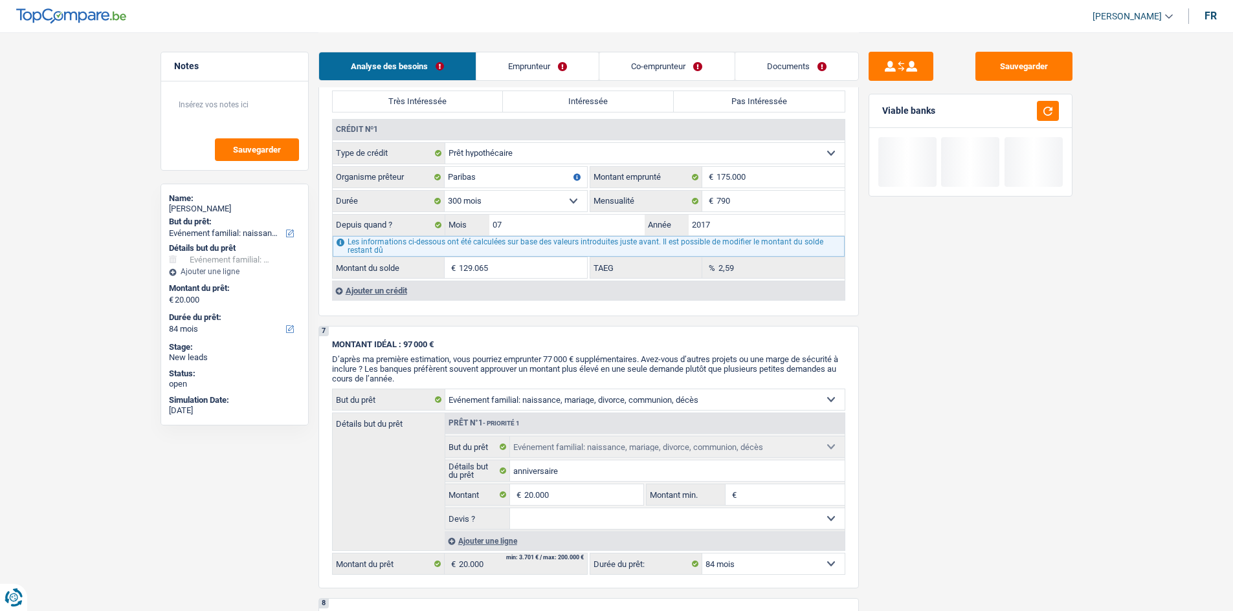
scroll to position [971, 0]
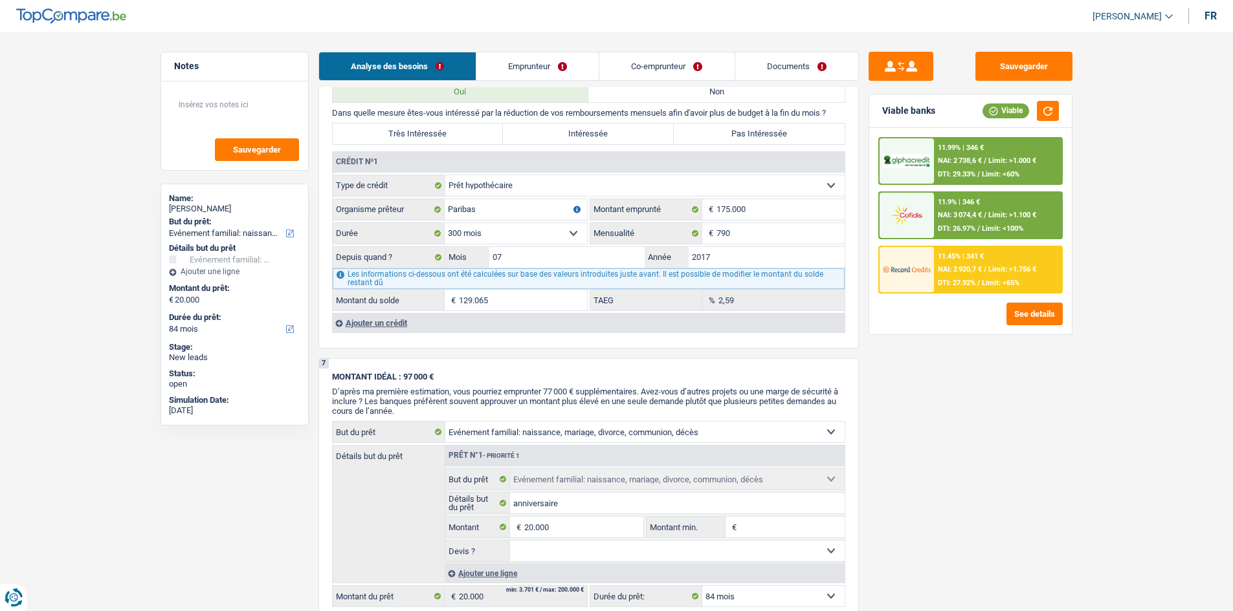
click at [781, 135] on label "Pas Intéressée" at bounding box center [759, 134] width 171 height 21
click at [781, 135] on input "Pas Intéressée" at bounding box center [759, 134] width 171 height 21
radio input "true"
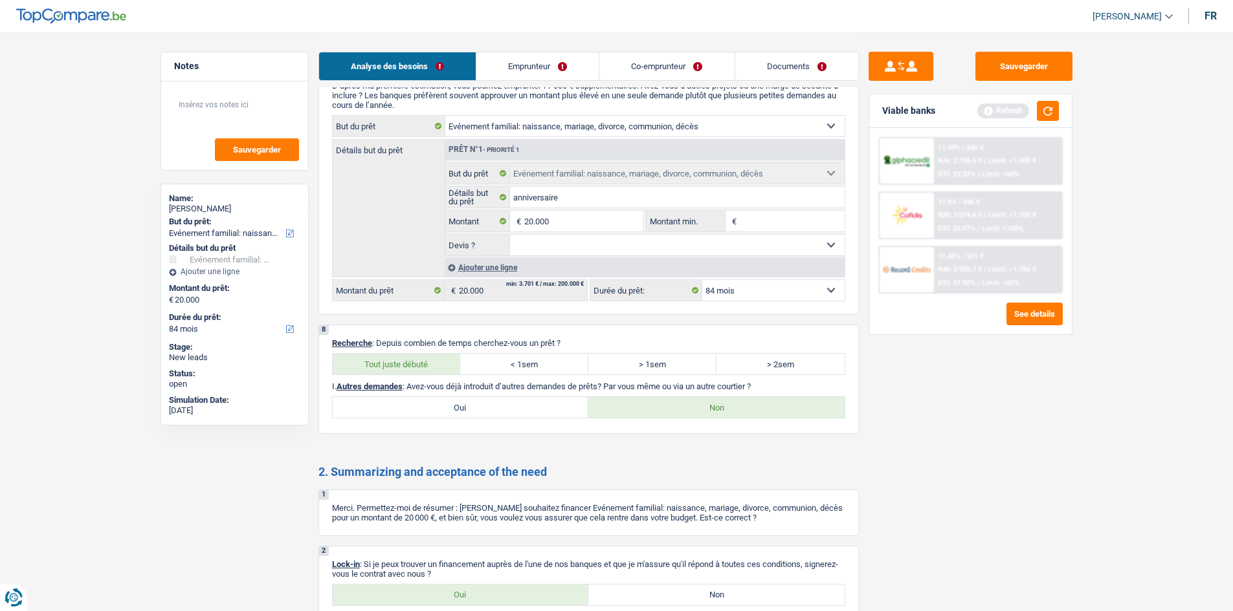
scroll to position [1086, 0]
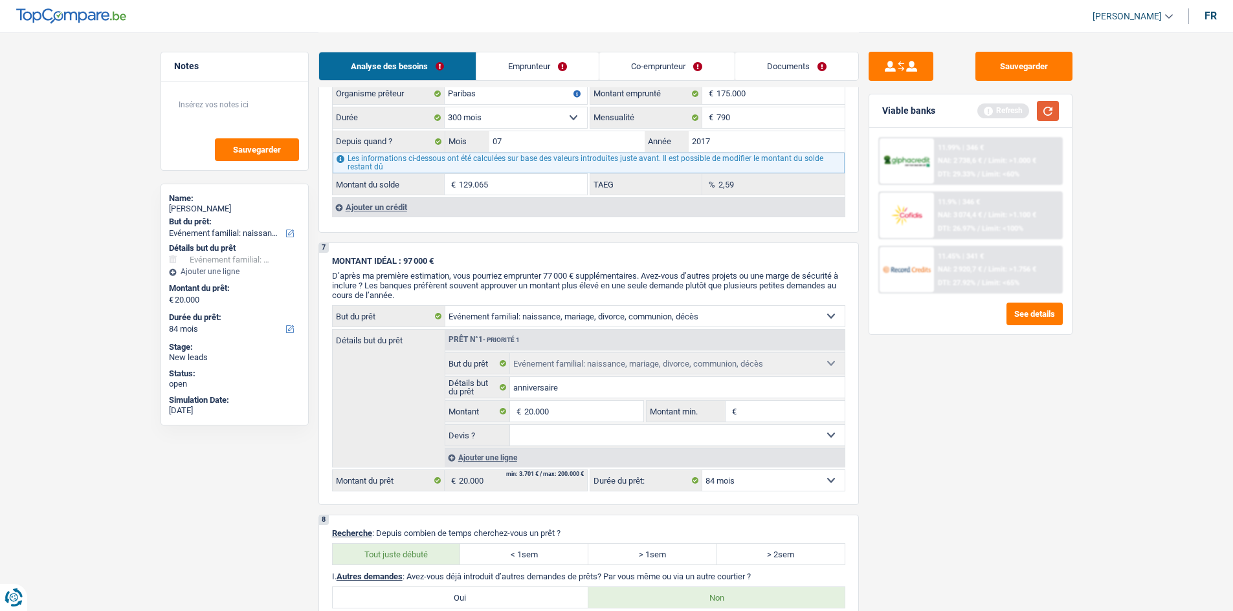
click at [1048, 104] on button "button" at bounding box center [1048, 111] width 22 height 20
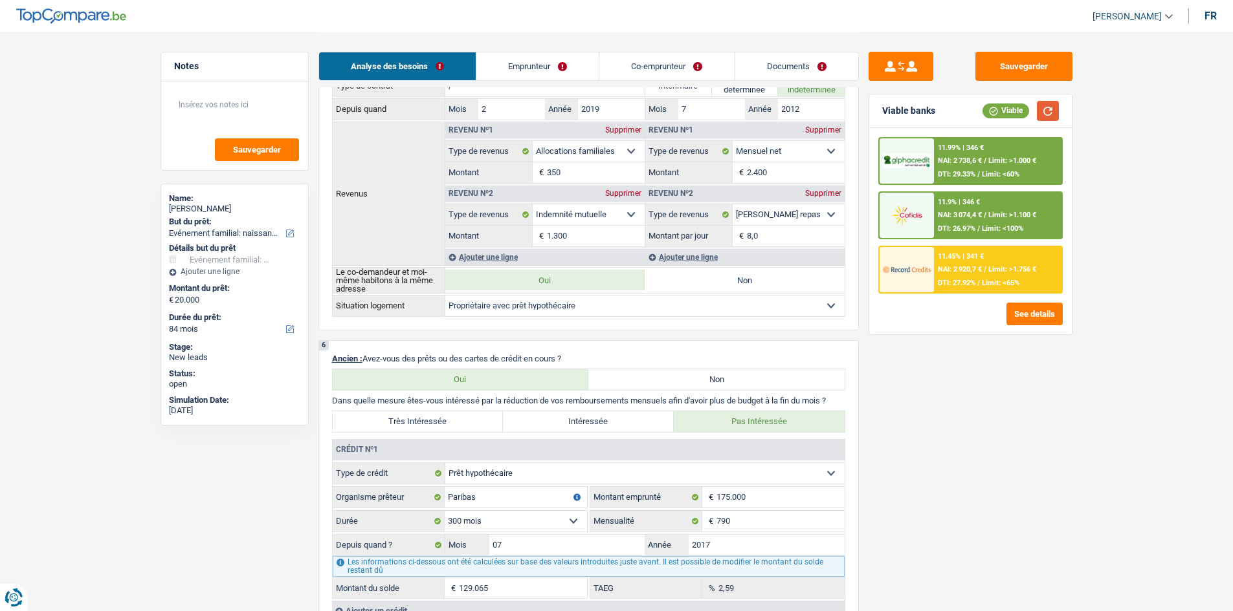
scroll to position [453, 0]
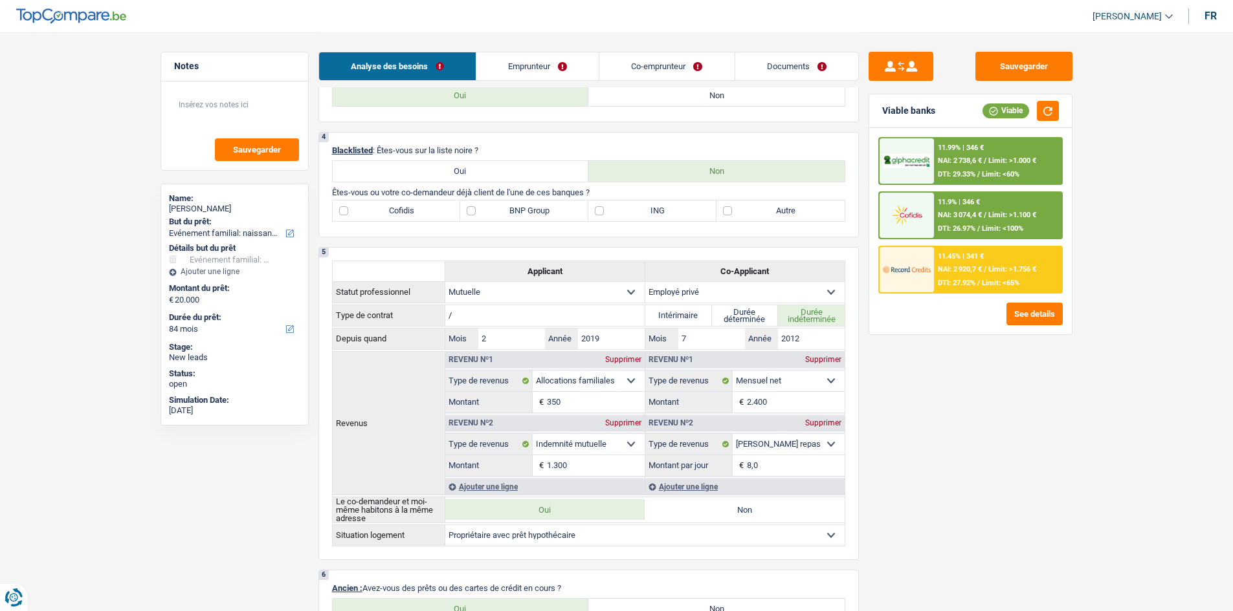
click at [652, 219] on label "ING" at bounding box center [652, 211] width 128 height 21
click at [652, 219] on input "ING" at bounding box center [652, 211] width 128 height 21
checkbox input "true"
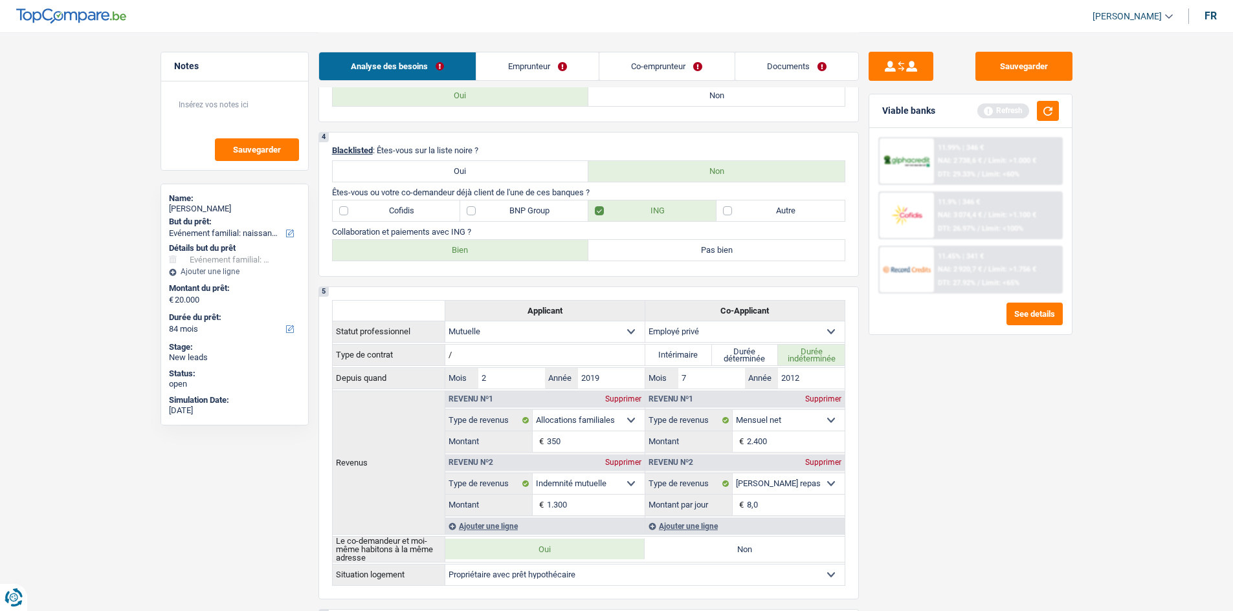
click at [446, 249] on label "Bien" at bounding box center [461, 250] width 256 height 21
click at [446, 249] on input "Bien" at bounding box center [461, 250] width 256 height 21
radio input "true"
click at [531, 219] on label "BNP Group" at bounding box center [524, 211] width 128 height 21
click at [531, 219] on input "BNP Group" at bounding box center [524, 211] width 128 height 21
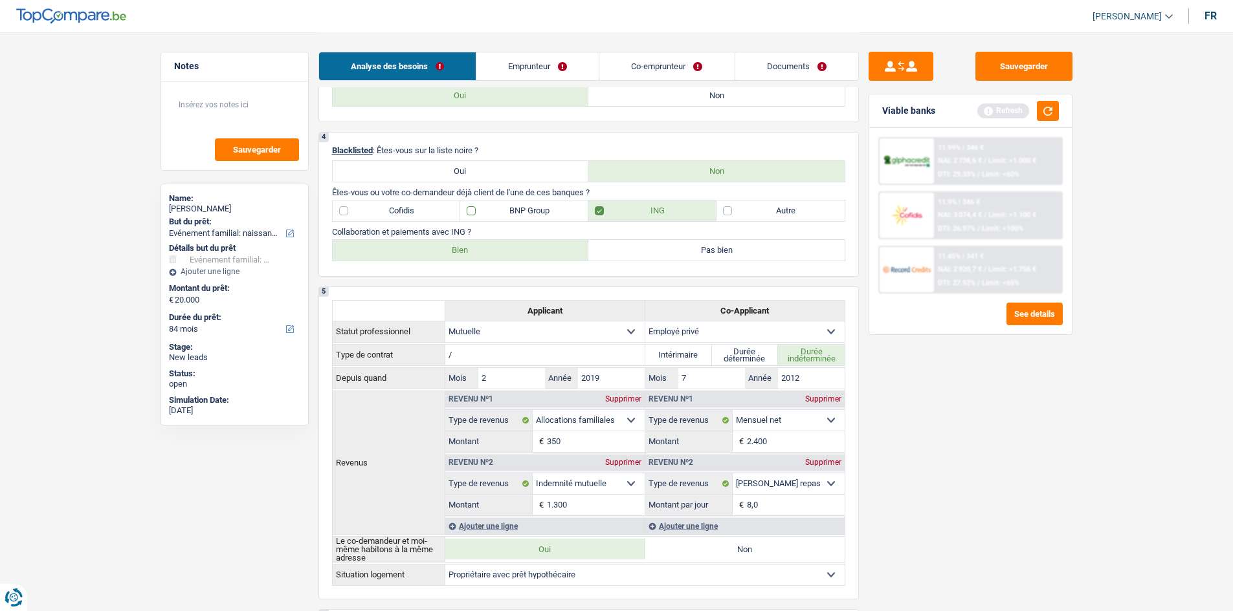
checkbox input "true"
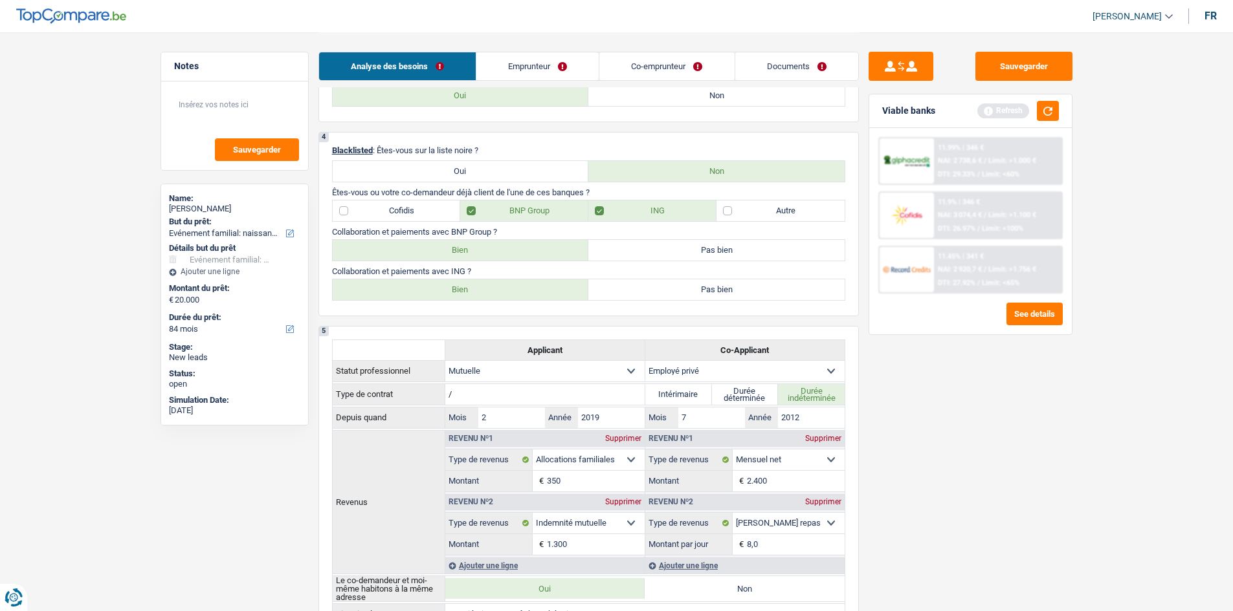
click at [479, 248] on label "Bien" at bounding box center [461, 250] width 256 height 21
click at [479, 248] on input "Bien" at bounding box center [461, 250] width 256 height 21
radio input "true"
click at [1050, 110] on button "button" at bounding box center [1048, 111] width 22 height 20
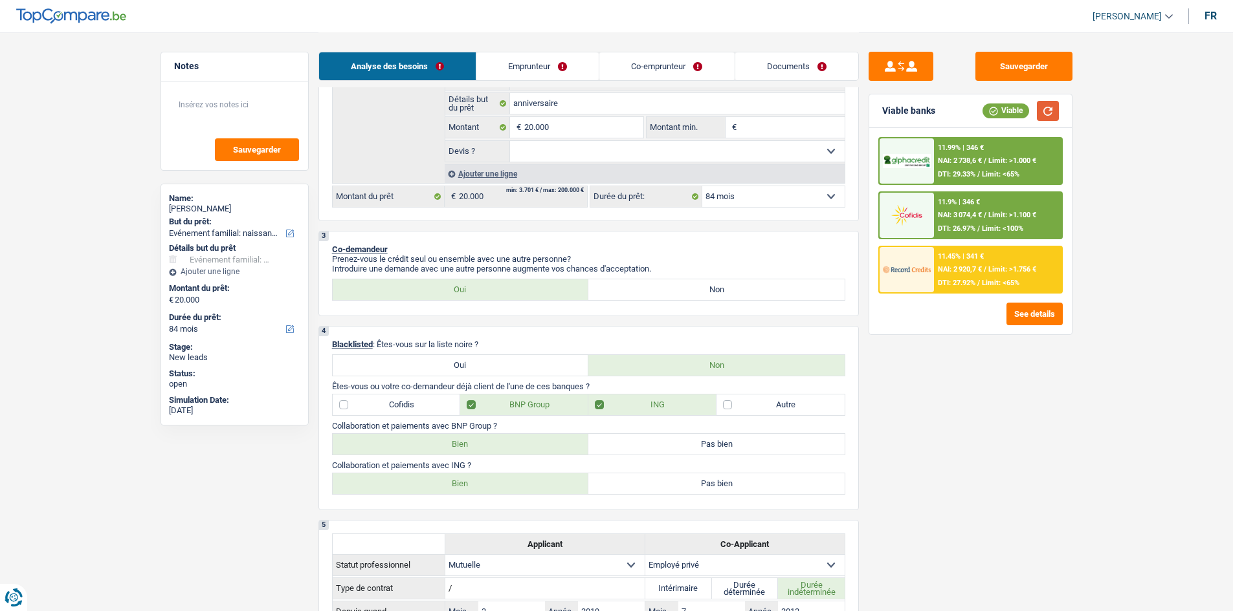
scroll to position [0, 0]
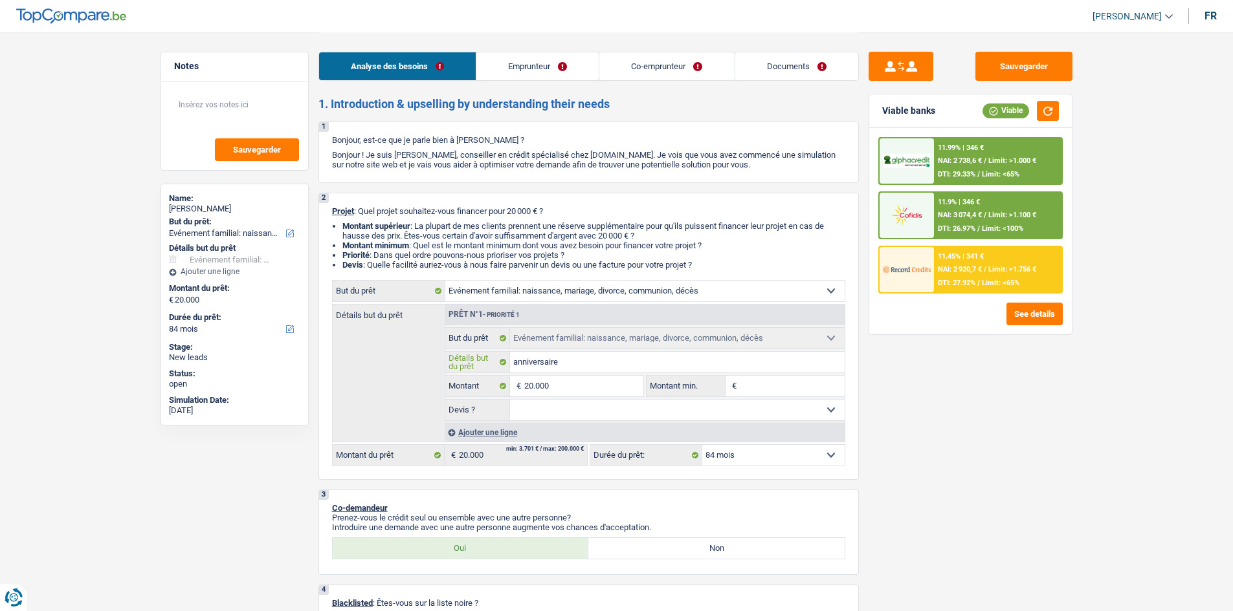
click at [582, 364] on input "anniversaire" at bounding box center [677, 362] width 335 height 21
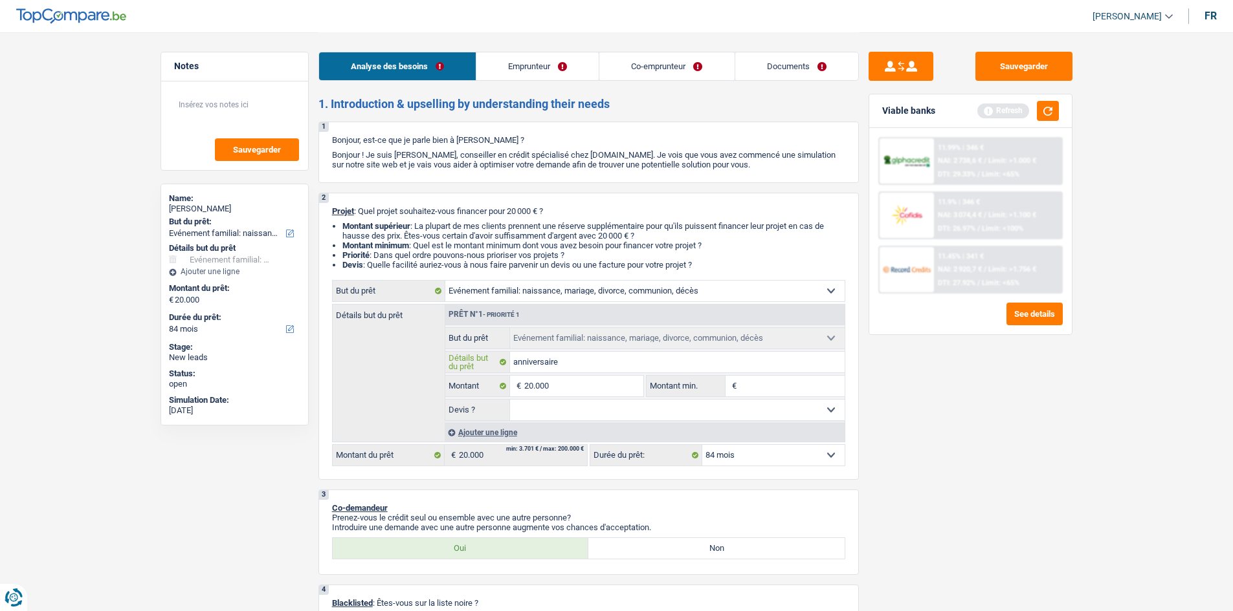
click at [703, 362] on input "anniversaire" at bounding box center [677, 362] width 335 height 21
click at [778, 285] on select "Confort maison: meubles, textile, peinture, électroménager, outillage non-profe…" at bounding box center [644, 291] width 399 height 21
select select "houseOrGarden"
click at [445, 281] on select "Confort maison: meubles, textile, peinture, électroménager, outillage non-profe…" at bounding box center [644, 291] width 399 height 21
select select "houseOrGarden"
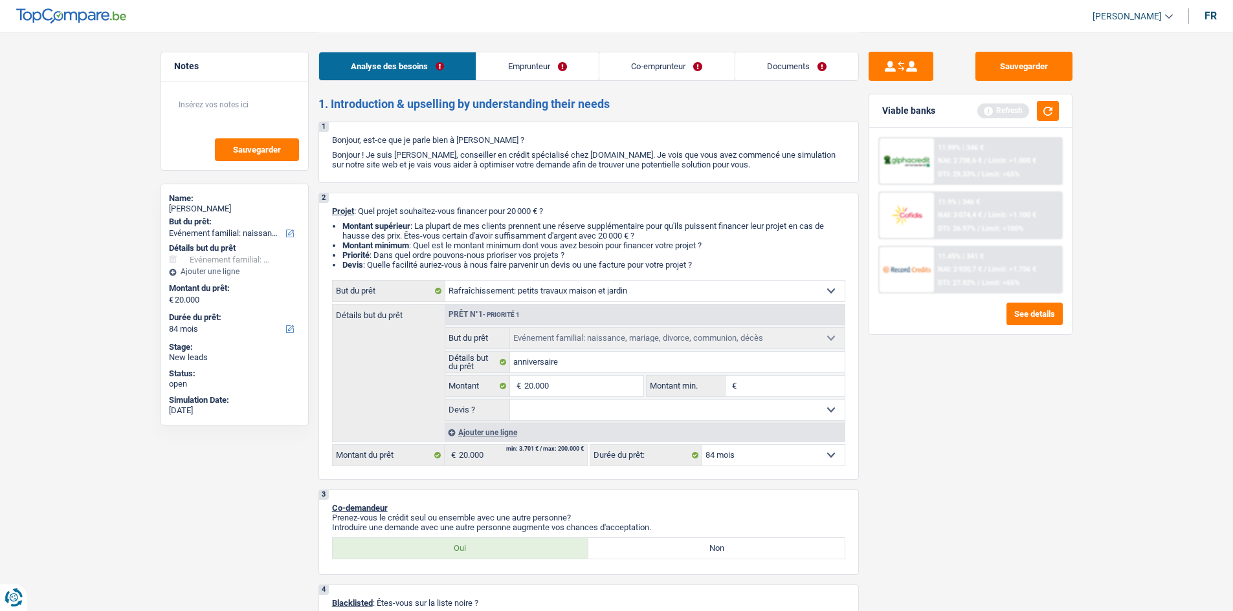
select select "houseOrGarden"
select select "familyEvent"
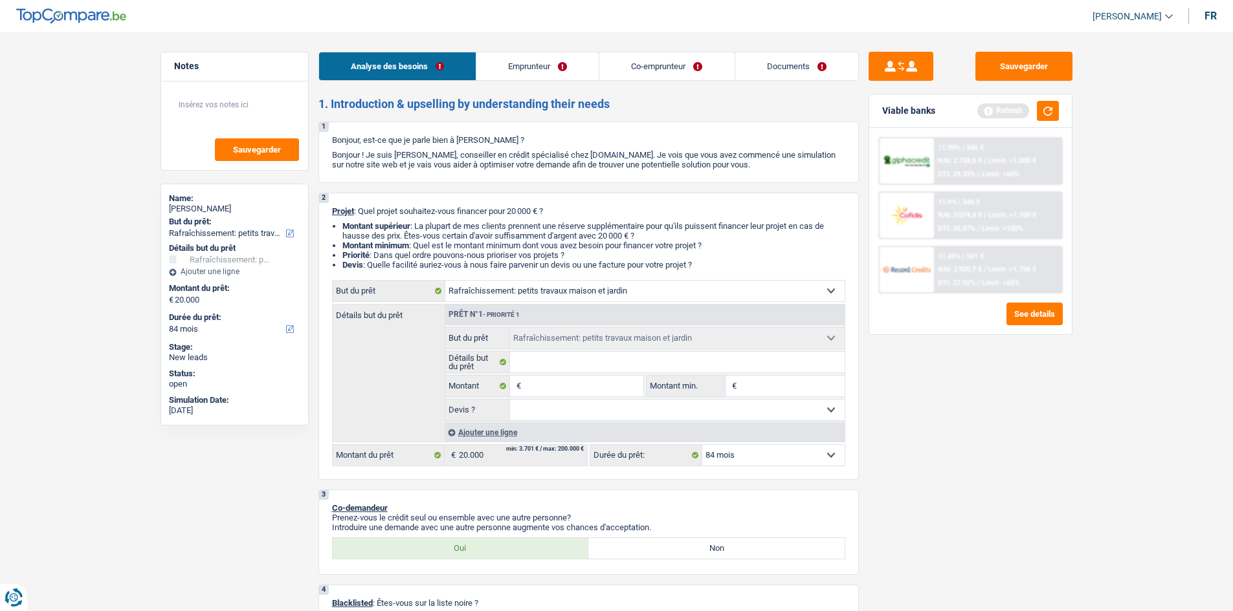
select select "familyEvent"
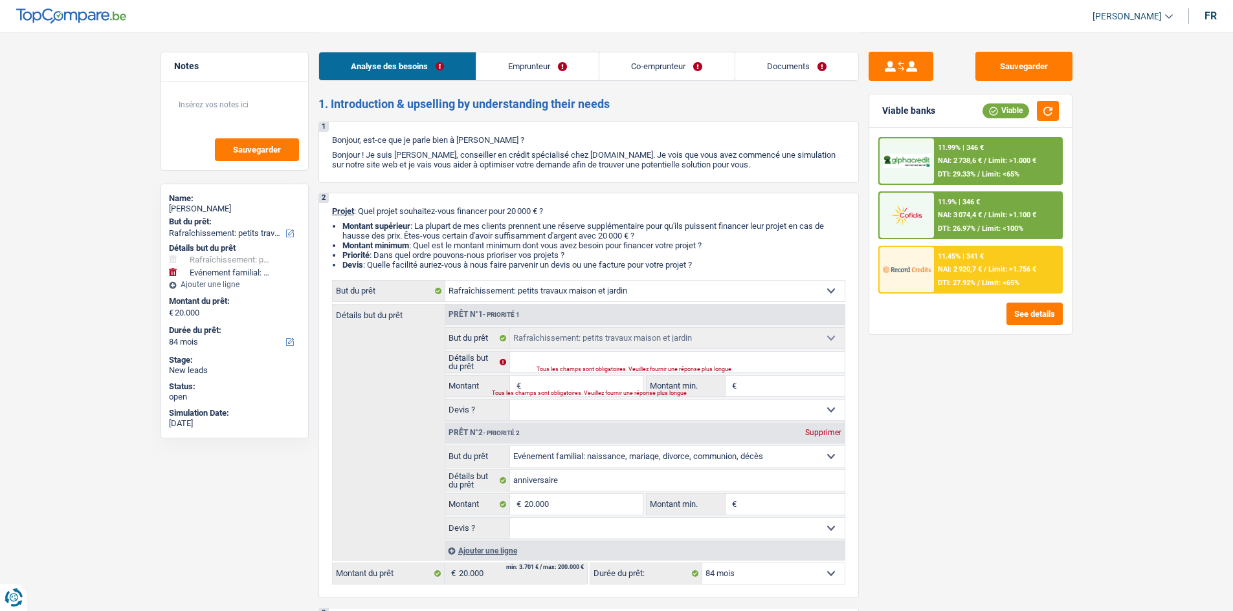
click at [834, 436] on div "Supprimer" at bounding box center [823, 433] width 43 height 8
type input "0"
select select
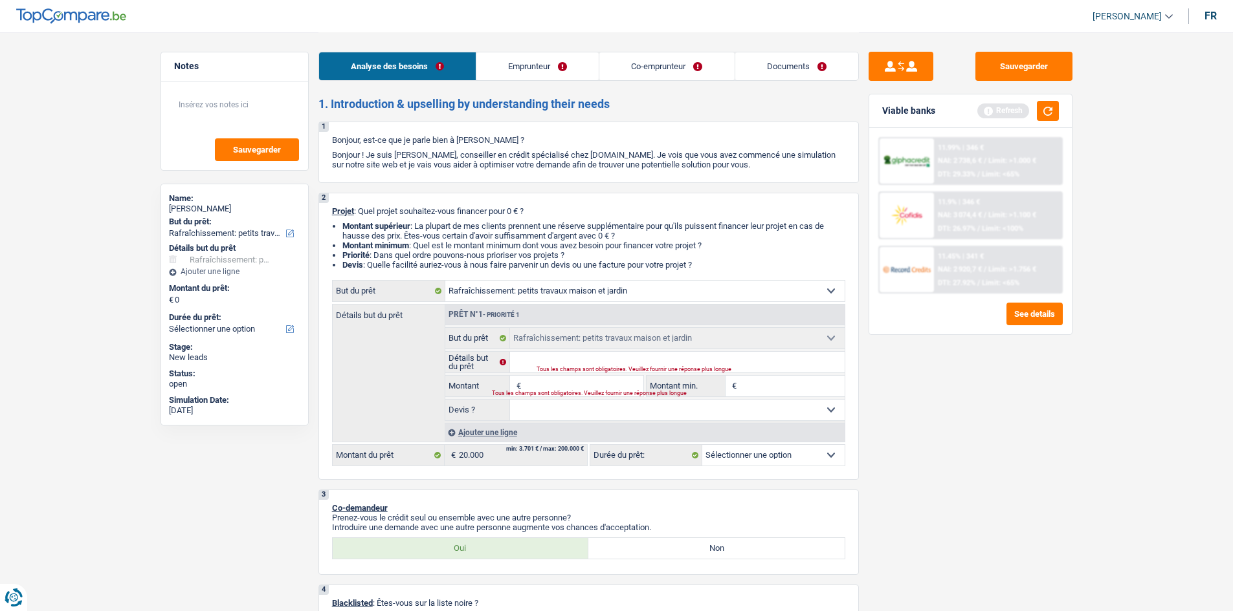
click at [582, 387] on input "Montant" at bounding box center [583, 386] width 118 height 21
type input "2"
type input "20"
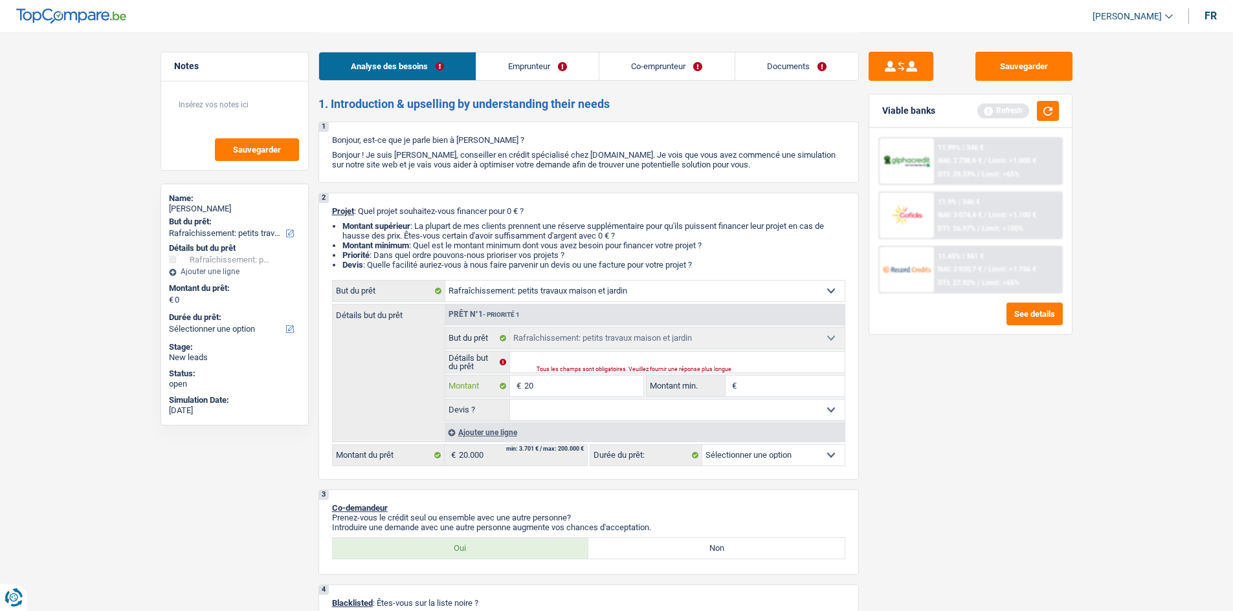
type input "200"
type input "2.000"
type input "20.000"
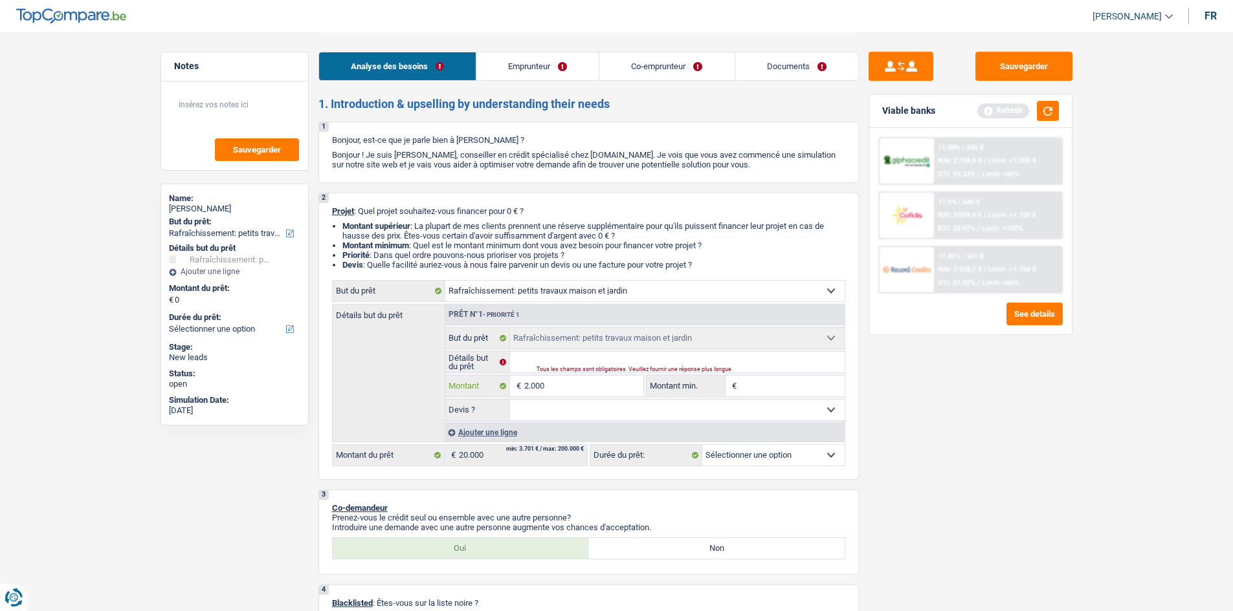
type input "20.000"
select select "84"
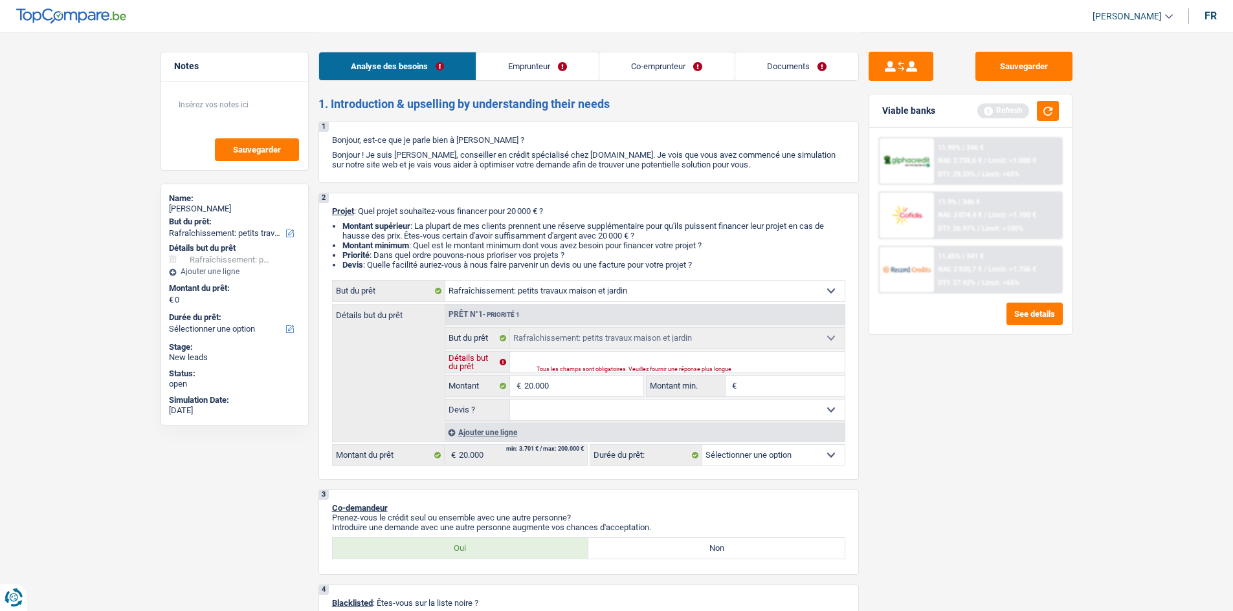
select select "84"
click at [536, 362] on input "Détails but du prêt" at bounding box center [677, 362] width 335 height 21
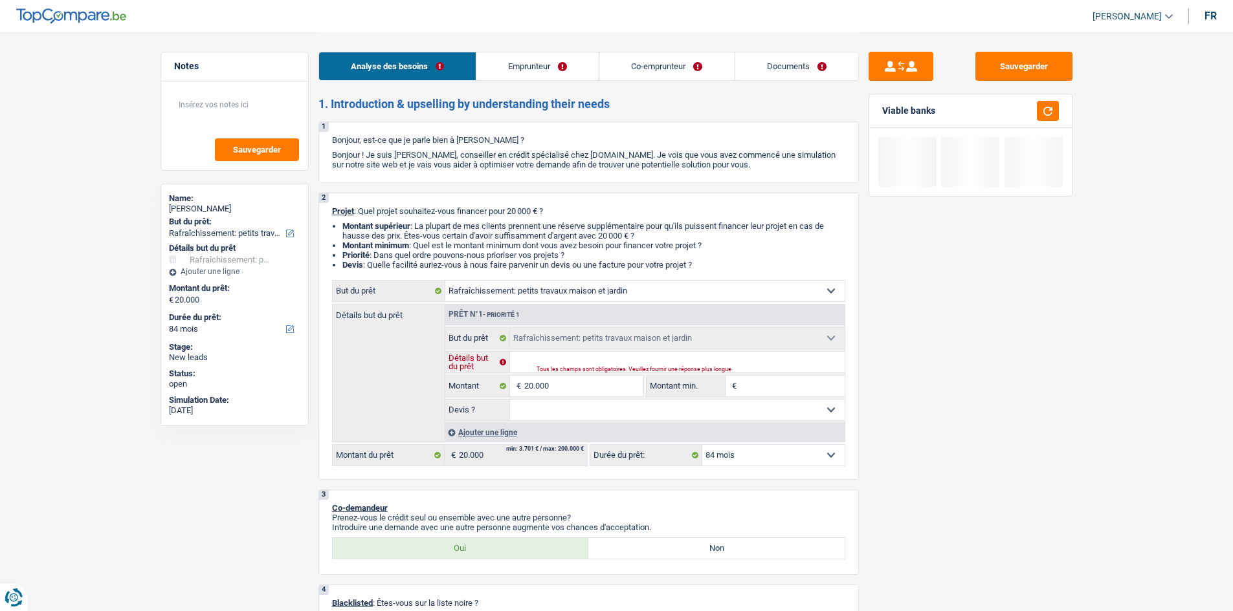
type input "t"
type input "tr"
type input "tra"
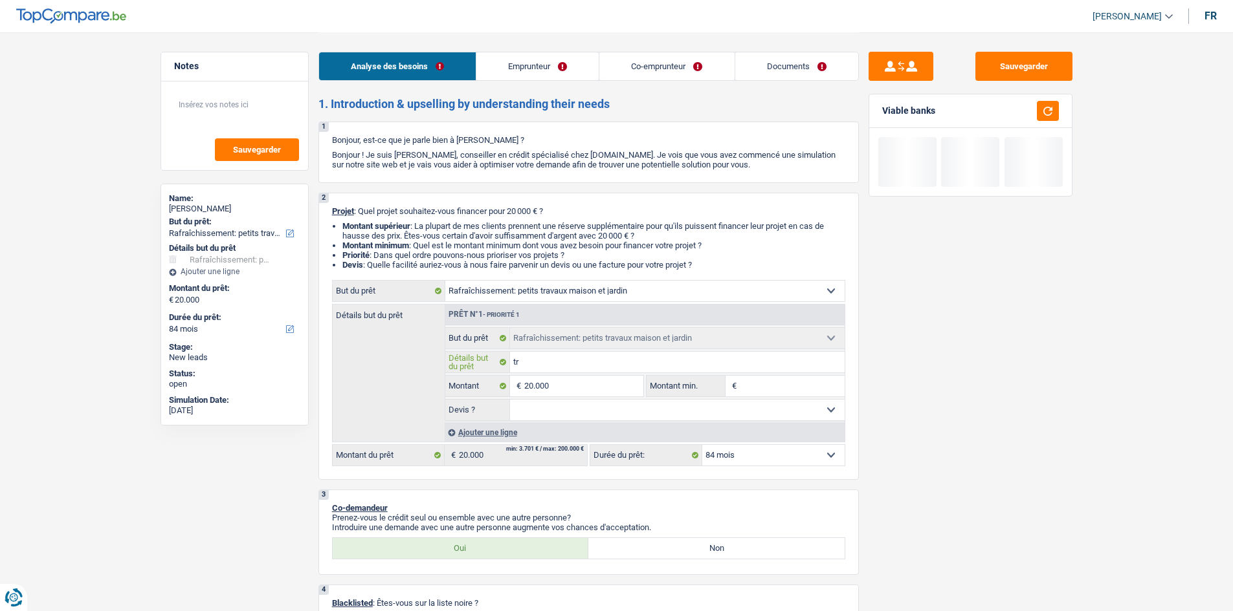
type input "tra"
type input "trav"
type input "trava"
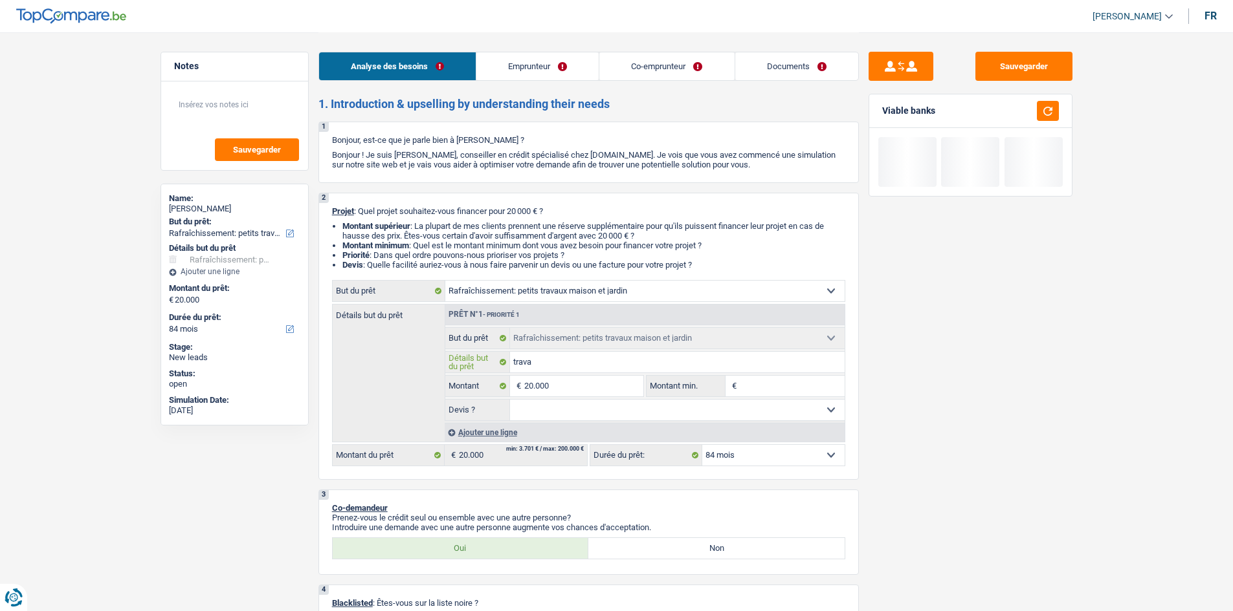
type input "travau"
type input "travaux"
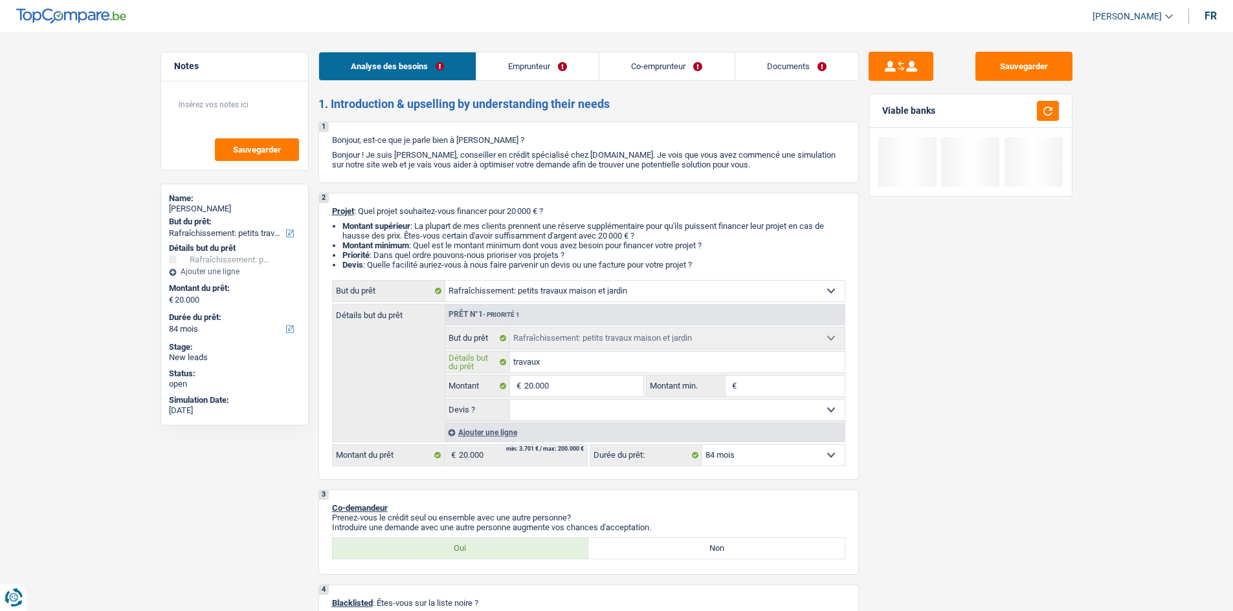
type input "travaux"
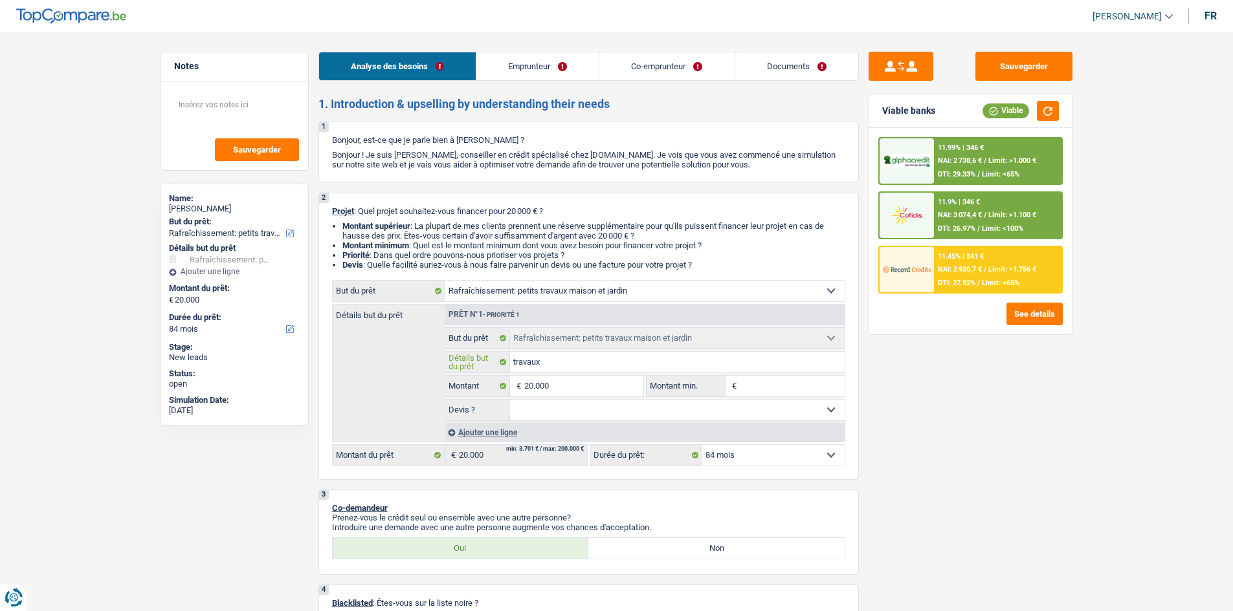
type input "travaux"
drag, startPoint x: 1093, startPoint y: 473, endPoint x: 996, endPoint y: 439, distance: 102.3
drag, startPoint x: 835, startPoint y: 406, endPoint x: 823, endPoint y: 397, distance: 15.2
click at [835, 406] on select "Oui Non Non répondu Sélectionner une option" at bounding box center [677, 410] width 335 height 21
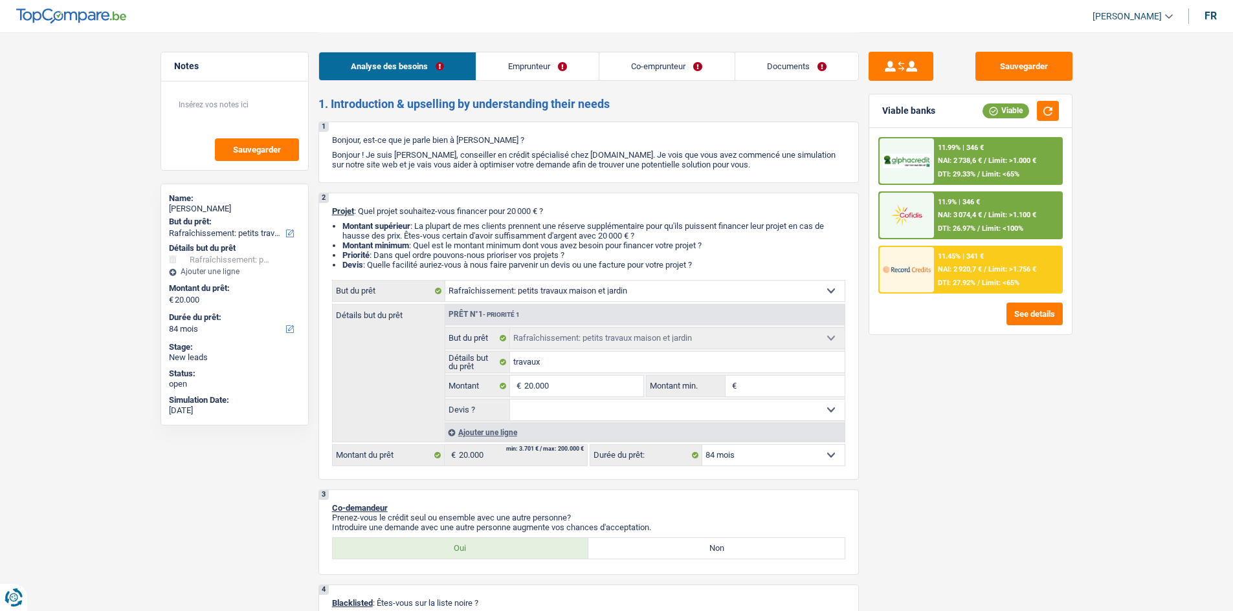
select select "yes"
click at [510, 400] on select "Oui Non Non répondu Sélectionner une option" at bounding box center [677, 410] width 335 height 21
select select "yes"
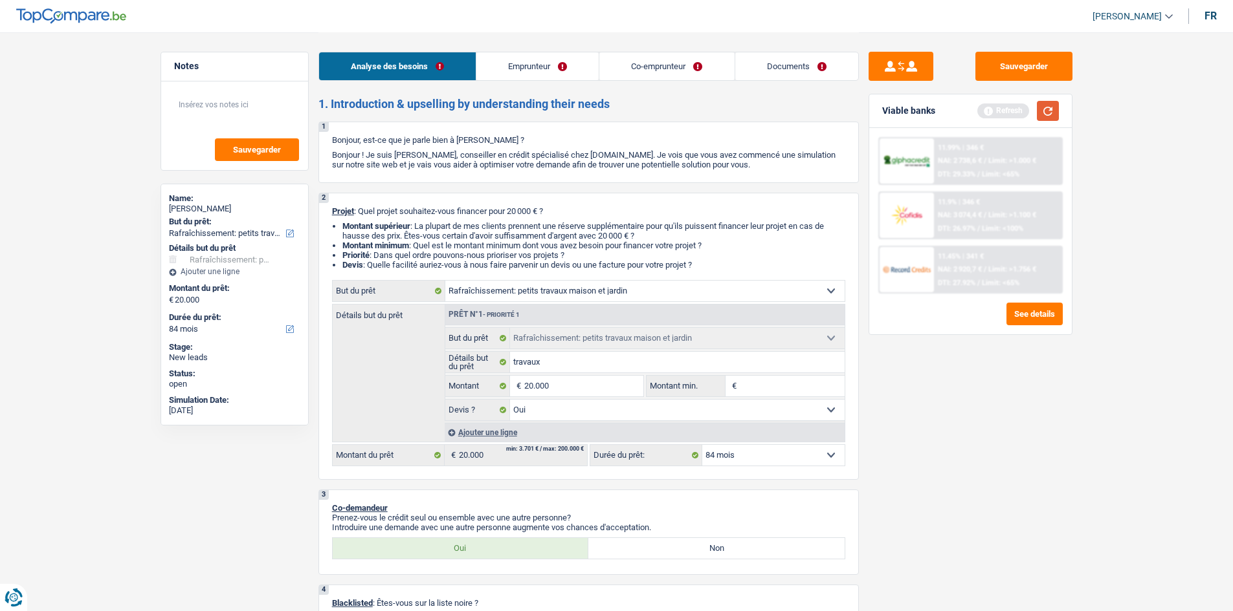
click at [1058, 107] on button "button" at bounding box center [1048, 111] width 22 height 20
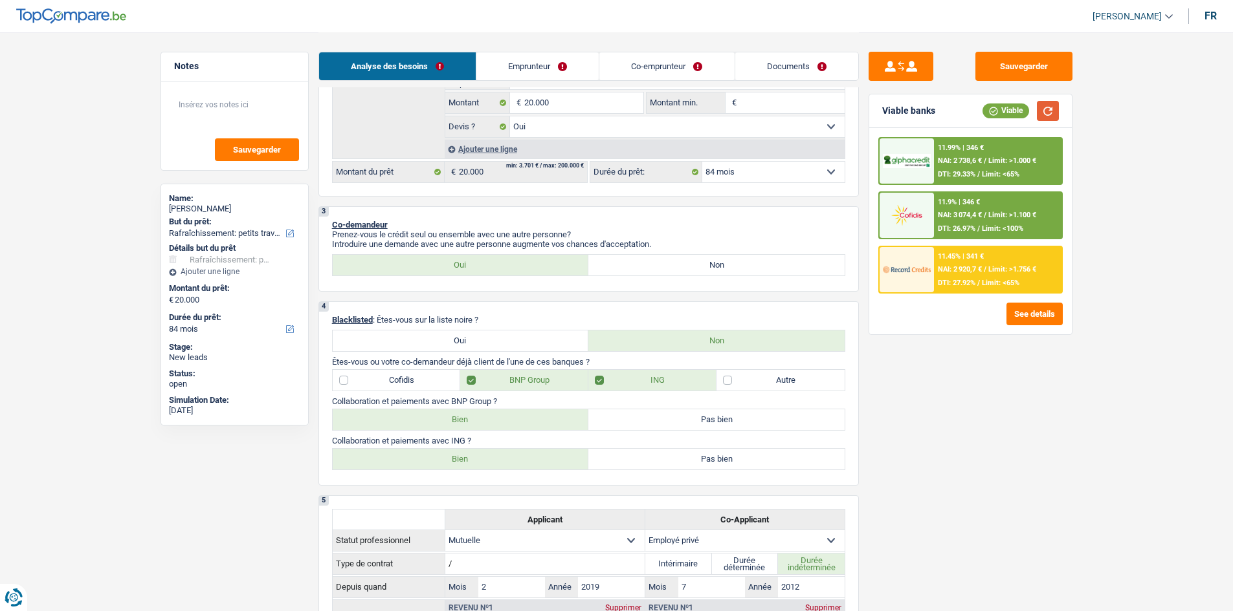
scroll to position [219, 0]
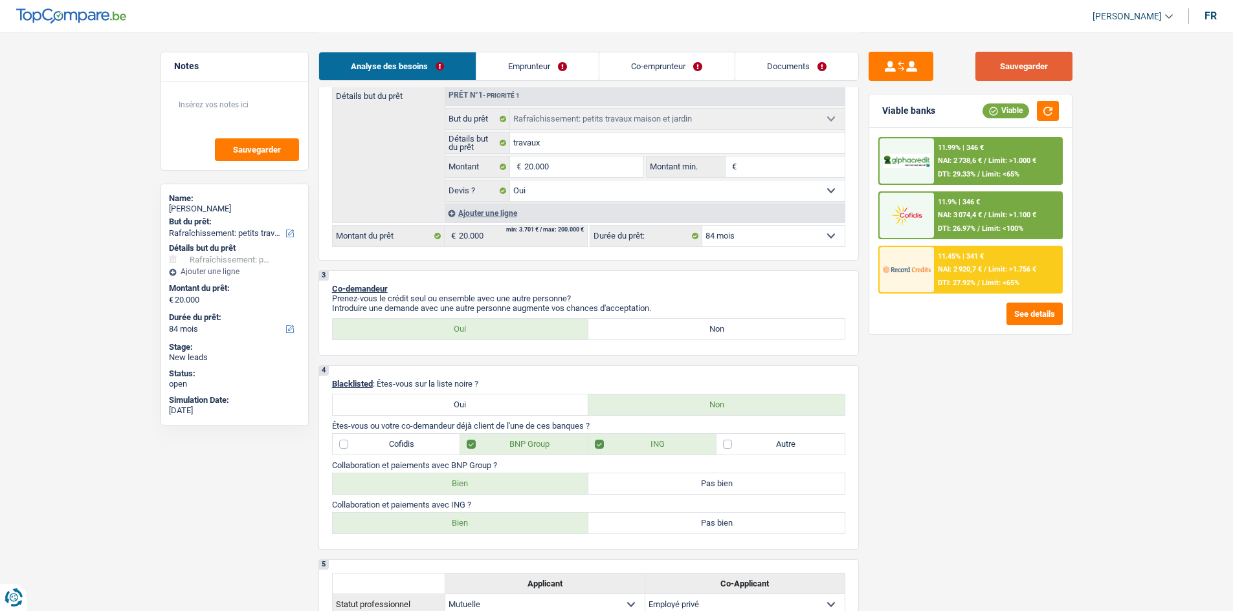
click at [1016, 58] on button "Sauvegarder" at bounding box center [1023, 66] width 97 height 29
click at [782, 62] on link "Documents" at bounding box center [796, 66] width 123 height 28
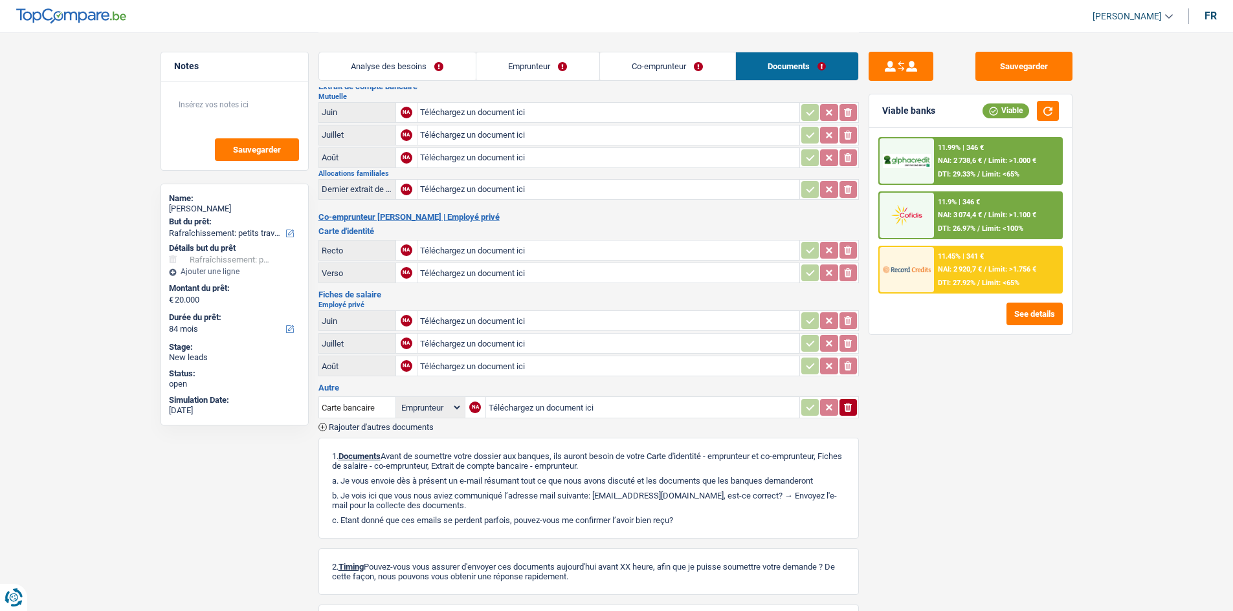
scroll to position [0, 0]
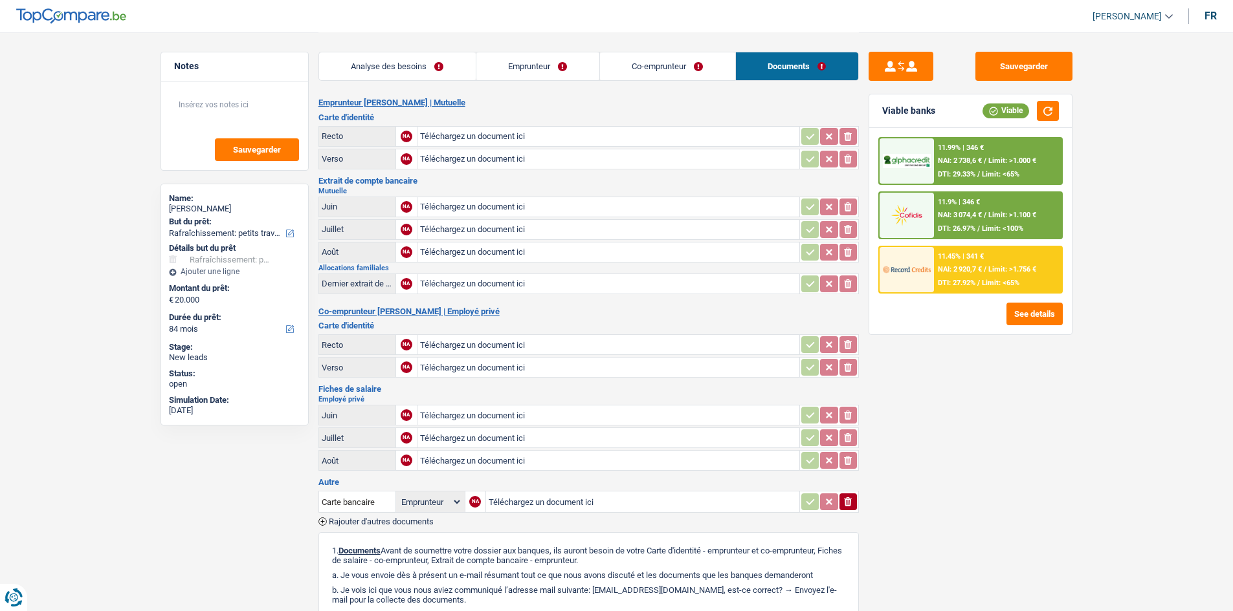
click at [445, 65] on link "Analyse des besoins" at bounding box center [397, 66] width 157 height 28
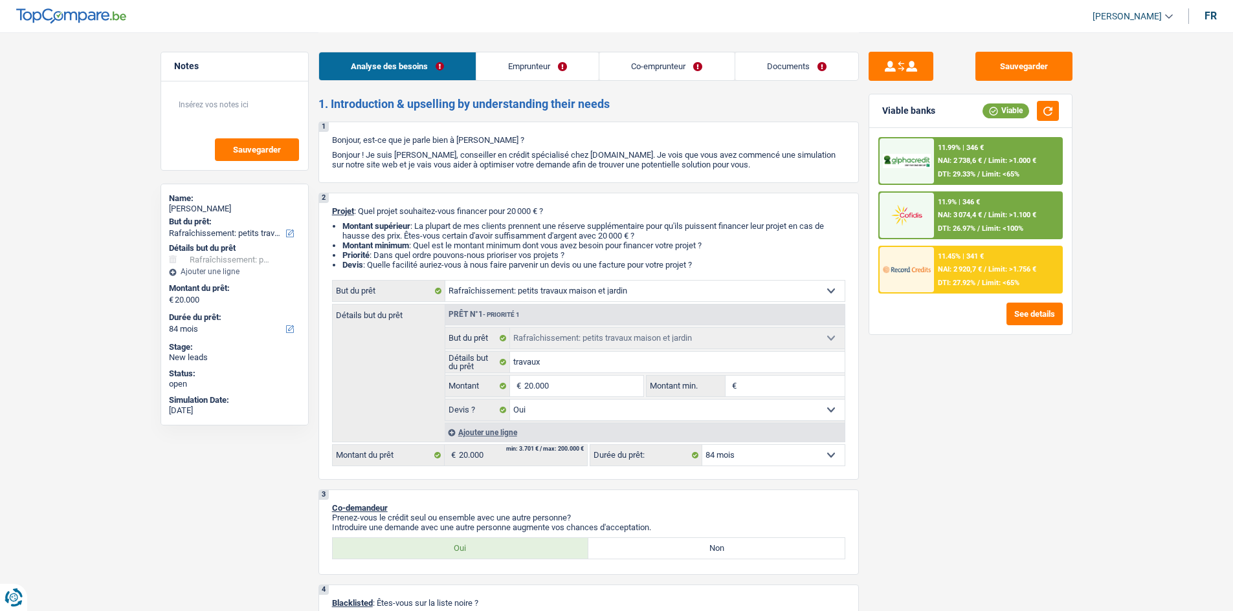
click at [1023, 256] on div "11.45% | 341 € NAI: 2 920,7 € / Limit: >1.756 € DTI: 27.92% / Limit: <65%" at bounding box center [997, 269] width 127 height 45
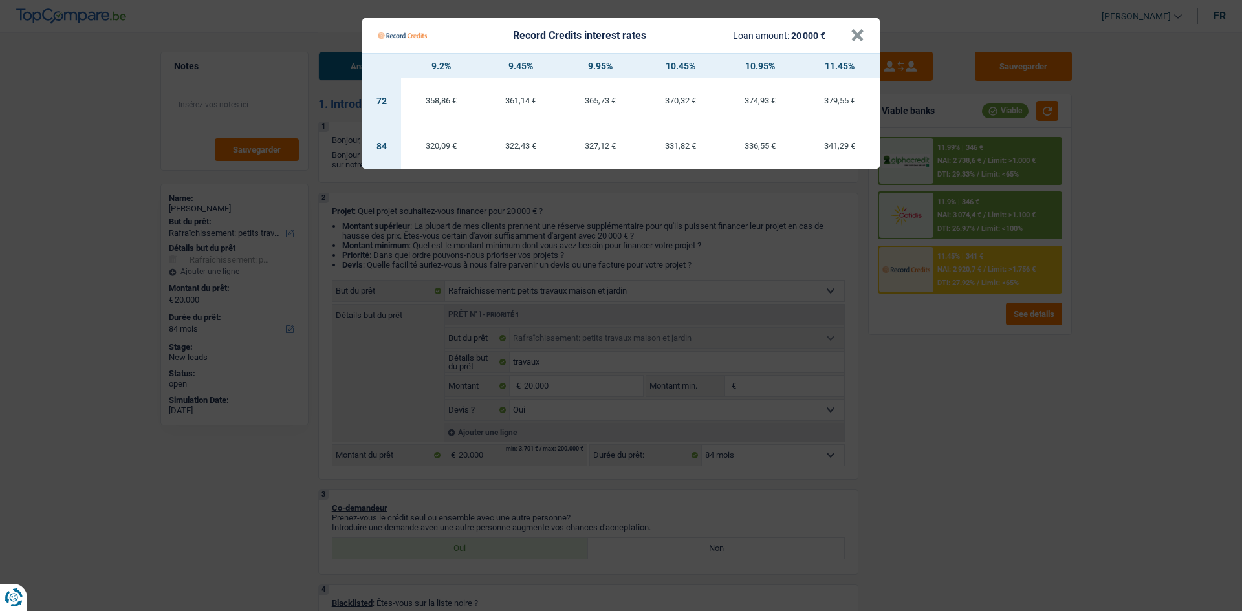
drag, startPoint x: 1071, startPoint y: 358, endPoint x: 1086, endPoint y: 349, distance: 17.4
click at [1086, 349] on Credits "Record Credits interest rates Loan amount: 20 000 € × 9.2% 9.45% 9.95% 10.45% 1…" at bounding box center [621, 305] width 1242 height 611
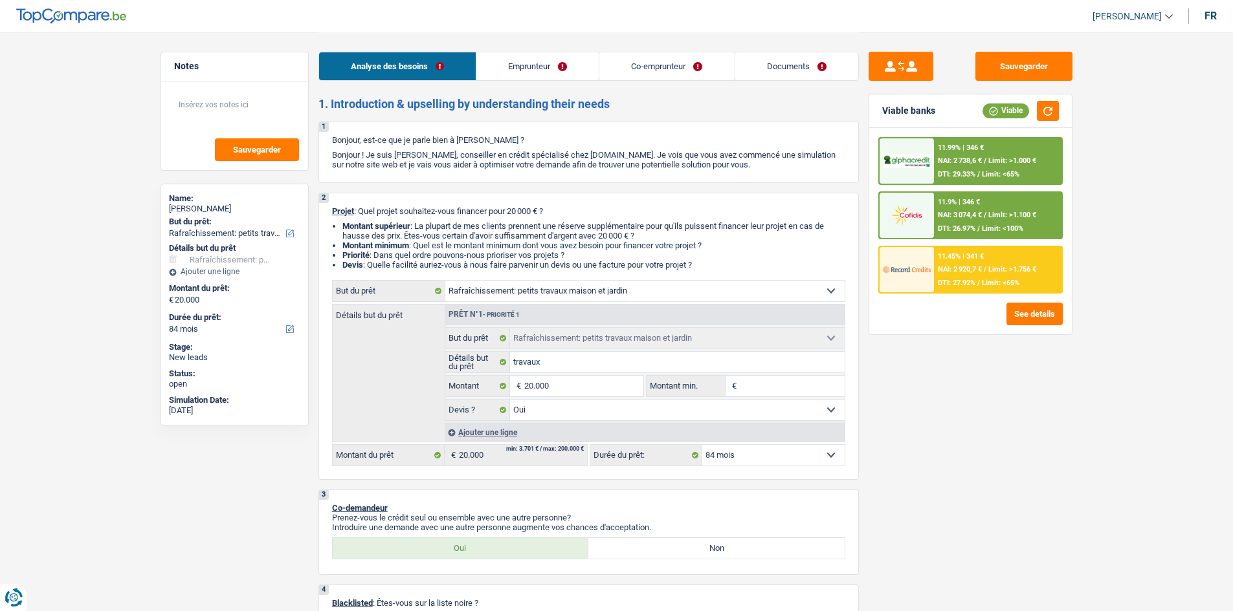
click at [782, 458] on select "12 mois 18 mois 24 mois 30 mois 36 mois 42 mois 48 mois 60 mois 72 mois 84 mois…" at bounding box center [773, 455] width 142 height 21
select select "60"
click at [702, 445] on select "12 mois 18 mois 24 mois 30 mois 36 mois 42 mois 48 mois 60 mois 72 mois 84 mois…" at bounding box center [773, 455] width 142 height 21
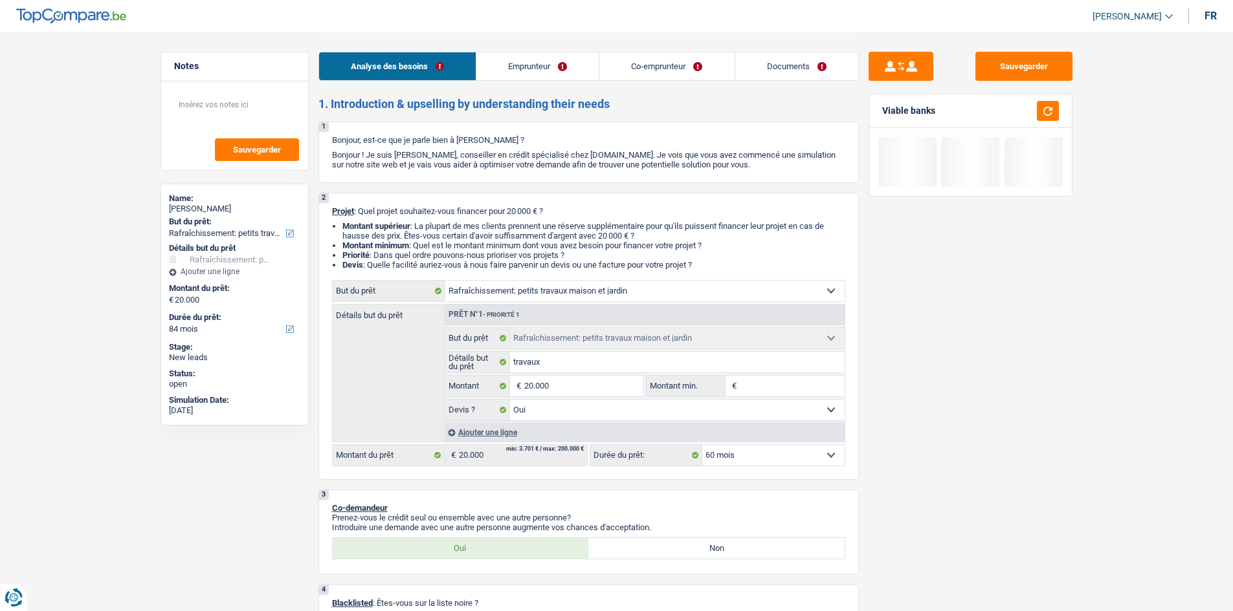
select select "60"
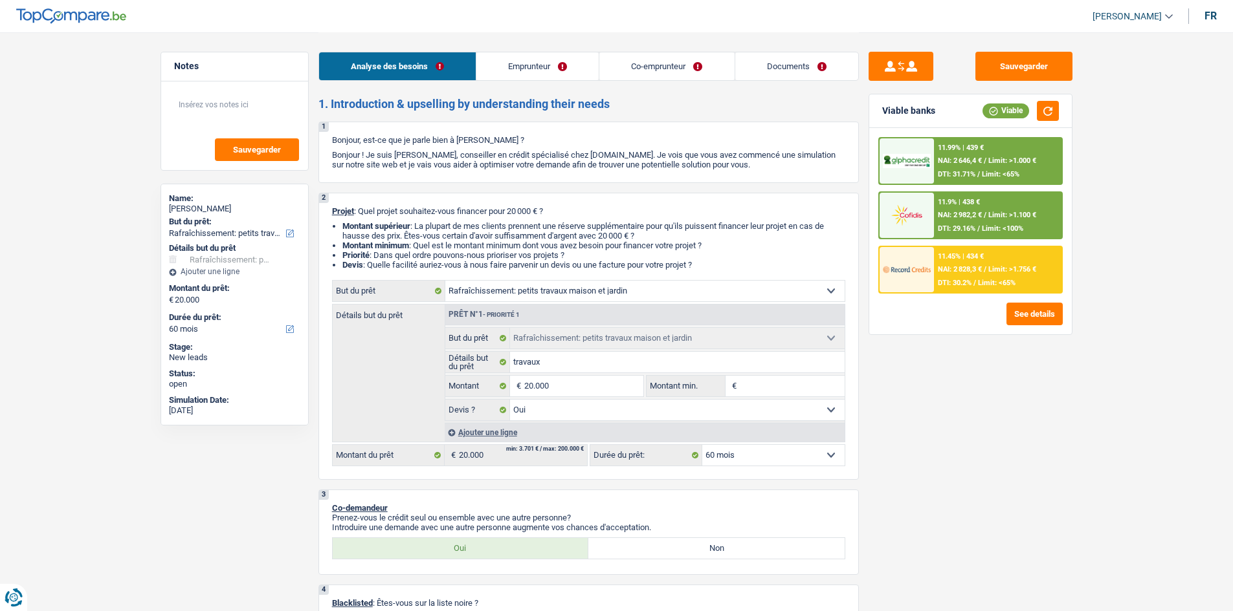
click at [1017, 275] on div "11.45% | 434 € NAI: 2 828,3 € / Limit: >1.756 € DTI: 30.2% / Limit: <65%" at bounding box center [997, 269] width 127 height 45
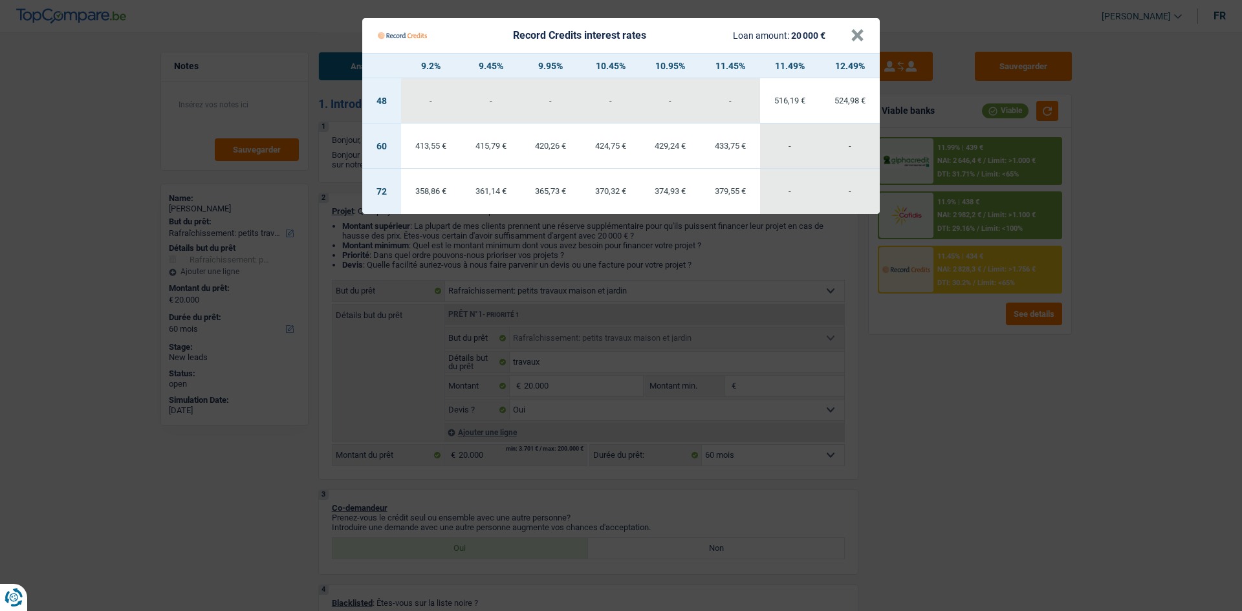
click at [1149, 347] on Credits "Record Credits interest rates Loan amount: 20 000 € × 9.2% 9.45% 9.95% 10.45% 1…" at bounding box center [621, 305] width 1242 height 611
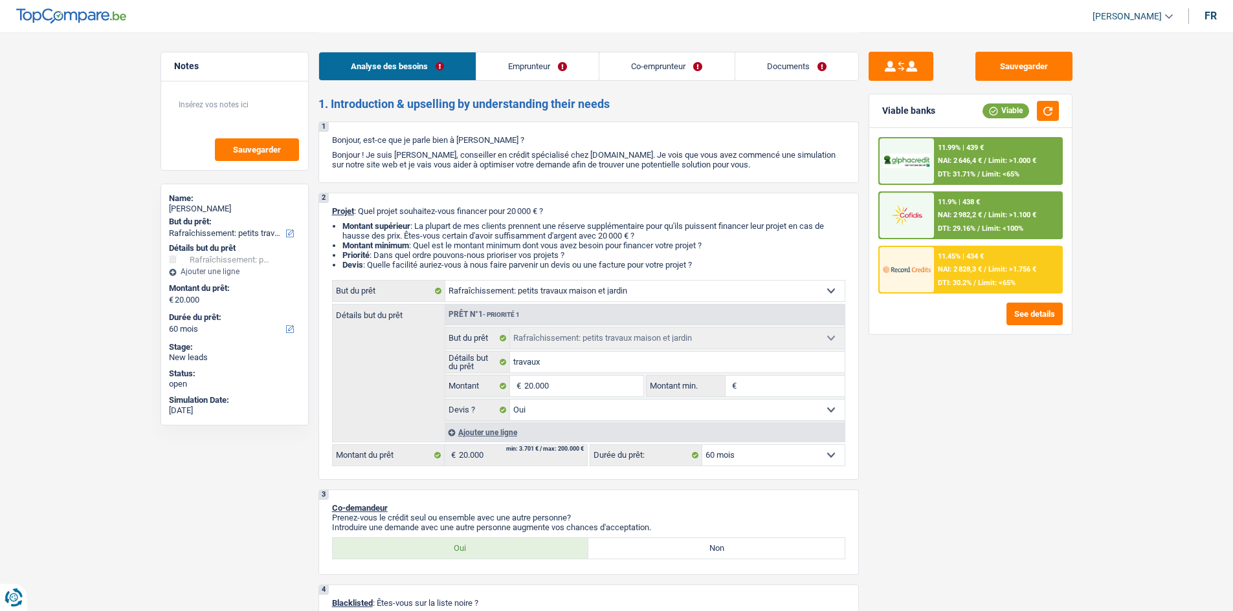
click at [580, 52] on link "Emprunteur" at bounding box center [537, 66] width 122 height 28
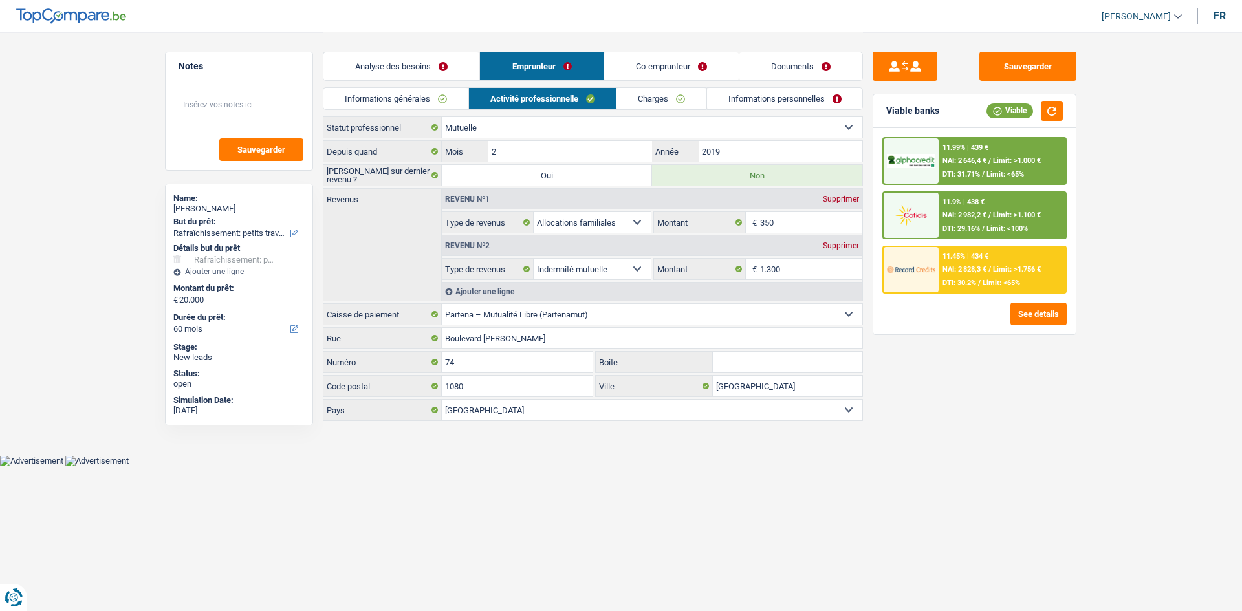
click at [554, 96] on link "Activité professionnelle" at bounding box center [543, 98] width 148 height 21
click at [661, 109] on link "Charges" at bounding box center [662, 98] width 90 height 21
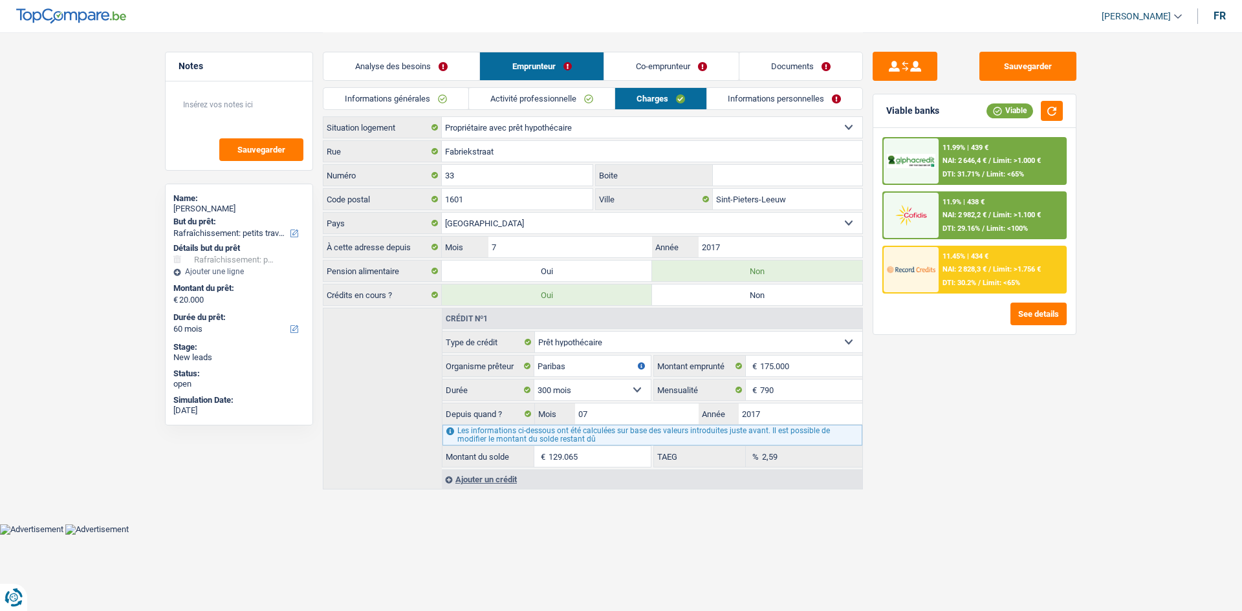
click at [657, 60] on link "Co-emprunteur" at bounding box center [671, 66] width 135 height 28
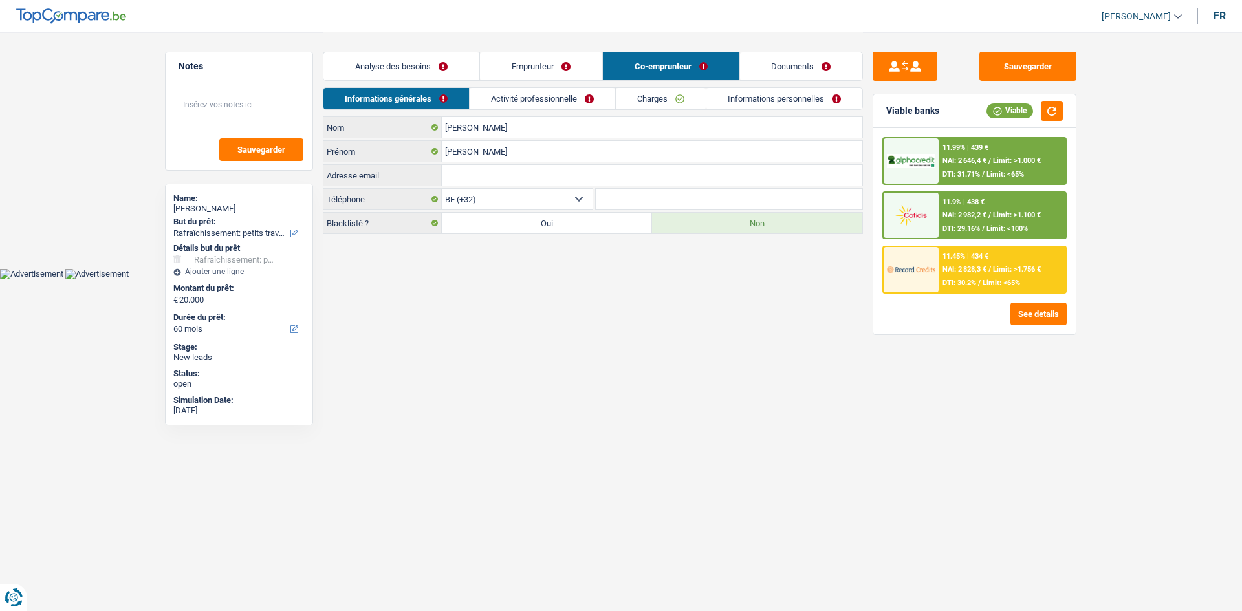
click at [546, 100] on link "Activité professionnelle" at bounding box center [543, 98] width 146 height 21
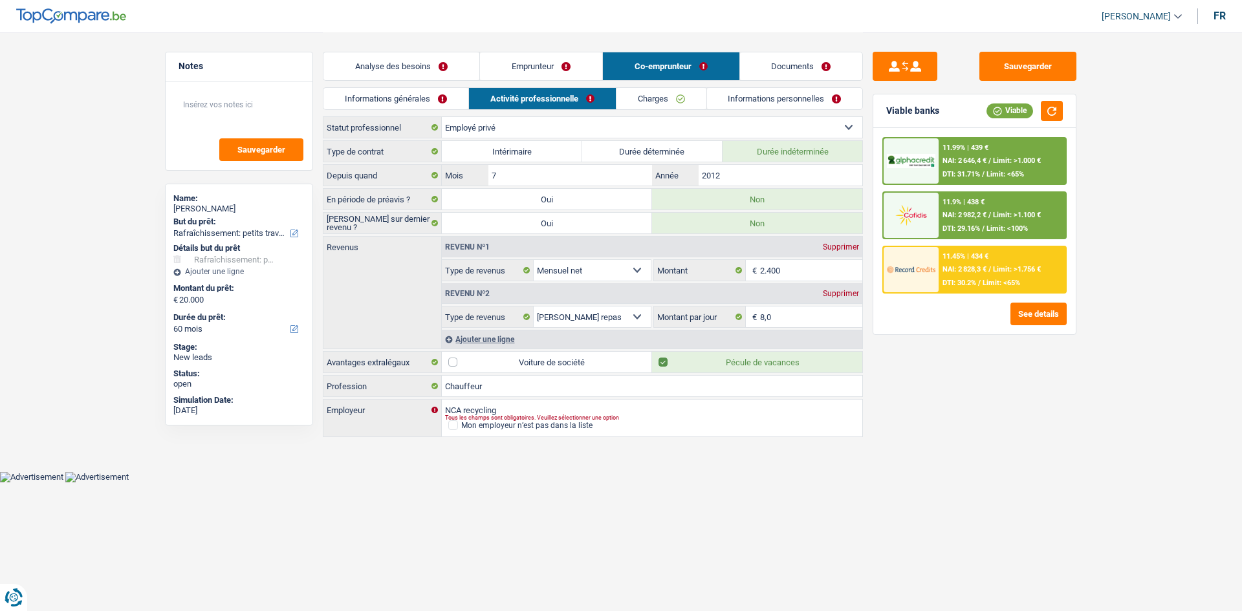
click at [743, 101] on link "Informations personnelles" at bounding box center [785, 98] width 156 height 21
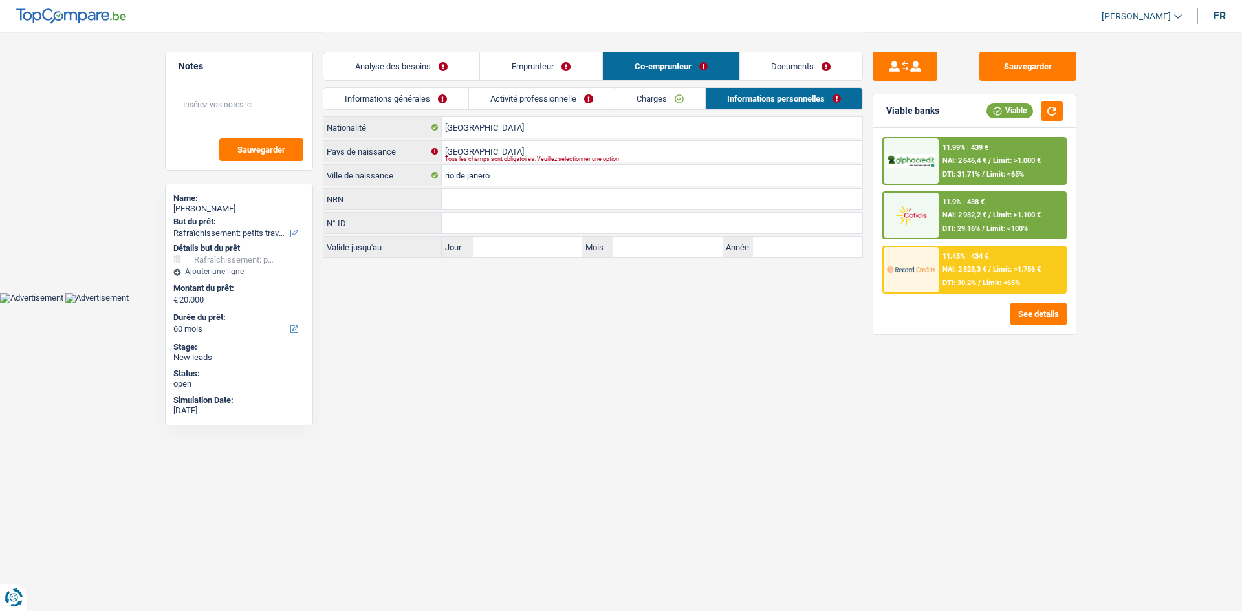
click at [784, 63] on link "Documents" at bounding box center [801, 66] width 123 height 28
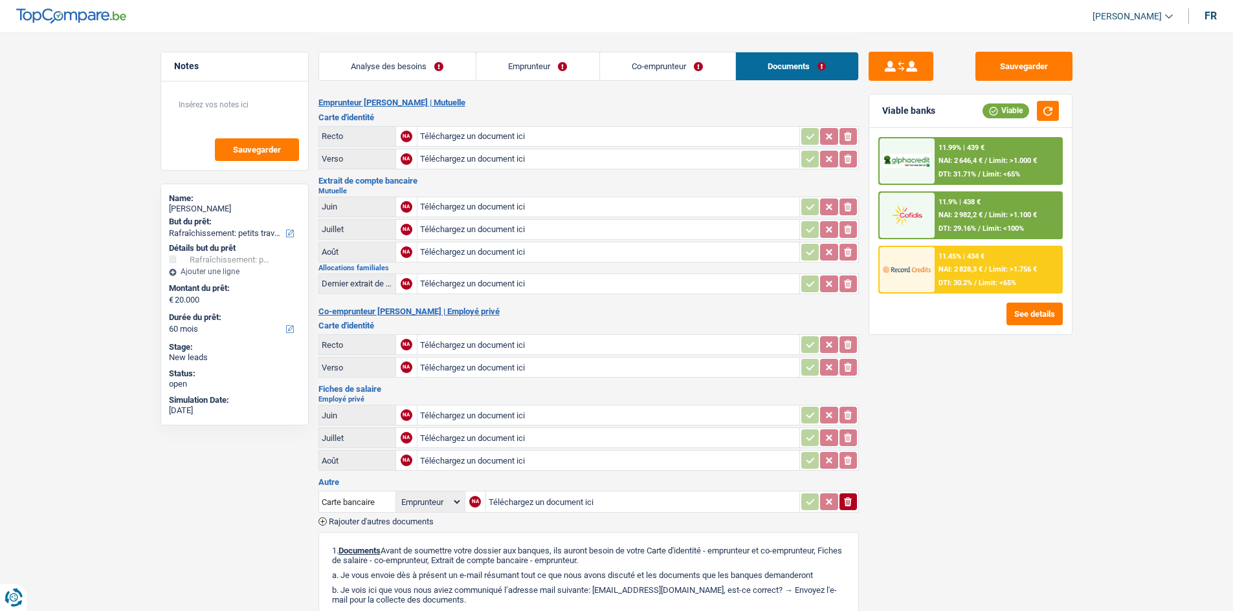
drag, startPoint x: 412, startPoint y: 82, endPoint x: 801, endPoint y: 238, distance: 419.2
click at [414, 82] on div "Analyse des besoins Emprunteur Co-emprunteur Documents" at bounding box center [588, 59] width 540 height 55
click at [428, 63] on link "Analyse des besoins" at bounding box center [397, 66] width 157 height 28
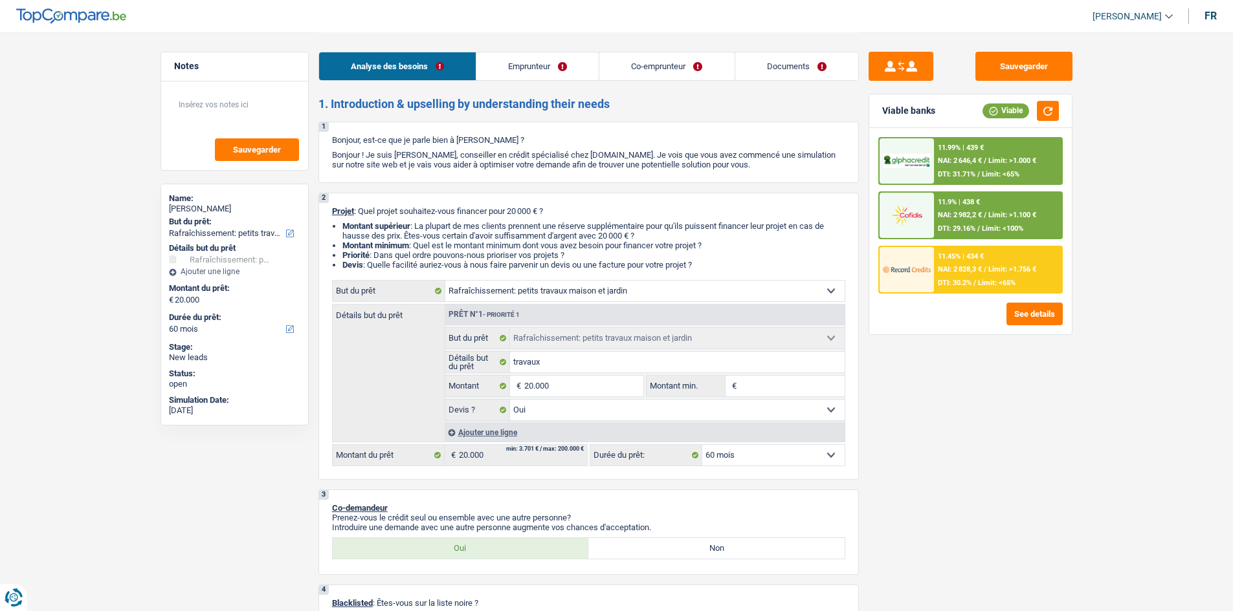
click at [979, 270] on span "NAI: 2 828,3 €" at bounding box center [960, 269] width 44 height 8
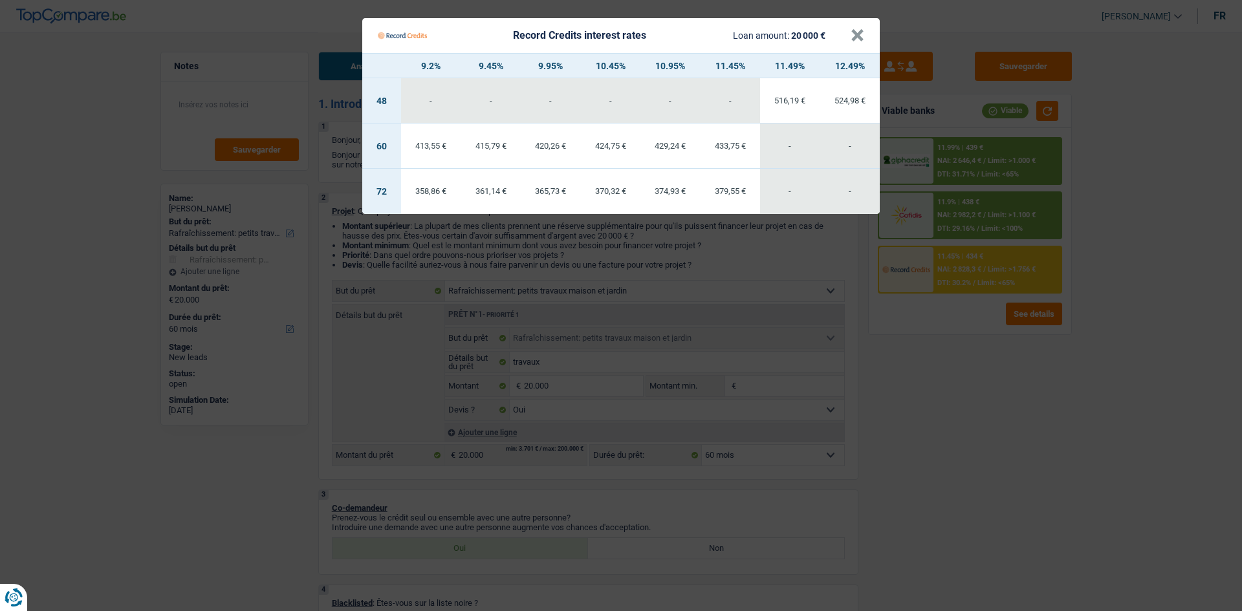
click at [1053, 602] on Credits "Record Credits interest rates Loan amount: 20 000 € × 9.2% 9.45% 9.95% 10.45% 1…" at bounding box center [621, 305] width 1242 height 611
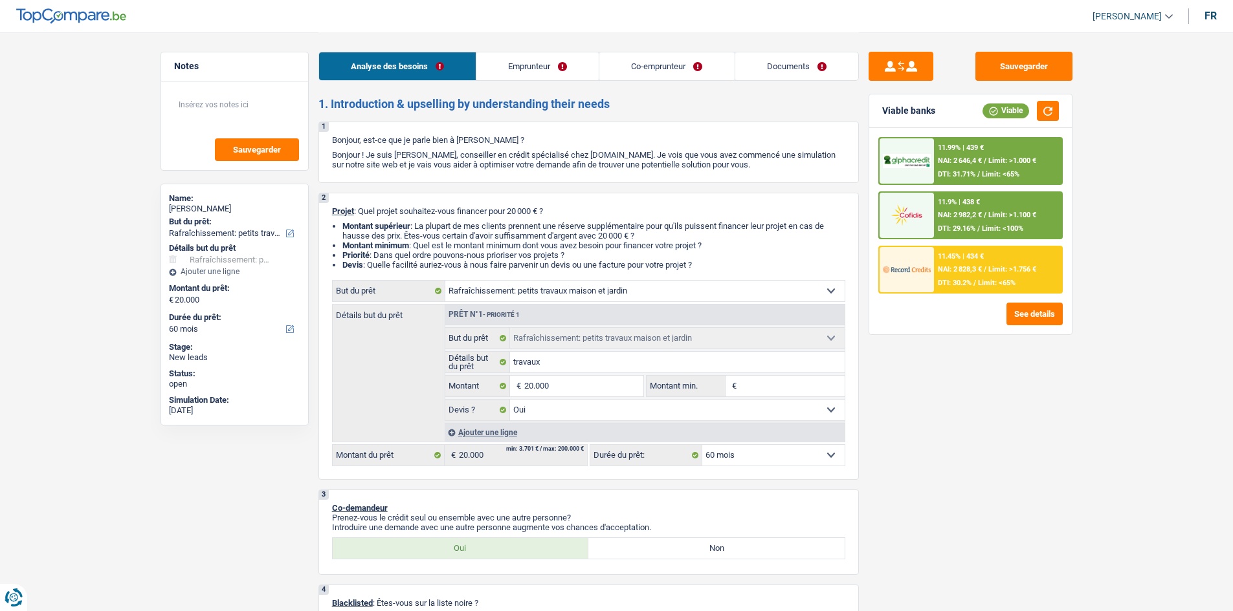
click at [1055, 148] on div "11.99% | 439 € NAI: 2 646,4 € / Limit: >1.000 € DTI: 31.71% / Limit: <65%" at bounding box center [997, 160] width 127 height 45
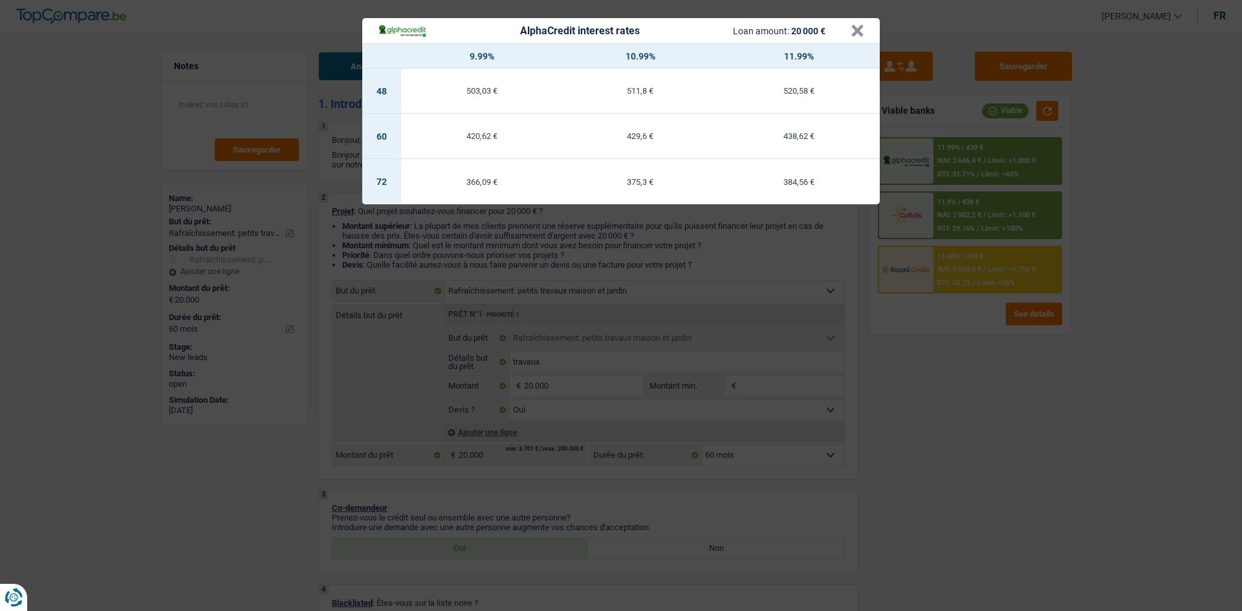
click at [1066, 479] on div "AlphaCredit interest rates Loan amount: 20 000 € × 9.99% 10.99% 11.99% 48 503,0…" at bounding box center [621, 305] width 1242 height 611
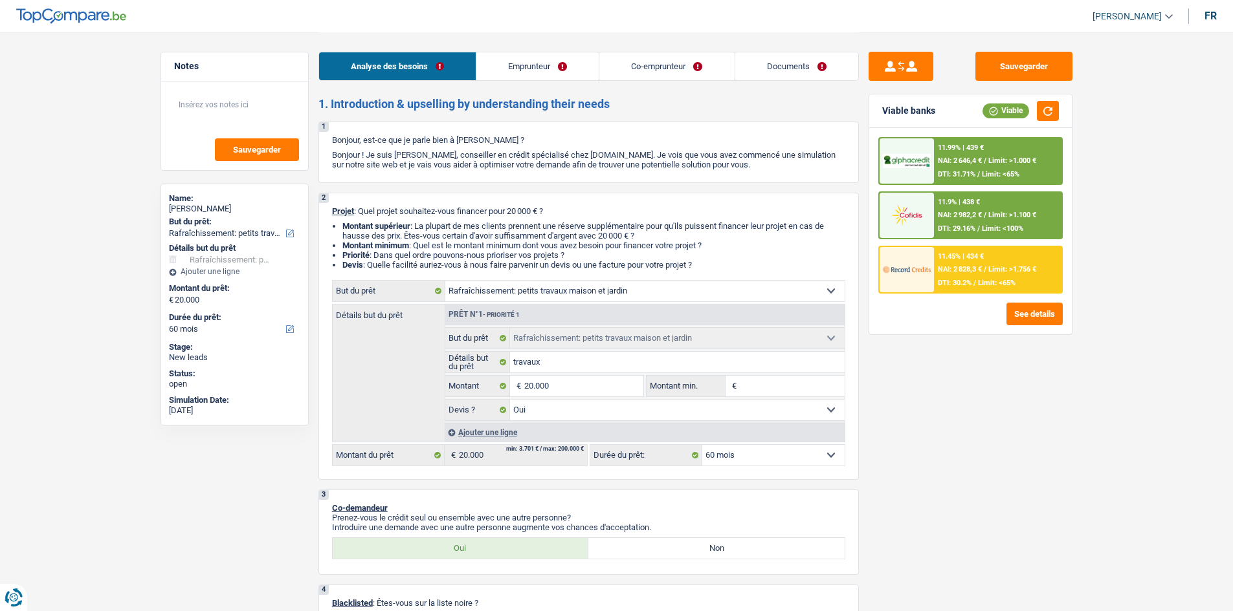
click at [965, 273] on span "NAI: 2 828,3 €" at bounding box center [960, 269] width 44 height 8
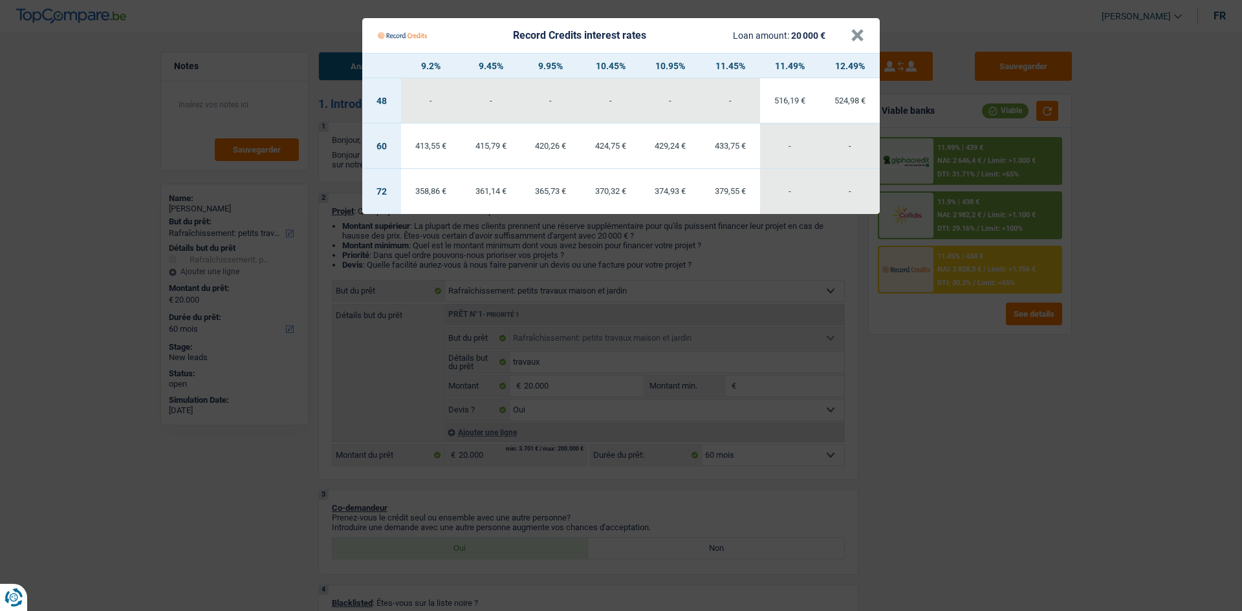
click at [1012, 577] on Credits "Record Credits interest rates Loan amount: 20 000 € × 9.2% 9.45% 9.95% 10.45% 1…" at bounding box center [621, 305] width 1242 height 611
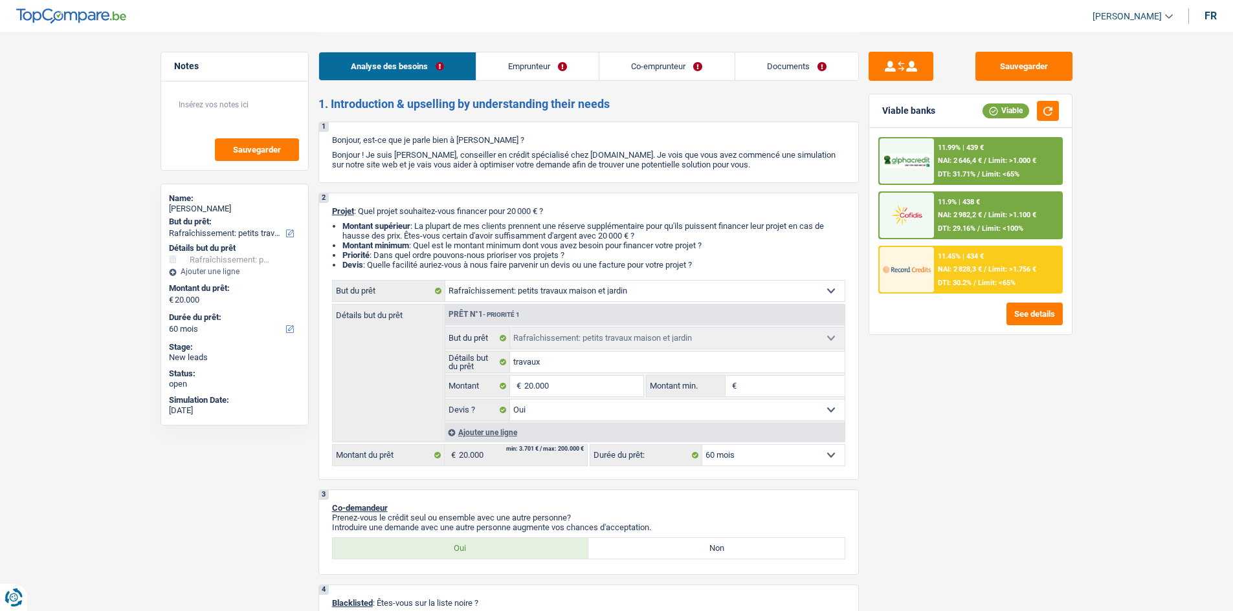
click at [1039, 149] on div "11.99% | 439 € NAI: 2 646,4 € / Limit: >1.000 € DTI: 31.71% / Limit: <65%" at bounding box center [997, 160] width 127 height 45
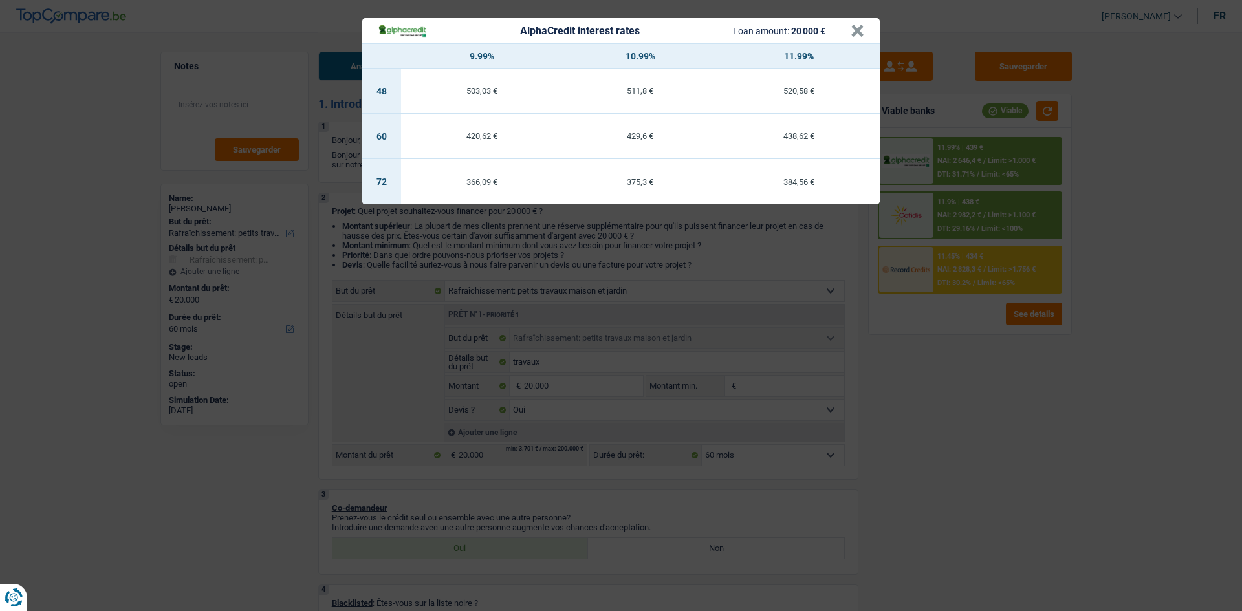
drag, startPoint x: 949, startPoint y: 451, endPoint x: 949, endPoint y: 441, distance: 10.4
click at [950, 444] on div "AlphaCredit interest rates Loan amount: 20 000 € × 9.99% 10.99% 11.99% 48 503,0…" at bounding box center [621, 305] width 1242 height 611
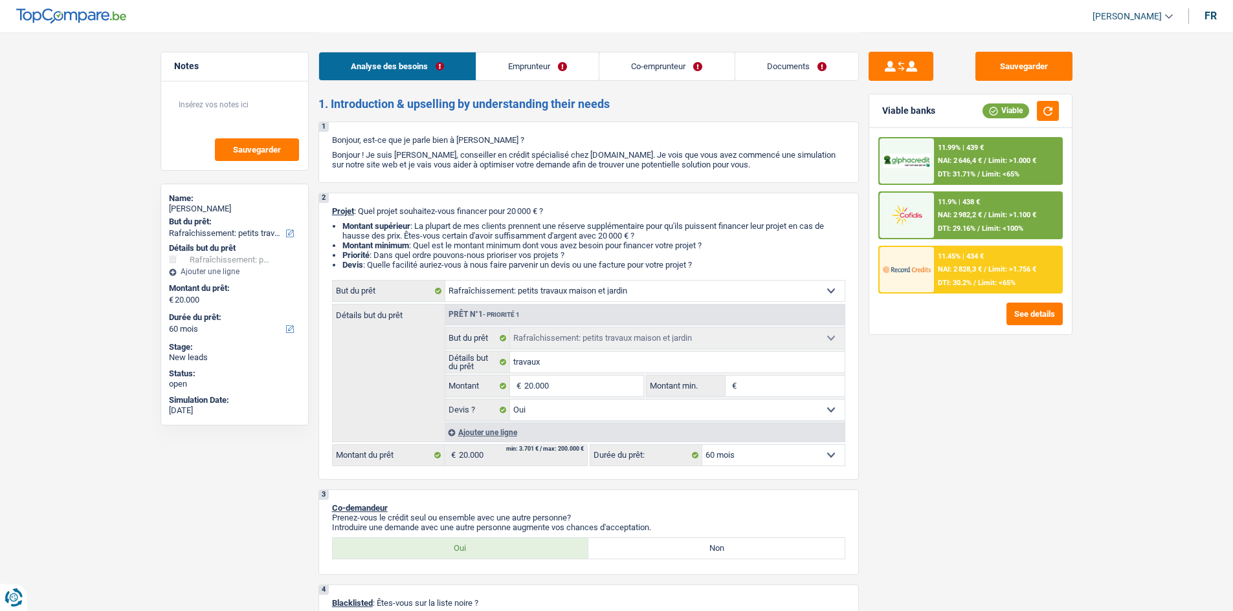
click at [943, 283] on span "DTI: 30.2%" at bounding box center [955, 283] width 34 height 8
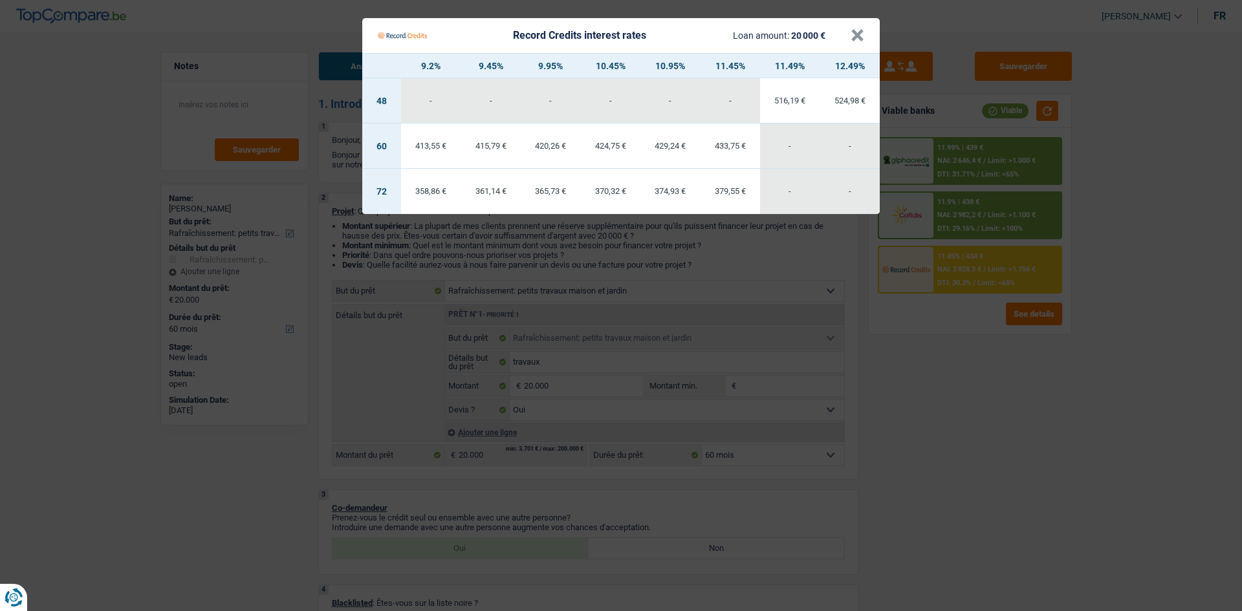
click at [970, 447] on Credits "Record Credits interest rates Loan amount: 20 000 € × 9.2% 9.45% 9.95% 10.45% 1…" at bounding box center [621, 305] width 1242 height 611
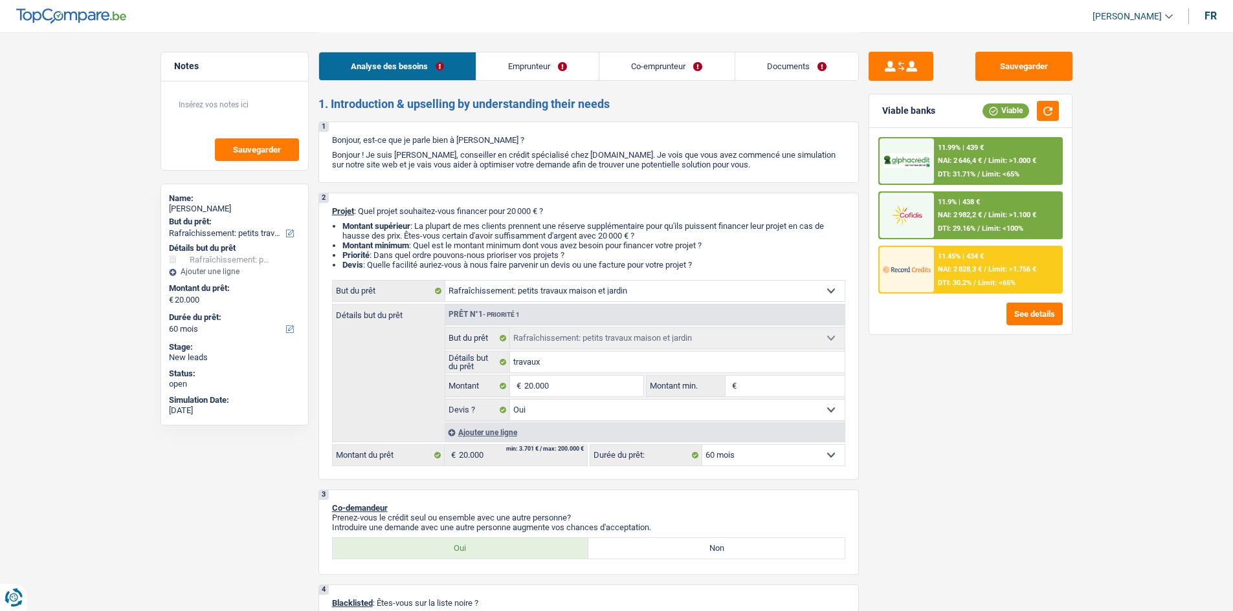
click at [1042, 159] on div "11.99% | 439 € NAI: 2 646,4 € / Limit: >1.000 € DTI: 31.71% / Limit: <65%" at bounding box center [997, 160] width 127 height 45
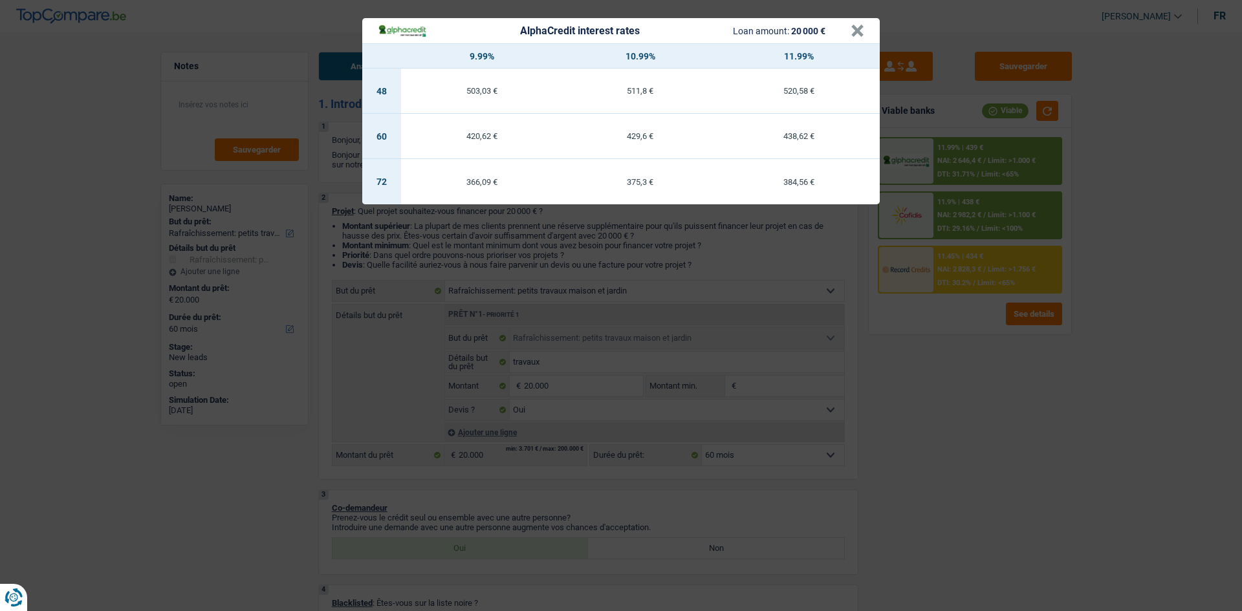
click at [1132, 342] on div "AlphaCredit interest rates Loan amount: 20 000 € × 9.99% 10.99% 11.99% 48 503,0…" at bounding box center [621, 305] width 1242 height 611
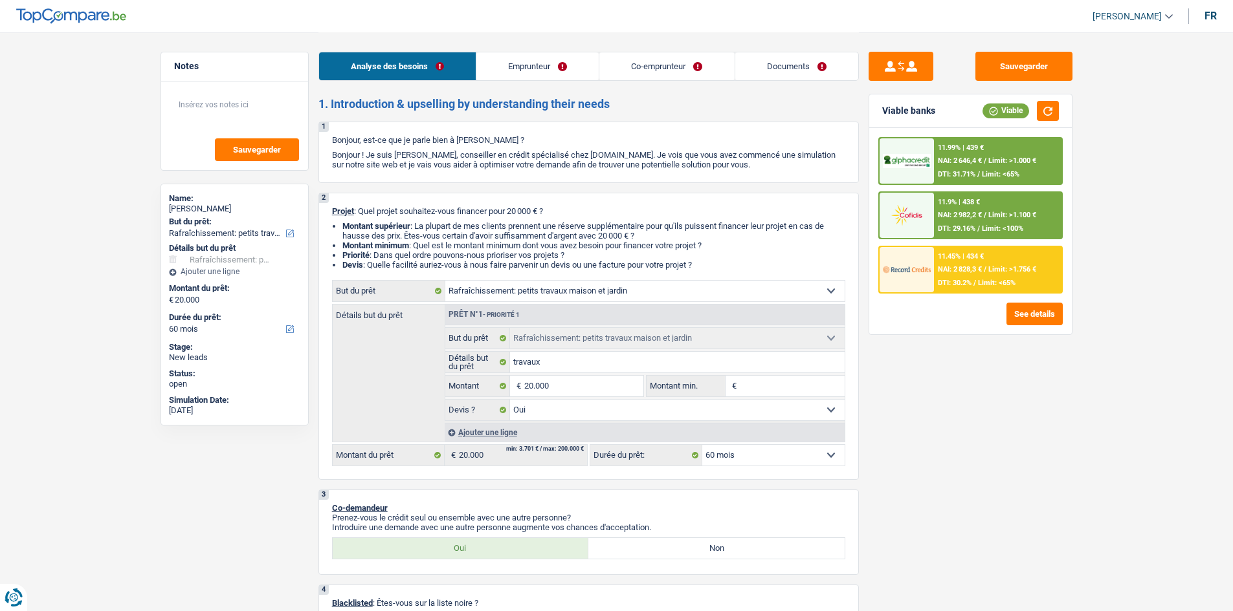
click at [988, 259] on div "11.45% | 434 € NAI: 2 828,3 € / Limit: >1.756 € DTI: 30.2% / Limit: <65%" at bounding box center [997, 269] width 127 height 45
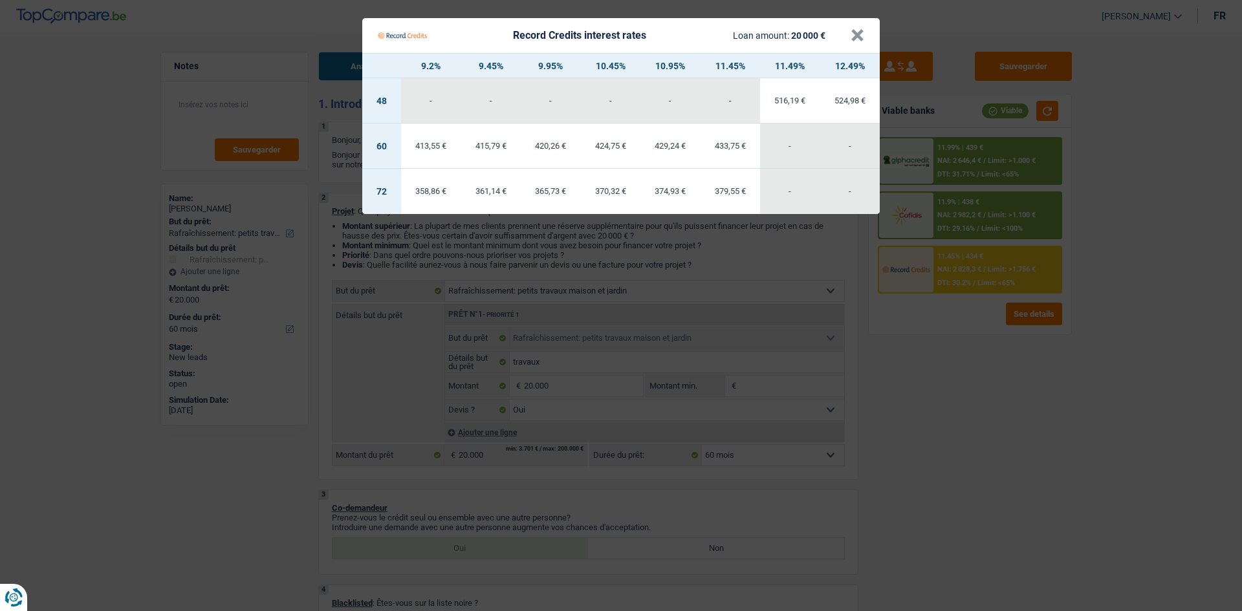
click at [1125, 423] on Credits "Record Credits interest rates Loan amount: 20 000 € × 9.2% 9.45% 9.95% 10.45% 1…" at bounding box center [621, 305] width 1242 height 611
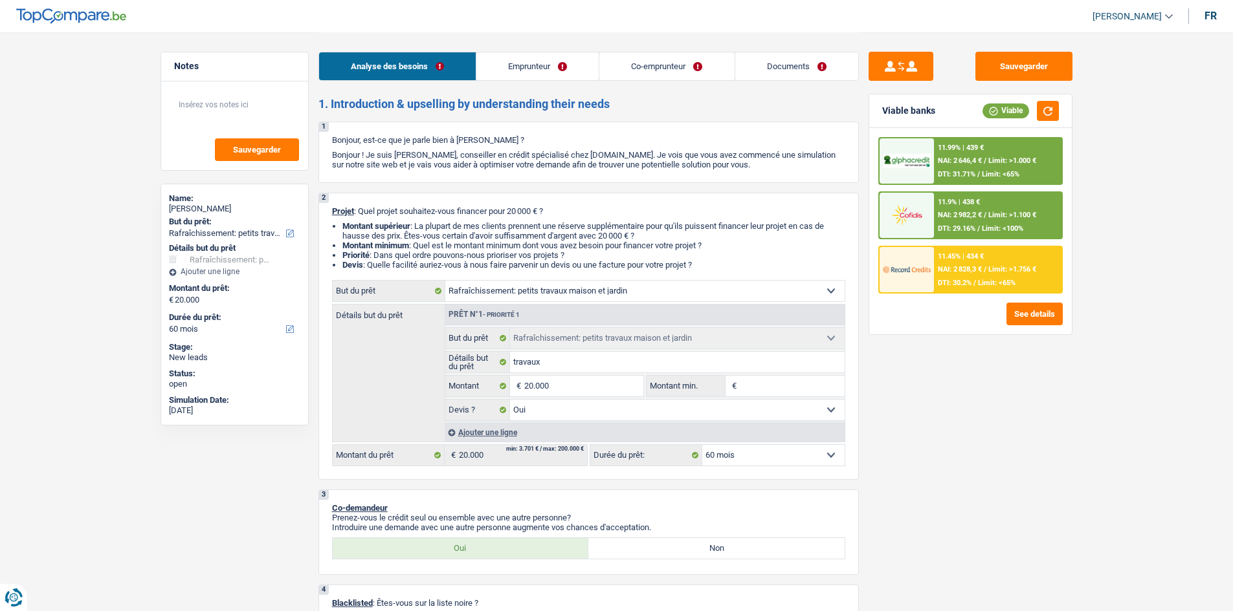
click at [1020, 162] on span "Limit: >1.000 €" at bounding box center [1012, 161] width 48 height 8
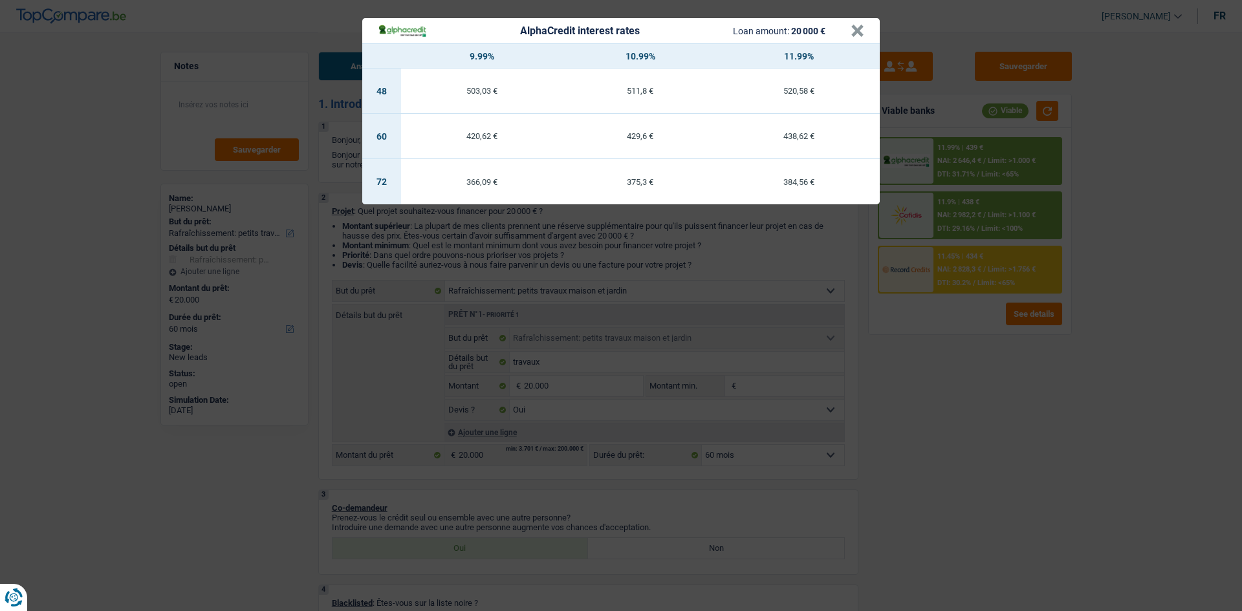
click at [1125, 216] on div "AlphaCredit interest rates Loan amount: 20 000 € × 9.99% 10.99% 11.99% 48 503,0…" at bounding box center [621, 305] width 1242 height 611
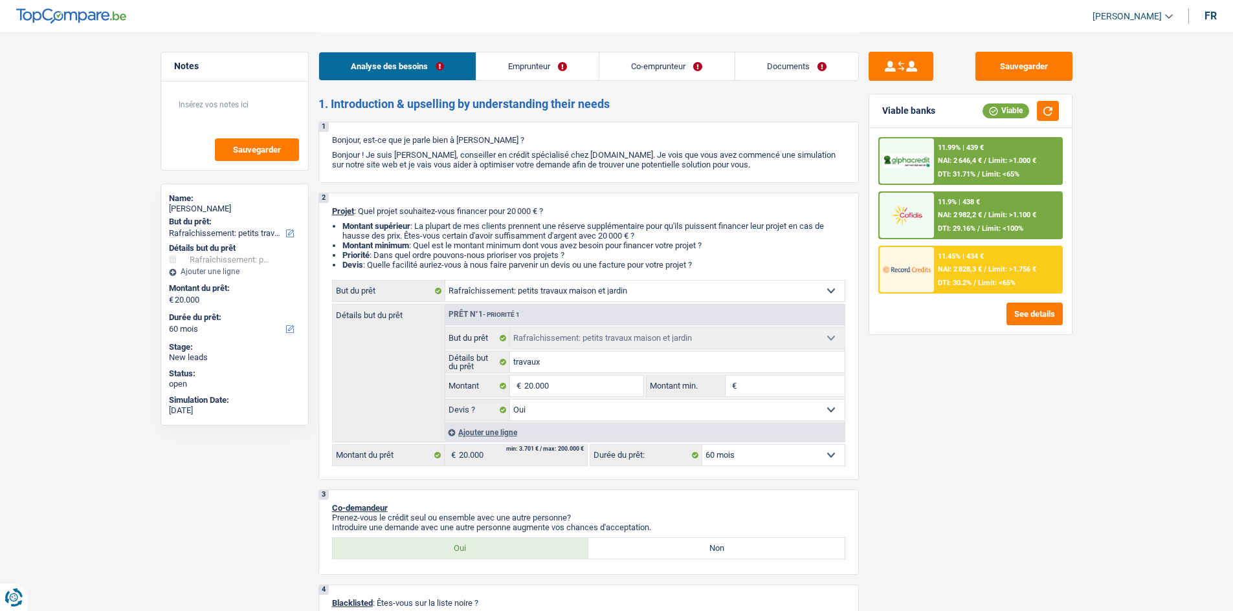
click at [981, 265] on div "11.45% | 434 € NAI: 2 828,3 € / Limit: >1.756 € DTI: 30.2% / Limit: <65%" at bounding box center [997, 269] width 127 height 45
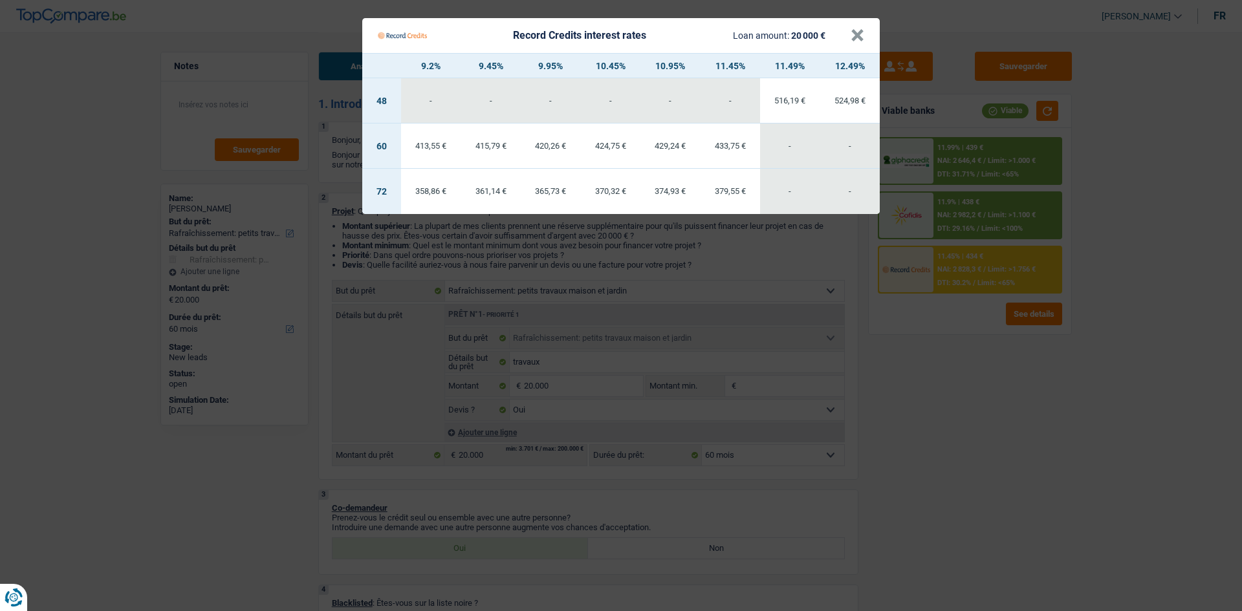
click at [1116, 345] on Credits "Record Credits interest rates Loan amount: 20 000 € × 9.2% 9.45% 9.95% 10.45% 1…" at bounding box center [621, 305] width 1242 height 611
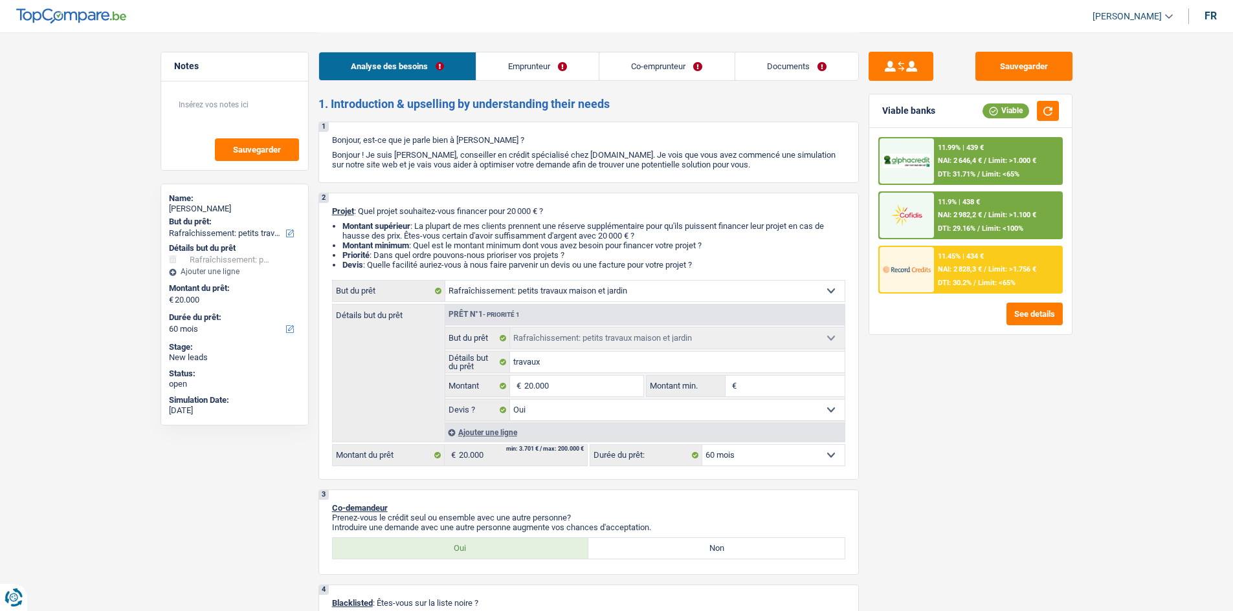
click at [804, 65] on link "Documents" at bounding box center [796, 66] width 123 height 28
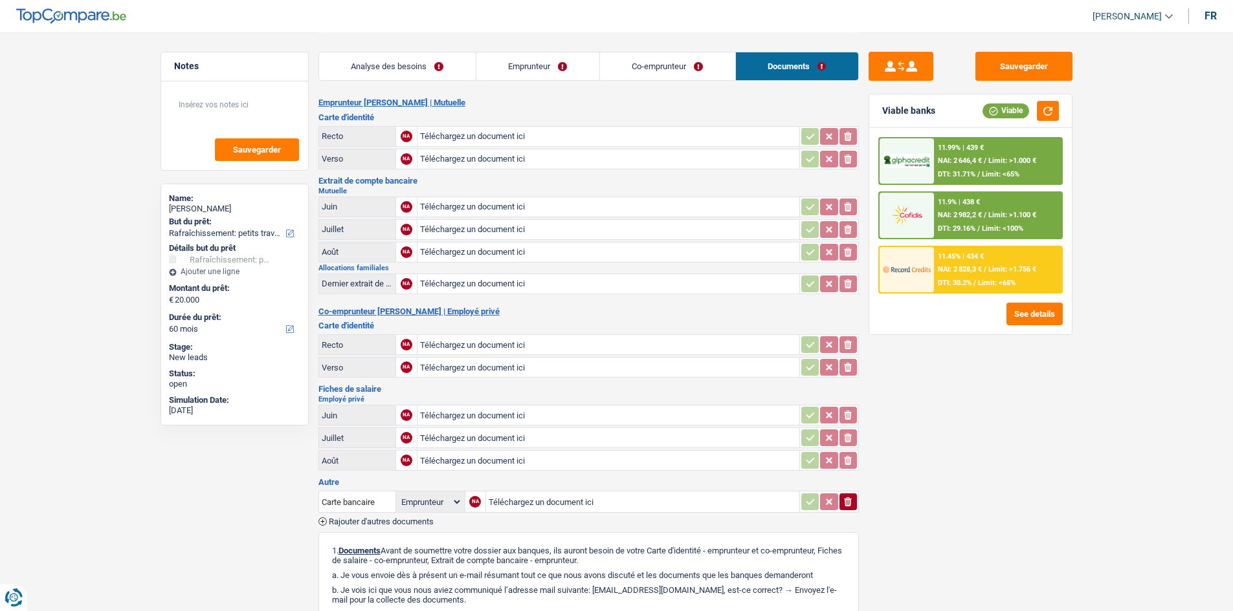
click at [643, 66] on link "Co-emprunteur" at bounding box center [667, 66] width 135 height 28
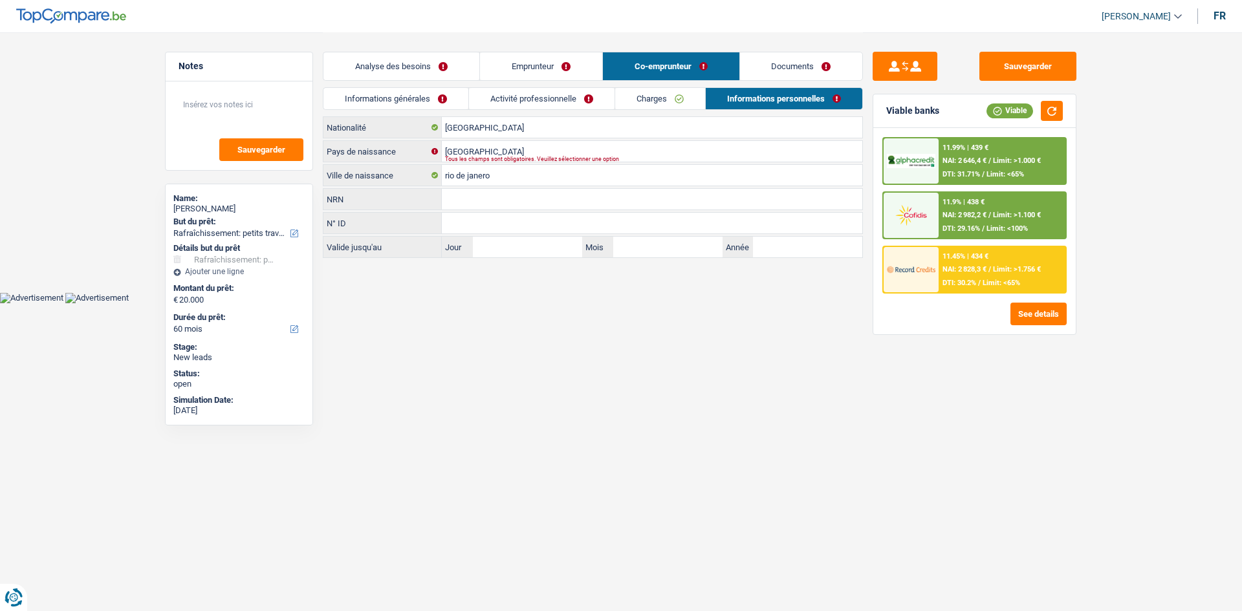
click at [414, 61] on link "Analyse des besoins" at bounding box center [402, 66] width 156 height 28
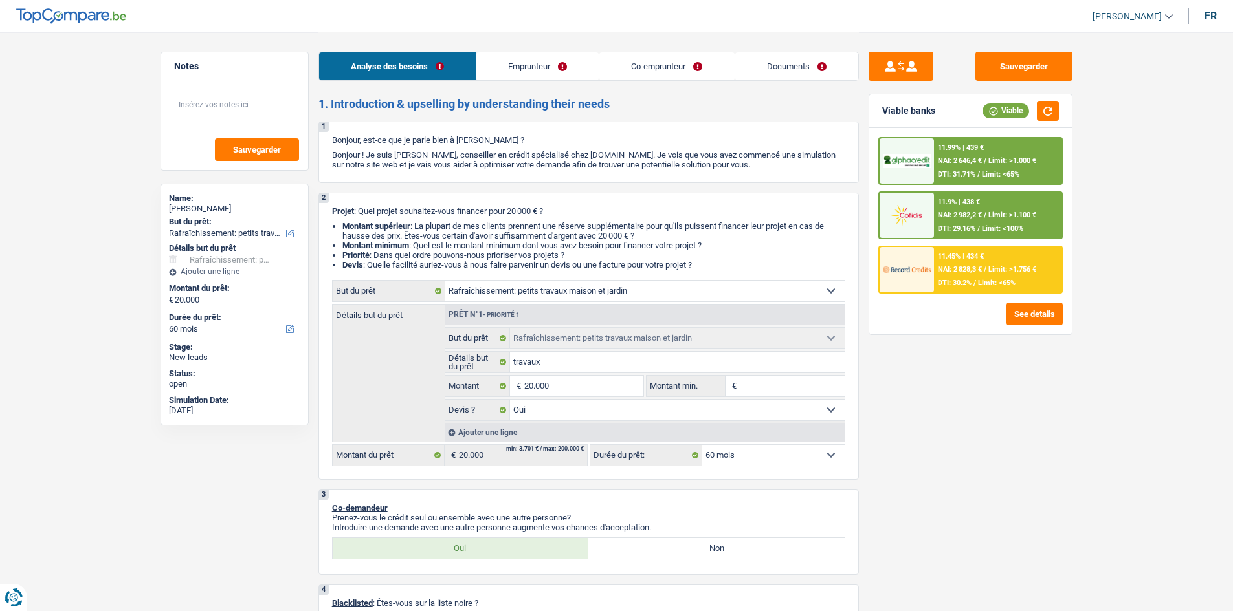
drag, startPoint x: 802, startPoint y: 70, endPoint x: 857, endPoint y: 83, distance: 55.9
click at [802, 70] on link "Documents" at bounding box center [796, 66] width 123 height 28
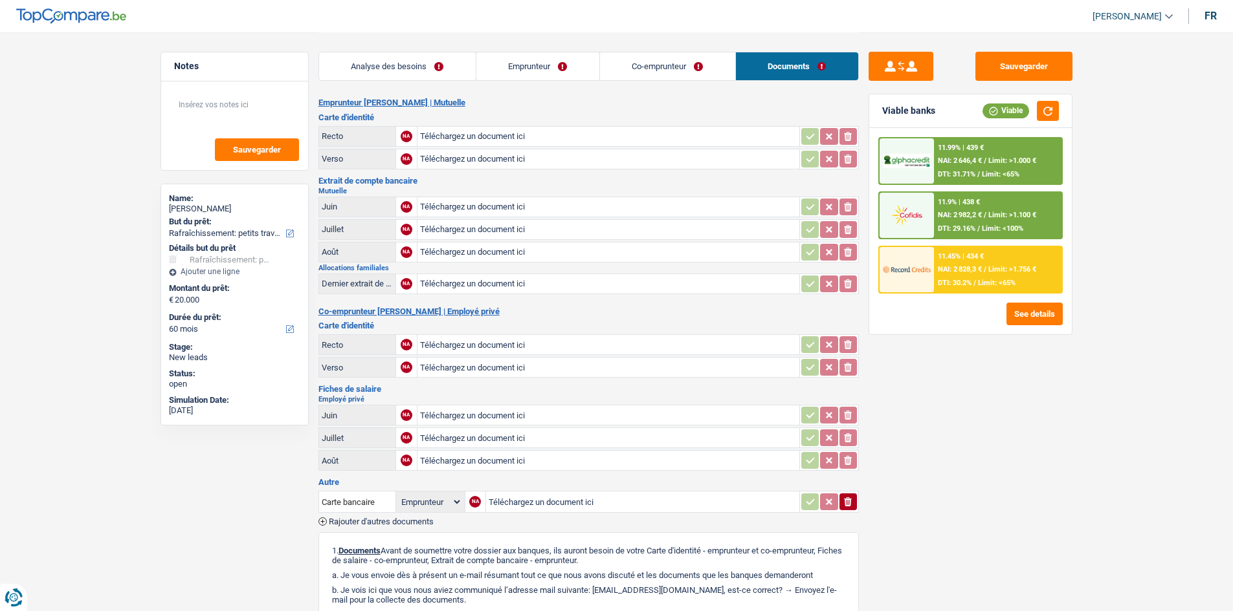
click at [1001, 194] on div "11.9% | 438 € NAI: 2 982,2 € / Limit: >1.100 € DTI: 29.16% / Limit: <100%" at bounding box center [997, 215] width 127 height 45
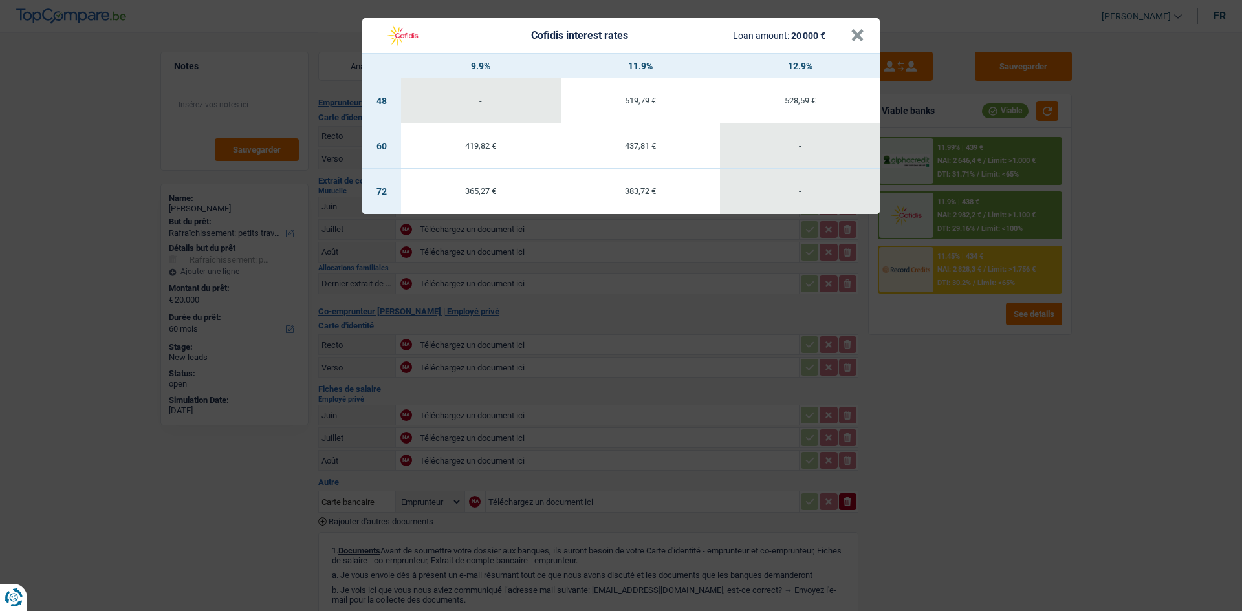
click at [1232, 321] on div "Cofidis interest rates Loan amount: 20 000 € × 9.9% 11.9% 12.9% 48 - 519,79 € 5…" at bounding box center [621, 305] width 1242 height 611
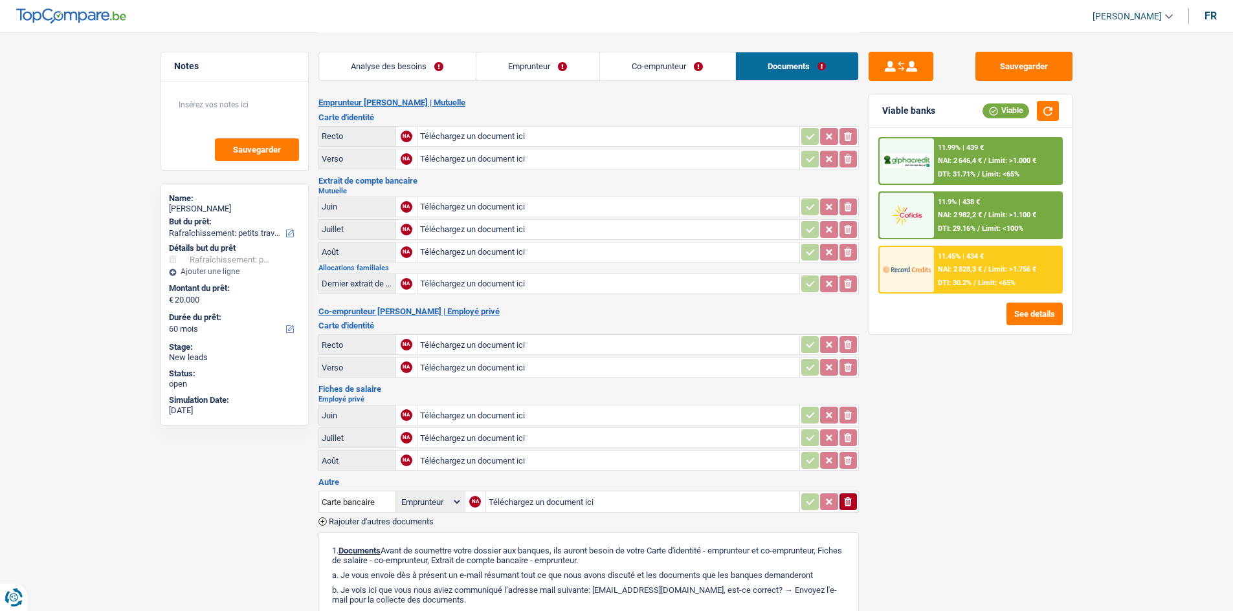
click at [1005, 256] on div "11.45% | 434 € NAI: 2 828,3 € / Limit: >1.756 € DTI: 30.2% / Limit: <65%" at bounding box center [997, 269] width 127 height 45
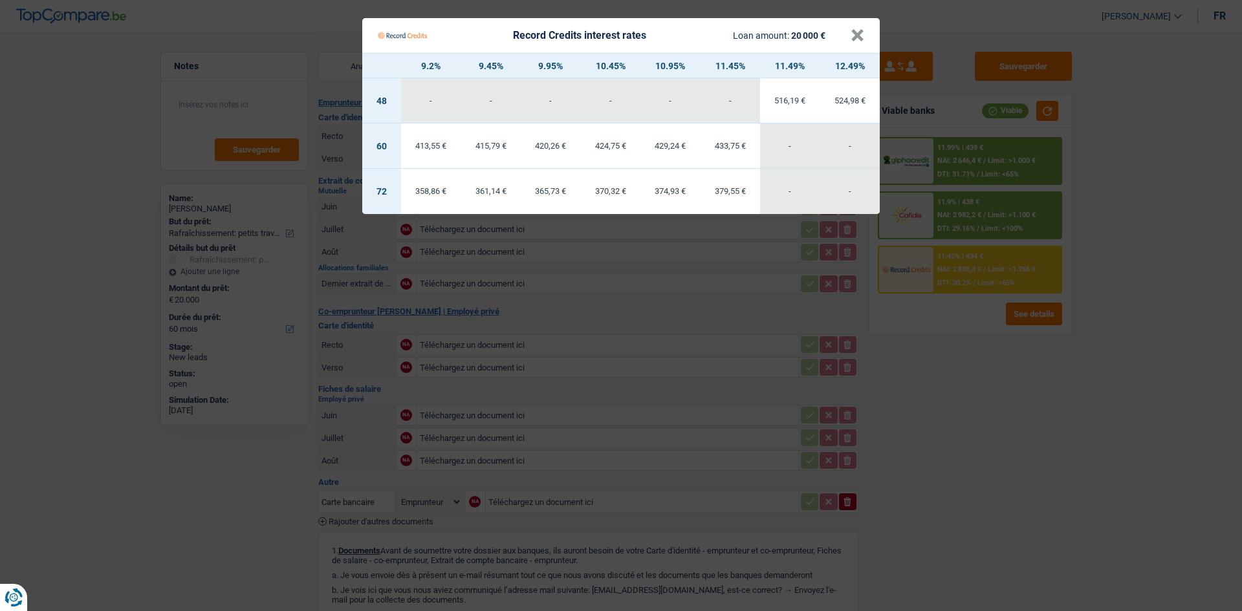
click at [1175, 268] on Credits "Record Credits interest rates Loan amount: 20 000 € × 9.2% 9.45% 9.95% 10.45% 1…" at bounding box center [621, 305] width 1242 height 611
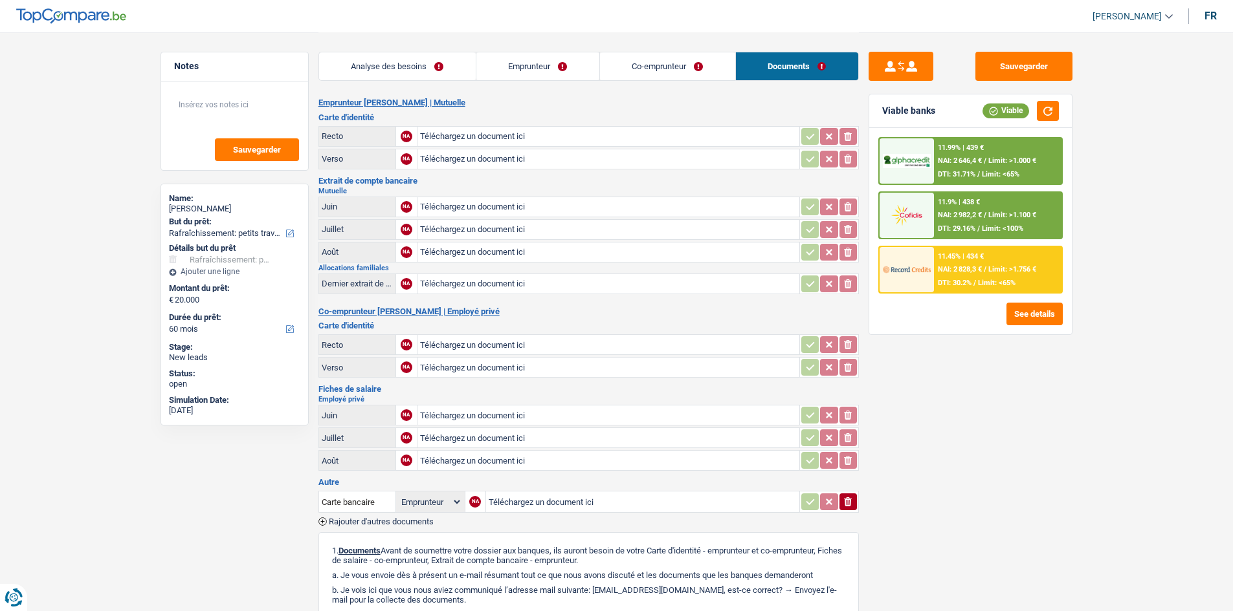
click at [1026, 173] on div "11.99% | 439 € NAI: 2 646,4 € / Limit: >1.000 € DTI: 31.71% / Limit: <65%" at bounding box center [997, 160] width 127 height 45
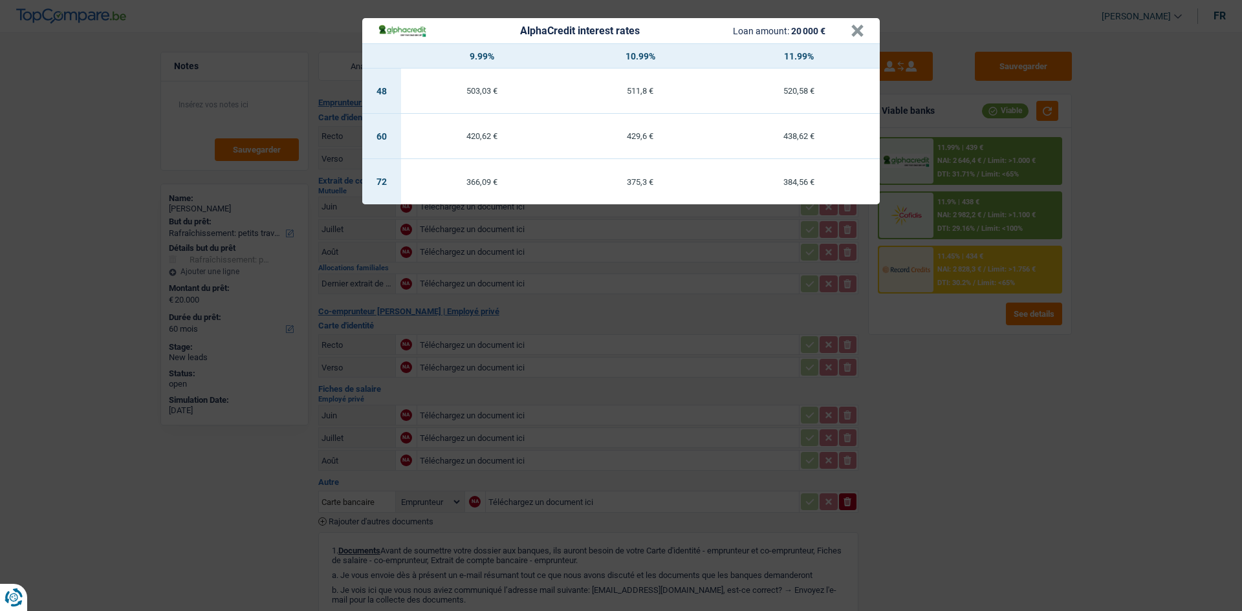
click at [1101, 338] on div "AlphaCredit interest rates Loan amount: 20 000 € × 9.99% 10.99% 11.99% 48 503,0…" at bounding box center [621, 305] width 1242 height 611
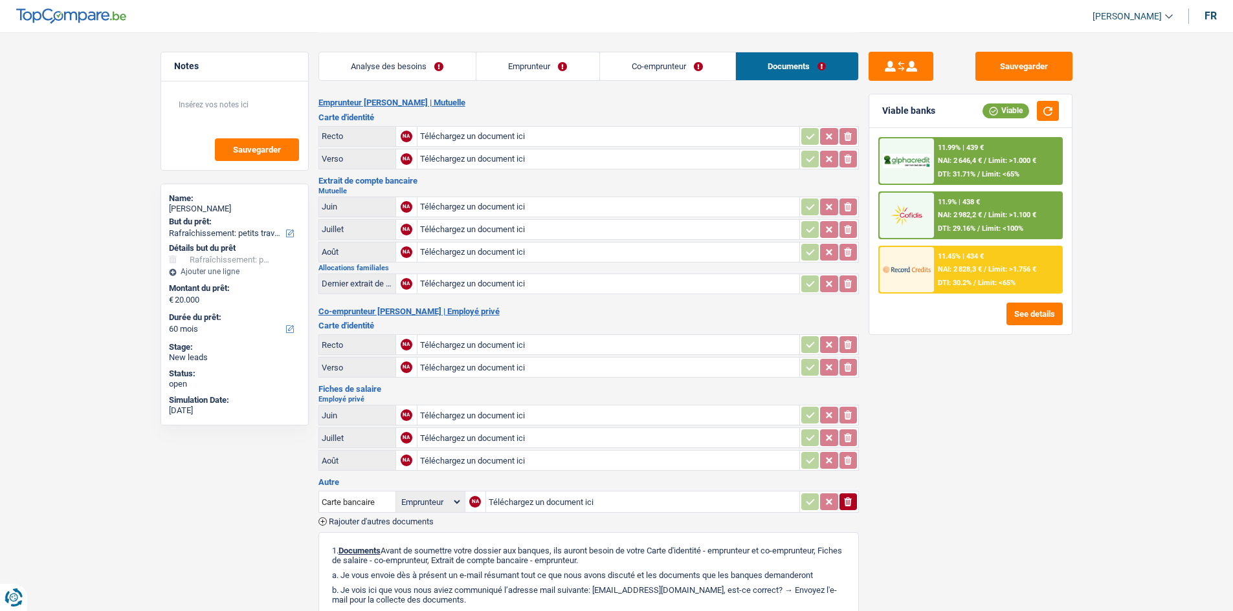
drag, startPoint x: 690, startPoint y: 71, endPoint x: 648, endPoint y: 69, distance: 42.7
click at [690, 71] on link "Co-emprunteur" at bounding box center [667, 66] width 135 height 28
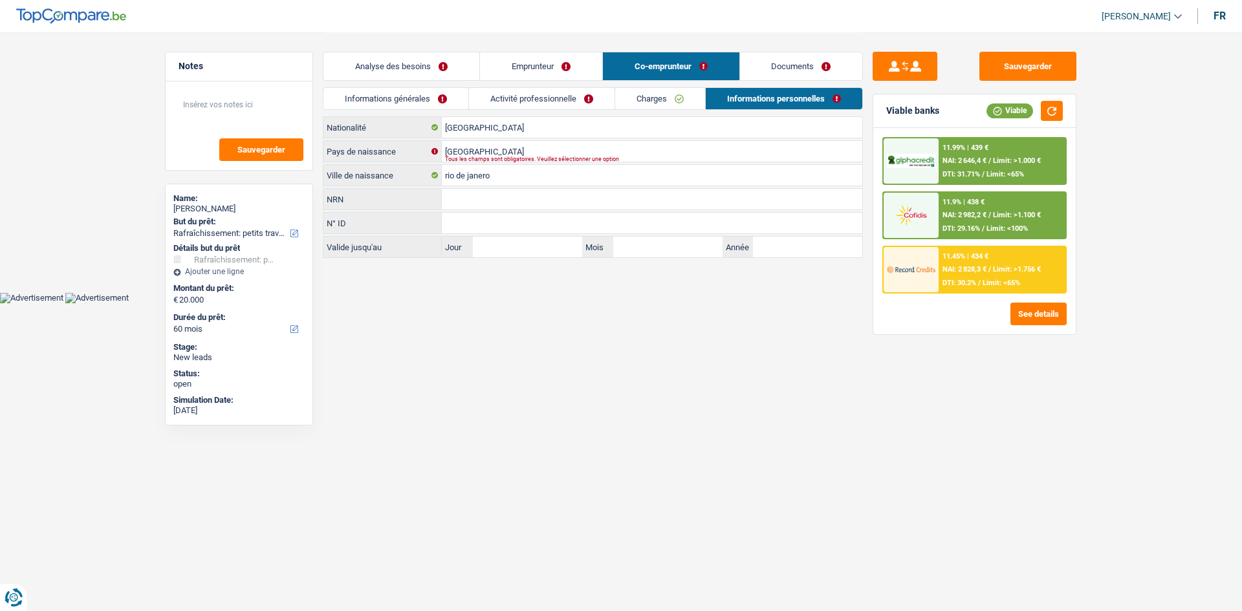
click at [509, 63] on link "Emprunteur" at bounding box center [541, 66] width 122 height 28
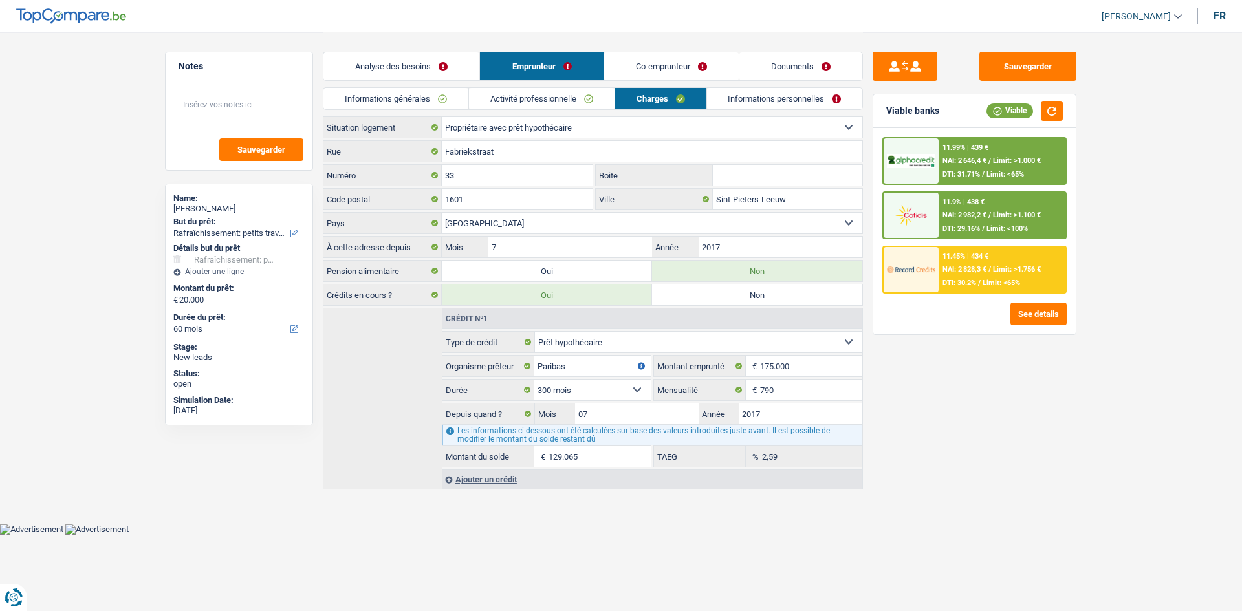
click at [428, 68] on link "Analyse des besoins" at bounding box center [402, 66] width 156 height 28
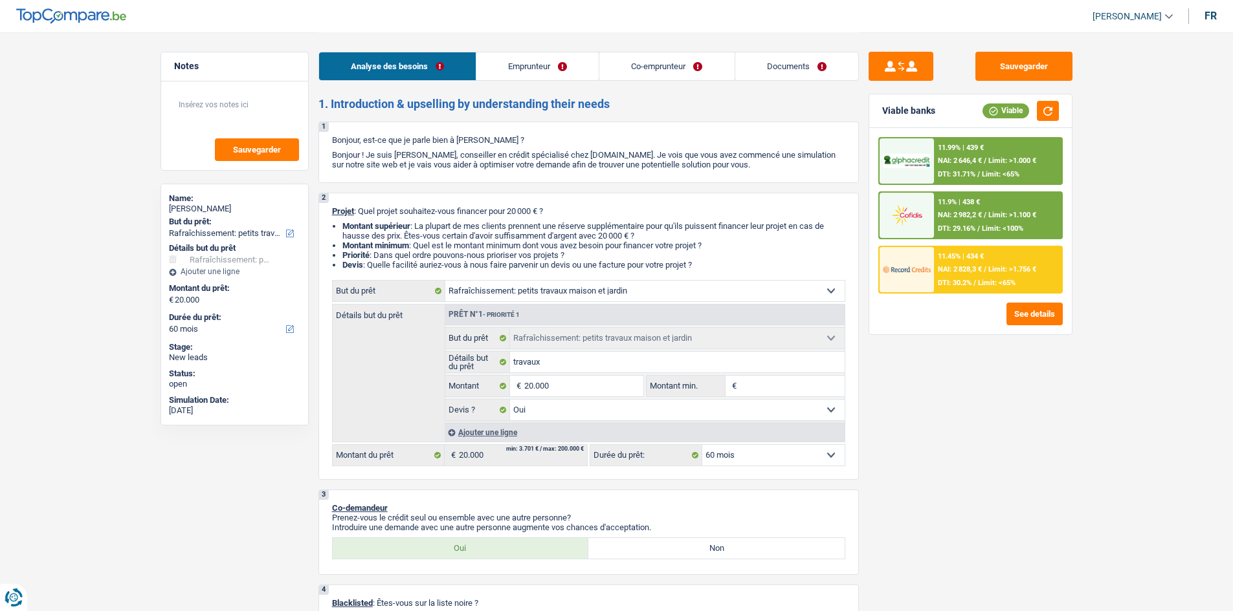
click at [947, 144] on div "11.99% | 439 €" at bounding box center [961, 148] width 46 height 8
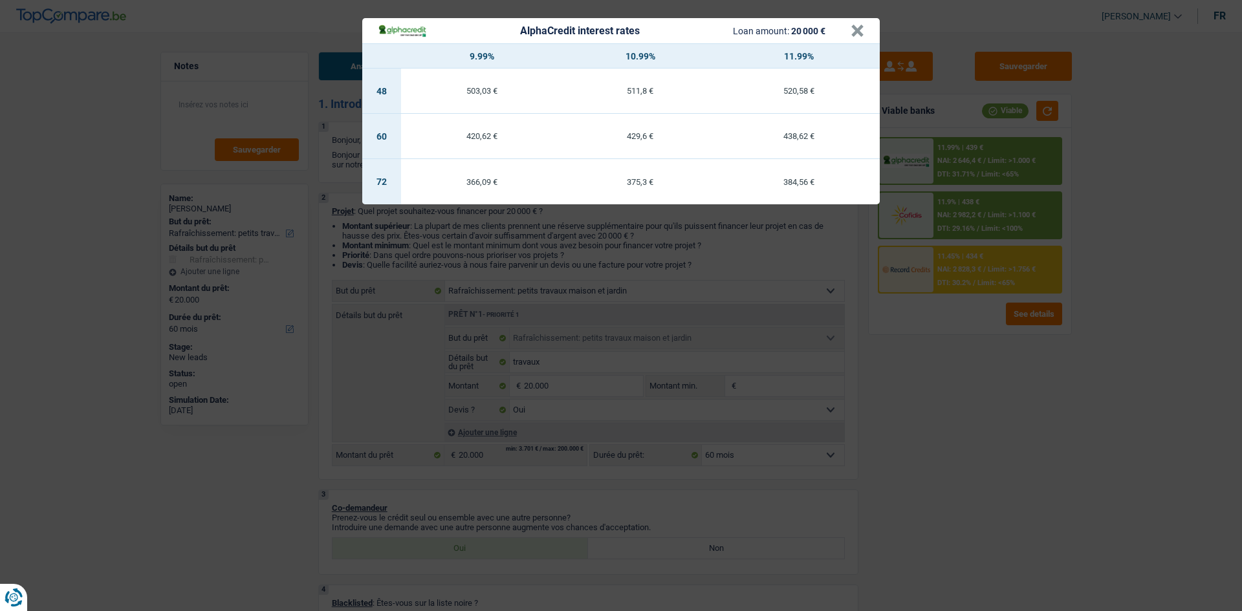
click at [1159, 281] on div "AlphaCredit interest rates Loan amount: 20 000 € × 9.99% 10.99% 11.99% 48 503,0…" at bounding box center [621, 305] width 1242 height 611
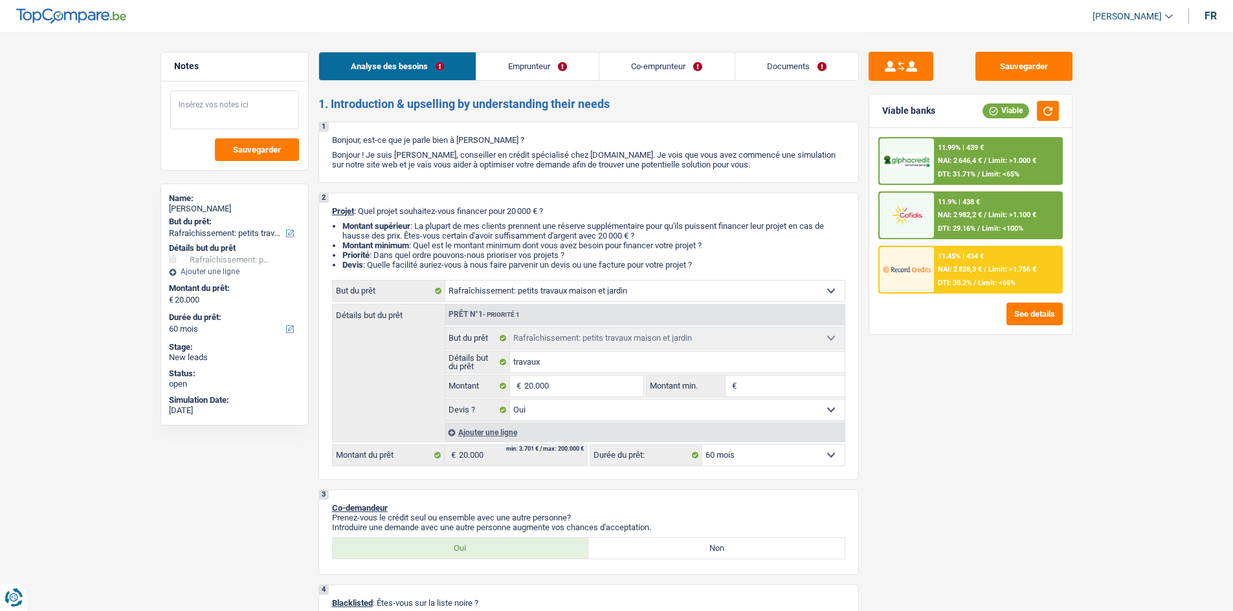
click at [273, 110] on textarea at bounding box center [234, 110] width 129 height 39
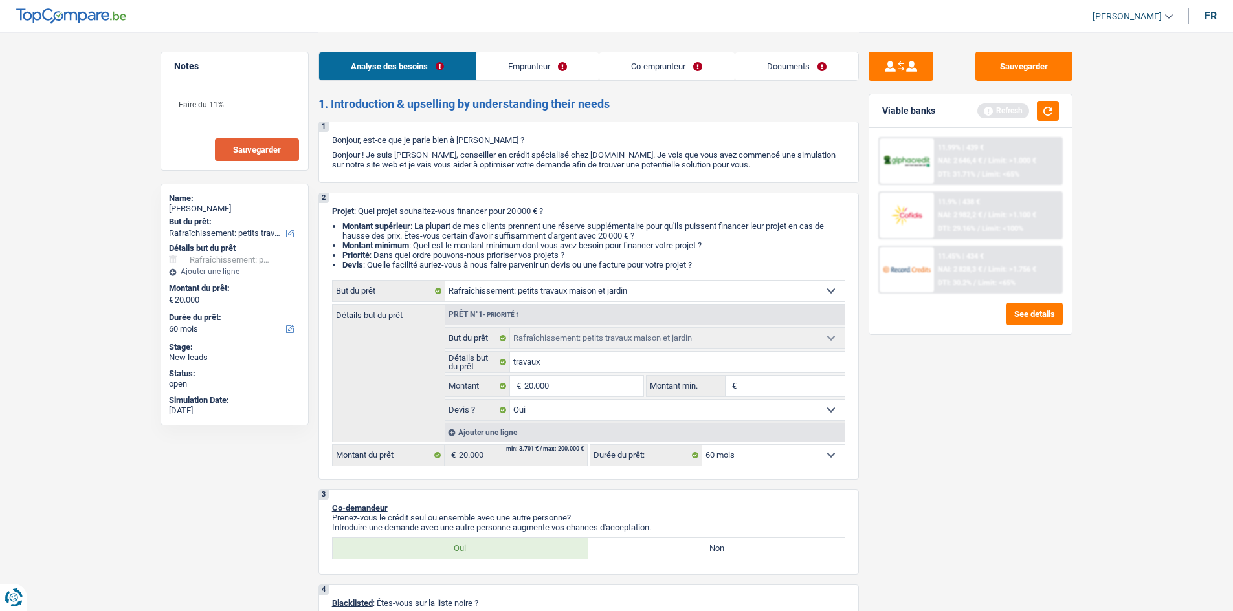
click at [262, 149] on span "Sauvegarder" at bounding box center [257, 150] width 48 height 8
click at [265, 110] on textarea "Faire du 11%" at bounding box center [234, 110] width 129 height 39
type textarea "Faire du 11 % max."
drag, startPoint x: 271, startPoint y: 157, endPoint x: 314, endPoint y: 142, distance: 45.8
click at [210, 118] on div "Faire du 11 % max. Sauvegarder" at bounding box center [234, 126] width 147 height 89
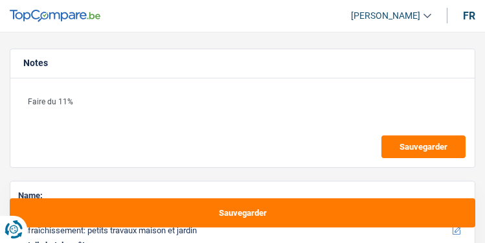
select select "houseOrGarden"
select select "60"
select select "houseOrGarden"
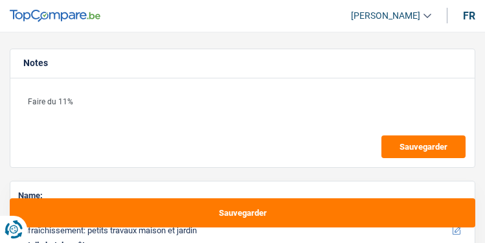
select select "yes"
select select "60"
select select "mutuality"
select select "privateEmployee"
select select "familyAllowances"
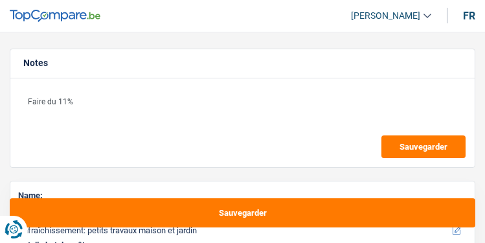
select select "mutualityIndemnity"
select select "netSalary"
select select "mealVouchers"
select select "ownerWithMortgage"
select select "mortgage"
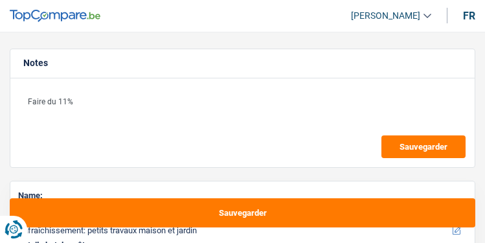
select select "300"
select select "houseOrGarden"
select select "yes"
select select "60"
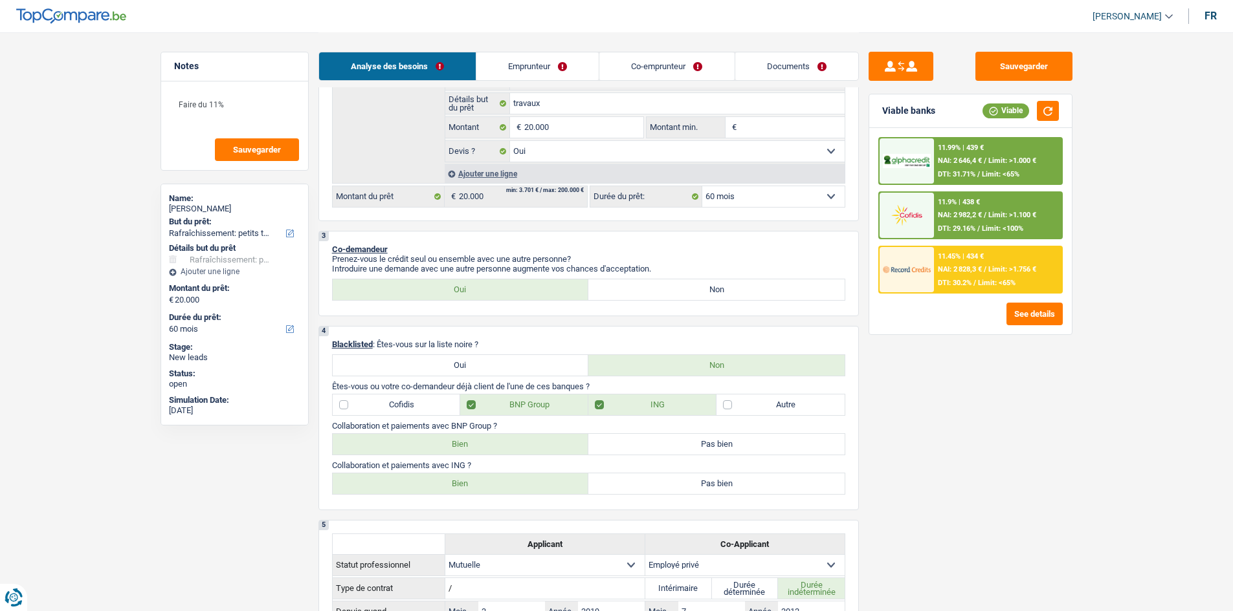
click at [484, 242] on div "11.45% | 434 € NAI: 2 828,3 € / Limit: >1.756 € DTI: 30.2% / Limit: <65%" at bounding box center [997, 269] width 127 height 45
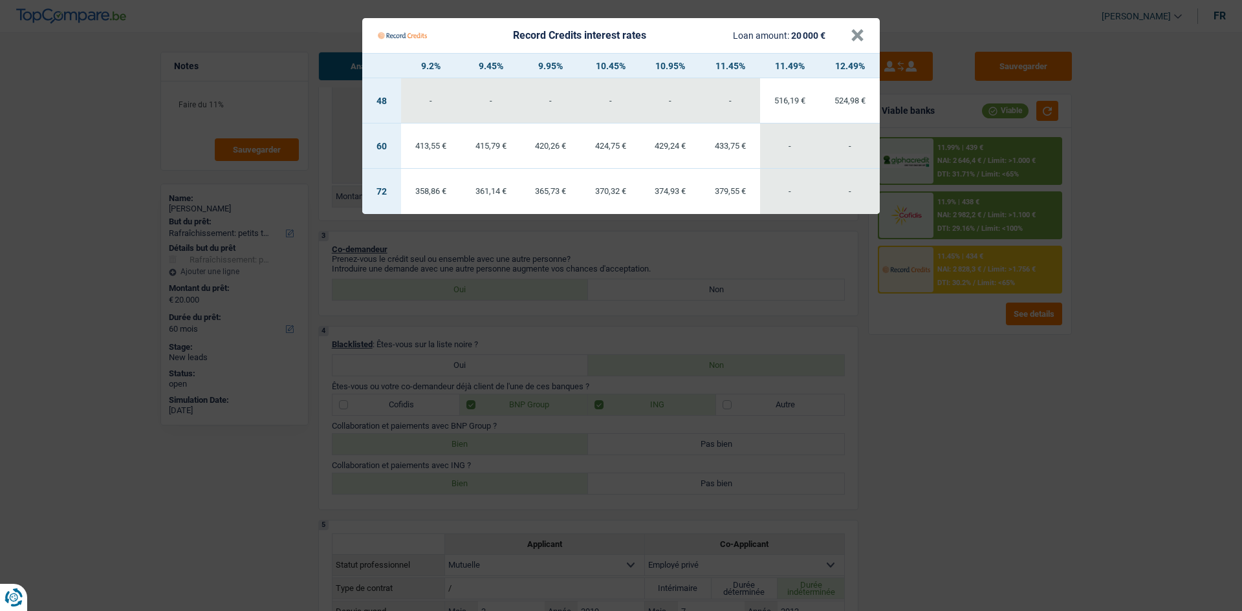
drag, startPoint x: 943, startPoint y: 355, endPoint x: 953, endPoint y: 337, distance: 20.0
click at [484, 242] on Credits "Record Credits interest rates Loan amount: 20 000 € × 9.2% 9.45% 9.95% 10.45% 1…" at bounding box center [621, 305] width 1242 height 611
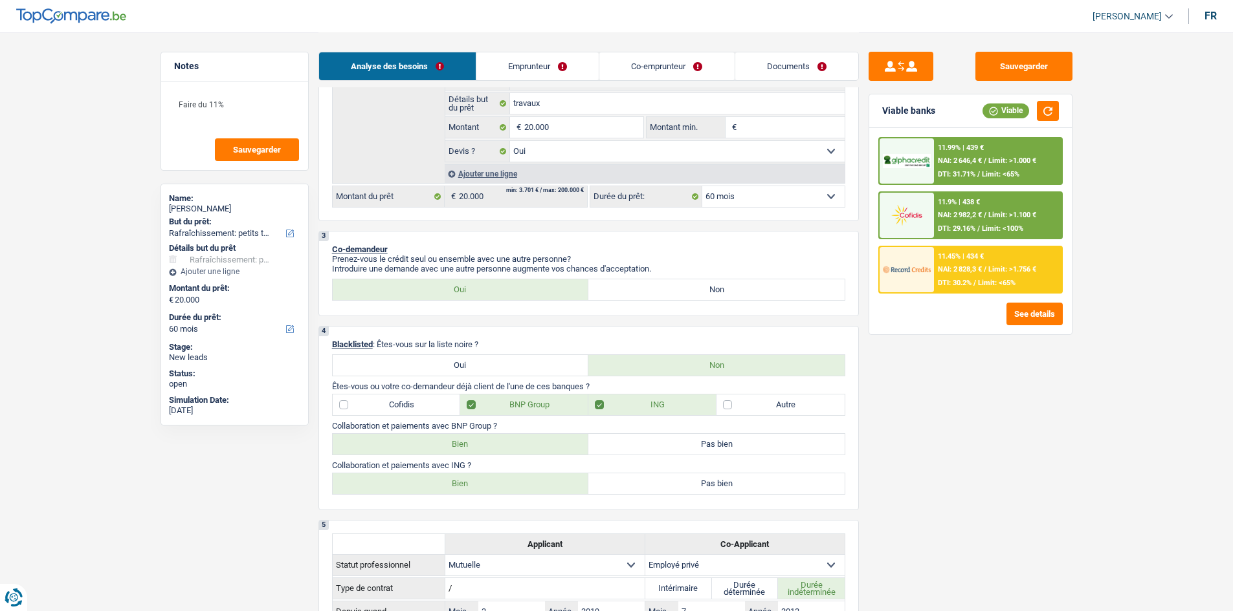
click at [484, 176] on span "Limit: <65%" at bounding box center [1001, 174] width 38 height 8
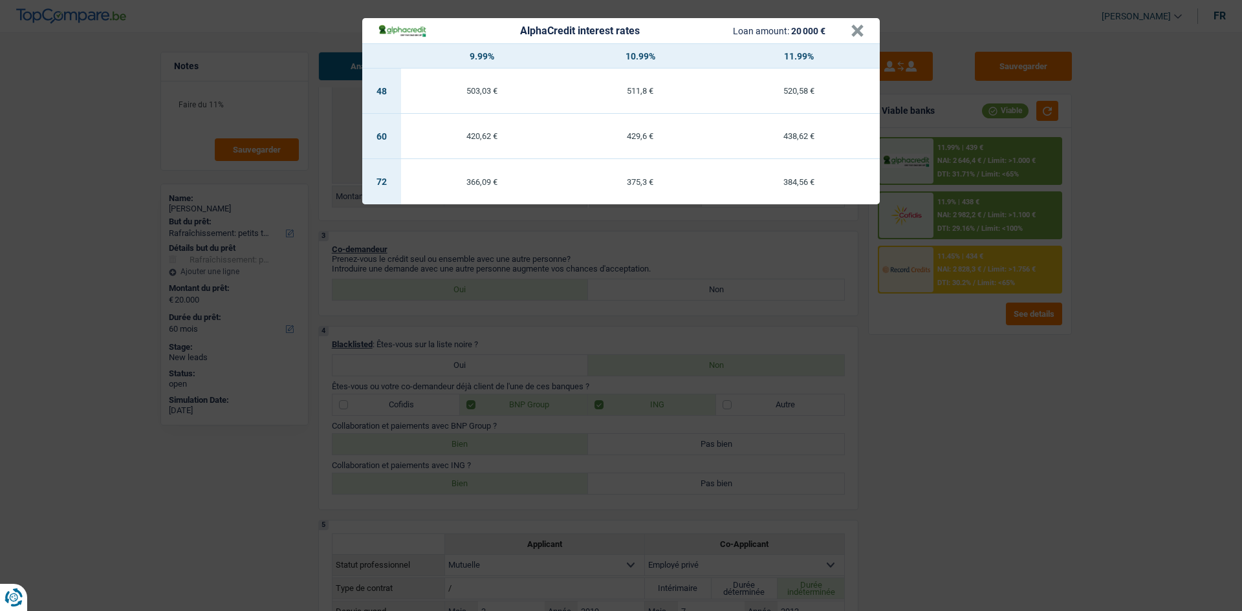
drag, startPoint x: 971, startPoint y: 429, endPoint x: 1027, endPoint y: 391, distance: 67.7
click at [484, 242] on div "AlphaCredit interest rates Loan amount: 20 000 € × 9.99% 10.99% 11.99% 48 503,0…" at bounding box center [621, 305] width 1242 height 611
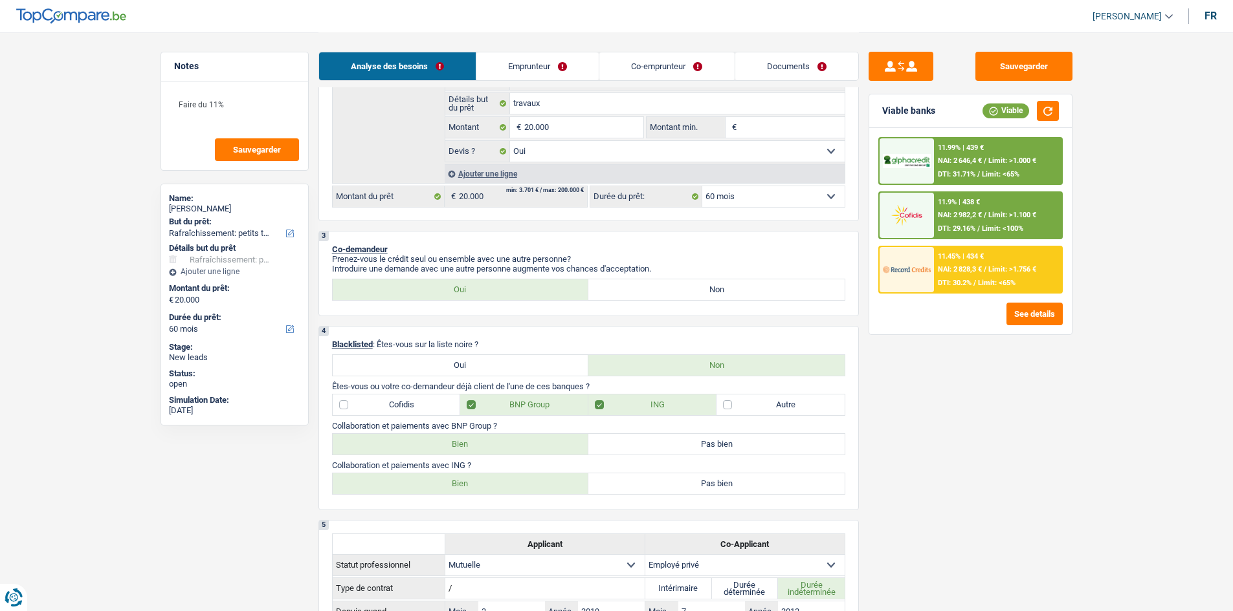
click at [484, 157] on span "Limit: >1.000 €" at bounding box center [1012, 161] width 48 height 8
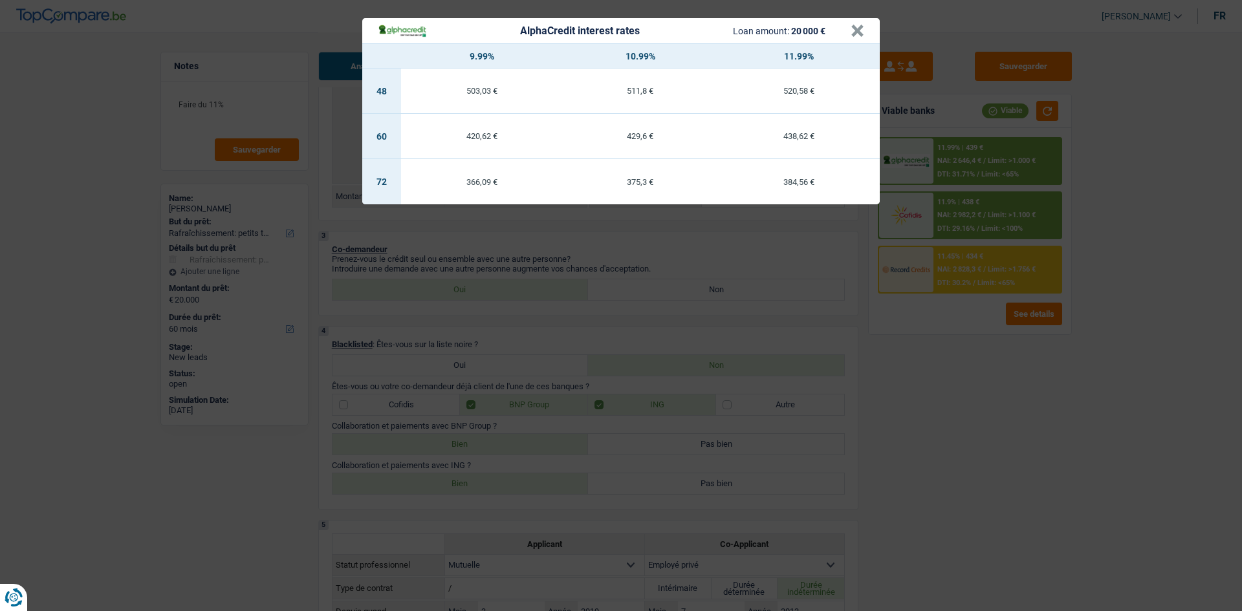
click at [484, 242] on div "AlphaCredit interest rates Loan amount: 20 000 € × 9.99% 10.99% 11.99% 48 503,0…" at bounding box center [621, 305] width 1242 height 611
